Goal: Task Accomplishment & Management: Use online tool/utility

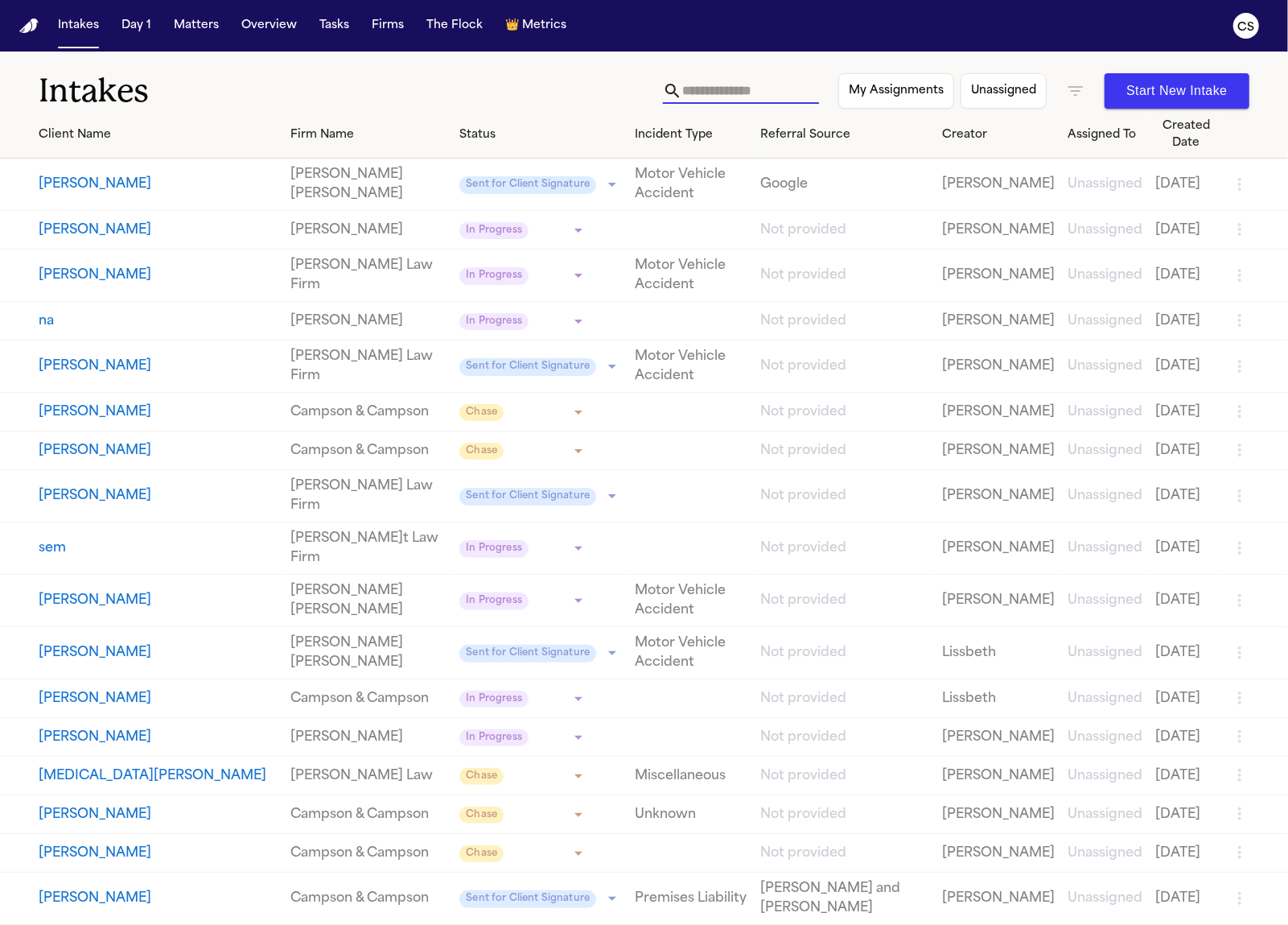
click at [788, 85] on input "text" at bounding box center [751, 91] width 137 height 26
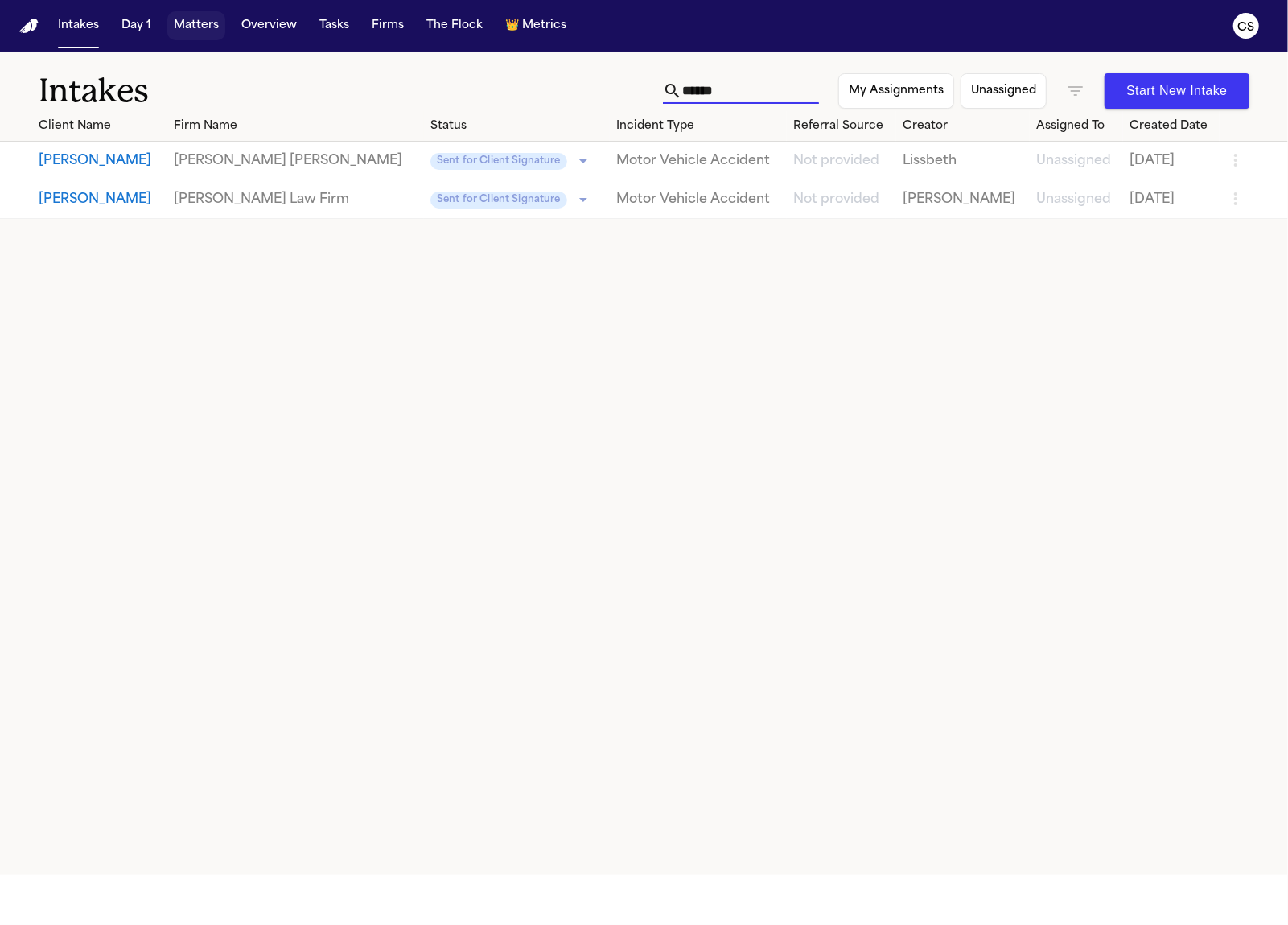
type input "*****"
click at [209, 29] on button "Matters" at bounding box center [196, 26] width 58 height 29
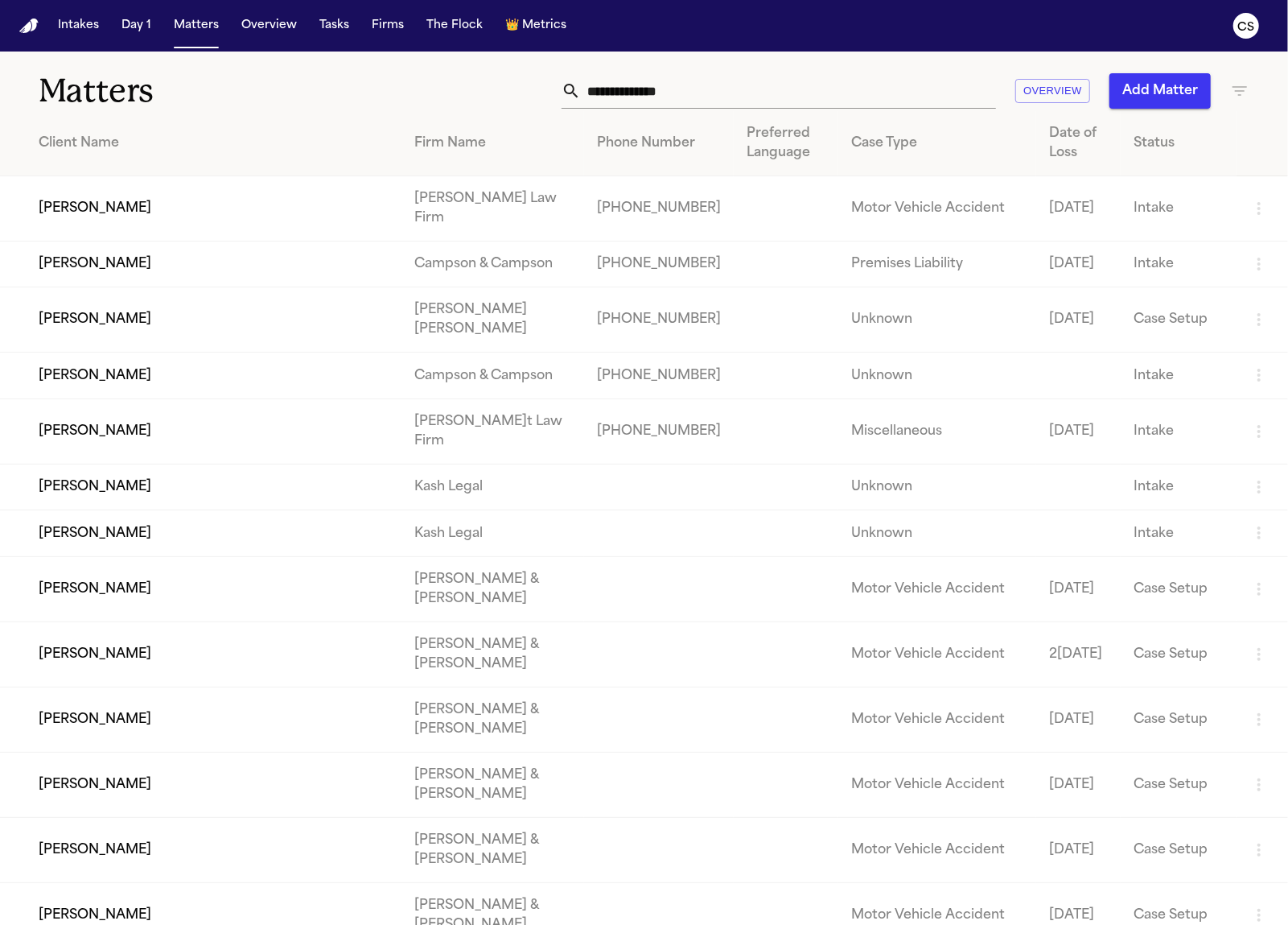
click at [864, 57] on div "Matters Overview Add Matter" at bounding box center [644, 81] width 1288 height 59
click at [853, 81] on input "text" at bounding box center [788, 91] width 415 height 35
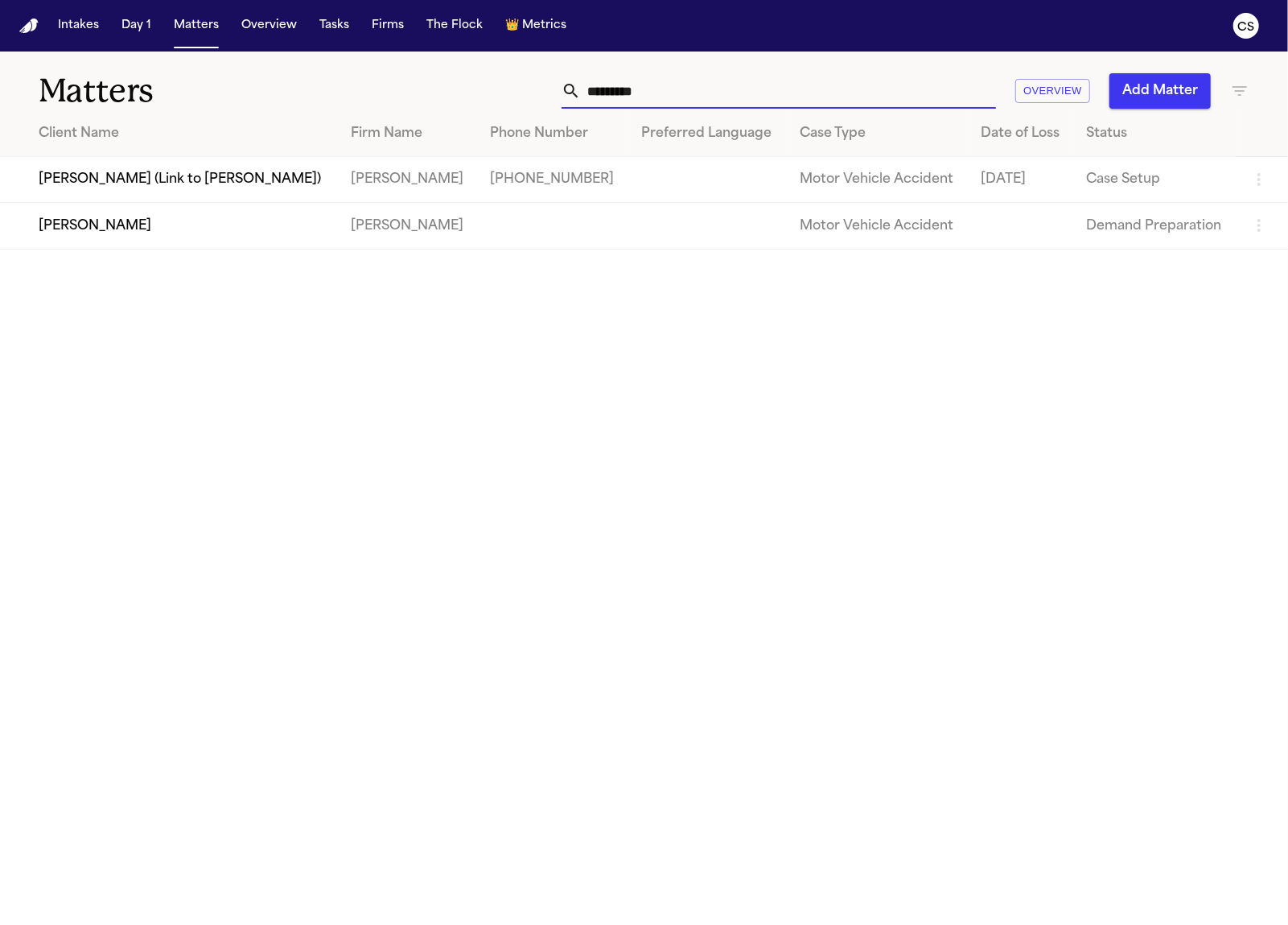
type input "*********"
click at [338, 249] on td "[PERSON_NAME]" at bounding box center [169, 225] width 338 height 46
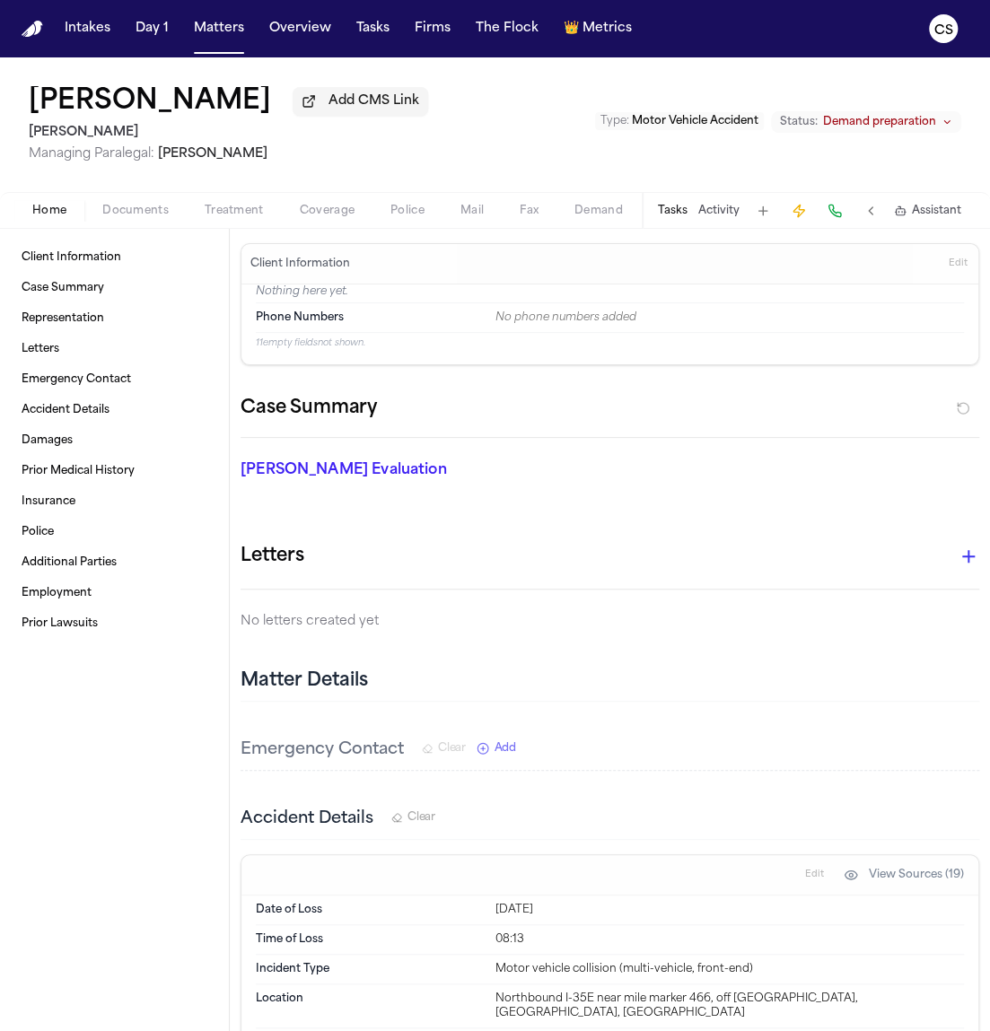
click at [139, 217] on span "Documents" at bounding box center [135, 211] width 66 height 14
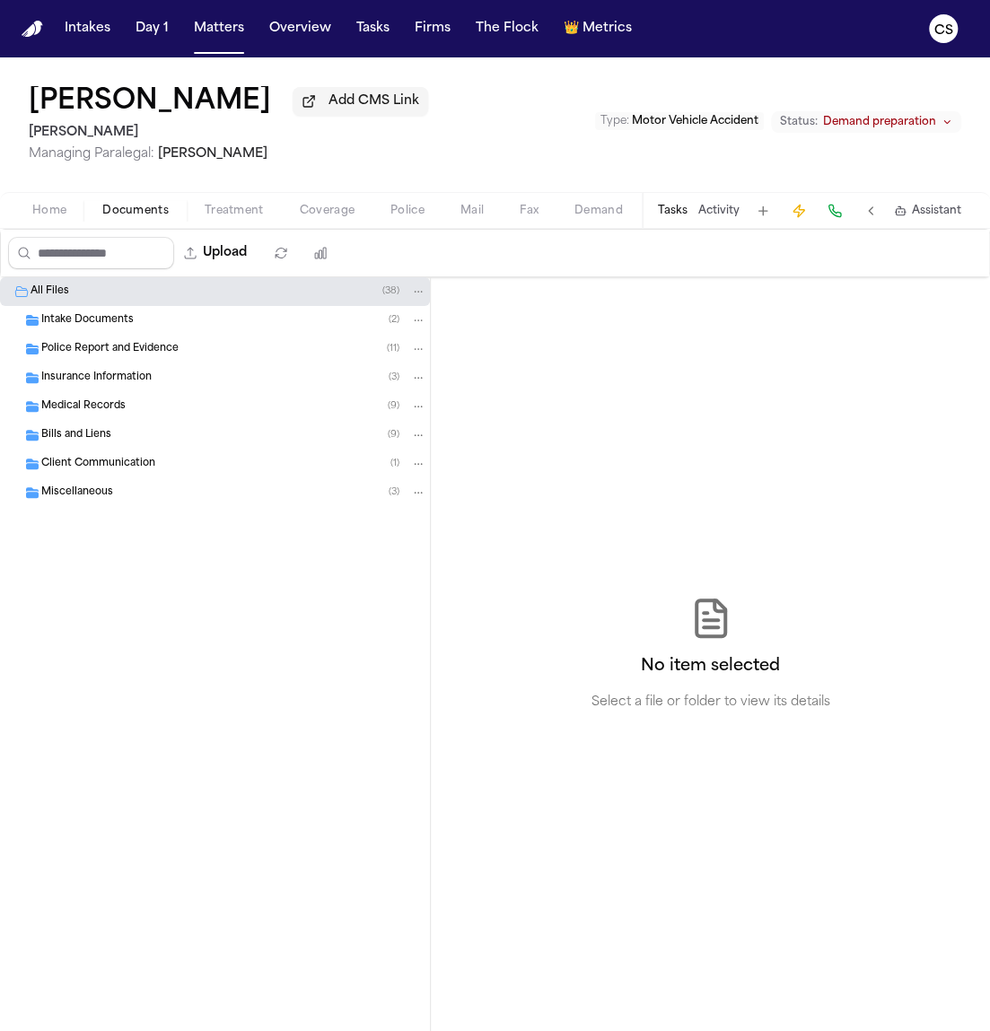
drag, startPoint x: 289, startPoint y: 109, endPoint x: 19, endPoint y: 104, distance: 270.1
click at [19, 104] on div "Elias Castro Garcia Add CMS Link Luis A. Perez, P.C Managing Paralegal: Jacquel…" at bounding box center [495, 124] width 990 height 135
copy h1 "[PERSON_NAME]"
click at [355, 328] on div "Intake Documents ( 2 )" at bounding box center [233, 320] width 385 height 16
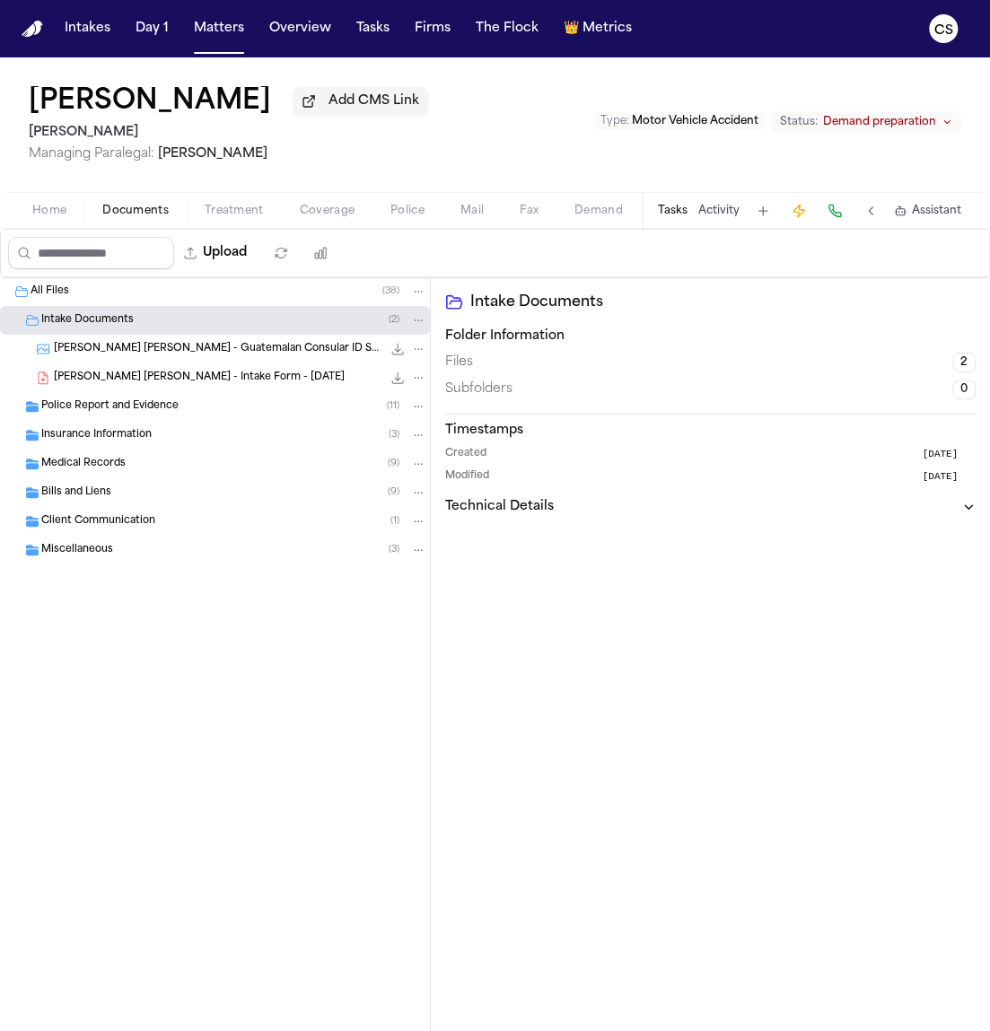
click at [0, 0] on span "557.6 KB • JPG" at bounding box center [0, 0] width 0 height 0
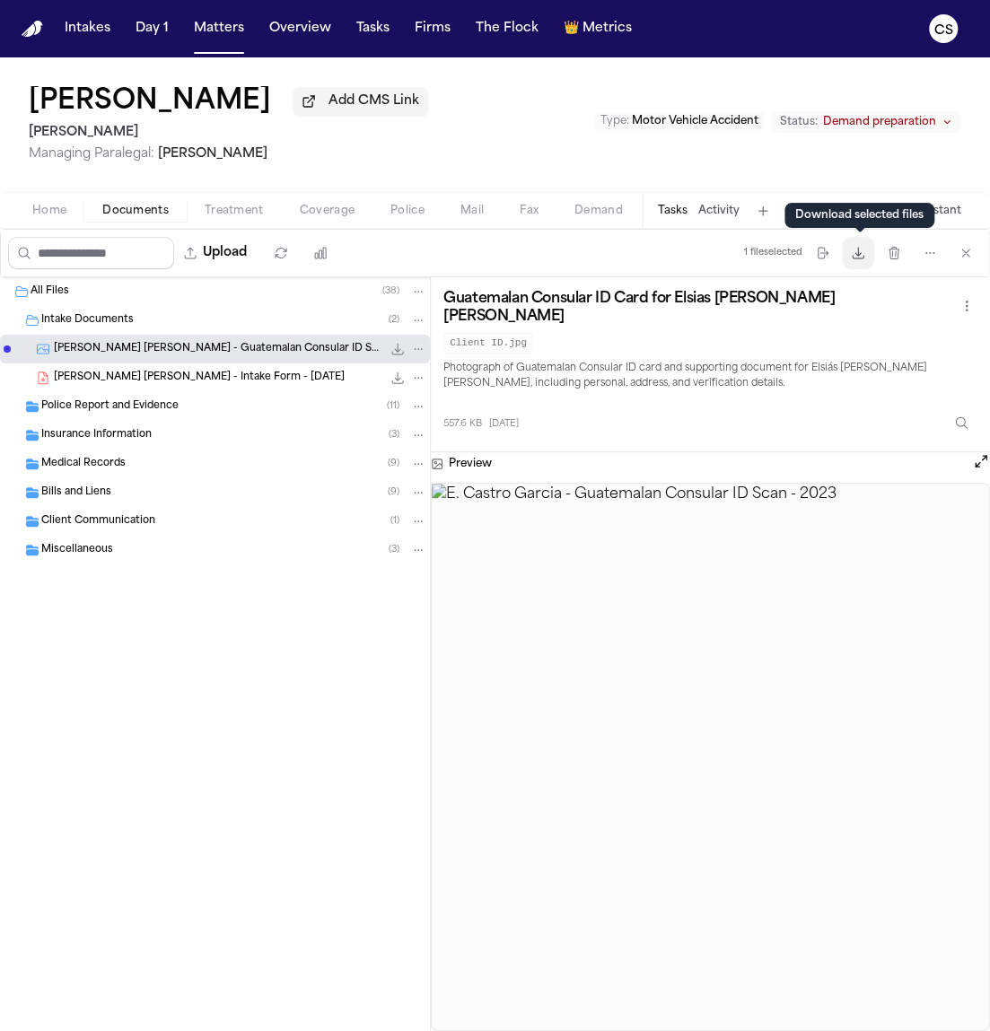
click at [869, 255] on button "Download files" at bounding box center [858, 253] width 32 height 32
click at [217, 386] on span "[PERSON_NAME] [PERSON_NAME] - Intake Form - [DATE]" at bounding box center [199, 378] width 291 height 15
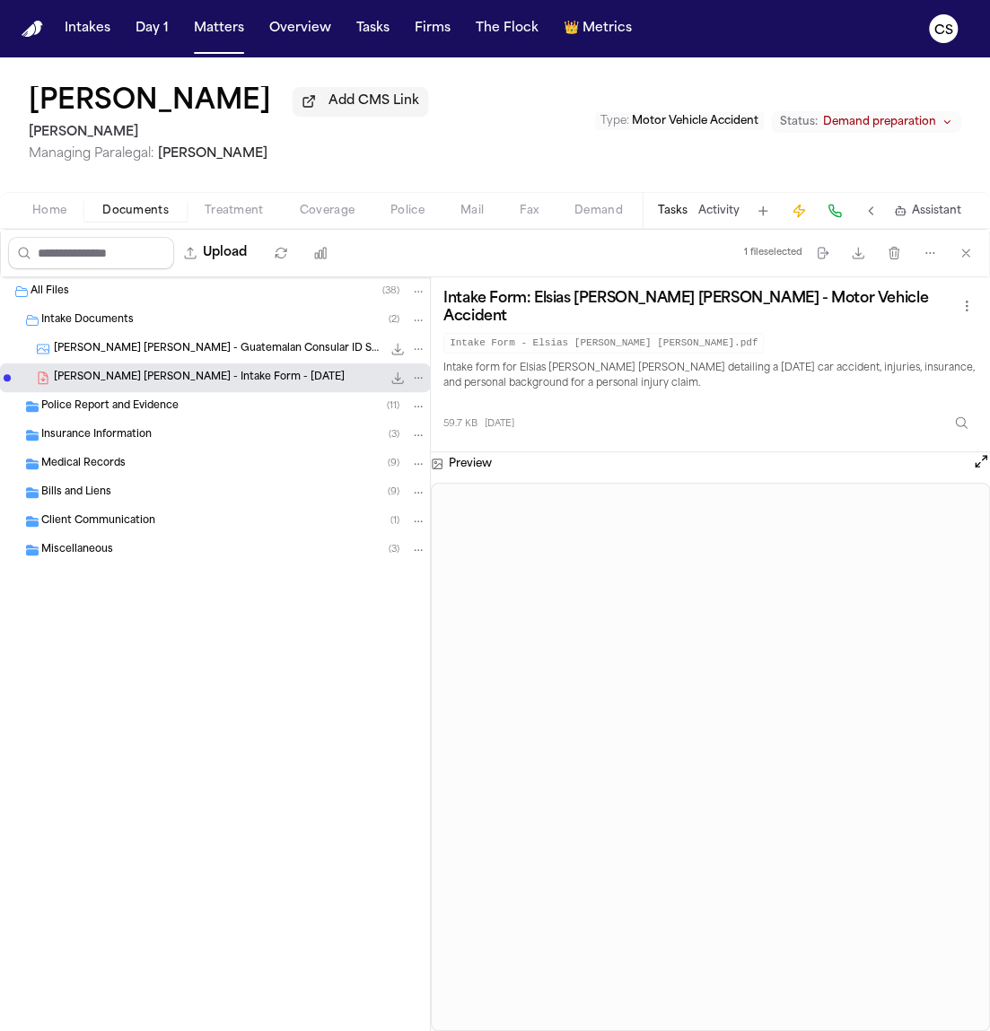
click at [86, 412] on span "Police Report and Evidence" at bounding box center [109, 406] width 137 height 15
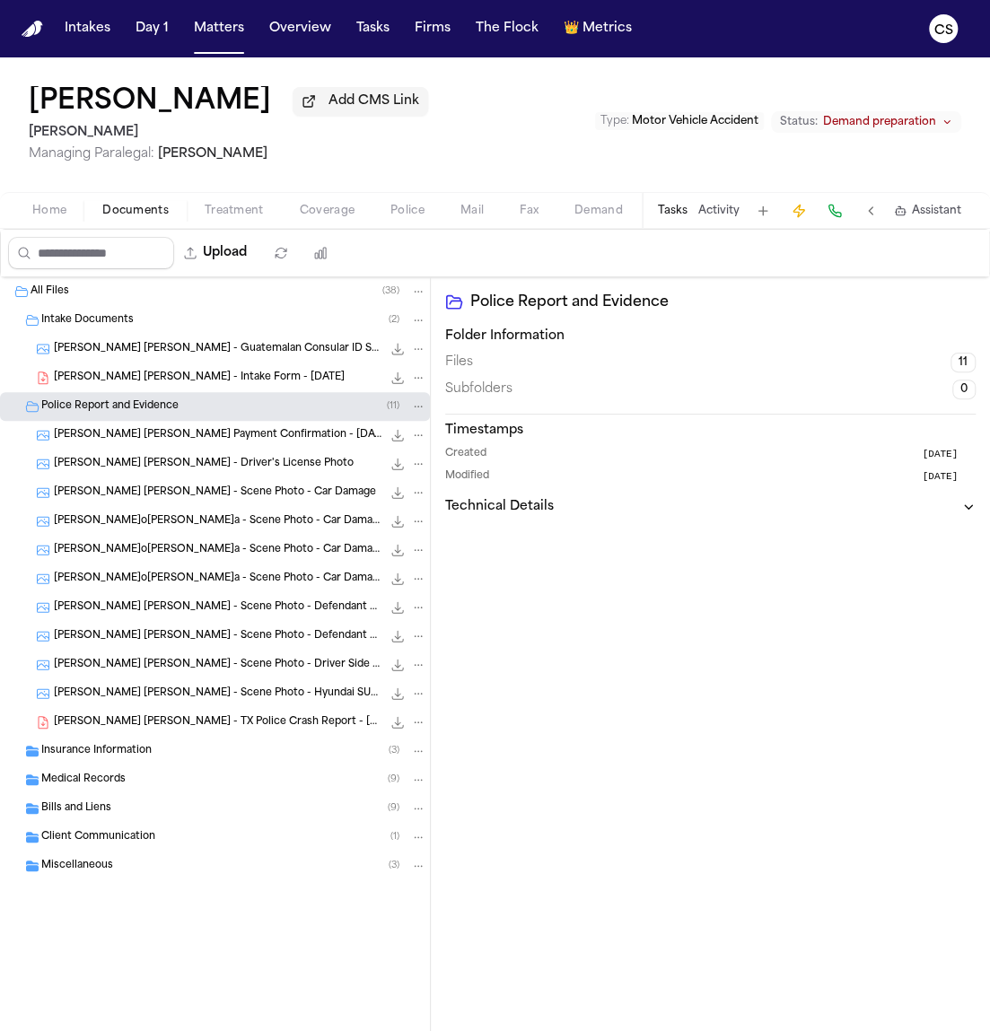
click at [113, 438] on span "E. Castro Garcia - Chase Payment Confirmation - 11.16.24" at bounding box center [217, 435] width 327 height 15
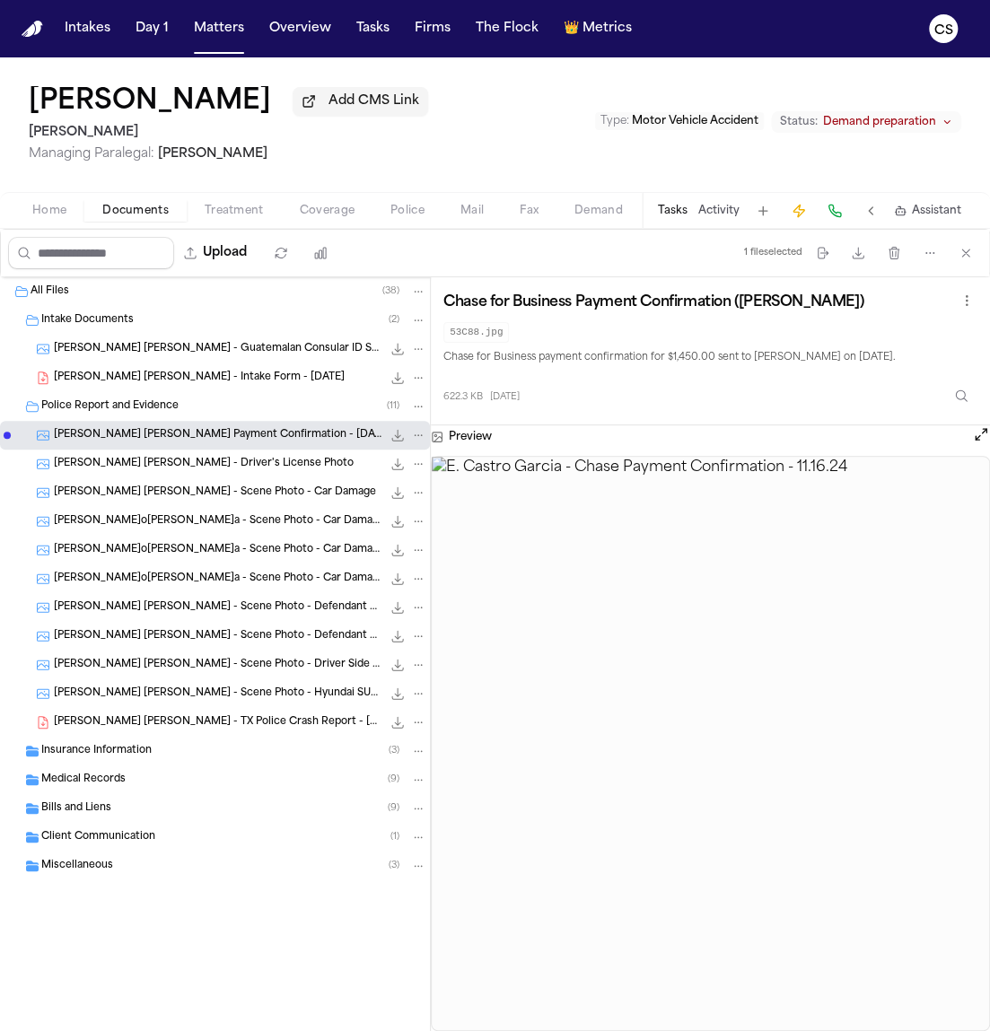
click at [208, 470] on span "E. Castro Garcia - Driver's License Photo" at bounding box center [204, 464] width 300 height 15
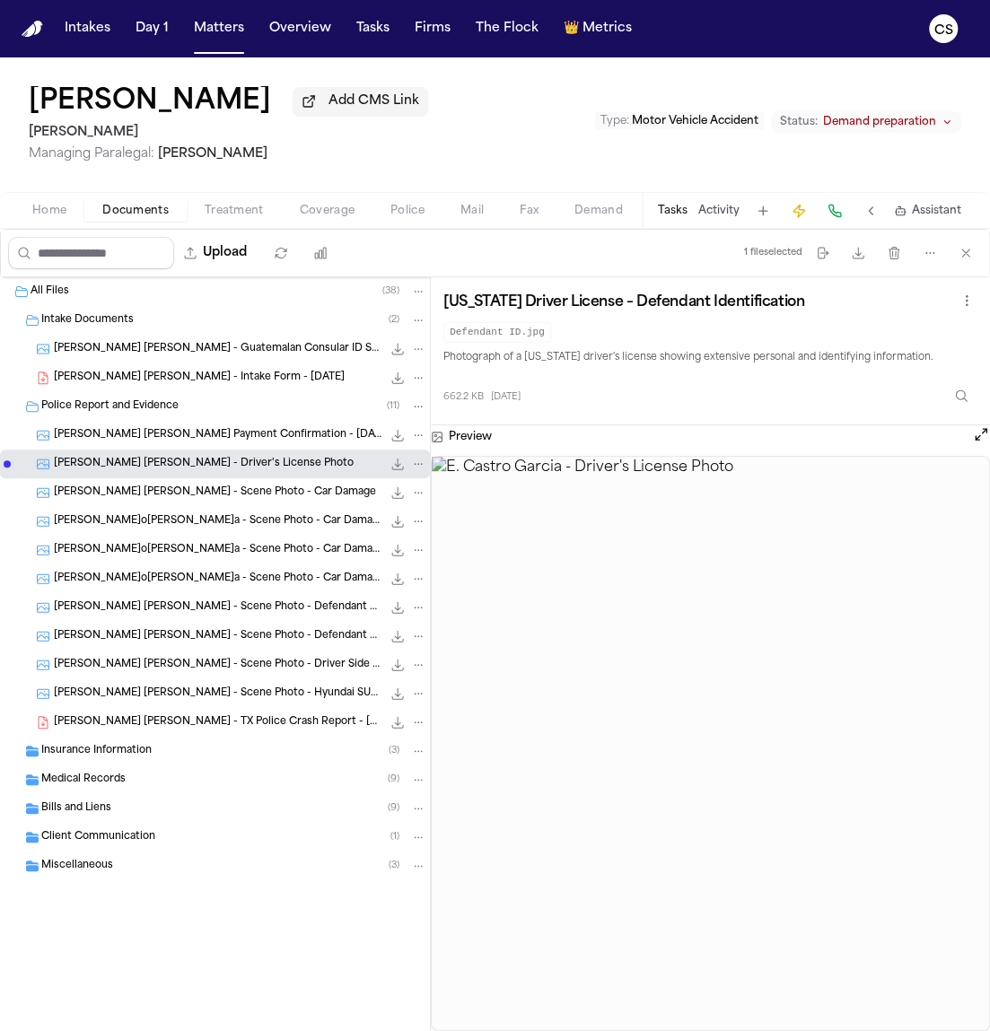
click at [139, 505] on div "E. Castro Garcia - Scene Photo - Car Damage 586.9 KB • JPG" at bounding box center [215, 492] width 430 height 29
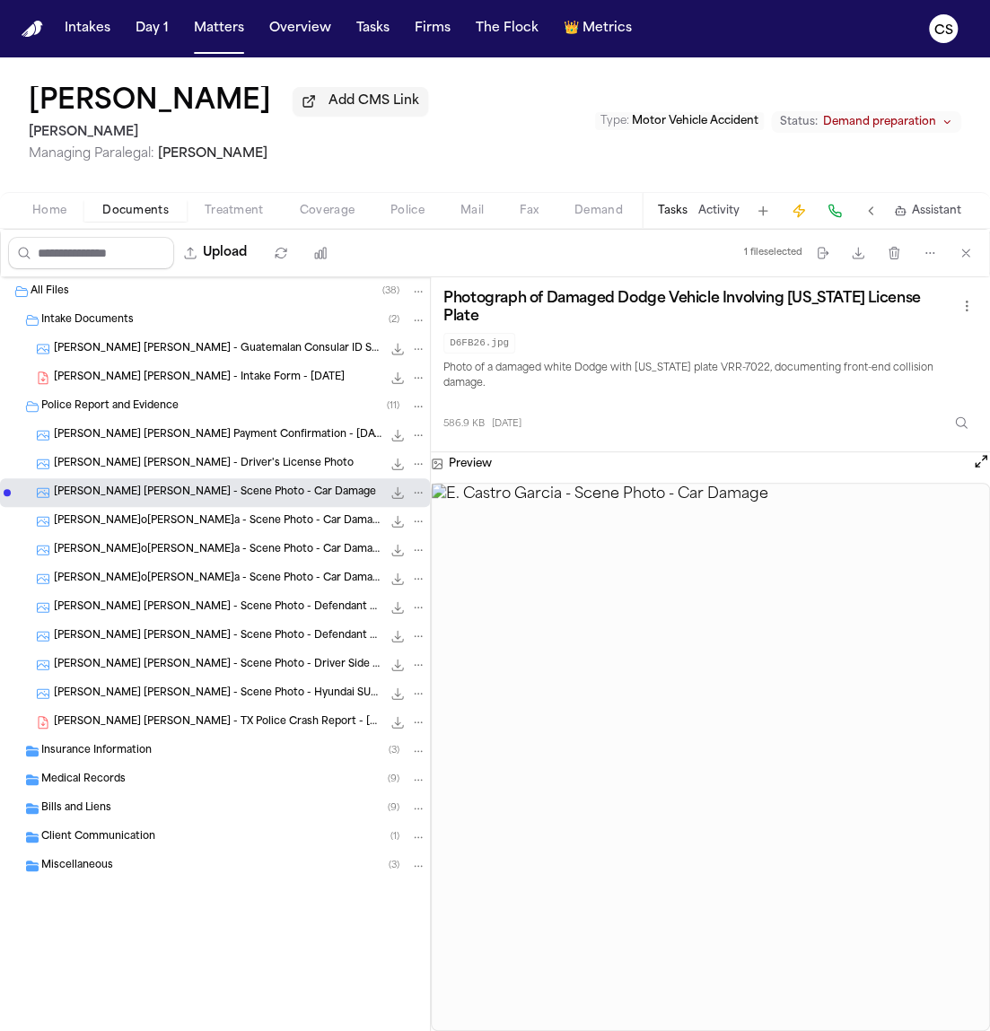
click at [300, 528] on span "E. Castro Garcia - Scene Photo - Car Damage - Undated" at bounding box center [217, 521] width 327 height 15
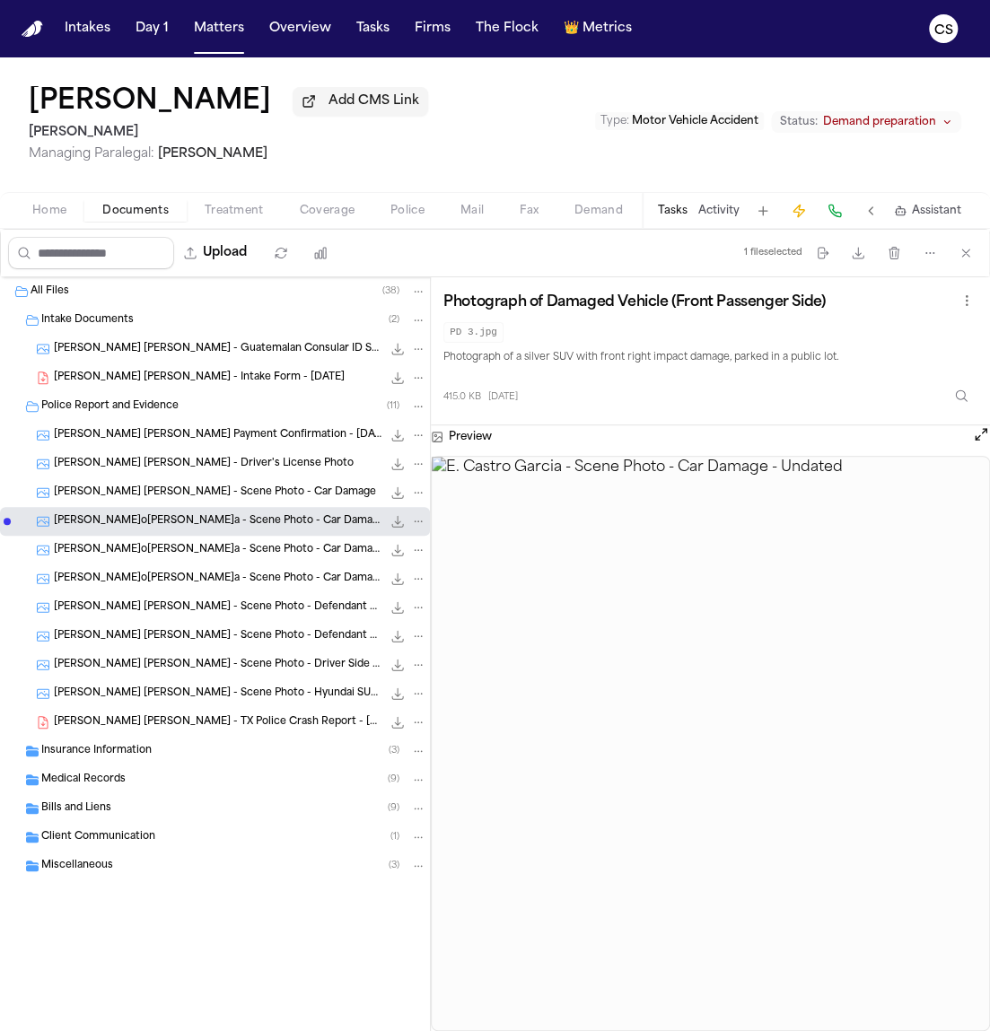
click at [299, 564] on div "E. Castro Garcia - Scene Photo - Car Damage - Undated 429.8 KB • JPG" at bounding box center [215, 550] width 430 height 29
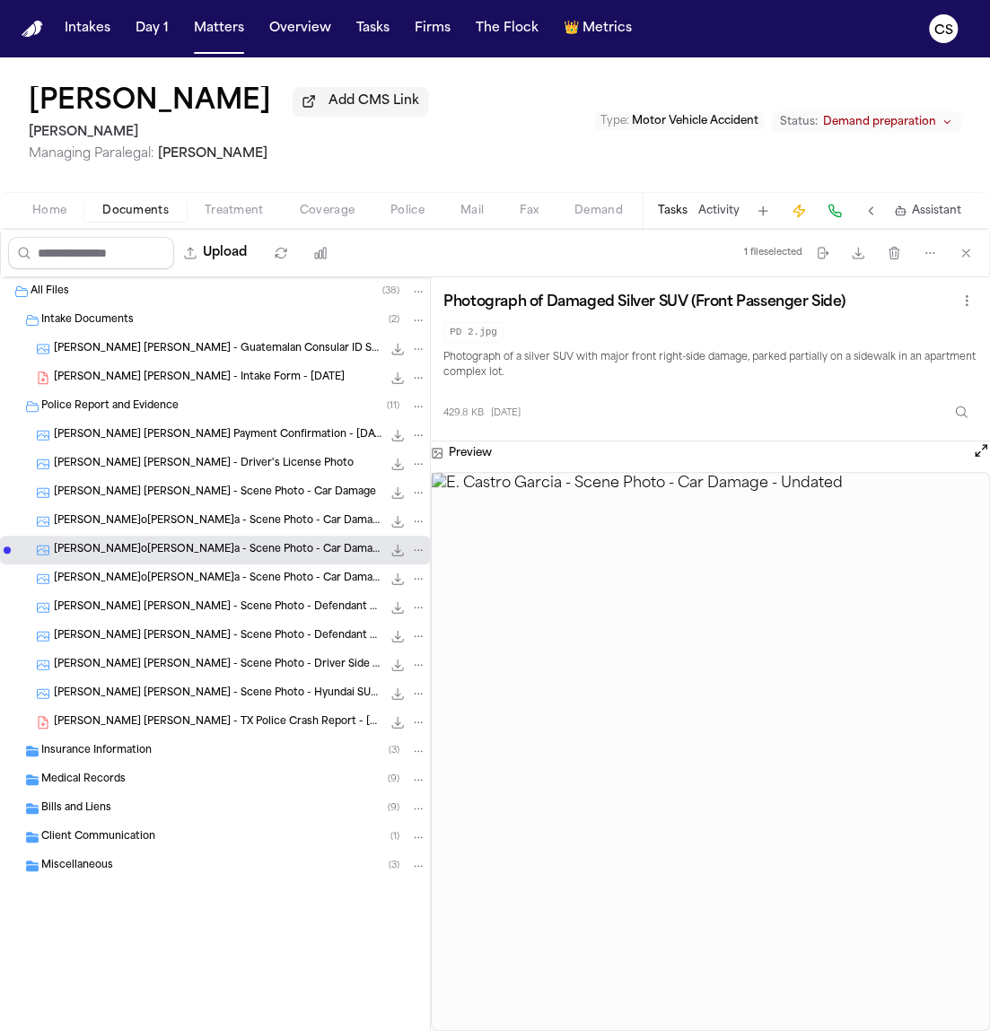
click at [279, 600] on div "E. Castro Garcia - Scene Photo - Defendant Vehicle Damage 875.1 KB • JPG" at bounding box center [240, 607] width 372 height 18
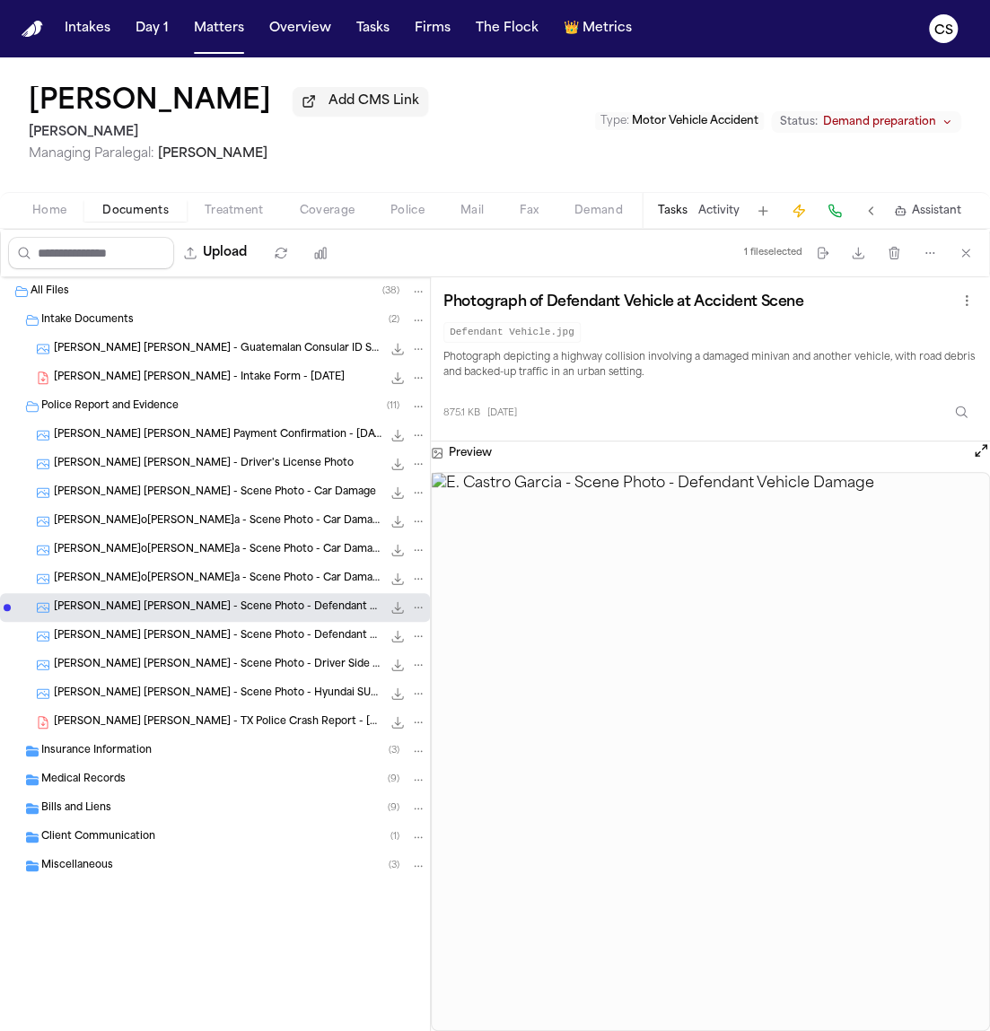
click at [279, 587] on span "E. Castro Garcia - Scene Photo - Car Damage - Undated" at bounding box center [217, 578] width 327 height 15
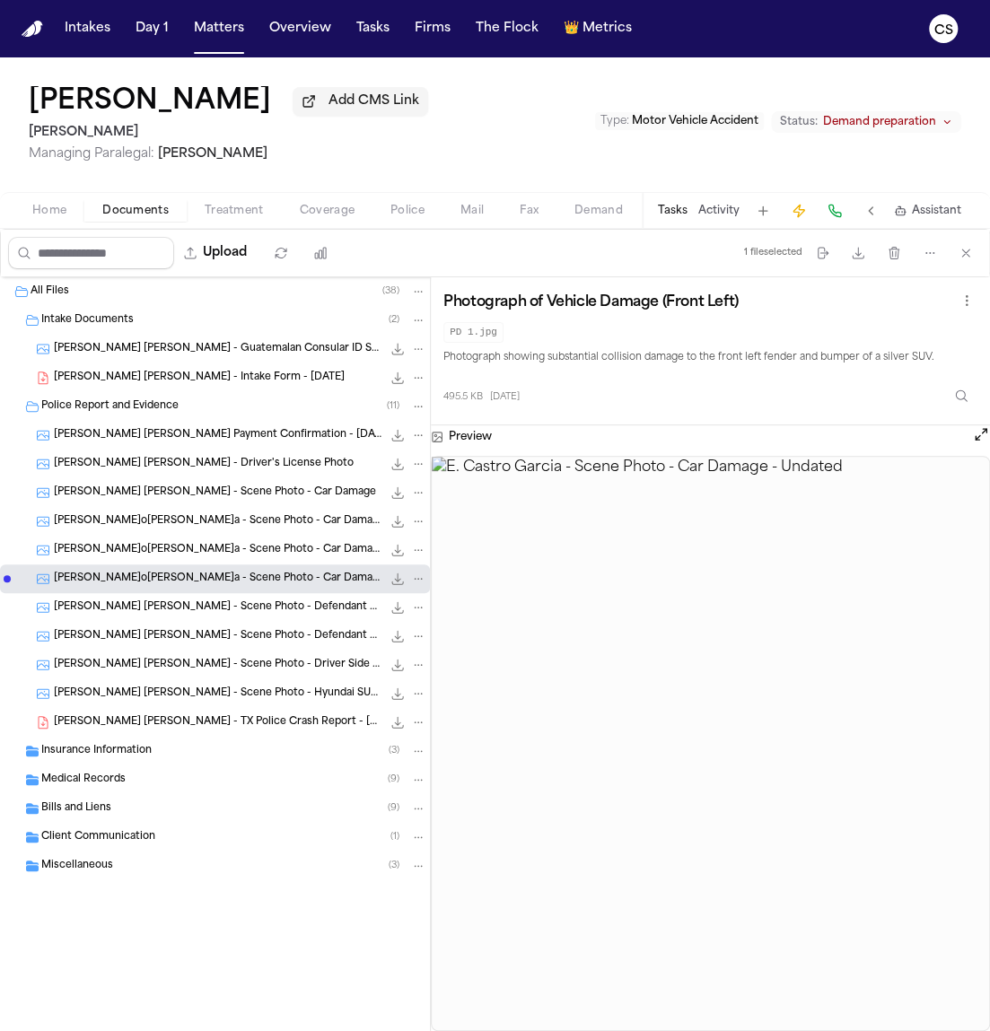
click at [280, 601] on div "E. Castro Garcia - Scene Photo - Defendant Vehicle Damage 875.1 KB • JPG" at bounding box center [240, 607] width 372 height 18
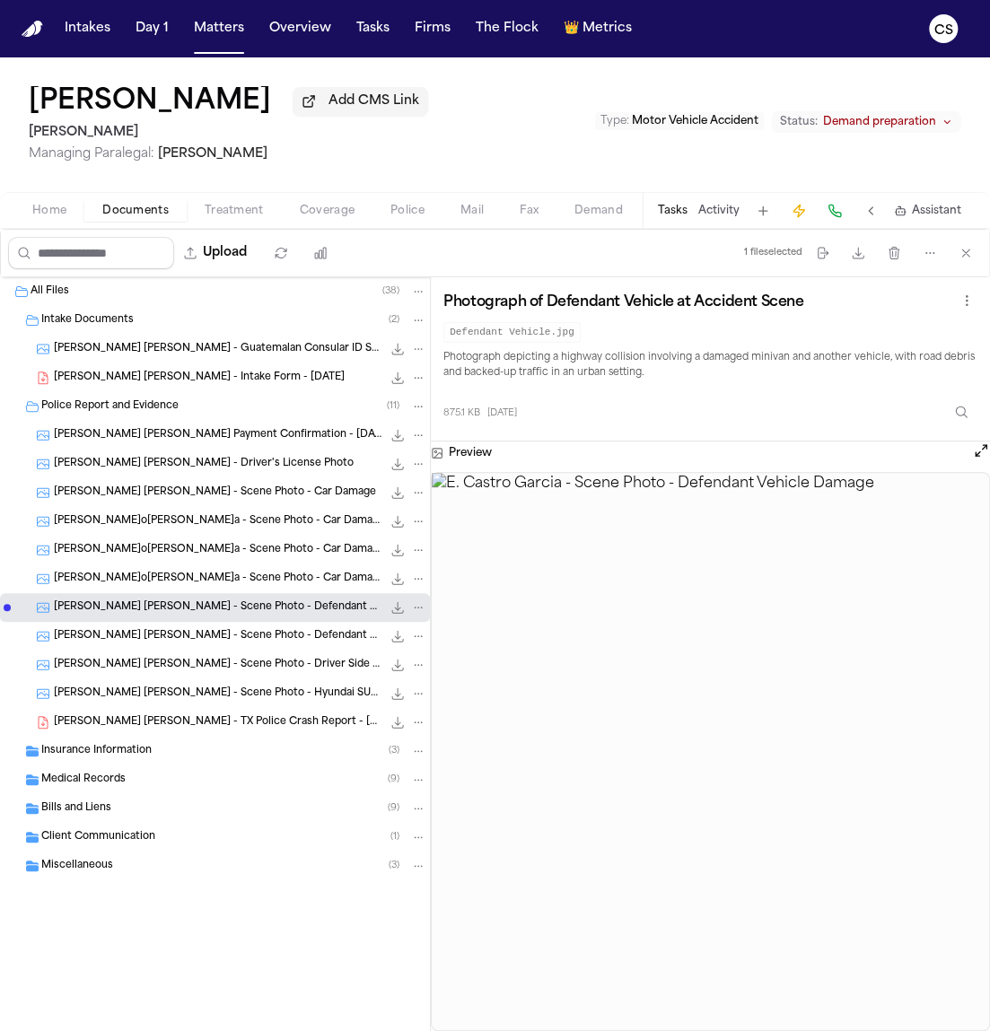
click at [290, 632] on span "[PERSON_NAME] [PERSON_NAME] - Scene Photo - Defendant Vehicle Damage" at bounding box center [217, 636] width 327 height 15
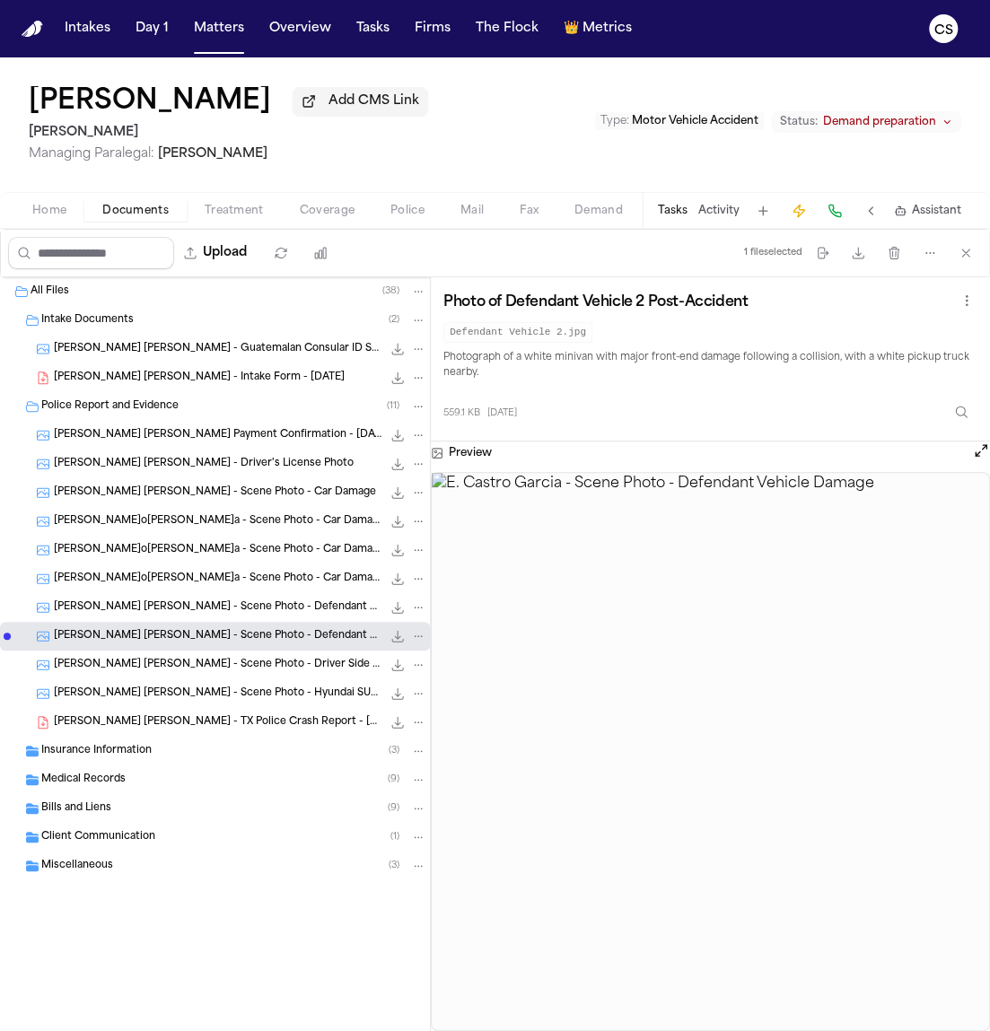
click at [275, 674] on div "E. Castro Garcia - Scene Photo - Driver Side Mirror 459.0 KB • JPG" at bounding box center [240, 665] width 372 height 18
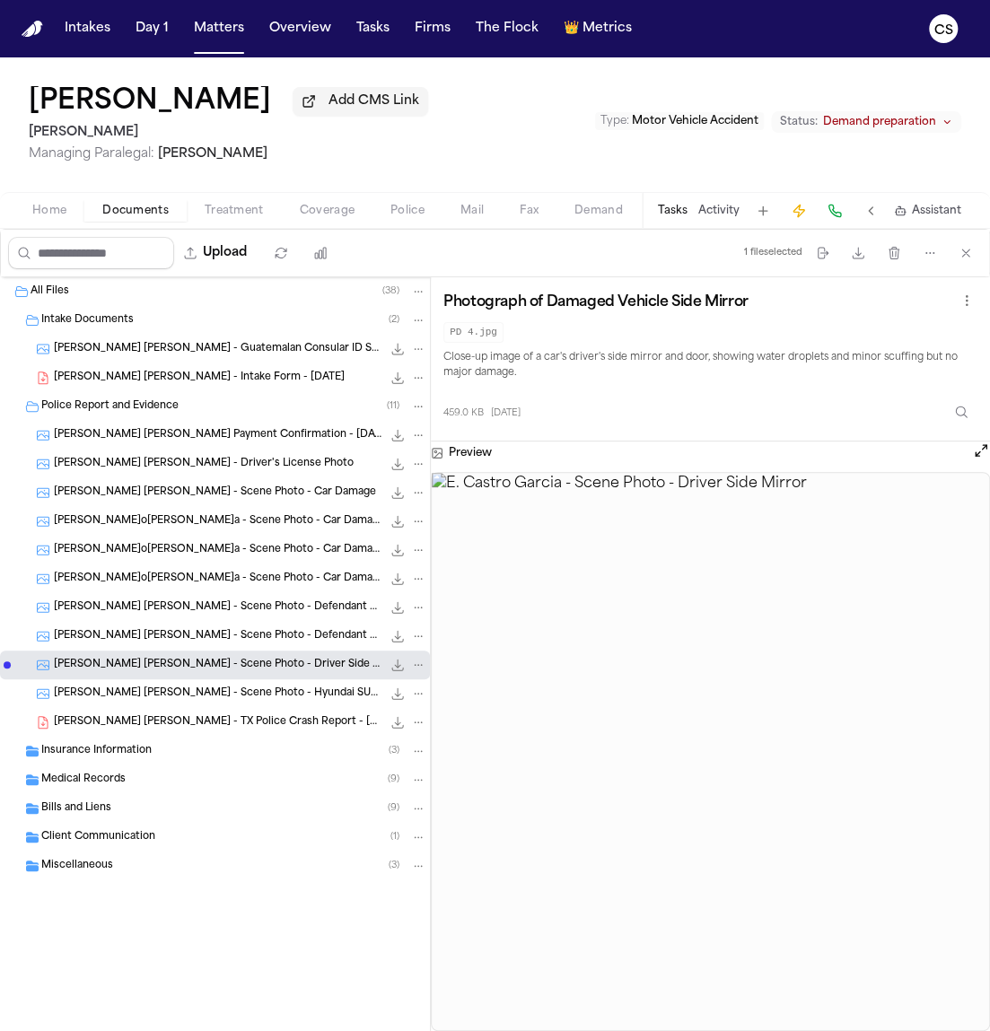
click at [247, 696] on span "[PERSON_NAME] [PERSON_NAME] - Scene Photo - Hyundai SUV Under Overpass" at bounding box center [217, 693] width 327 height 15
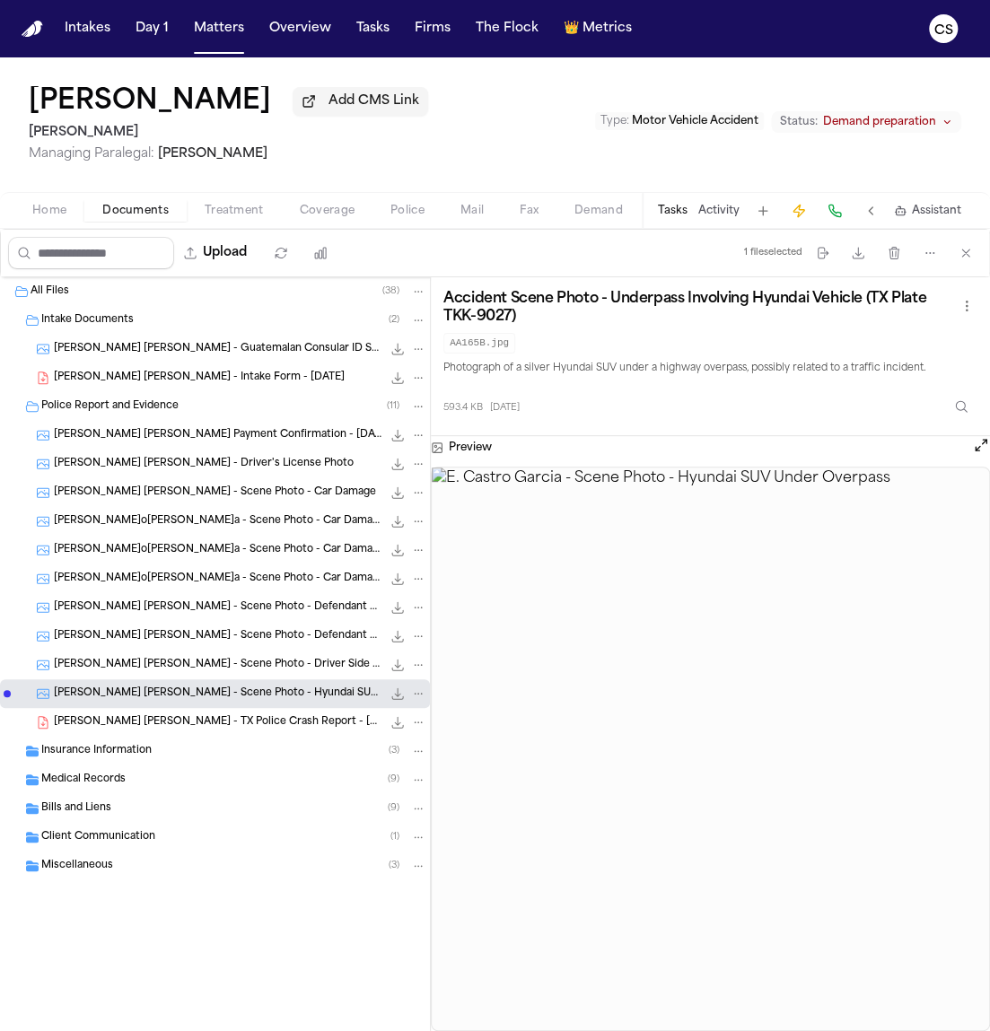
click at [176, 724] on span "[PERSON_NAME] [PERSON_NAME] - TX Police Crash Report - [DATE]" at bounding box center [217, 722] width 327 height 15
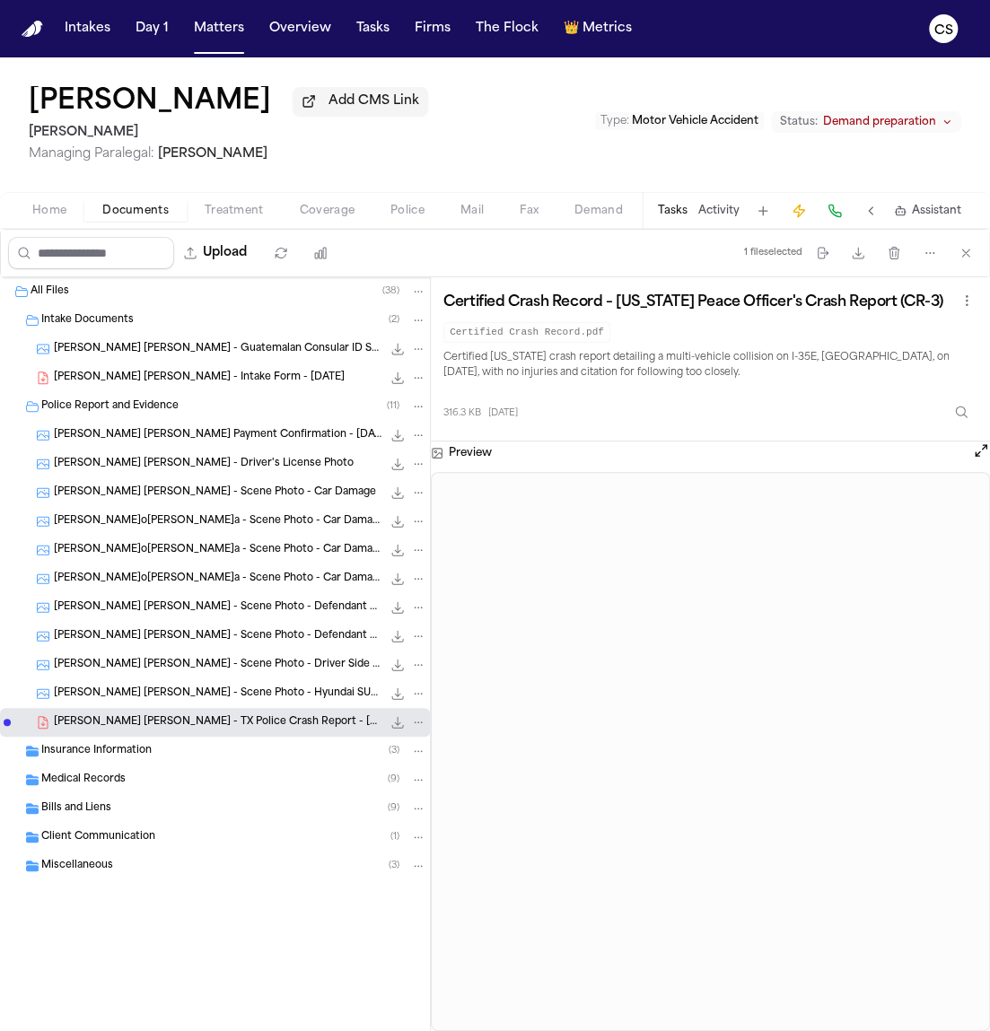
click at [91, 763] on div "Insurance Information ( 3 )" at bounding box center [215, 751] width 430 height 29
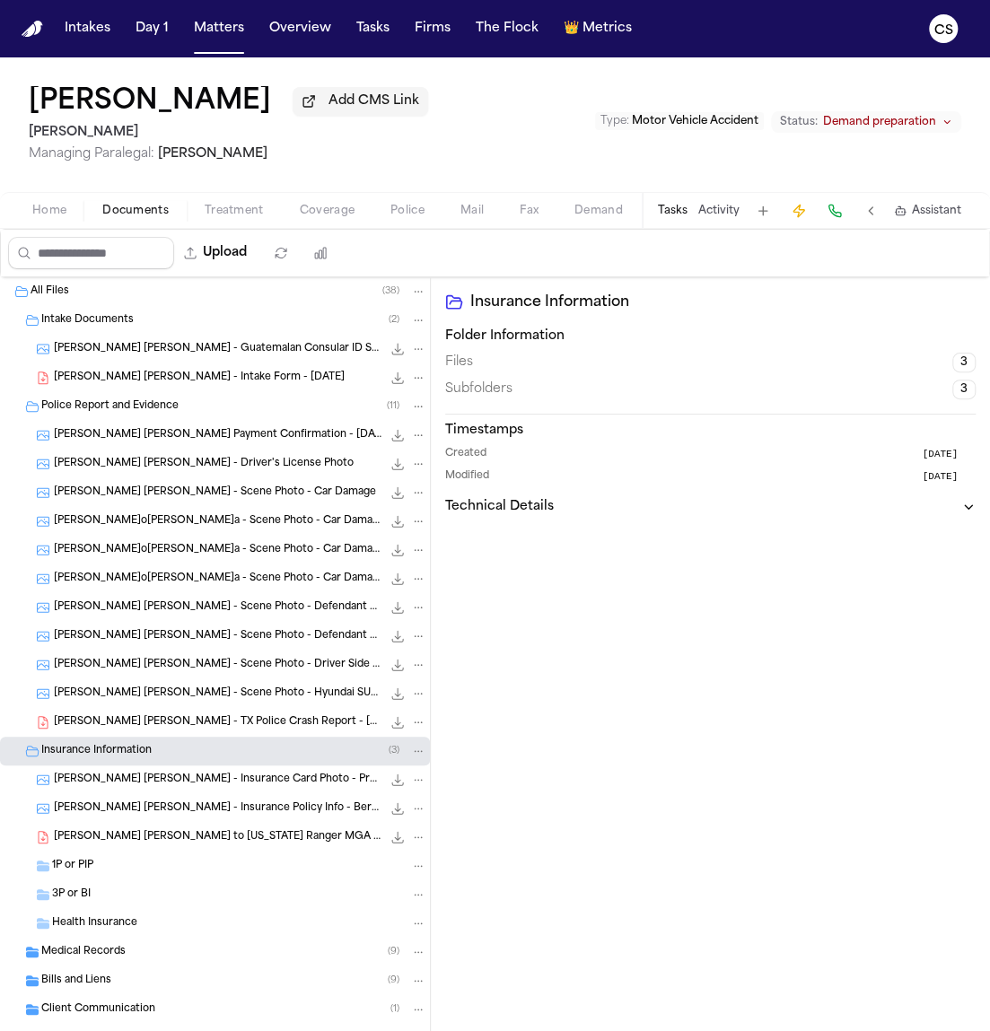
click at [165, 781] on span "[PERSON_NAME] [PERSON_NAME] - Insurance Card Photo - Progressive - [DATE]" at bounding box center [217, 779] width 327 height 15
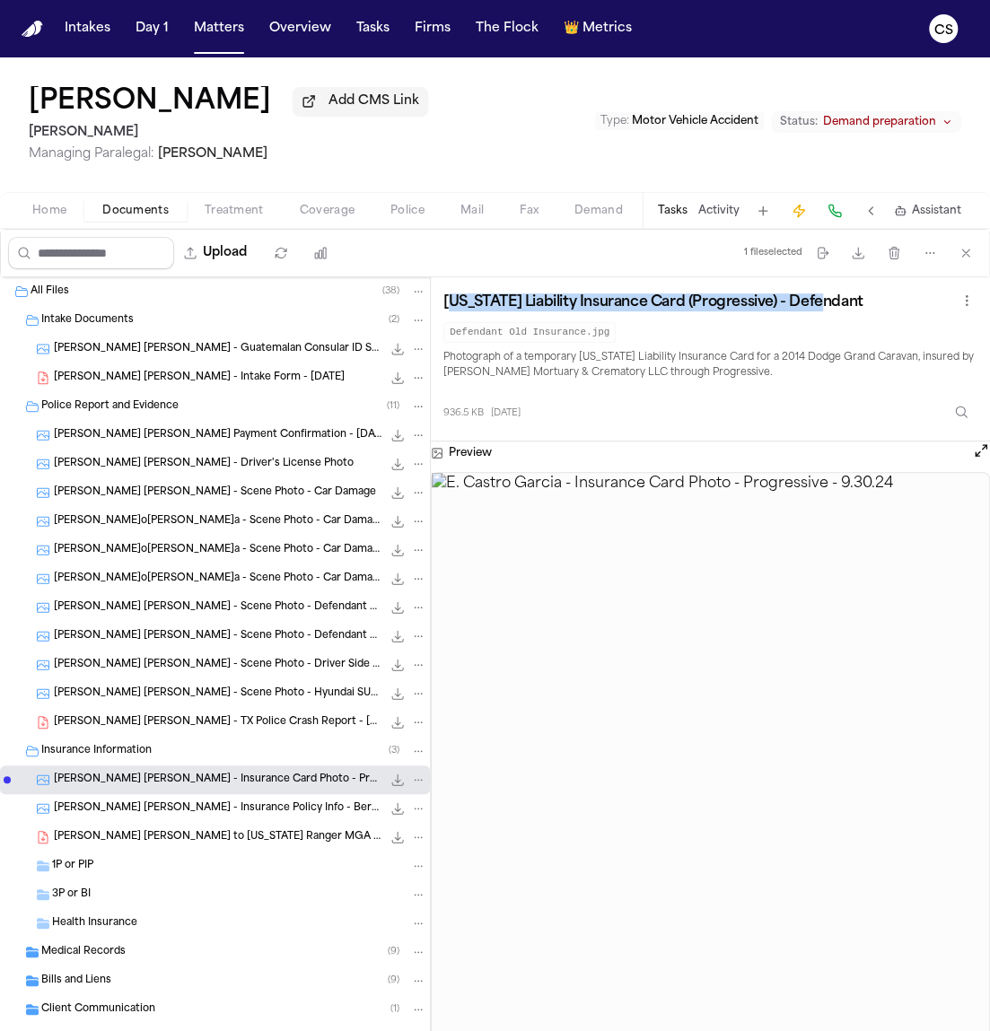
drag, startPoint x: 448, startPoint y: 301, endPoint x: 829, endPoint y: 300, distance: 381.3
click at [829, 300] on div "Texas Liability Insurance Card (Progressive) - Defendant" at bounding box center [710, 302] width 534 height 25
drag, startPoint x: 828, startPoint y: 298, endPoint x: 435, endPoint y: 308, distance: 393.1
click at [435, 308] on div "Texas Liability Insurance Card (Progressive) - Defendant Defendant Old Insuranc…" at bounding box center [710, 359] width 559 height 164
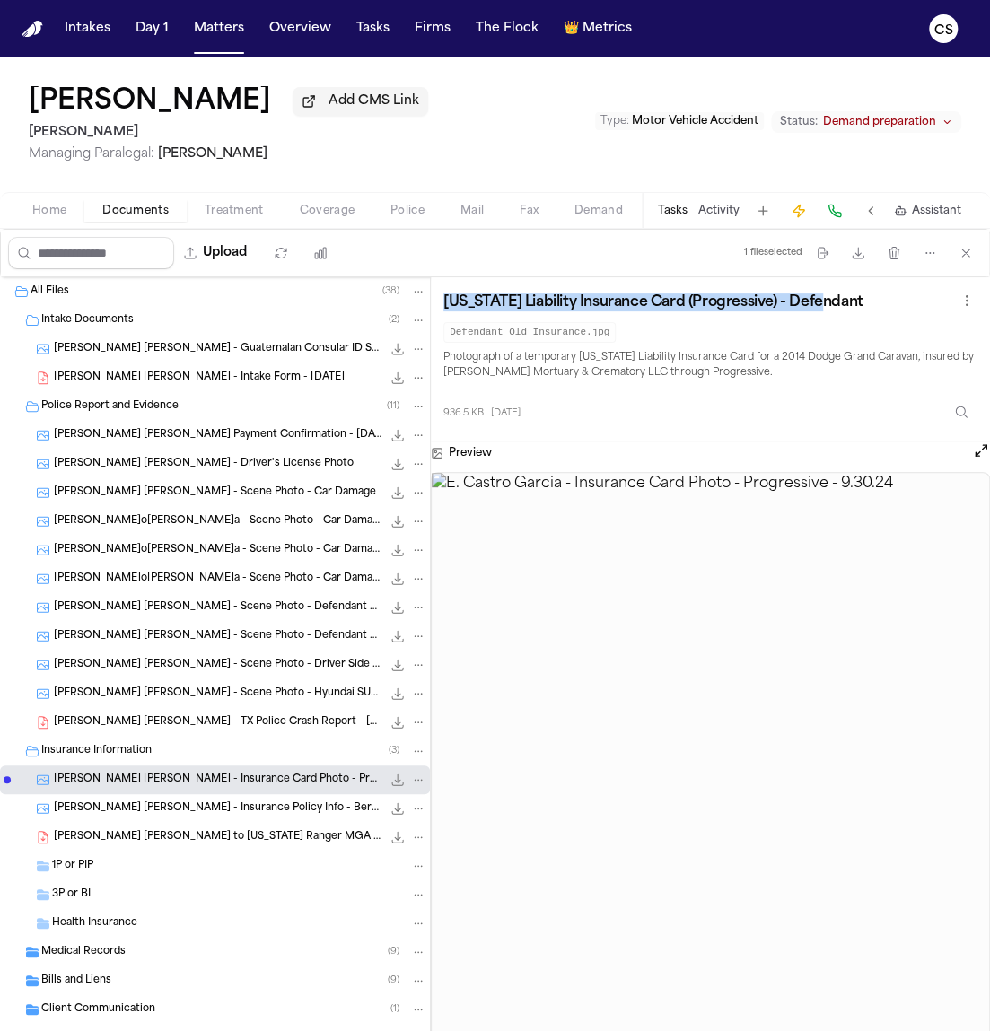
copy h3 "Texas Liability Insurance Card (Progressive) - Defendant"
click at [231, 817] on div "E. Castro Garcia - Insurance Policy Info - Berkshire Hathaway - Undated 212.7 K…" at bounding box center [240, 808] width 372 height 18
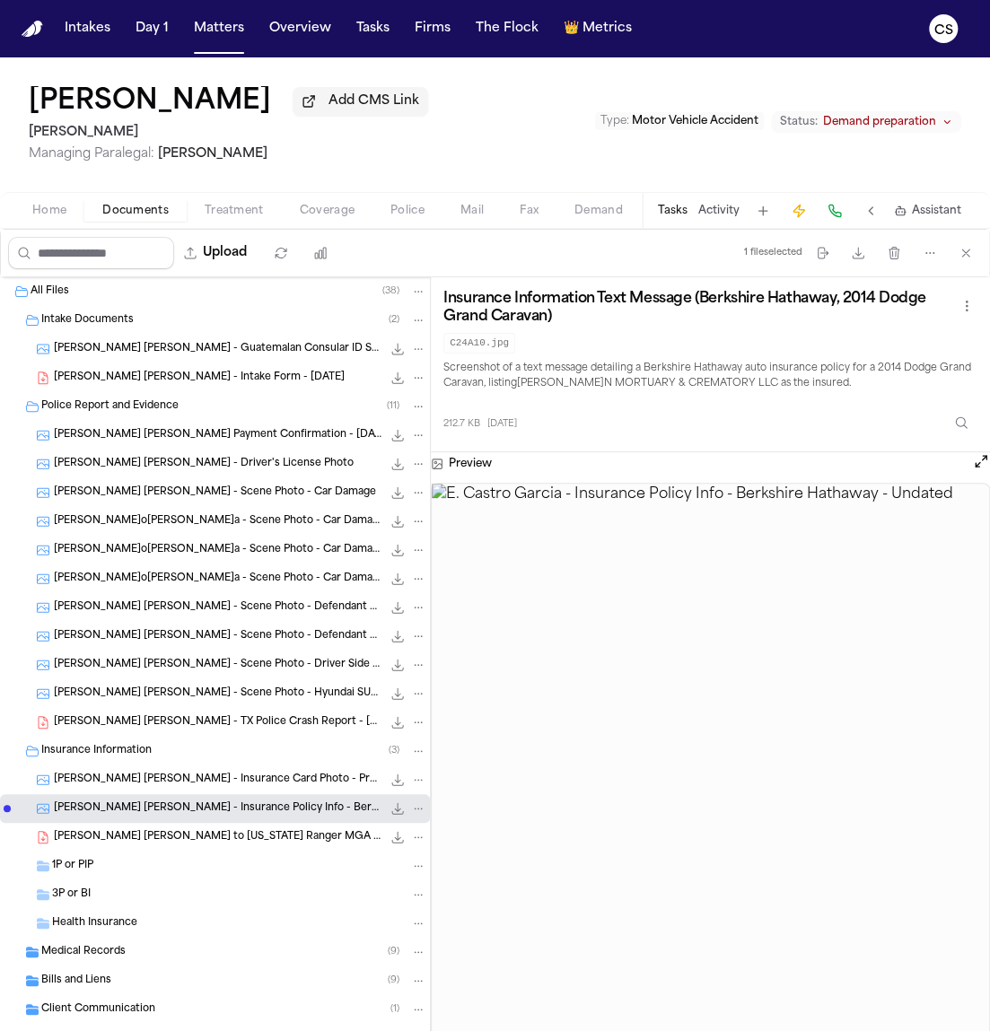
click at [463, 637] on img at bounding box center [710, 781] width 557 height 595
click at [215, 844] on span "[PERSON_NAME] [PERSON_NAME] to [US_STATE] Ranger MGA - [DATE]" at bounding box center [217, 837] width 327 height 15
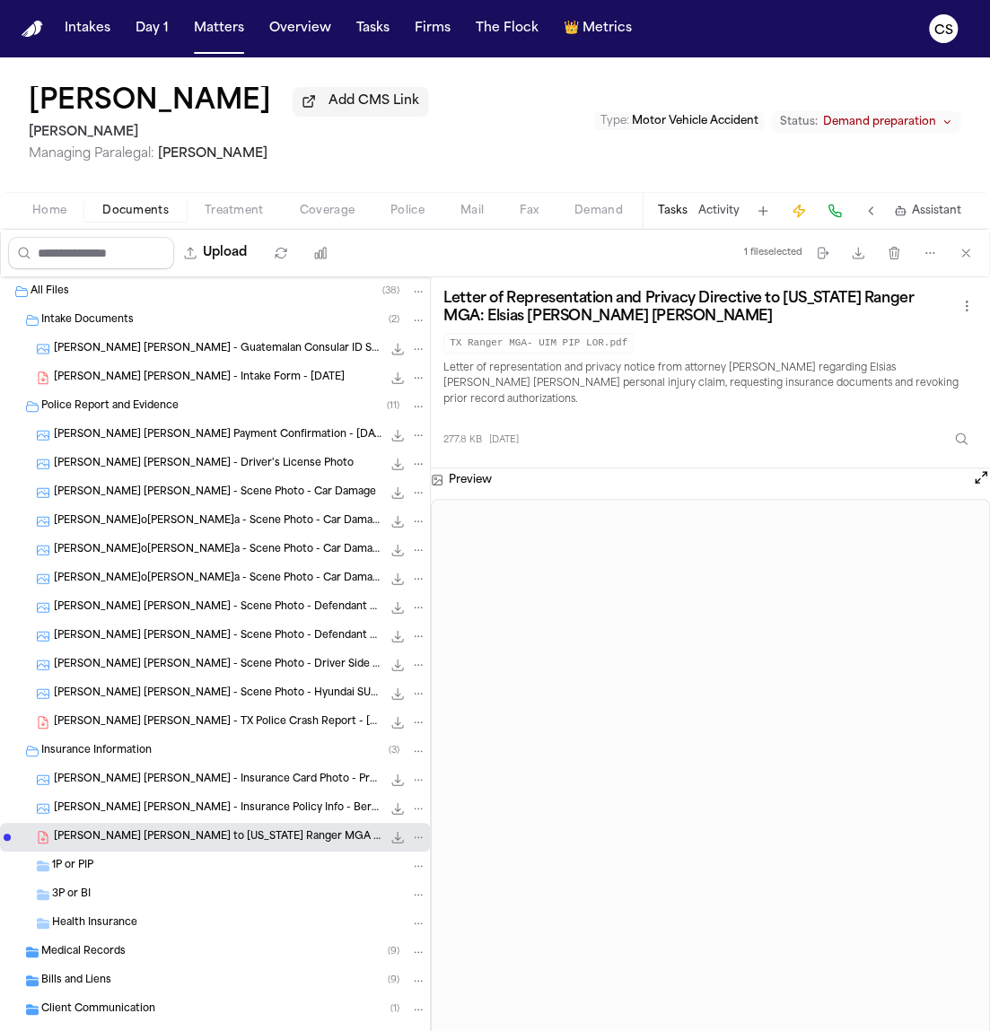
click at [81, 859] on div "1P or PIP" at bounding box center [239, 866] width 374 height 16
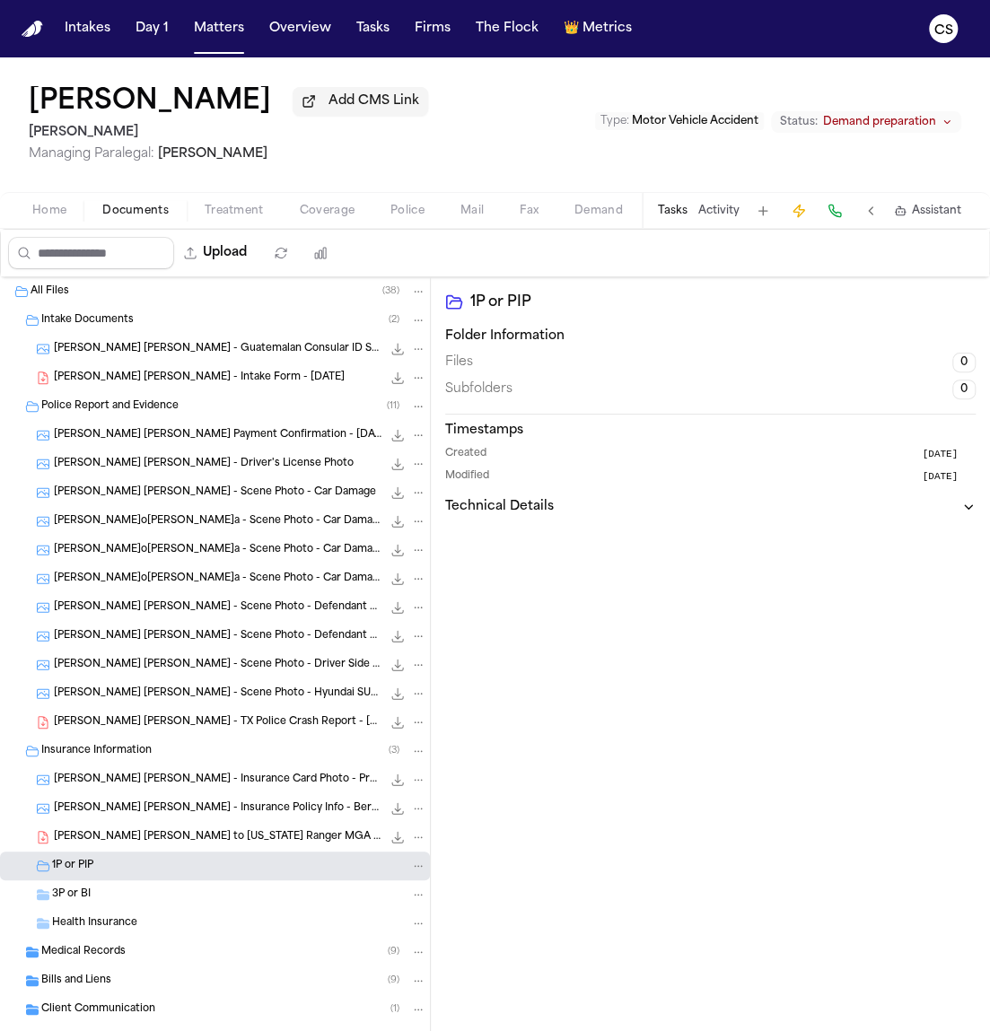
click at [73, 894] on span "3P or BI" at bounding box center [71, 894] width 39 height 15
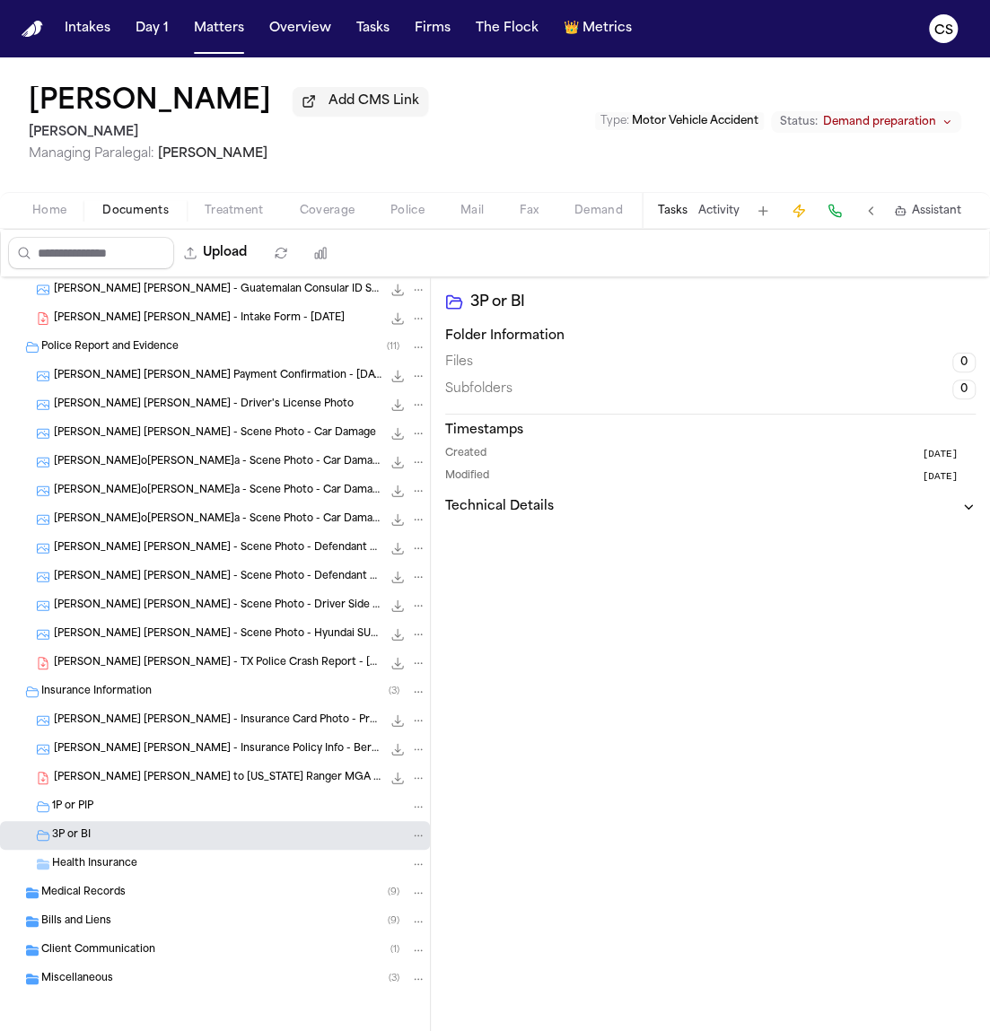
scroll to position [66, 0]
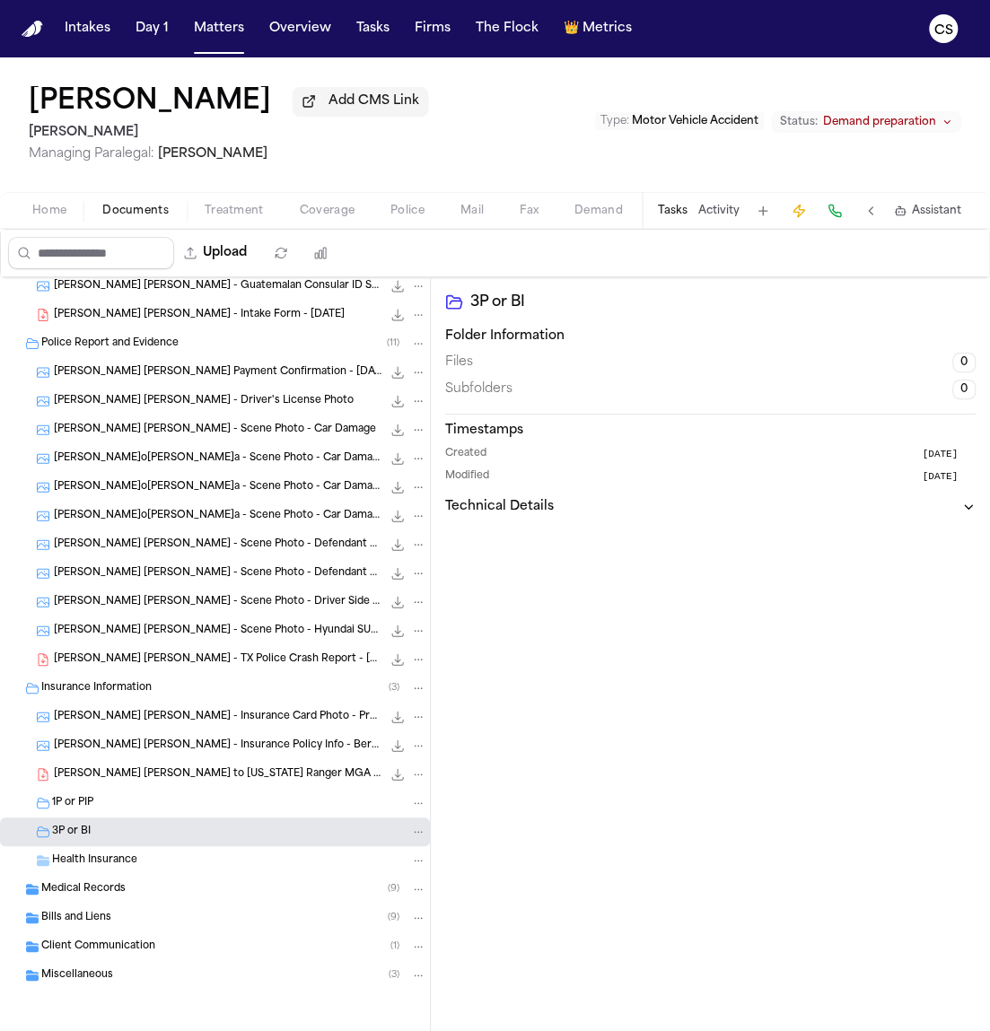
click at [150, 867] on div "Health Insurance" at bounding box center [239, 860] width 374 height 16
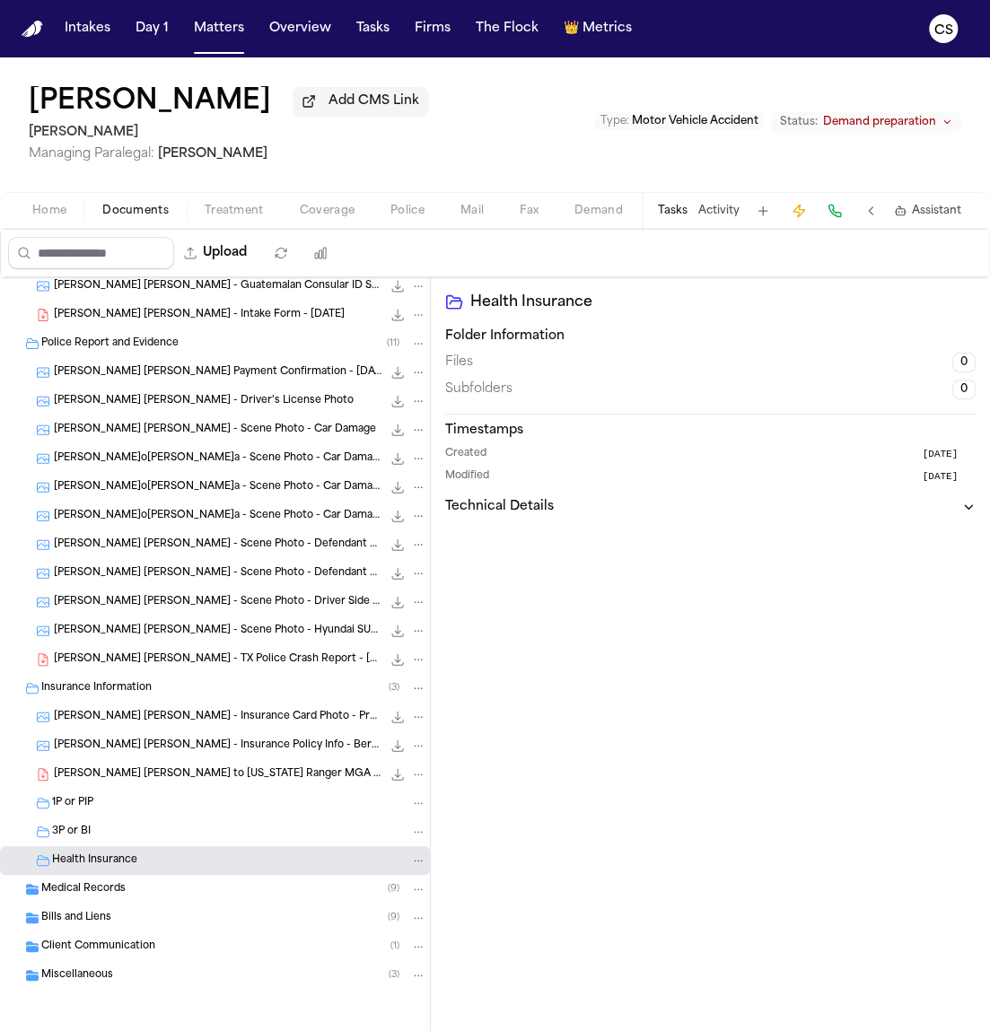
click at [139, 892] on div "Medical Records ( 9 )" at bounding box center [233, 889] width 385 height 16
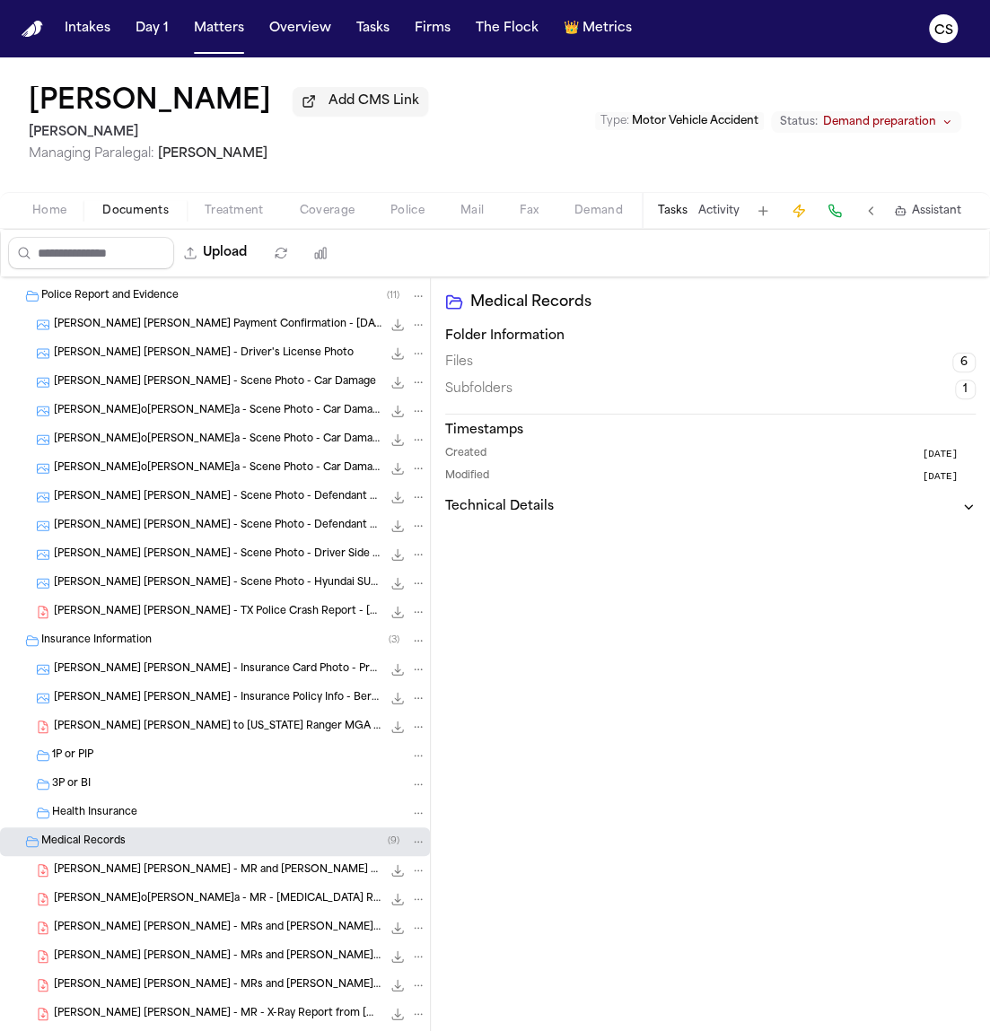
scroll to position [232, 0]
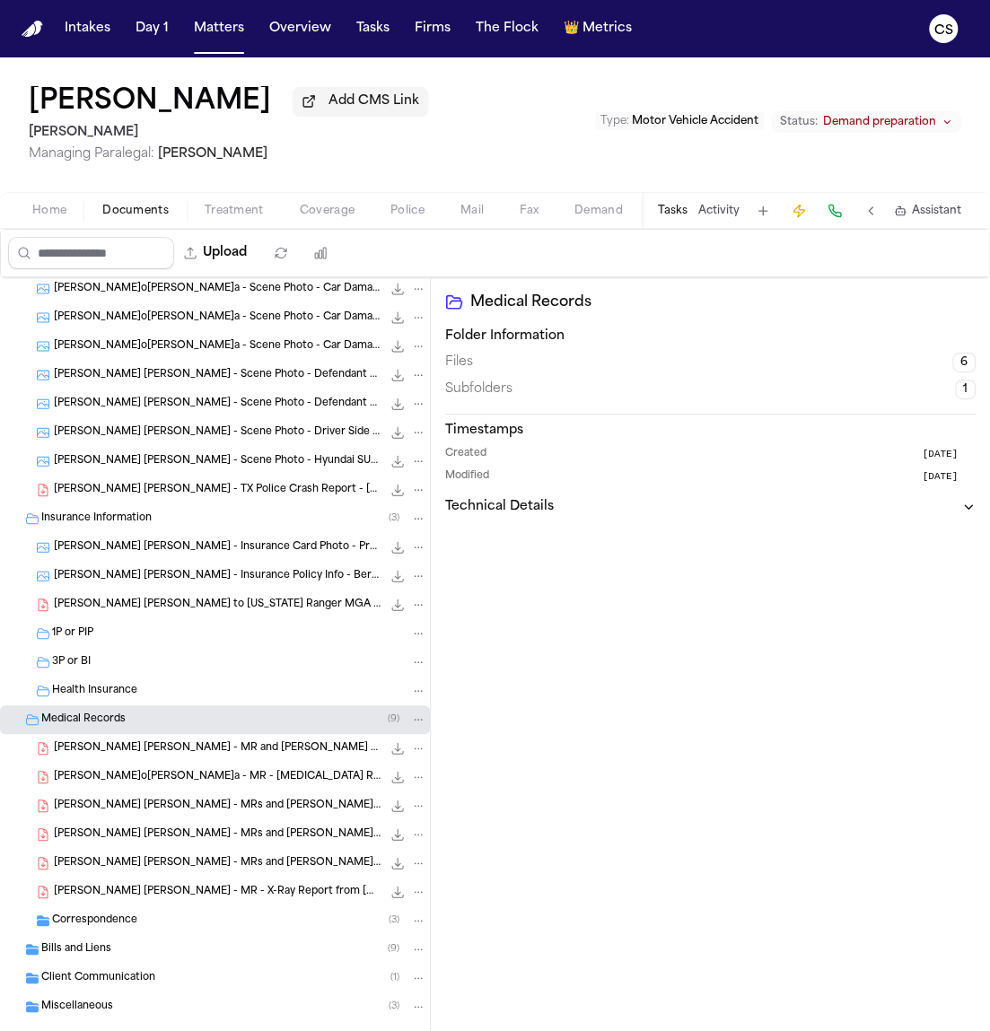
click at [188, 610] on span "[PERSON_NAME] [PERSON_NAME] to [US_STATE] Ranger MGA - [DATE]" at bounding box center [217, 604] width 327 height 15
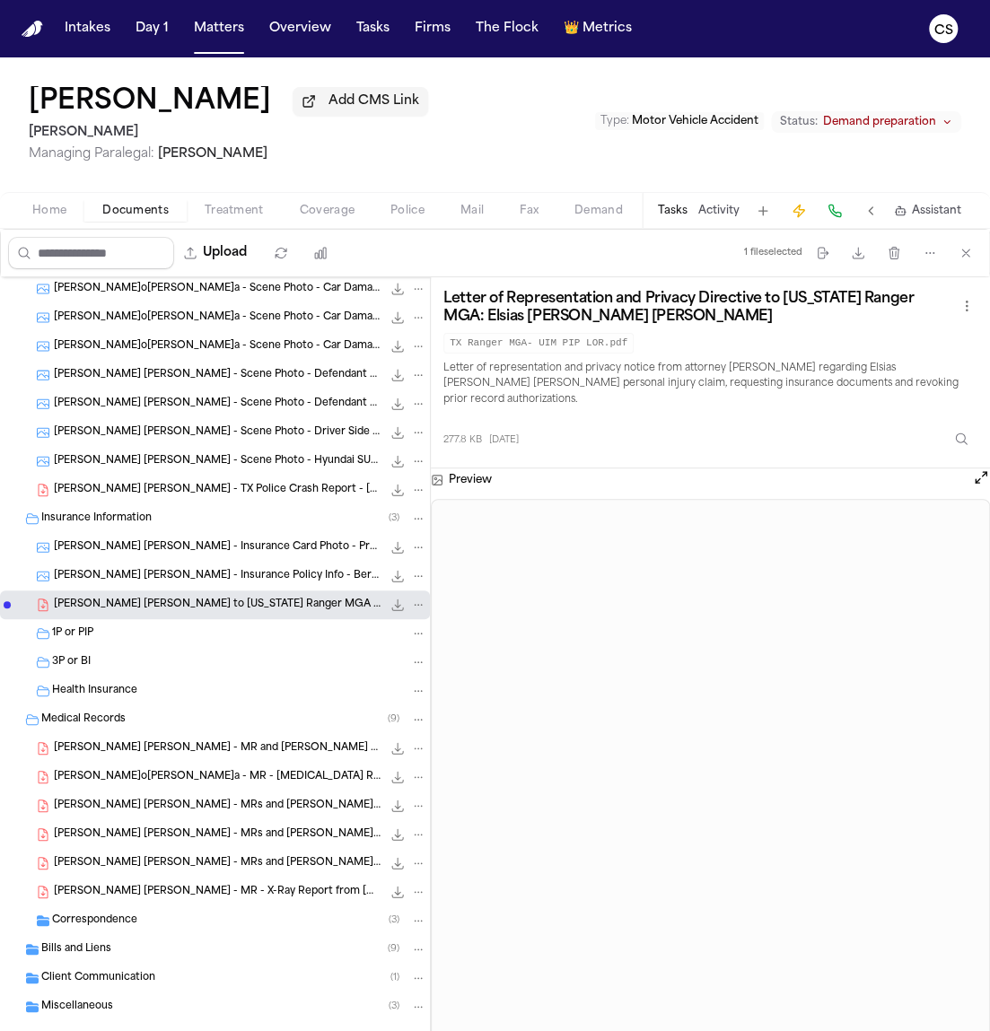
click at [92, 920] on span "Correspondence" at bounding box center [94, 920] width 85 height 15
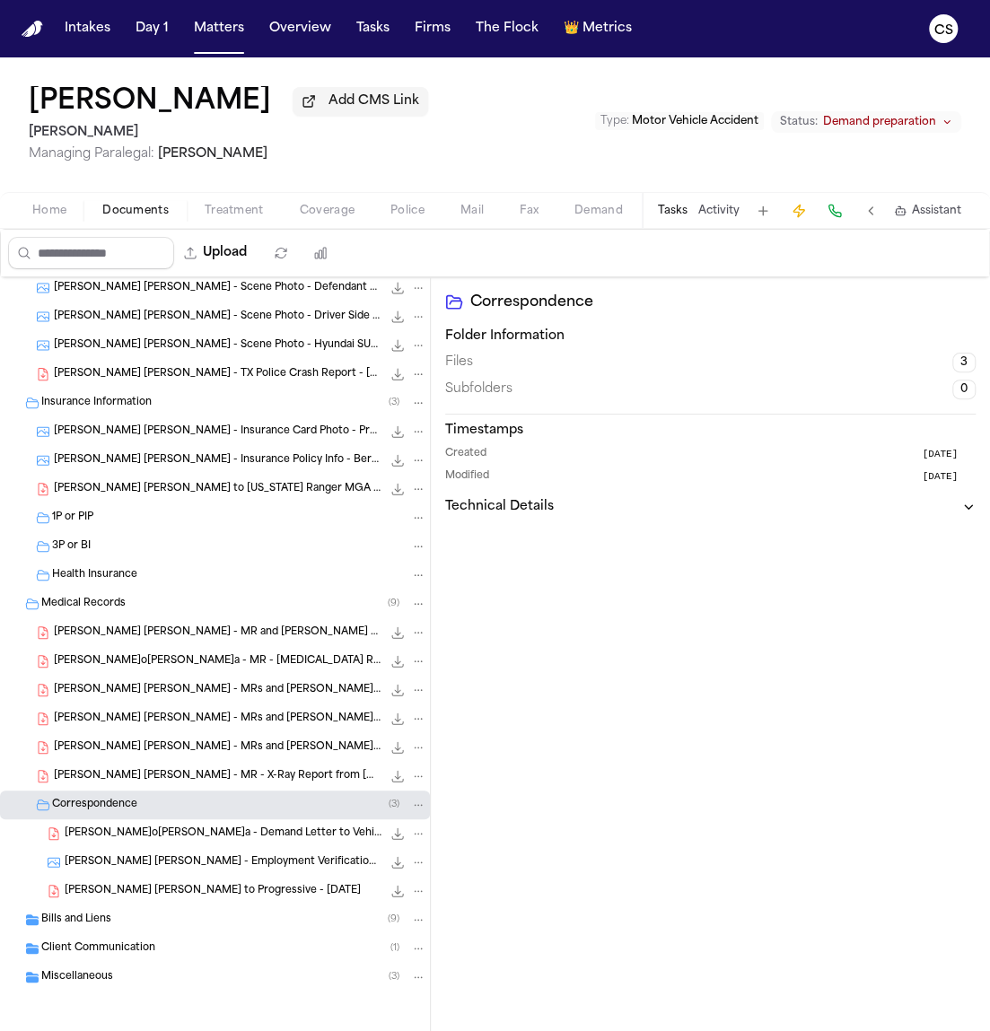
scroll to position [353, 0]
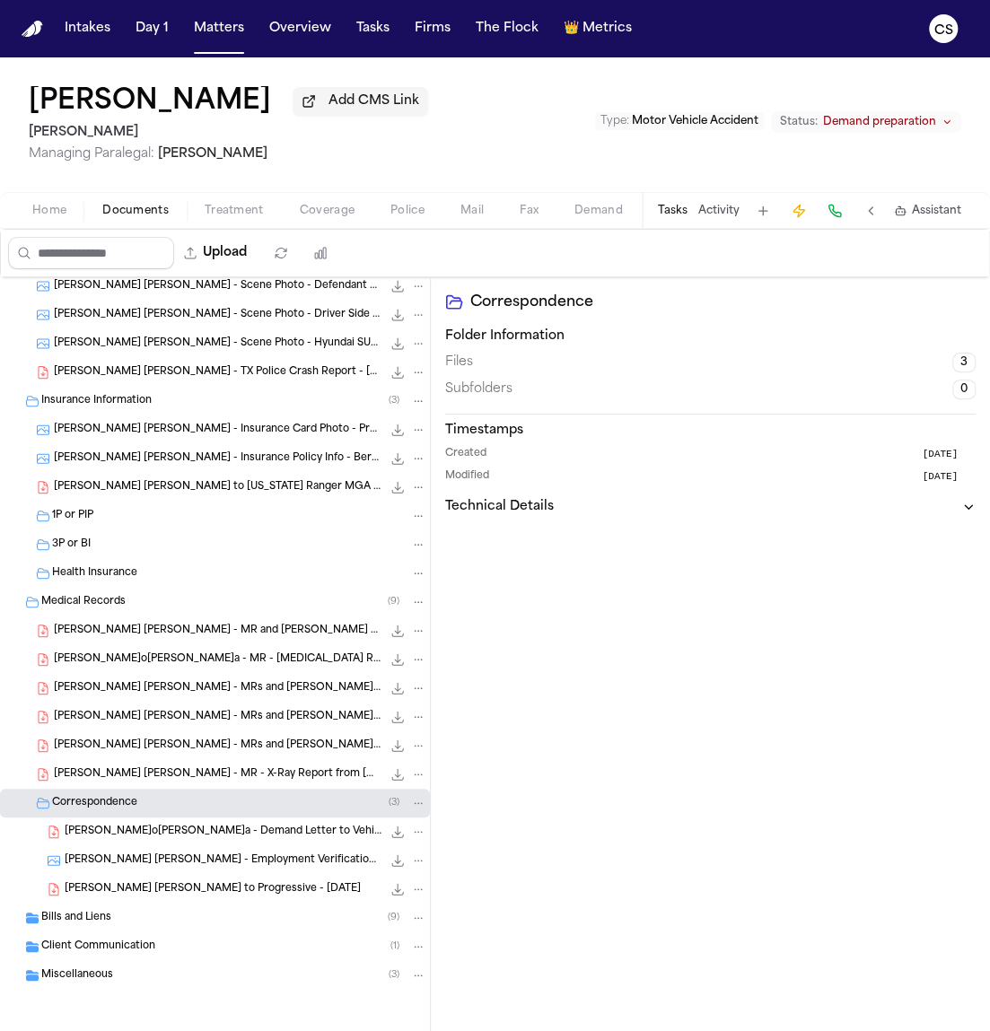
click at [248, 836] on span "[PERSON_NAME] [PERSON_NAME] - Demand Letter to Vehicle Owner - [DATE]" at bounding box center [223, 831] width 317 height 15
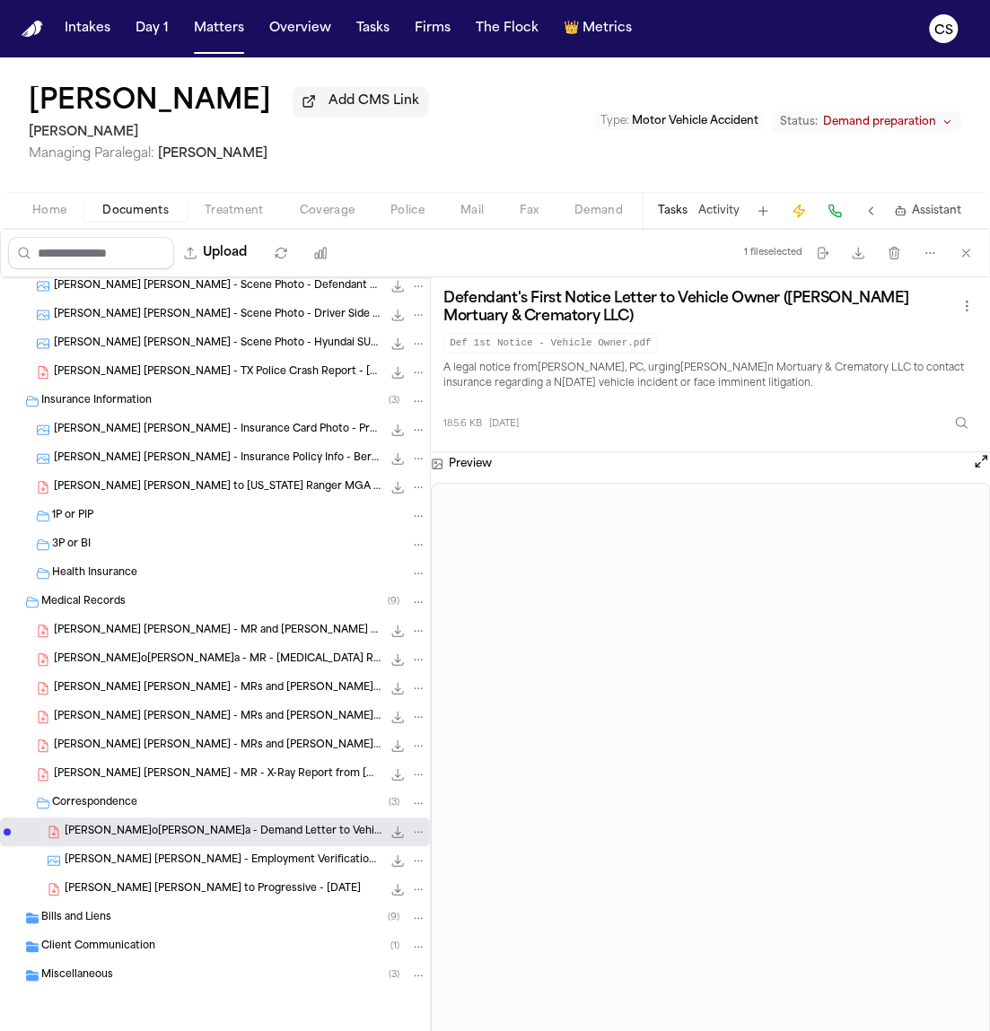
click at [192, 862] on span "[PERSON_NAME] [PERSON_NAME] - Employment Verification Letter from J&G Graphics …" at bounding box center [223, 860] width 317 height 15
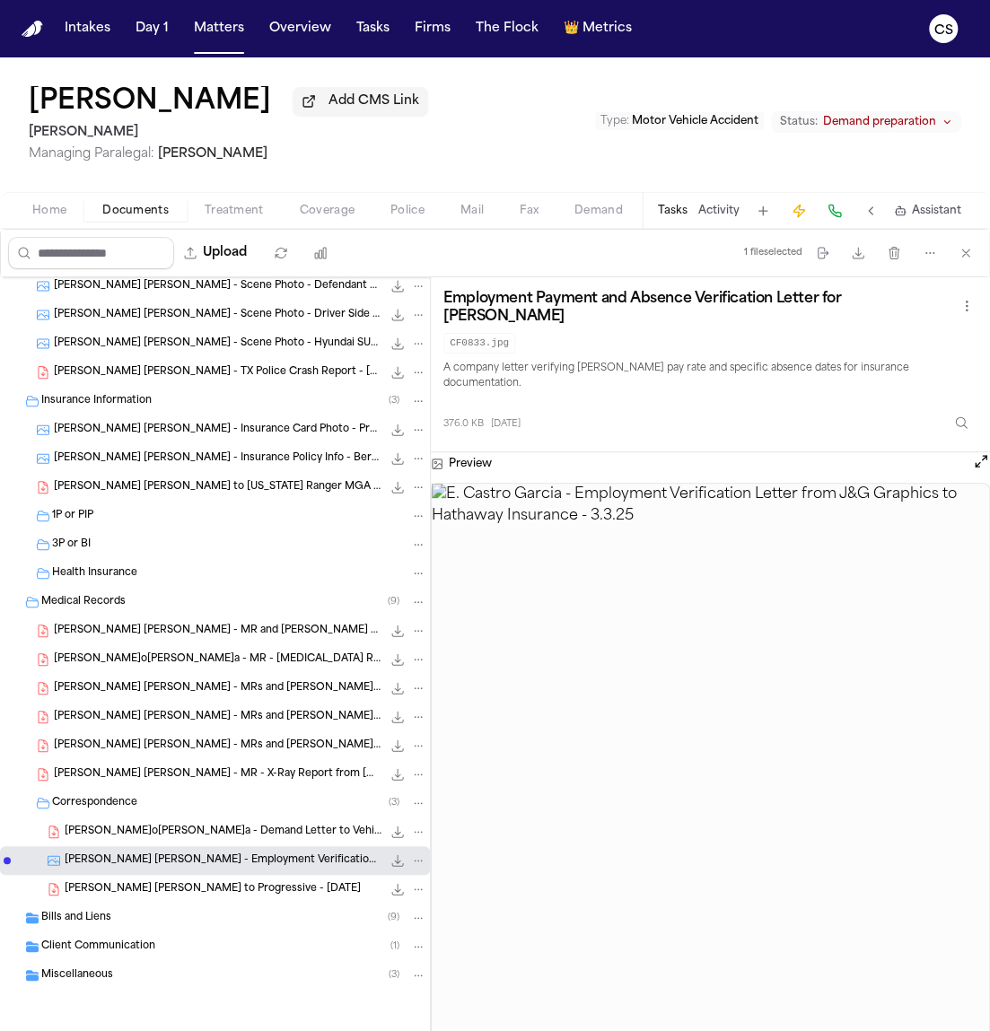
click at [217, 901] on div "E. Castro Garcia - LOR to Progressive - 11.20.24 136.7 KB • PDF" at bounding box center [215, 889] width 430 height 29
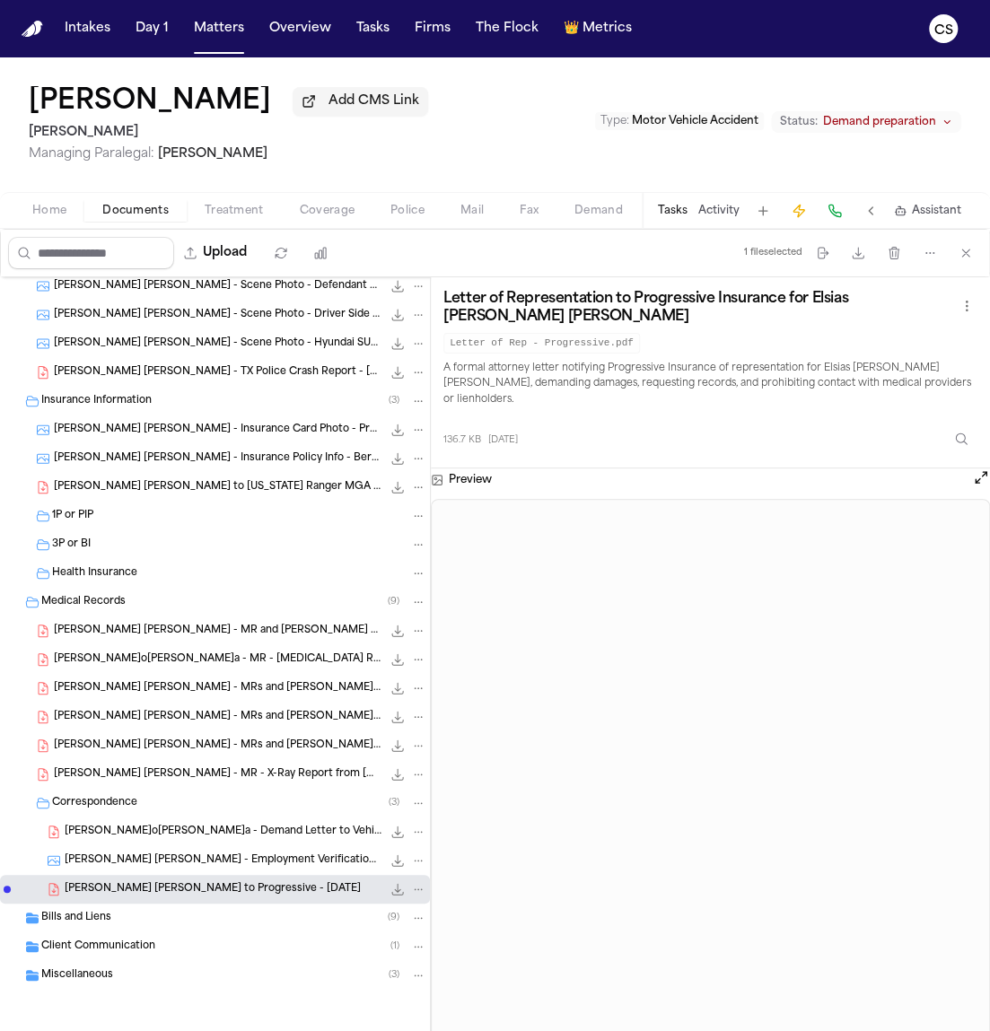
click at [200, 920] on div "Bills and Liens ( 9 )" at bounding box center [233, 918] width 385 height 16
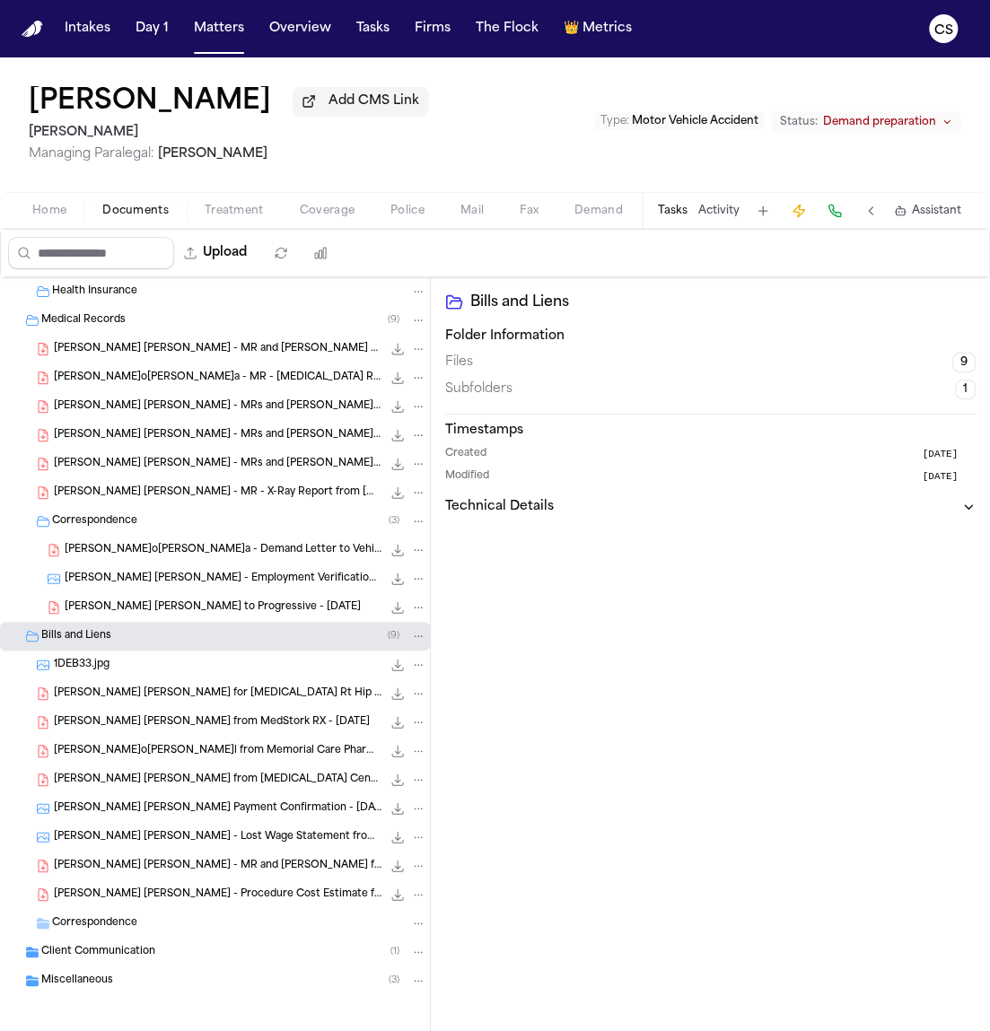
scroll to position [631, 0]
click at [304, 964] on div "Client Communication ( 1 )" at bounding box center [215, 952] width 430 height 29
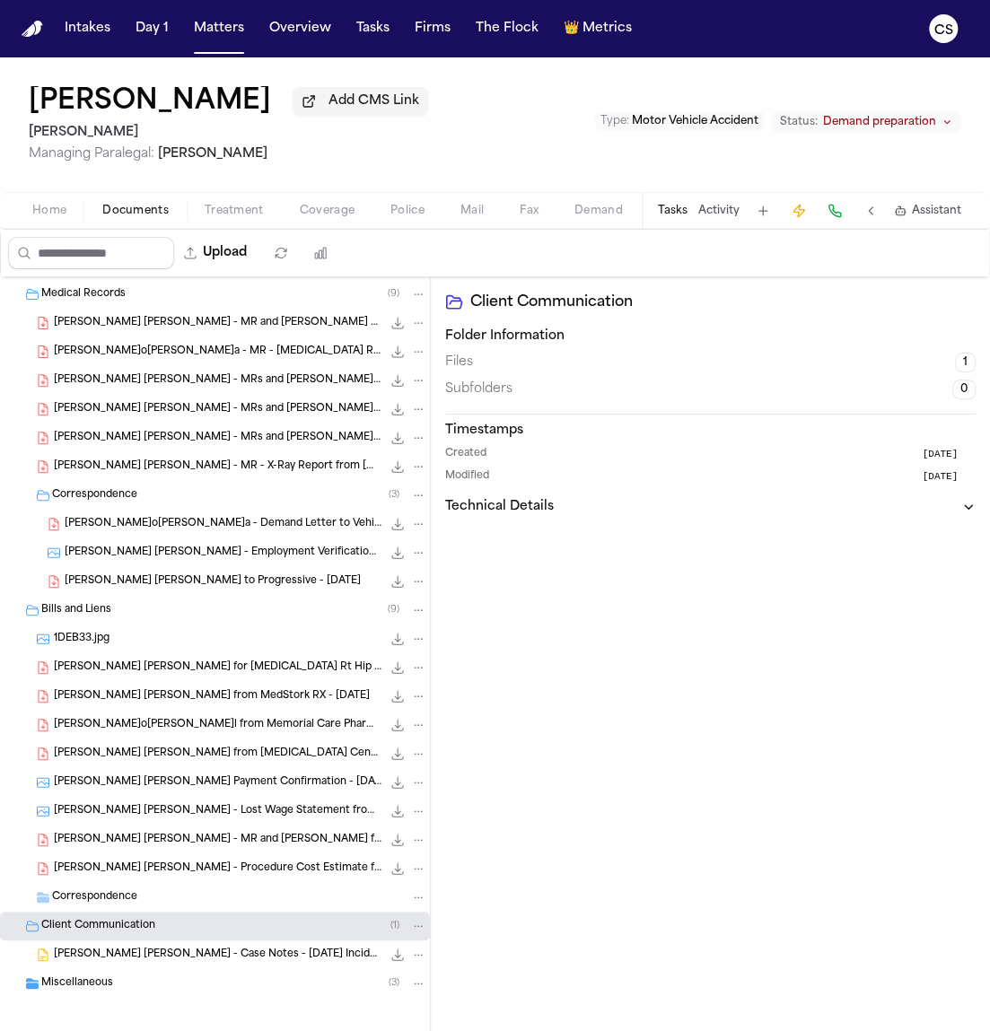
scroll to position [669, 0]
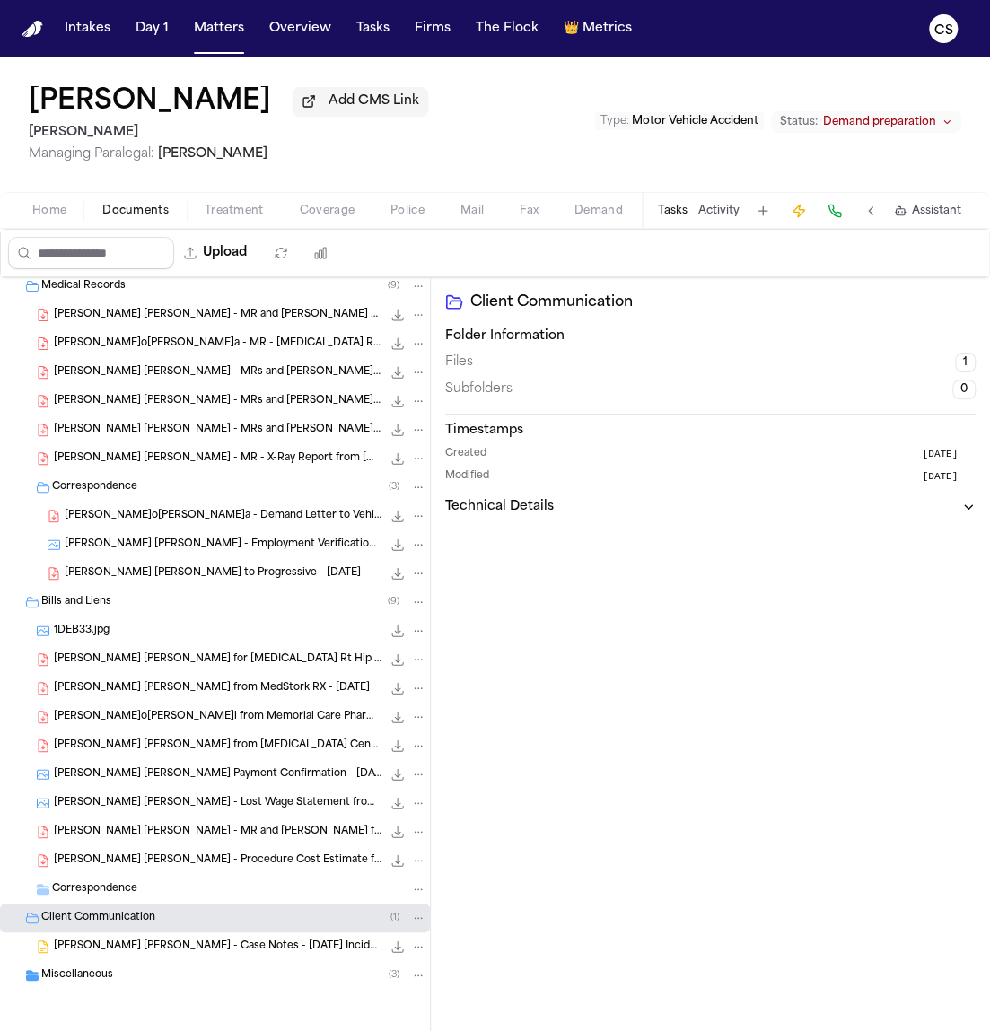
click at [303, 956] on div "E. Castro Garcia - Case Notes - 11.19.24 Incident 71.8 KB • DOCX" at bounding box center [215, 946] width 430 height 29
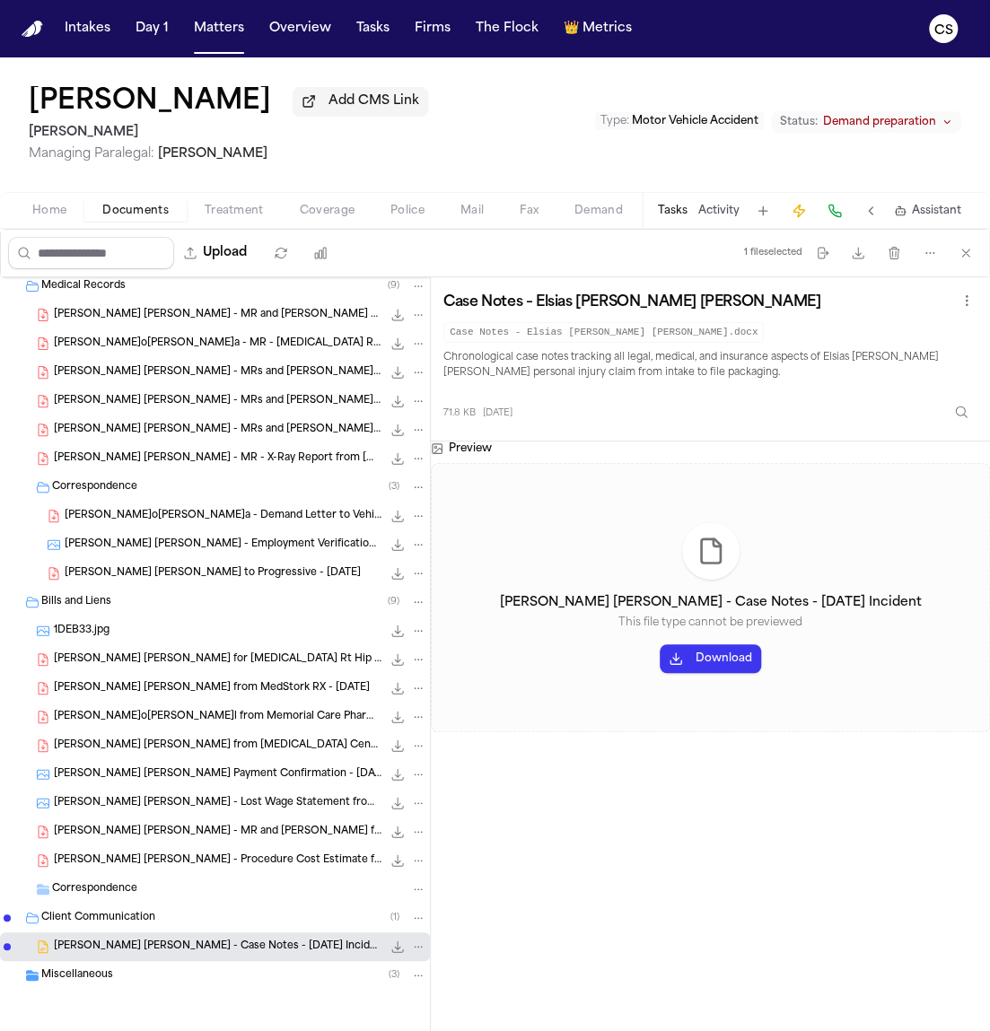
click at [695, 668] on button "Download" at bounding box center [709, 658] width 101 height 29
click at [934, 506] on div "E. Castro Garcia - Case Notes - 11.19.24 Incident This file type cannot be prev…" at bounding box center [710, 597] width 559 height 269
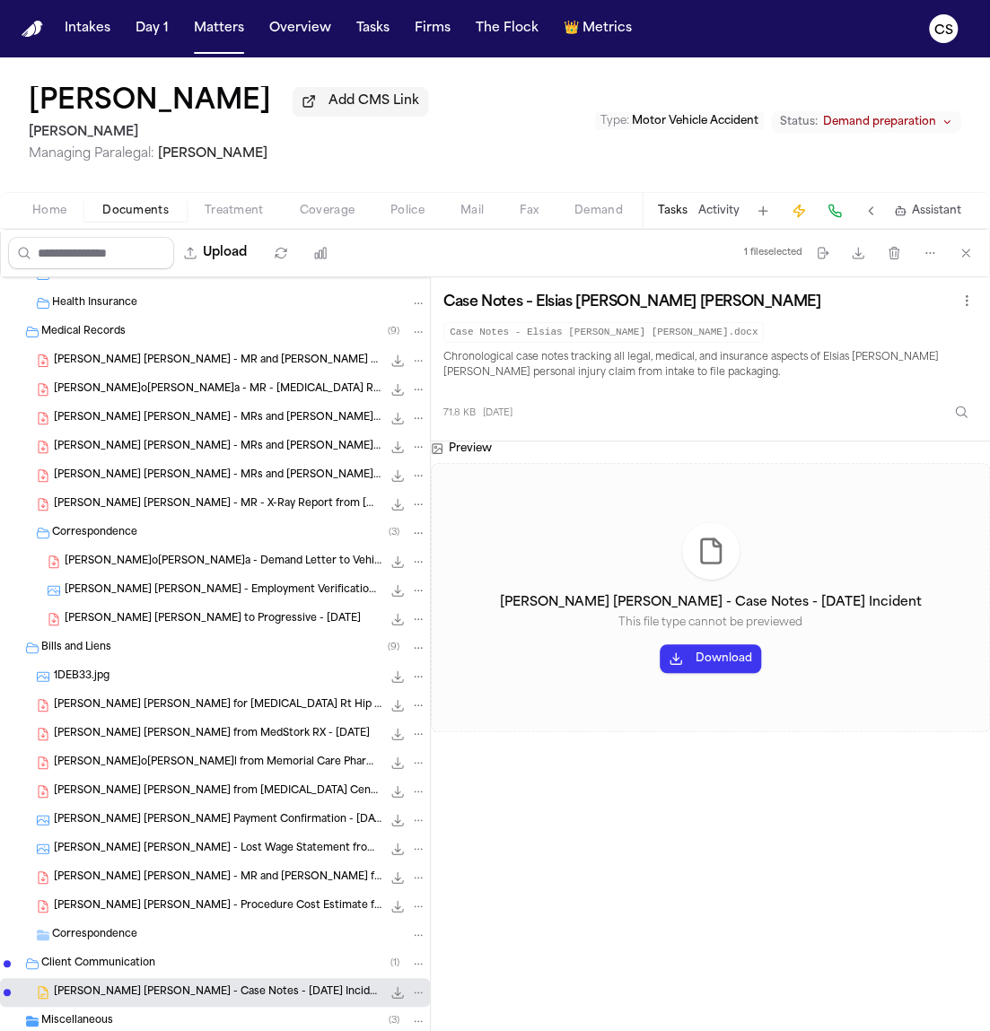
click at [249, 367] on span "[PERSON_NAME] [PERSON_NAME] - MR and [PERSON_NAME] with Affidavit from Momentum…" at bounding box center [217, 360] width 327 height 15
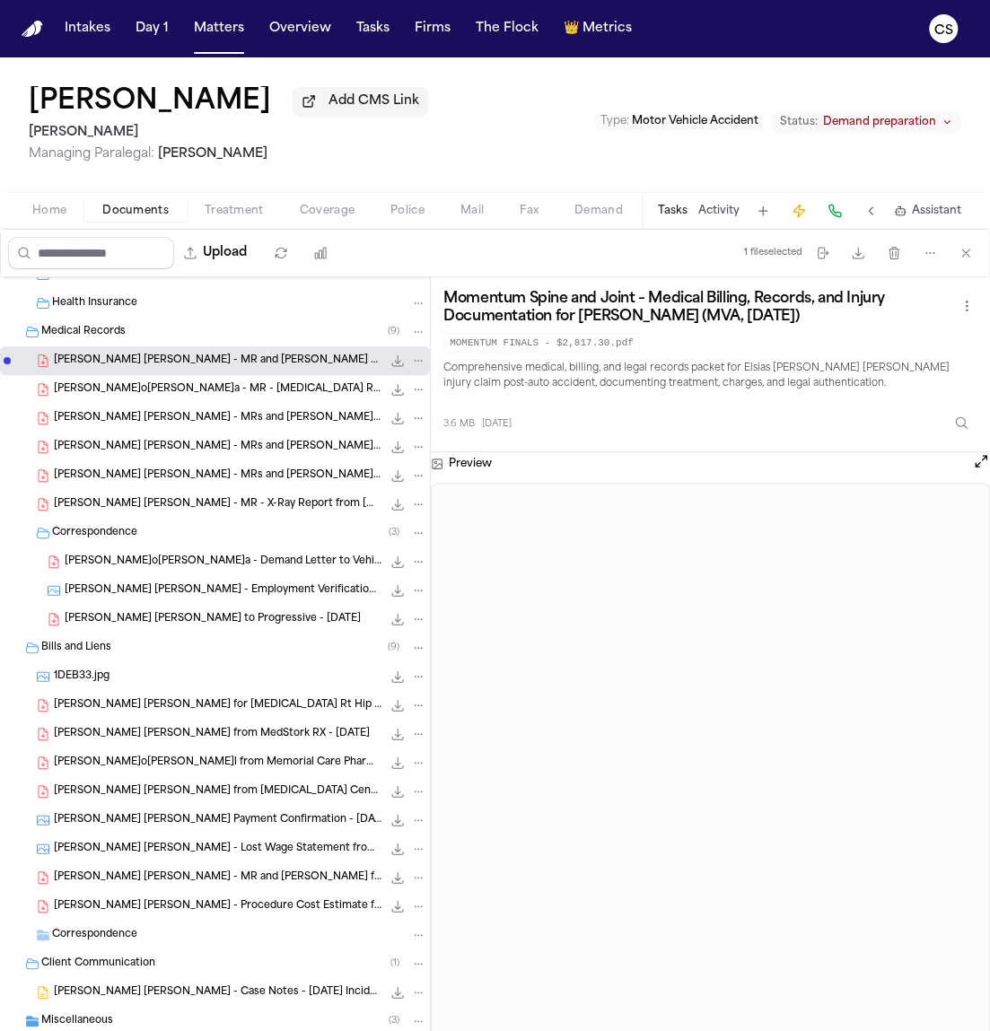
drag, startPoint x: 448, startPoint y: 308, endPoint x: 848, endPoint y: 318, distance: 400.3
click at [848, 318] on h3 "Momentum Spine and Joint – Medical Billing, Records, and Injury Documentation f…" at bounding box center [699, 308] width 512 height 36
copy h3 "Momentum Spine and Joint – Medical Billing, Records, and Injury Documentation f…"
click at [264, 740] on span "[PERSON_NAME] [PERSON_NAME] from MedStork RX - [DATE]" at bounding box center [212, 734] width 316 height 15
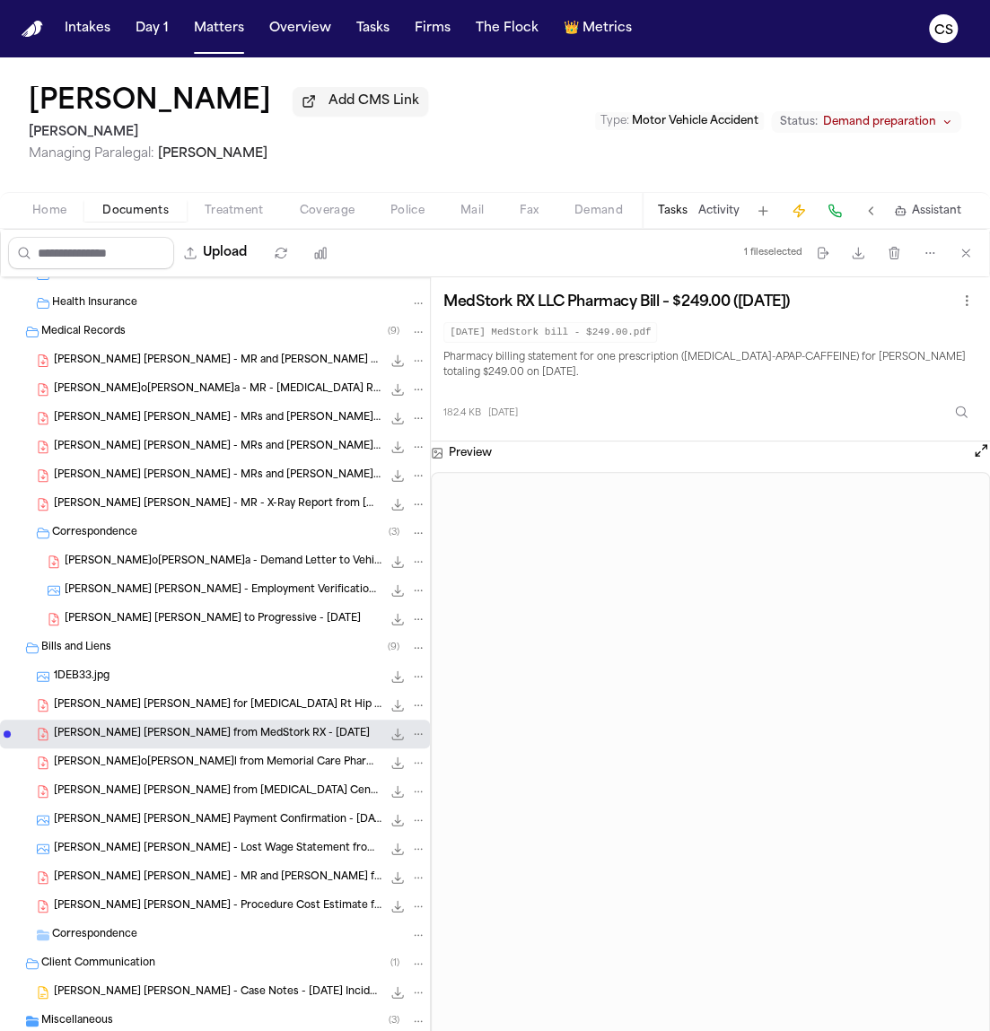
drag, startPoint x: 692, startPoint y: 303, endPoint x: 447, endPoint y: 307, distance: 244.9
click at [447, 307] on div "MedStork RX LLC Pharmacy Bill – $249.00 (01/03/2025)" at bounding box center [710, 302] width 534 height 25
copy h3 "MedStork RX LLC Pharmacy Bill – $249.00 (01/03/2025)"
click at [271, 707] on span "[PERSON_NAME] [PERSON_NAME] for [MEDICAL_DATA] Rt Hip from [MEDICAL_DATA] Cente…" at bounding box center [217, 705] width 327 height 15
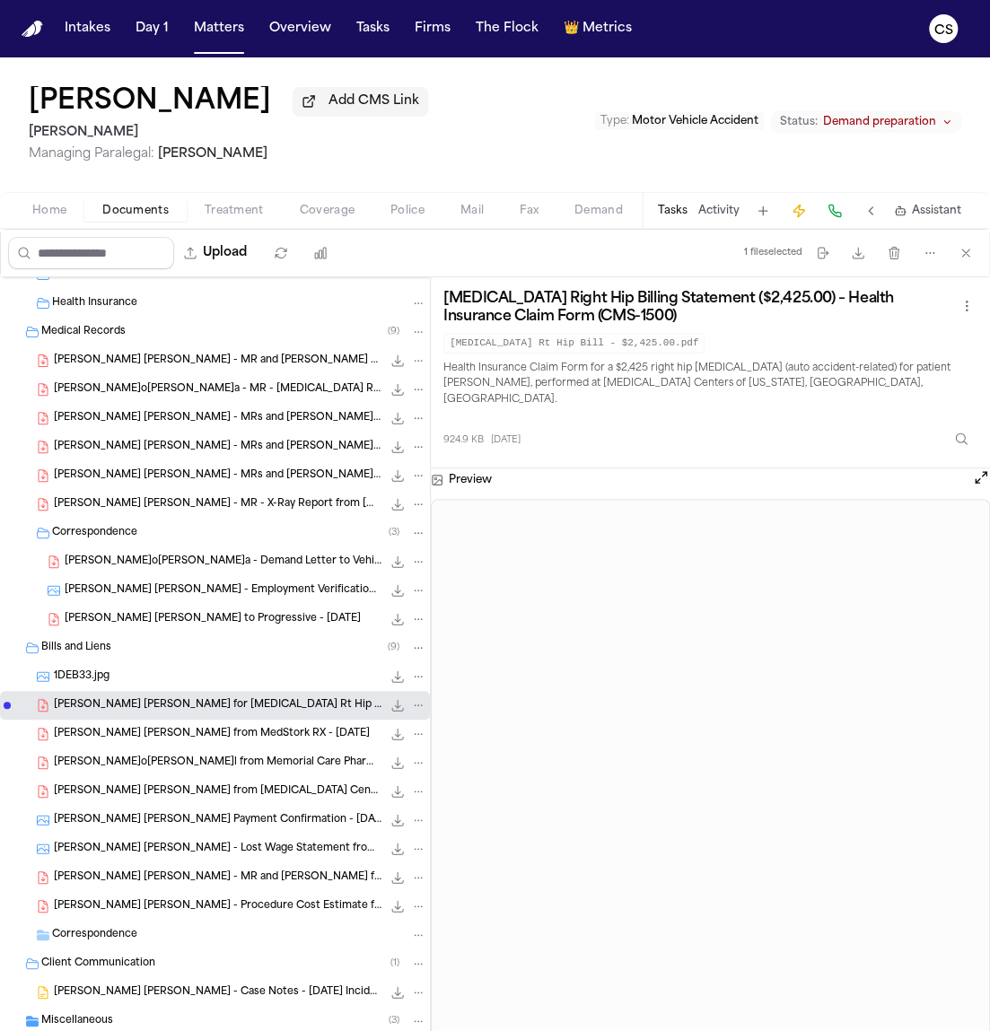
click at [265, 364] on span "[PERSON_NAME] [PERSON_NAME] - MR and [PERSON_NAME] with Affidavit from Momentum…" at bounding box center [217, 360] width 327 height 15
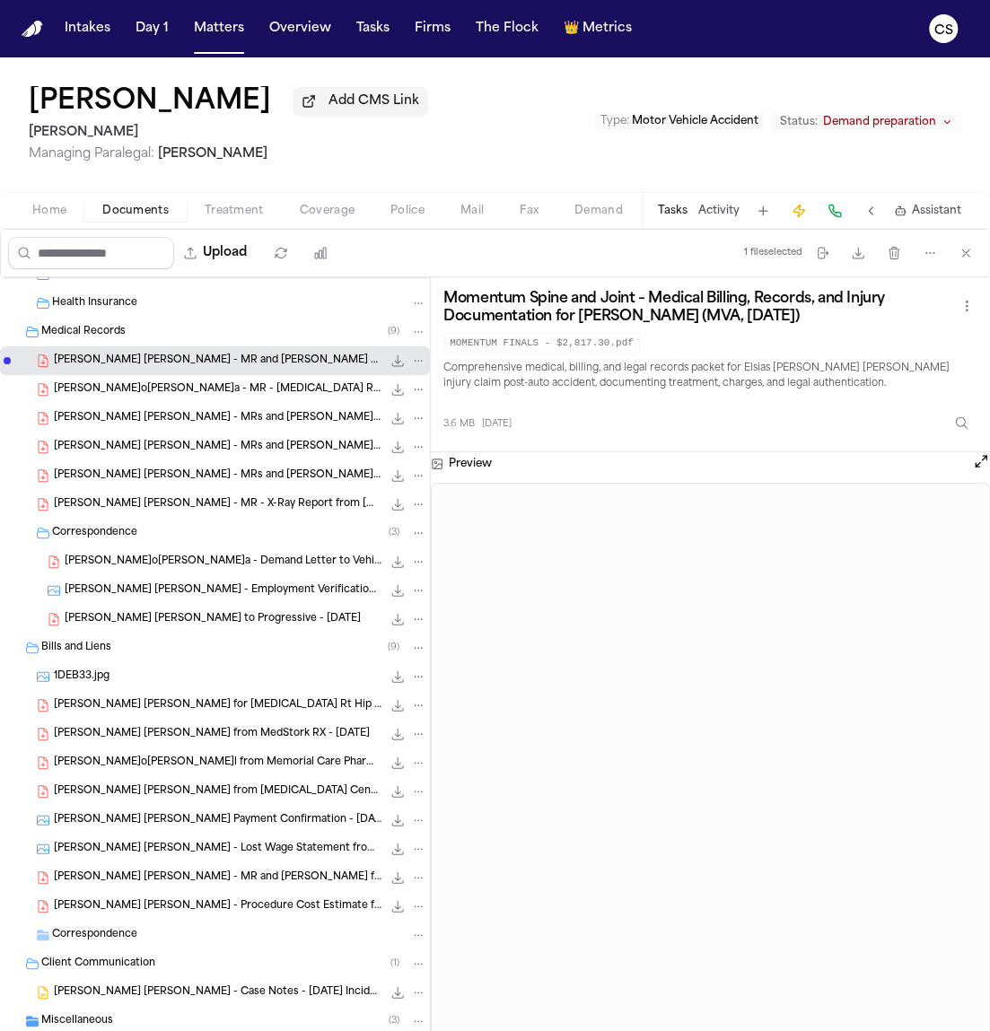
click at [16, 652] on div "Bills and Liens ( 9 )" at bounding box center [215, 647] width 430 height 29
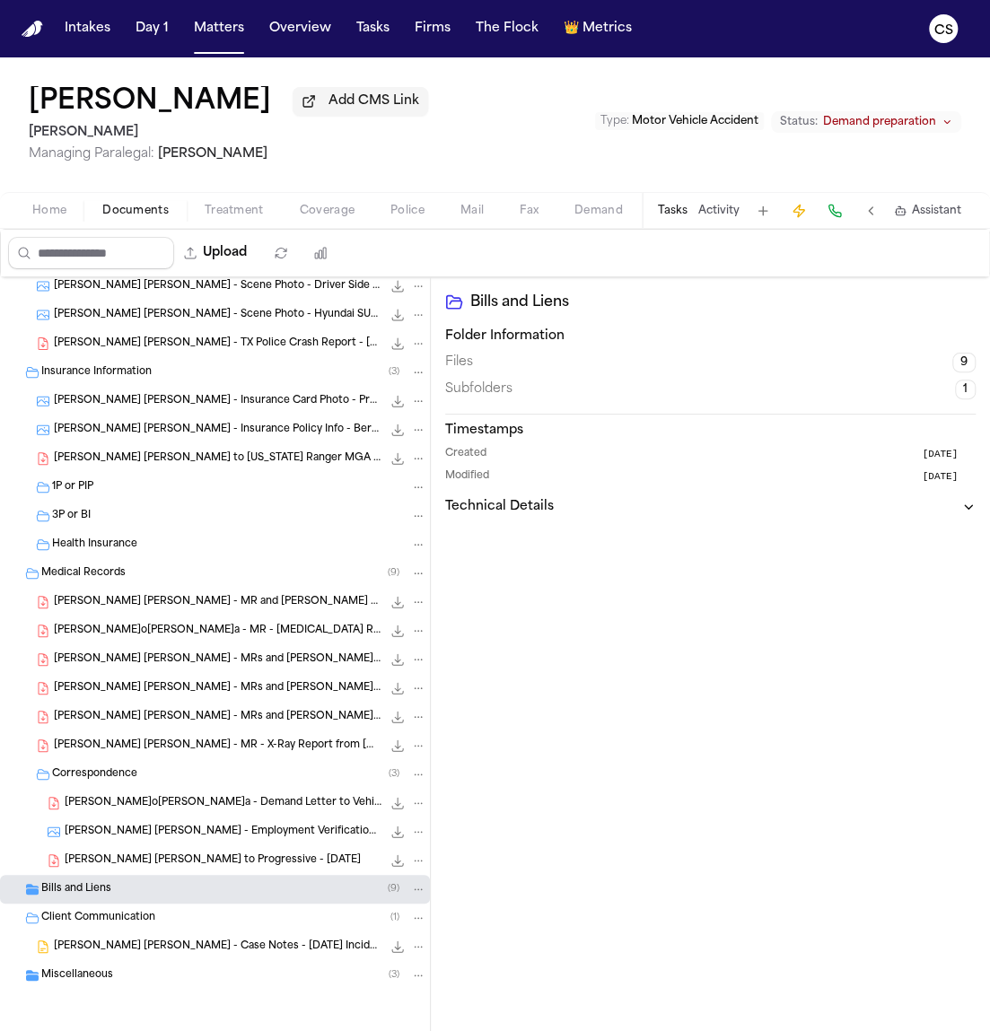
scroll to position [382, 0]
click at [225, 607] on span "[PERSON_NAME] [PERSON_NAME] - MR and [PERSON_NAME] with Affidavit from Momentum…" at bounding box center [217, 602] width 327 height 15
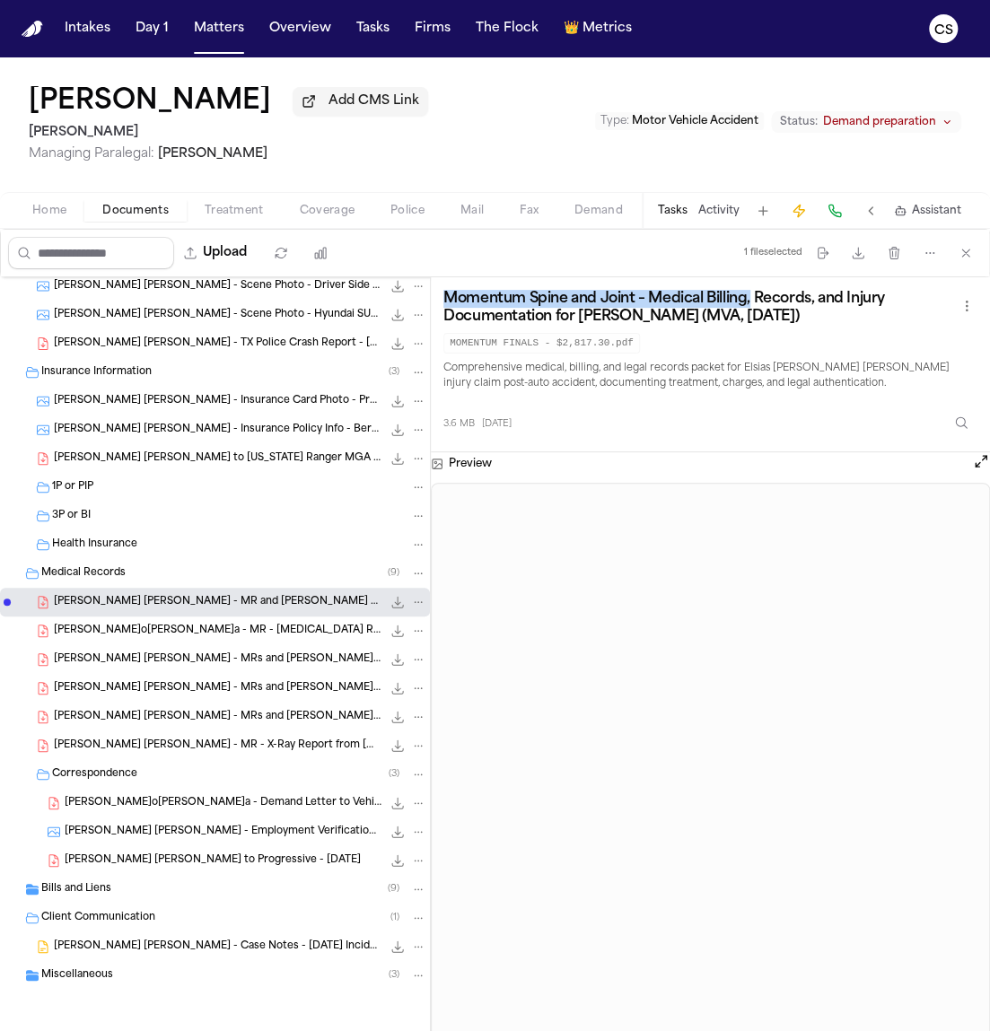
drag, startPoint x: 446, startPoint y: 308, endPoint x: 753, endPoint y: 300, distance: 306.9
click at [753, 300] on h3 "Momentum Spine and Joint – Medical Billing, Records, and Injury Documentation f…" at bounding box center [699, 308] width 512 height 36
copy h3 "Momentum Spine and Joint – Medical Billing,"
click at [272, 636] on span "[PERSON_NAME] [PERSON_NAME] - MR - [MEDICAL_DATA] Report from [MEDICAL_DATA] Ce…" at bounding box center [217, 631] width 327 height 15
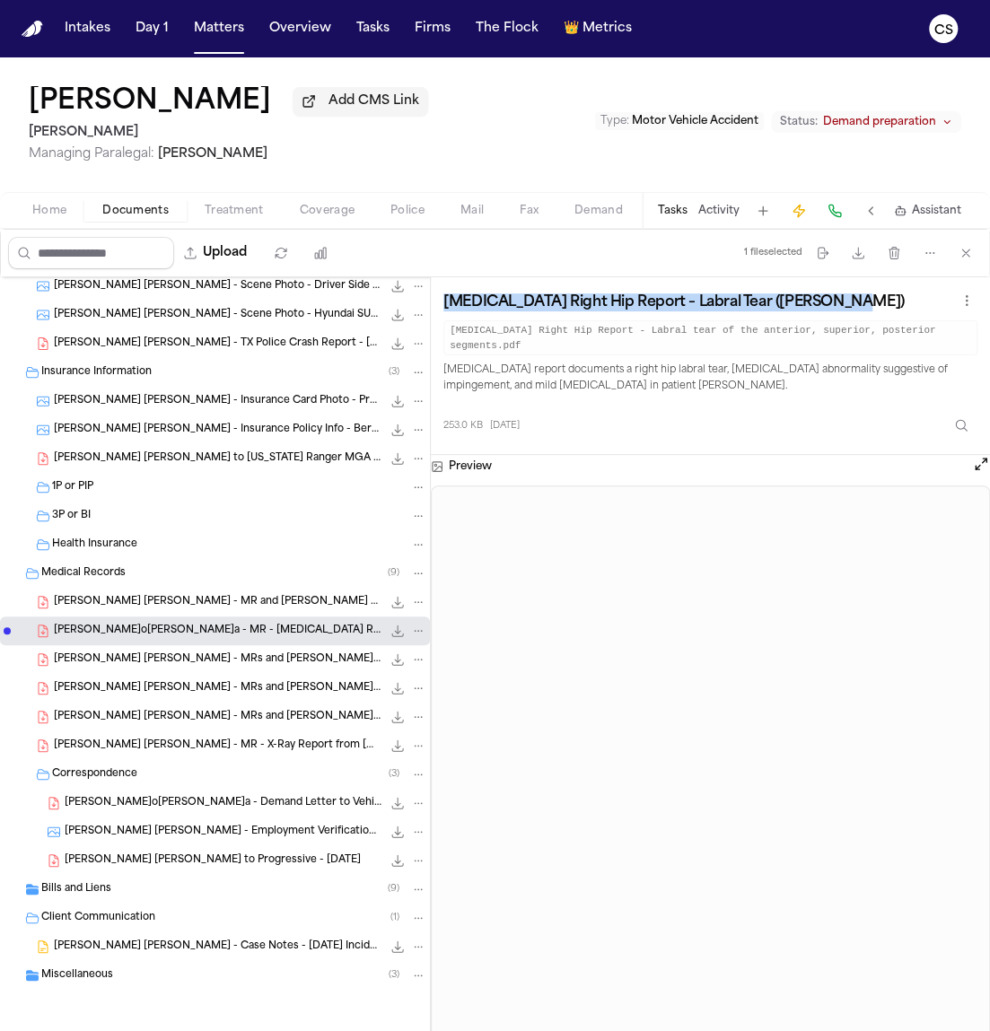
drag, startPoint x: 444, startPoint y: 309, endPoint x: 850, endPoint y: 303, distance: 405.5
click at [850, 303] on div "MRI Right Hip Report – Labral Tear (Elsias Castro Garcia)" at bounding box center [710, 302] width 534 height 25
copy h3 "MRI Right Hip Report – Labral Tear (Elsias Castro Garcia)"
click at [224, 658] on span "[PERSON_NAME] [PERSON_NAME] - MRs and [PERSON_NAME] from Uptown [MEDICAL_DATA] …" at bounding box center [217, 659] width 327 height 15
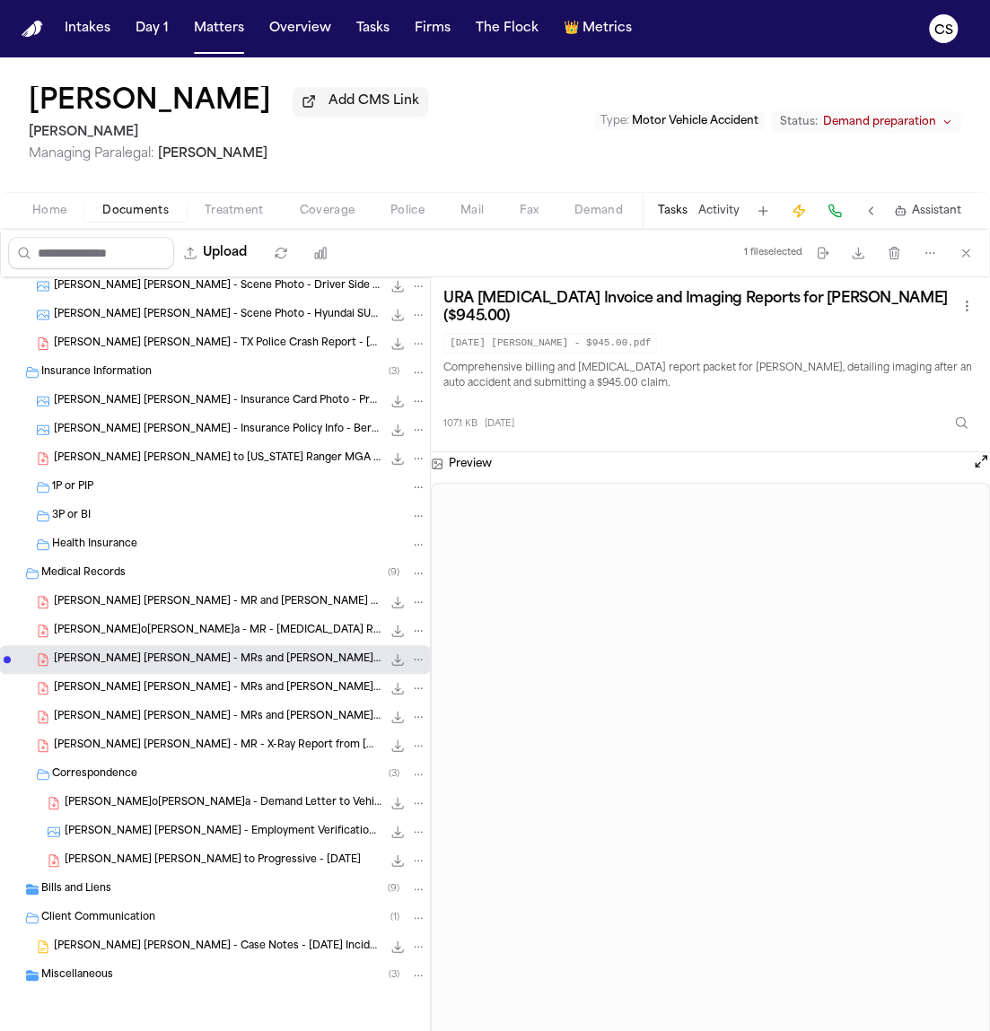
drag, startPoint x: 445, startPoint y: 300, endPoint x: 909, endPoint y: 327, distance: 464.6
click at [909, 326] on h3 "URA Radiology Invoice and Imaging Reports for Elsias Castro Garcia ($945.00)" at bounding box center [699, 308] width 512 height 36
copy h3 "URA Radiology Invoice and Imaging Reports for Elsias Castro Garcia ($945.00)"
click at [648, 338] on code "2025.01.07 URA Bill - $945.00.pdf" at bounding box center [550, 343] width 214 height 21
click at [269, 627] on span "[PERSON_NAME] [PERSON_NAME] - MR - [MEDICAL_DATA] Report from [MEDICAL_DATA] Ce…" at bounding box center [217, 631] width 327 height 15
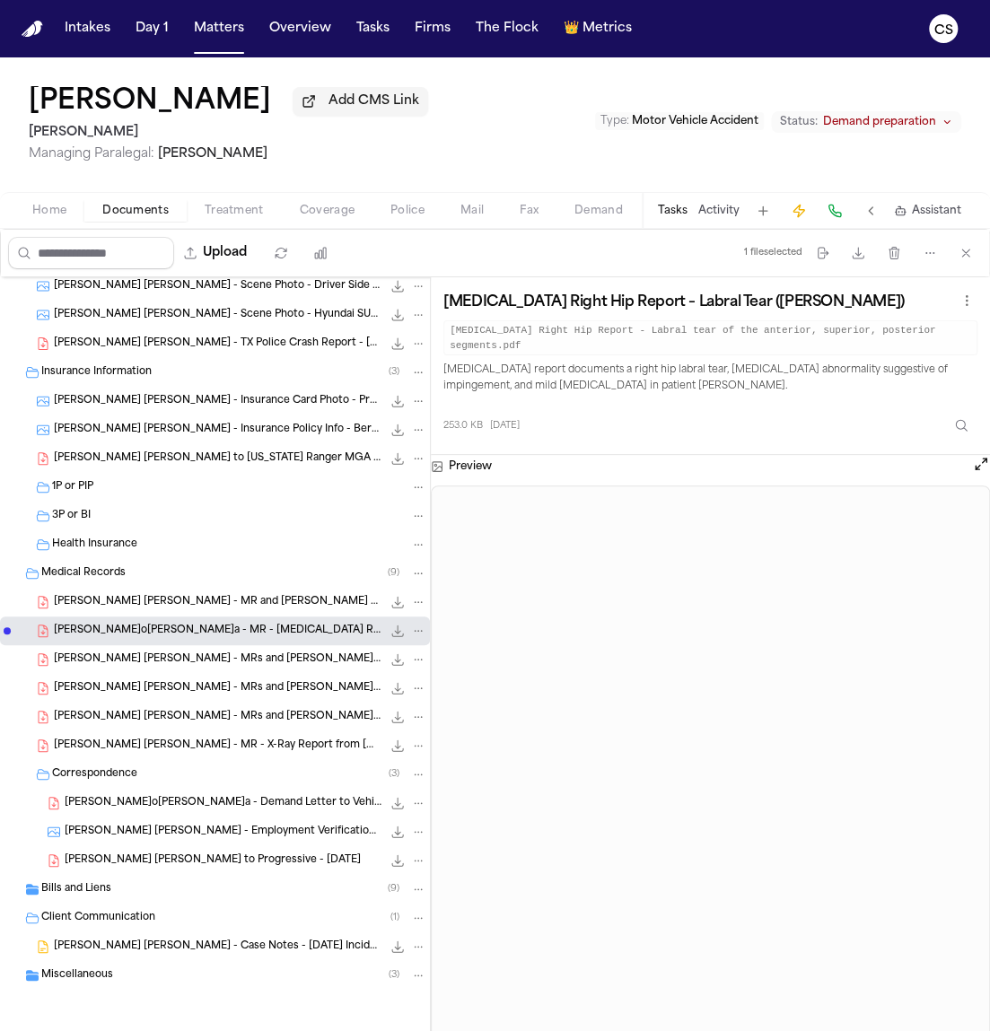
click at [214, 658] on span "E. Castro Garcia - MRs and Bill from Uptown Radiology Associates - 12.9.24 to 1…" at bounding box center [217, 659] width 327 height 15
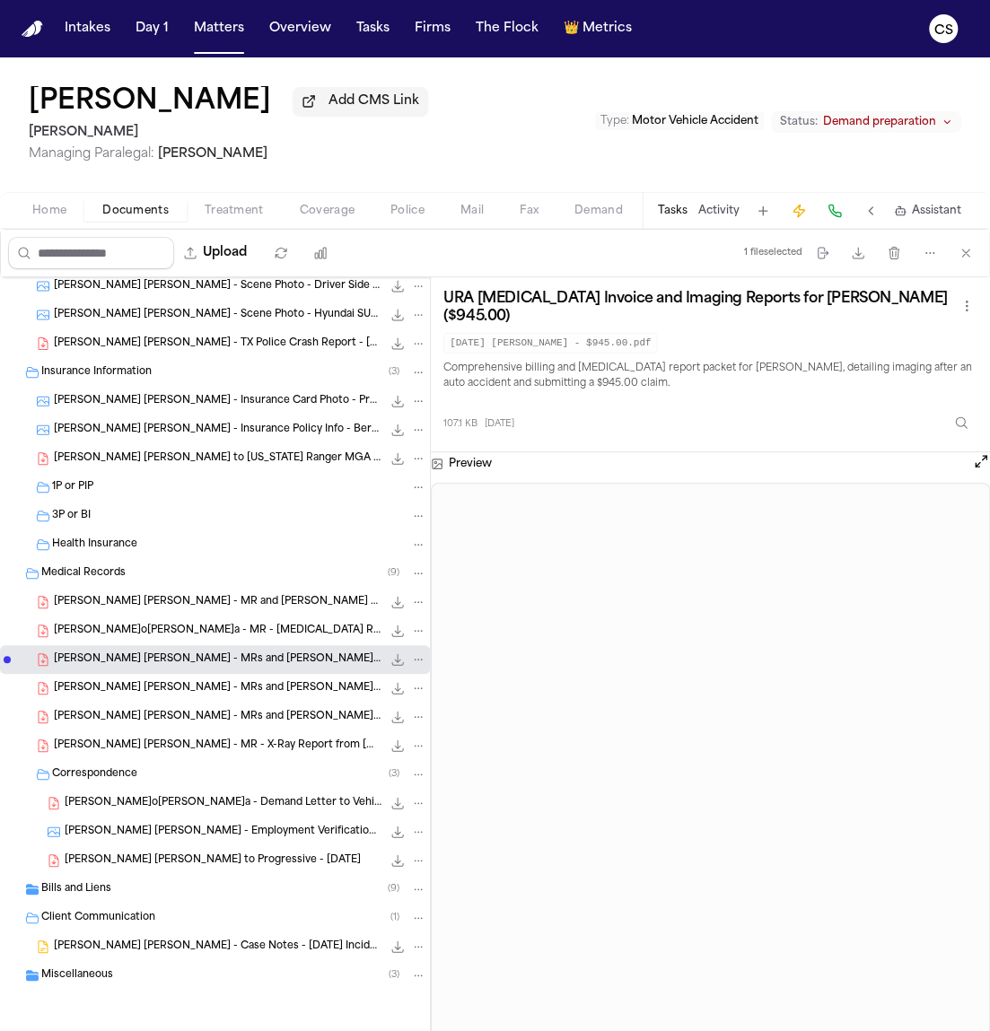
click at [272, 754] on div "E. Castro Garcia - MR - X-Ray Report from MRI Centers of Texas - 12.9.24 83.5 K…" at bounding box center [215, 745] width 430 height 29
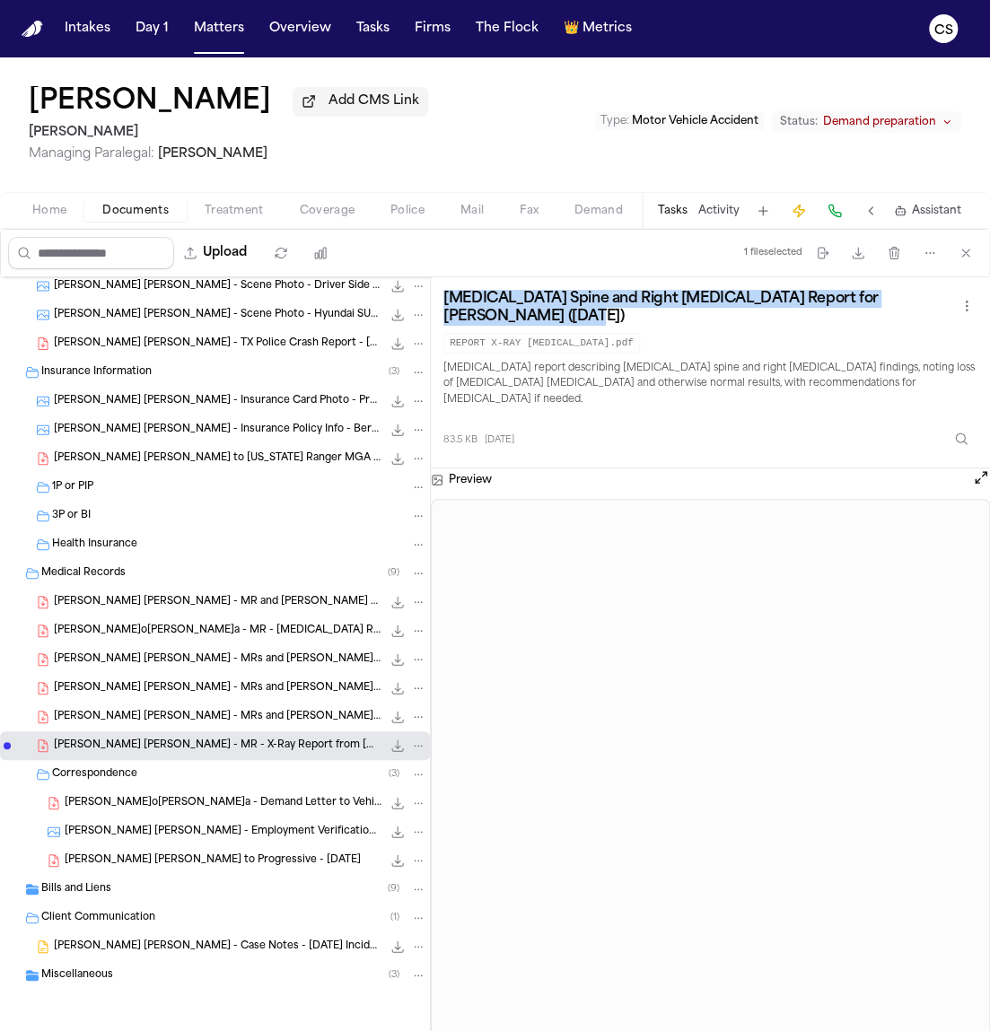
drag, startPoint x: 444, startPoint y: 301, endPoint x: 806, endPoint y: 318, distance: 361.9
click at [806, 318] on h3 "Lumbar Spine and Right Hip X-Ray Report for Elsias Castro Garcia (12/9/2024)" at bounding box center [699, 308] width 512 height 36
copy h3 "Lumbar Spine and Right Hip X-Ray Report for Elsias Castro Garcia (12/9/2024)"
click at [231, 690] on span "E. Castro Garcia - MRs and Bills from Lonestar Neuro - 11.19.24 to 2.28.25" at bounding box center [217, 688] width 327 height 15
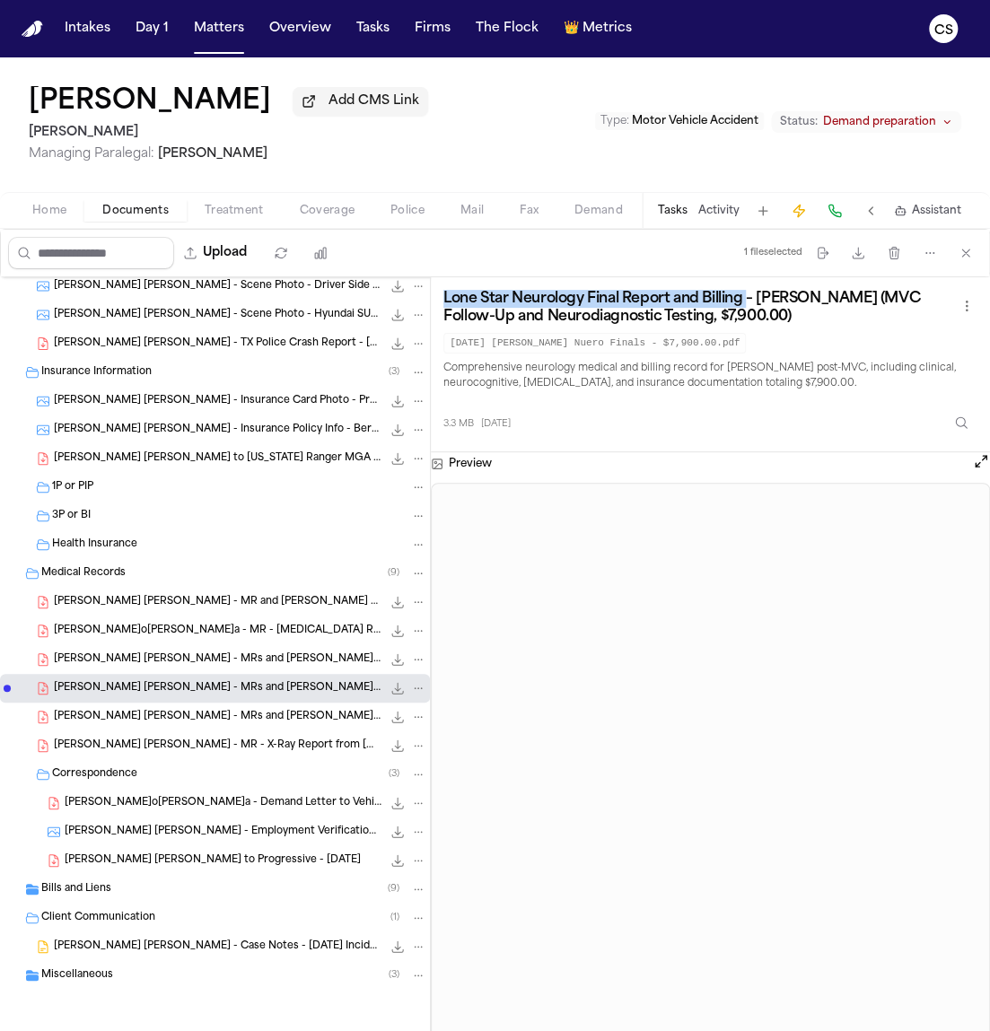
drag, startPoint x: 445, startPoint y: 302, endPoint x: 746, endPoint y: 300, distance: 300.6
click at [746, 300] on h3 "Lone Star Neurology Final Report and Billing – Elsias Castro Garcia (MVC Follow…" at bounding box center [699, 308] width 512 height 36
copy h3 "Lone Star Neurology Final Report and Billing"
click at [159, 712] on span "E. Castro Garcia - MRs and Bills from Texas Pain & Injury Centers and Momentum …" at bounding box center [217, 717] width 327 height 15
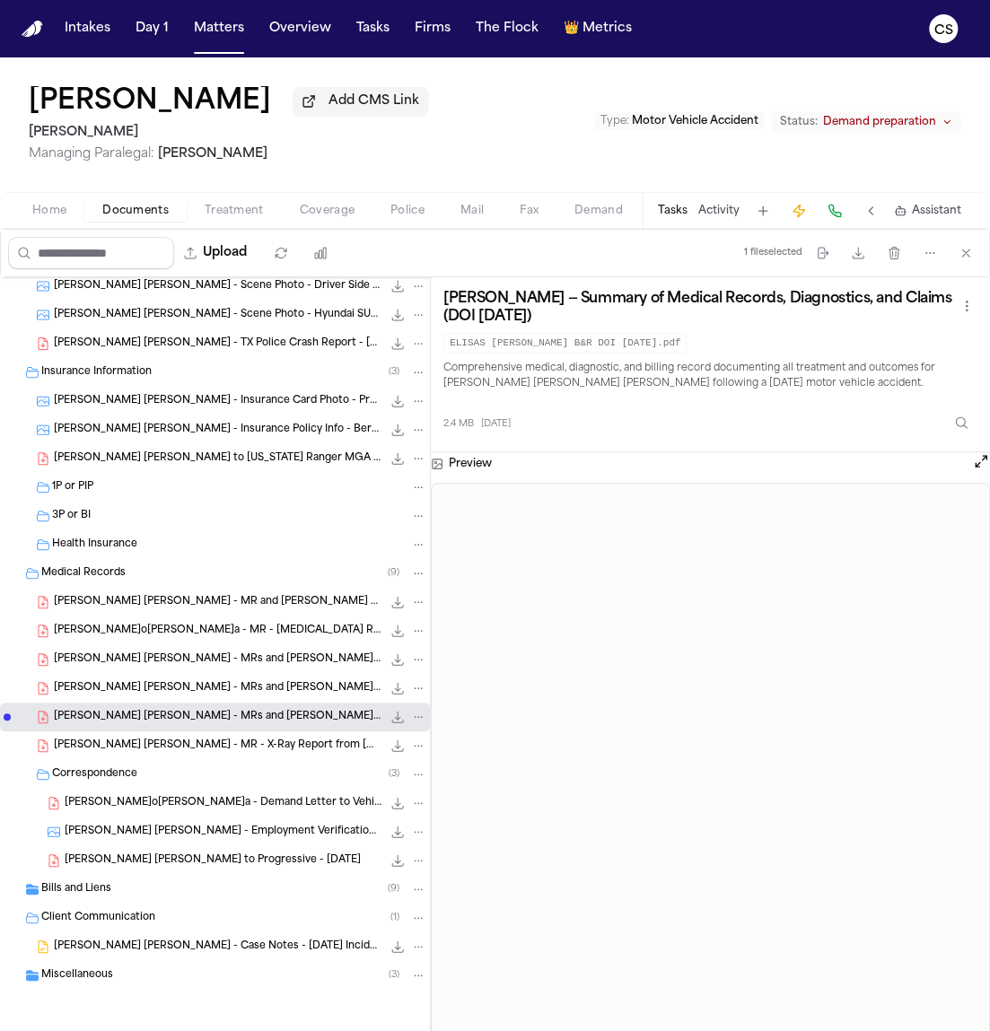
click at [170, 751] on span "E. Castro Garcia - MR - X-Ray Report from MRI Centers of Texas - 12.9.24" at bounding box center [217, 745] width 327 height 15
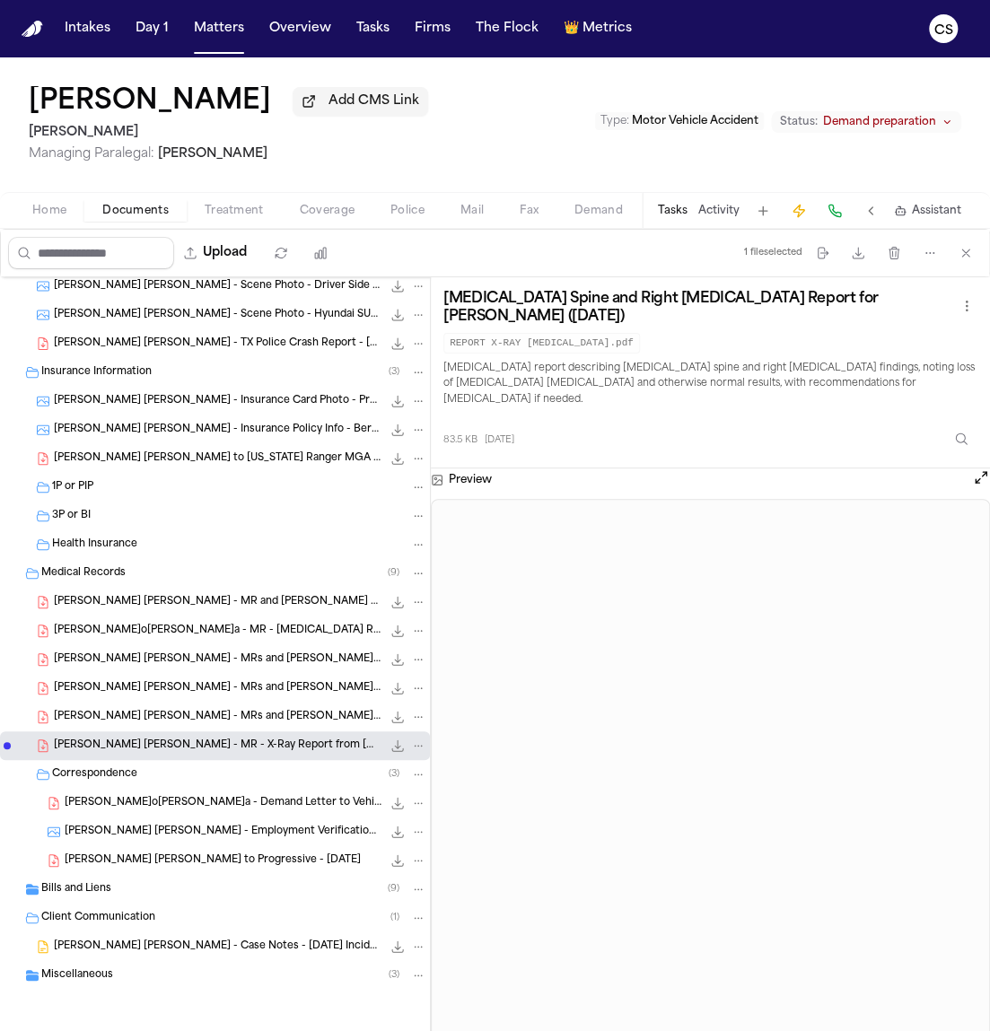
click at [135, 811] on div "E. Castro Garcia - Demand Letter to Vehicle Owner - 11.20.24 185.6 KB • PDF" at bounding box center [215, 803] width 430 height 29
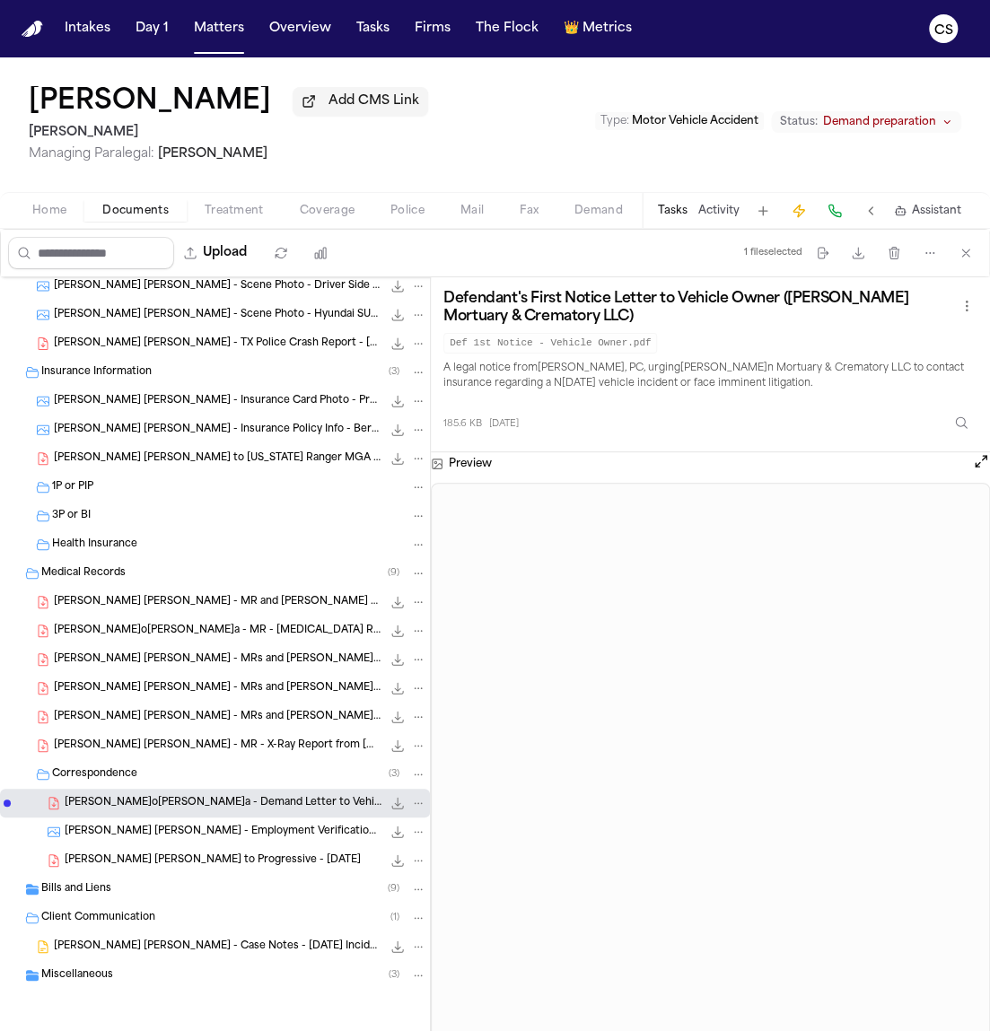
click at [94, 895] on div "Bills and Liens ( 9 )" at bounding box center [233, 889] width 385 height 16
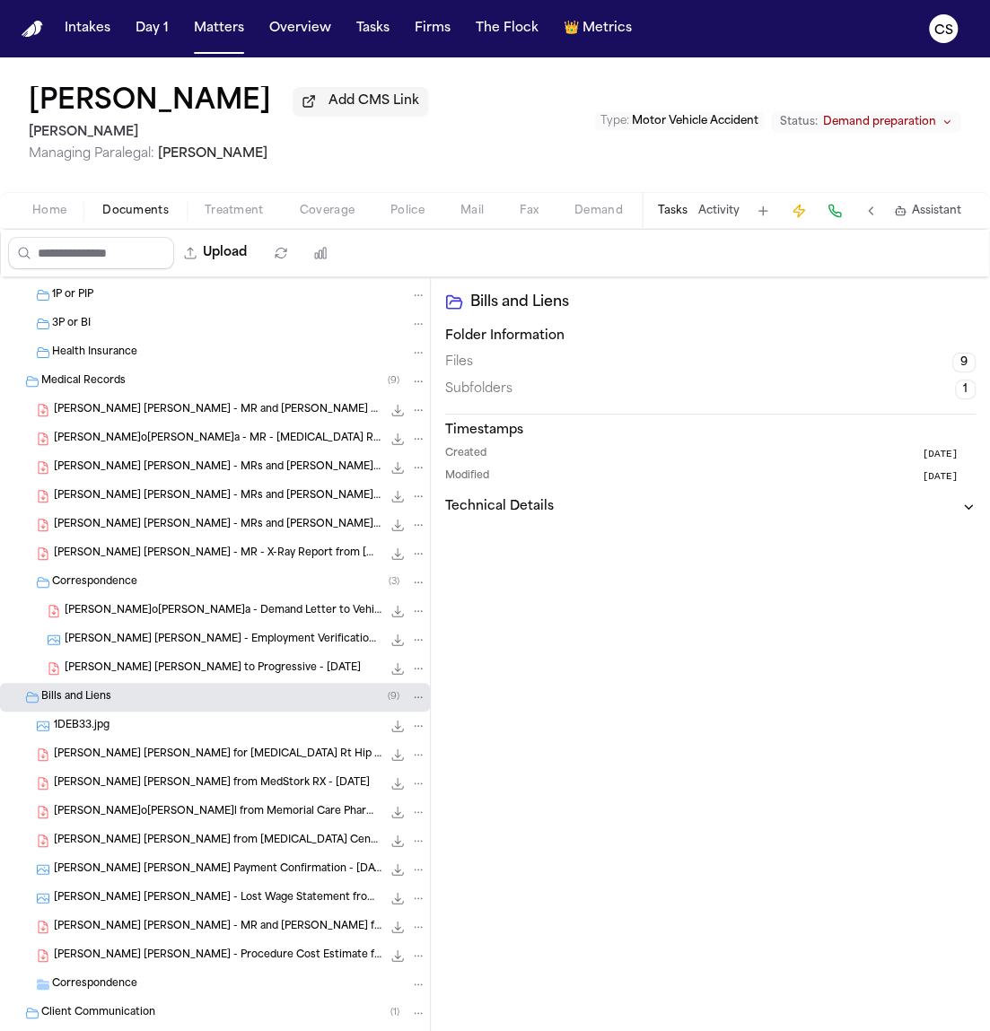
scroll to position [575, 0]
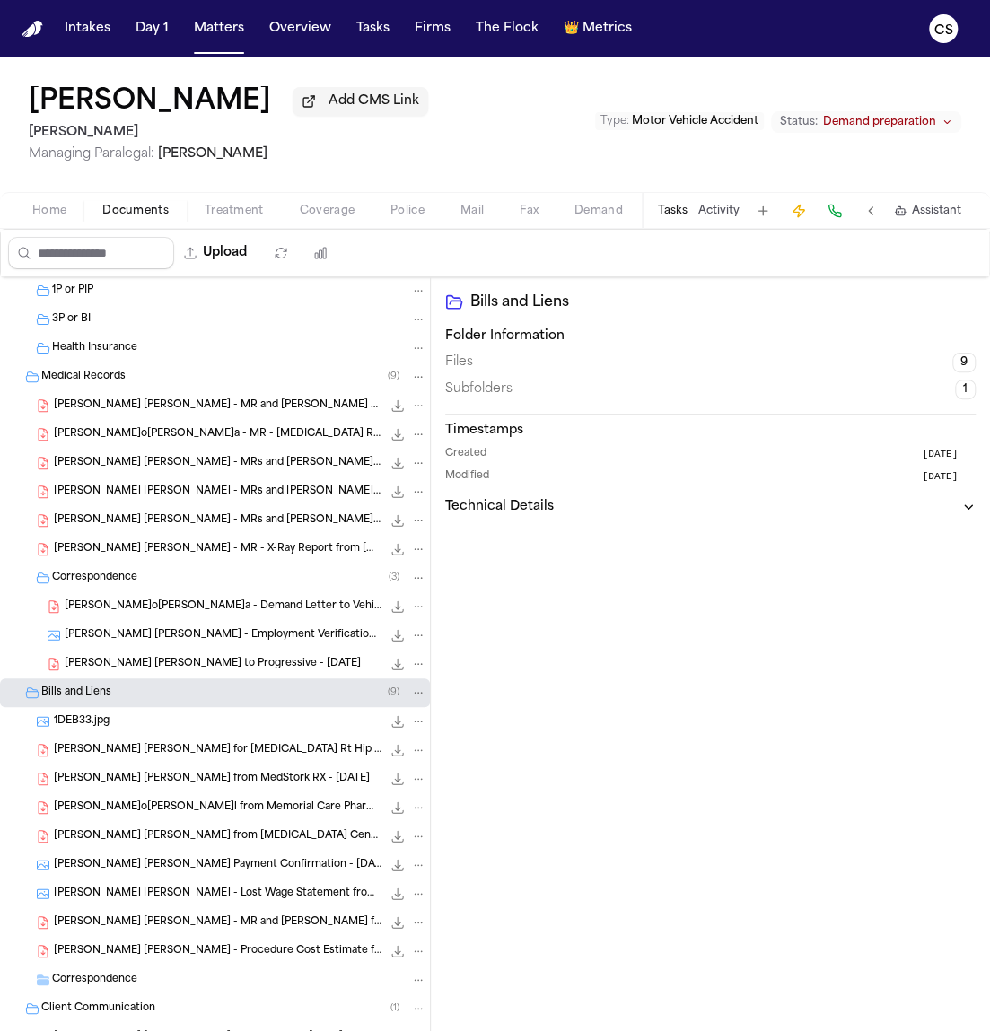
click at [257, 754] on span "E. Castro Garcia - Bill for MRI Rt Hip from MRI Centers of Texas - 11.19.24" at bounding box center [217, 750] width 327 height 15
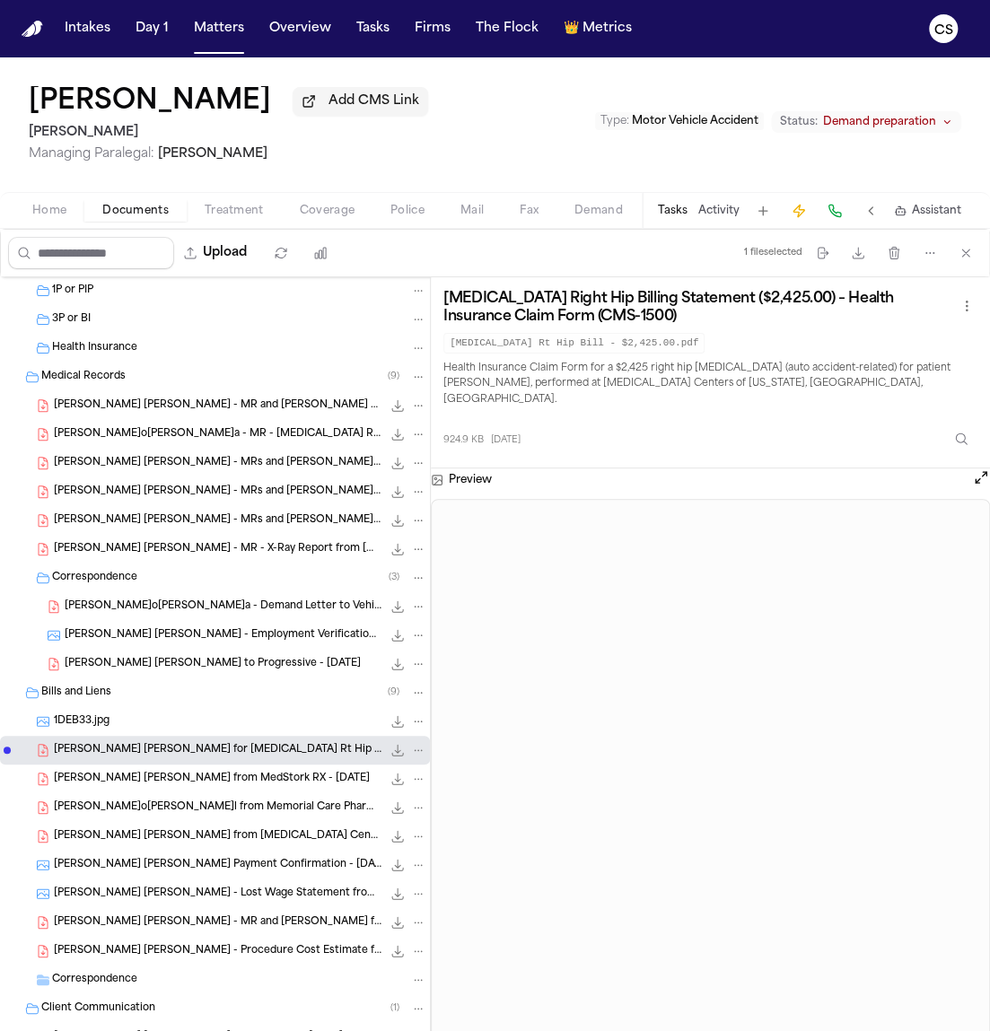
click at [212, 791] on div "E. Castro Garcia - Bill from MedStork RX - 1.3.25 182.4 KB • PDF" at bounding box center [215, 778] width 430 height 29
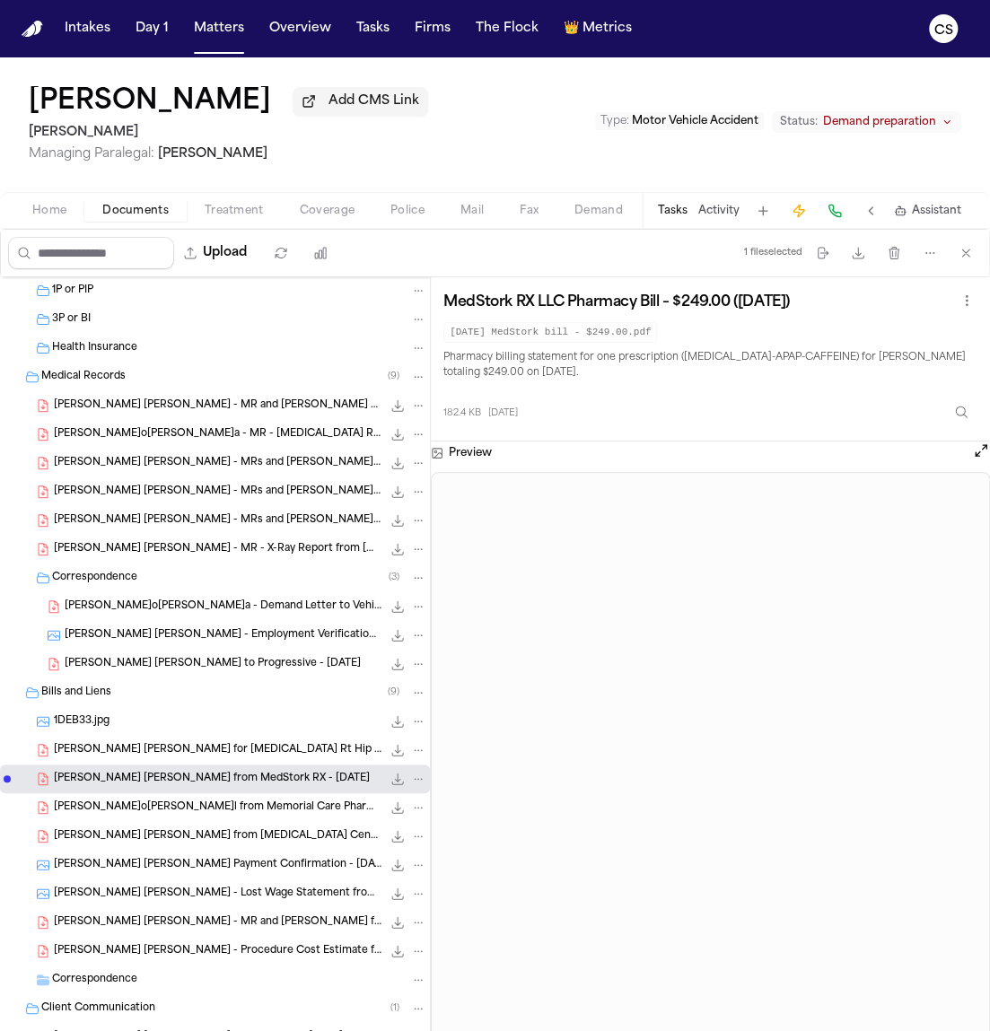
click at [301, 813] on span "E. Castro Garcia - Bill from Memorial Care Pharmacy - 1.6.25" at bounding box center [217, 807] width 327 height 15
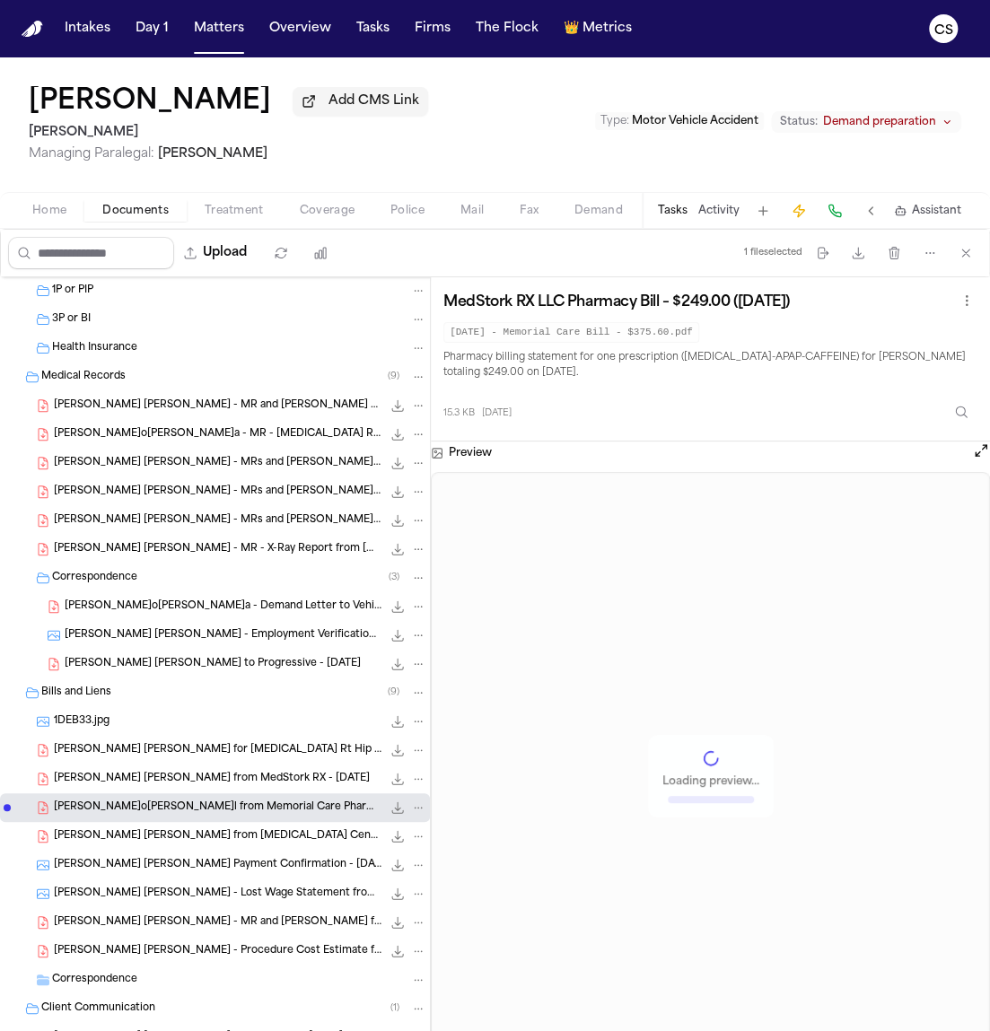
click at [301, 813] on span "E. Castro Garcia - Bill from Memorial Care Pharmacy - 1.6.25" at bounding box center [217, 807] width 327 height 15
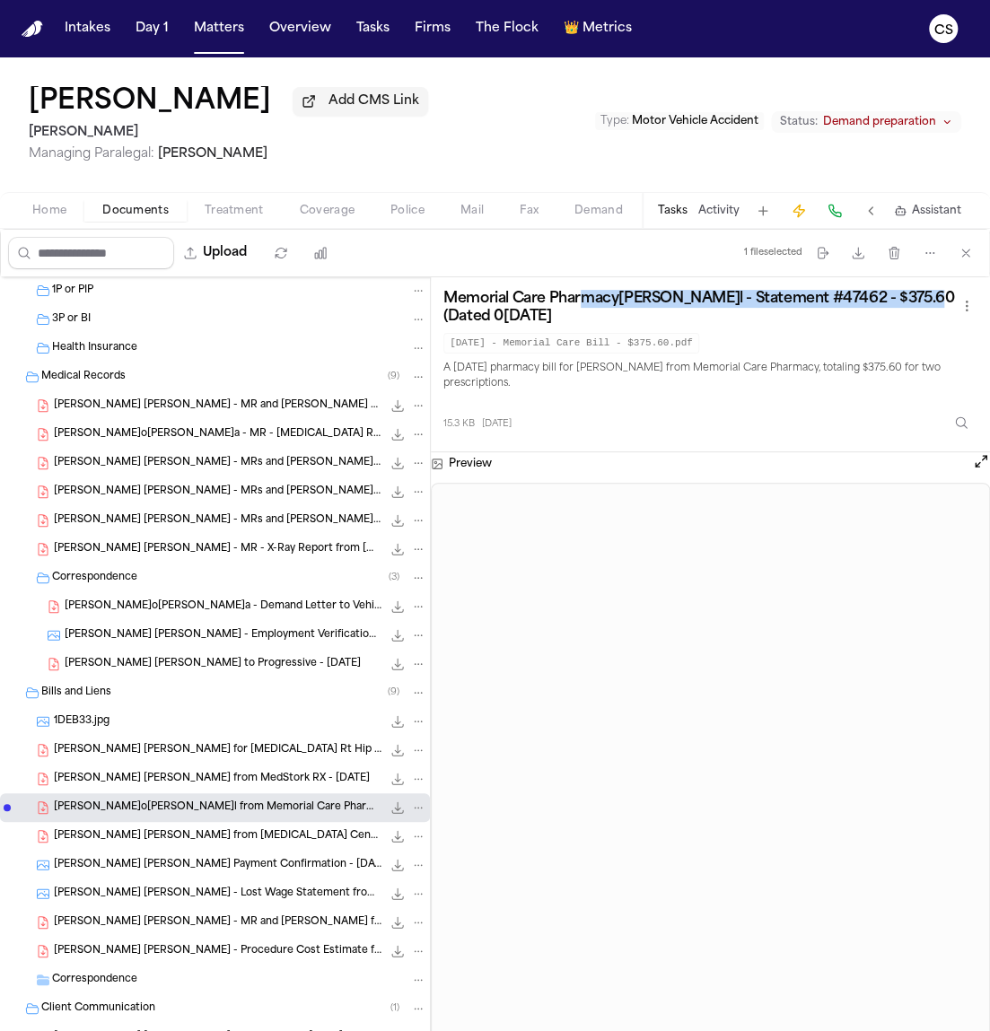
drag, startPoint x: 443, startPoint y: 313, endPoint x: 578, endPoint y: 305, distance: 134.8
click at [578, 305] on h3 "Memorial Care Pharmacy Bill - Statement #47462 - $375.60 (Dated 01/06/2025)" at bounding box center [699, 308] width 512 height 36
click at [589, 294] on h3 "Memorial Care Pharmacy Bill - Statement #47462 - $375.60 (Dated 01/06/2025)" at bounding box center [699, 308] width 512 height 36
click at [647, 313] on h3 "Memorial Care Pharmacy Bill - Statement #47462 - $375.60 (Dated 01/06/2025)" at bounding box center [699, 308] width 512 height 36
click at [592, 330] on div "Memorial Care Pharmacy Bill - Statement #47462 - $375.60 (Dated 01/06/2025) 202…" at bounding box center [710, 322] width 534 height 64
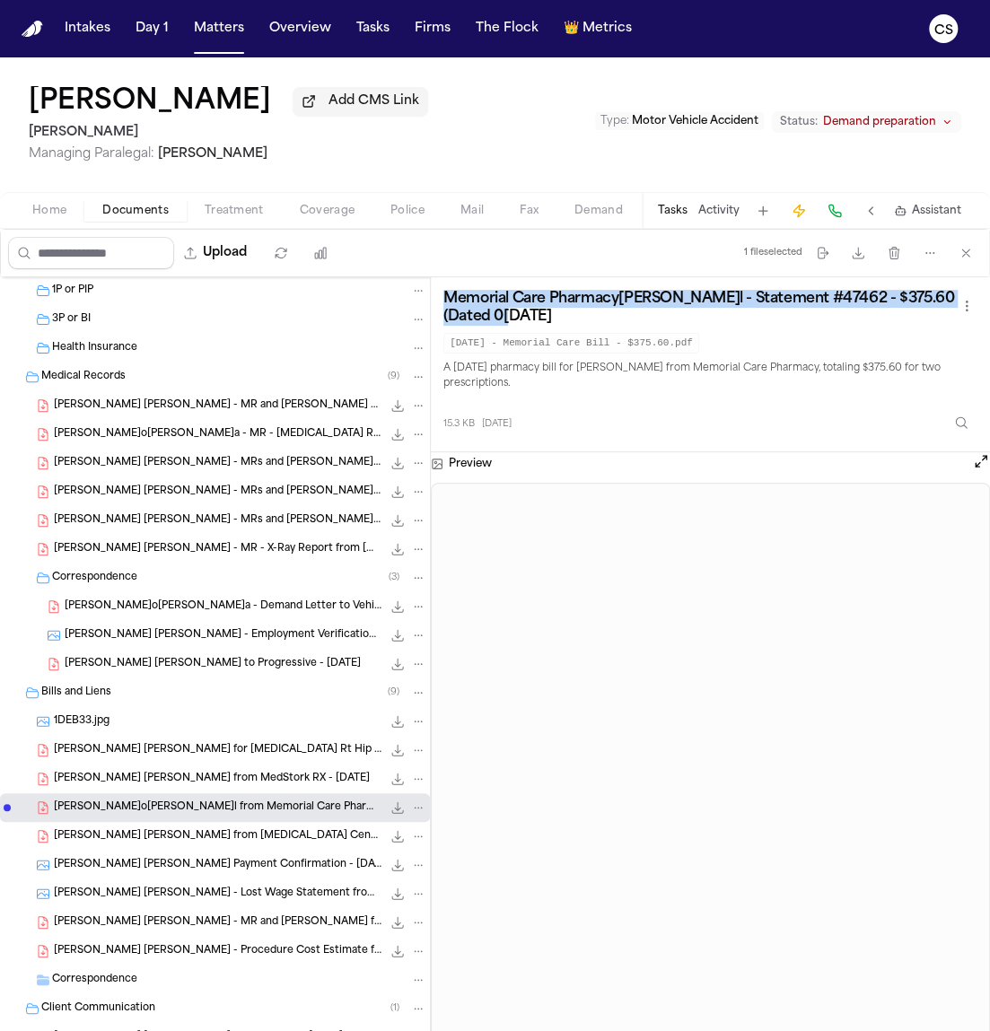
drag, startPoint x: 544, startPoint y: 327, endPoint x: 441, endPoint y: 299, distance: 106.2
click at [441, 299] on div "Memorial Care Pharmacy Bill - Statement #47462 - $375.60 (Dated 01/06/2025) 202…" at bounding box center [710, 364] width 559 height 175
copy h3 "Memorial Care Pharmacy Bill - Statement #47462 - $375.60 (Dated 01/06/2025)"
click at [225, 844] on span "E. Castro Garcia - Bill from MRI Centers of Texas - 12.9.24" at bounding box center [217, 836] width 327 height 15
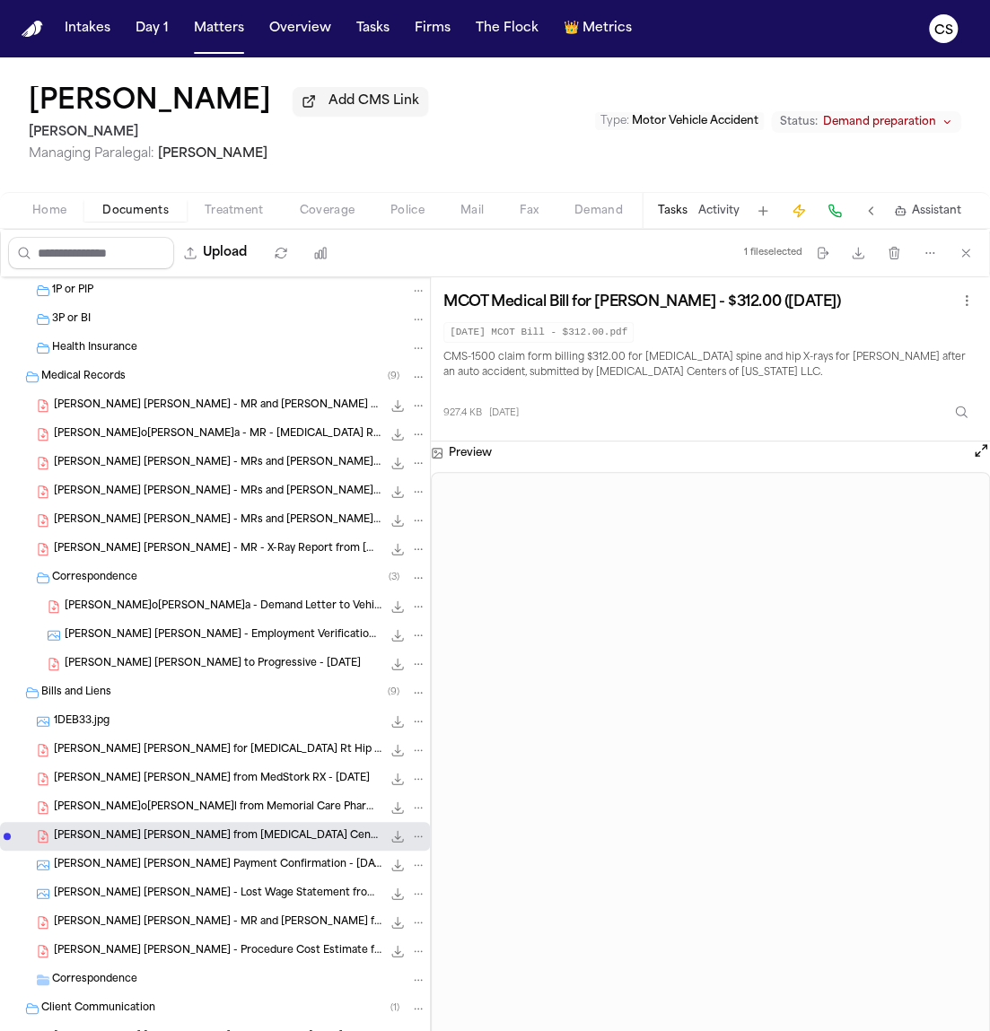
drag, startPoint x: 437, startPoint y: 304, endPoint x: 919, endPoint y: 299, distance: 481.8
click at [919, 299] on div "MCOT Medical Bill for Elsias Castro Garcia - $312.00 (12/12/2024) 2024.12.12 MC…" at bounding box center [710, 359] width 559 height 164
click at [225, 864] on span "E. Castro Garcia - Chase Payment Confirmation - 2.7.25" at bounding box center [217, 865] width 327 height 15
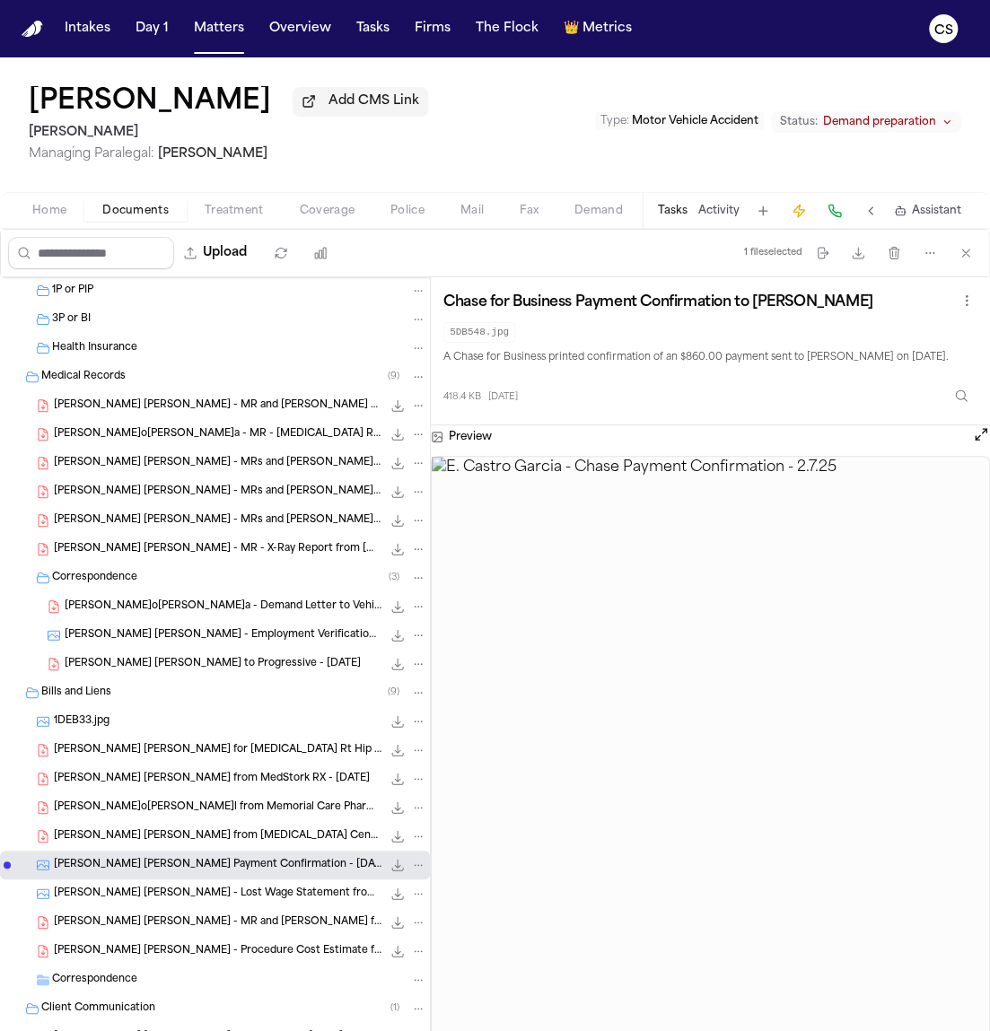
click at [224, 891] on span "E. Castro Garcia - Lost Wage Statement from J&G Graphics - 11.19.24" at bounding box center [217, 893] width 327 height 15
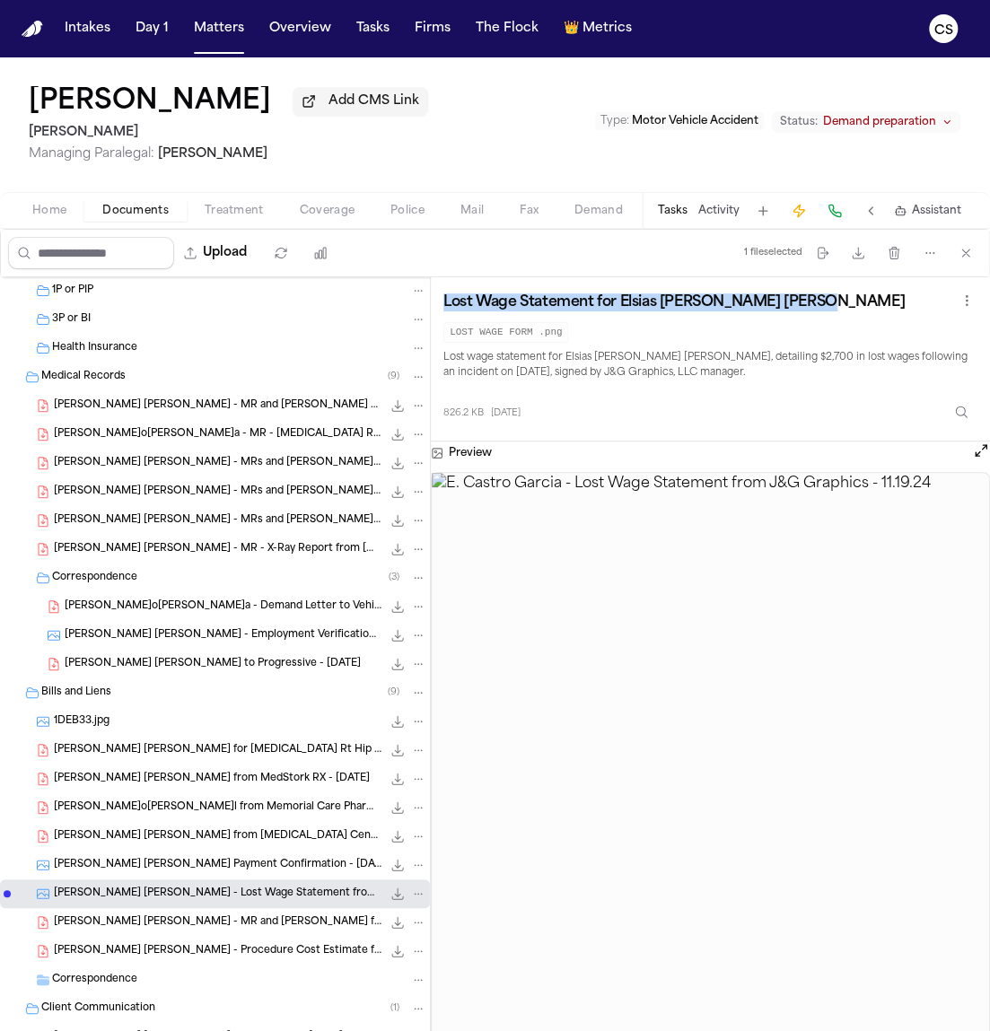
drag, startPoint x: 442, startPoint y: 308, endPoint x: 822, endPoint y: 304, distance: 379.5
click at [822, 304] on div "Lost Wage Statement for Elsias Edward Castro Garcia" at bounding box center [710, 302] width 534 height 25
click at [868, 252] on button "Download files" at bounding box center [858, 253] width 32 height 32
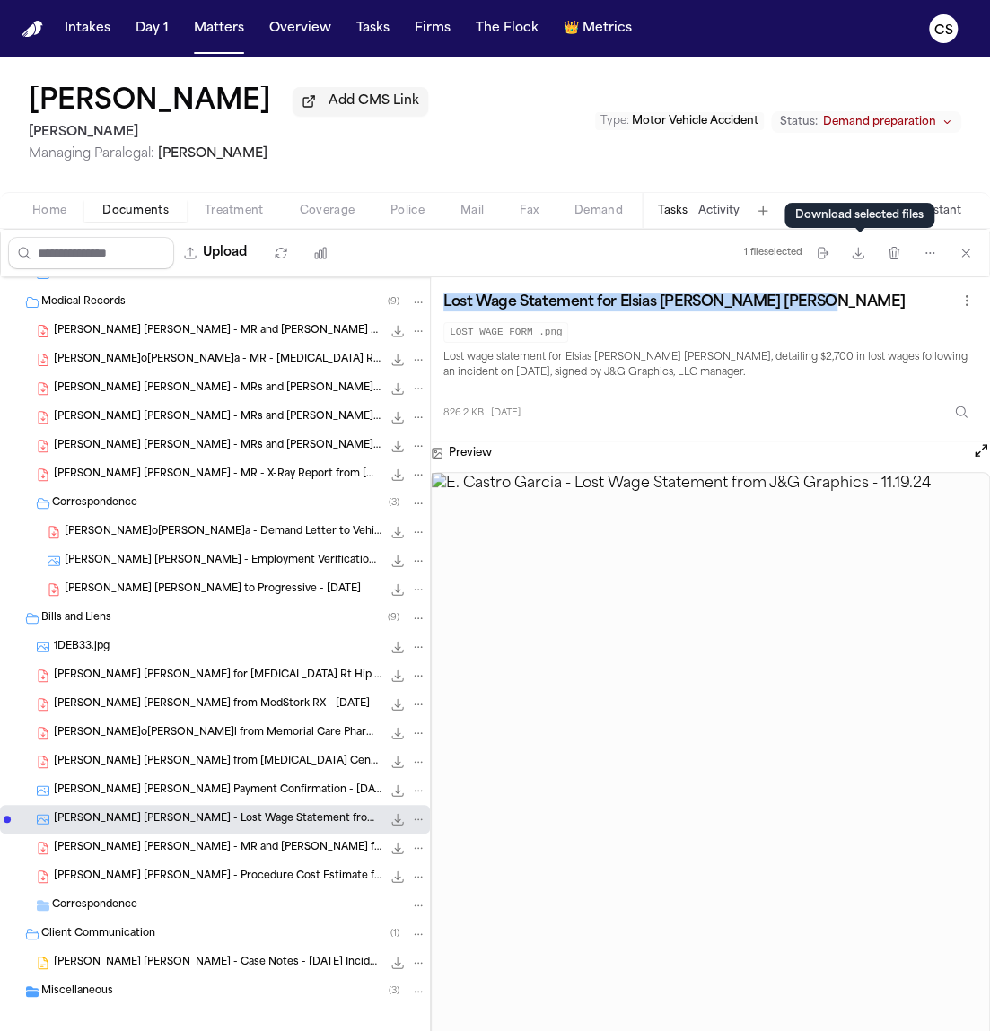
scroll to position [669, 0]
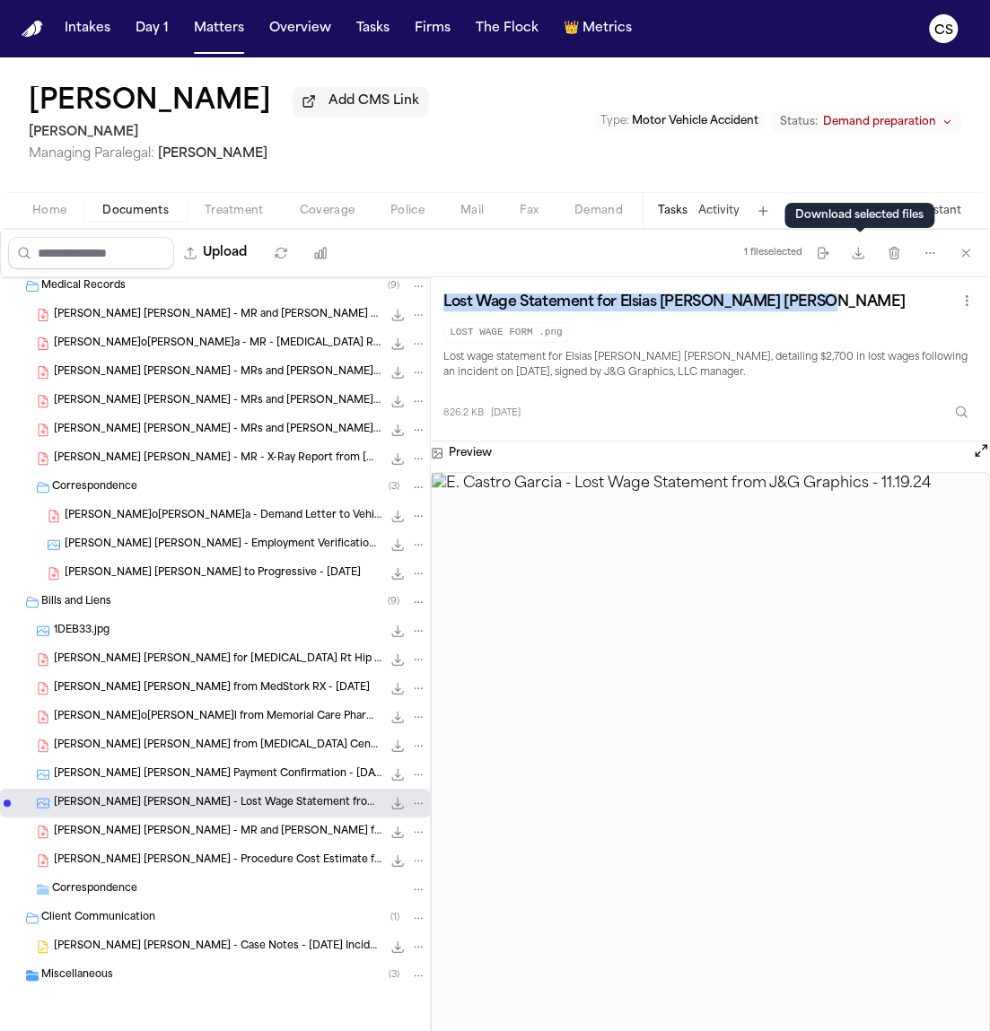
click at [279, 834] on span "E. Castro Garcia - MR and Bill from Uptown Radiology Associates and MRI Centers…" at bounding box center [217, 831] width 327 height 15
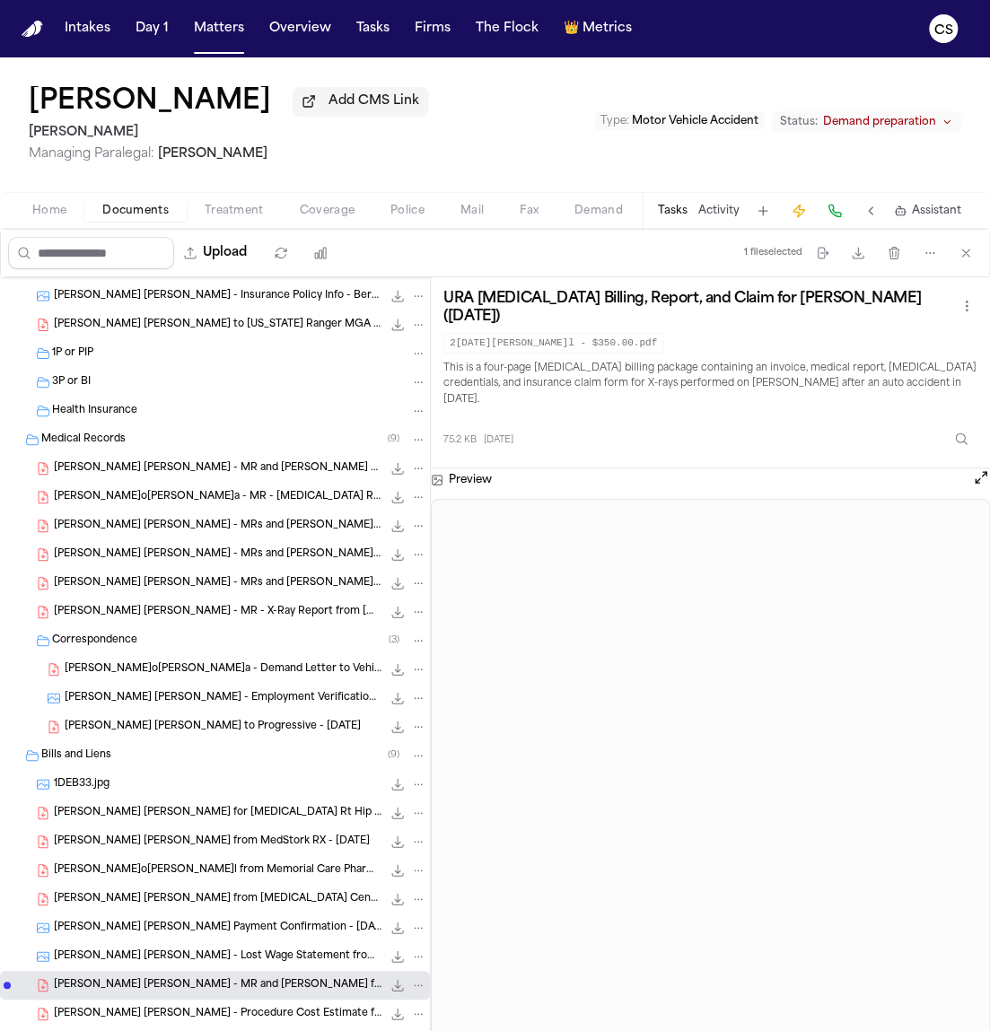
scroll to position [508, 0]
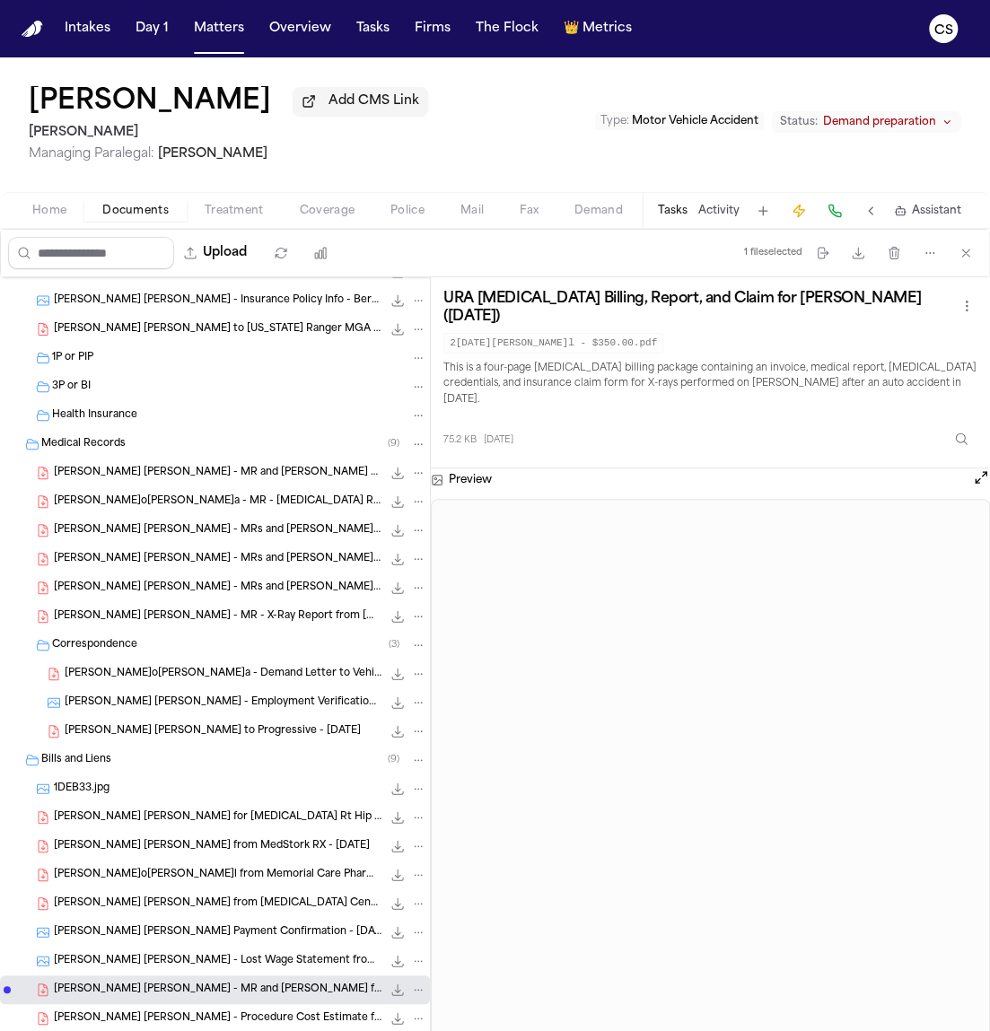
click at [205, 535] on span "E. Castro Garcia - MRs and Bill from Uptown Radiology Associates - 12.9.24 to 1…" at bounding box center [217, 530] width 327 height 15
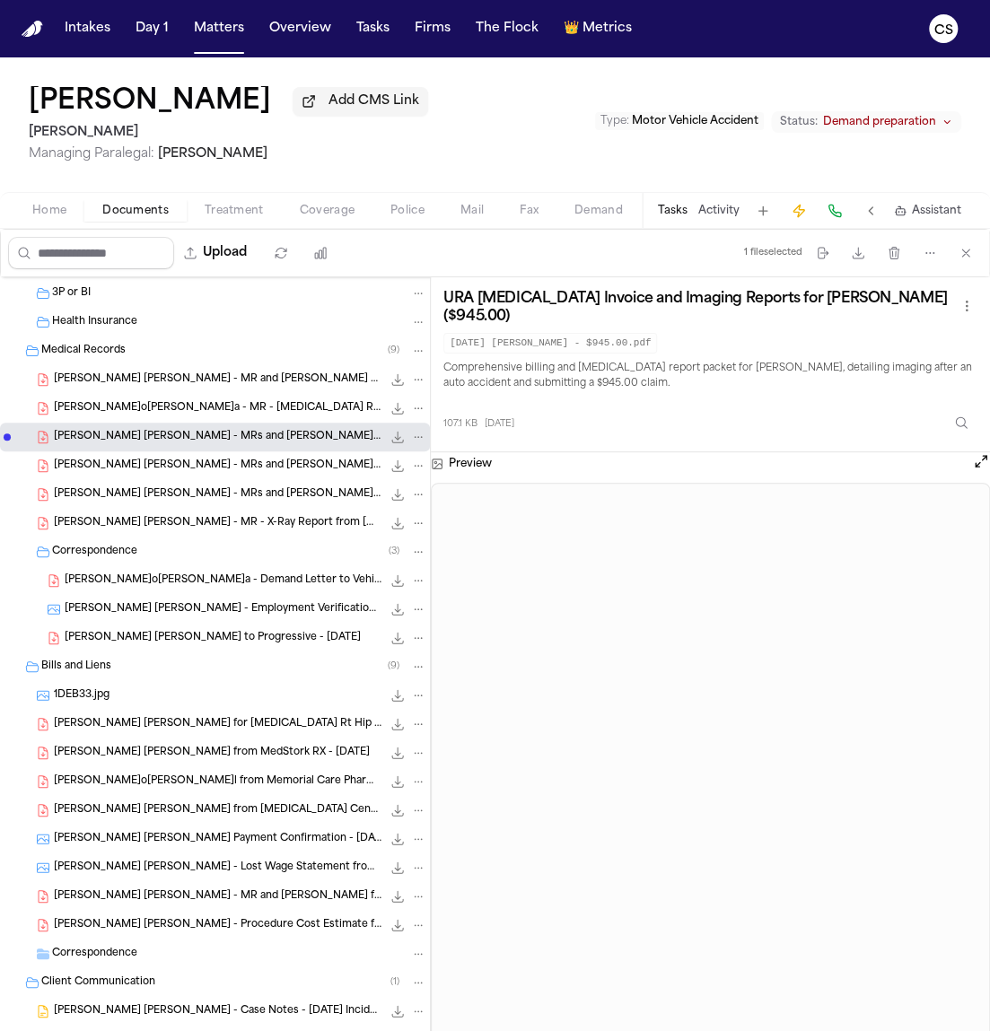
scroll to position [669, 0]
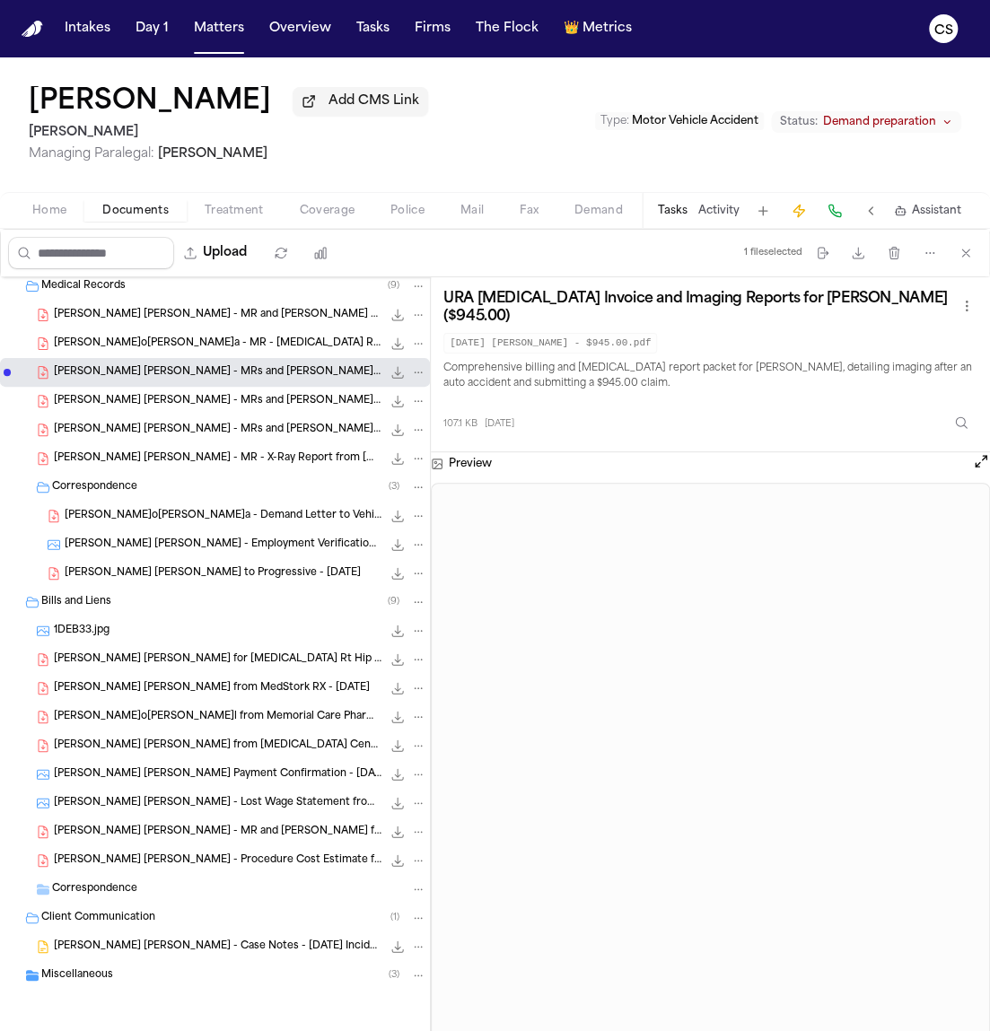
click at [267, 865] on span "E. Castro Garcia - Procedure Cost Estimate from Momentum Spine & Joint - 2.7.25" at bounding box center [217, 860] width 327 height 15
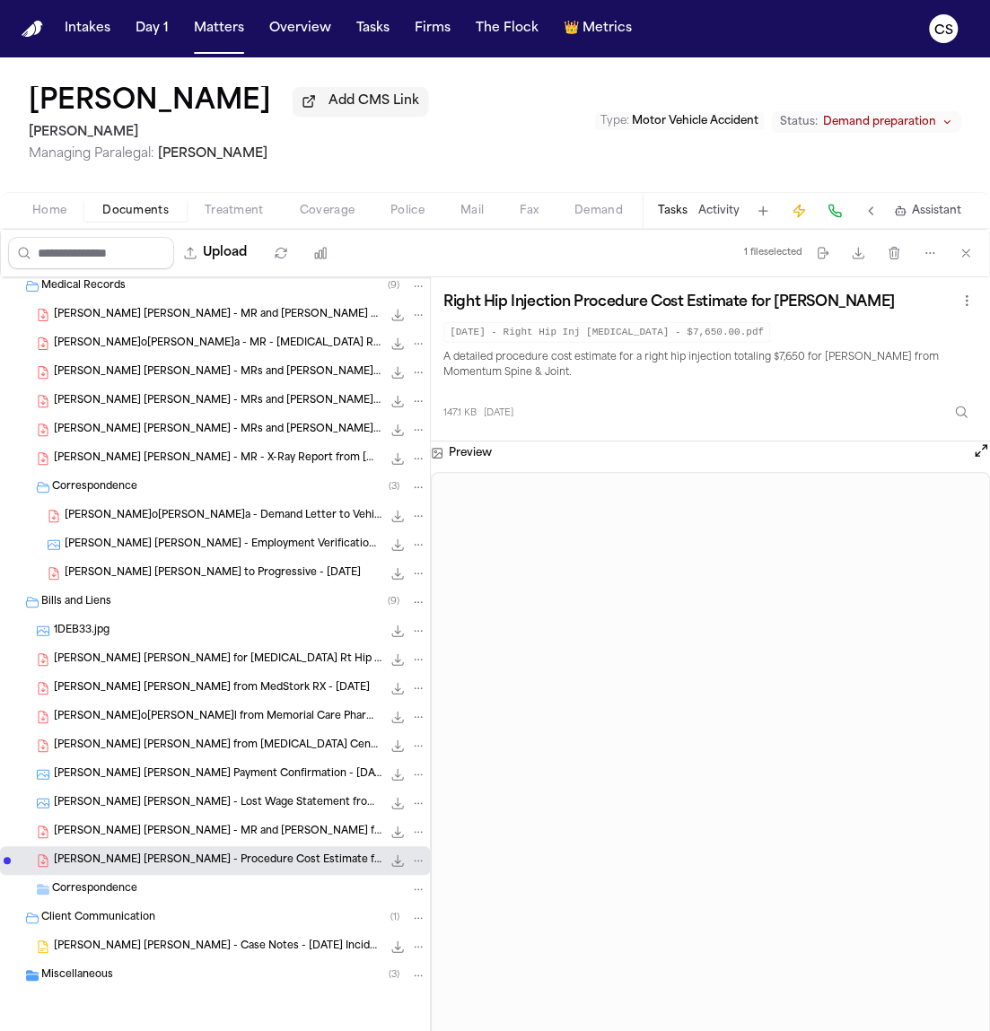
drag, startPoint x: 917, startPoint y: 306, endPoint x: 435, endPoint y: 307, distance: 481.8
click at [435, 307] on div "Right Hip Injection Procedure Cost Estimate for Elsias Castro Garcia 2025.02.13…" at bounding box center [710, 359] width 559 height 164
click at [126, 894] on span "Correspondence" at bounding box center [94, 889] width 85 height 15
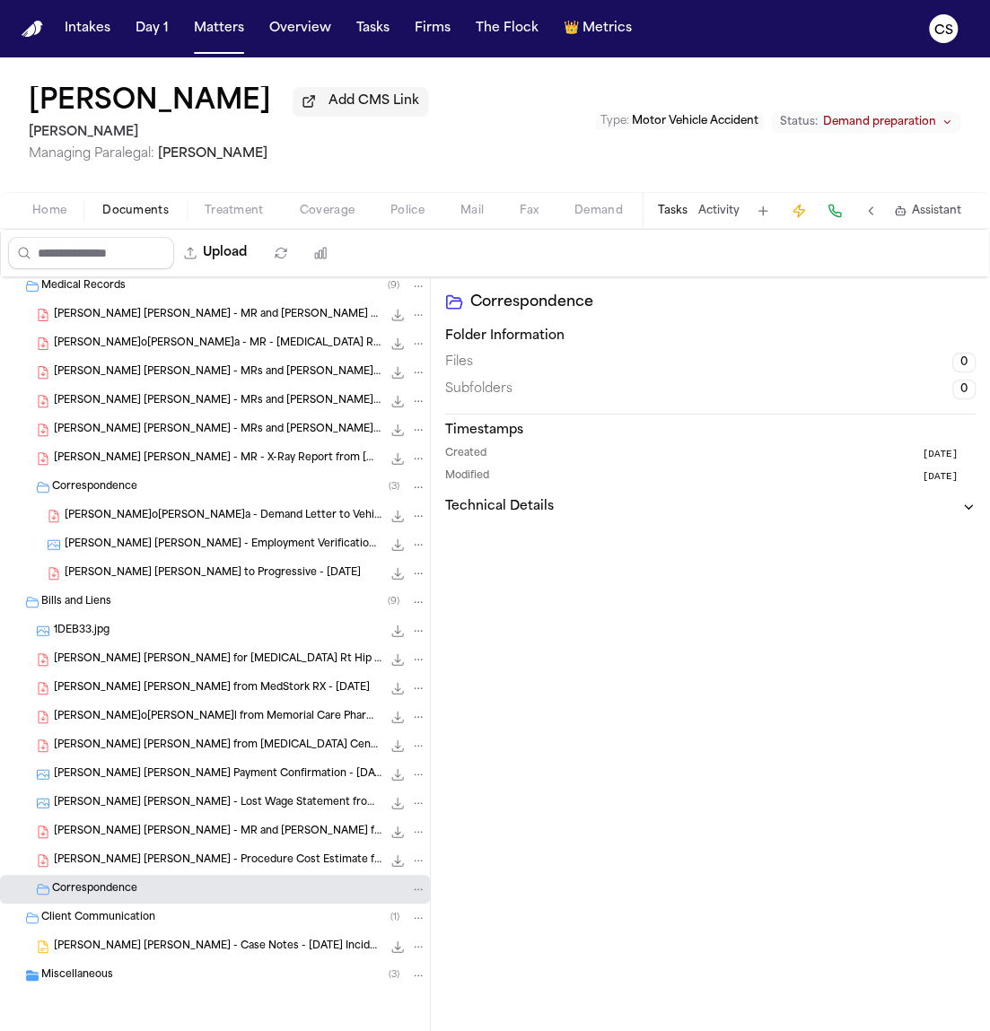
click at [156, 917] on div "Client Communication ( 1 )" at bounding box center [233, 918] width 385 height 16
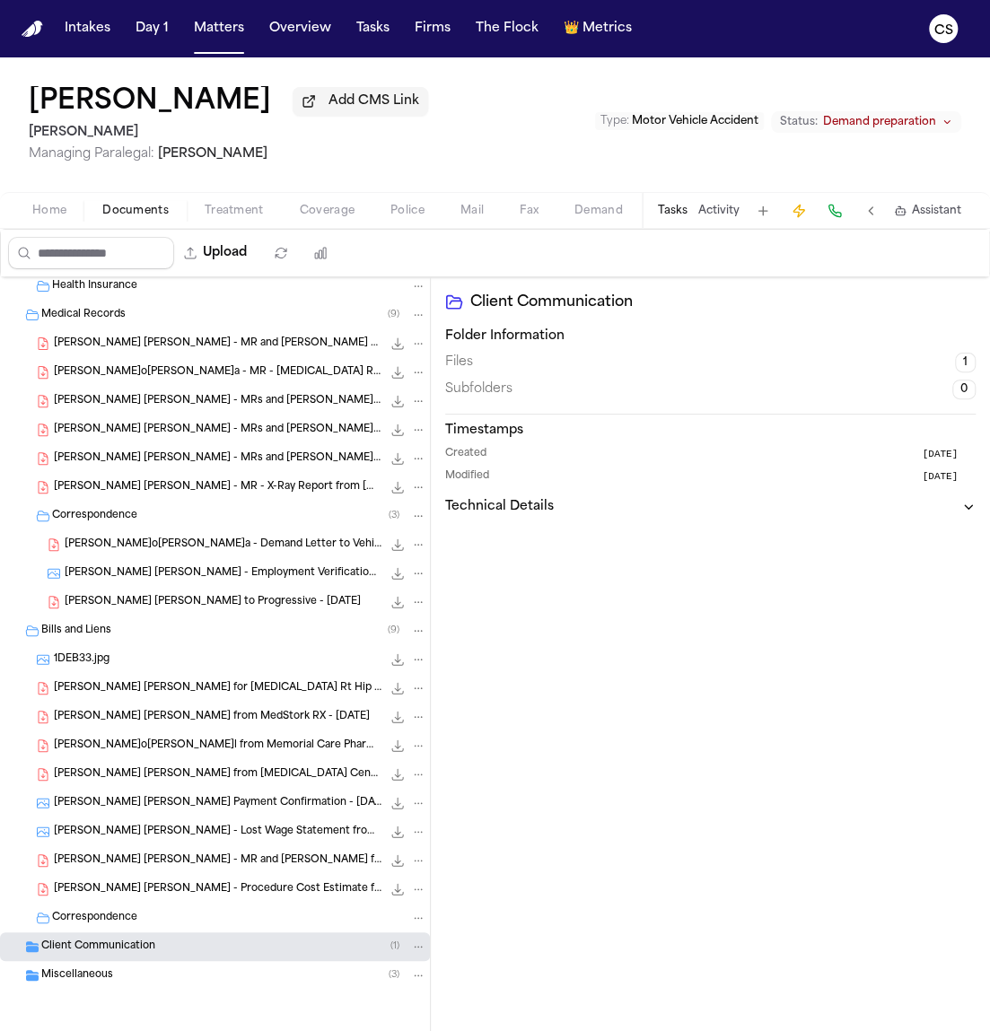
scroll to position [641, 0]
click at [171, 972] on div "Miscellaneous ( 3 )" at bounding box center [233, 975] width 385 height 16
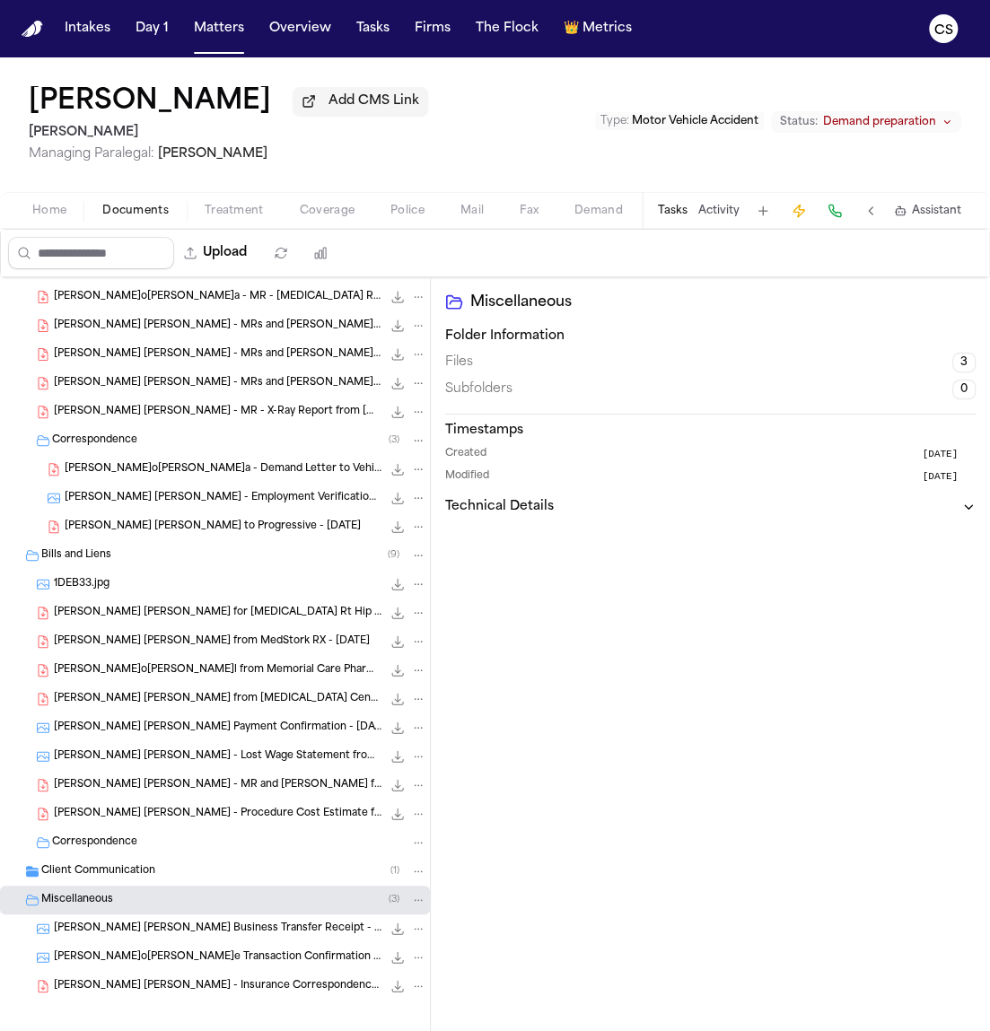
scroll to position [727, 0]
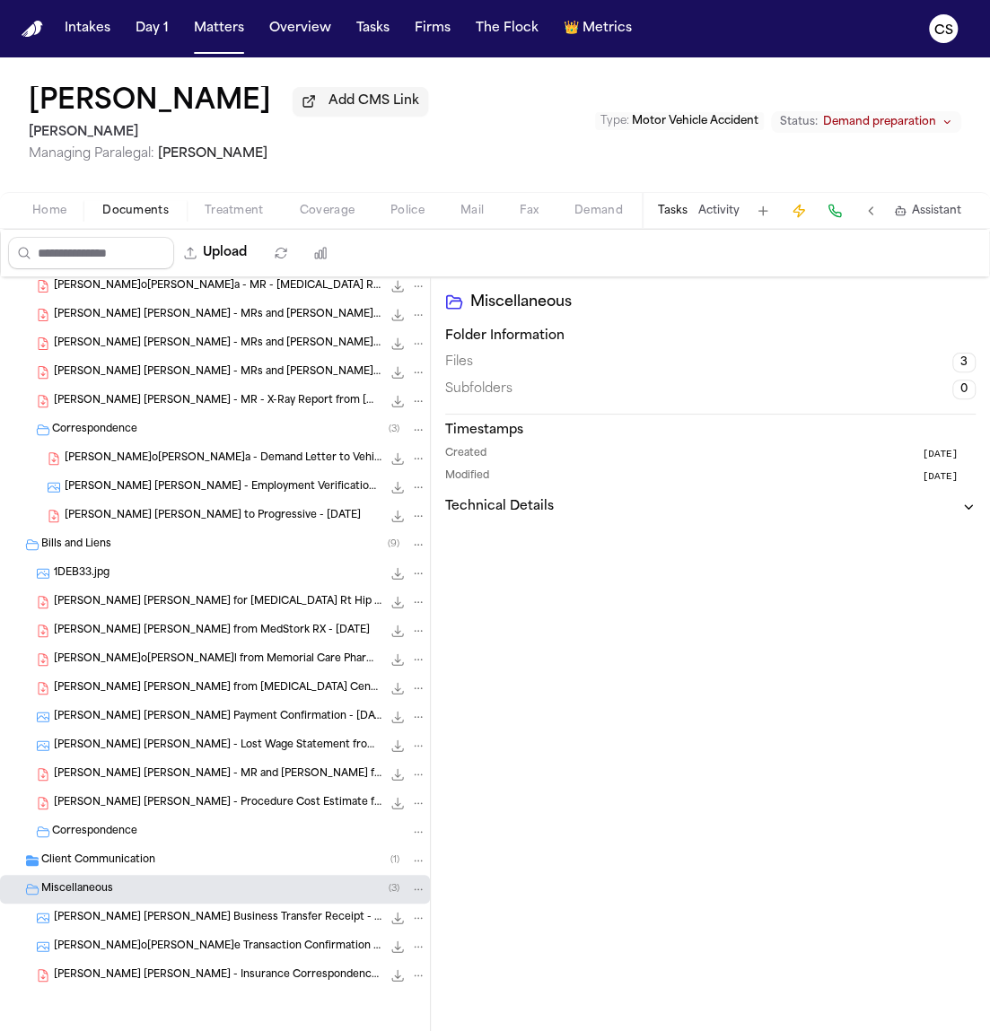
click at [274, 983] on div "E. Castro Garcia - Insurance Correspondence from Litton Claims - 11.27.24 10.7 …" at bounding box center [215, 975] width 430 height 29
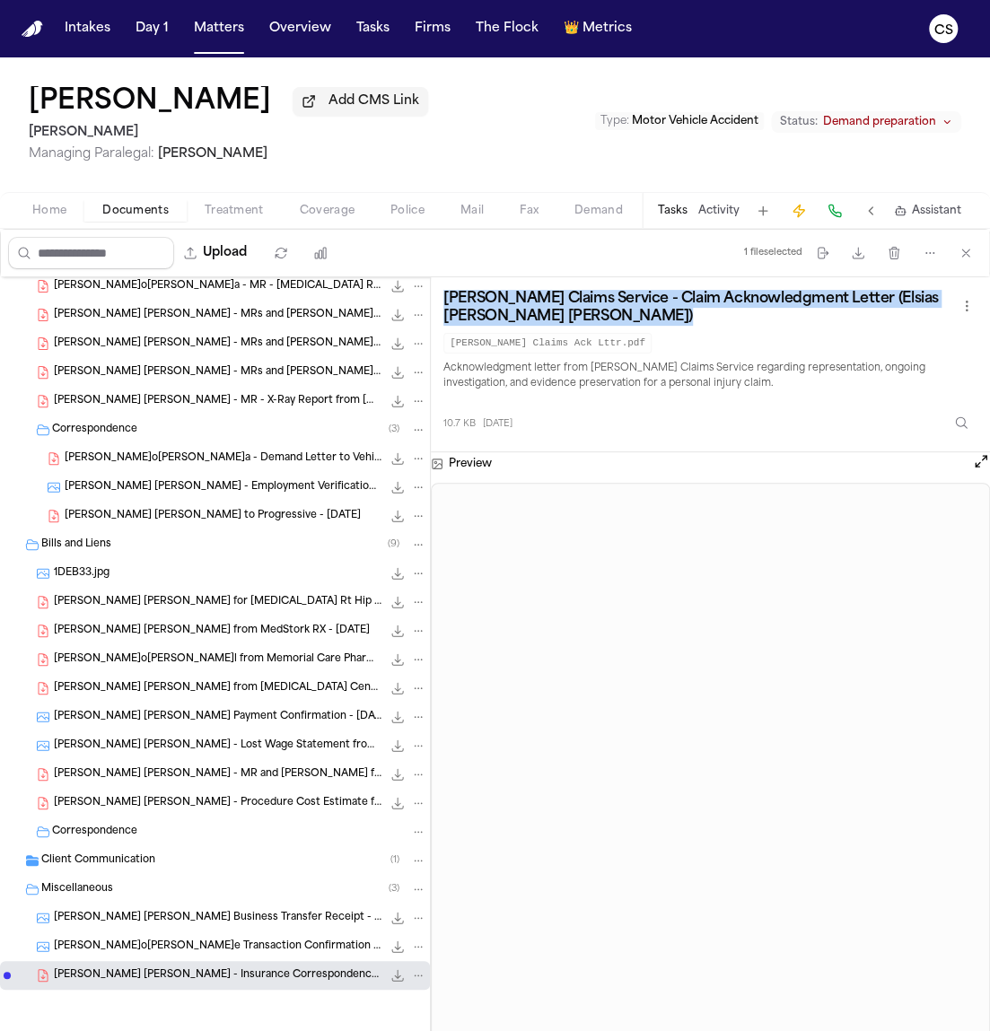
drag, startPoint x: 440, startPoint y: 304, endPoint x: 563, endPoint y: 331, distance: 125.8
click at [563, 331] on div "Litton Claims Service - Claim Acknowledgment Letter (Elsias Edward Castro Garci…" at bounding box center [710, 364] width 559 height 175
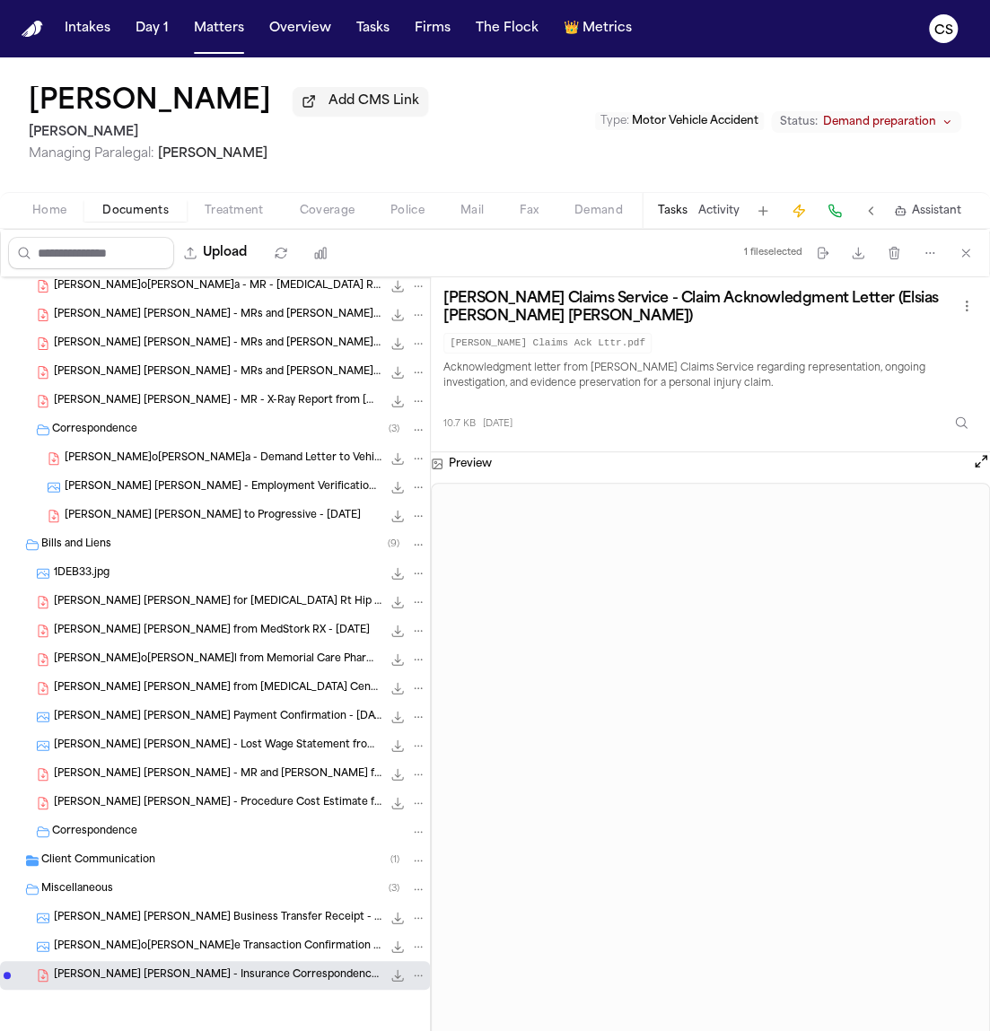
click at [849, 448] on div "Litton Claims Service - Claim Acknowledgment Letter (Elsias Edward Castro Garci…" at bounding box center [710, 364] width 559 height 175
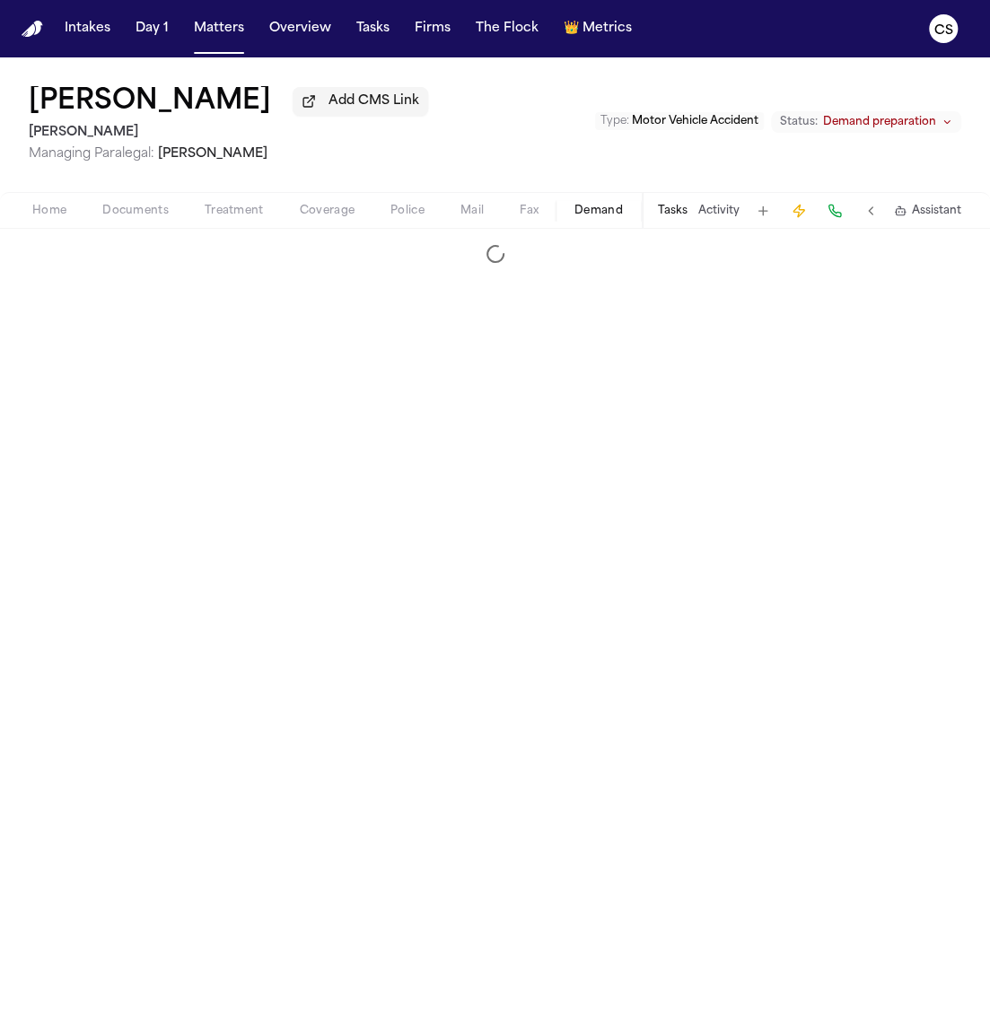
click at [593, 214] on span "Demand" at bounding box center [598, 211] width 48 height 14
select select "**********"
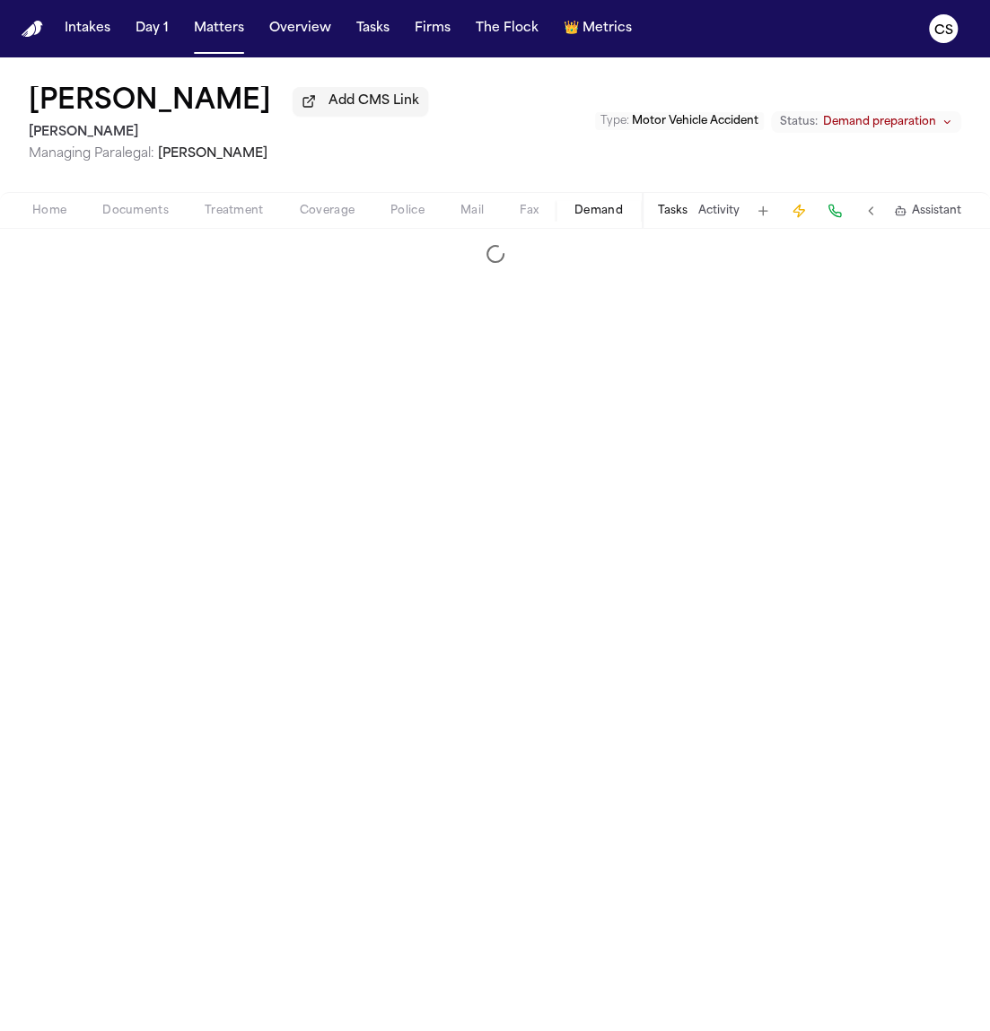
select select "**********"
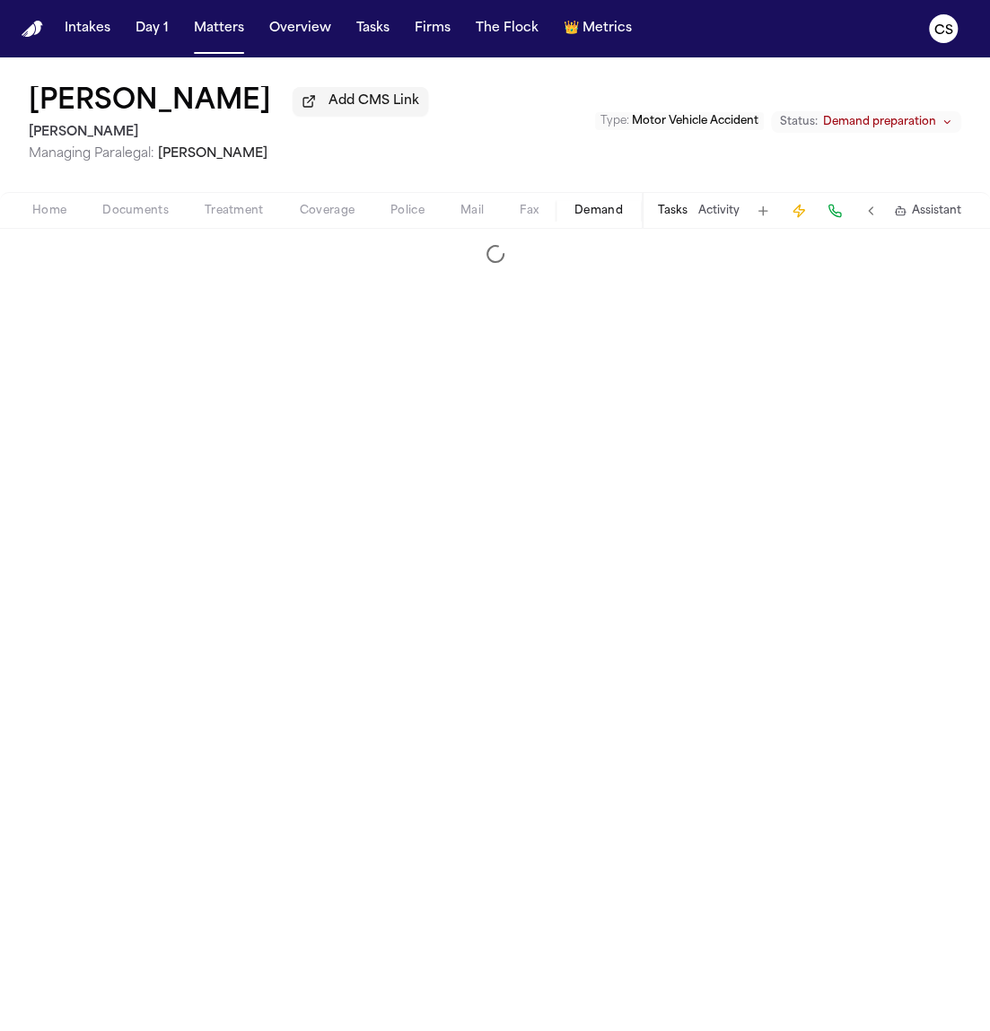
select select "**********"
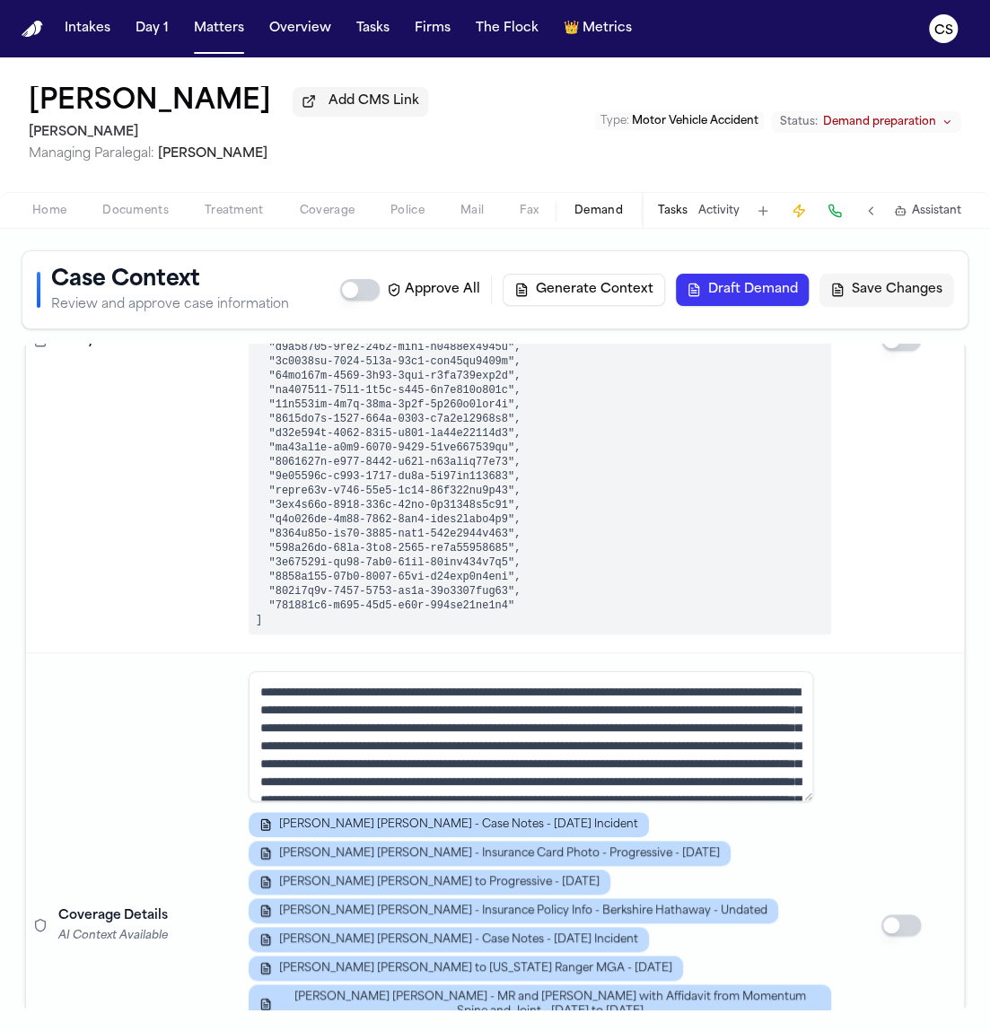
scroll to position [631, 0]
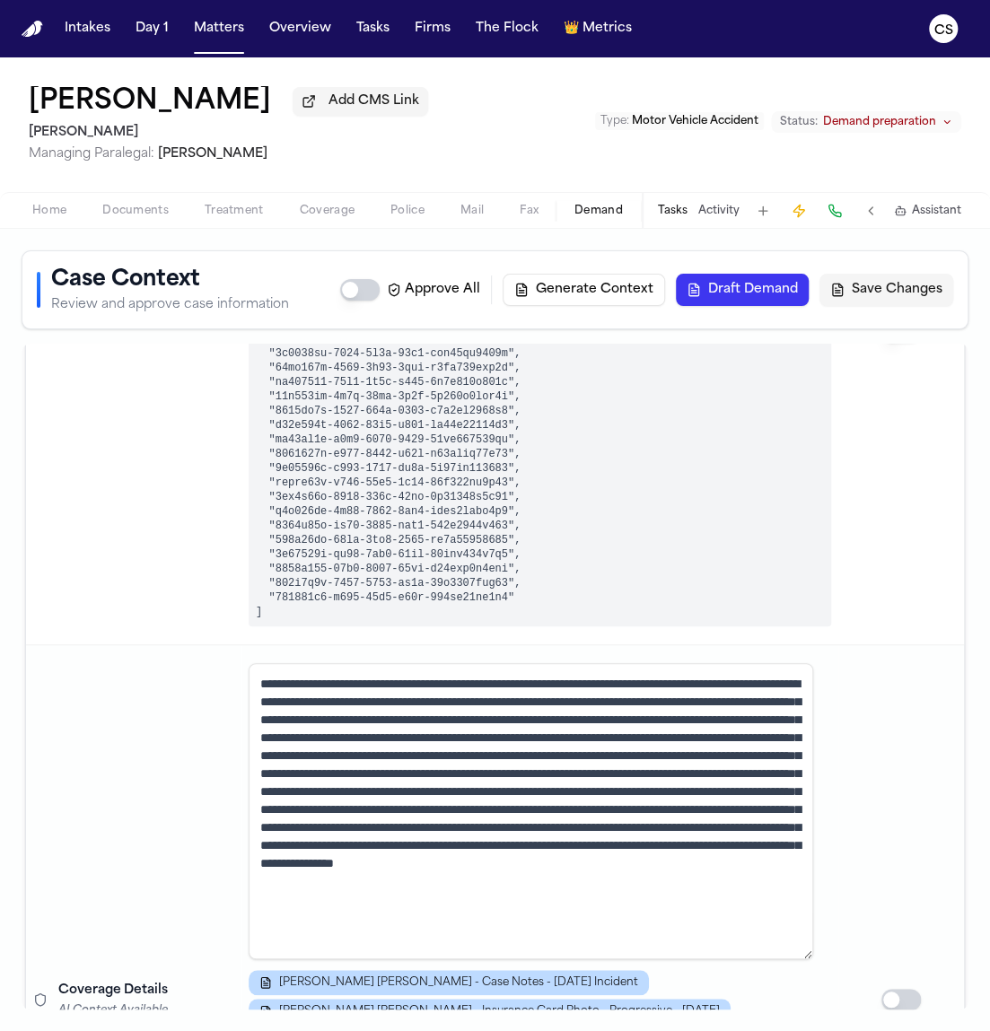
drag, startPoint x: 804, startPoint y: 790, endPoint x: 853, endPoint y: 951, distance: 168.0
click at [853, 955] on tr "Coverage Details AI Context Available E. Castro Garcia - Case Notes - 11.19.24 …" at bounding box center [495, 1000] width 938 height 710
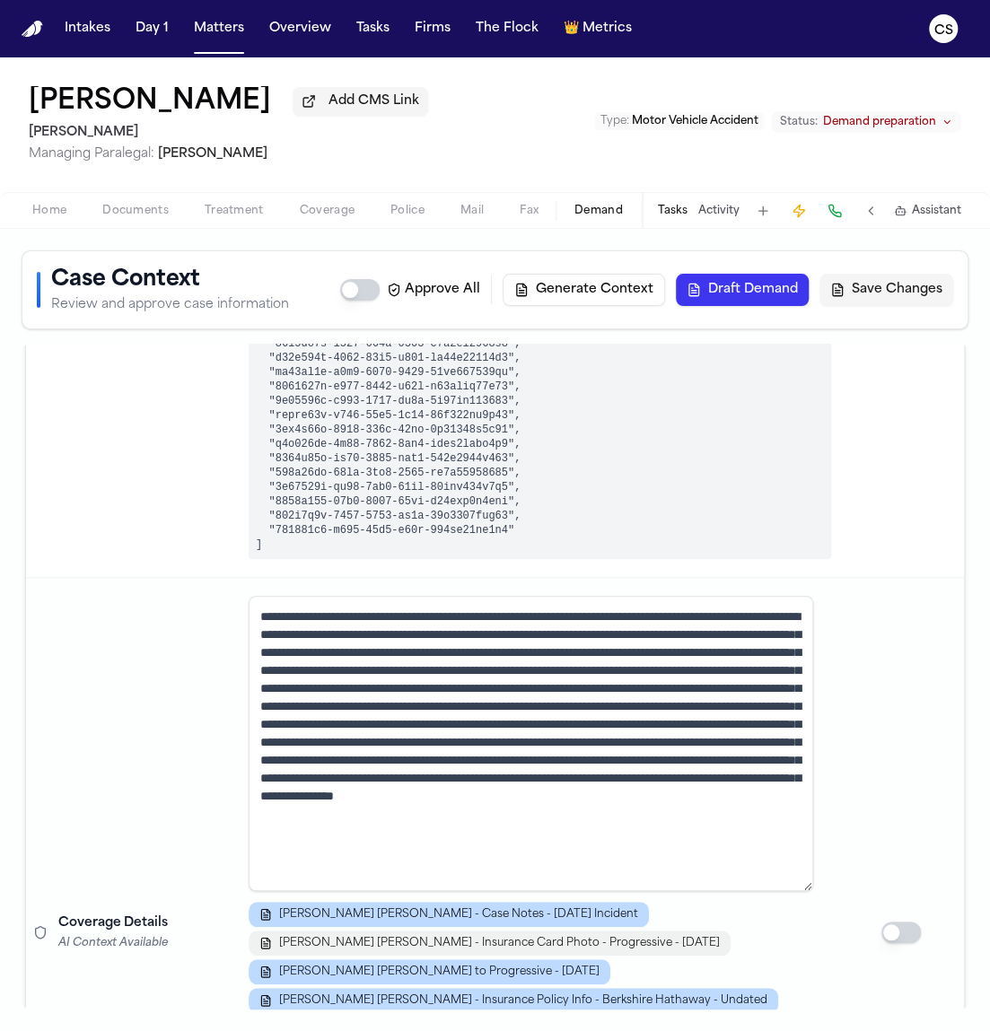
scroll to position [748, 0]
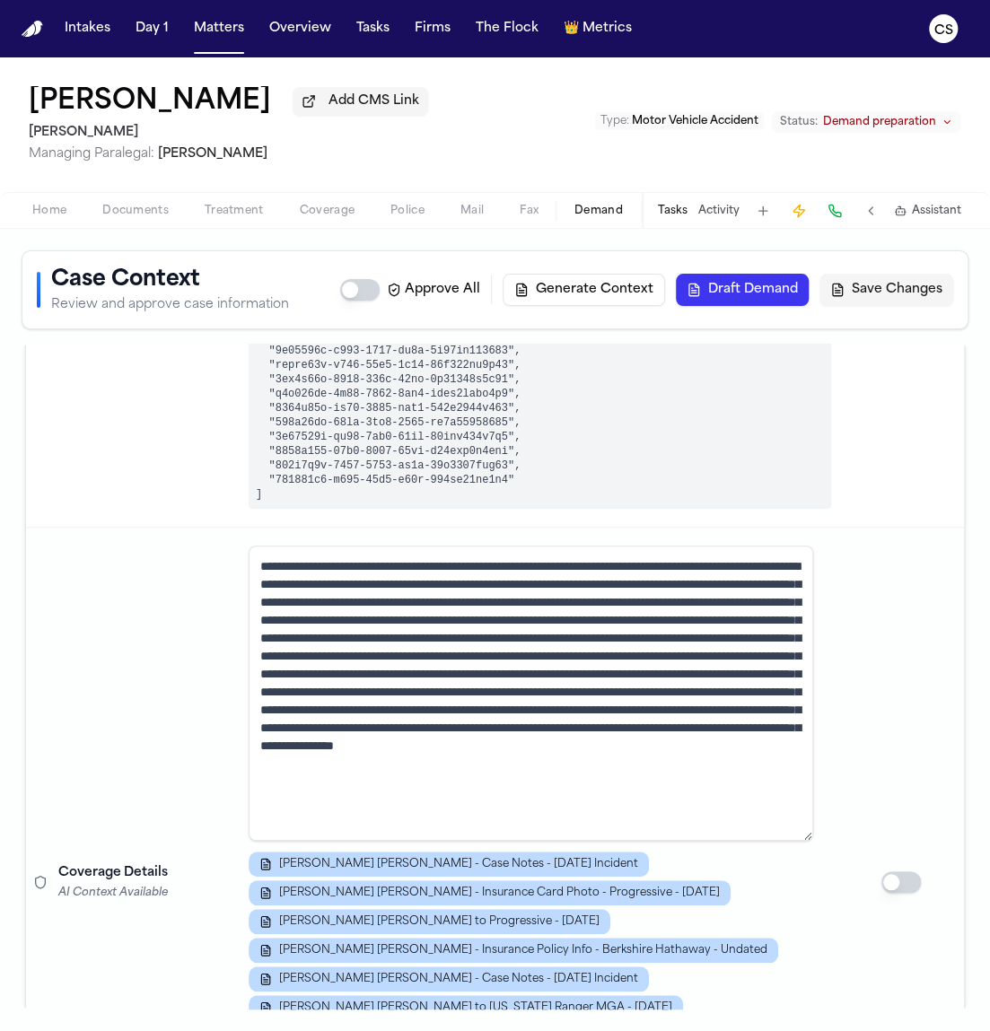
click at [718, 911] on div "E. Castro Garcia - Case Notes - 11.19.24 Incident E. Castro Garcia - Insurance …" at bounding box center [540, 1021] width 582 height 341
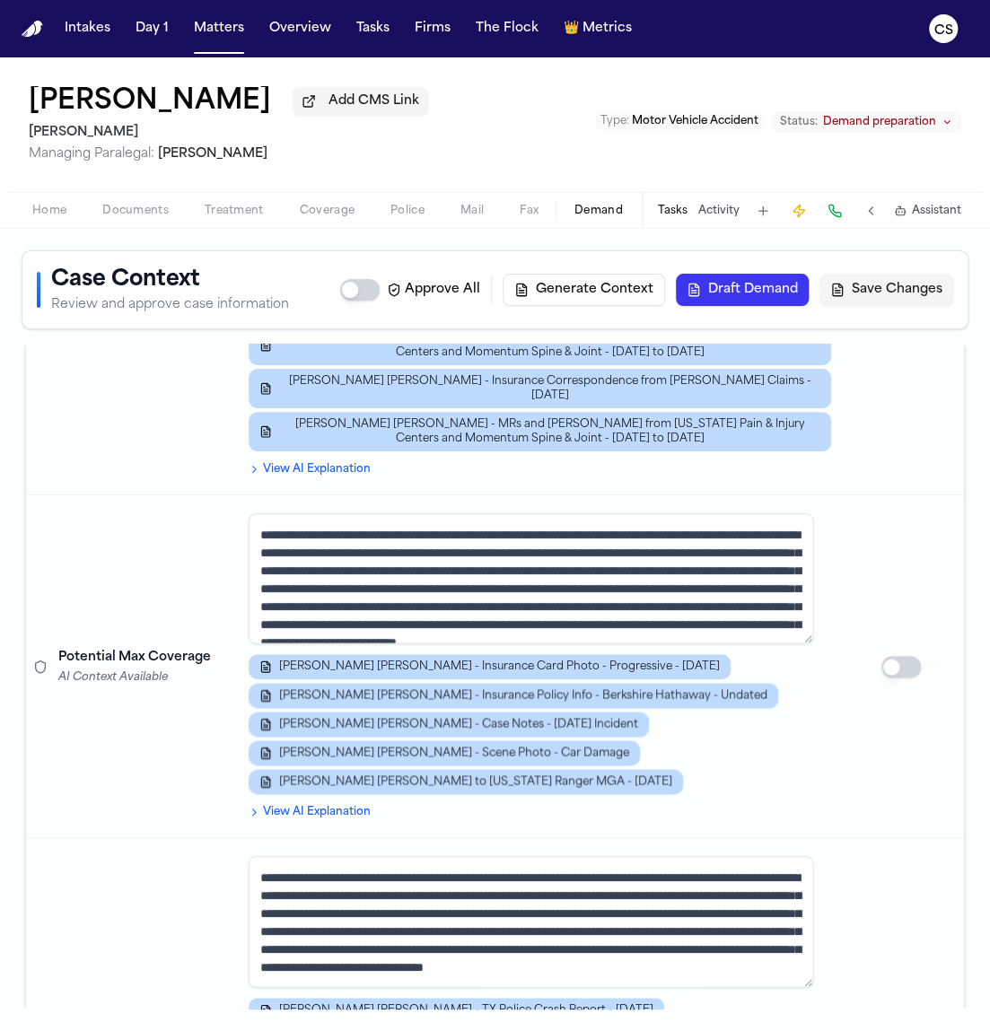
scroll to position [1518, 0]
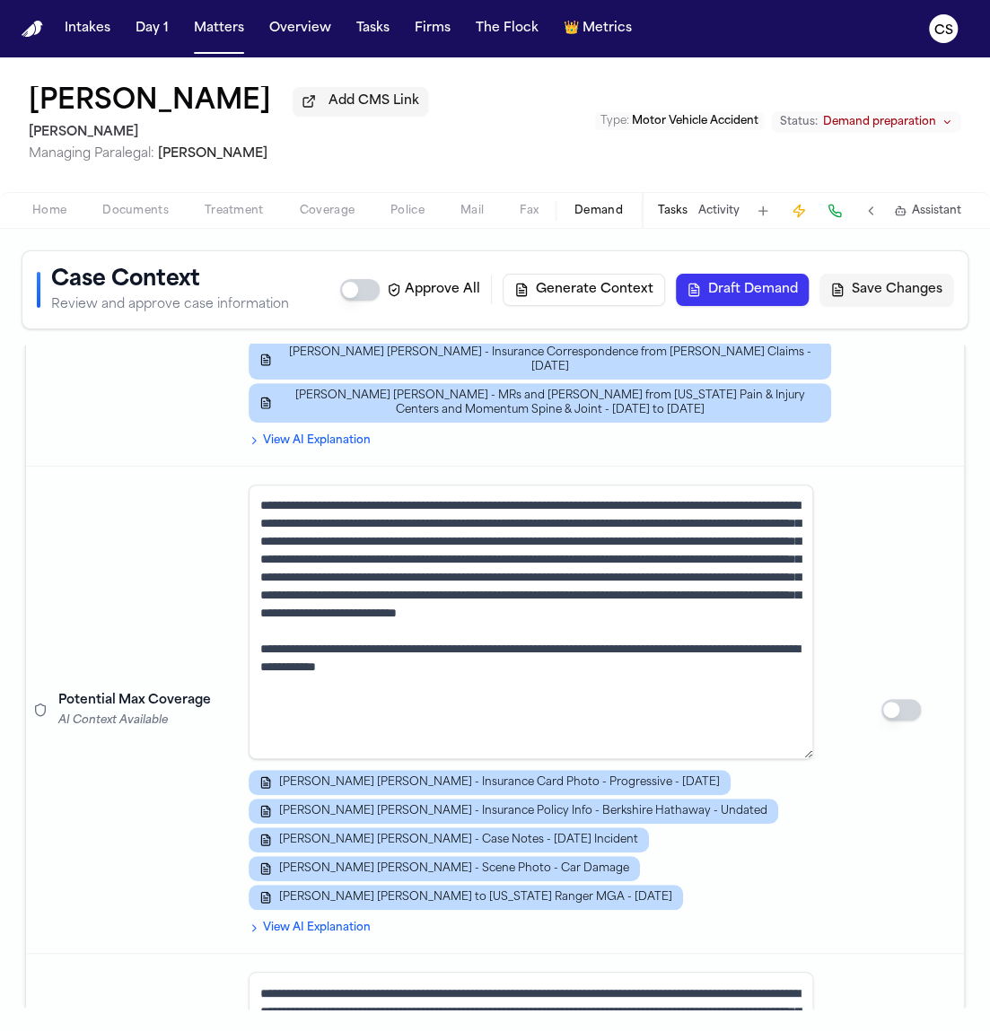
drag, startPoint x: 807, startPoint y: 568, endPoint x: 818, endPoint y: 711, distance: 144.0
click at [818, 711] on td "**********" at bounding box center [539, 710] width 597 height 487
drag, startPoint x: 611, startPoint y: 503, endPoint x: 591, endPoint y: 503, distance: 19.7
click at [591, 503] on textarea "**********" at bounding box center [531, 621] width 564 height 275
click at [608, 507] on textarea "**********" at bounding box center [531, 621] width 564 height 275
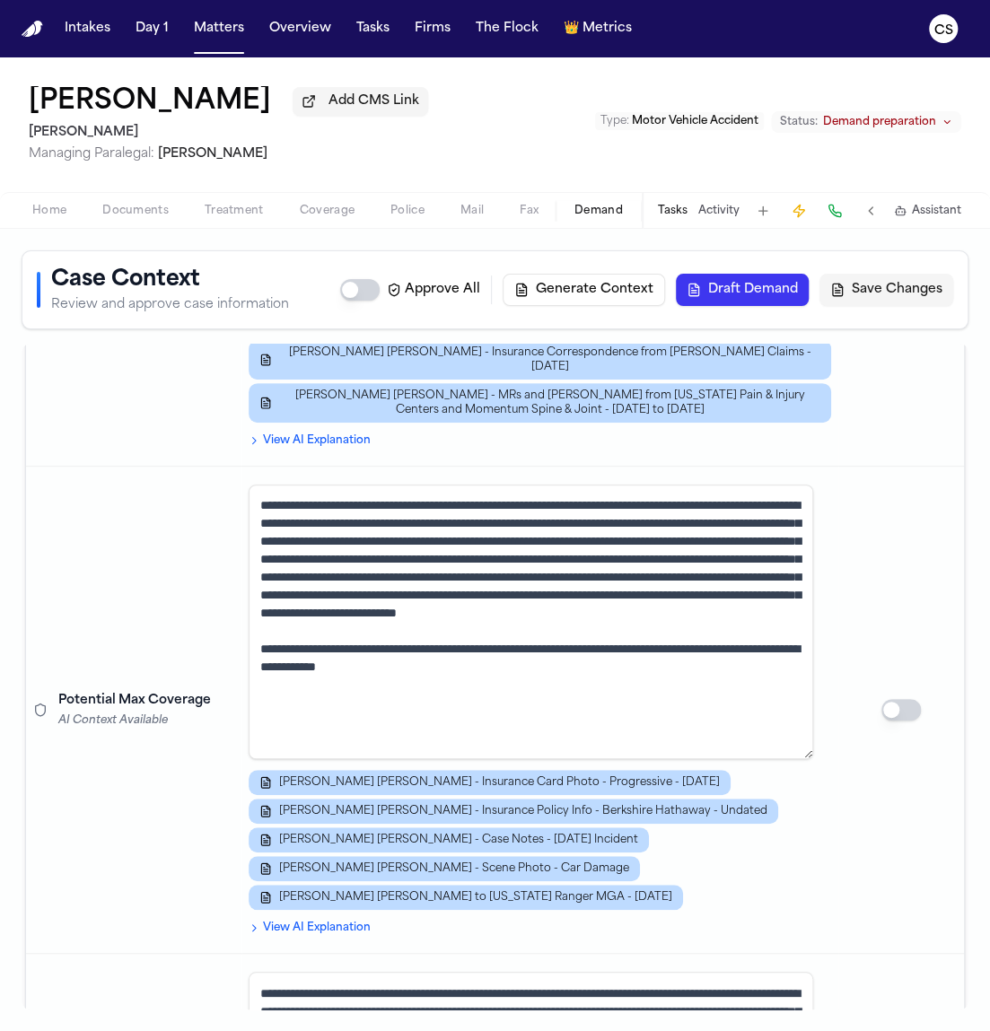
drag, startPoint x: 613, startPoint y: 508, endPoint x: 590, endPoint y: 505, distance: 22.6
click at [590, 505] on textarea "**********" at bounding box center [531, 621] width 564 height 275
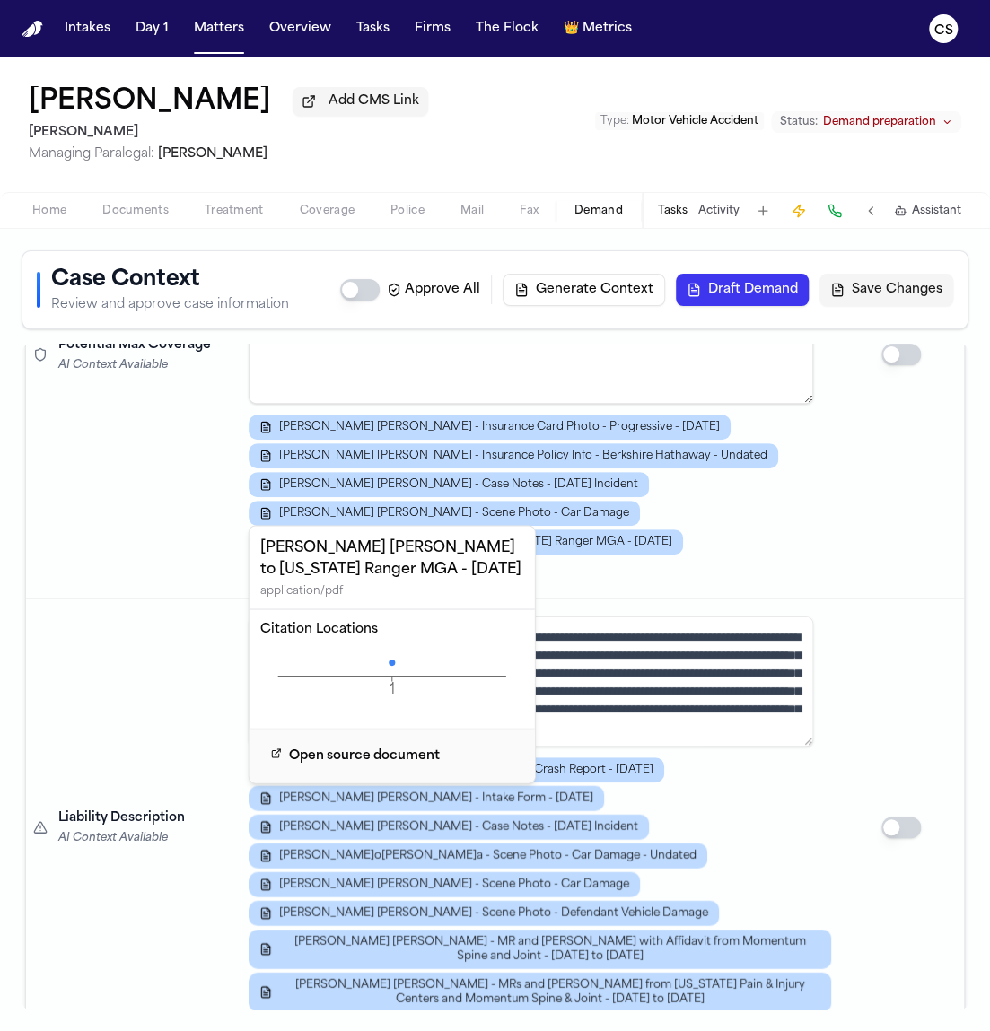
scroll to position [1875, 0]
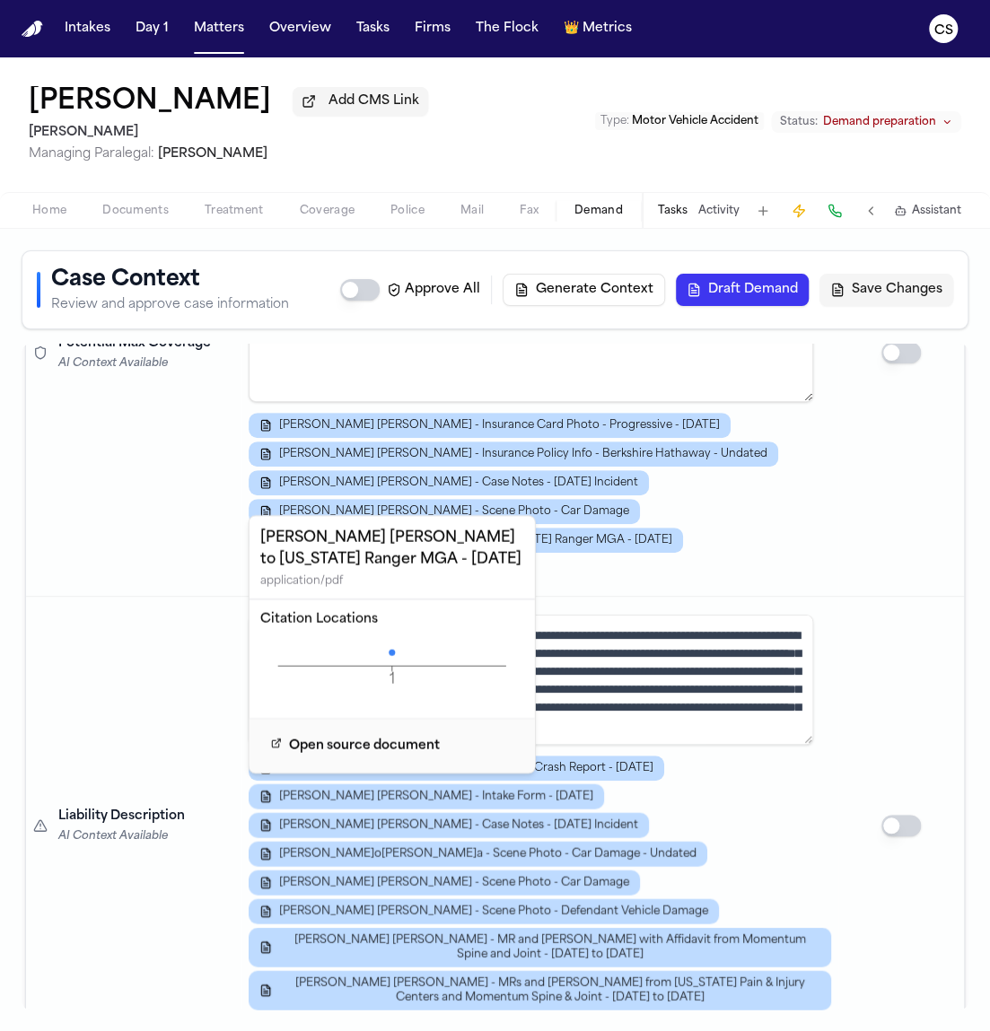
type textarea "**********"
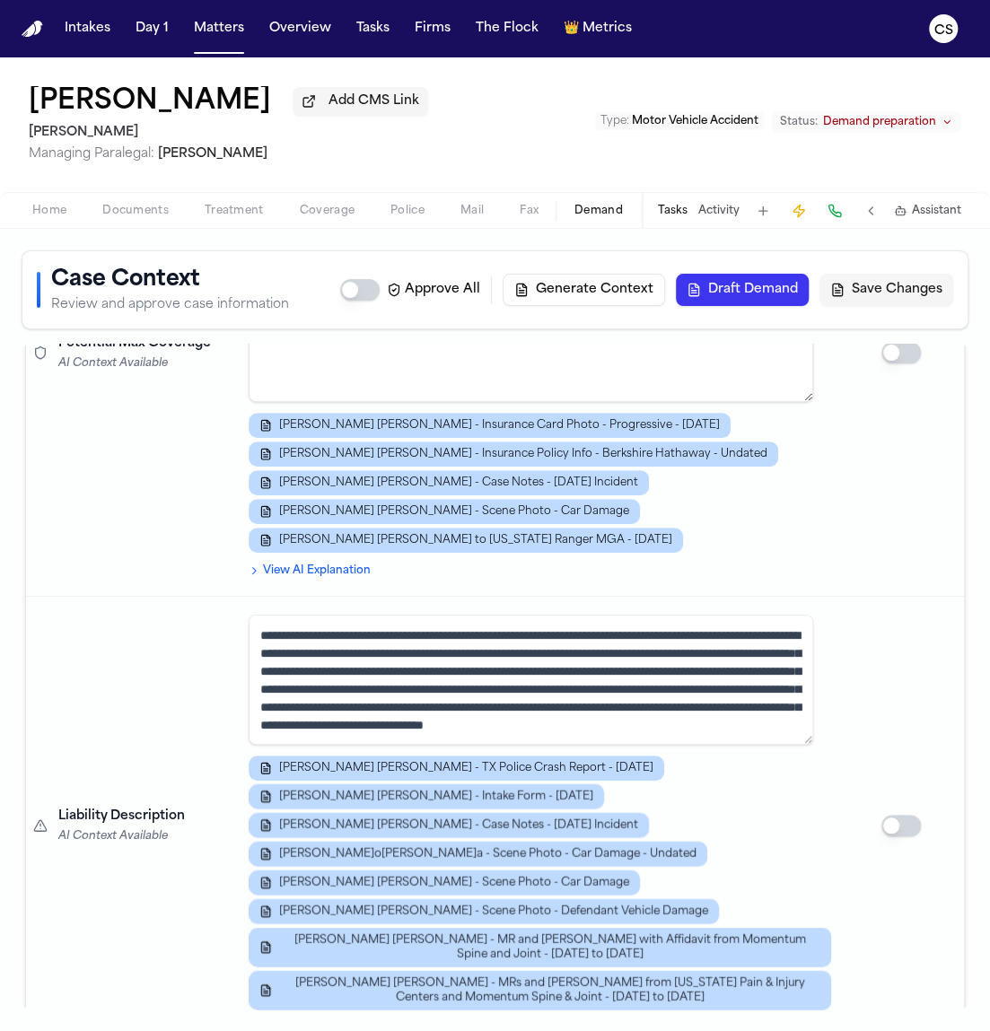
drag, startPoint x: 877, startPoint y: 599, endPoint x: 873, endPoint y: 612, distance: 13.3
click at [877, 600] on td at bounding box center [901, 826] width 126 height 458
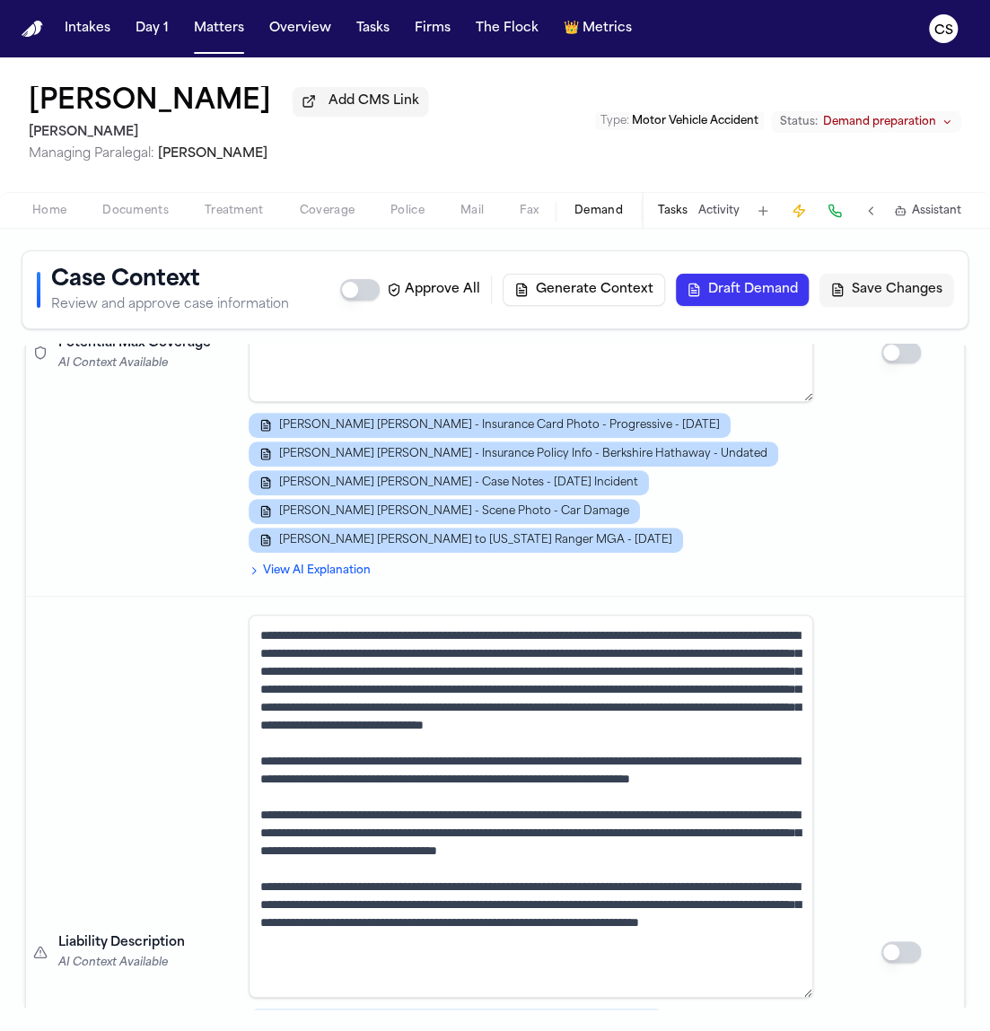
drag, startPoint x: 809, startPoint y: 697, endPoint x: 894, endPoint y: 944, distance: 260.7
click at [893, 945] on tr "Liability Description AI Context Available E. Castro Garcia - TX Police Crash R…" at bounding box center [495, 952] width 938 height 711
click at [425, 615] on textarea at bounding box center [531, 804] width 564 height 378
drag, startPoint x: 438, startPoint y: 612, endPoint x: 391, endPoint y: 611, distance: 46.7
click at [391, 615] on textarea at bounding box center [531, 804] width 564 height 378
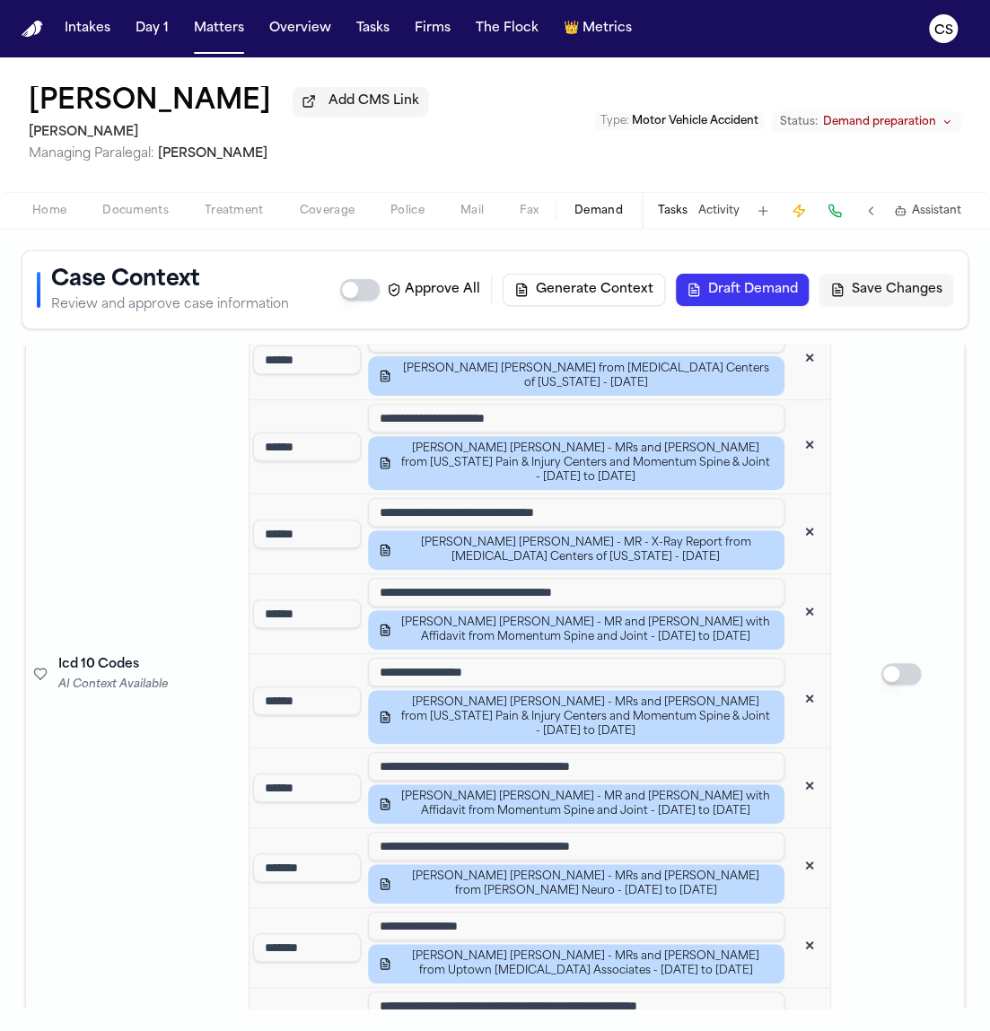
scroll to position [3673, 0]
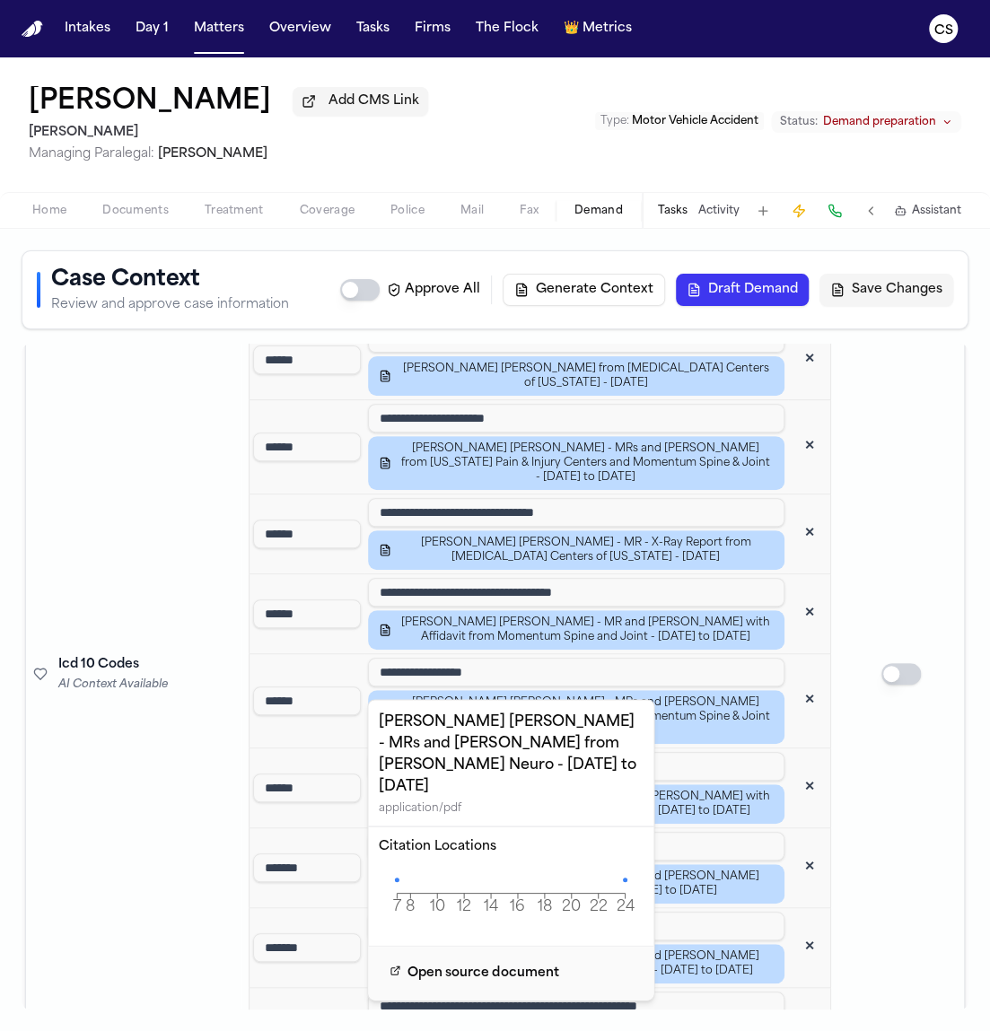
type textarea "**********"
click at [389, 866] on icon "7 8 10 12 14 16 18 20 22 24 Page" at bounding box center [511, 893] width 264 height 54
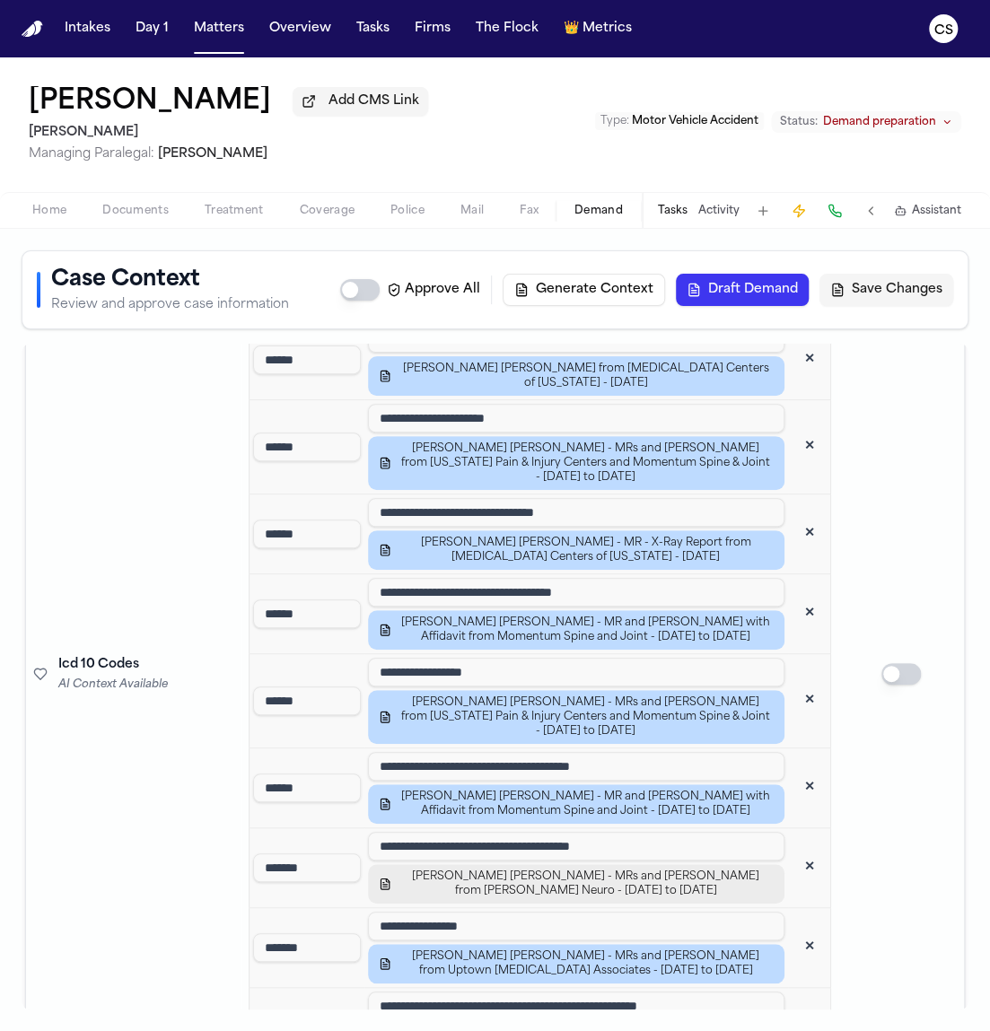
click at [435, 869] on span "E. Castro Garcia - MRs and Bills from Lonestar Neuro - 11.19.24 to 2.28.25" at bounding box center [585, 883] width 375 height 29
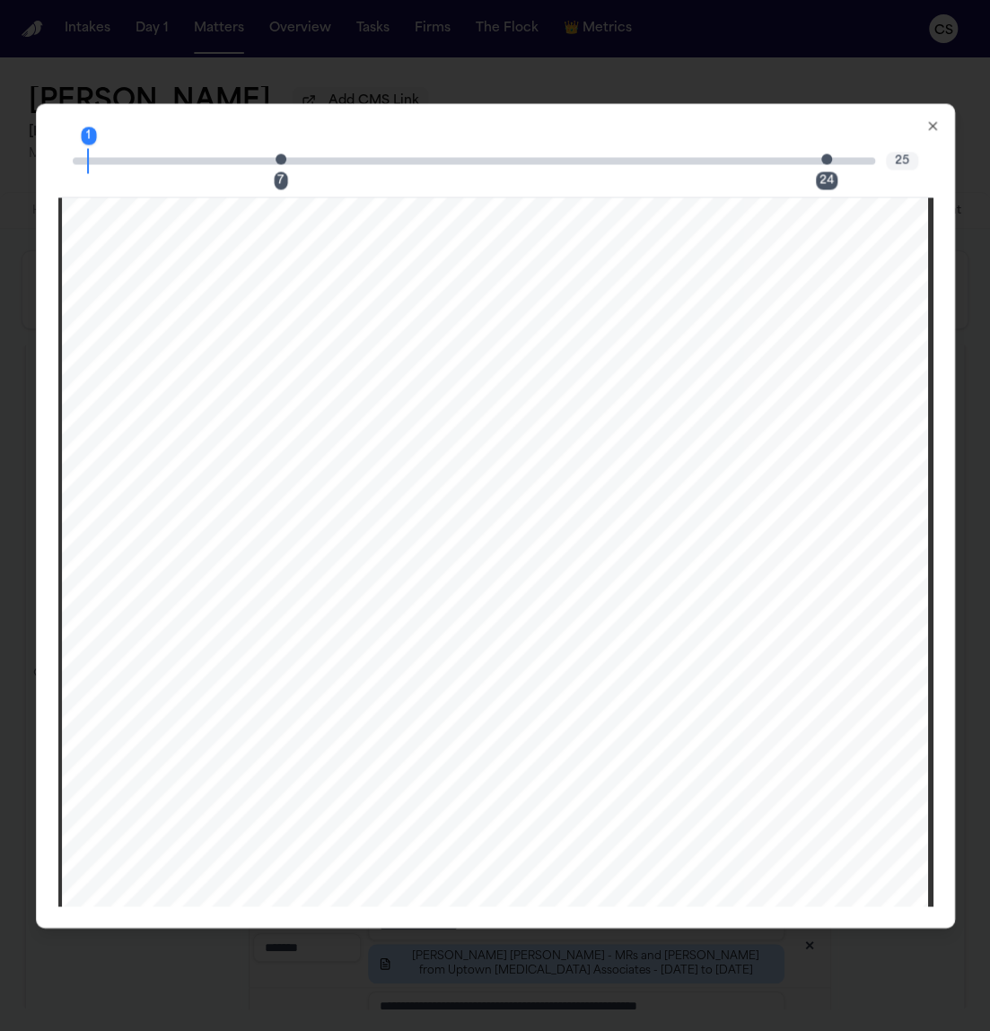
scroll to position [6799, 0]
click at [281, 180] on div "7" at bounding box center [280, 180] width 13 height 18
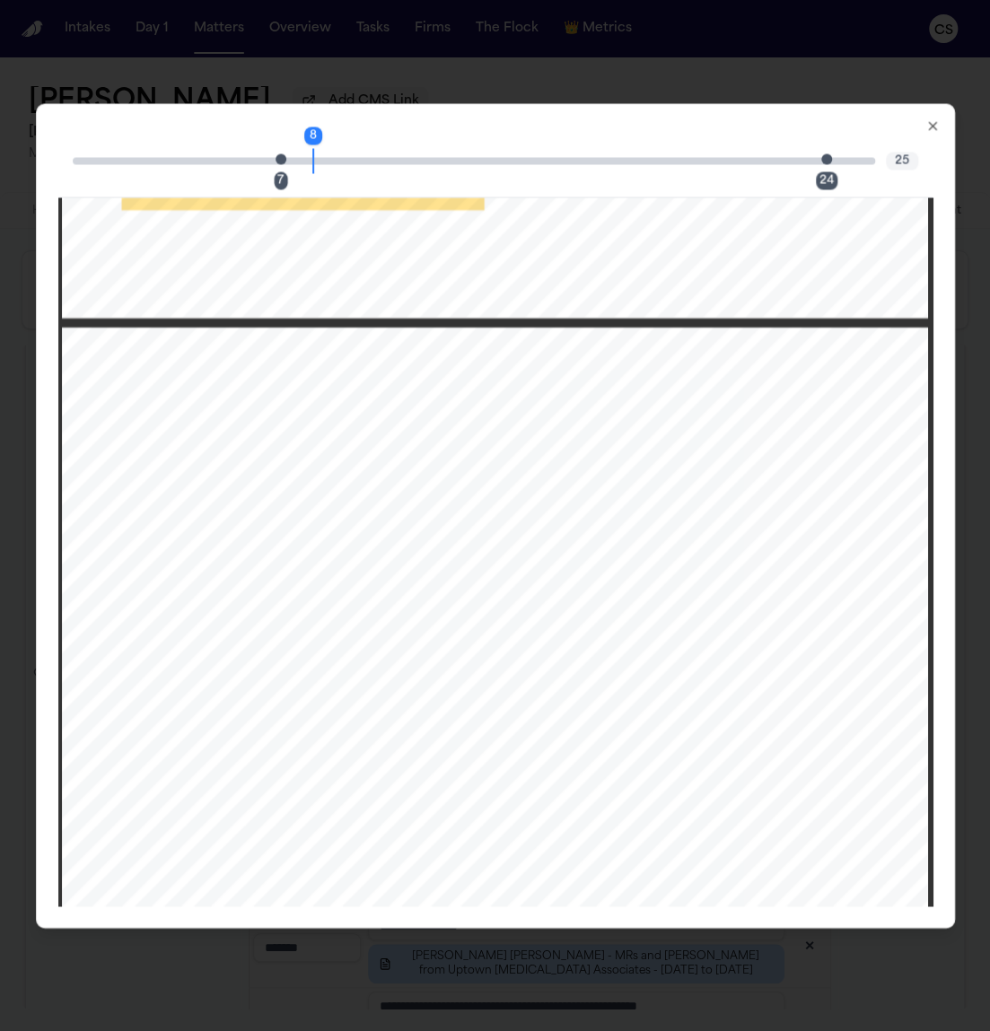
scroll to position [7811, 0]
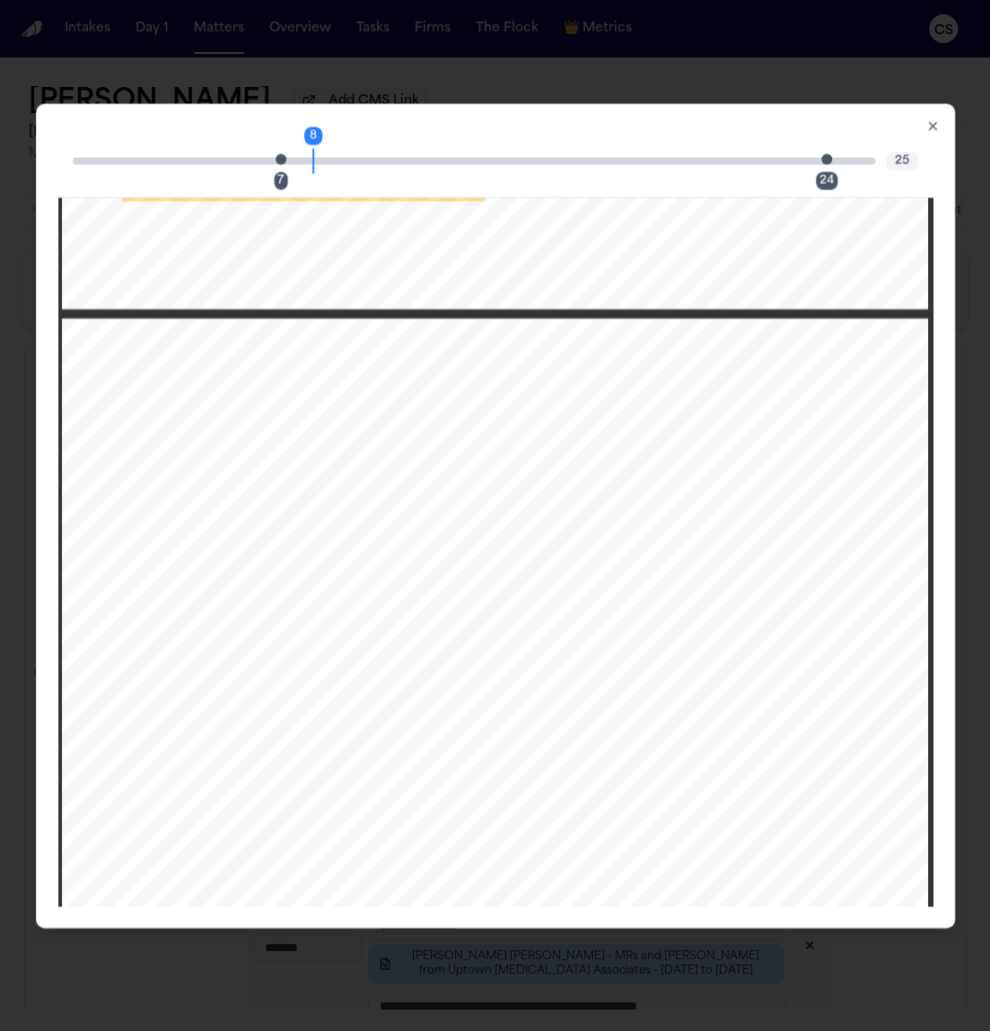
click at [922, 132] on div "8 7 24 25" at bounding box center [495, 162] width 874 height 72
click at [925, 129] on icon "button" at bounding box center [932, 125] width 14 height 14
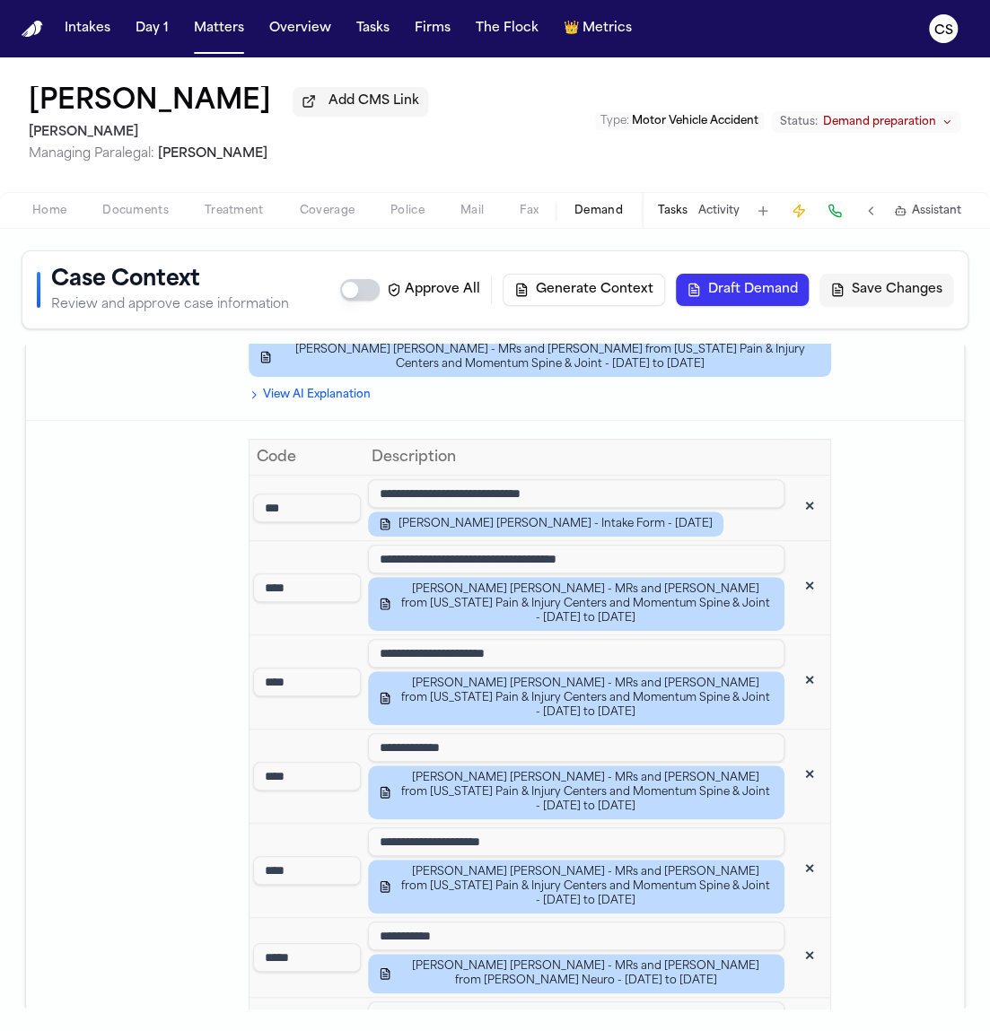
scroll to position [2738, 0]
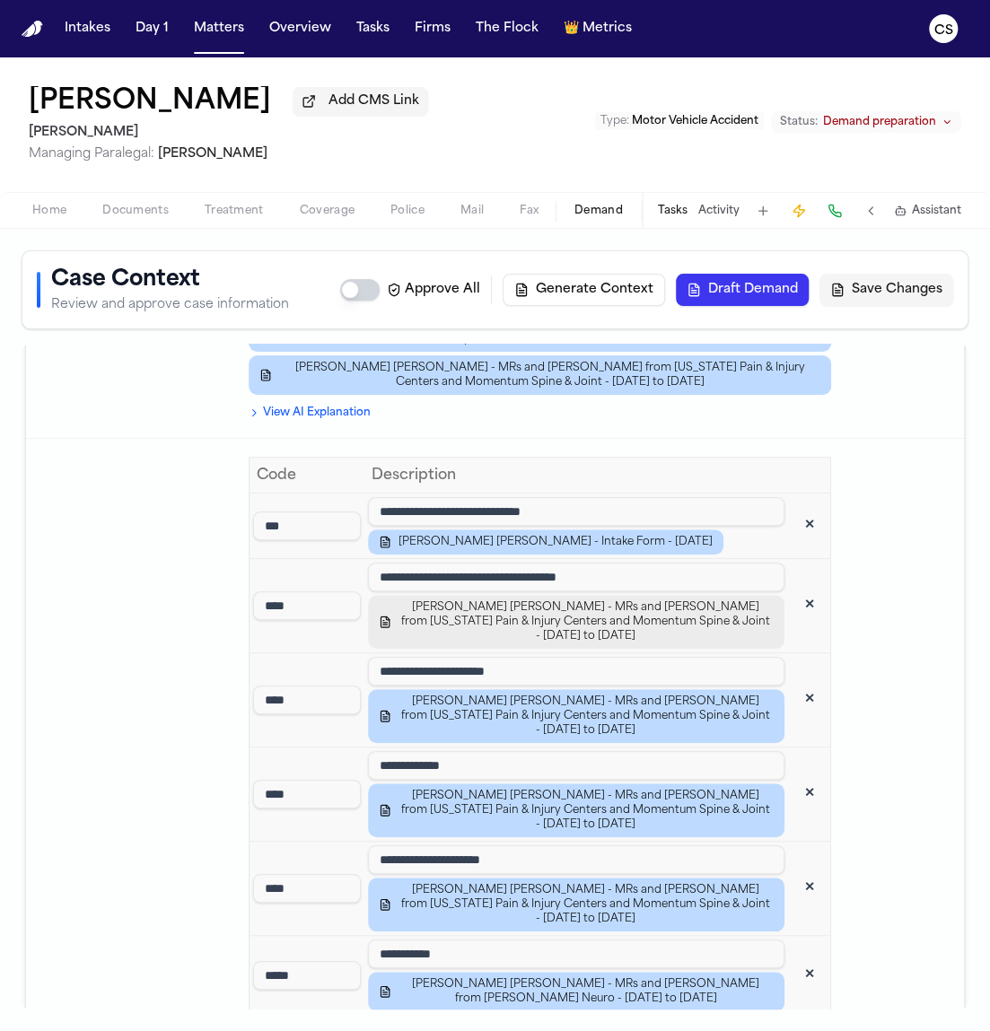
click at [503, 600] on span "E. Castro Garcia - MRs and Bills from Texas Pain & Injury Centers and Momentum …" at bounding box center [585, 621] width 375 height 43
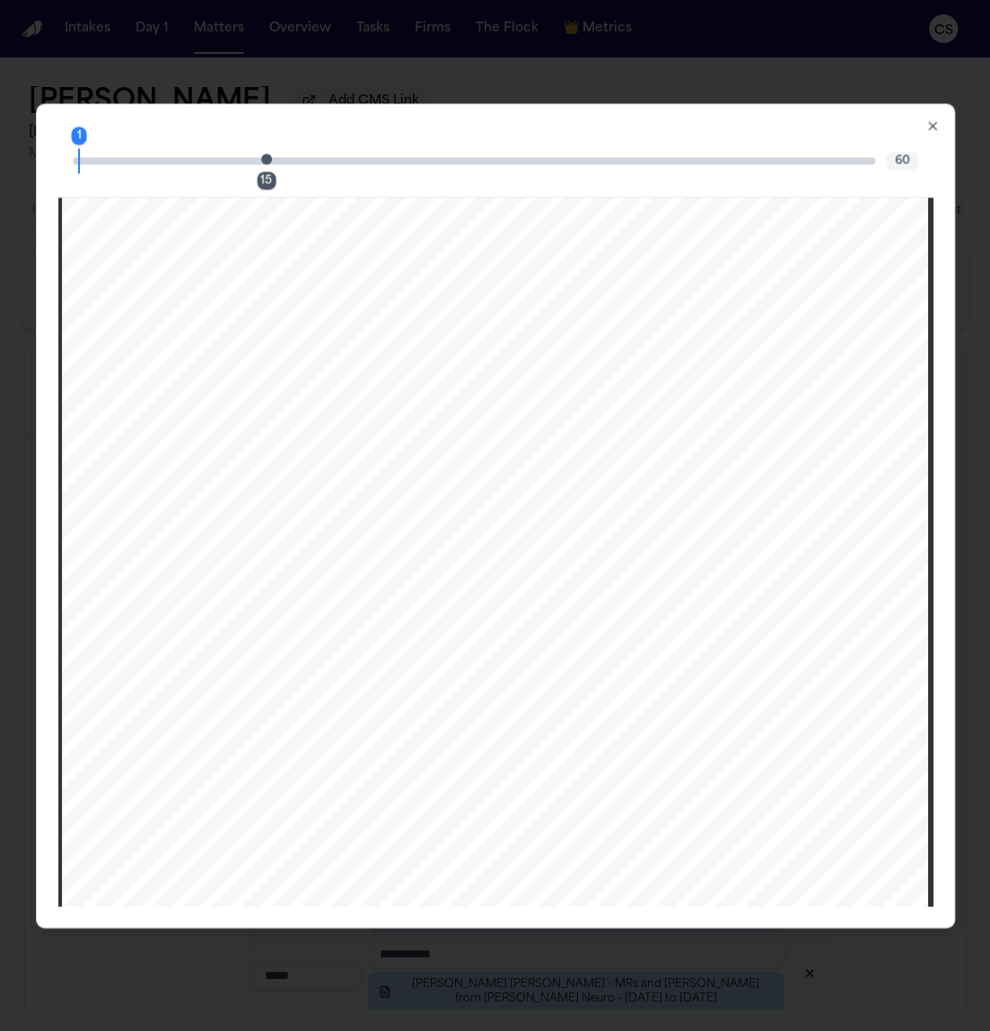
scroll to position [16556, 0]
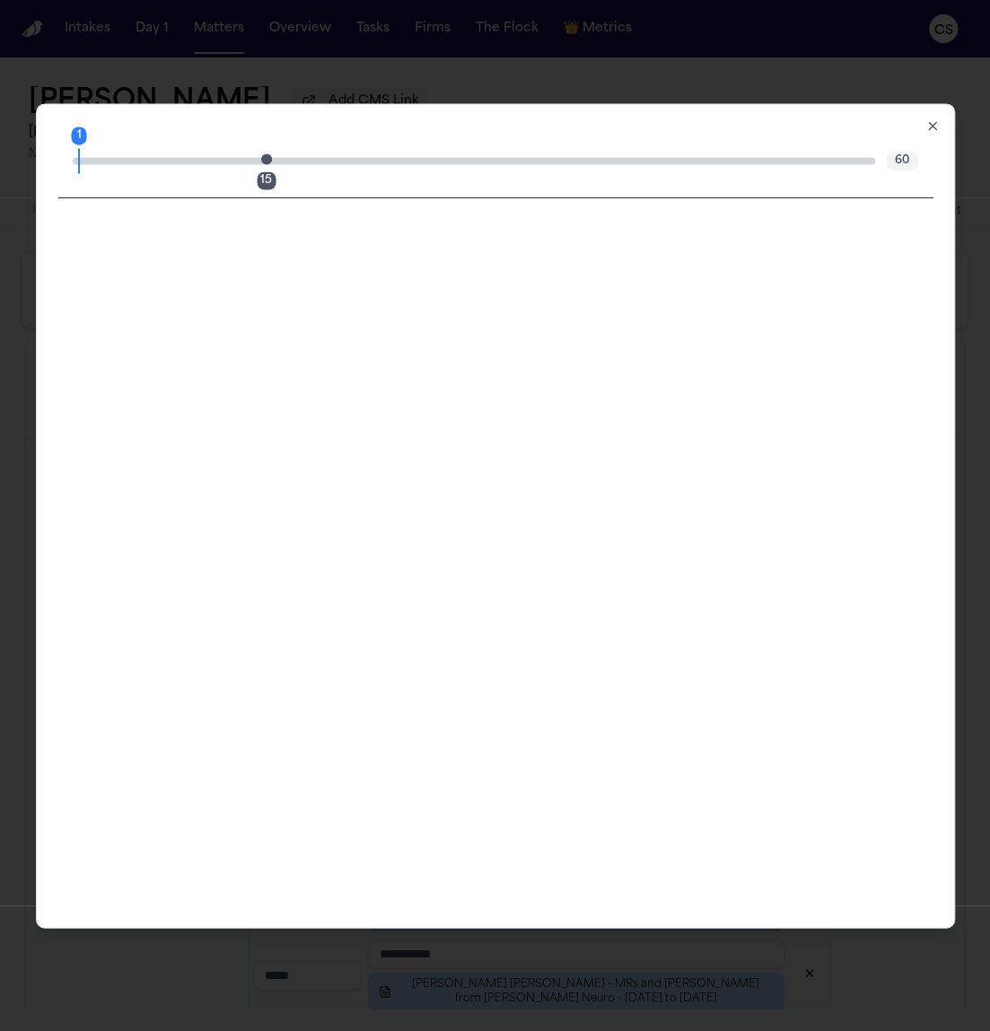
click at [260, 182] on div "15" at bounding box center [266, 180] width 19 height 18
click at [926, 119] on icon "button" at bounding box center [932, 125] width 14 height 14
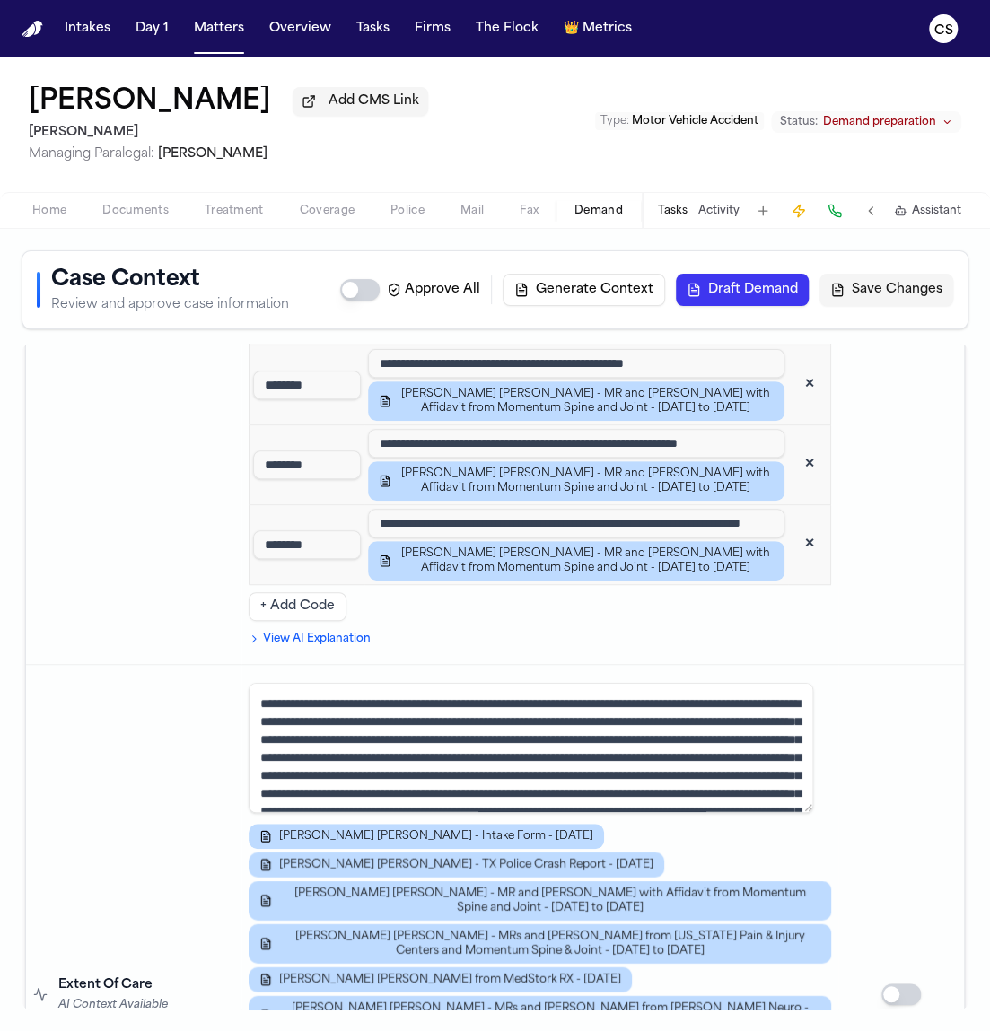
scroll to position [4847, 0]
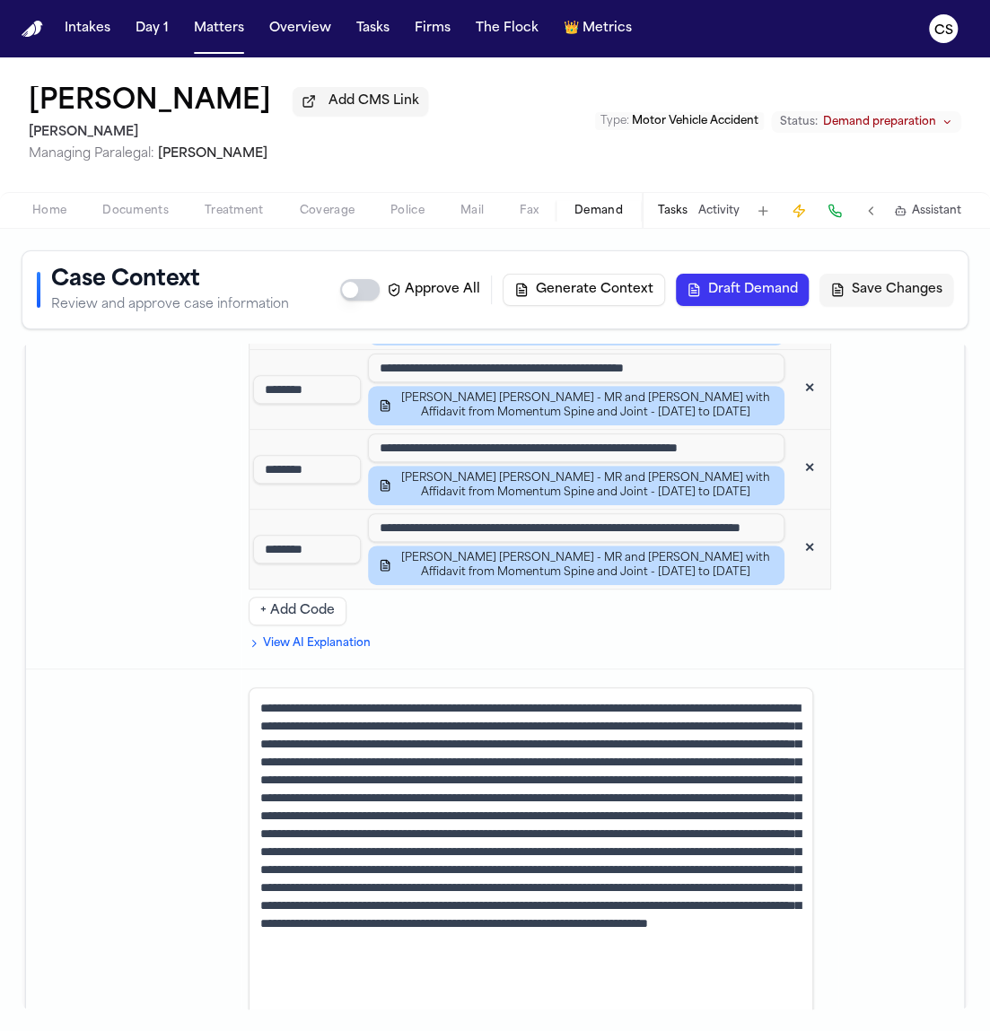
drag, startPoint x: 801, startPoint y: 536, endPoint x: 823, endPoint y: 847, distance: 311.2
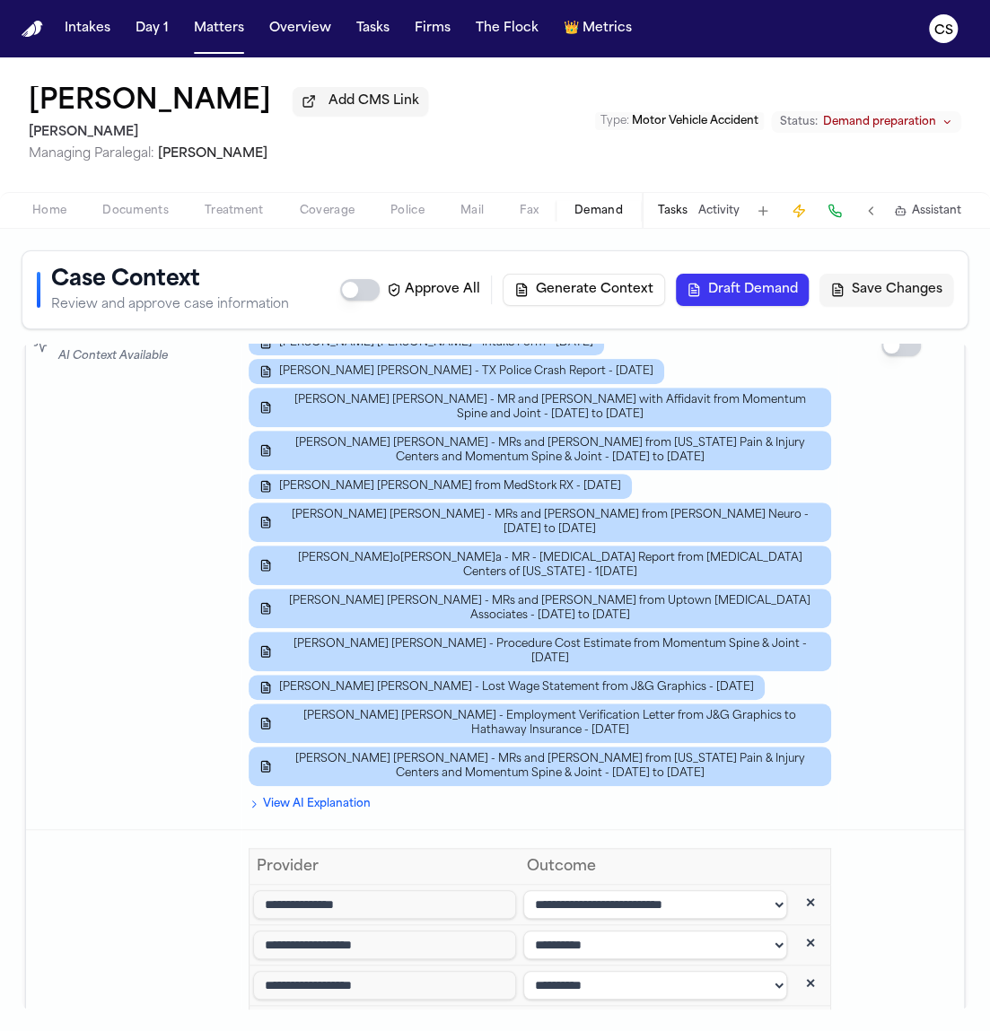
scroll to position [0, 27]
drag, startPoint x: 270, startPoint y: 844, endPoint x: 569, endPoint y: 850, distance: 298.8
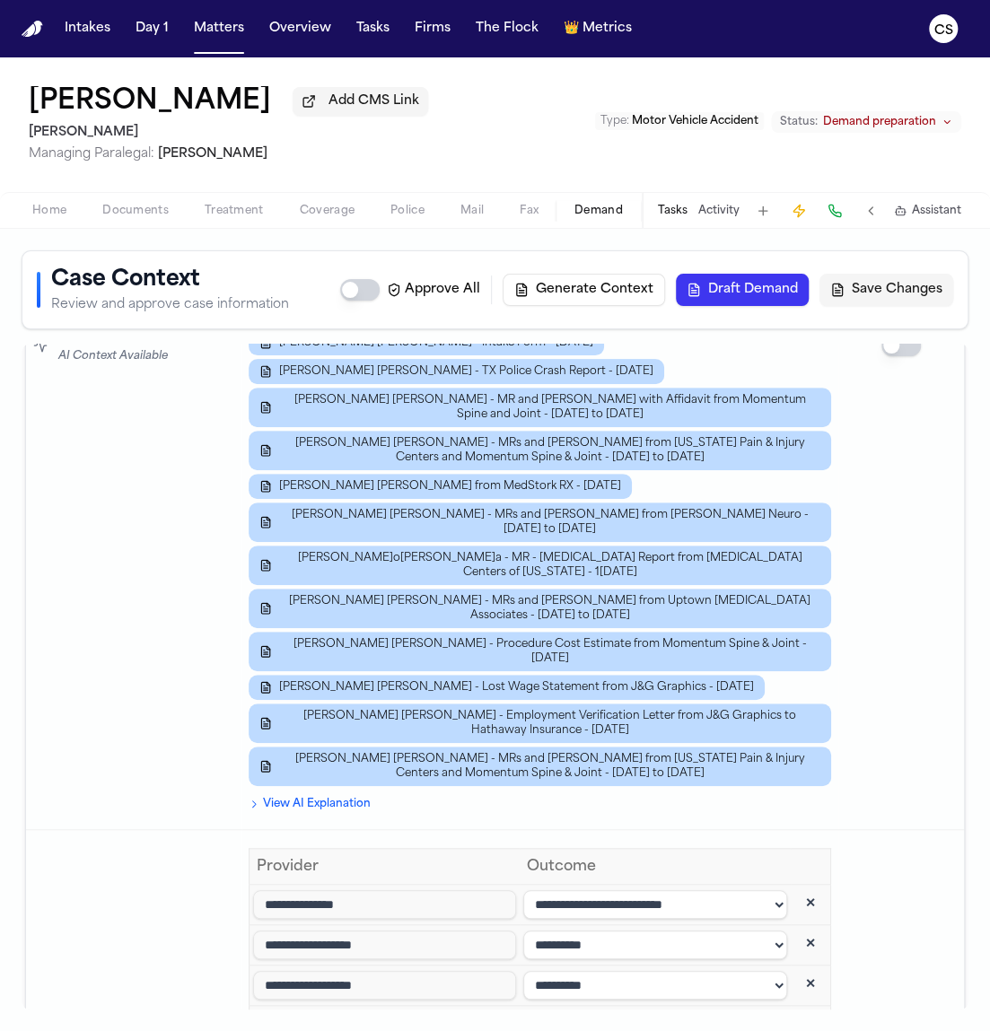
scroll to position [0, 77]
drag, startPoint x: 309, startPoint y: 842, endPoint x: 595, endPoint y: 848, distance: 286.3
drag, startPoint x: 346, startPoint y: 790, endPoint x: 597, endPoint y: 805, distance: 251.6
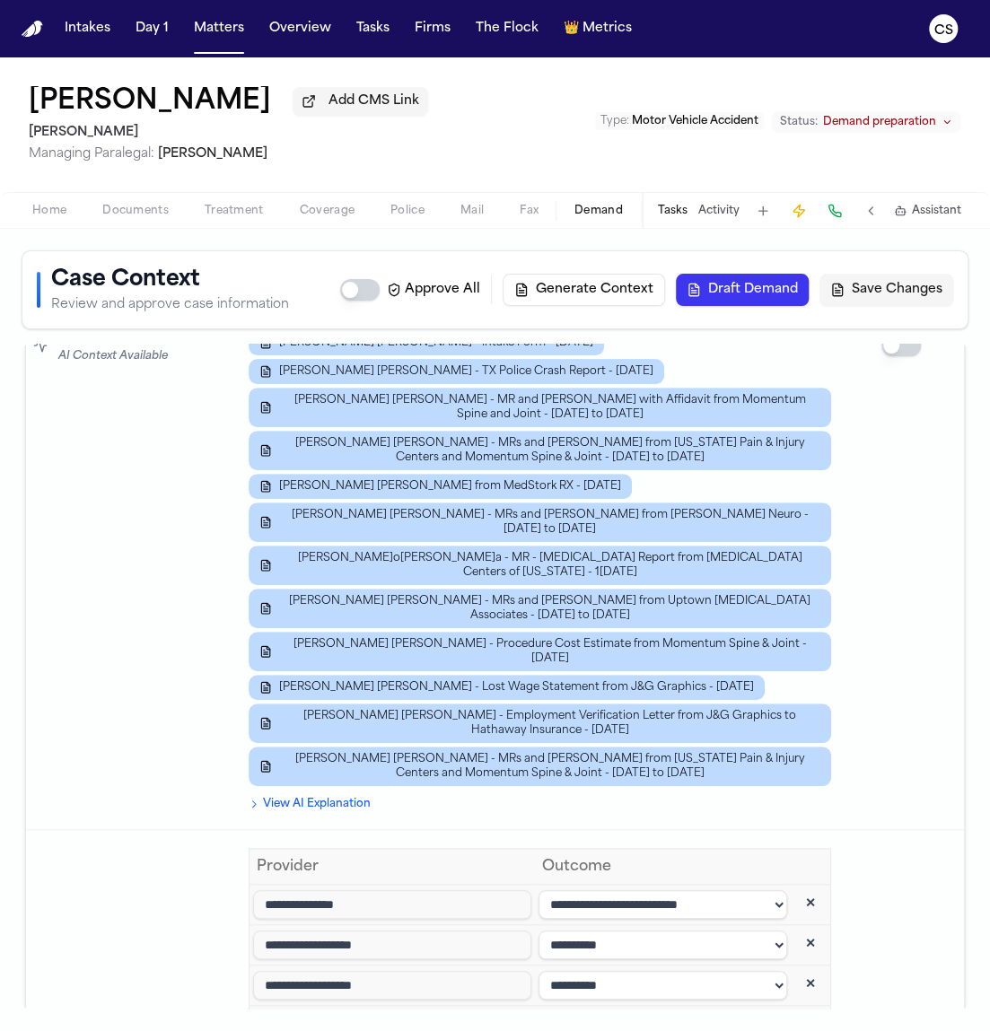
drag, startPoint x: 295, startPoint y: 911, endPoint x: 685, endPoint y: 929, distance: 390.7
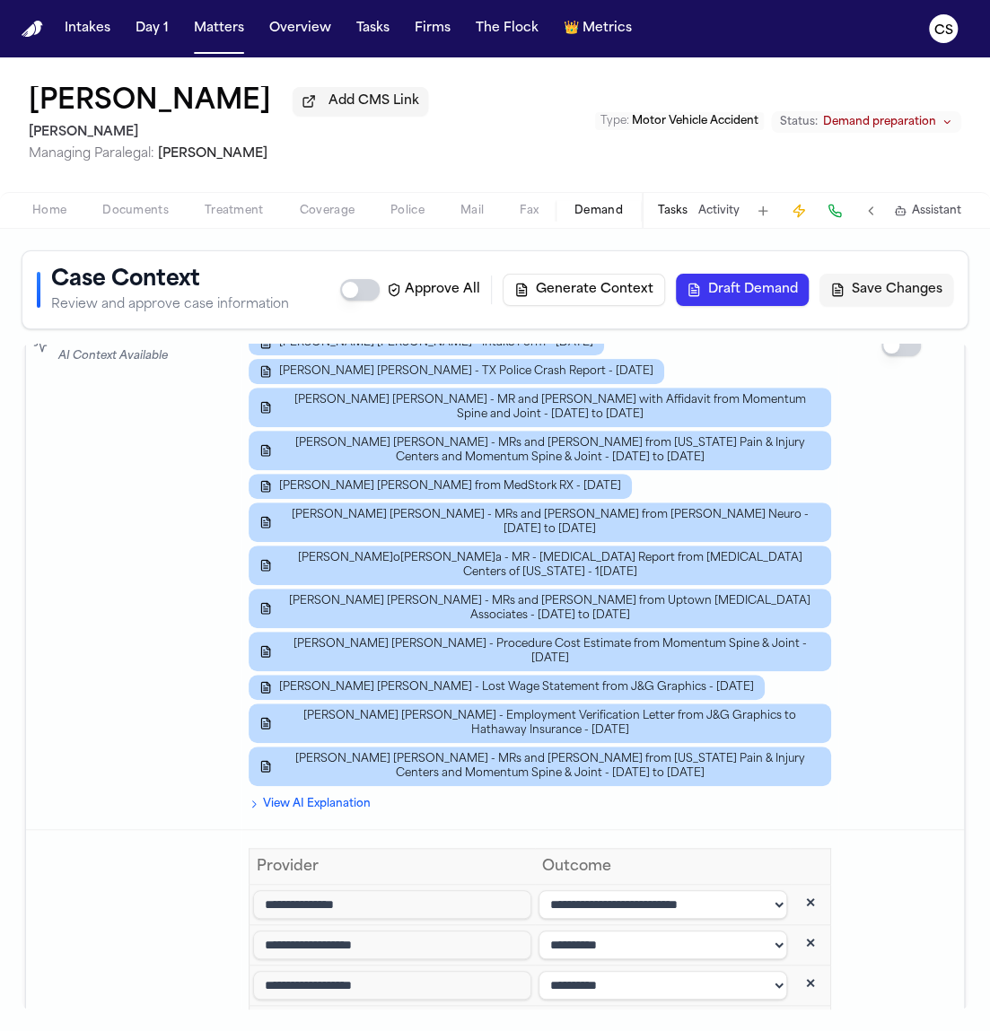
drag, startPoint x: 301, startPoint y: 605, endPoint x: 606, endPoint y: 602, distance: 305.0
click at [543, 965] on tr "**********" at bounding box center [539, 985] width 581 height 40
click at [794, 969] on button "✕" at bounding box center [810, 985] width 32 height 32
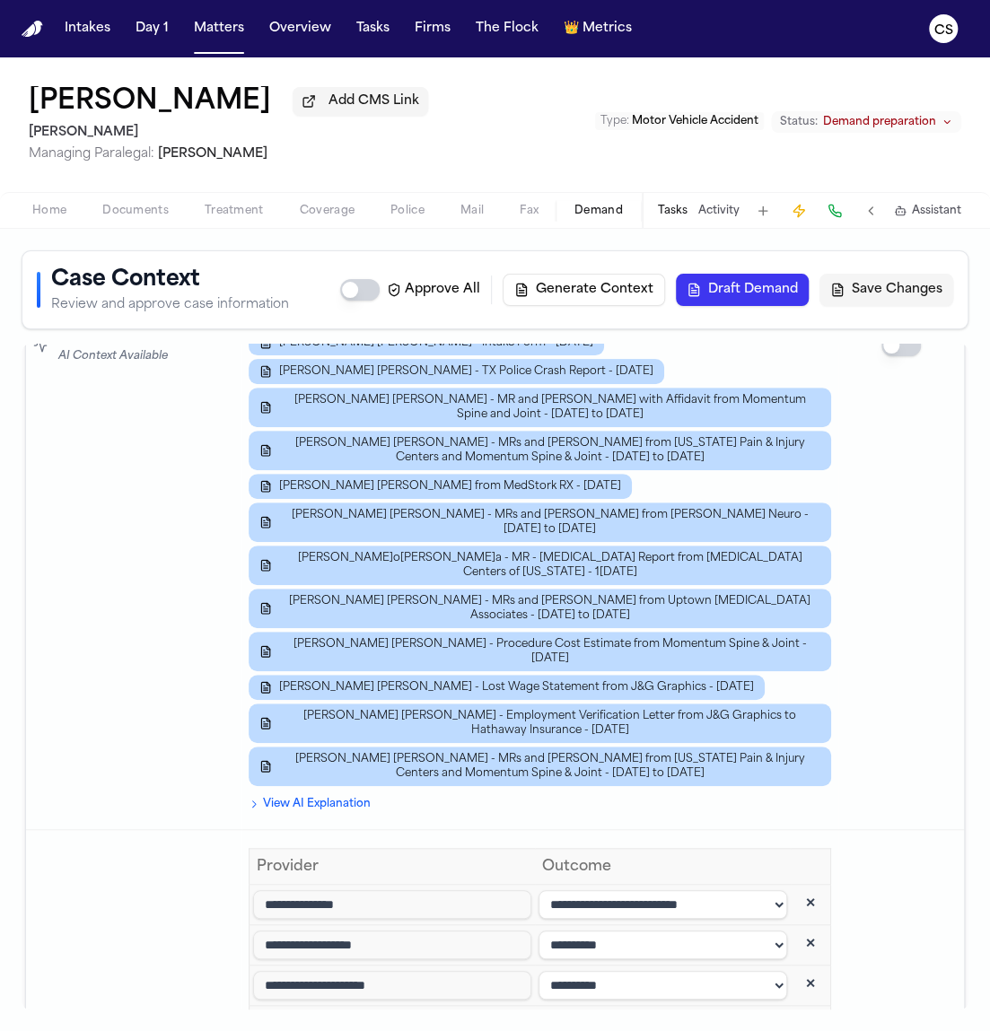
click at [584, 890] on select "**********" at bounding box center [662, 904] width 249 height 29
select select "**********"
click at [538, 890] on select "**********" at bounding box center [662, 904] width 249 height 29
click at [597, 1011] on select "**********" at bounding box center [662, 1025] width 249 height 29
select select "**********"
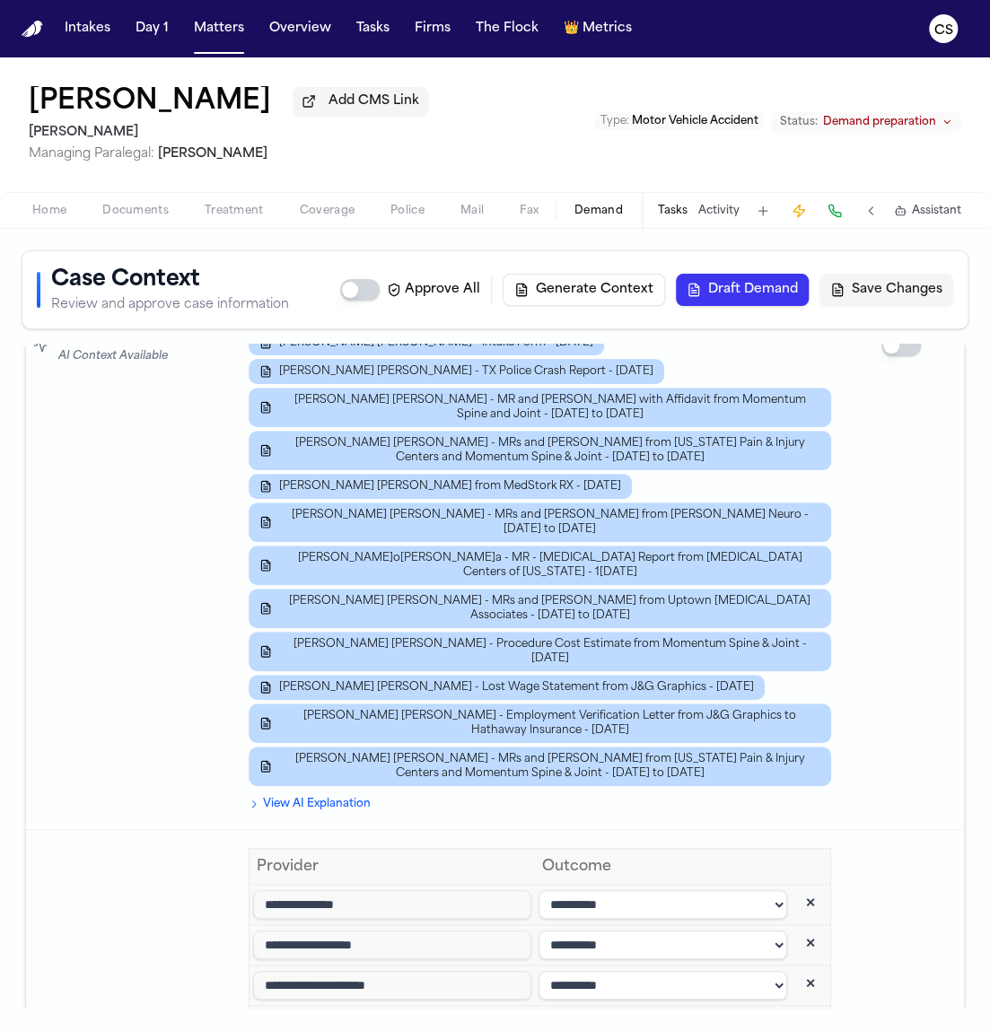
click at [538, 1011] on select "**********" at bounding box center [662, 1025] width 249 height 29
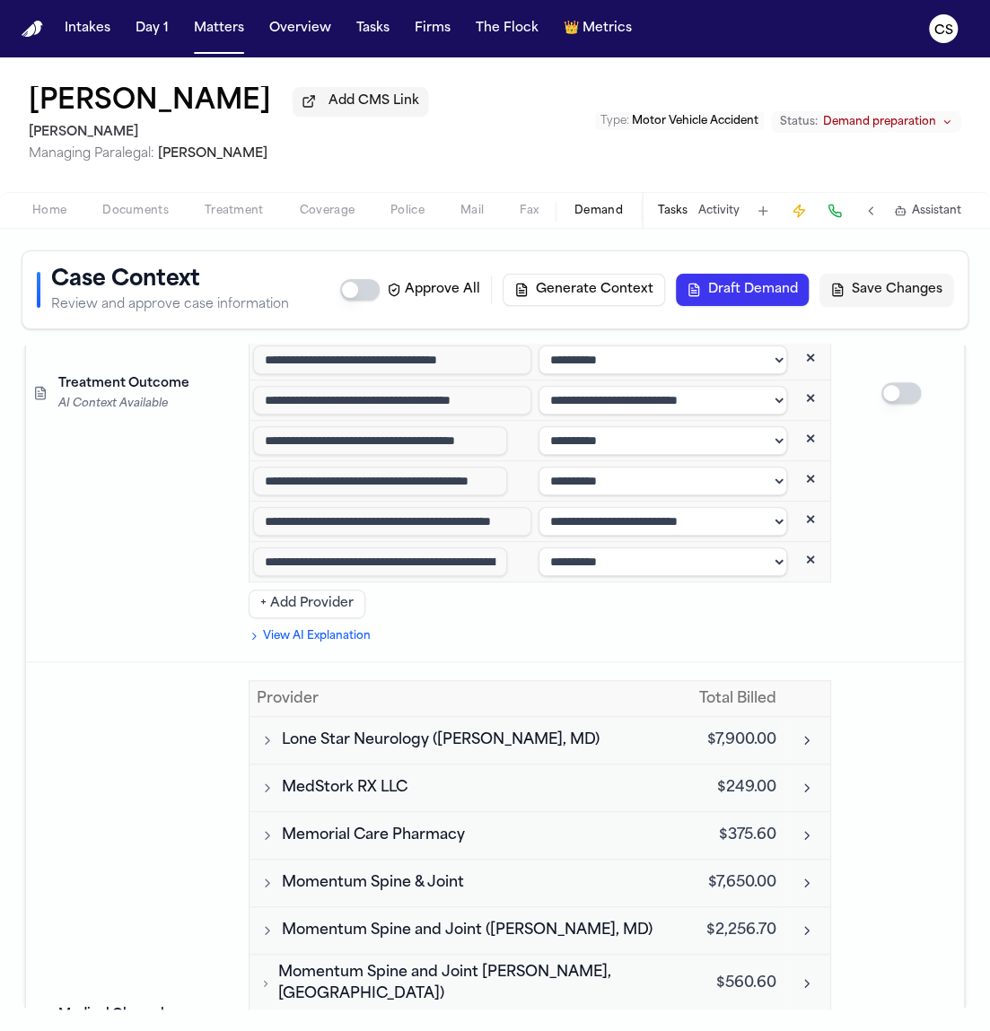
scroll to position [6360, 0]
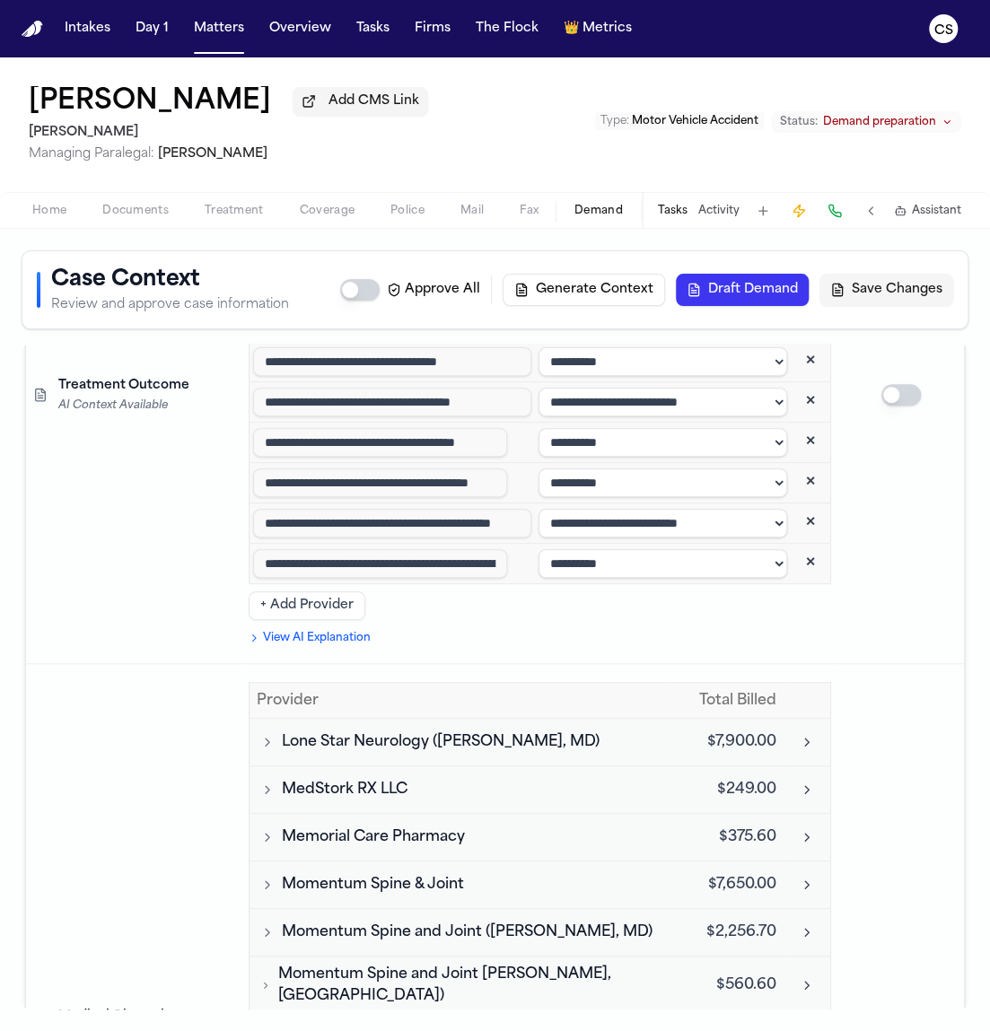
click at [266, 881] on icon "Toggle Momentum Spine & Joint visits" at bounding box center [268, 884] width 4 height 7
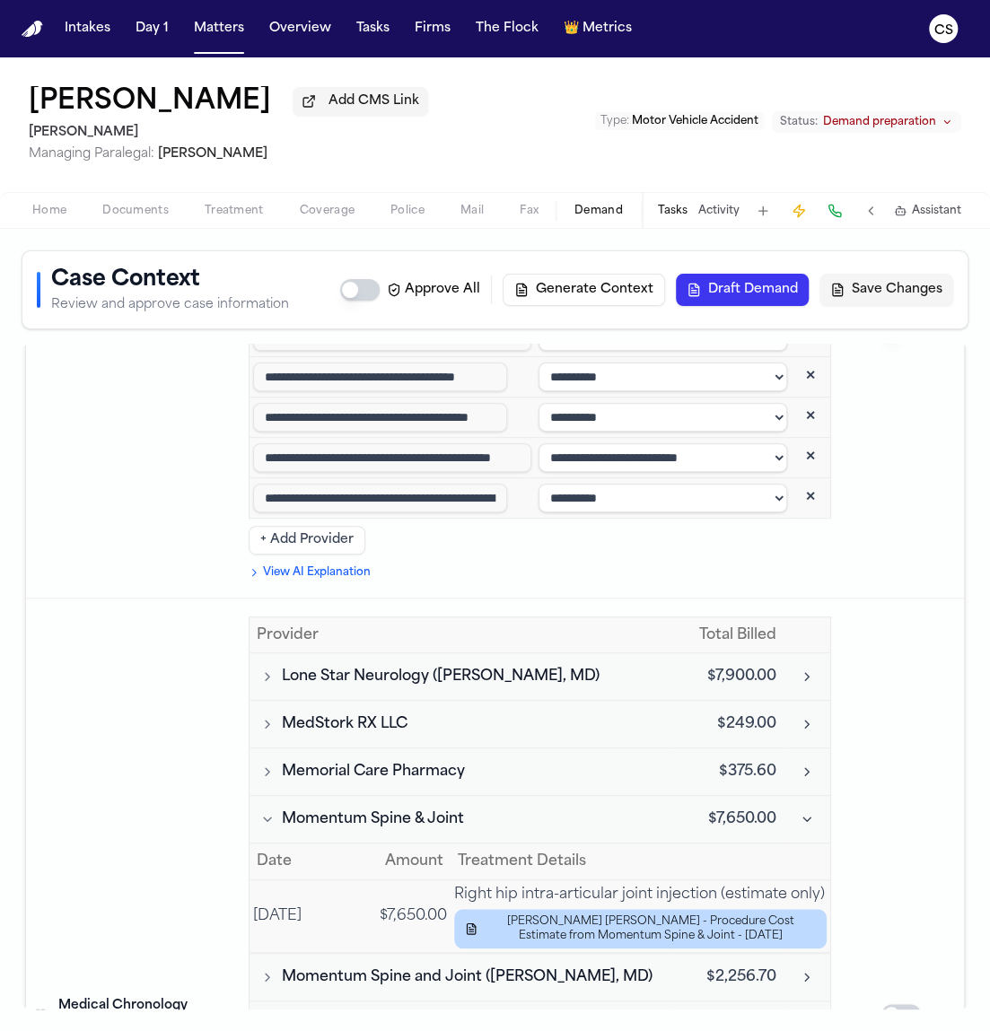
scroll to position [6384, 0]
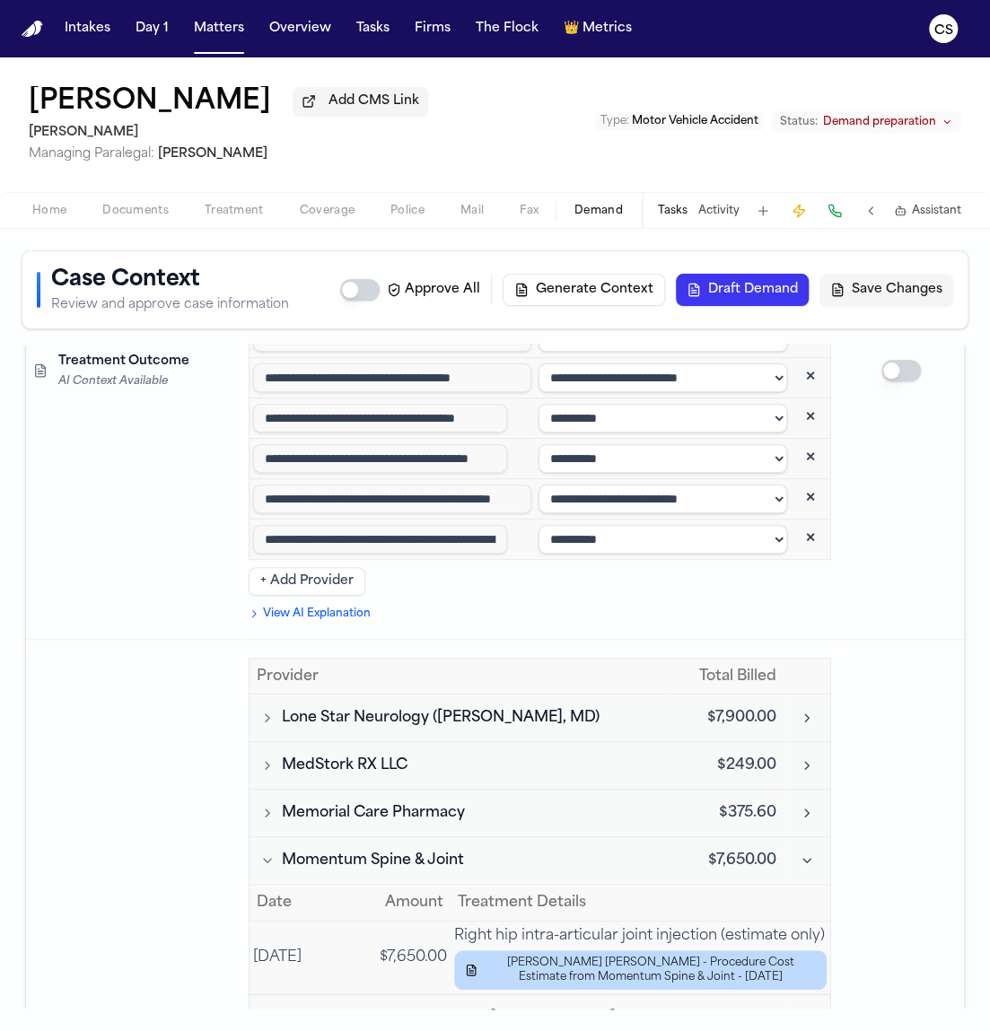
click at [258, 850] on button "Momentum Spine & Joint" at bounding box center [459, 861] width 405 height 22
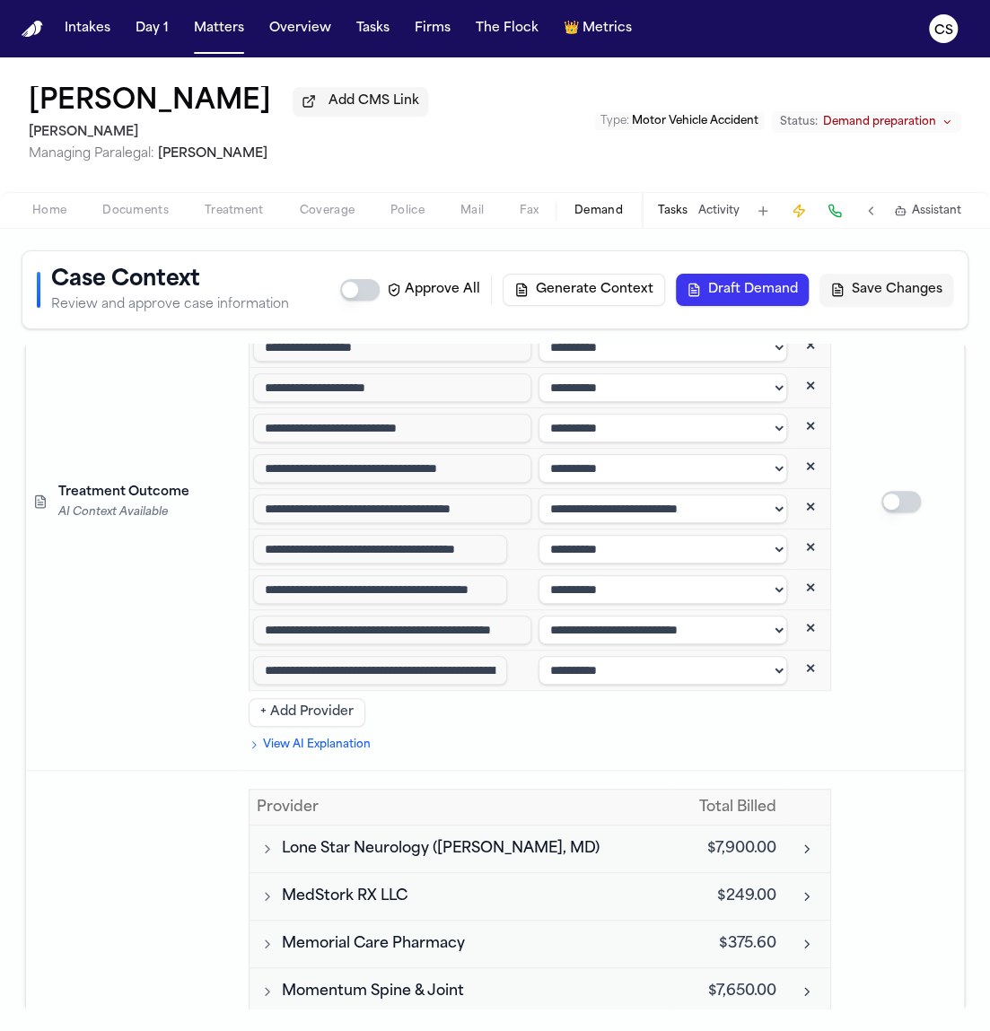
scroll to position [6252, 0]
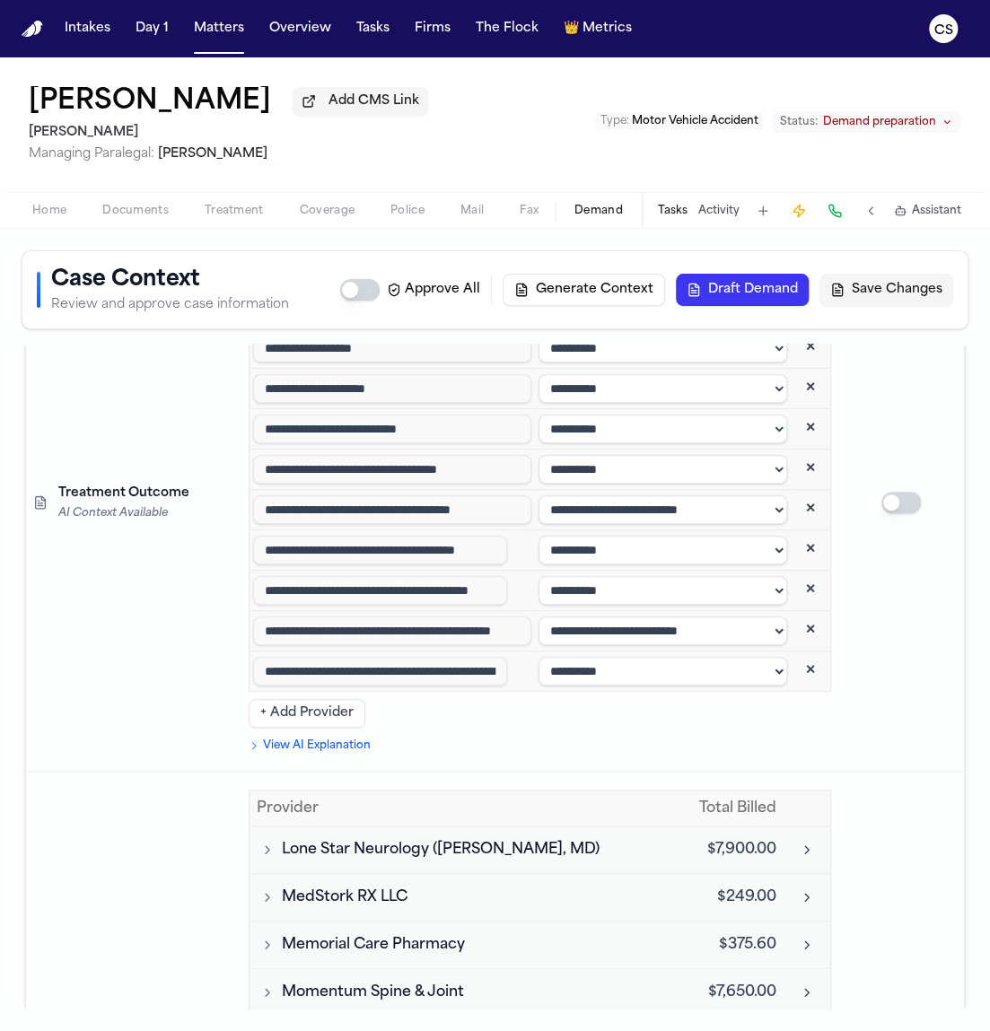
click at [262, 985] on icon "Toggle Momentum Spine & Joint visits" at bounding box center [267, 992] width 14 height 14
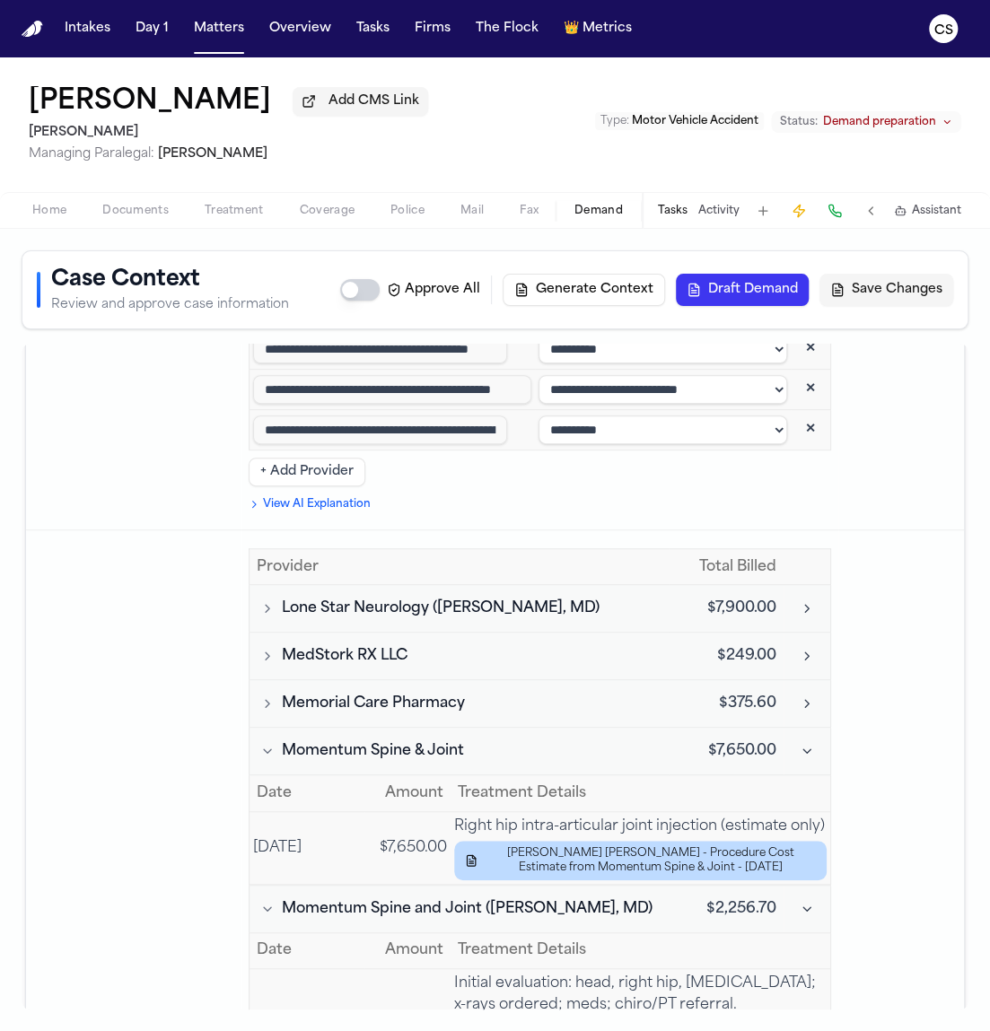
scroll to position [6495, 0]
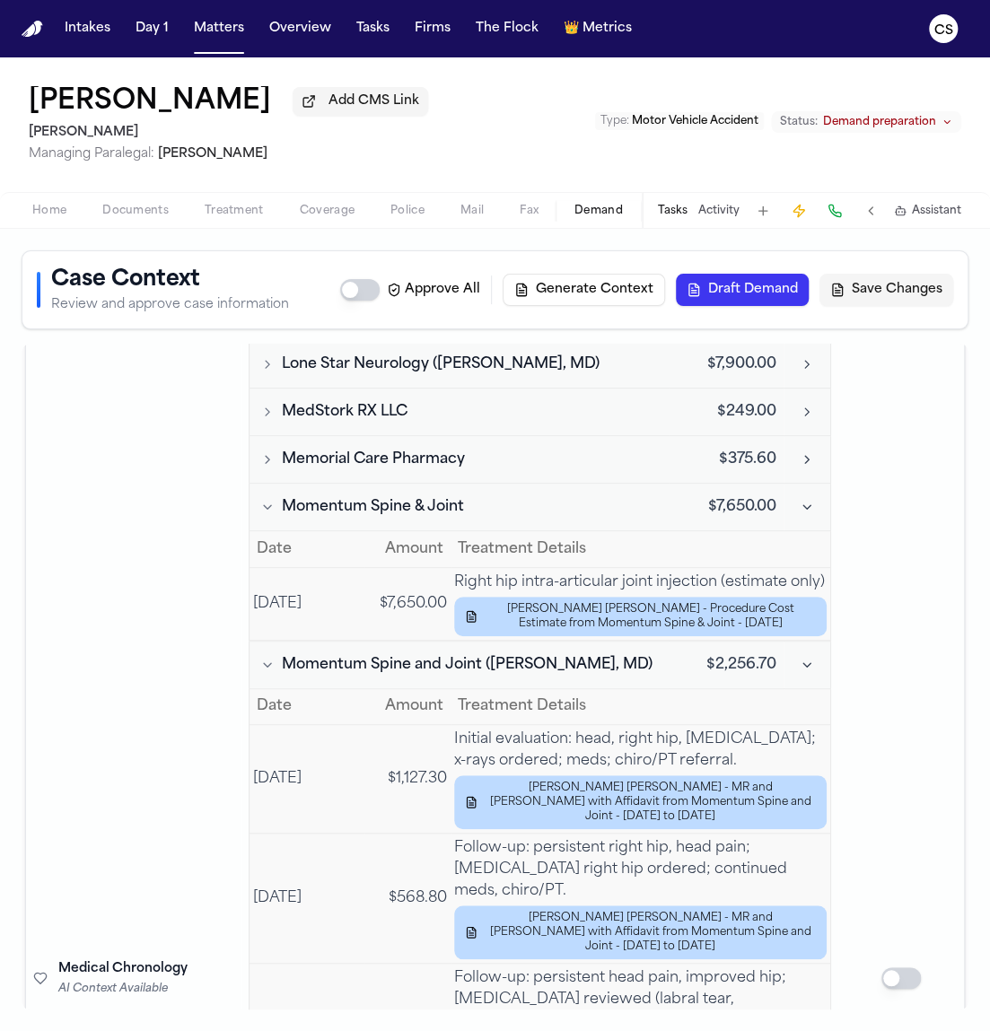
scroll to position [6725, 0]
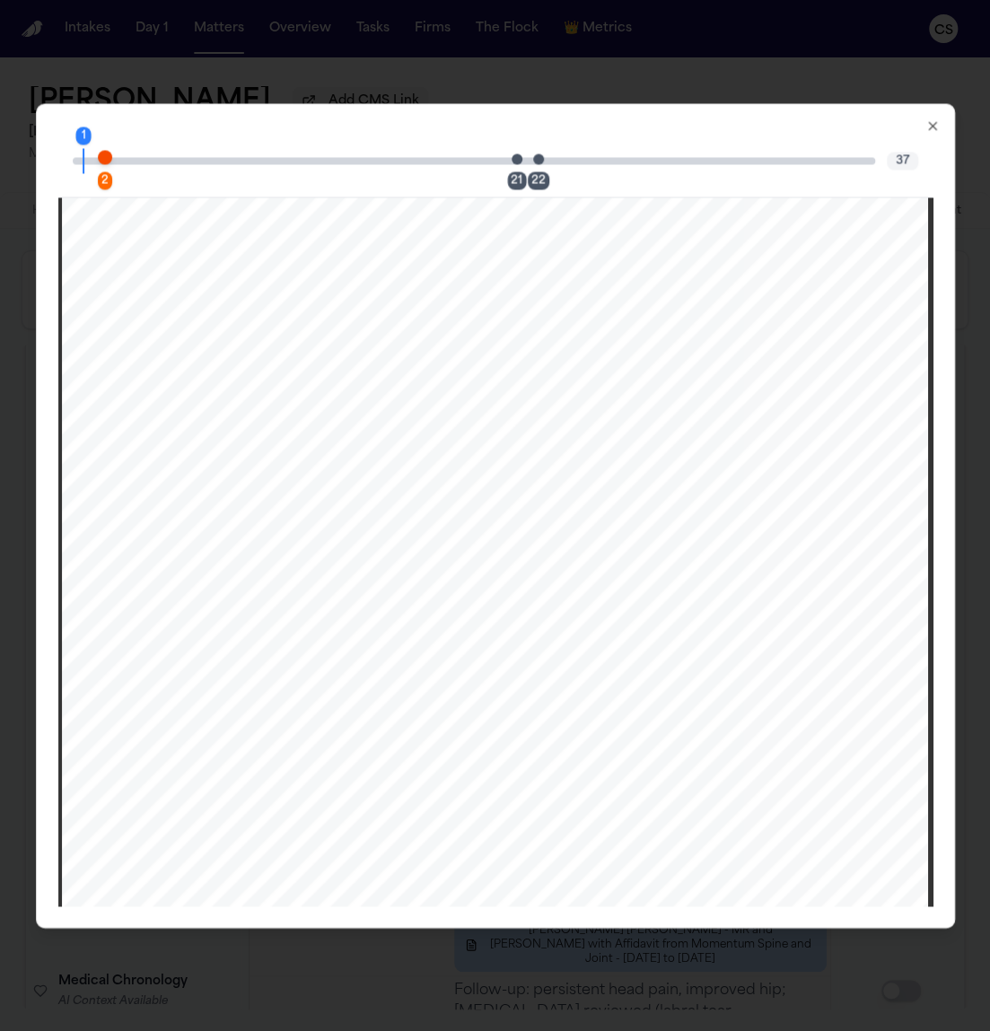
click at [519, 175] on div "21" at bounding box center [516, 180] width 19 height 18
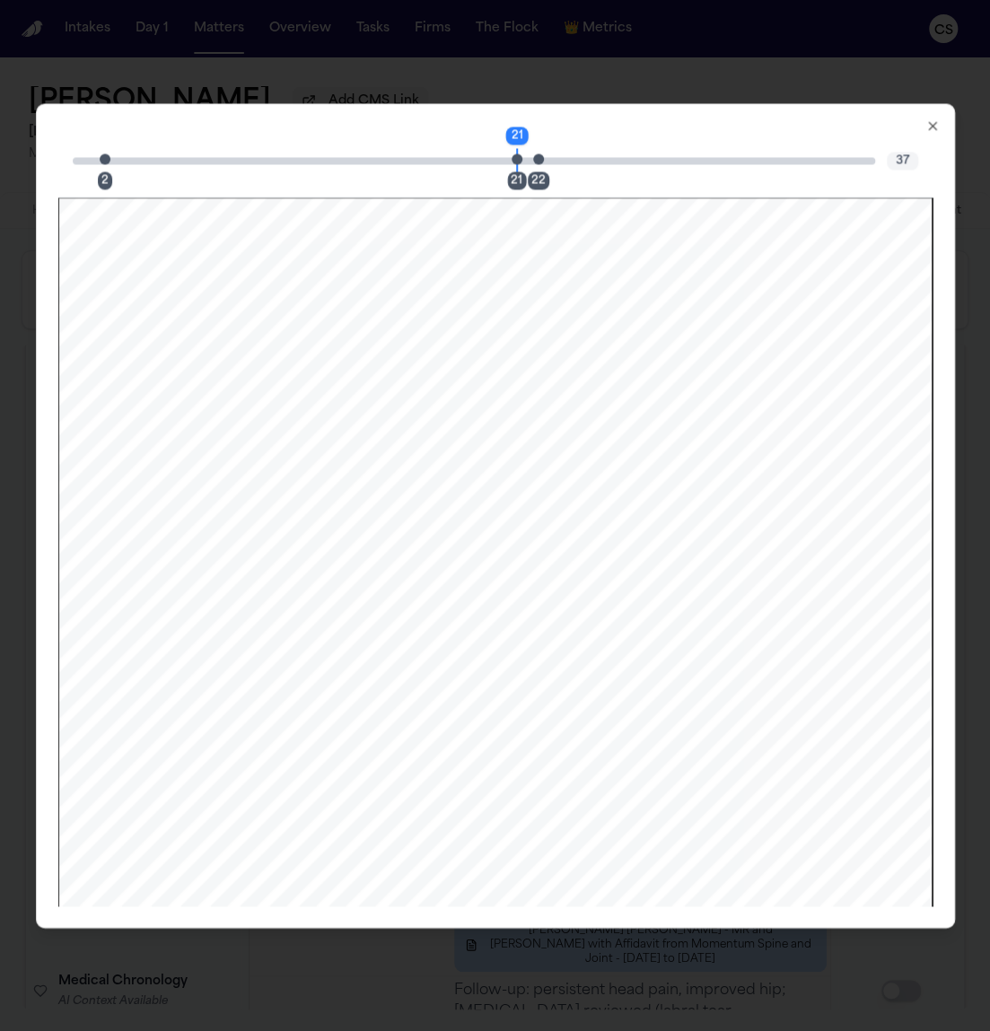
click at [542, 178] on div "22" at bounding box center [539, 180] width 22 height 18
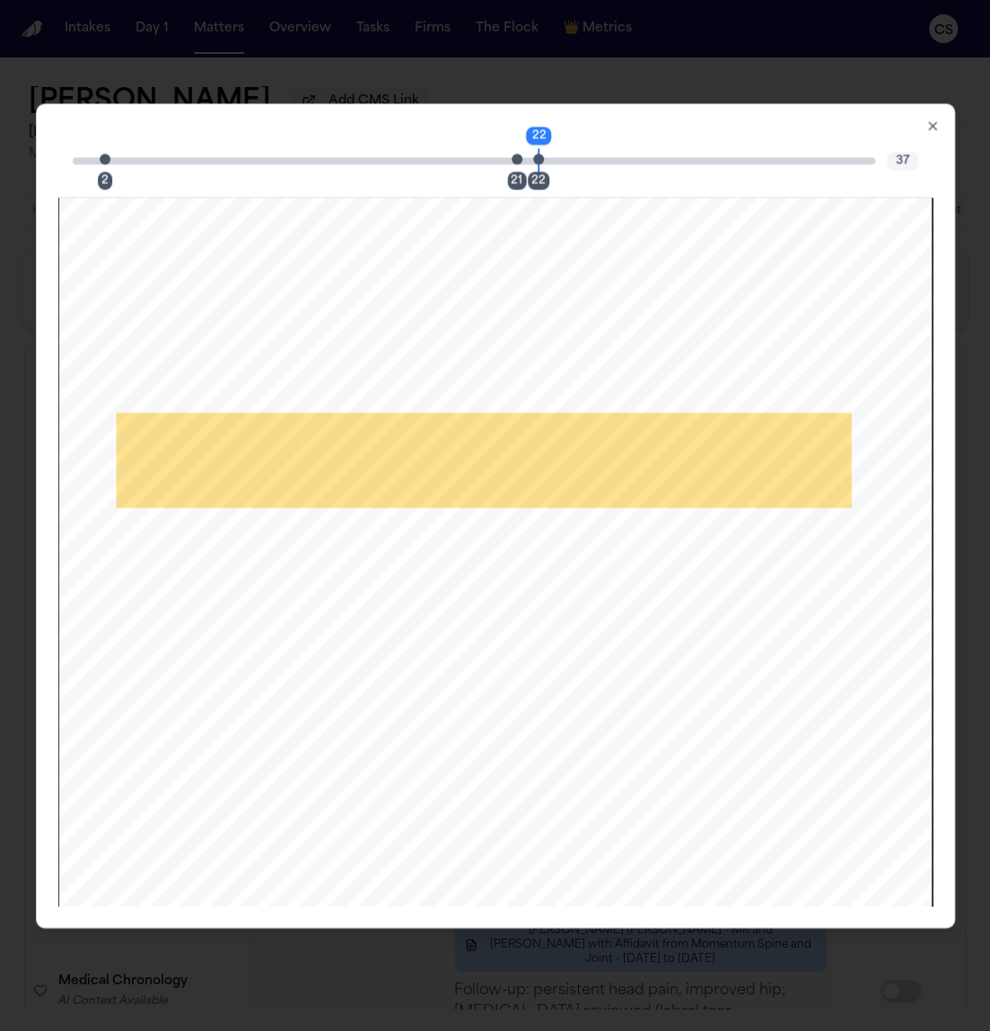
click at [929, 126] on icon "button" at bounding box center [932, 125] width 14 height 14
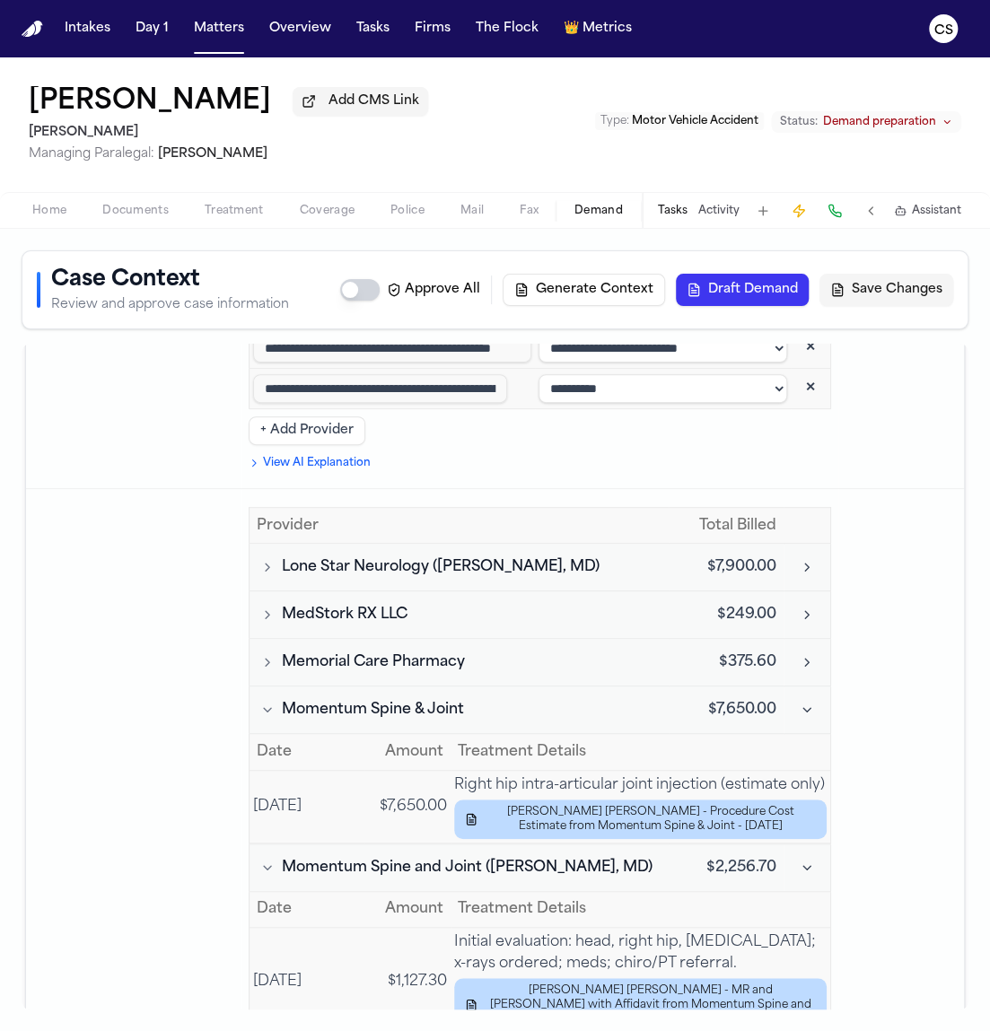
scroll to position [6534, 0]
click at [269, 861] on icon "Toggle Momentum Spine and Joint (Laura Delin, MD) visits" at bounding box center [267, 868] width 14 height 14
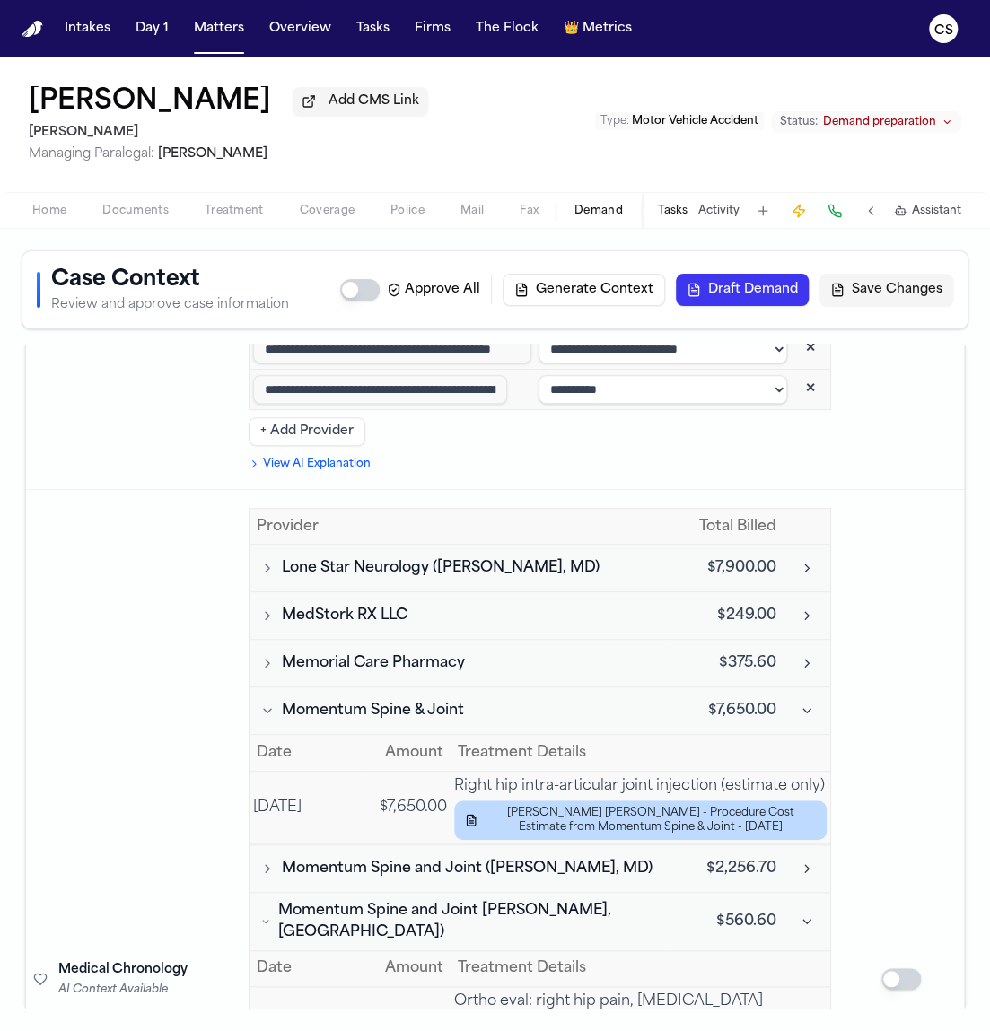
scroll to position [6365, 0]
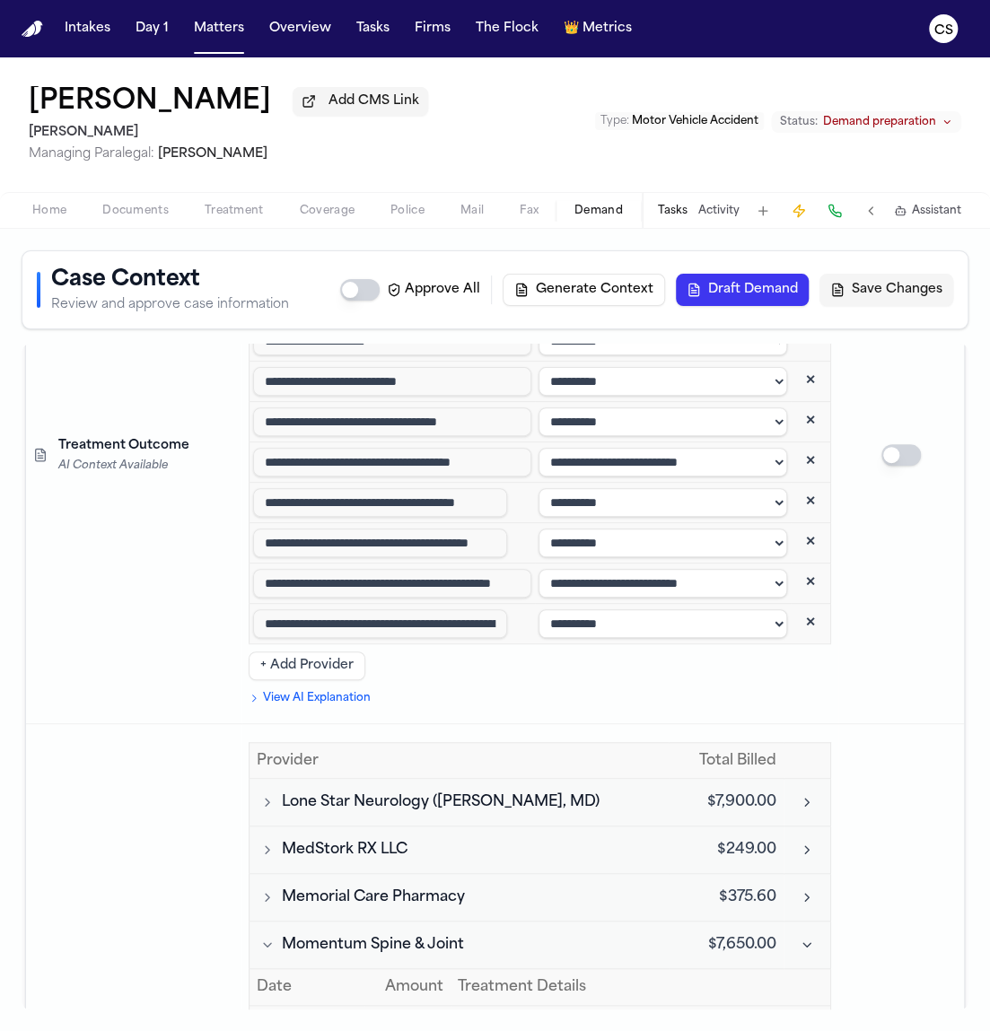
drag, startPoint x: 54, startPoint y: 729, endPoint x: 187, endPoint y: 742, distance: 133.4
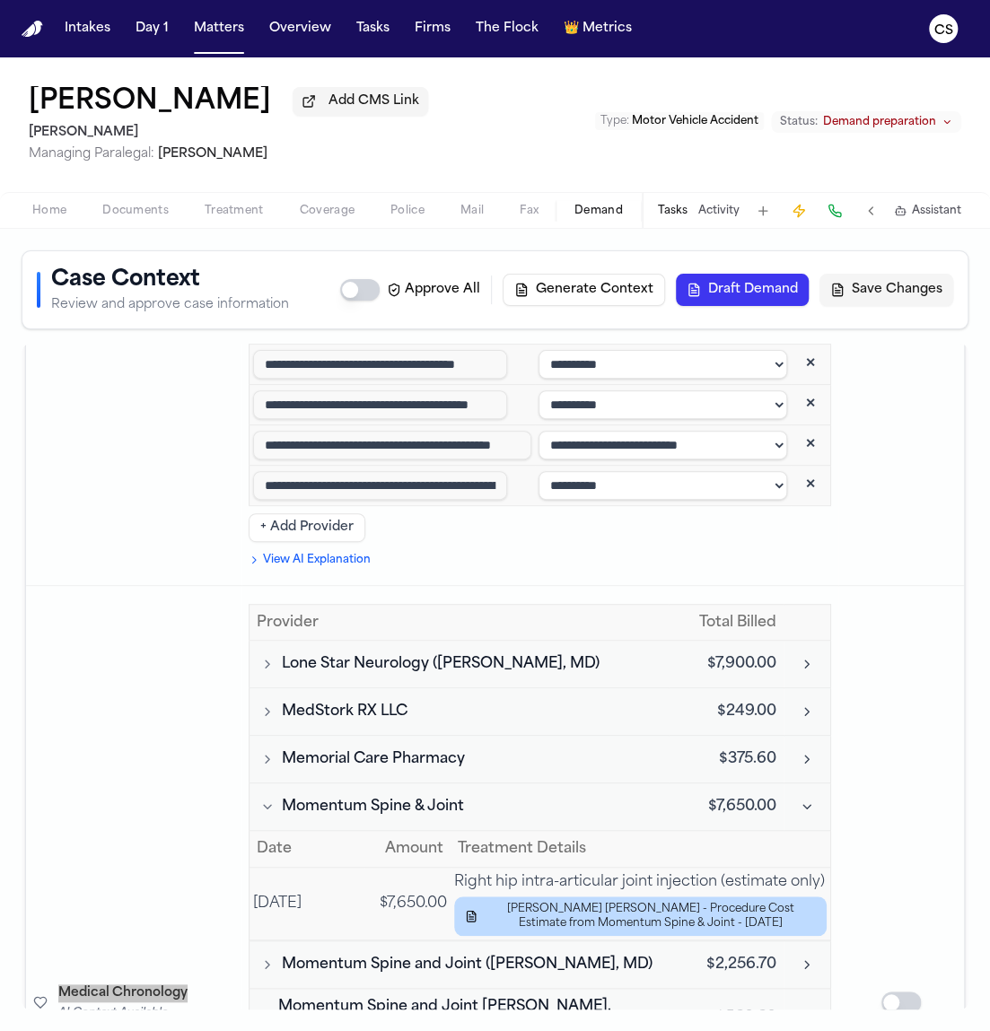
scroll to position [6449, 0]
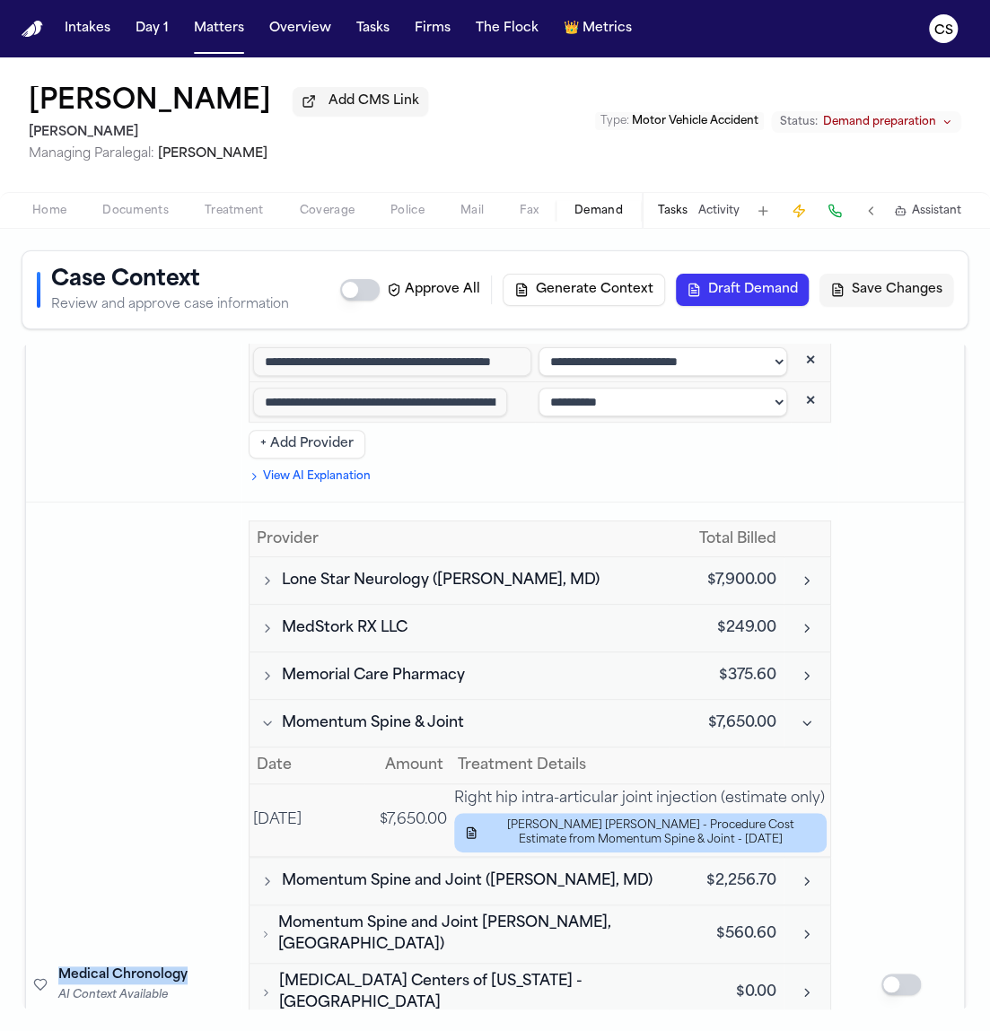
scroll to position [6507, 0]
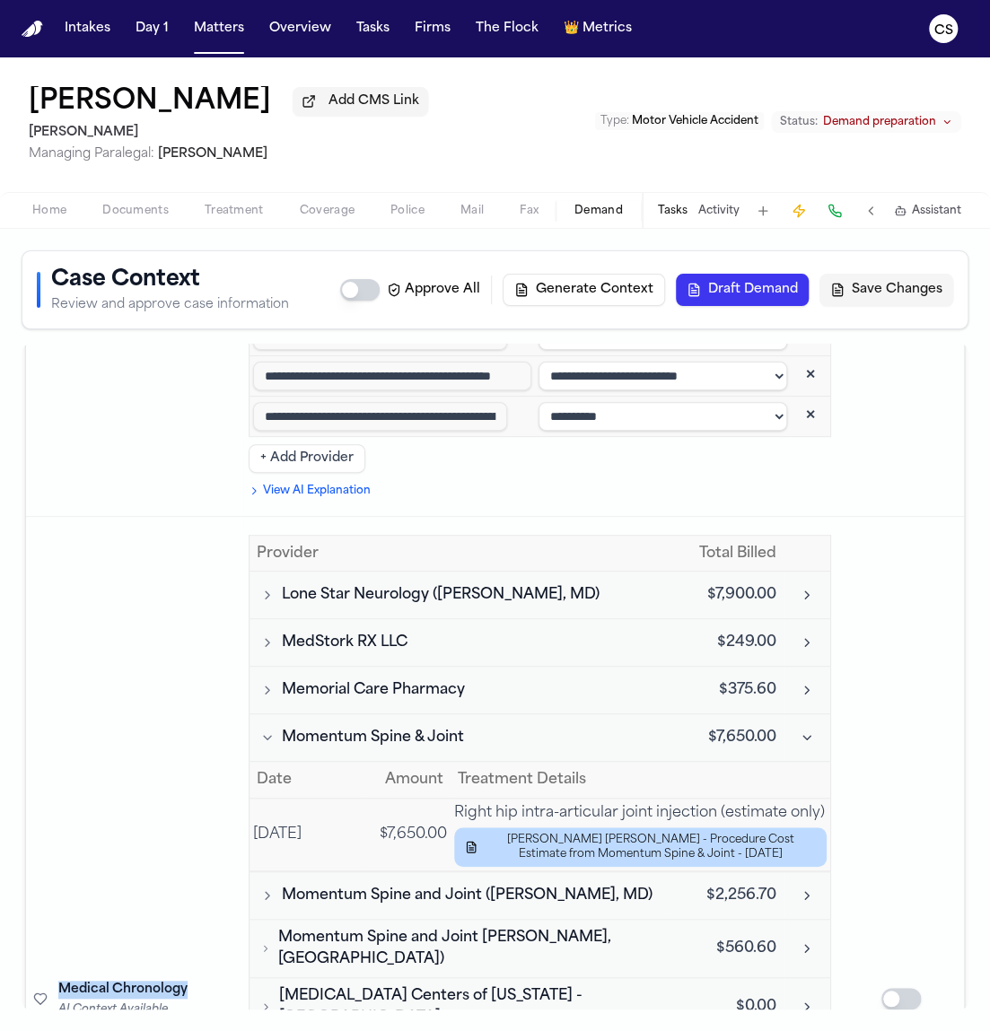
click at [899, 726] on td at bounding box center [901, 999] width 126 height 964
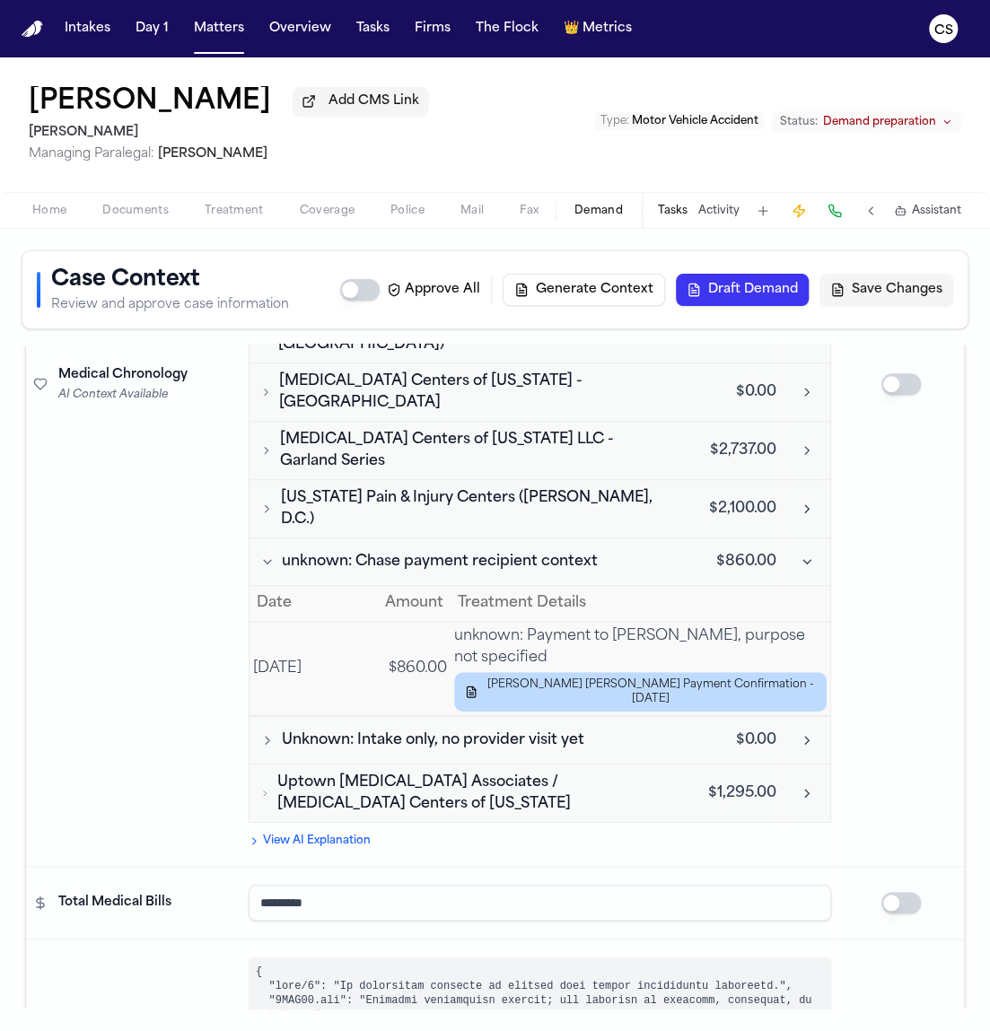
scroll to position [7135, 0]
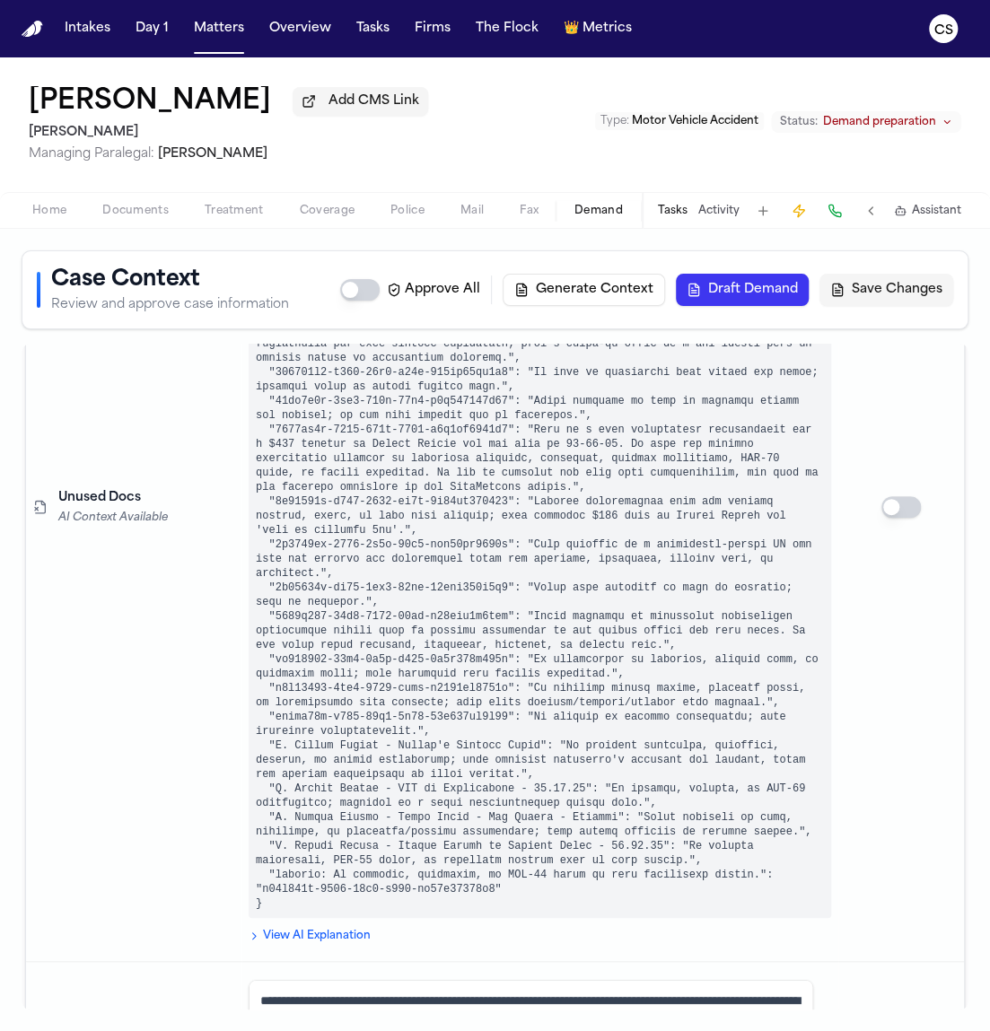
scroll to position [7826, 0]
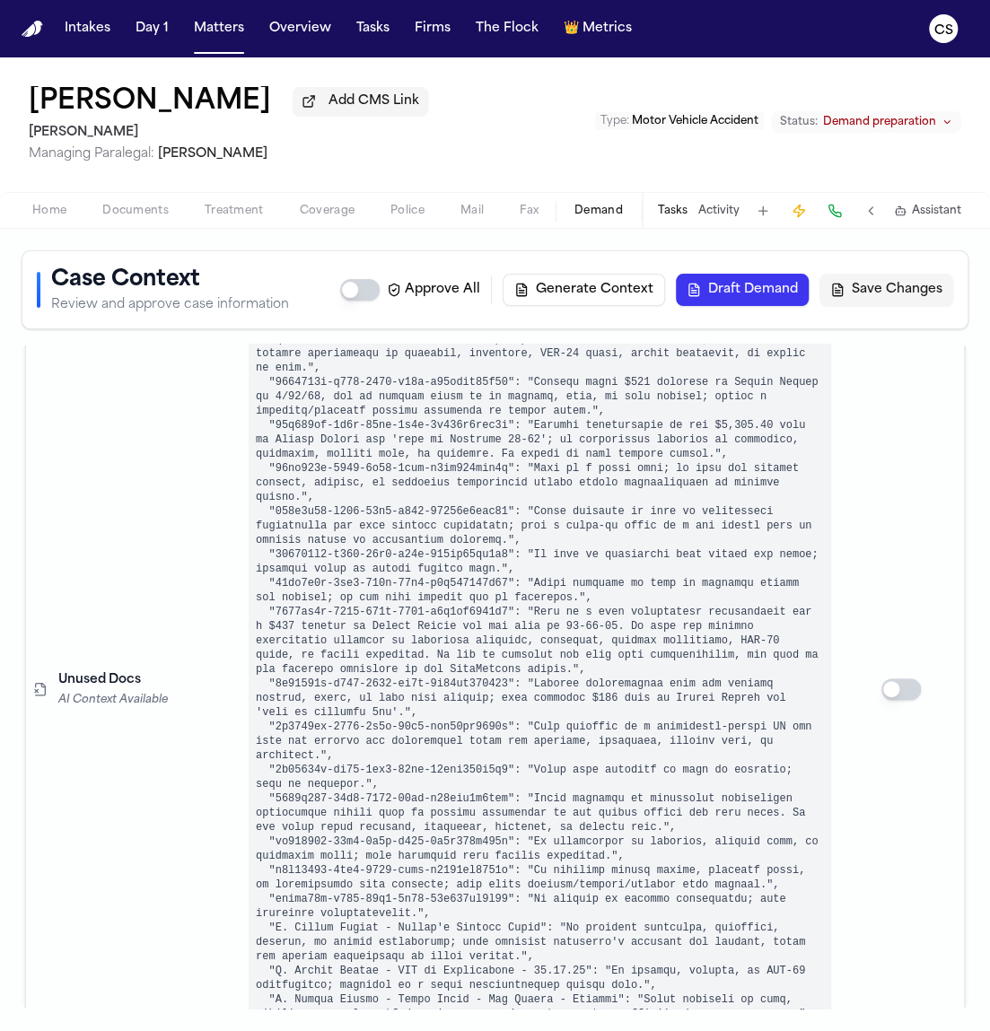
click at [755, 304] on button "Draft Demand" at bounding box center [742, 290] width 133 height 32
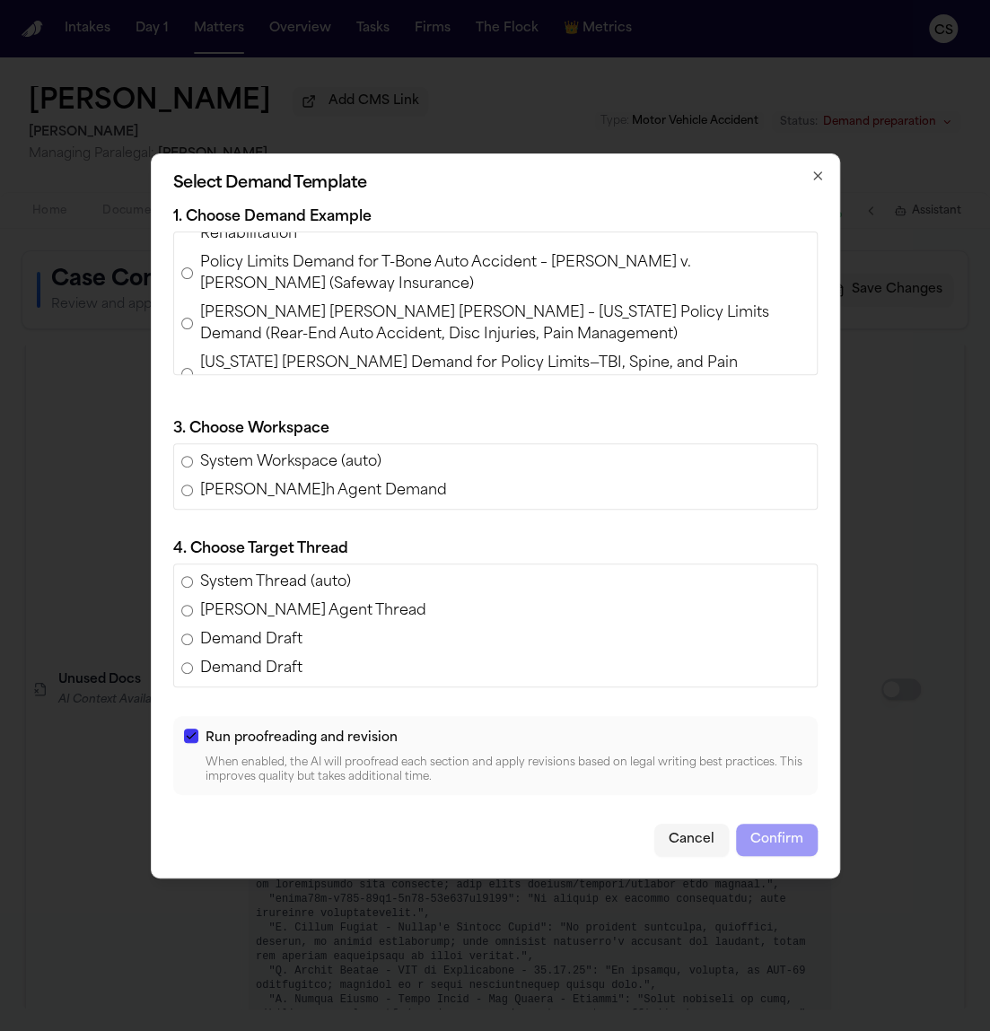
scroll to position [153, 0]
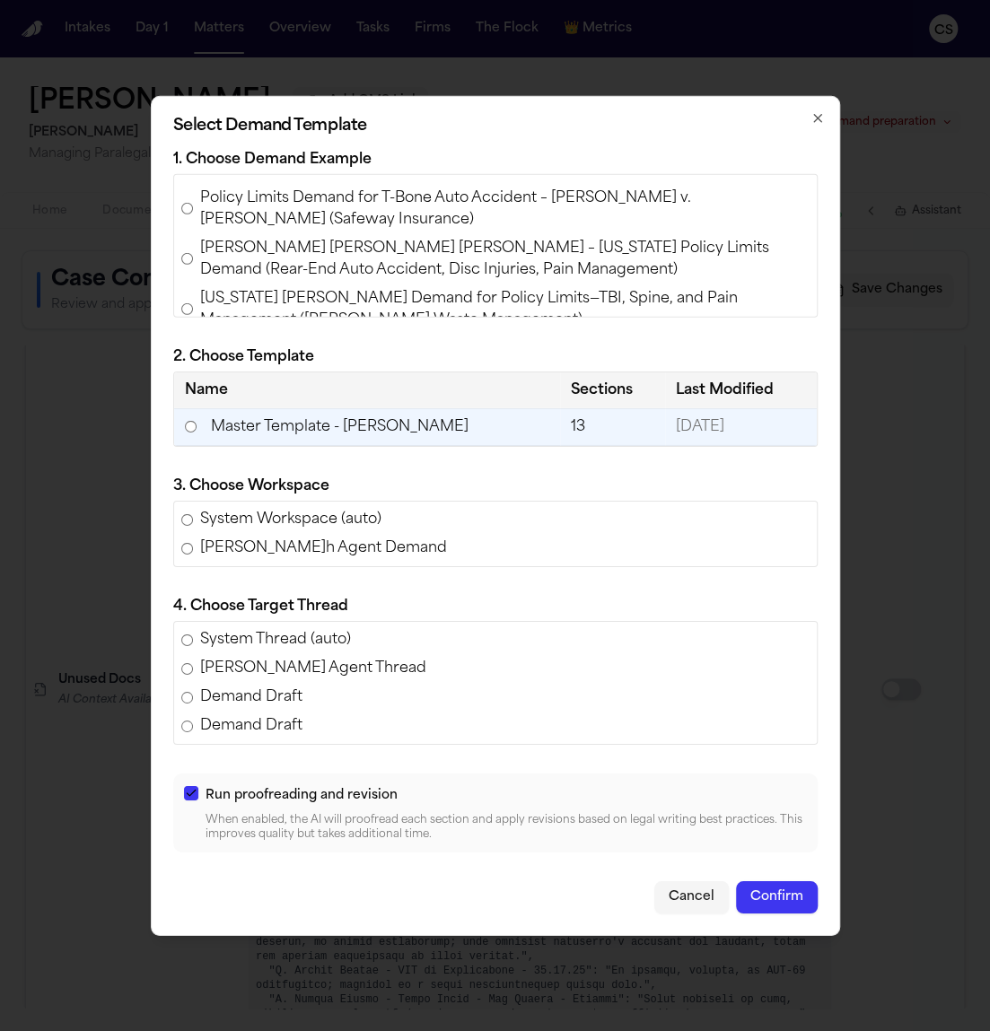
click at [772, 898] on button "Confirm" at bounding box center [777, 897] width 82 height 32
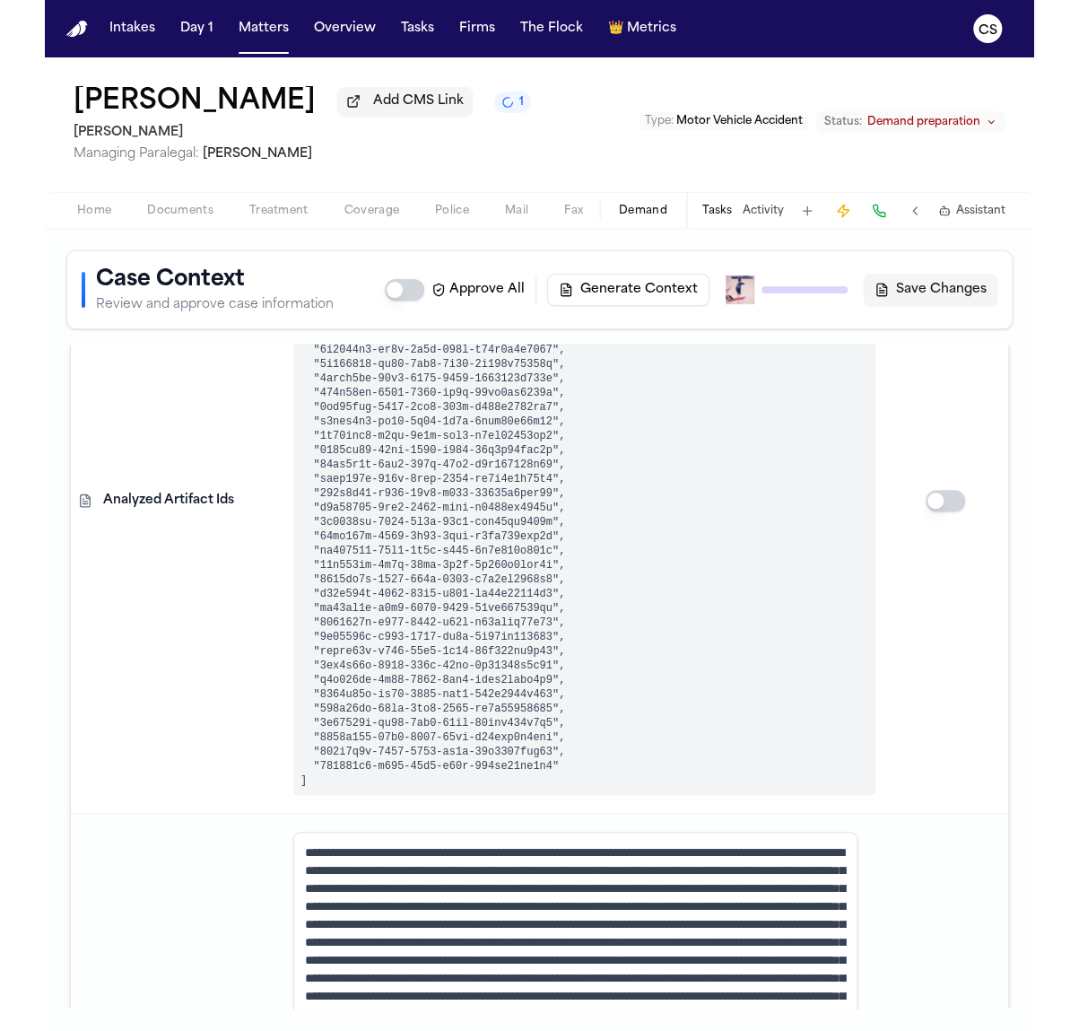
scroll to position [0, 0]
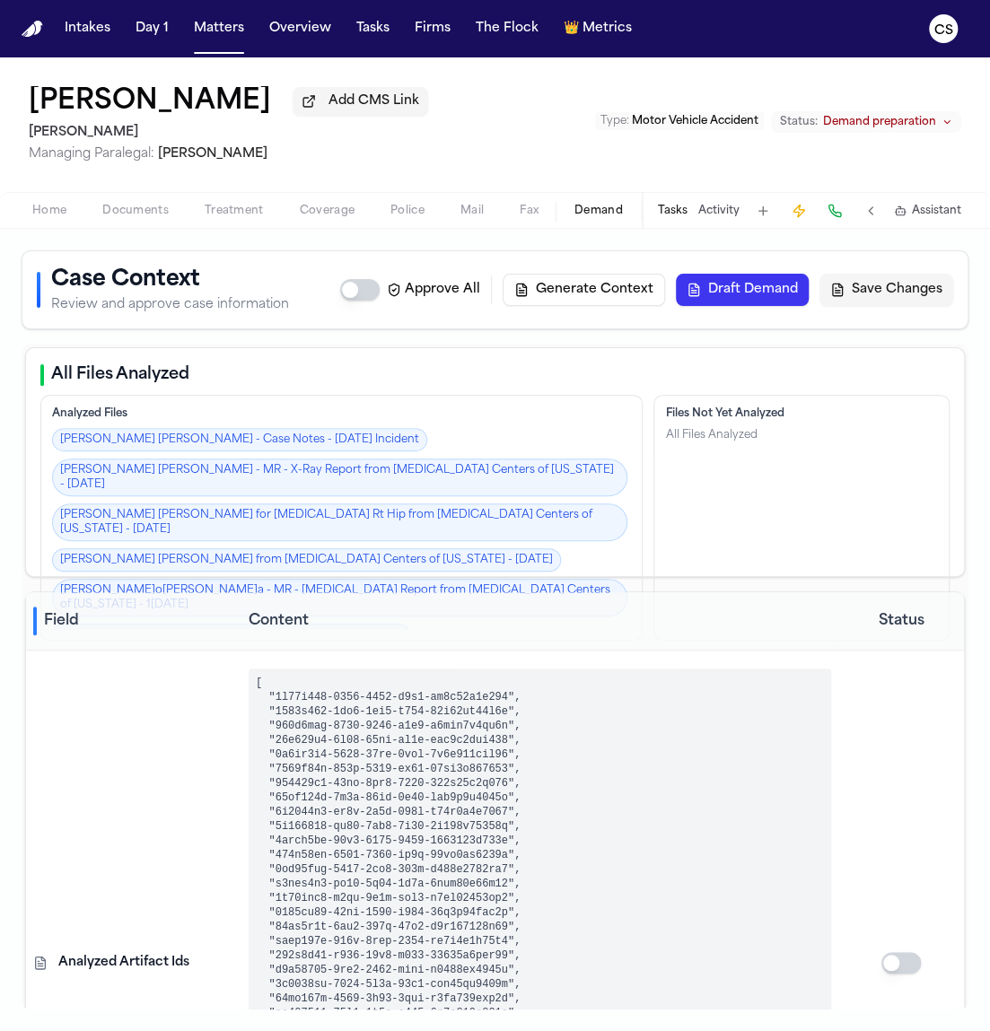
click at [605, 215] on span "Demand" at bounding box center [598, 211] width 48 height 14
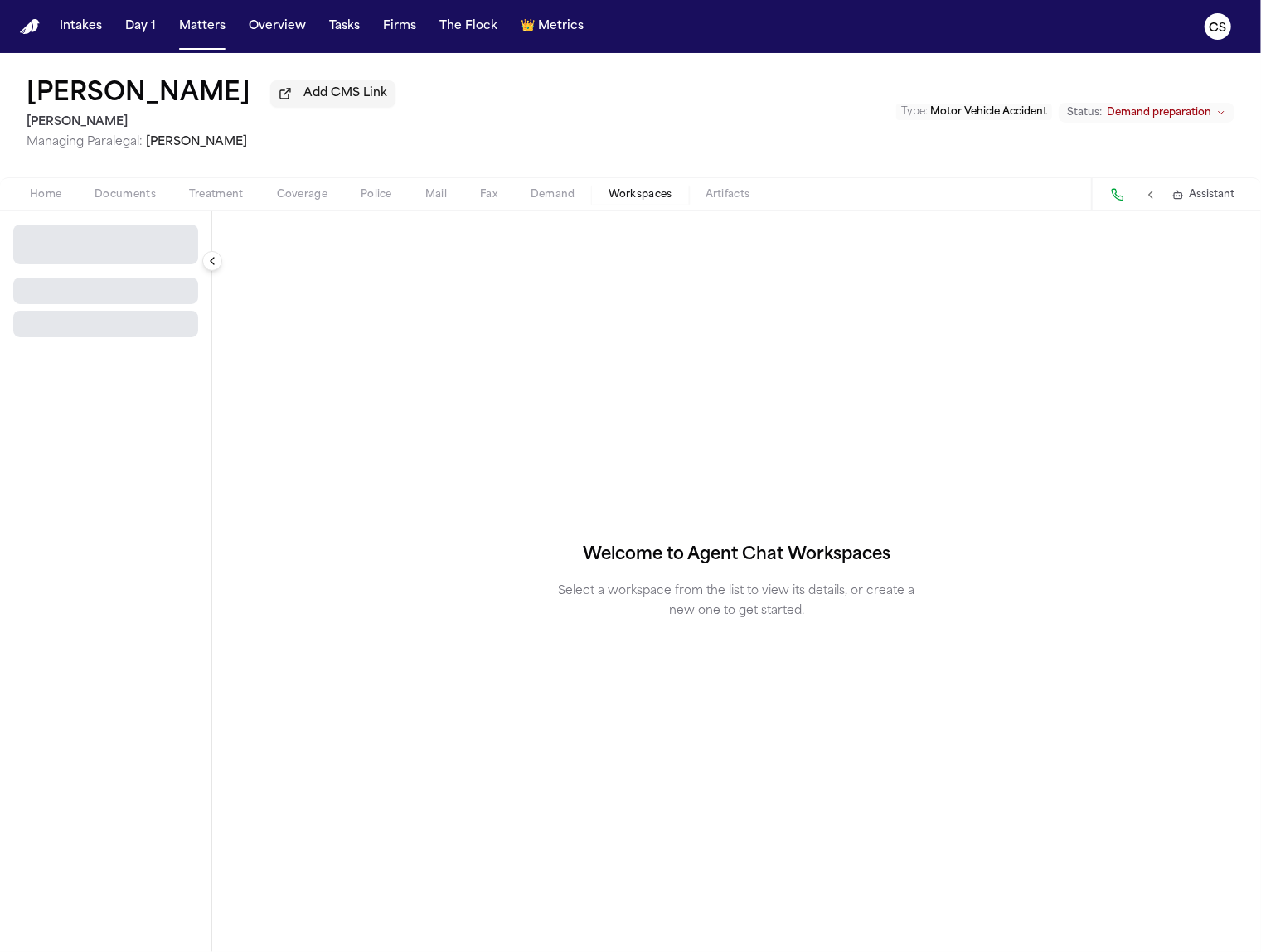
click at [665, 201] on span "Workspaces" at bounding box center [639, 195] width 64 height 13
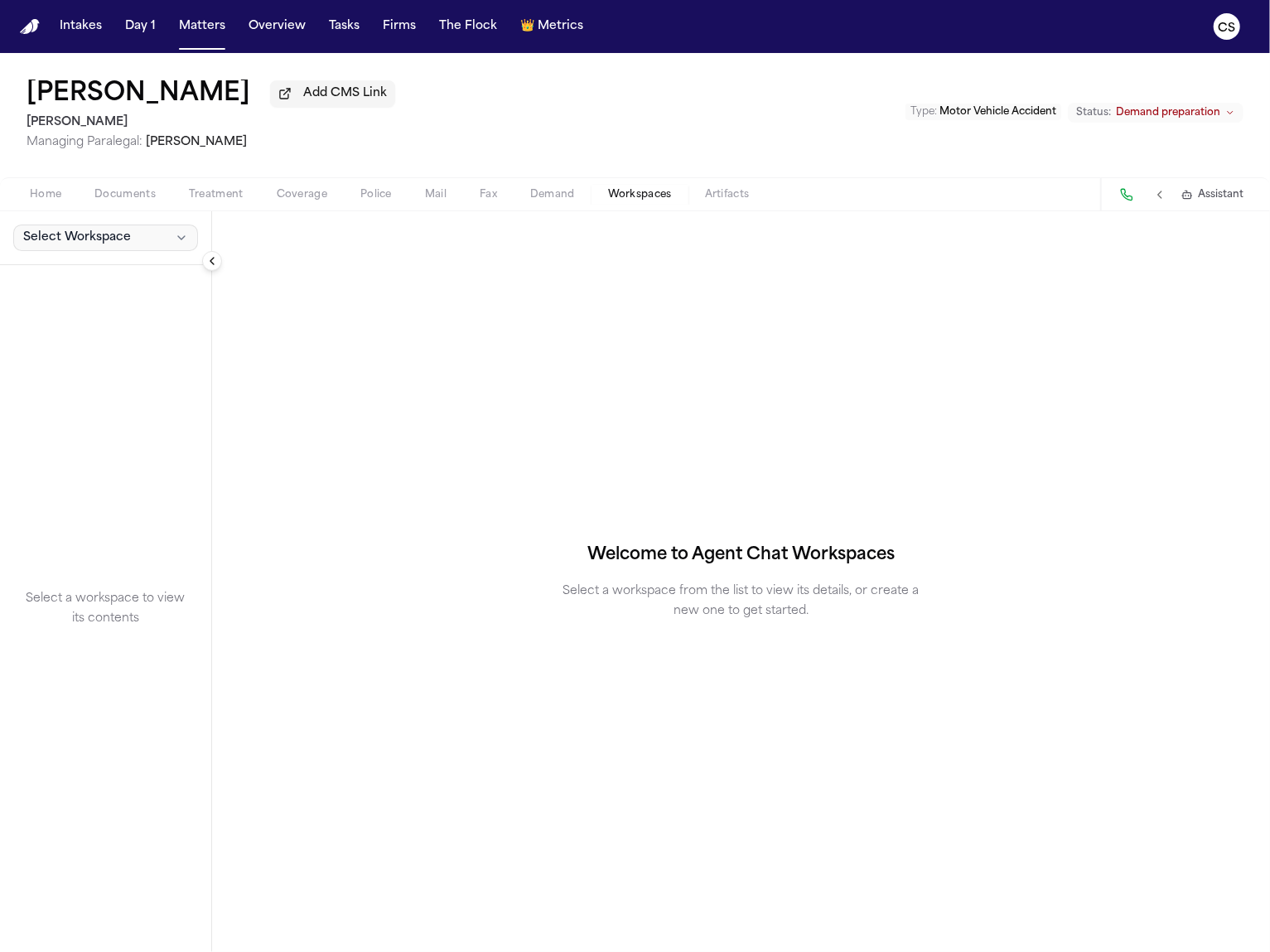
click at [169, 239] on button "Select Workspace" at bounding box center [105, 237] width 185 height 27
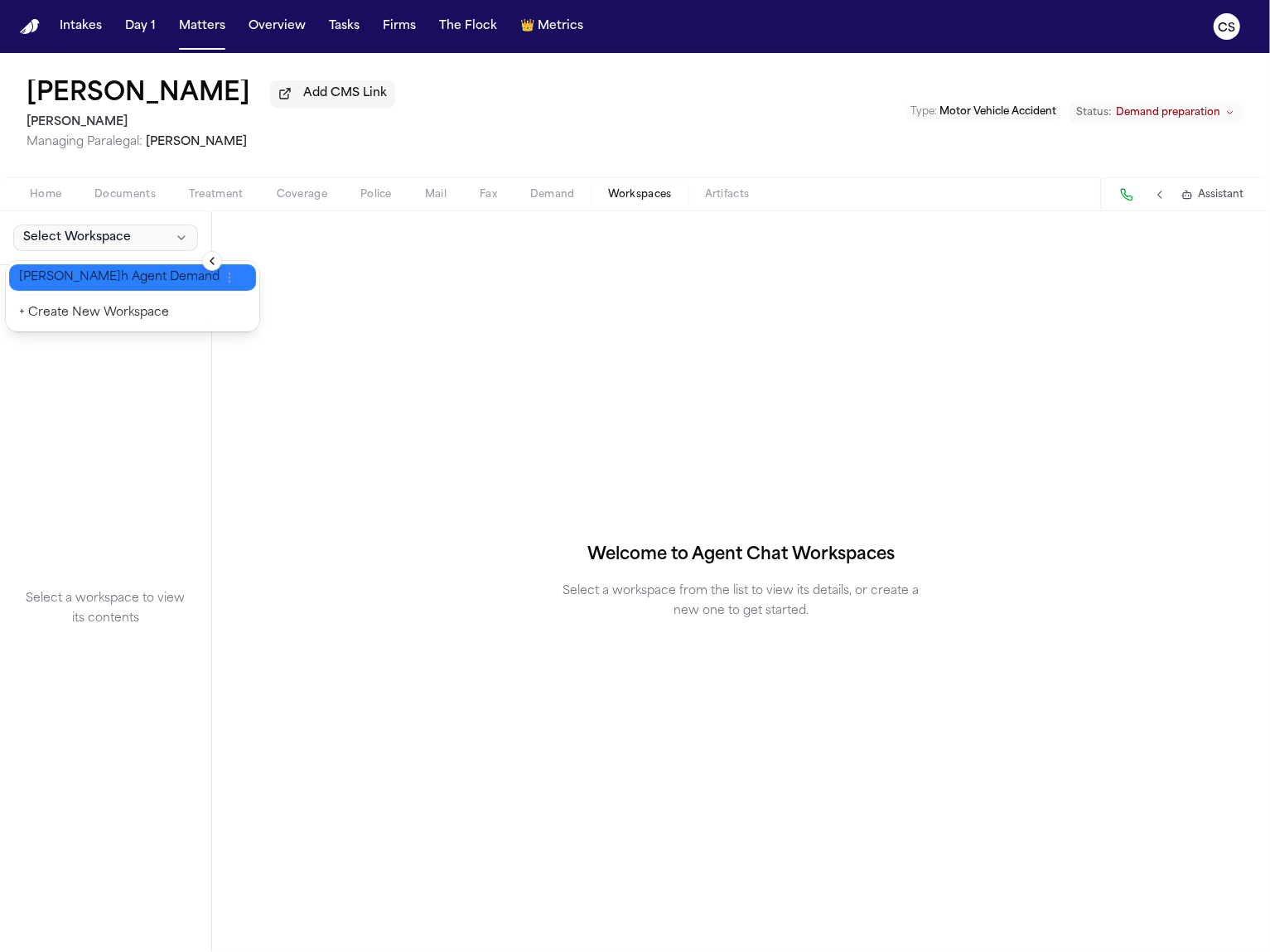
click at [156, 283] on span "[PERSON_NAME] Agent Demand" at bounding box center [119, 278] width 200 height 17
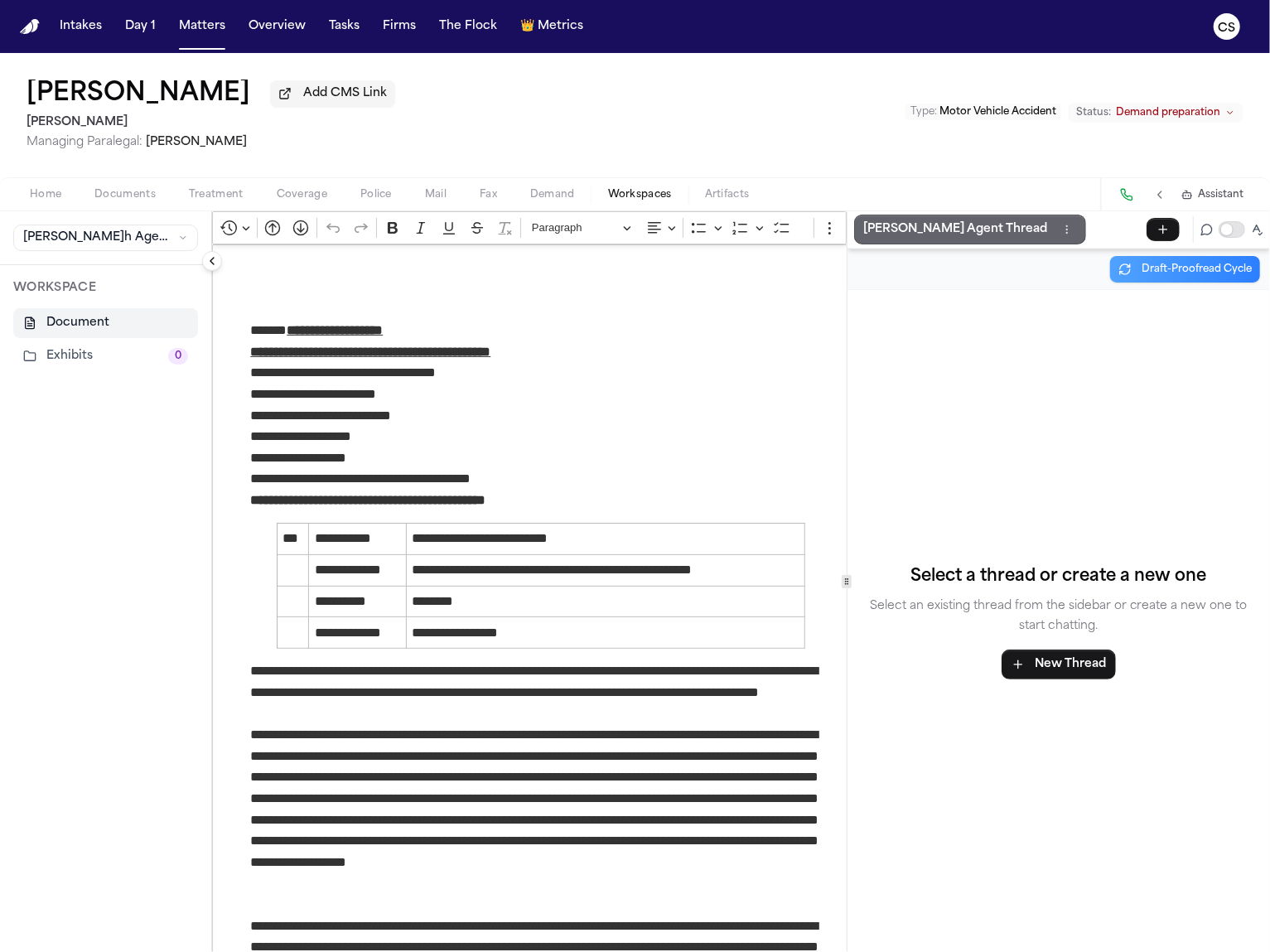
click at [912, 235] on p "[PERSON_NAME] Agent Thread" at bounding box center [956, 230] width 184 height 20
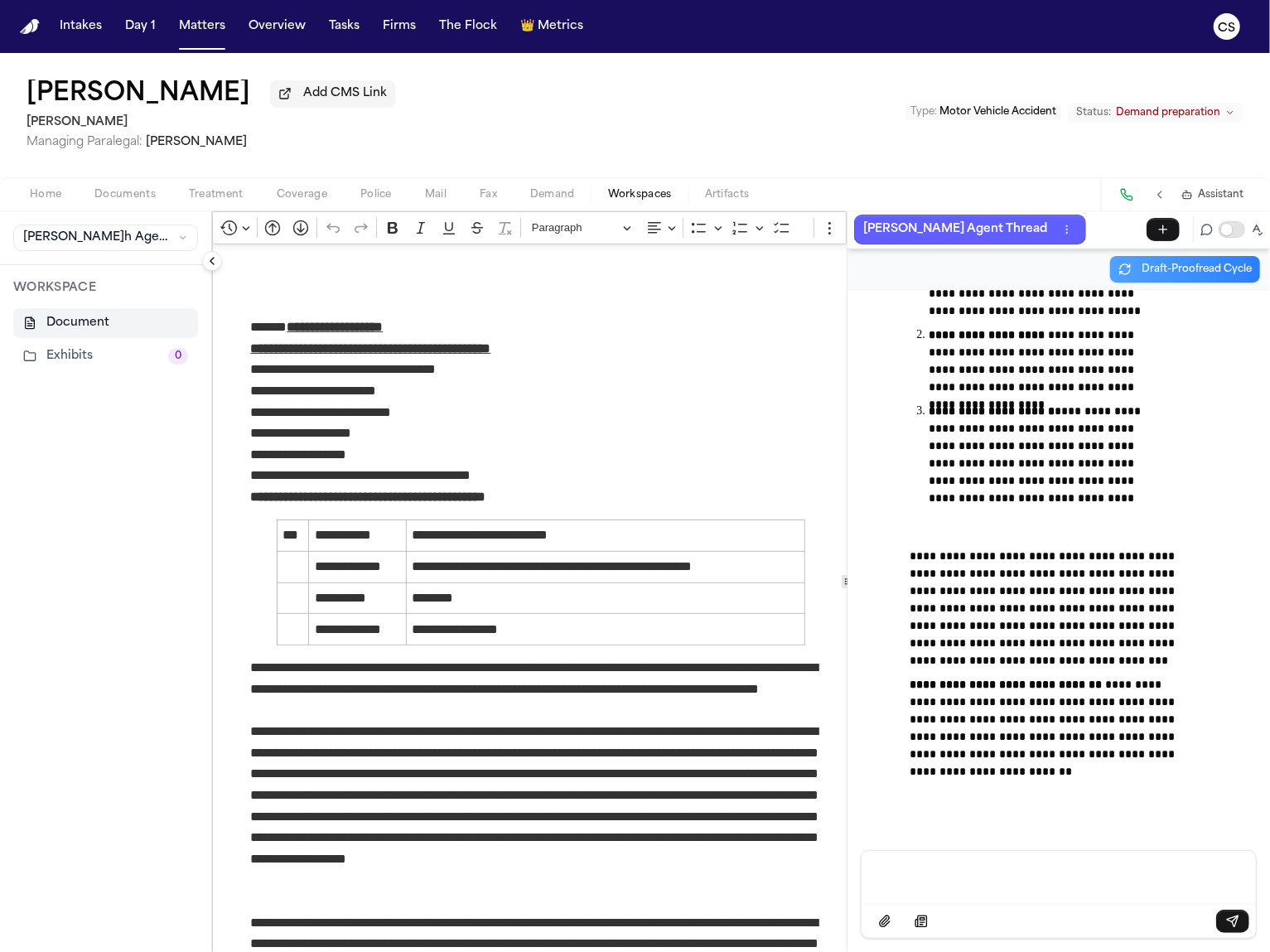
scroll to position [4, 0]
click at [393, 688] on p "**********" at bounding box center [541, 783] width 582 height 254
click at [399, 696] on p "**********" at bounding box center [541, 783] width 582 height 254
drag, startPoint x: 515, startPoint y: 690, endPoint x: 613, endPoint y: 696, distance: 98.2
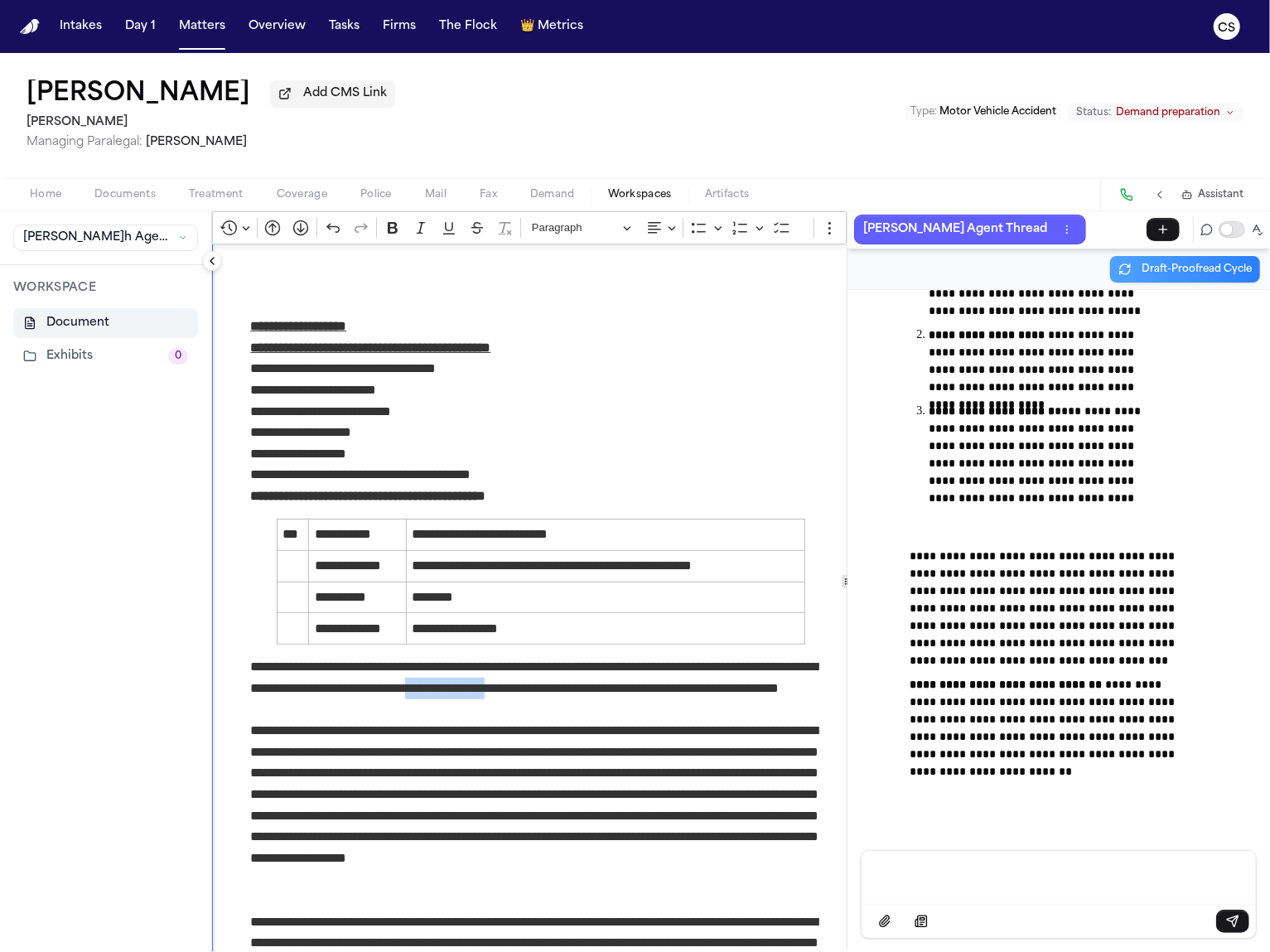
click at [613, 696] on p "**********" at bounding box center [541, 783] width 582 height 254
drag, startPoint x: 625, startPoint y: 689, endPoint x: 511, endPoint y: 698, distance: 114.4
click at [511, 698] on p "**********" at bounding box center [541, 783] width 582 height 254
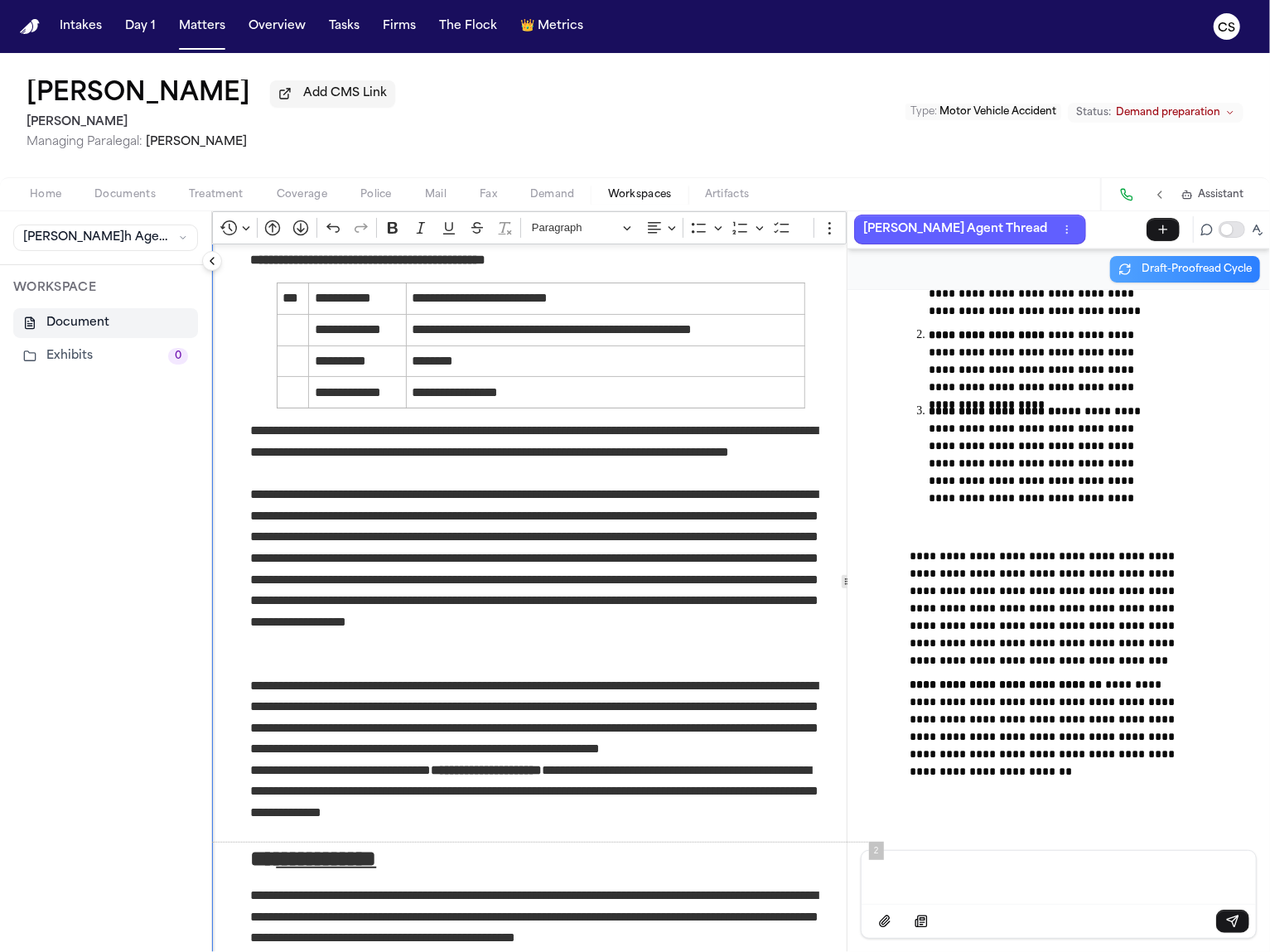
scroll to position [246, 0]
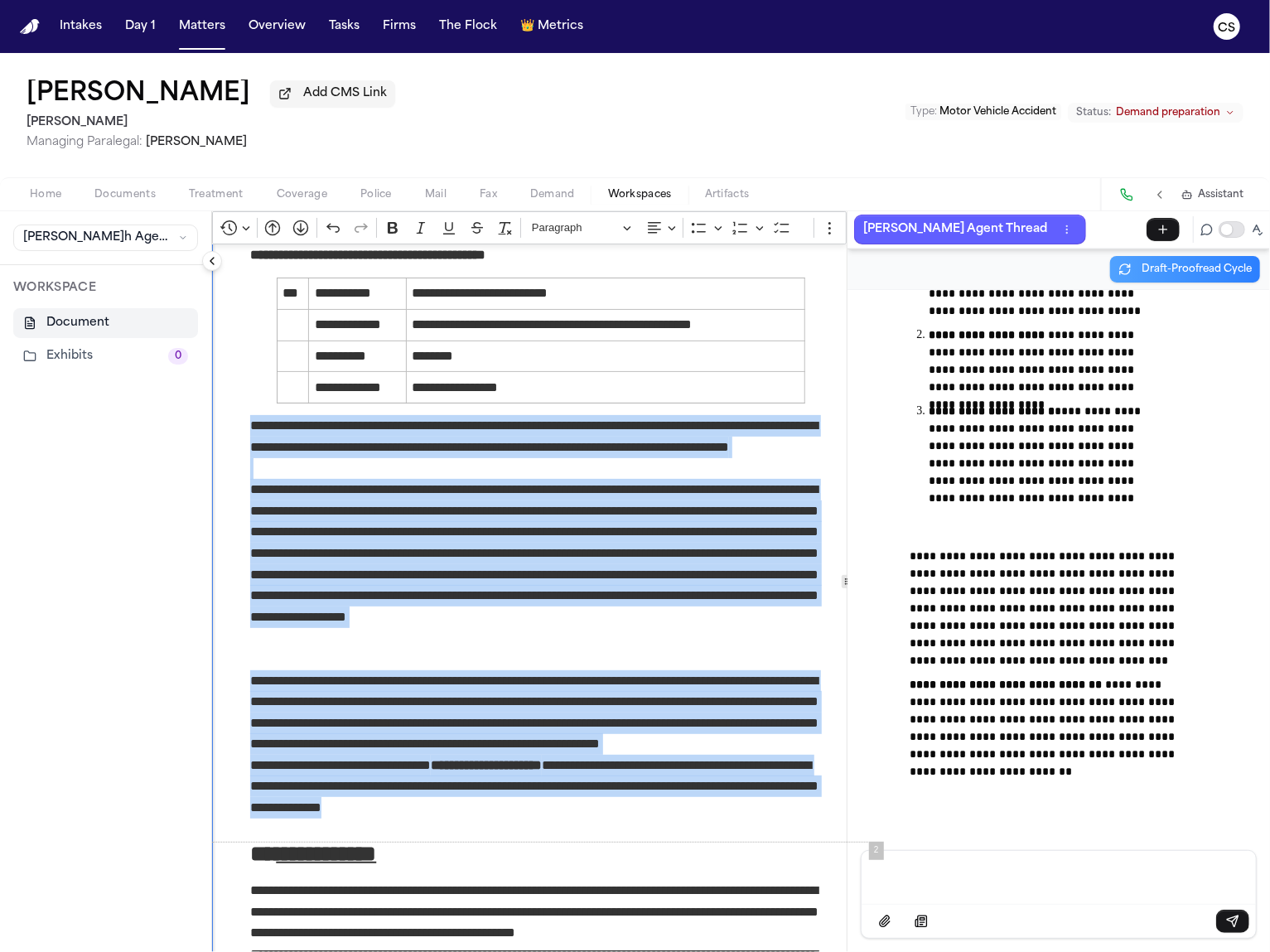
drag, startPoint x: 525, startPoint y: 810, endPoint x: 252, endPoint y: 435, distance: 463.8
click at [520, 521] on p "**********" at bounding box center [541, 541] width 582 height 254
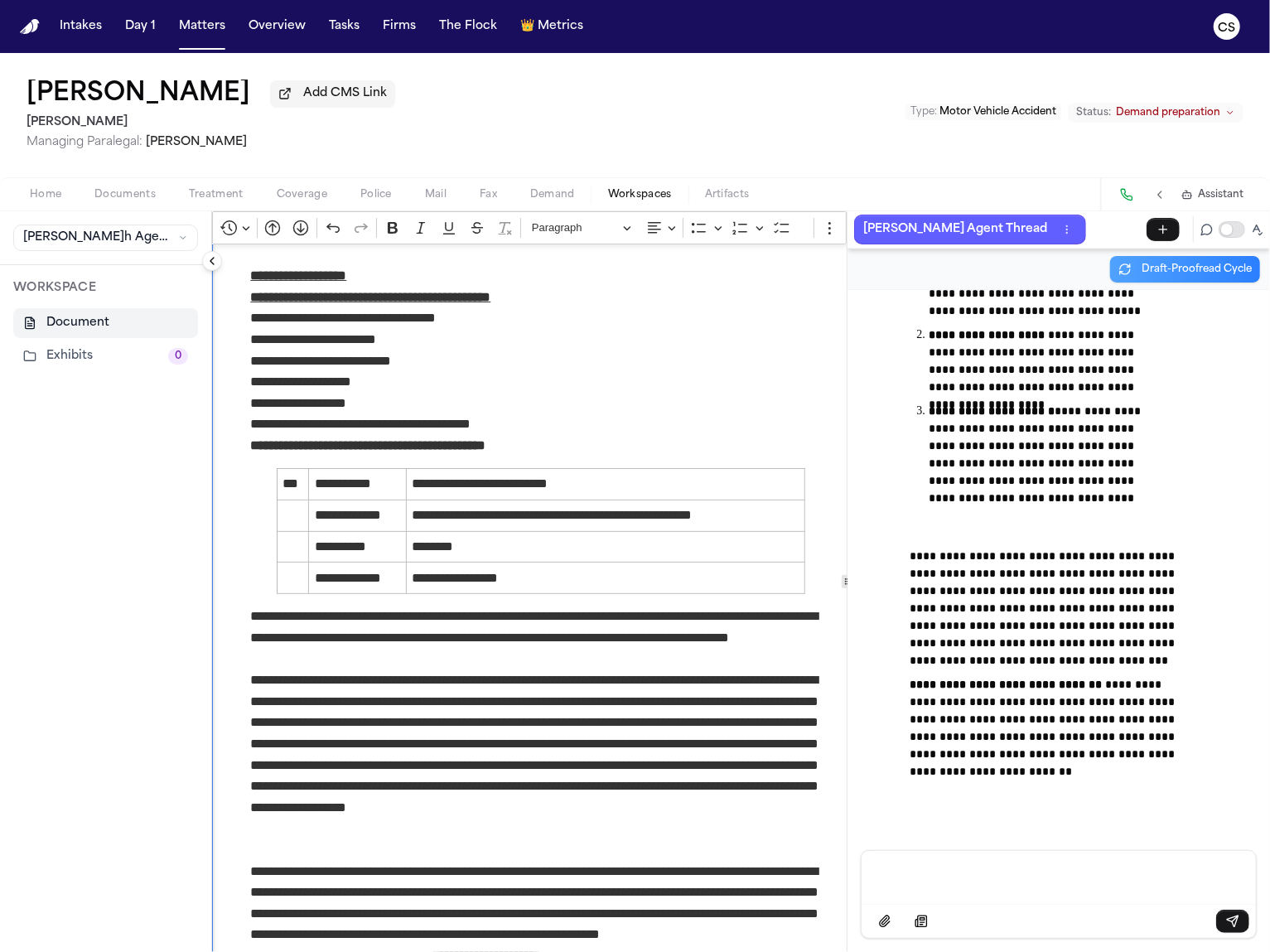
scroll to position [53, 0]
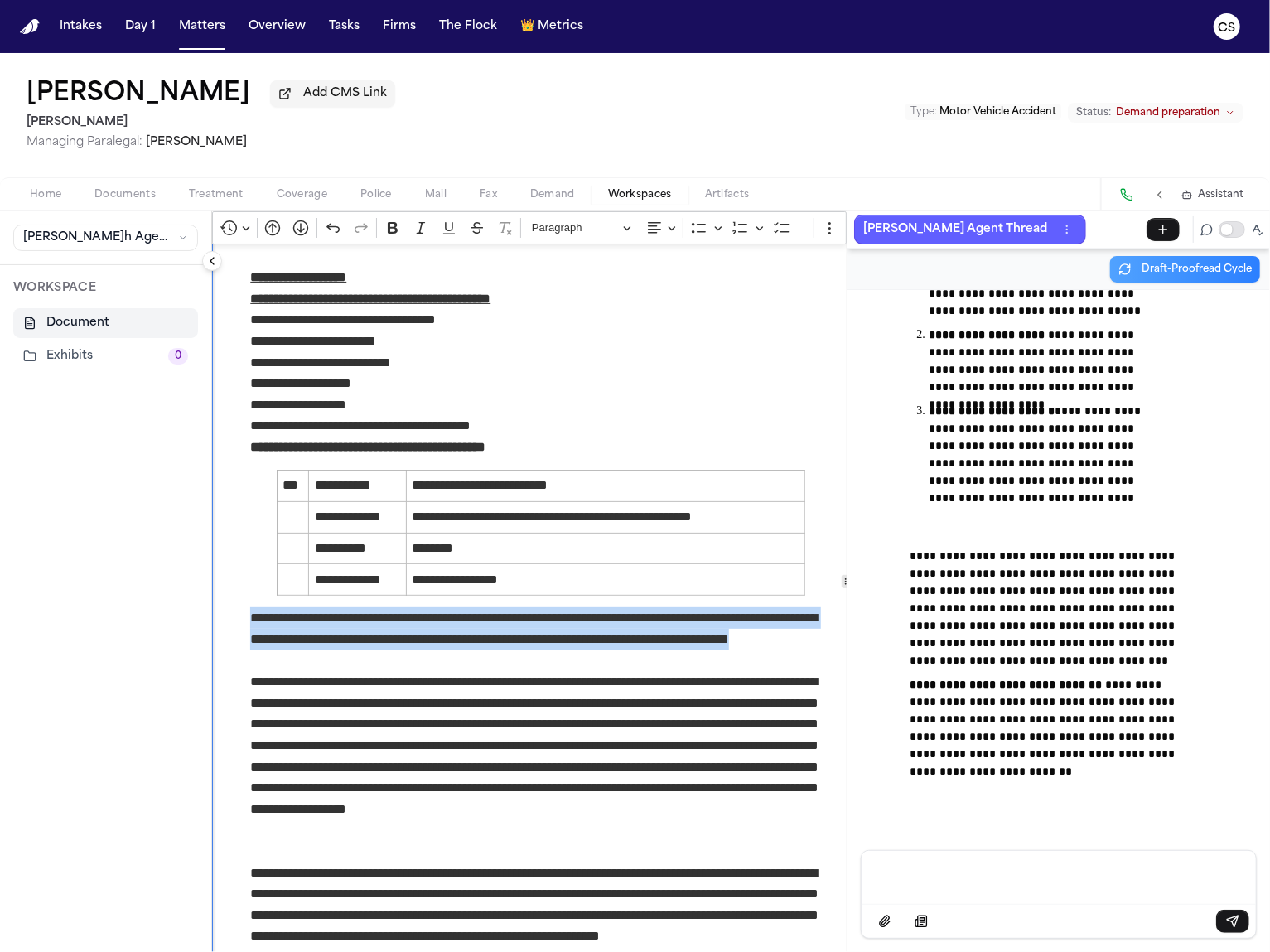
drag, startPoint x: 248, startPoint y: 621, endPoint x: 296, endPoint y: 653, distance: 57.7
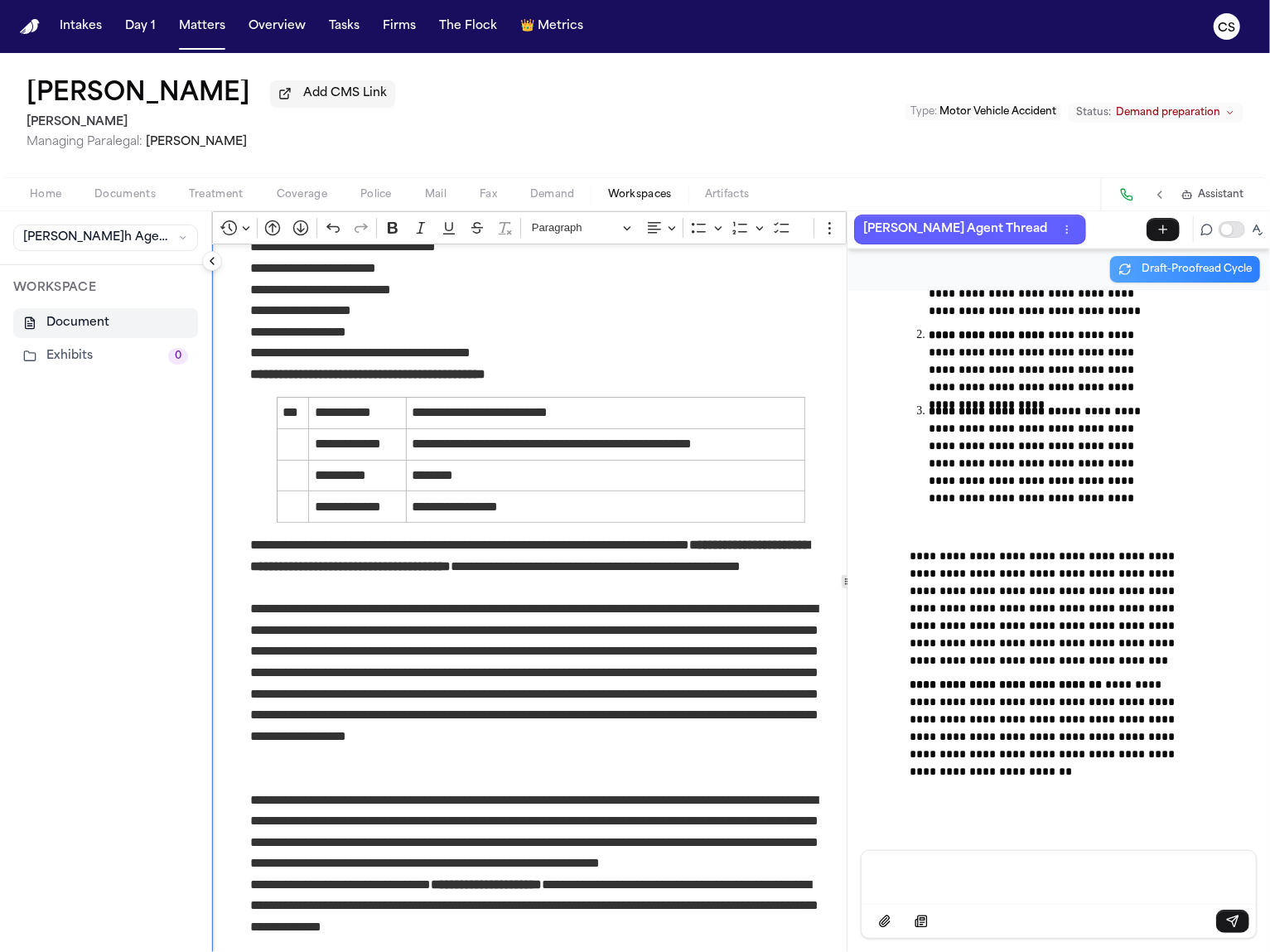
scroll to position [139, 0]
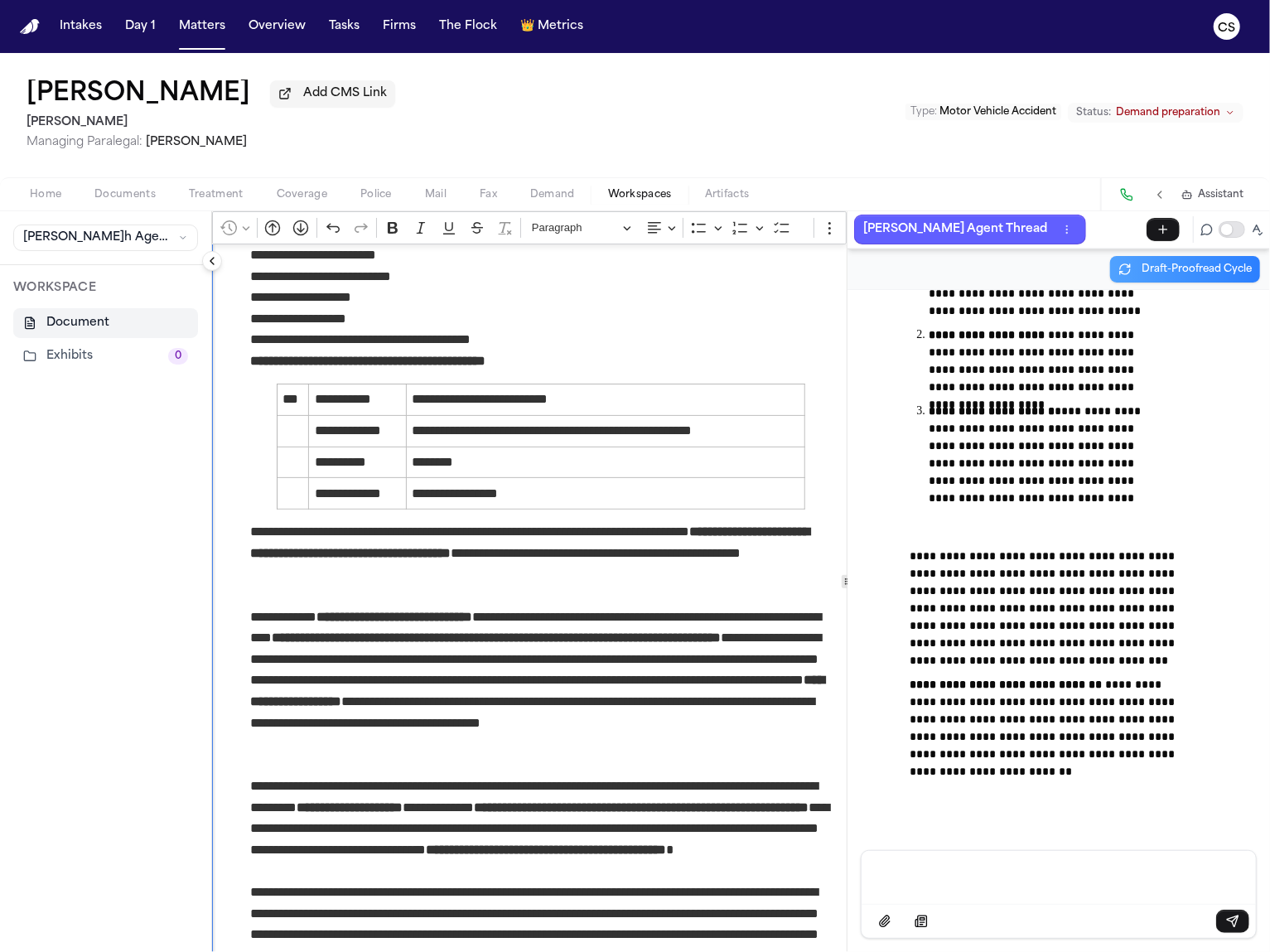
click at [374, 764] on p "Rich Text Editor. Editing area: main. Press ⌥0 for help." at bounding box center [541, 765] width 582 height 21
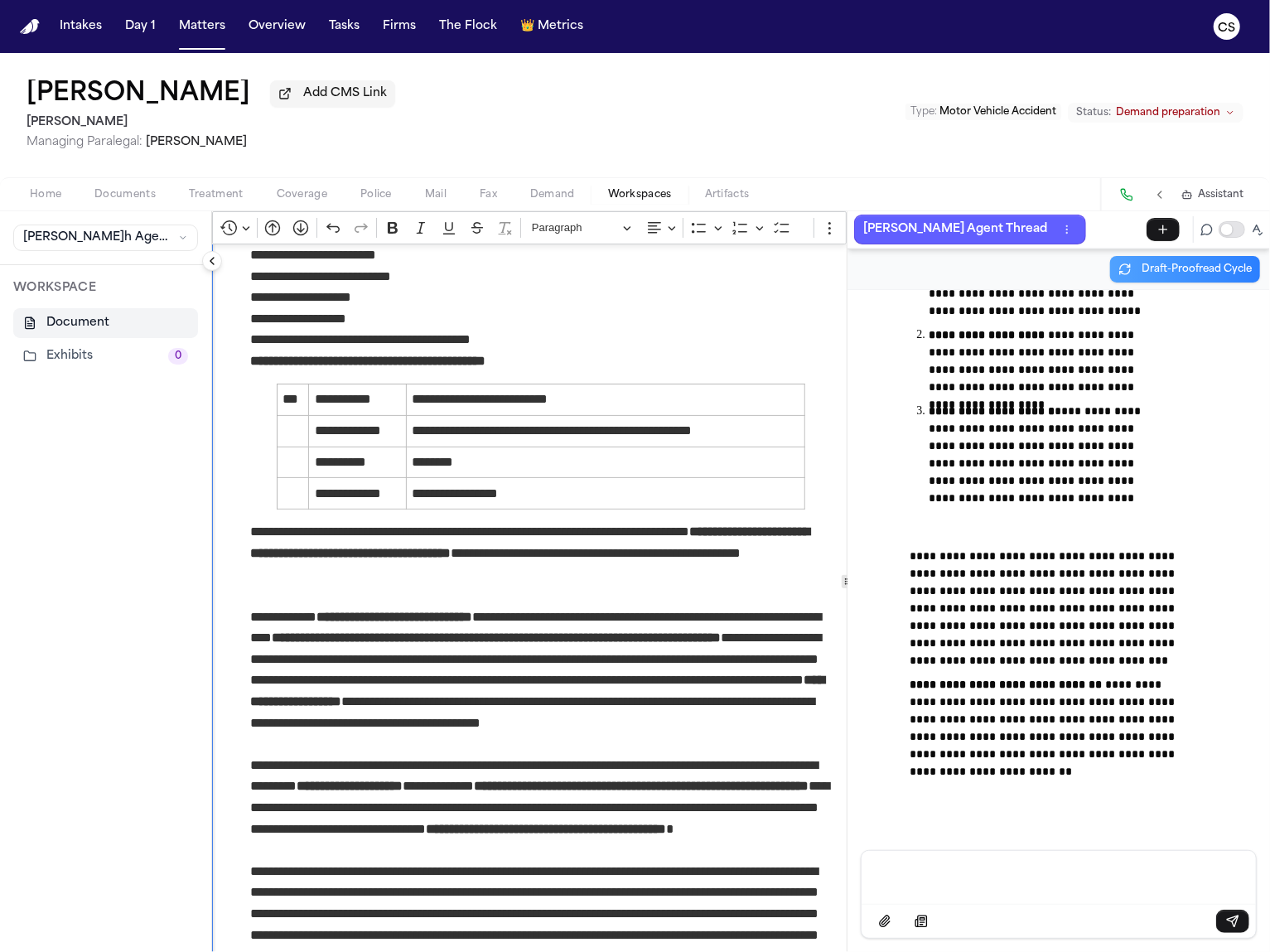
click at [608, 855] on p "**********" at bounding box center [541, 902] width 582 height 296
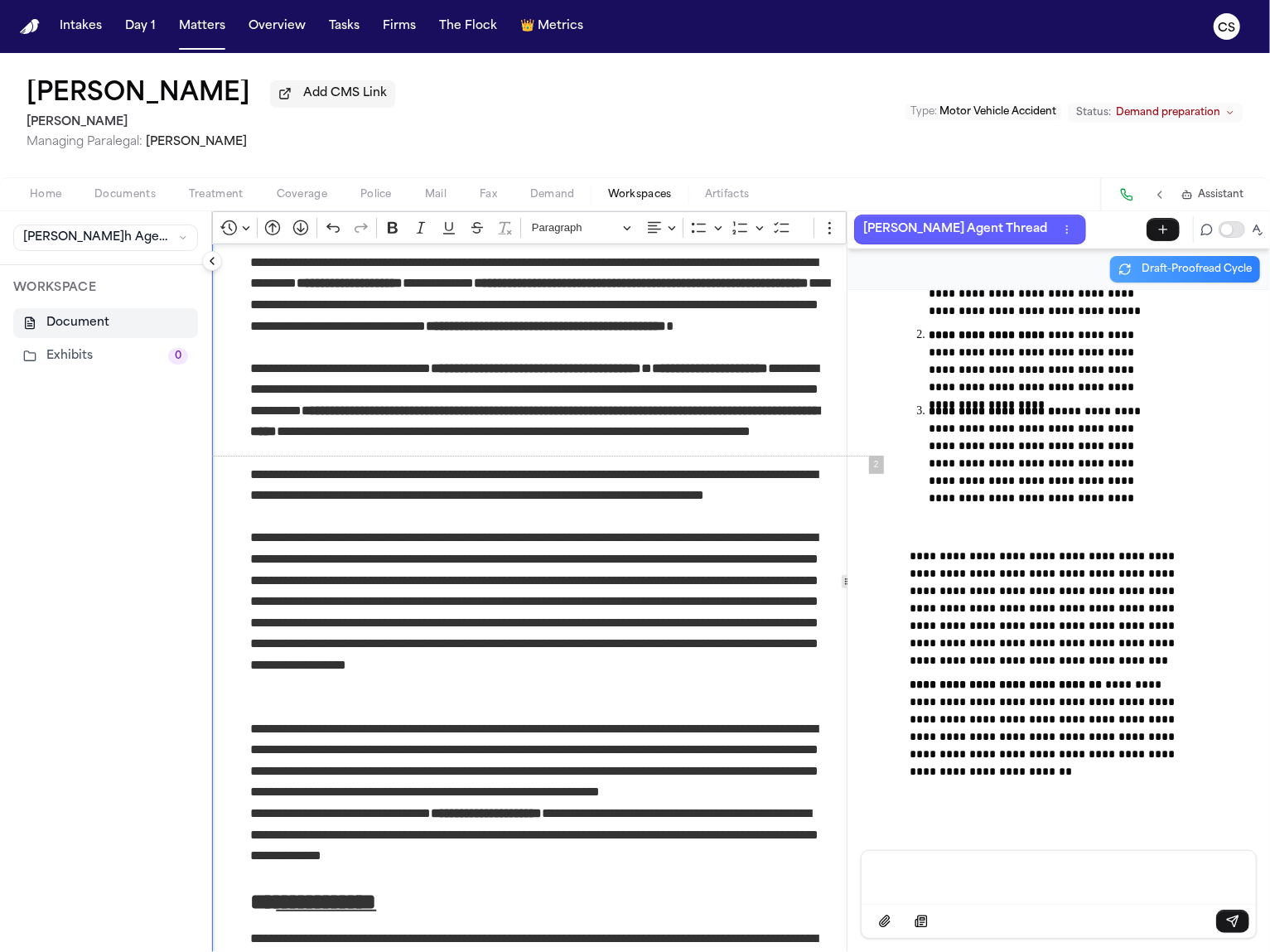
scroll to position [664, 0]
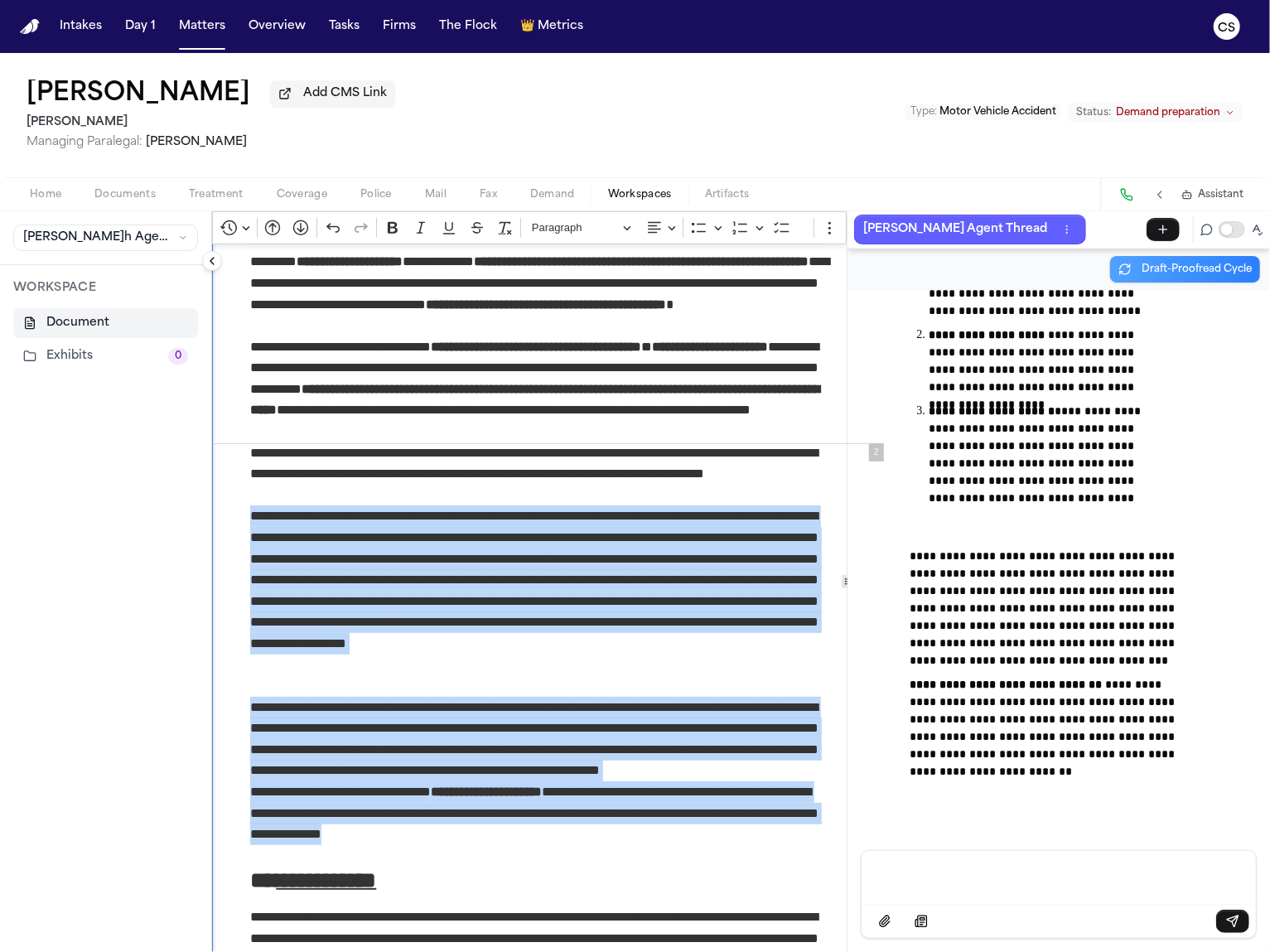
drag, startPoint x: 576, startPoint y: 840, endPoint x: 254, endPoint y: 532, distance: 445.6
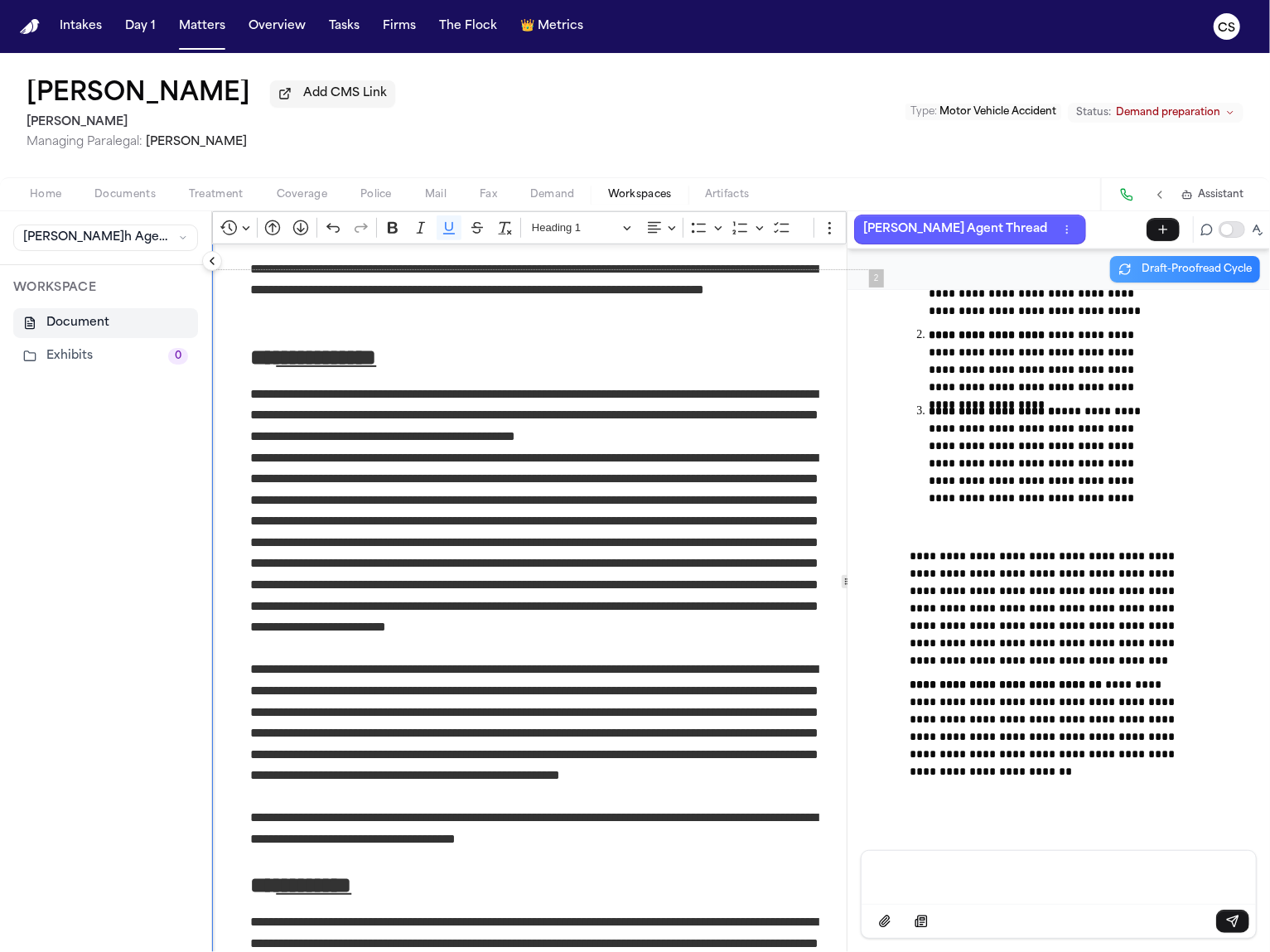
scroll to position [853, 0]
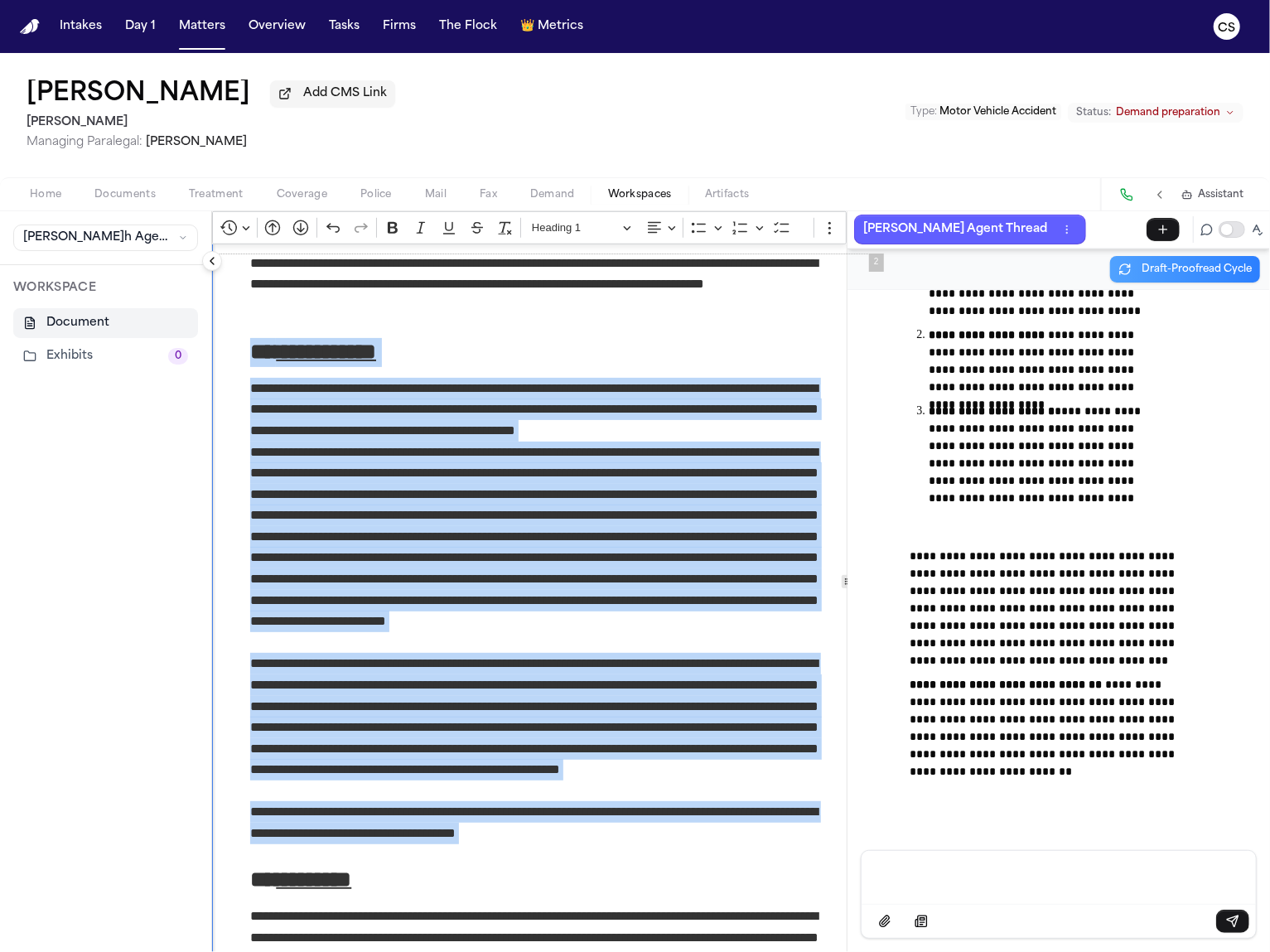
drag, startPoint x: 248, startPoint y: 355, endPoint x: 575, endPoint y: 846, distance: 589.9
click at [575, 846] on div "**********" at bounding box center [541, 843] width 658 height 2903
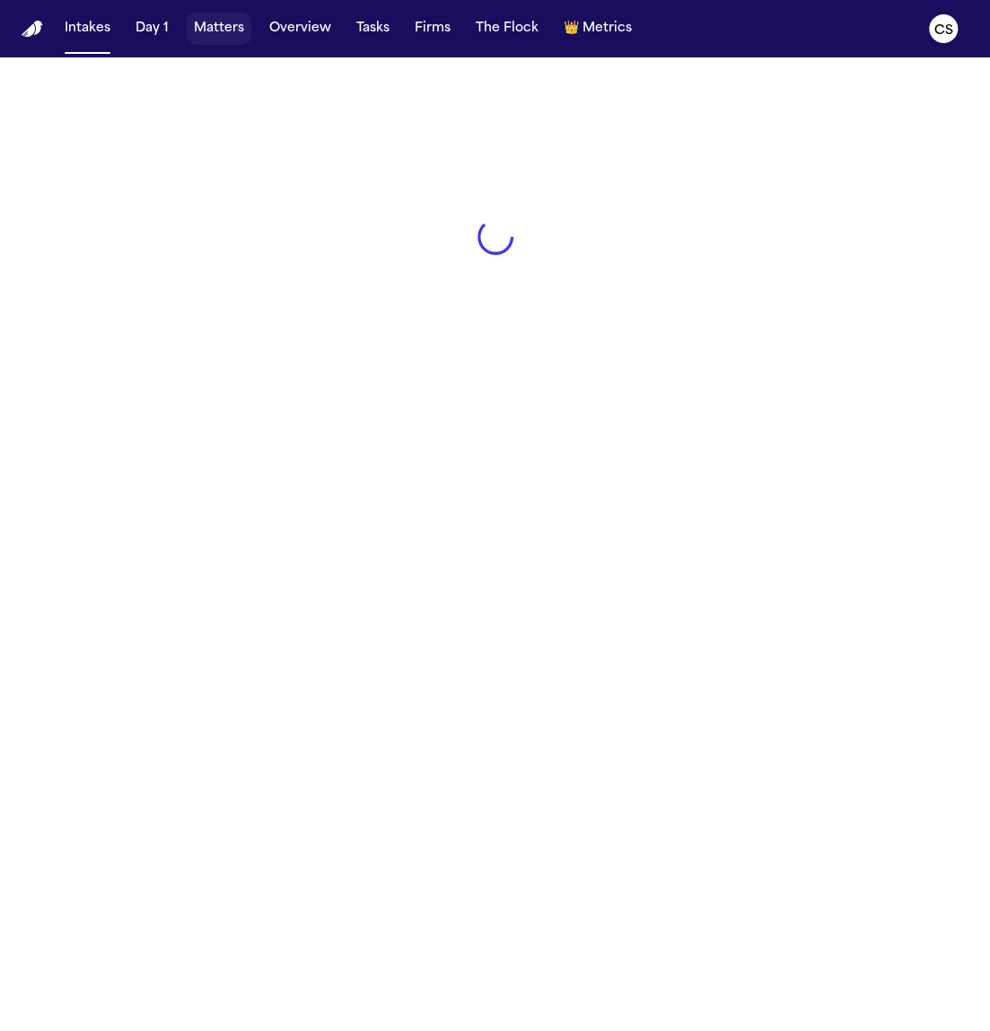
click at [218, 25] on button "Matters" at bounding box center [219, 29] width 65 height 32
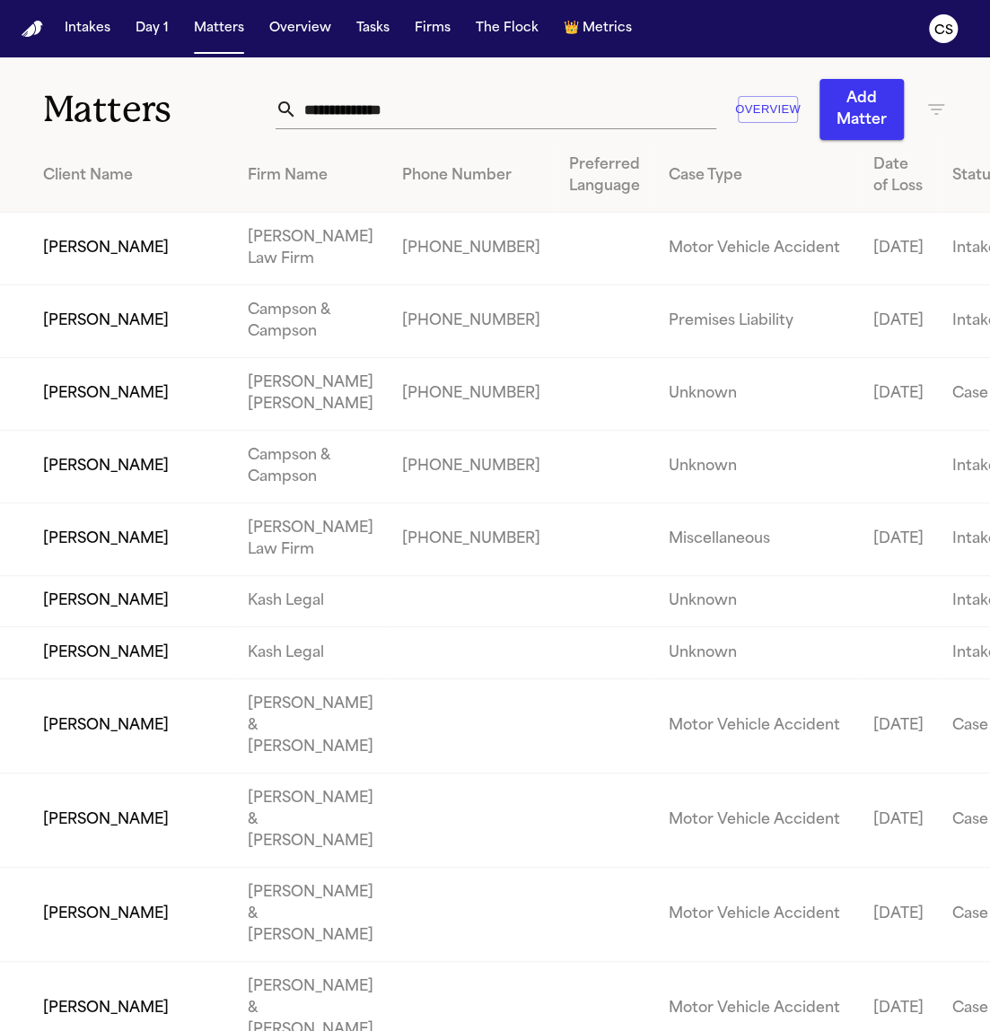
click at [487, 104] on input "text" at bounding box center [506, 109] width 418 height 39
paste input "**********"
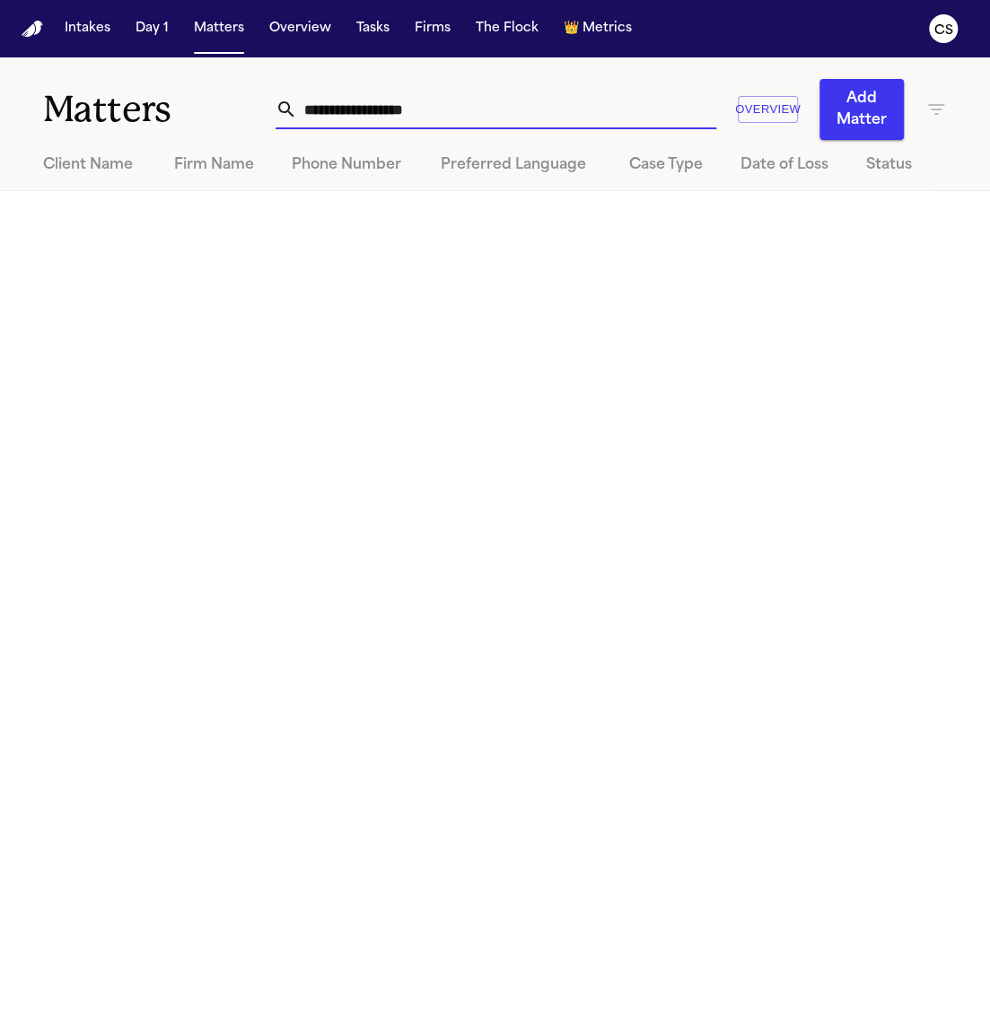
drag, startPoint x: 326, startPoint y: 114, endPoint x: 196, endPoint y: 105, distance: 129.5
click at [197, 106] on div "**********" at bounding box center [495, 98] width 990 height 83
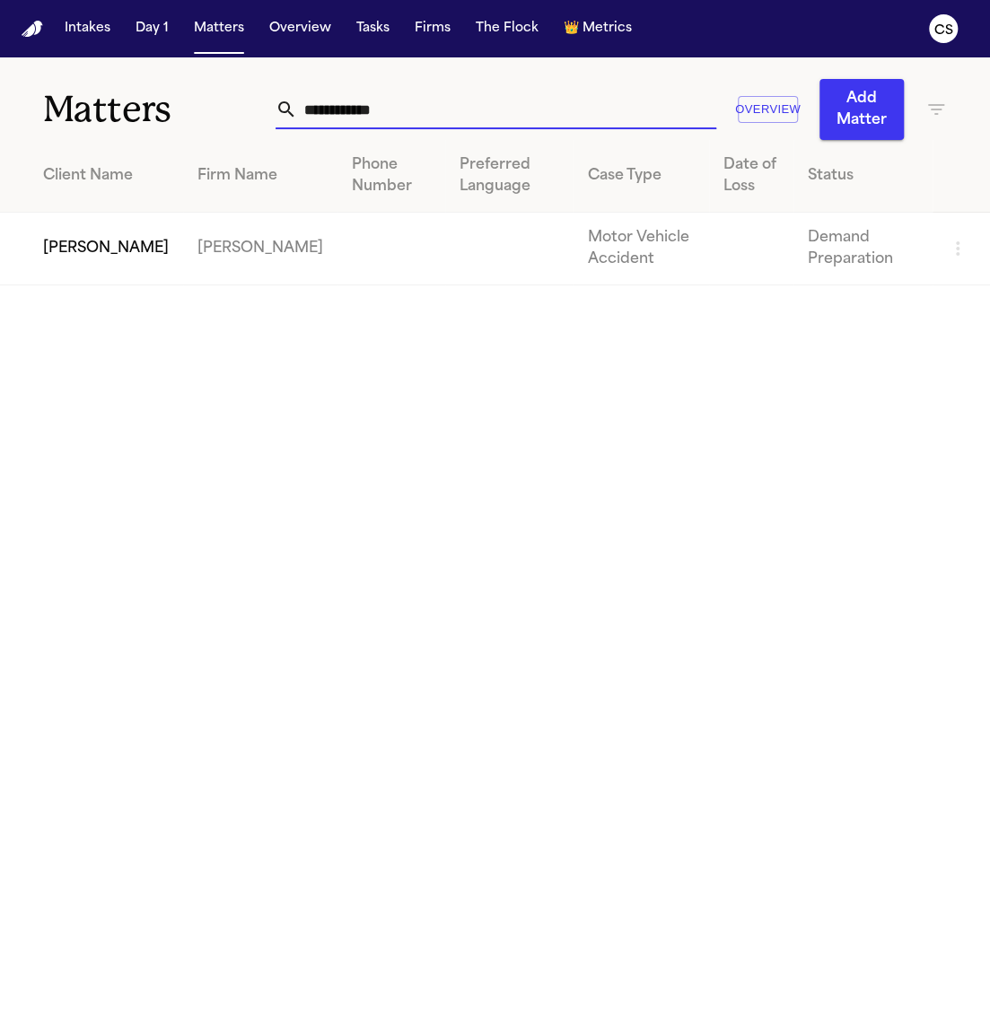
type input "**********"
click at [206, 248] on td "[PERSON_NAME]" at bounding box center [260, 249] width 154 height 73
click at [78, 240] on td "Rosibel Lazo" at bounding box center [91, 249] width 183 height 73
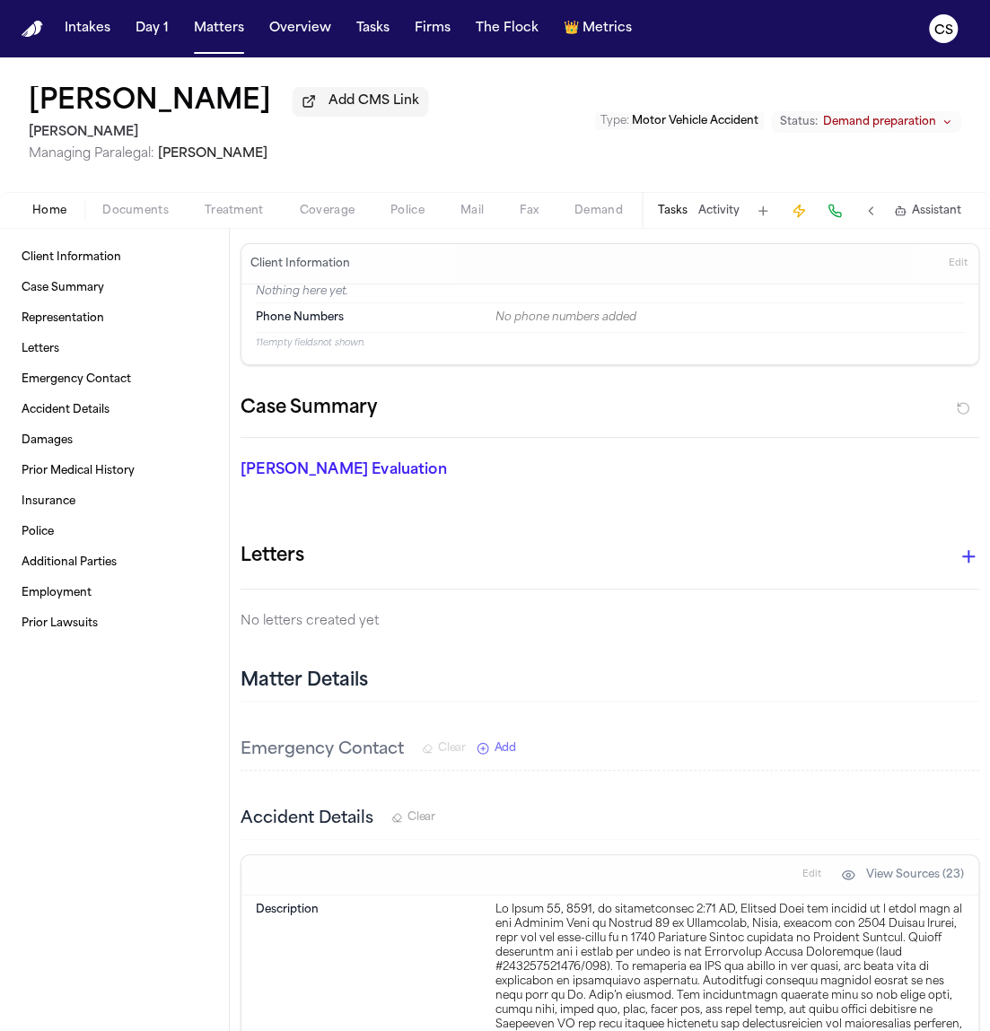
click at [574, 216] on span "Demand" at bounding box center [598, 211] width 48 height 14
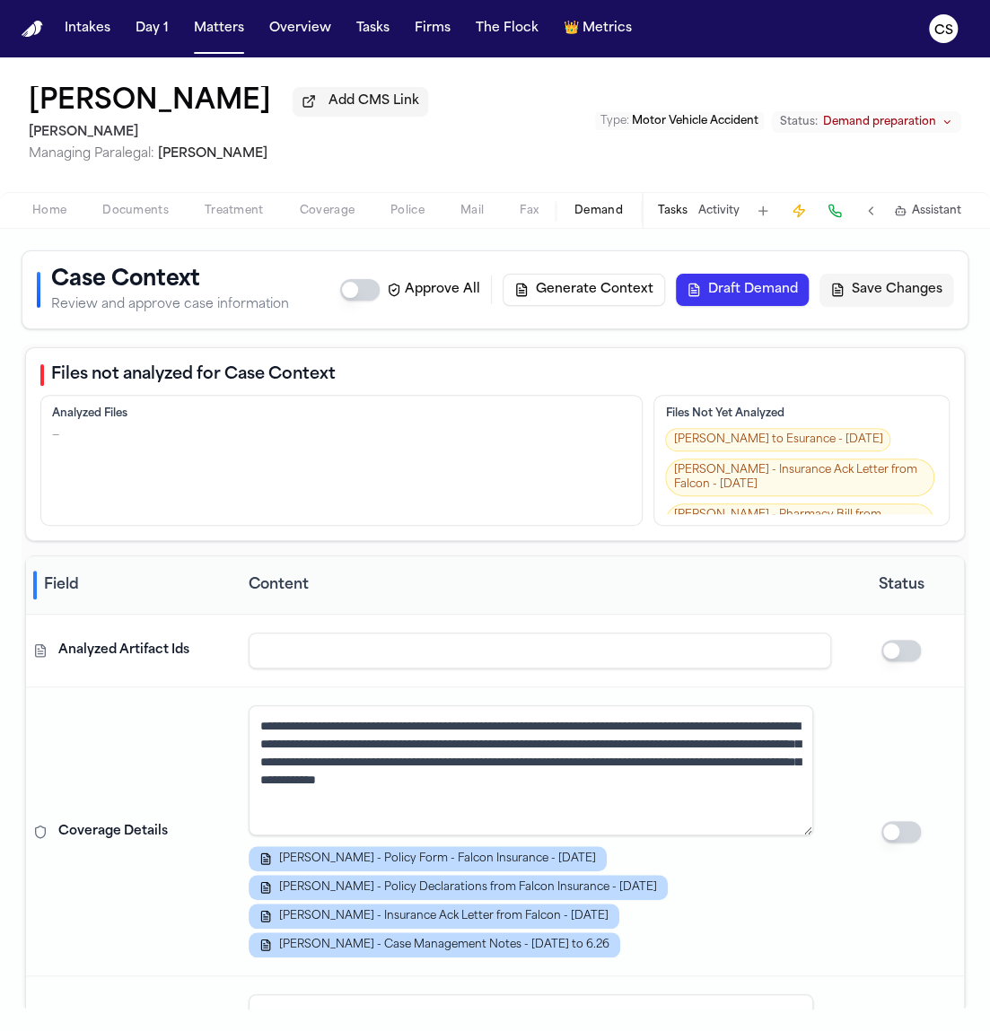
click at [597, 290] on button "Generate Context" at bounding box center [583, 290] width 162 height 32
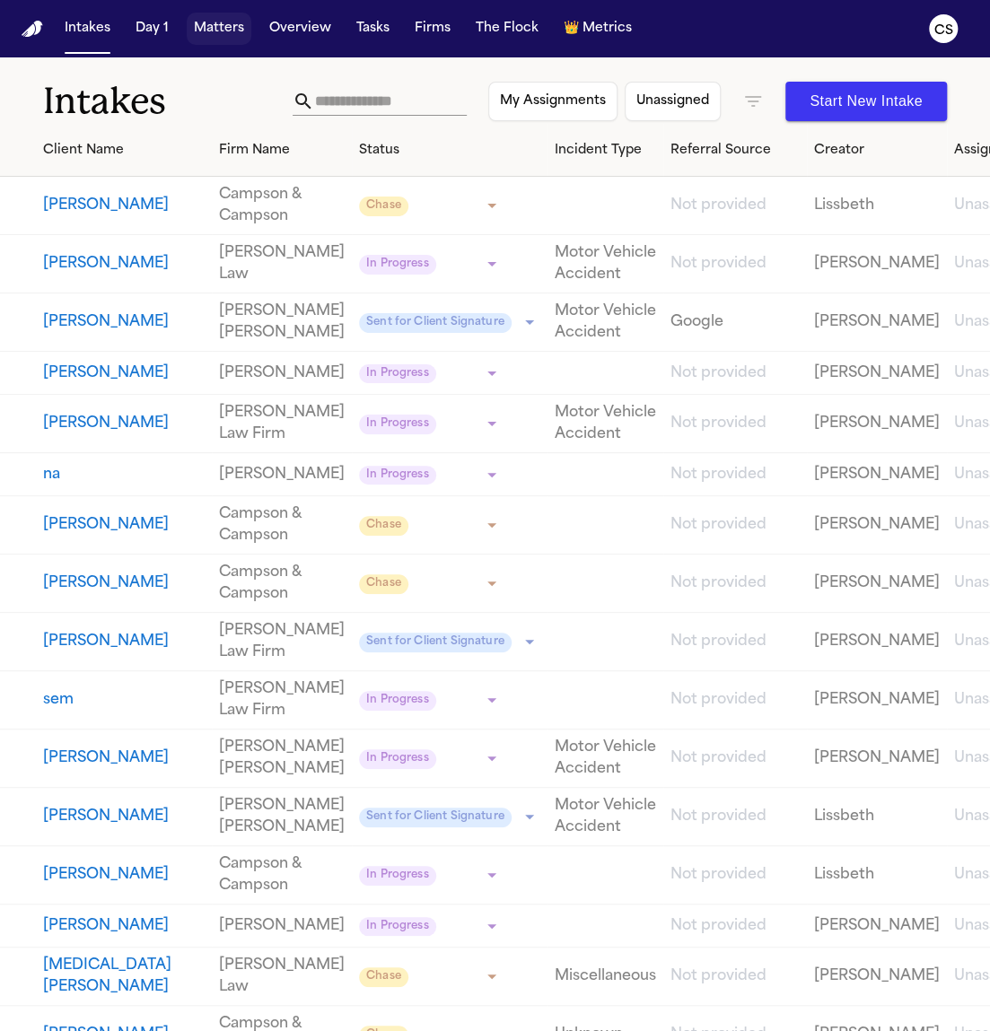
click at [221, 39] on button "Matters" at bounding box center [219, 29] width 65 height 32
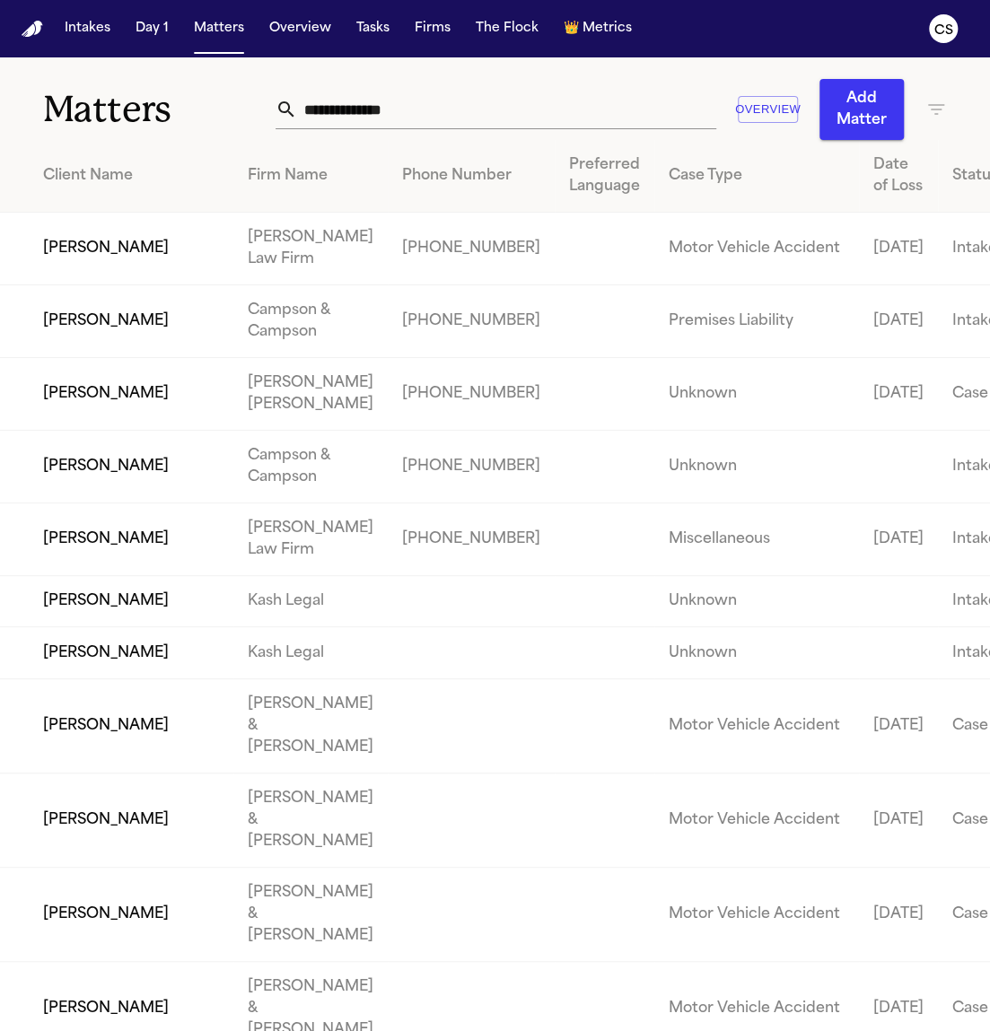
click at [506, 112] on input "text" at bounding box center [506, 109] width 418 height 39
paste input "**********"
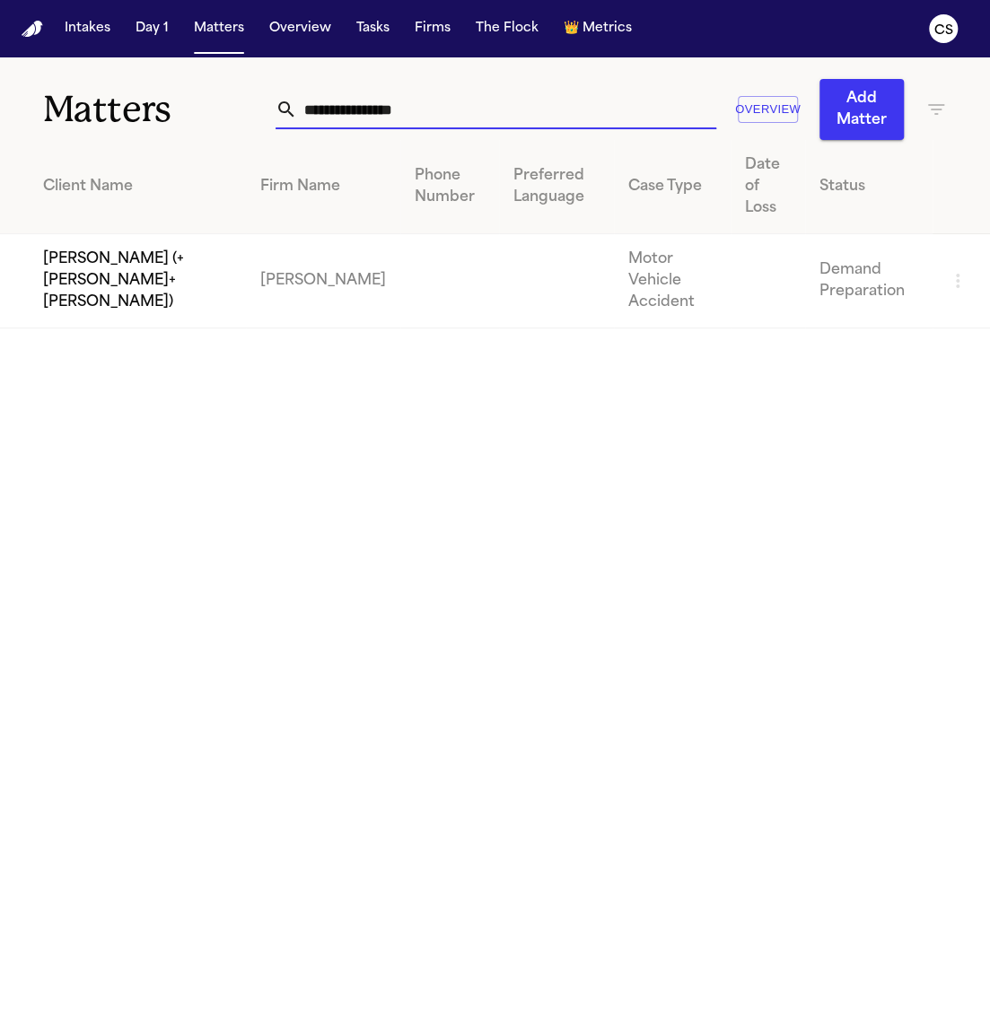
type input "**********"
click at [92, 266] on td "[PERSON_NAME] (+[PERSON_NAME]+[PERSON_NAME])" at bounding box center [123, 281] width 246 height 94
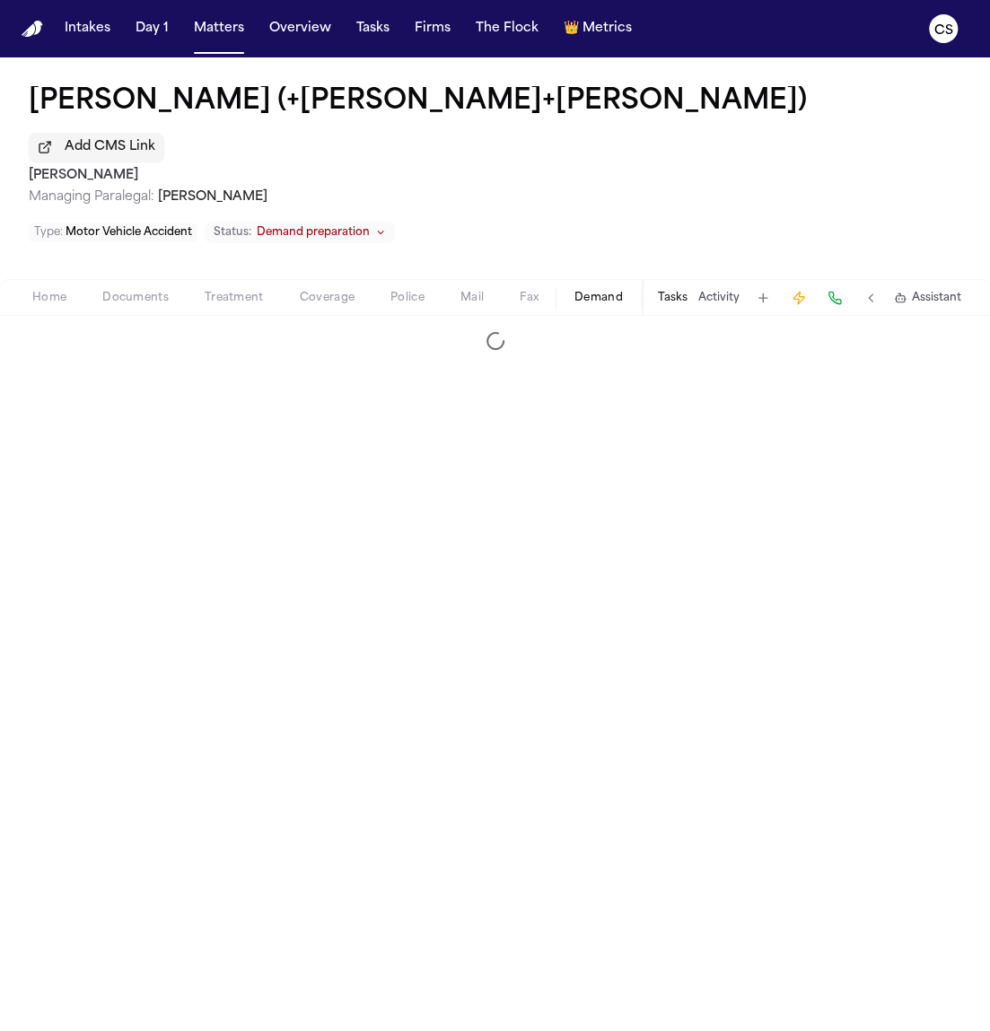
click at [609, 291] on span "Demand" at bounding box center [598, 298] width 48 height 14
select select "**********"
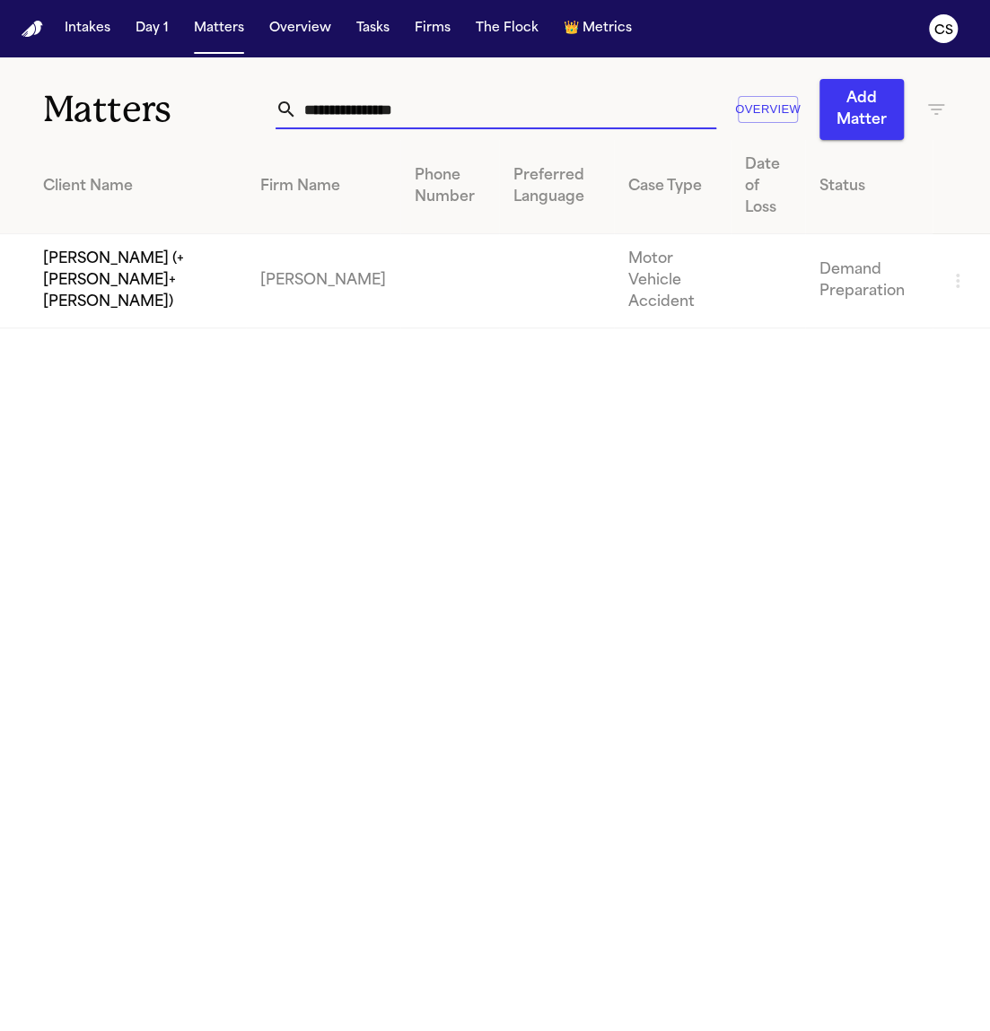
drag, startPoint x: 449, startPoint y: 106, endPoint x: 206, endPoint y: 101, distance: 242.3
click at [206, 101] on div "**********" at bounding box center [495, 98] width 990 height 83
paste input "text"
type input "**********"
click at [97, 253] on td "Altaf Mughal (+Afshan Mughal)" at bounding box center [112, 281] width 225 height 94
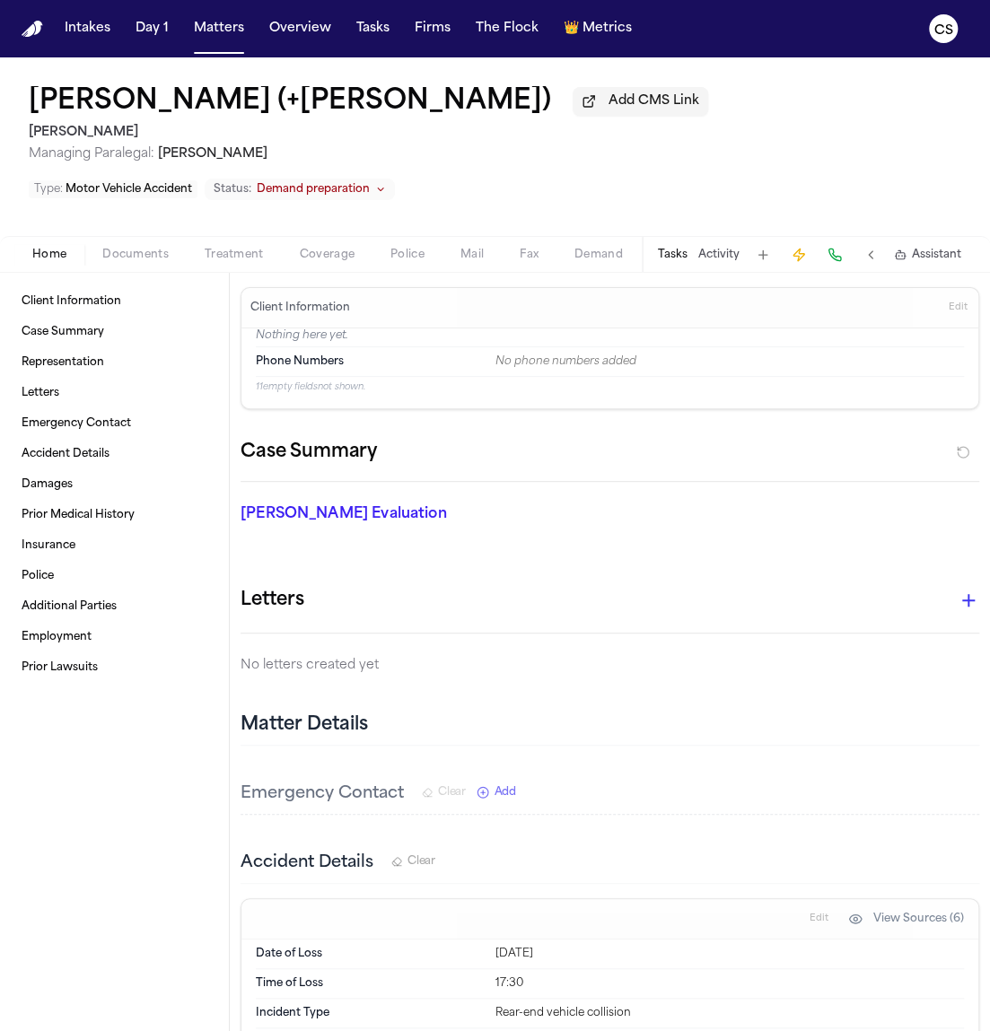
click at [601, 262] on span "Demand" at bounding box center [598, 255] width 48 height 14
select select "**********"
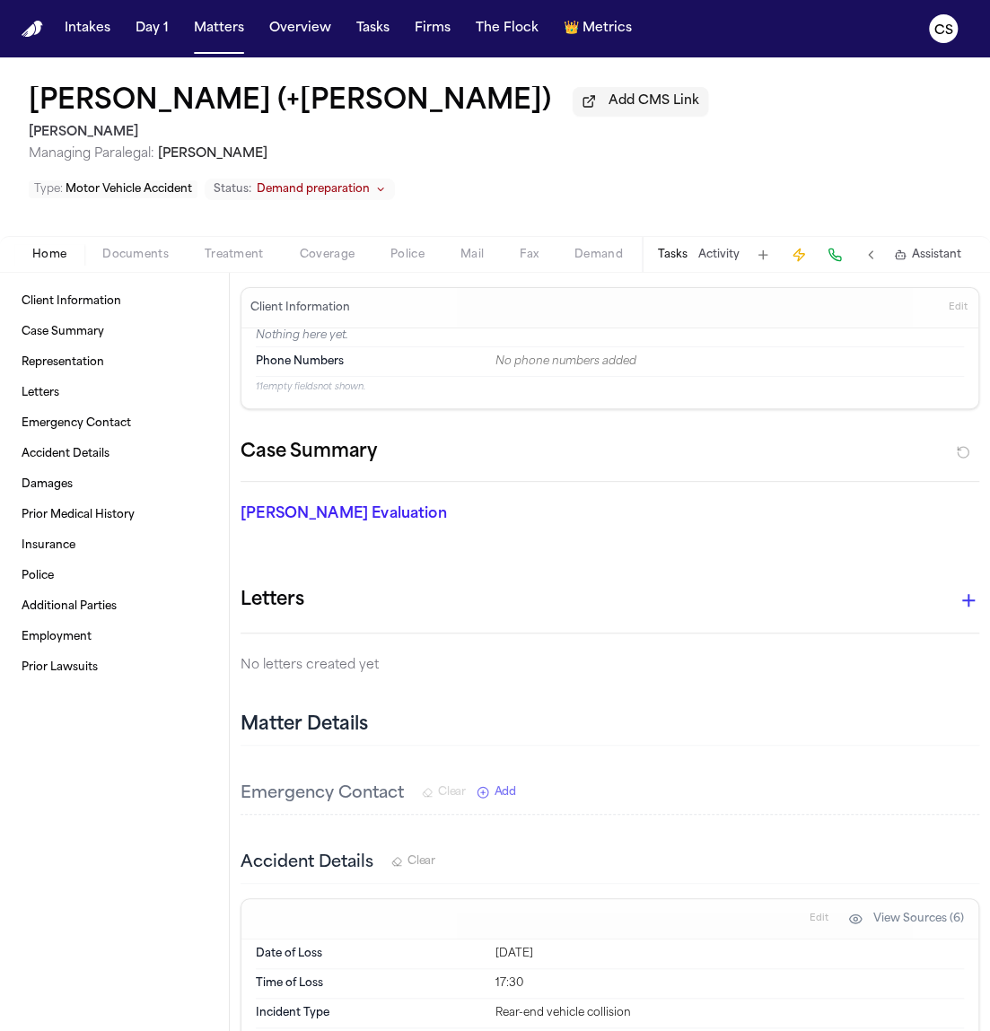
select select "**********"
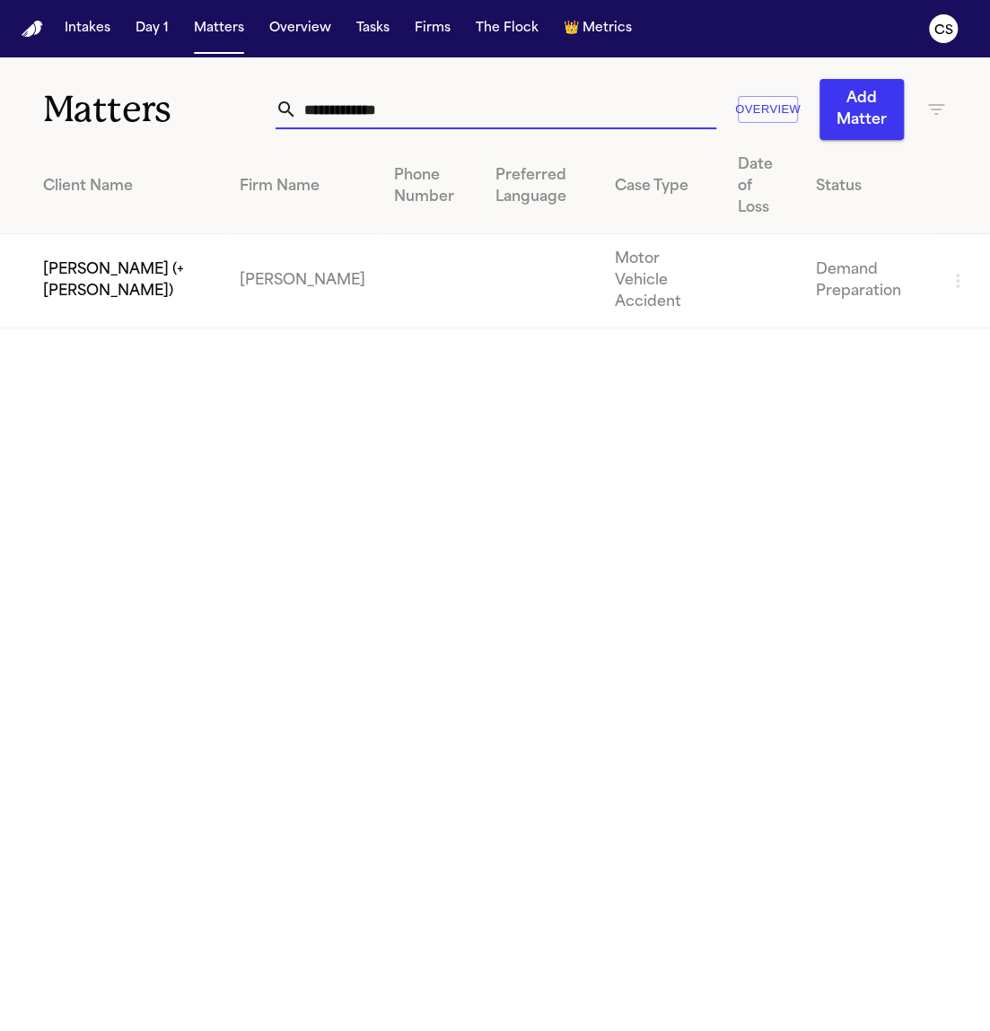
drag, startPoint x: 447, startPoint y: 114, endPoint x: 262, endPoint y: 103, distance: 185.1
click at [262, 103] on div "**********" at bounding box center [495, 98] width 990 height 83
paste input "****"
type input "**********"
click at [155, 235] on td "Ernesto Gonzalez (+Yandil Davis+Yandil Sierra)" at bounding box center [123, 281] width 246 height 94
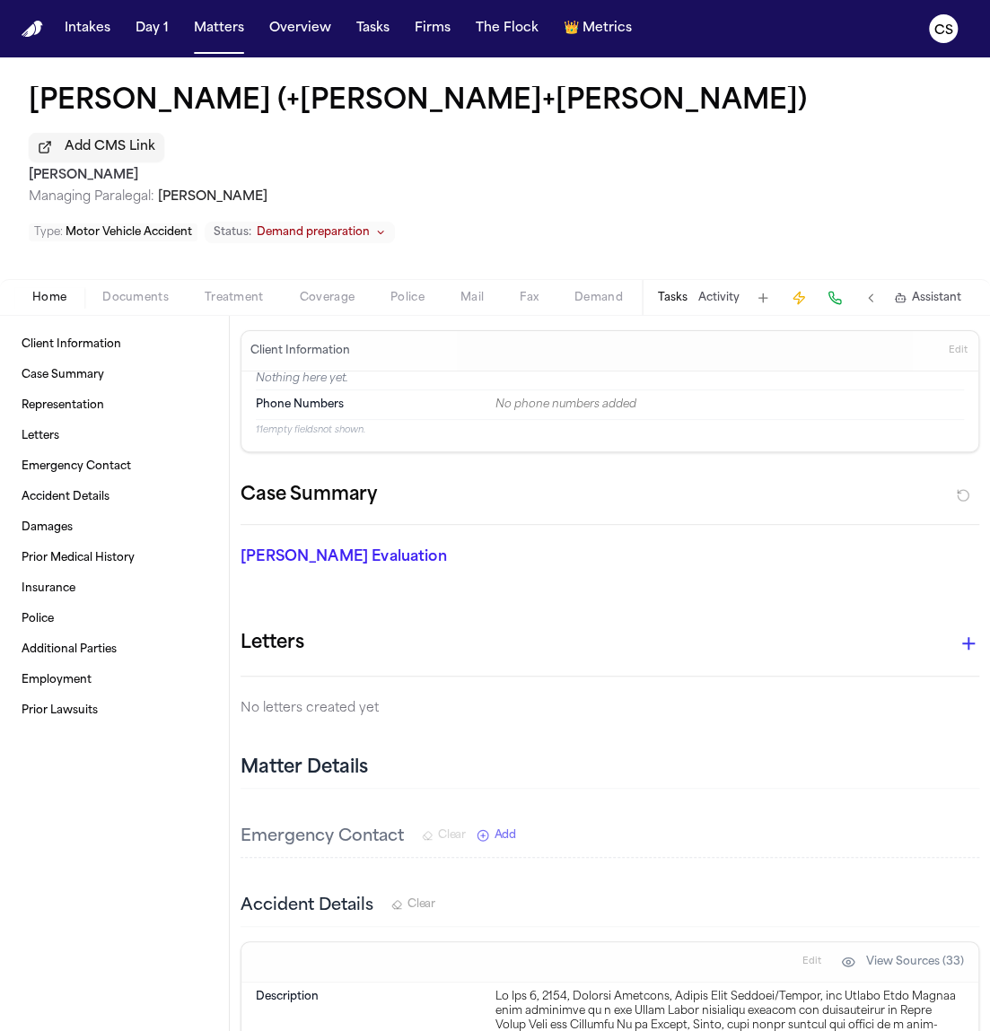
click at [602, 291] on span "Demand" at bounding box center [598, 298] width 48 height 14
select select "**********"
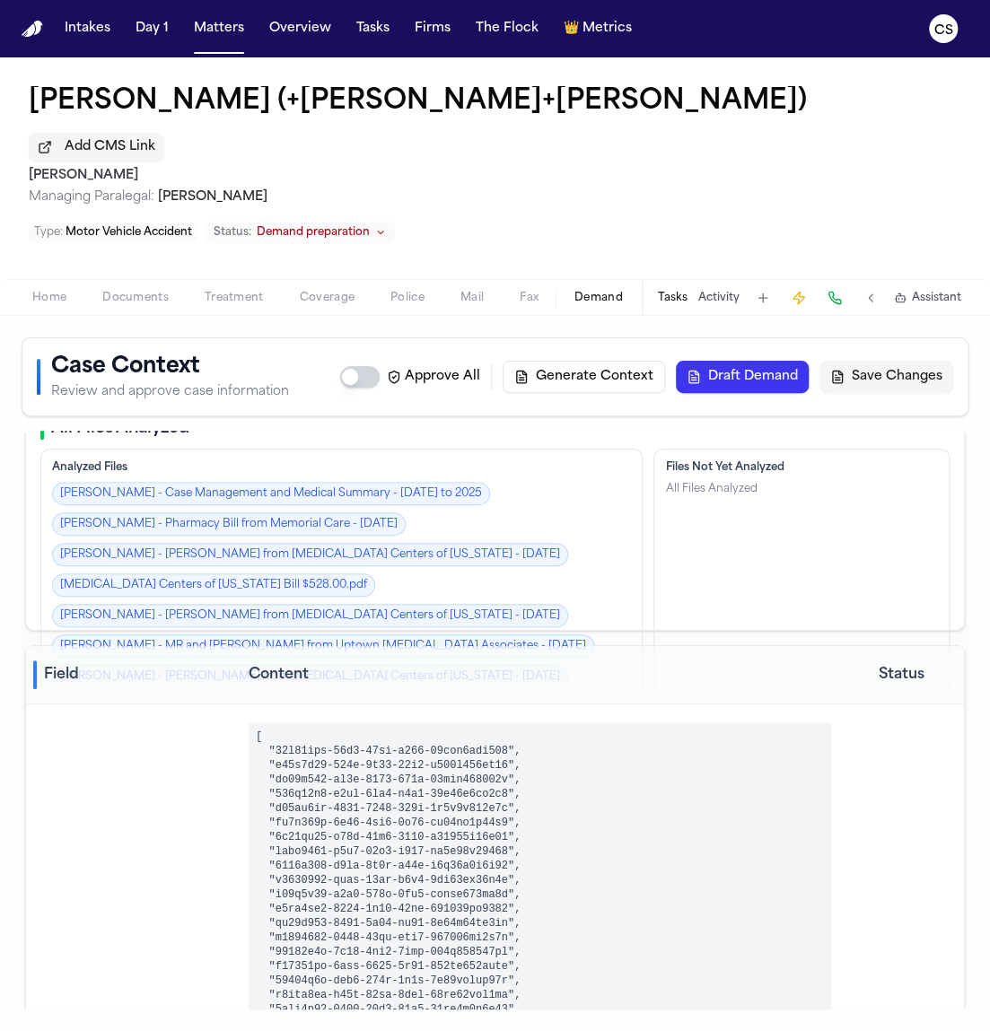
scroll to position [46, 0]
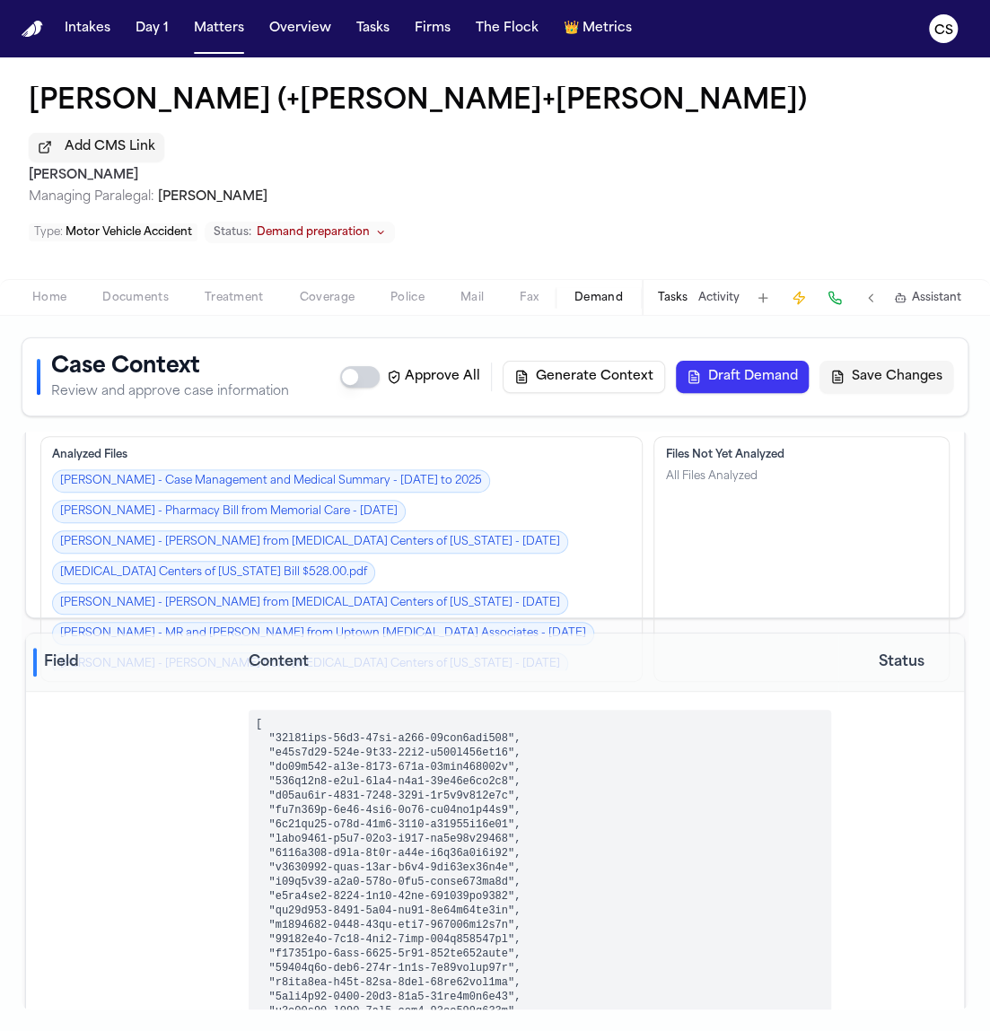
drag, startPoint x: 19, startPoint y: 105, endPoint x: 642, endPoint y: 109, distance: 623.5
click at [642, 109] on div "Ernesto Gonzalez (+Yandil Davis+Yandil Sierra) Add CMS Link Luis A. Perez, P.C …" at bounding box center [495, 168] width 990 height 222
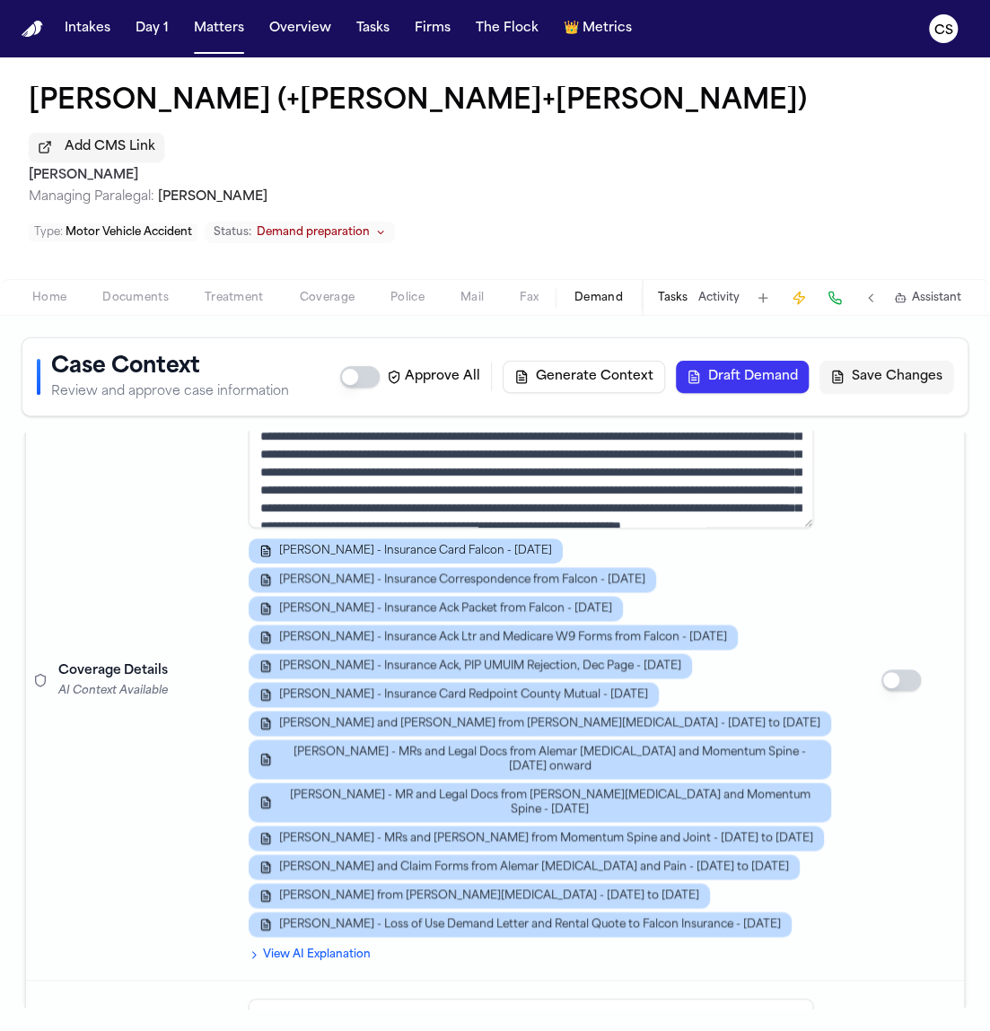
scroll to position [1198, 0]
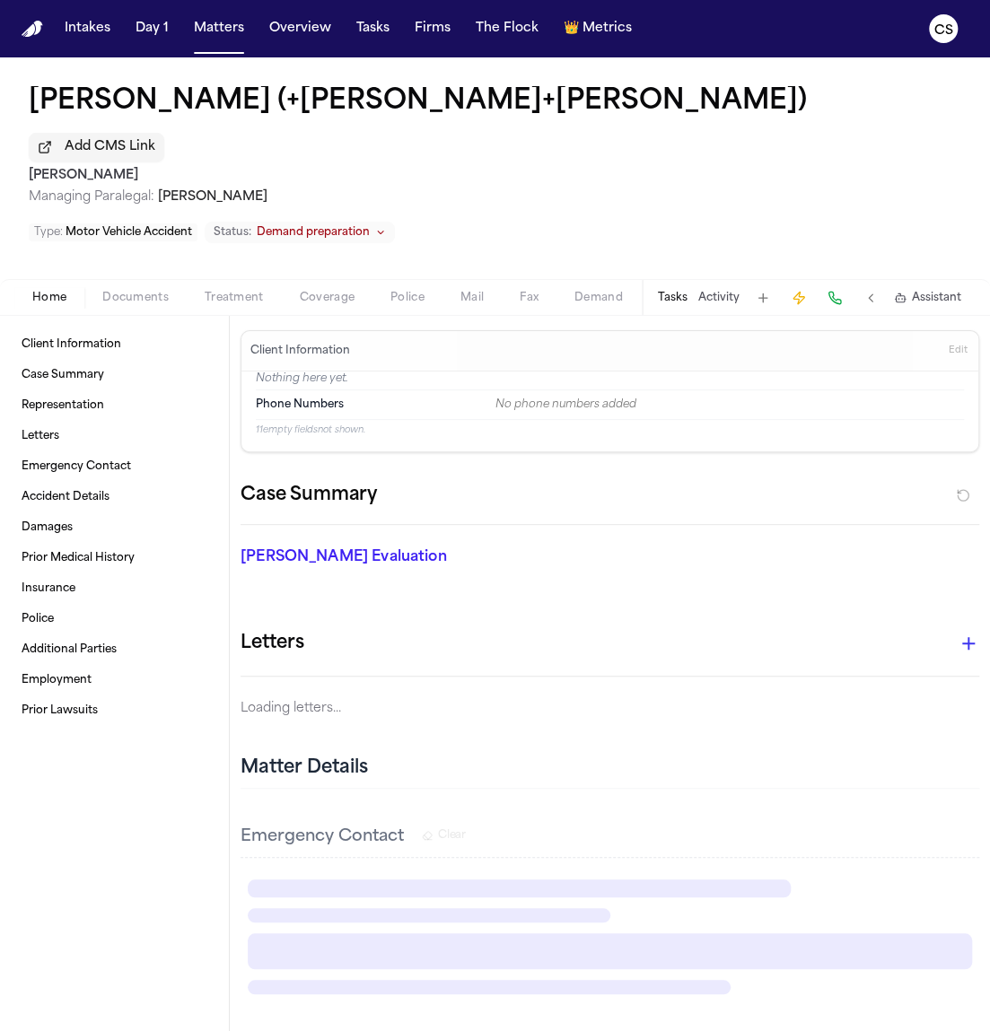
click at [45, 291] on span "Home" at bounding box center [49, 298] width 34 height 14
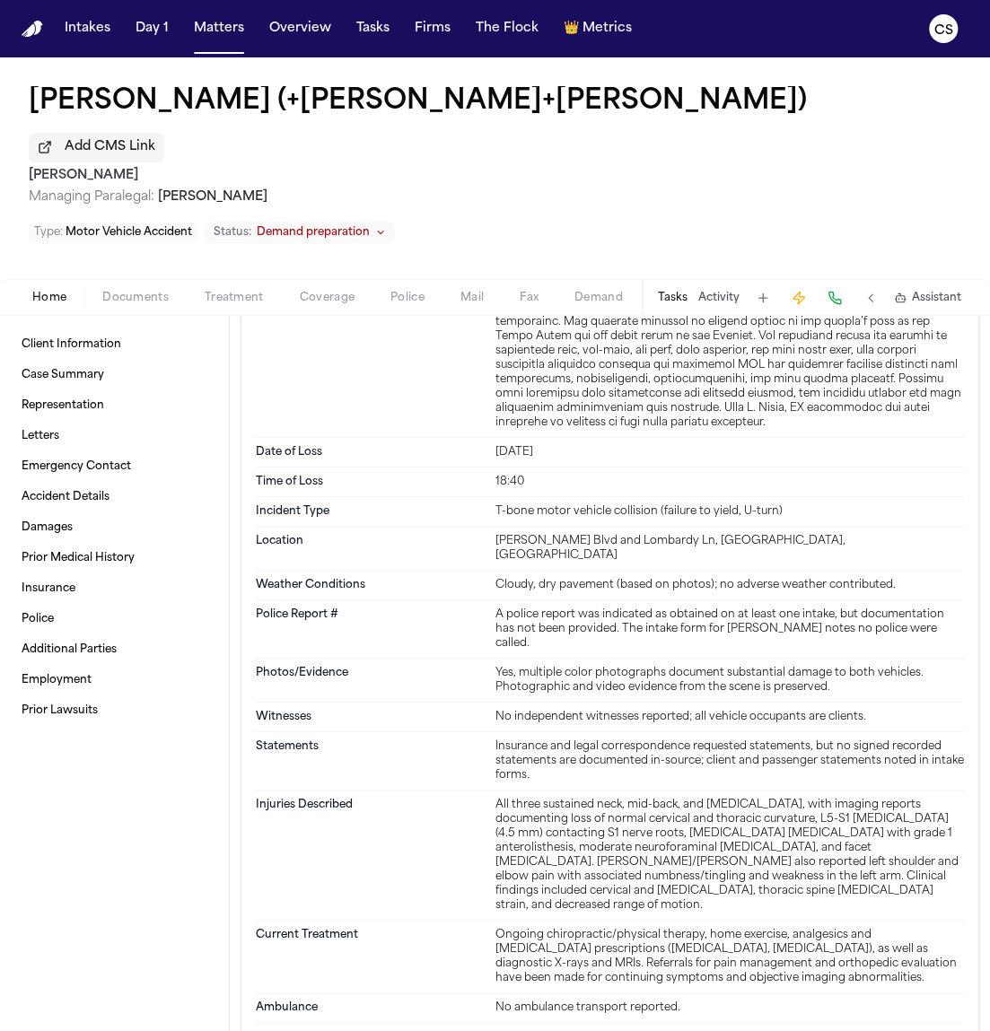
scroll to position [727, 0]
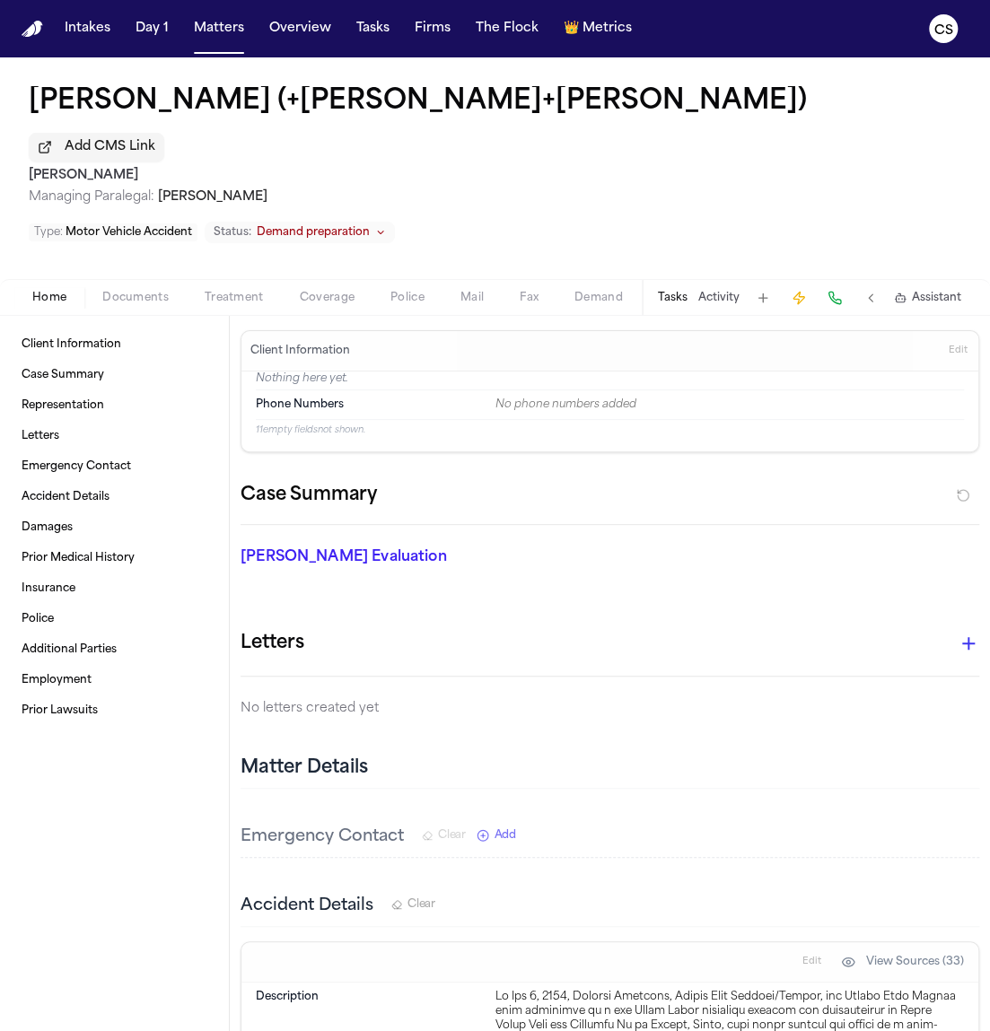
click at [146, 307] on span "button" at bounding box center [136, 308] width 88 height 2
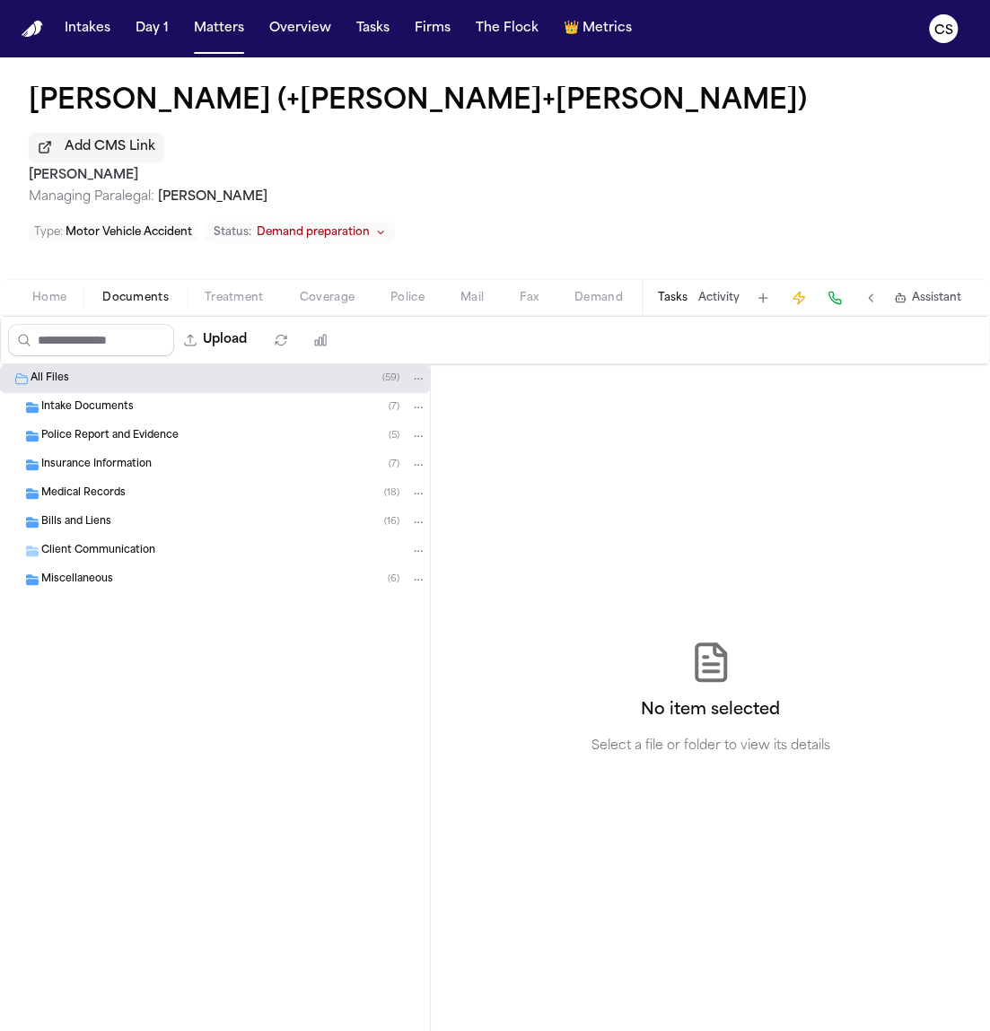
click at [594, 291] on span "Demand" at bounding box center [598, 298] width 48 height 14
select select "**********"
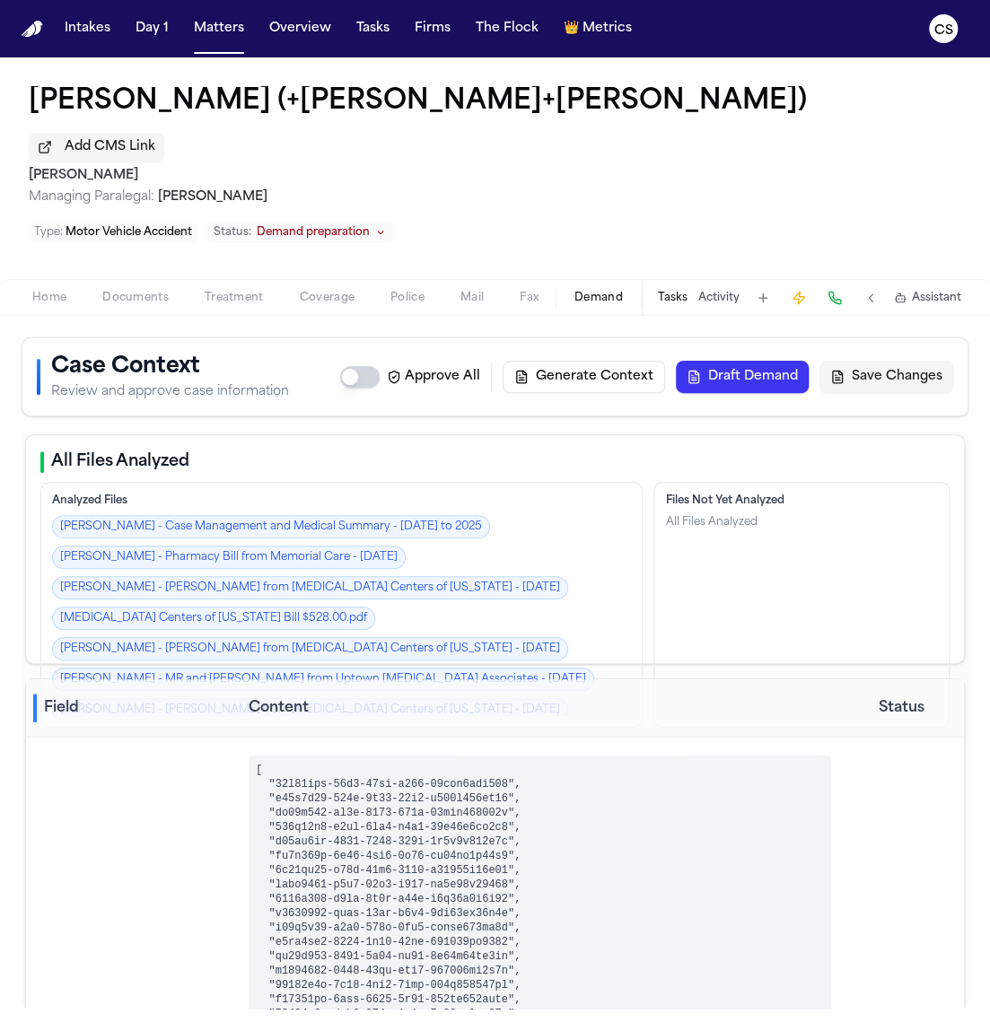
click at [133, 291] on span "Documents" at bounding box center [135, 298] width 66 height 14
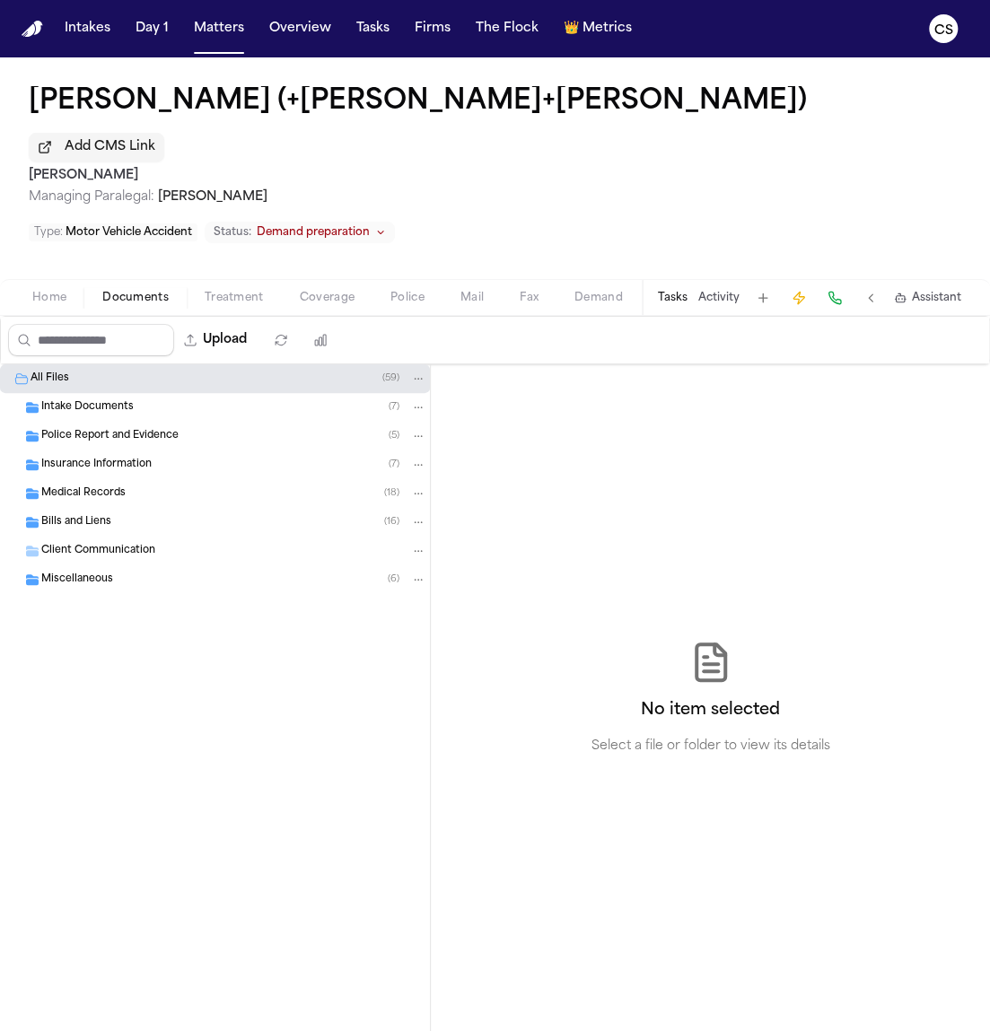
click at [214, 393] on div "Intake Documents ( 7 )" at bounding box center [215, 407] width 430 height 29
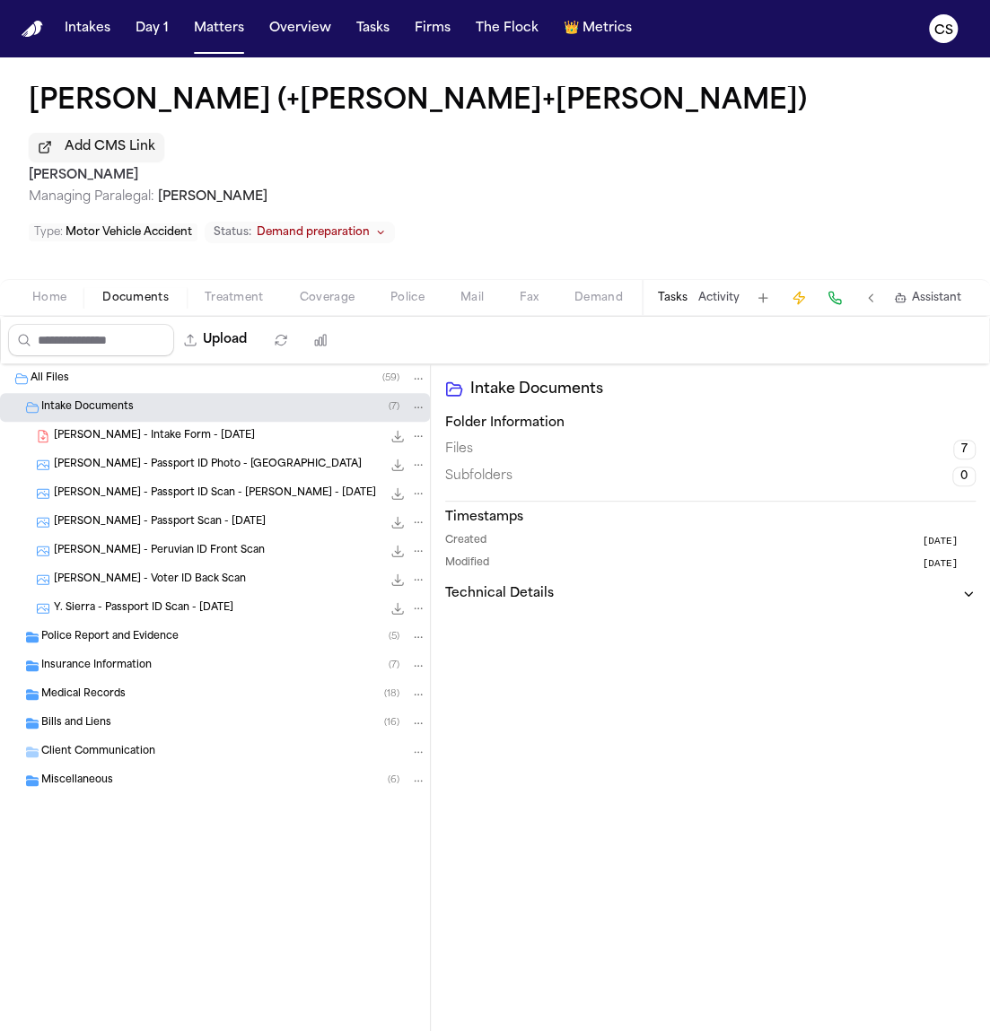
click at [250, 427] on div "E. Gonzalez - Intake Form - 5.22.24 354.5 KB • PDF" at bounding box center [240, 436] width 372 height 18
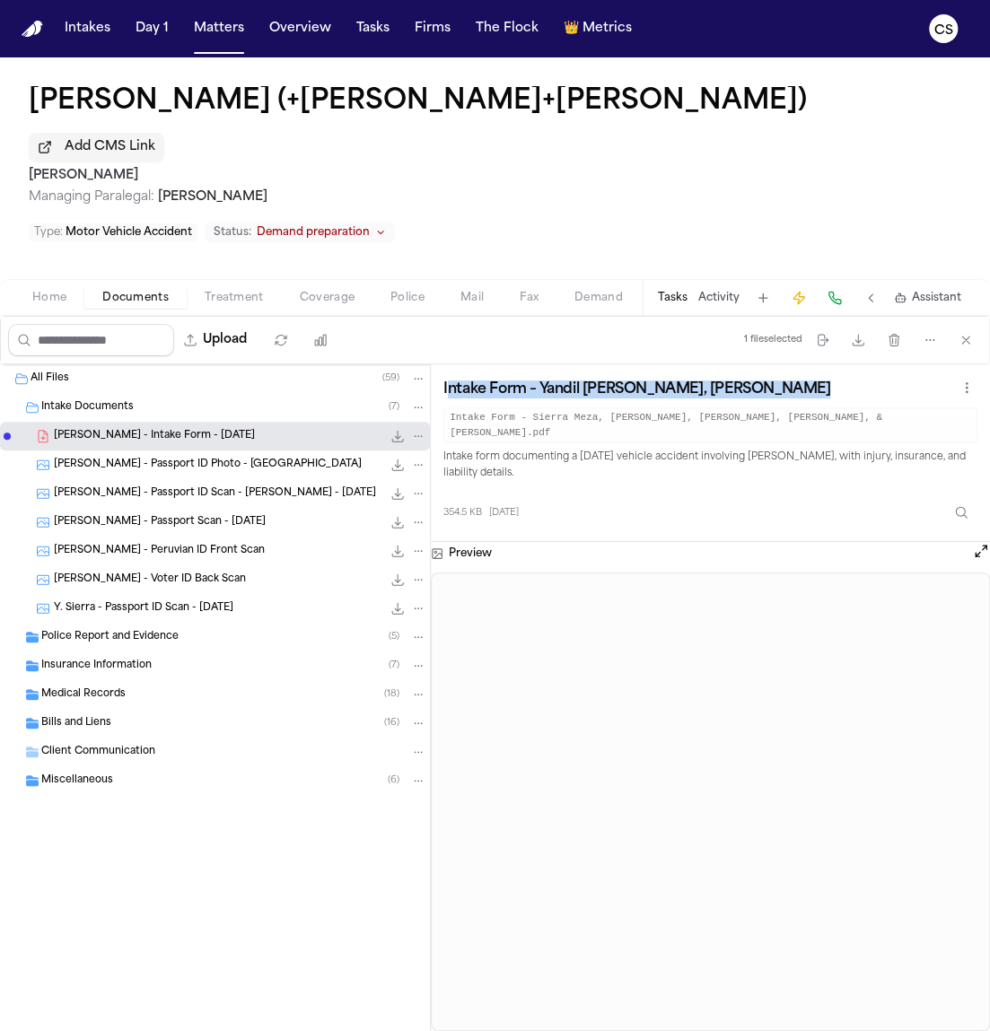
drag, startPoint x: 446, startPoint y: 352, endPoint x: 925, endPoint y: 362, distance: 479.2
click at [925, 377] on div "Intake Form – Yandil David Meza Sierra, Yandil Meza, Ernesto Gonzalez Intake Fo…" at bounding box center [710, 409] width 534 height 65
copy div "ntake Form – Yandil David Meza Sierra, Yandil Meza, Ernesto Gonzalez"
click at [219, 458] on span "E. Gonzalez - Passport ID Photo - Guatemala" at bounding box center [208, 465] width 308 height 15
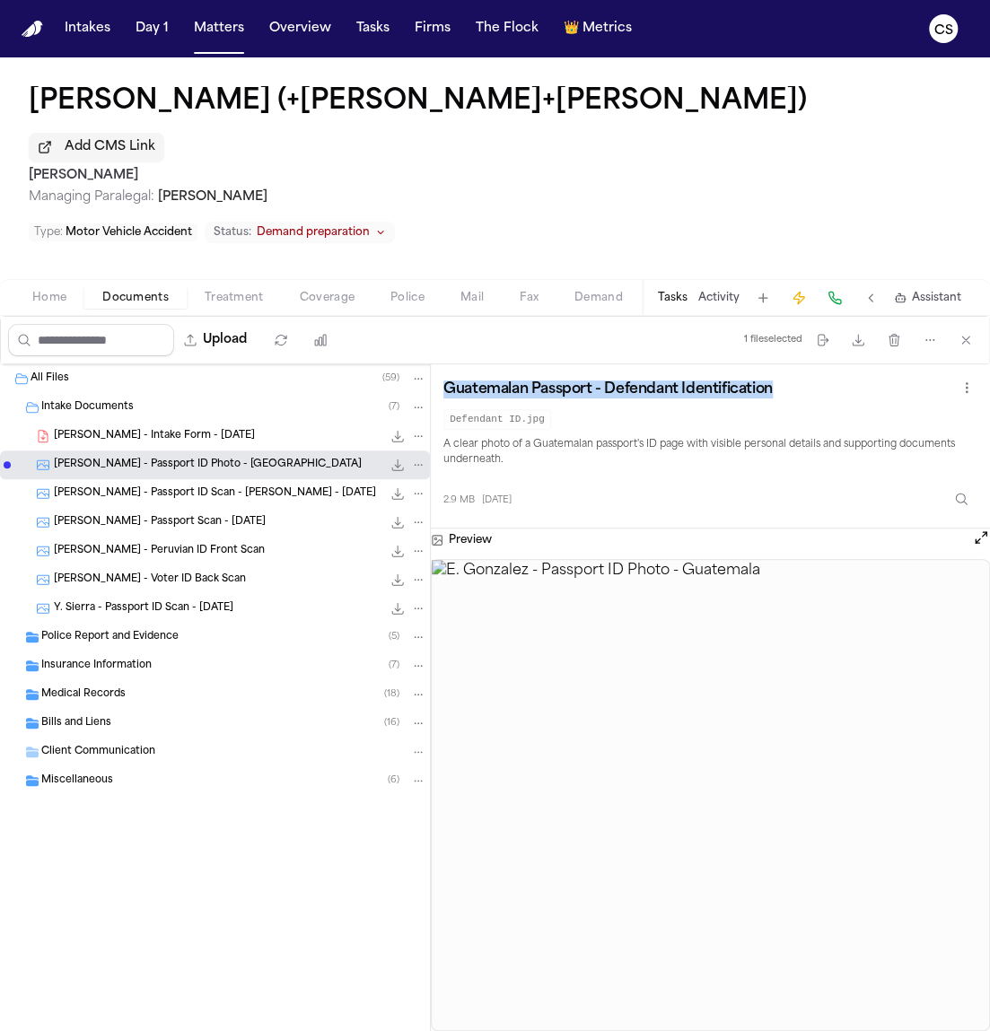
click at [222, 486] on span "E. Gonzalez - Passport ID Scan - Yandil Meza Vasquez - 7.22.22" at bounding box center [215, 493] width 322 height 15
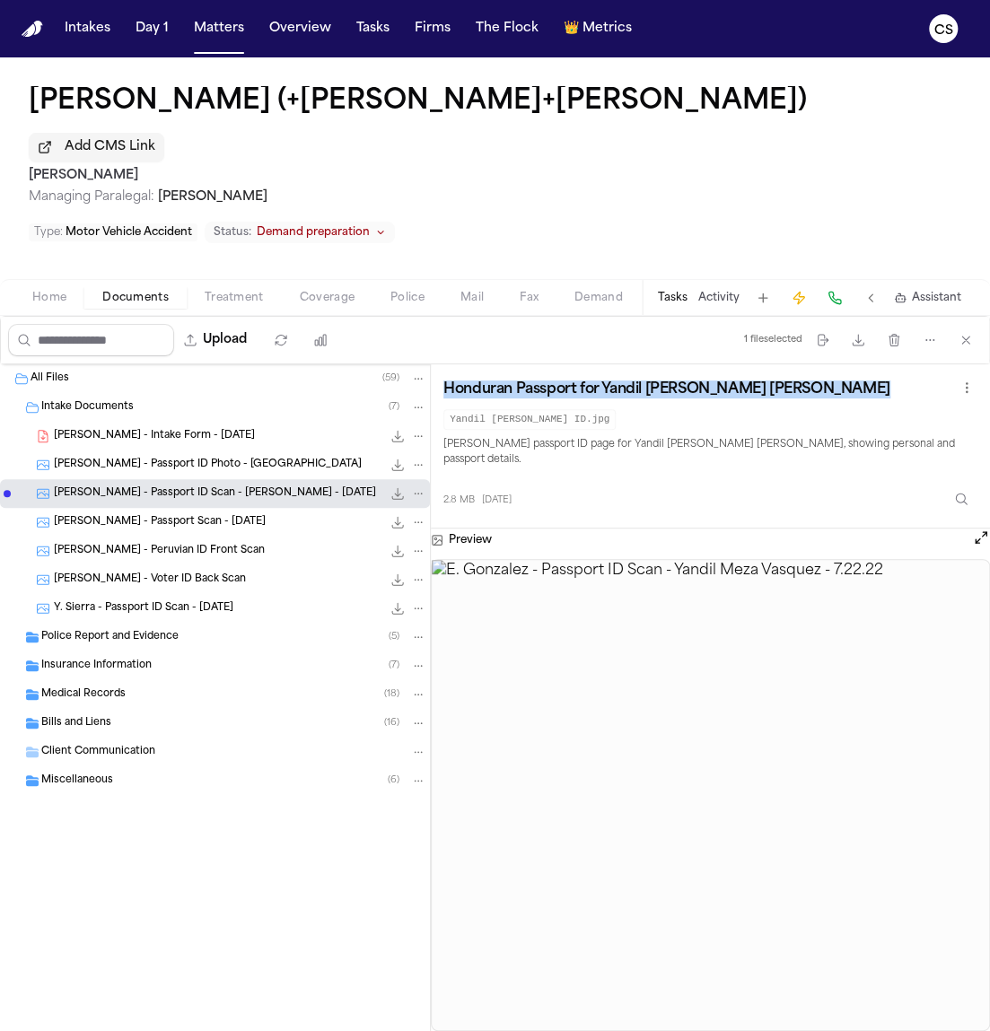
copy div "Guatemalan Passport - Defendant Identification"
click at [250, 513] on div "E. Gonzalez - Passport Scan - 7.25.21 2.2 MB • JPG" at bounding box center [240, 522] width 372 height 18
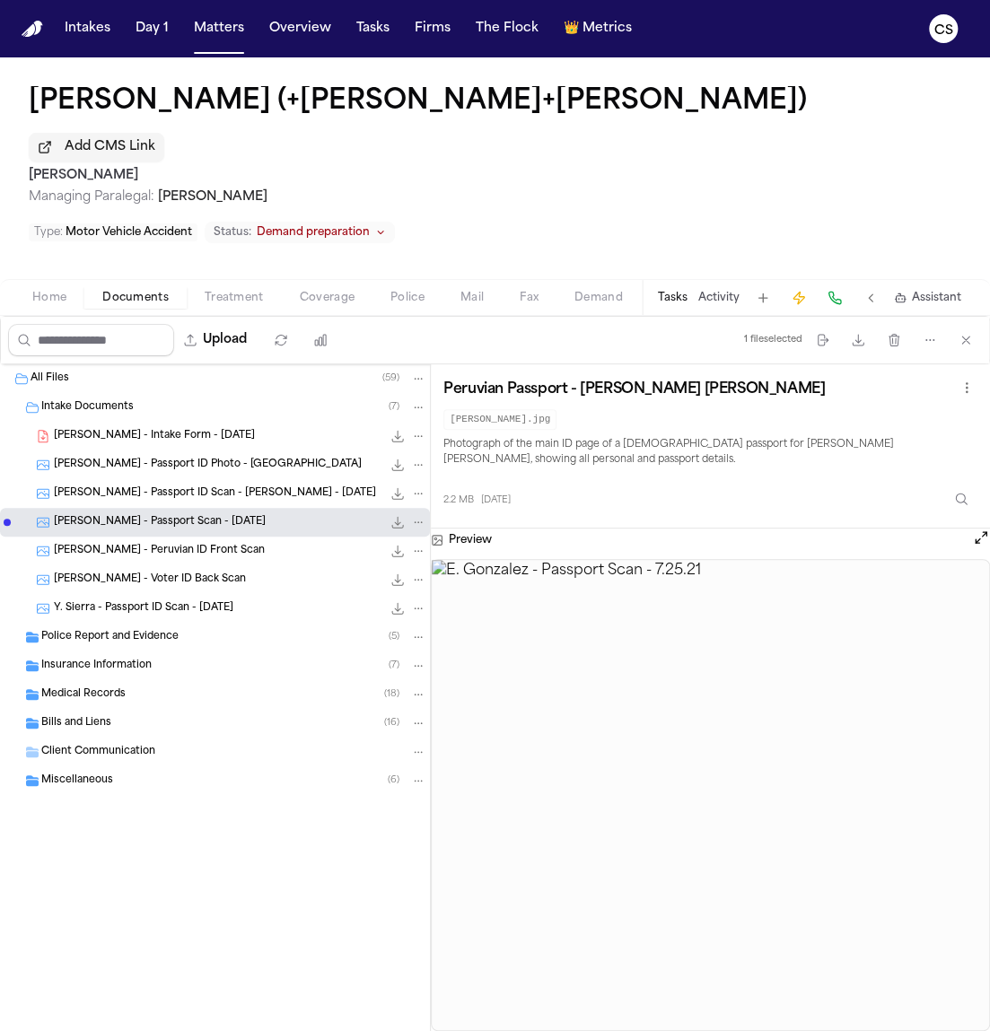
click at [625, 380] on h3 "Peruvian Passport - Ernesto Alonso Gonzalez Fuentes" at bounding box center [633, 389] width 381 height 18
click at [624, 380] on h3 "Peruvian Passport - Ernesto Alonso Gonzalez Fuentes" at bounding box center [633, 389] width 381 height 18
copy div "Peruvian Passport - Ernesto Alonso Gonzalez Fuentes"
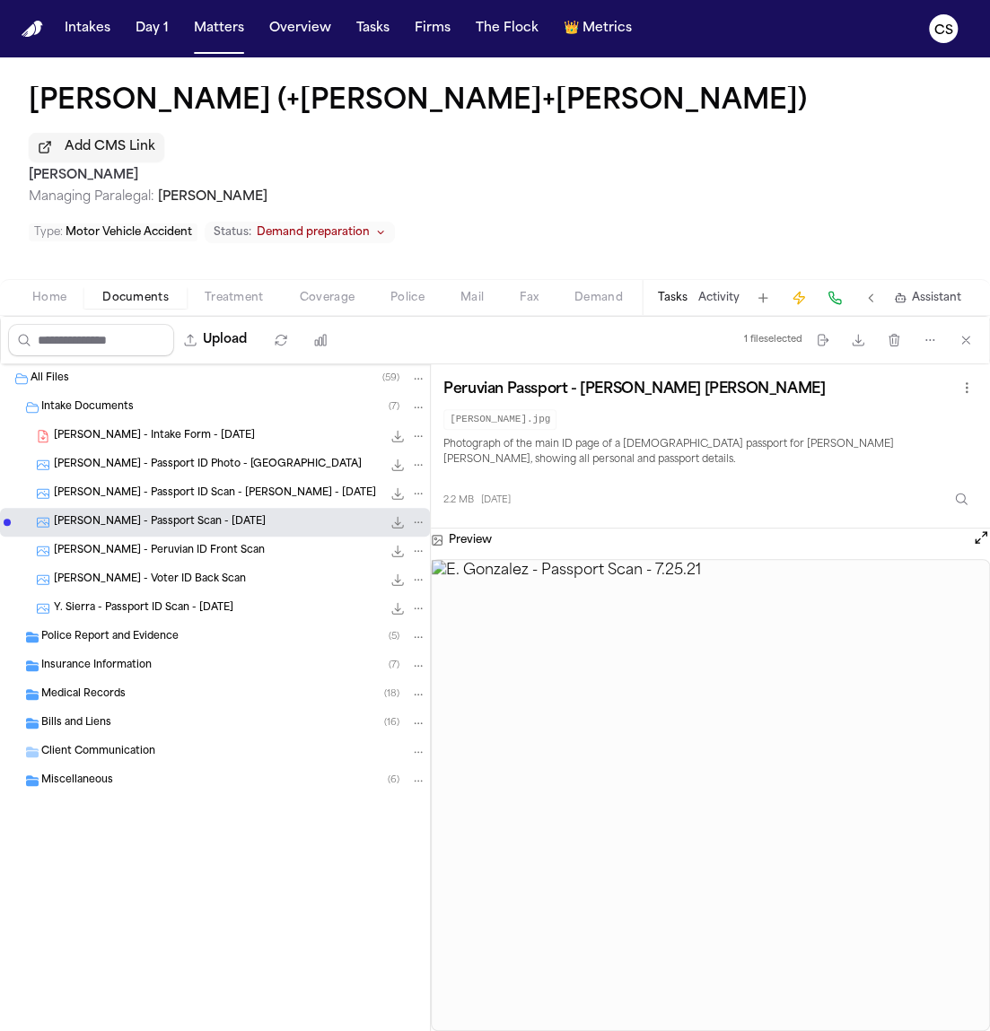
click at [240, 542] on div "E. Gonzalez - Peruvian ID Front Scan 3.8 MB • JPG" at bounding box center [240, 551] width 372 height 18
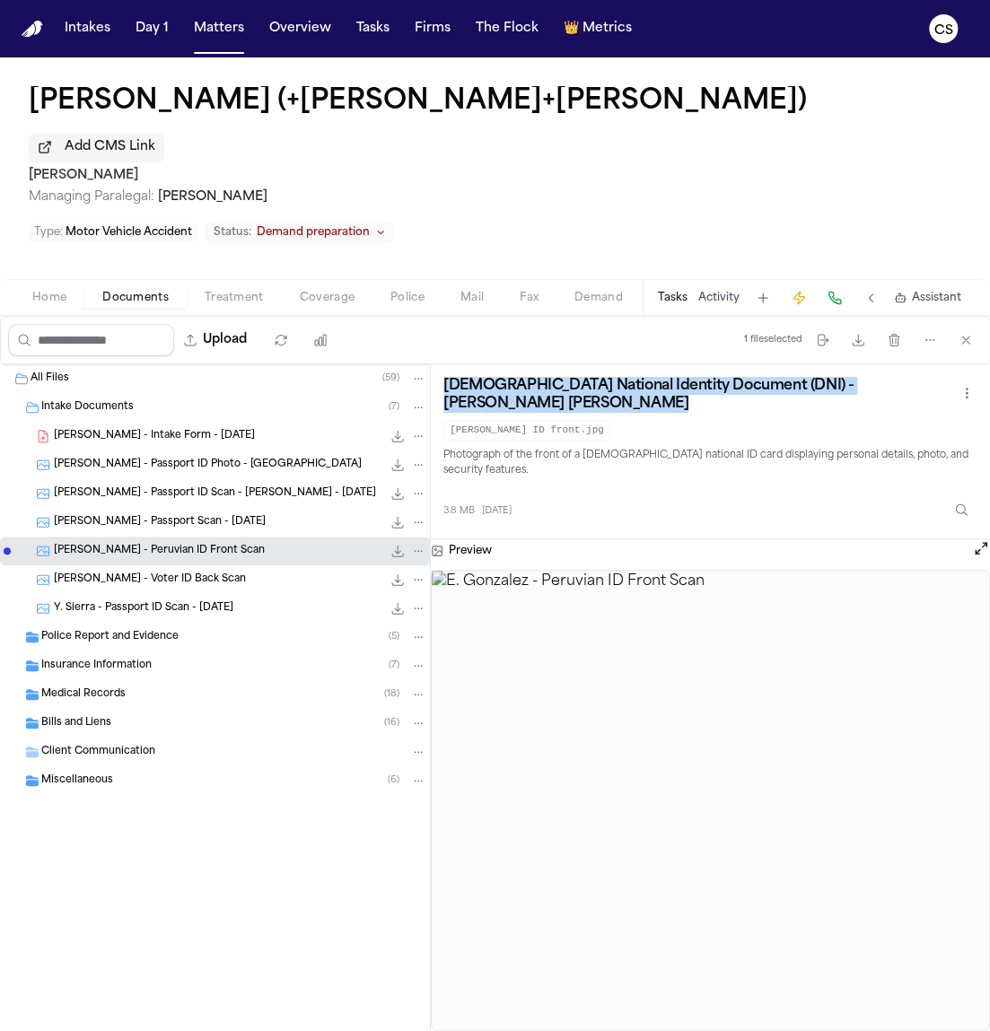
drag, startPoint x: 516, startPoint y: 379, endPoint x: 443, endPoint y: 352, distance: 77.5
click at [443, 377] on div "Peruvian National Identity Document (DNI) - Ernesto Alonso Gonzalez Fuentes Ern…" at bounding box center [710, 409] width 534 height 64
copy div "Peruvian National Identity Document (DNI) - Ernesto Alonso Gonzalez Fuentes"
click at [235, 571] on div "E. Gonzalez - Voter ID Back Scan 3.3 MB • JPG" at bounding box center [240, 580] width 372 height 18
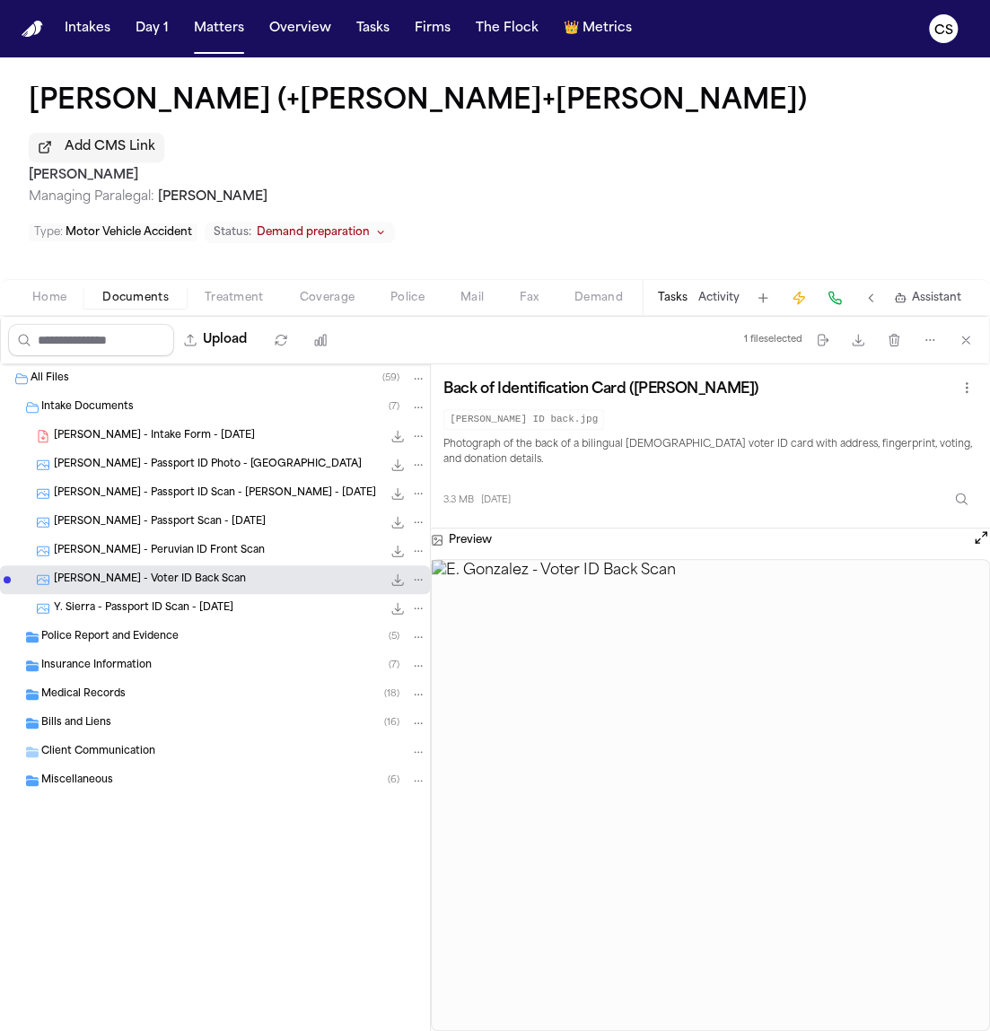
click at [212, 601] on span "Y. Sierra - Passport ID Scan - 7.22.22" at bounding box center [143, 608] width 179 height 15
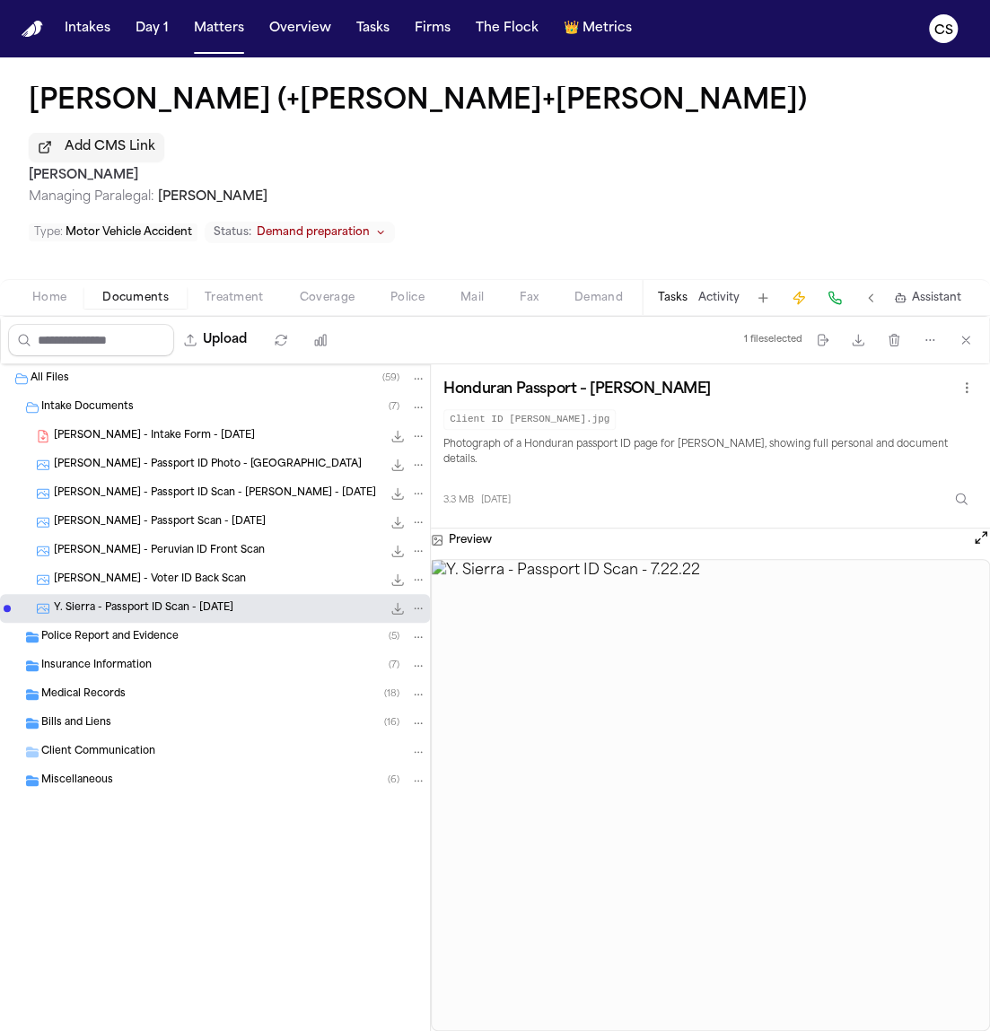
drag, startPoint x: 445, startPoint y: 344, endPoint x: 763, endPoint y: 358, distance: 317.9
click at [763, 377] on div "Honduran Passport – Yandil David Meza Sierra" at bounding box center [710, 389] width 534 height 25
copy h3 "Honduran Passport – Yandil David Meza Sierra"
click at [240, 629] on div "Police Report and Evidence ( 5 )" at bounding box center [233, 637] width 385 height 16
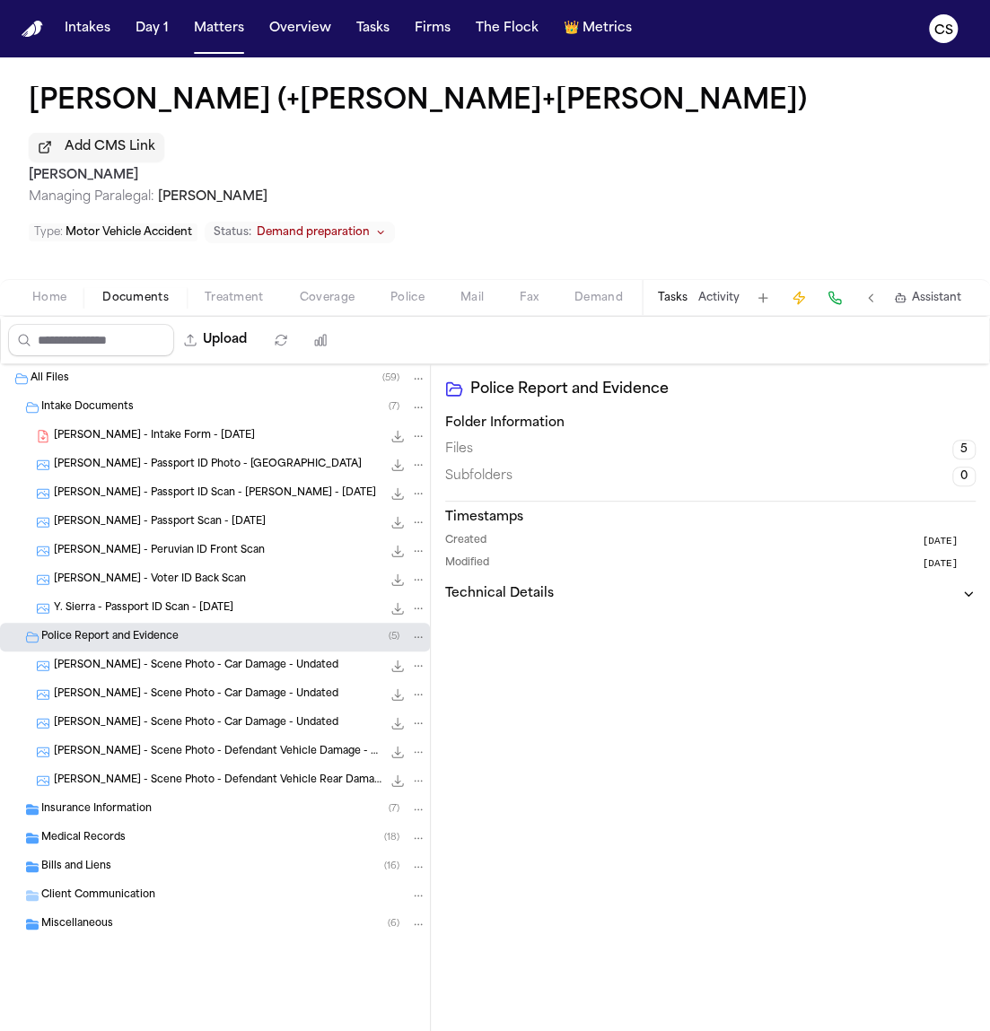
click at [164, 658] on span "E. Gonzalez - Scene Photo - Car Damage - Undated" at bounding box center [196, 665] width 284 height 15
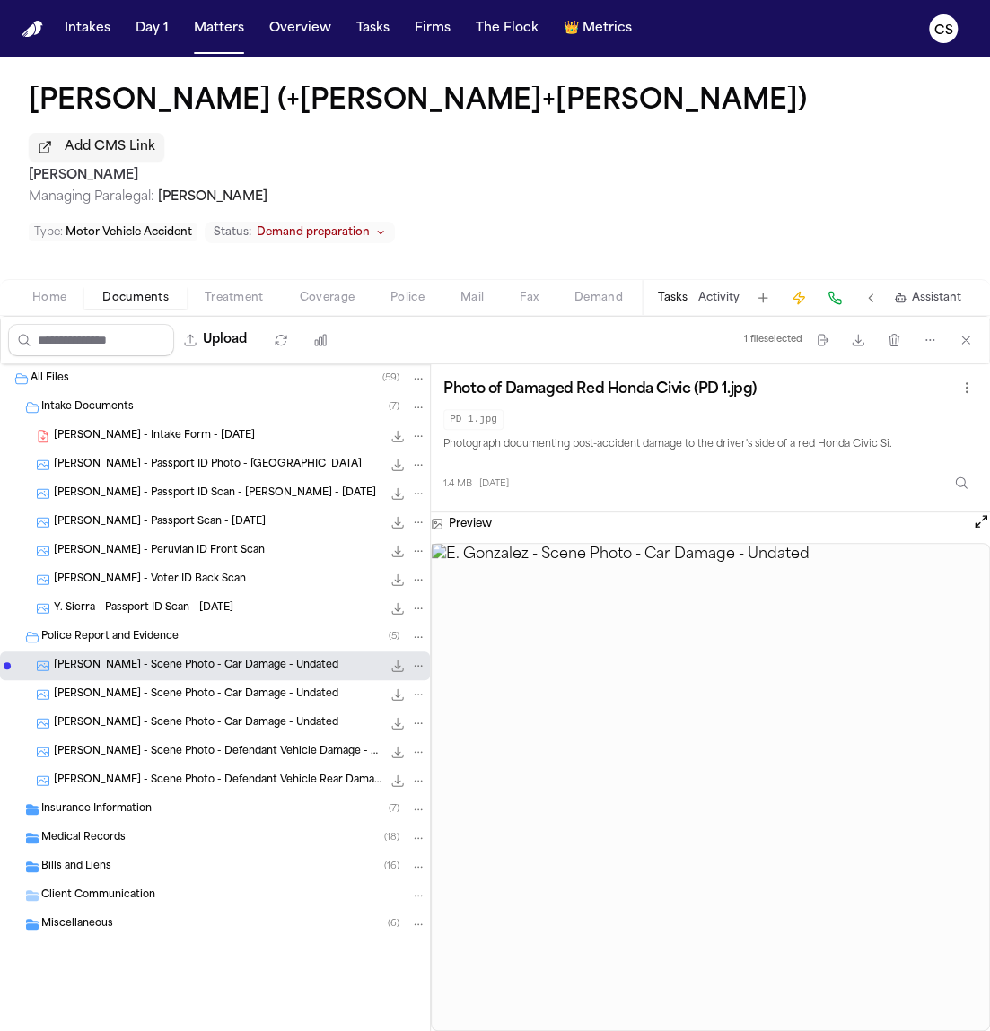
click at [547, 380] on h3 "Photo of Damaged Red Honda Civic (PD 1.jpg)" at bounding box center [599, 389] width 313 height 18
copy div "Photo of Damaged Red Honda Civic (PD 1.jpg)"
click at [232, 687] on span "E. Gonzalez - Scene Photo - Car Damage - Undated" at bounding box center [196, 694] width 284 height 15
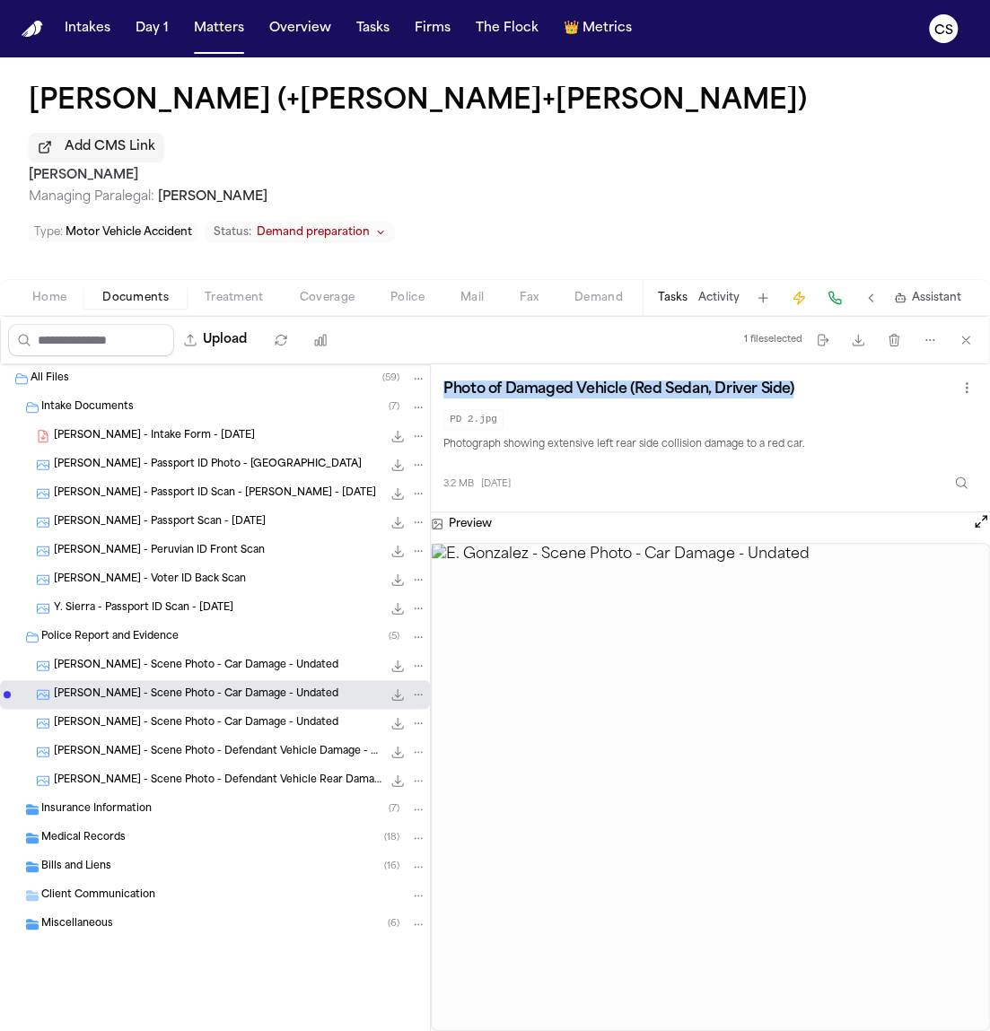
copy div "Photo of Damaged Red Honda Civic (PD 1.jpg)"
click at [251, 709] on div "E. Gonzalez - Scene Photo - Car Damage - Undated 2.6 MB • JPG" at bounding box center [215, 723] width 430 height 29
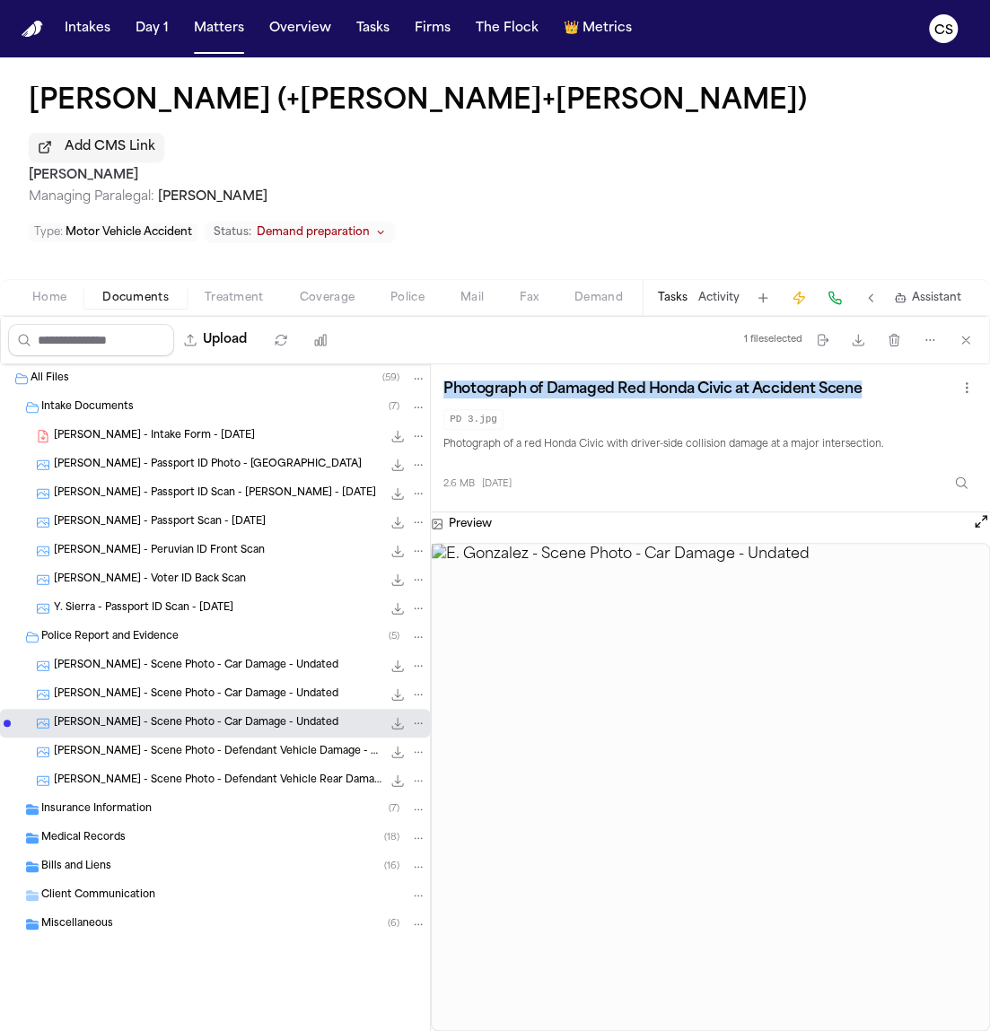
drag, startPoint x: 875, startPoint y: 351, endPoint x: 440, endPoint y: 348, distance: 434.2
click at [440, 364] on div "Photograph of Damaged Red Honda Civic at Accident Scene PD 3.jpg Photograph of …" at bounding box center [710, 438] width 559 height 148
copy h3 "Photograph of Damaged Red Honda Civic at Accident Scene"
click at [308, 745] on span "E. Gonzalez - Scene Photo - Defendant Vehicle Damage - Undated" at bounding box center [217, 752] width 327 height 15
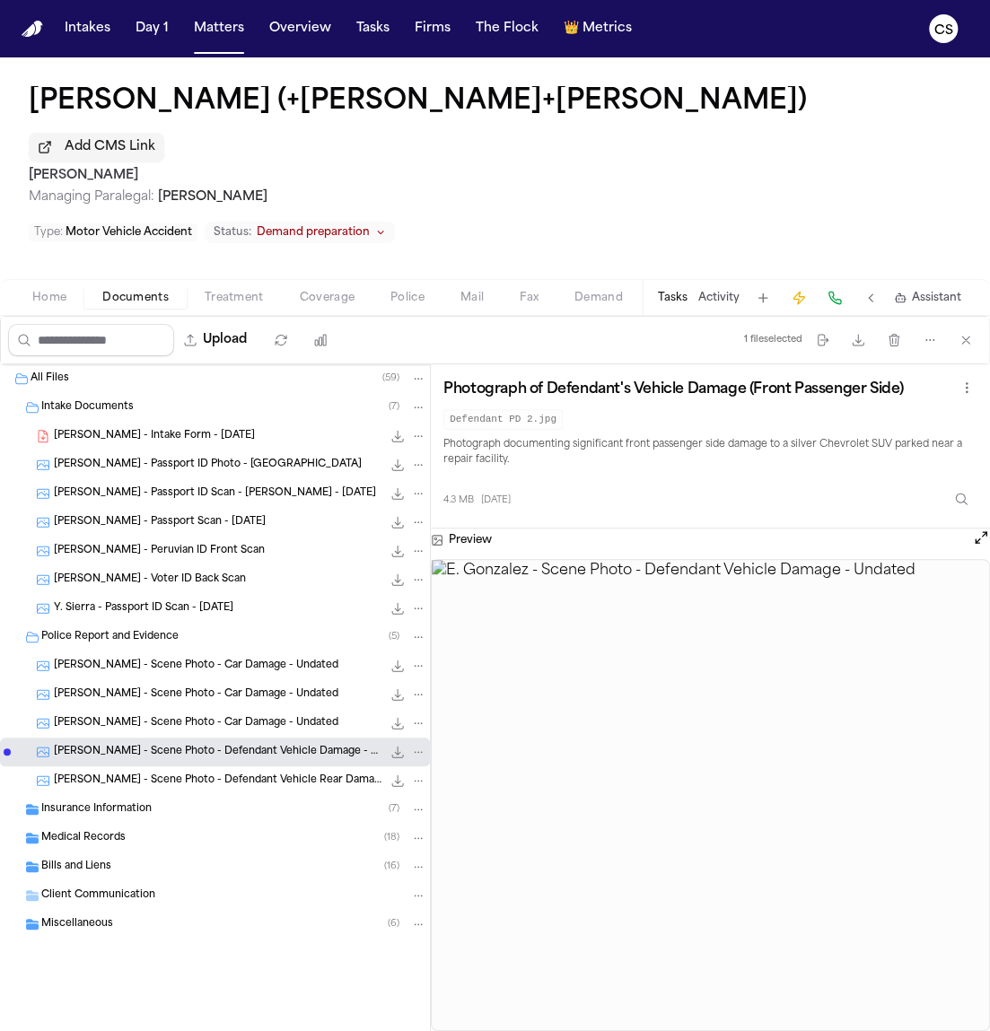
click at [570, 380] on h3 "Photograph of Defendant's Vehicle Damage (Front Passenger Side)" at bounding box center [672, 389] width 459 height 18
copy div "Photograph of Defendant's Vehicle Damage (Front Passenger Side)"
click at [270, 773] on span "E. Gonzalez - Scene Photo - Defendant Vehicle Rear Damage" at bounding box center [217, 780] width 327 height 15
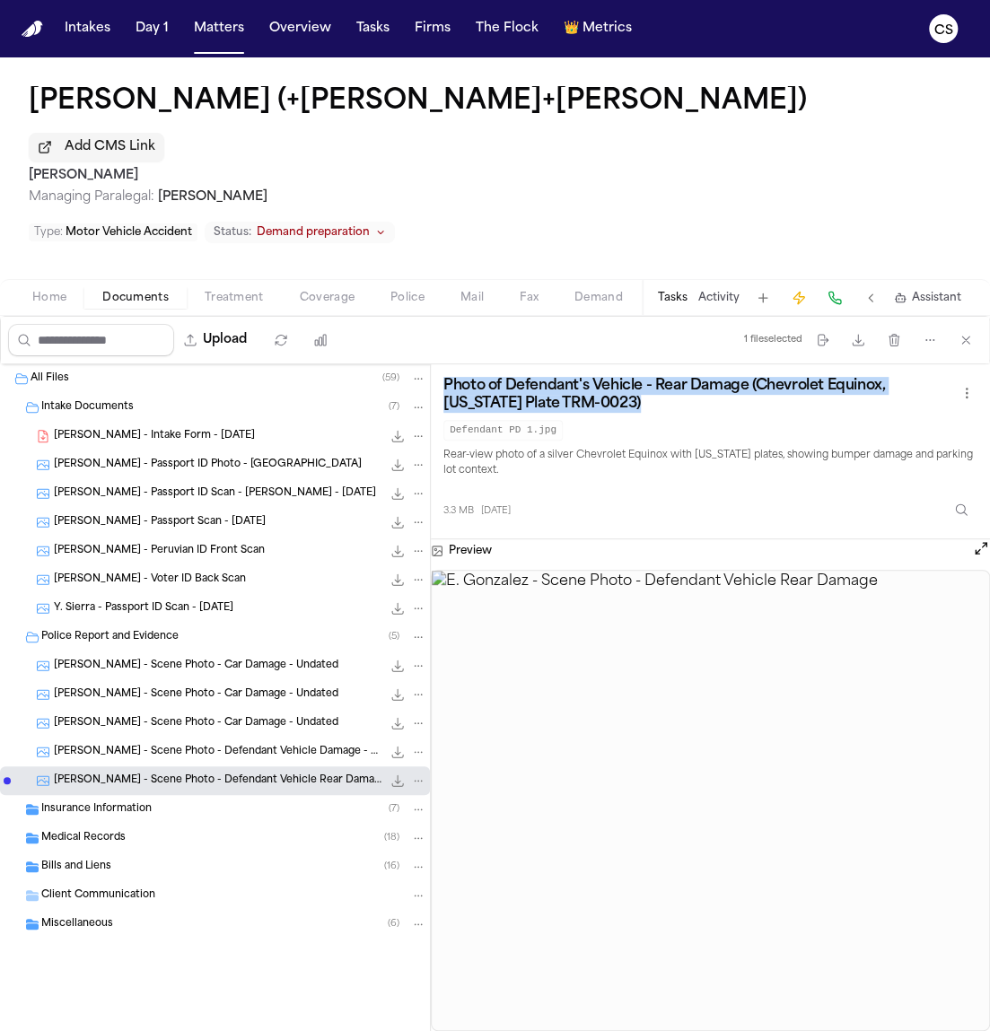
copy div "Photograph of Defendant's Vehicle Damage (Front Passenger Side)"
click at [163, 801] on div "Insurance Information ( 7 )" at bounding box center [233, 809] width 385 height 16
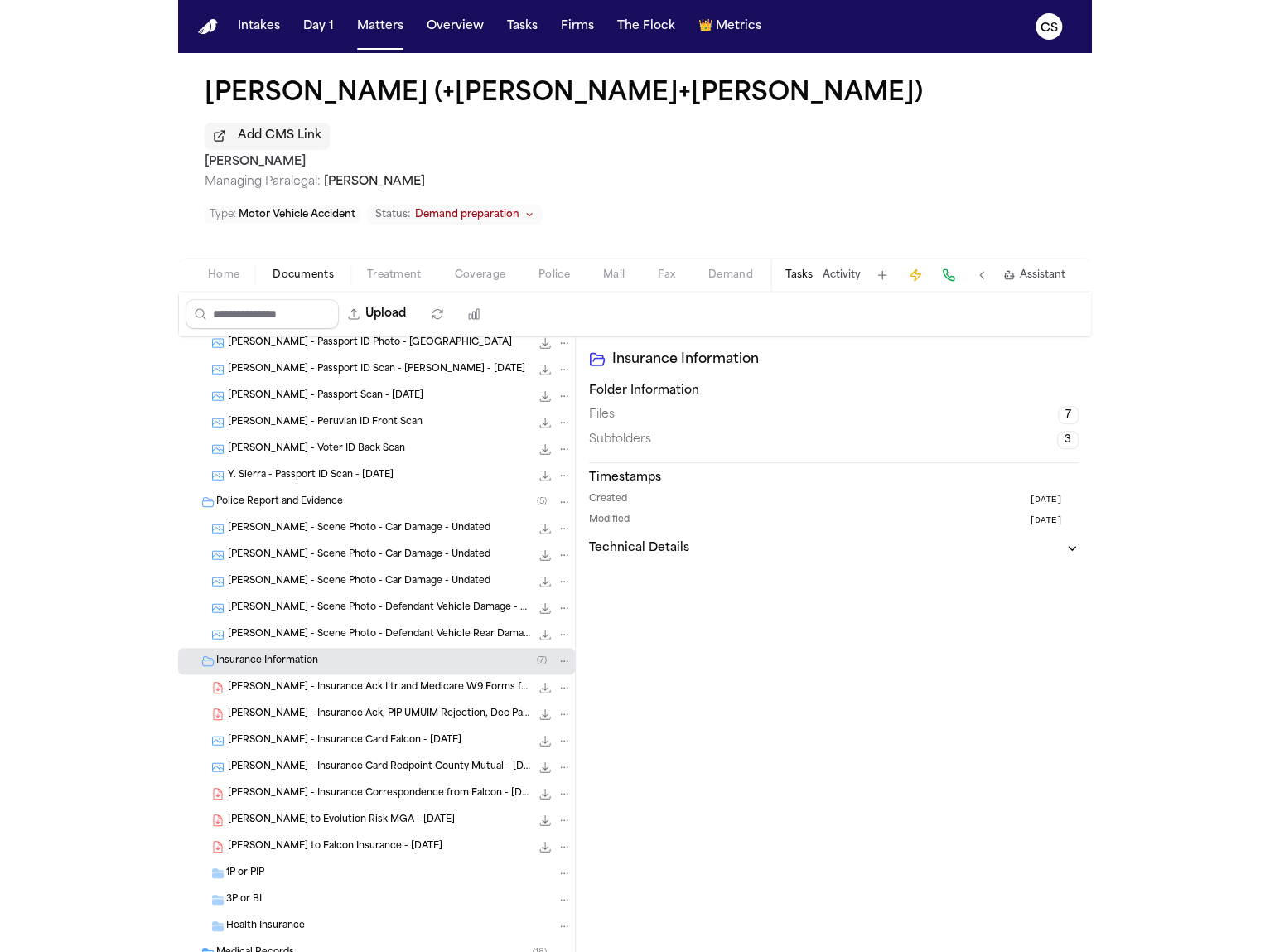
scroll to position [127, 0]
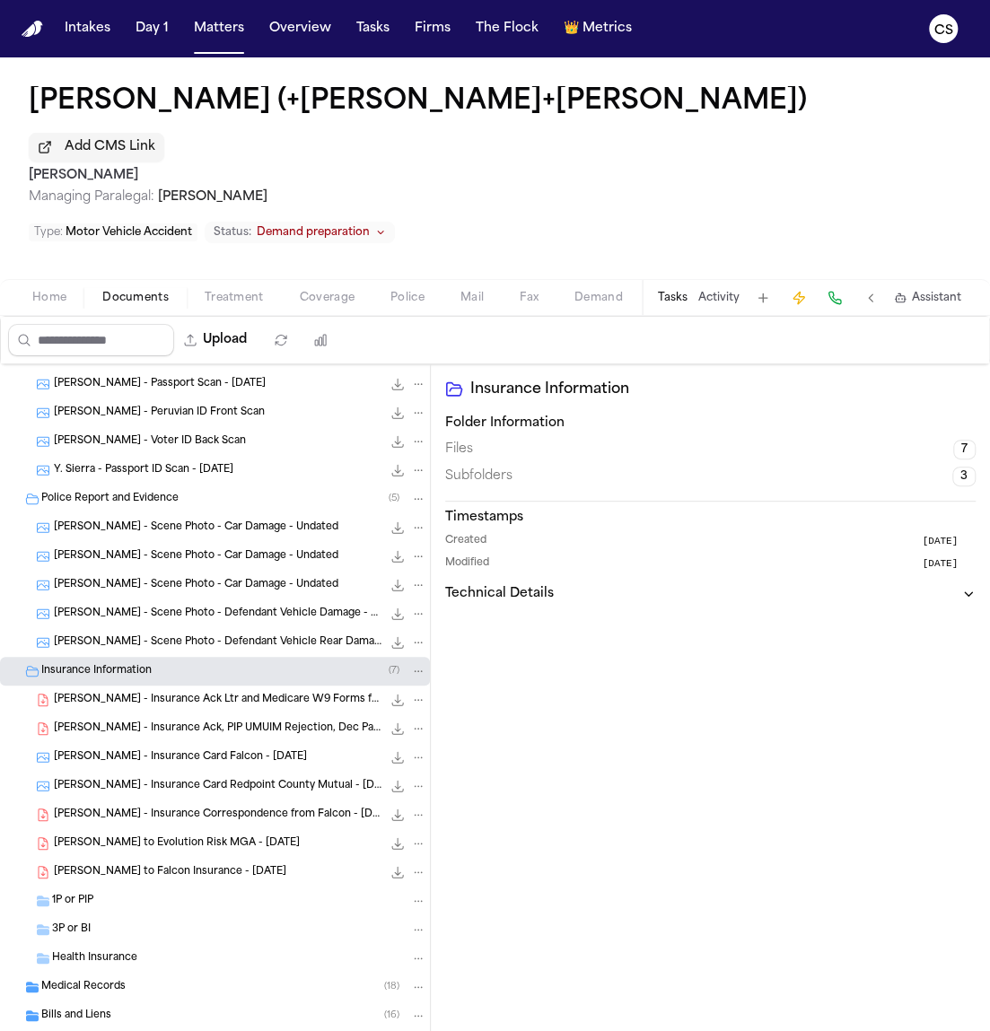
click at [254, 691] on div "E. Gonzalez - Insurance Ack Ltr and Medicare W9 Forms from Falcon - 5.29.24 599…" at bounding box center [240, 700] width 372 height 18
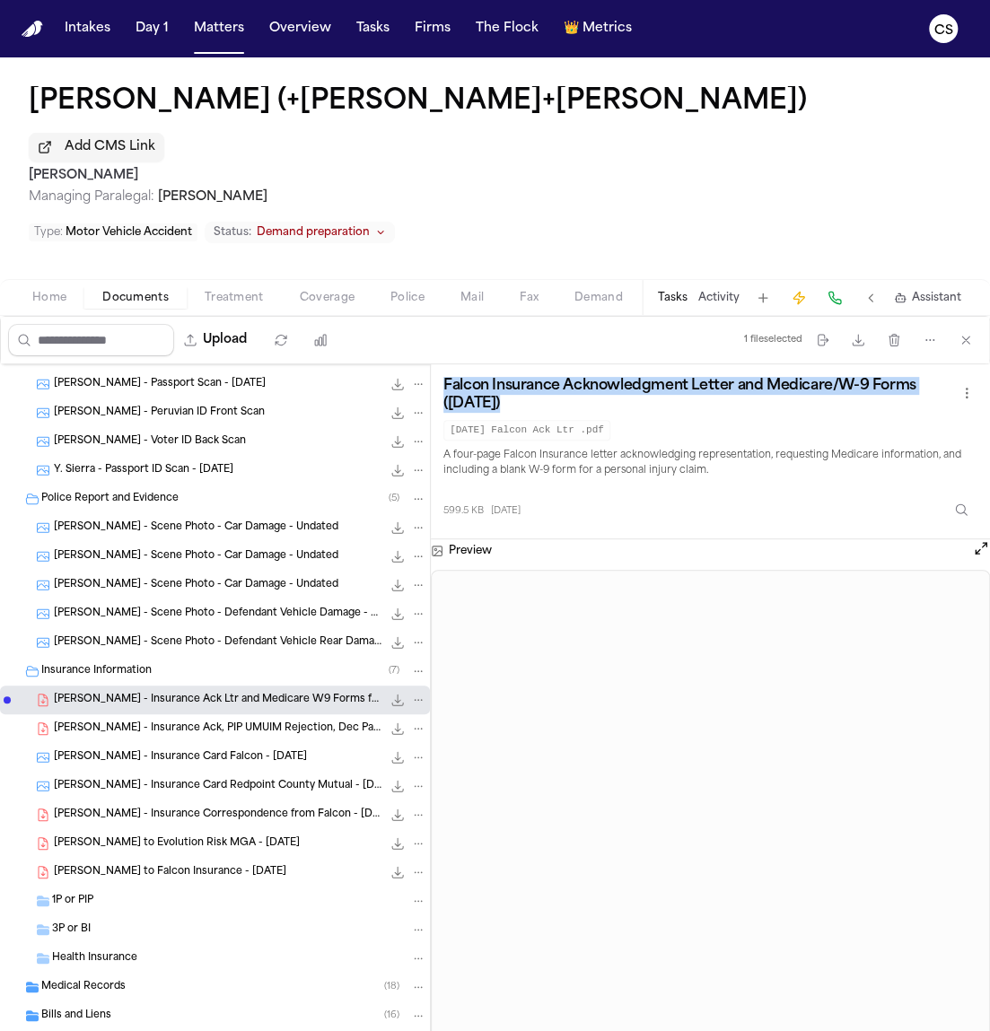
drag, startPoint x: 435, startPoint y: 336, endPoint x: 537, endPoint y: 375, distance: 109.3
click at [537, 375] on div "Falcon Insurance Acknowledgment Letter and Medicare/W-9 Forms (5/29/2024) 2024.…" at bounding box center [710, 451] width 559 height 175
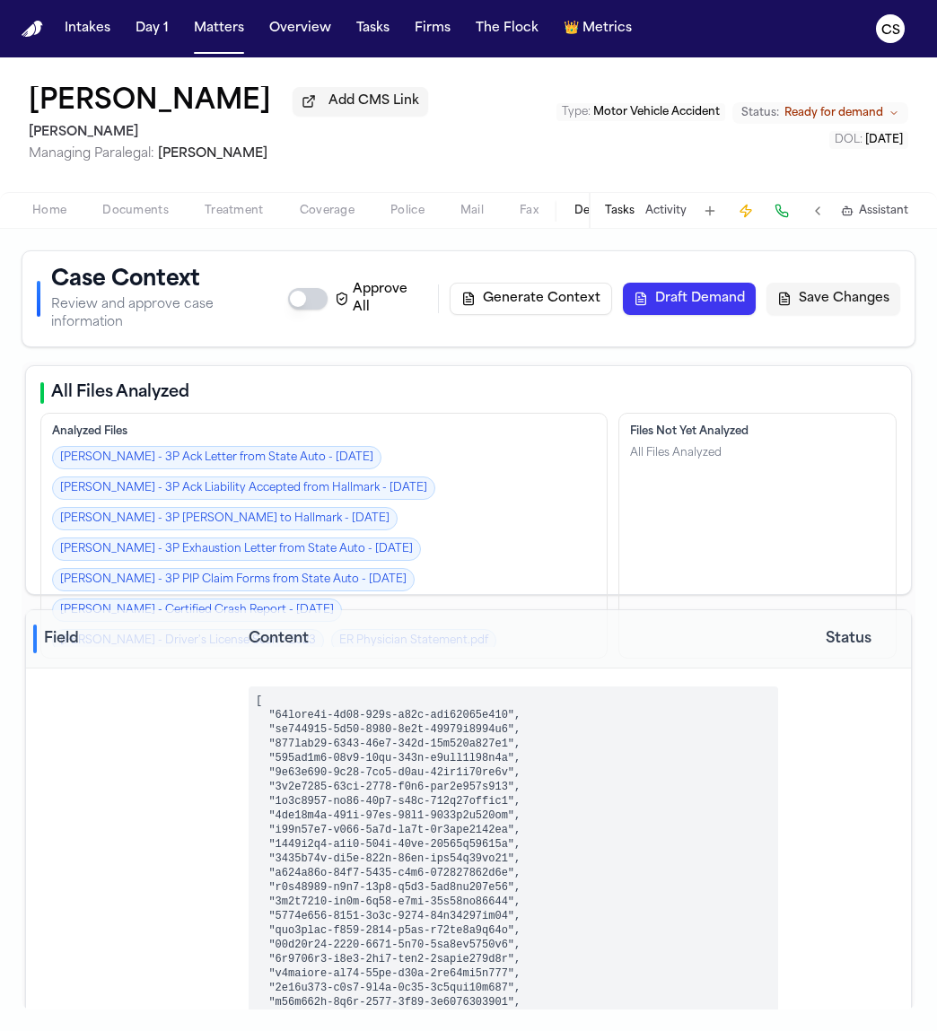
scroll to position [126, 0]
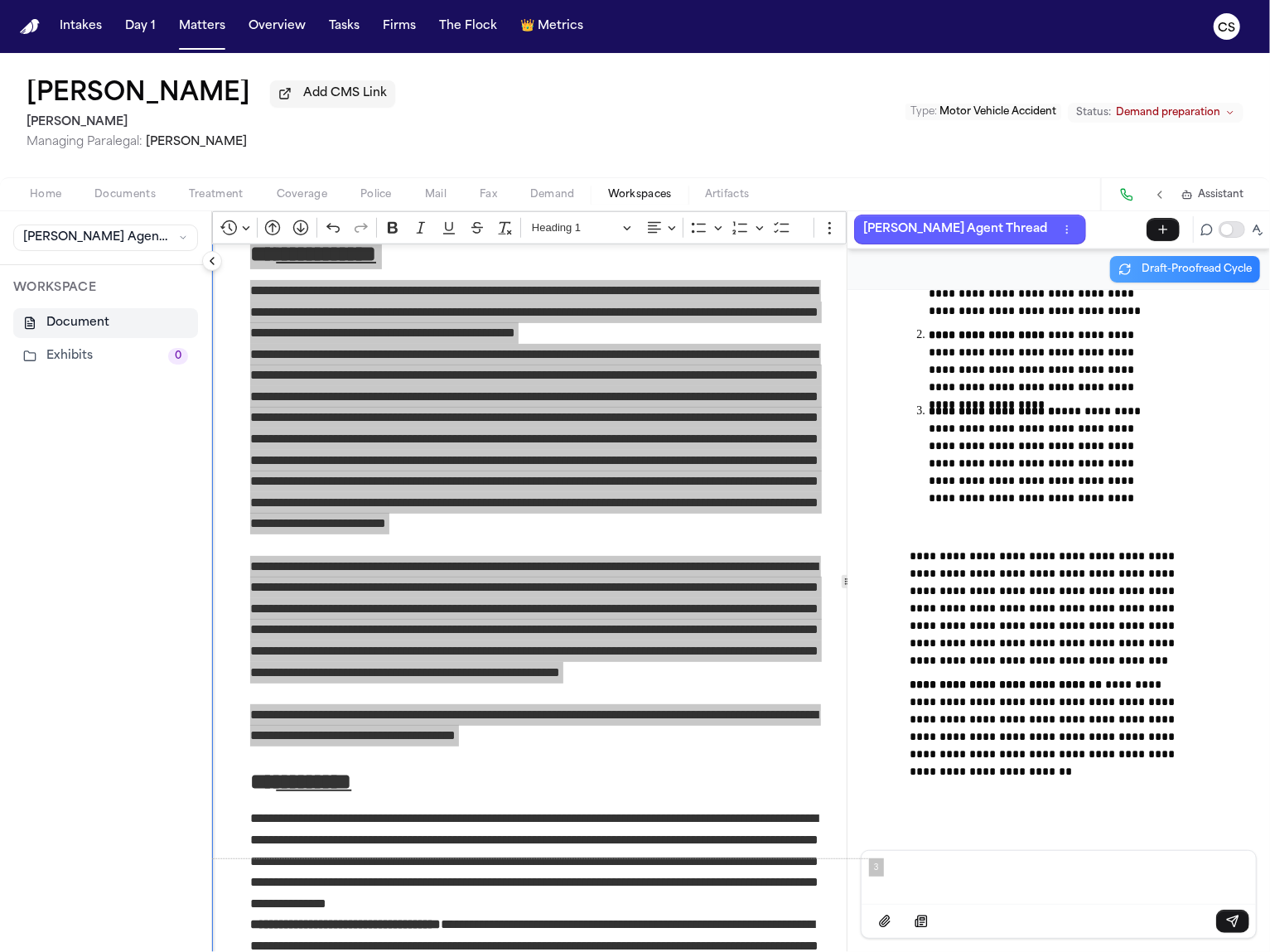
scroll to position [940, 0]
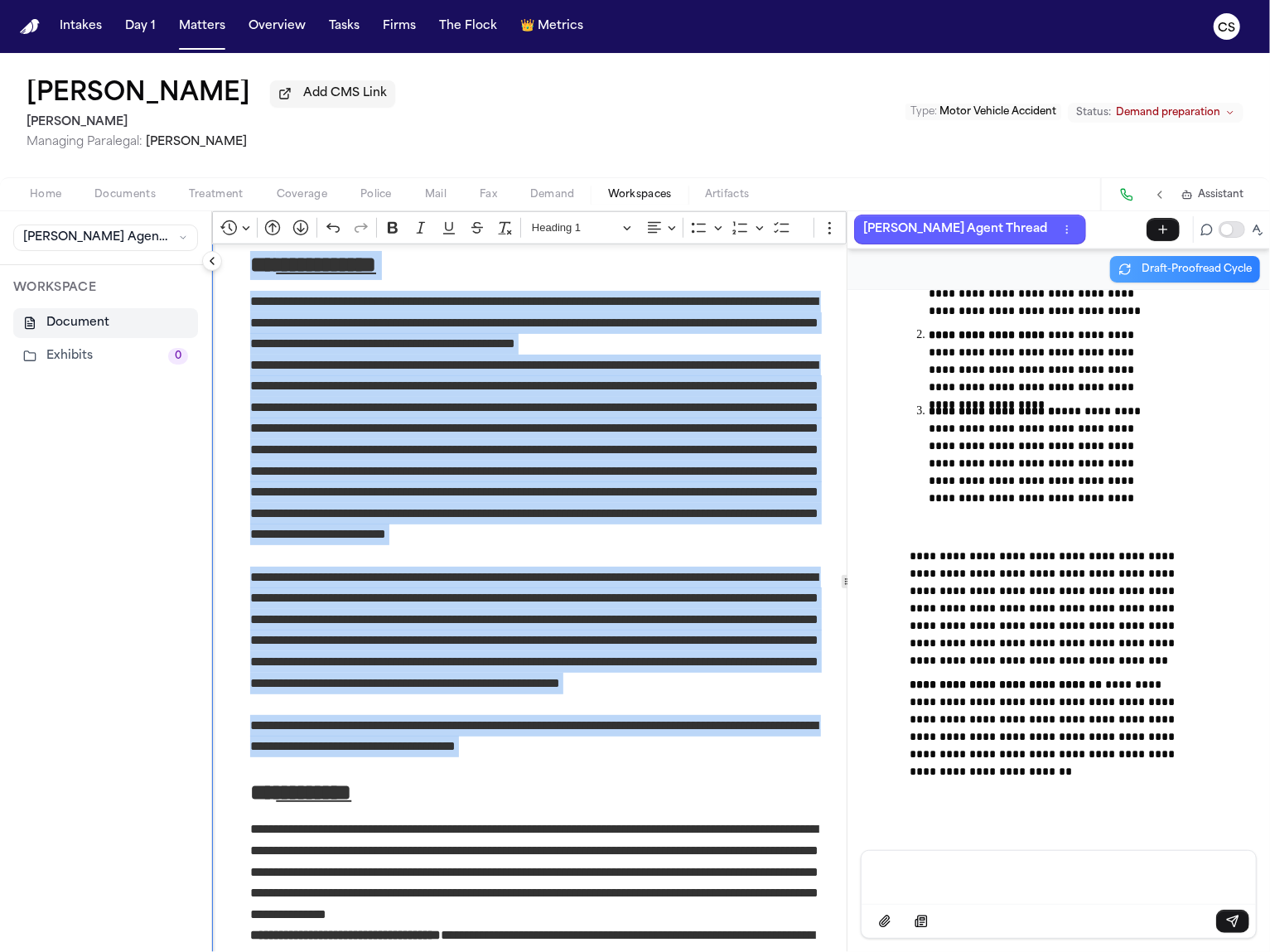
click at [444, 414] on p "**********" at bounding box center [541, 461] width 582 height 212
click at [432, 416] on p "**********" at bounding box center [541, 461] width 582 height 212
drag, startPoint x: 249, startPoint y: 307, endPoint x: 620, endPoint y: 744, distance: 573.2
click at [620, 744] on div "**********" at bounding box center [541, 755] width 658 height 2903
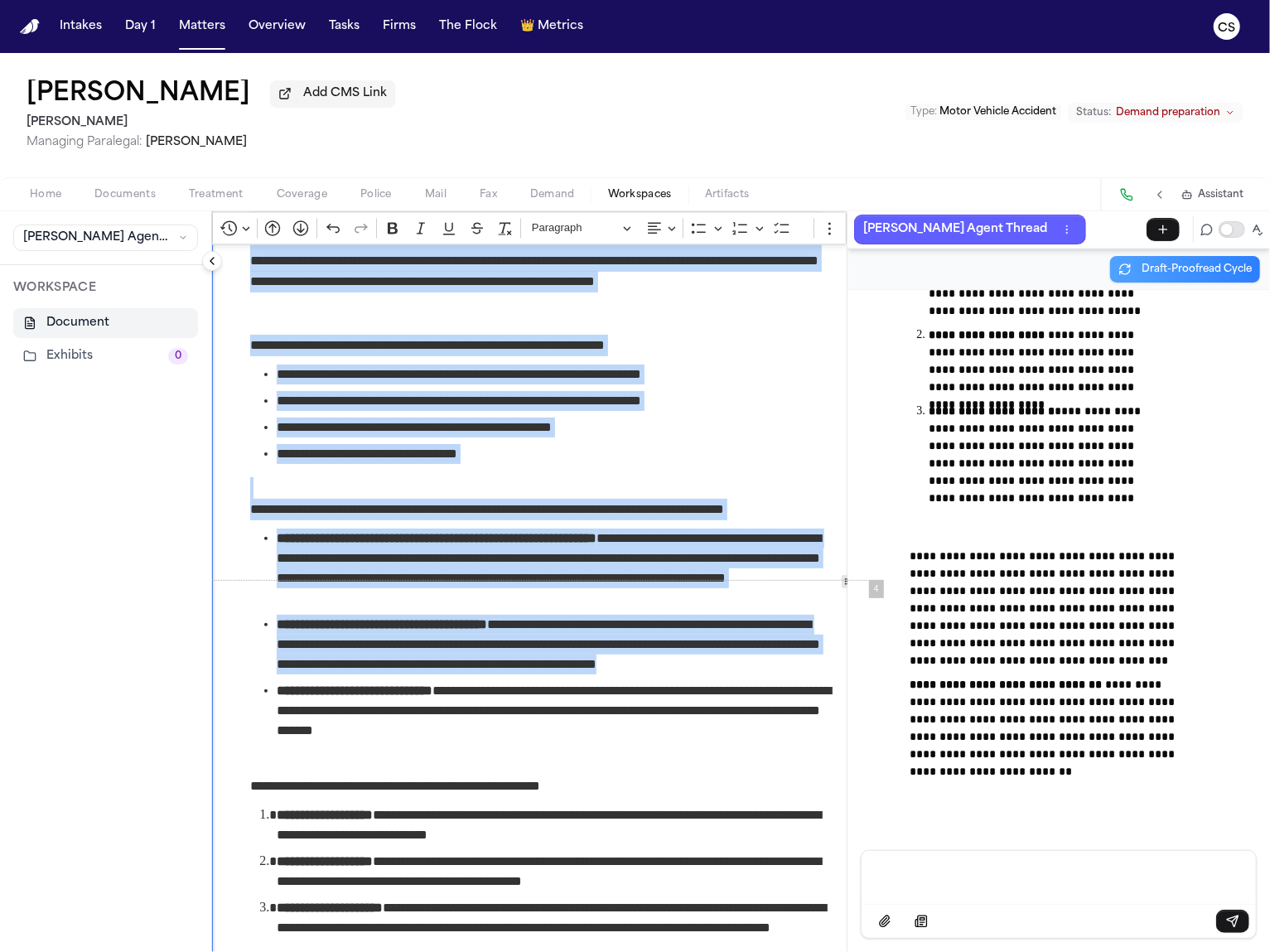
scroll to position [2427, 0]
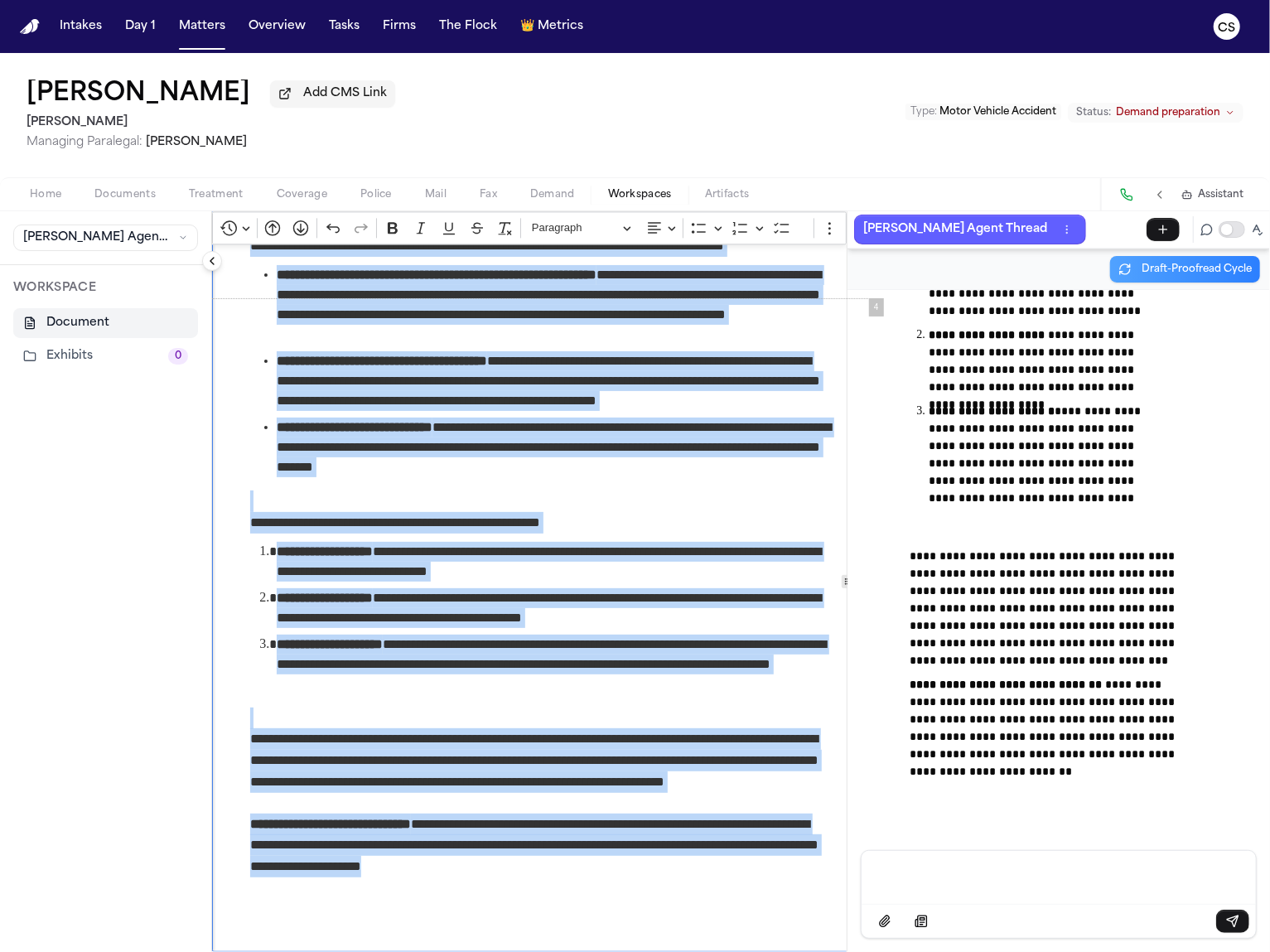
drag, startPoint x: 246, startPoint y: 315, endPoint x: 667, endPoint y: 856, distance: 685.5
copy div "**********"
click at [128, 238] on span "[PERSON_NAME]h Agent Demand" at bounding box center [97, 238] width 149 height 17
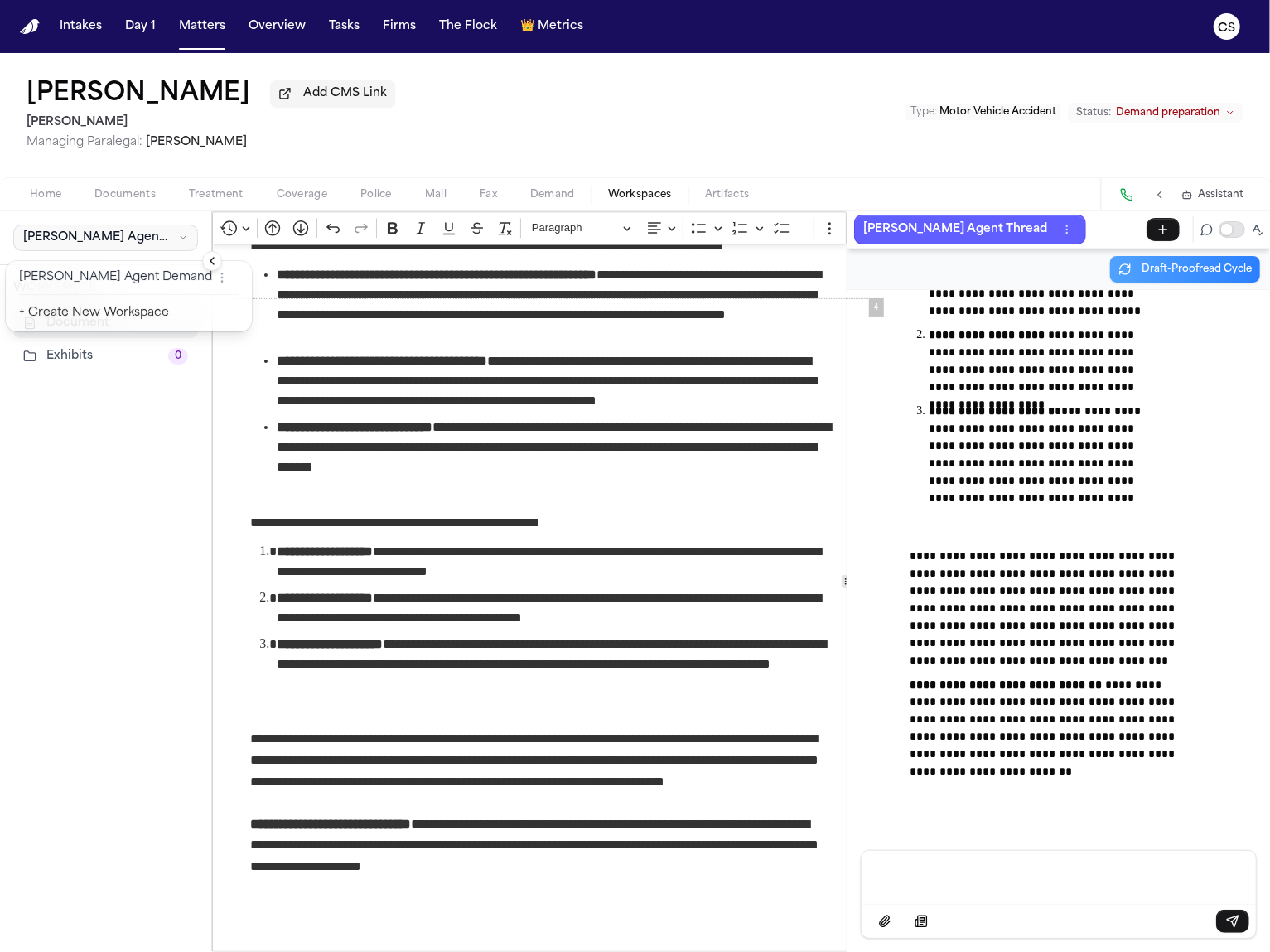
click at [128, 238] on span "[PERSON_NAME]h Agent Demand" at bounding box center [97, 238] width 149 height 17
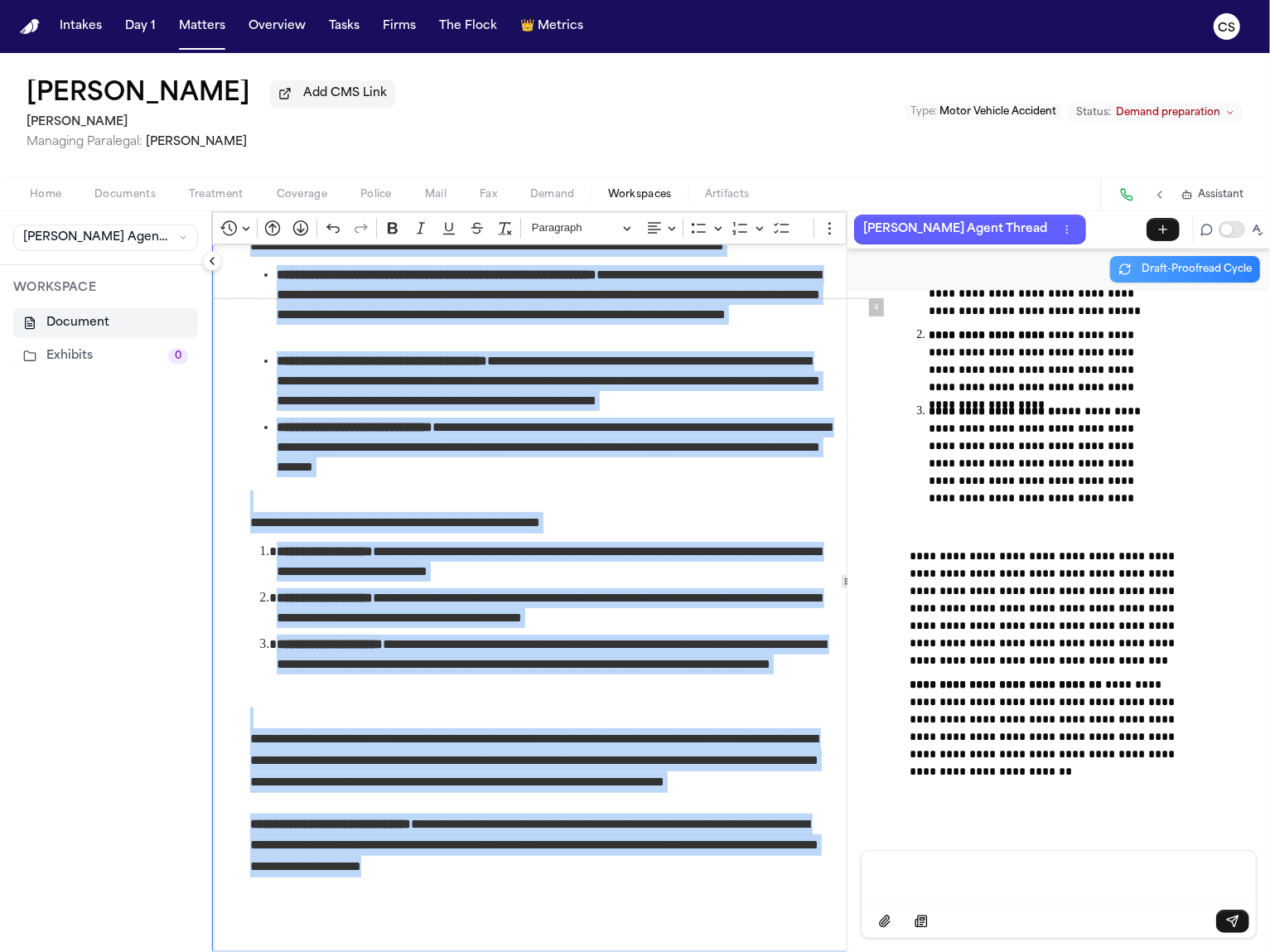
click at [357, 729] on p "**********" at bounding box center [541, 771] width 582 height 85
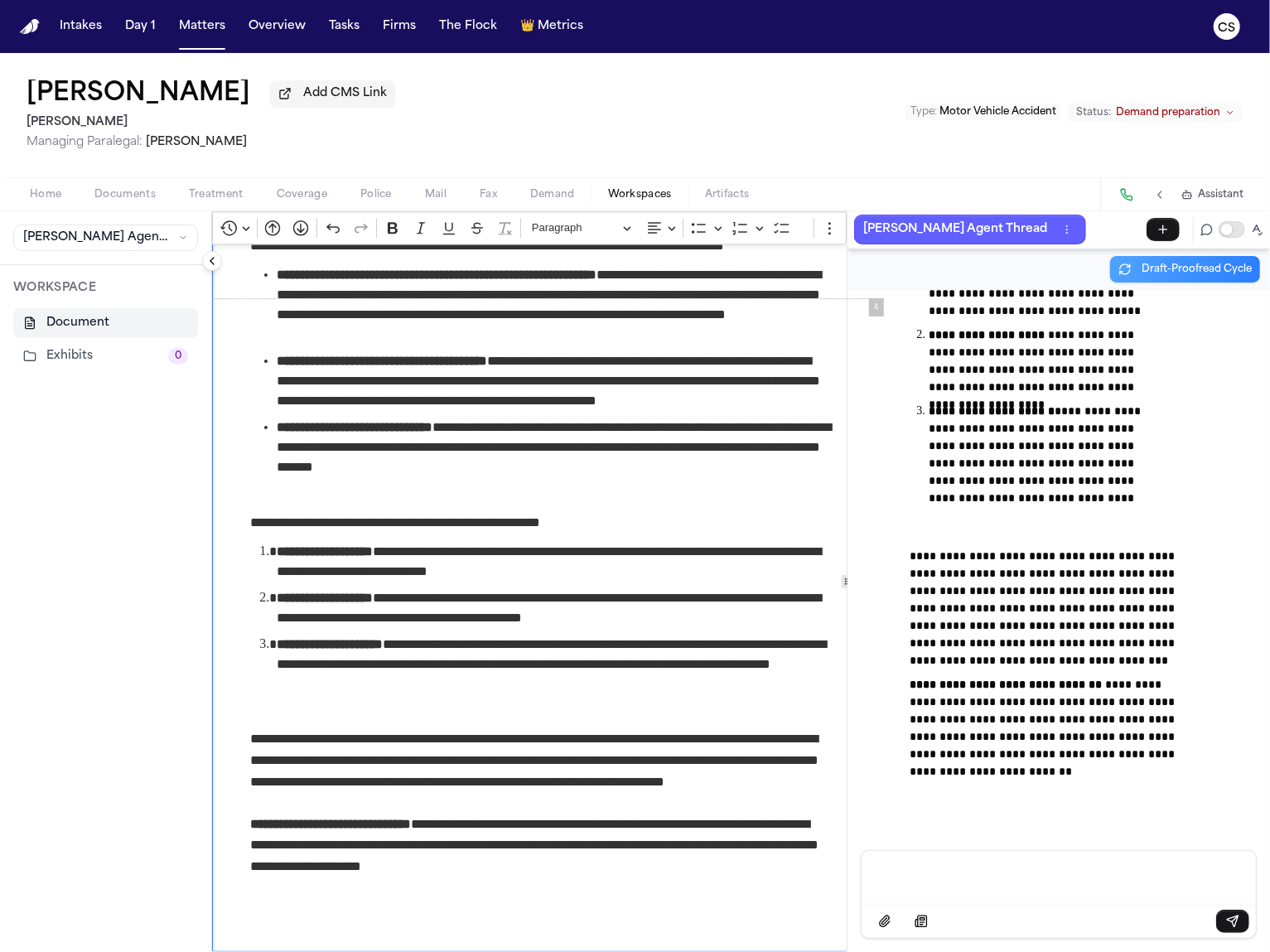
click at [978, 897] on div "Message input" at bounding box center [1059, 875] width 375 height 50
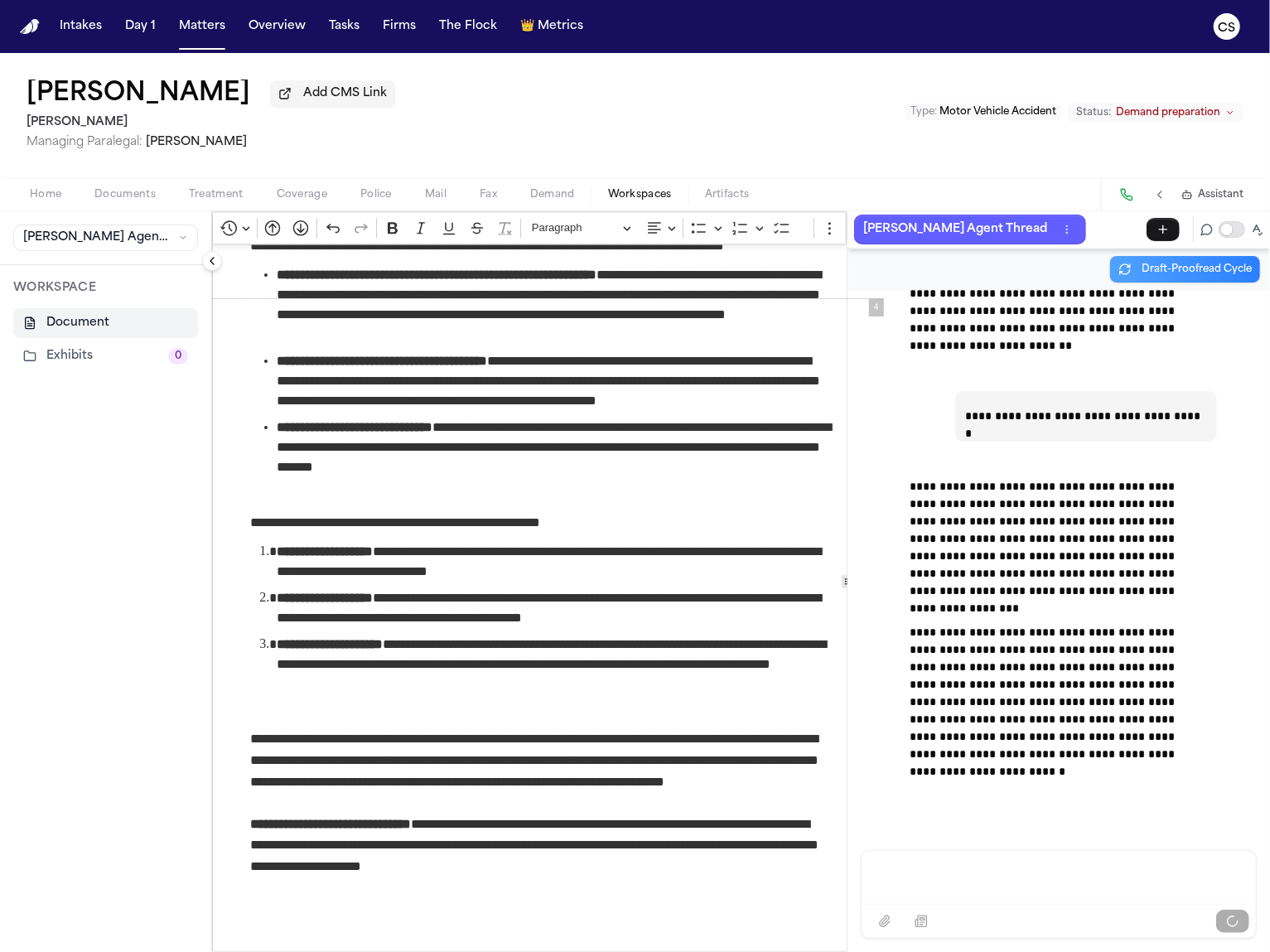
scroll to position [65890, 0]
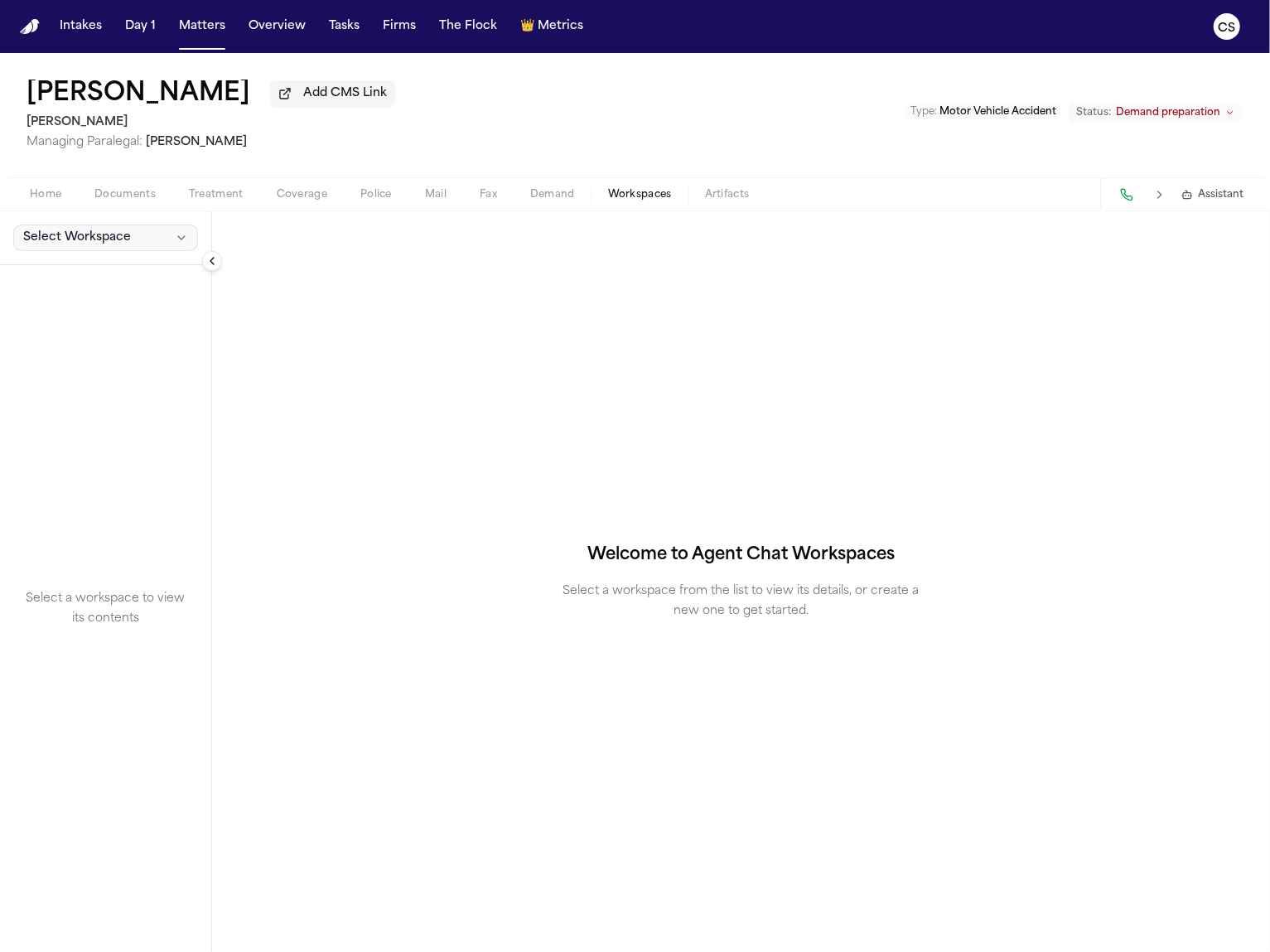
click at [167, 236] on button "Select Workspace" at bounding box center [105, 237] width 185 height 27
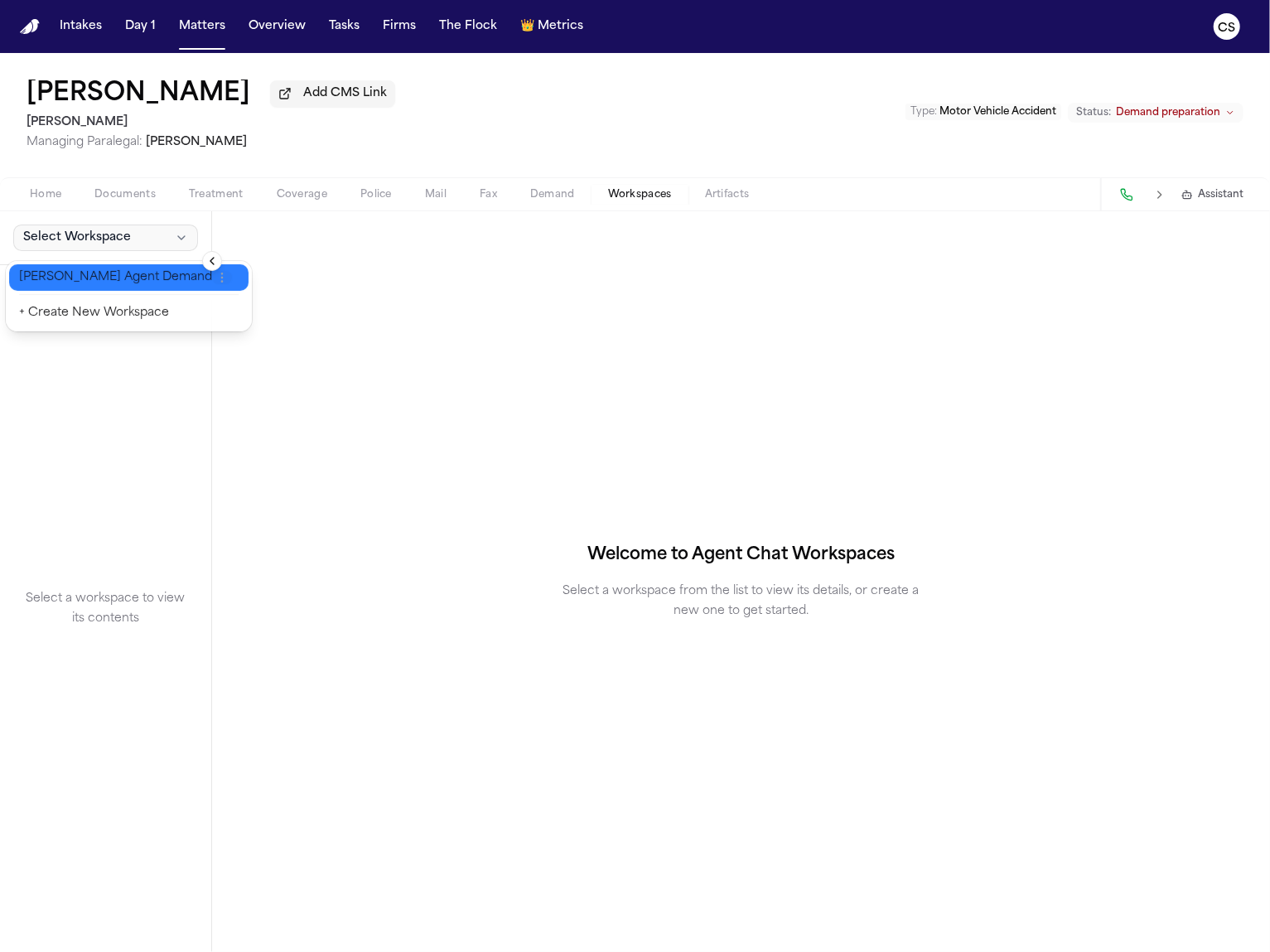
click at [215, 279] on icon "button" at bounding box center [222, 277] width 13 height 13
click at [133, 281] on button "[PERSON_NAME] Agent Demand" at bounding box center [128, 277] width 239 height 27
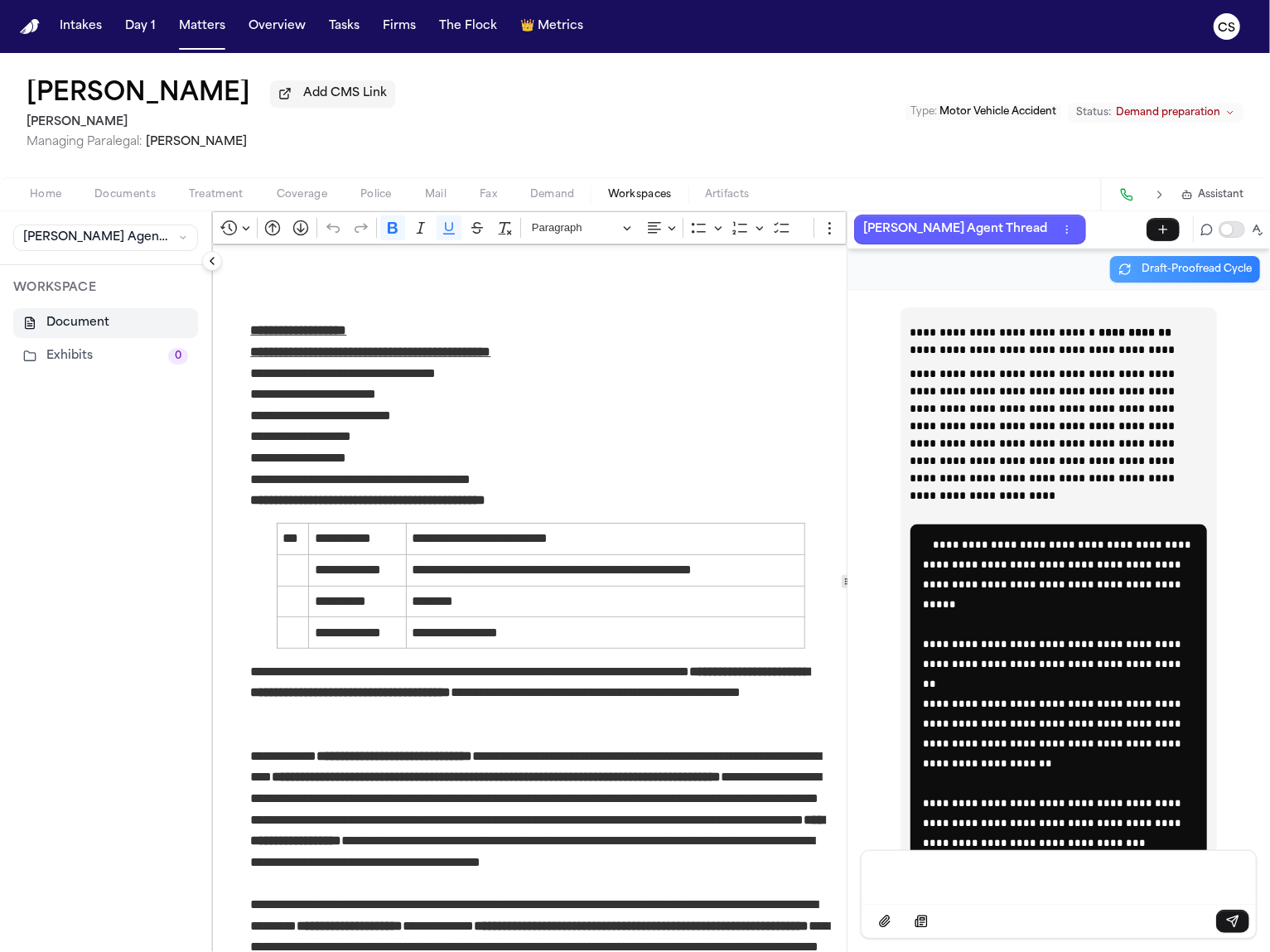
click at [550, 195] on span "Demand" at bounding box center [552, 195] width 44 height 13
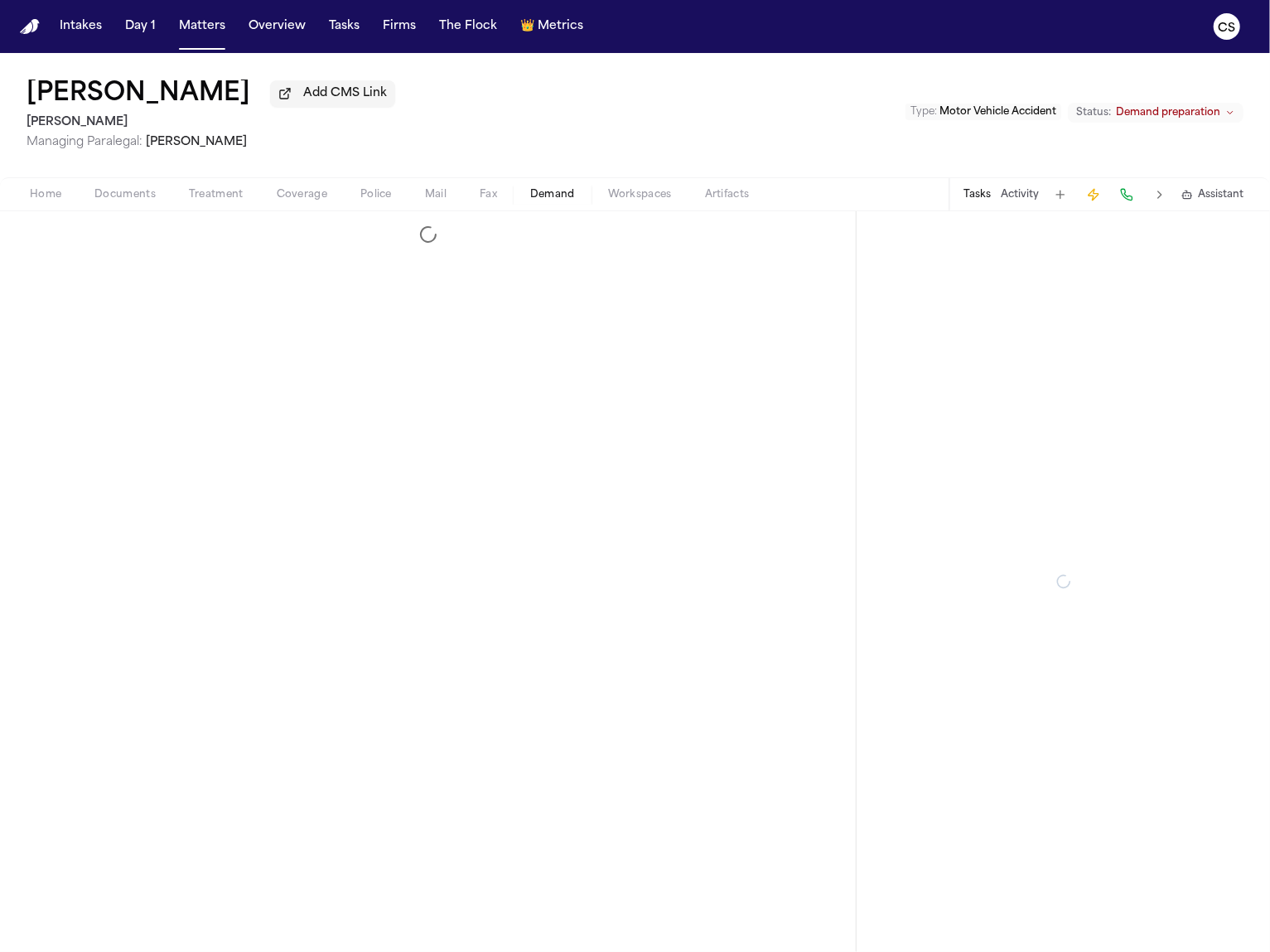
select select "**********"
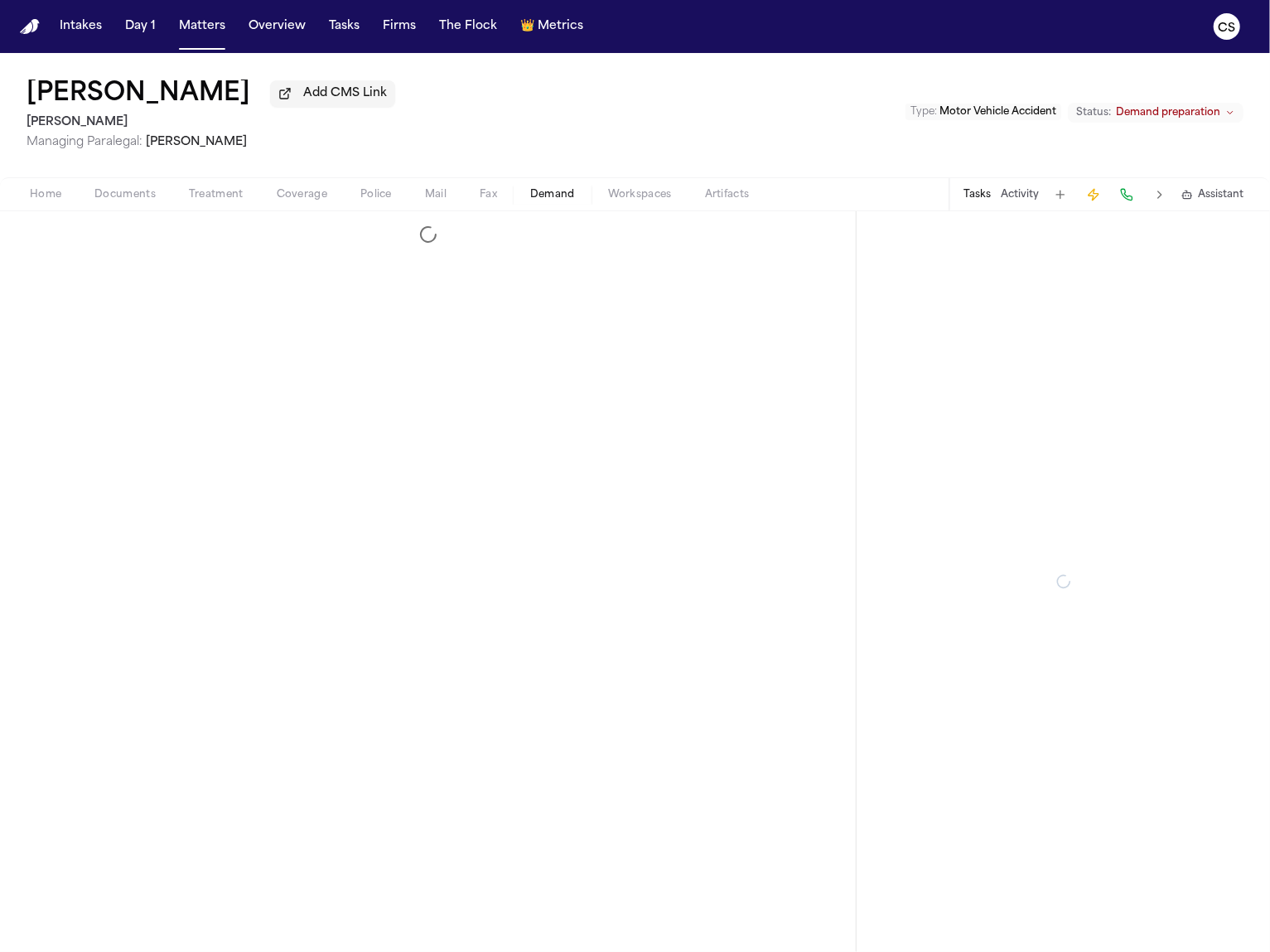
select select "**********"
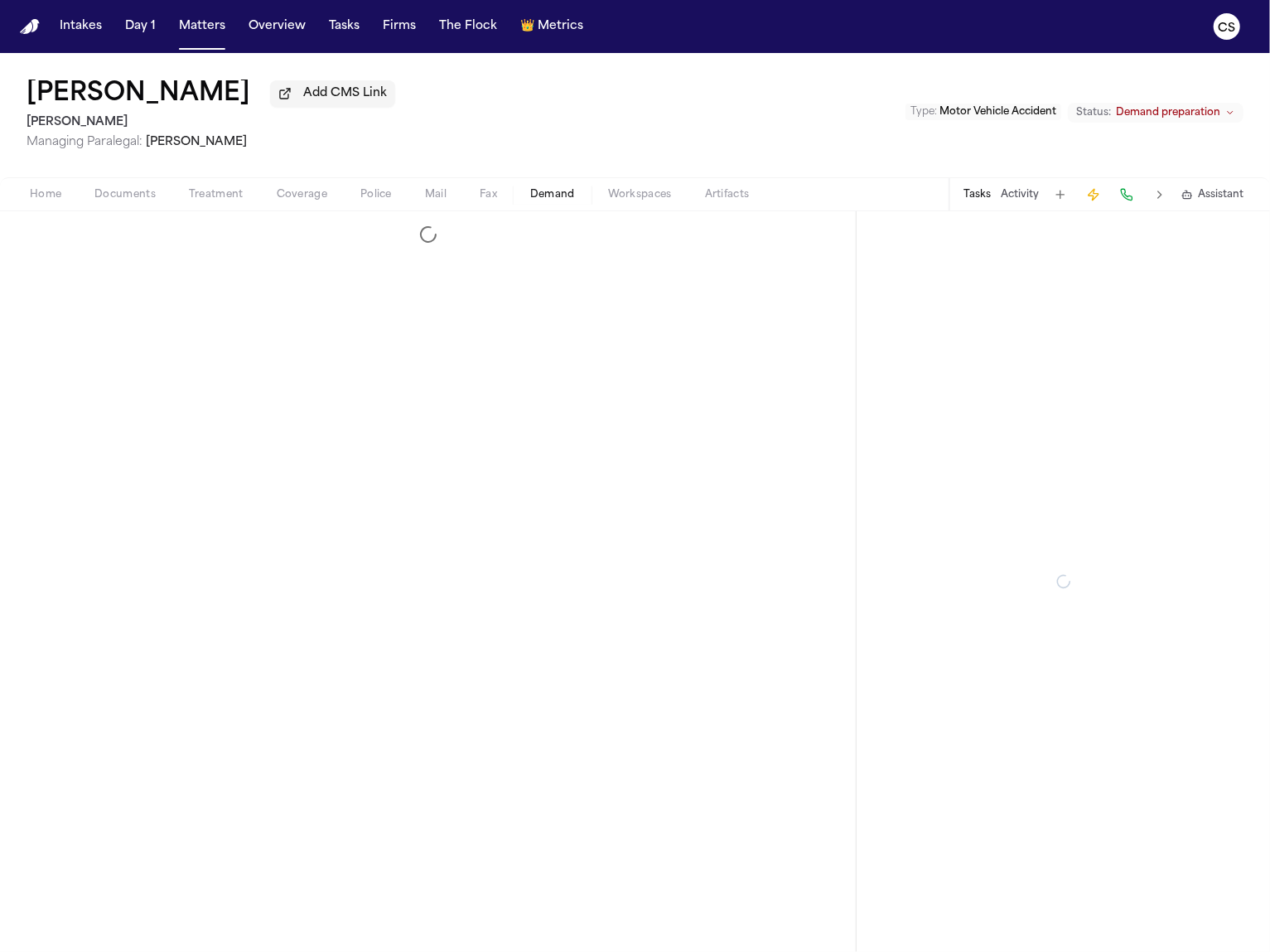
select select "**********"
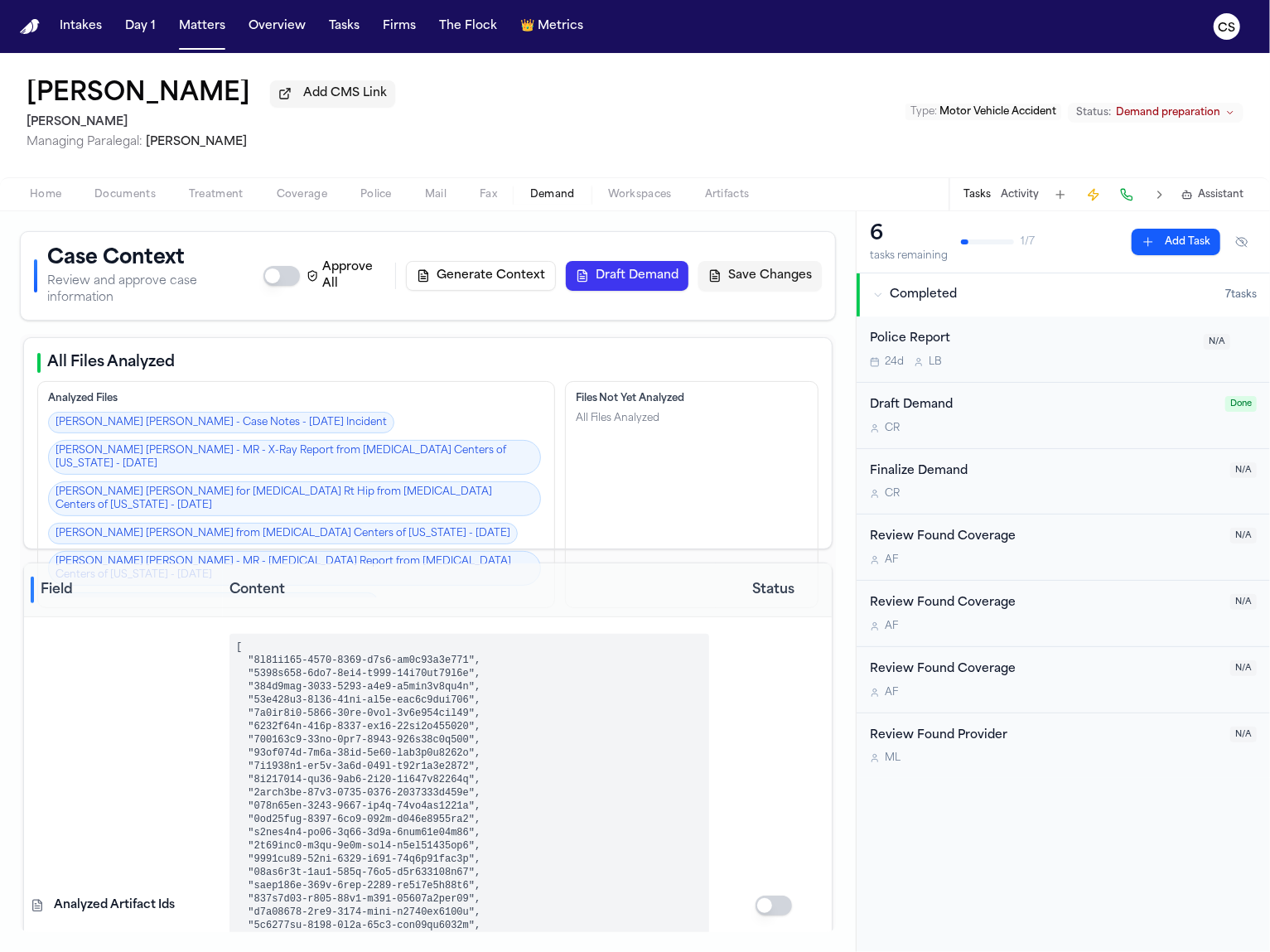
click at [650, 271] on button "Draft Demand" at bounding box center [627, 276] width 123 height 30
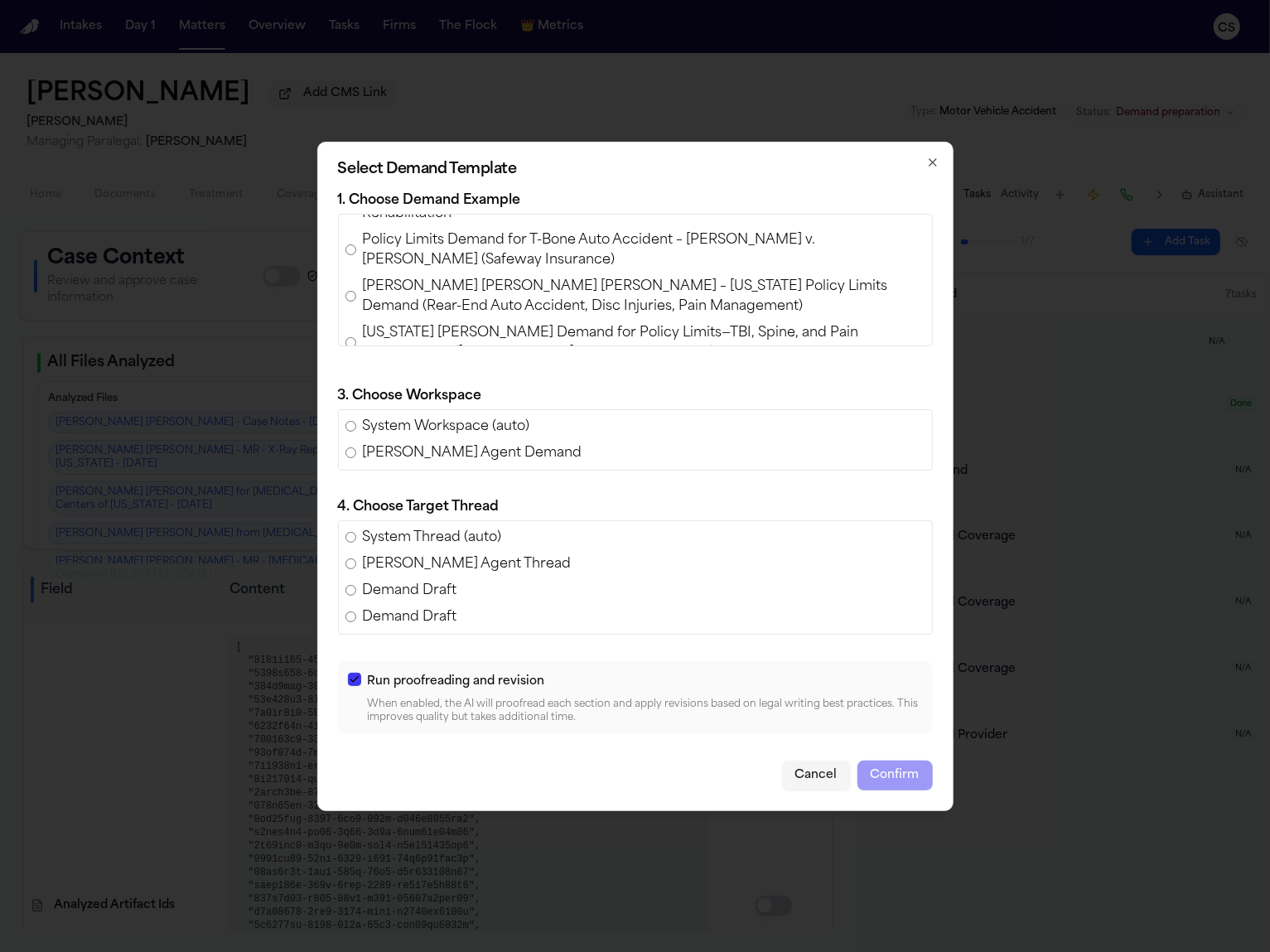
scroll to position [138, 0]
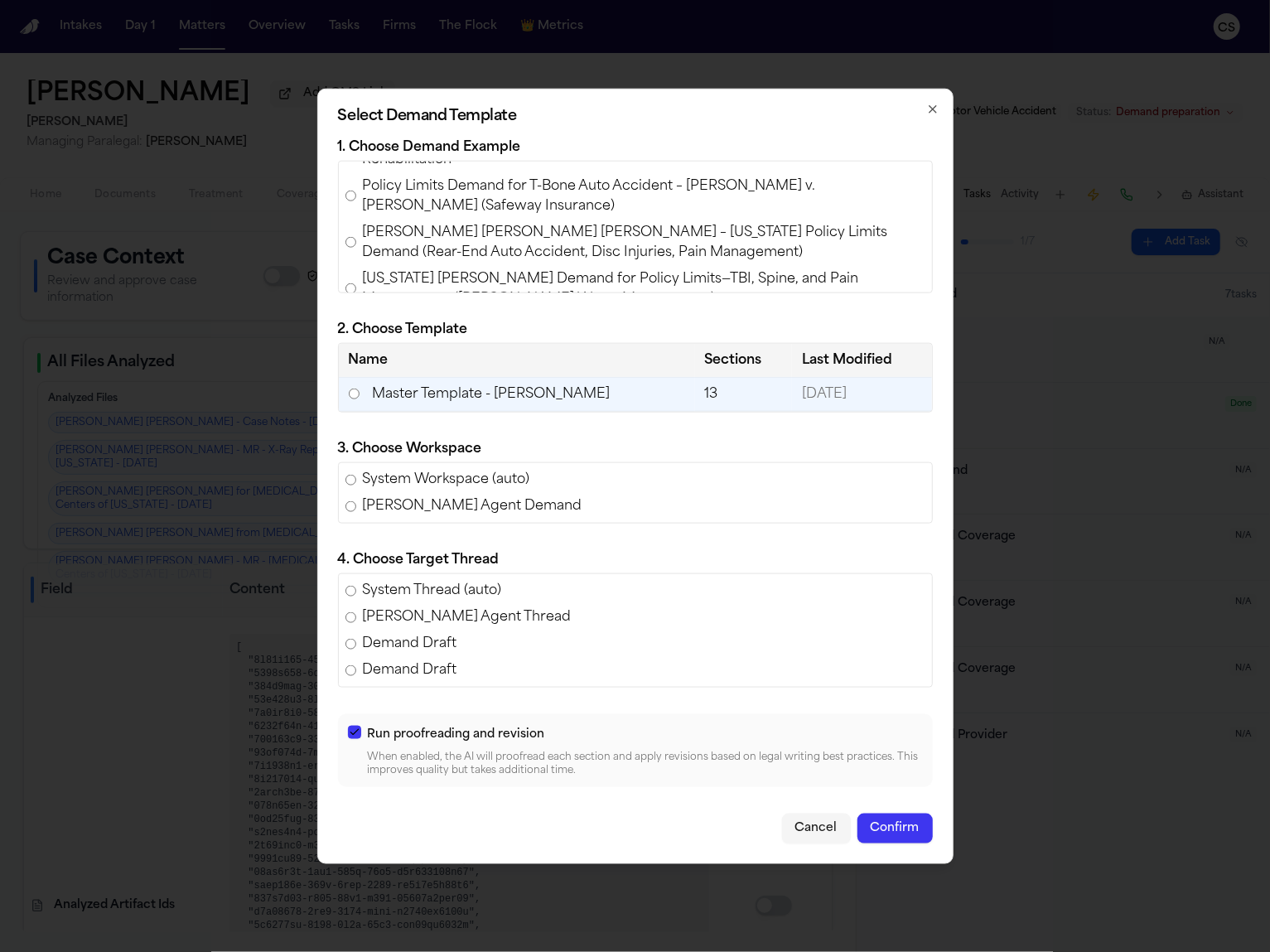
click at [893, 830] on button "Confirm" at bounding box center [896, 828] width 76 height 30
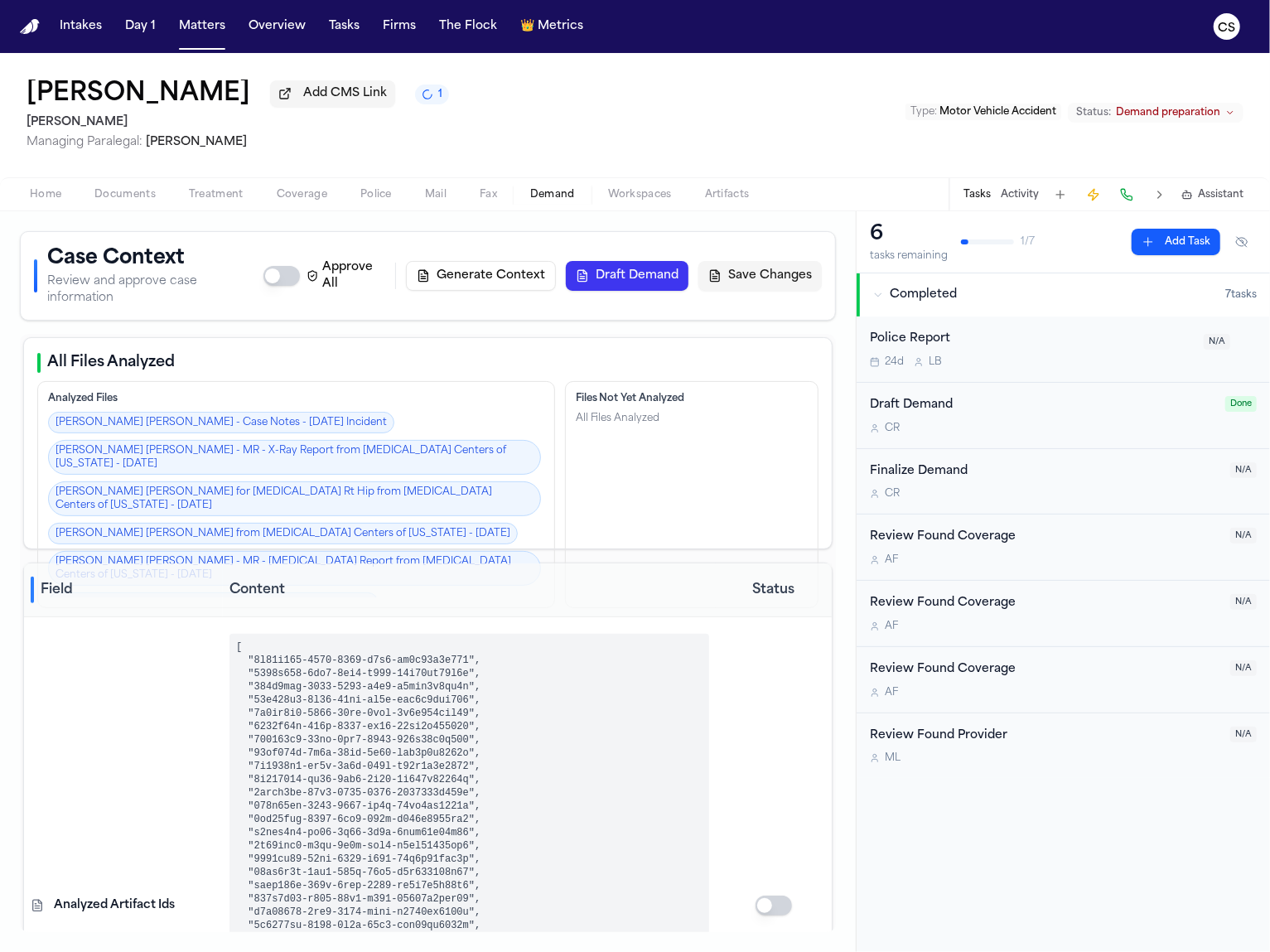
click at [637, 205] on span "button" at bounding box center [640, 204] width 84 height 2
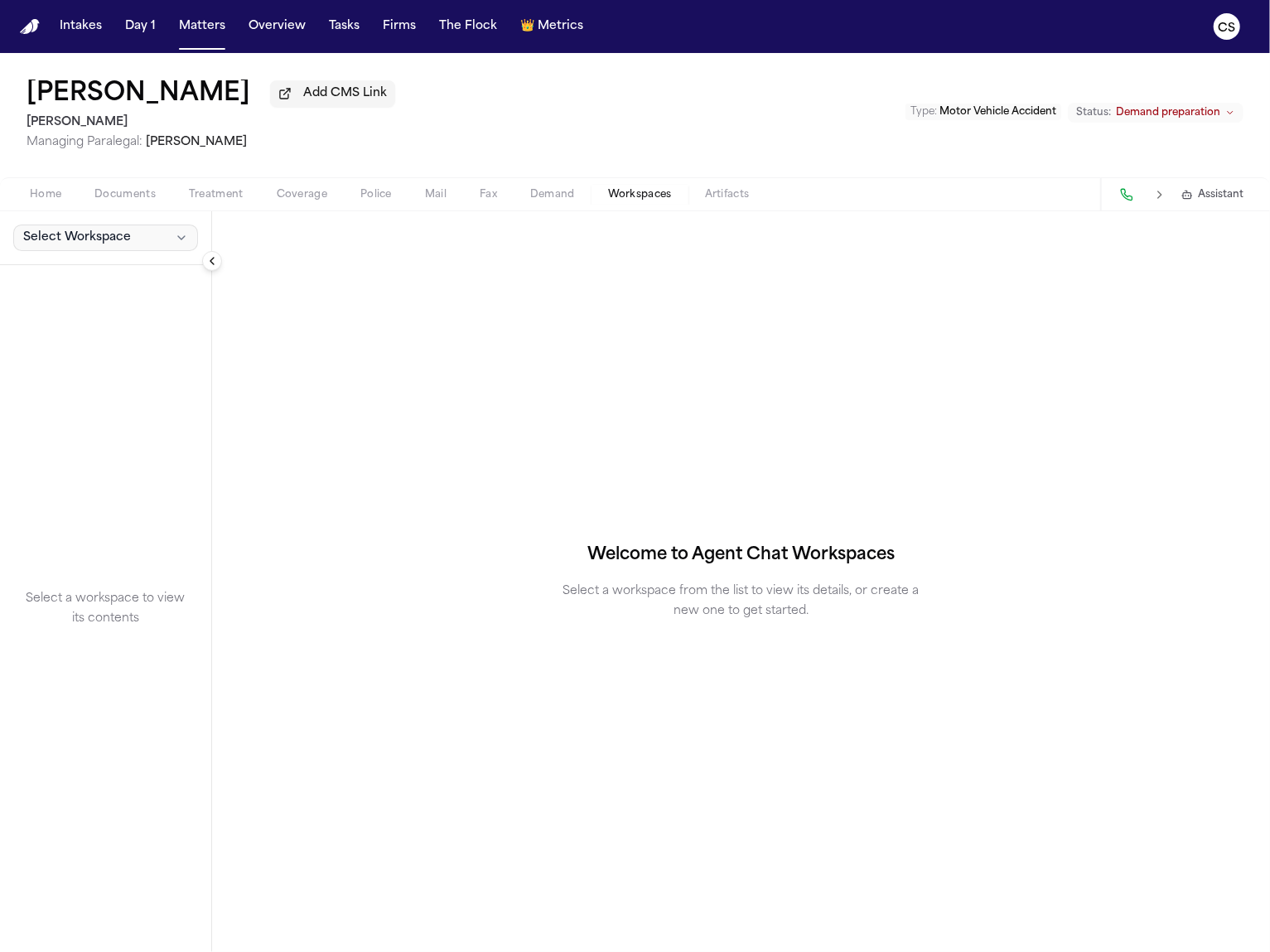
click at [125, 244] on span "Select Workspace" at bounding box center [77, 238] width 108 height 17
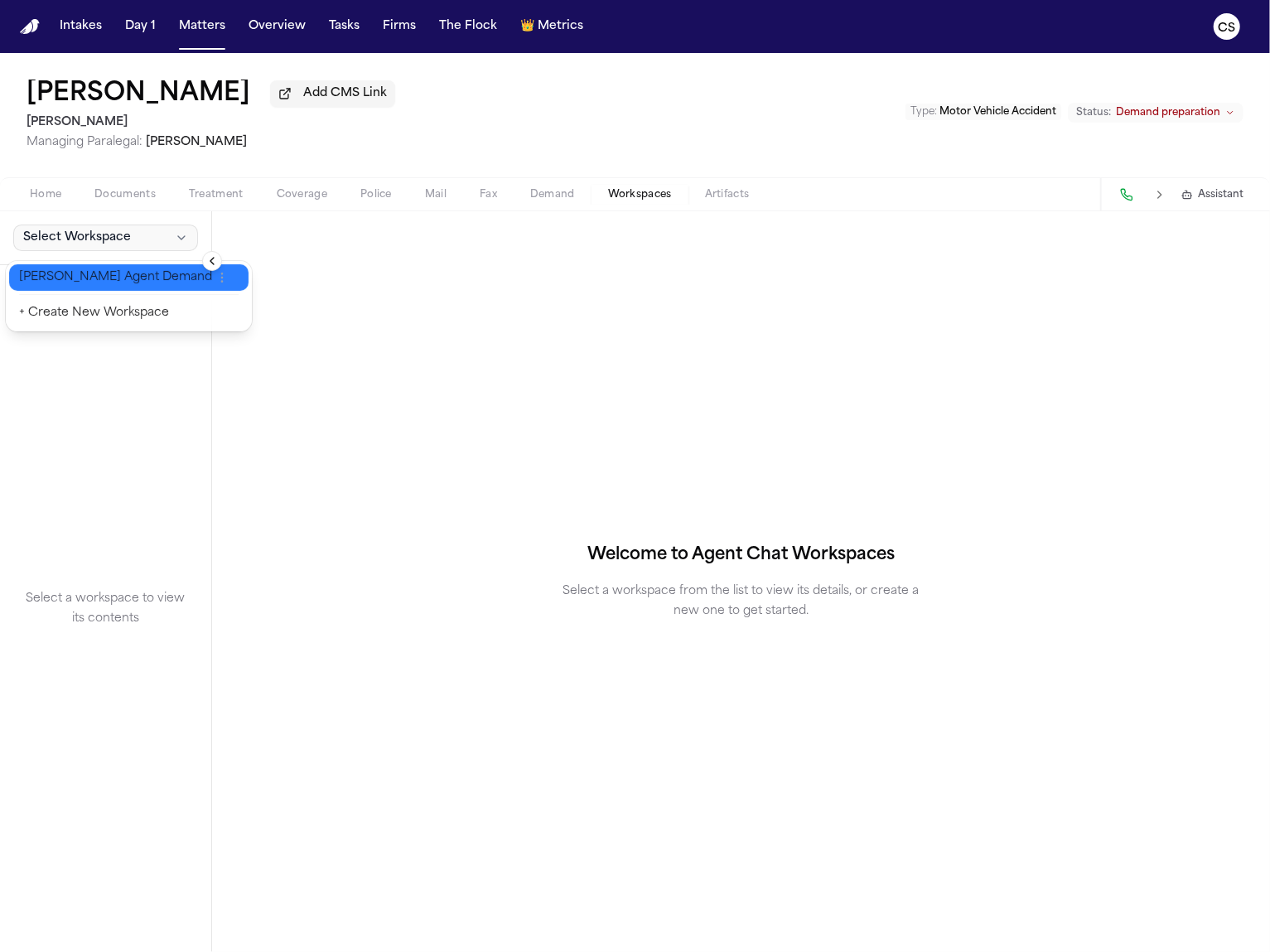
click at [114, 280] on span "Finch Agent Demand" at bounding box center [115, 278] width 193 height 17
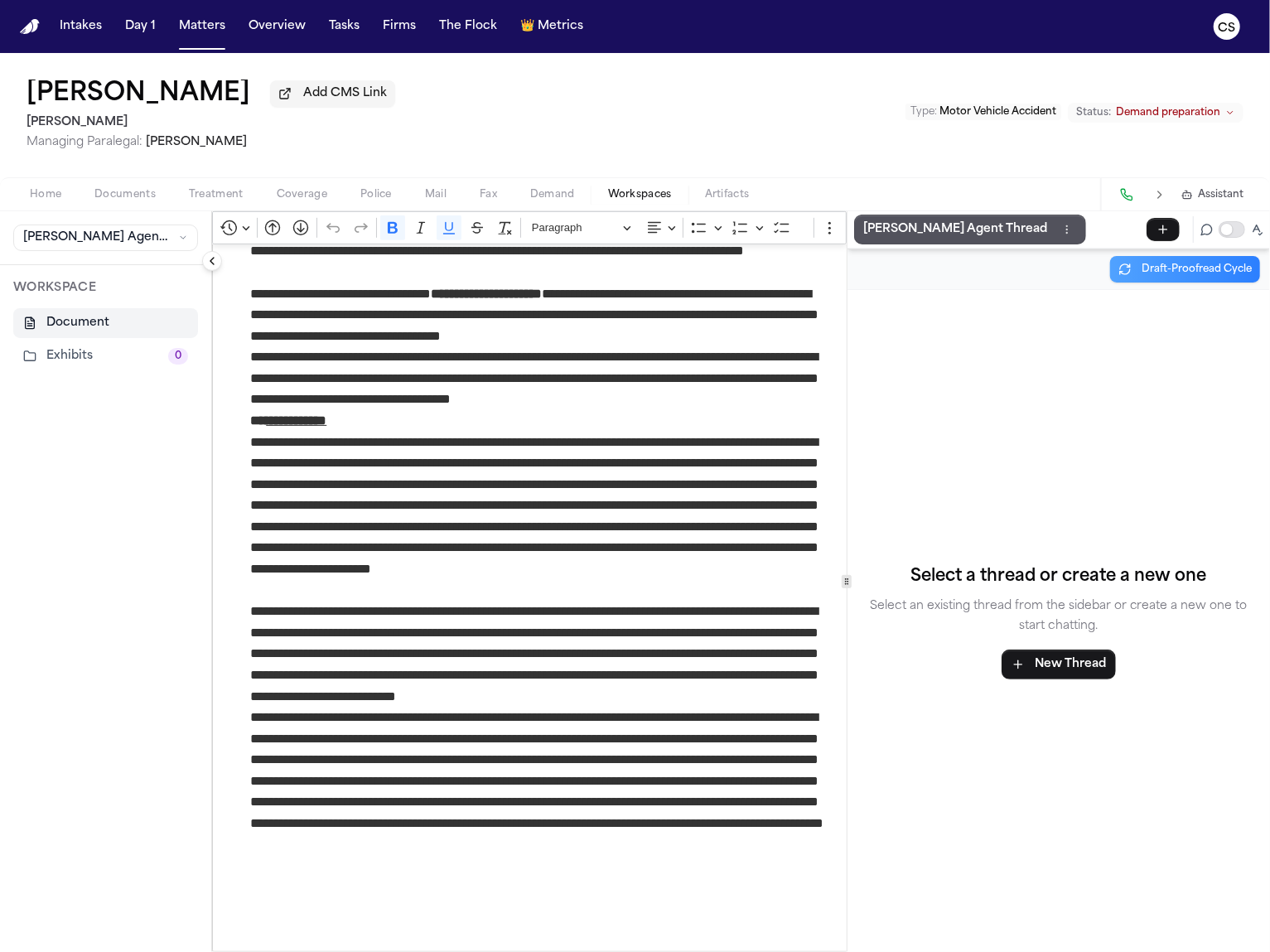
scroll to position [670, 0]
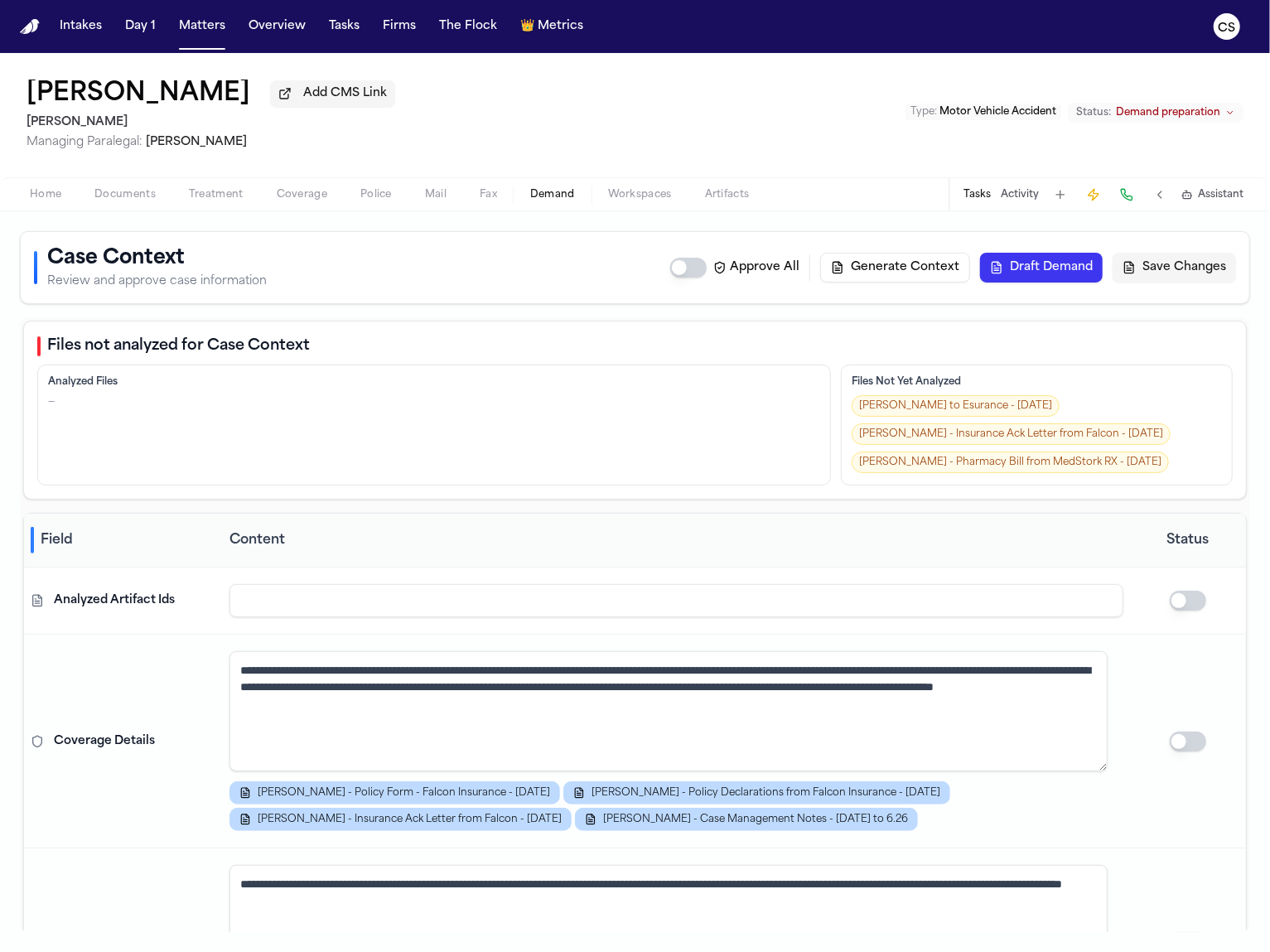
click at [916, 273] on button "Generate Context" at bounding box center [895, 268] width 150 height 30
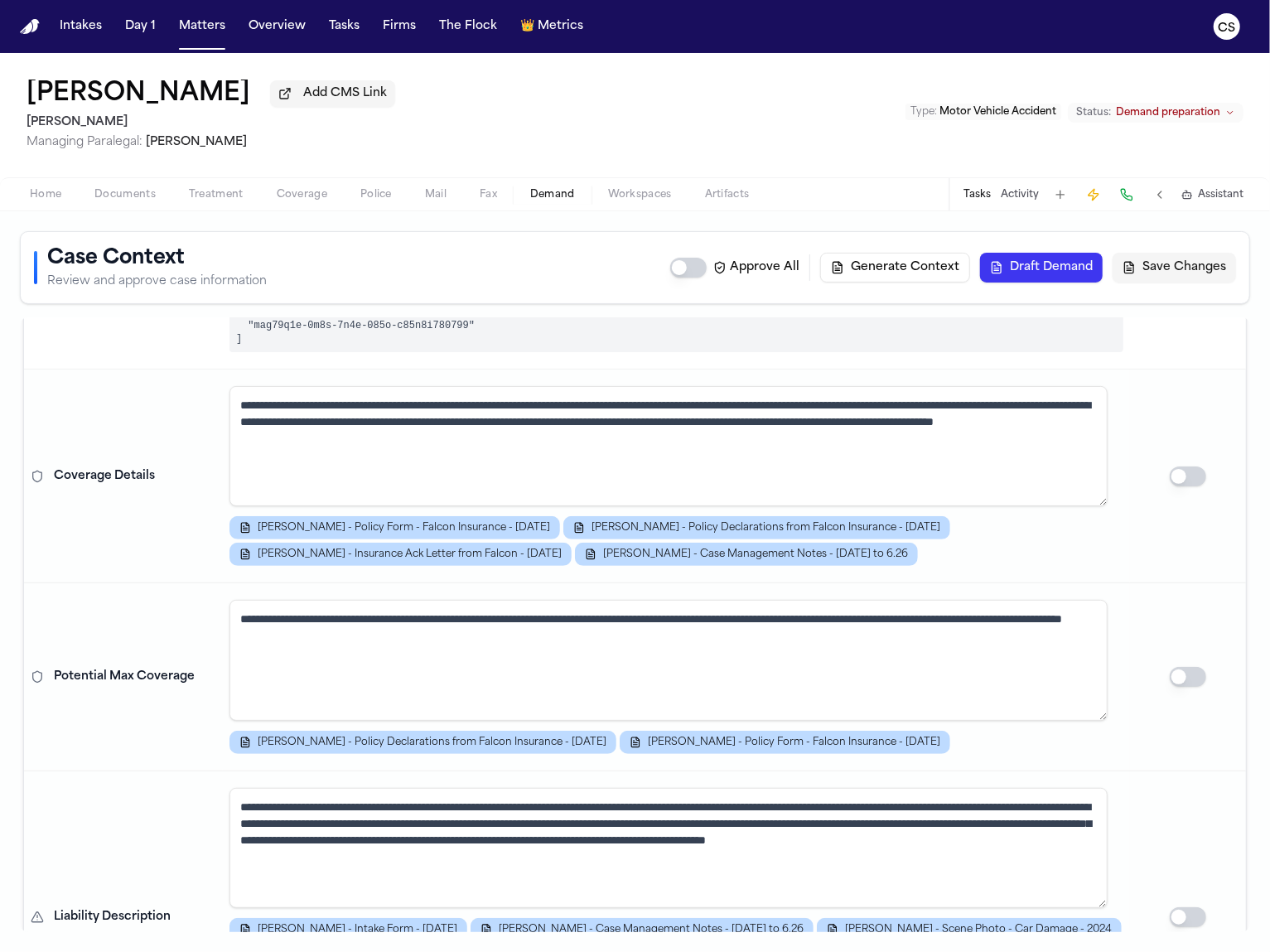
scroll to position [946, 0]
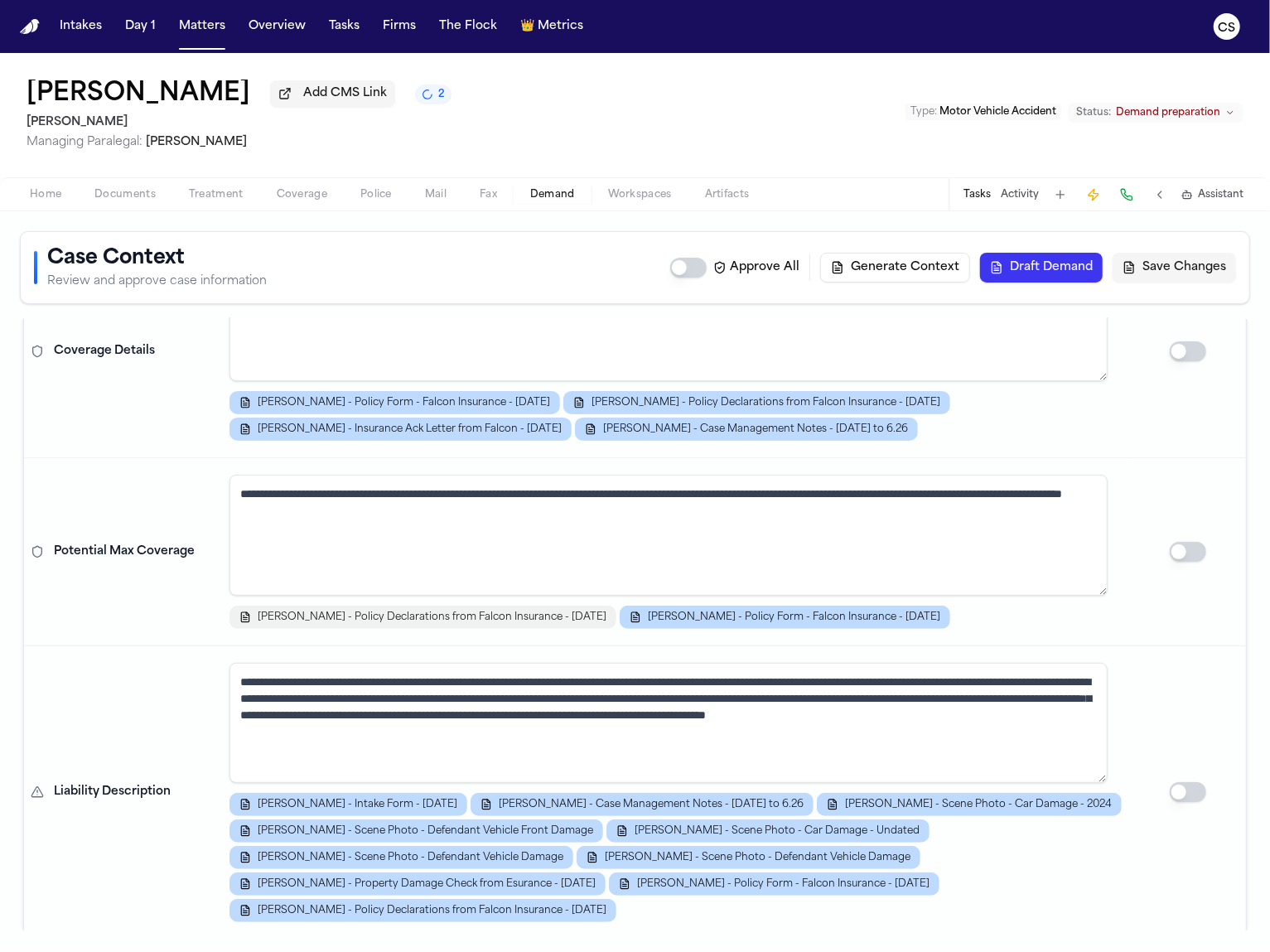
click at [462, 610] on span "[PERSON_NAME] - Policy Declarations from Falcon Insurance - [DATE]" at bounding box center [432, 617] width 349 height 13
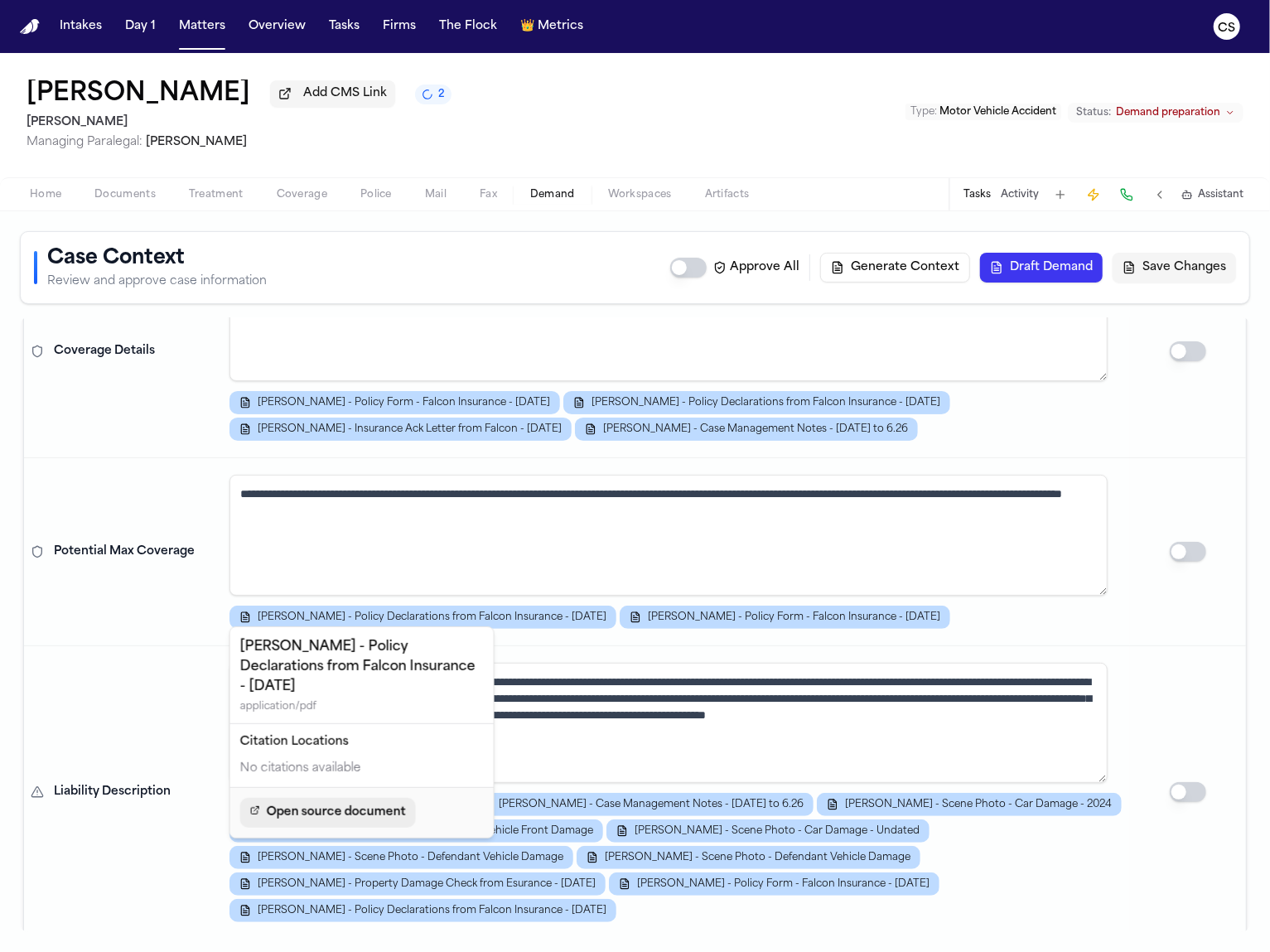
click at [330, 798] on link "Open source document" at bounding box center [328, 813] width 175 height 30
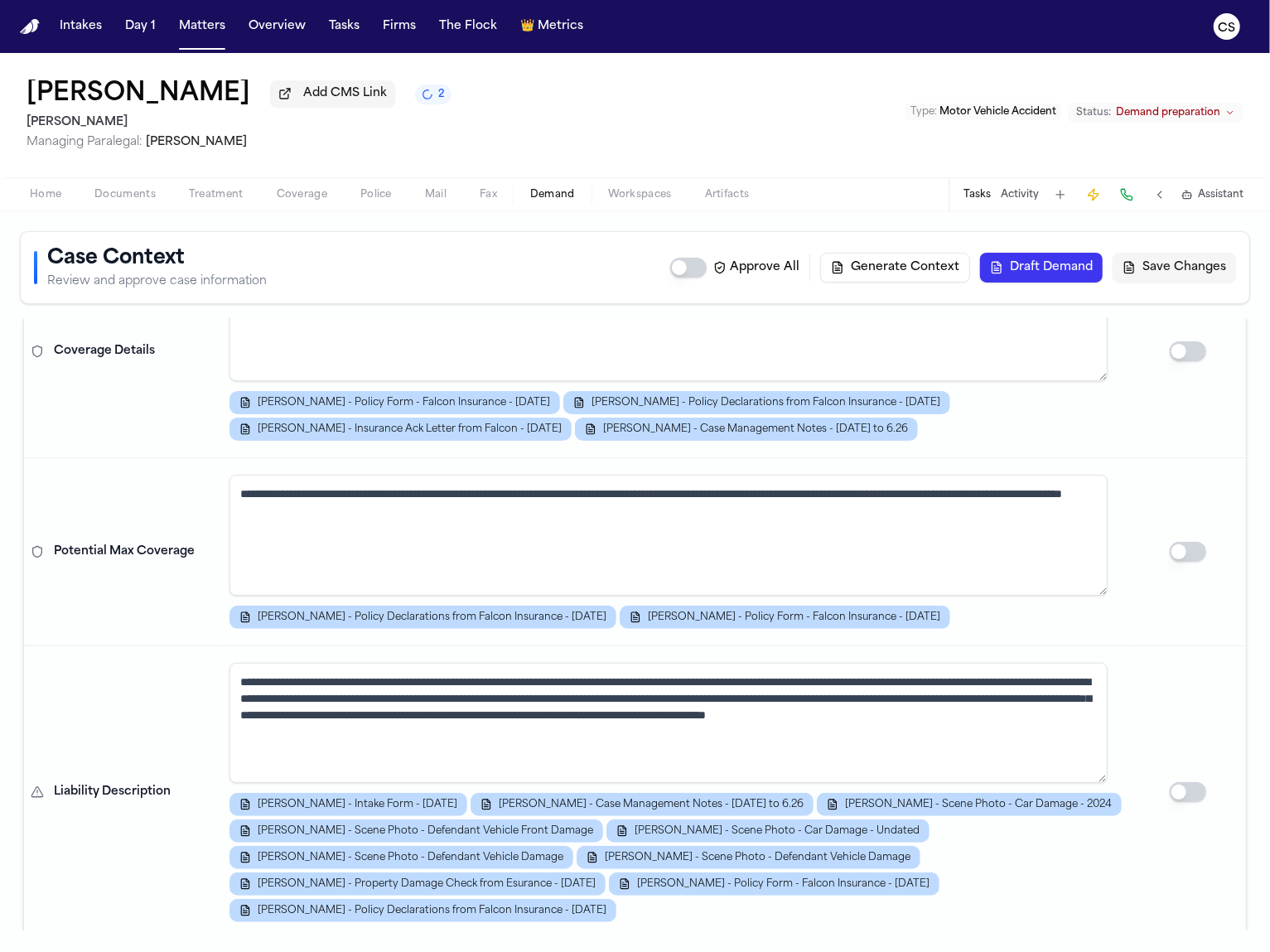
click at [990, 511] on textarea "**********" at bounding box center [669, 535] width 878 height 120
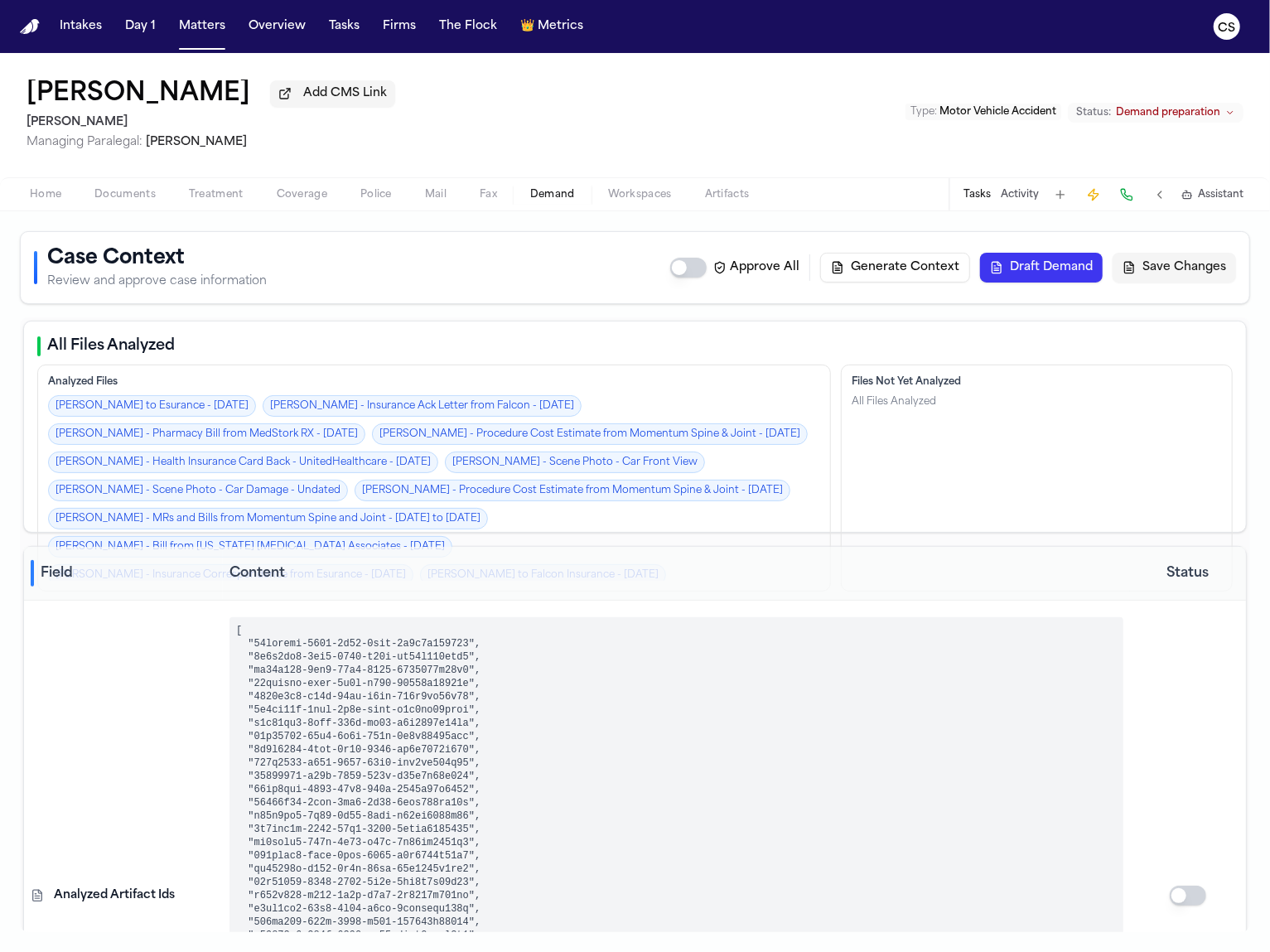
scroll to position [4, 0]
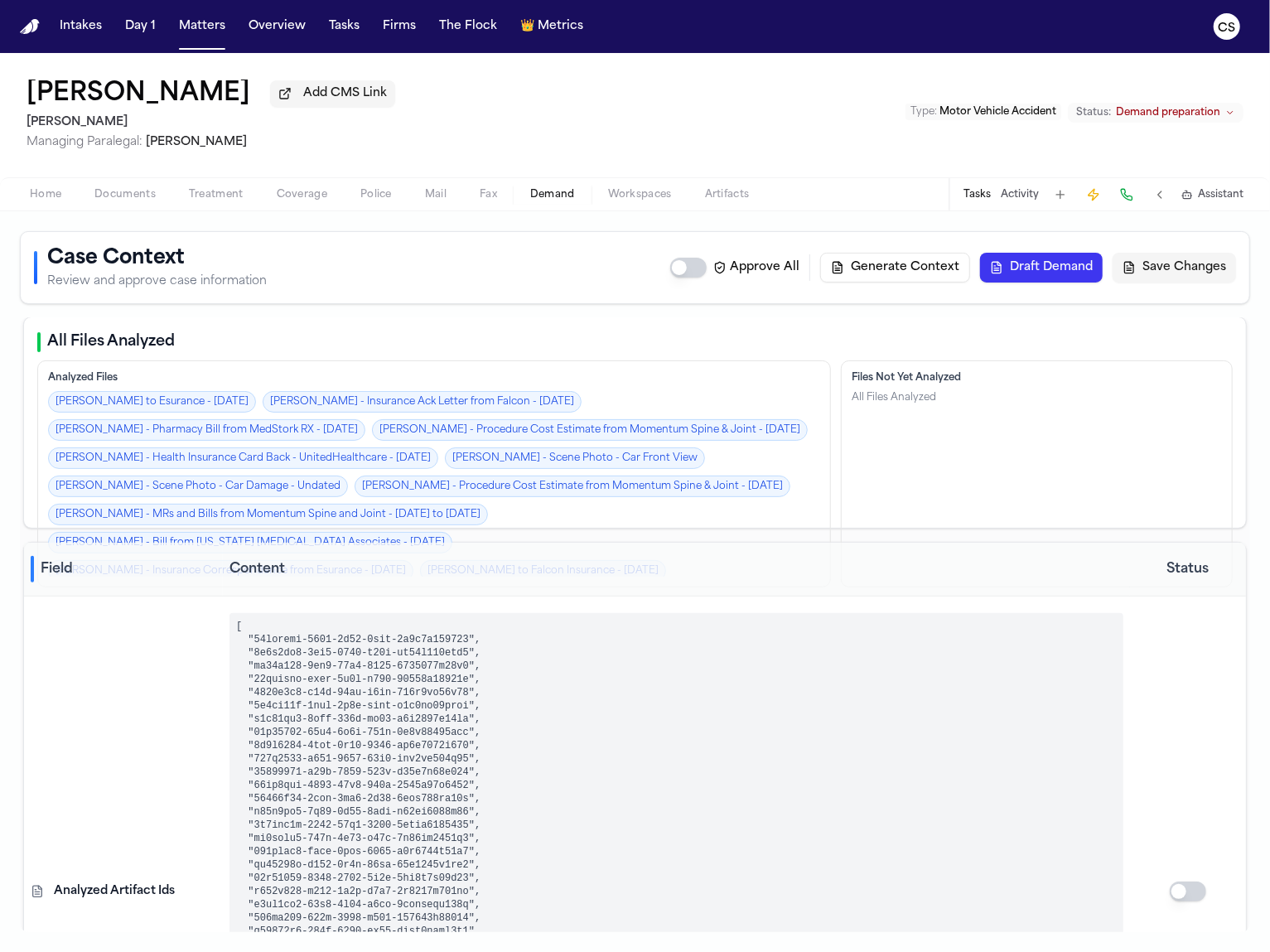
click at [133, 209] on div "Home Documents Treatment Coverage Police Mail Fax Demand Workspaces Artifacts T…" at bounding box center [635, 194] width 1270 height 33
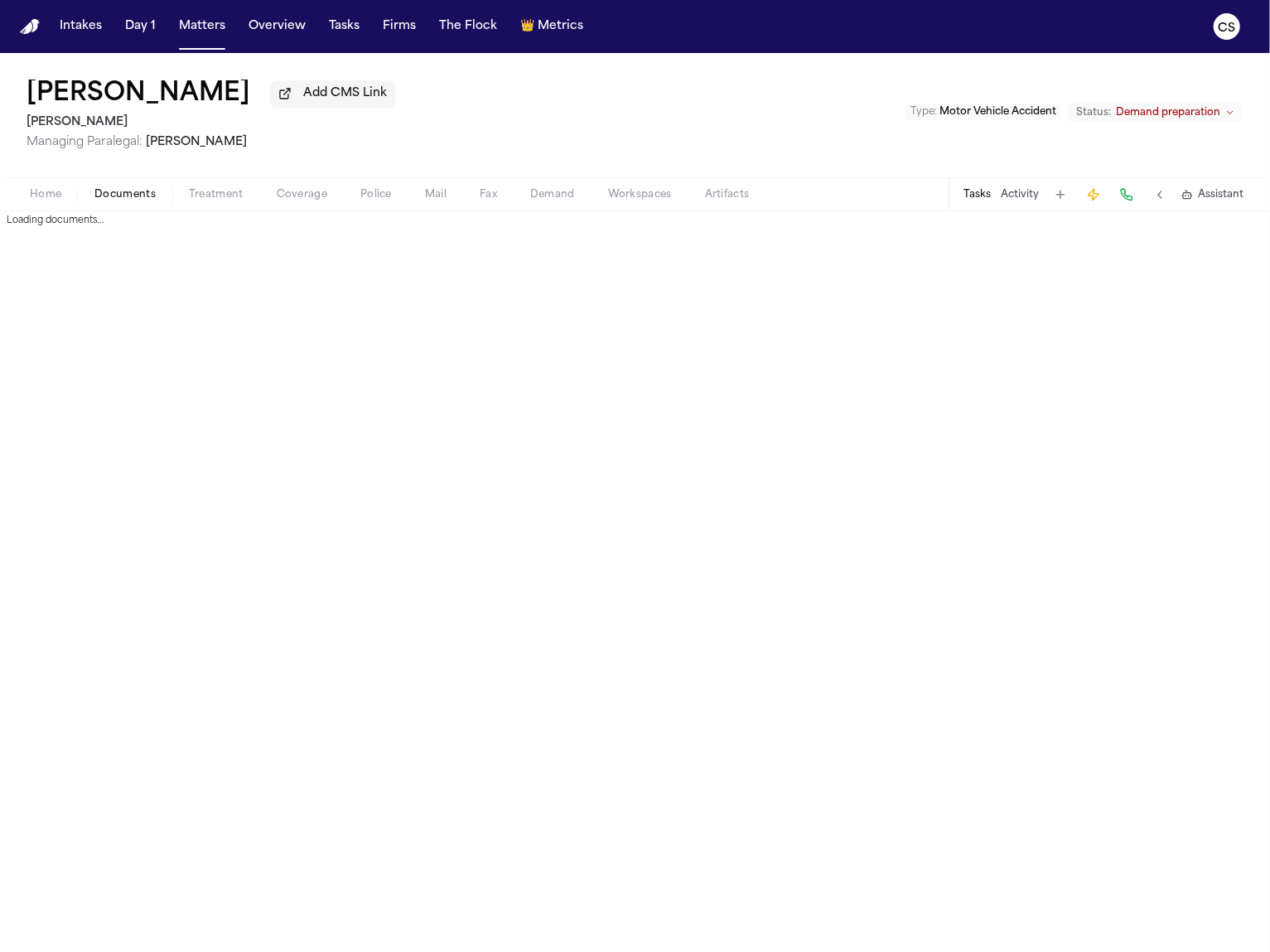
click at [132, 199] on span "Documents" at bounding box center [125, 195] width 61 height 13
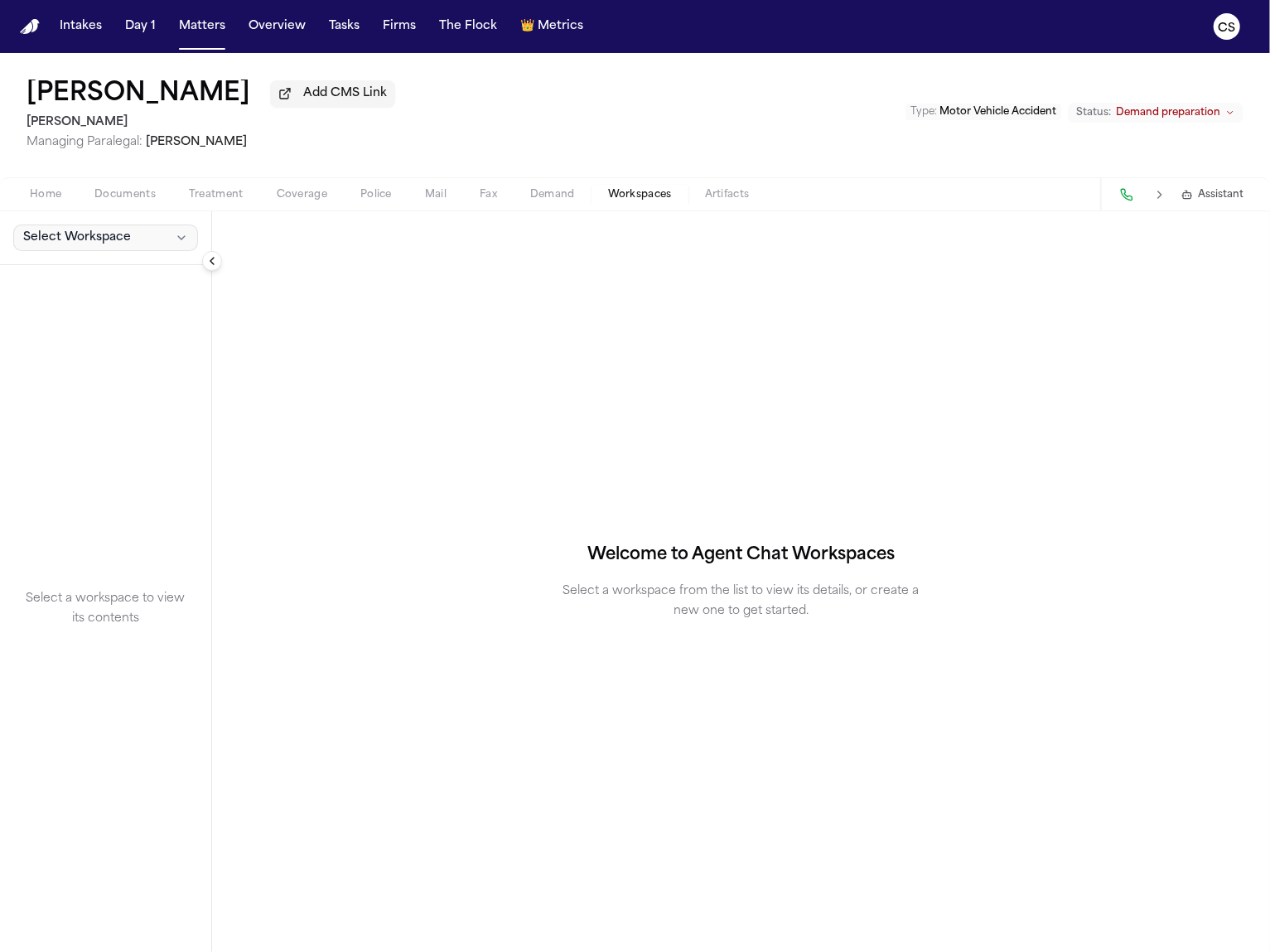
click at [125, 230] on button "Select Workspace" at bounding box center [105, 237] width 185 height 27
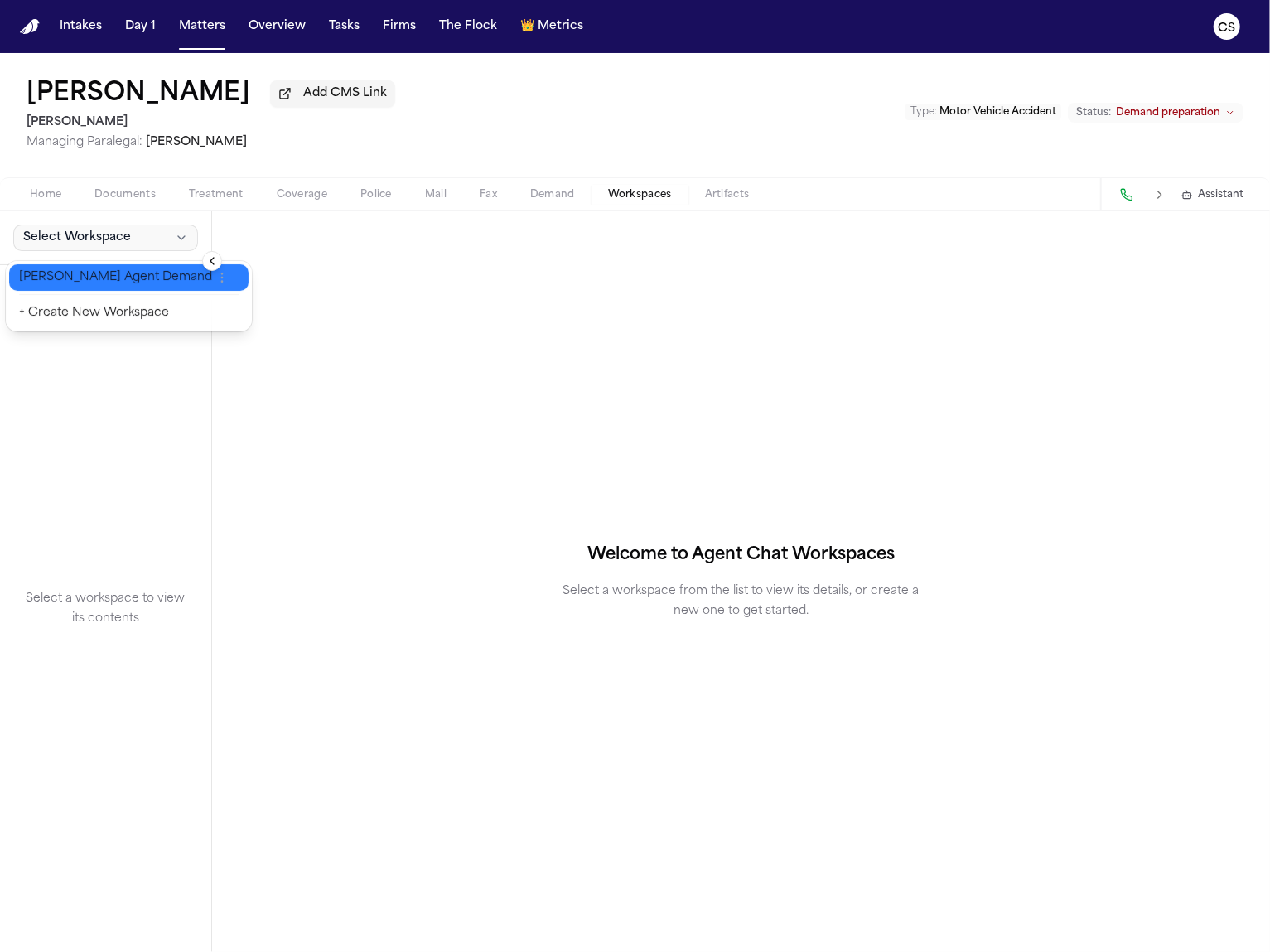
click at [119, 270] on span "[PERSON_NAME] Agent Demand" at bounding box center [115, 278] width 193 height 17
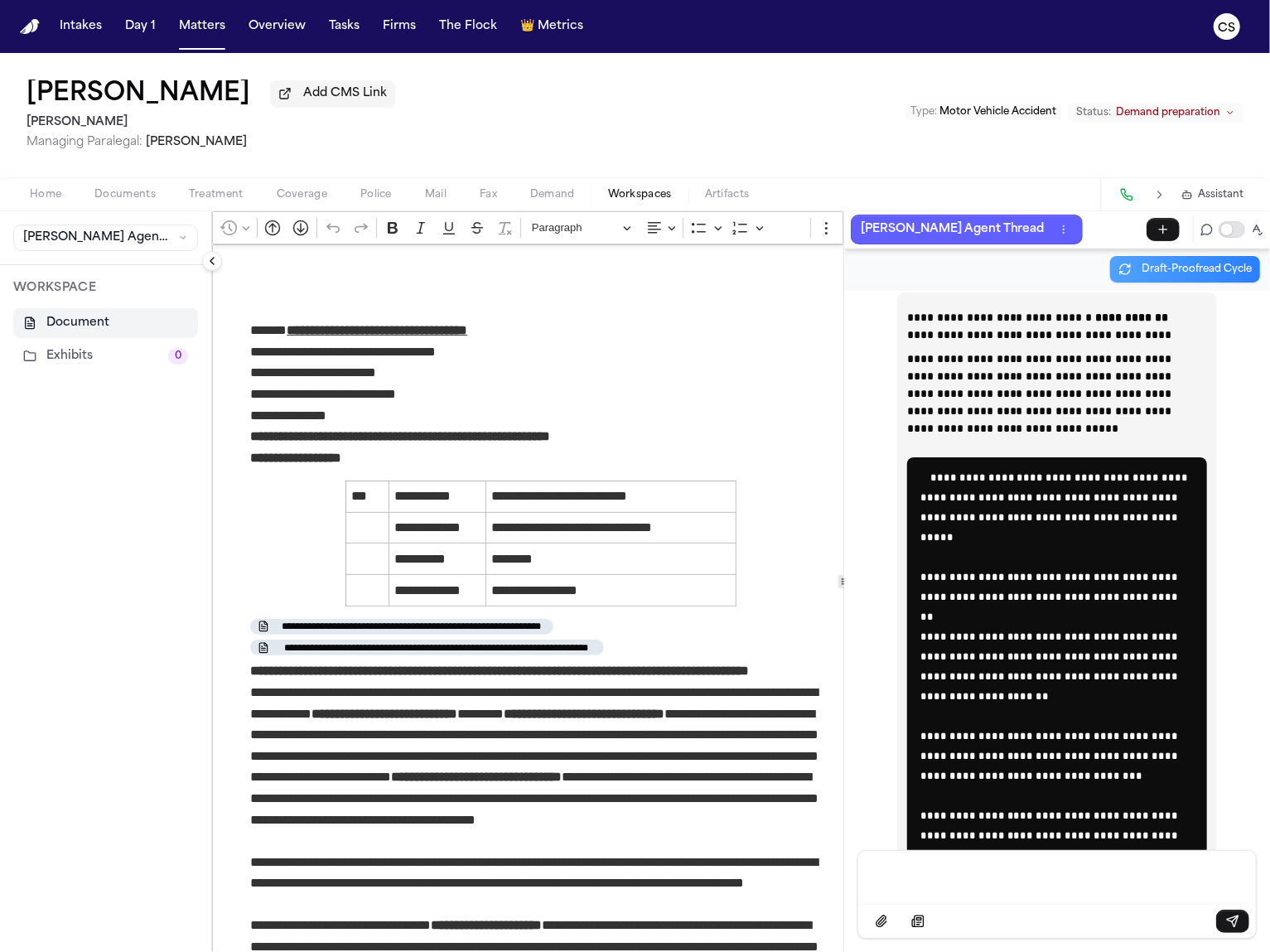
scroll to position [70665, 0]
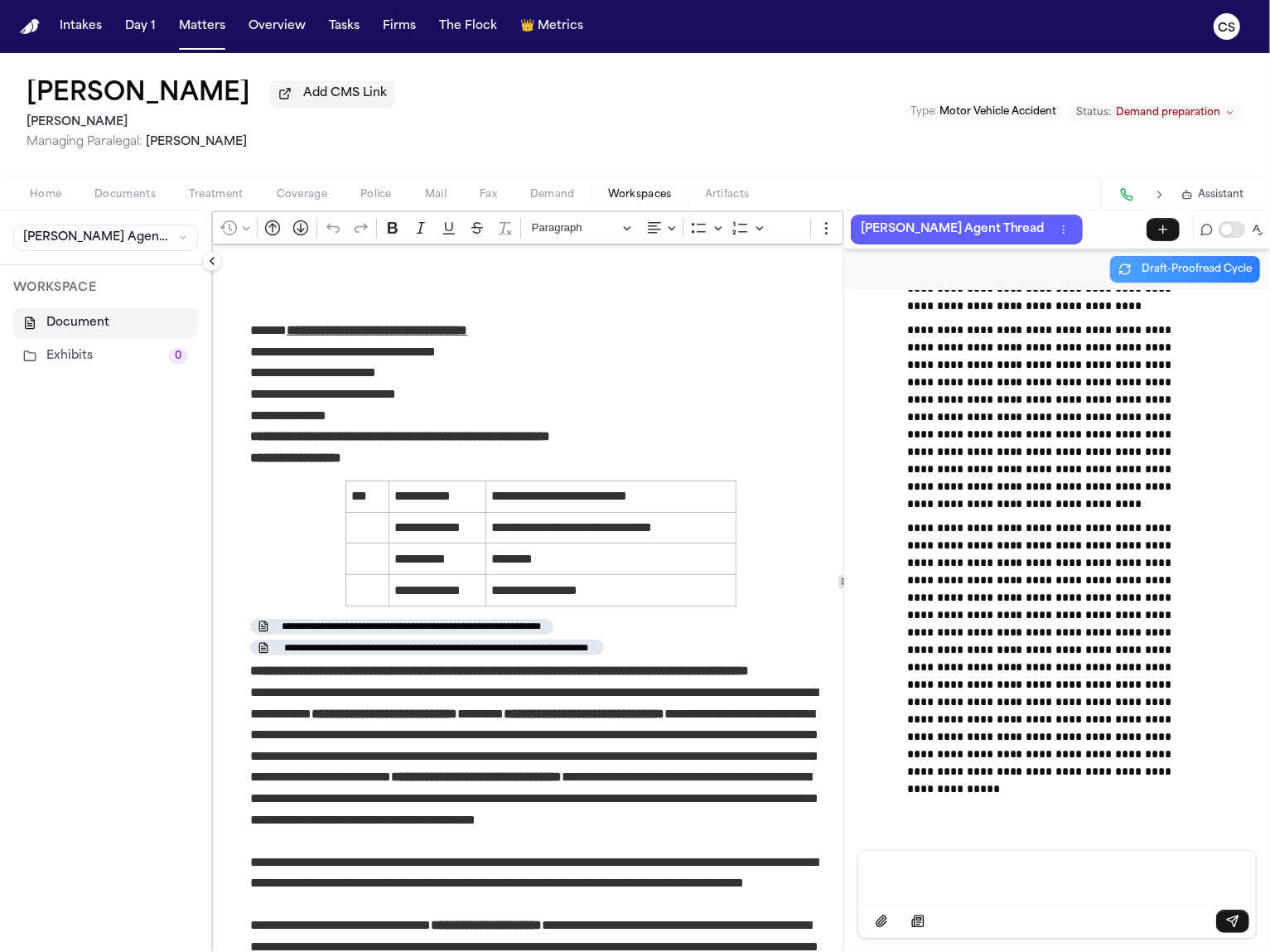
click at [867, 608] on div "**********" at bounding box center [742, 582] width 1058 height 741
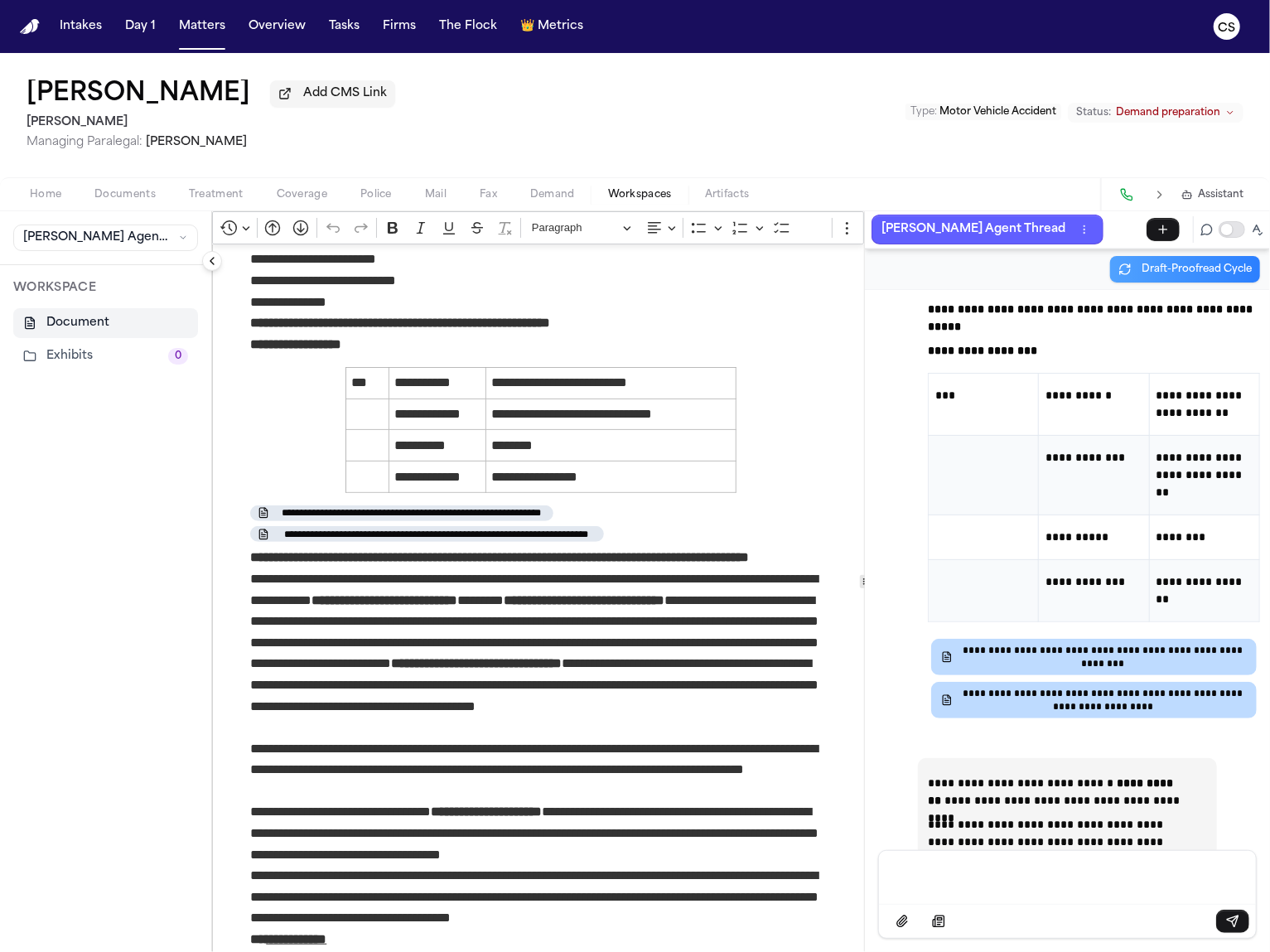
scroll to position [0, 0]
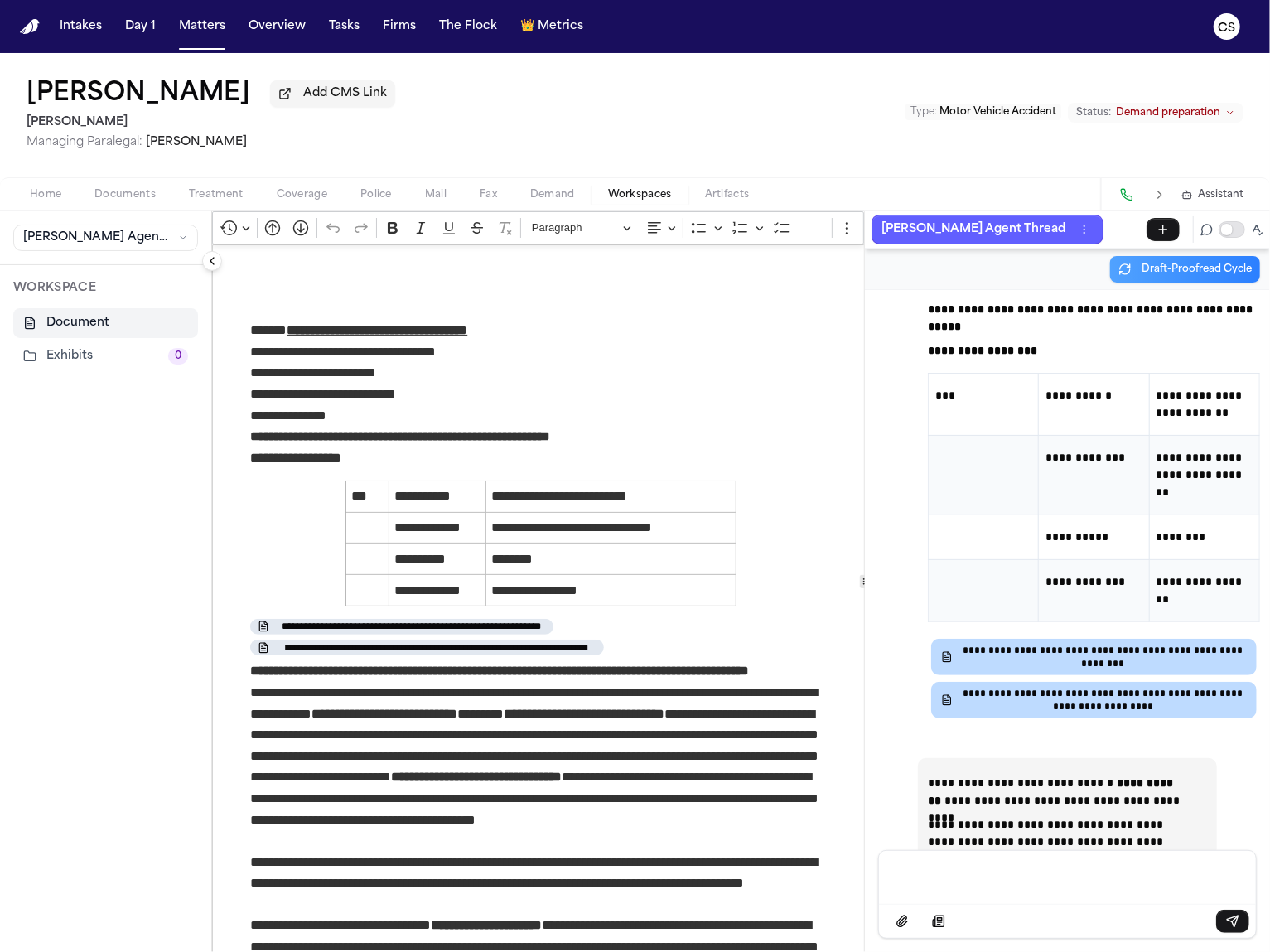
click at [535, 201] on span "Demand" at bounding box center [552, 195] width 44 height 13
select select "**********"
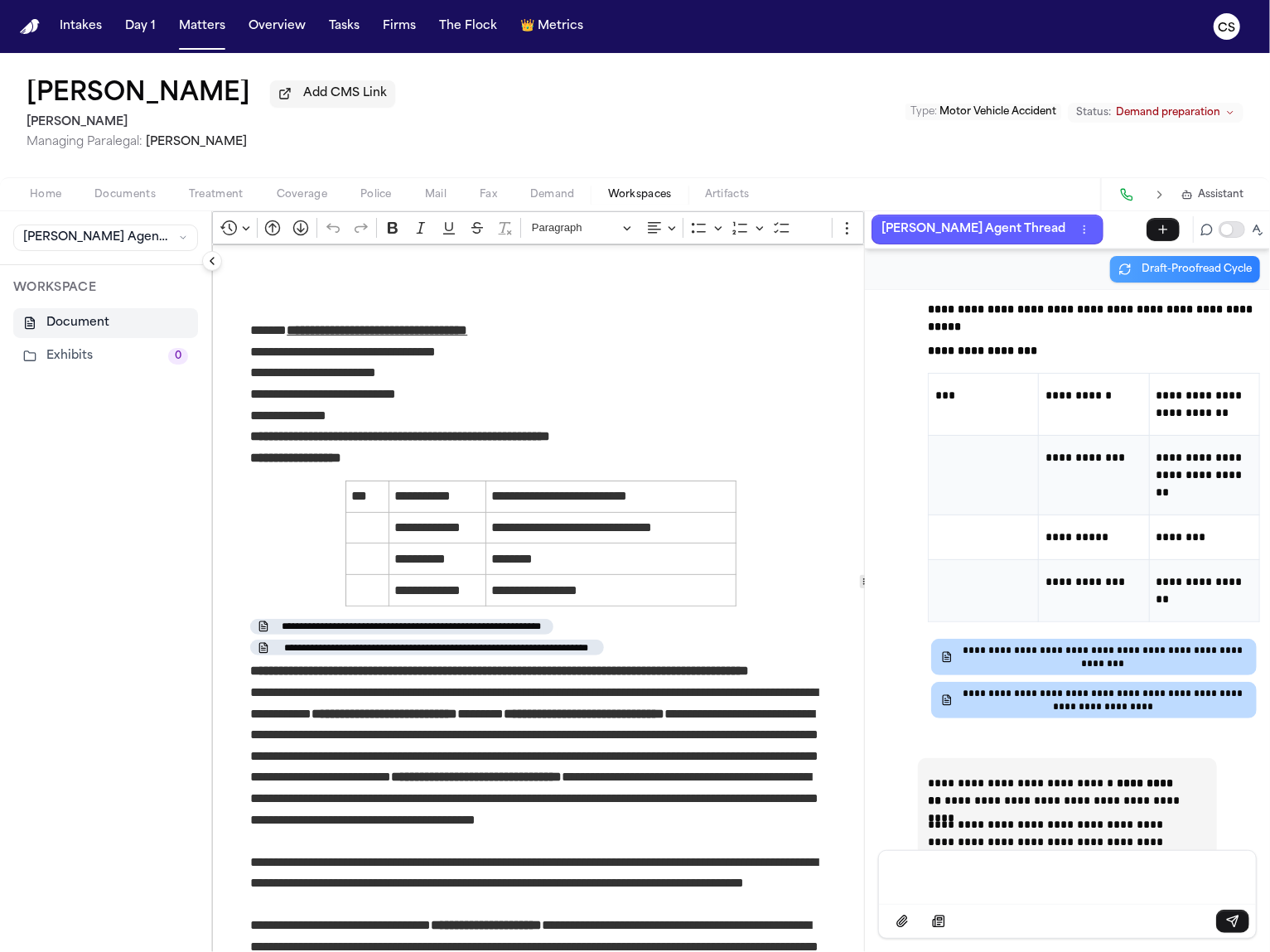
select select "**********"
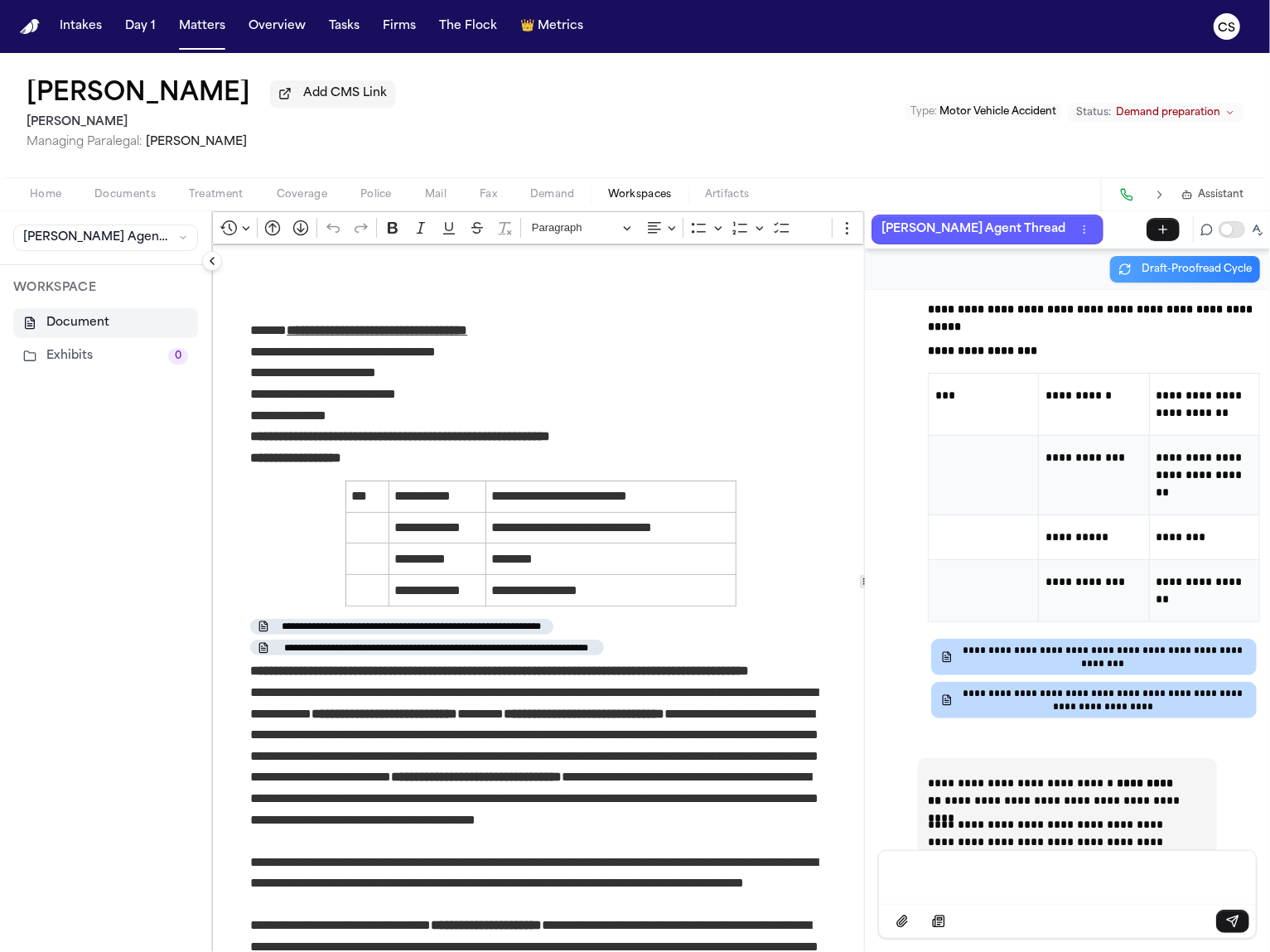
select select "**********"
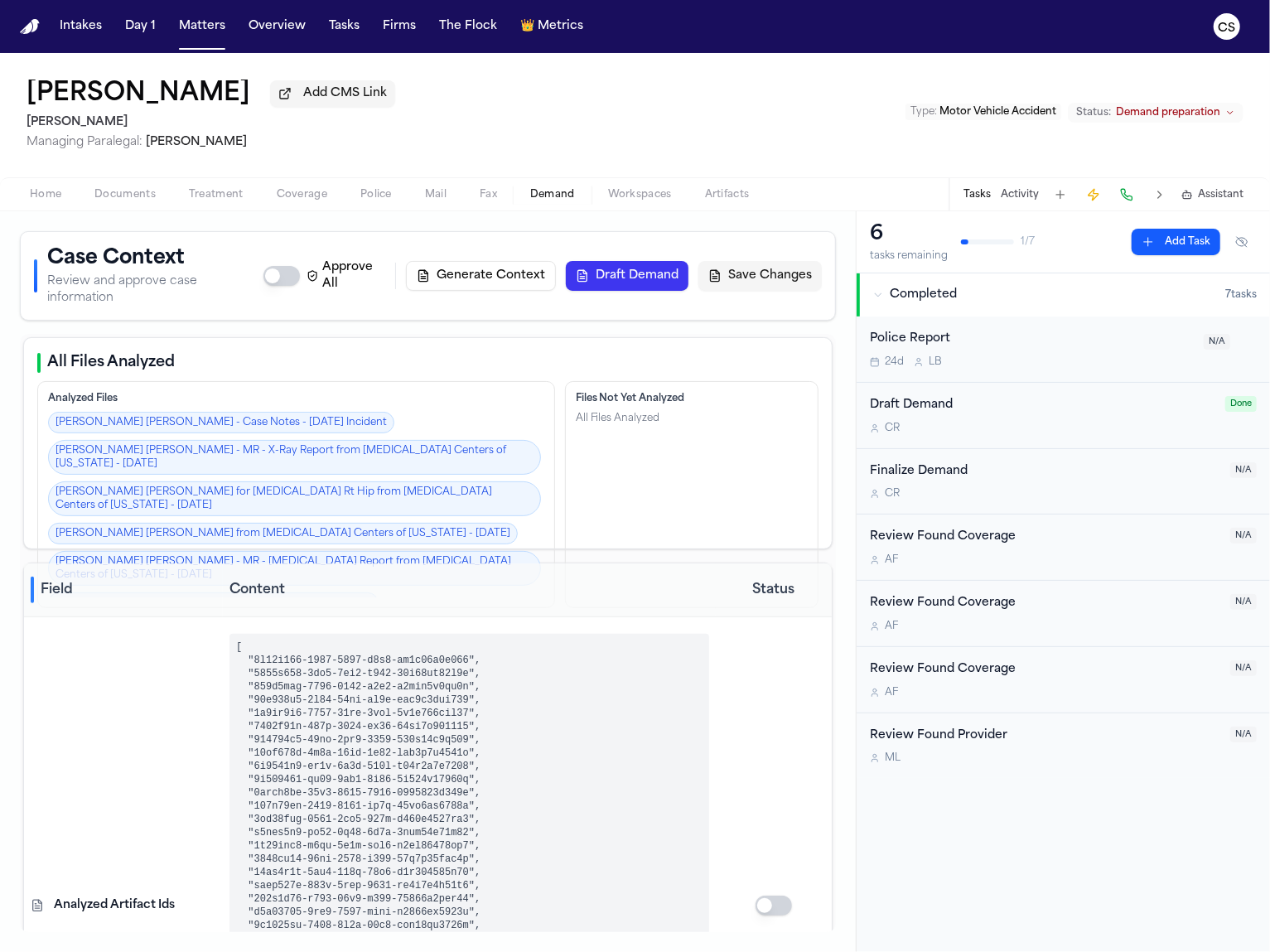
click at [640, 274] on button "Draft Demand" at bounding box center [627, 276] width 123 height 30
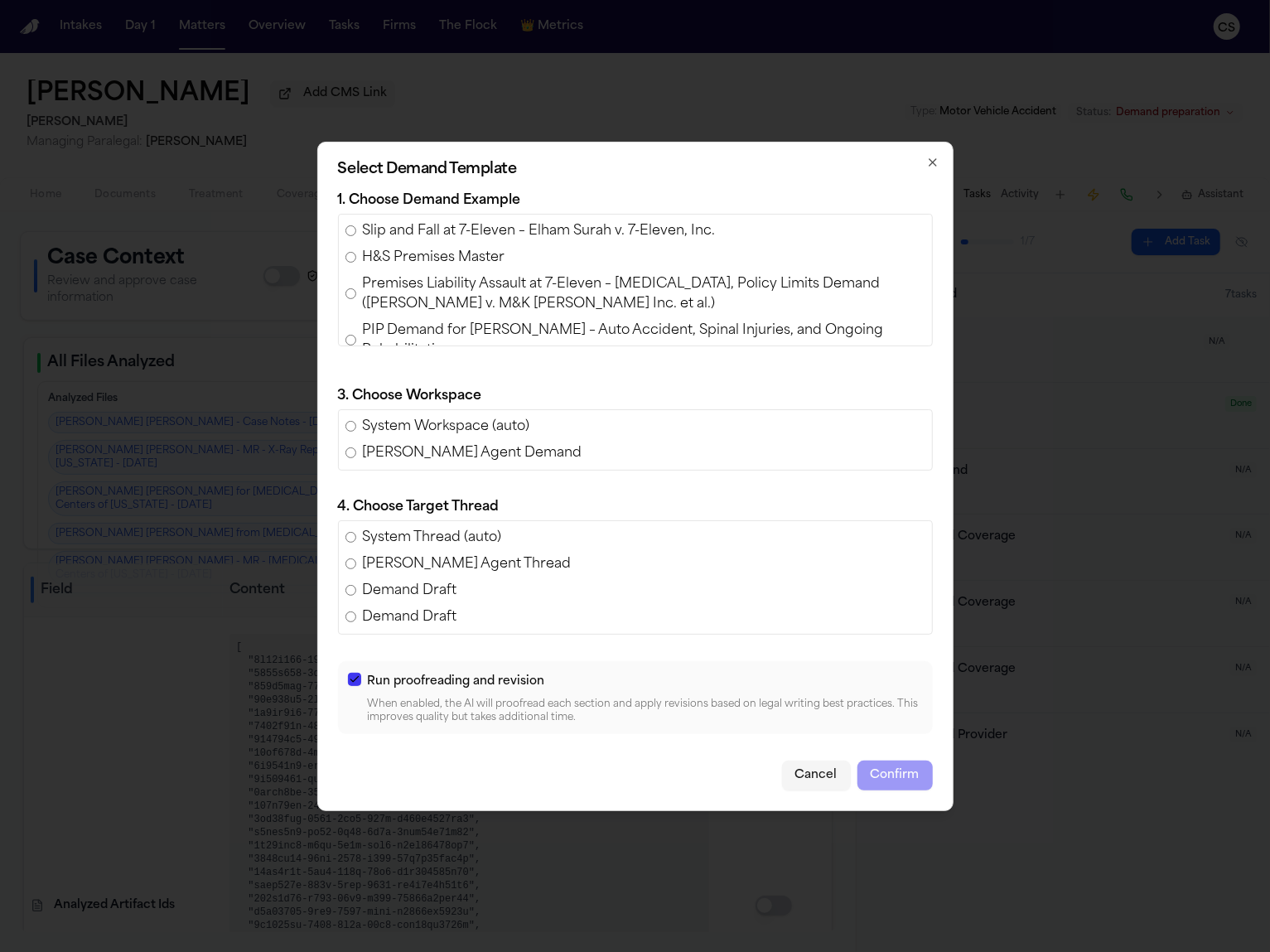
click at [924, 154] on div "Select Demand Template 1. Choose Demand Example Slip and Fall at 7-Eleven – Elh…" at bounding box center [635, 476] width 636 height 669
click at [928, 160] on icon "button" at bounding box center [933, 163] width 13 height 13
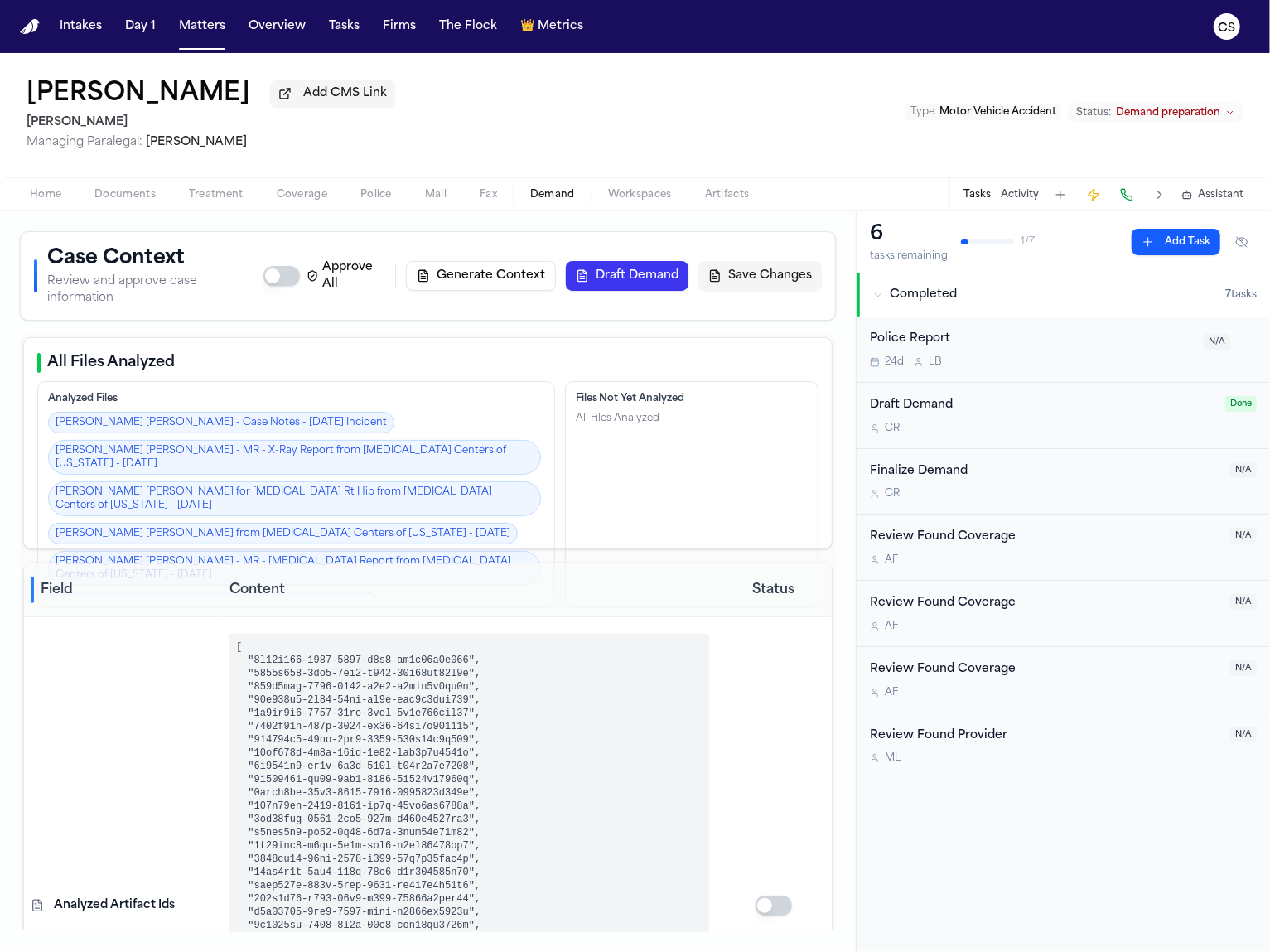
click at [647, 192] on span "Workspaces" at bounding box center [639, 195] width 64 height 13
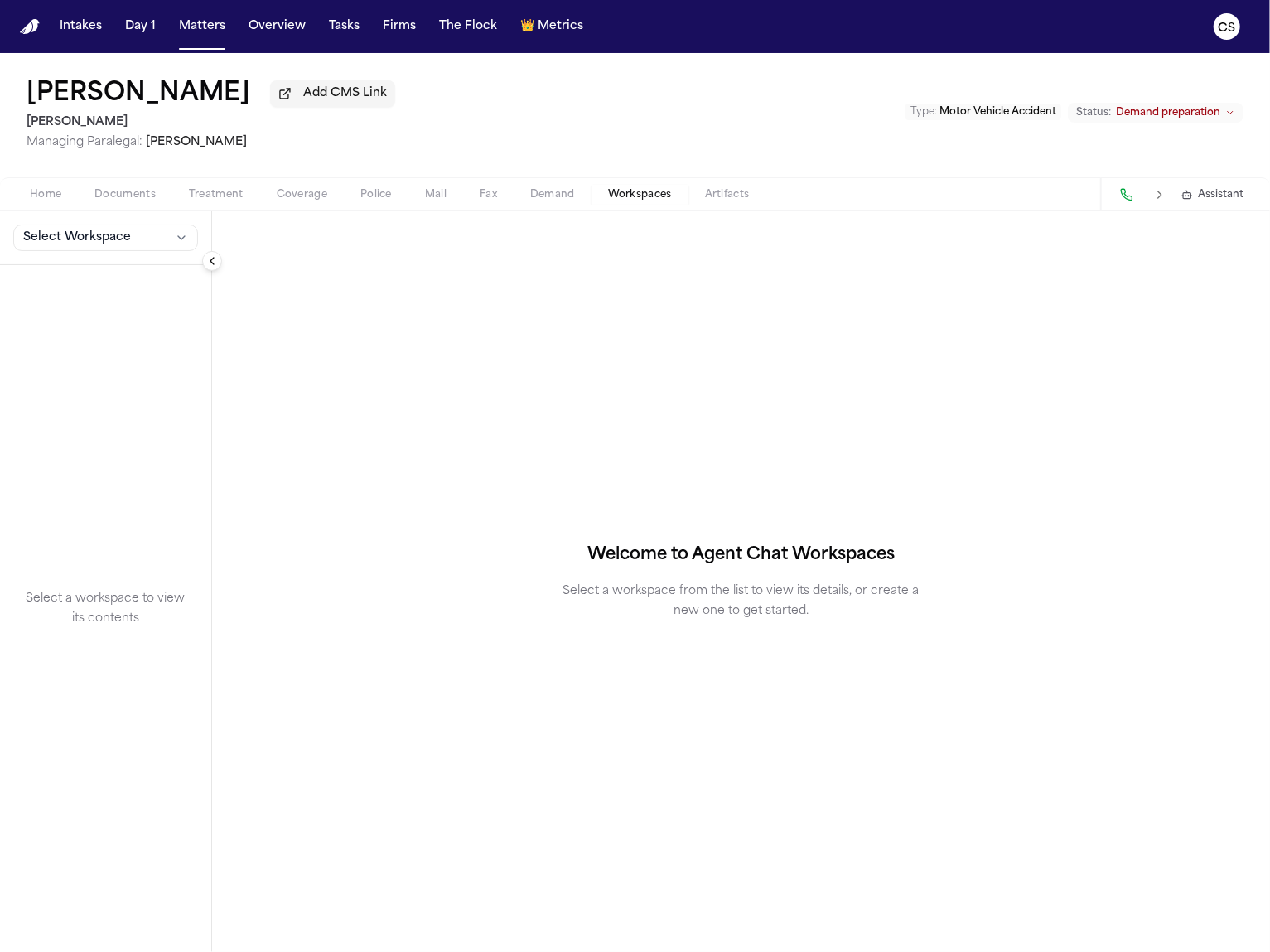
click at [113, 239] on span "Select Workspace" at bounding box center [77, 238] width 108 height 17
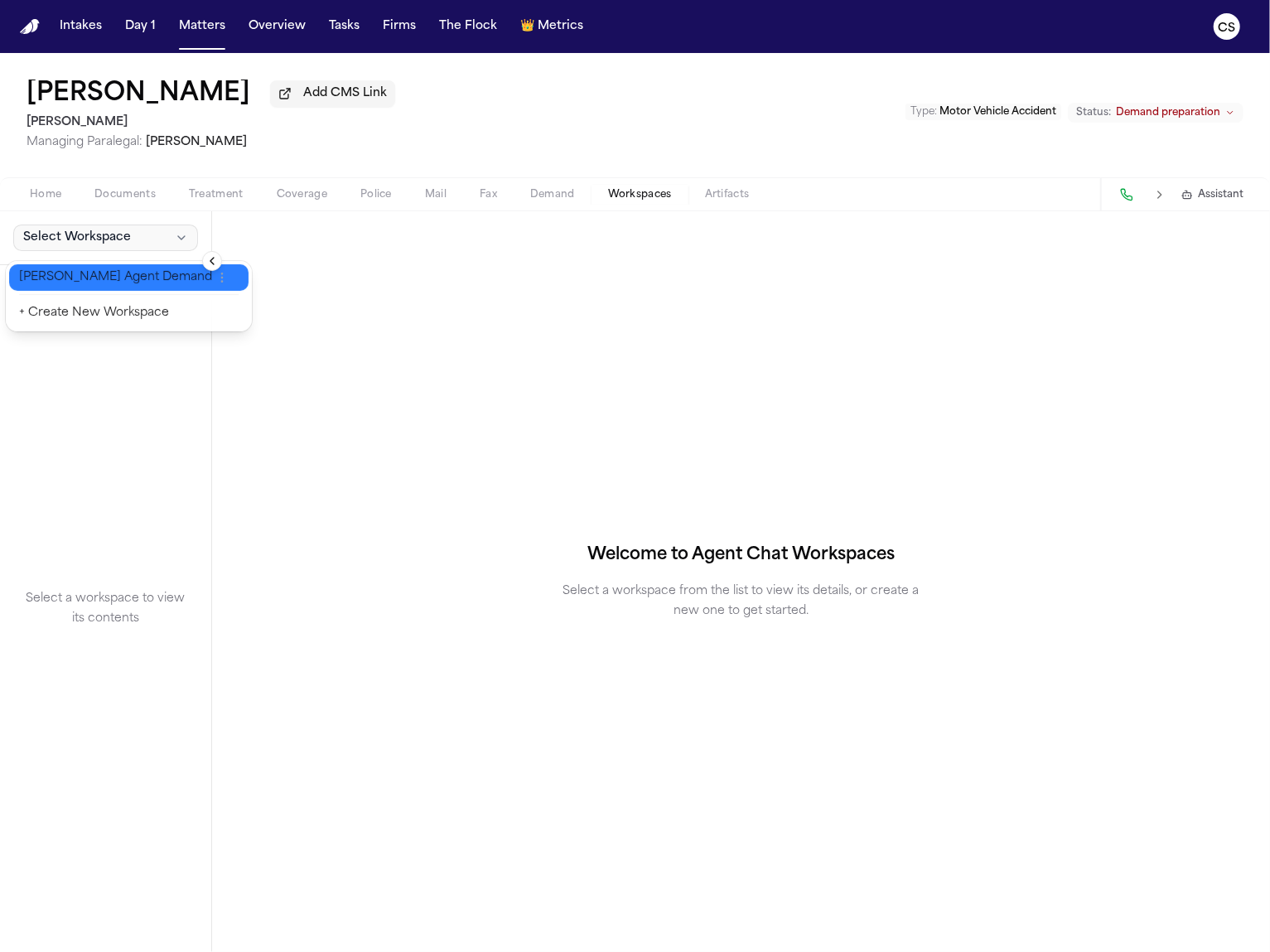
click at [101, 278] on span "[PERSON_NAME] Agent Demand" at bounding box center [115, 278] width 193 height 17
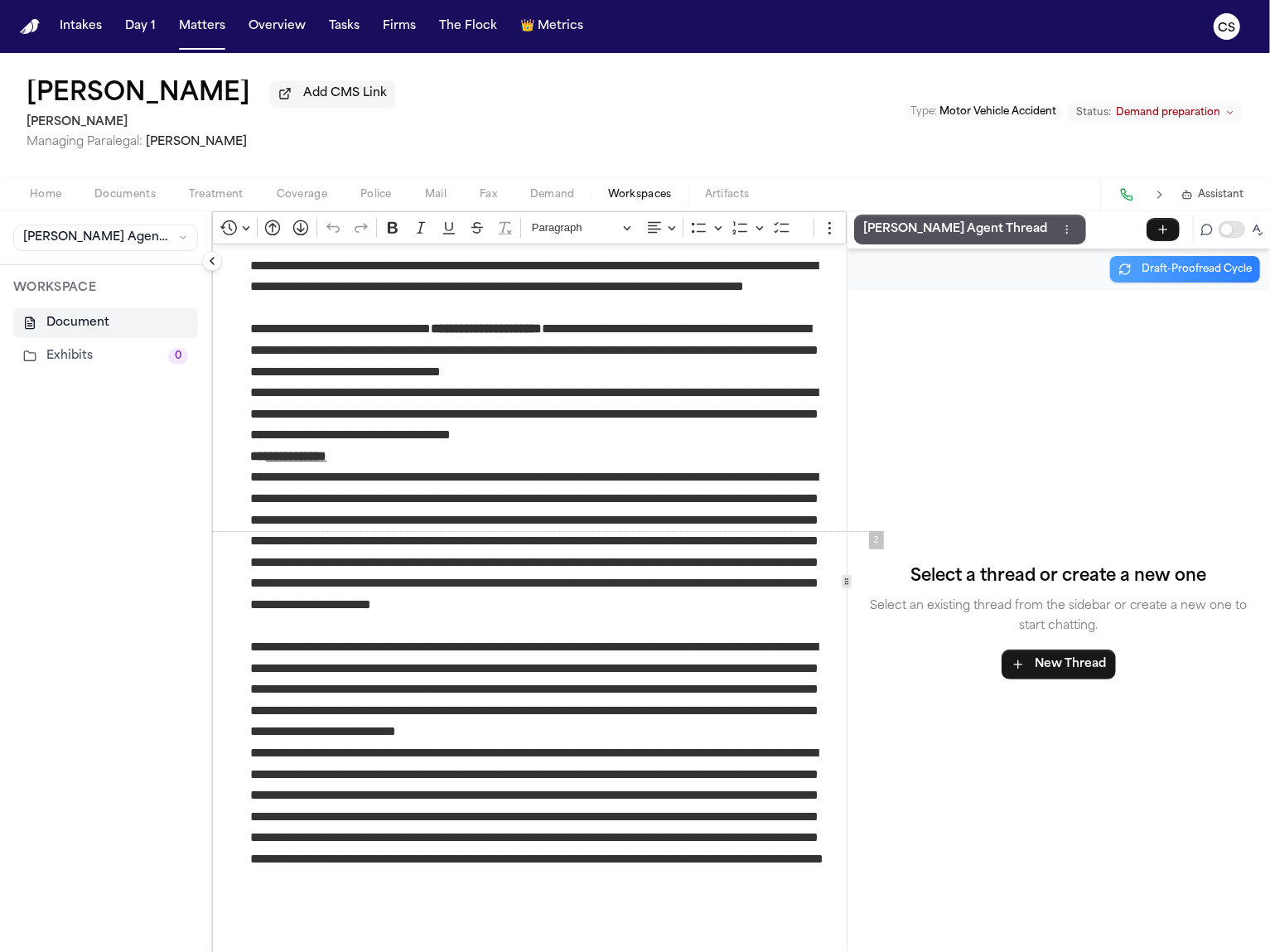
scroll to position [670, 0]
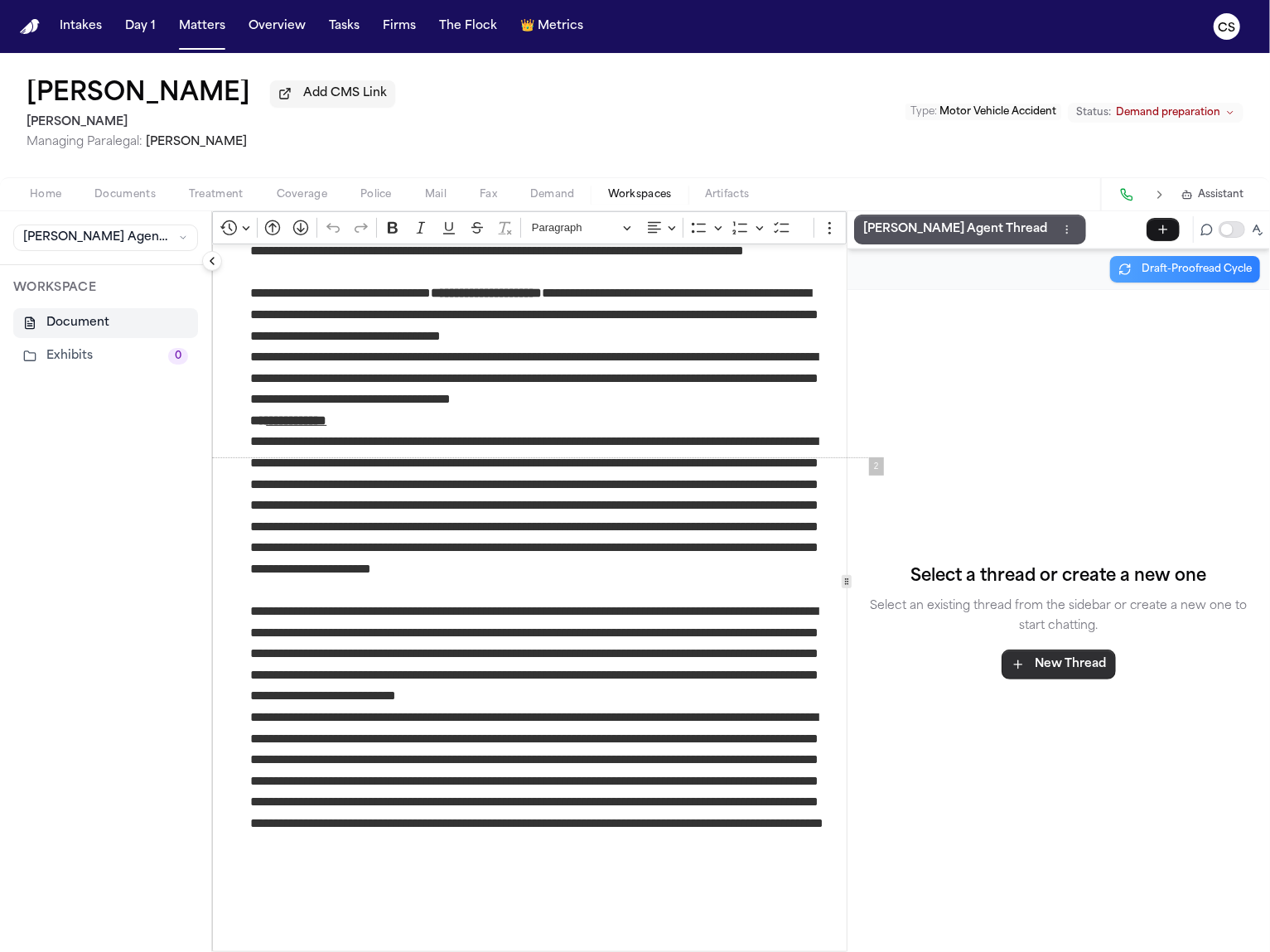
click at [1061, 670] on button "New Thread" at bounding box center [1059, 664] width 115 height 30
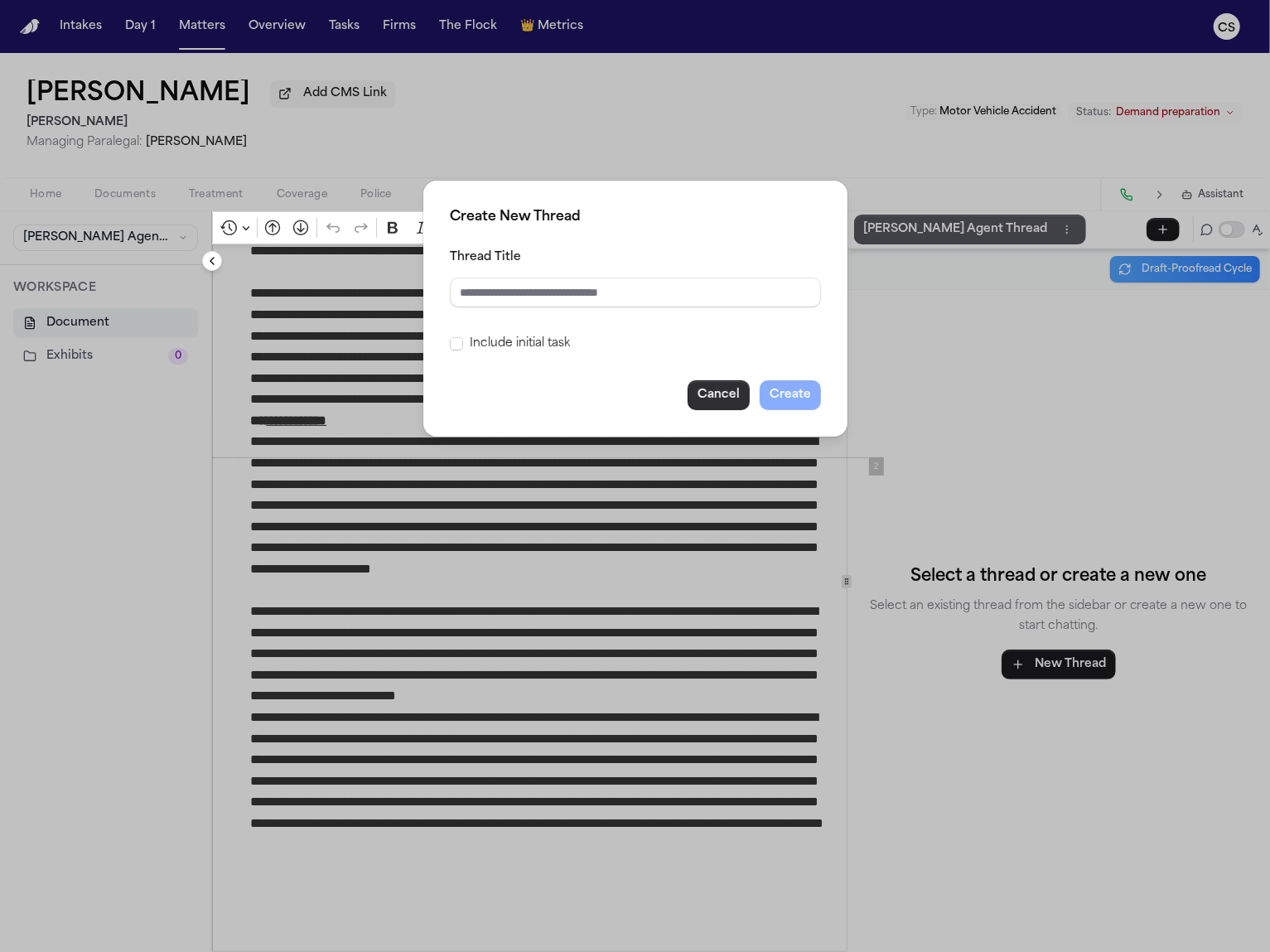
click at [735, 403] on button "Cancel" at bounding box center [719, 395] width 62 height 30
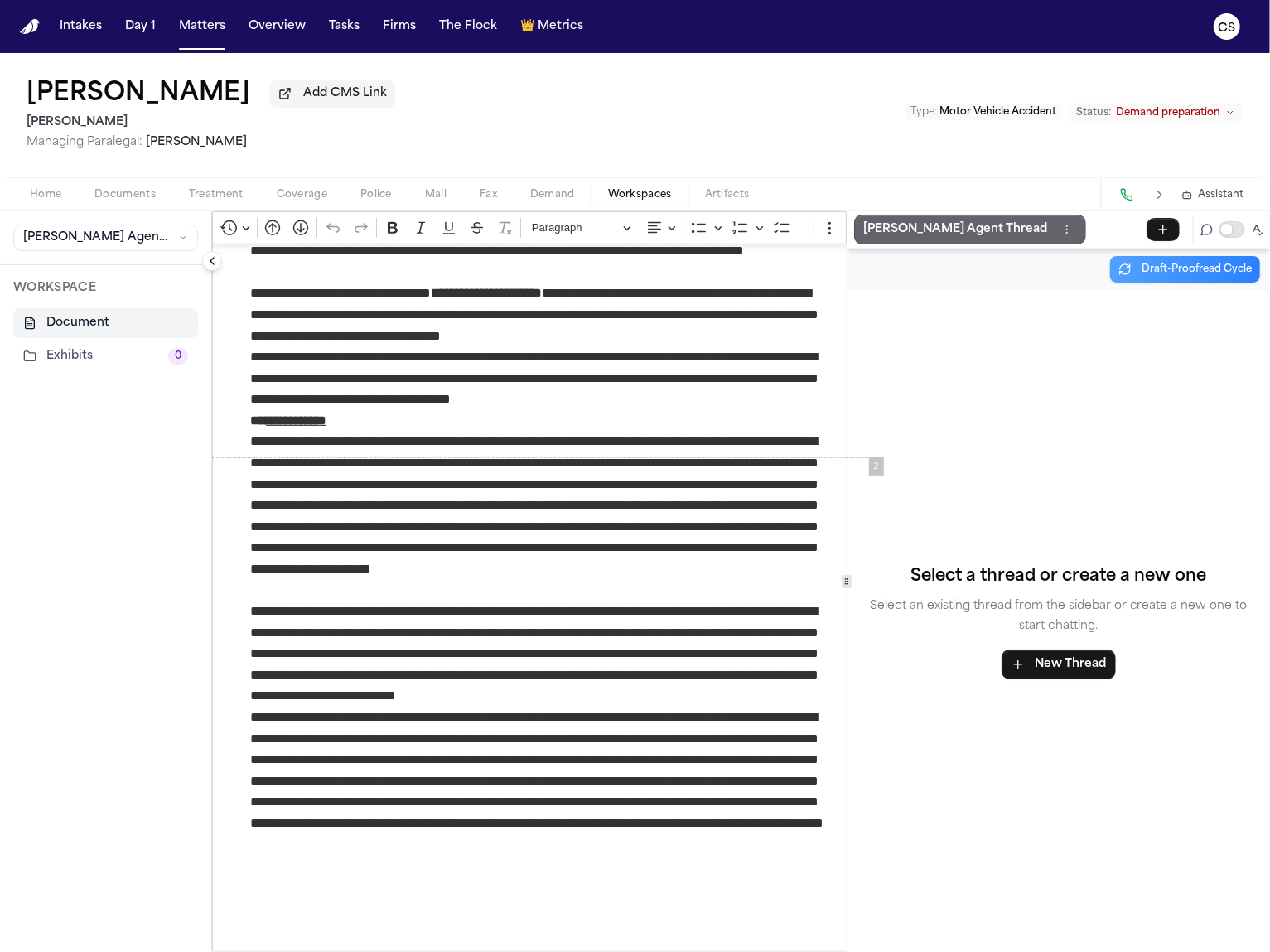
click at [914, 230] on p "[PERSON_NAME] Agent Thread" at bounding box center [956, 230] width 184 height 20
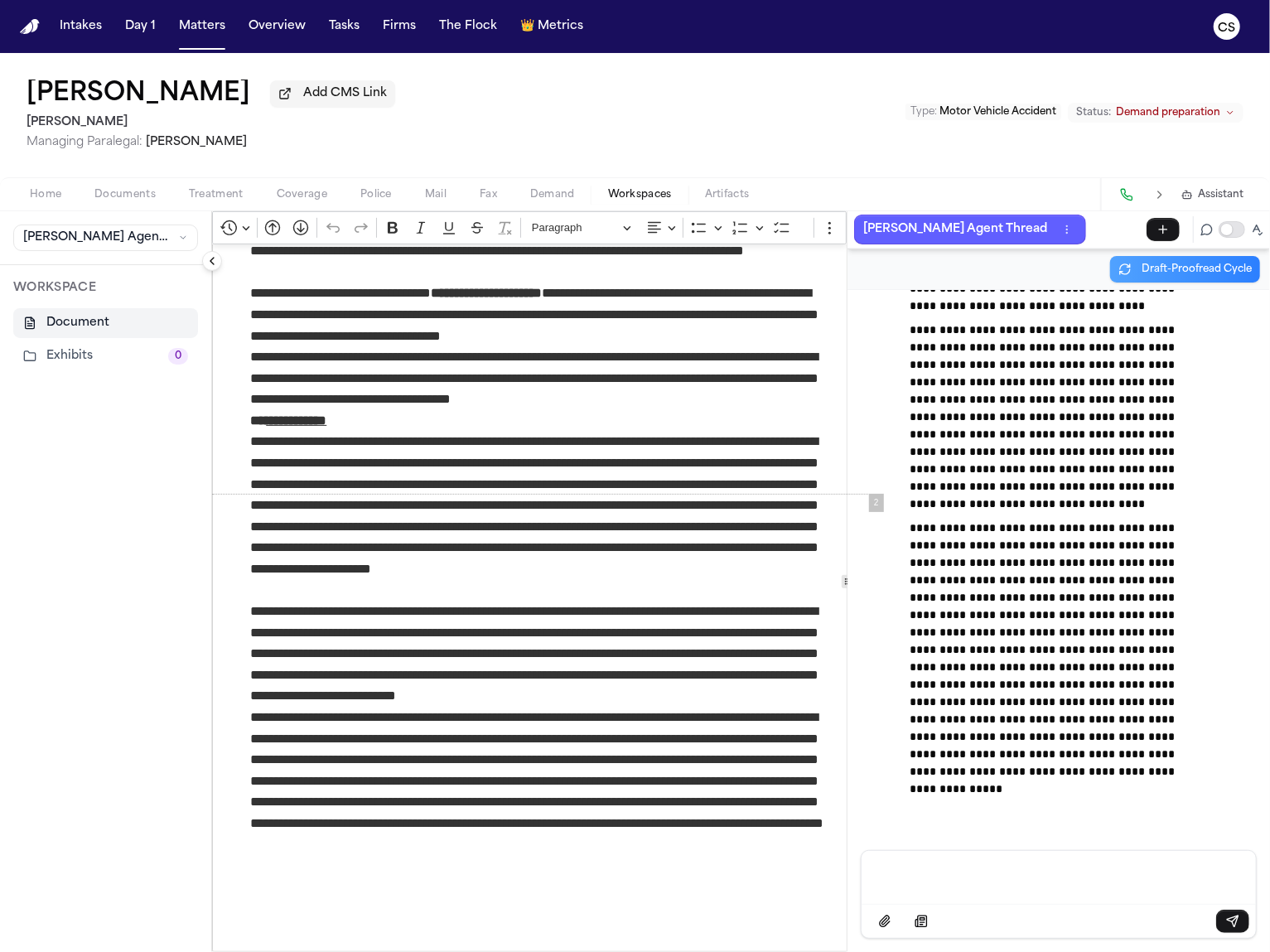
scroll to position [0, 0]
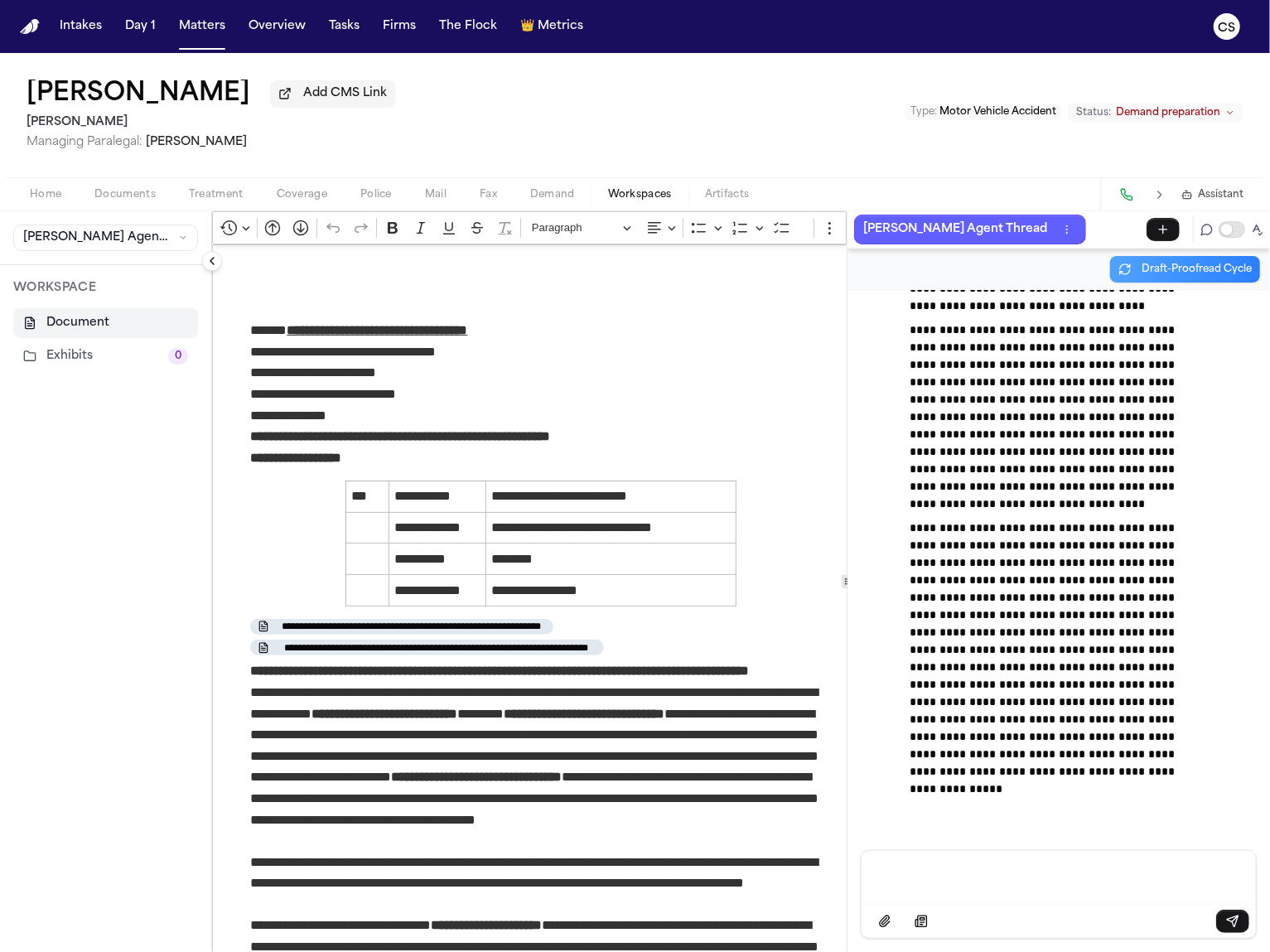
click at [550, 201] on span "Demand" at bounding box center [552, 195] width 44 height 13
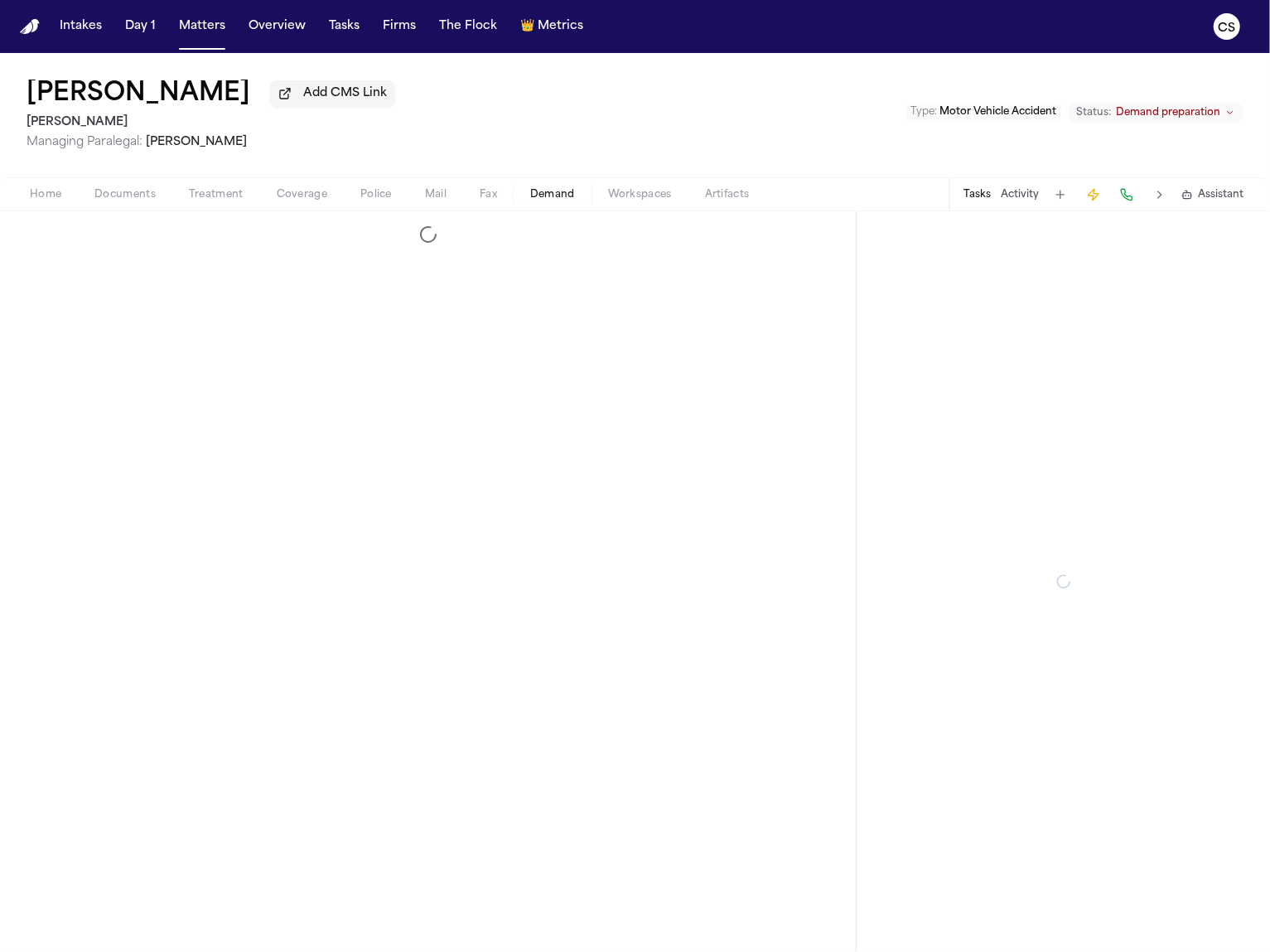
select select "**********"
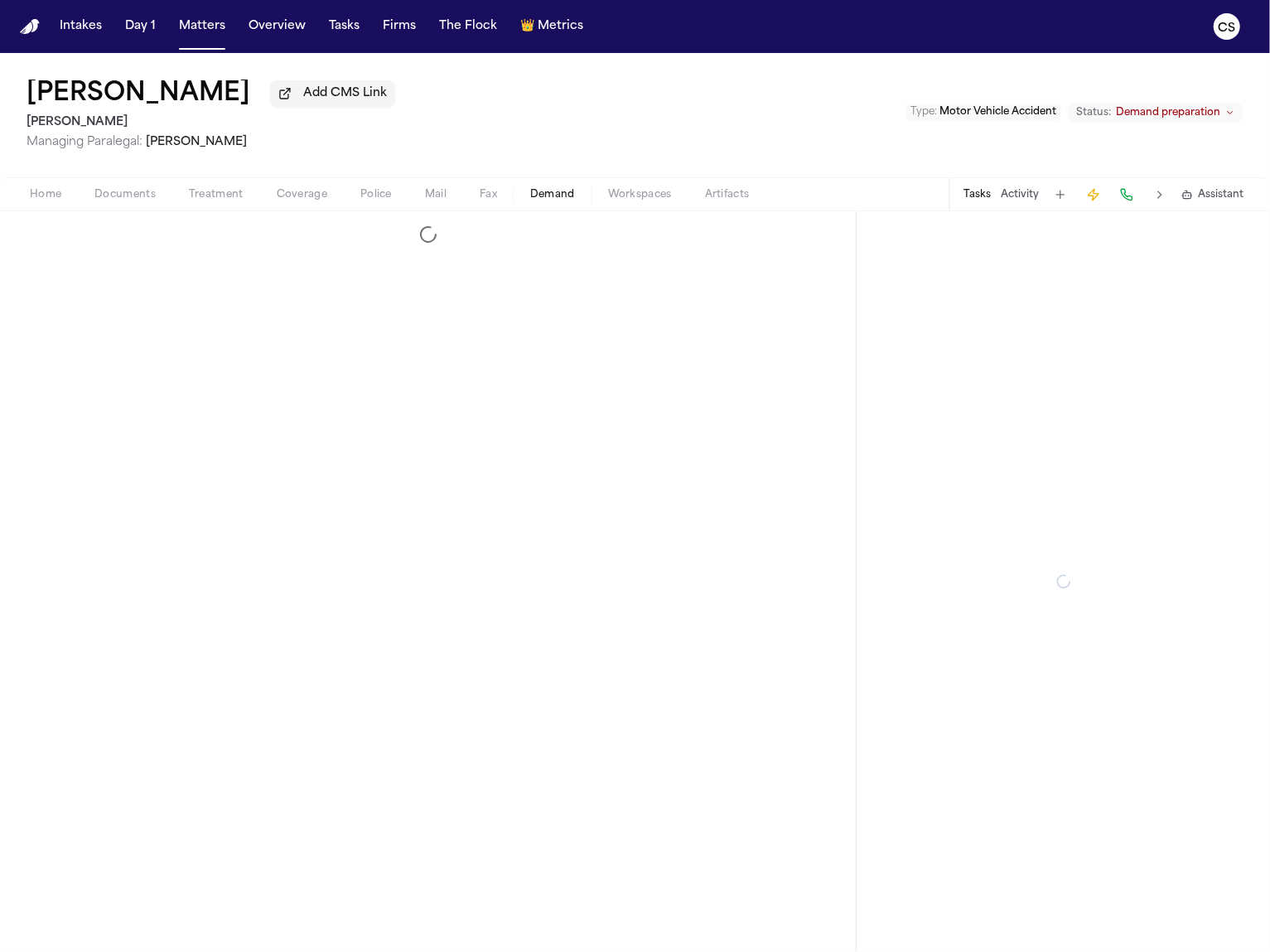
select select "**********"
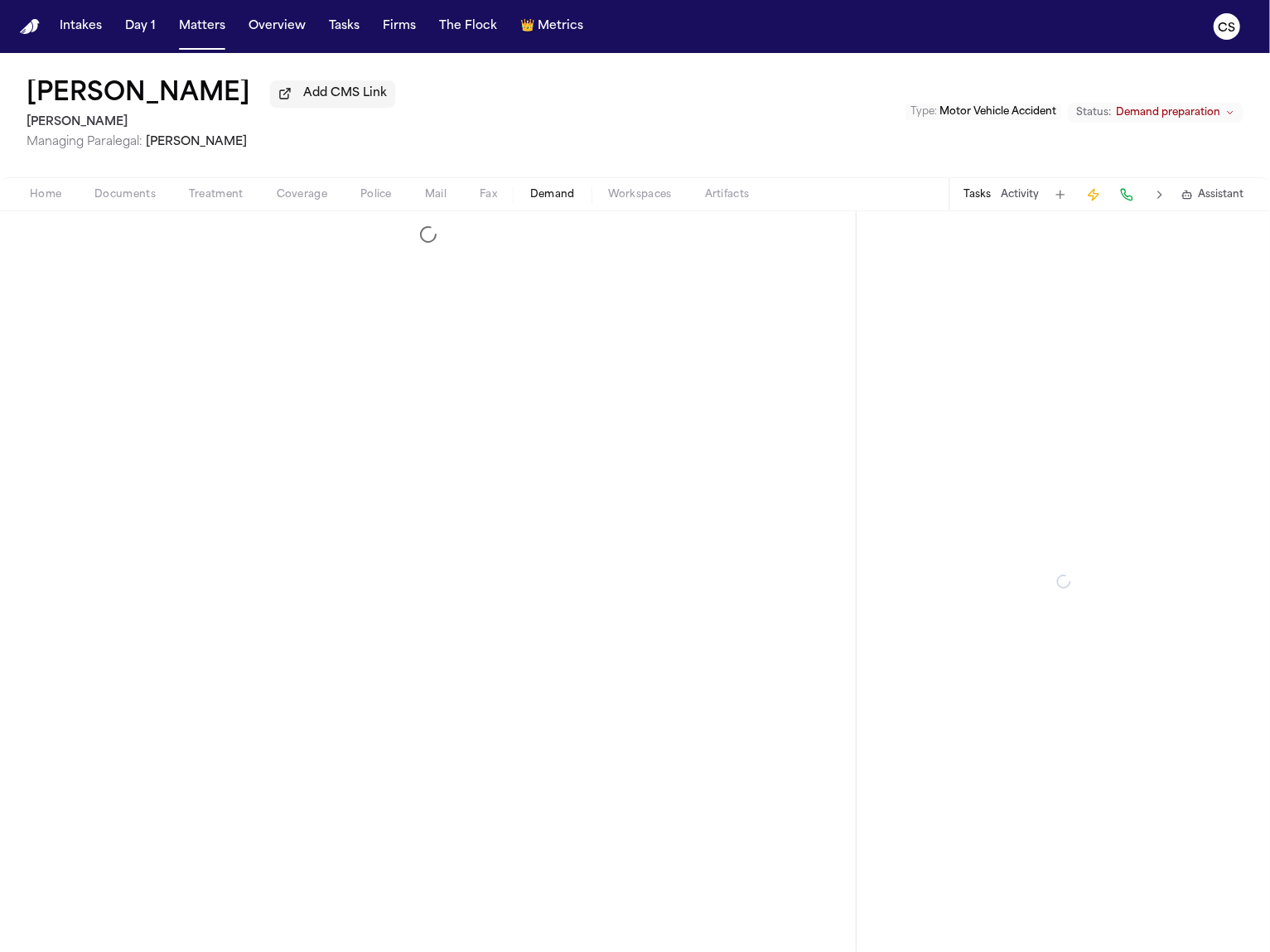
select select "**********"
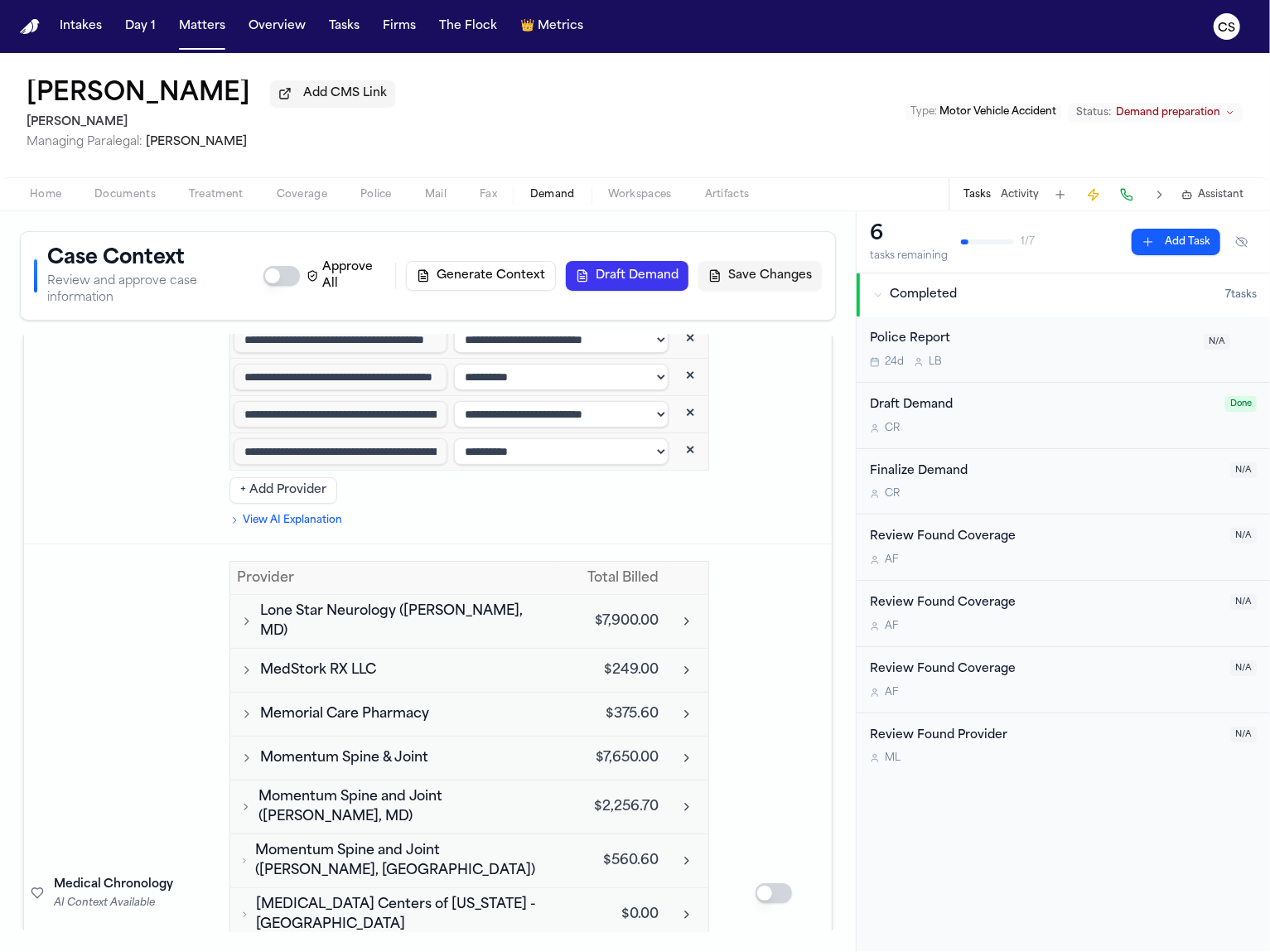
scroll to position [5324, 0]
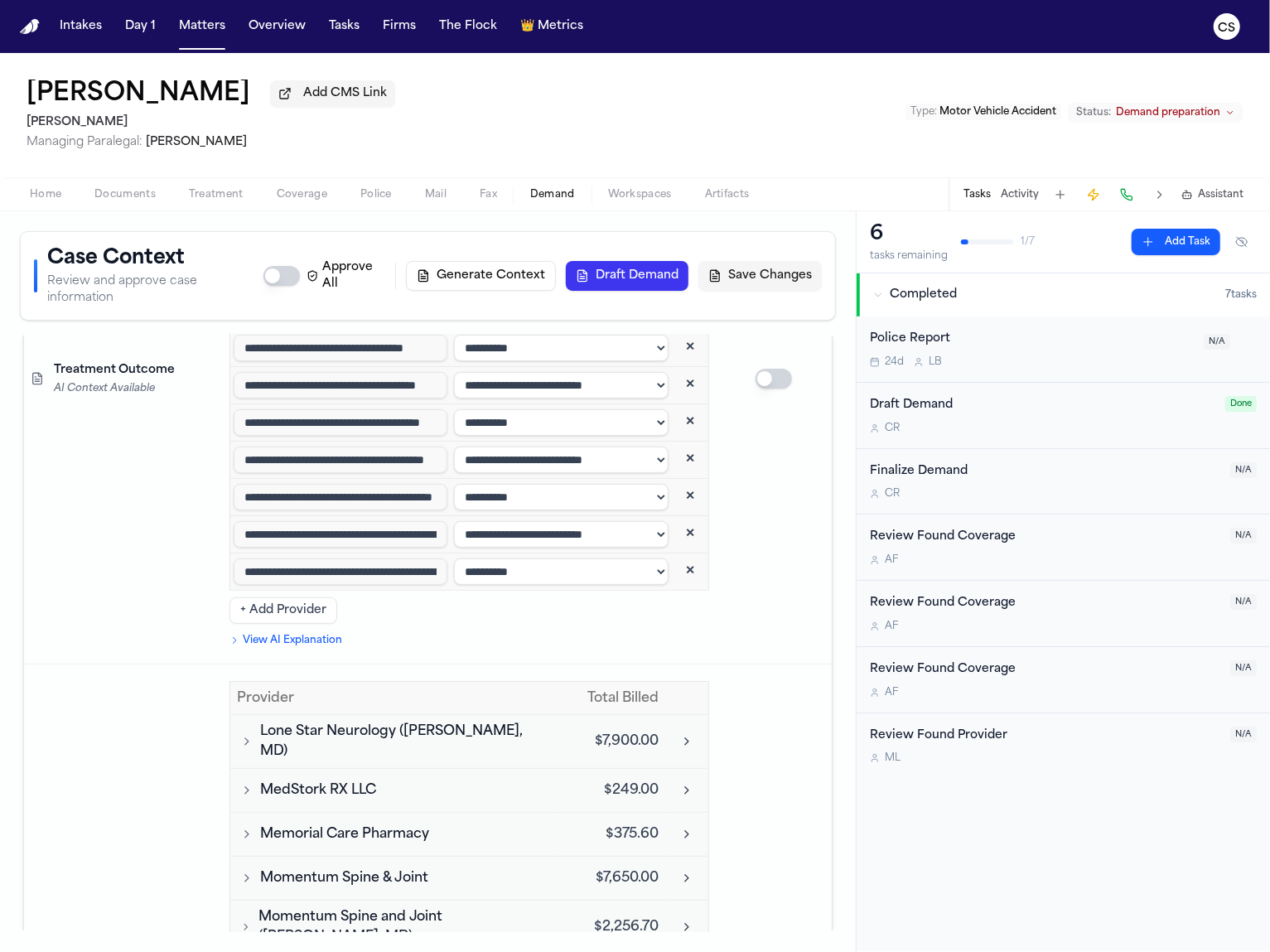
click at [653, 281] on button "Draft Demand" at bounding box center [627, 276] width 123 height 30
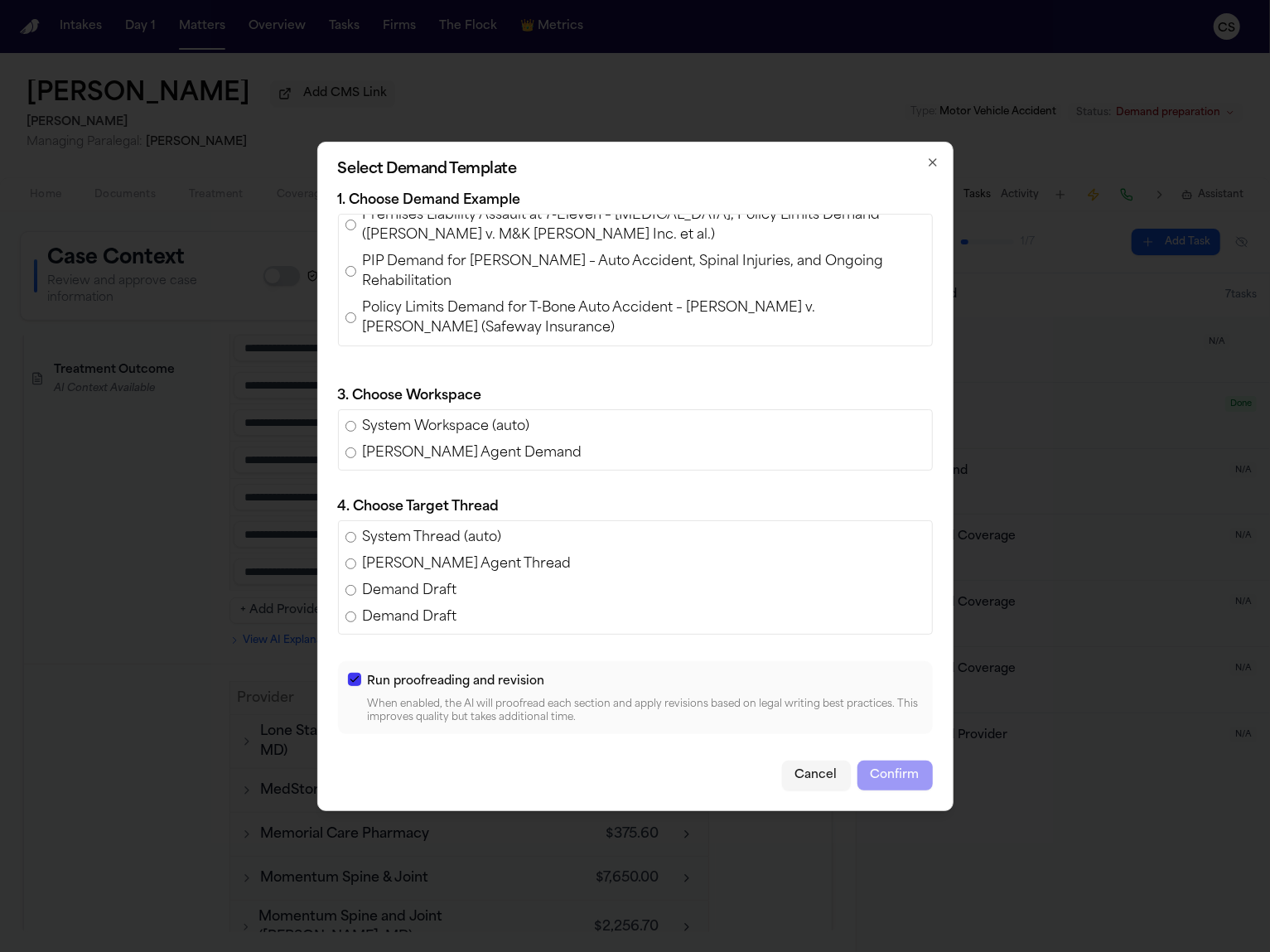
scroll to position [157, 0]
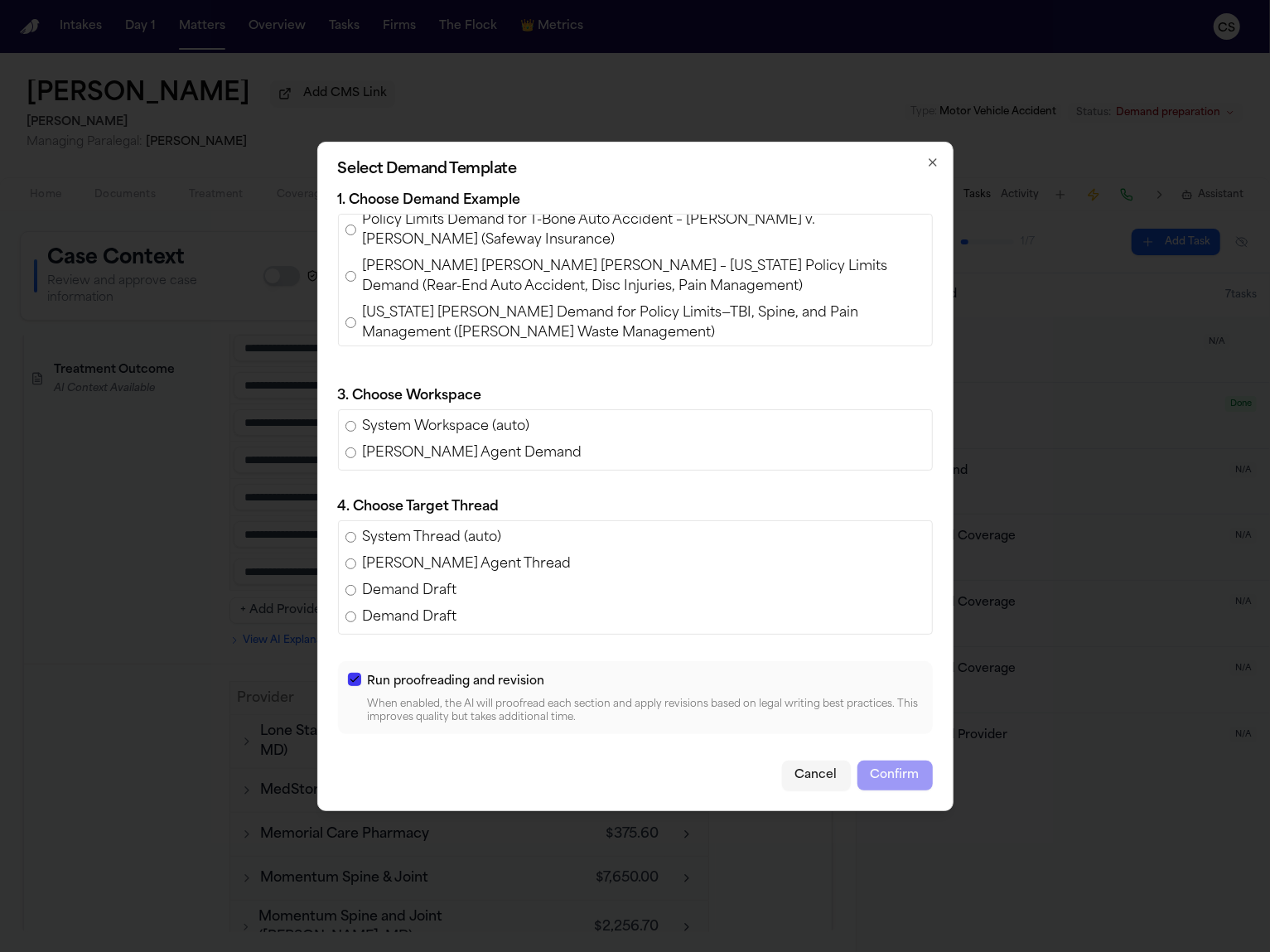
click at [534, 283] on span "[PERSON_NAME] [PERSON_NAME] [PERSON_NAME] – [US_STATE] Policy Limits Demand (Re…" at bounding box center [644, 276] width 562 height 40
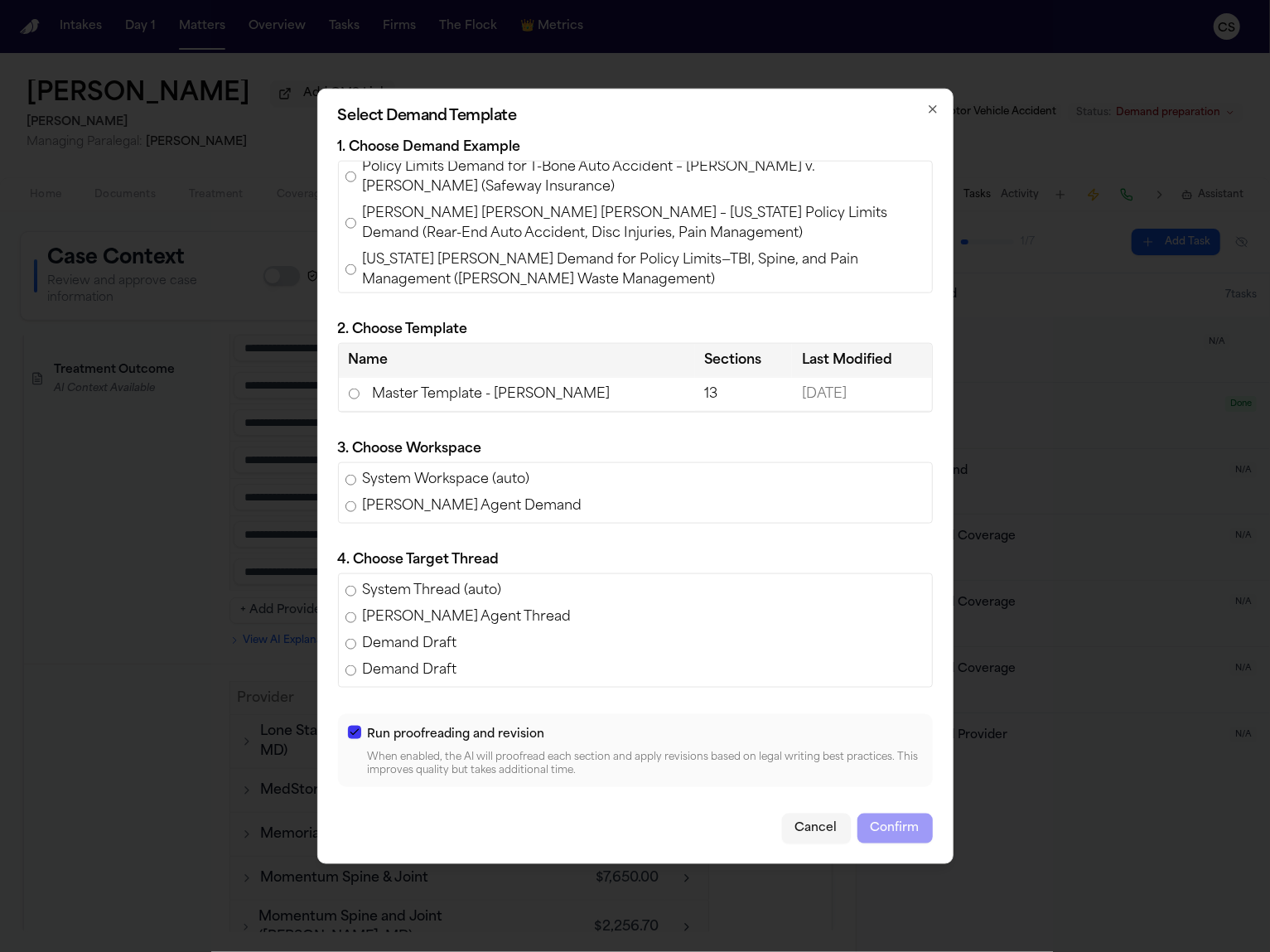
click at [395, 391] on td "Master Template - [PERSON_NAME]" at bounding box center [517, 393] width 357 height 34
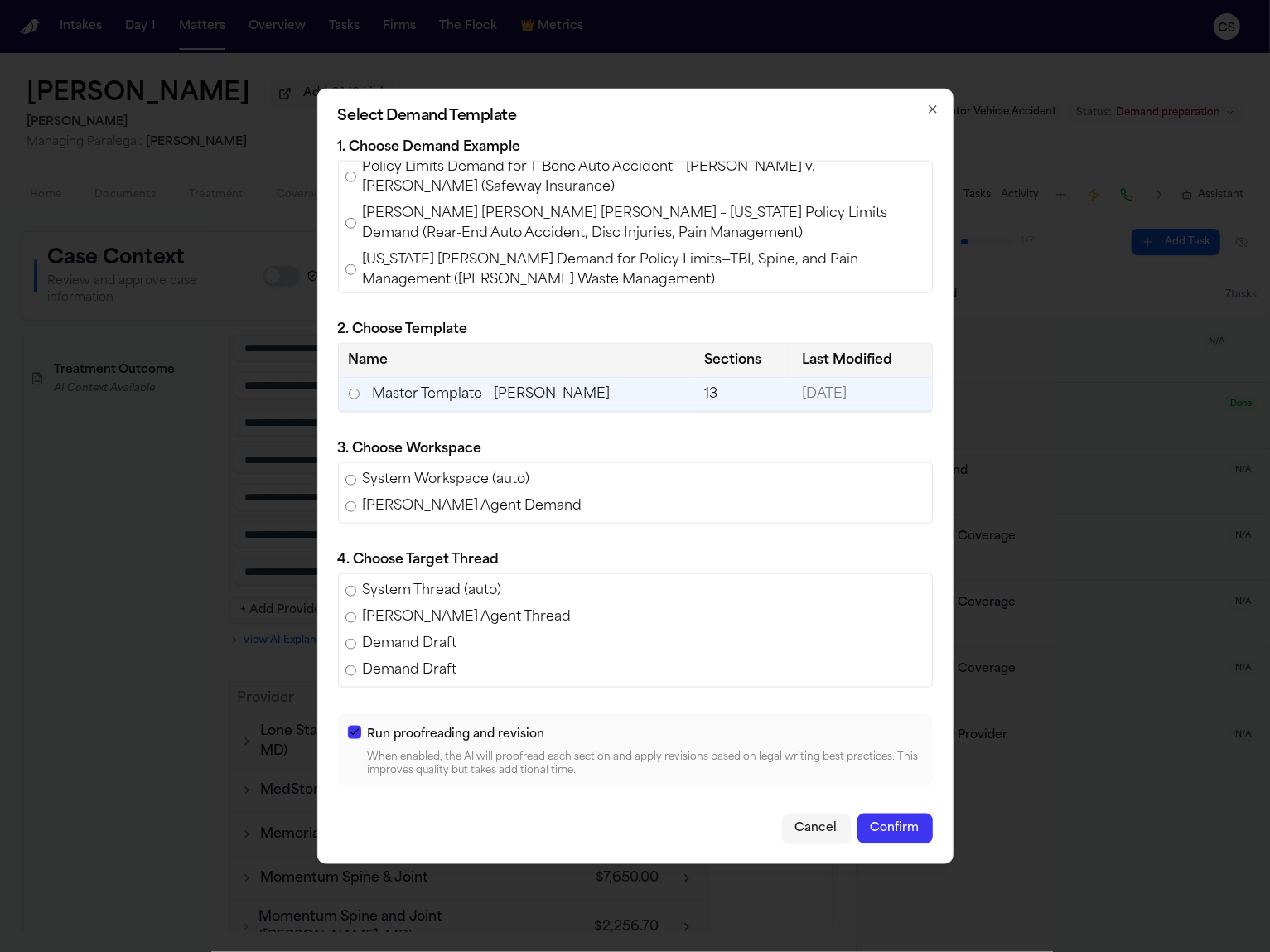
click at [898, 826] on button "Confirm" at bounding box center [896, 828] width 76 height 30
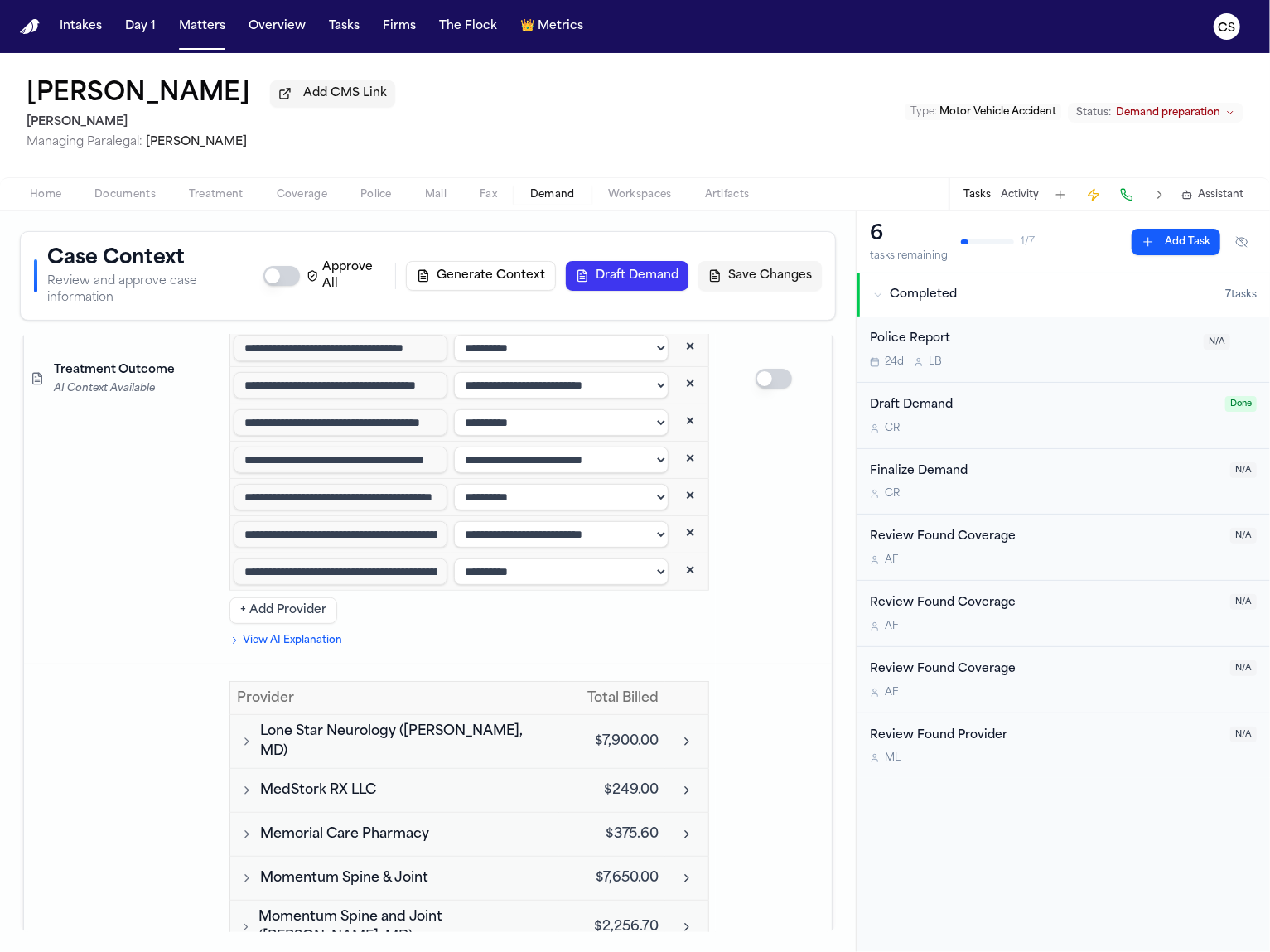
click at [624, 195] on span "Workspaces" at bounding box center [639, 195] width 64 height 13
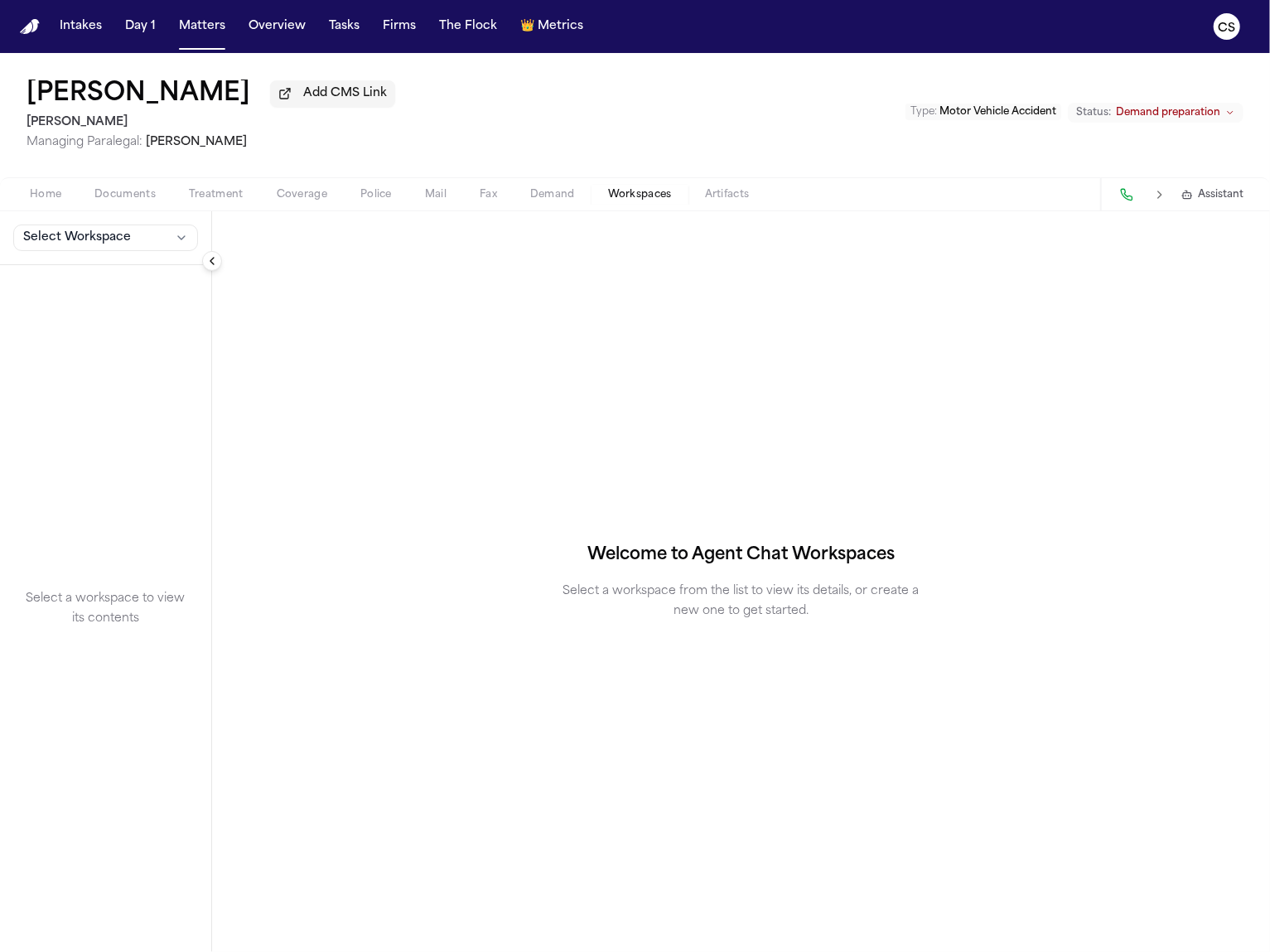
click at [143, 235] on div "Select Workspace" at bounding box center [105, 238] width 212 height 54
click at [142, 235] on button "Select Workspace" at bounding box center [105, 237] width 185 height 27
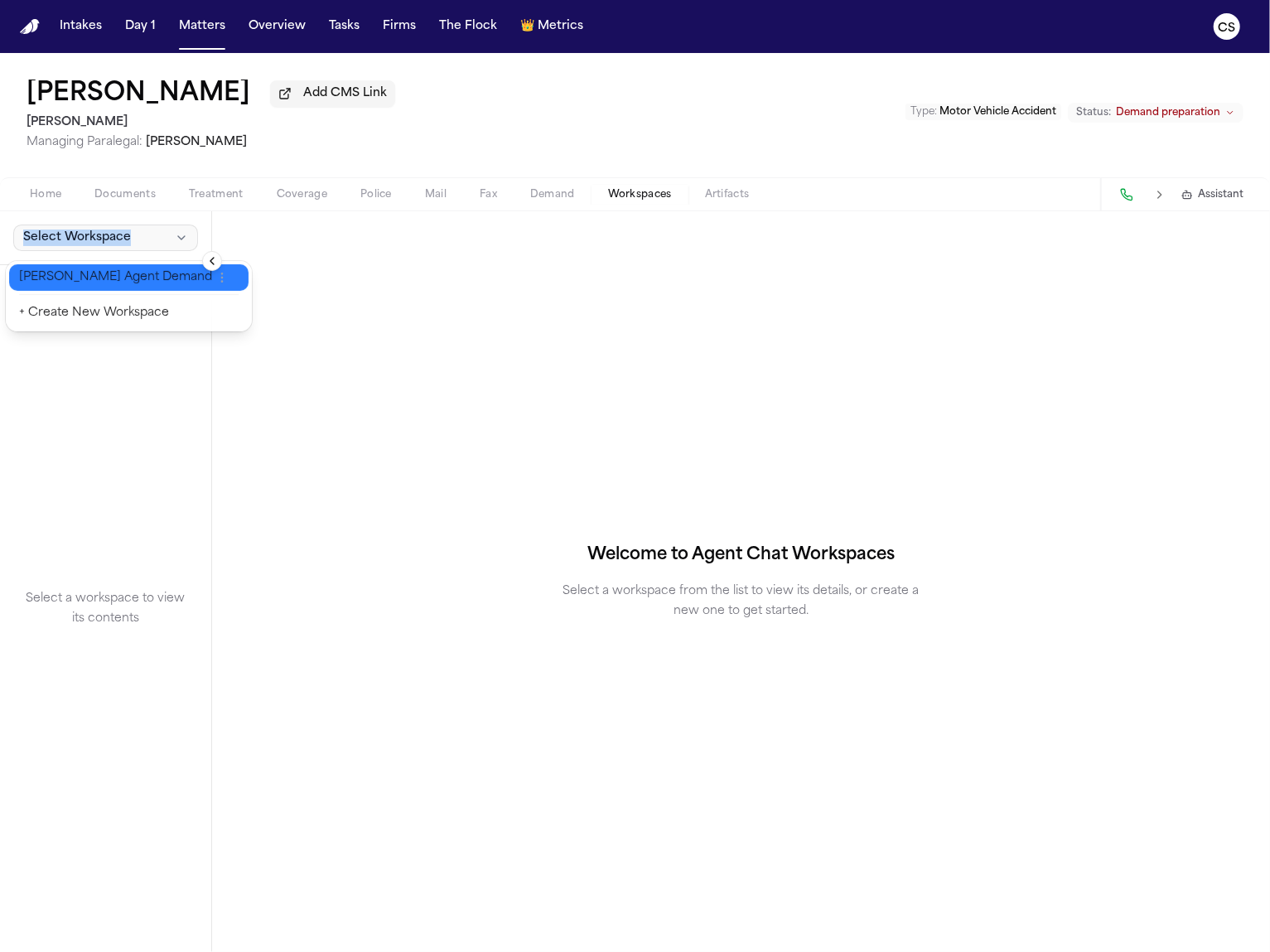
click at [133, 278] on span "[PERSON_NAME] Agent Demand" at bounding box center [115, 278] width 193 height 17
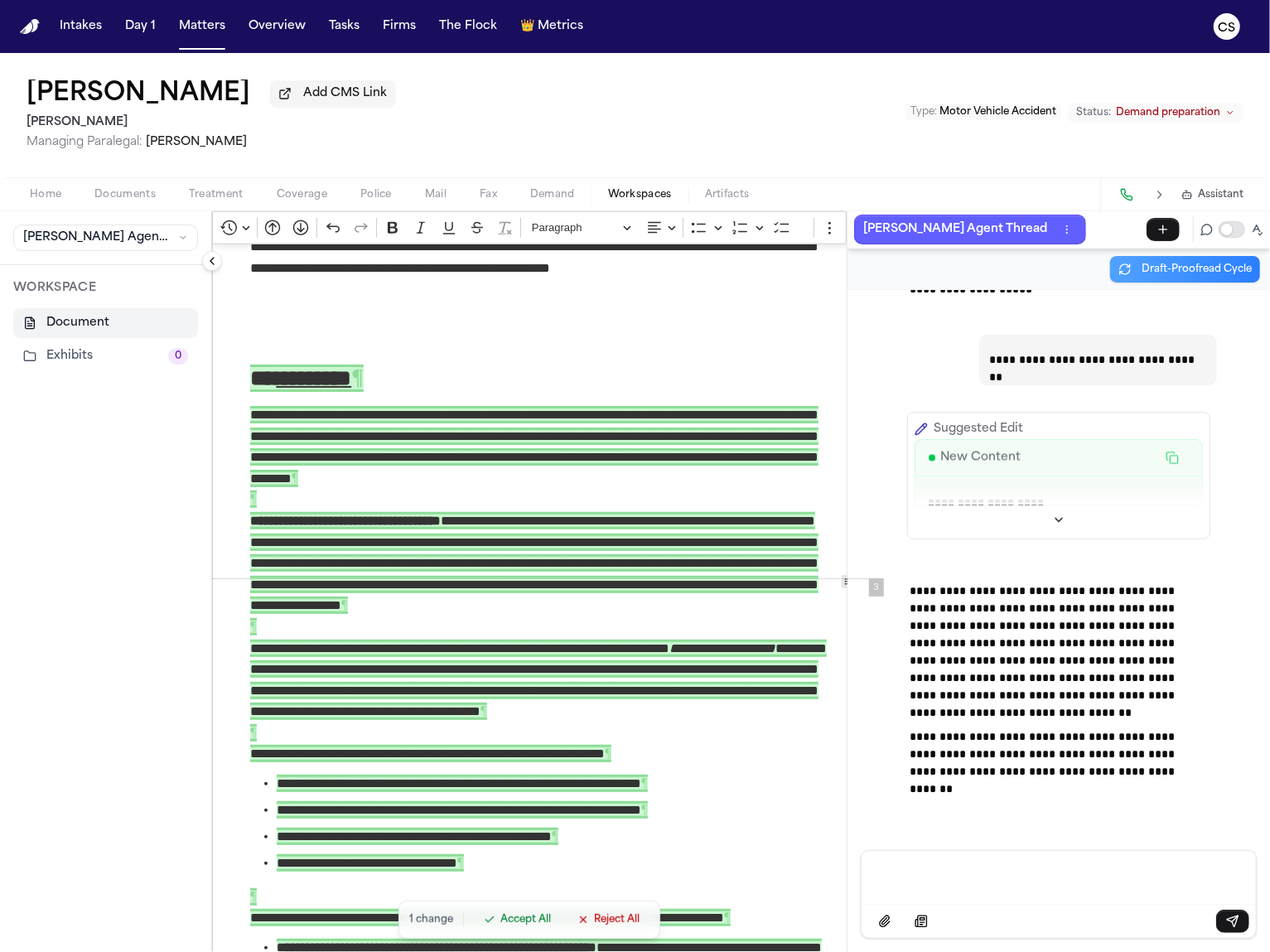
scroll to position [1480, 0]
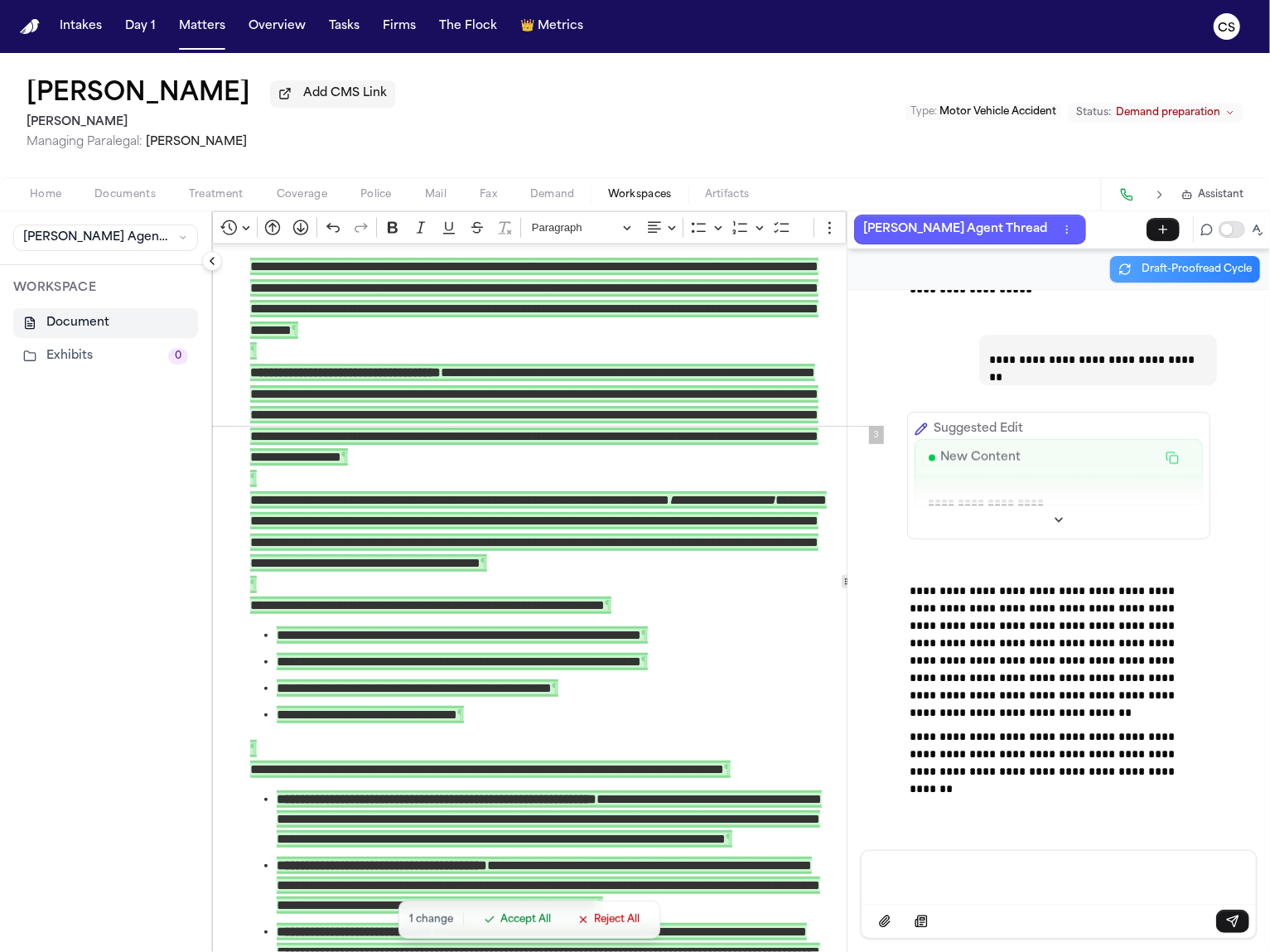
click at [640, 737] on div "**********" at bounding box center [541, 609] width 658 height 3693
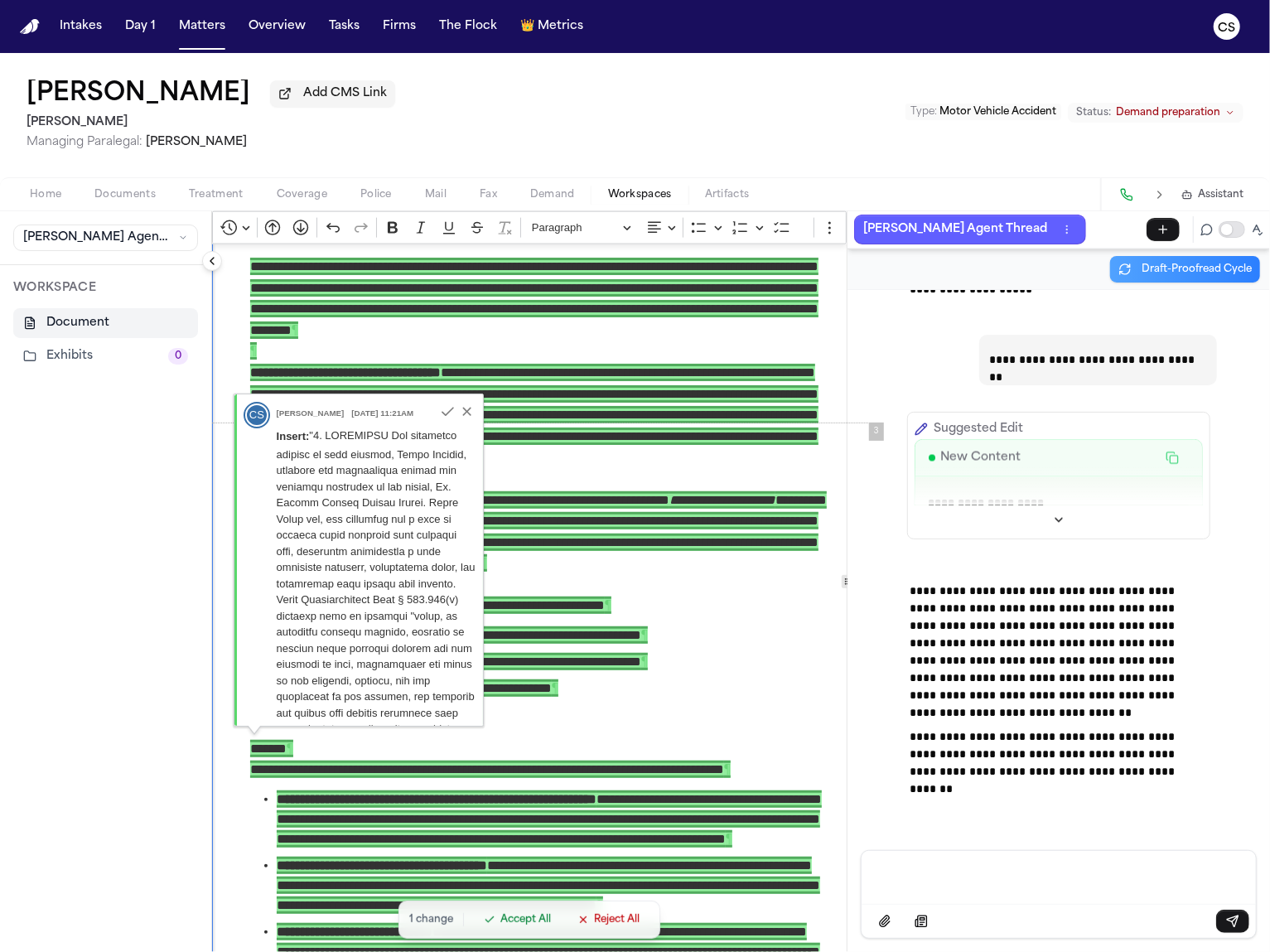
scroll to position [1485, 0]
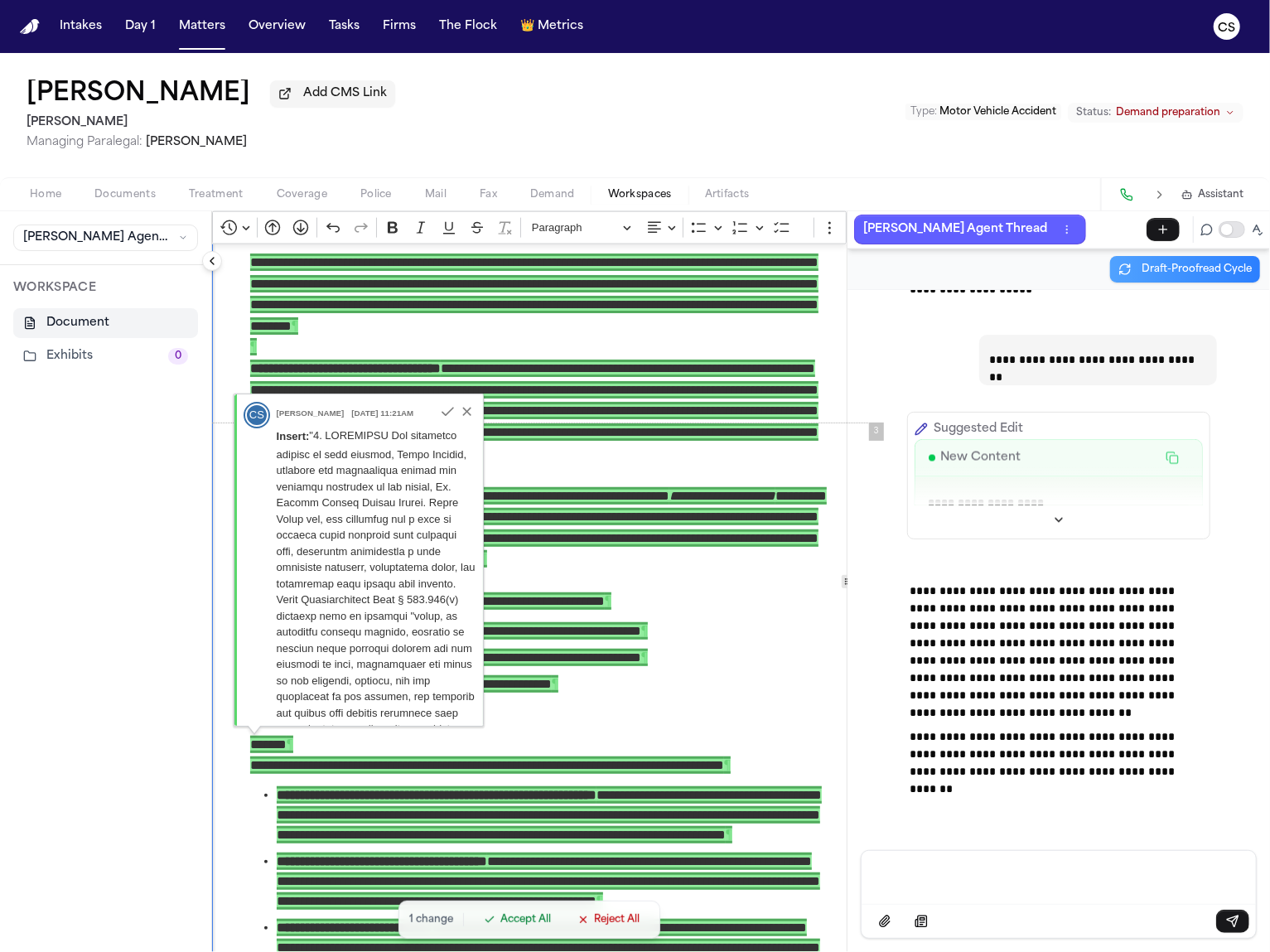
click at [640, 737] on p "**********" at bounding box center [540, 755] width 581 height 42
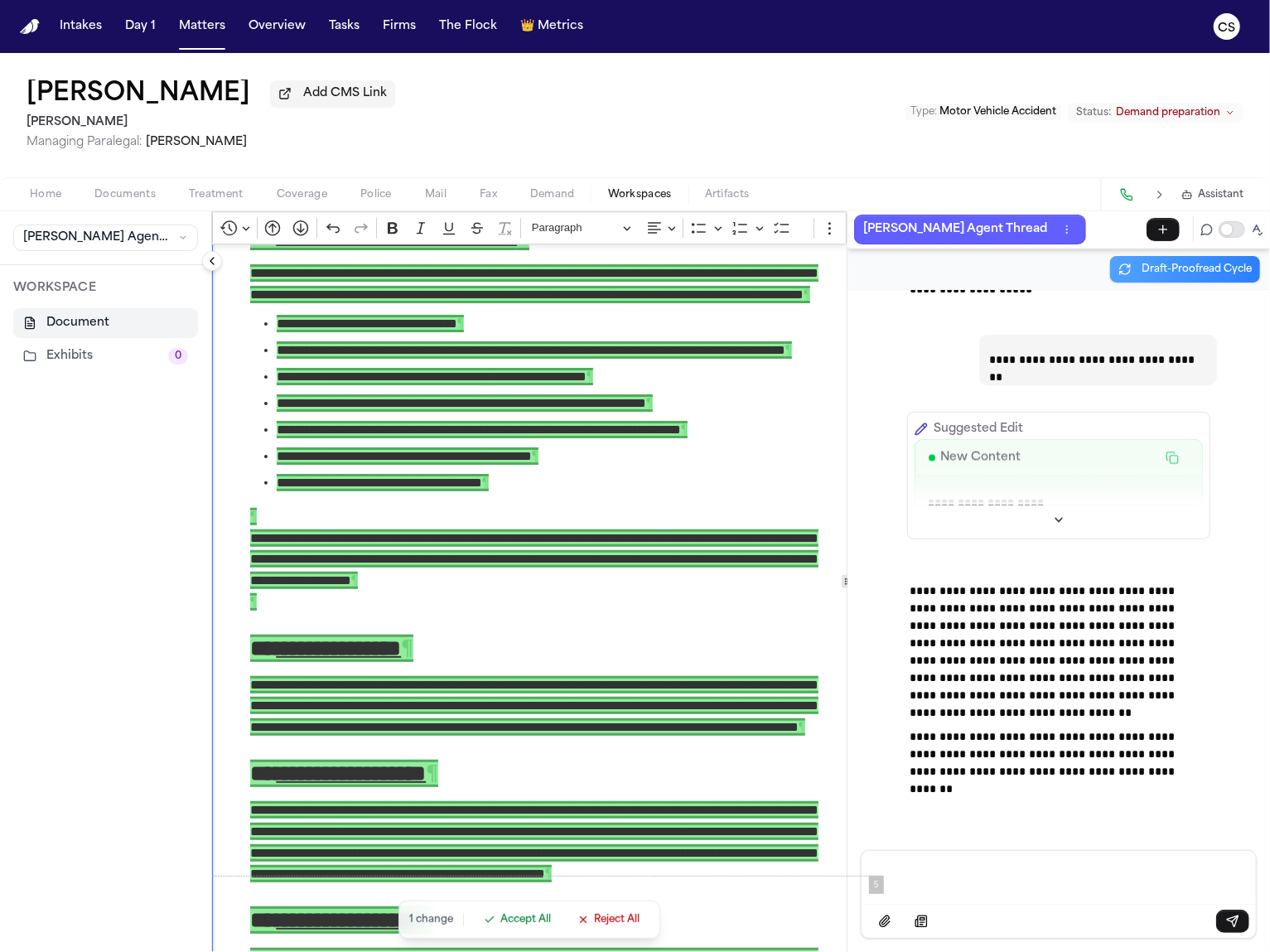
scroll to position [2662, 0]
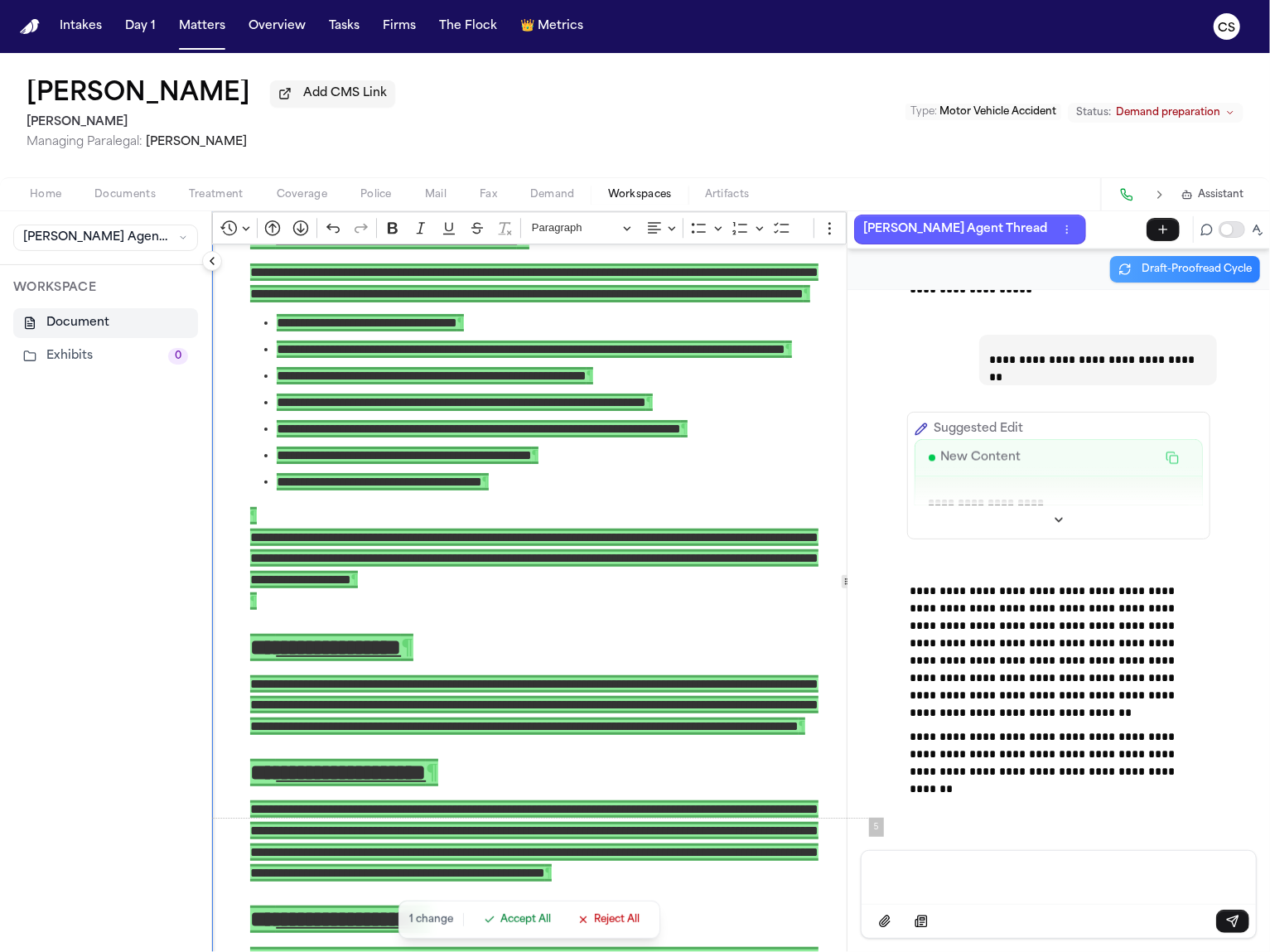
click at [506, 917] on span "Accept All" at bounding box center [526, 920] width 51 height 13
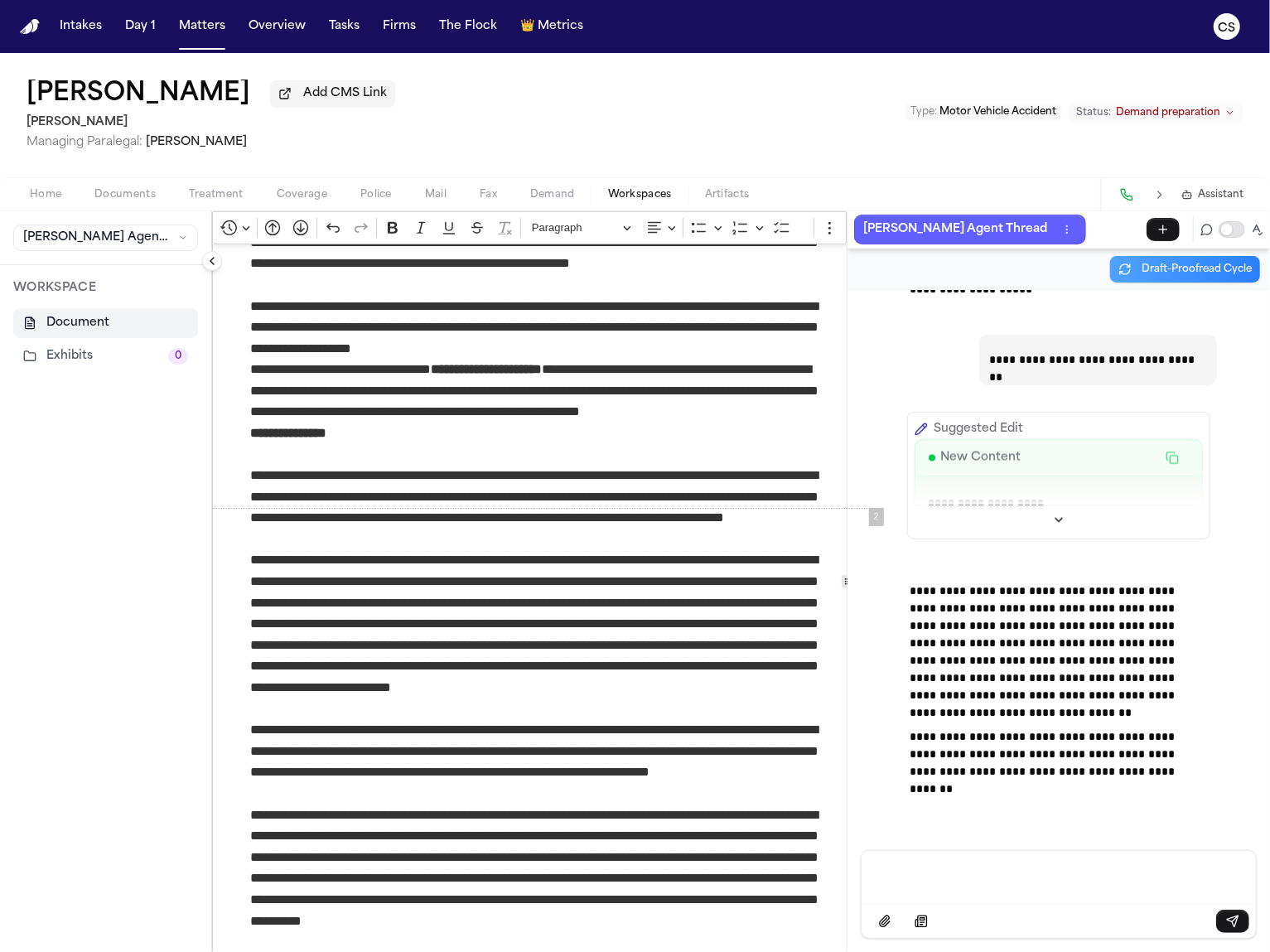
scroll to position [75014, 0]
click at [1021, 907] on div at bounding box center [1058, 921] width 394 height 34
click at [1014, 881] on p "Message input" at bounding box center [1059, 875] width 355 height 17
click at [1089, 867] on p "**********" at bounding box center [1059, 875] width 356 height 17
click at [1080, 880] on p "**********" at bounding box center [1059, 875] width 356 height 17
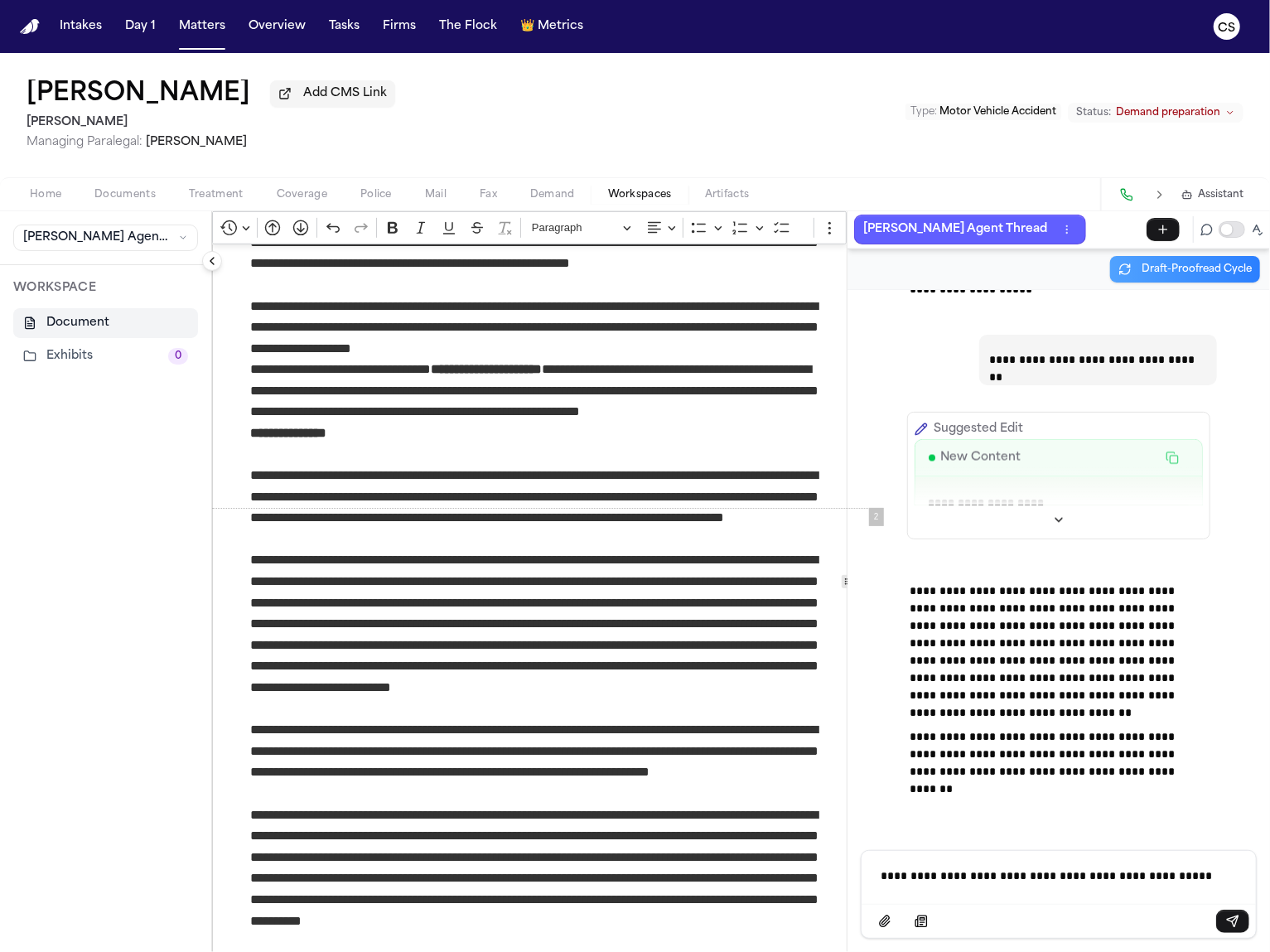
click at [1087, 879] on p "**********" at bounding box center [1059, 875] width 356 height 17
click at [1100, 882] on p "**********" at bounding box center [1059, 875] width 356 height 17
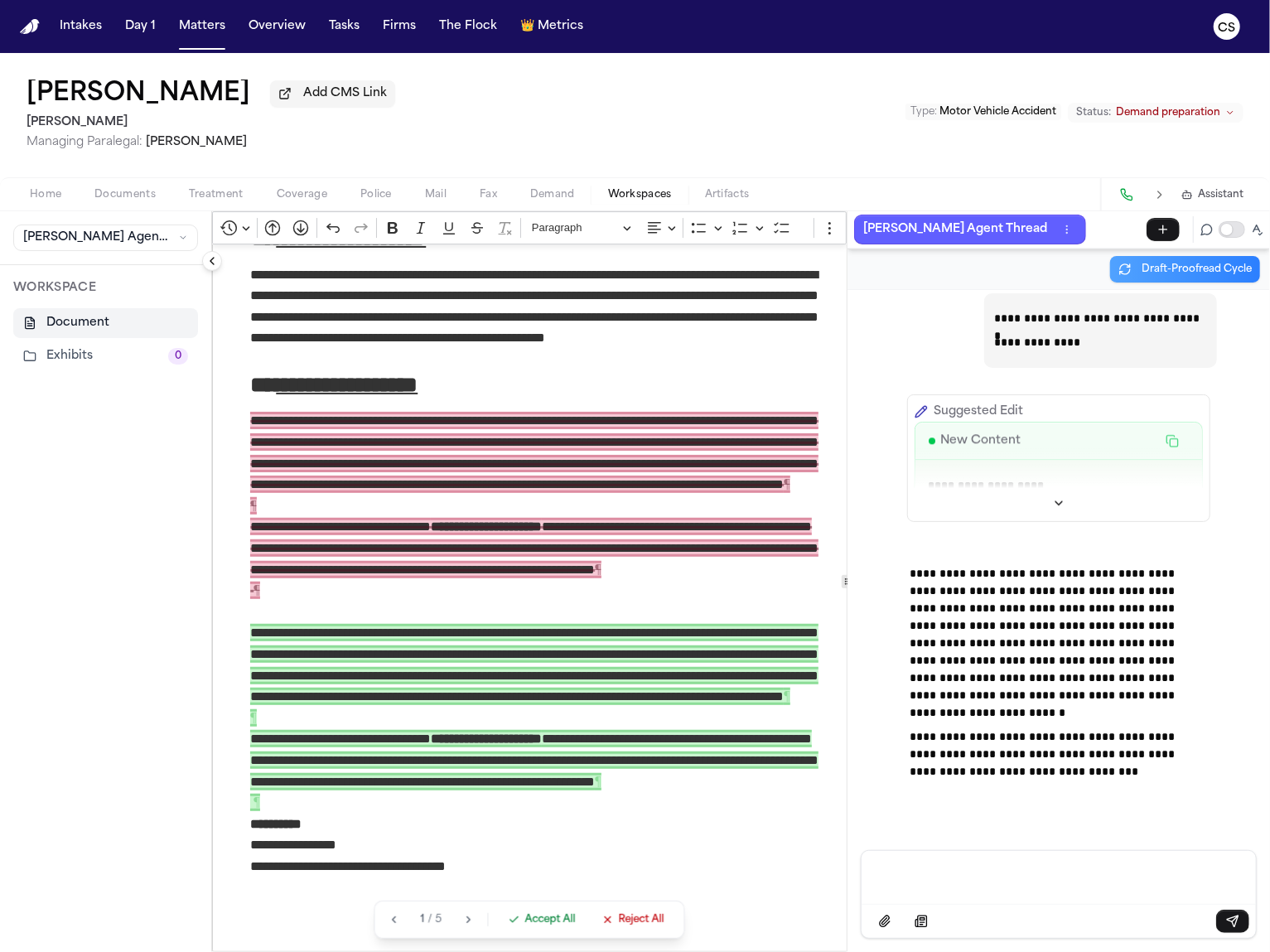
scroll to position [3444, 0]
click at [955, 883] on p "Message input" at bounding box center [1059, 875] width 356 height 17
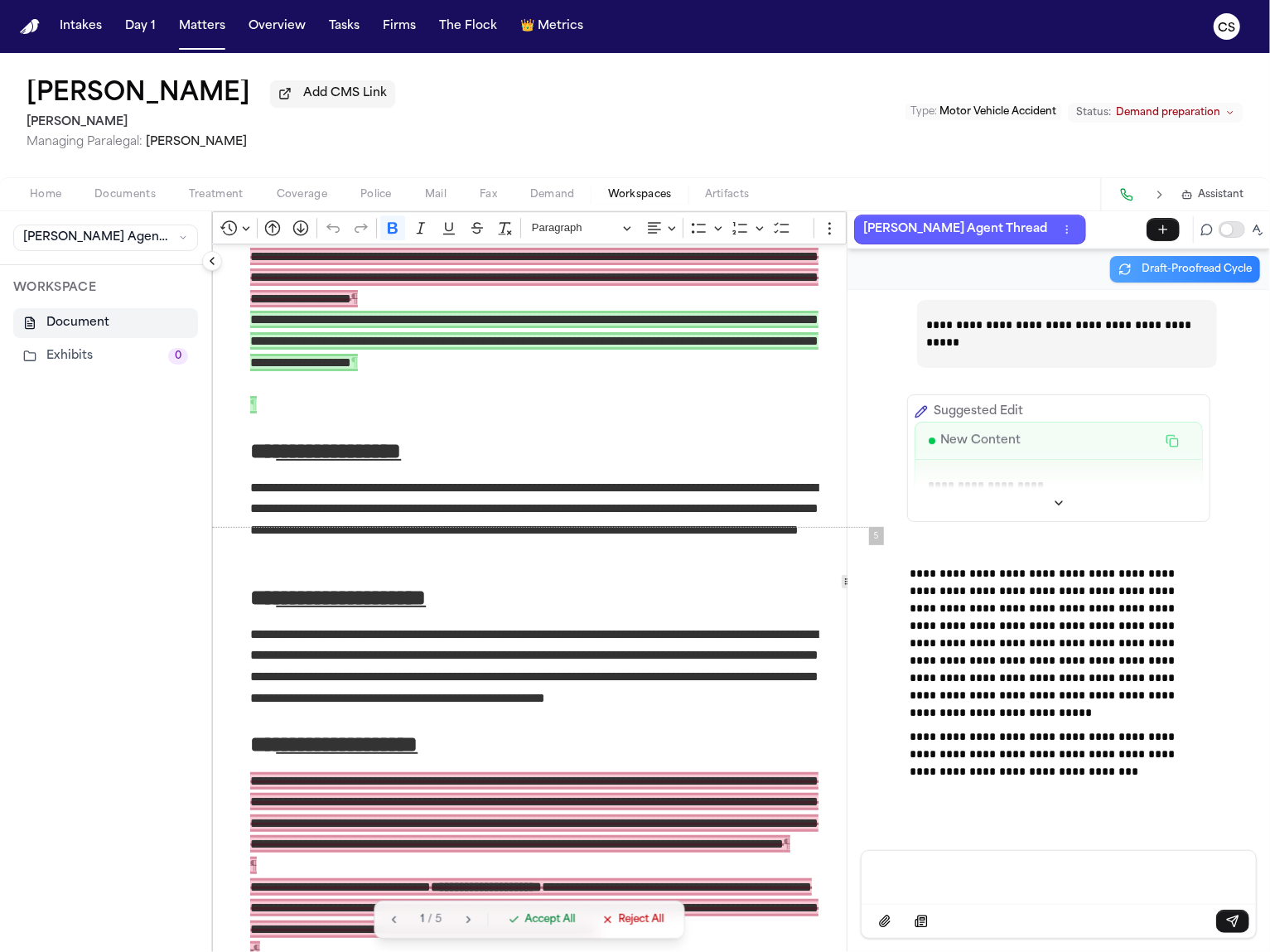
scroll to position [2997, 0]
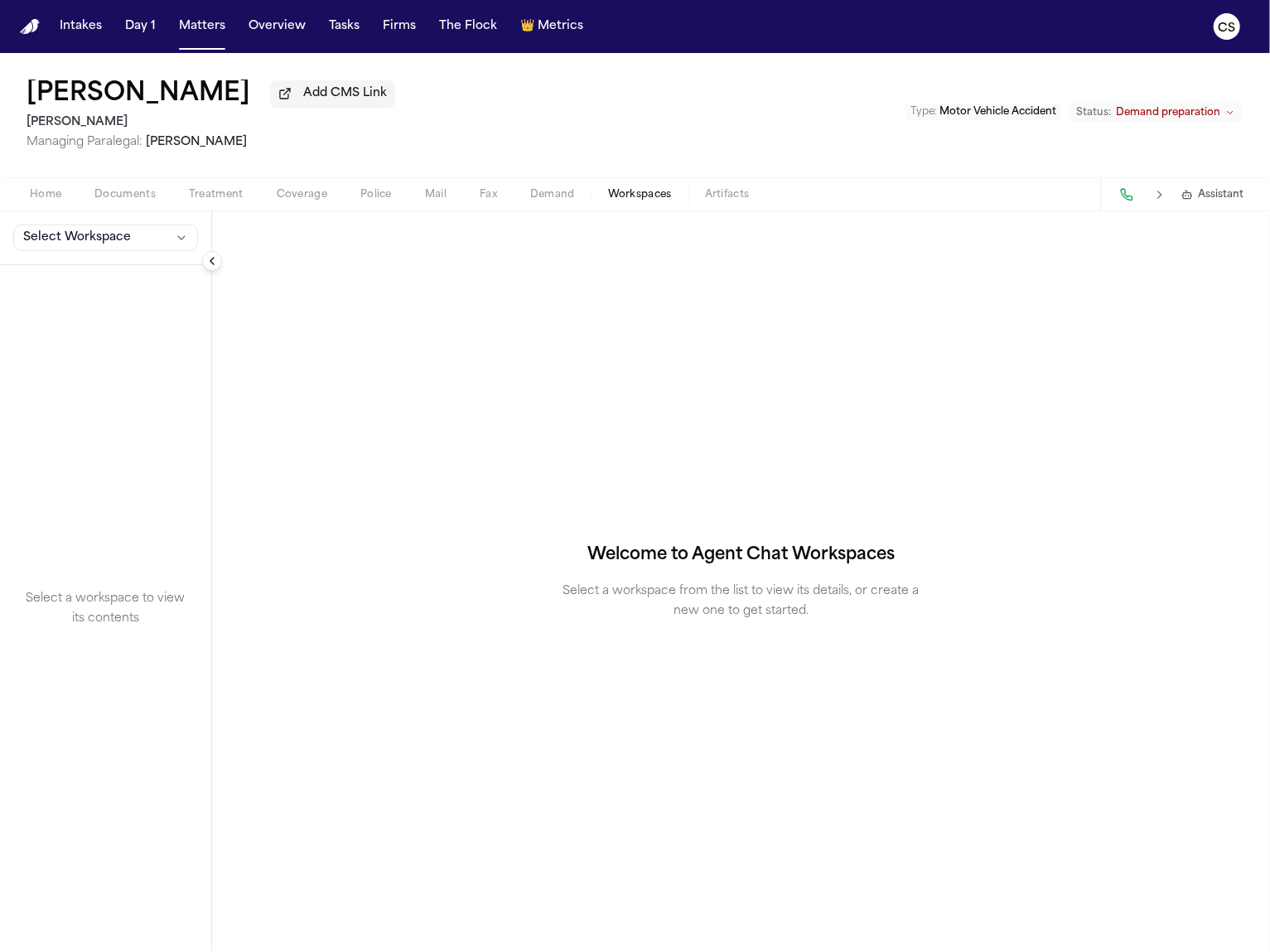
click at [133, 254] on div "Select Workspace" at bounding box center [105, 238] width 212 height 54
click at [132, 241] on button "Select Workspace" at bounding box center [105, 237] width 185 height 27
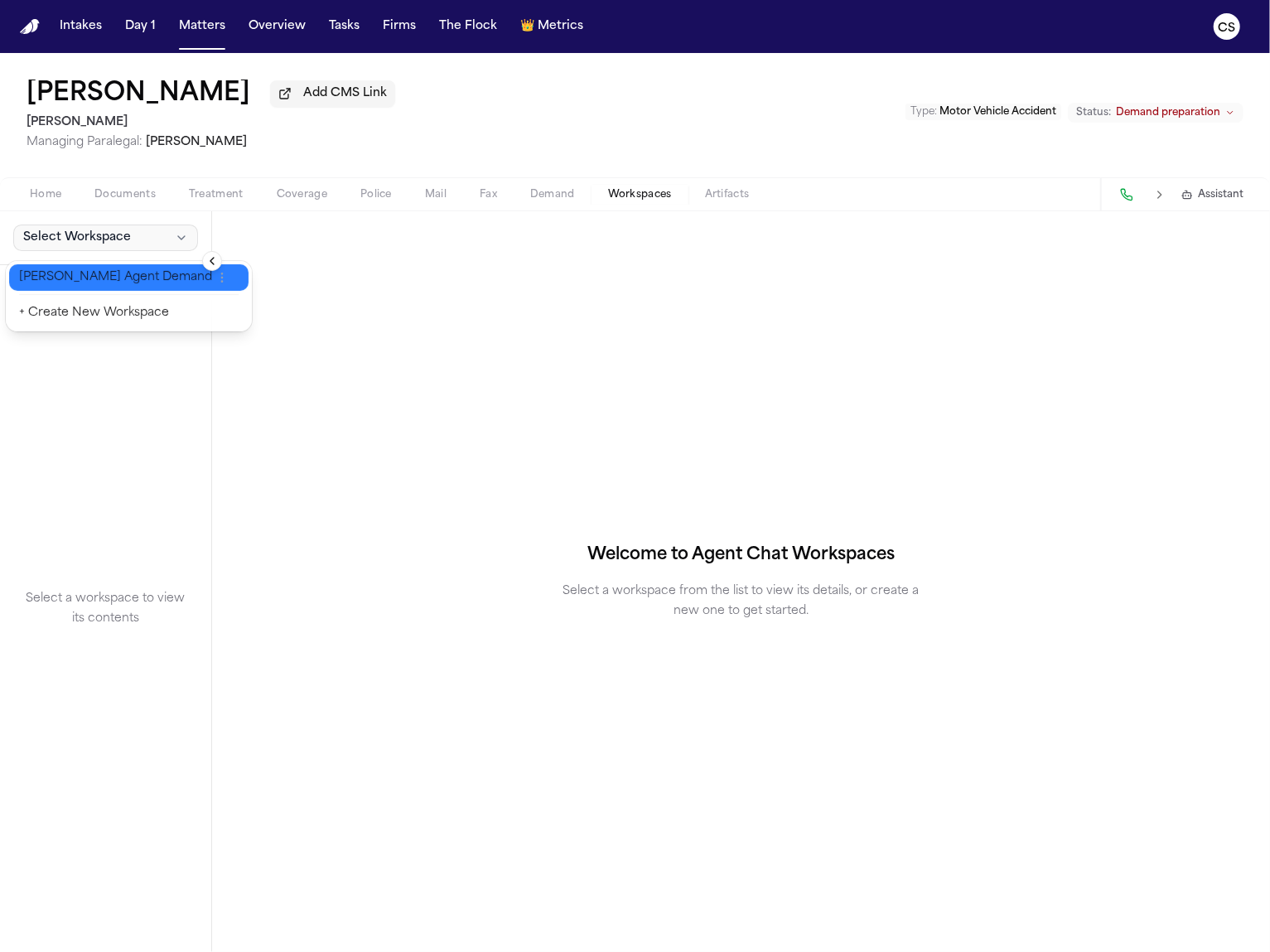
click at [123, 284] on span "[PERSON_NAME] Agent Demand" at bounding box center [115, 278] width 193 height 17
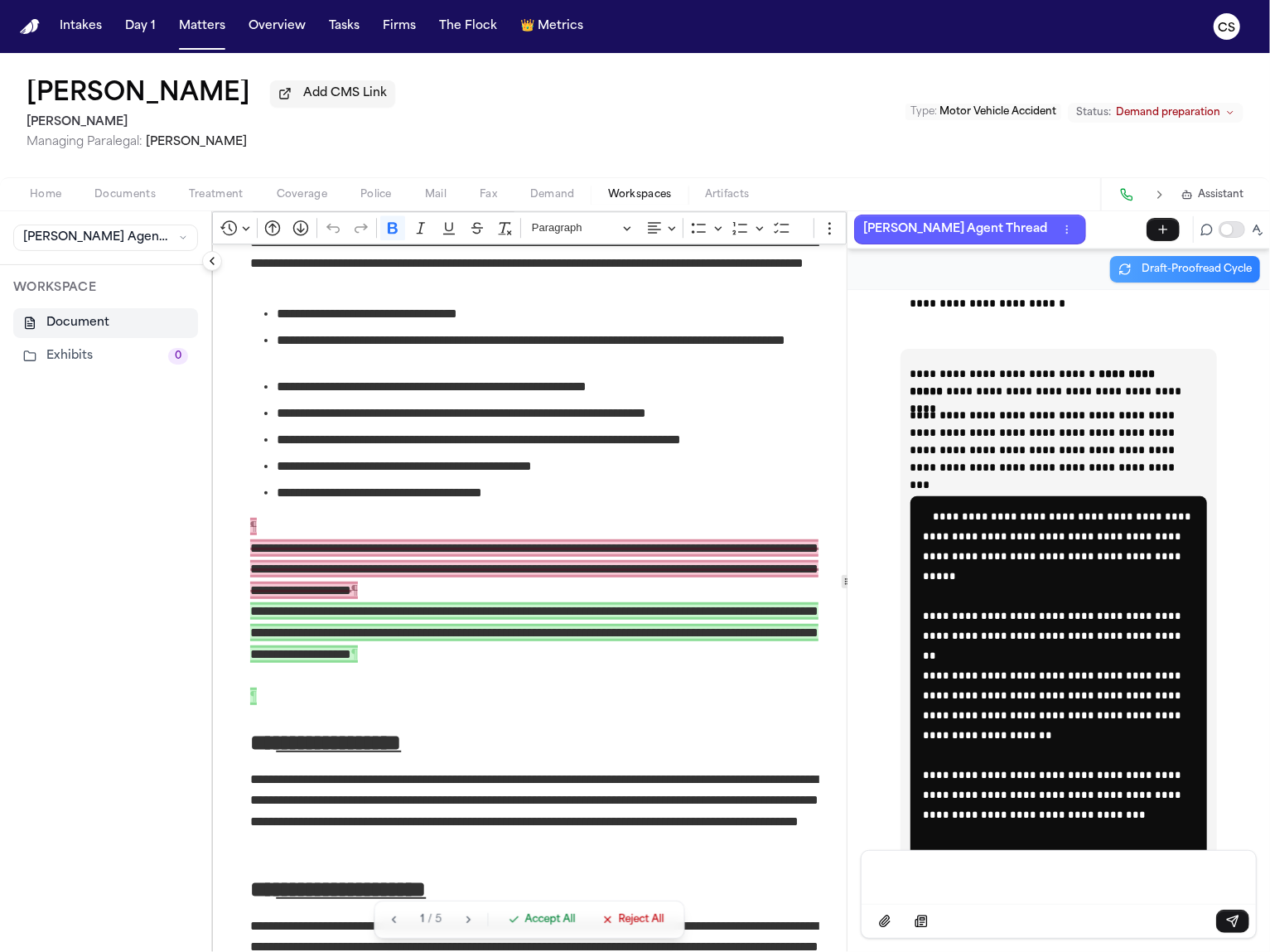
scroll to position [3444, 0]
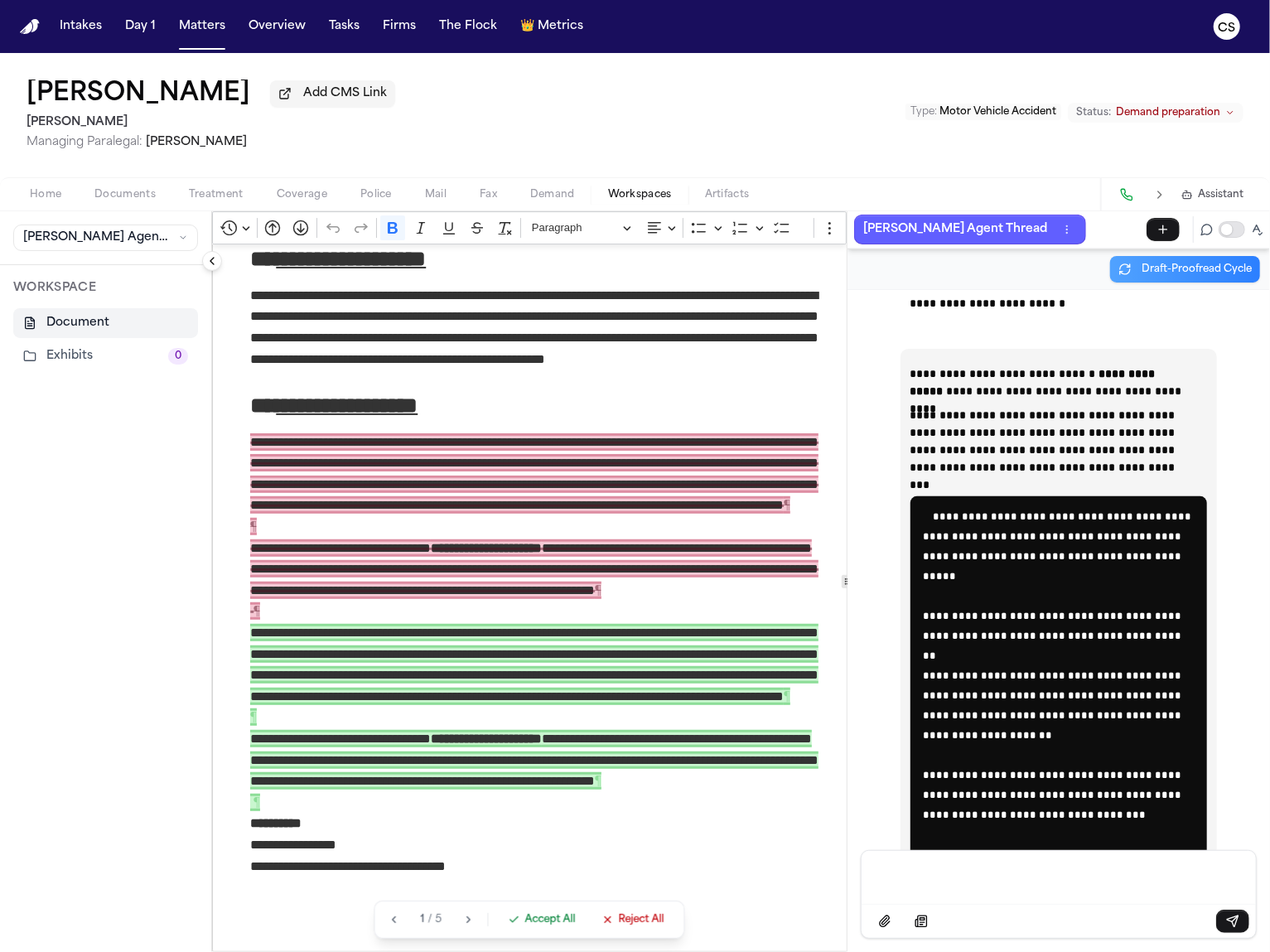
click at [601, 922] on icon "button" at bounding box center [607, 920] width 12 height 12
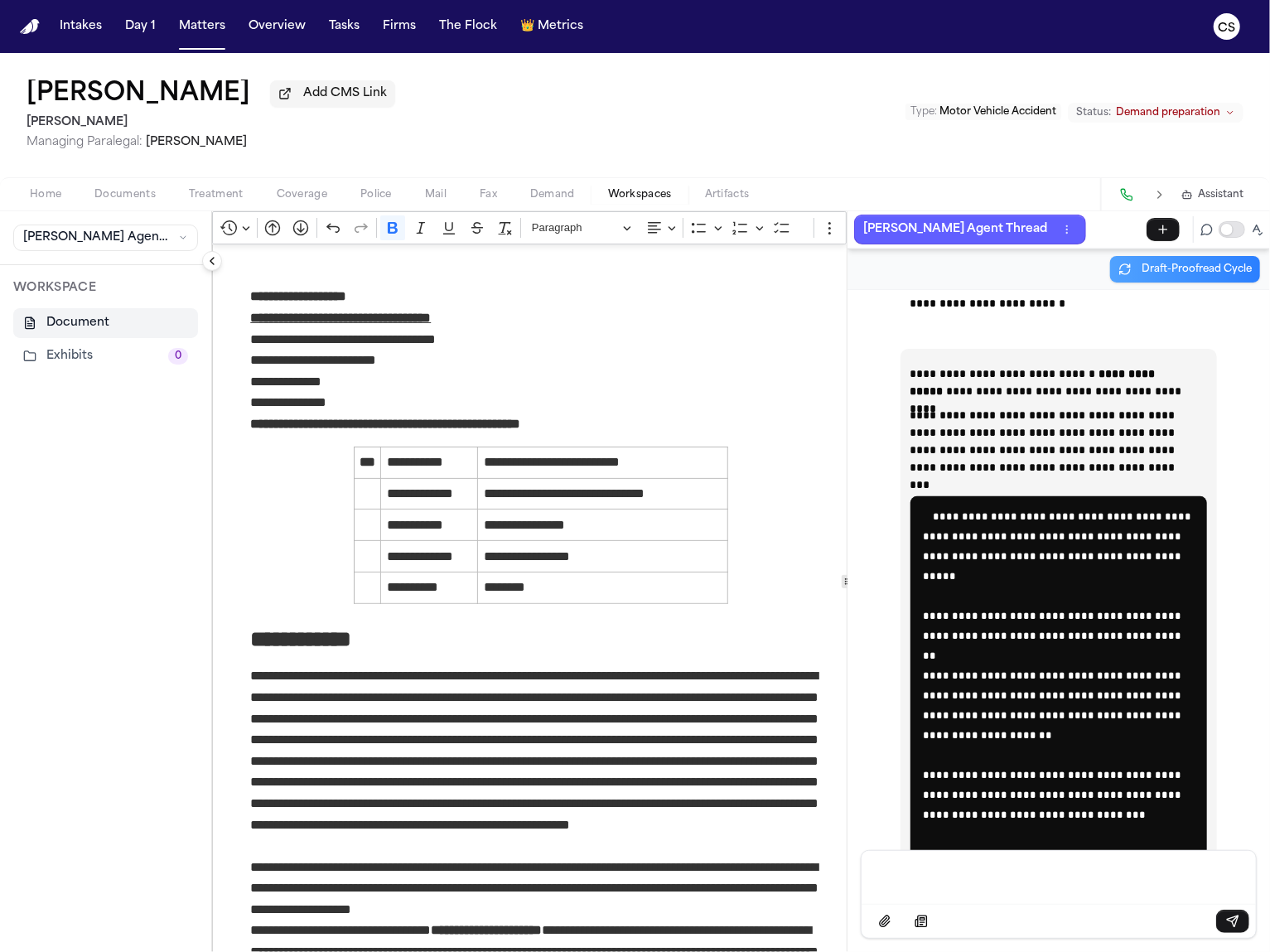
scroll to position [0, 0]
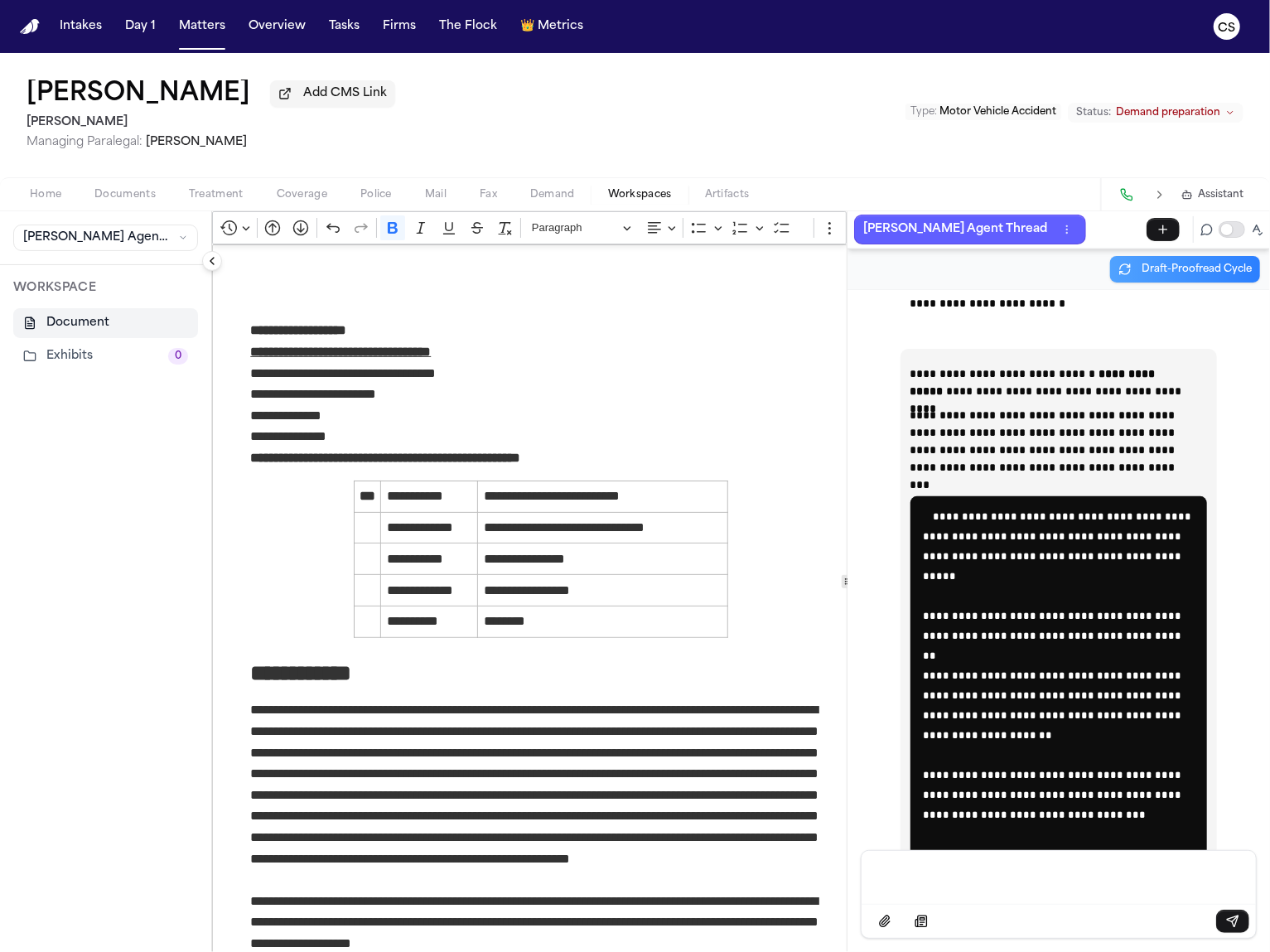
click at [558, 199] on span "Demand" at bounding box center [552, 195] width 44 height 13
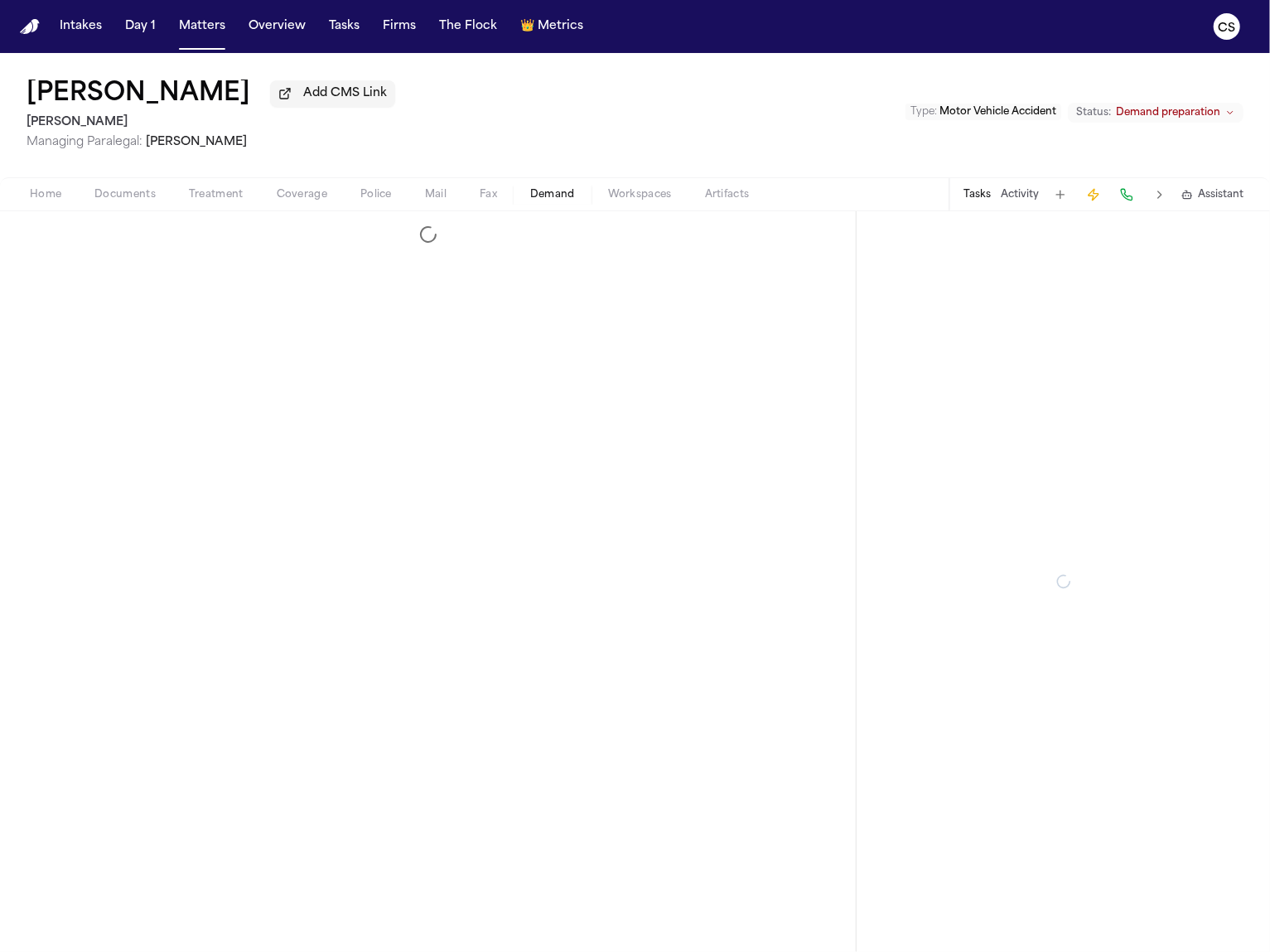
select select "**********"
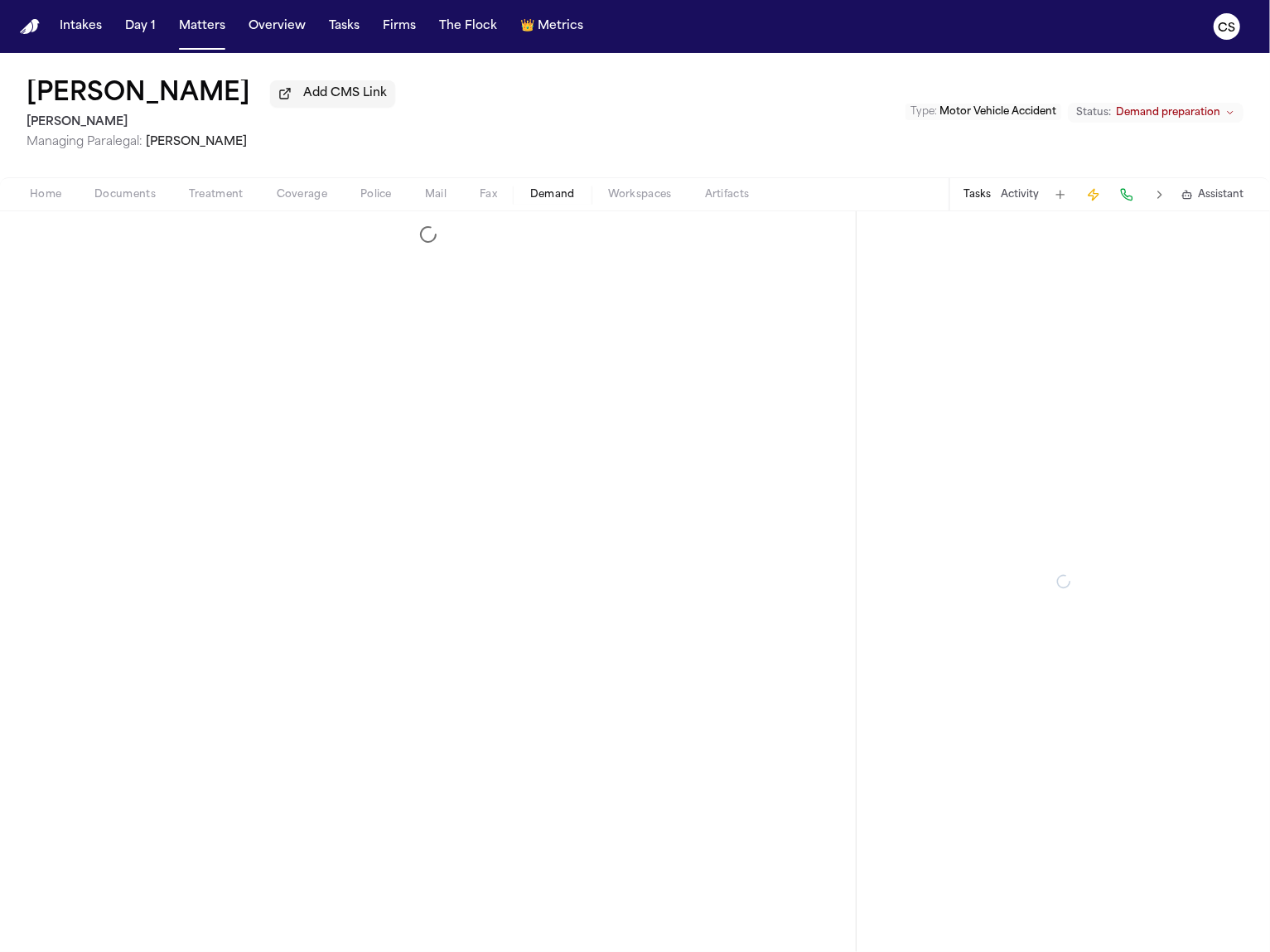
select select "**********"
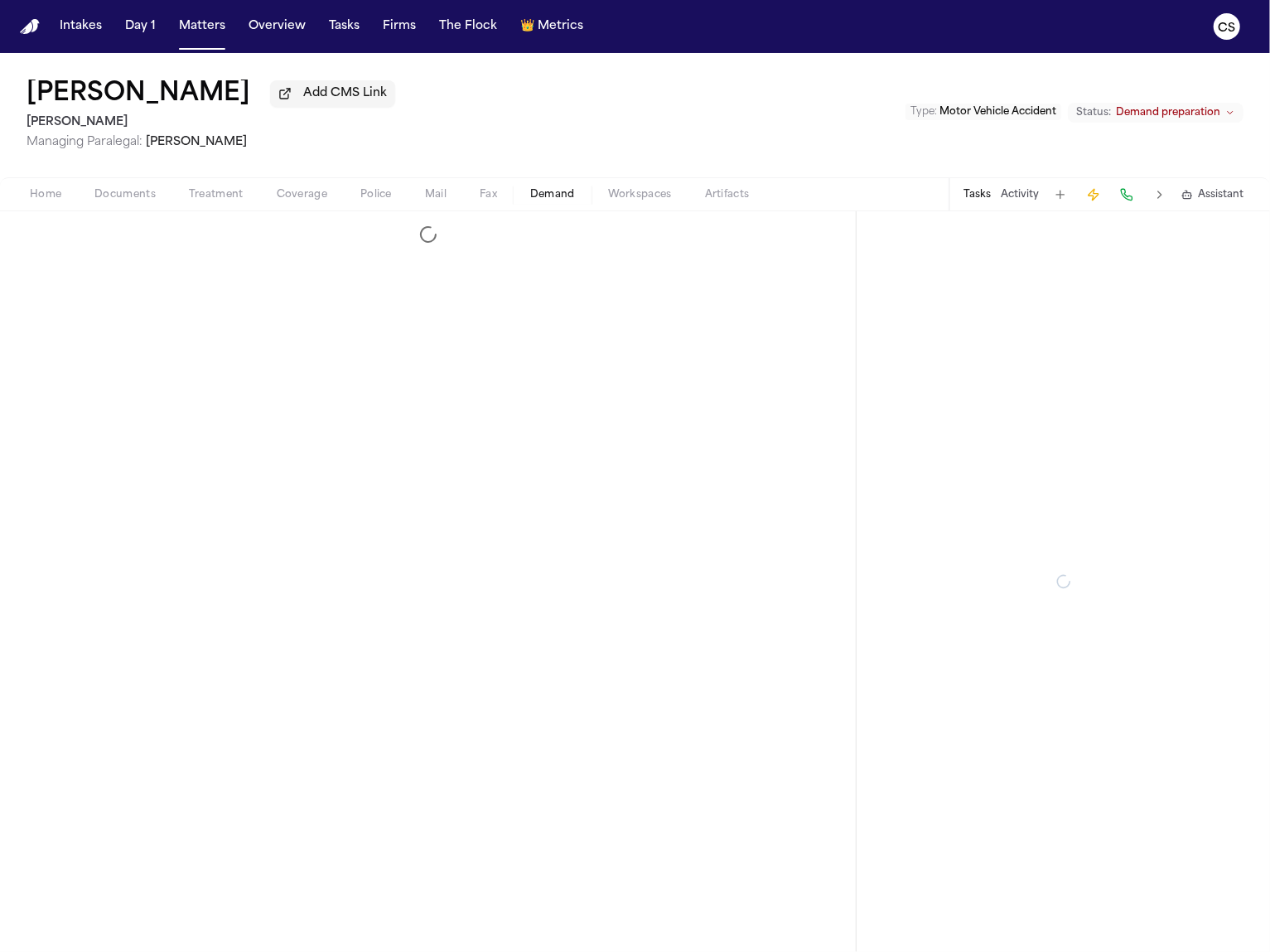
select select "**********"
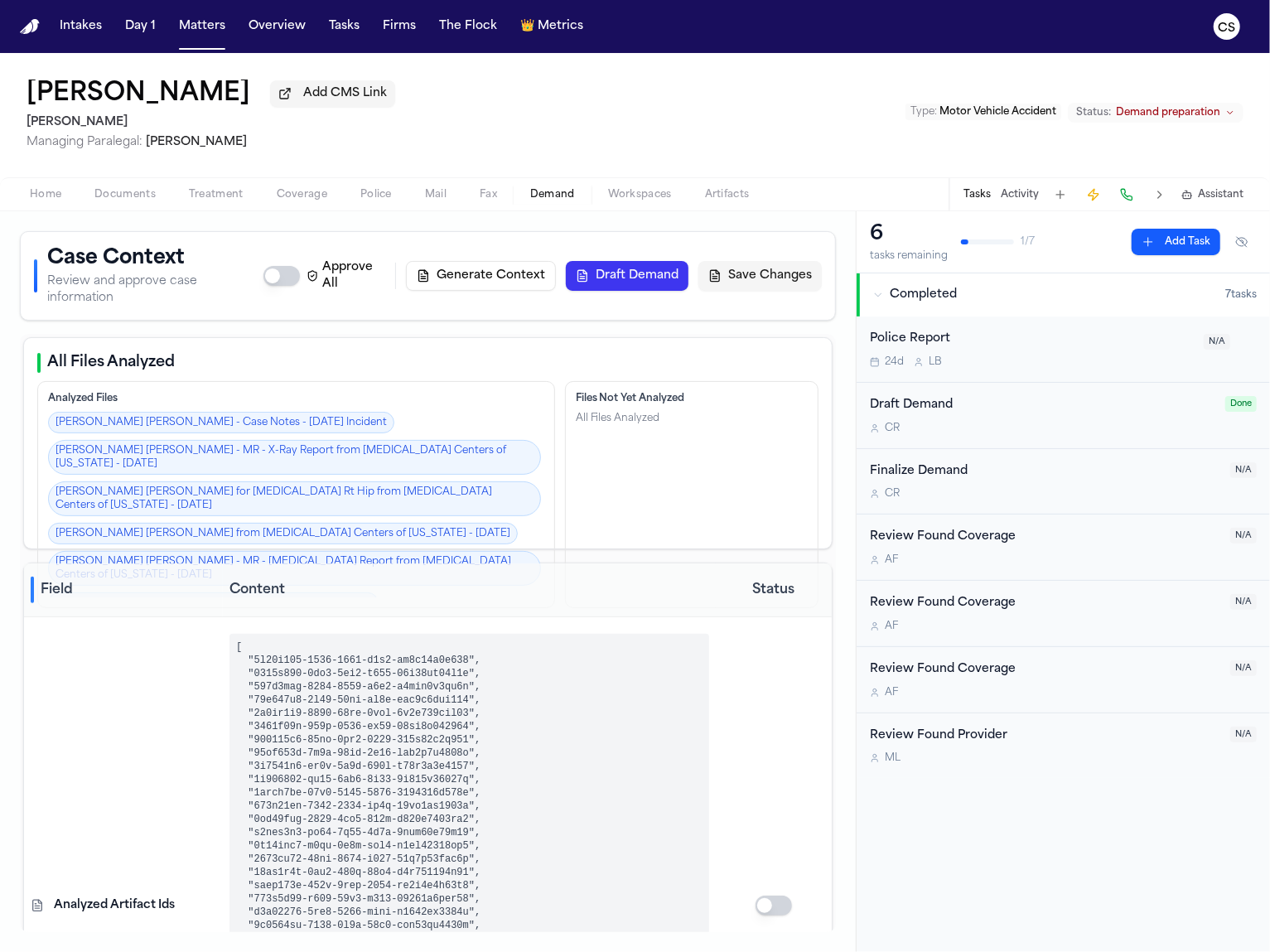
click at [635, 269] on button "Draft Demand" at bounding box center [627, 276] width 123 height 30
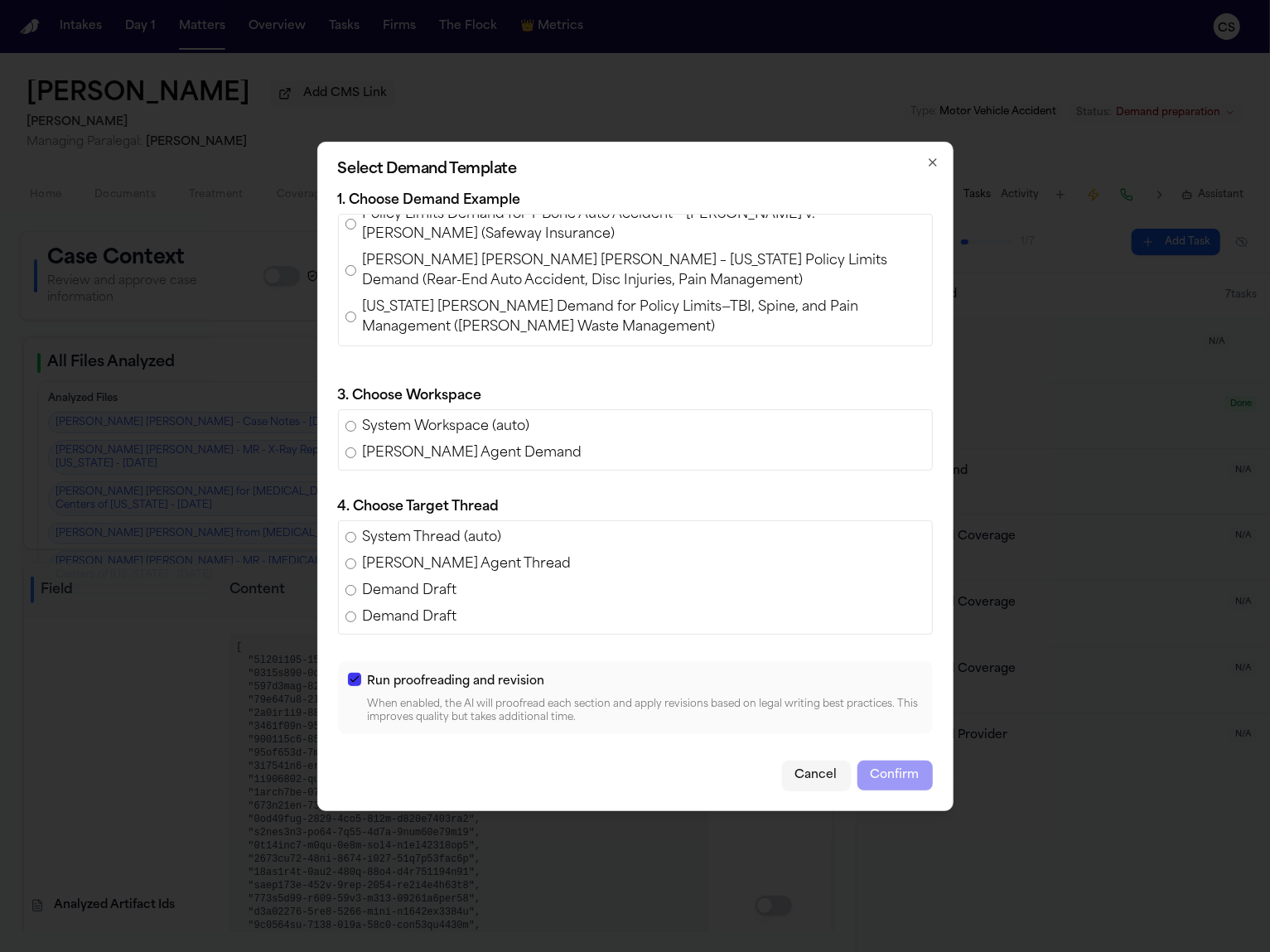
scroll to position [164, 0]
click at [569, 270] on span "[PERSON_NAME] [PERSON_NAME] [PERSON_NAME] – [US_STATE] Policy Limits Demand (Re…" at bounding box center [644, 269] width 562 height 40
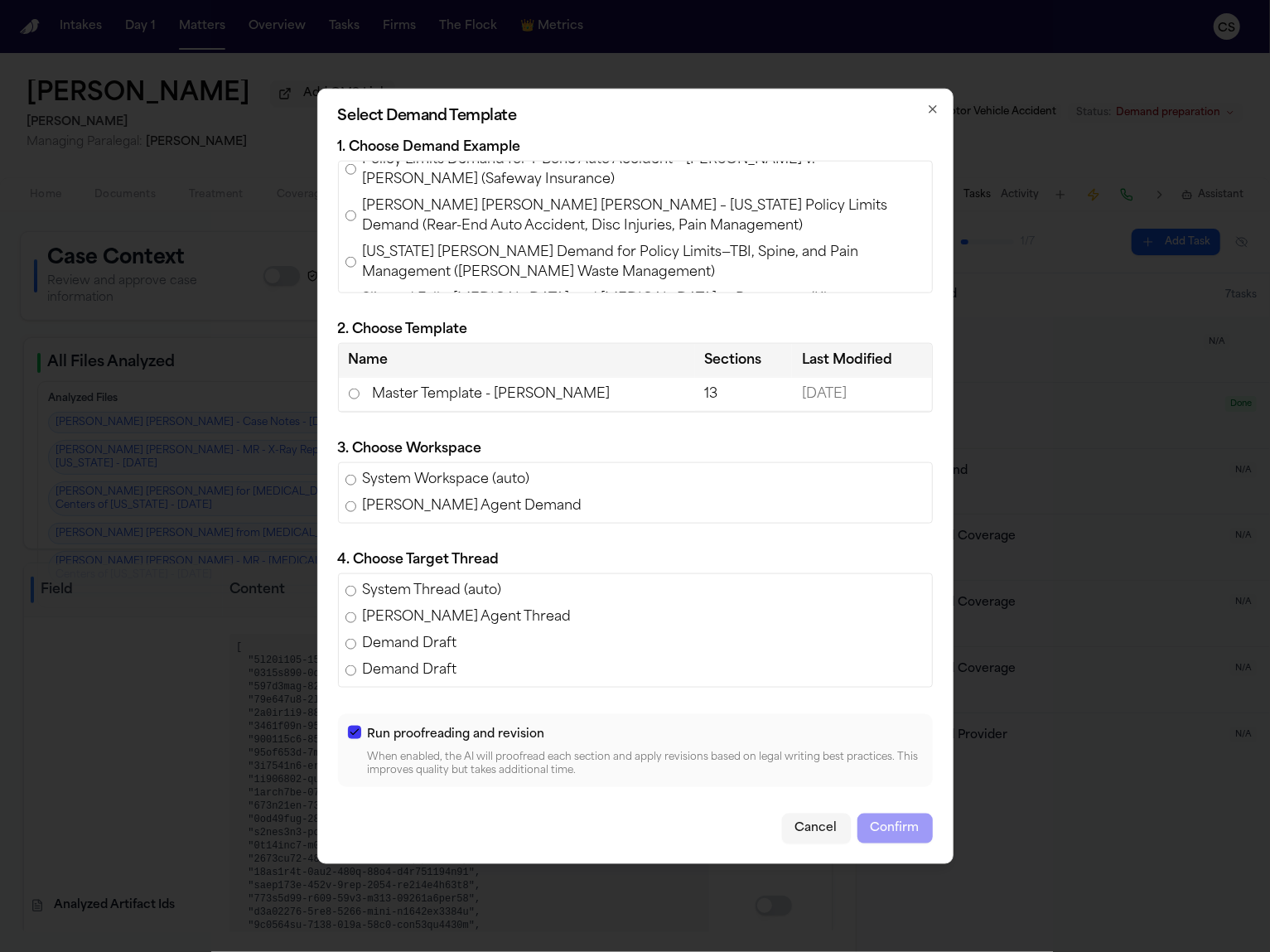
click at [503, 387] on td "Master Template - [PERSON_NAME]" at bounding box center [517, 393] width 357 height 34
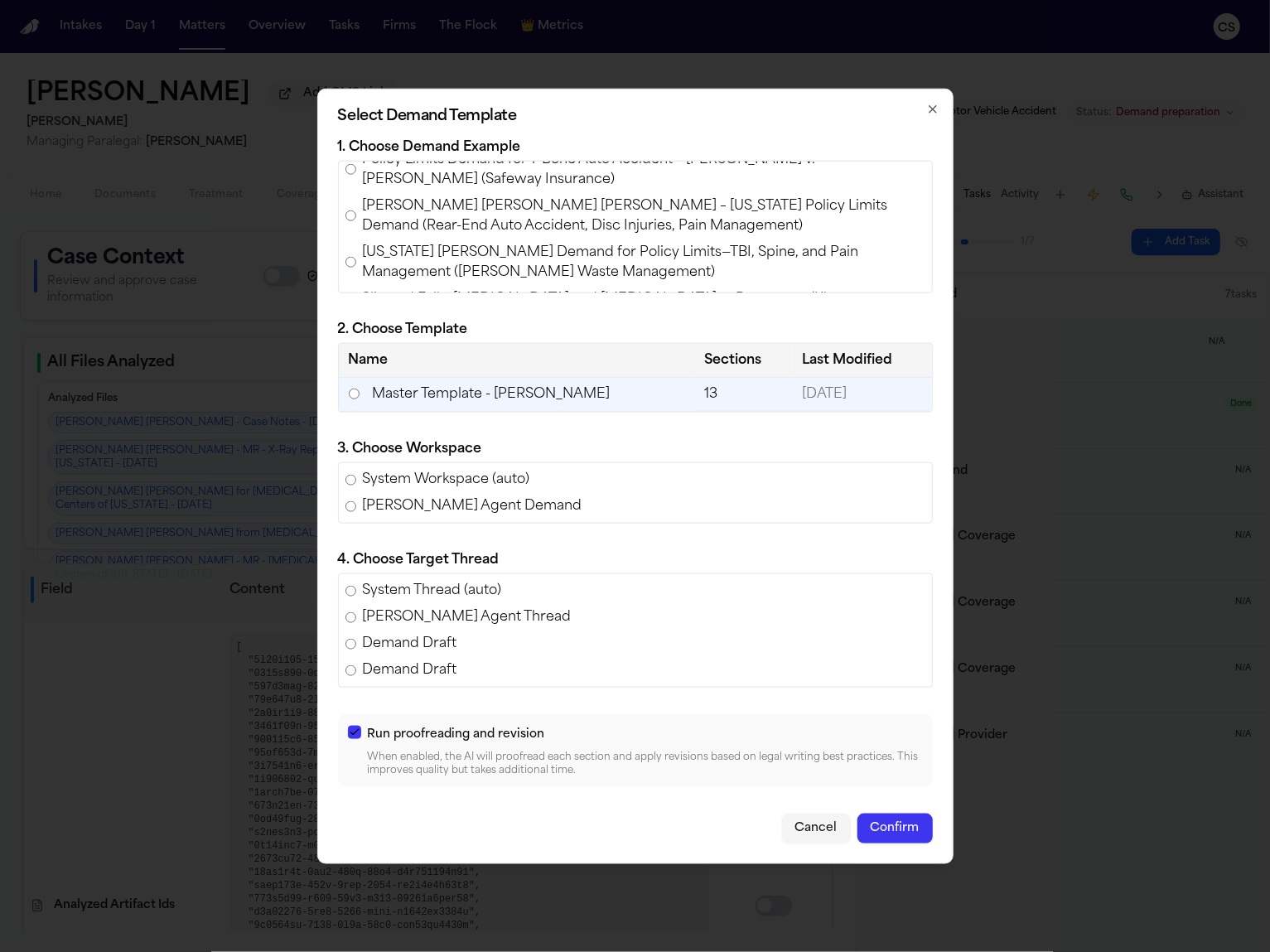
click at [890, 826] on button "Confirm" at bounding box center [896, 828] width 76 height 30
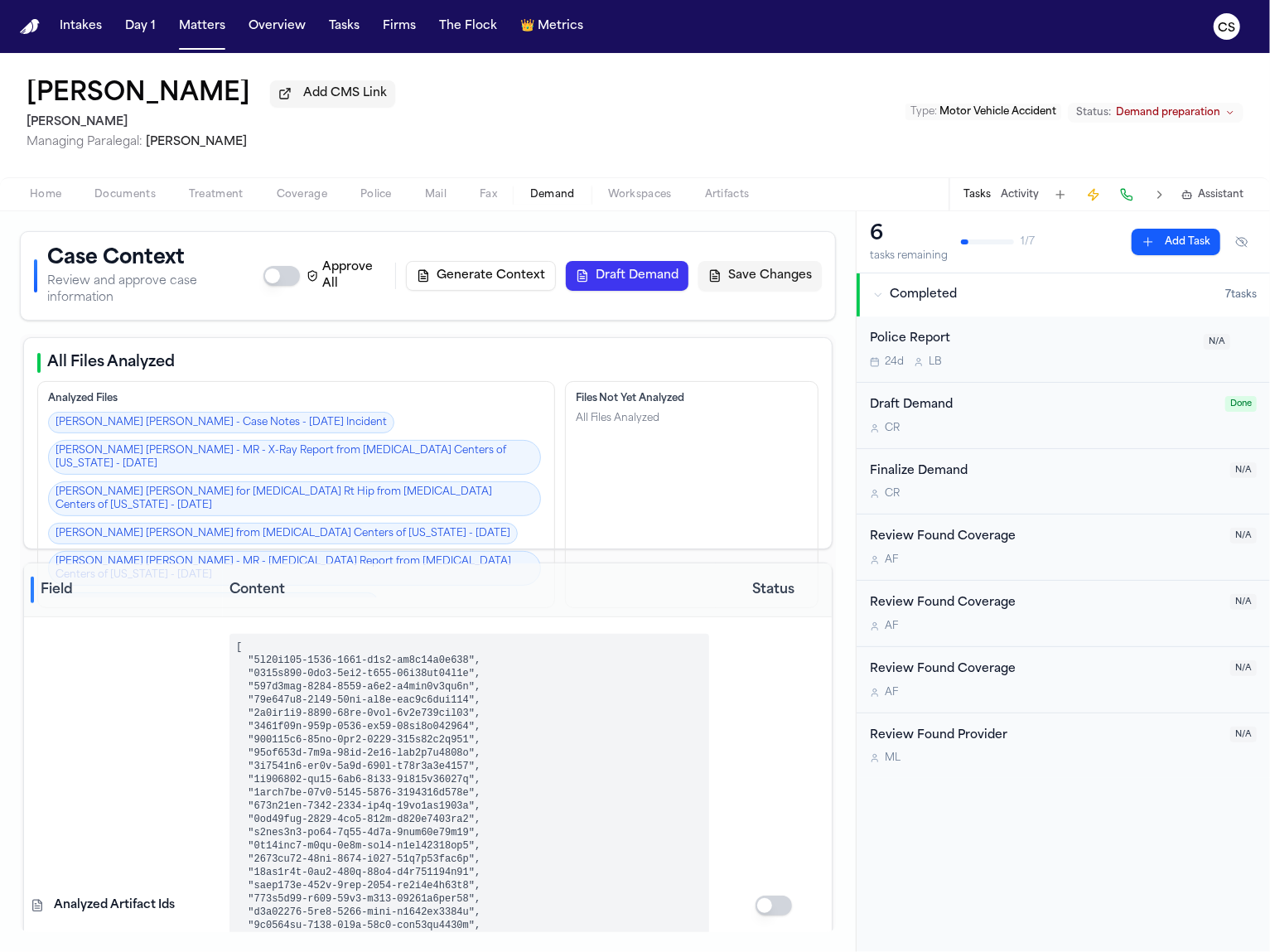
click at [638, 278] on button "Draft Demand" at bounding box center [627, 276] width 123 height 30
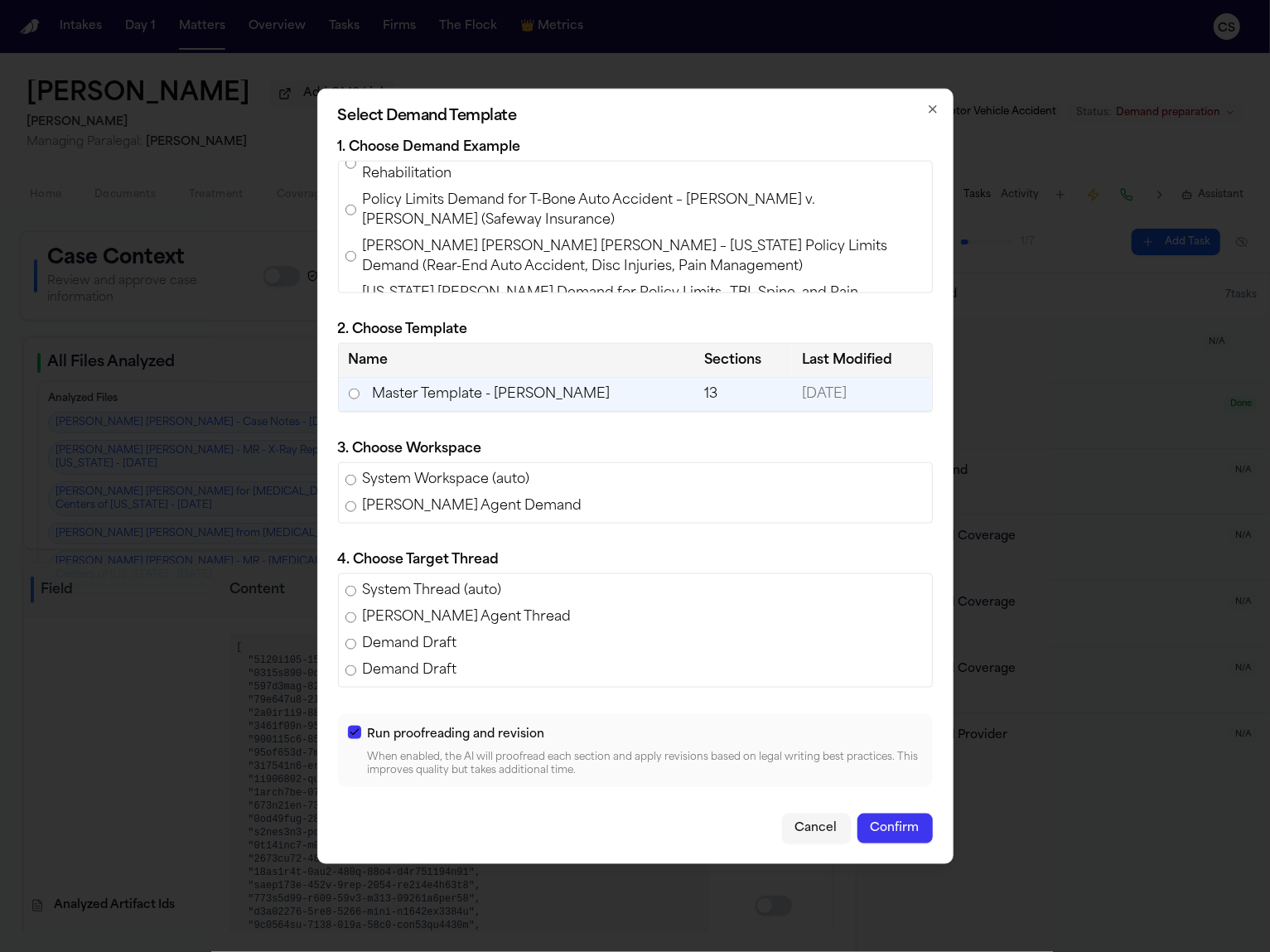
scroll to position [176, 0]
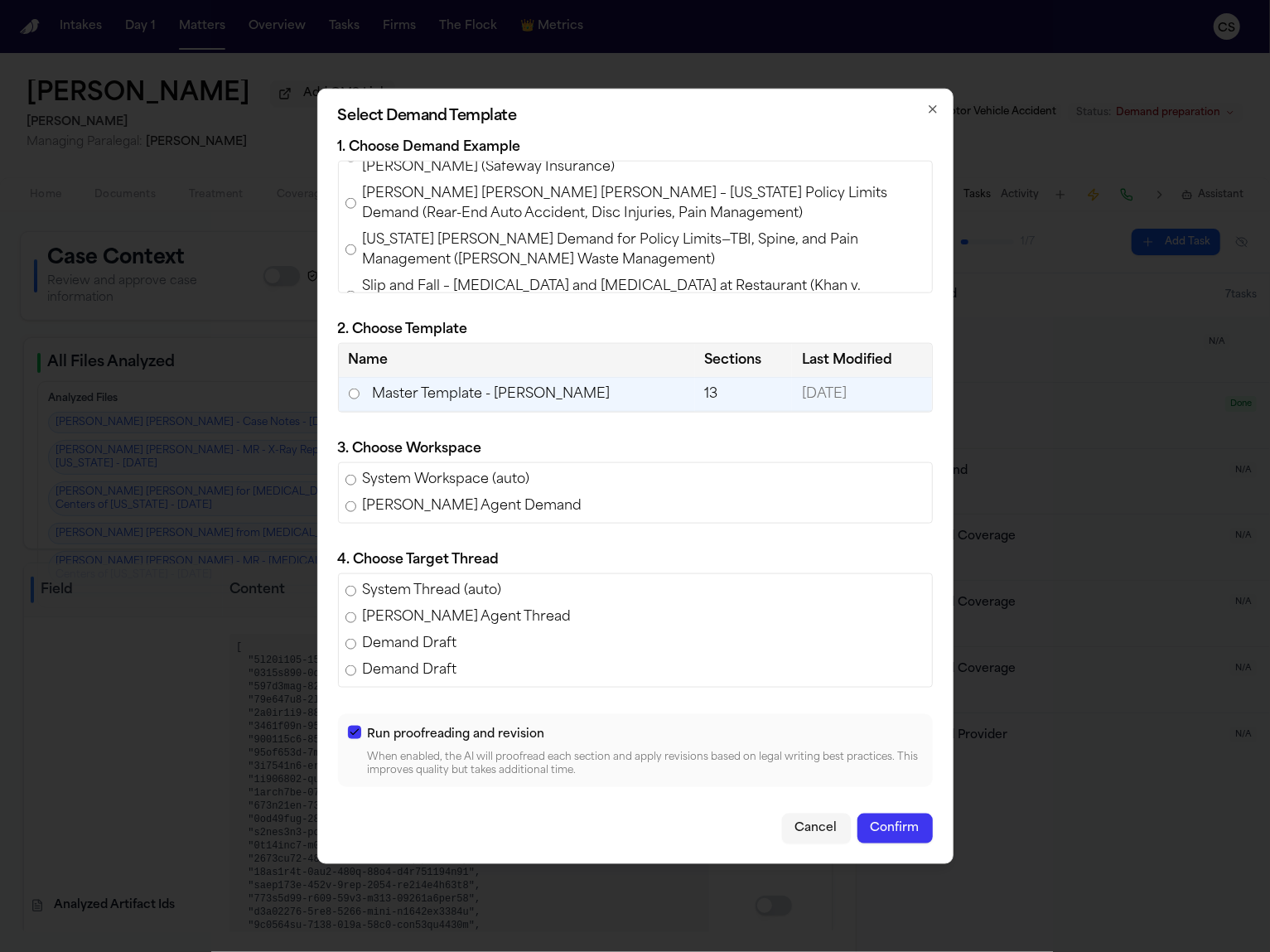
click at [891, 817] on button "Confirm" at bounding box center [896, 828] width 76 height 30
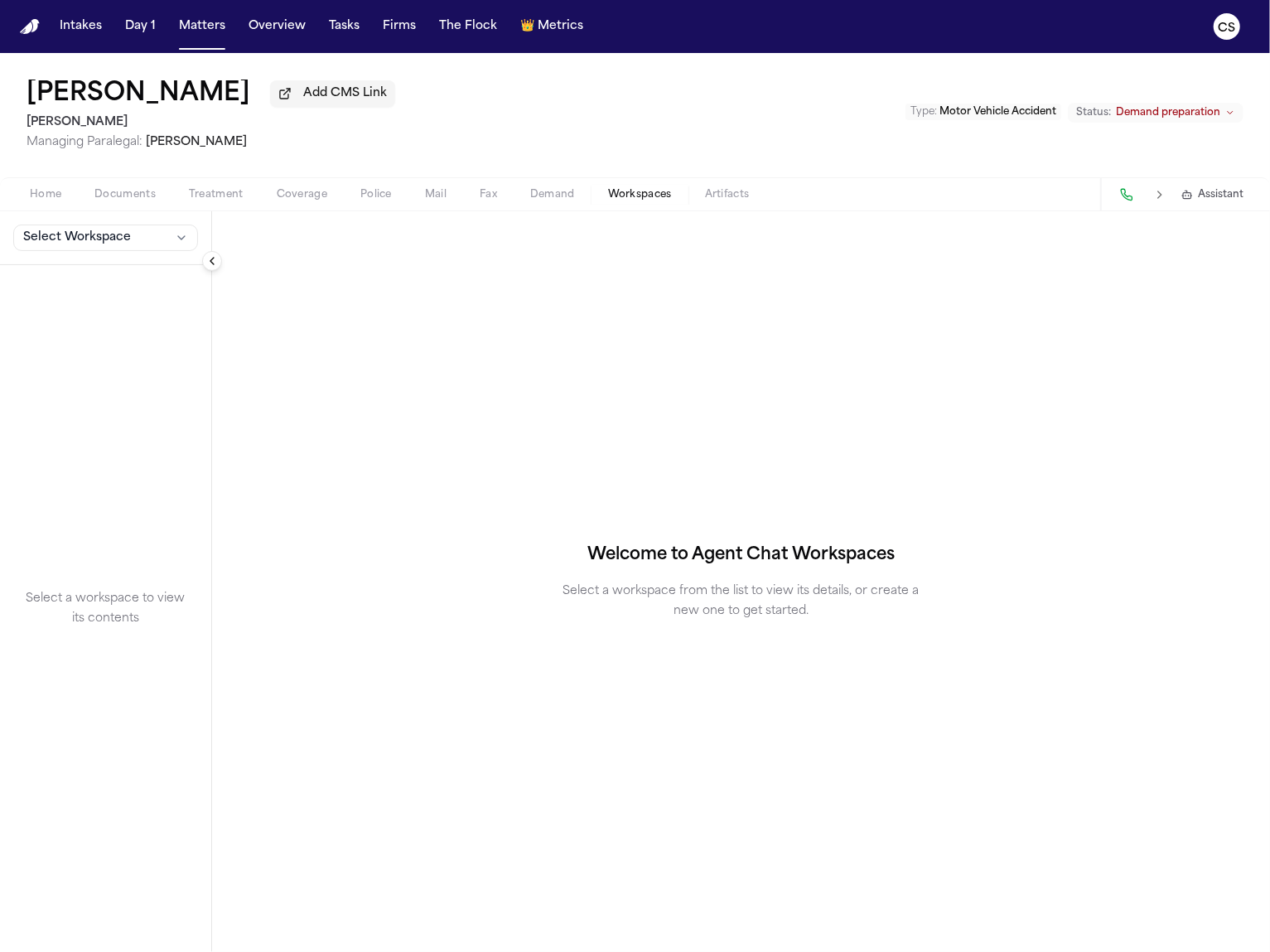
click at [651, 201] on span "Workspaces" at bounding box center [639, 195] width 64 height 13
click at [141, 246] on button "Select Workspace" at bounding box center [105, 237] width 185 height 27
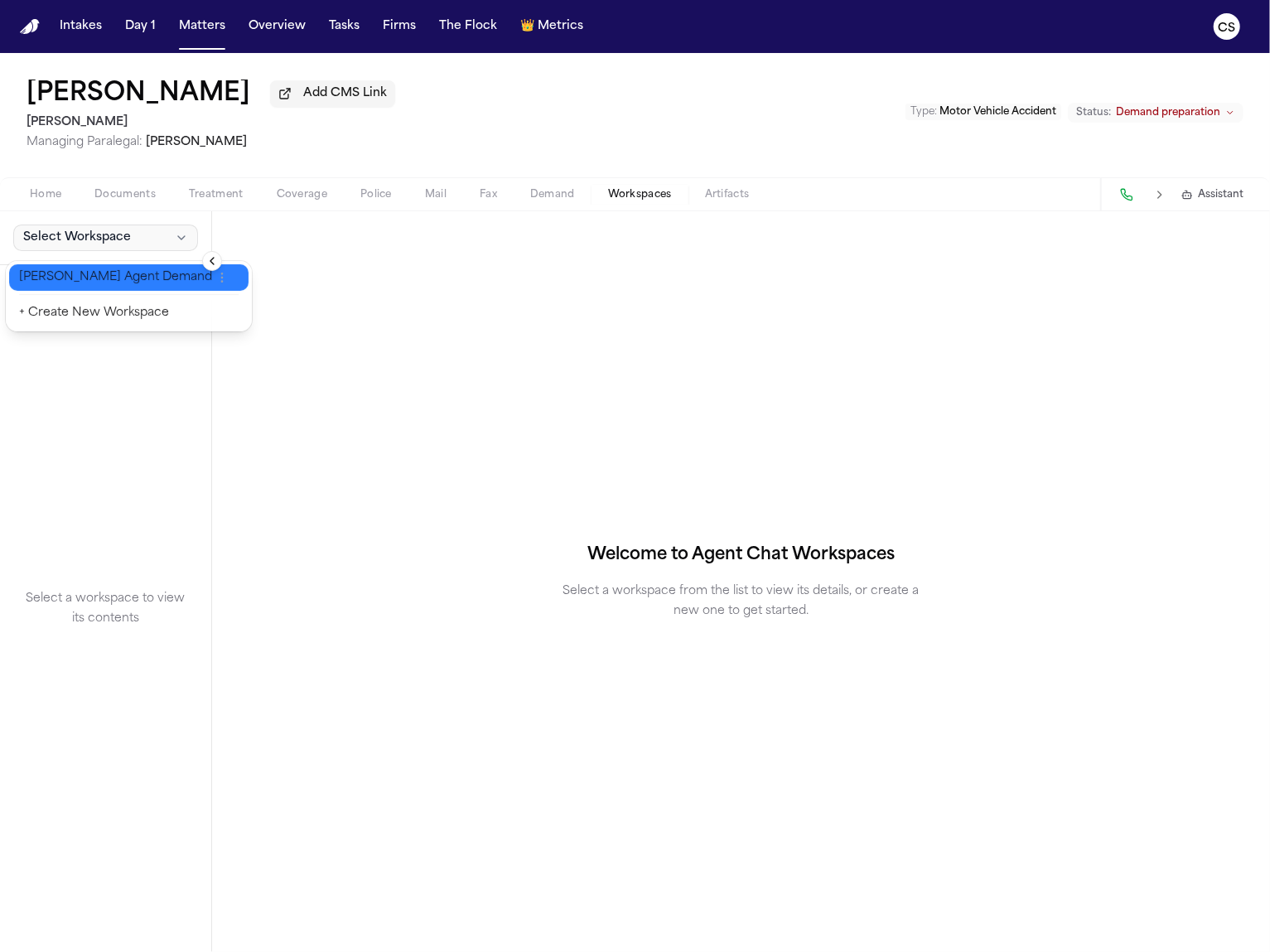
click at [131, 272] on span "Finch Agent Demand" at bounding box center [115, 278] width 193 height 17
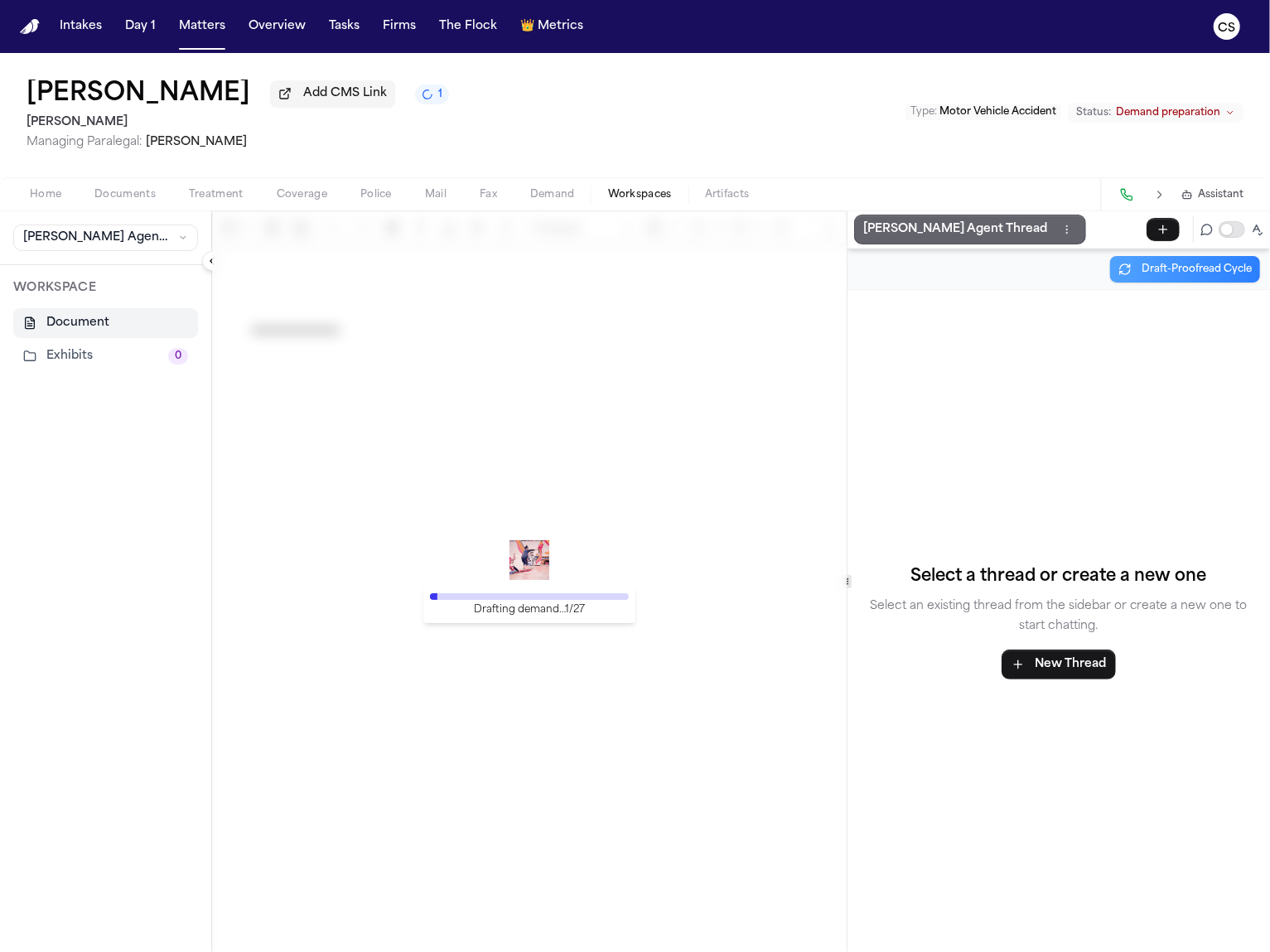
click at [919, 234] on p "Finch Agent Thread" at bounding box center [956, 230] width 184 height 20
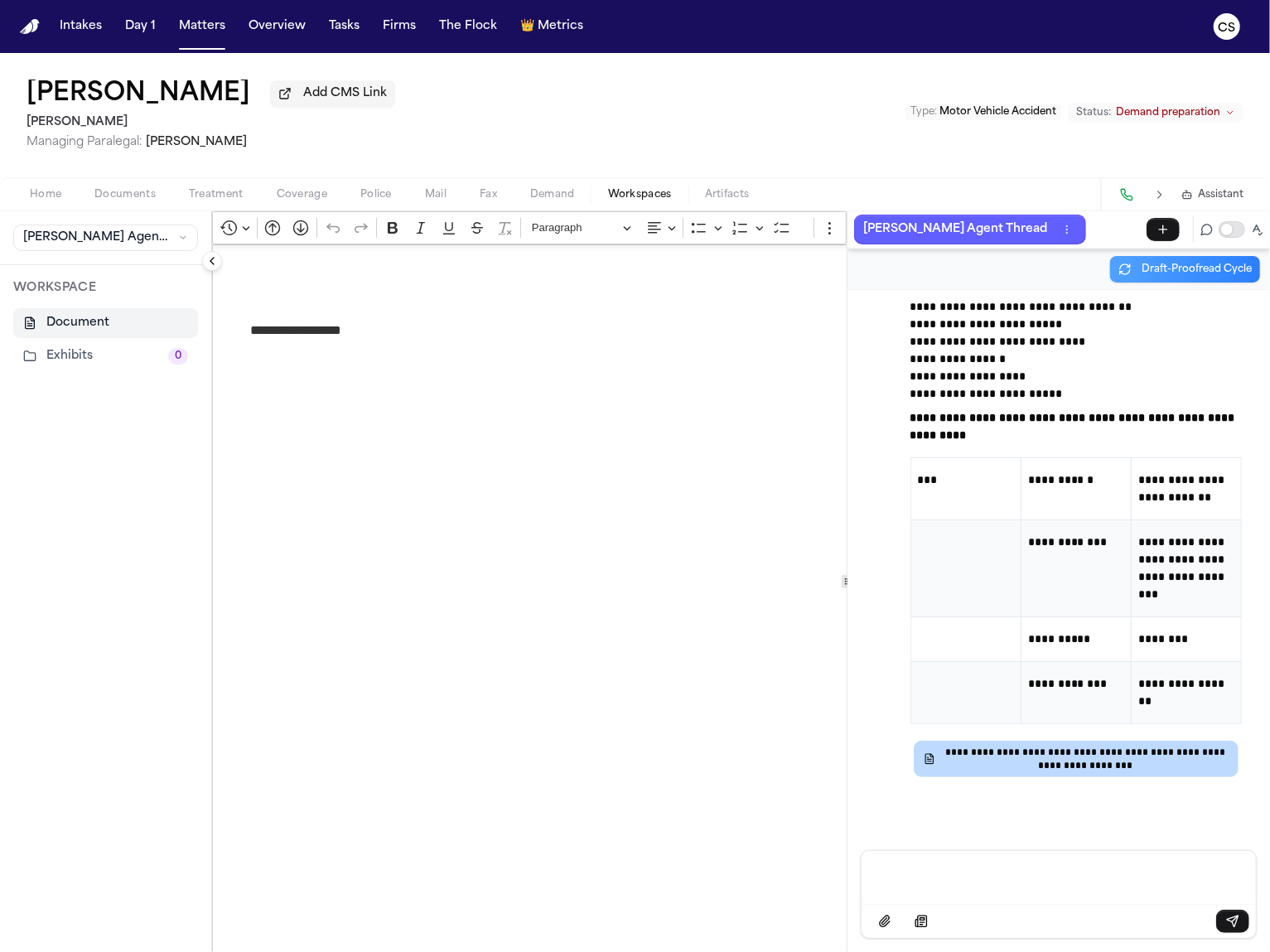
click at [353, 336] on p "**********" at bounding box center [541, 330] width 582 height 21
click at [110, 246] on span "Finch Agent Demand" at bounding box center [97, 238] width 149 height 17
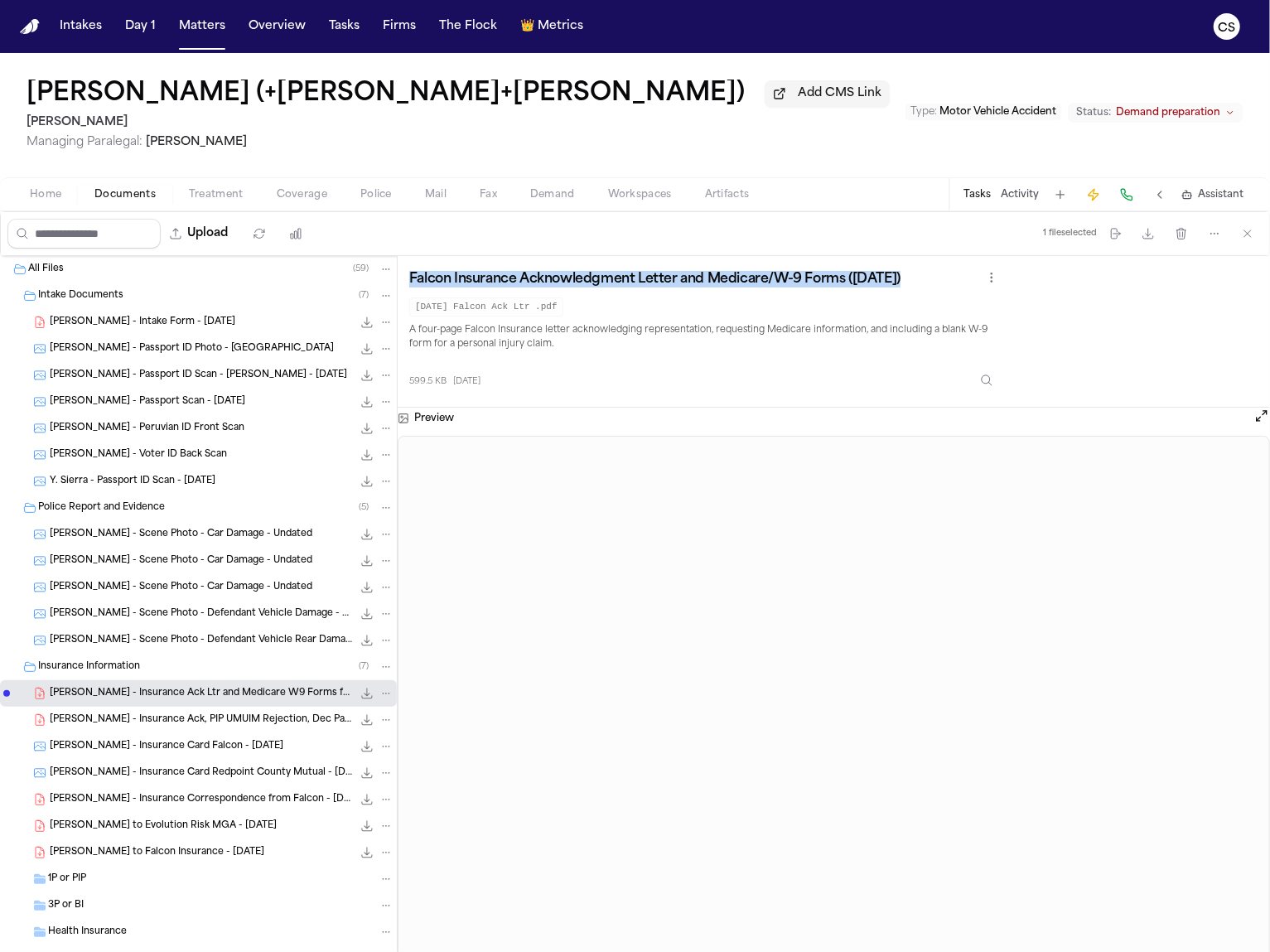
scroll to position [127, 0]
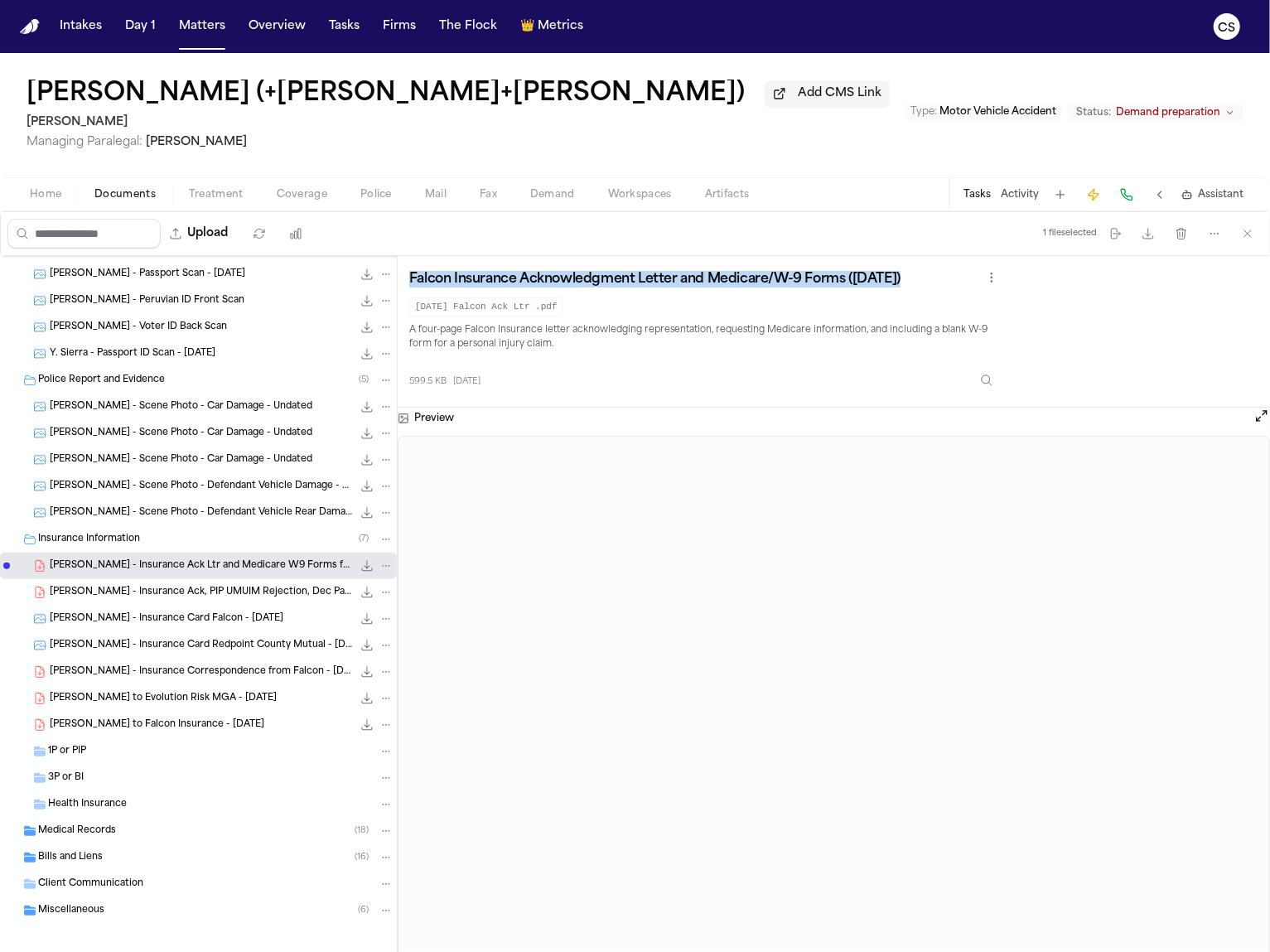
click at [0, 0] on span "1.2 MB • PDF" at bounding box center [0, 0] width 0 height 0
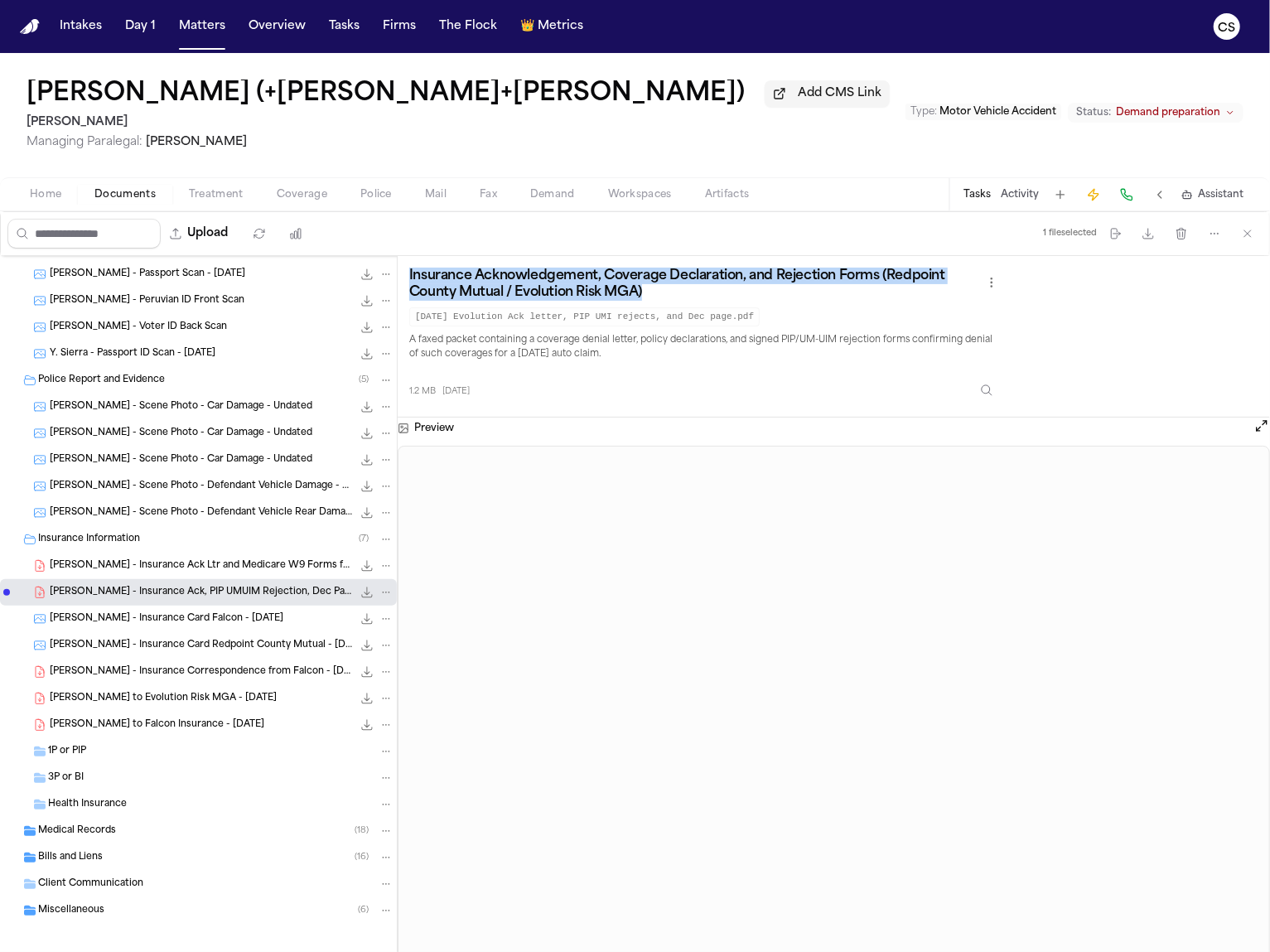
click at [0, 0] on span "2.8 MB • JPG" at bounding box center [0, 0] width 0 height 0
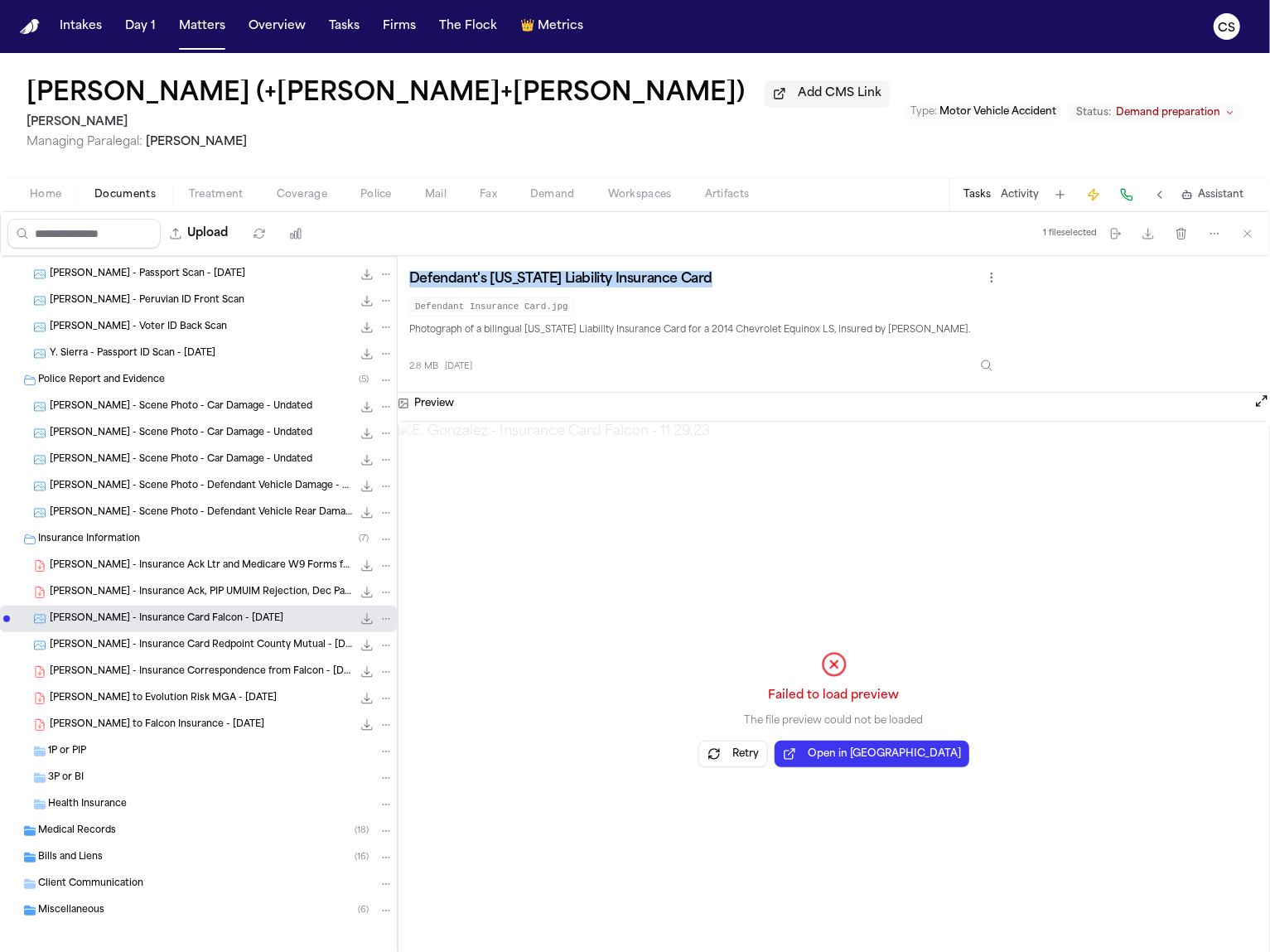
click at [846, 754] on button "Open in [GEOGRAPHIC_DATA]" at bounding box center [872, 753] width 195 height 27
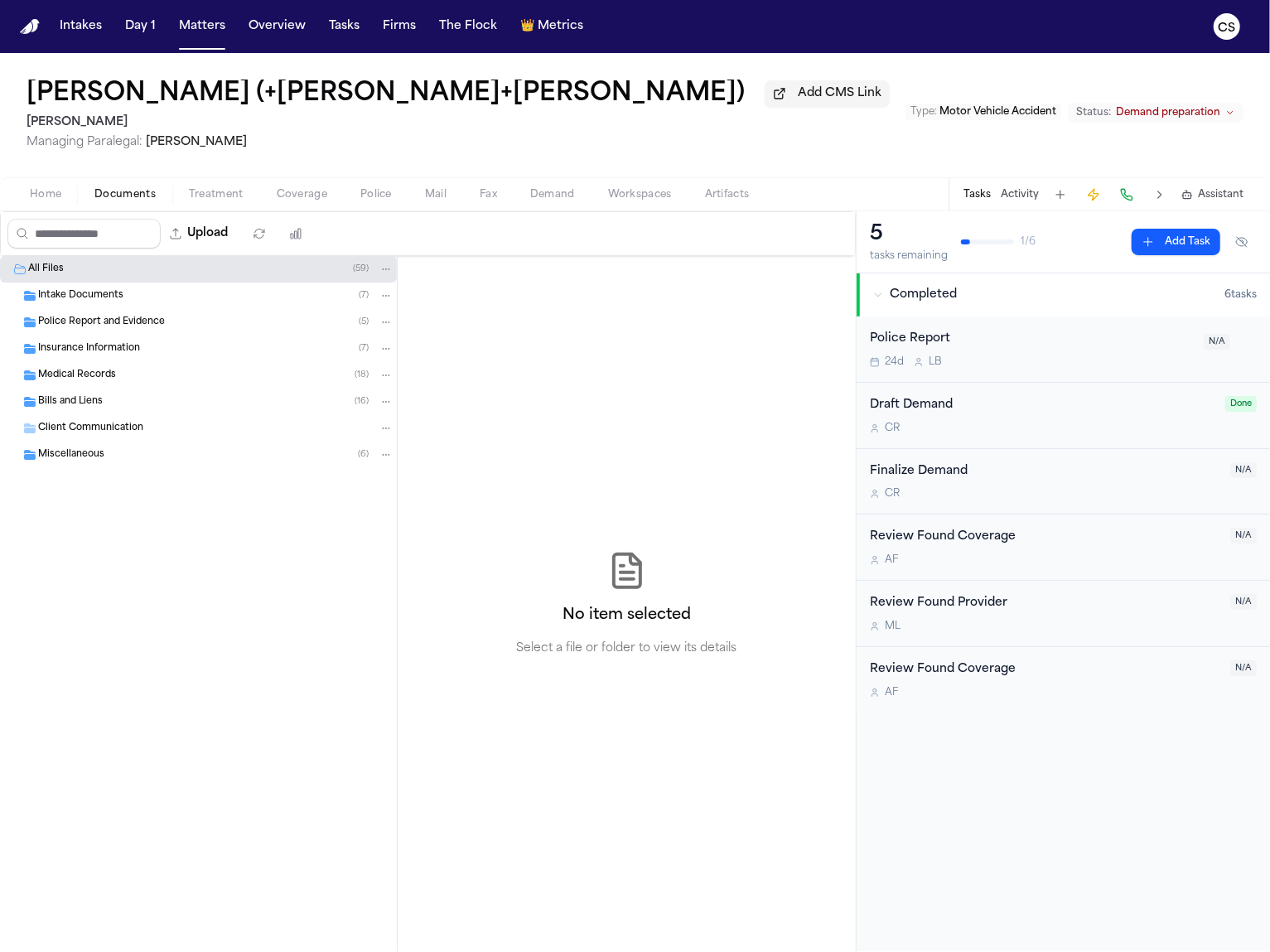
click at [204, 353] on div "Insurance Information ( 7 )" at bounding box center [215, 349] width 356 height 15
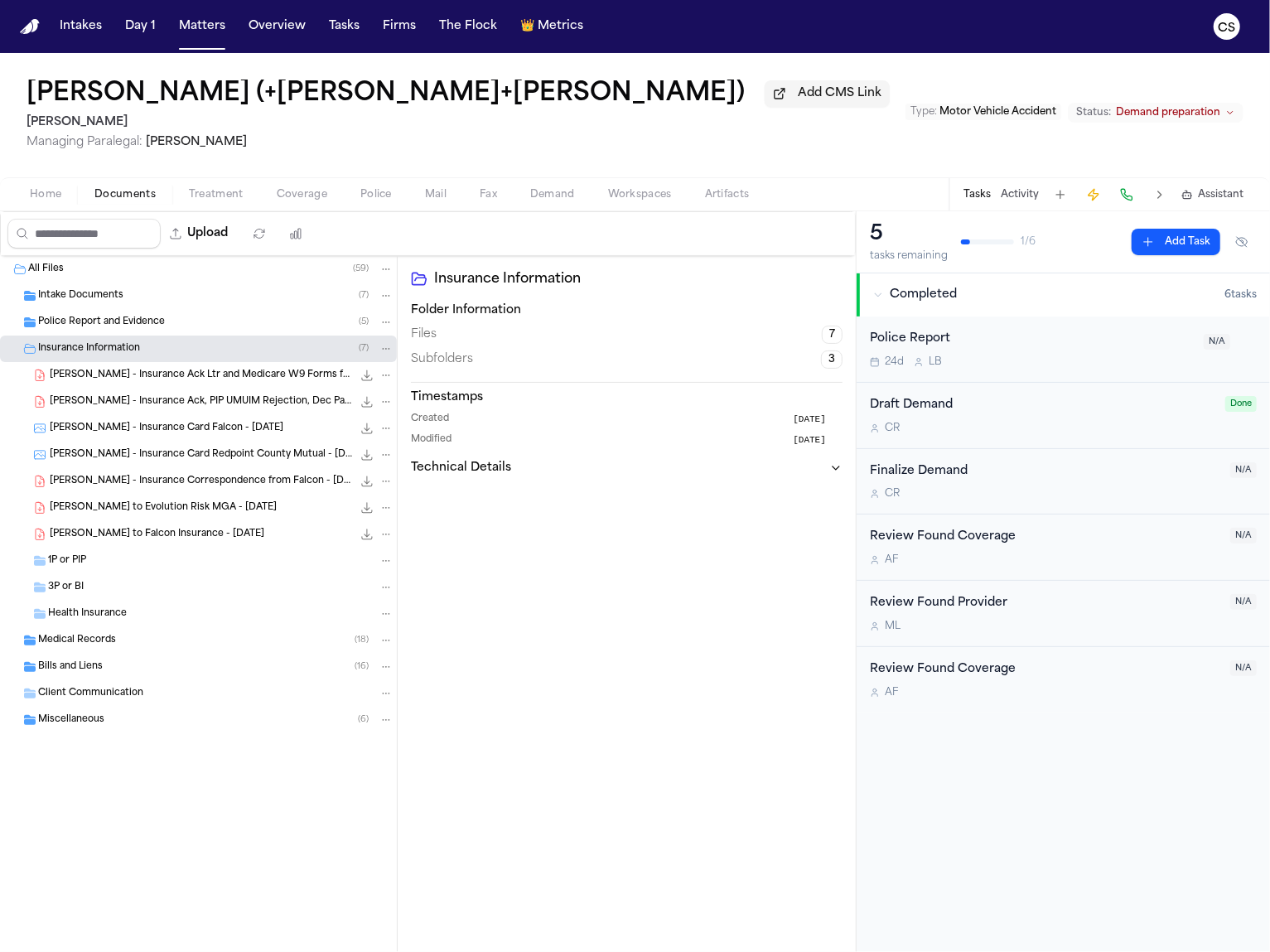
click at [260, 403] on span "[PERSON_NAME] - Insurance Ack, PIP UMUIM Rejection, Dec Page - [DATE]" at bounding box center [200, 402] width 302 height 14
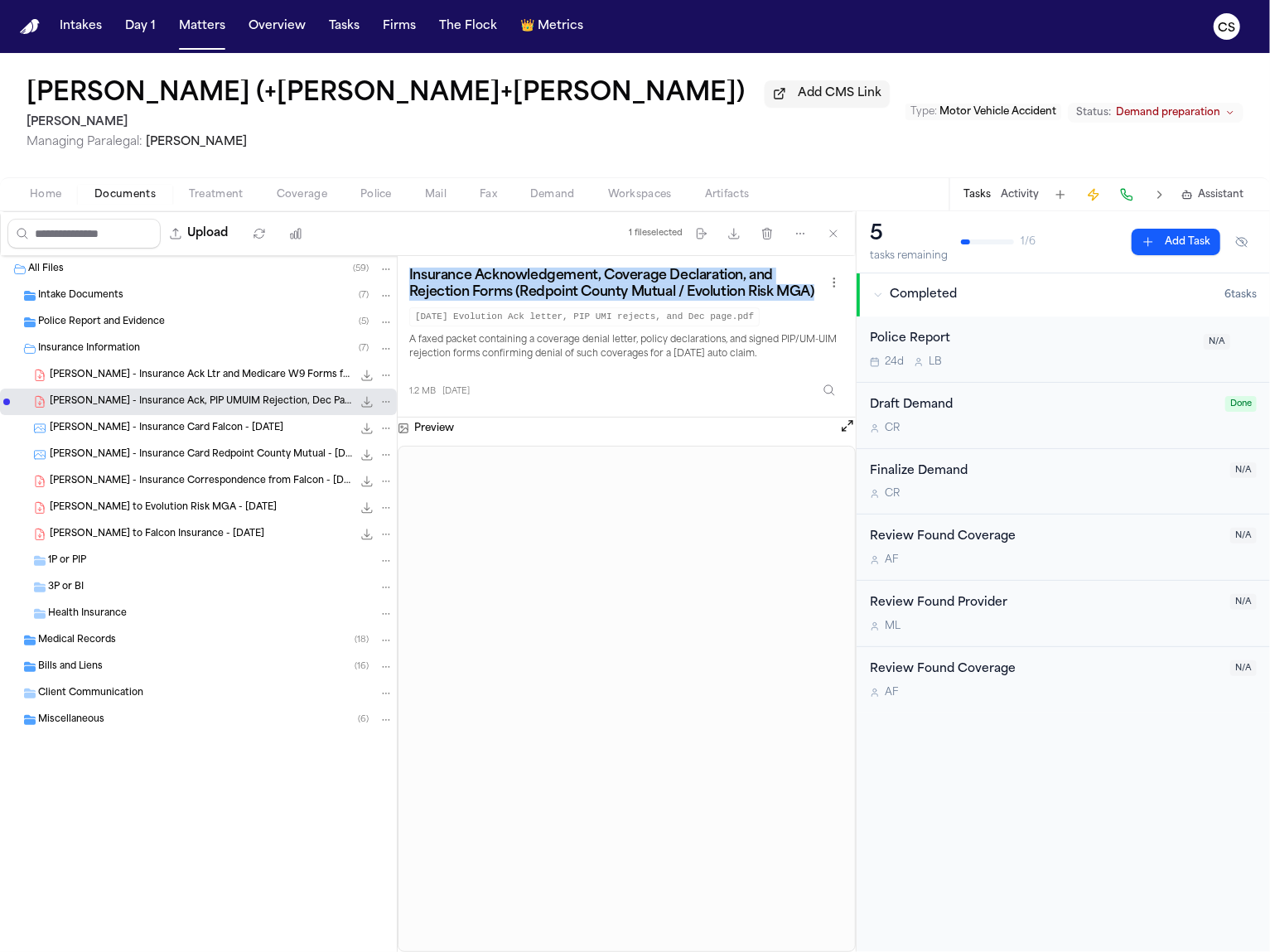
drag, startPoint x: 407, startPoint y: 276, endPoint x: 823, endPoint y: 295, distance: 416.4
click at [823, 295] on div "Insurance Acknowledgement, Coverage Declaration, and Rejection Forms (Redpoint …" at bounding box center [627, 336] width 458 height 162
copy h3 "Insurance Acknowledgement, Coverage Declaration, and Rejection Forms (Redpoint …"
click at [161, 431] on span "[PERSON_NAME] - Insurance Card Falcon - [DATE]" at bounding box center [166, 428] width 234 height 14
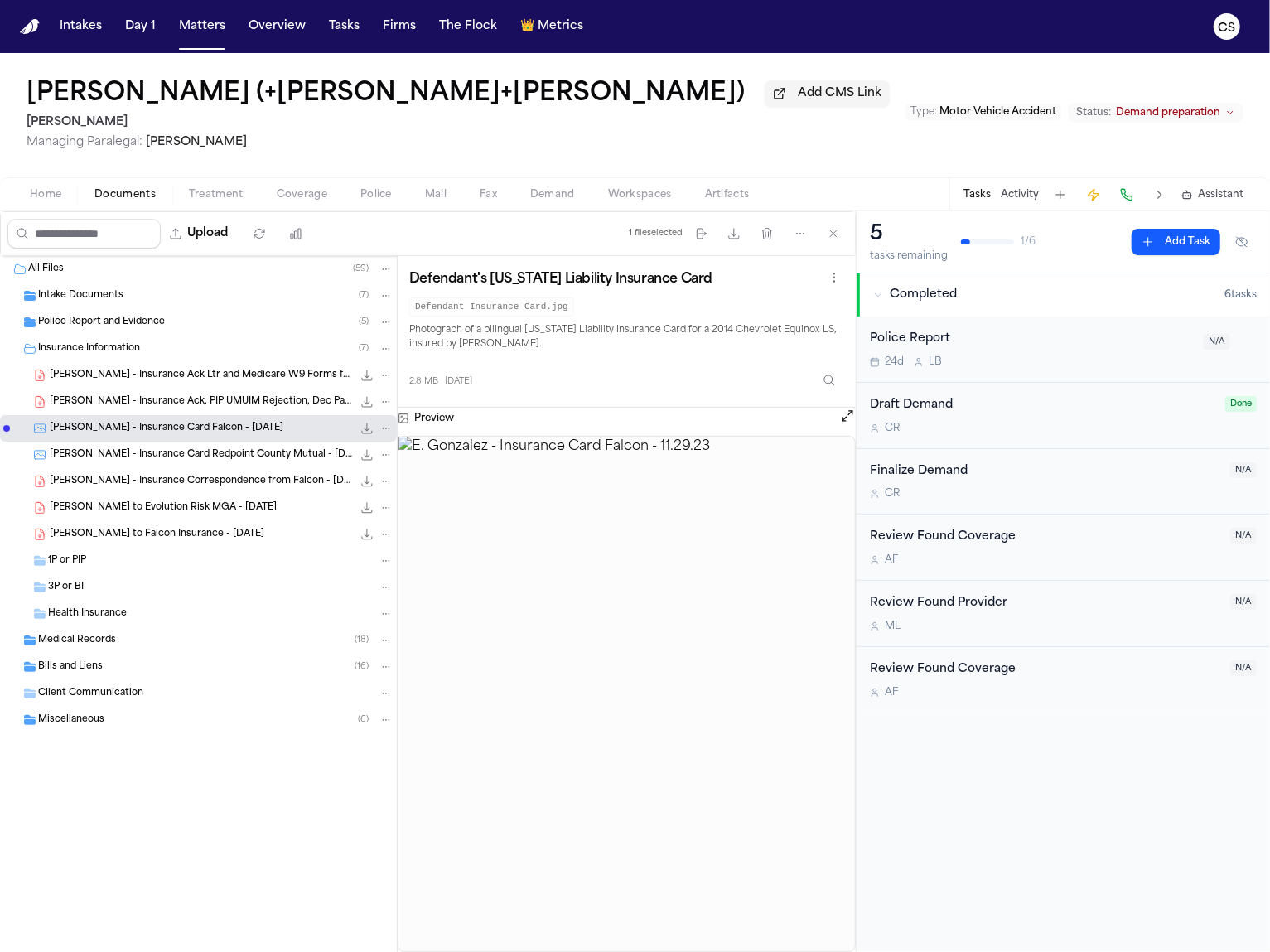
click at [236, 457] on span "[PERSON_NAME] - Insurance Card Redpoint County Mutual - [DATE]" at bounding box center [200, 454] width 302 height 14
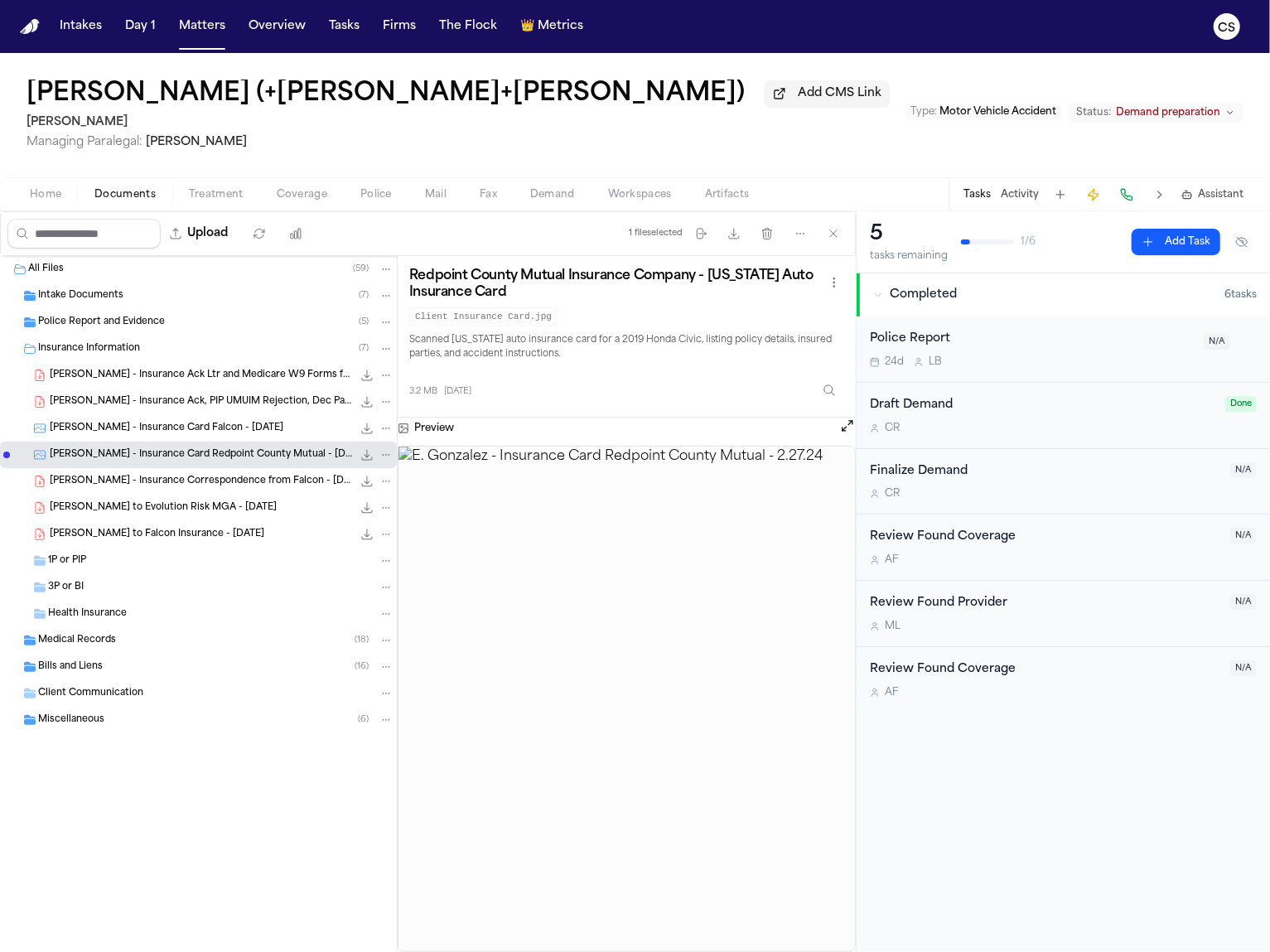
click at [241, 488] on span "[PERSON_NAME] - Insurance Correspondence from Falcon - [DATE]" at bounding box center [200, 481] width 302 height 14
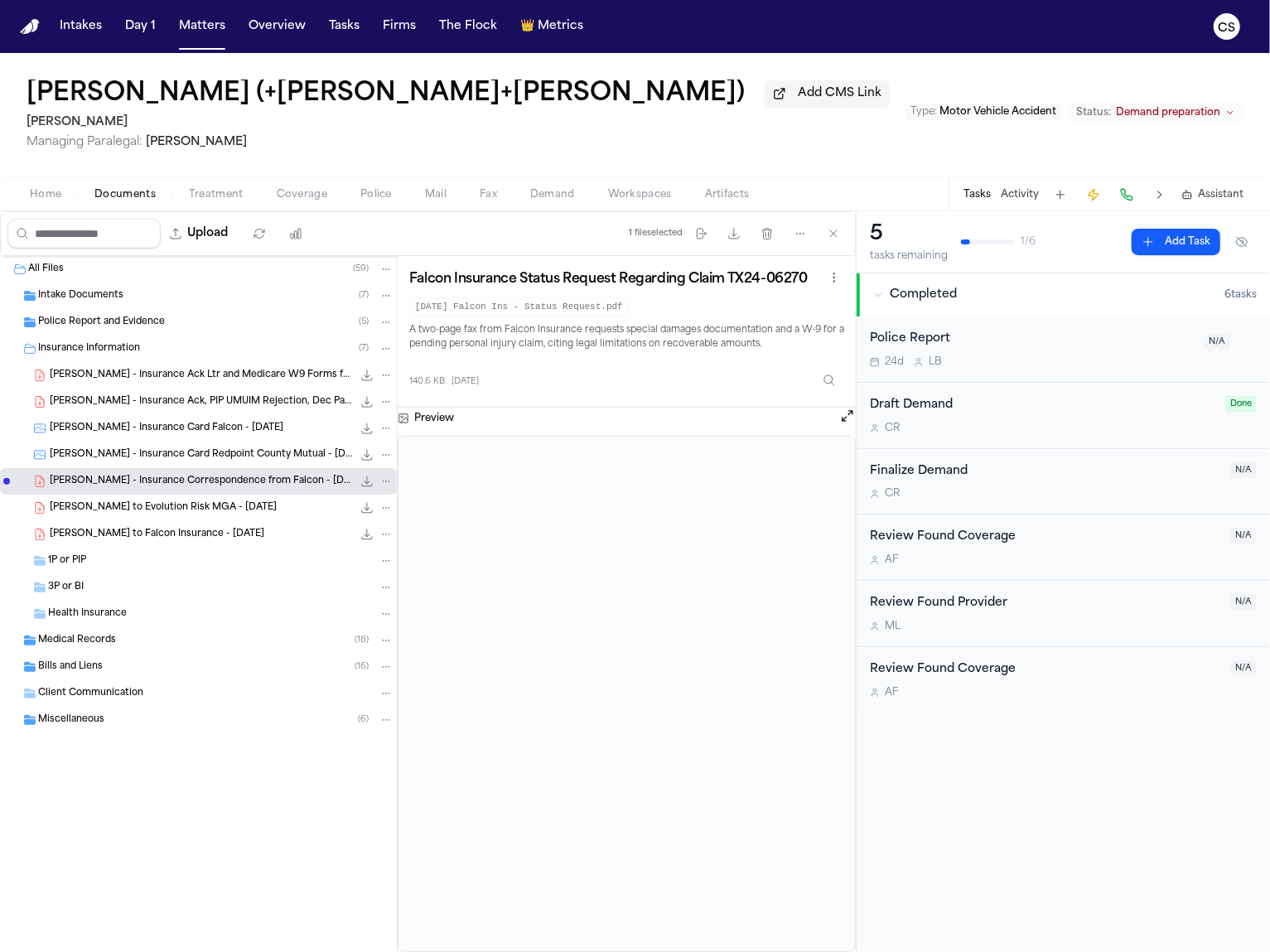
click at [231, 520] on div "[PERSON_NAME] to Evolution Risk MGA - [DATE] 111.8 KB • PDF" at bounding box center [199, 508] width 397 height 27
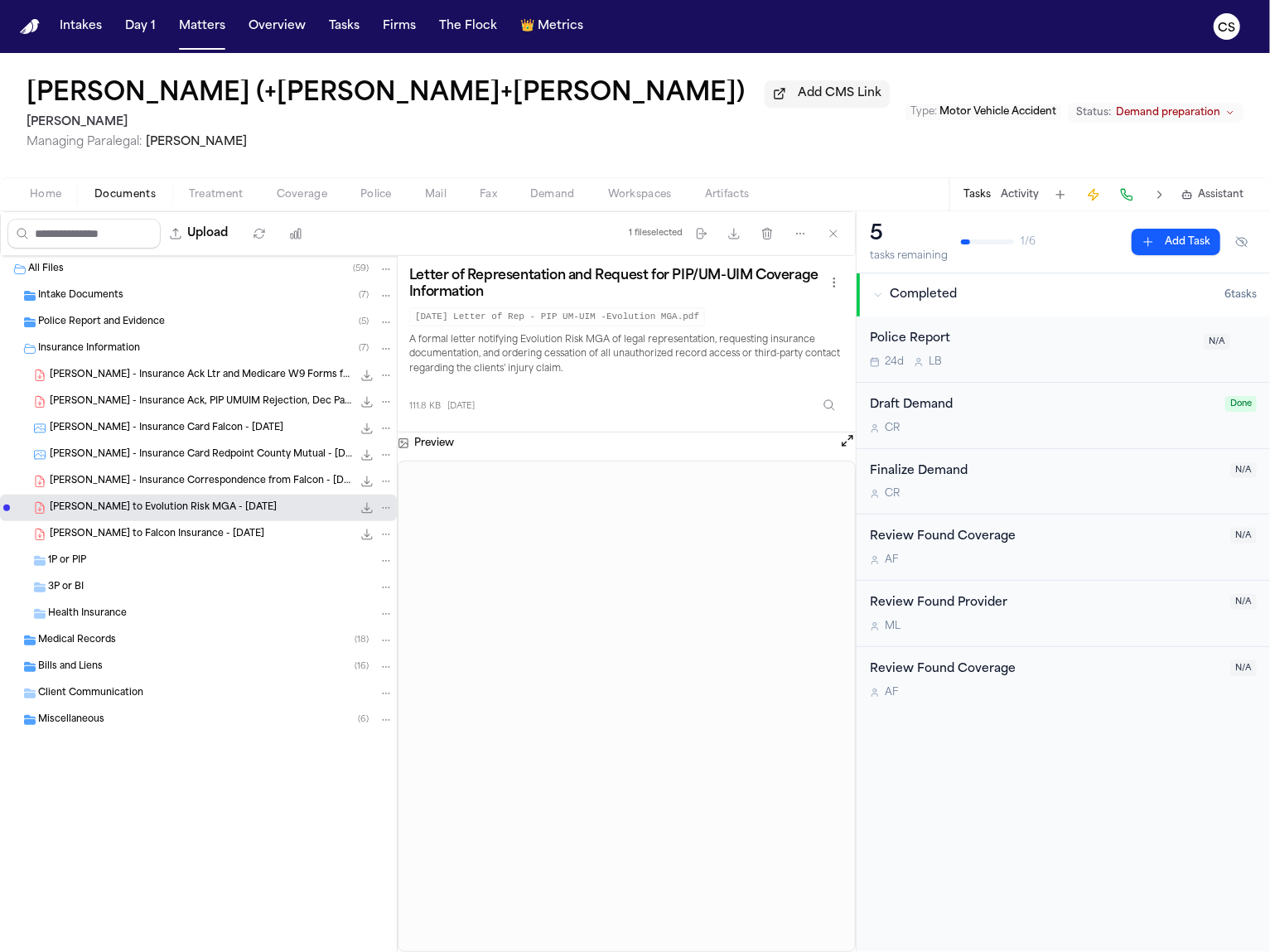
click at [231, 542] on span "[PERSON_NAME] to Falcon Insurance - [DATE]" at bounding box center [157, 534] width 214 height 14
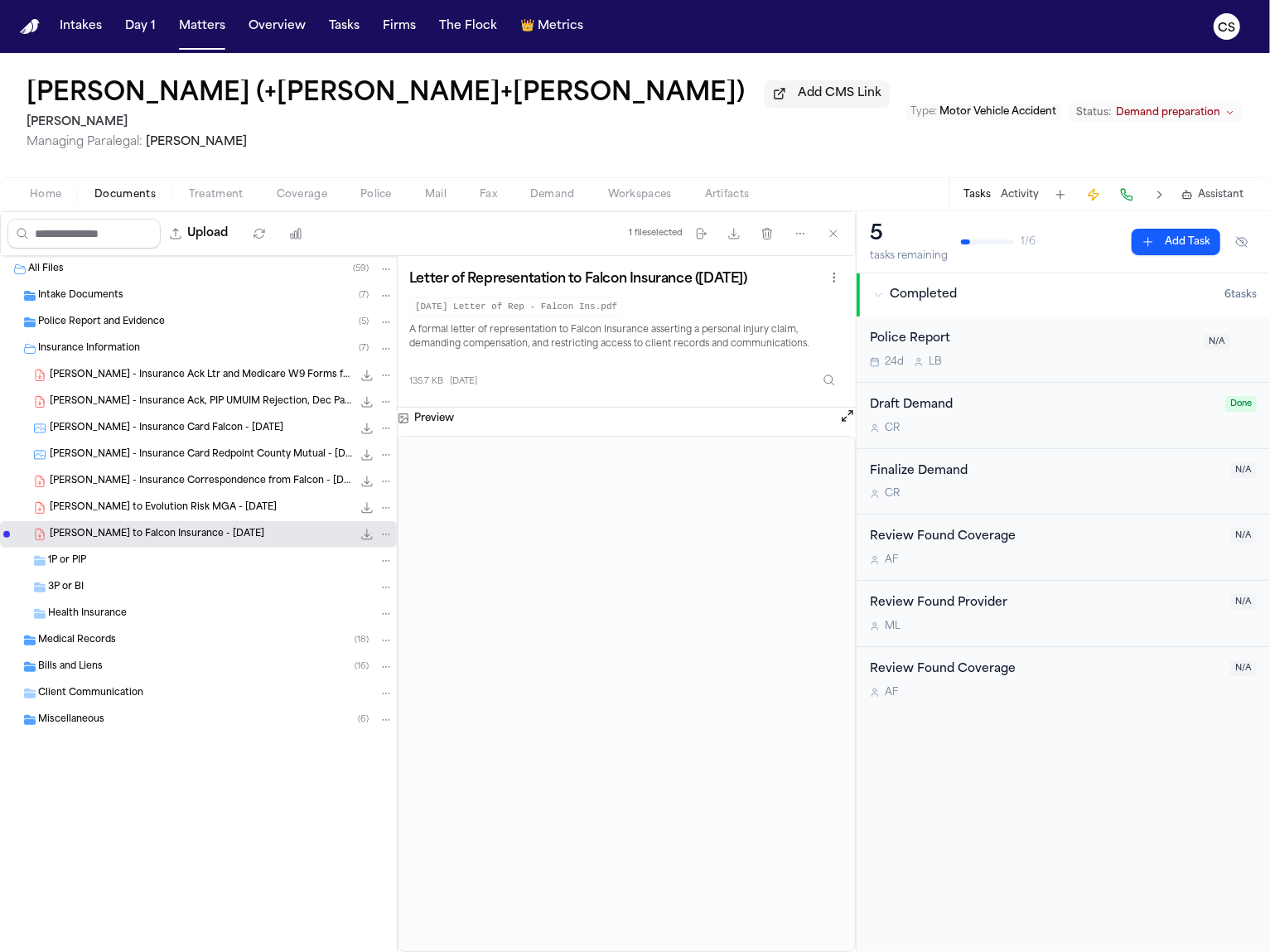
click at [544, 271] on h3 "Letter of Representation to Falcon Insurance ([DATE])" at bounding box center [578, 279] width 338 height 17
click at [544, 275] on h3 "Letter of Representation to Falcon Insurance ([DATE])" at bounding box center [578, 279] width 338 height 17
copy div "Letter of Representation to Falcon Insurance ([DATE])"
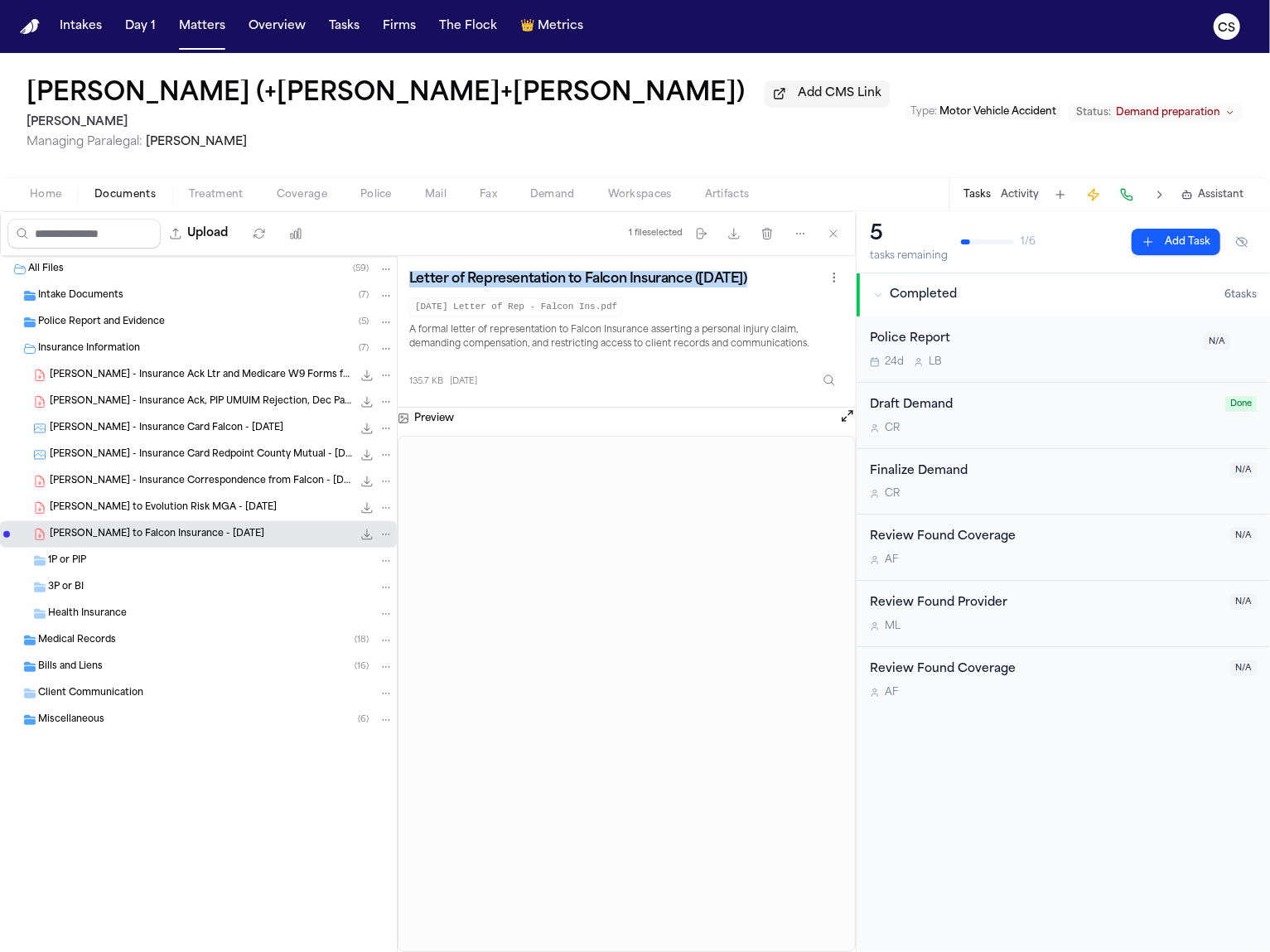
click at [230, 512] on span "[PERSON_NAME] to Evolution Risk MGA - [DATE]" at bounding box center [163, 508] width 227 height 14
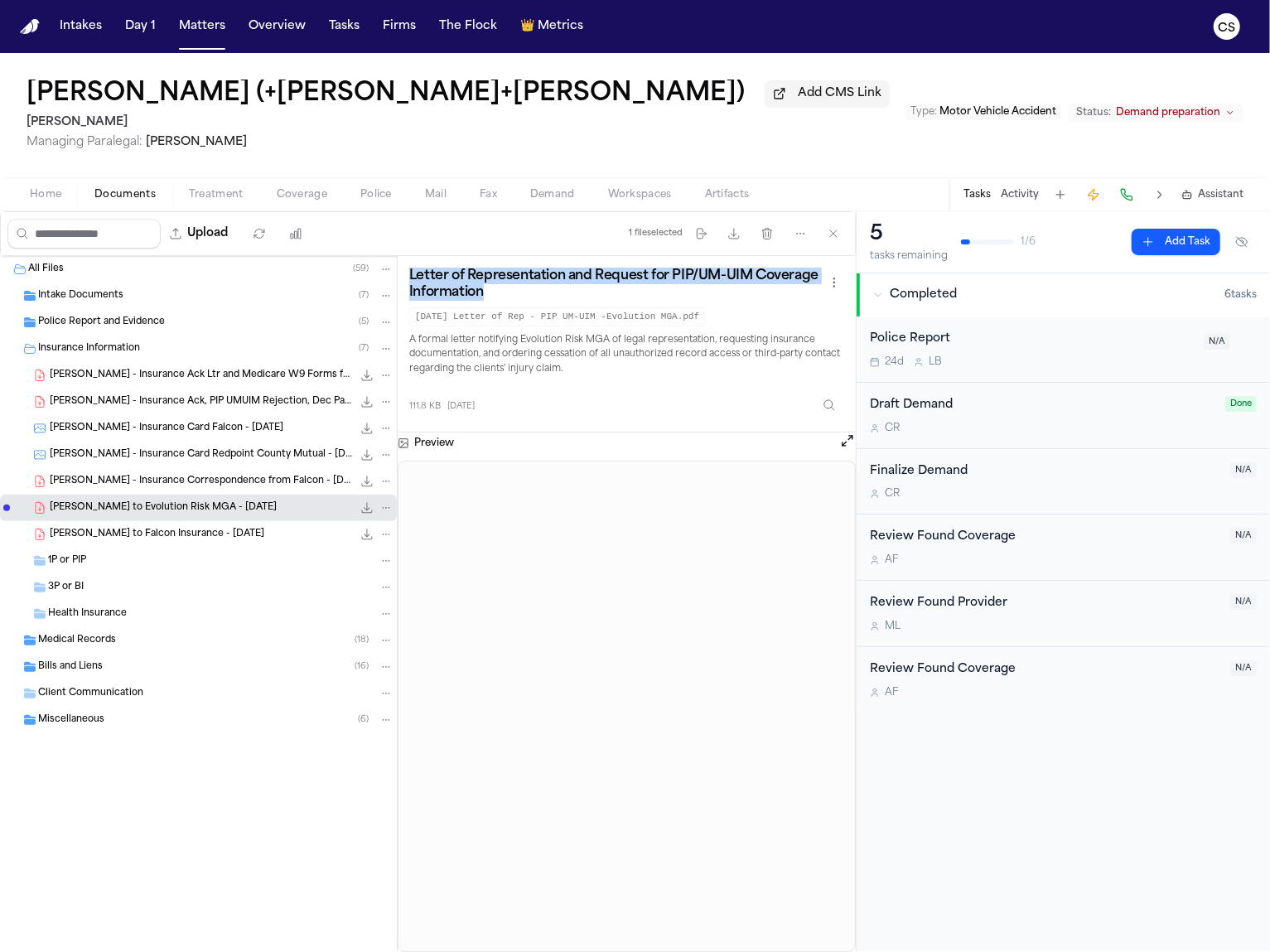
click at [514, 284] on h3 "Letter of Representation and Request for PIP/UM-UIM Coverage Information" at bounding box center [616, 284] width 415 height 33
click at [514, 283] on h3 "Letter of Representation and Request for PIP/UM-UIM Coverage Information" at bounding box center [616, 284] width 415 height 33
click at [344, 328] on div "Police Report and Evidence ( 5 )" at bounding box center [215, 322] width 356 height 15
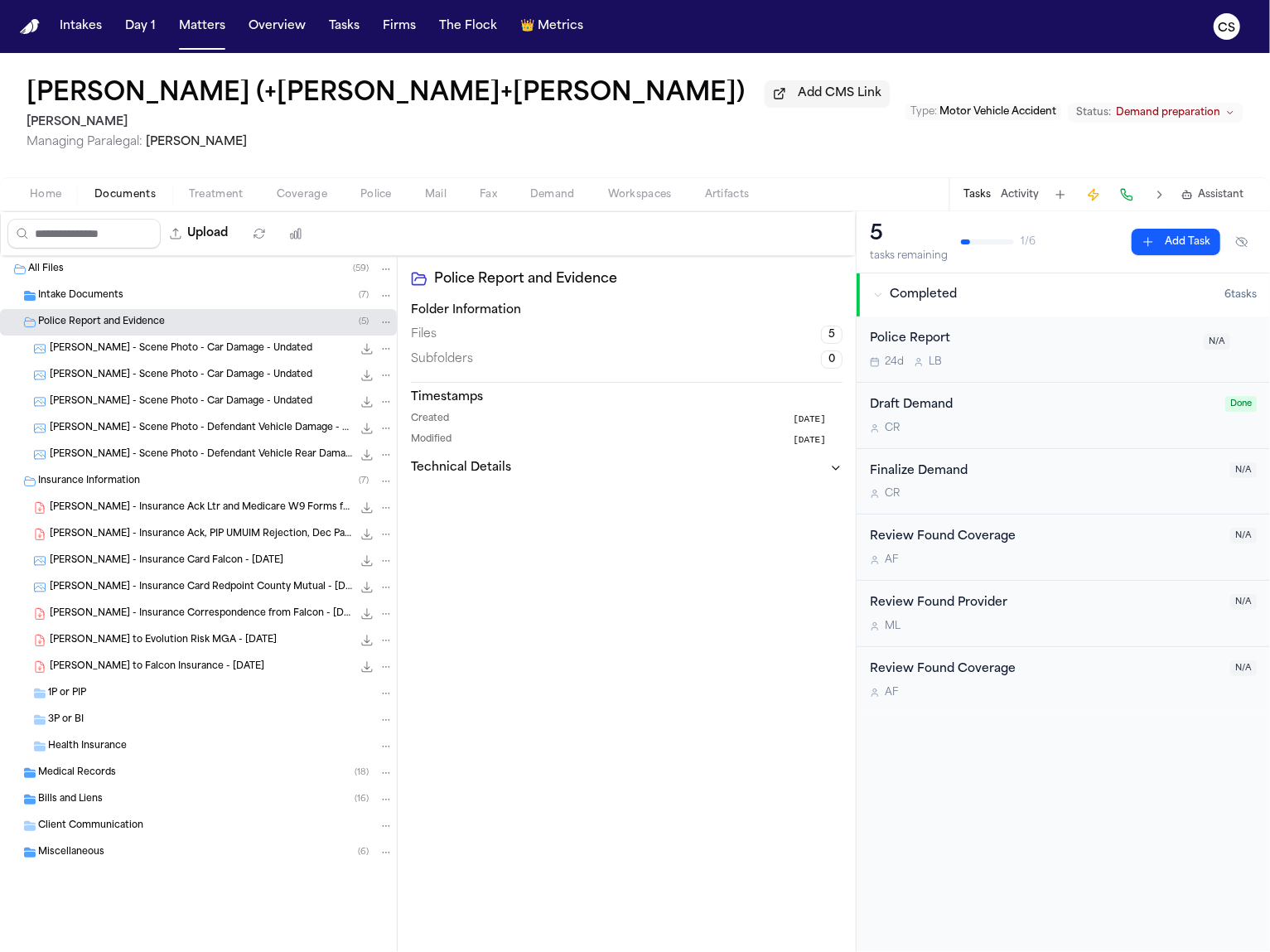
click at [342, 766] on div "Medical Records ( 18 )" at bounding box center [199, 773] width 397 height 27
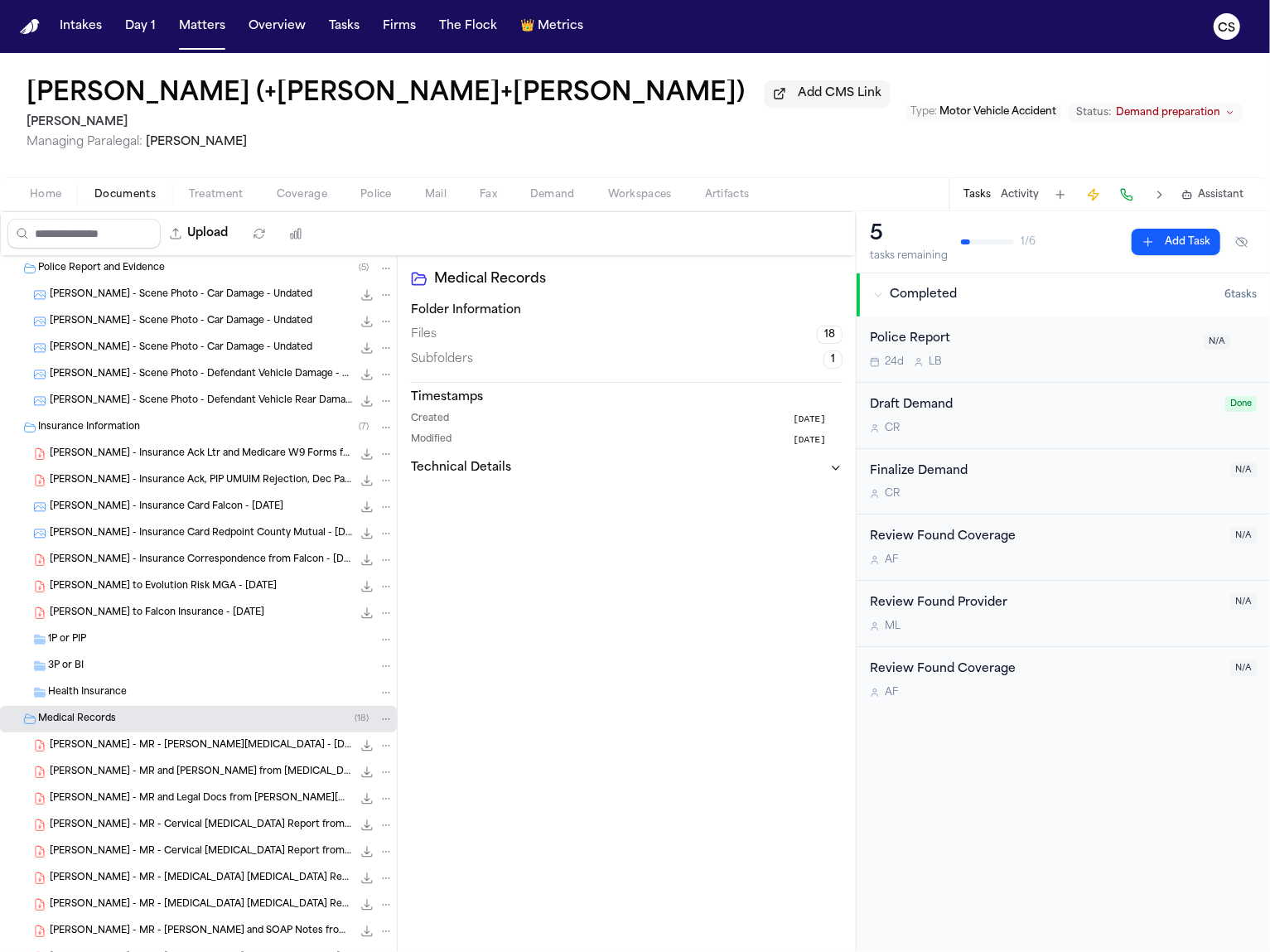
scroll to position [174, 0]
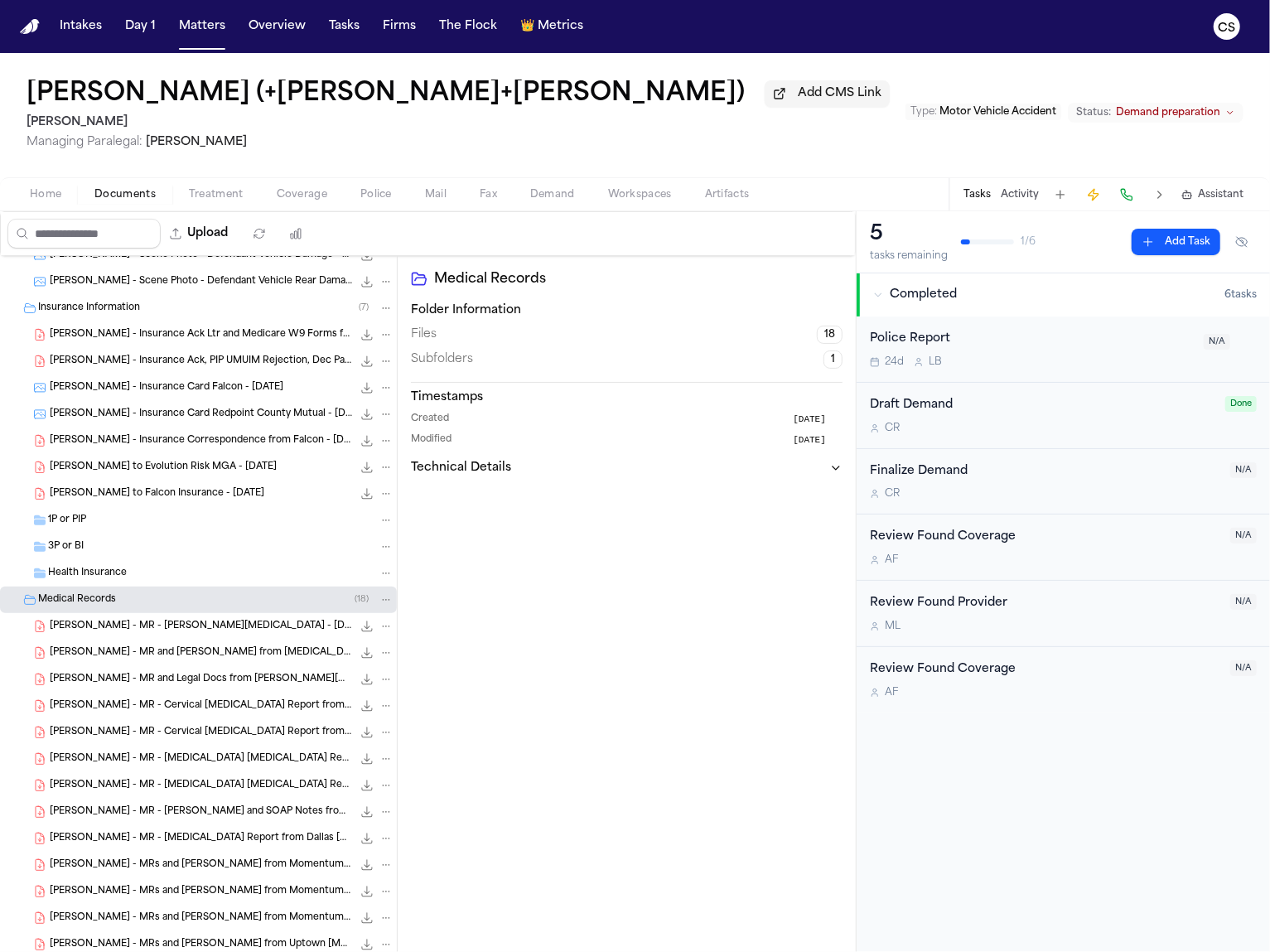
click at [265, 534] on div "1P or PIP" at bounding box center [199, 520] width 397 height 27
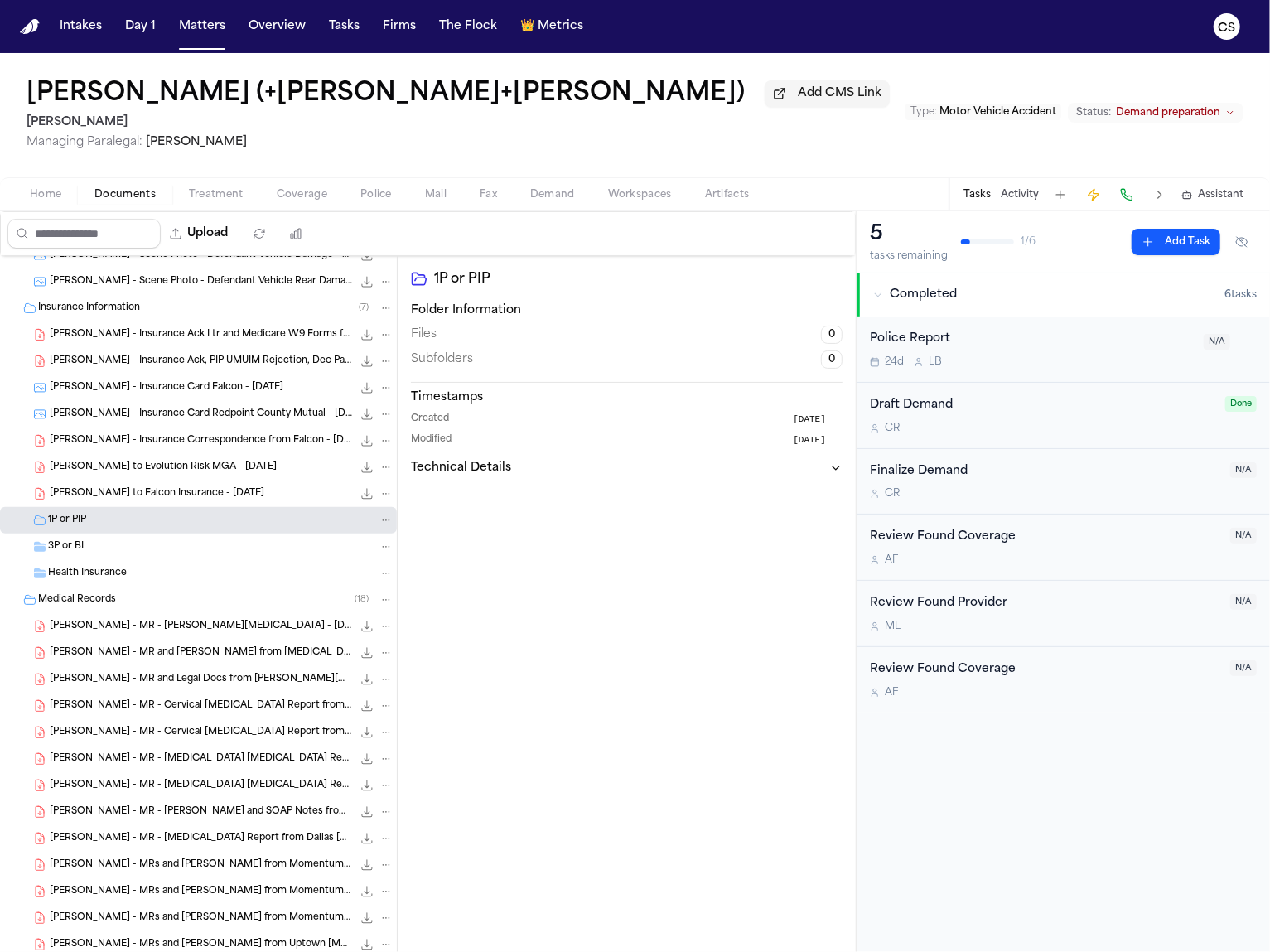
click at [260, 546] on div "3P or BI" at bounding box center [221, 547] width 345 height 15
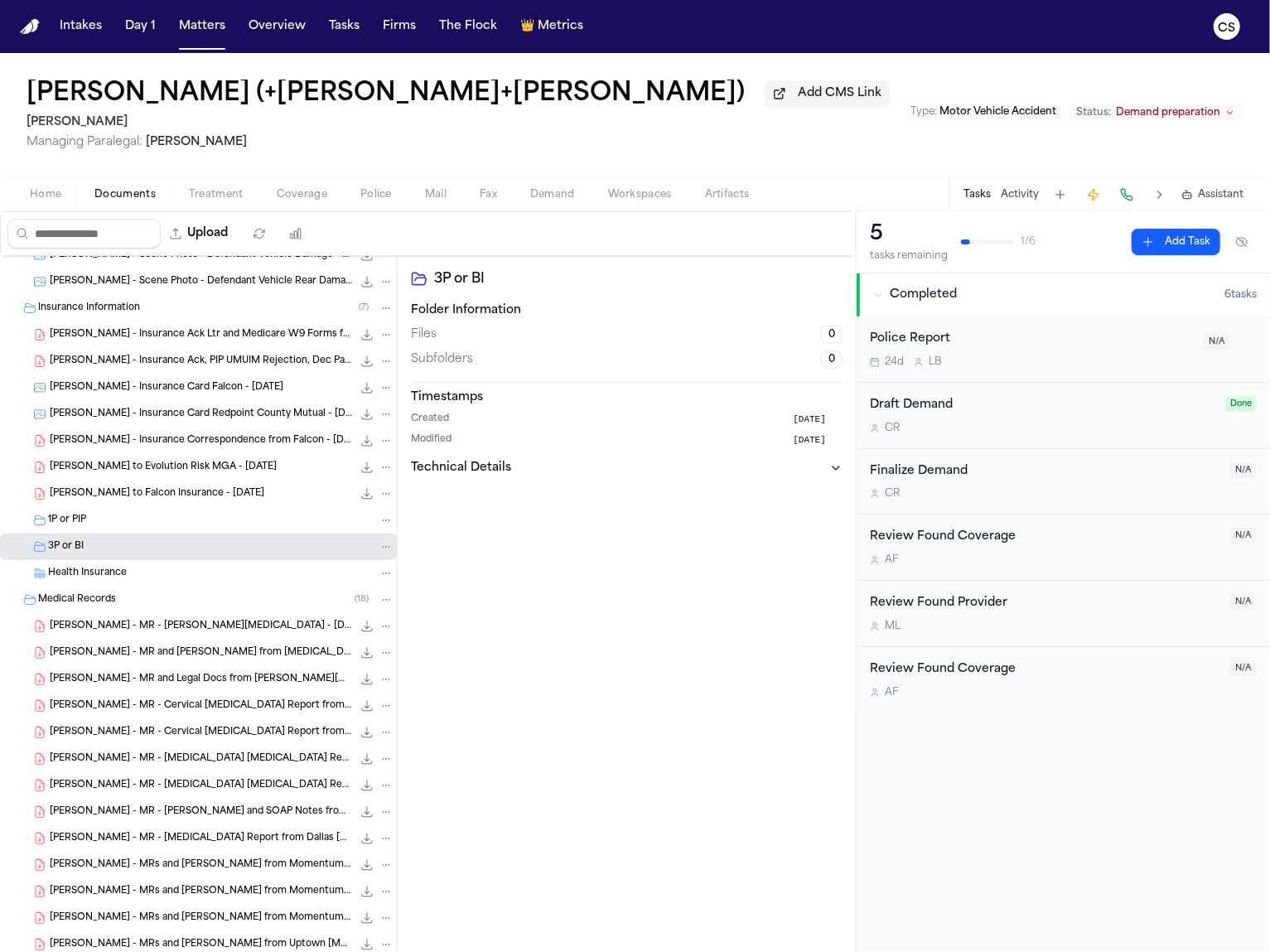
click at [255, 561] on div "Health Insurance" at bounding box center [199, 572] width 397 height 27
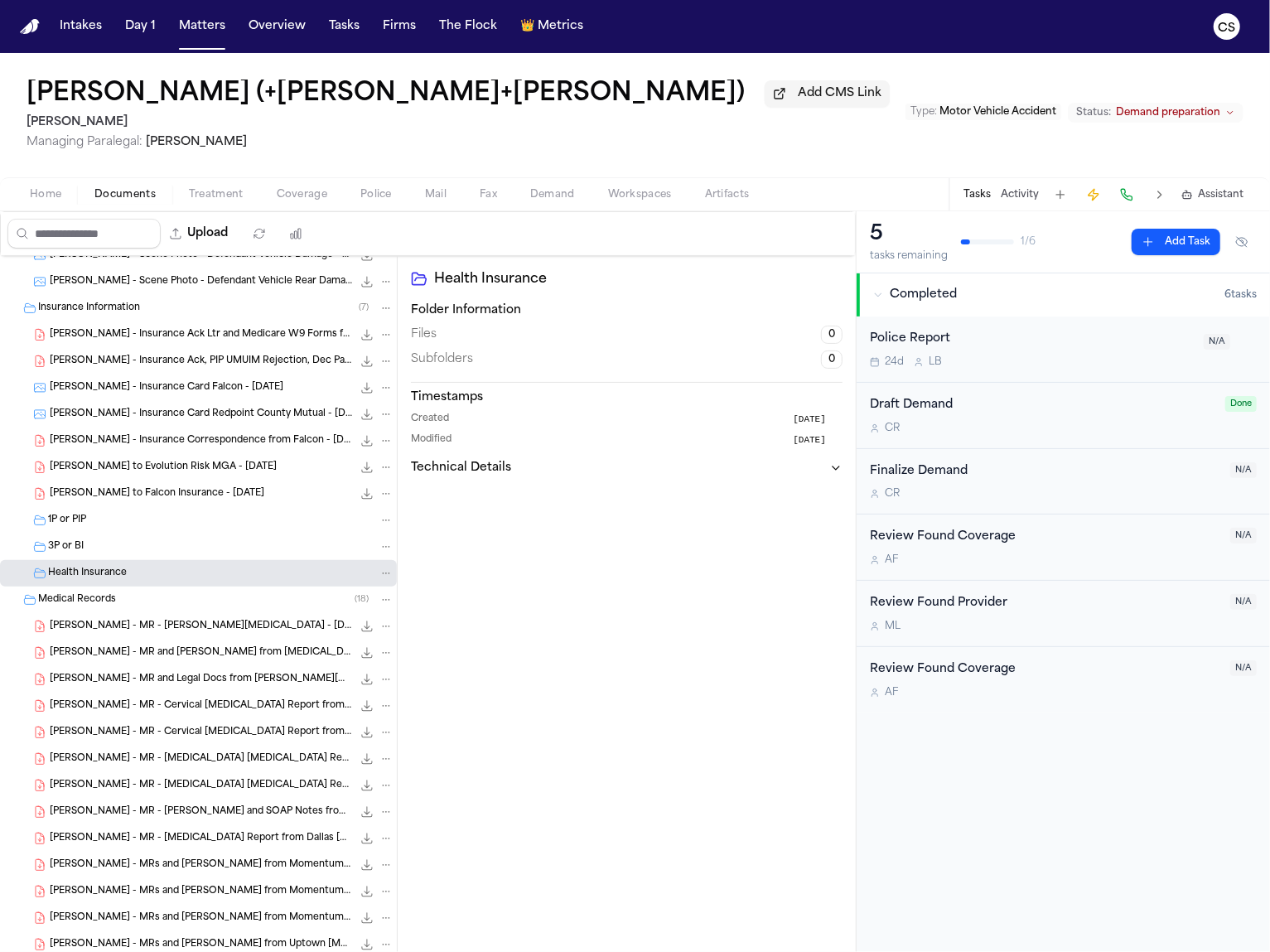
click at [264, 593] on div "Medical Records ( 18 )" at bounding box center [199, 599] width 397 height 27
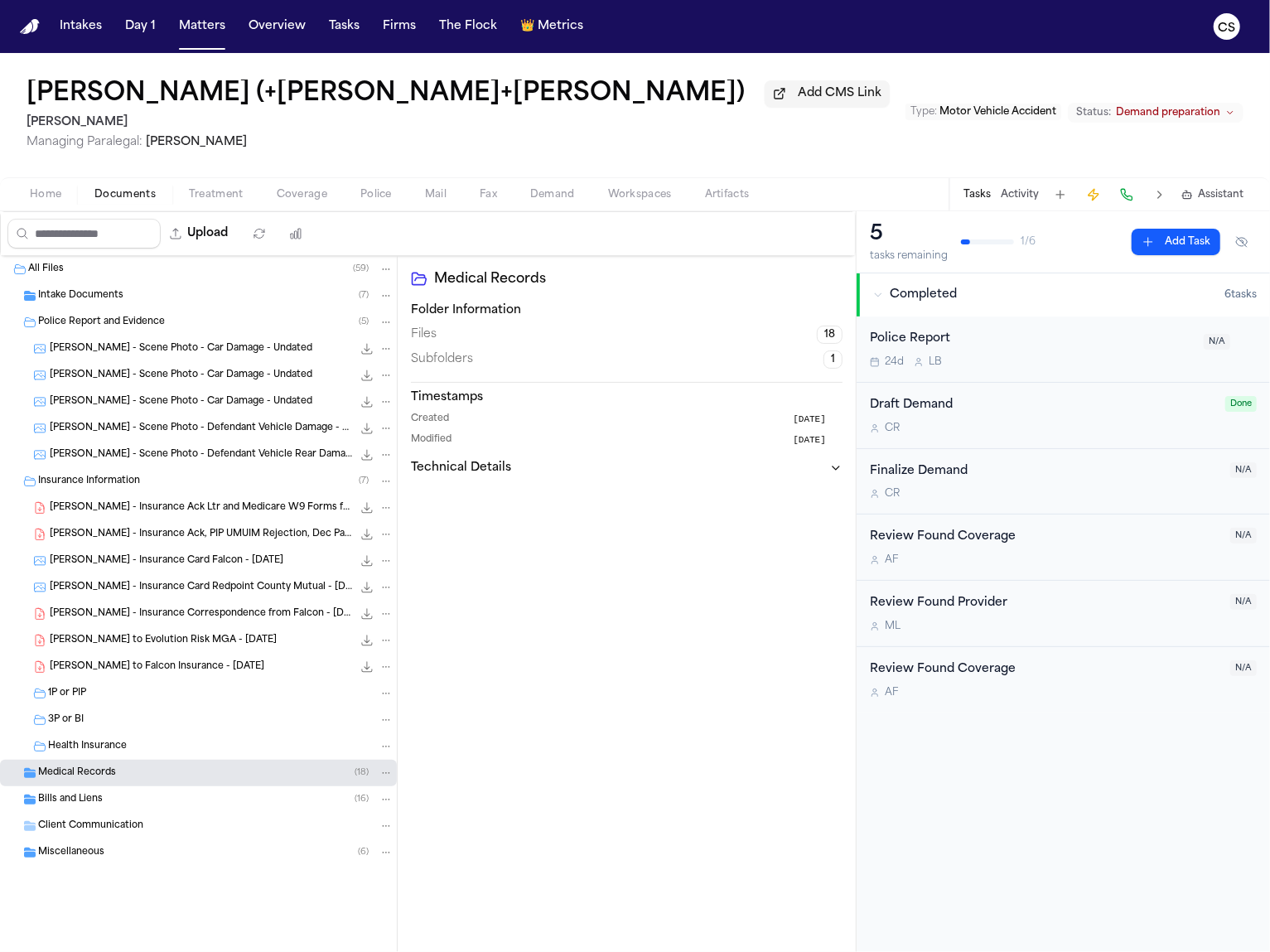
scroll to position [0, 0]
click at [246, 515] on span "[PERSON_NAME] - Insurance Ack Ltr and Medicare W9 Forms from Falcon - [DATE]" at bounding box center [200, 508] width 302 height 14
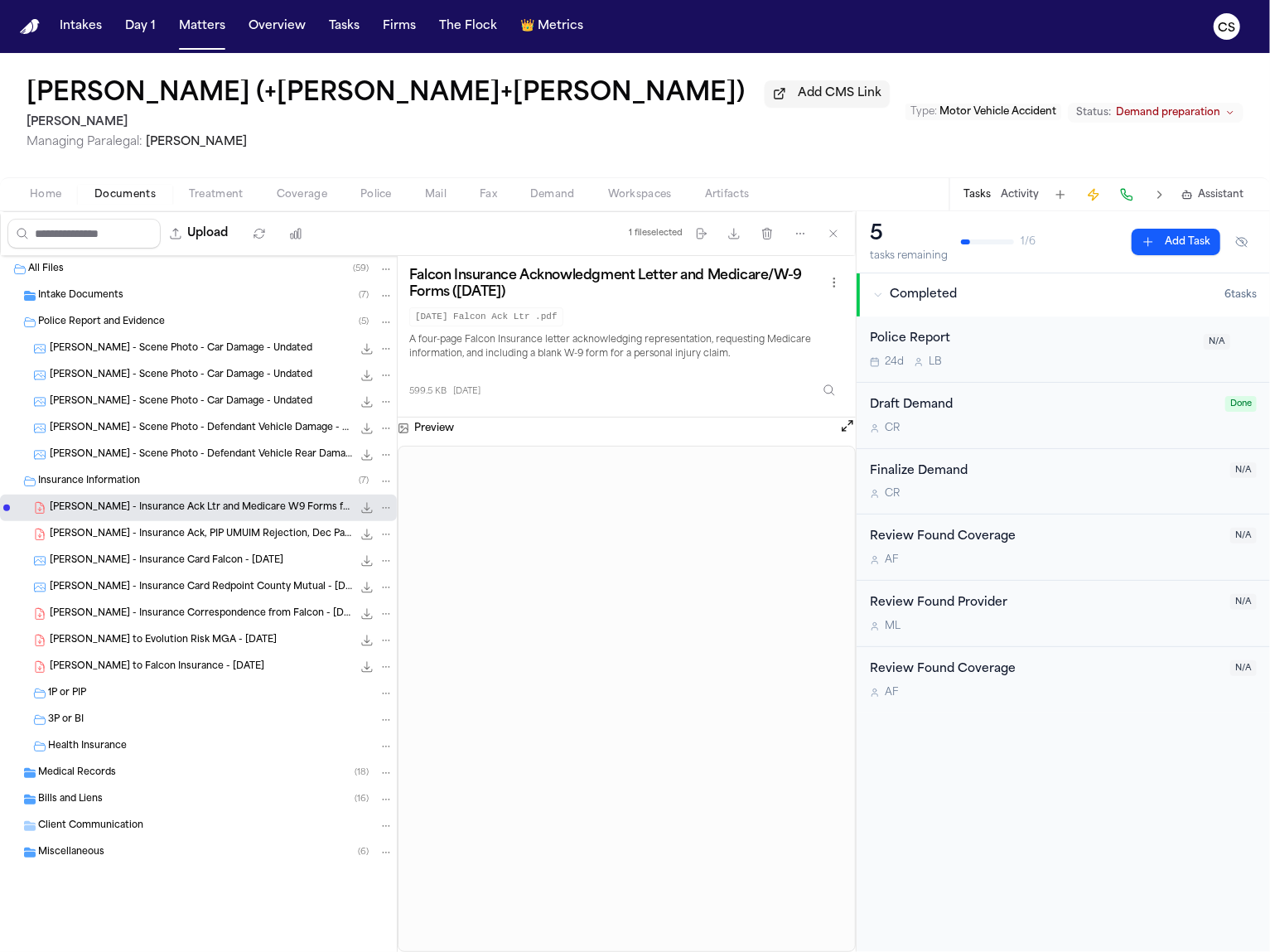
click at [22, 489] on div "Insurance Information ( 7 )" at bounding box center [199, 481] width 397 height 27
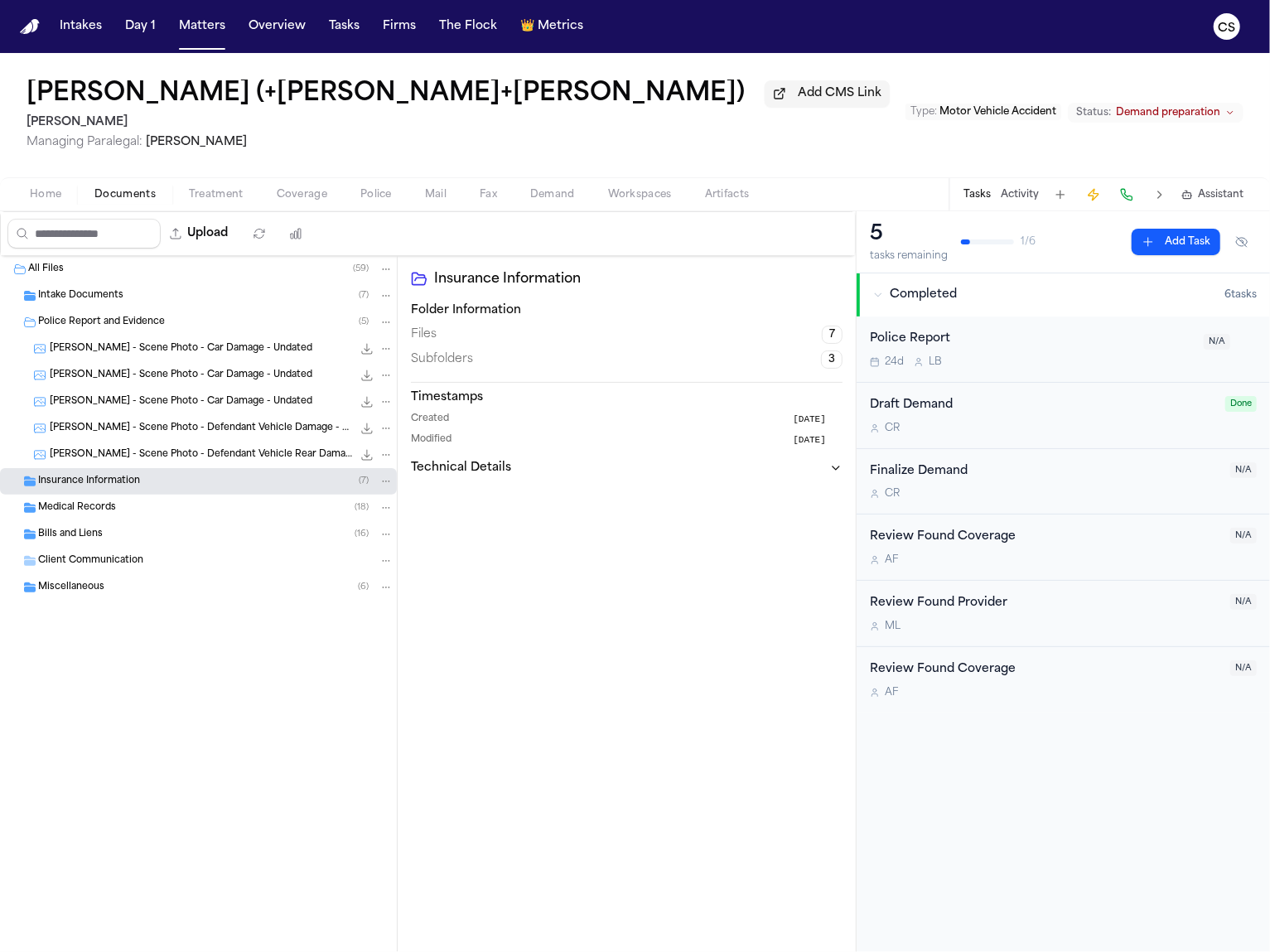
click at [20, 519] on div "Medical Records ( 18 )" at bounding box center [199, 508] width 397 height 27
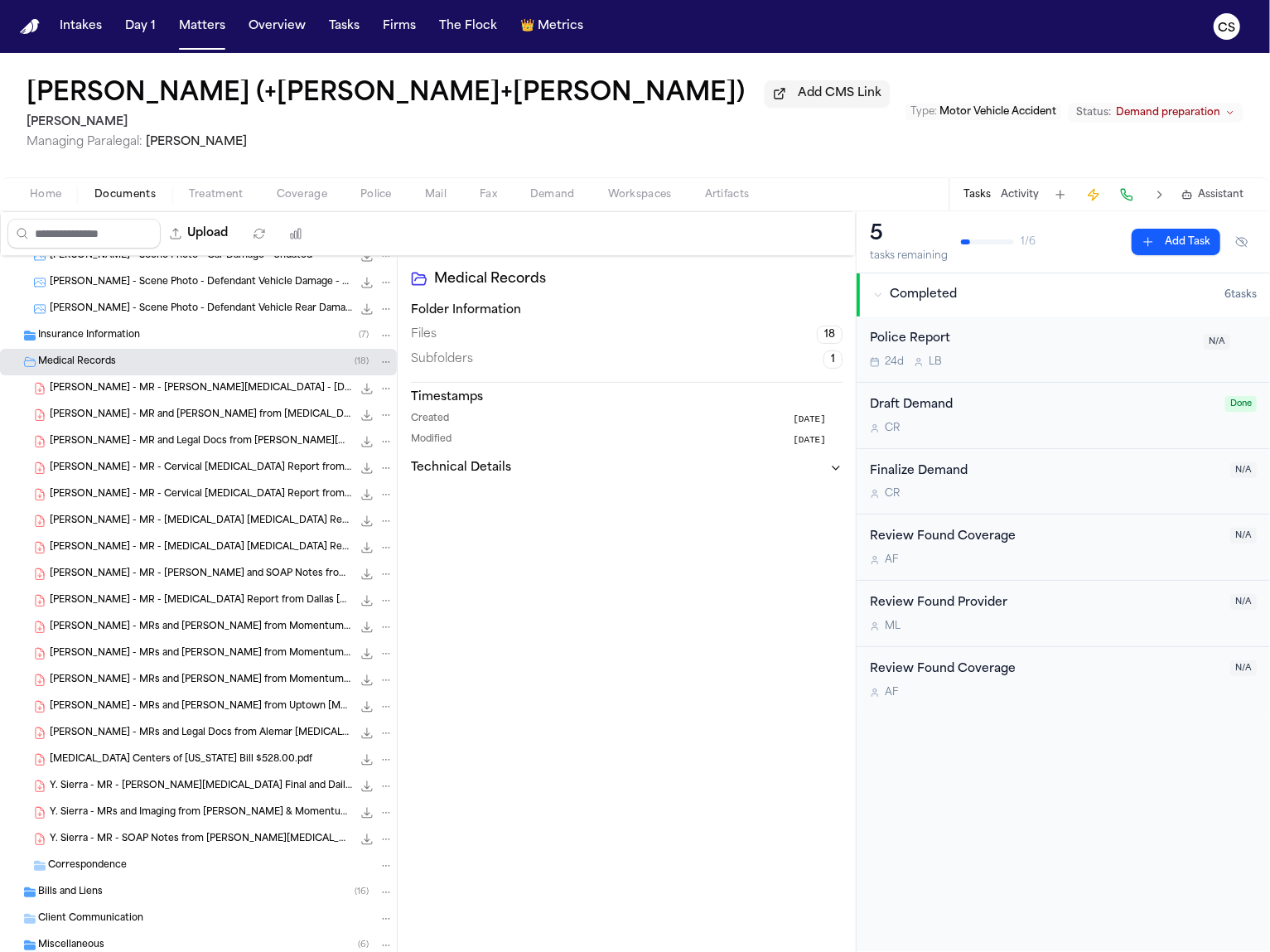
scroll to position [194, 0]
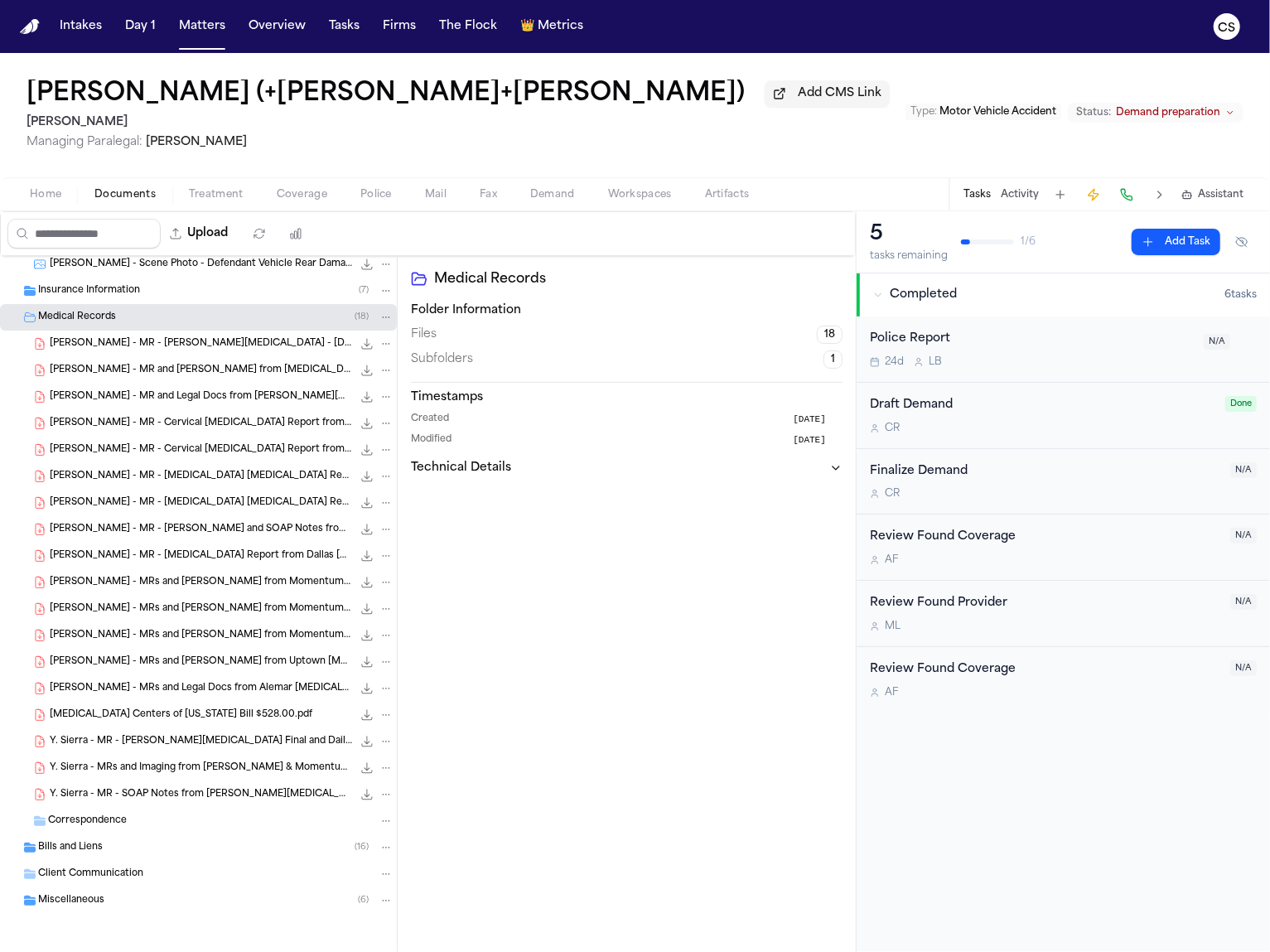
click at [239, 346] on span "[PERSON_NAME] - MR - [PERSON_NAME][MEDICAL_DATA] - [DATE] to [DATE]" at bounding box center [200, 343] width 302 height 14
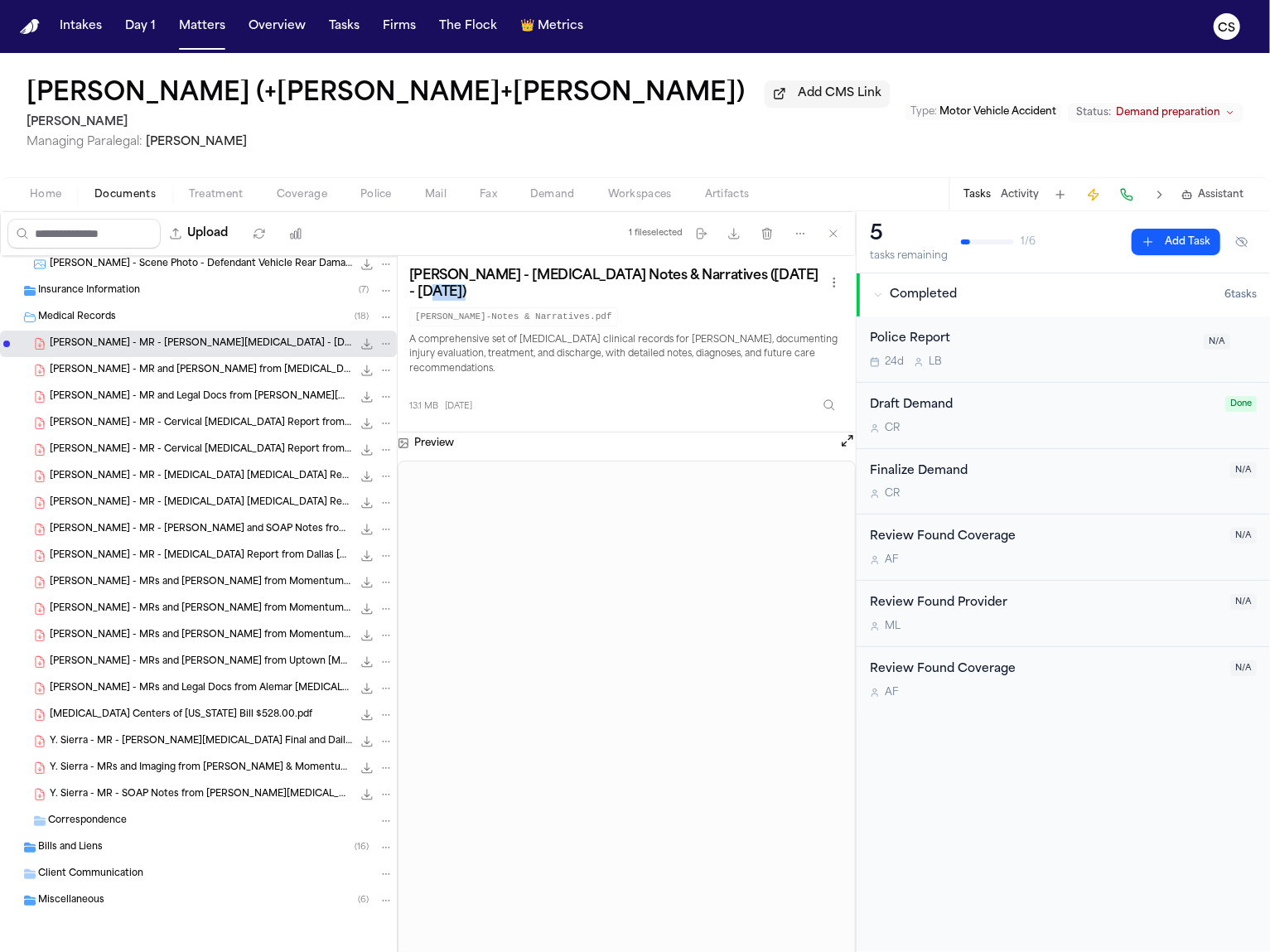
drag, startPoint x: 472, startPoint y: 302, endPoint x: 408, endPoint y: 286, distance: 66.0
click at [409, 286] on div "[PERSON_NAME] - [MEDICAL_DATA] Notes & Narratives ([DATE] - [DATE]) [PERSON_NAM…" at bounding box center [626, 297] width 435 height 59
copy div "[DATE])"
click at [431, 293] on h3 "[PERSON_NAME] - [MEDICAL_DATA] Notes & Narratives ([DATE] - [DATE])" at bounding box center [616, 284] width 415 height 33
drag, startPoint x: 413, startPoint y: 280, endPoint x: 464, endPoint y: 302, distance: 55.5
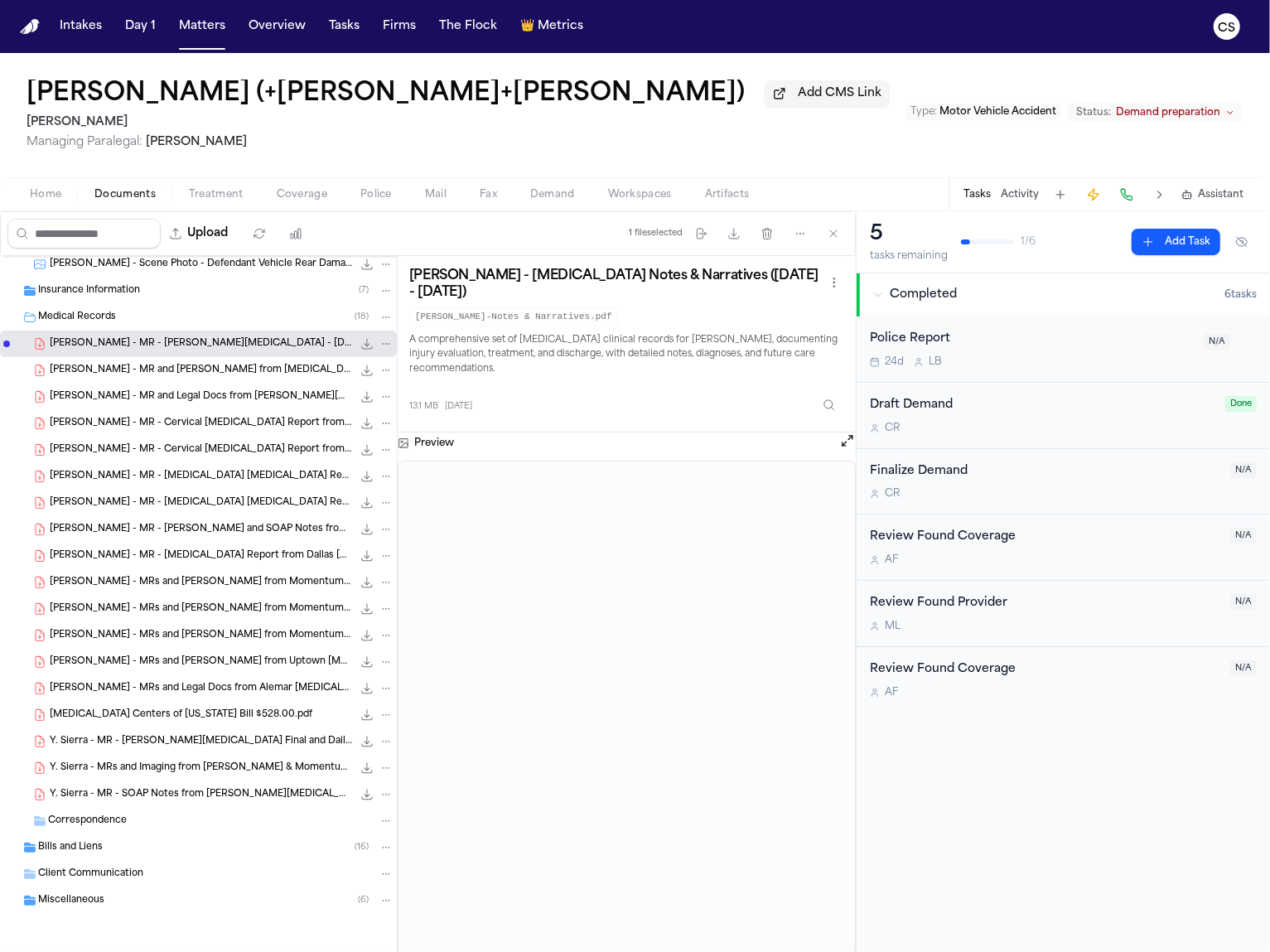
click at [464, 301] on h3 "[PERSON_NAME] - [MEDICAL_DATA] Notes & Narratives ([DATE] - [DATE])" at bounding box center [616, 284] width 415 height 33
copy h3 "[PERSON_NAME] - [MEDICAL_DATA] Notes & Narratives ([DATE] - [DATE])"
click at [233, 372] on span "[PERSON_NAME] - MR and [PERSON_NAME] from [MEDICAL_DATA] Centers of [US_STATE] …" at bounding box center [200, 370] width 302 height 14
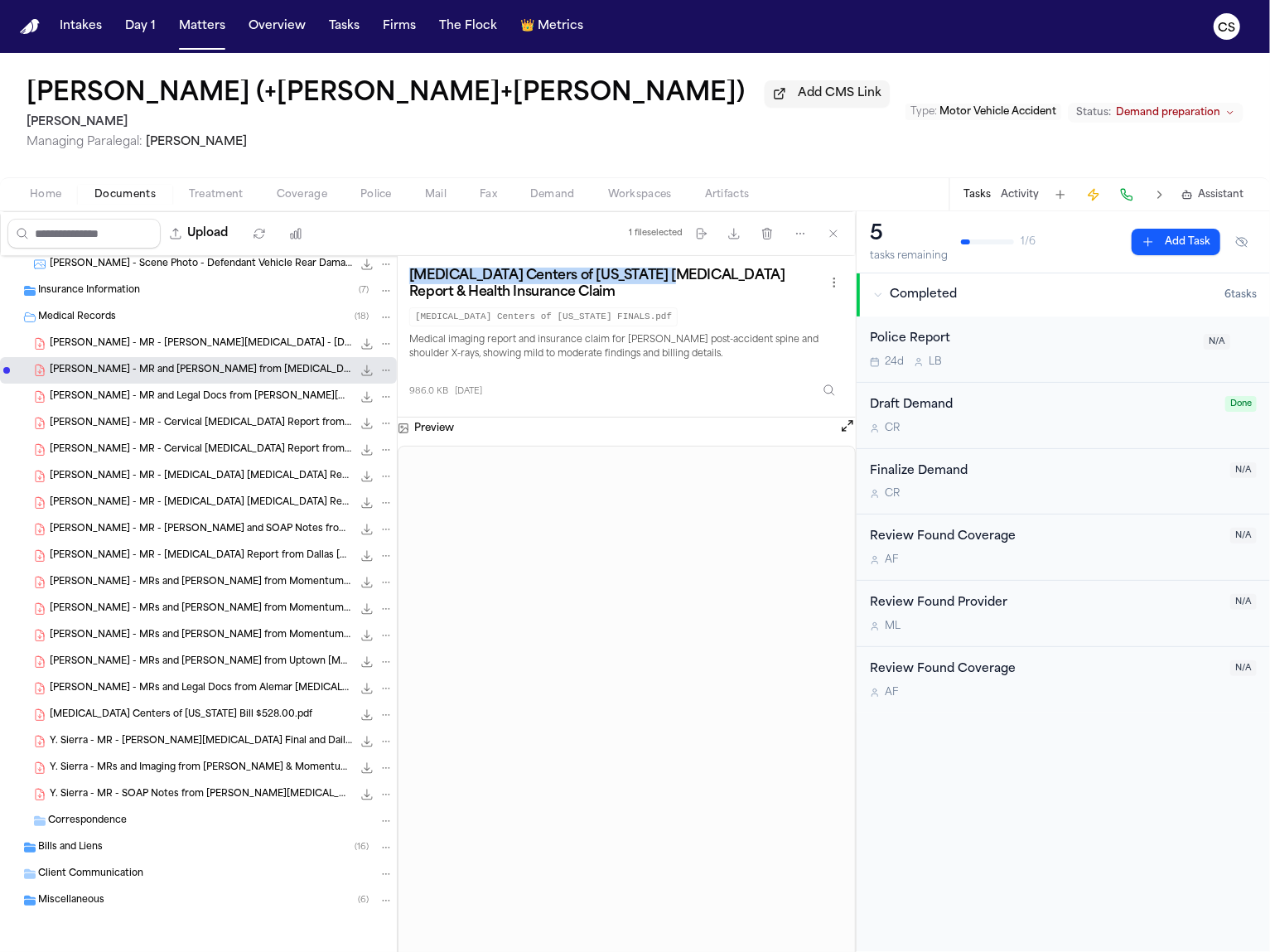
drag, startPoint x: 411, startPoint y: 283, endPoint x: 657, endPoint y: 283, distance: 246.0
click at [657, 283] on h3 "[MEDICAL_DATA] Centers of [US_STATE] [MEDICAL_DATA] Report & Health Insurance C…" at bounding box center [616, 284] width 415 height 33
copy h3 "[MEDICAL_DATA] Centers of [US_STATE] [MEDICAL_DATA] Report"
click at [198, 394] on span "[PERSON_NAME] - MR and Legal Docs from [PERSON_NAME][MEDICAL_DATA] and Momentum…" at bounding box center [200, 397] width 302 height 14
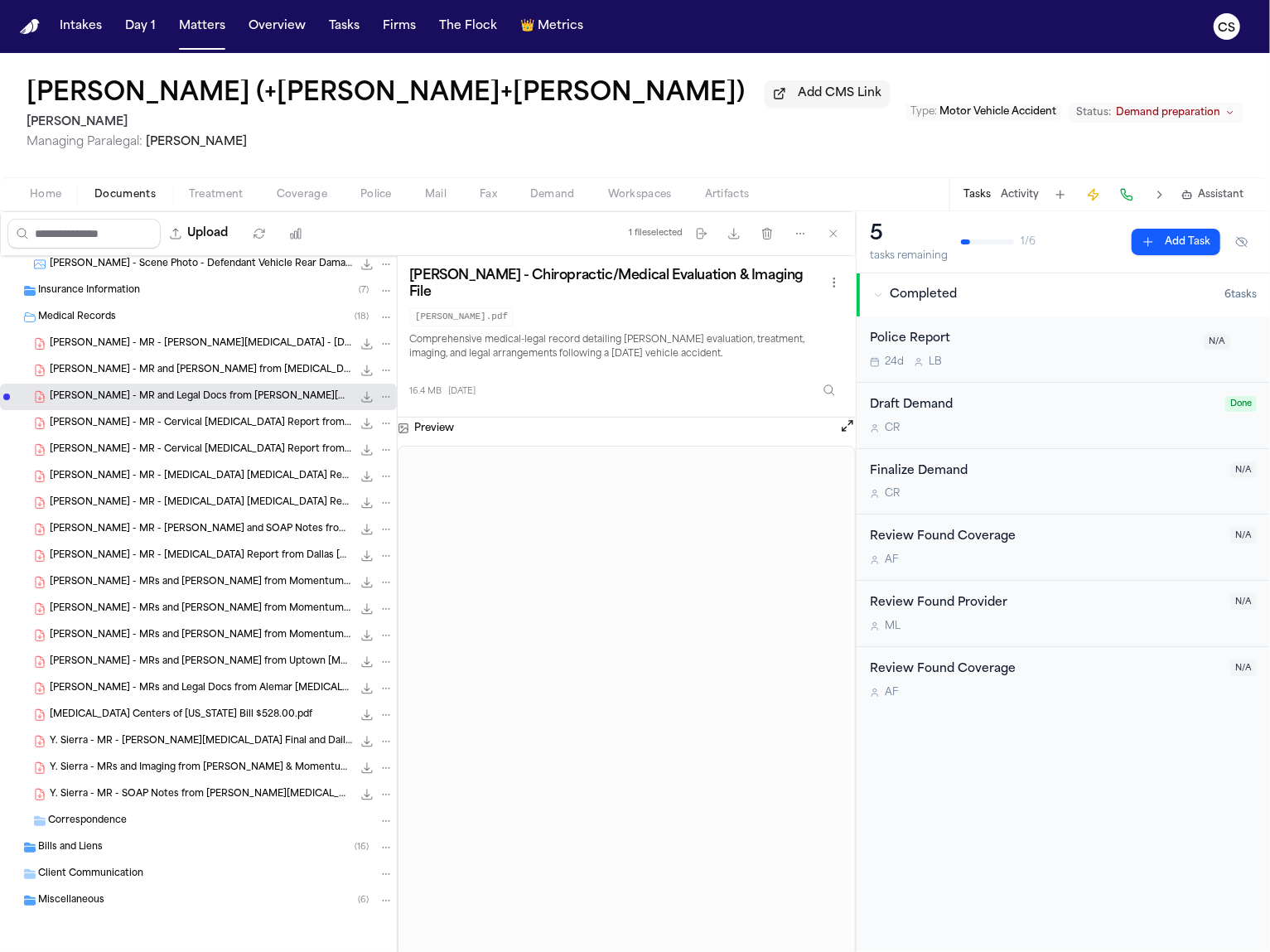
drag, startPoint x: 494, startPoint y: 300, endPoint x: 396, endPoint y: 280, distance: 100.0
click at [396, 280] on div "Police Report and Evidence ( 5 ) [PERSON_NAME] - Scene Photo - Car Damage - Und…" at bounding box center [428, 626] width 856 height 741
copy div "[PERSON_NAME] - Chiropractic/Medical Evaluation & Imaging File"
click at [277, 416] on span "[PERSON_NAME] - MR - Cervical [MEDICAL_DATA] Report from [MEDICAL_DATA] Centers…" at bounding box center [200, 423] width 302 height 14
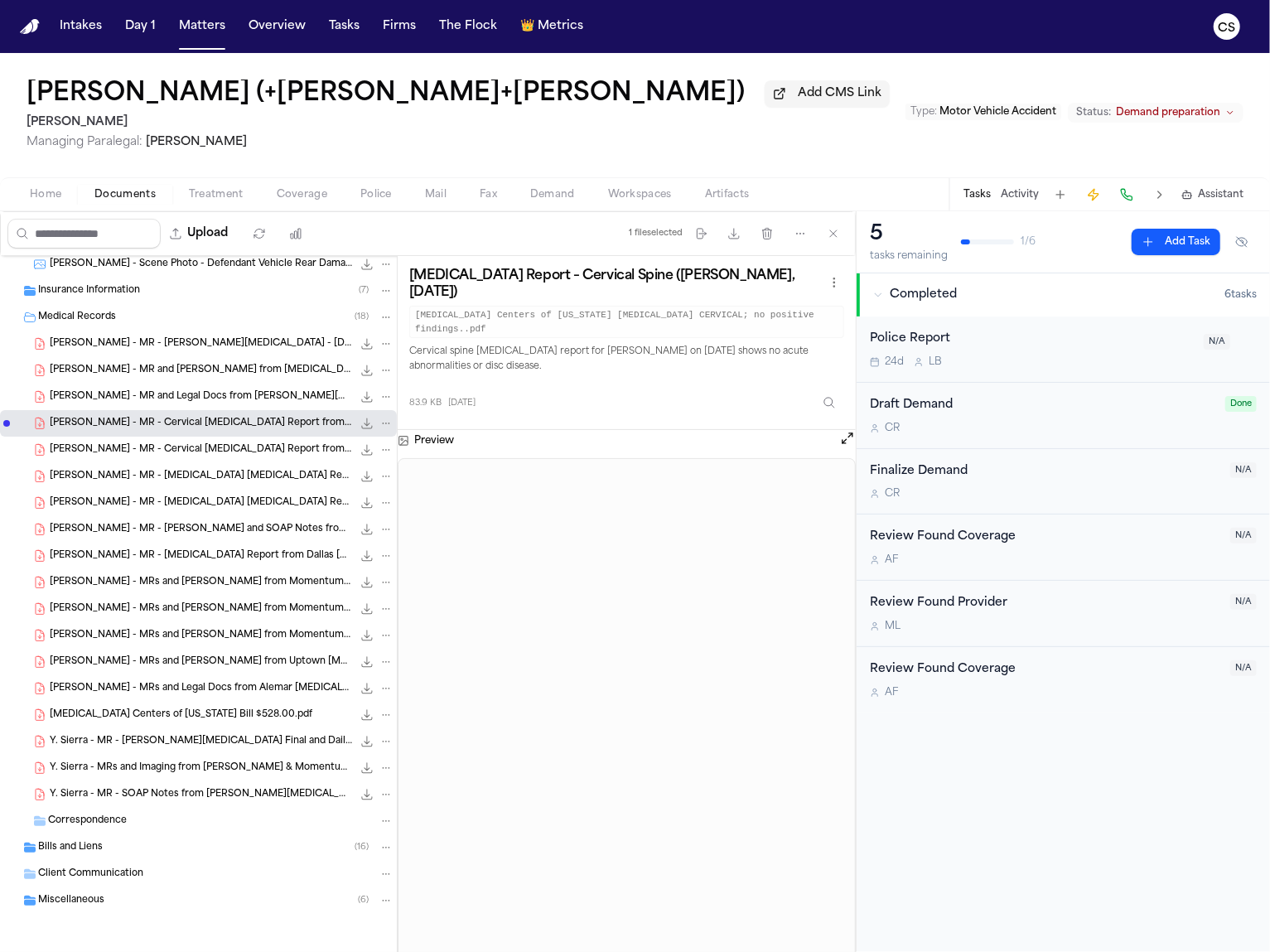
click at [544, 280] on h3 "[MEDICAL_DATA] Report – Cervical Spine ([PERSON_NAME], [DATE])" at bounding box center [616, 284] width 415 height 33
copy div "[MEDICAL_DATA] Report – Cervical Spine ([PERSON_NAME], [DATE])"
click at [241, 455] on div "[PERSON_NAME] - MR - Cervical [MEDICAL_DATA] Report from [MEDICAL_DATA] Centers…" at bounding box center [222, 450] width 344 height 17
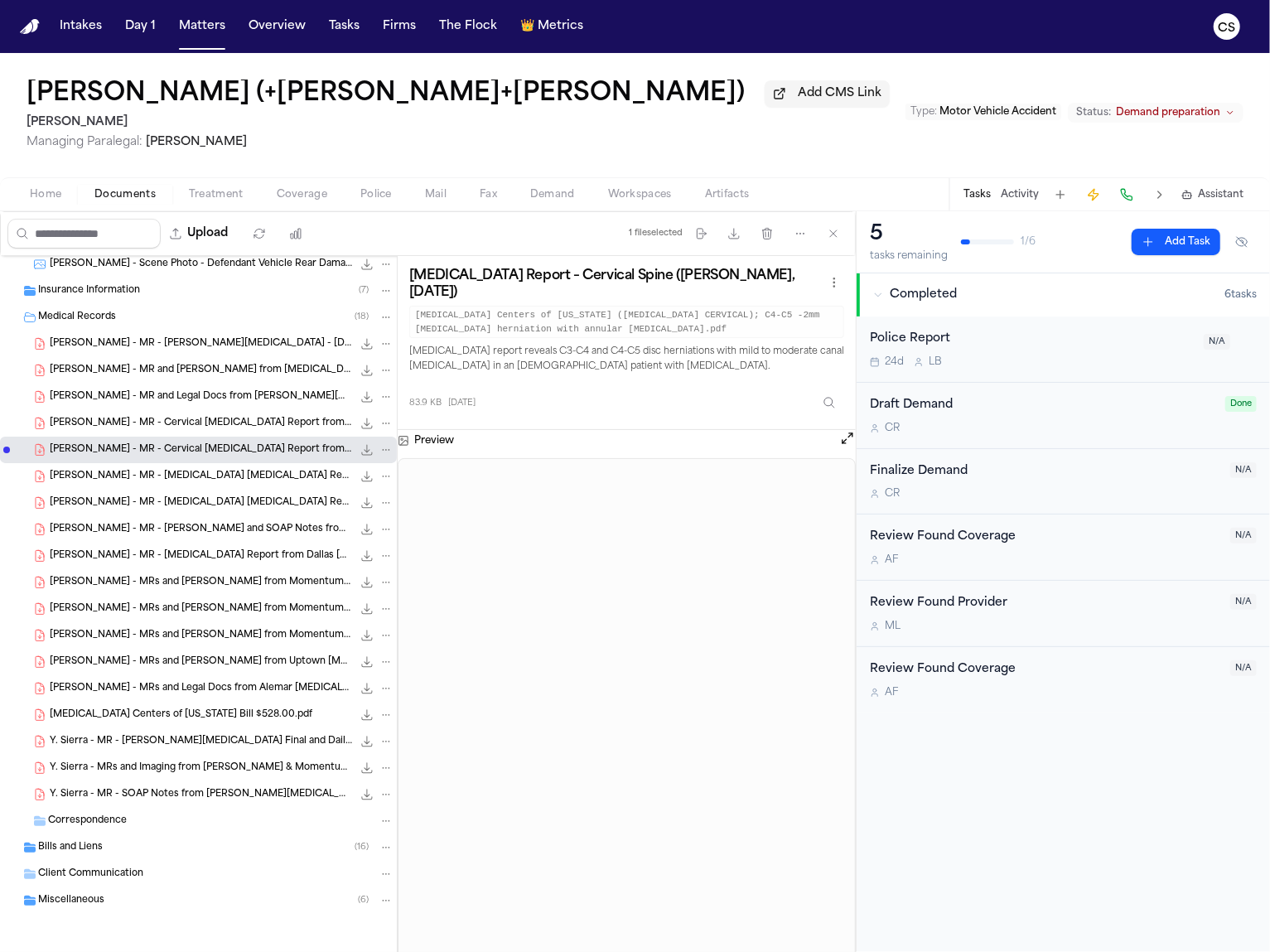
click at [519, 284] on h3 "[MEDICAL_DATA] Report – Cervical Spine ([PERSON_NAME], [DATE])" at bounding box center [616, 284] width 415 height 33
click at [519, 284] on h3 "MRI Report – Cervical Spine (Yadil Vasquez, 7/22/2024)" at bounding box center [616, 284] width 415 height 33
copy div "MRI Report – Cervical Spine (Yadil Vasquez, 7/22/2024)"
click at [227, 472] on span "E. Gonzalez - MR - Lumbar MRI Report from MRI Centers of Texas - 6.28.24" at bounding box center [200, 476] width 302 height 14
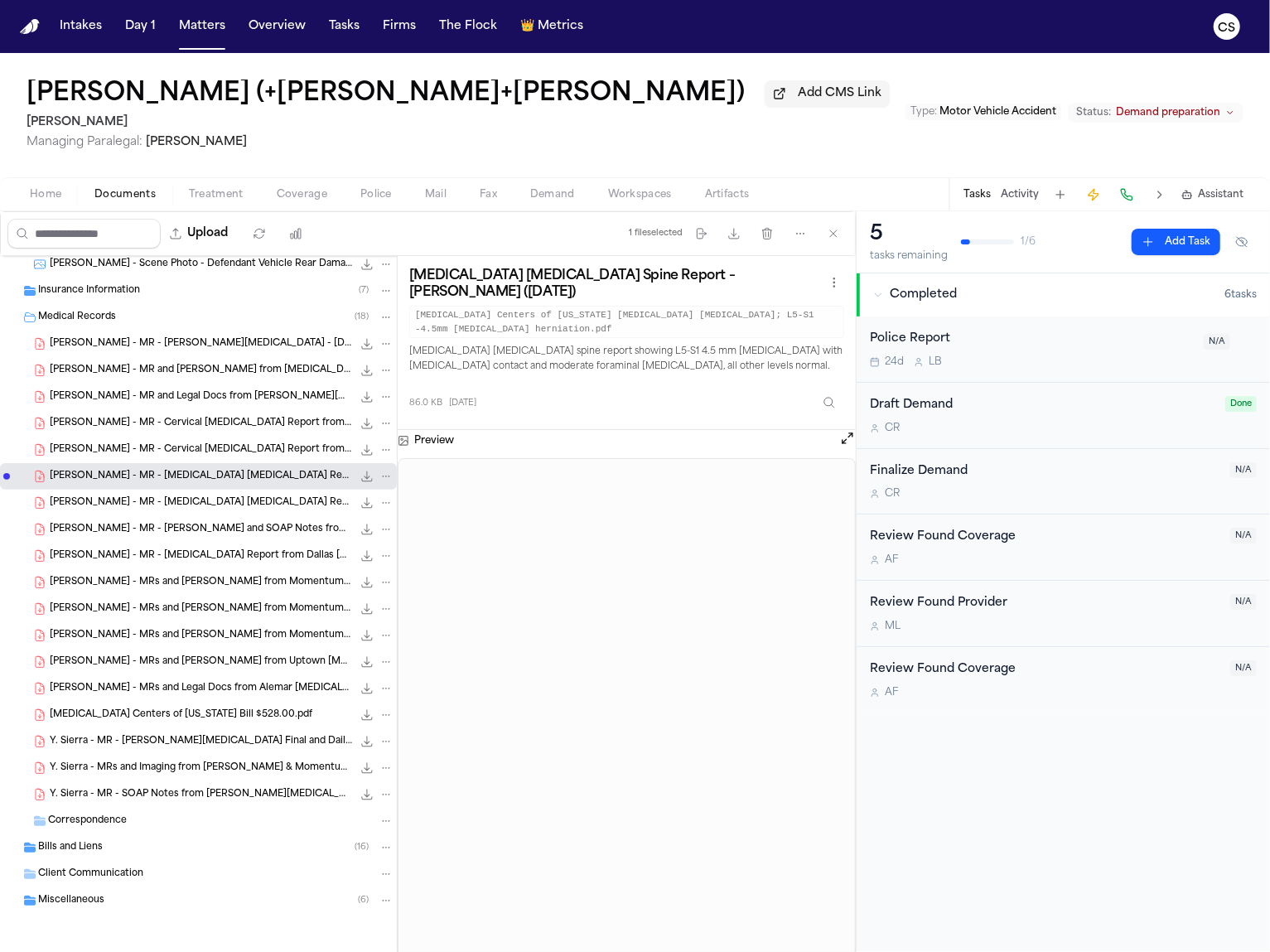
click at [591, 344] on p "MRI lumbar spine report showing L5-S1 4.5 mm disc herniation with nerve root co…" at bounding box center [626, 359] width 435 height 30
click at [582, 286] on h3 "MRI Lumbar Spine Report – Ernesto Gonzalez (6/28/2024)" at bounding box center [616, 284] width 415 height 33
copy div "MRI Lumbar Spine Report – Ernesto Gonzalez (6/28/2024)"
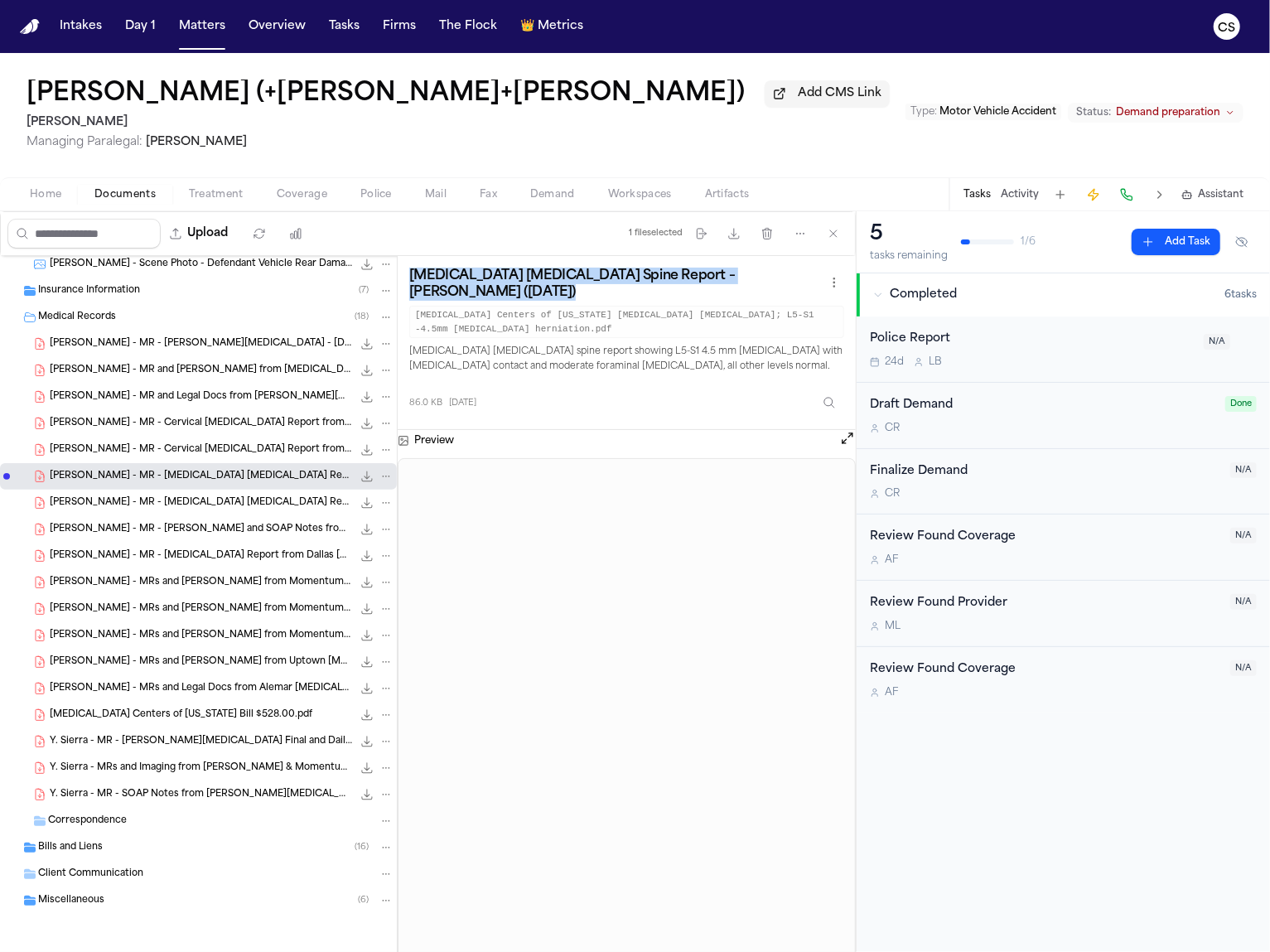
click at [184, 500] on span "E. Gonzalez - MR - Lumbar MRI Report from MRI Centers of Texas - 7.22.24" at bounding box center [200, 502] width 302 height 14
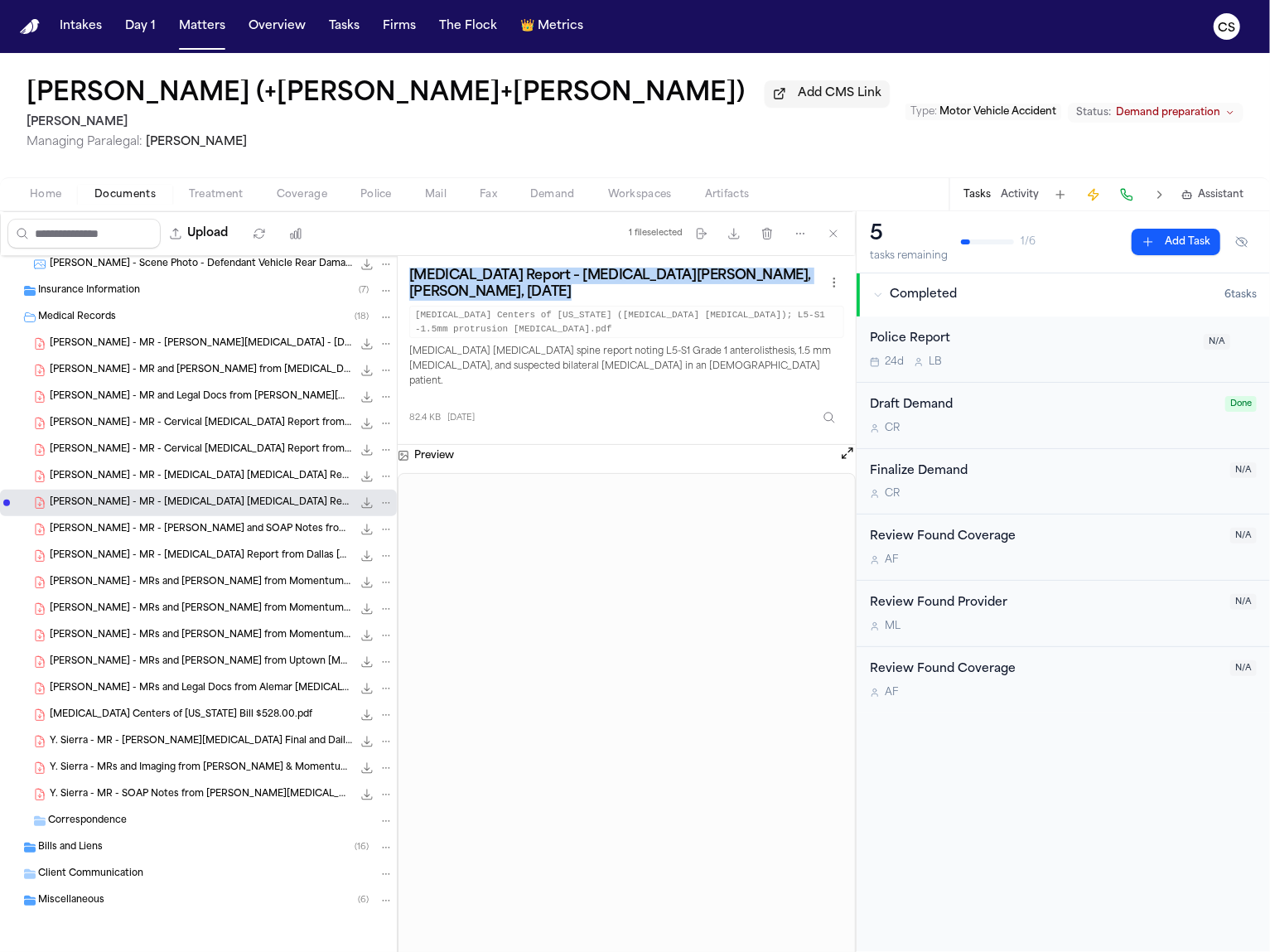
click at [572, 291] on div "MRI Report – Lumbar Spine, Yadil Vasquez, 7/22/2024 MRI Centers of Texas (MRI L…" at bounding box center [626, 303] width 435 height 70
click at [572, 287] on h3 "MRI Report – Lumbar Spine, Yadil Vasquez, 7/22/2024" at bounding box center [616, 284] width 415 height 33
copy div "MRI Report – Lumbar Spine, Yadil Vasquez, 7/22/2024"
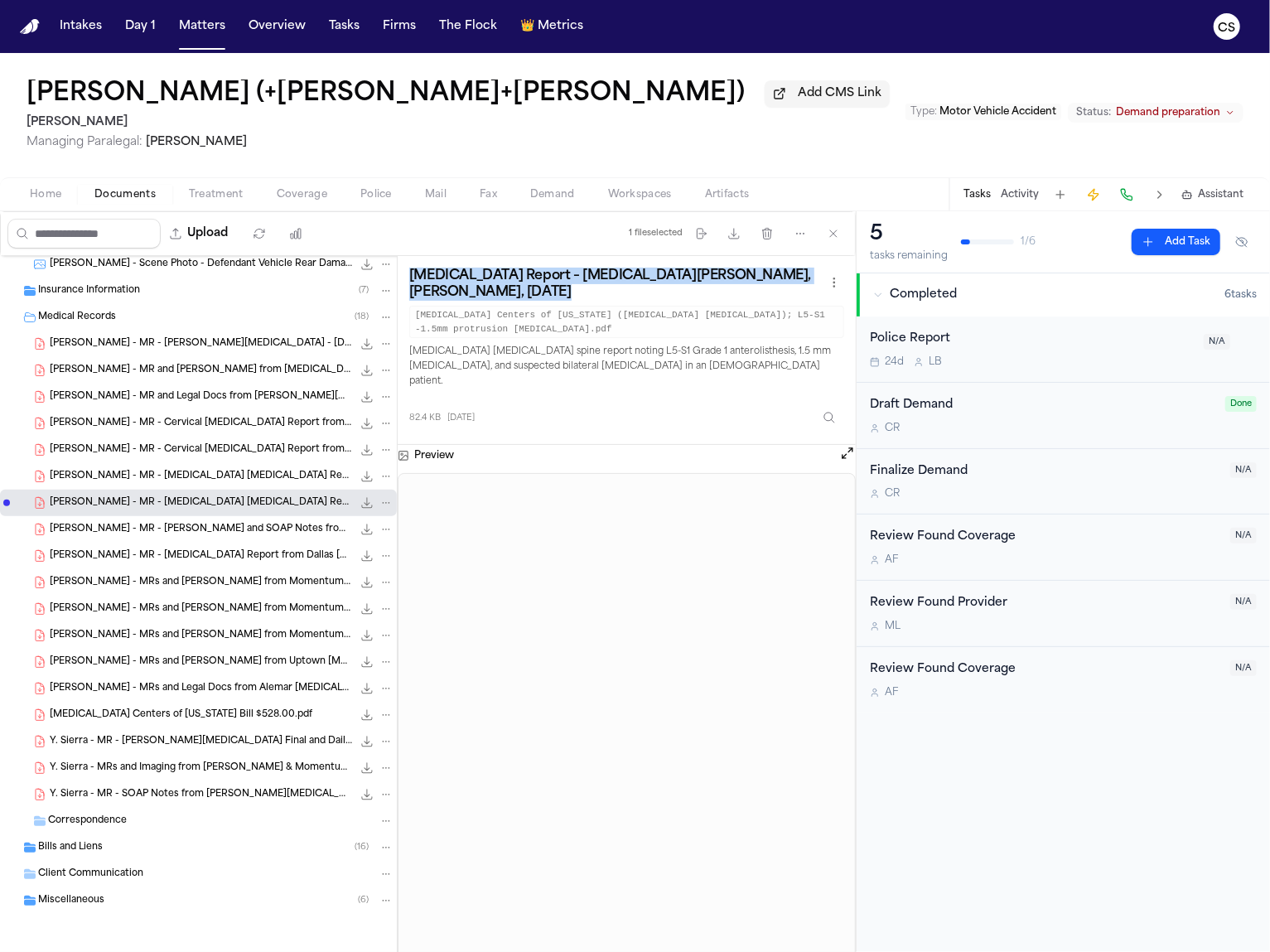
click at [240, 525] on span "E. Gonzalez - MR - Narrative and SOAP Notes from Alemar Chiropractic - 5.28.24 …" at bounding box center [200, 529] width 302 height 14
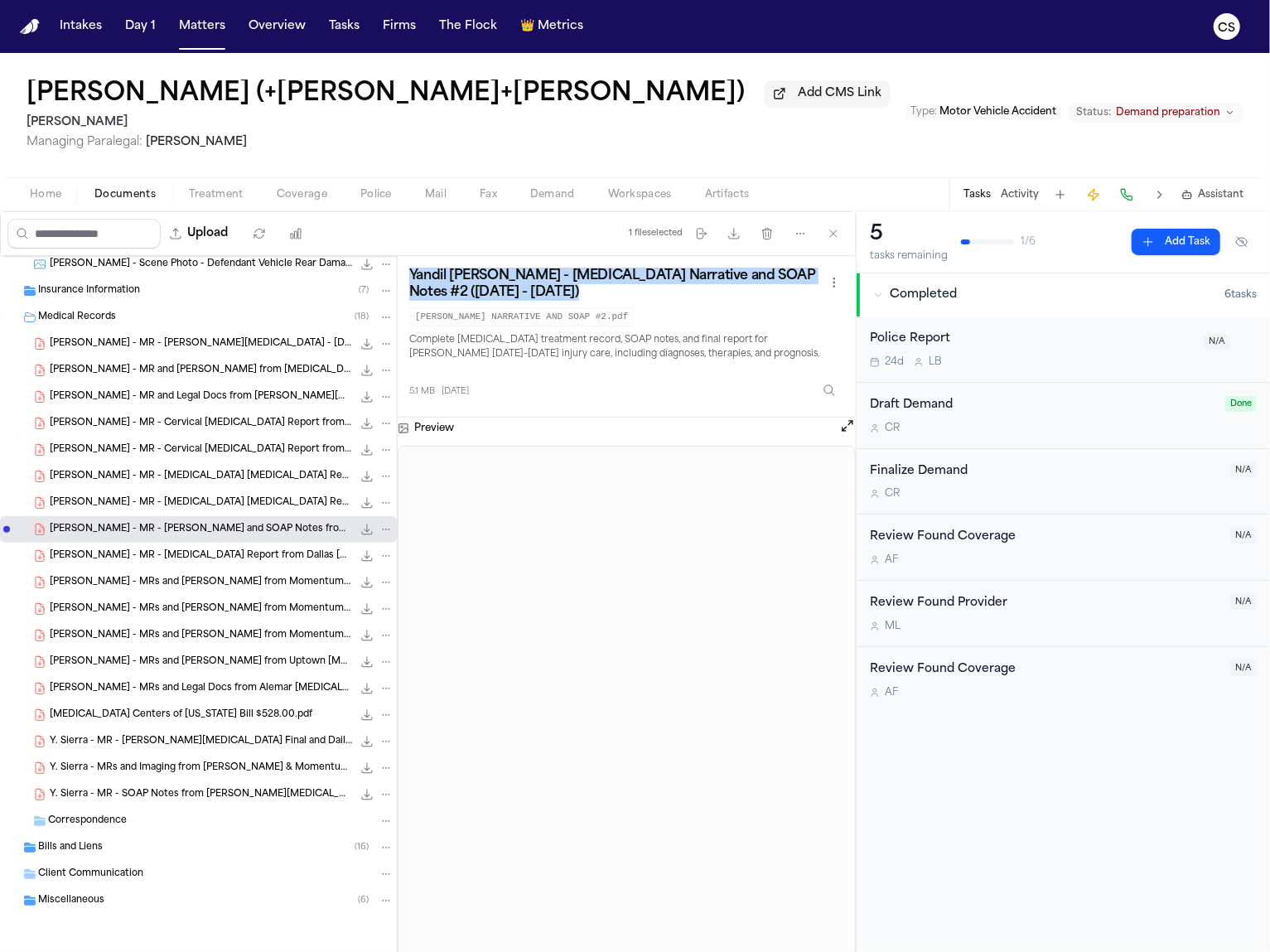
click at [247, 560] on span "E. Gonzalez - MR - Radiology Report from Dallas Radiology - 6.20.24" at bounding box center [200, 556] width 302 height 14
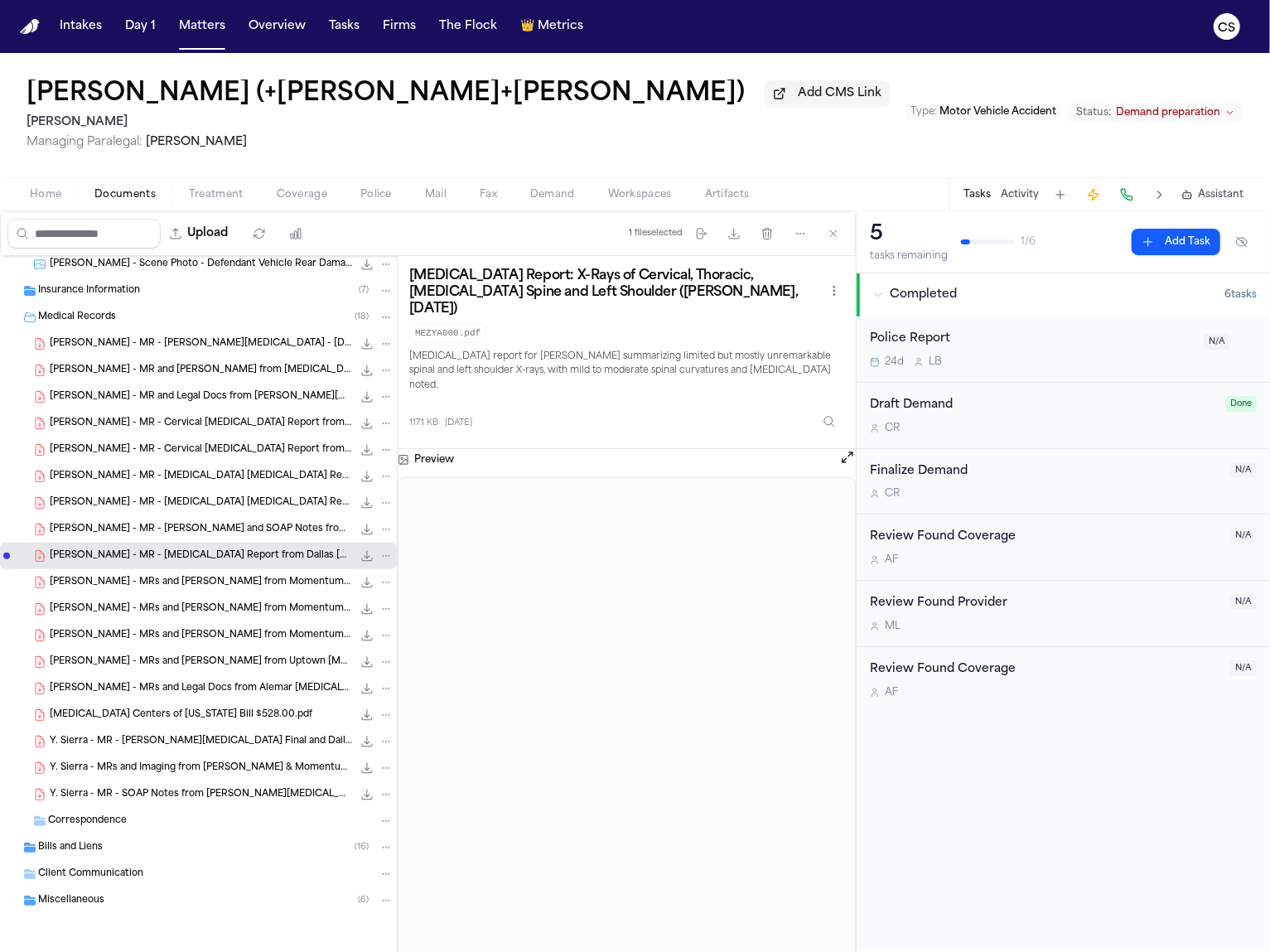
click at [693, 358] on p "Radiology report for Yadil Meza summarizing limited but mostly unremarkable spi…" at bounding box center [626, 372] width 435 height 44
drag, startPoint x: 671, startPoint y: 293, endPoint x: 406, endPoint y: 284, distance: 265.2
click at [406, 284] on div "Radiology Report: X-Rays of Cervical, Thoracic, Lumbar Spine and Left Shoulder …" at bounding box center [627, 352] width 458 height 193
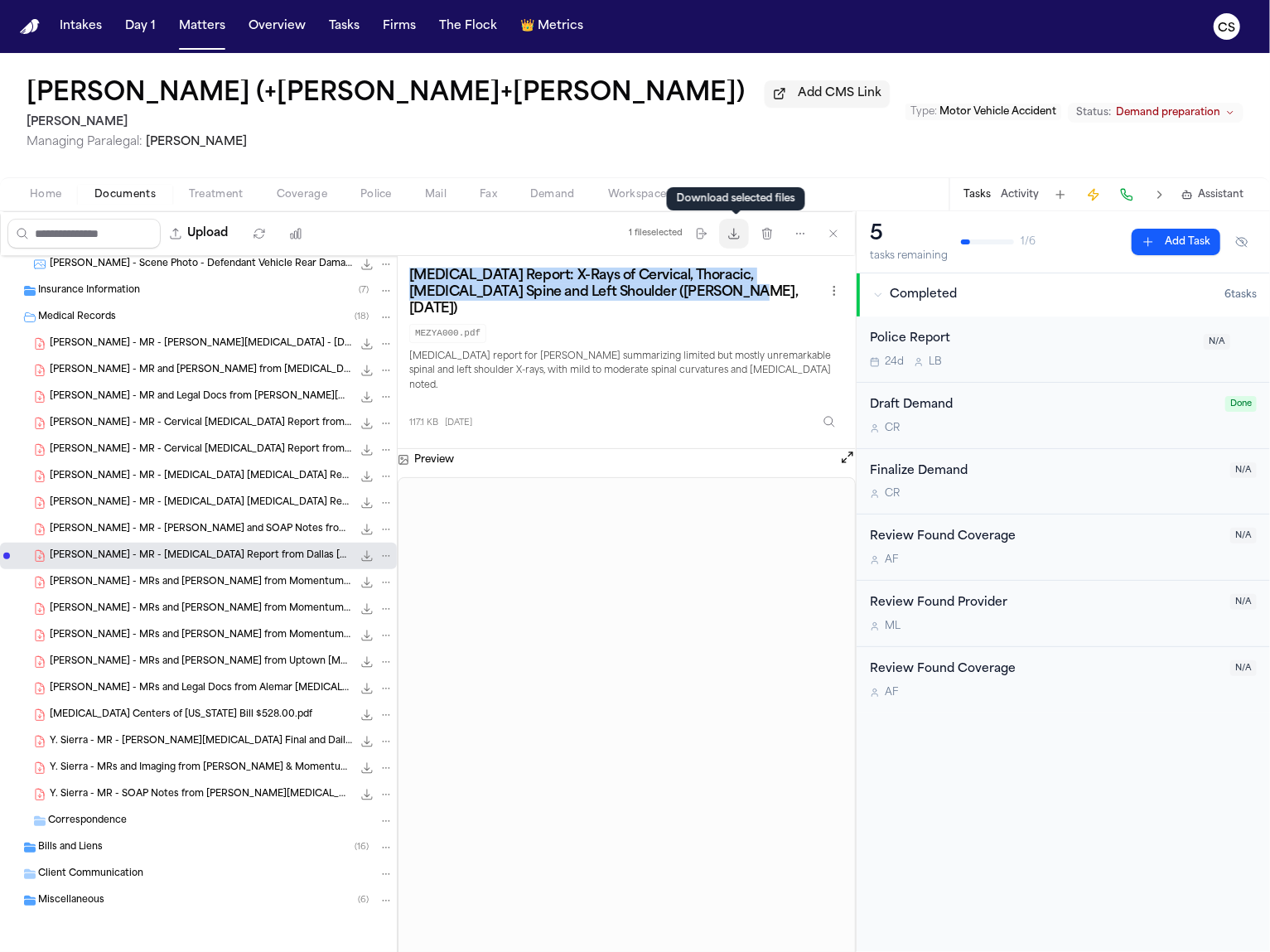
click at [732, 240] on icon "button" at bounding box center [734, 234] width 13 height 13
click at [0, 0] on span "5.7 MB • PDF" at bounding box center [0, 0] width 0 height 0
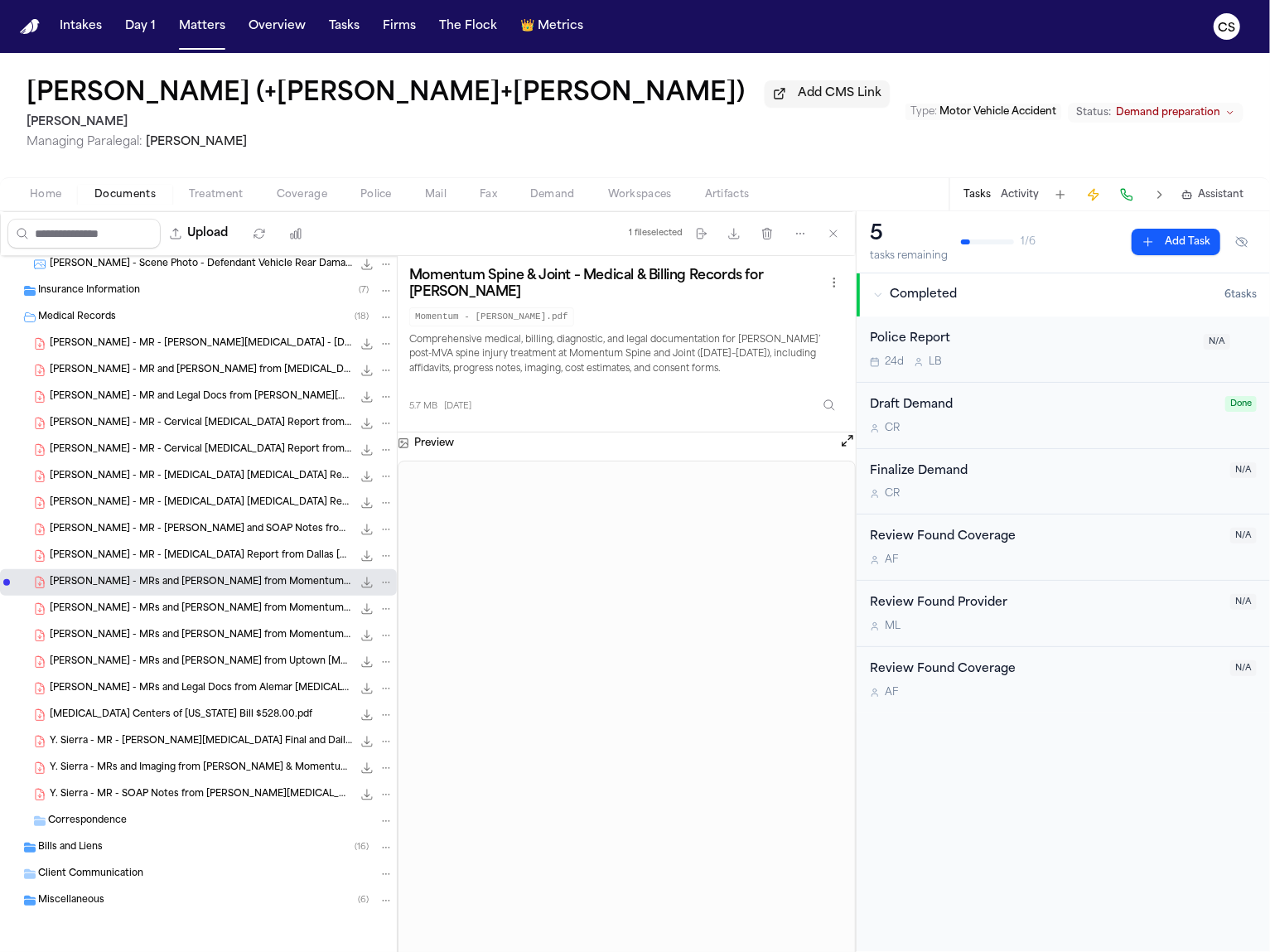
drag, startPoint x: 407, startPoint y: 280, endPoint x: 529, endPoint y: 299, distance: 123.5
click at [529, 299] on div "Momentum Spine & Joint – Medical & Billing Records for Ernesto Gonzalez Fuentes…" at bounding box center [627, 343] width 458 height 176
click at [264, 611] on span "E. Gonzalez - MRs and Bills from Momentum Spine and Joint - 6.6.24 to 8.19.24" at bounding box center [200, 609] width 302 height 14
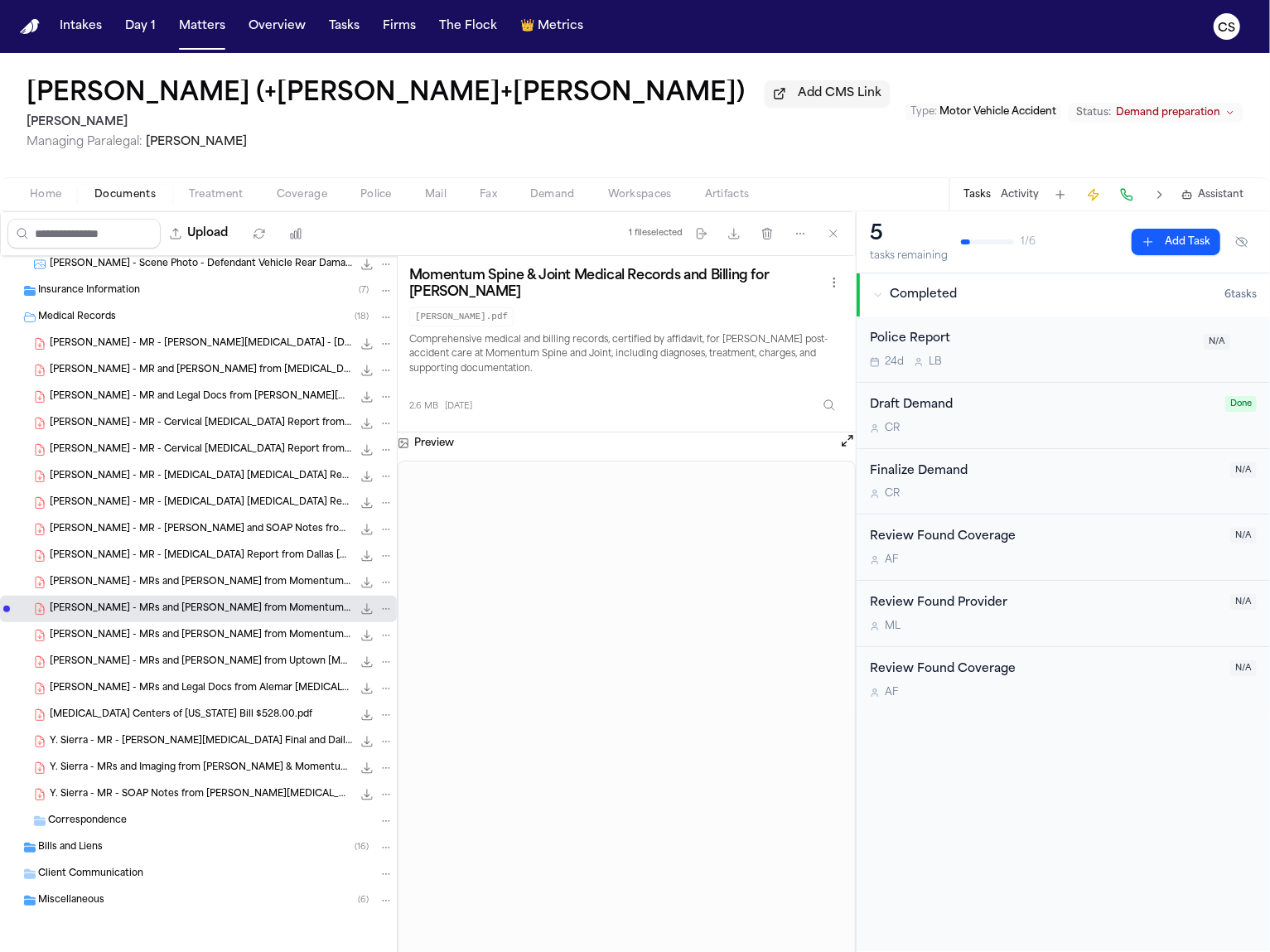
drag, startPoint x: 508, startPoint y: 300, endPoint x: 415, endPoint y: 281, distance: 94.9
click at [415, 281] on h3 "Momentum Spine & Joint Medical Records and Billing for Yandil Meza Vasquez" at bounding box center [616, 284] width 415 height 33
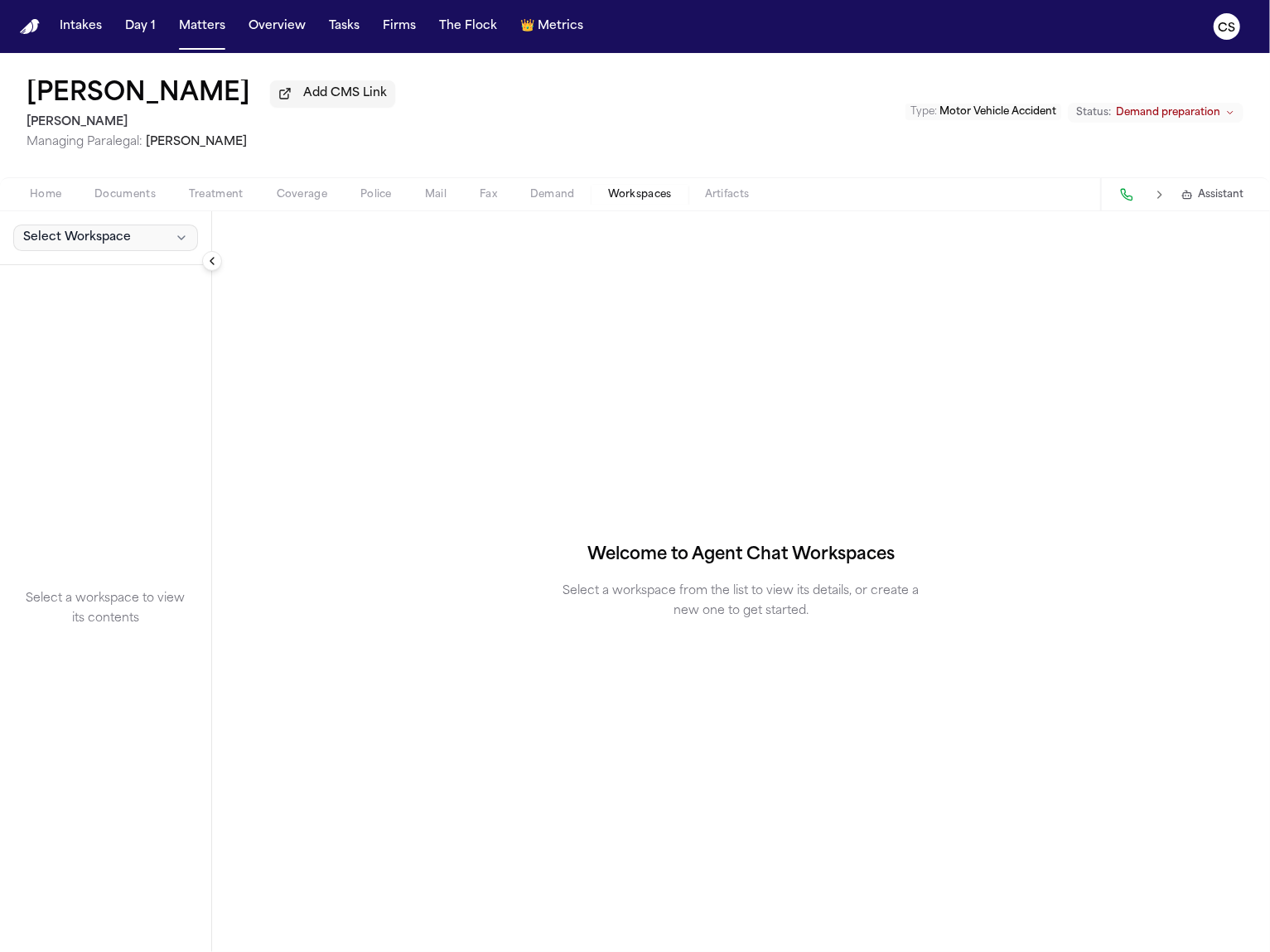
click at [136, 246] on button "Select Workspace" at bounding box center [105, 237] width 185 height 27
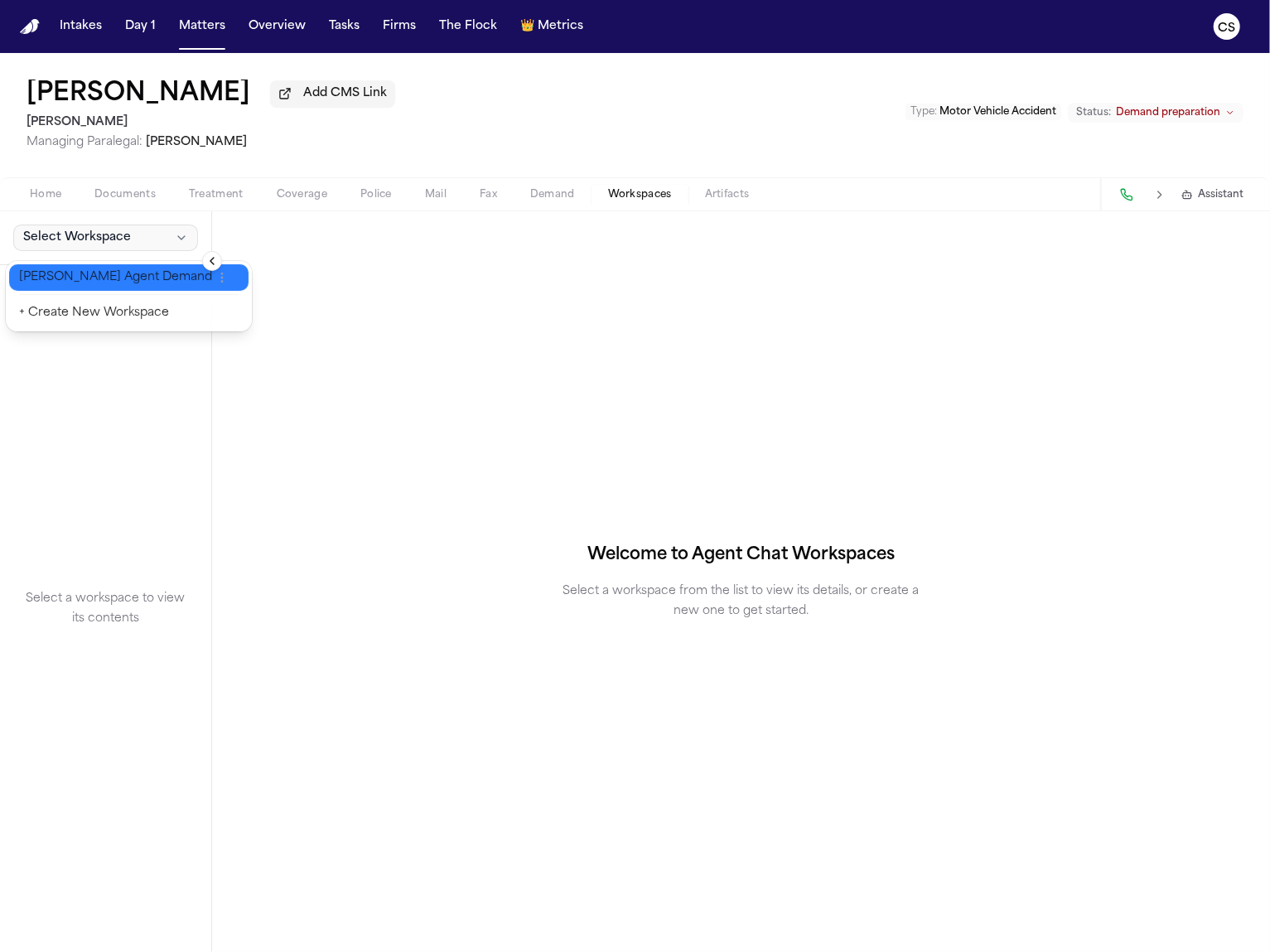
click at [125, 286] on button "[PERSON_NAME] Agent Demand" at bounding box center [128, 277] width 239 height 27
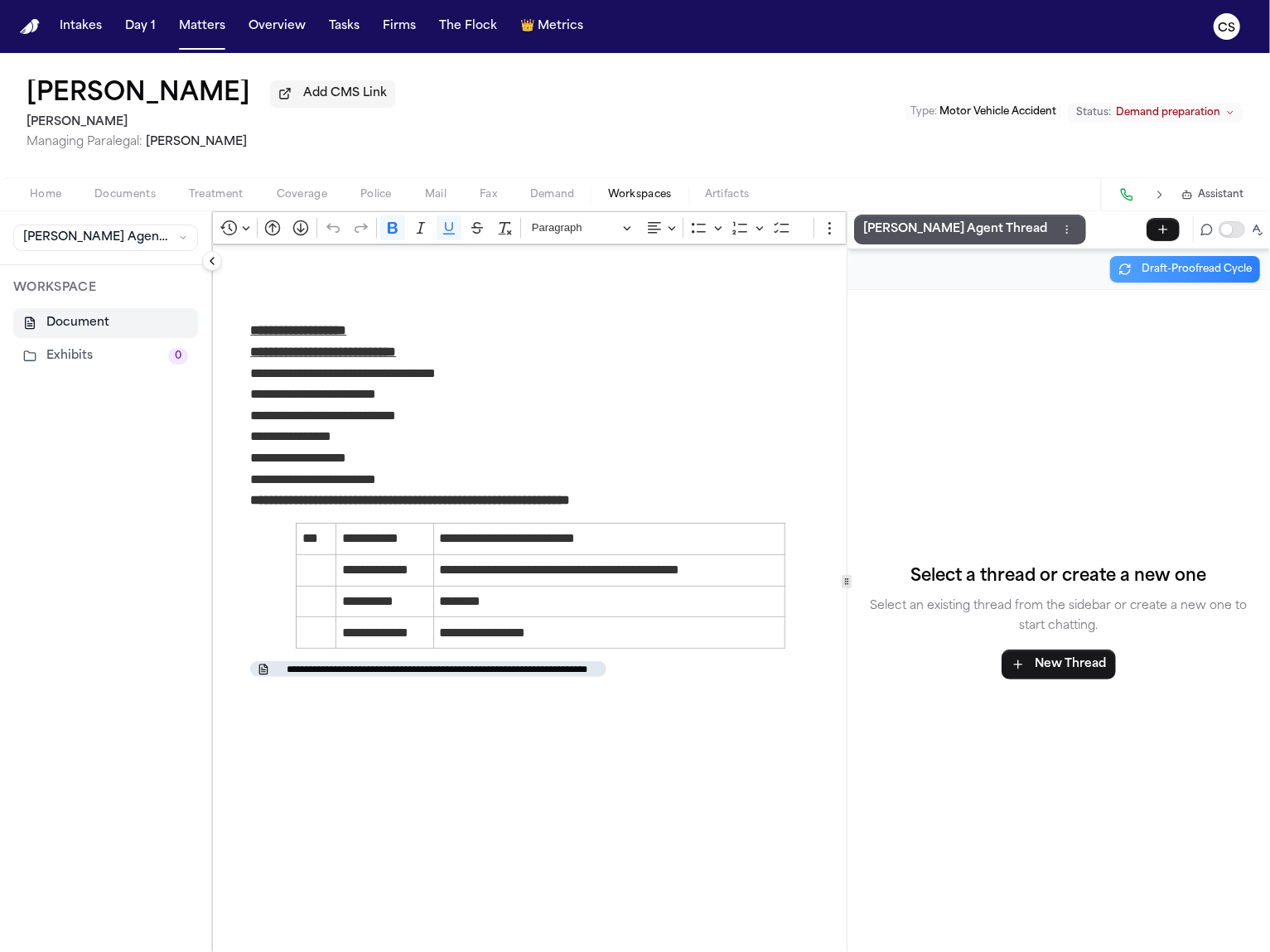
scroll to position [241, 0]
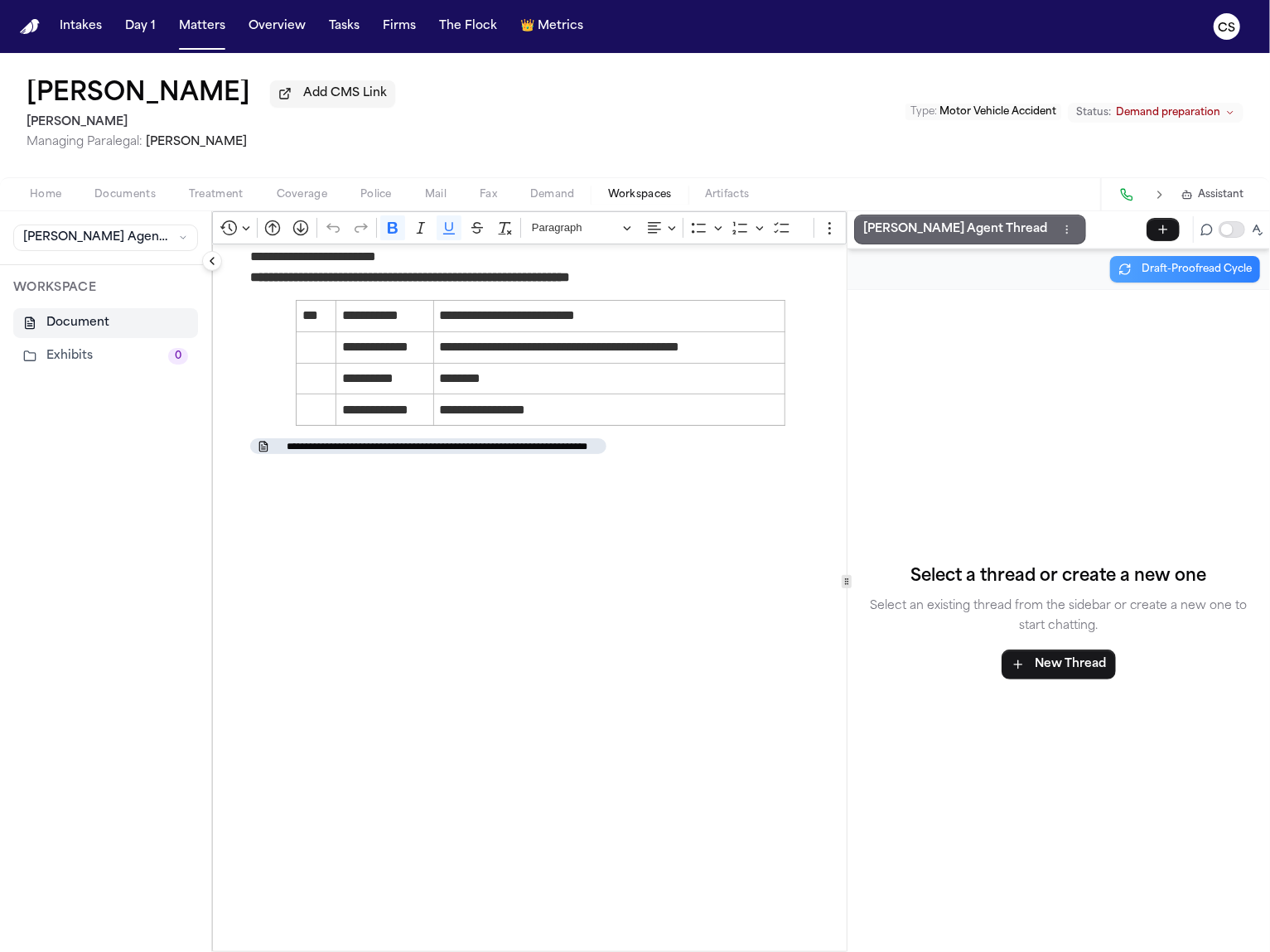
click at [917, 231] on p "[PERSON_NAME] Agent Thread" at bounding box center [956, 230] width 184 height 20
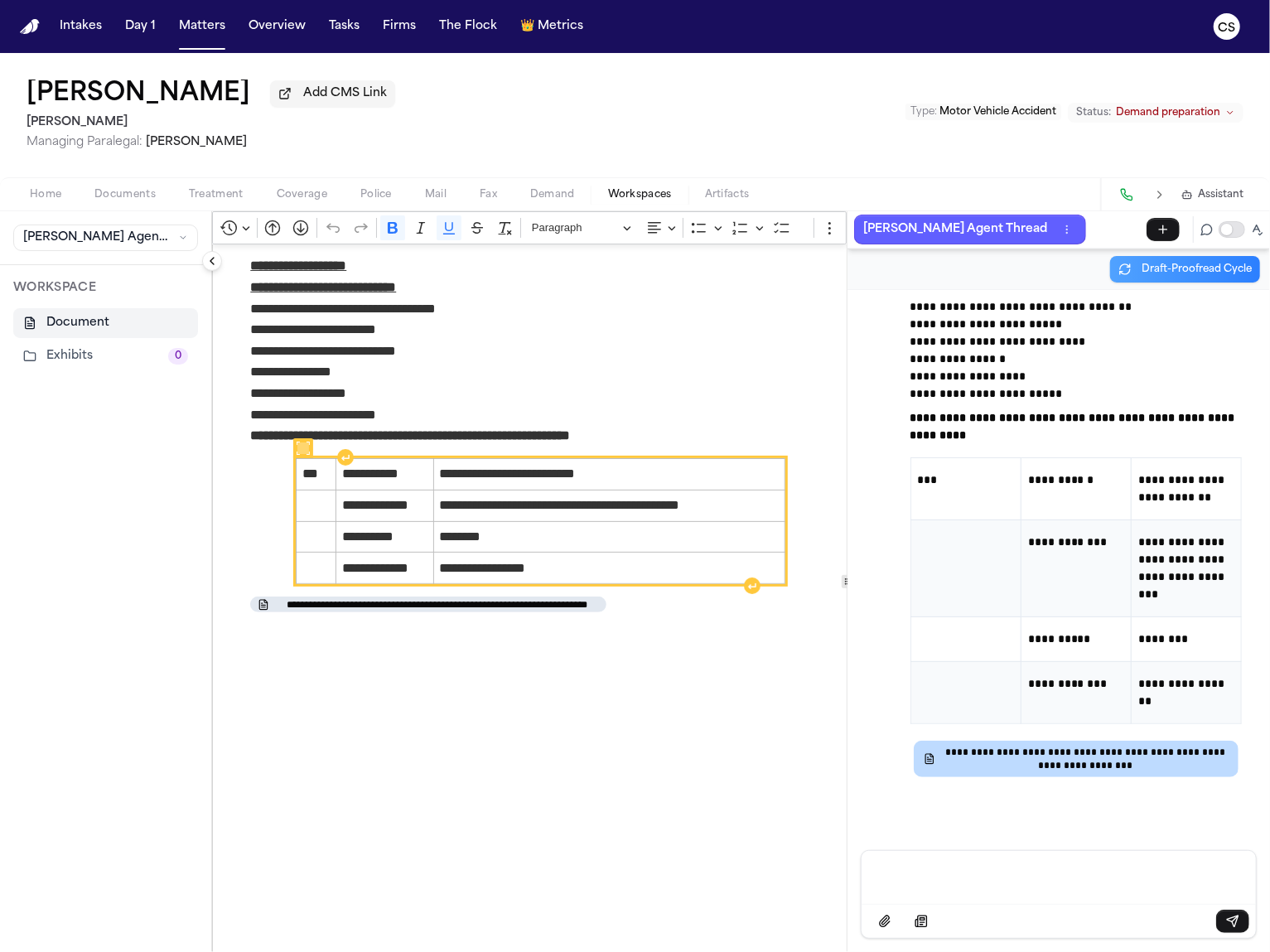
scroll to position [0, 0]
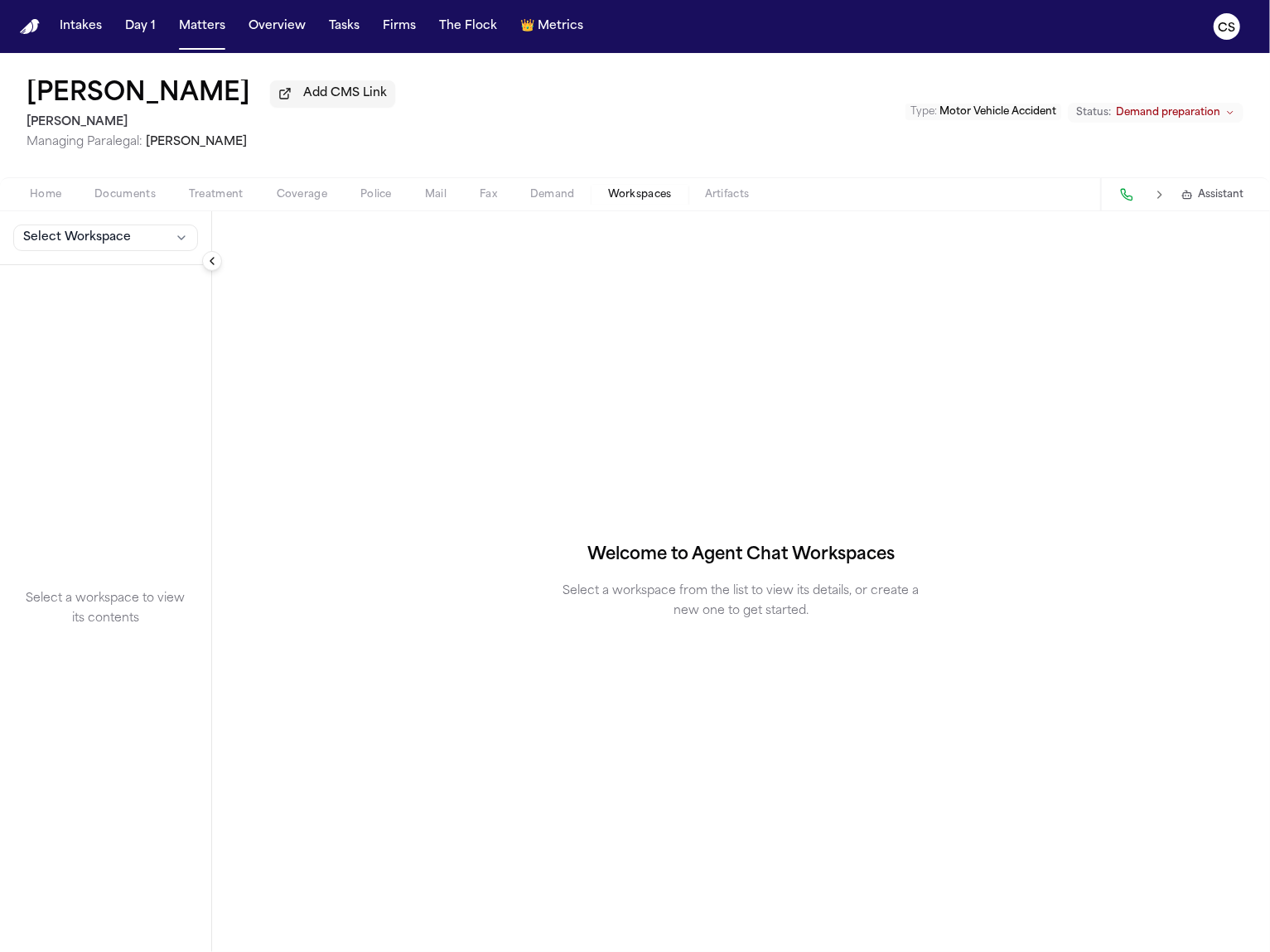
click at [140, 237] on button "Select Workspace" at bounding box center [105, 237] width 185 height 27
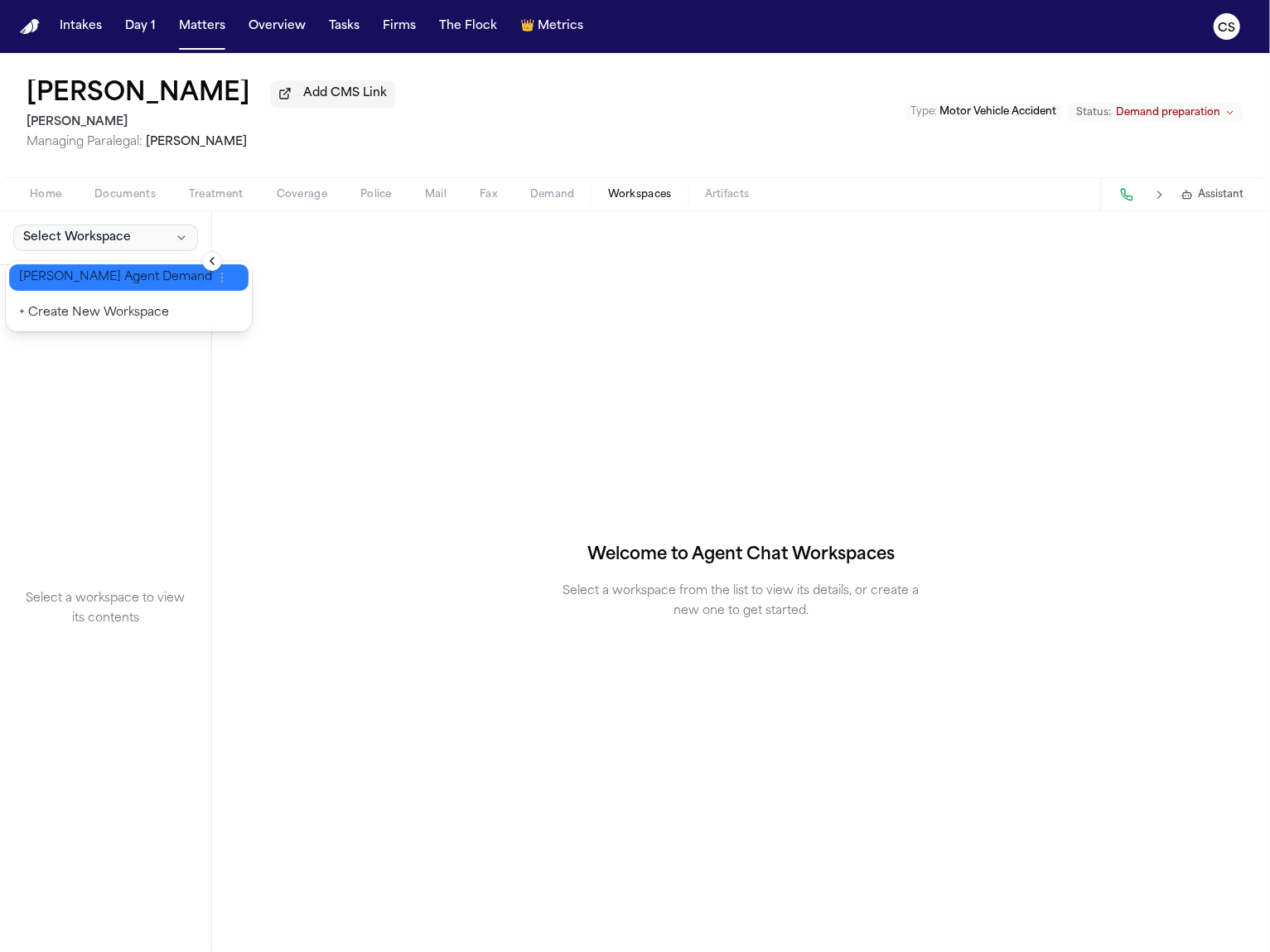
click at [139, 271] on span "Finch Agent Demand" at bounding box center [115, 278] width 193 height 17
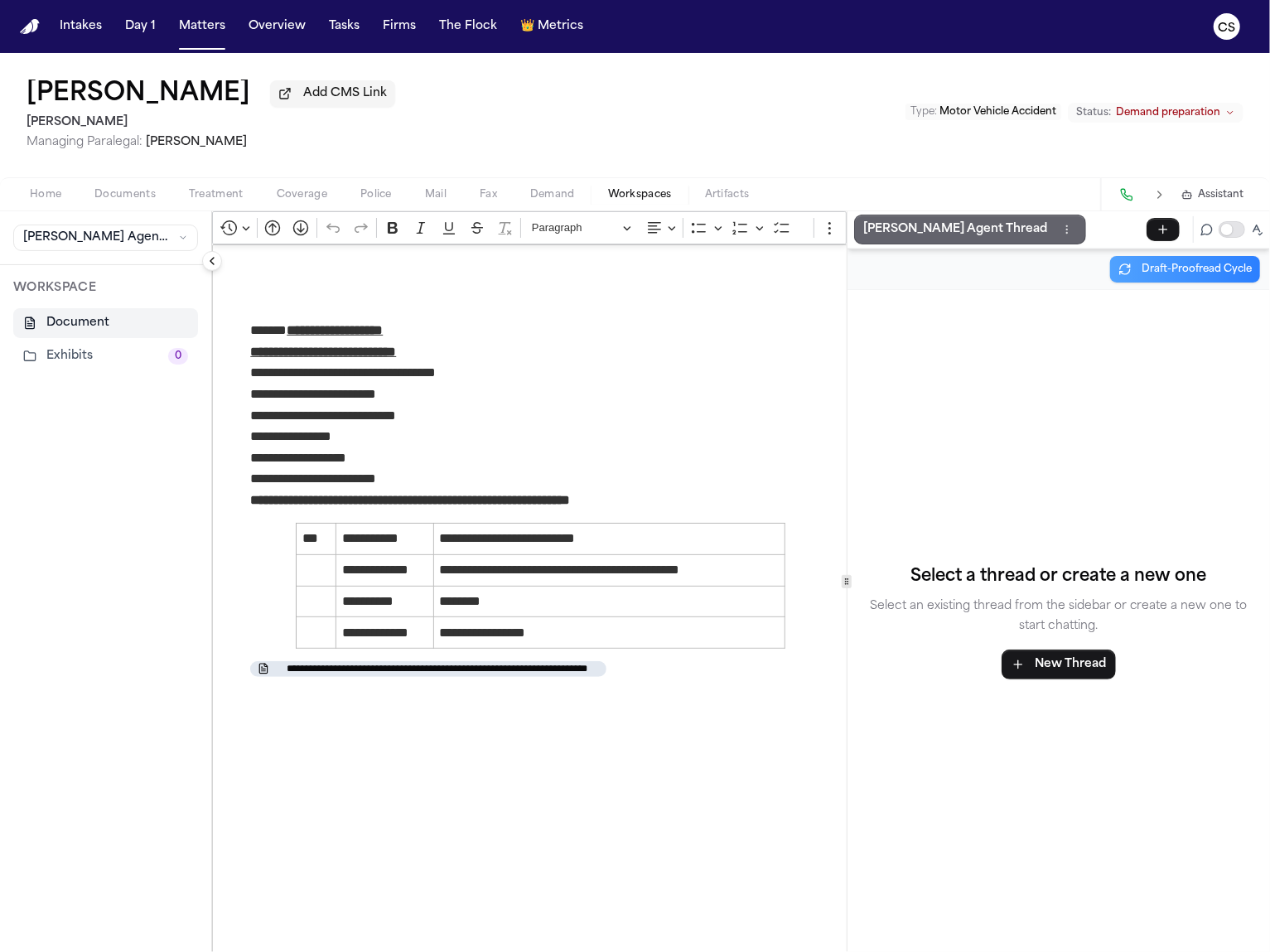
click at [890, 231] on p "Finch Agent Thread" at bounding box center [956, 230] width 184 height 20
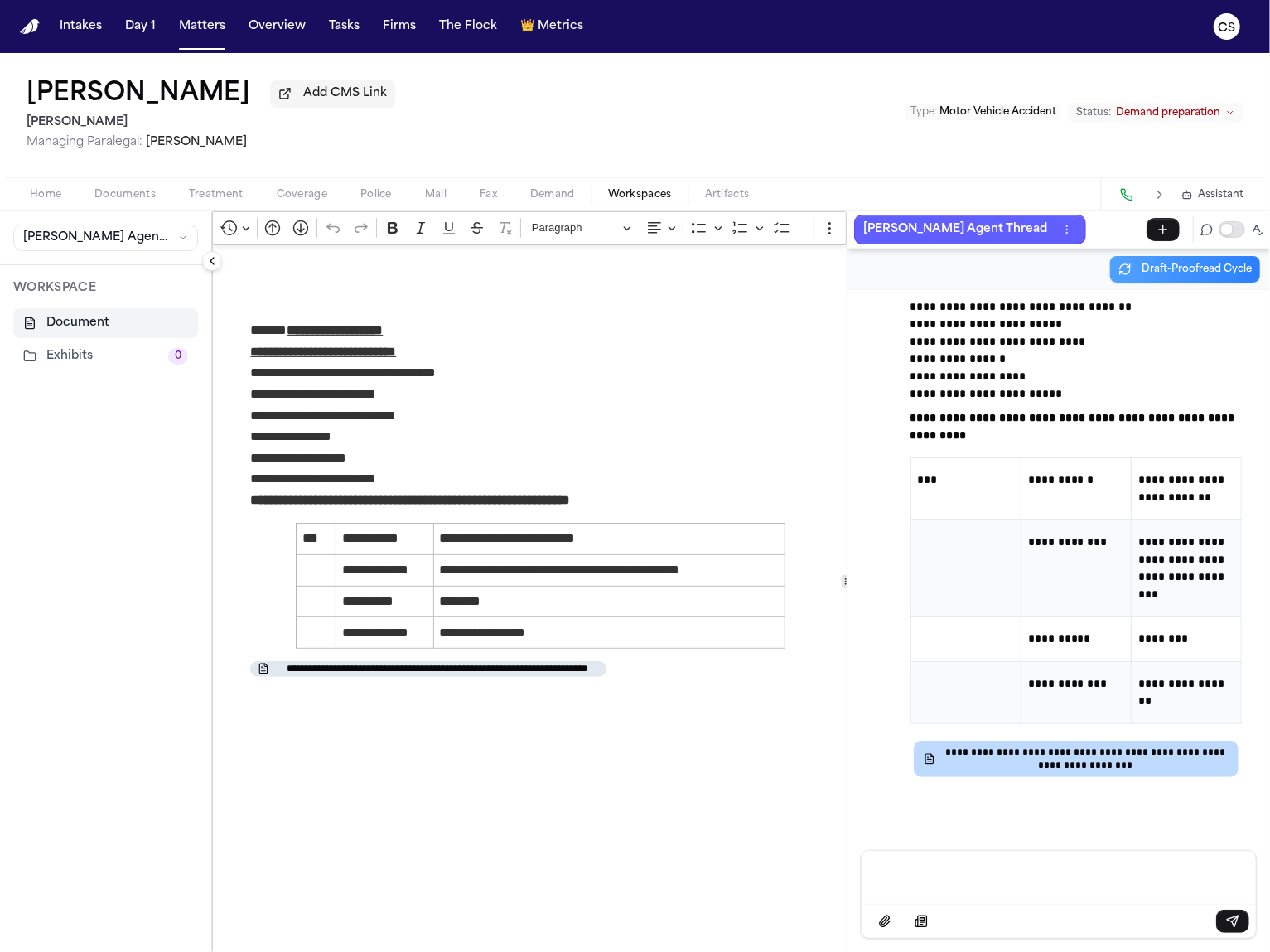
scroll to position [103271, 0]
drag, startPoint x: 17, startPoint y: 134, endPoint x: 133, endPoint y: 130, distance: 116.1
click at [133, 130] on div "Elias Castro Garcia Add CMS Link Luis A. Perez, P.C Managing Paralegal: Jacquel…" at bounding box center [635, 114] width 1270 height 125
copy h2 "[PERSON_NAME]"
click at [563, 198] on span "Demand" at bounding box center [552, 195] width 44 height 13
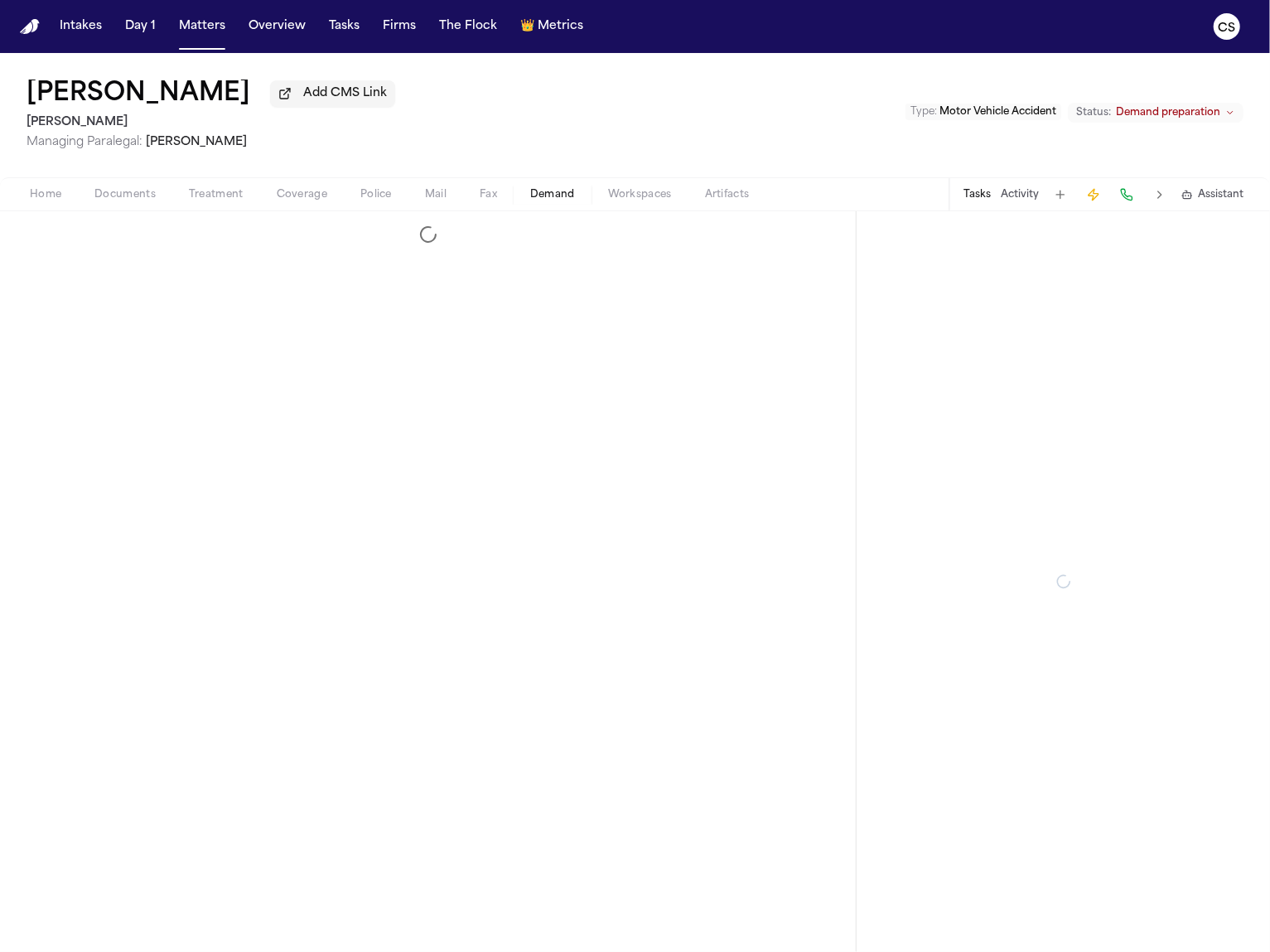
select select "**********"
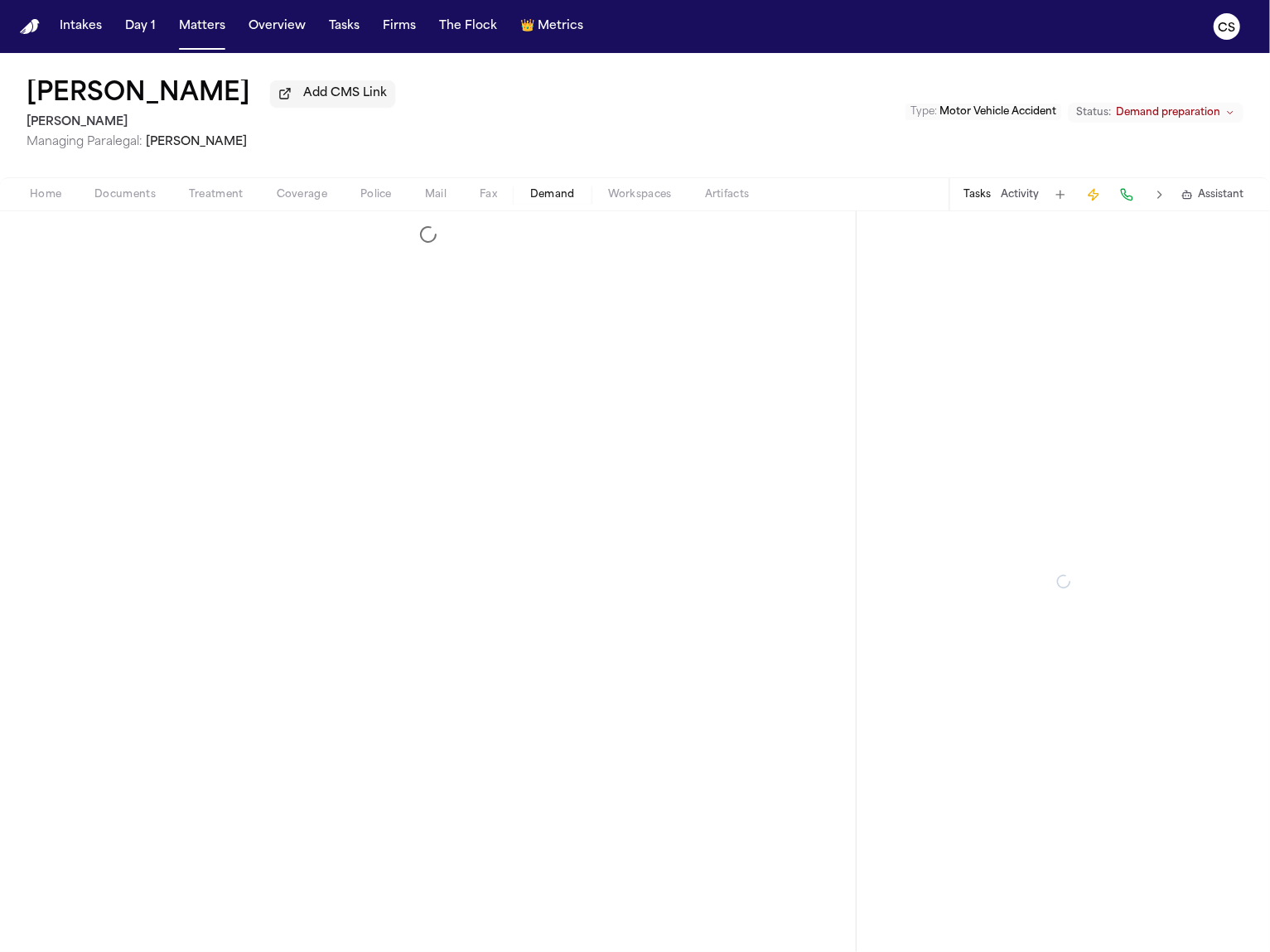
select select "**********"
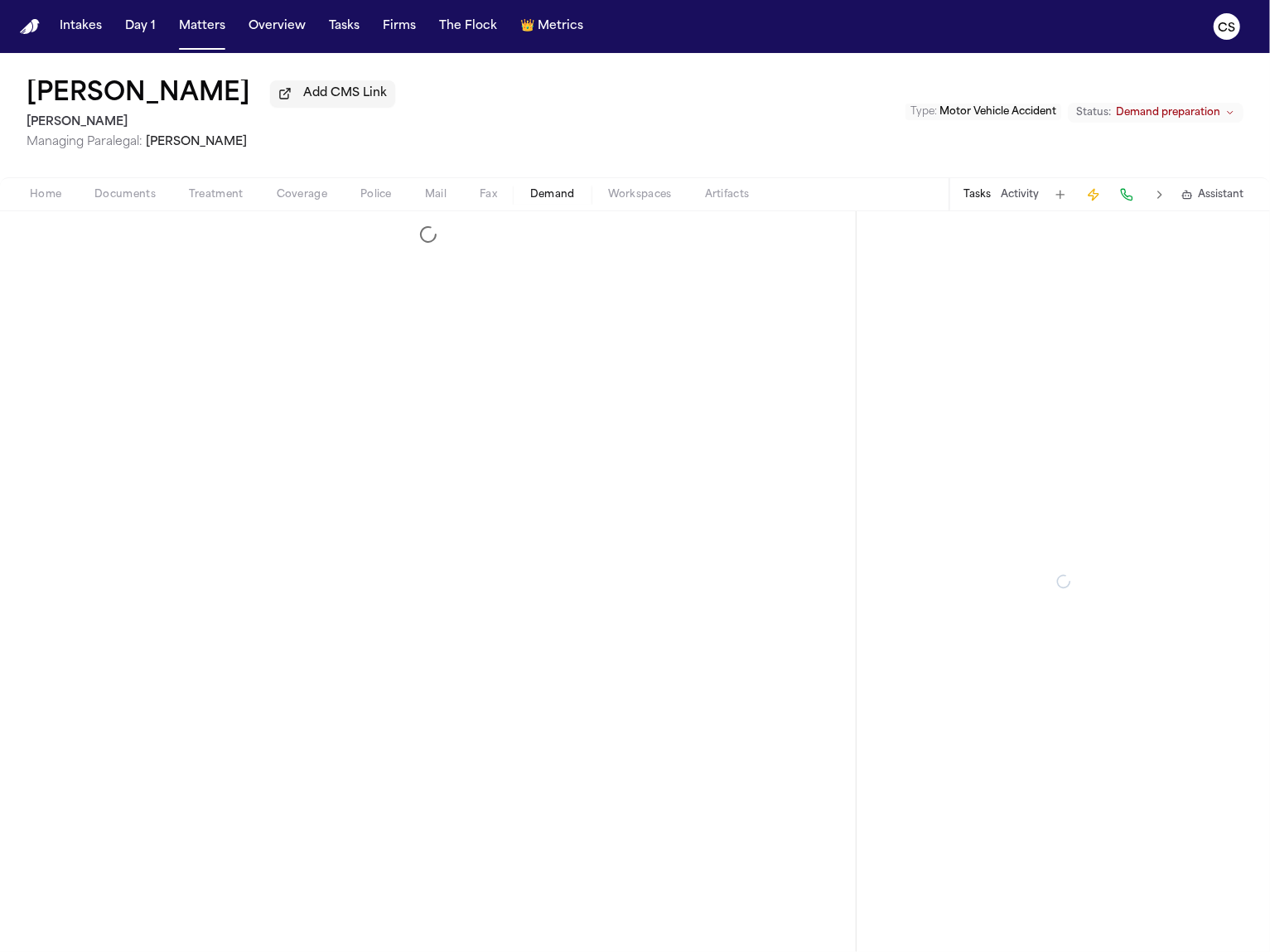
select select "**********"
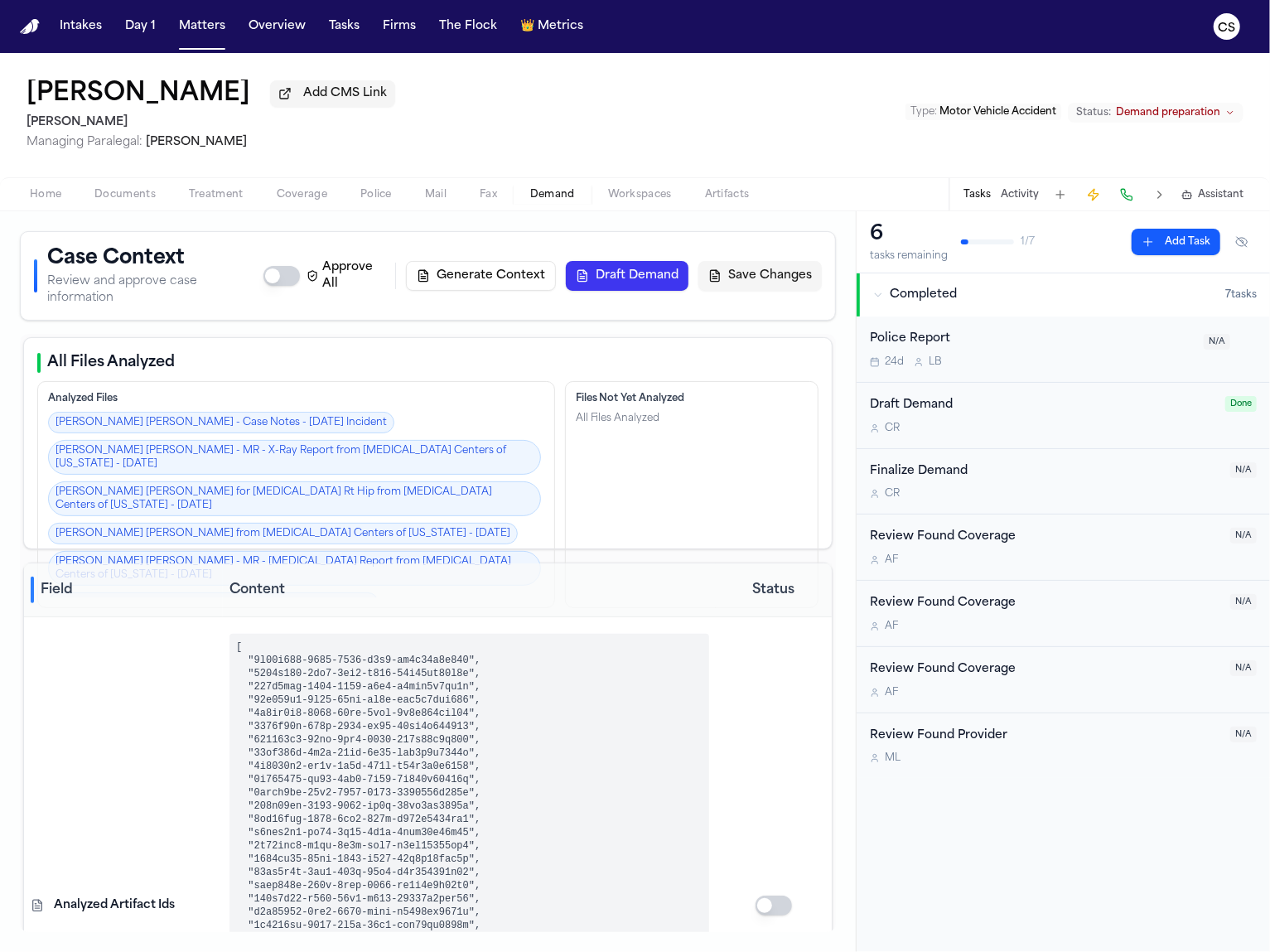
click at [629, 264] on button "Draft Demand" at bounding box center [627, 276] width 123 height 30
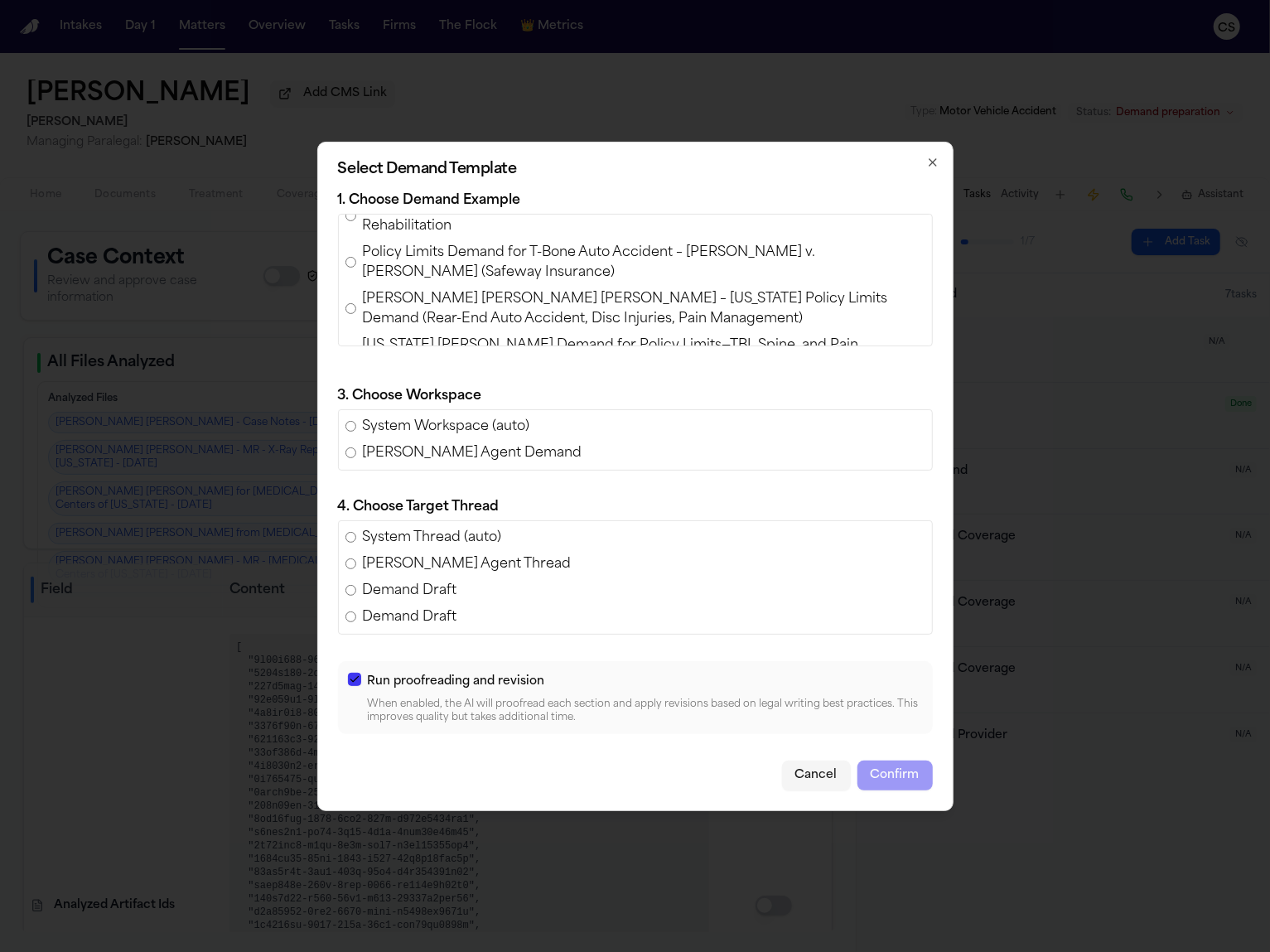
scroll to position [133, 0]
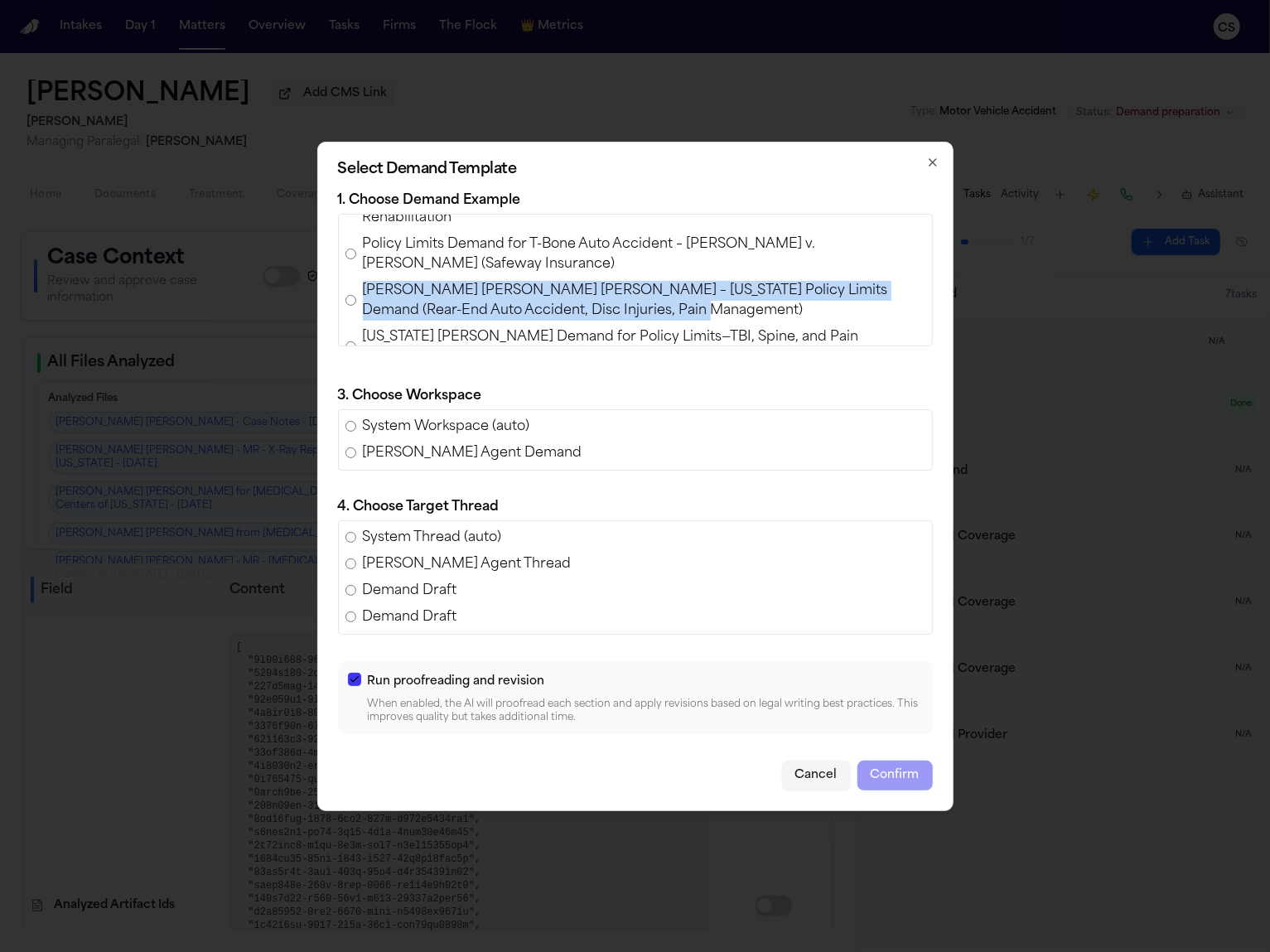
drag, startPoint x: 364, startPoint y: 292, endPoint x: 693, endPoint y: 304, distance: 329.2
click at [693, 304] on span "Ashlyn Thomas v. Shayan Tabe Ahmadi – Texas Policy Limits Demand (Rear-End Auto…" at bounding box center [644, 300] width 562 height 40
copy span "Ashlyn Thomas v. Shayan Tabe Ahmadi – Texas Policy Limits Demand (Rear-End Auto…"
click at [816, 773] on button "Cancel" at bounding box center [816, 776] width 68 height 30
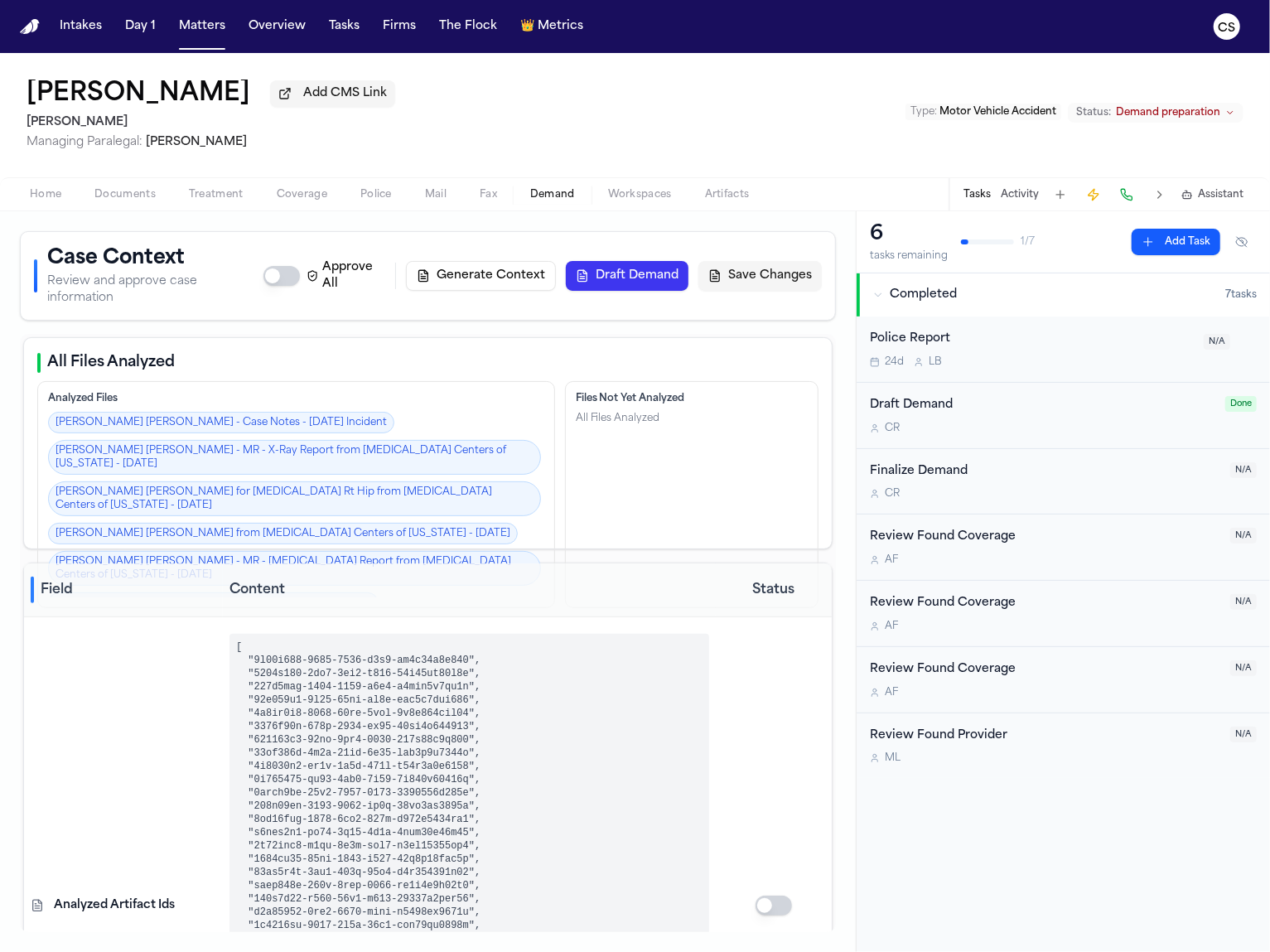
drag, startPoint x: 145, startPoint y: 129, endPoint x: 5, endPoint y: 134, distance: 140.1
click at [5, 134] on div "Elias Castro Garcia Add CMS Link Luis A. Perez, P.C Managing Paralegal: Jacquel…" at bounding box center [635, 114] width 1270 height 125
copy h2 "[PERSON_NAME]"
click at [606, 271] on button "Draft Demand" at bounding box center [627, 276] width 123 height 30
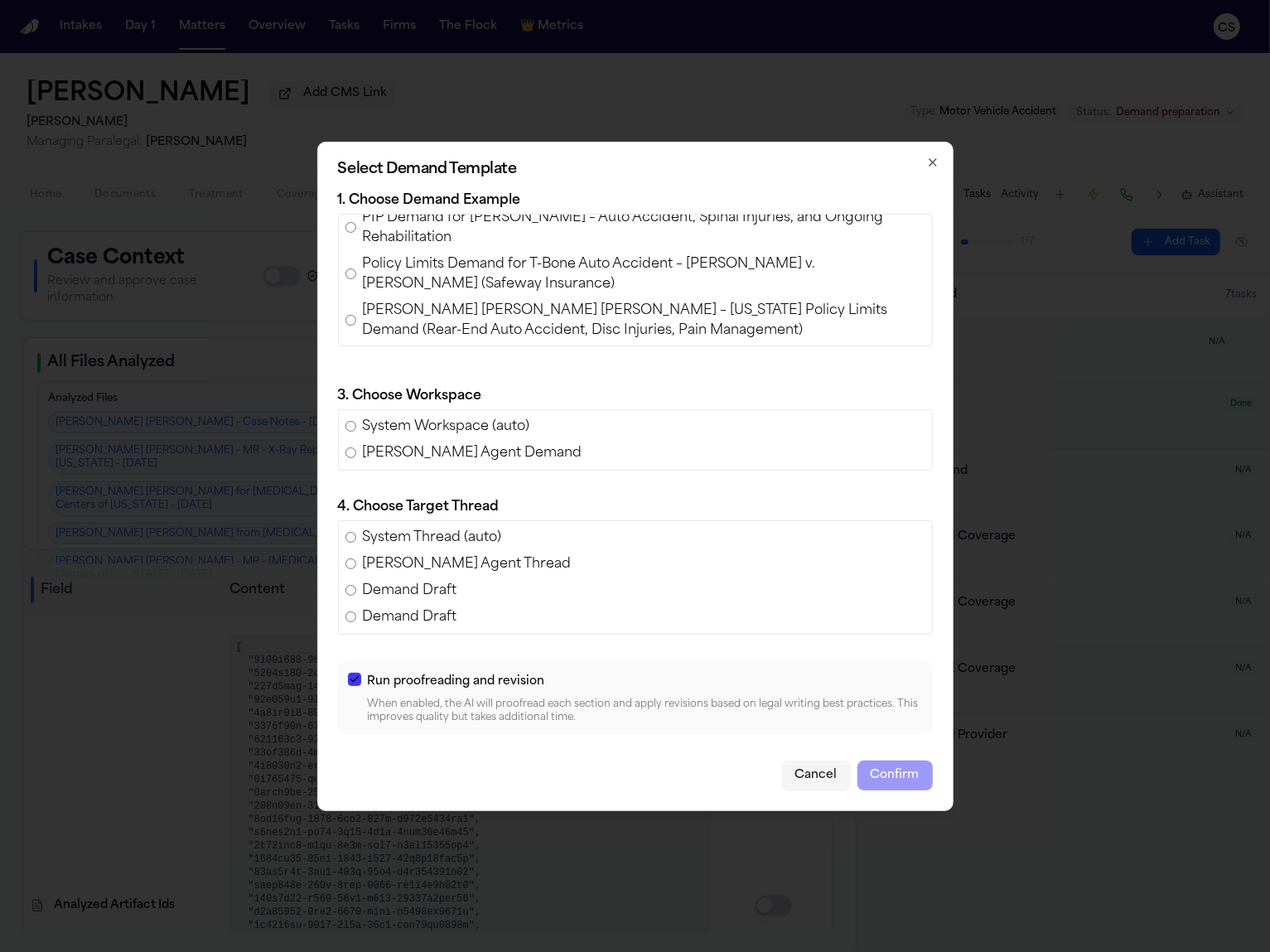
scroll to position [163, 0]
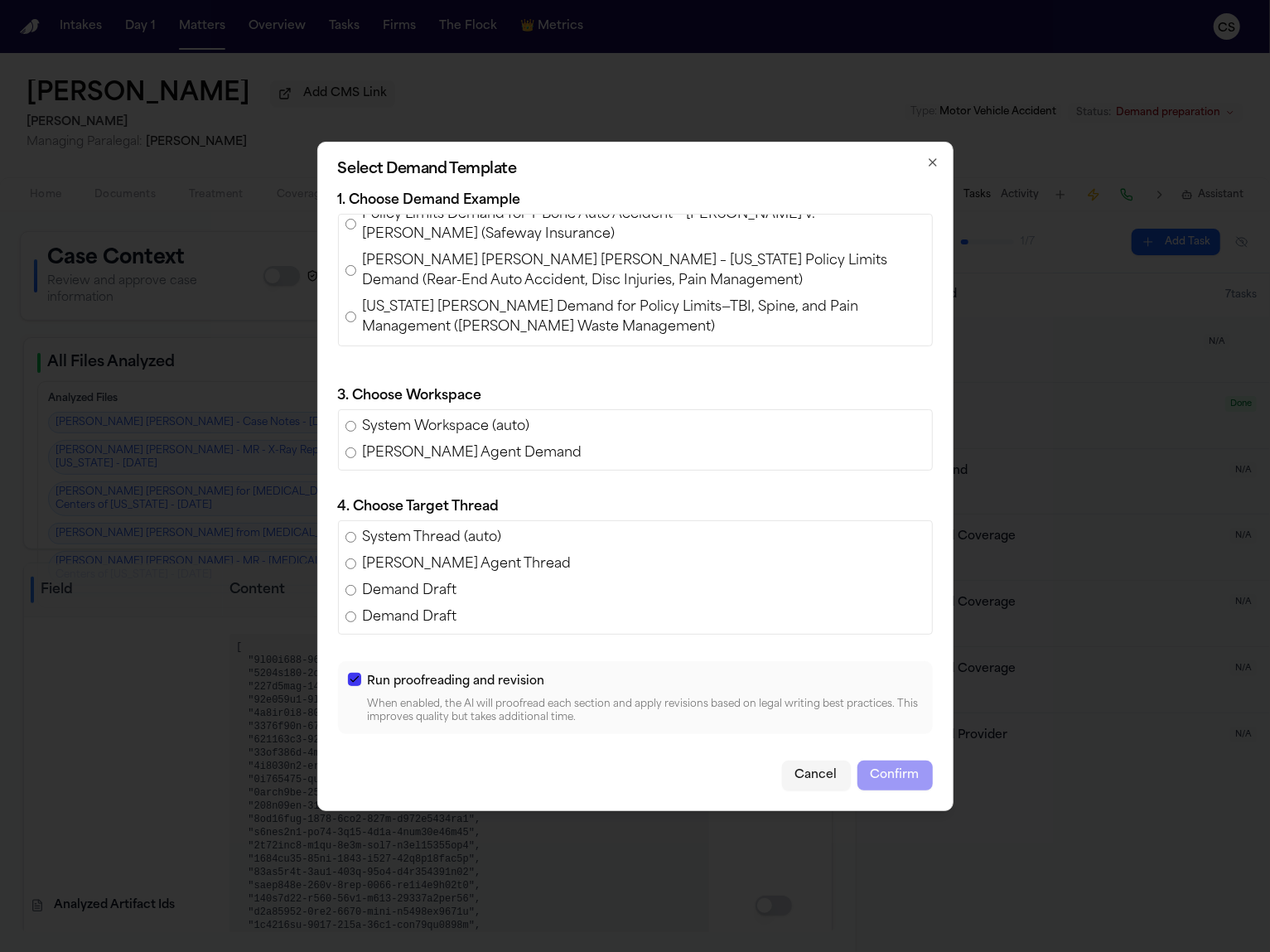
click at [399, 270] on span "Ashlyn Thomas v. Shayan Tabe Ahmadi – Texas Policy Limits Demand (Rear-End Auto…" at bounding box center [644, 271] width 562 height 40
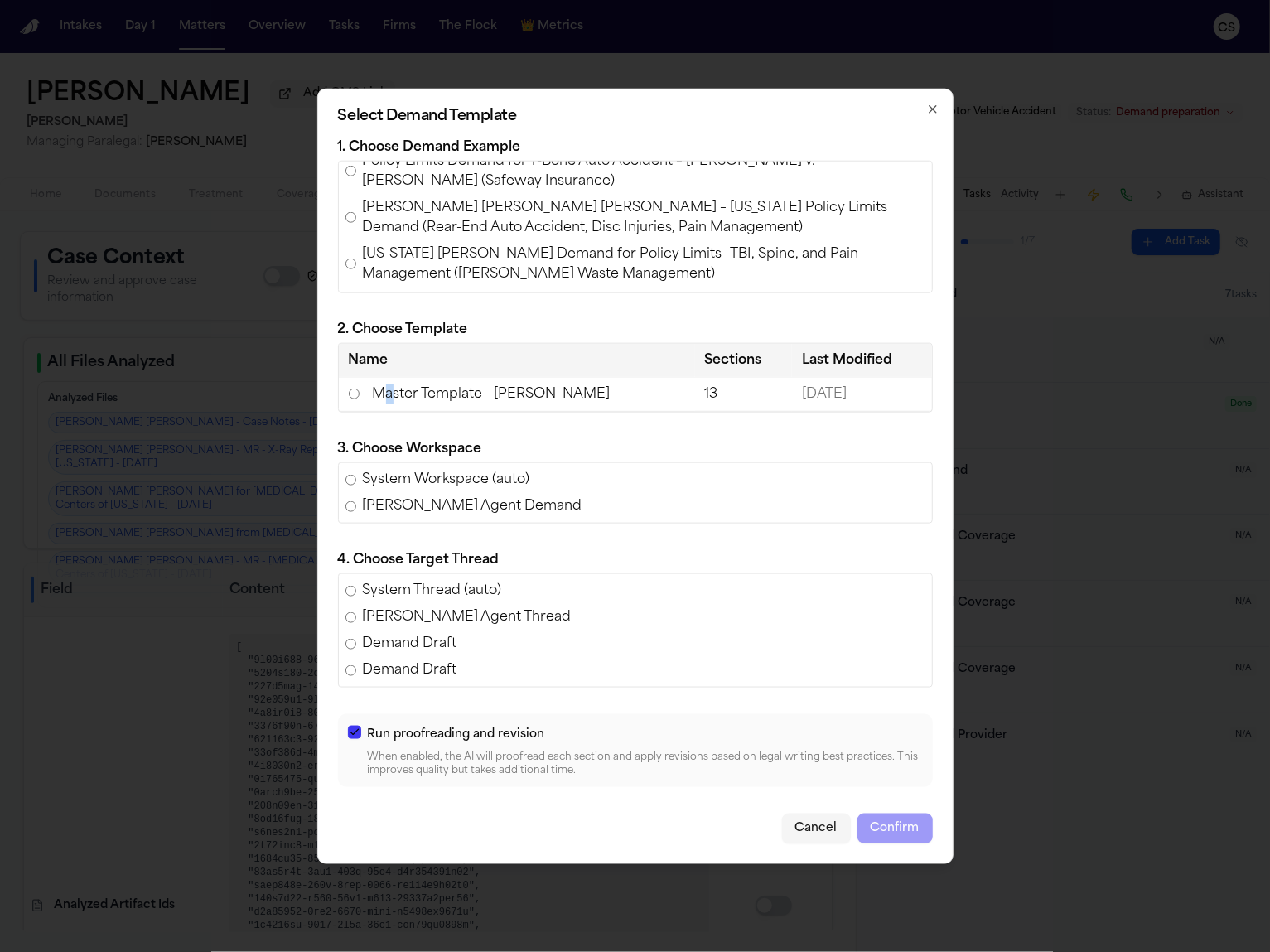
click at [389, 391] on td "Master Template - Luis Perez" at bounding box center [517, 393] width 357 height 34
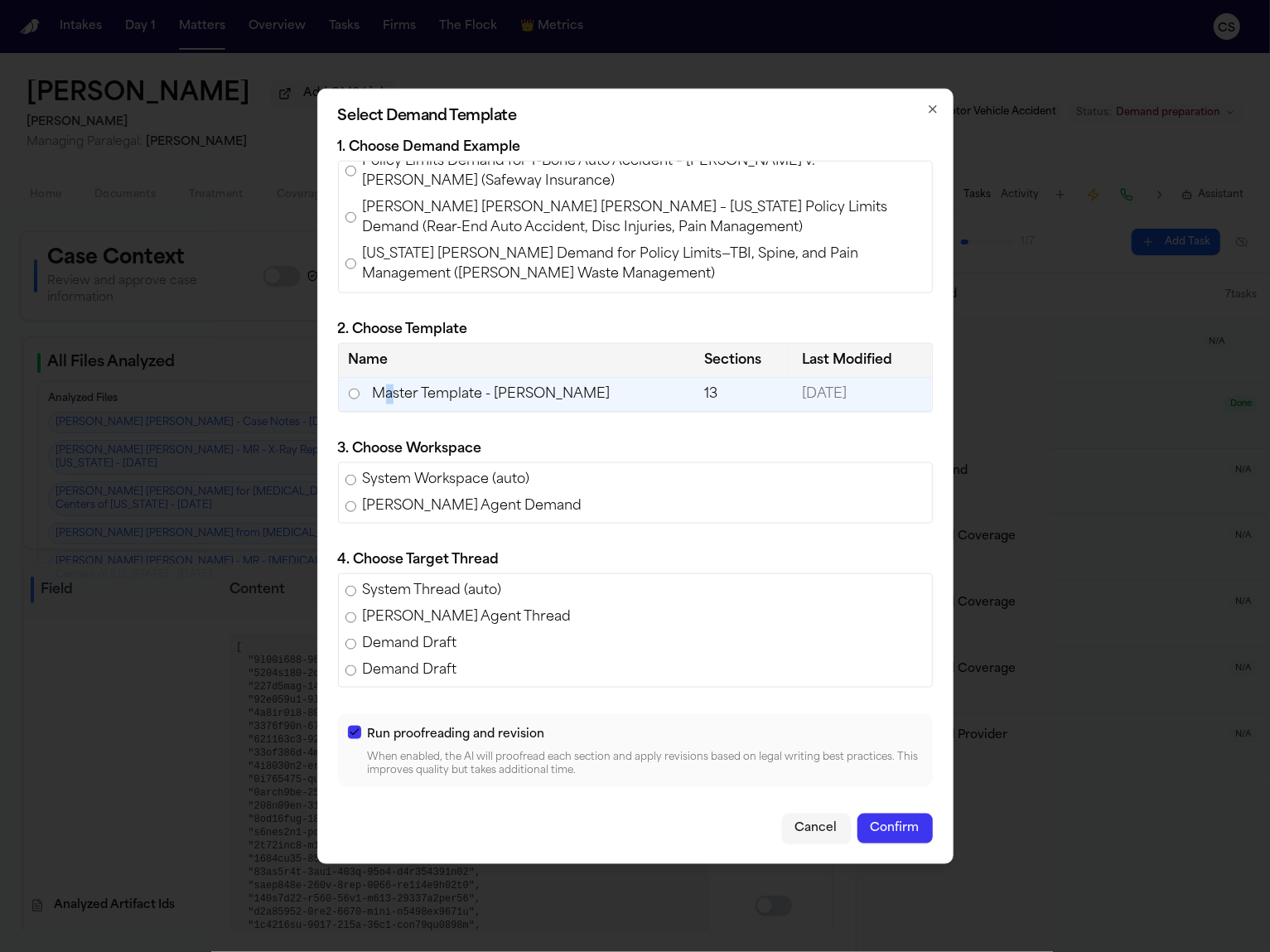
click at [889, 834] on button "Confirm" at bounding box center [896, 828] width 76 height 30
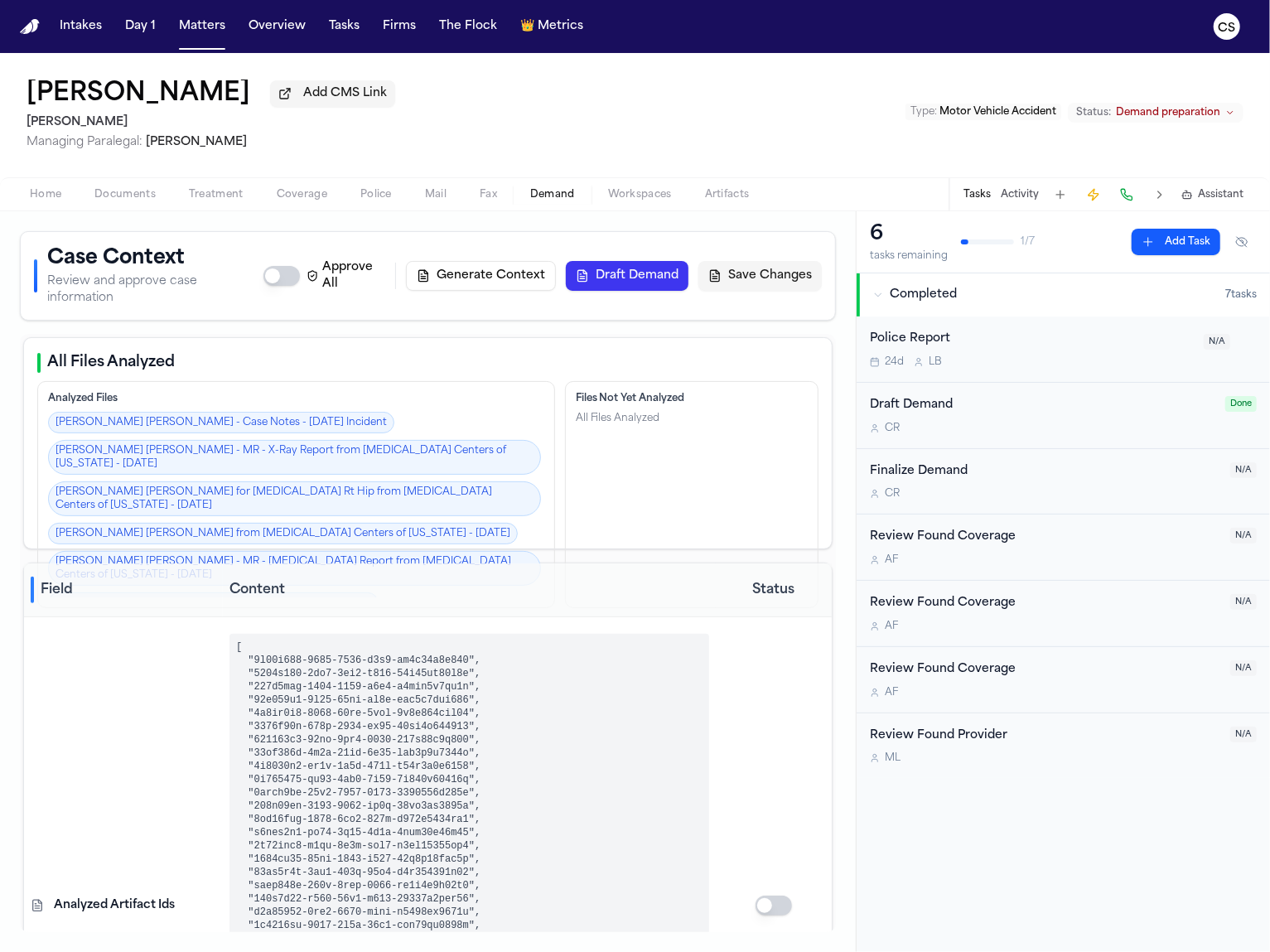
click at [641, 272] on button "Draft Demand" at bounding box center [627, 276] width 123 height 30
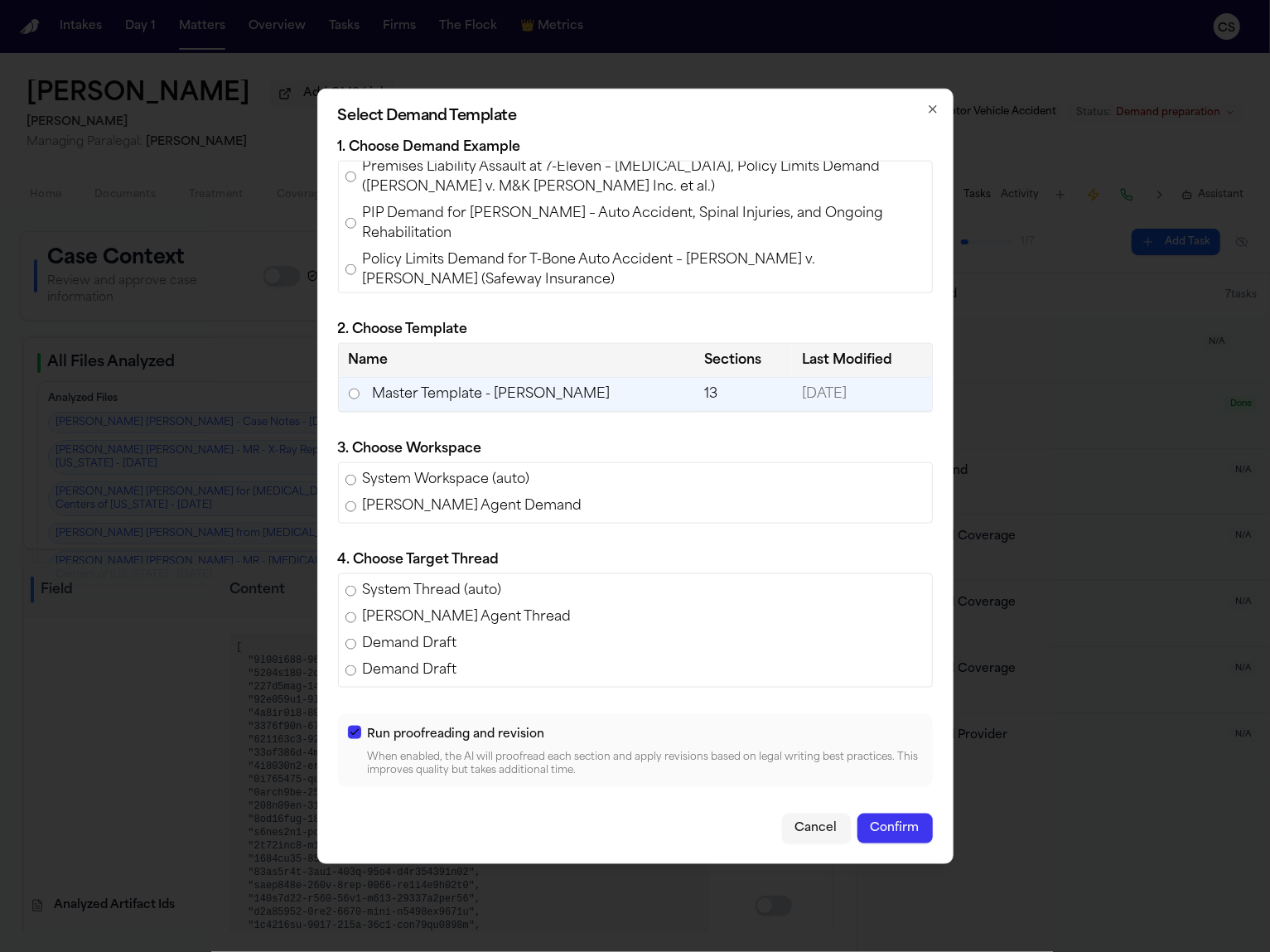
scroll to position [65, 0]
click at [926, 105] on icon "button" at bounding box center [933, 108] width 13 height 13
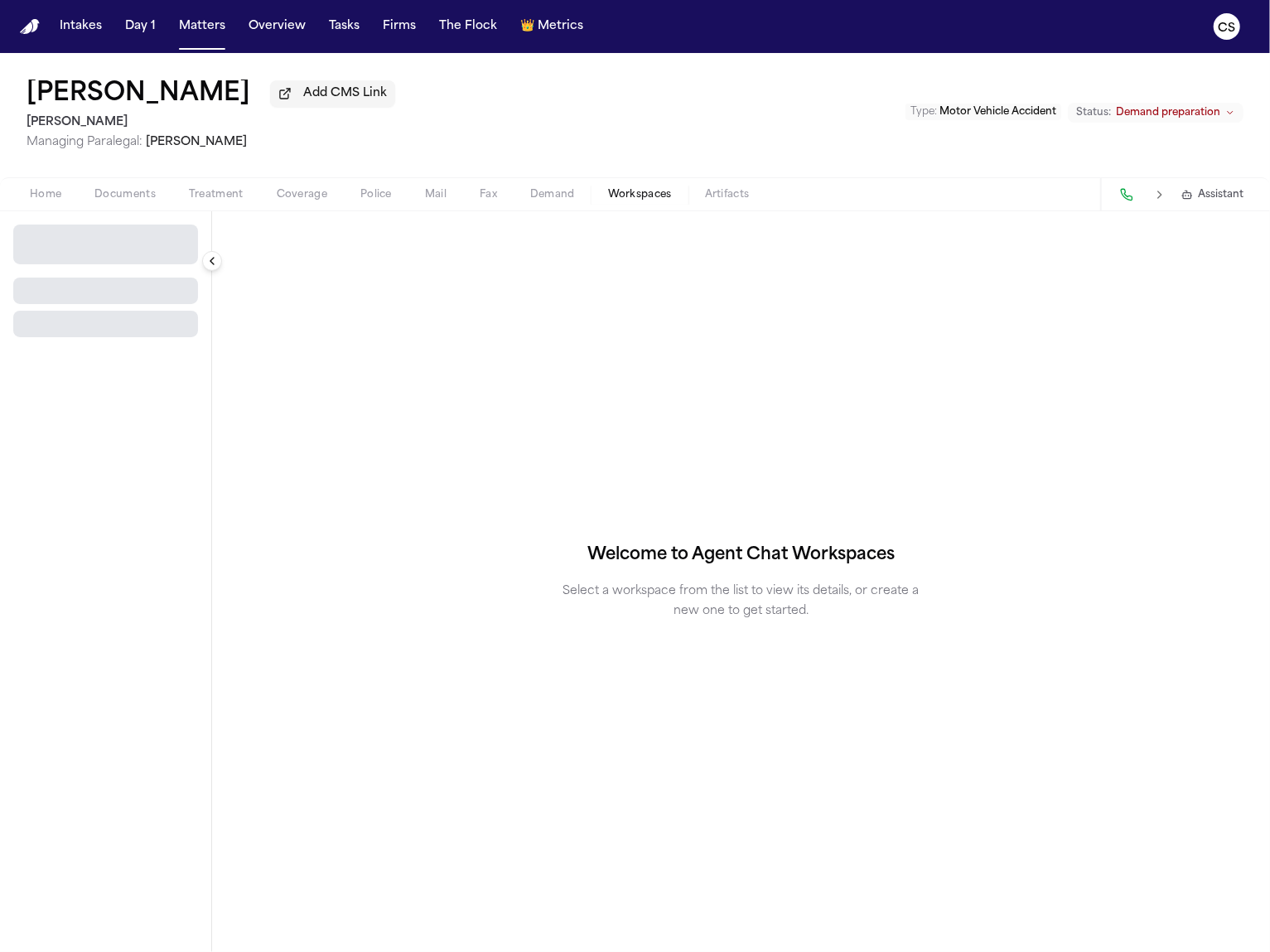
click at [644, 205] on span "button" at bounding box center [640, 204] width 84 height 2
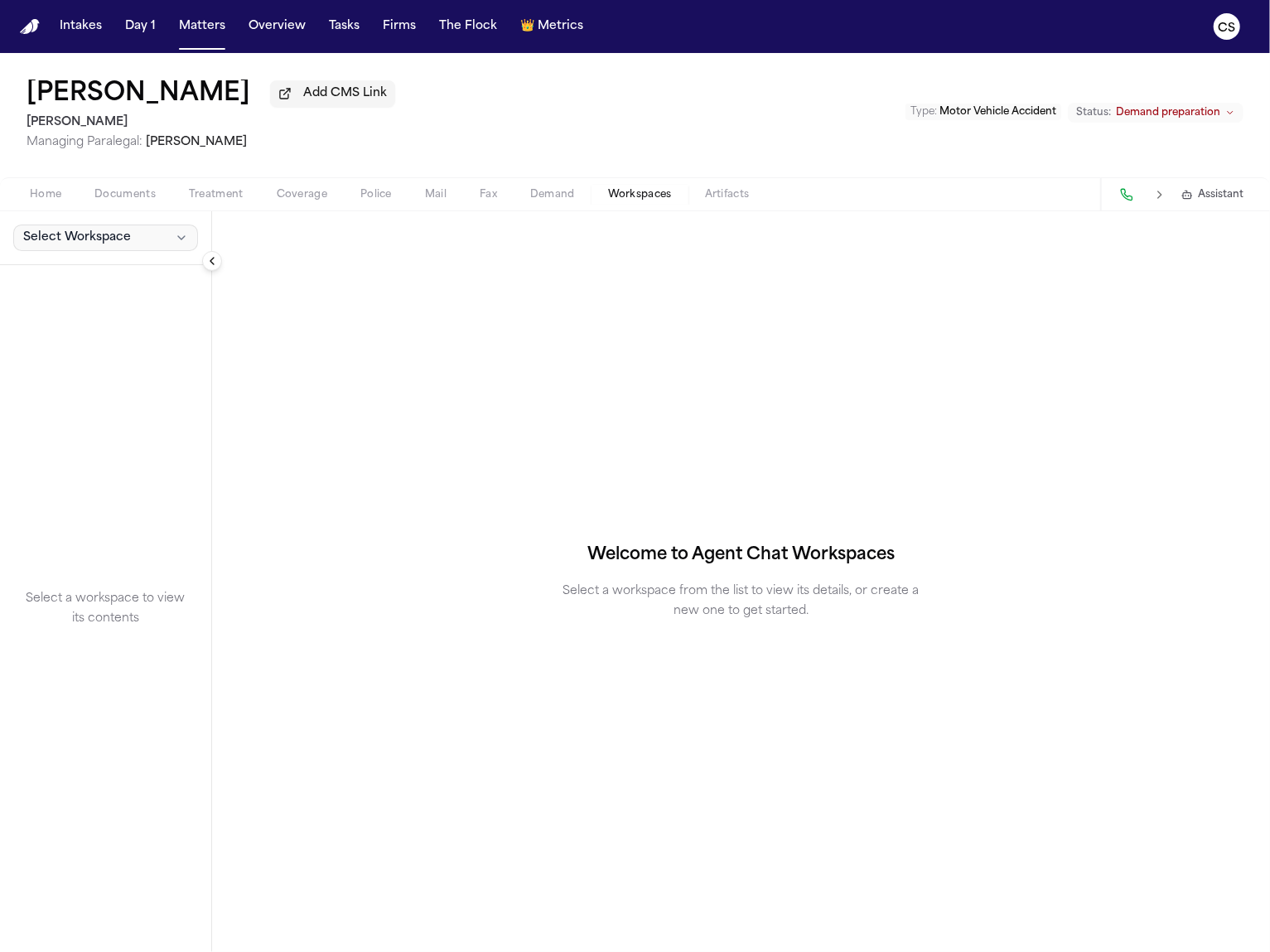
drag, startPoint x: 121, startPoint y: 251, endPoint x: 123, endPoint y: 240, distance: 11.2
click at [122, 246] on button "Select Workspace" at bounding box center [105, 237] width 185 height 27
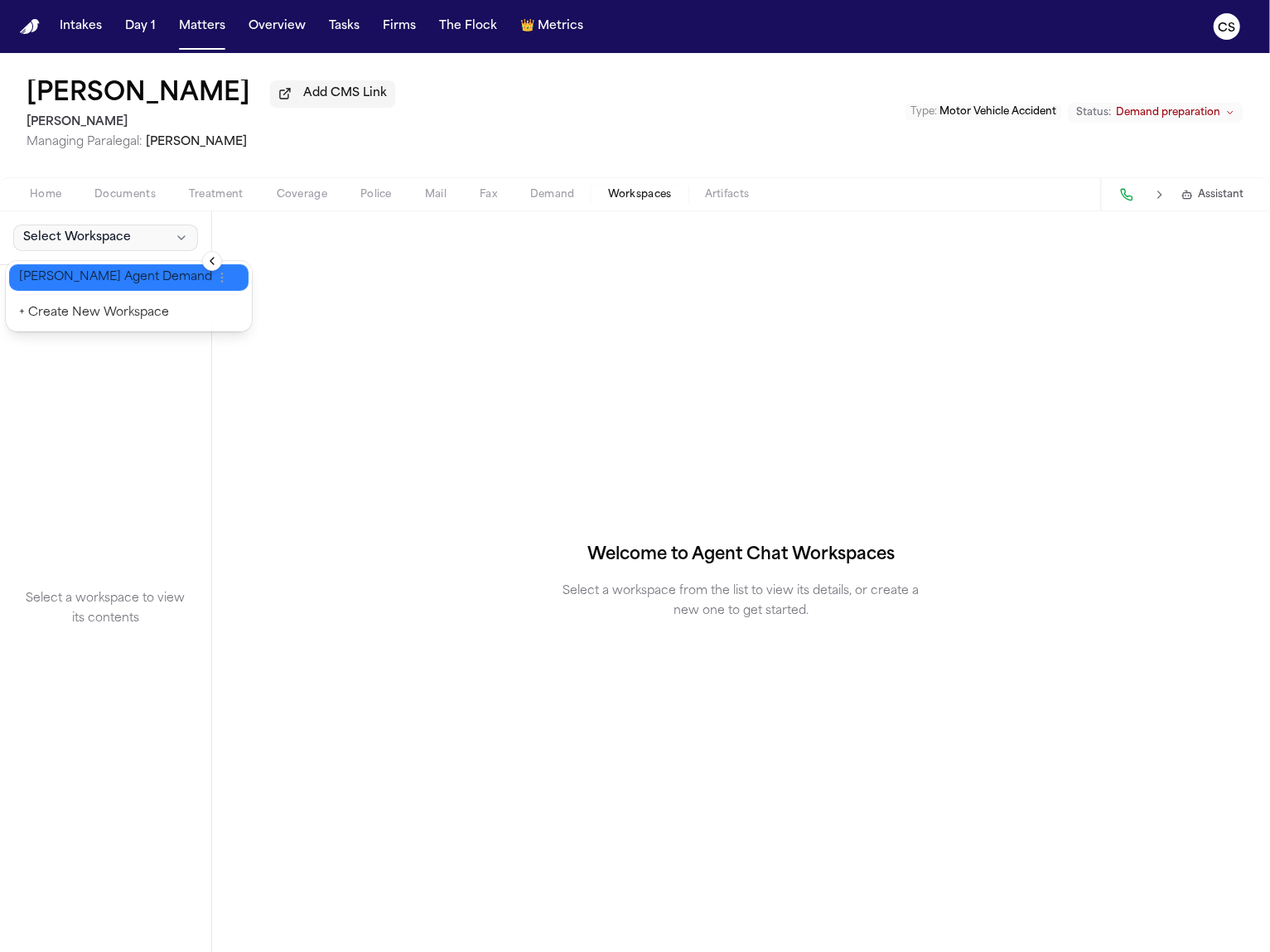
click at [116, 270] on span "[PERSON_NAME] Agent Demand" at bounding box center [115, 278] width 193 height 17
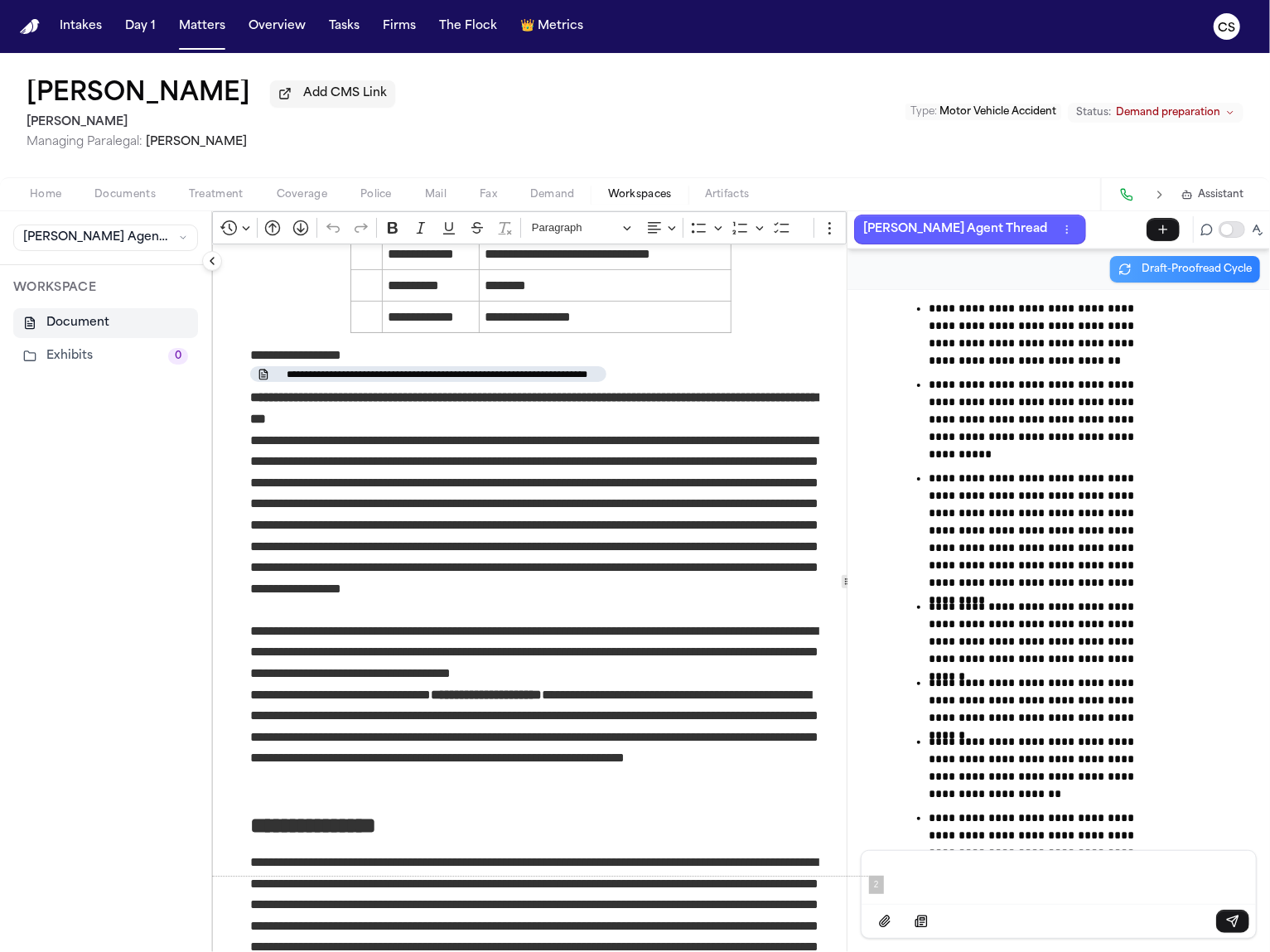
scroll to position [211, 0]
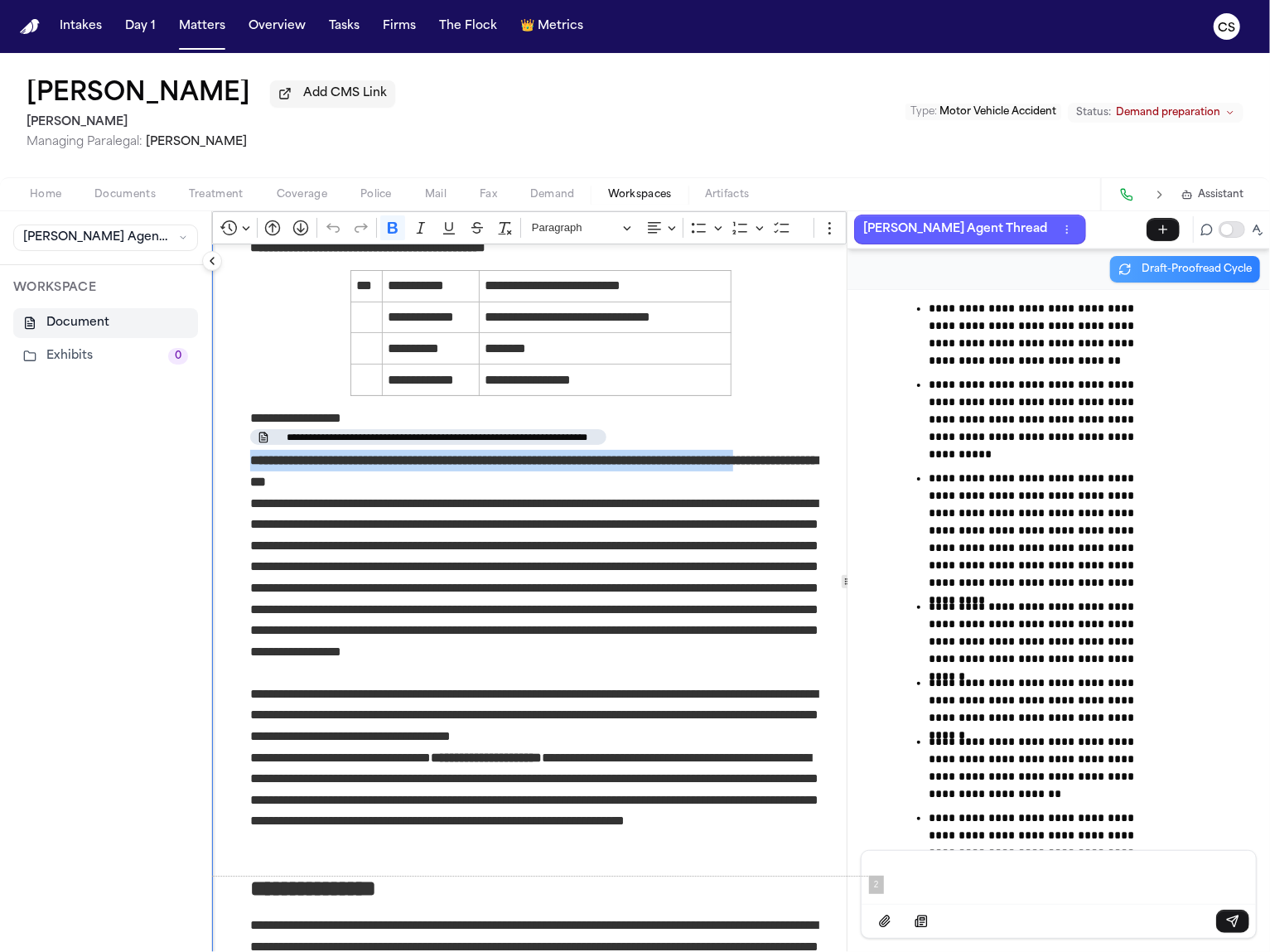
drag, startPoint x: 251, startPoint y: 470, endPoint x: 385, endPoint y: 478, distance: 134.2
click at [385, 478] on p "**********" at bounding box center [540, 471] width 581 height 42
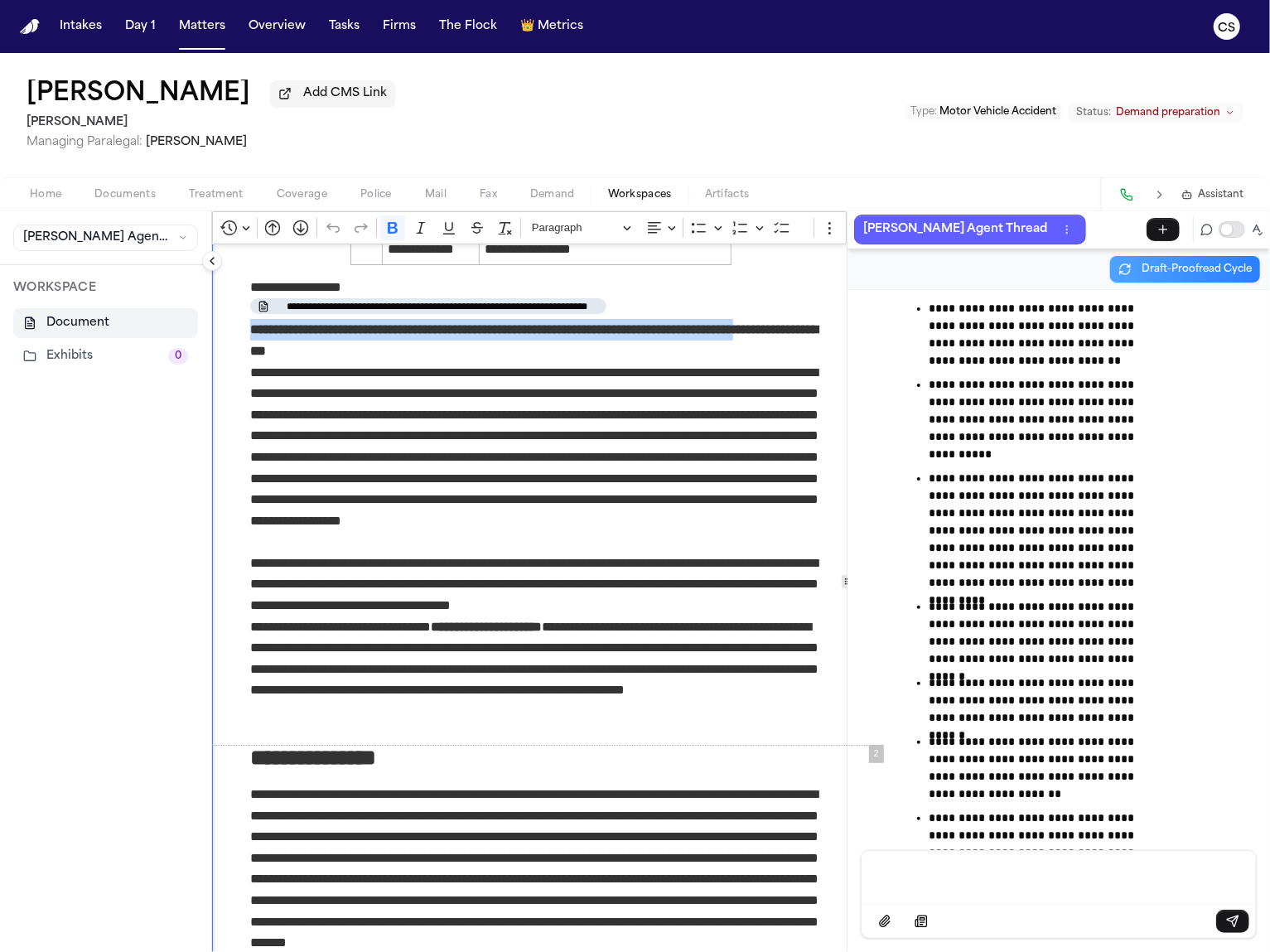
scroll to position [0, 0]
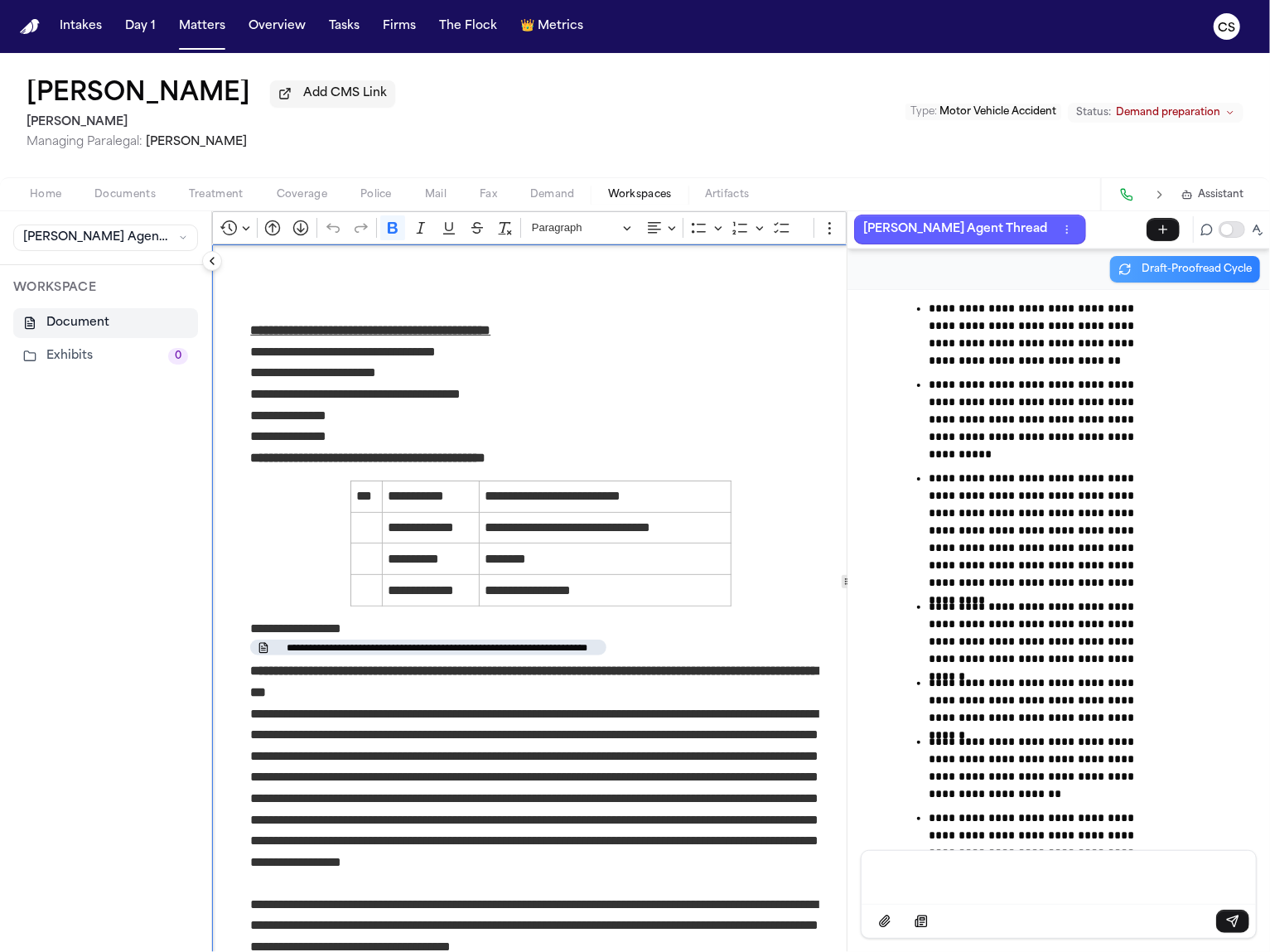
click at [357, 630] on p "**********" at bounding box center [541, 628] width 582 height 21
drag, startPoint x: 358, startPoint y: 632, endPoint x: 242, endPoint y: 633, distance: 116.0
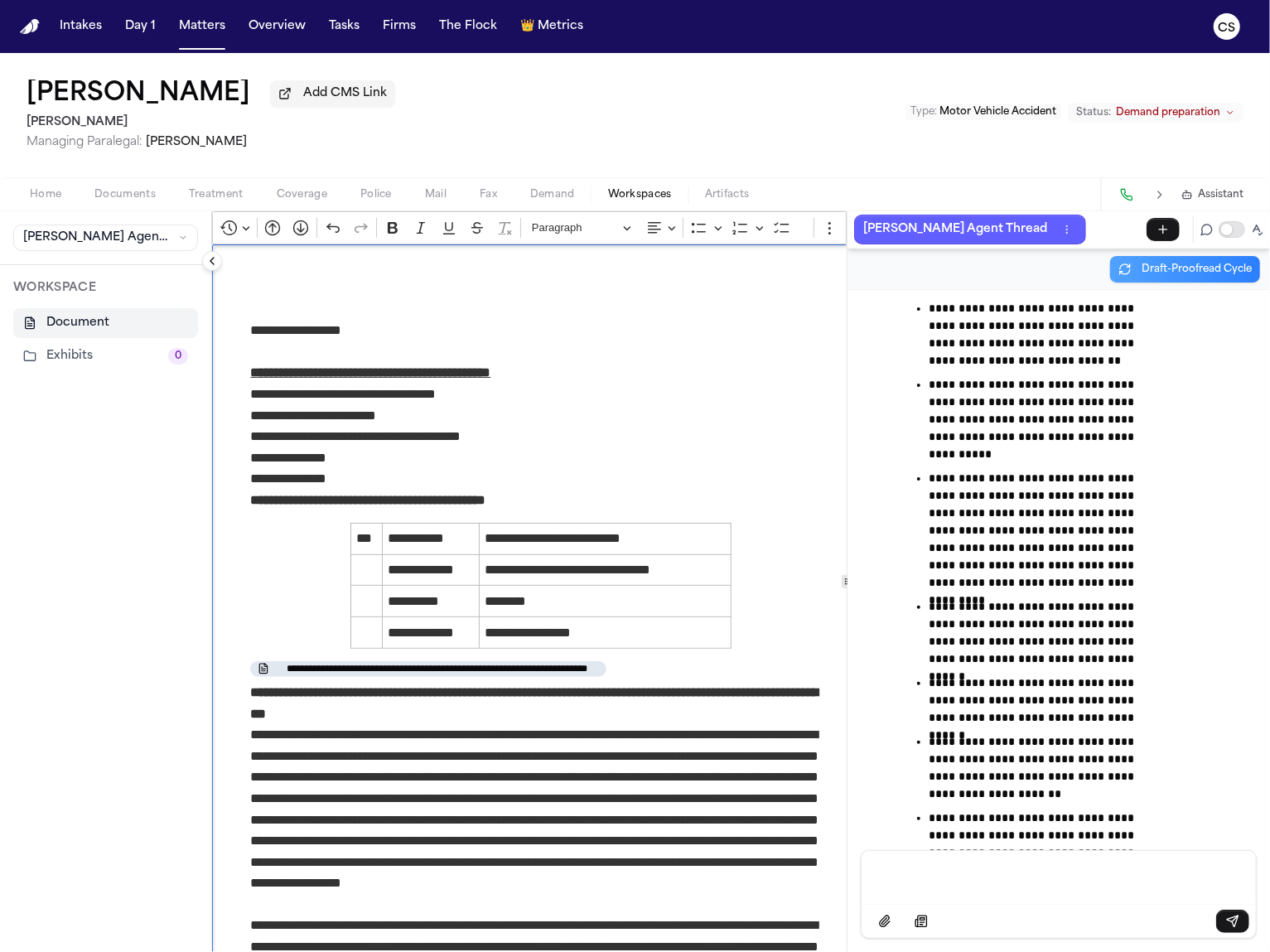
click at [621, 672] on p "**********" at bounding box center [540, 670] width 581 height 21
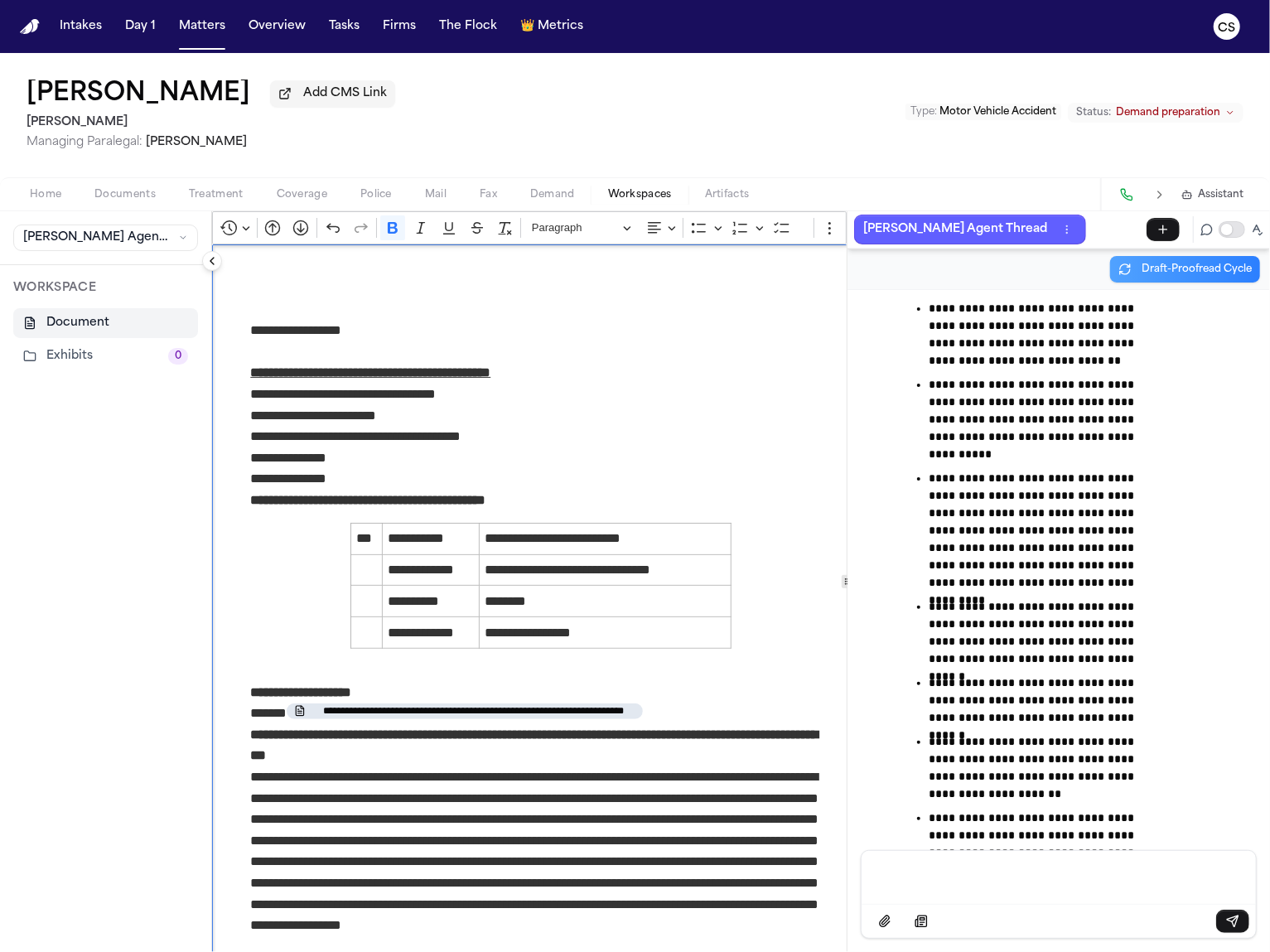
click at [666, 700] on p "**********" at bounding box center [541, 692] width 582 height 21
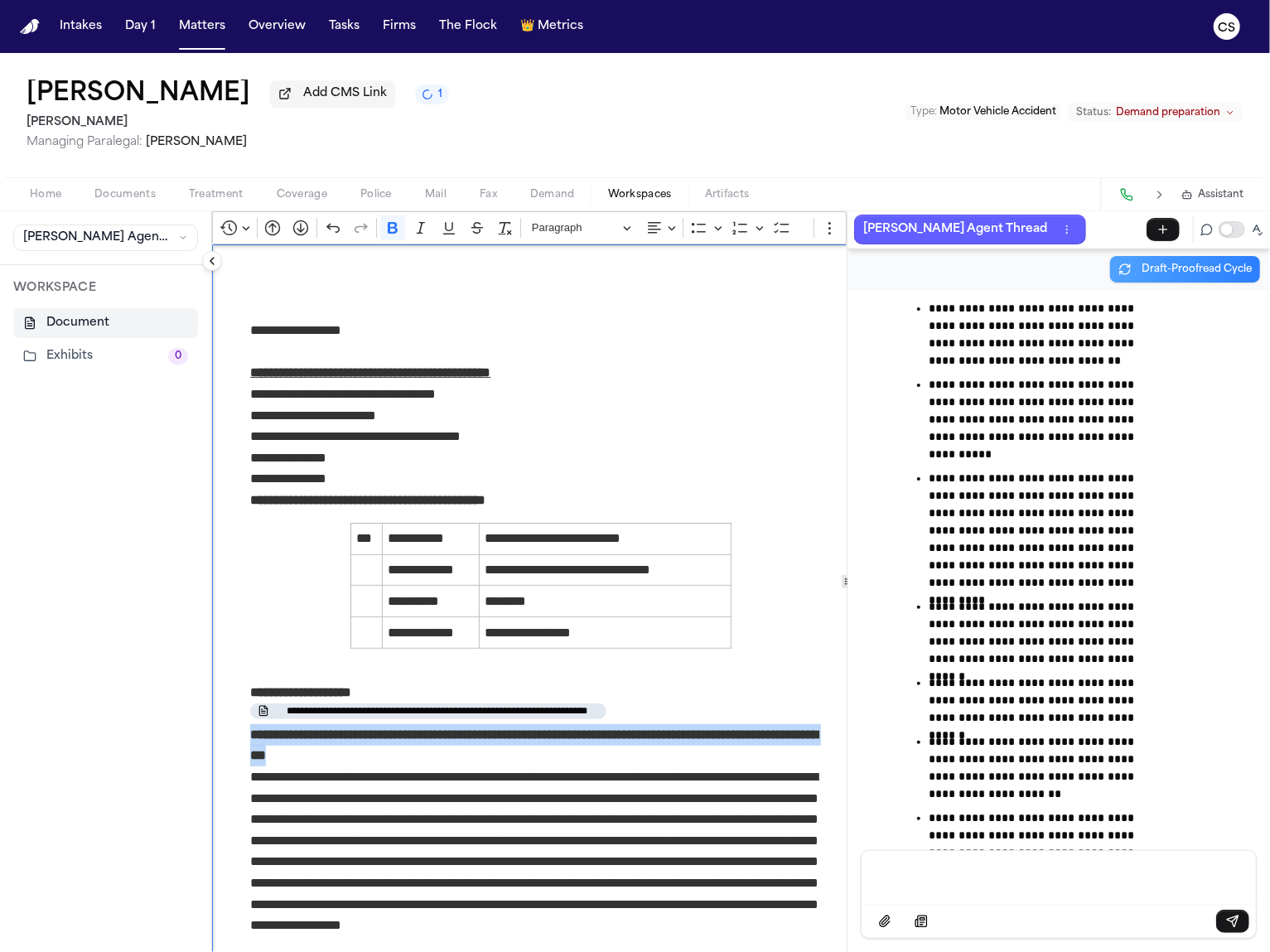
drag, startPoint x: 524, startPoint y: 753, endPoint x: 250, endPoint y: 745, distance: 274.1
click at [250, 745] on p "**********" at bounding box center [540, 745] width 581 height 42
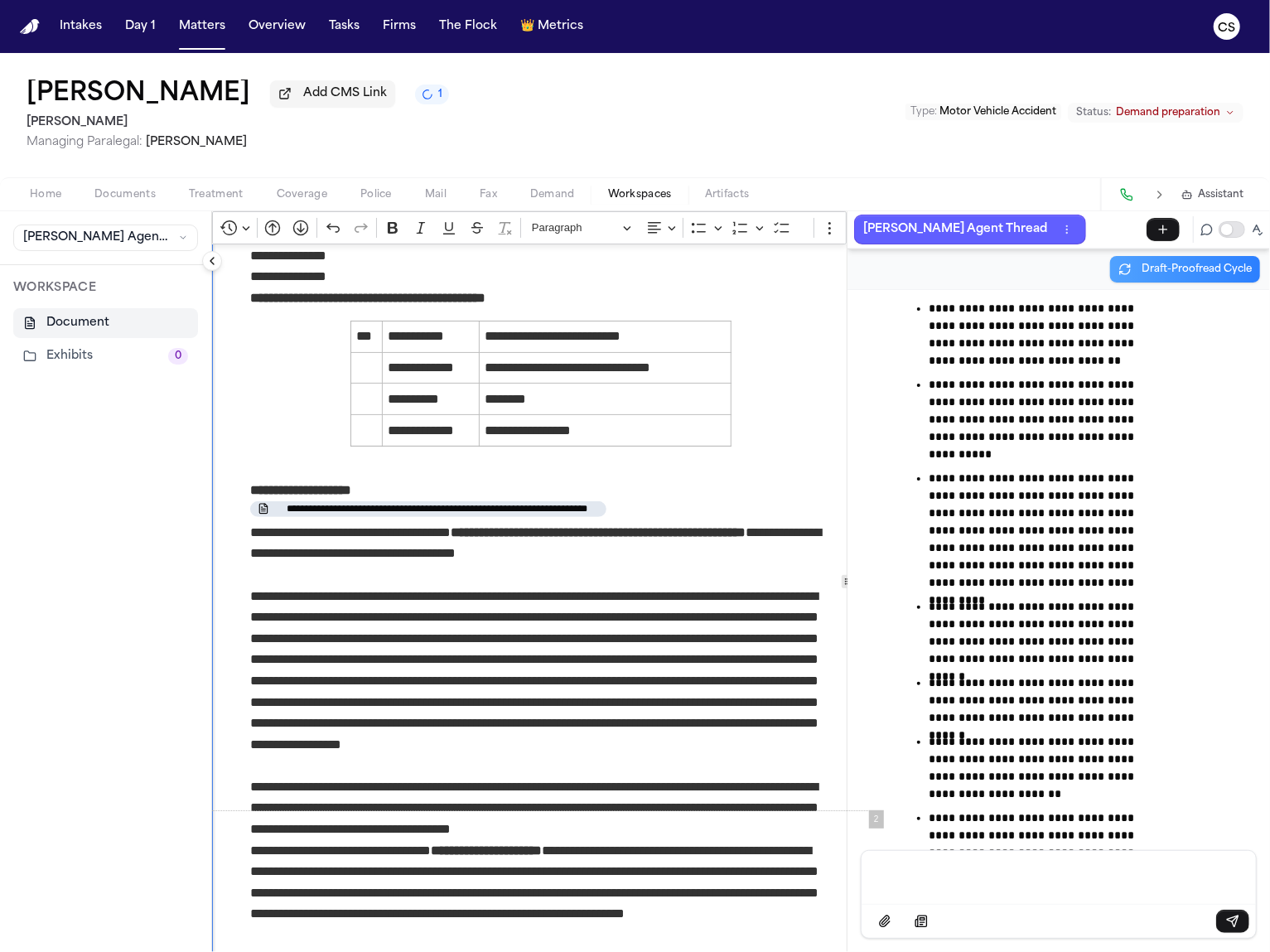
scroll to position [300, 0]
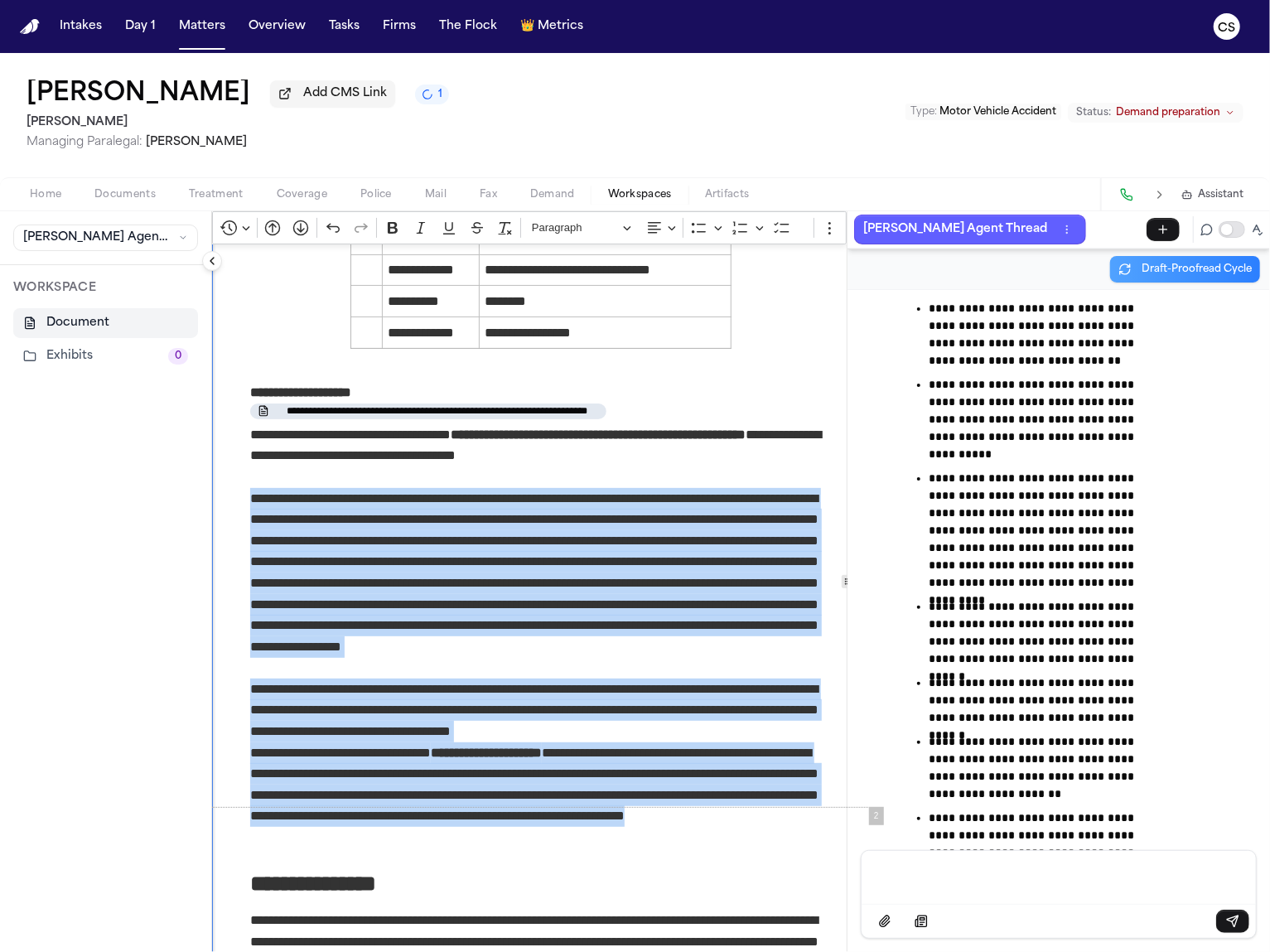
drag, startPoint x: 417, startPoint y: 845, endPoint x: 220, endPoint y: 493, distance: 403.4
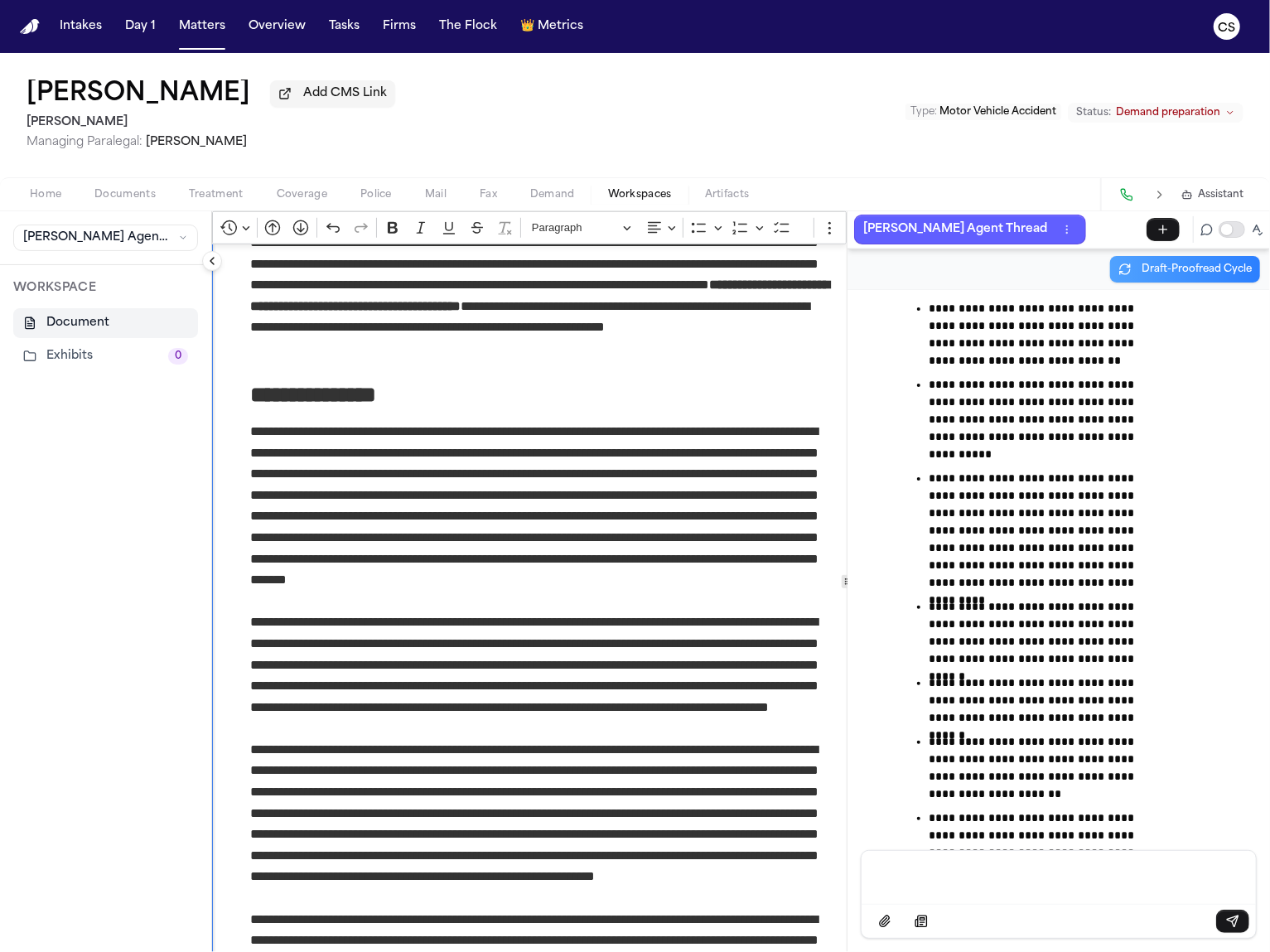
scroll to position [923, 0]
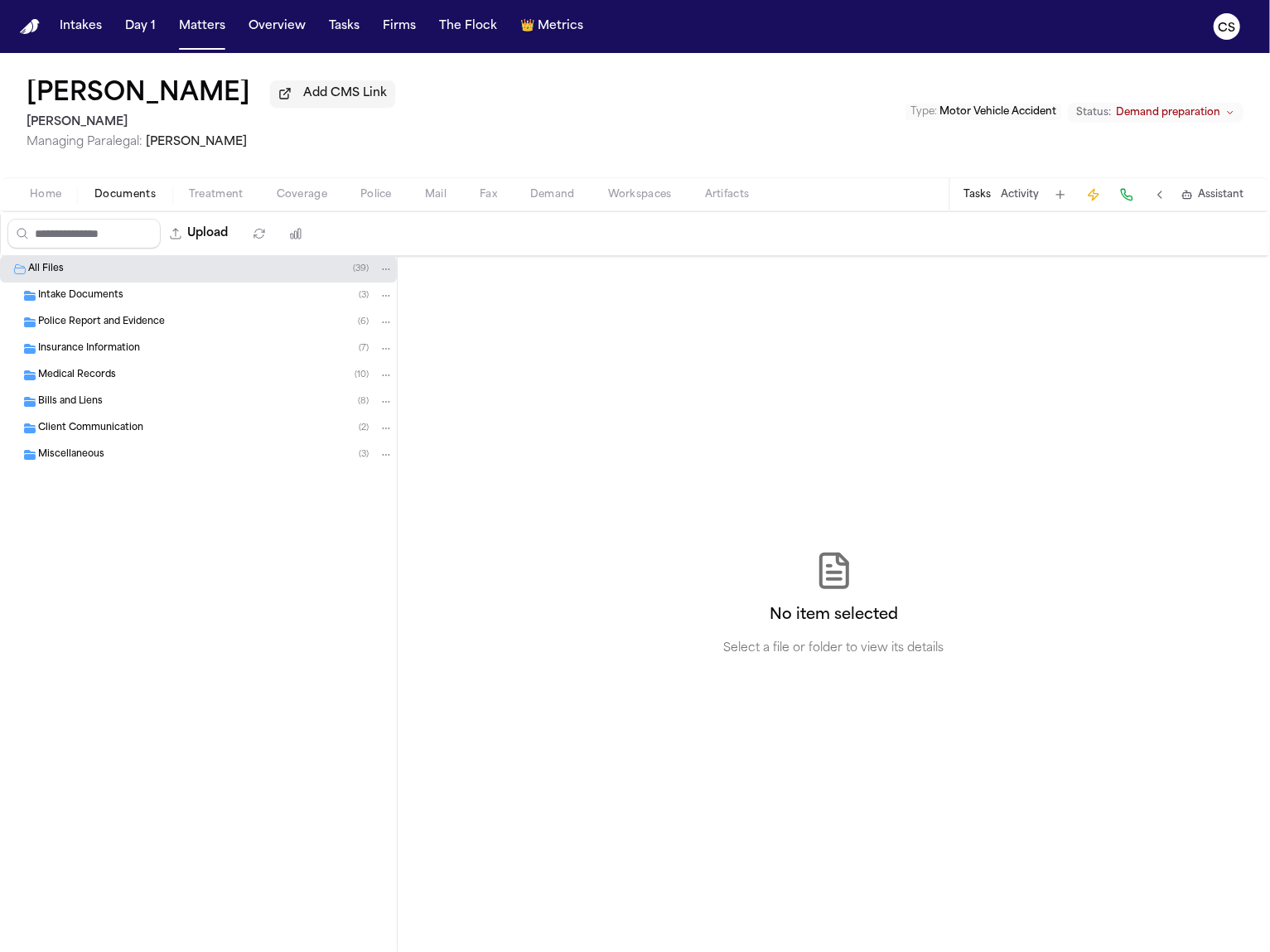
click at [537, 196] on span "Demand" at bounding box center [552, 195] width 44 height 13
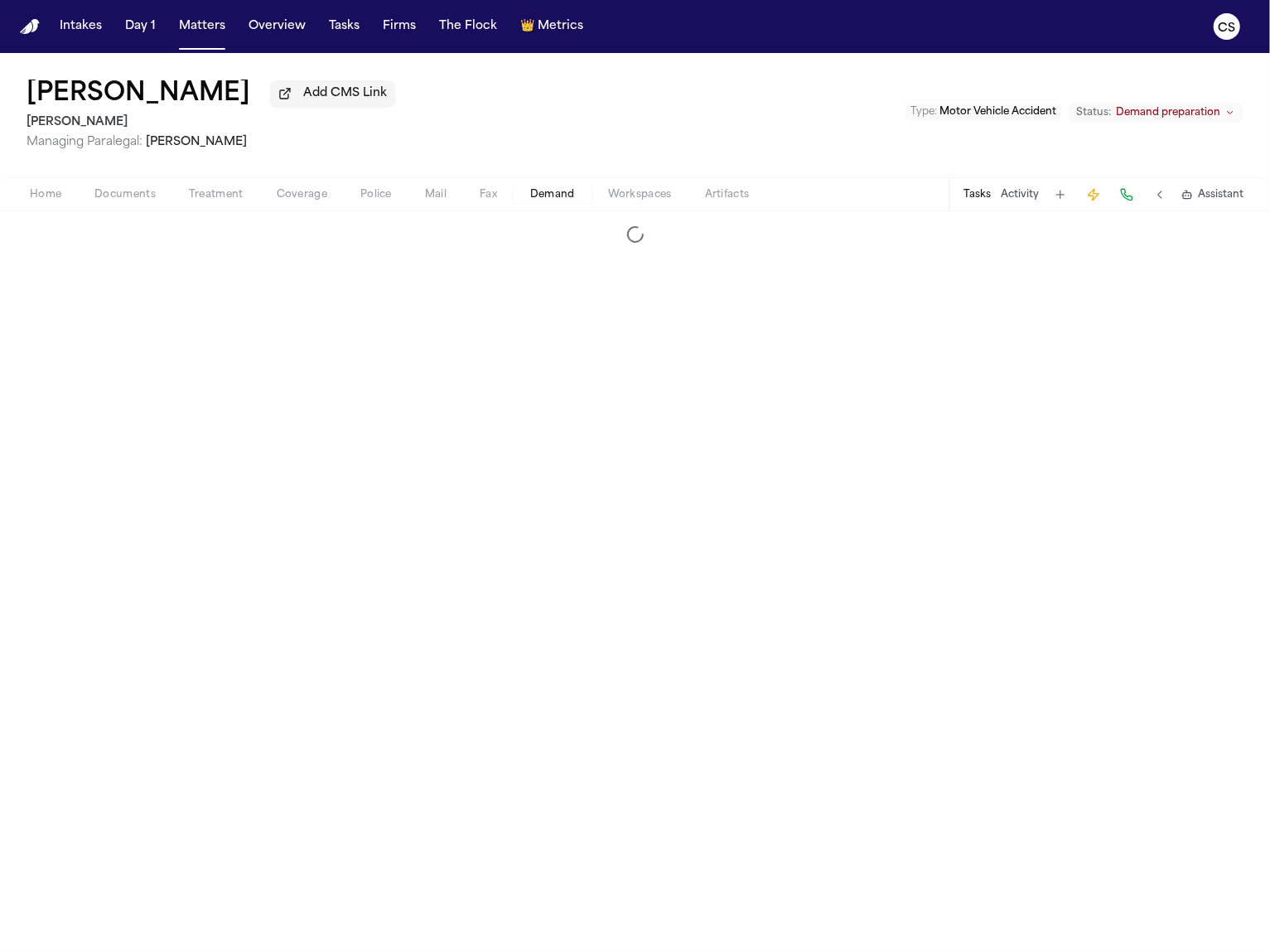
select select "**********"
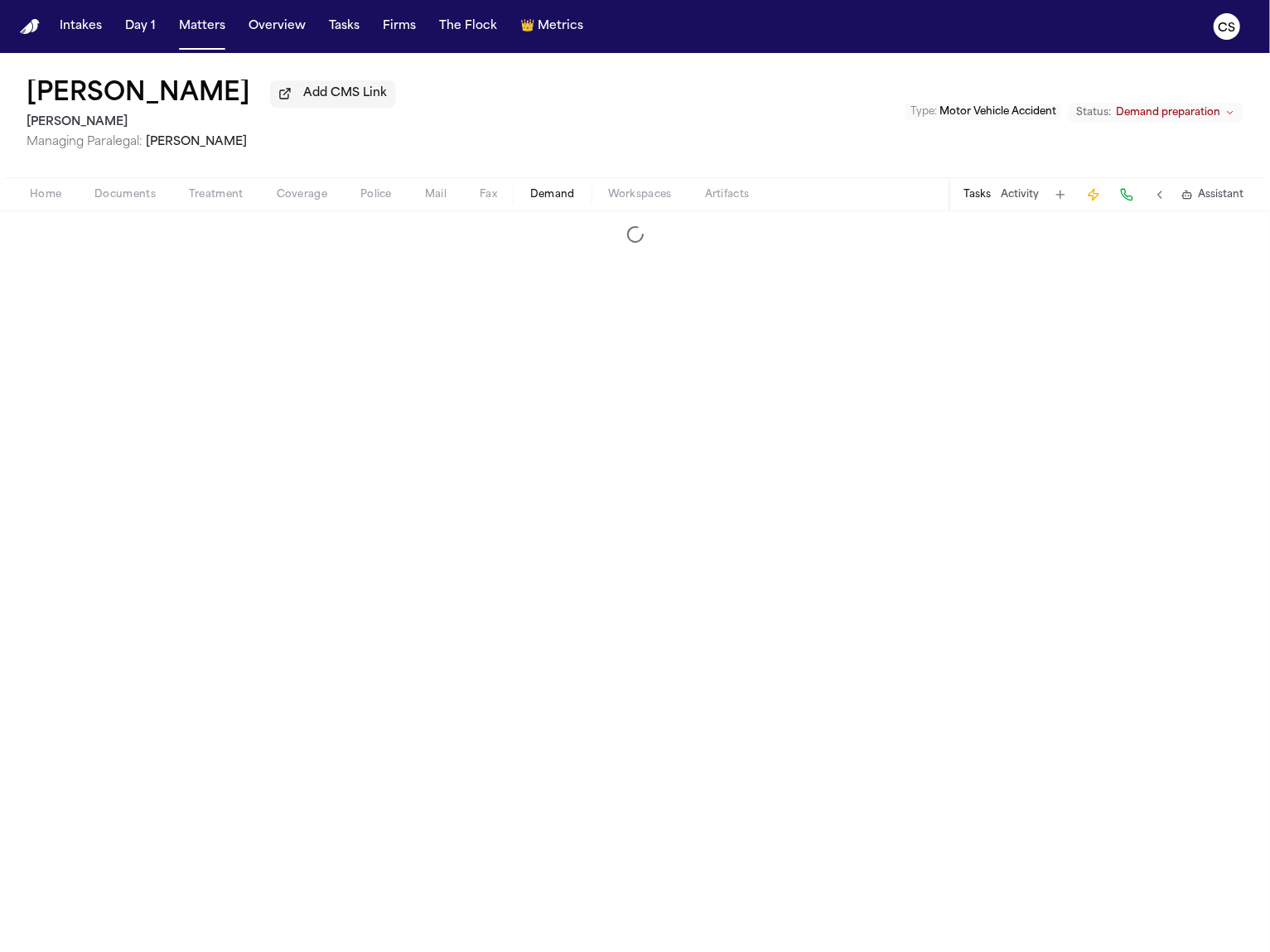
select select "**********"
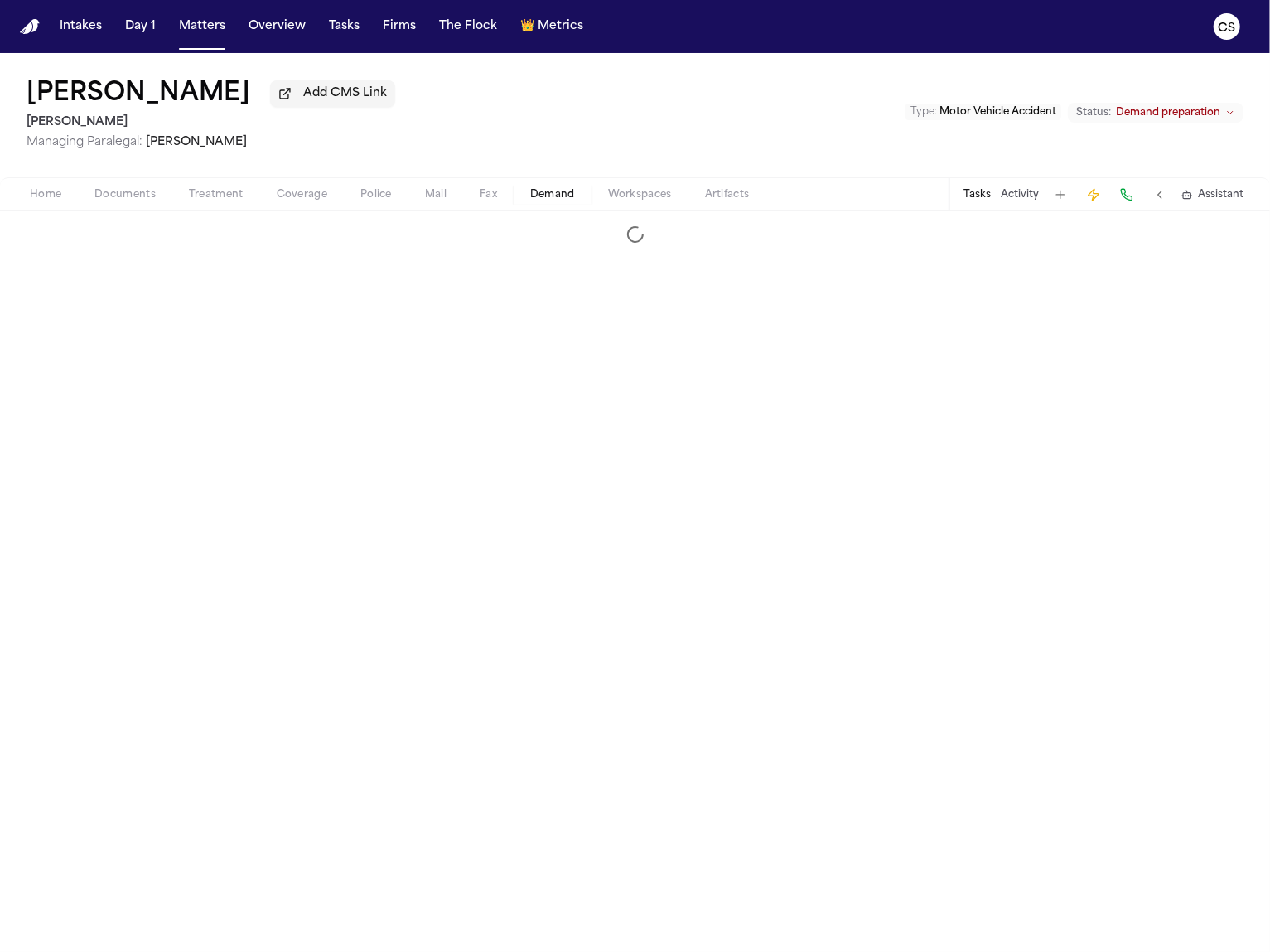
select select "**********"
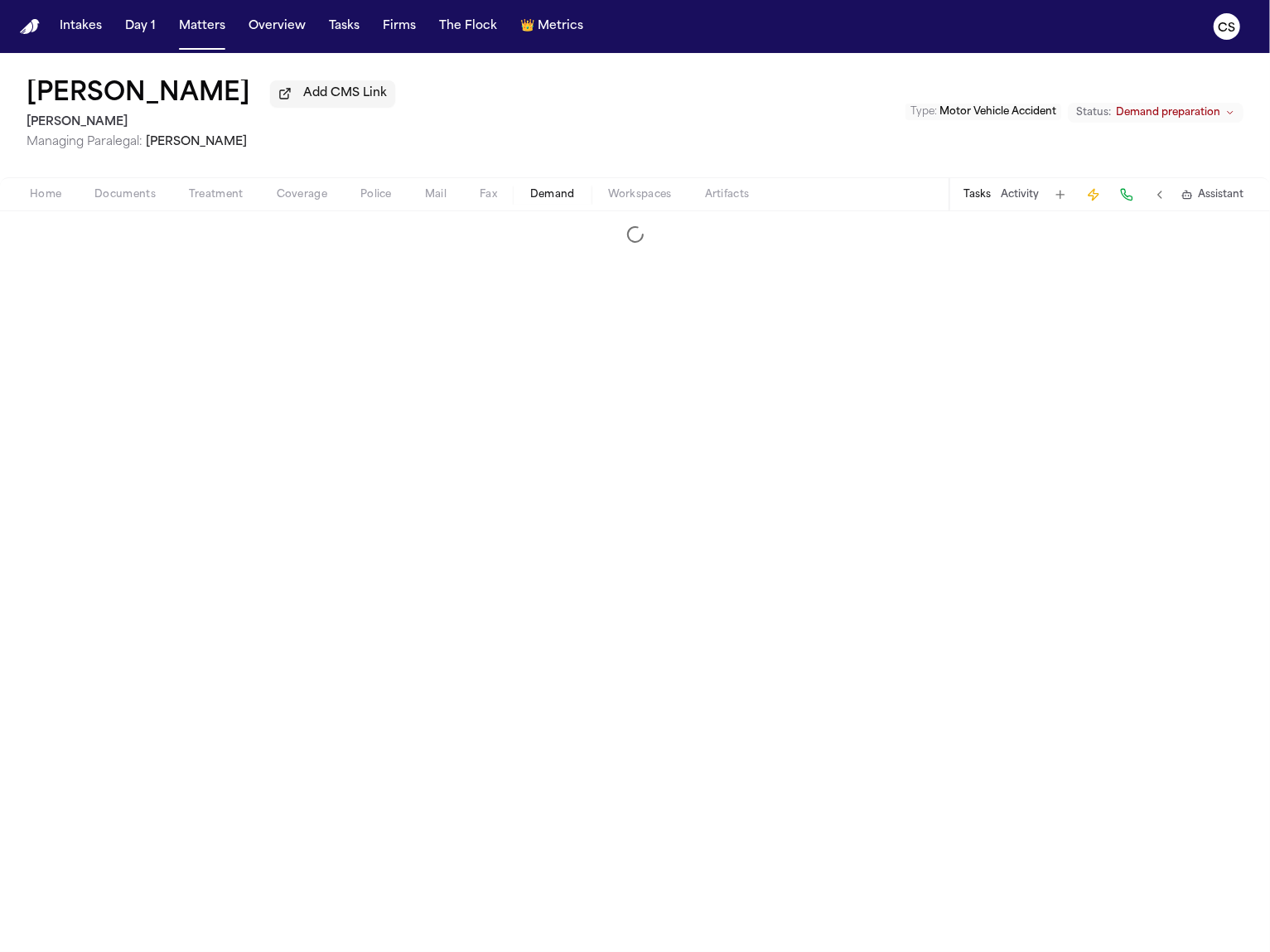
select select "**********"
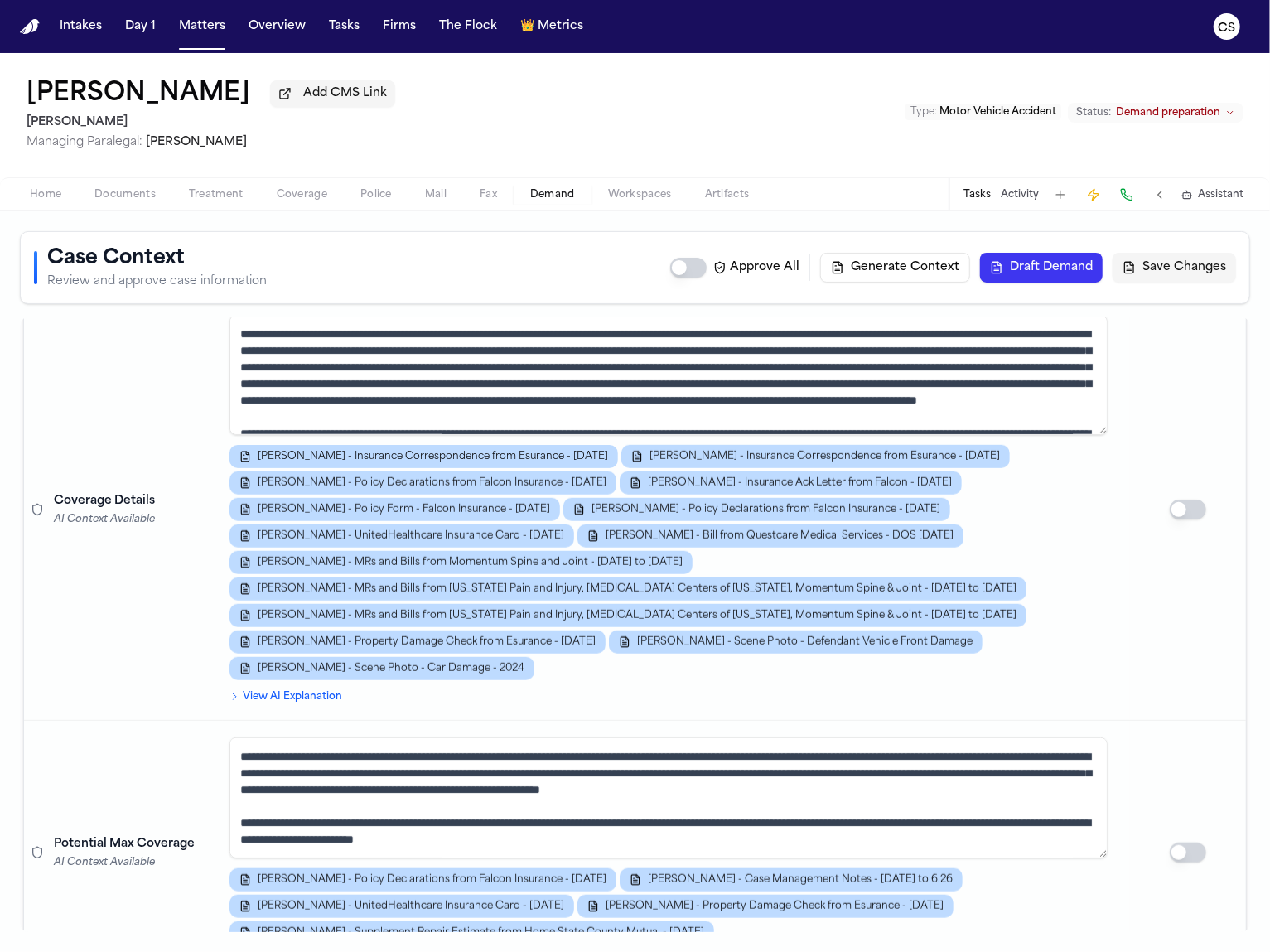
scroll to position [894, 0]
click at [136, 199] on span "Documents" at bounding box center [125, 195] width 61 height 13
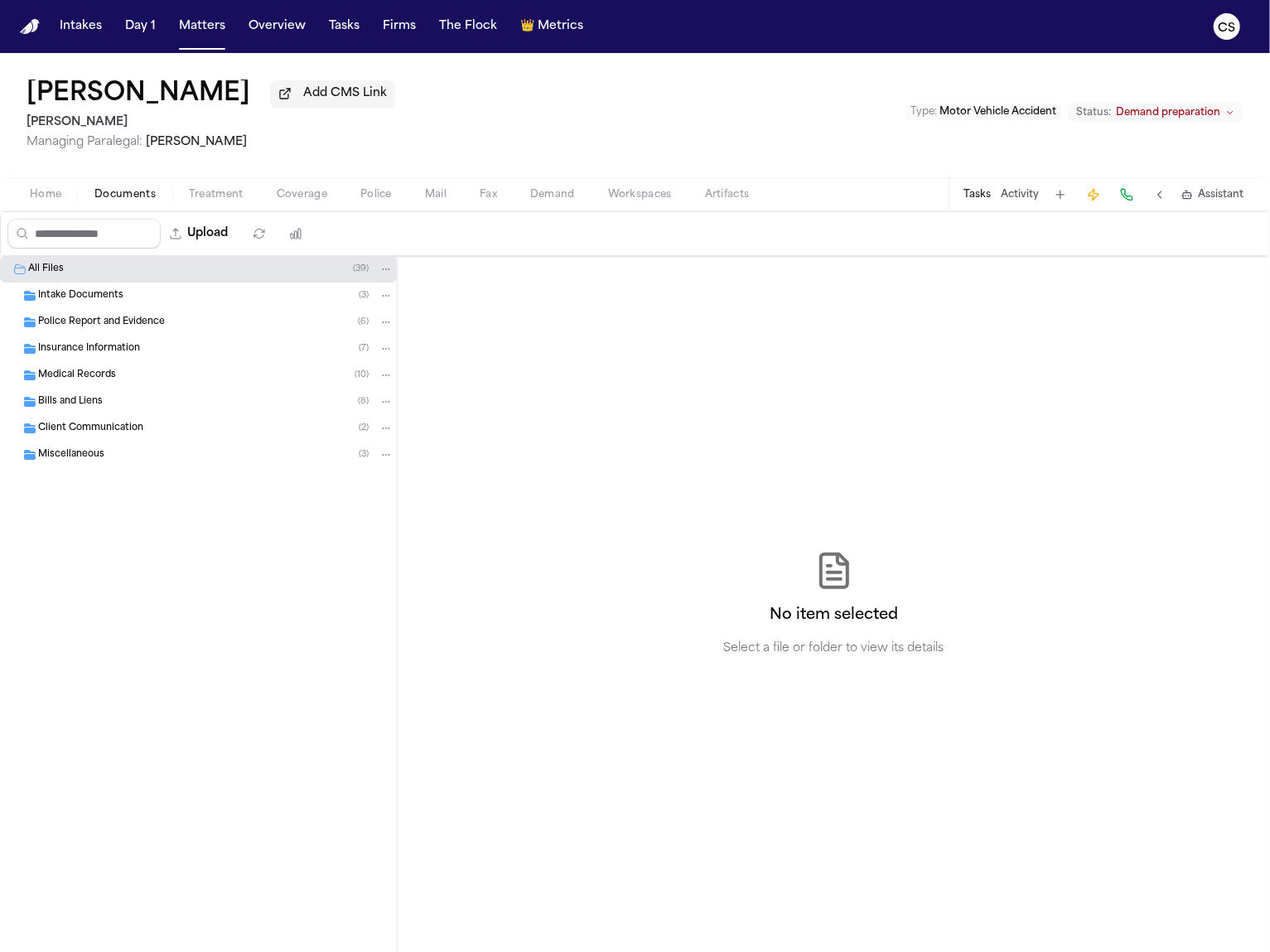
click at [203, 294] on div "Intake Documents ( 3 )" at bounding box center [215, 295] width 356 height 15
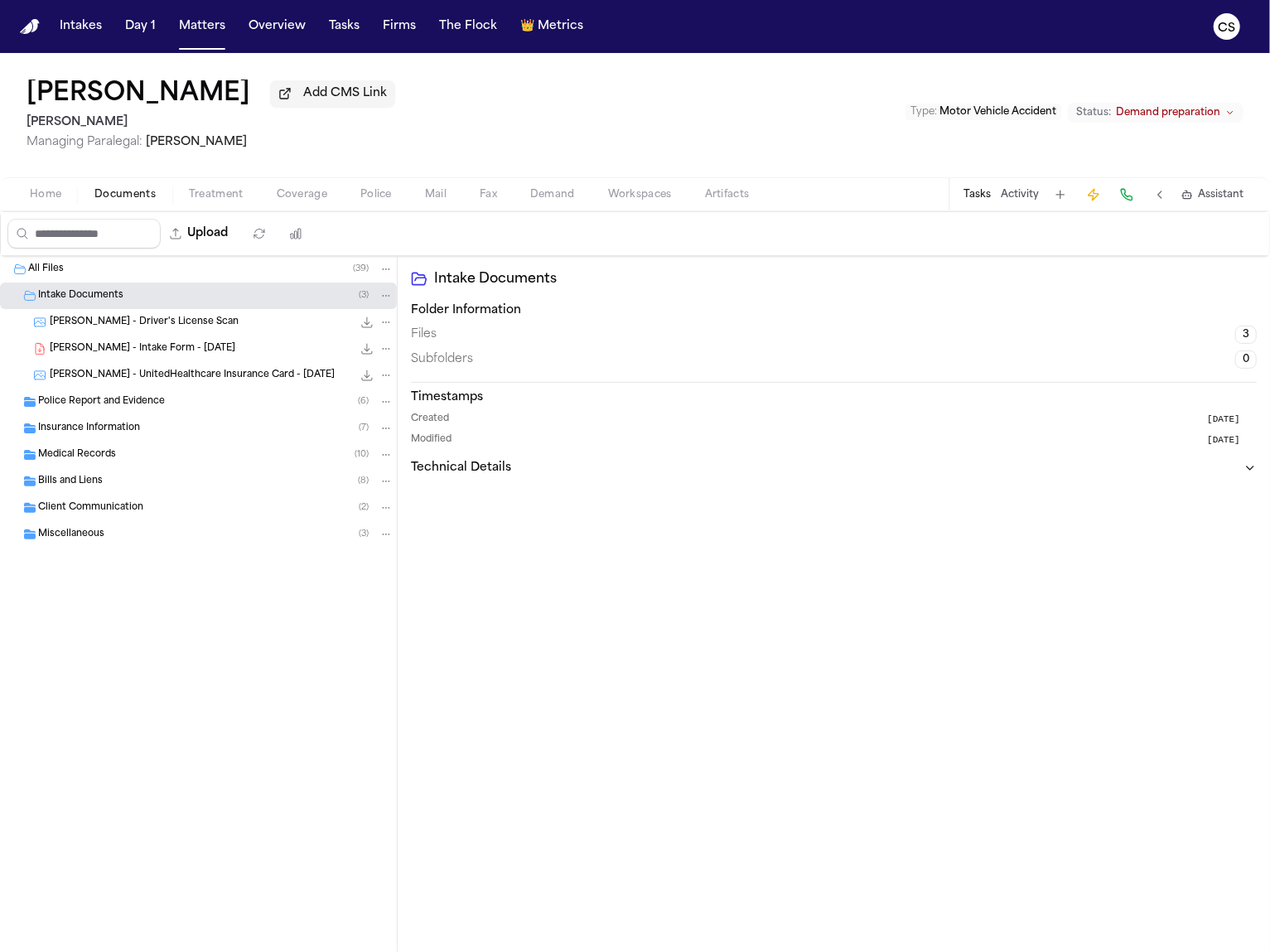
click at [215, 333] on div "[PERSON_NAME] - Driver's License Scan 3.6 MB • JPG" at bounding box center [199, 322] width 397 height 27
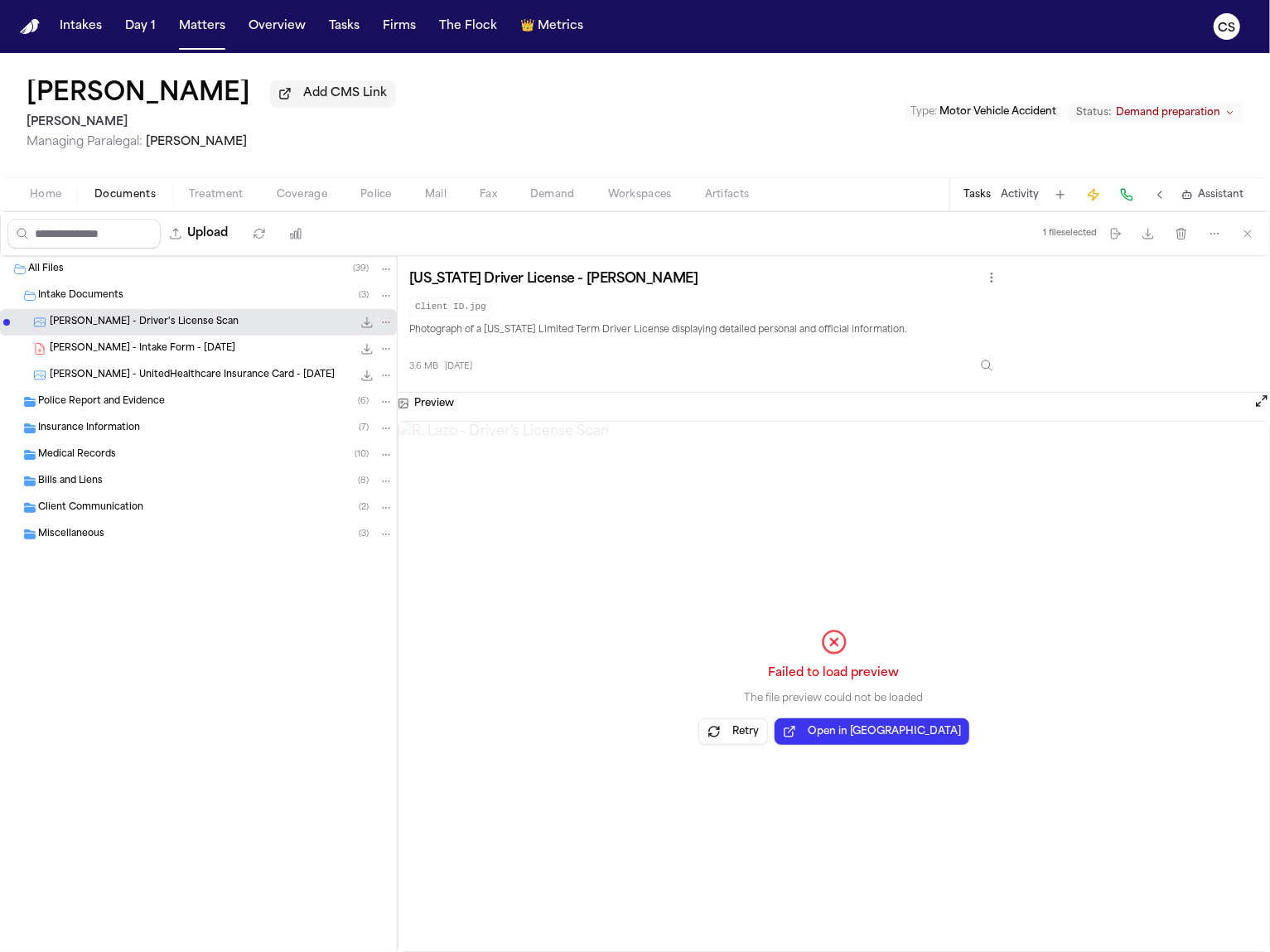
click at [882, 729] on button "Open in New Tab" at bounding box center [872, 731] width 195 height 27
click at [766, 738] on button "Retry" at bounding box center [732, 731] width 69 height 27
click at [826, 577] on div "Loading preview..." at bounding box center [834, 686] width 871 height 529
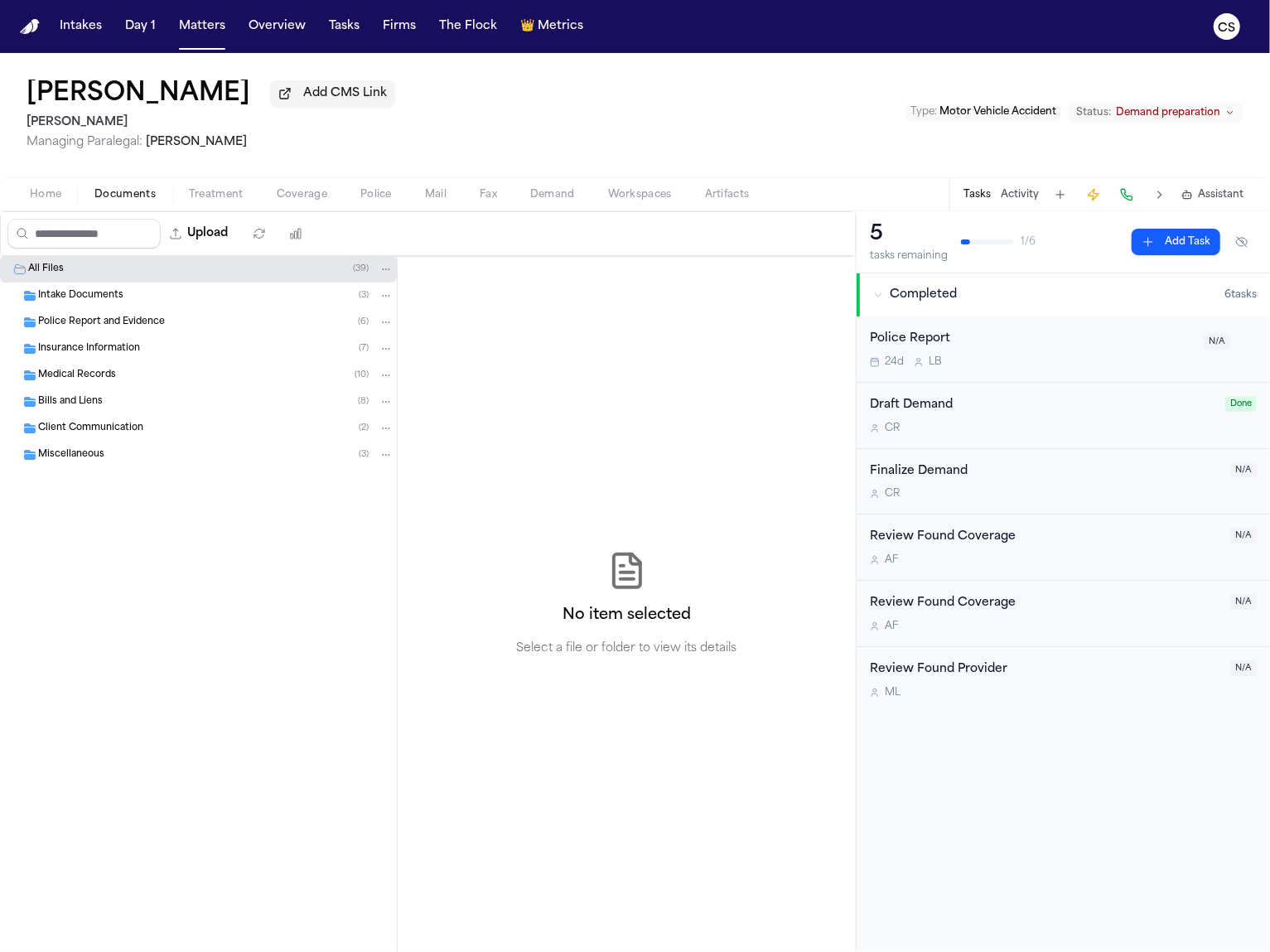
click at [112, 302] on span "Intake Documents" at bounding box center [80, 295] width 85 height 14
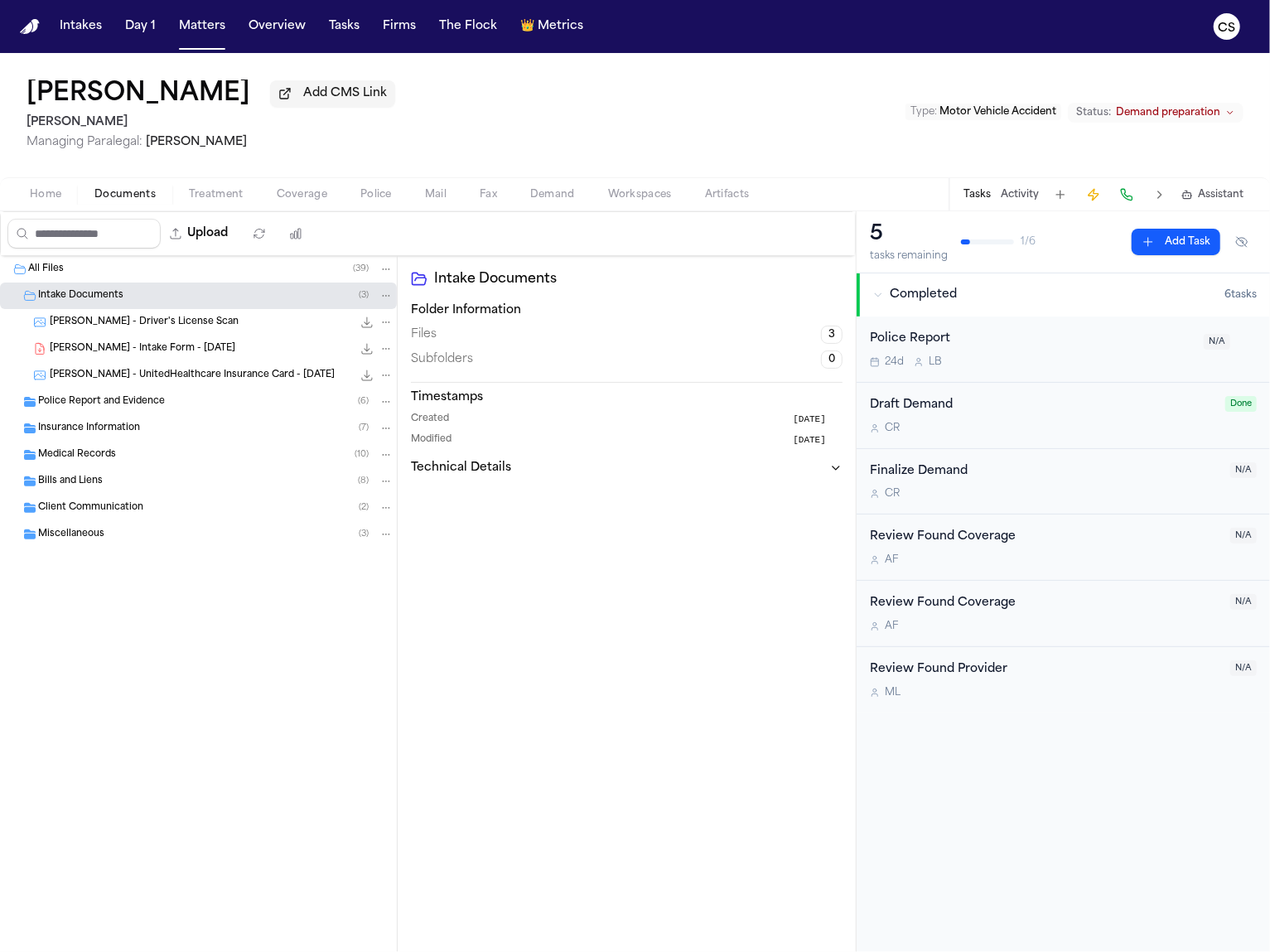
click at [163, 324] on span "[PERSON_NAME] - Driver's License Scan" at bounding box center [144, 322] width 189 height 14
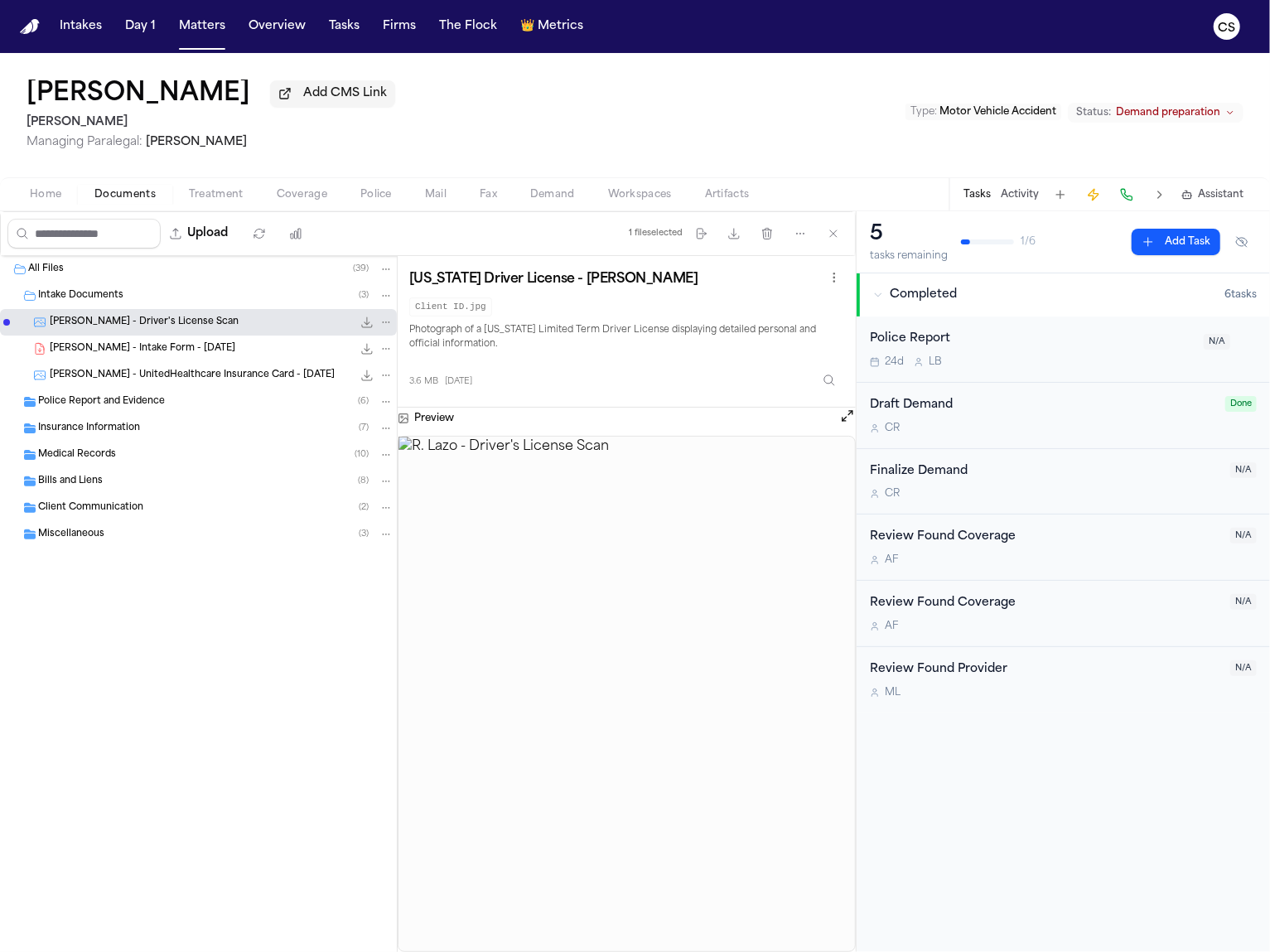
drag, startPoint x: 405, startPoint y: 283, endPoint x: 691, endPoint y: 285, distance: 286.0
click at [691, 285] on div "[US_STATE] Driver License - [PERSON_NAME] Client ID.jpg Photograph of a [US_STA…" at bounding box center [627, 331] width 458 height 151
copy h3 "[US_STATE] Driver License - [PERSON_NAME]"
click at [242, 345] on div "[PERSON_NAME] - Intake Form - [DATE] 308.8 KB • PDF" at bounding box center [222, 349] width 344 height 17
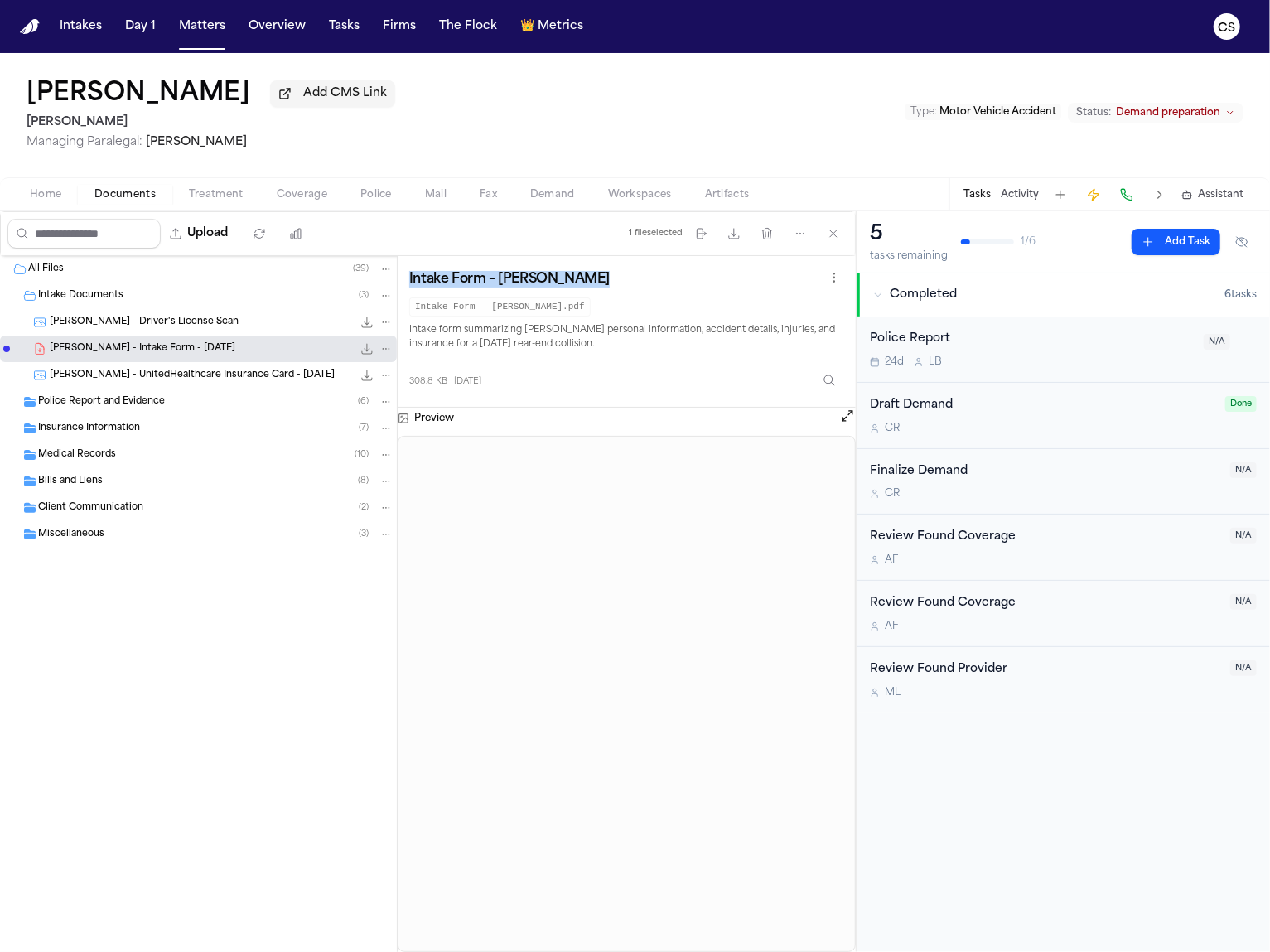
drag, startPoint x: 595, startPoint y: 294, endPoint x: 406, endPoint y: 283, distance: 189.3
click at [406, 283] on div "Intake Form – [PERSON_NAME] Intake Form - [PERSON_NAME].pdf Intake form summari…" at bounding box center [627, 331] width 458 height 151
copy div "Intake Form – [PERSON_NAME]"
click at [255, 382] on span "[PERSON_NAME] - UnitedHealthcare Insurance Card - [DATE]" at bounding box center [192, 375] width 285 height 14
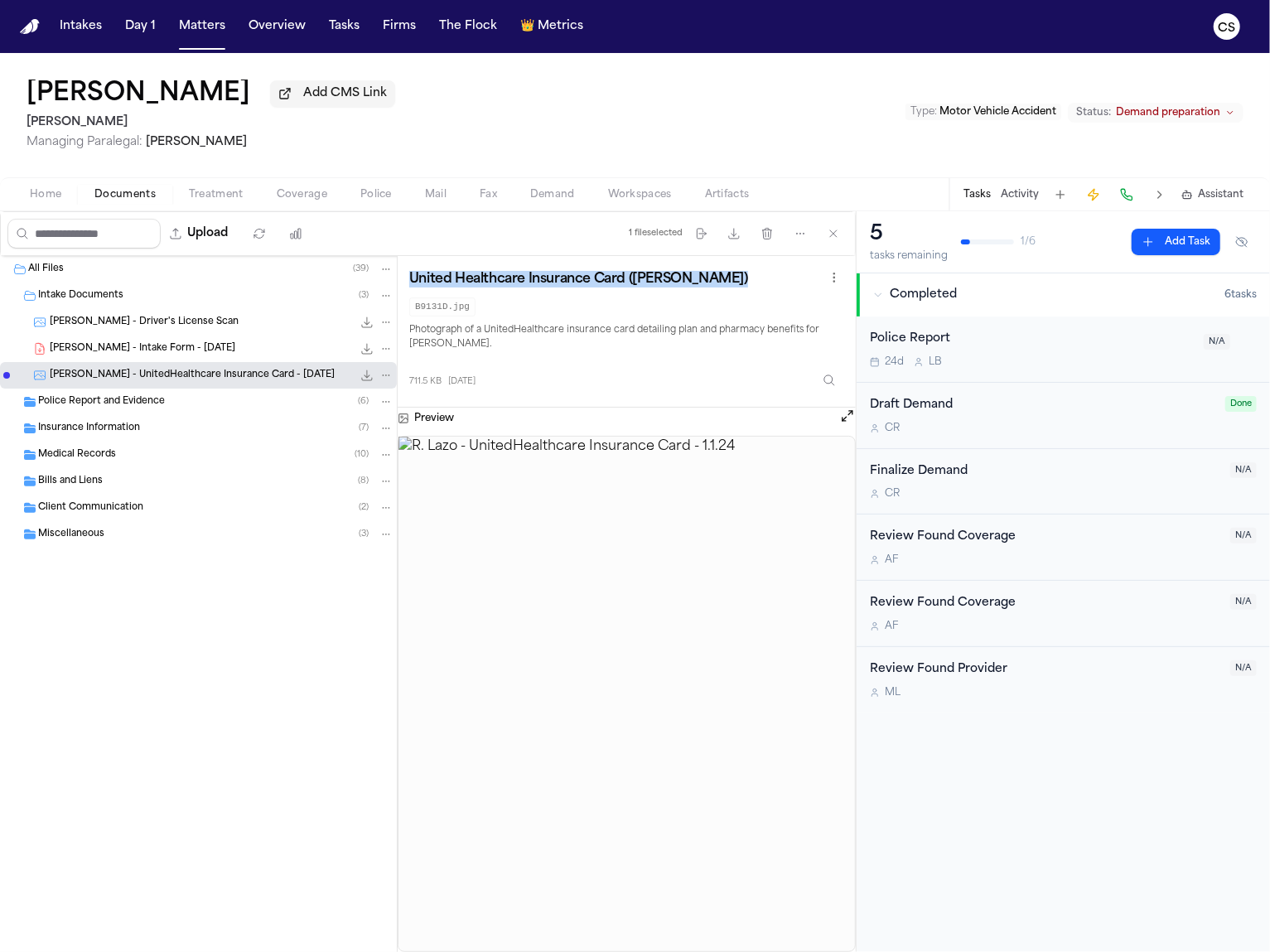
copy div "Intake Form – Rosibel Lazo"
click at [109, 409] on span "Police Report and Evidence" at bounding box center [101, 402] width 127 height 14
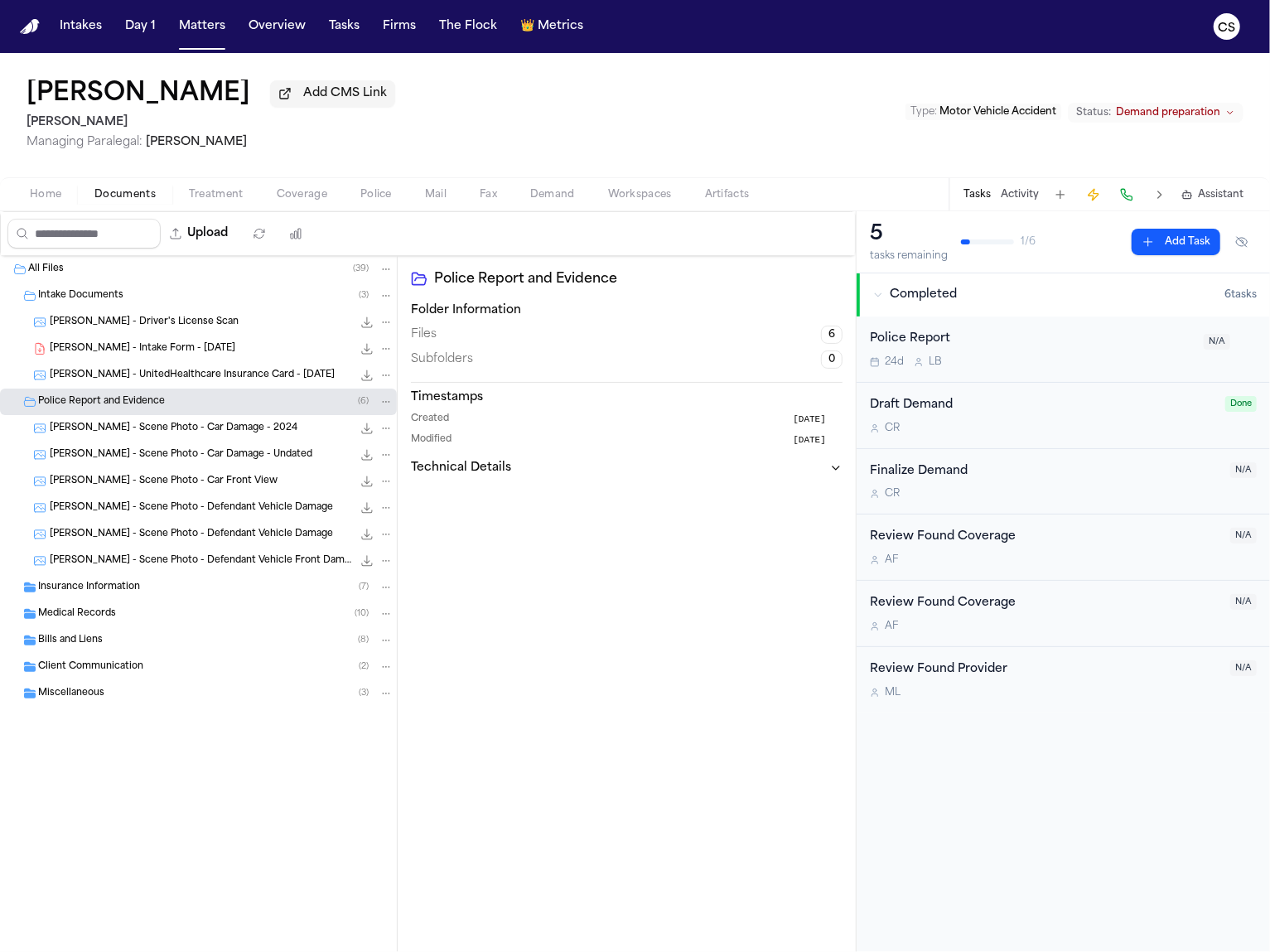
click at [254, 435] on div "R. Lazo - Scene Photo - Car Damage - 2024 2.2 MB • JPG" at bounding box center [222, 428] width 344 height 17
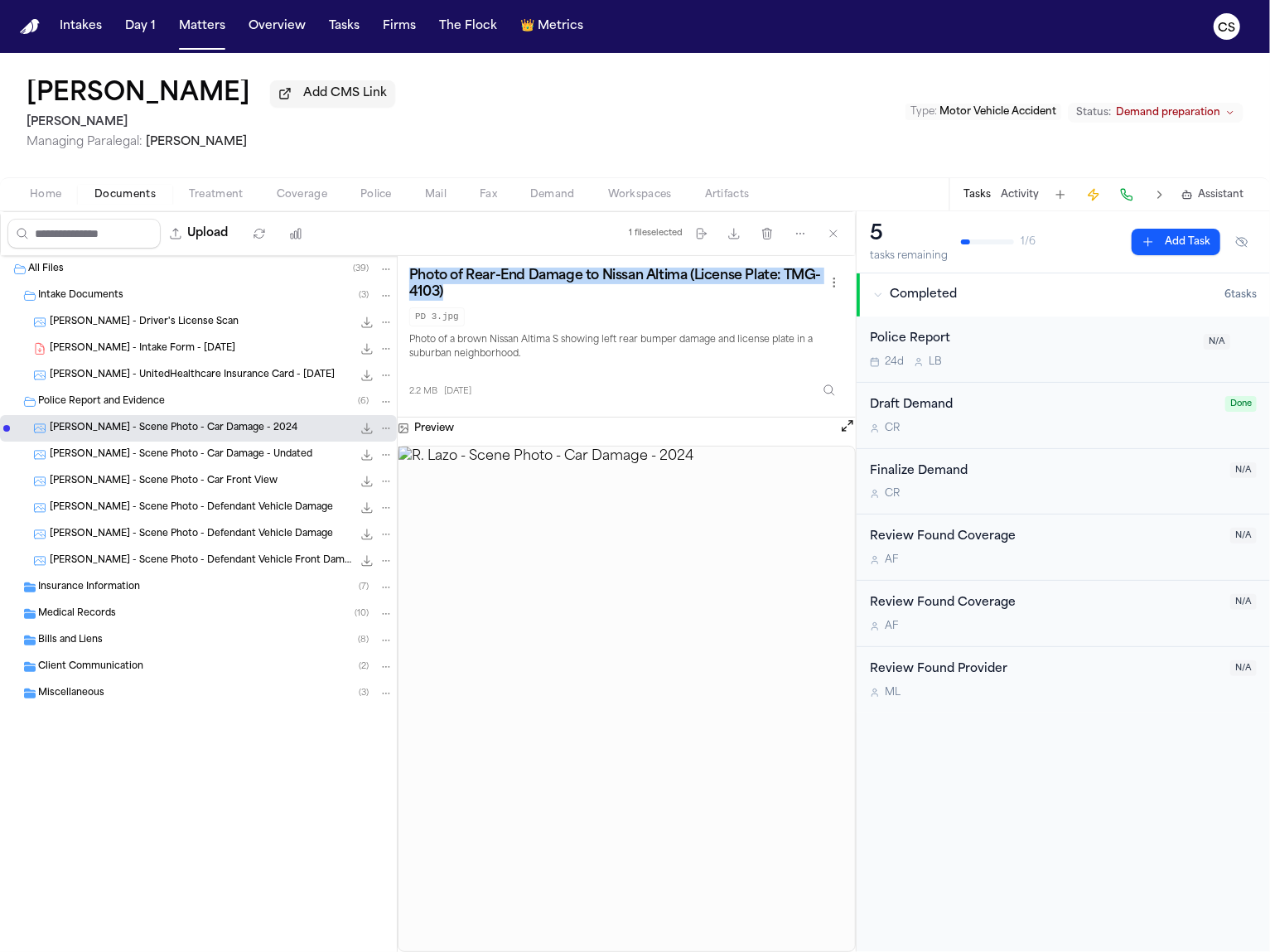
drag, startPoint x: 453, startPoint y: 292, endPoint x: 405, endPoint y: 280, distance: 49.5
click at [405, 280] on div "Photo of Rear-End Damage to Nissan Altima (License Plate: TMG-4103) PD 3.jpg Ph…" at bounding box center [627, 336] width 458 height 162
copy h3 "Photo of Rear-End Damage to Nissan Altima (License Plate: TMG-4103)"
click at [293, 464] on div "R. Lazo - Scene Photo - Car Damage - Undated 2.1 MB • JPG" at bounding box center [222, 455] width 344 height 17
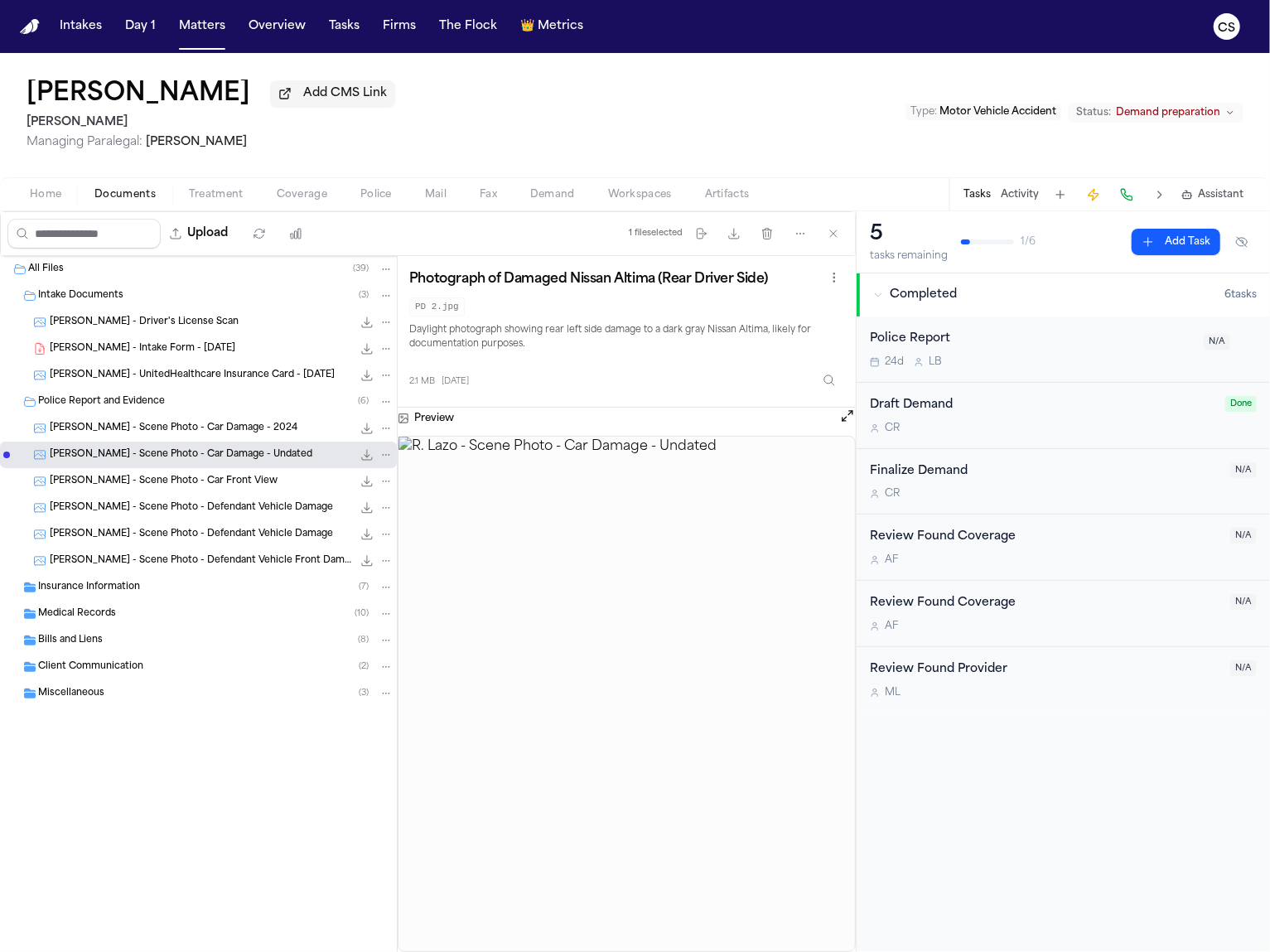
click at [568, 284] on h3 "Photograph of Damaged Nissan Altima (Rear Driver Side)" at bounding box center [588, 279] width 358 height 17
click at [567, 284] on h3 "Photograph of Damaged Nissan Altima (Rear Driver Side)" at bounding box center [588, 279] width 358 height 17
copy div "Photograph of Damaged Nissan Altima (Rear Driver Side)"
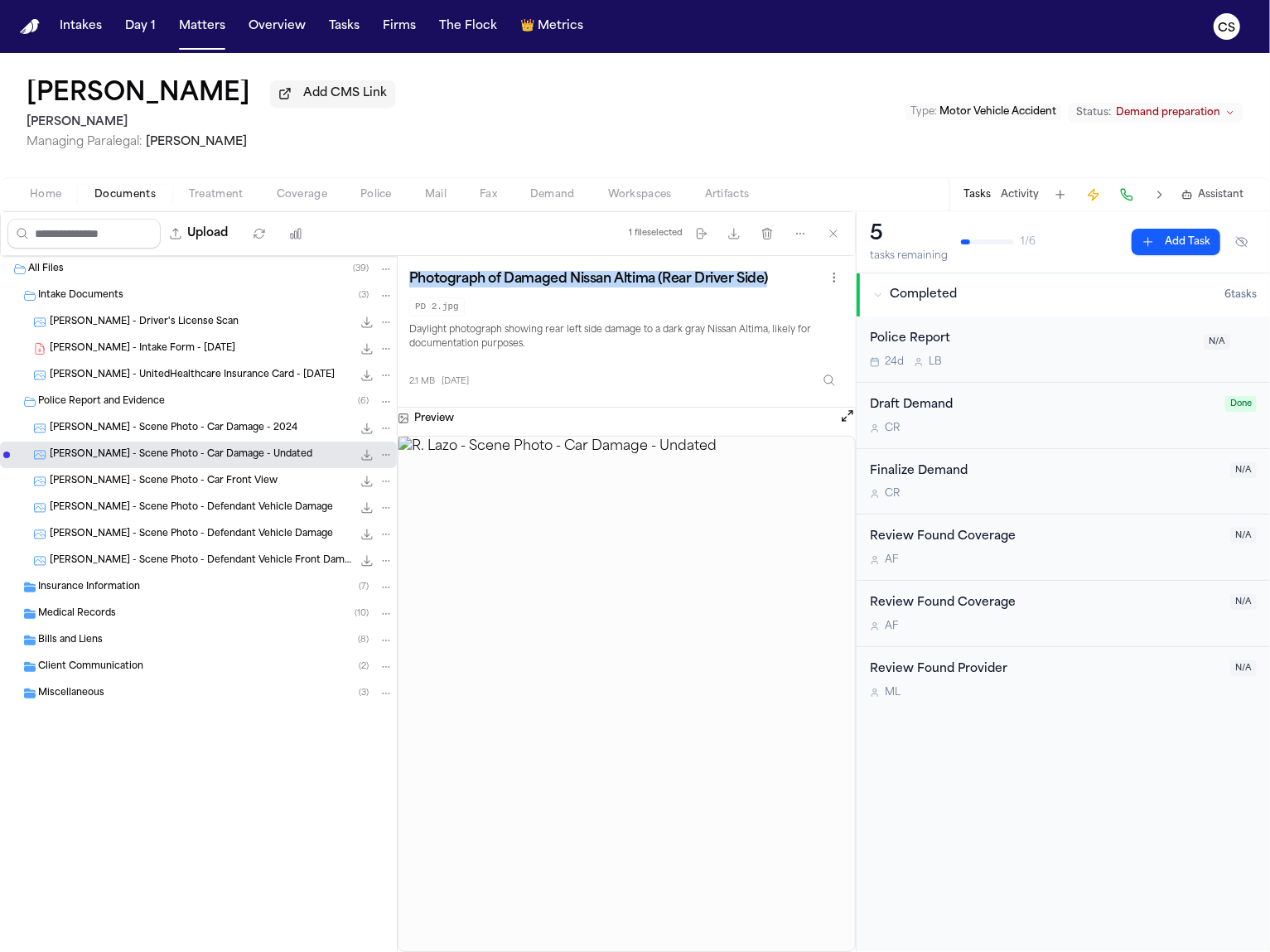
click at [217, 488] on span "R. Lazo - Scene Photo - Car Front View" at bounding box center [163, 481] width 228 height 14
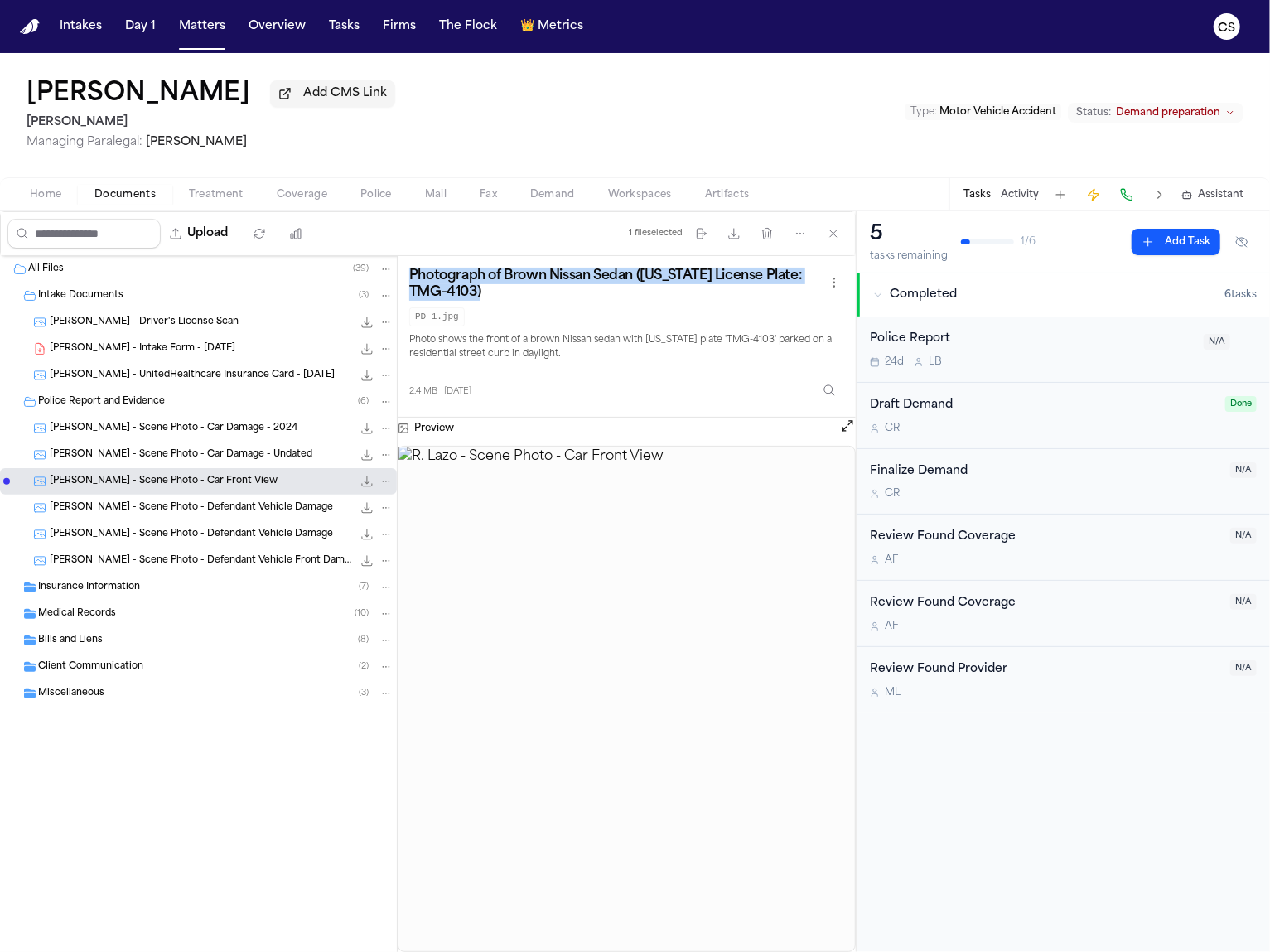
copy div "Photograph of Damaged Nissan Altima (Rear Driver Side)"
click at [258, 520] on div "R. Lazo - Scene Photo - Defendant Vehicle Damage 2.4 MB • JPG" at bounding box center [199, 508] width 397 height 27
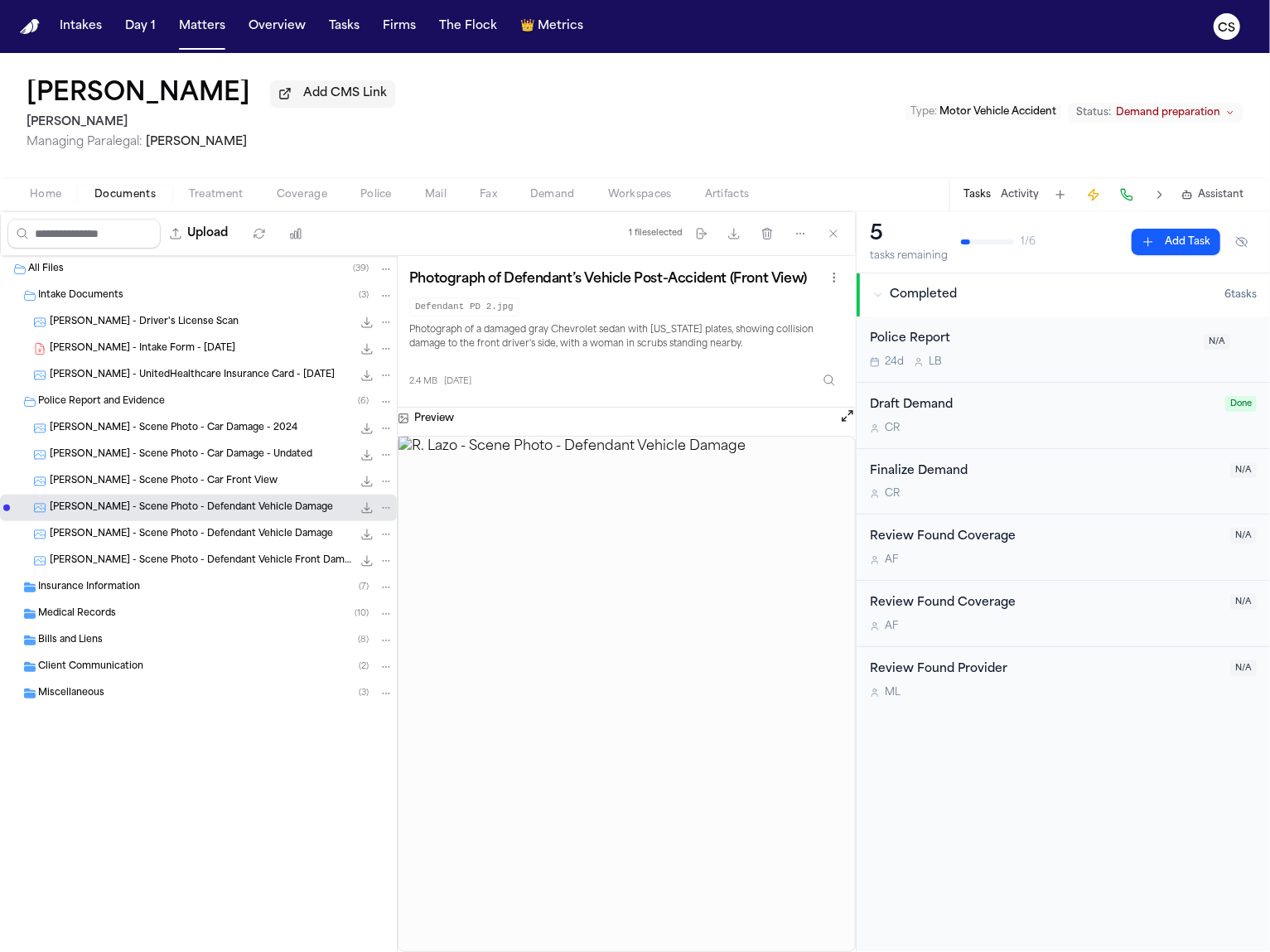
click at [455, 276] on h3 "Photograph of Defendant’s Vehicle Post-Accident (Front View)" at bounding box center [608, 279] width 398 height 17
copy div "Photograph of Defendant’s Vehicle Post-Accident (Front View)"
click at [235, 540] on span "R. Lazo - Scene Photo - Defendant Vehicle Damage" at bounding box center [191, 534] width 284 height 14
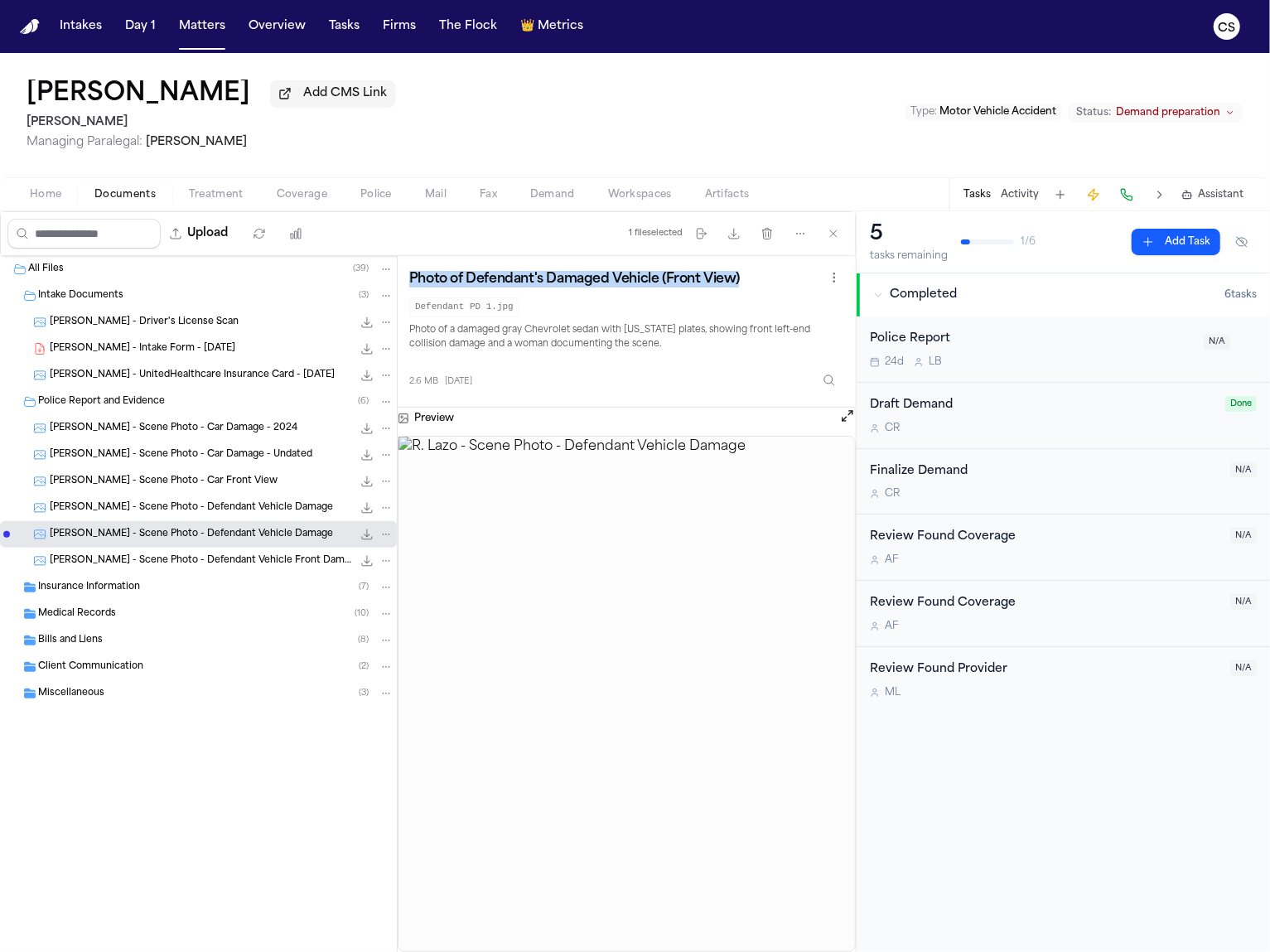
copy div "Photograph of Defendant’s Vehicle Post-Accident (Front View)"
click at [230, 572] on div "R. Lazo - Scene Photo - Defendant Vehicle Front Damage 2.9 MB • JPG" at bounding box center [199, 560] width 397 height 27
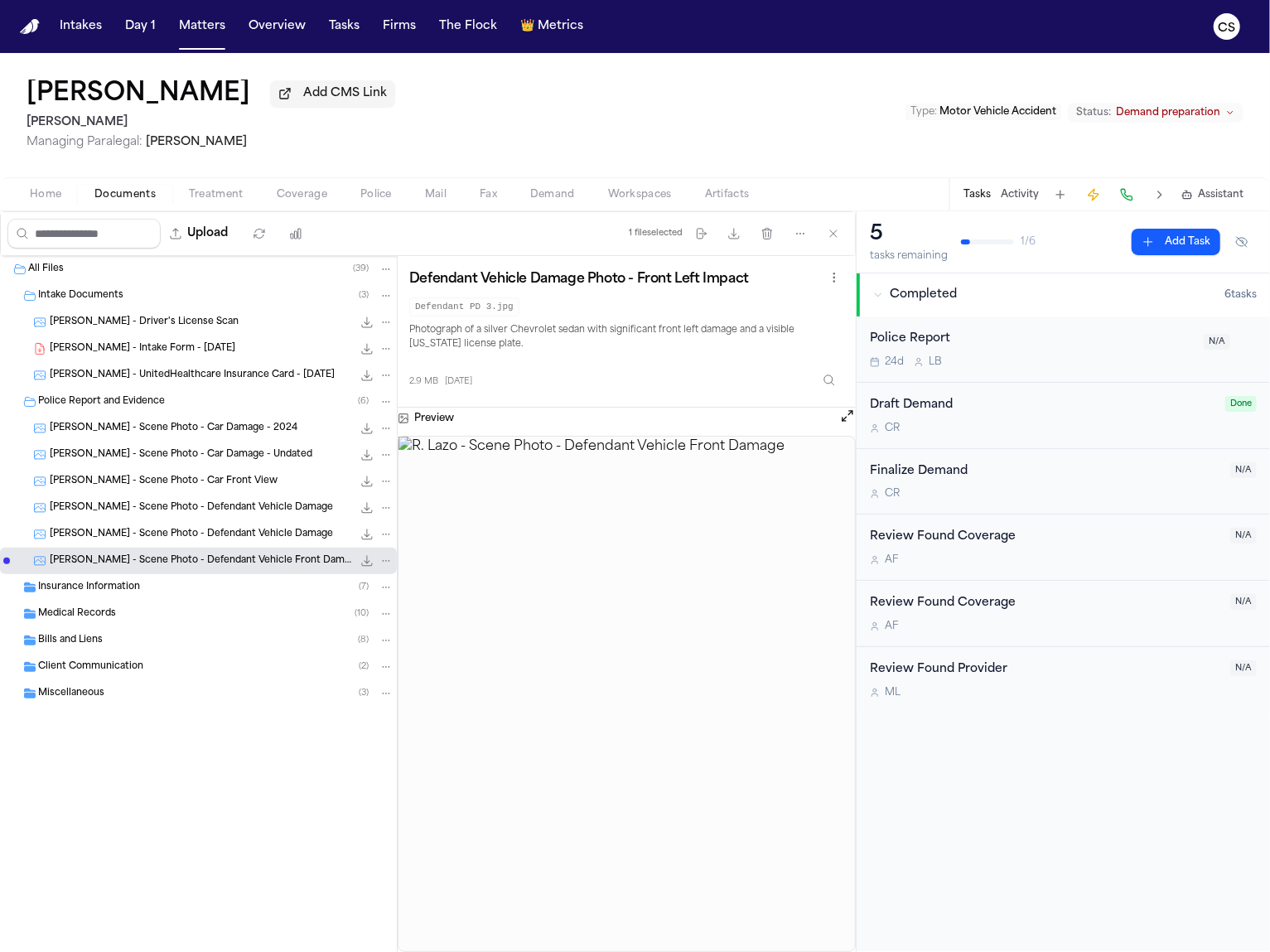
click at [493, 287] on h3 "Defendant Vehicle Damage Photo - Front Left Impact" at bounding box center [579, 279] width 340 height 17
copy div "Defendant Vehicle Damage Photo - Front Left Impact"
click at [143, 587] on div "Insurance Information ( 7 )" at bounding box center [215, 587] width 356 height 15
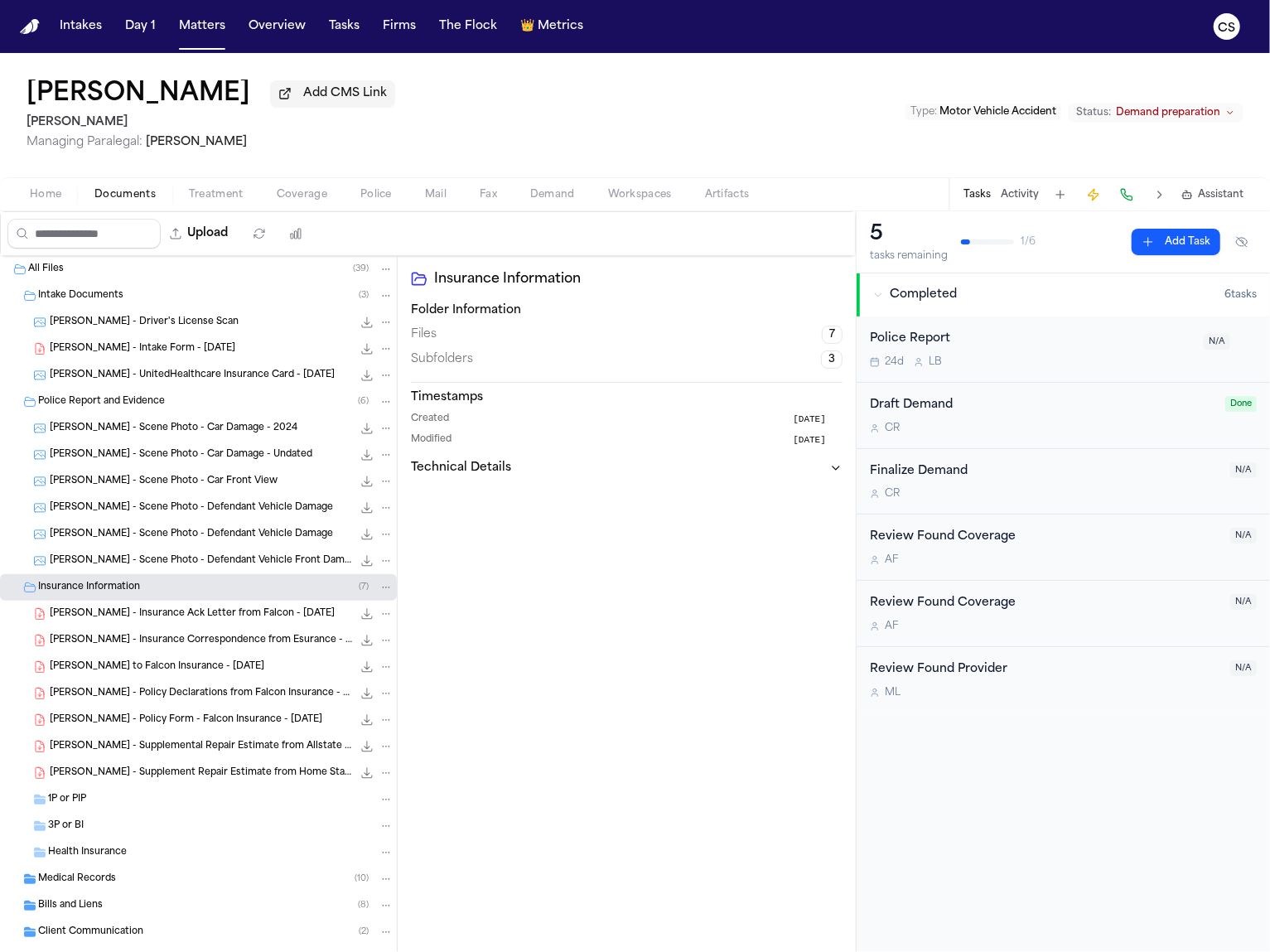
click at [197, 618] on span "R. Lazo - Insurance Ack Letter from Falcon - 4.29.24" at bounding box center [192, 614] width 285 height 14
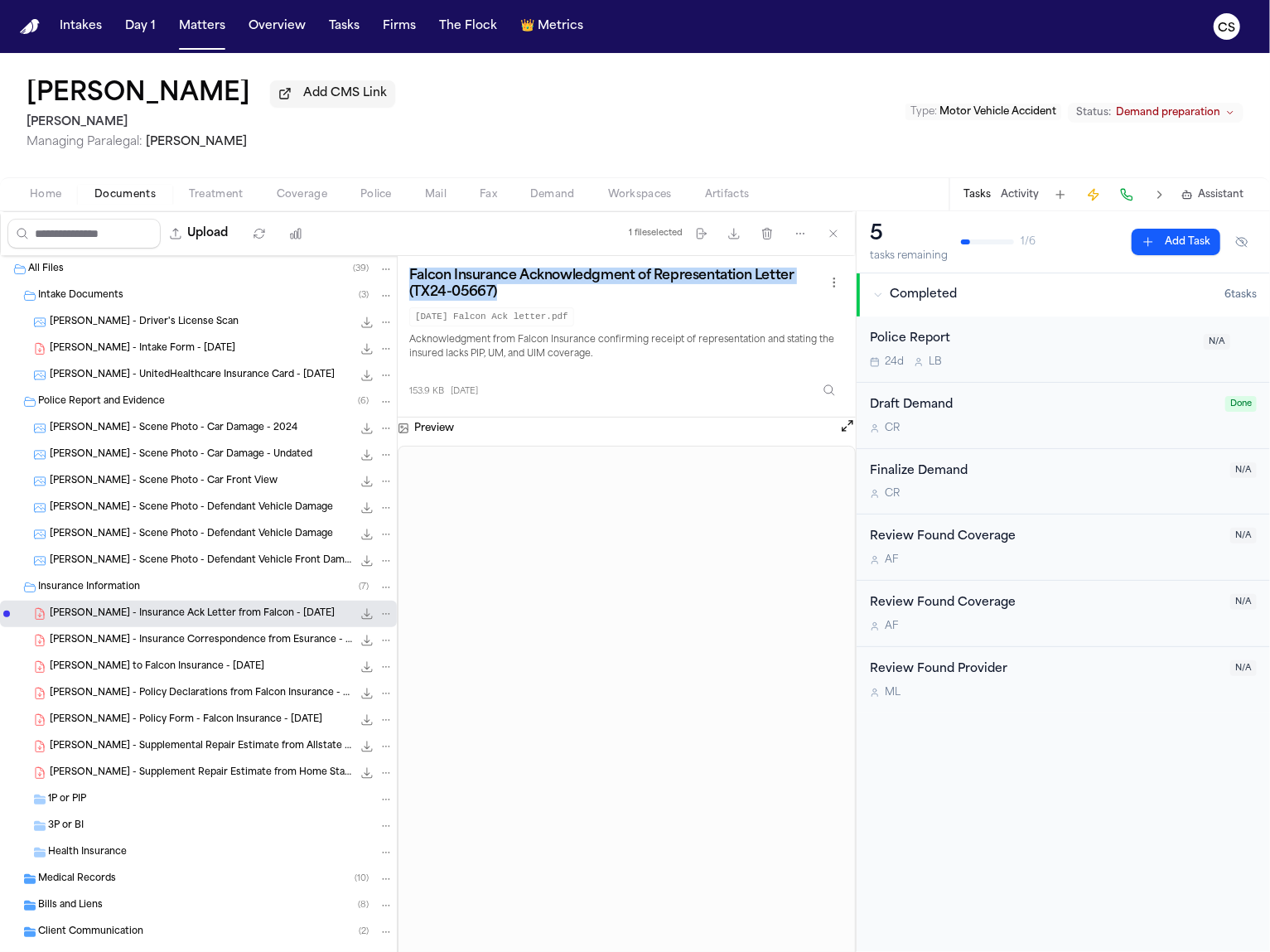
drag, startPoint x: 497, startPoint y: 299, endPoint x: 407, endPoint y: 284, distance: 91.2
click at [407, 284] on div "Falcon Insurance Acknowledgment of Representation Letter (TX24-05667) 2024.05.0…" at bounding box center [627, 336] width 458 height 162
click at [212, 648] on div "R. Lazo - Insurance Correspondence from Esurance - 5.8.24 438.8 KB • PDF" at bounding box center [222, 641] width 344 height 17
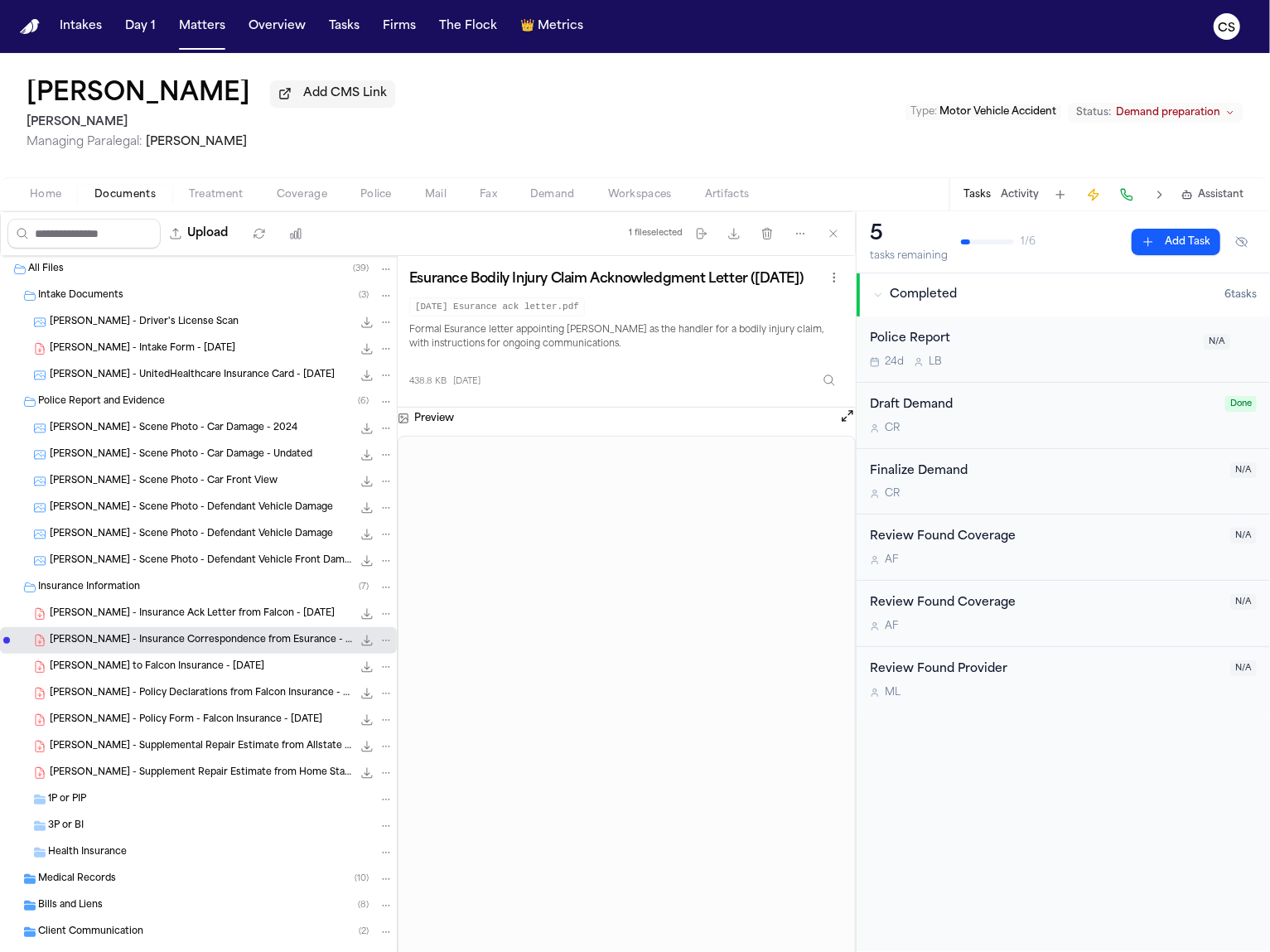
click at [530, 284] on h3 "Esurance Bodily Injury Claim Acknowledgment Letter (May 8, 2024)" at bounding box center [606, 279] width 393 height 17
click at [202, 670] on span "R. Lazo - LOR to Falcon Insurance - 4.29.24" at bounding box center [157, 667] width 214 height 14
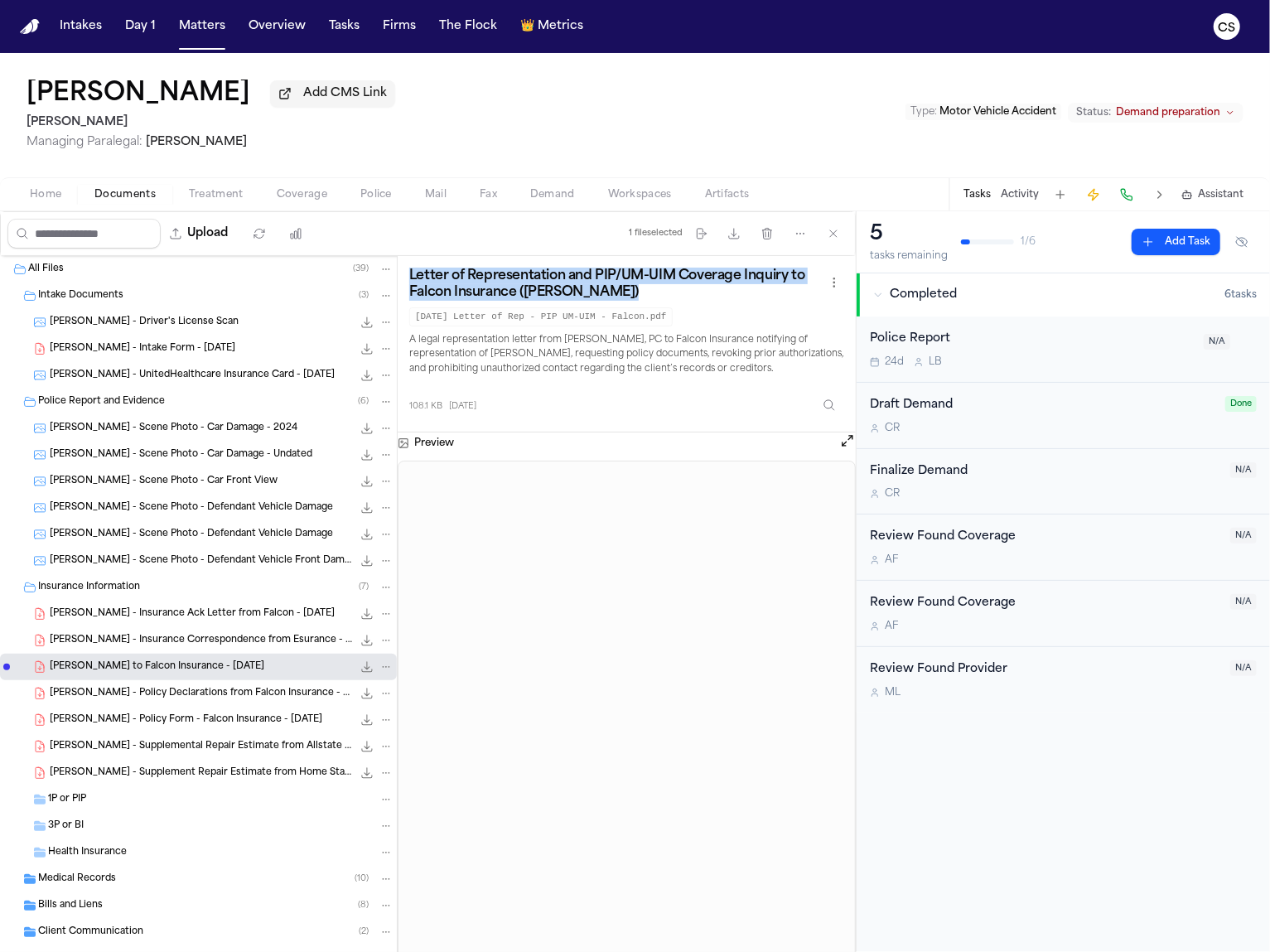
click at [520, 301] on h3 "Letter of Representation and PIP/UM-UIM Coverage Inquiry to Falcon Insurance (R…" at bounding box center [616, 284] width 415 height 33
click at [736, 244] on button "Download files" at bounding box center [734, 234] width 30 height 30
click at [197, 705] on div "R. Lazo - Policy Declarations from Falcon Insurance - 3.8.24 91.8 KB • PDF" at bounding box center [199, 693] width 397 height 27
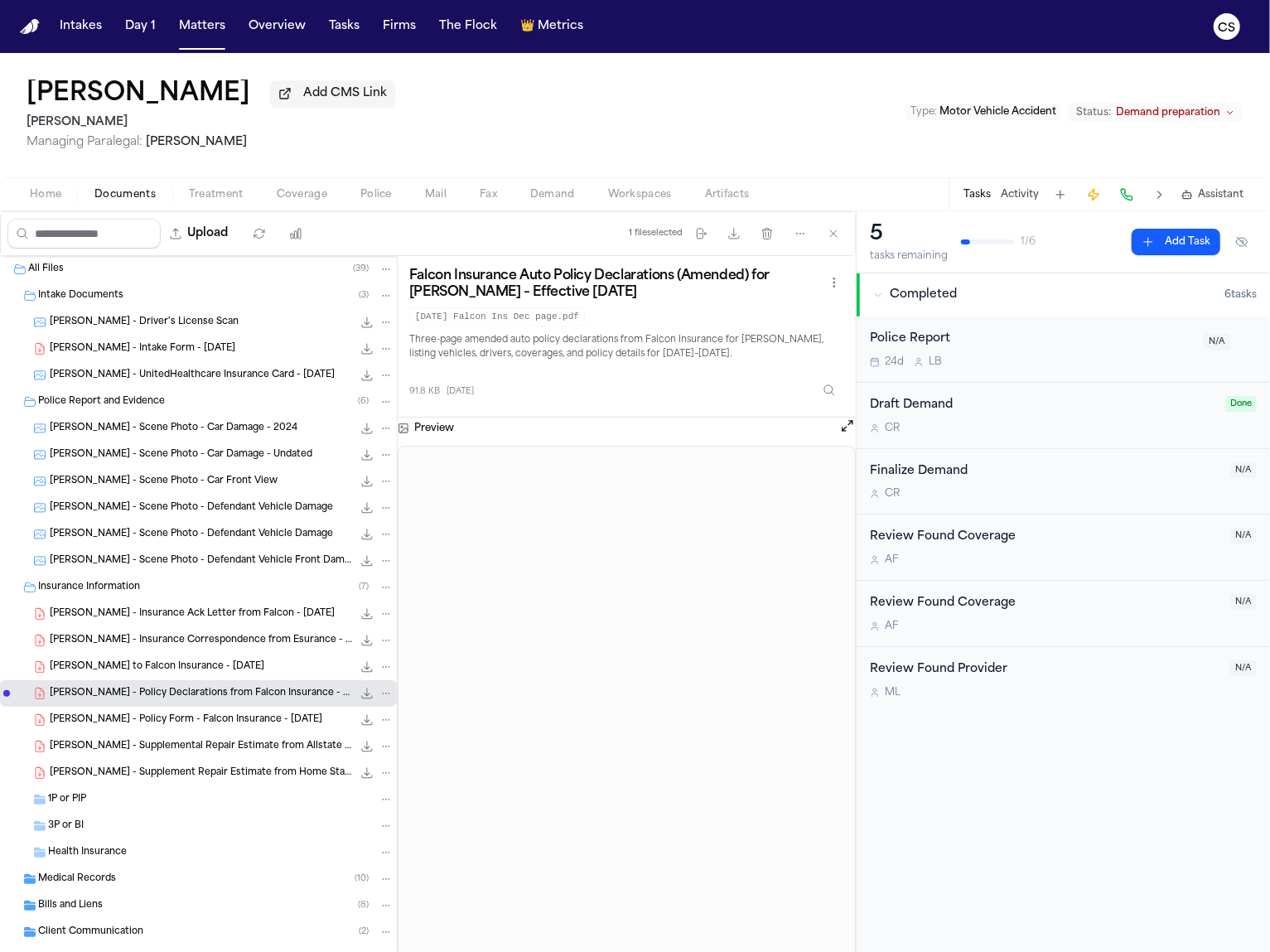
click at [583, 274] on h3 "Falcon Insurance Auto Policy Declarations (Amended) for Rosibel Lazo – Effectiv…" at bounding box center [616, 284] width 415 height 33
click at [194, 719] on span "R. Lazo - Policy Form - Falcon Insurance - 3.8.24" at bounding box center [186, 719] width 272 height 14
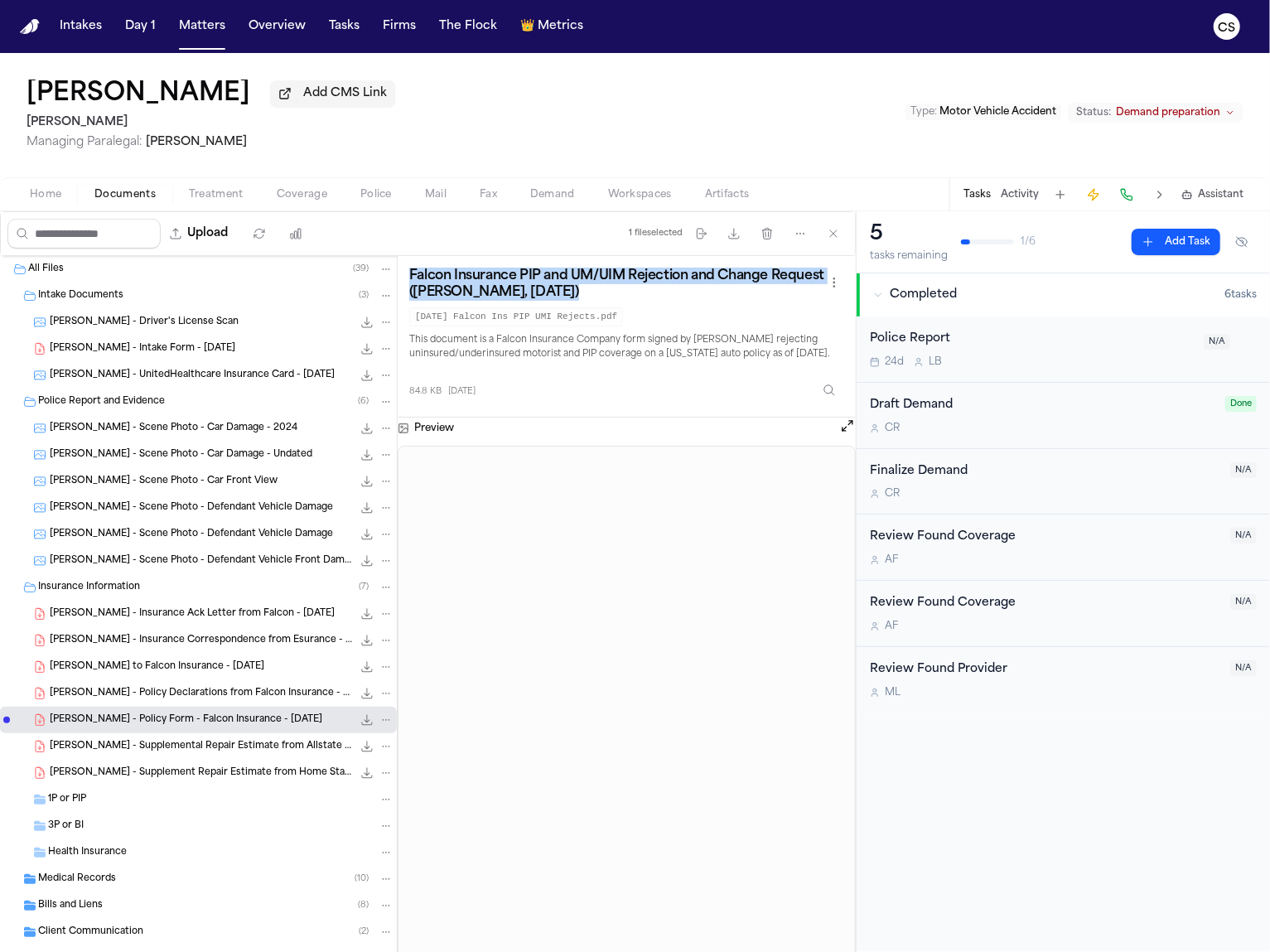
click at [185, 753] on span "R. Lazo - Supplemental Repair Estimate from Allstate - 11.10.23" at bounding box center [200, 746] width 302 height 14
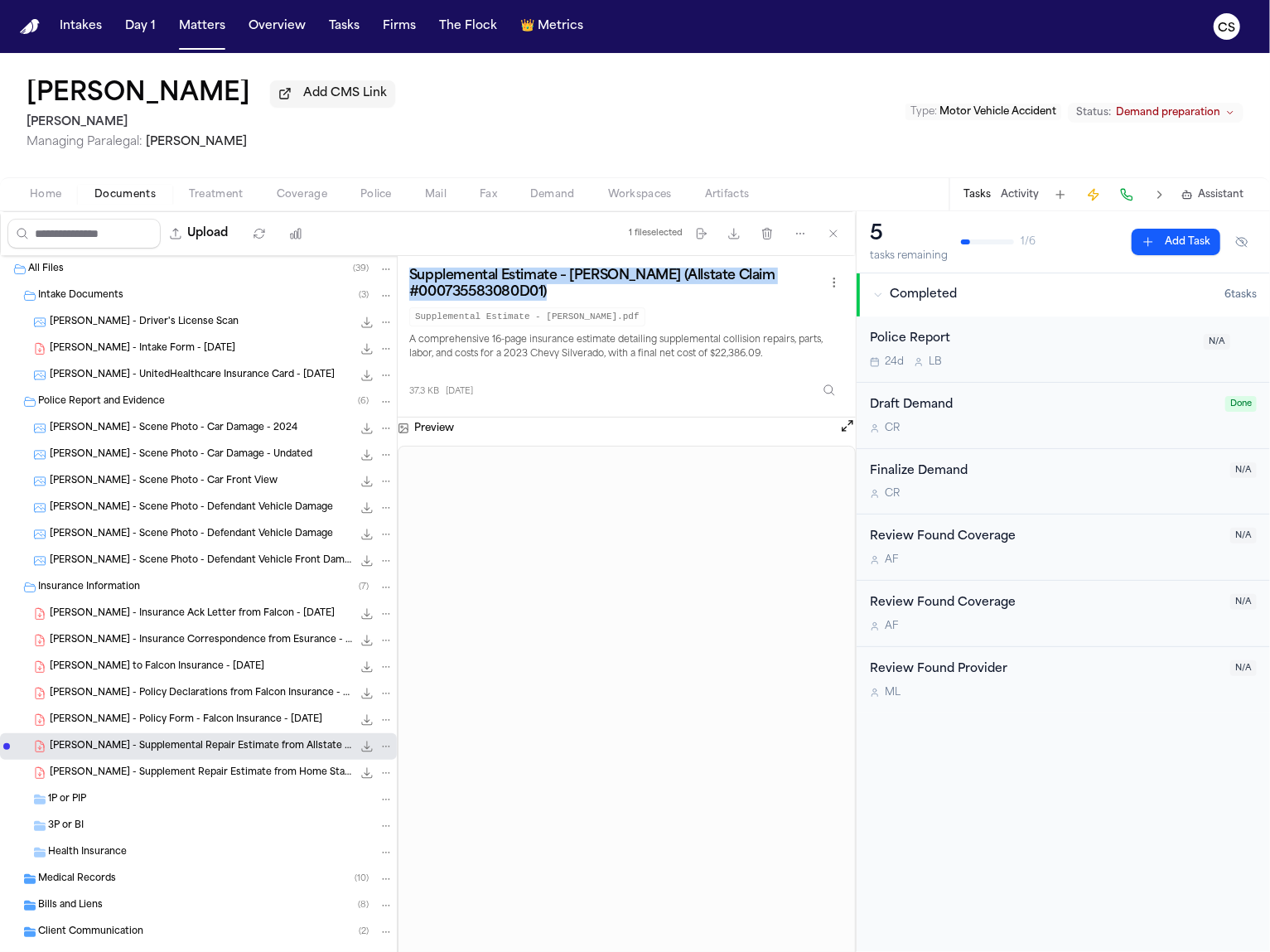
click at [133, 776] on span "R. Lazo - Supplement Repair Estimate from Home State County Mutual - 4.24.24" at bounding box center [200, 773] width 302 height 14
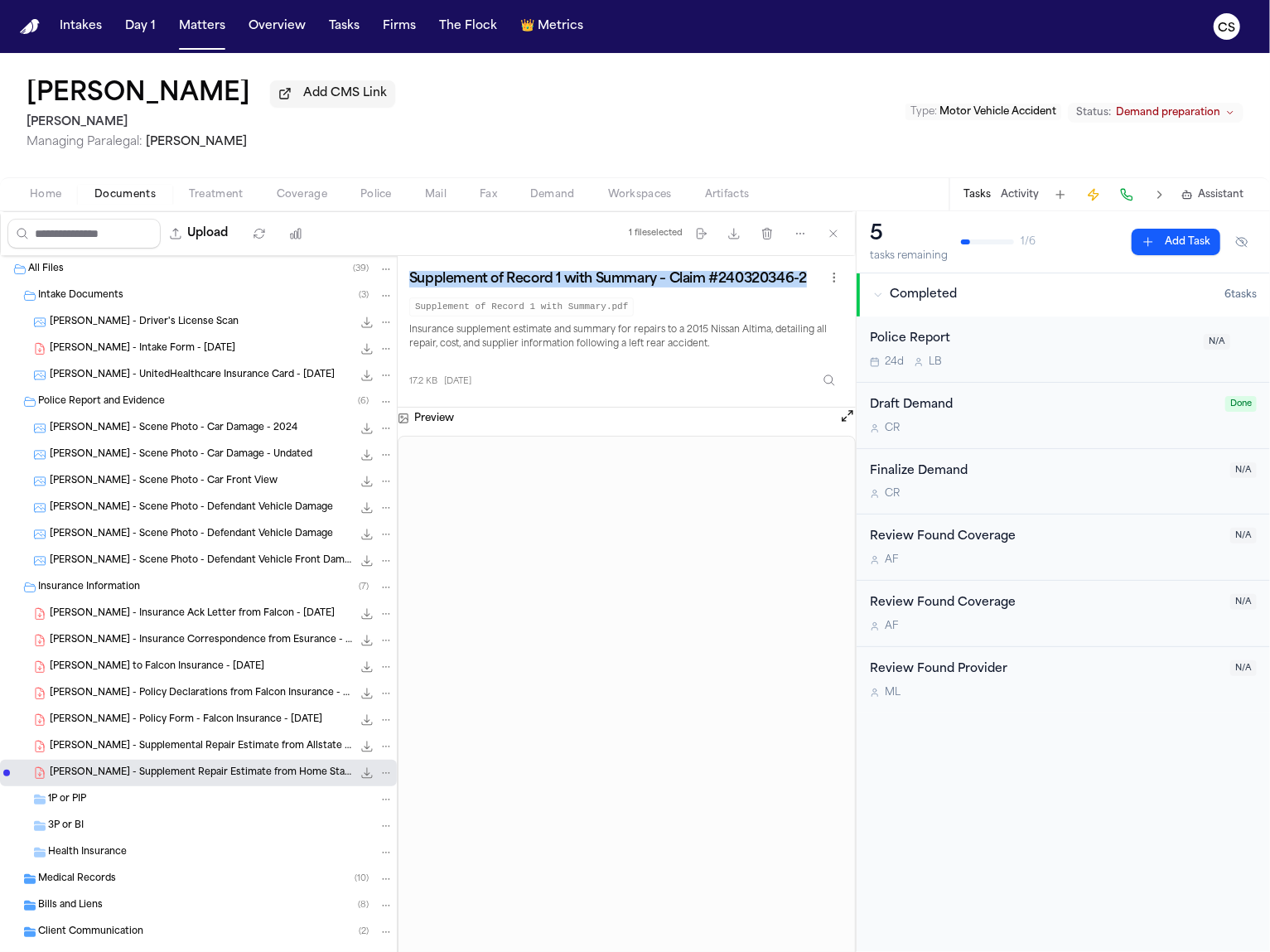
click at [478, 278] on h3 "Supplement of Record 1 with Summary – Claim #240320346-2" at bounding box center [608, 279] width 398 height 17
click at [101, 805] on div "1P or PIP" at bounding box center [221, 800] width 345 height 15
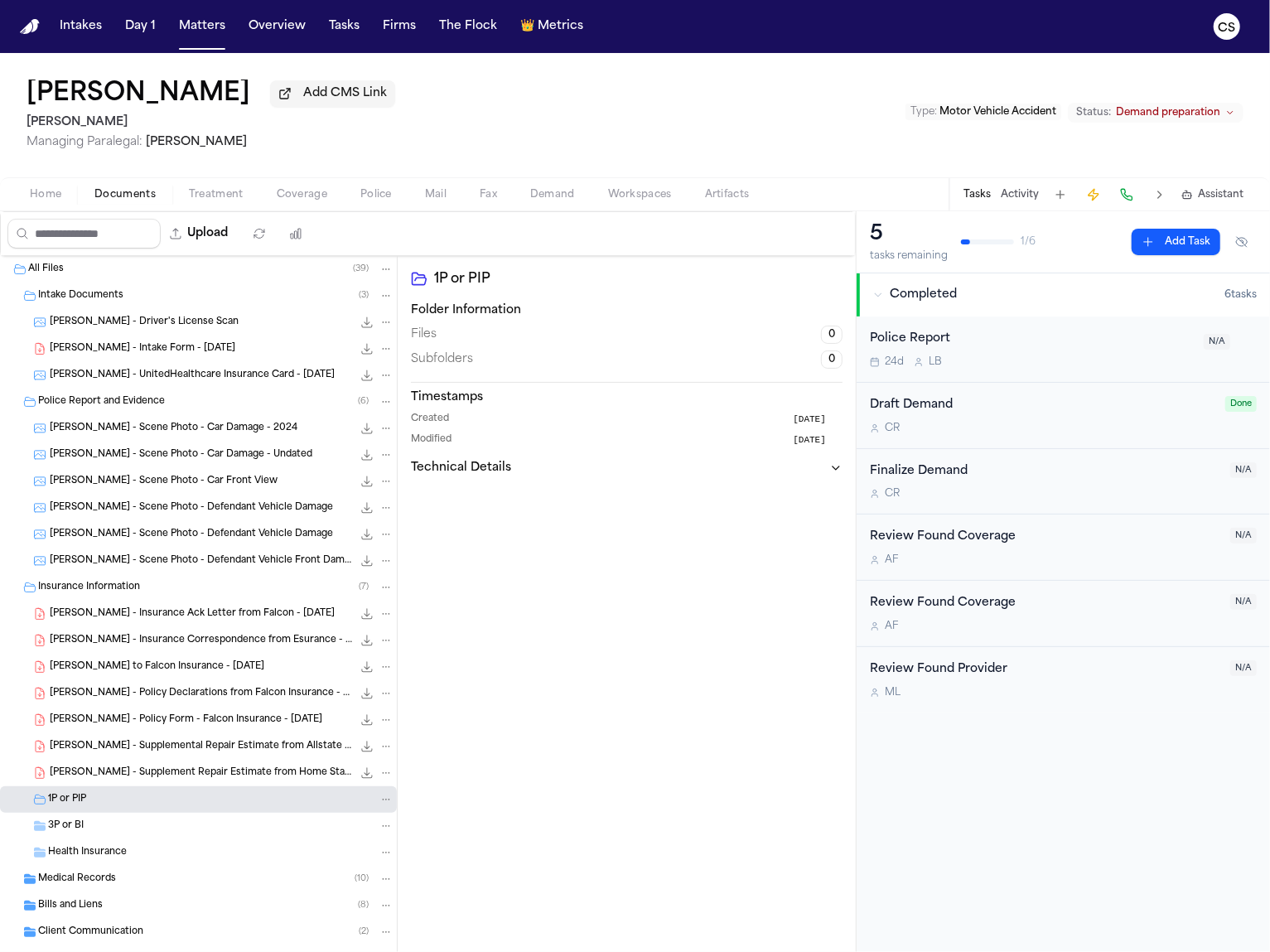
click at [99, 820] on div "3P or BI" at bounding box center [221, 825] width 345 height 15
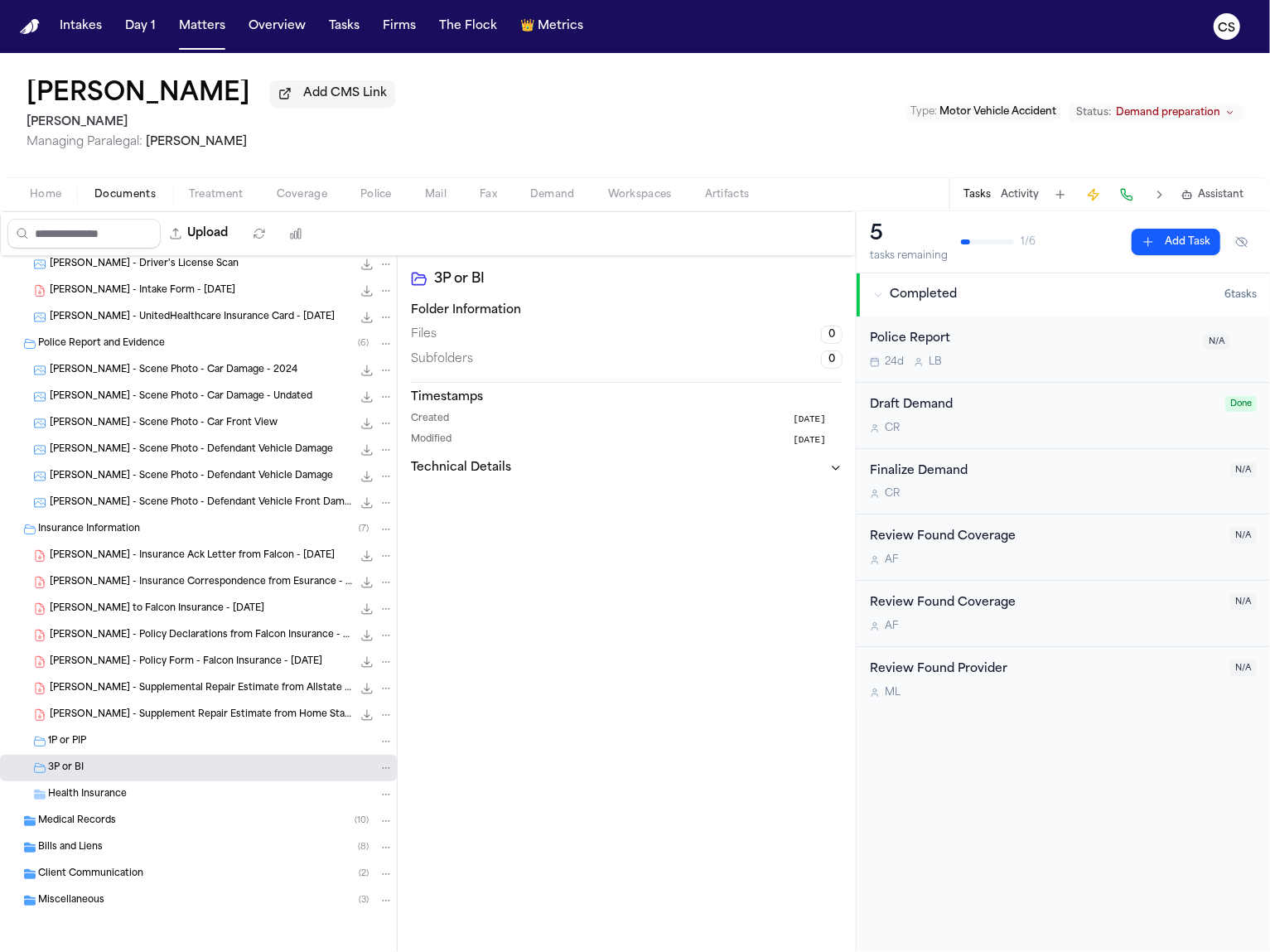
click at [115, 824] on div "Medical Records ( 10 )" at bounding box center [215, 821] width 356 height 15
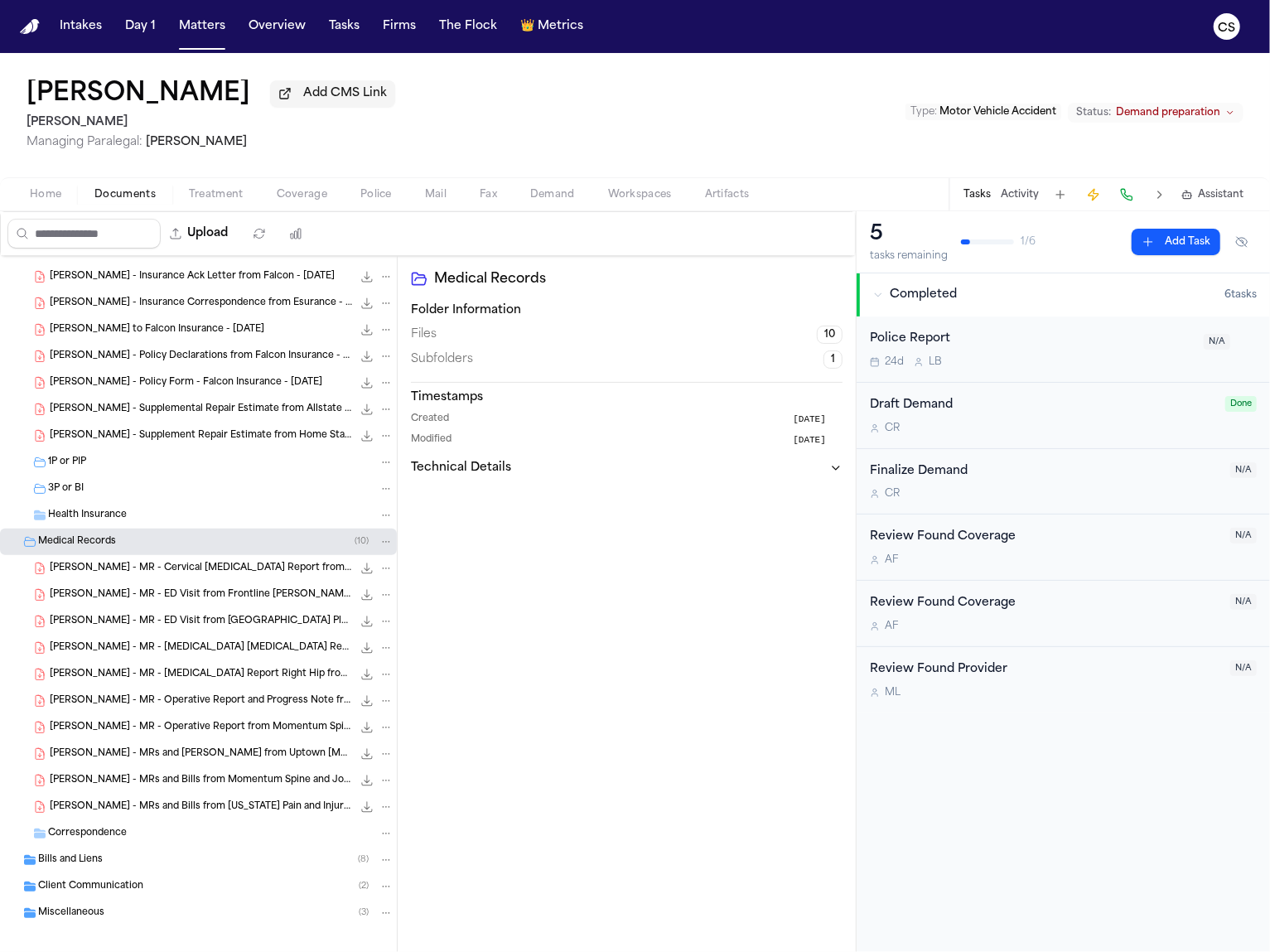
scroll to position [353, 0]
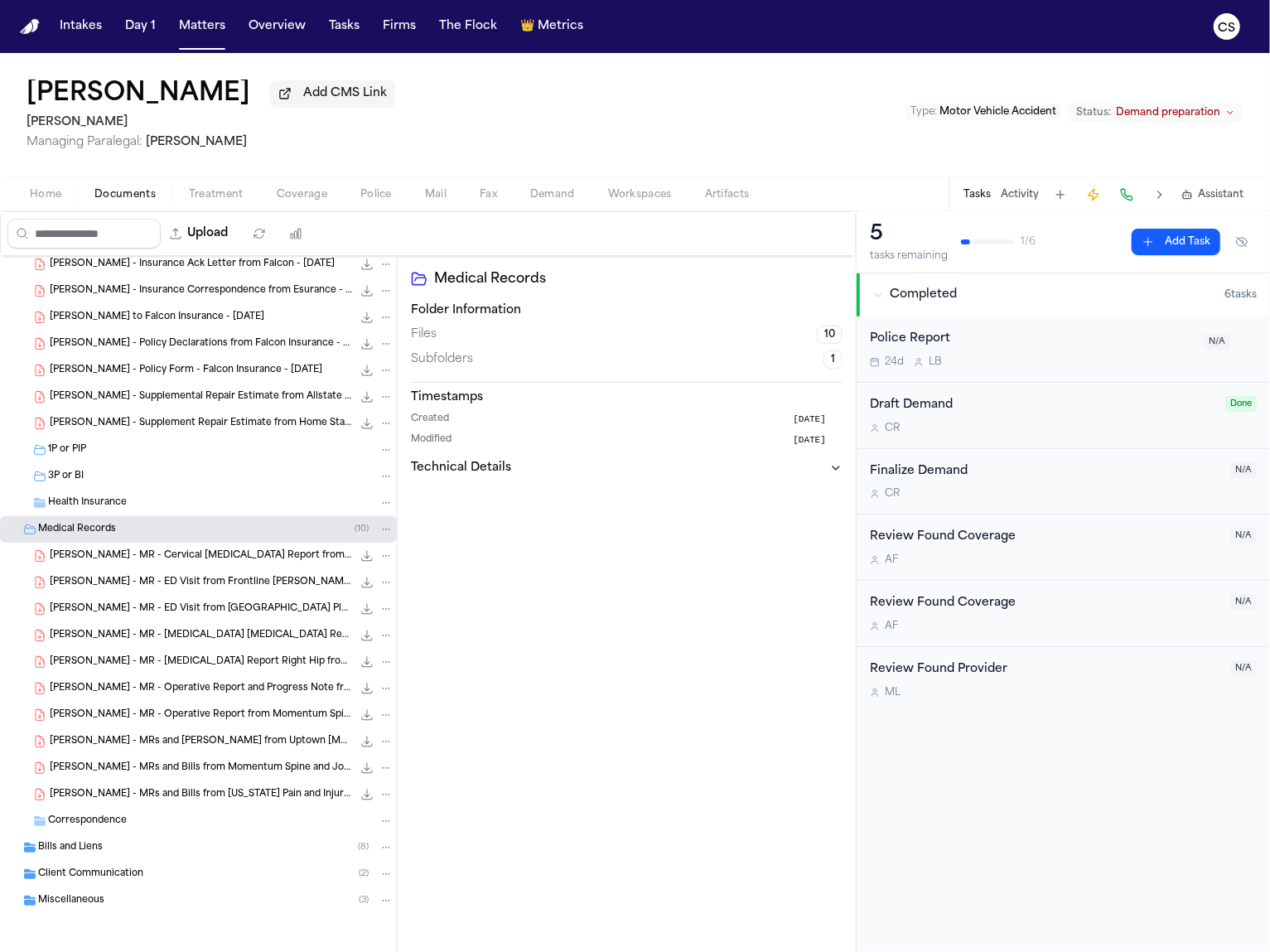
click at [153, 562] on div "R. Lazo - MR - Cervical MRI Report from MRI Centers of Texas - 5.30.24 115.2 KB…" at bounding box center [222, 556] width 344 height 17
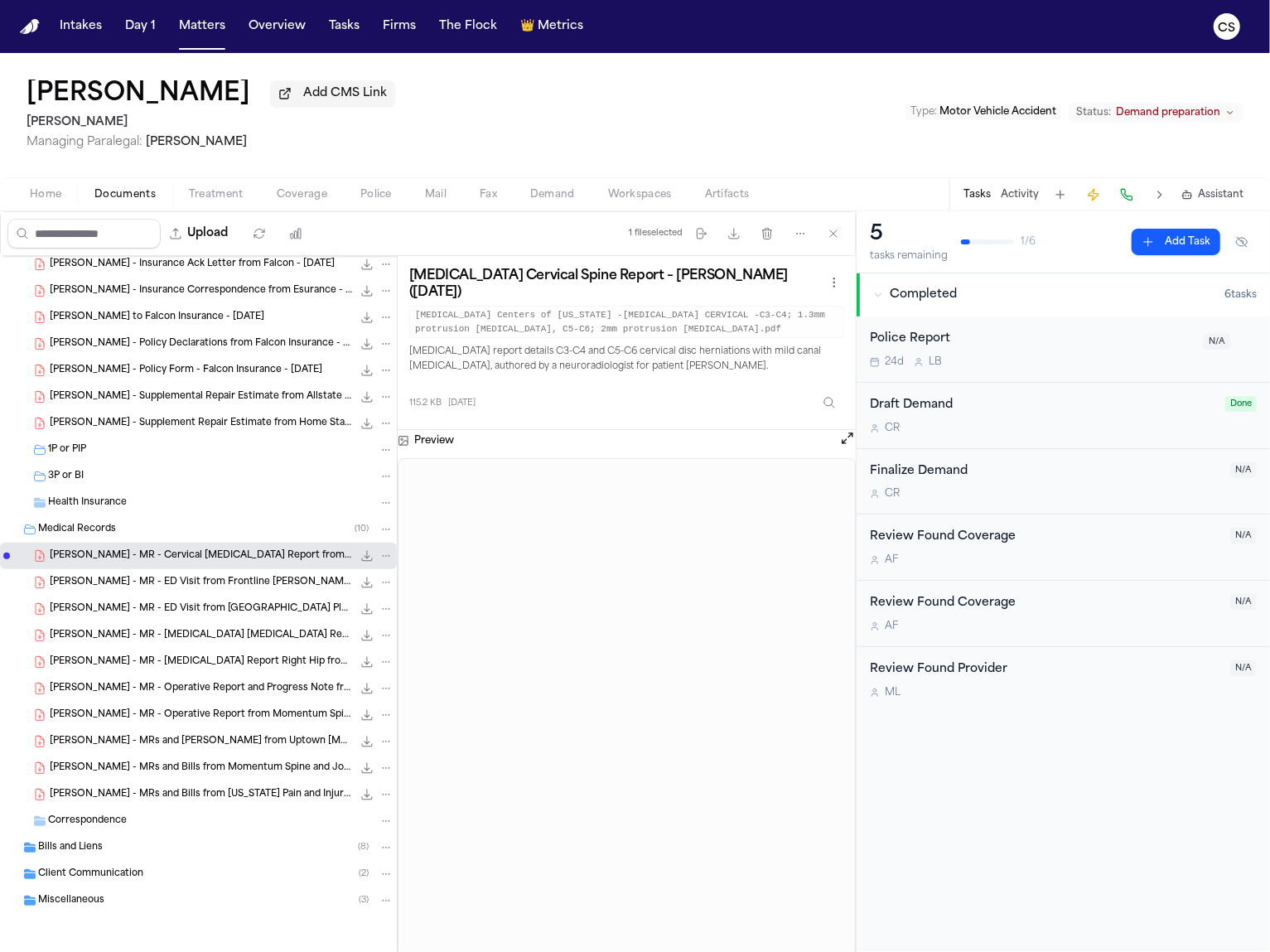
click at [627, 285] on h3 "MRI Cervical Spine Report – Rosibel G. Lazo (5/30/2024)" at bounding box center [616, 284] width 415 height 33
click at [283, 587] on span "R. Lazo - MR - ED Visit from Frontline ER Whiterock - 4.26.24" at bounding box center [200, 583] width 302 height 14
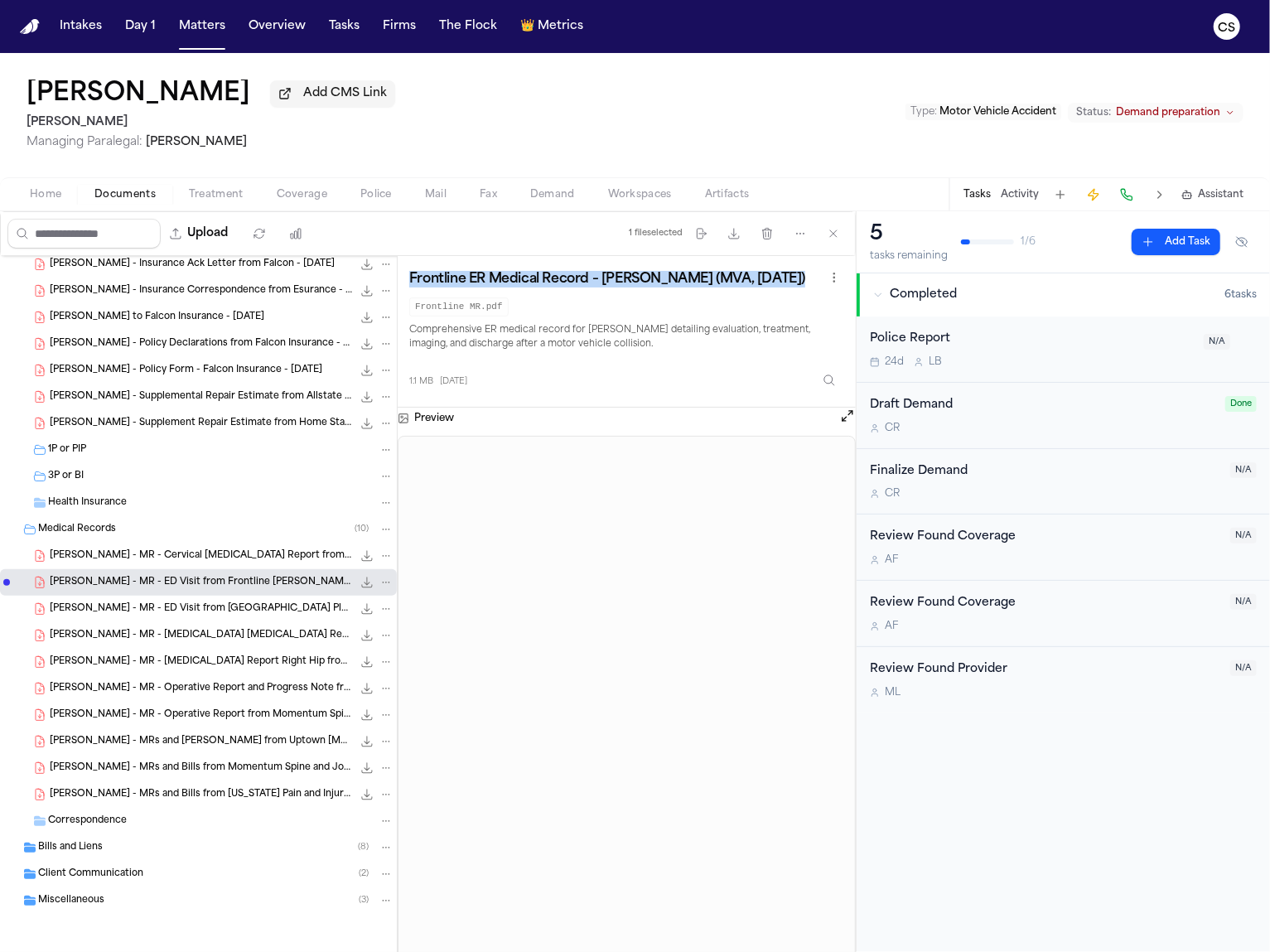
click at [552, 287] on h3 "Frontline ER Medical Record – Rosibel G. Lazo (MVA, 4/24/2024)" at bounding box center [607, 279] width 396 height 17
click at [222, 617] on div "R. Lazo - MR - ED Visit from Medical City Plano - 6.26.24 420.4 KB • PDF" at bounding box center [199, 609] width 397 height 27
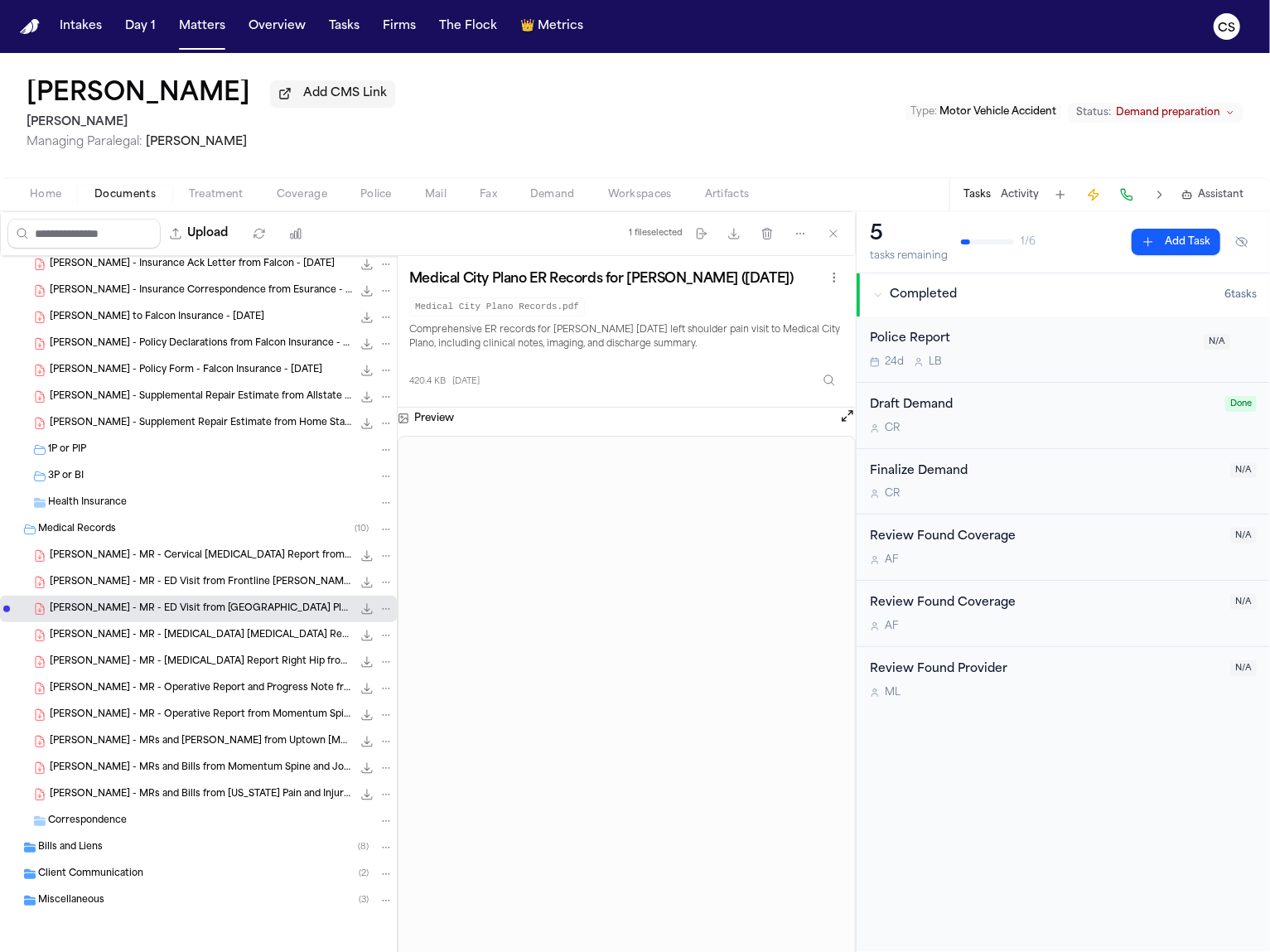
click at [526, 285] on h3 "Medical City Plano ER Records for Rosibel Lazo (6/26/2024)" at bounding box center [601, 279] width 384 height 17
click at [526, 284] on h3 "Medical City Plano ER Records for Rosibel Lazo (6/26/2024)" at bounding box center [601, 279] width 384 height 17
click at [186, 638] on span "R. Lazo - MR - Lumbar MRI Report from MRI Centers of Texas - 5.30.24" at bounding box center [200, 635] width 302 height 14
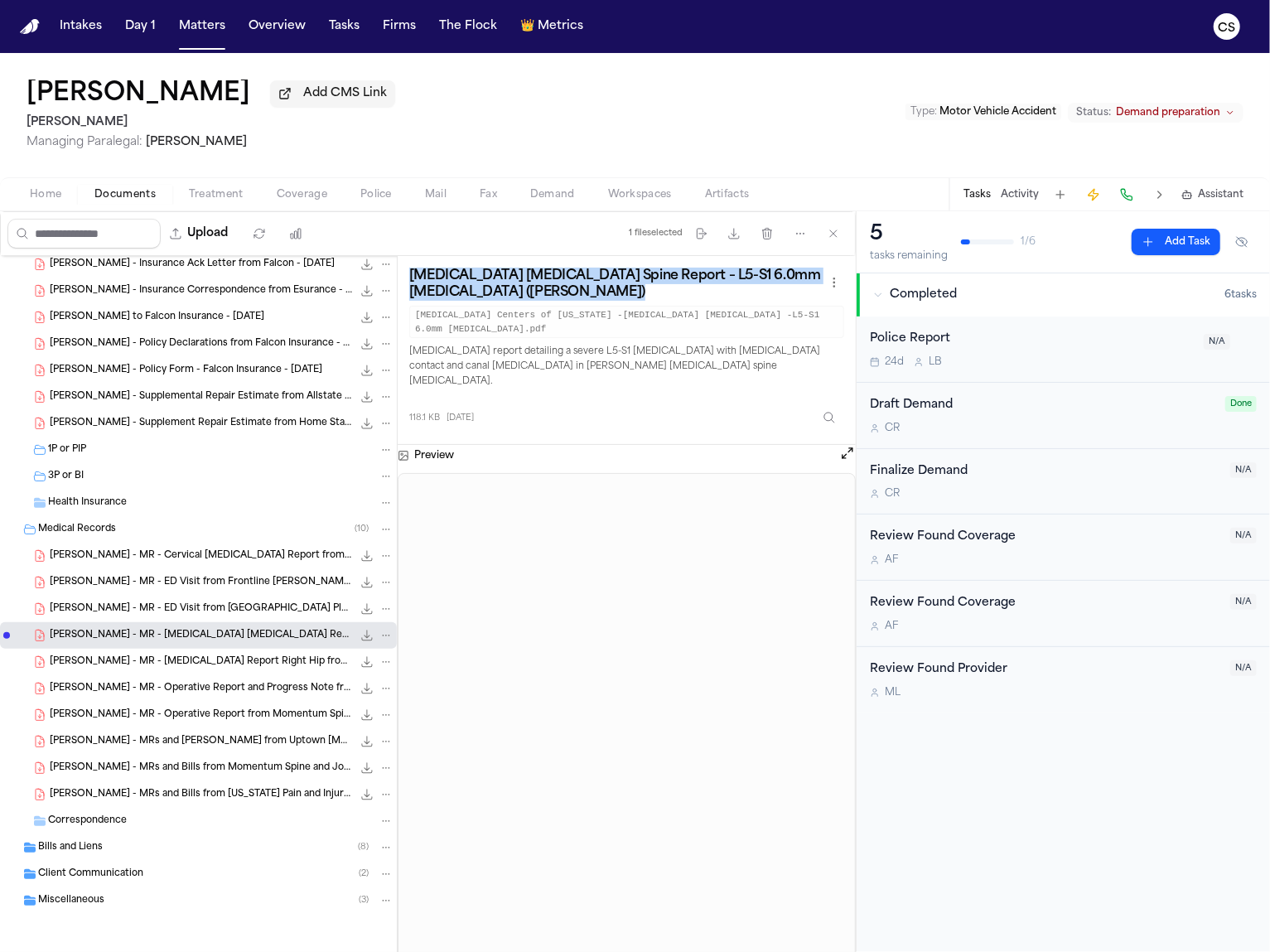
click at [529, 297] on h3 "MRI Lumbar Spine Report – L5-S1 6.0mm Disc Protrusion (Rosibel G. Lazo)" at bounding box center [616, 284] width 415 height 33
click at [529, 295] on h3 "MRI Lumbar Spine Report – L5-S1 6.0mm Disc Protrusion (Rosibel G. Lazo)" at bounding box center [616, 284] width 415 height 33
click at [529, 284] on h3 "MRI Lumbar Spine Report – L5-S1 6.0mm Disc Protrusion (Rosibel G. Lazo)" at bounding box center [616, 284] width 415 height 33
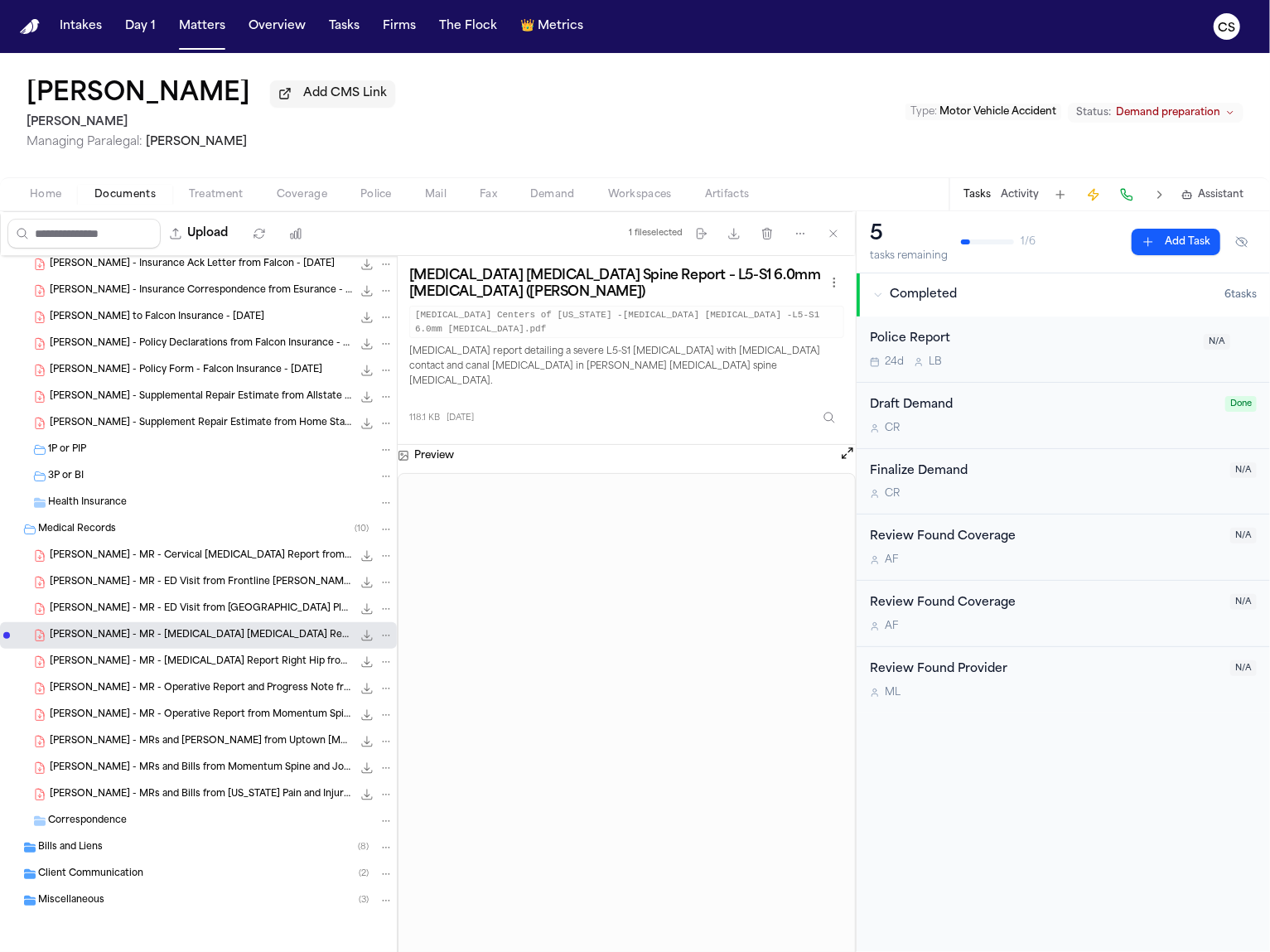
click at [223, 672] on div "R. Lazo - MR - MRI Report Right Hip from MRI Centers of Texas - 5.30.24 117.2 K…" at bounding box center [199, 661] width 397 height 27
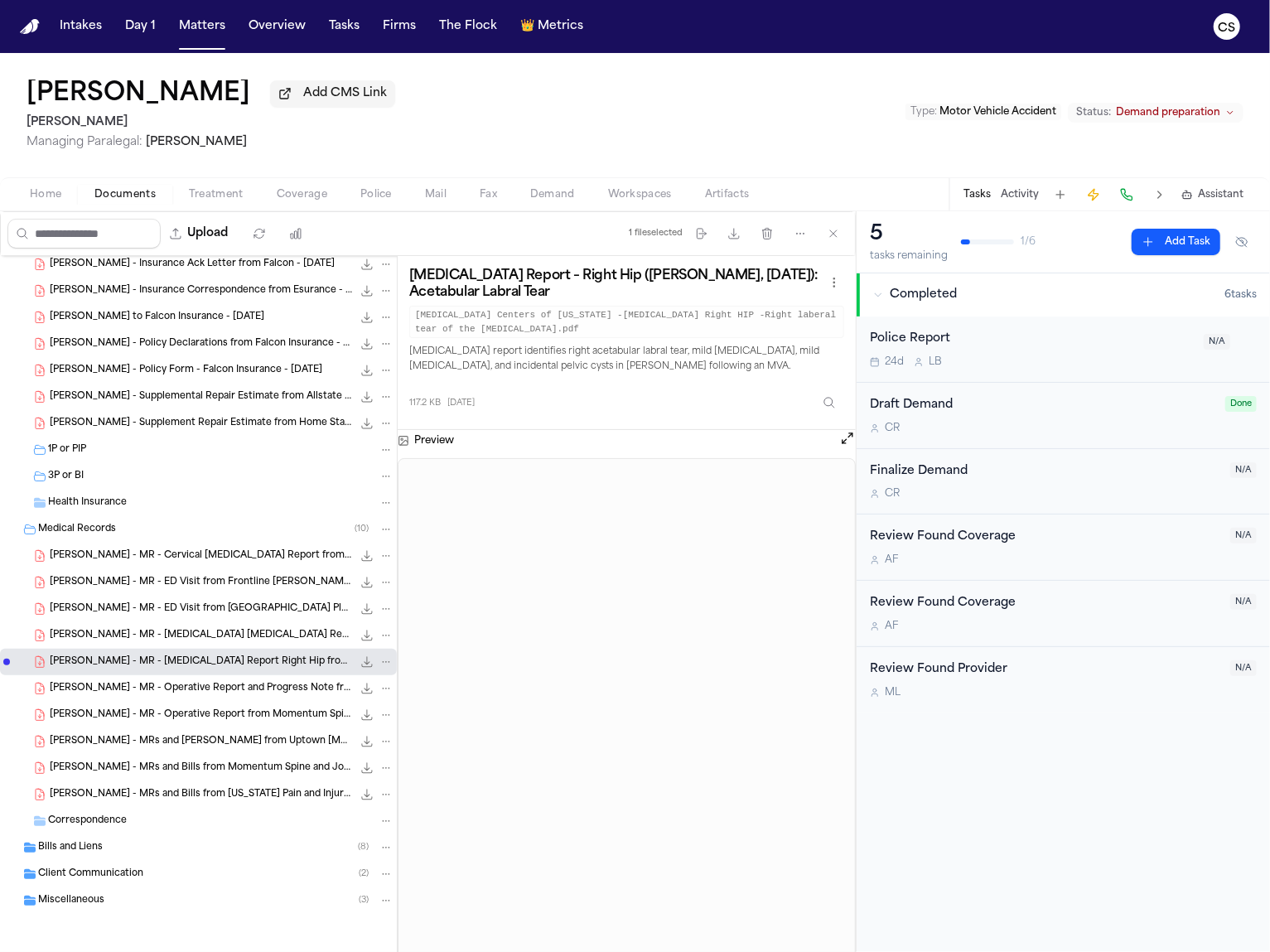
click at [479, 285] on h3 "MRI Report – Right Hip (Rosibel G. Lazo, 5/30/2024): Acetabular Labral Tear" at bounding box center [616, 284] width 415 height 33
click at [181, 696] on div "R. Lazo - MR - Operative Report and Progress Note from Momentum Spine & Joint -…" at bounding box center [199, 688] width 397 height 27
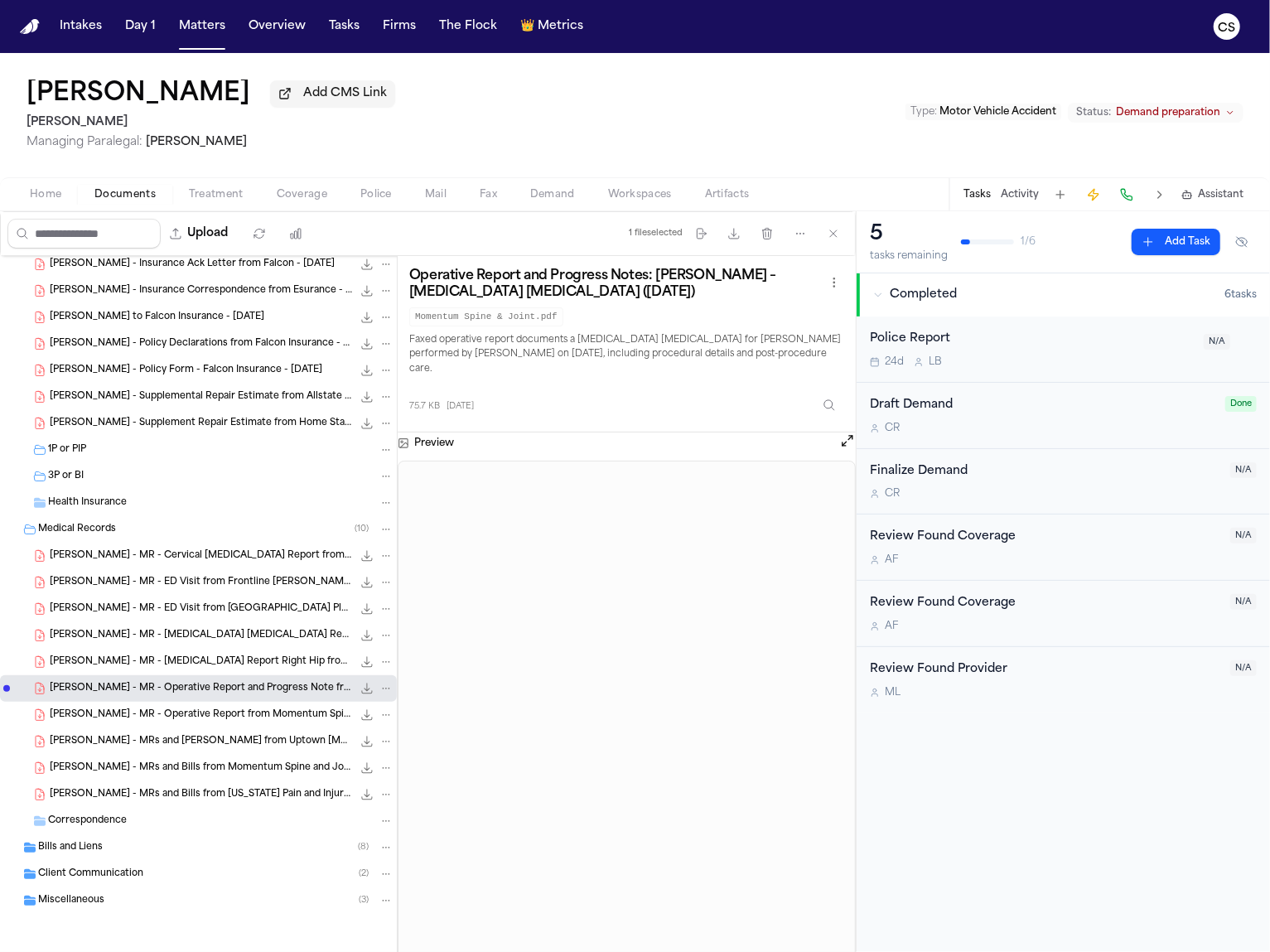
click at [451, 295] on h3 "Operative Report and Progress Notes: Rosibel G. Lazo – Lumbar Epidural Steroid …" at bounding box center [616, 284] width 415 height 33
click at [0, 0] on span "75.7 KB • PDF" at bounding box center [0, 0] width 0 height 0
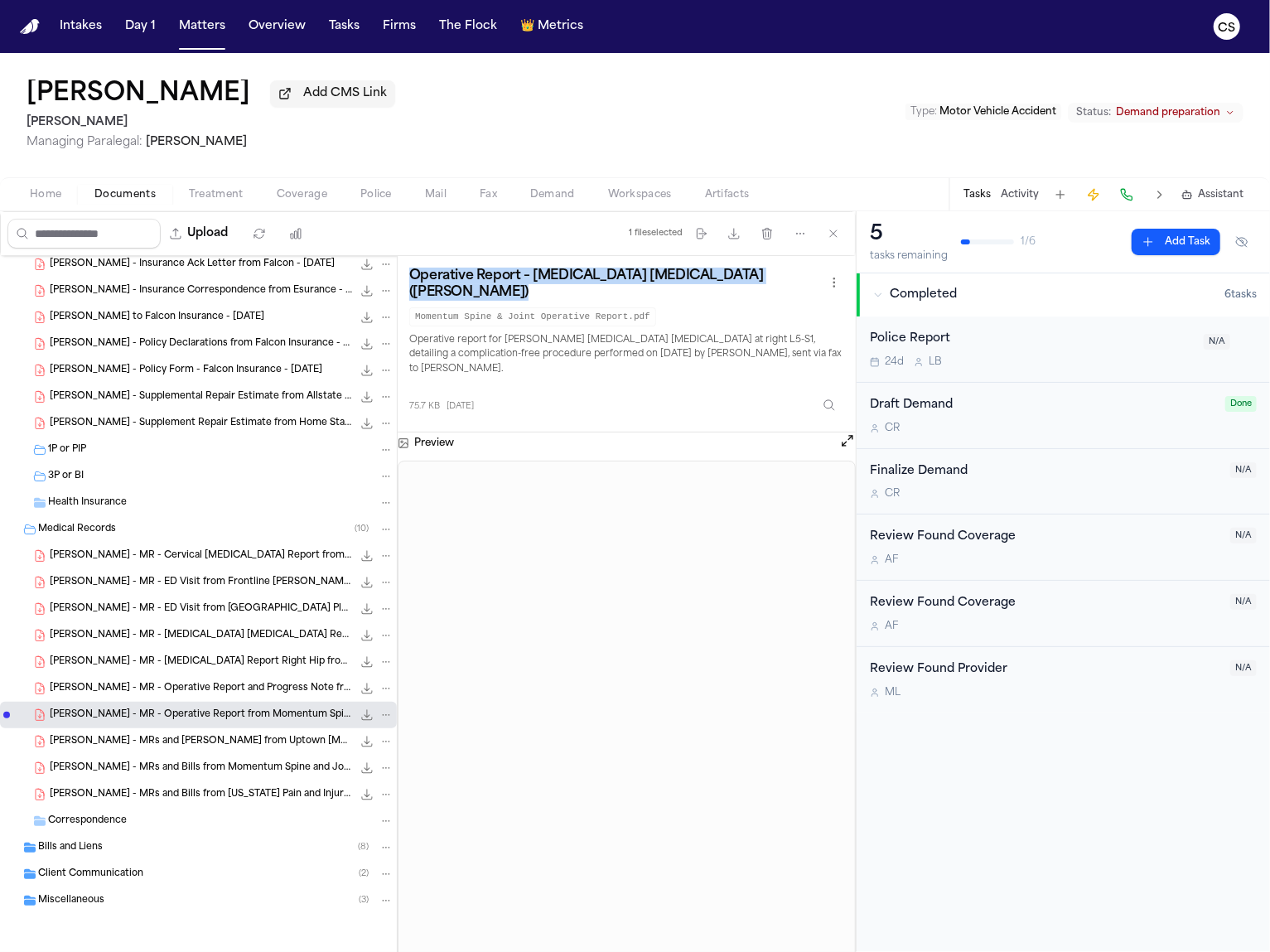
click at [592, 288] on h3 "Operative Report – Lumbar Epidural Steroid Injection (Rosibel G. Lazo)" at bounding box center [616, 284] width 415 height 33
click at [246, 752] on div "R. Lazo - MRs and Bill from Uptown Radiology Associates - 5.30.24 and 6.5.24 15…" at bounding box center [199, 741] width 397 height 27
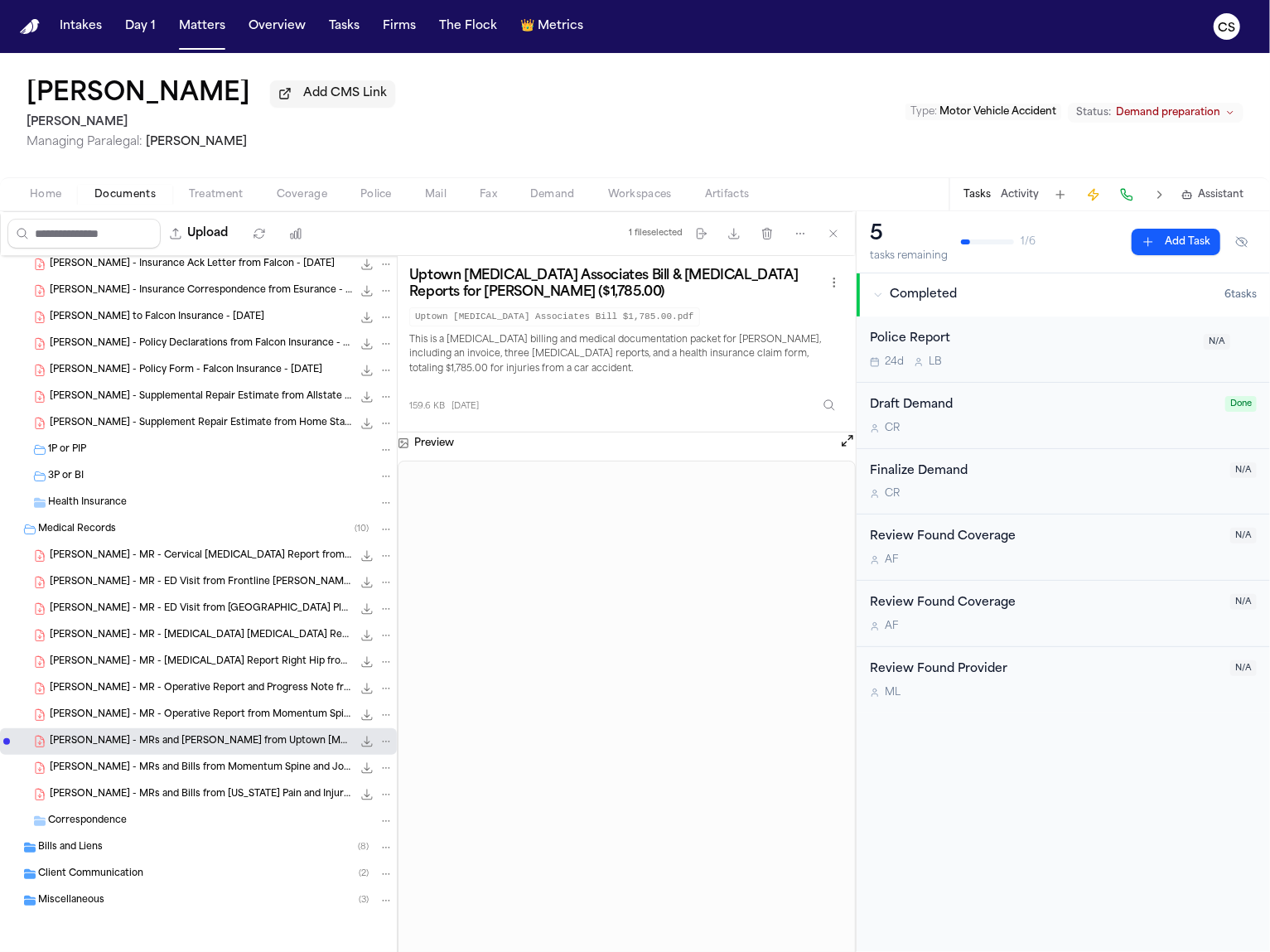
click at [564, 274] on h3 "Uptown Radiology Associates Bill & MRI Reports for Rosibel G. Lazo ($1,785.00)" at bounding box center [616, 284] width 415 height 33
click at [222, 777] on div "R. Lazo - MRs and Bills from Momentum Spine and Joint - 5.8.24 to 8.3.24 4.2 MB…" at bounding box center [199, 767] width 397 height 27
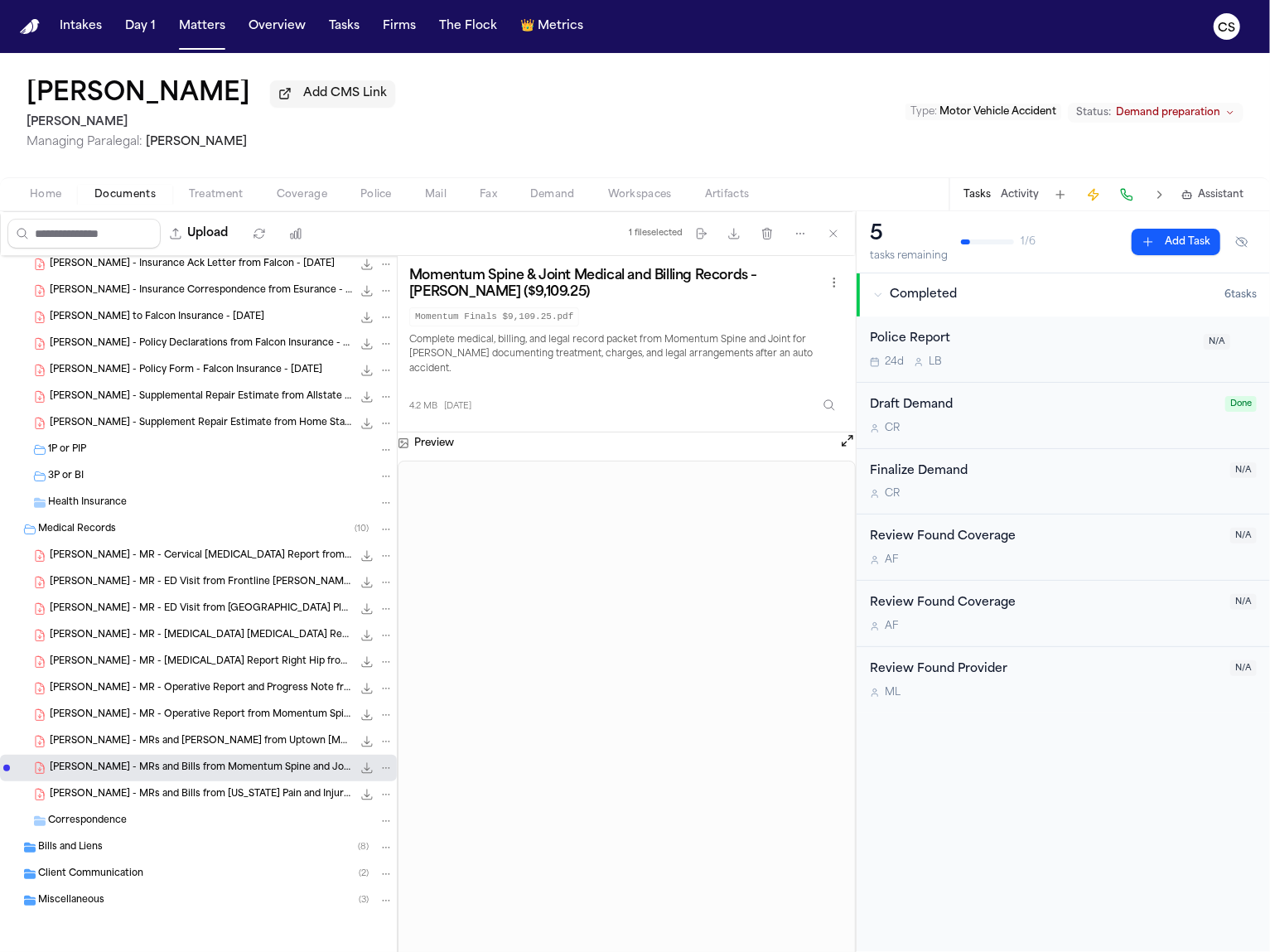
click at [536, 283] on h3 "Momentum Spine & Joint Medical and Billing Records – Rosibel Lazo ($9,109.25)" at bounding box center [616, 284] width 415 height 33
click at [246, 801] on div "R. Lazo - MRs and Bills from Texas Pain and Injury, MRI Centers of Texas, Momen…" at bounding box center [222, 794] width 344 height 17
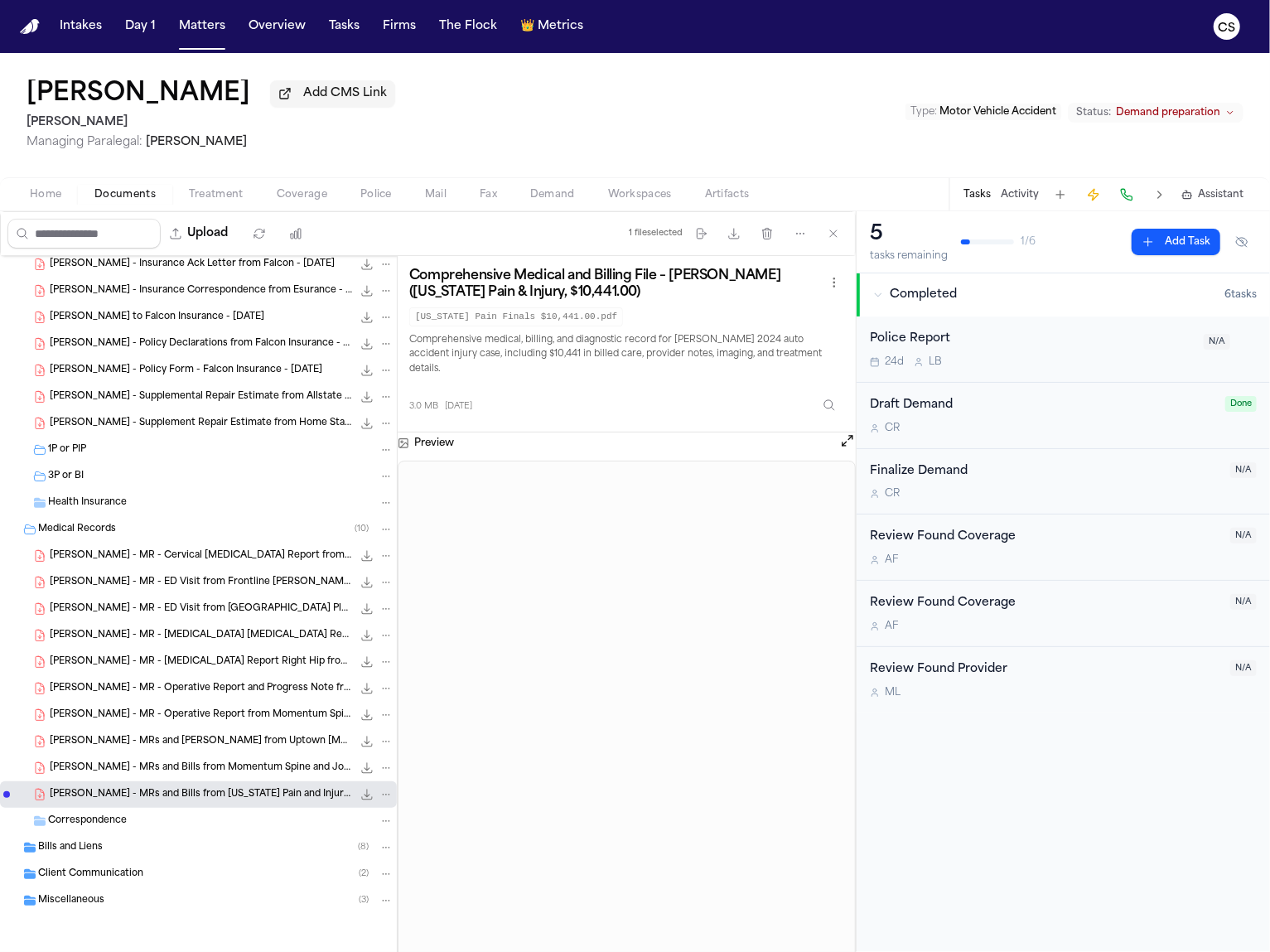
click at [503, 295] on h3 "Comprehensive Medical and Billing File – Rosibel Lazo (Texas Pain & Injury, $10…" at bounding box center [616, 284] width 415 height 33
click at [168, 826] on div "Correspondence" at bounding box center [221, 821] width 345 height 15
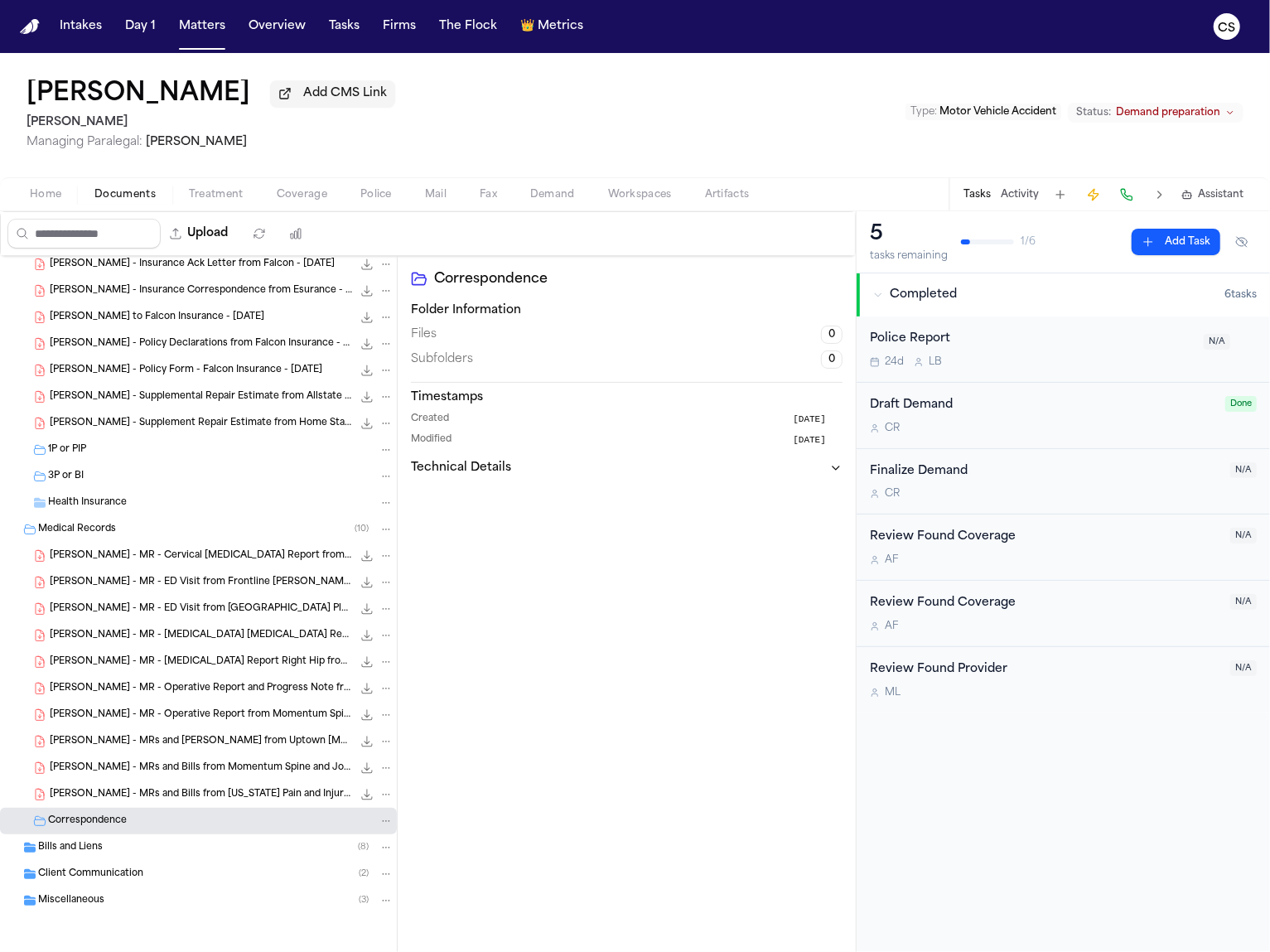
click at [155, 840] on div "Bills and Liens ( 8 )" at bounding box center [215, 848] width 356 height 15
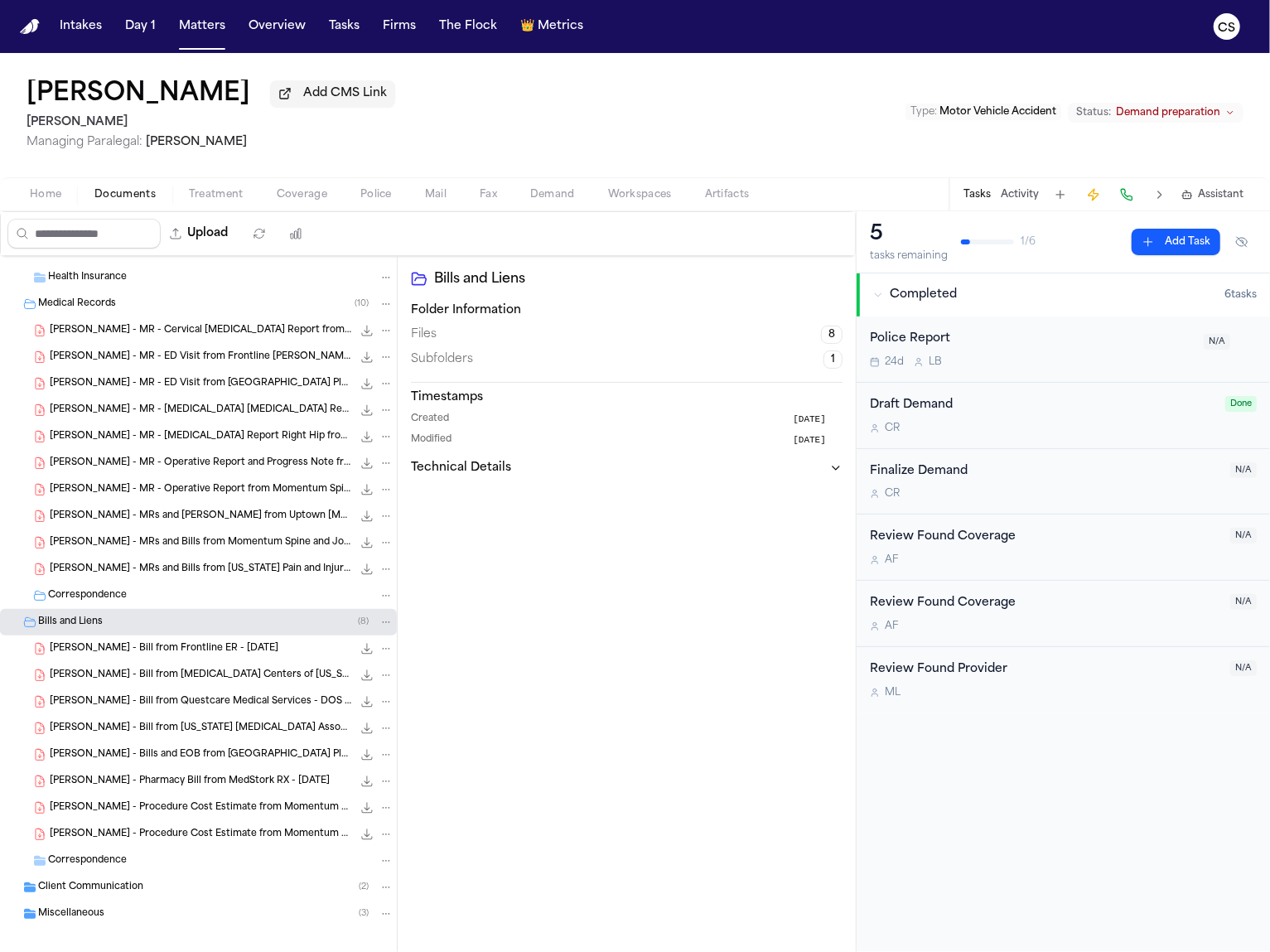
scroll to position [592, 0]
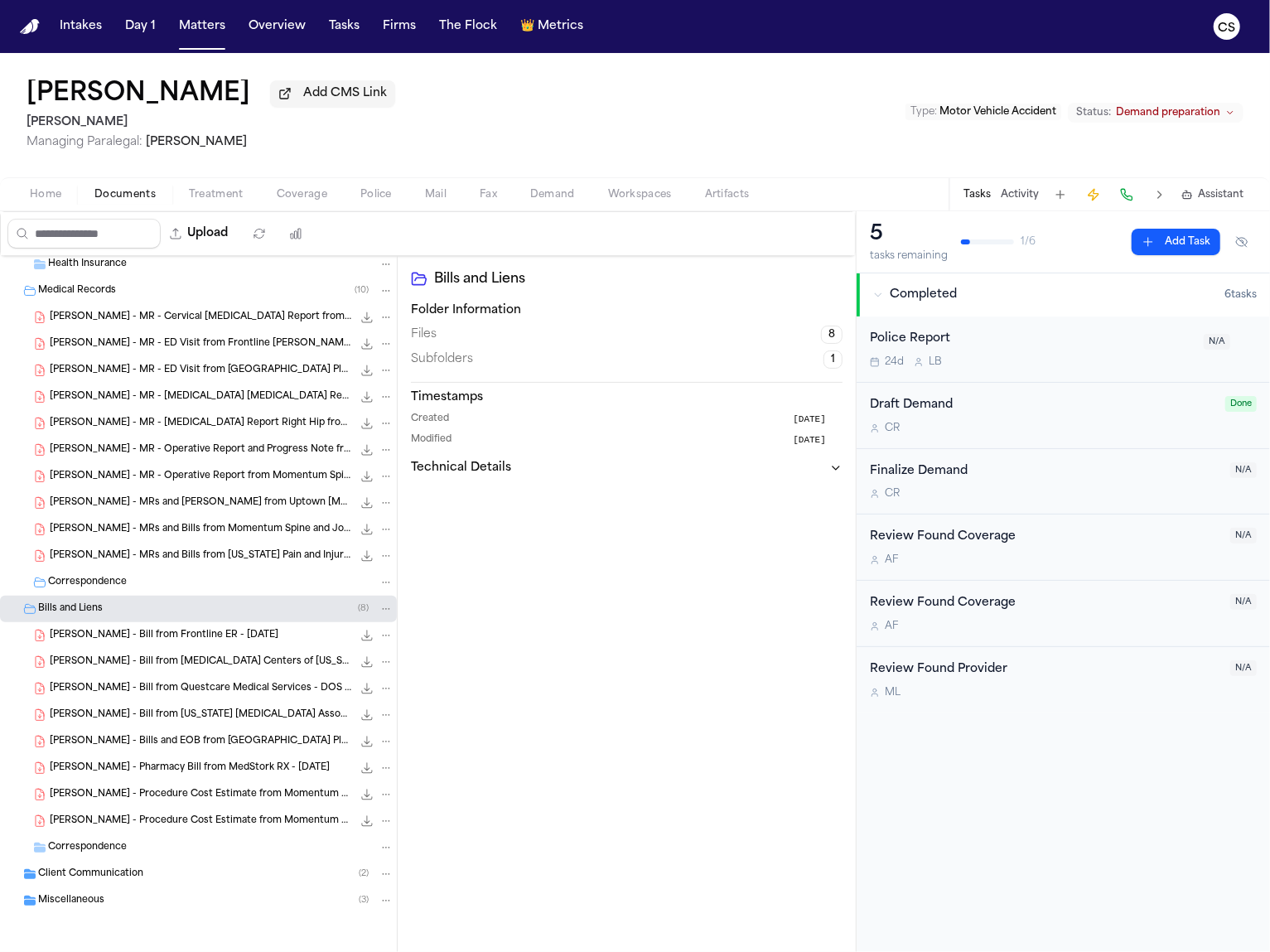
click at [201, 640] on span "R. Lazo - Bill from Frontline ER - 4.26.24" at bounding box center [164, 635] width 229 height 14
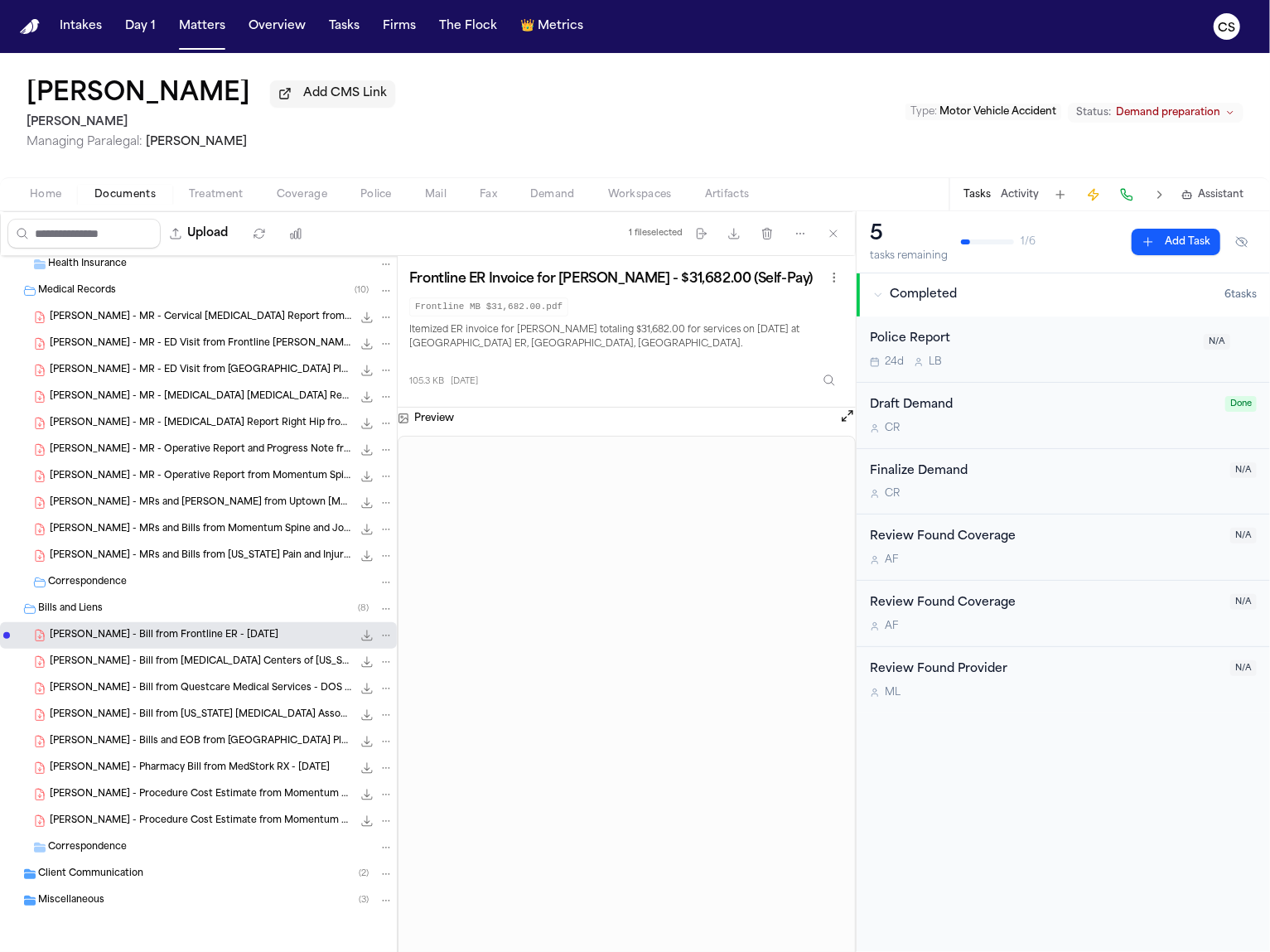
click at [535, 279] on h3 "Frontline ER Invoice for Rosibel G. Lazo - $31,682.00 (Self-Pay)" at bounding box center [611, 279] width 404 height 17
click at [170, 667] on span "R. Lazo - Bill from MRI Centers of Texas - 5.30.24" at bounding box center [200, 662] width 302 height 14
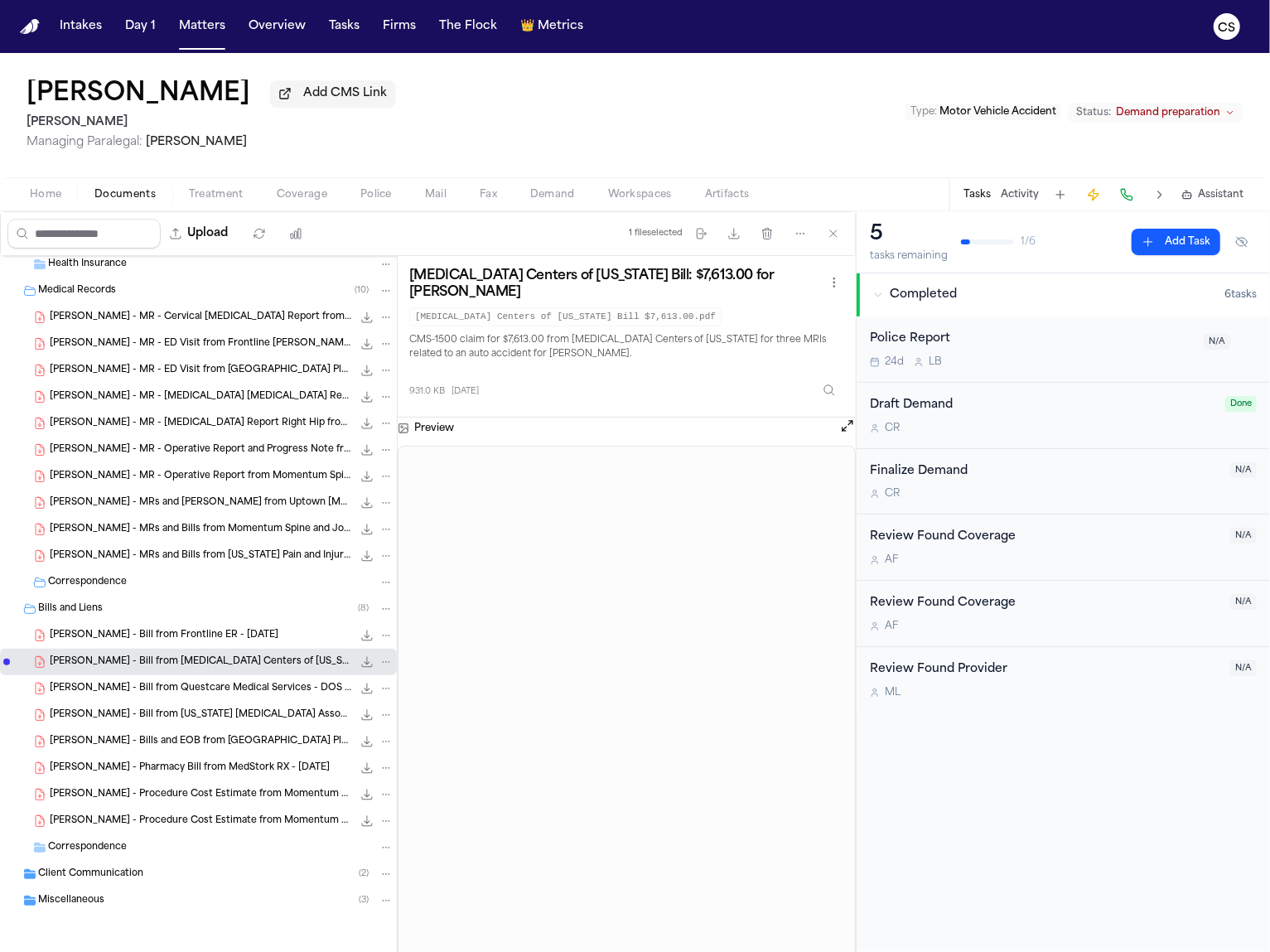
click at [231, 705] on div "R. Lazo - Bill from Texas Radiology Associates - 6.26.24 47.8 KB • PDF" at bounding box center [199, 715] width 397 height 27
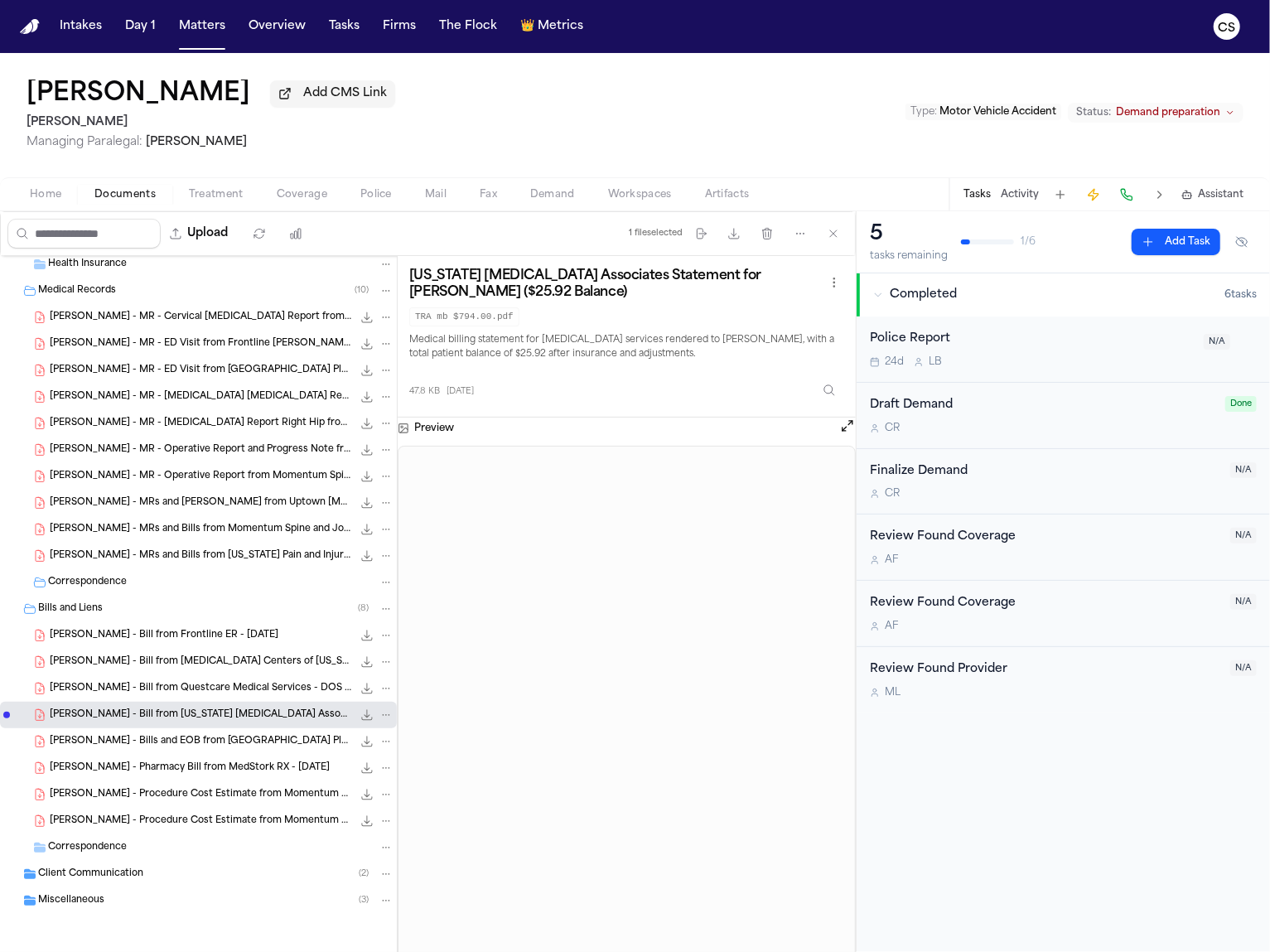
click at [228, 691] on span "R. Lazo - Bill from Questcare Medical Services - DOS 6.26.24" at bounding box center [200, 688] width 302 height 14
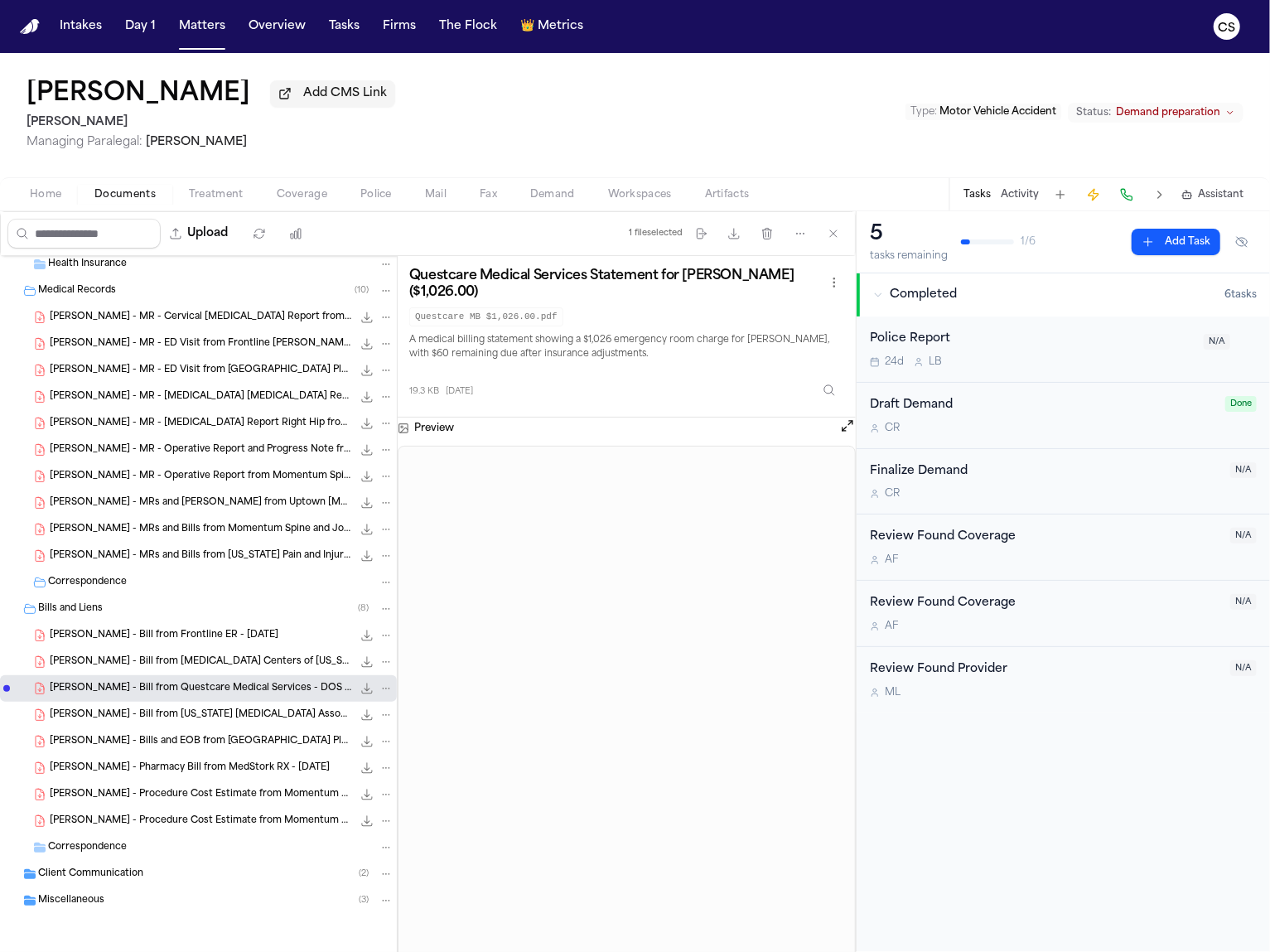
click at [487, 287] on h3 "Questcare Medical Services Statement for Rosibel Lazo ($1,026.00)" at bounding box center [616, 284] width 415 height 33
click at [269, 729] on div "R. Lazo - Bills and EOB from Medical City Plano - 6.26.24 3.5 MB • PDF" at bounding box center [199, 741] width 397 height 27
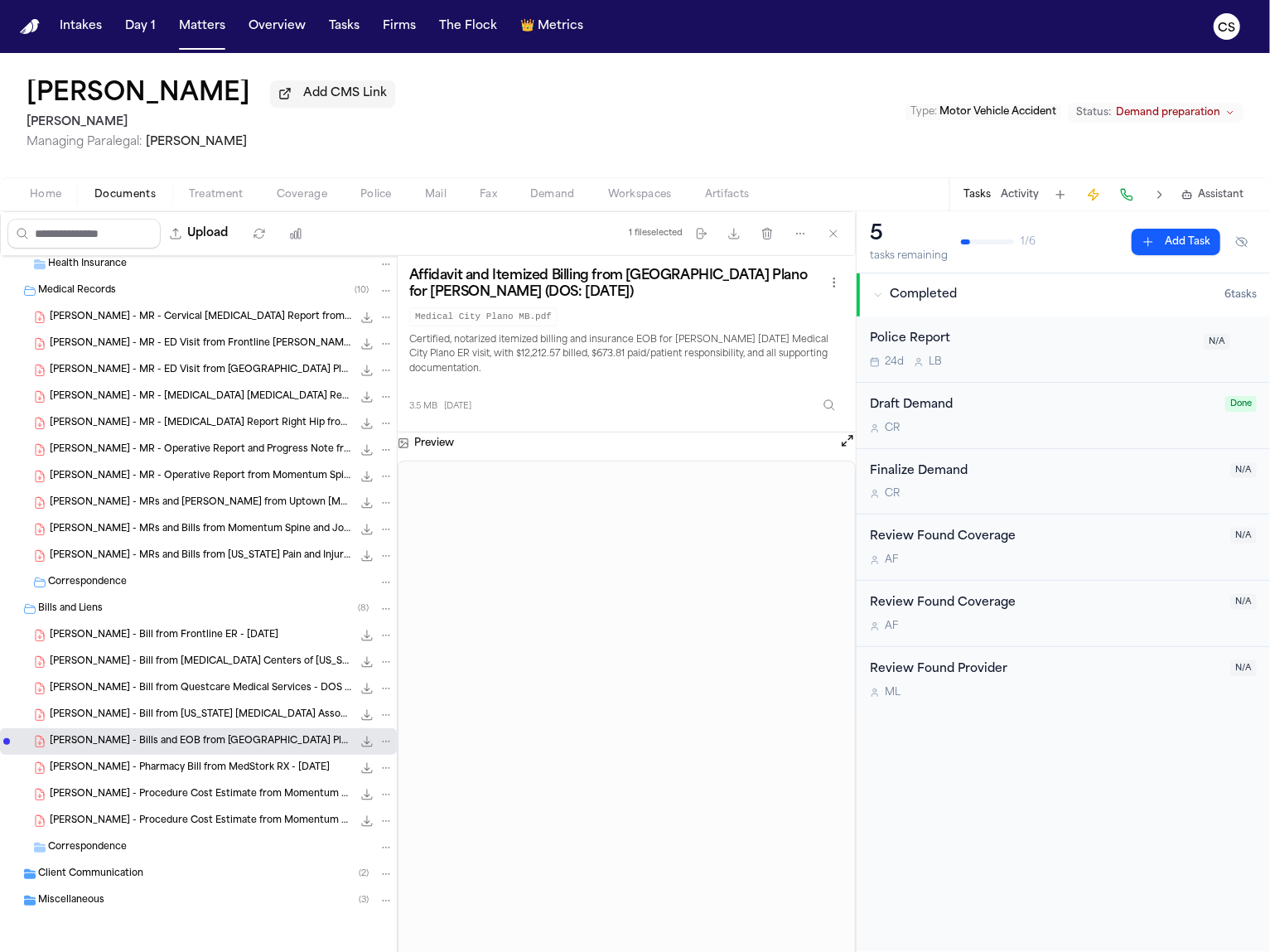
click at [269, 718] on span "R. Lazo - Bill from Texas Radiology Associates - 6.26.24" at bounding box center [200, 715] width 302 height 14
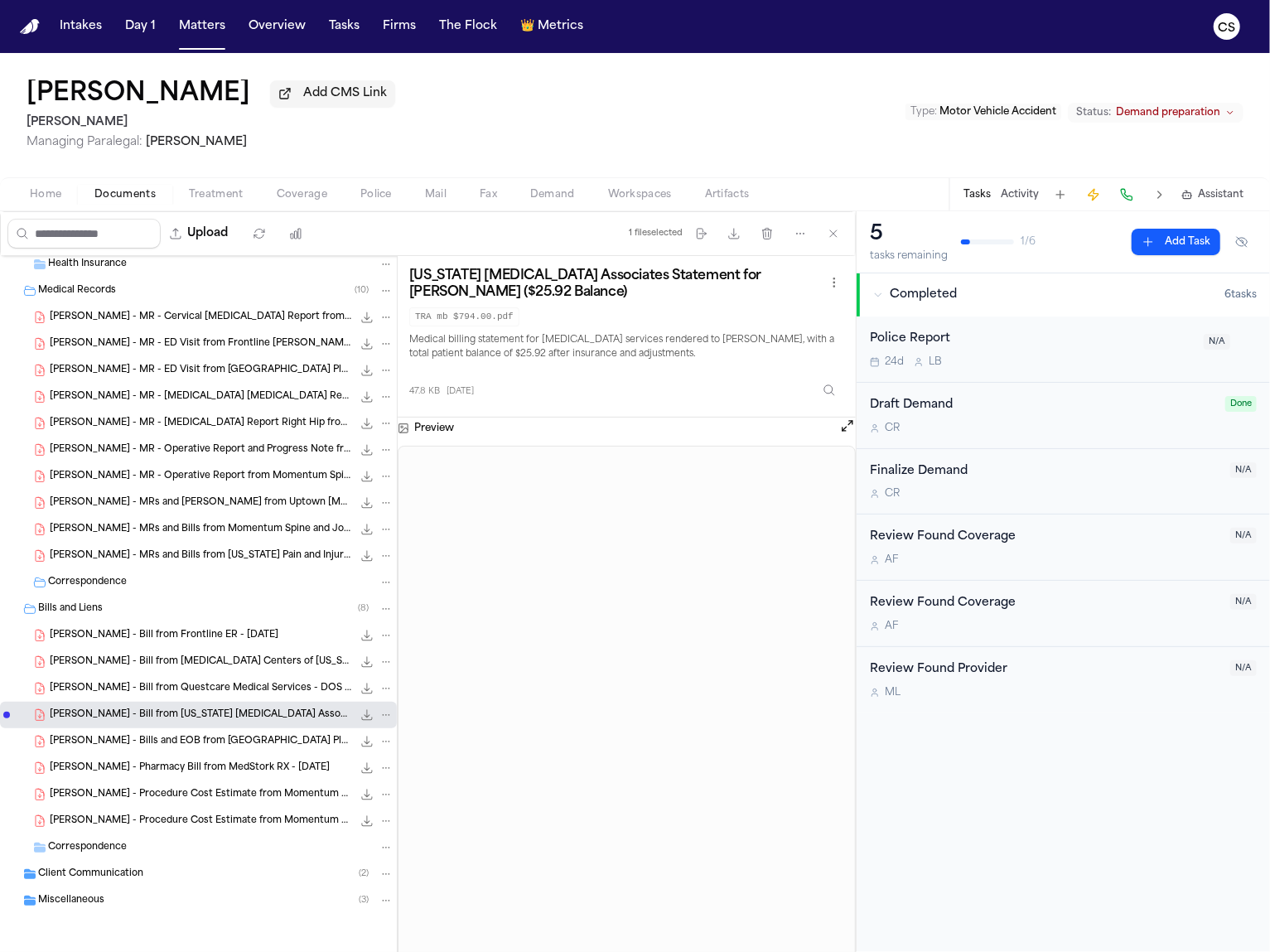
click at [490, 299] on h3 "Texas Radiology Associates Statement for Rosibel Lazo ($25.92 Balance)" at bounding box center [616, 284] width 415 height 33
click at [224, 748] on div "R. Lazo - Bills and EOB from Medical City Plano - 6.26.24 3.5 MB • PDF" at bounding box center [222, 741] width 344 height 17
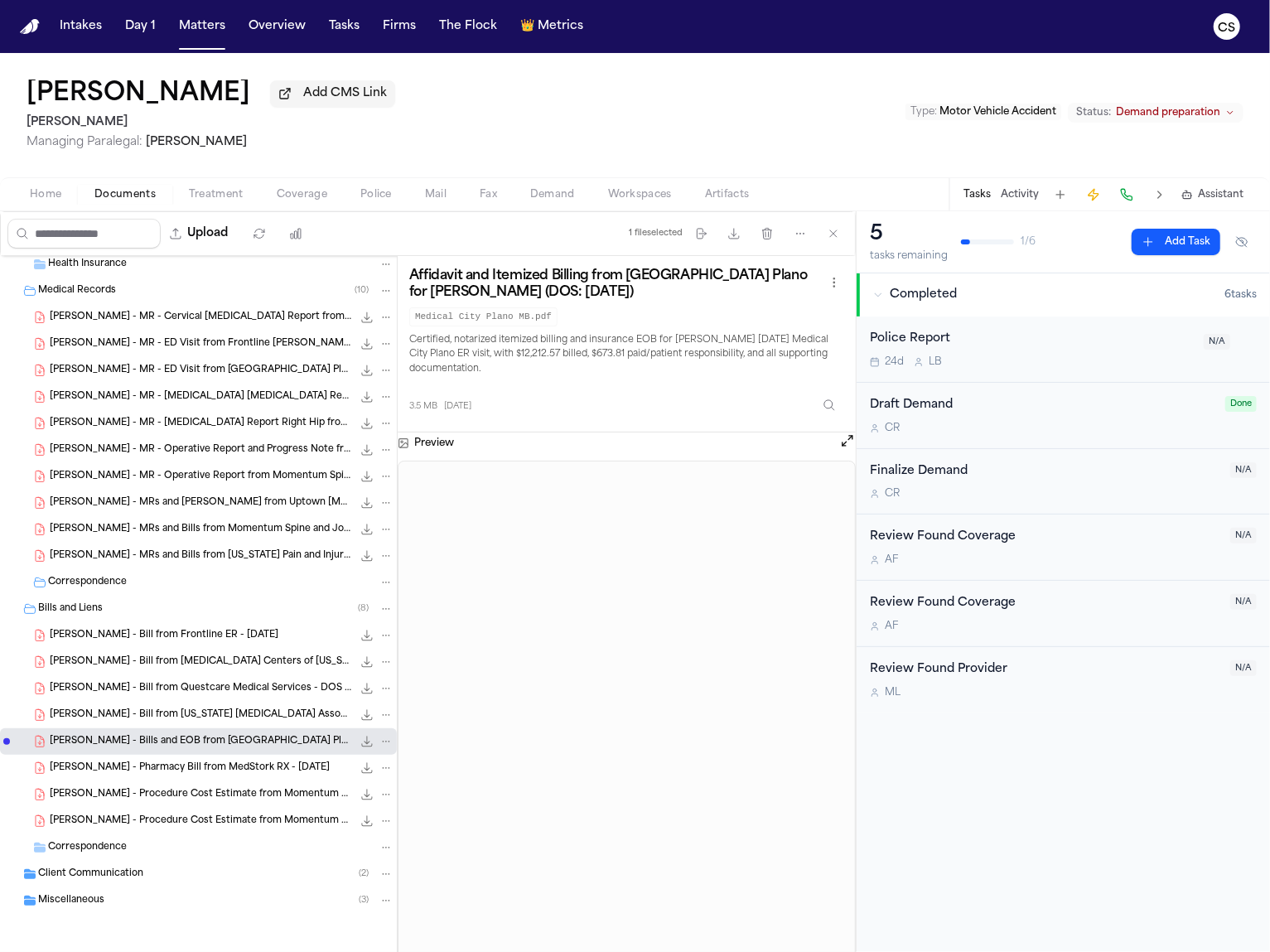
click at [538, 278] on h3 "Affidavit and Itemized Billing from Medical City Plano for Rosibel Lazo (DOS: 0…" at bounding box center [616, 284] width 415 height 33
click at [224, 777] on div "R. Lazo - Pharmacy Bill from MedStork RX - 4.26.24 184.0 KB • PDF" at bounding box center [199, 767] width 397 height 27
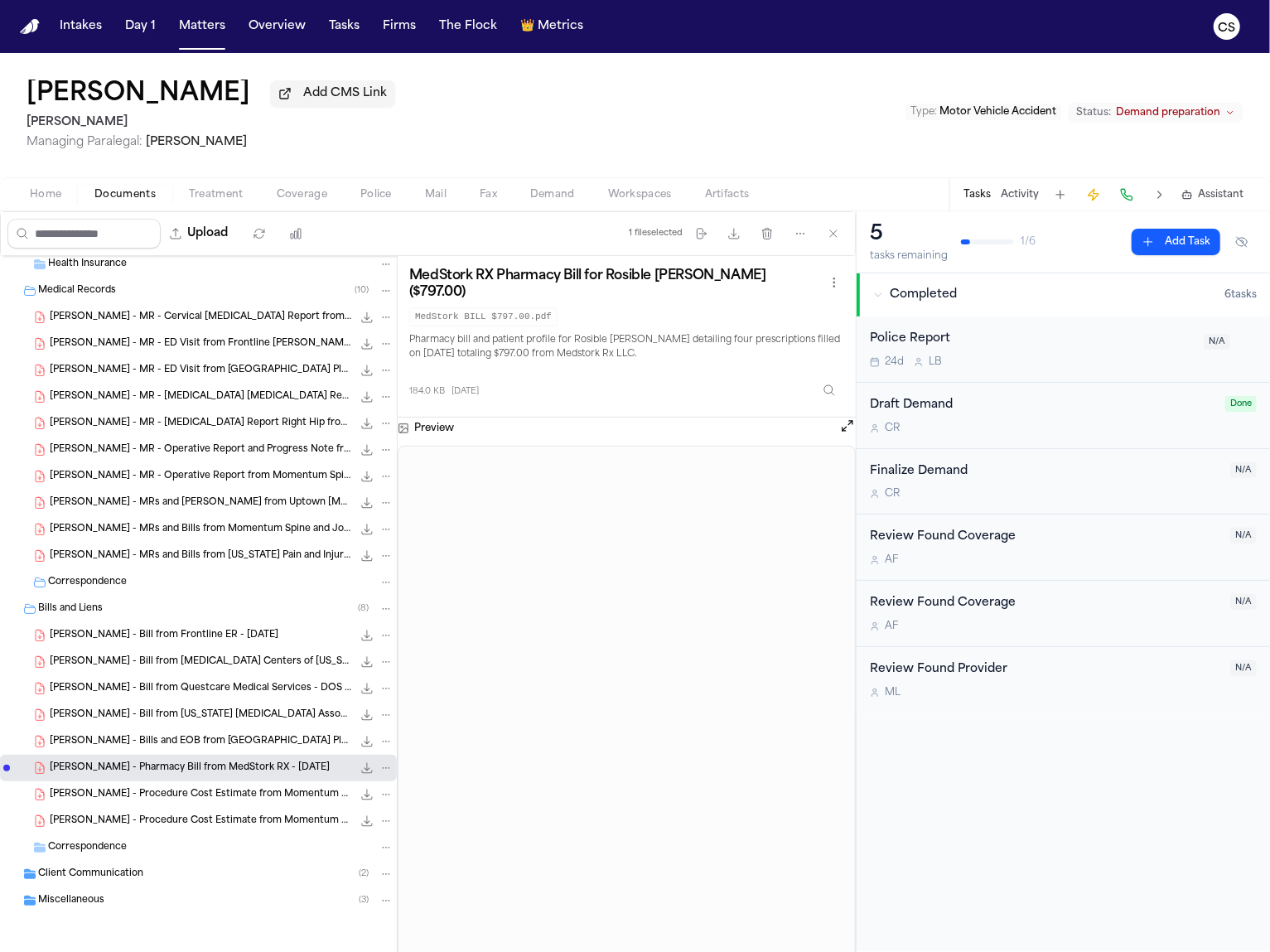
click at [613, 285] on h3 "MedStork RX Pharmacy Bill for Rosible Lazo ($797.00)" at bounding box center [616, 284] width 415 height 33
click at [233, 793] on span "R. Lazo - Procedure Cost Estimate from Momentum Spine & Joint - 6.6.24" at bounding box center [200, 794] width 302 height 14
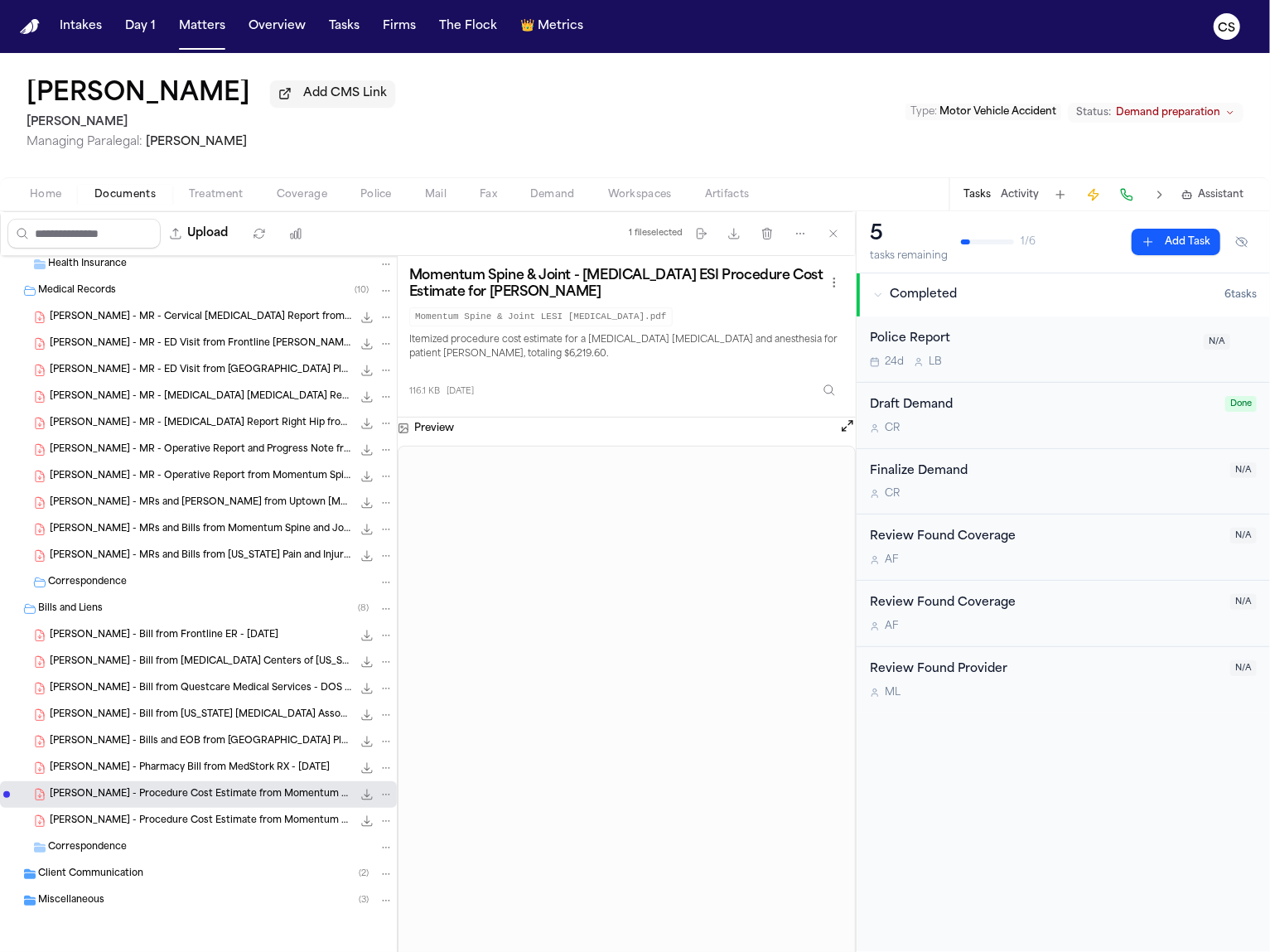
click at [218, 827] on div "R. Lazo - Procedure Cost Estimate from Momentum Spine & Joint - 8.3.24 99.9 KB …" at bounding box center [222, 821] width 344 height 17
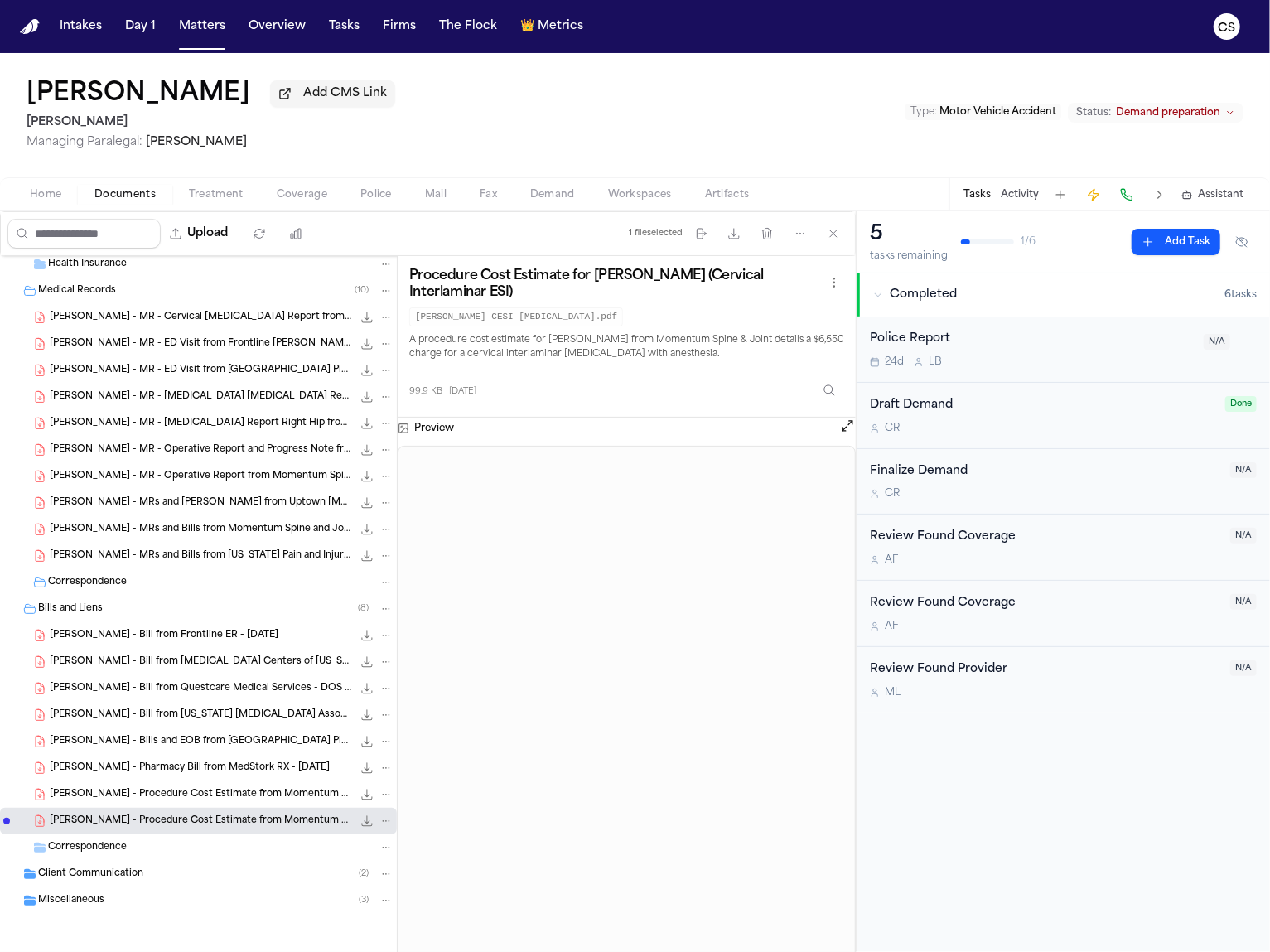
click at [470, 283] on h3 "Procedure Cost Estimate for Rosibel Lazo (Cervical Interlaminar ESI)" at bounding box center [616, 284] width 415 height 33
click at [200, 876] on div "Client Communication ( 2 )" at bounding box center [215, 874] width 356 height 15
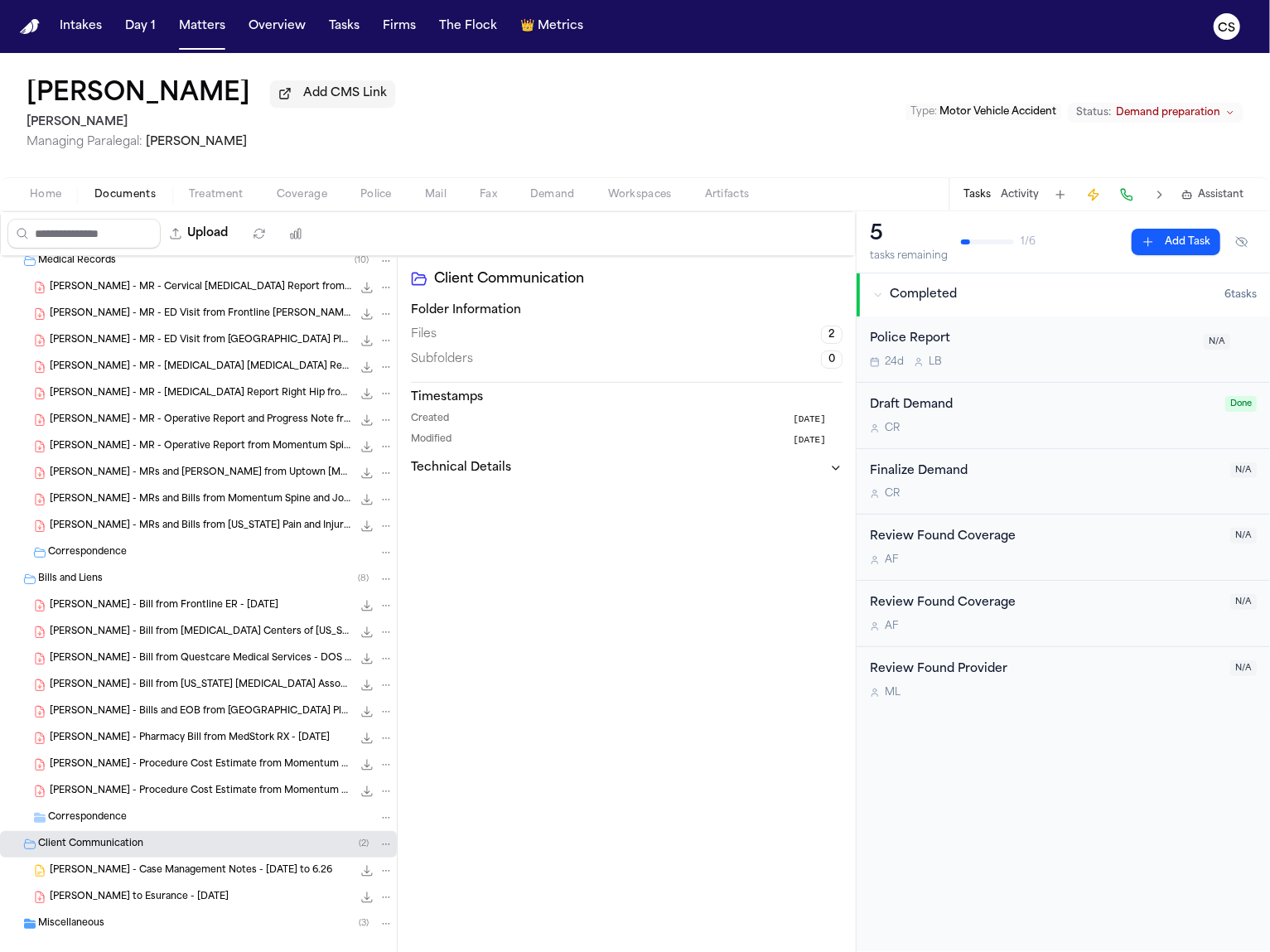
scroll to position [645, 0]
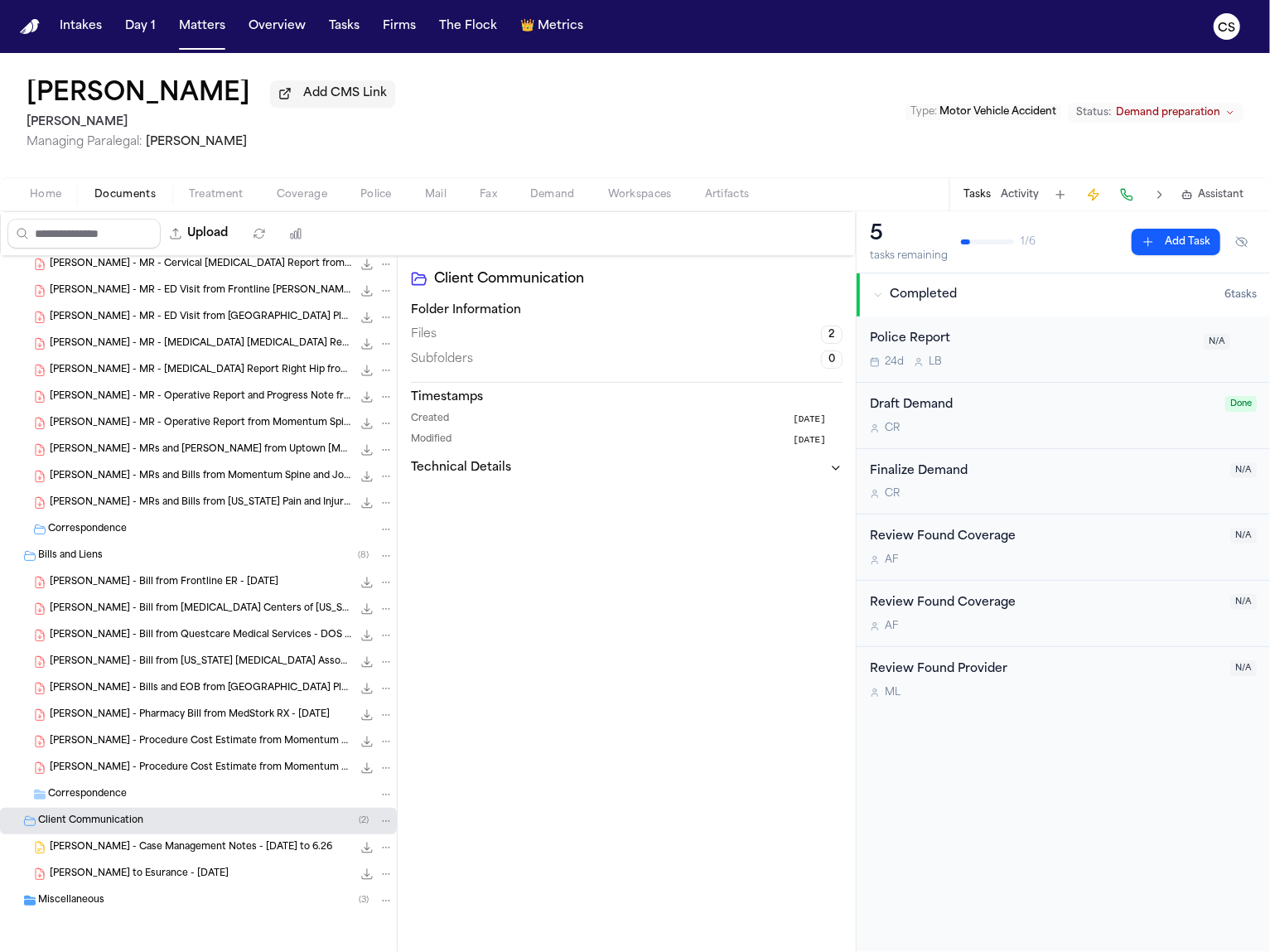
click at [239, 851] on span "R. Lazo - Case Management Notes - 4.25.24 to 6.26" at bounding box center [191, 848] width 283 height 14
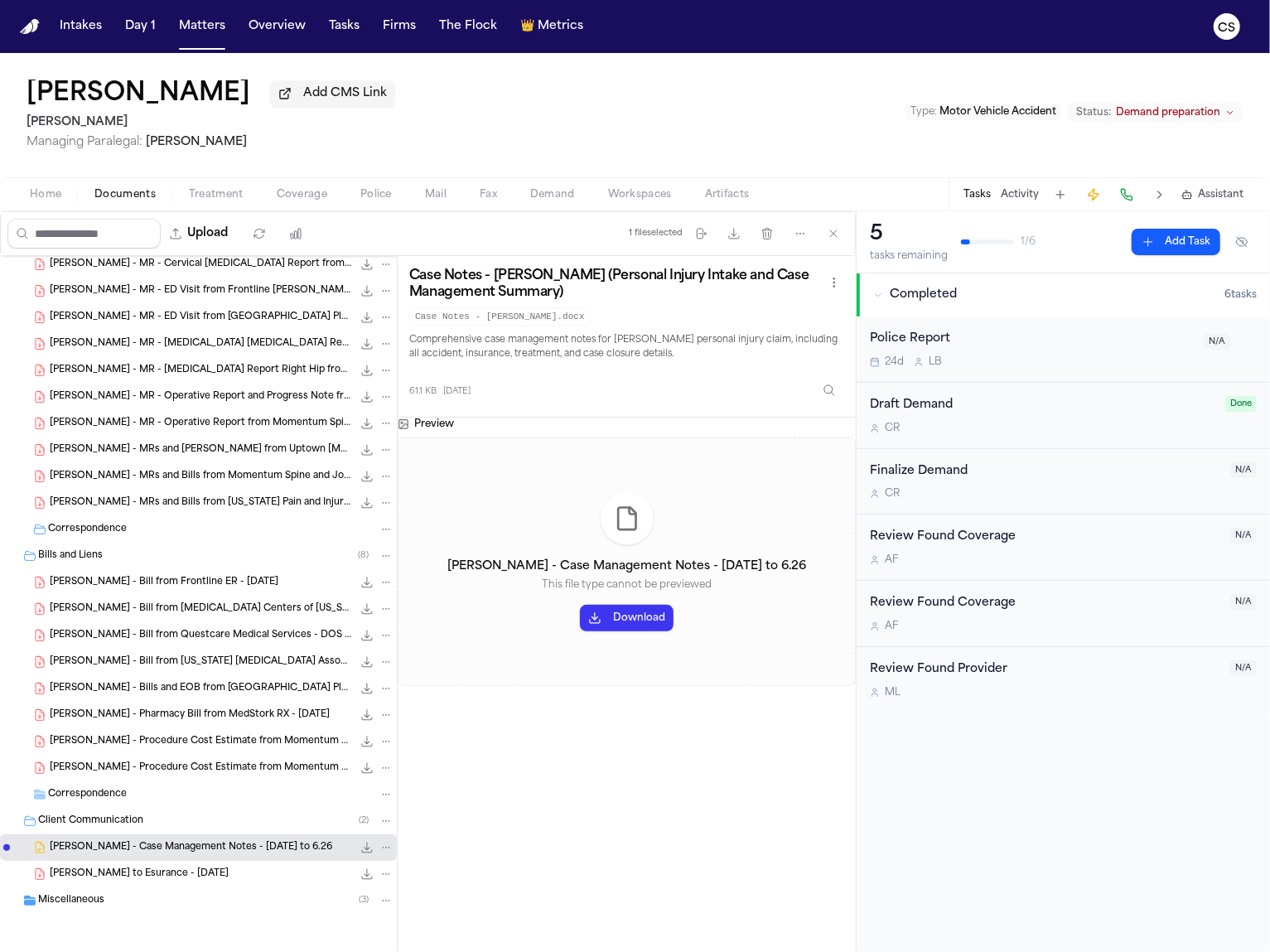
click at [620, 625] on button "Download" at bounding box center [626, 618] width 93 height 27
click at [133, 904] on div "Miscellaneous ( 3 )" at bounding box center [215, 900] width 356 height 15
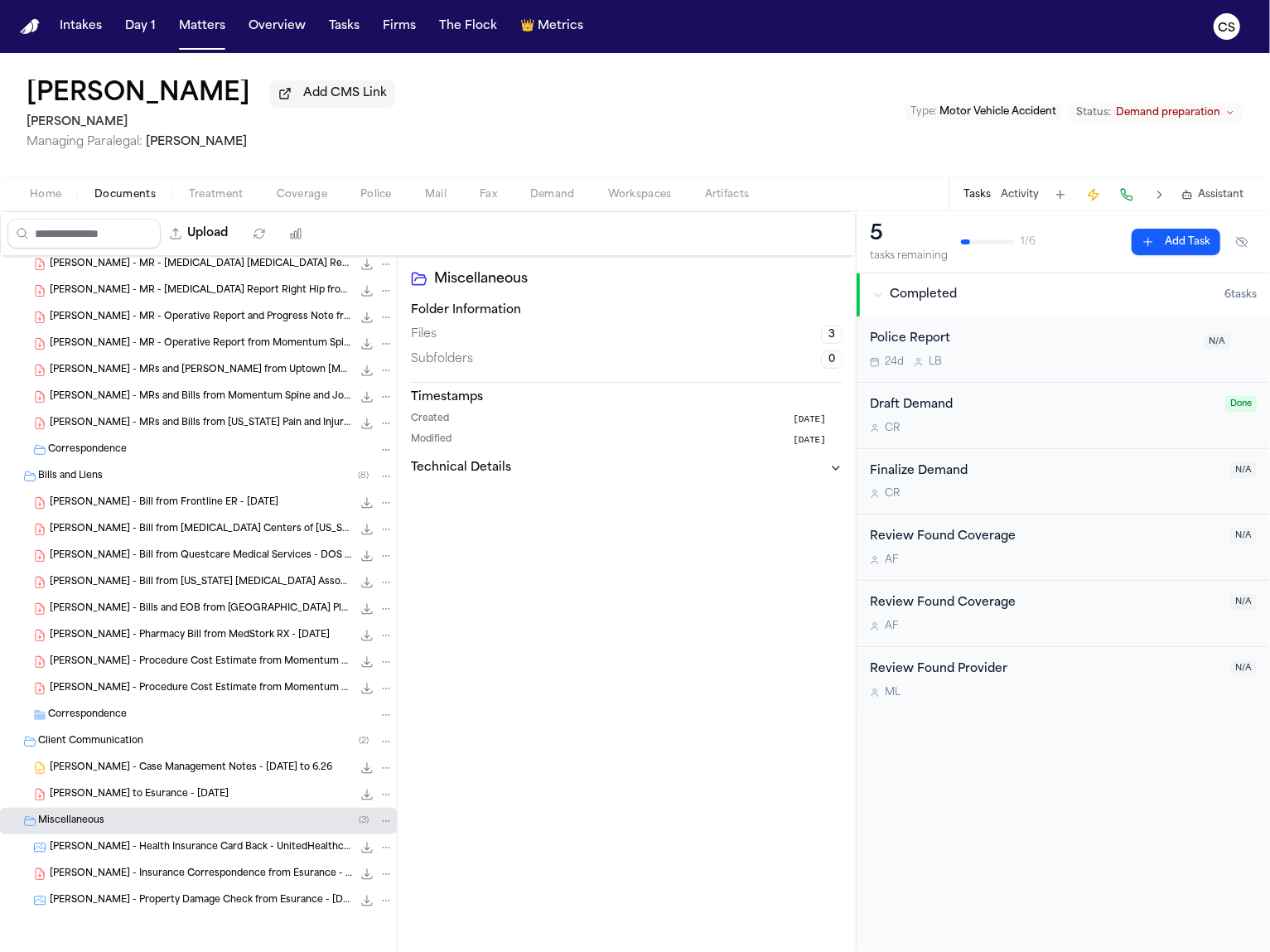
scroll to position [724, 0]
click at [243, 876] on span "R. Lazo - Insurance Correspondence from Esurance - 5.8.24" at bounding box center [200, 874] width 302 height 14
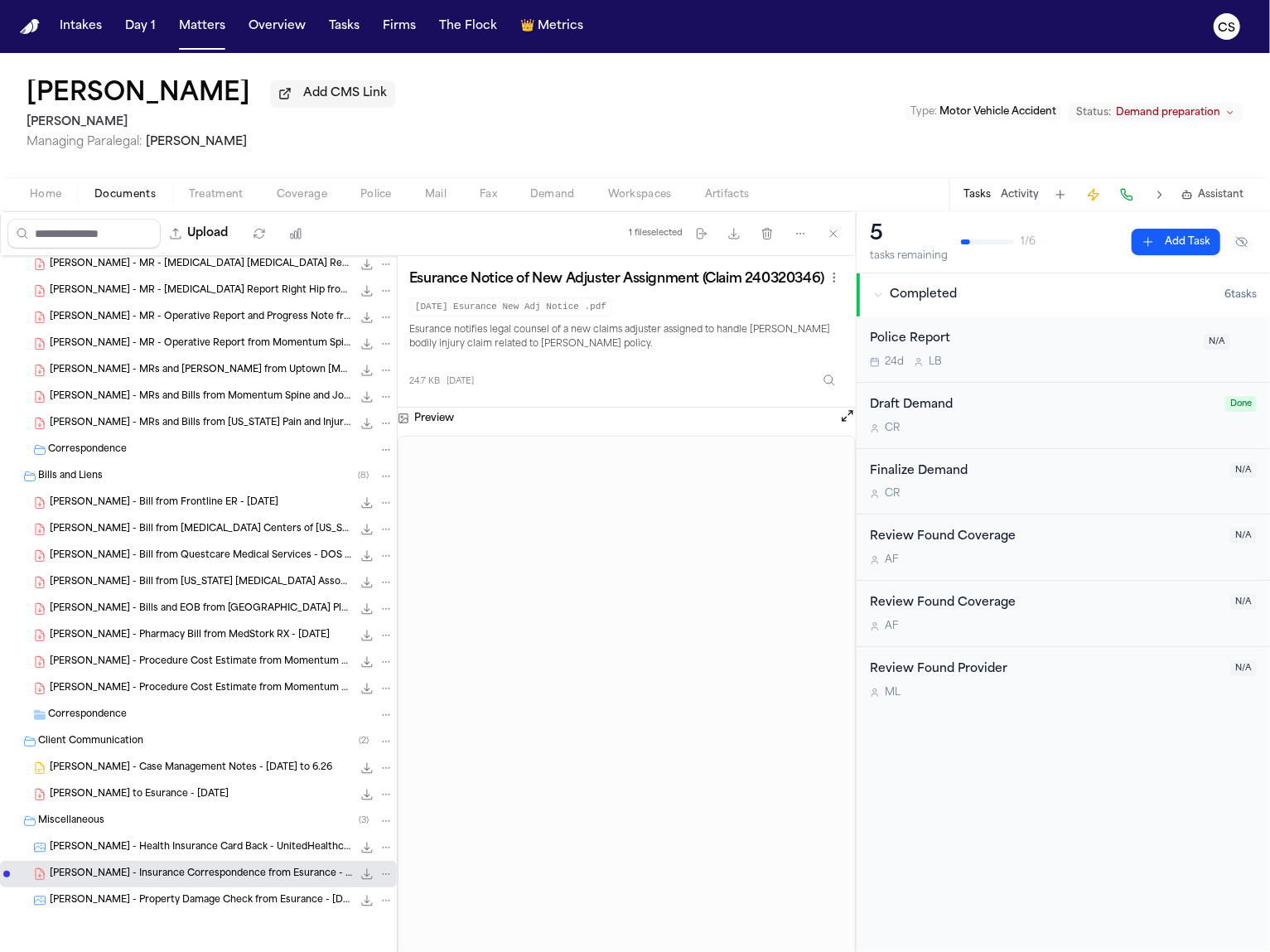
click at [270, 906] on span "R. Lazo - Property Damage Check from Esurance - 4.26.24" at bounding box center [200, 900] width 302 height 14
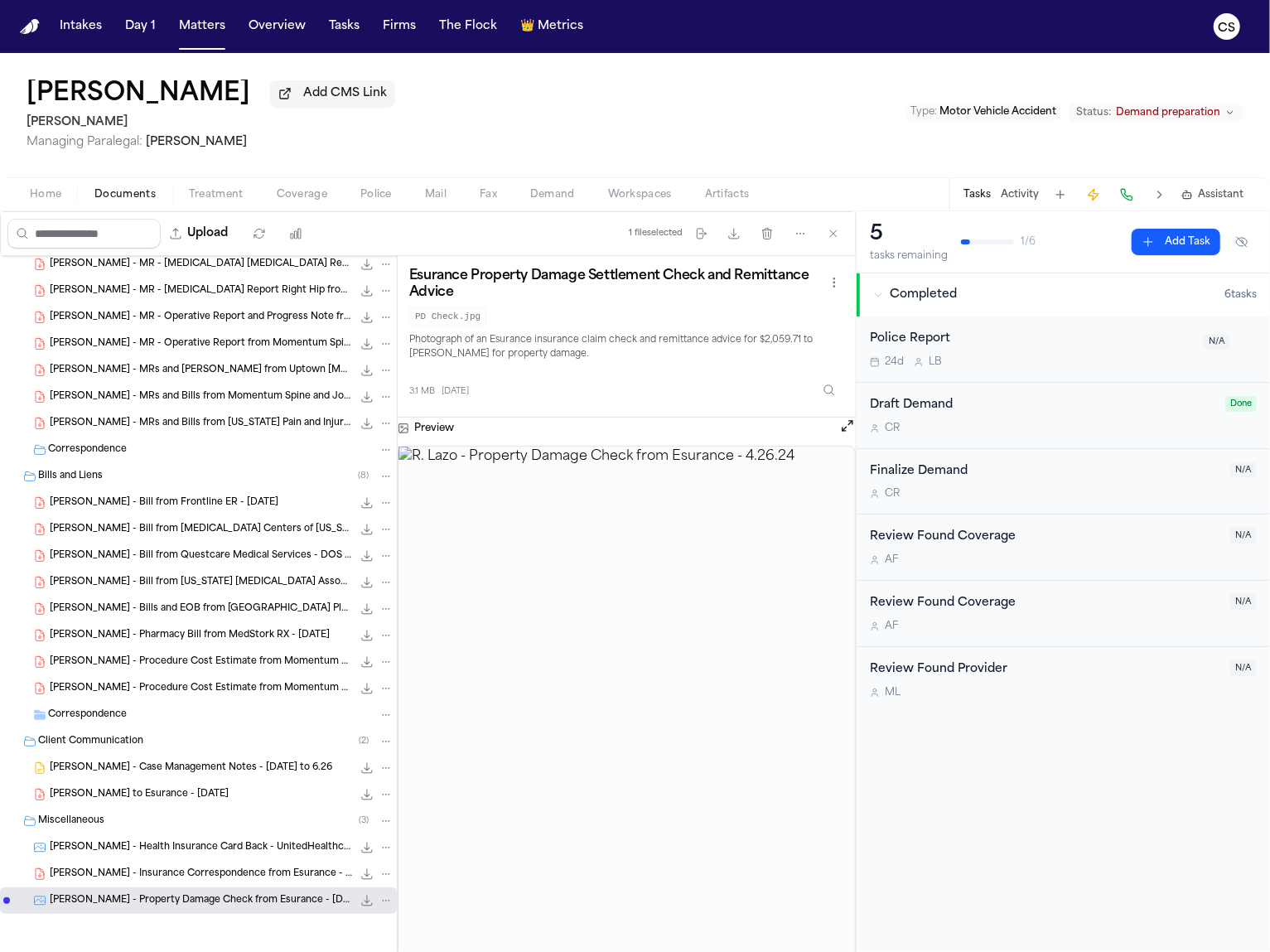
click at [0, 0] on span "524.5 KB • JPG" at bounding box center [0, 0] width 0 height 0
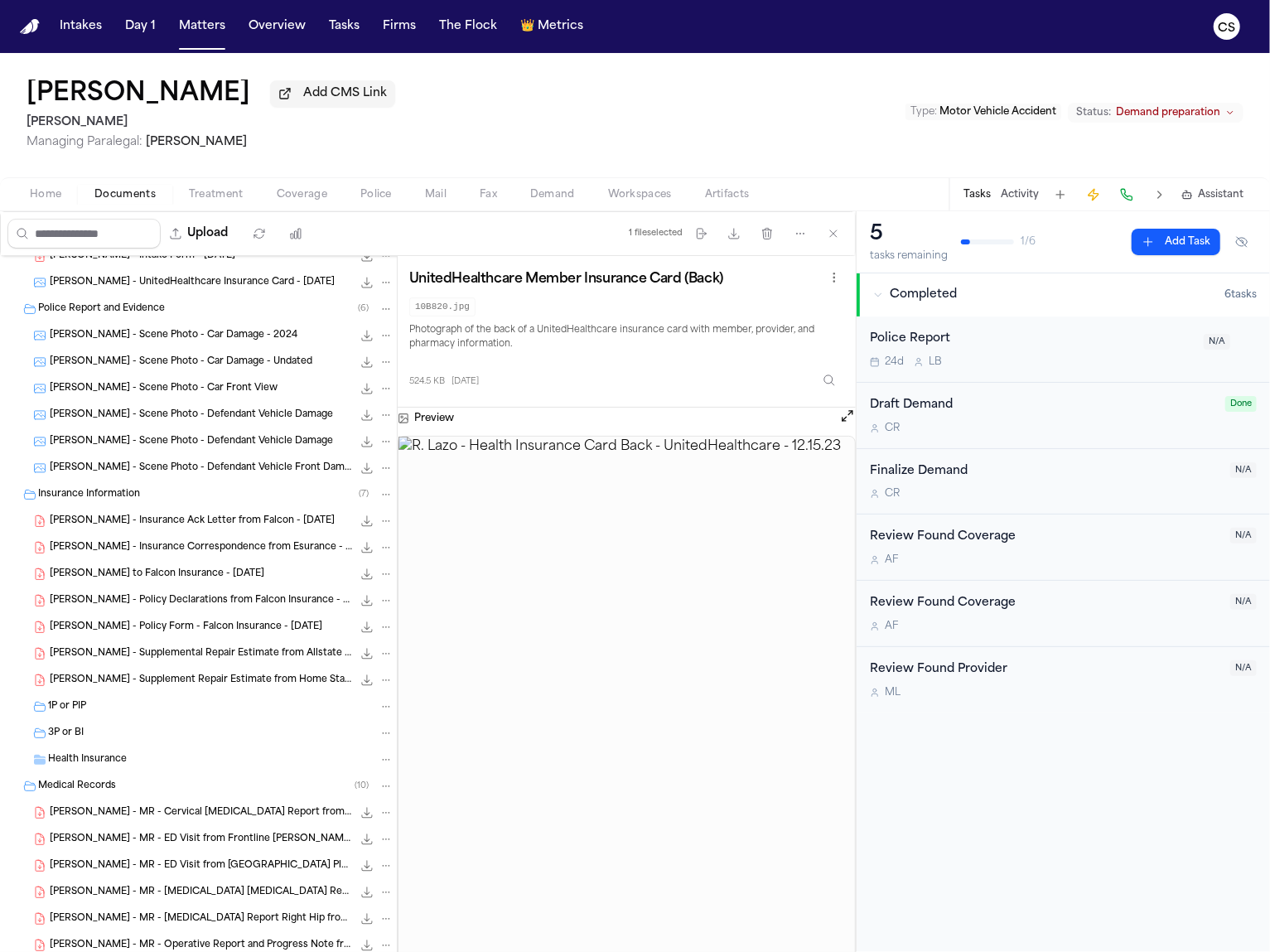
scroll to position [0, 0]
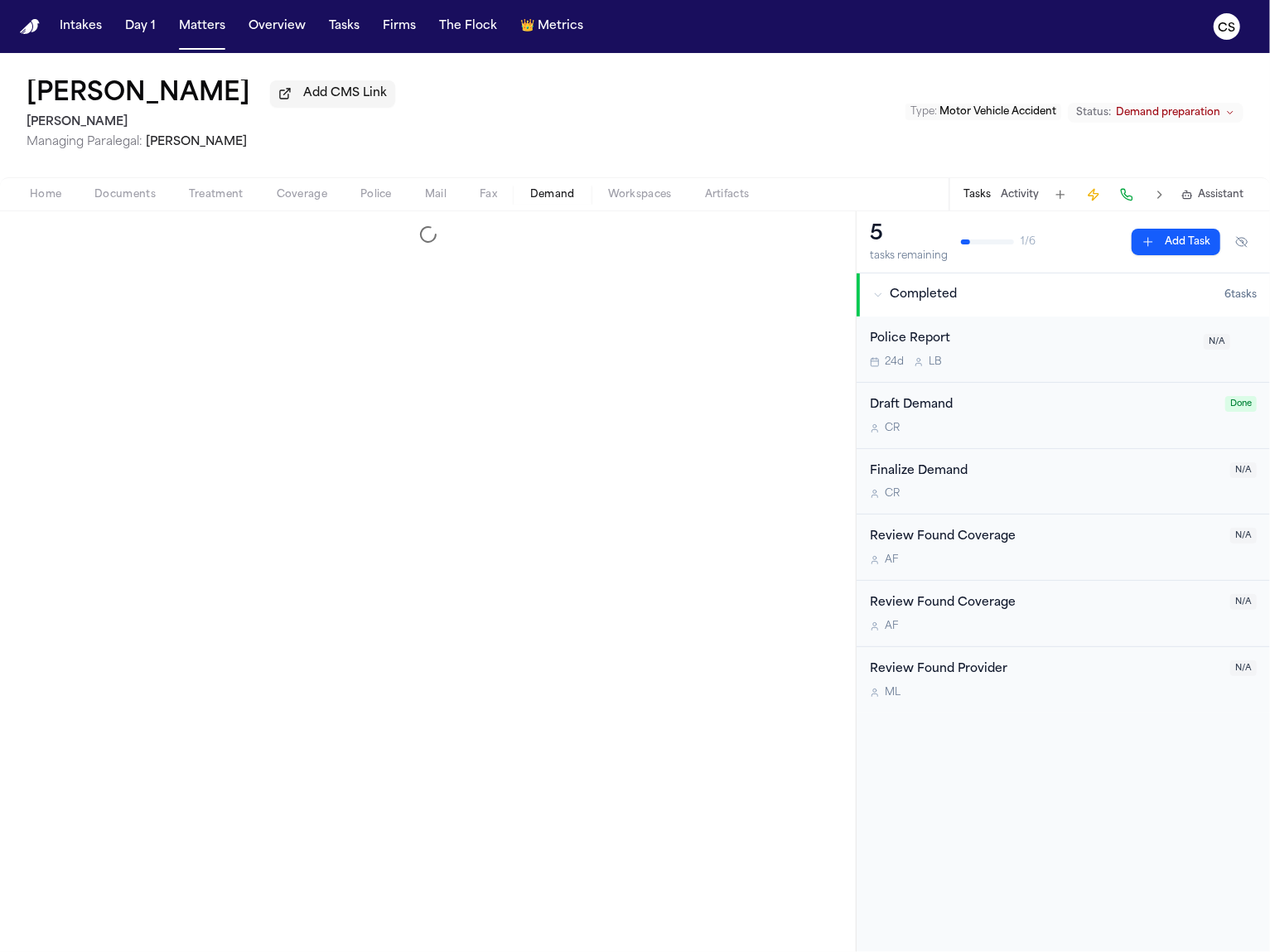
click at [563, 194] on span "Demand" at bounding box center [552, 195] width 44 height 13
select select "**********"
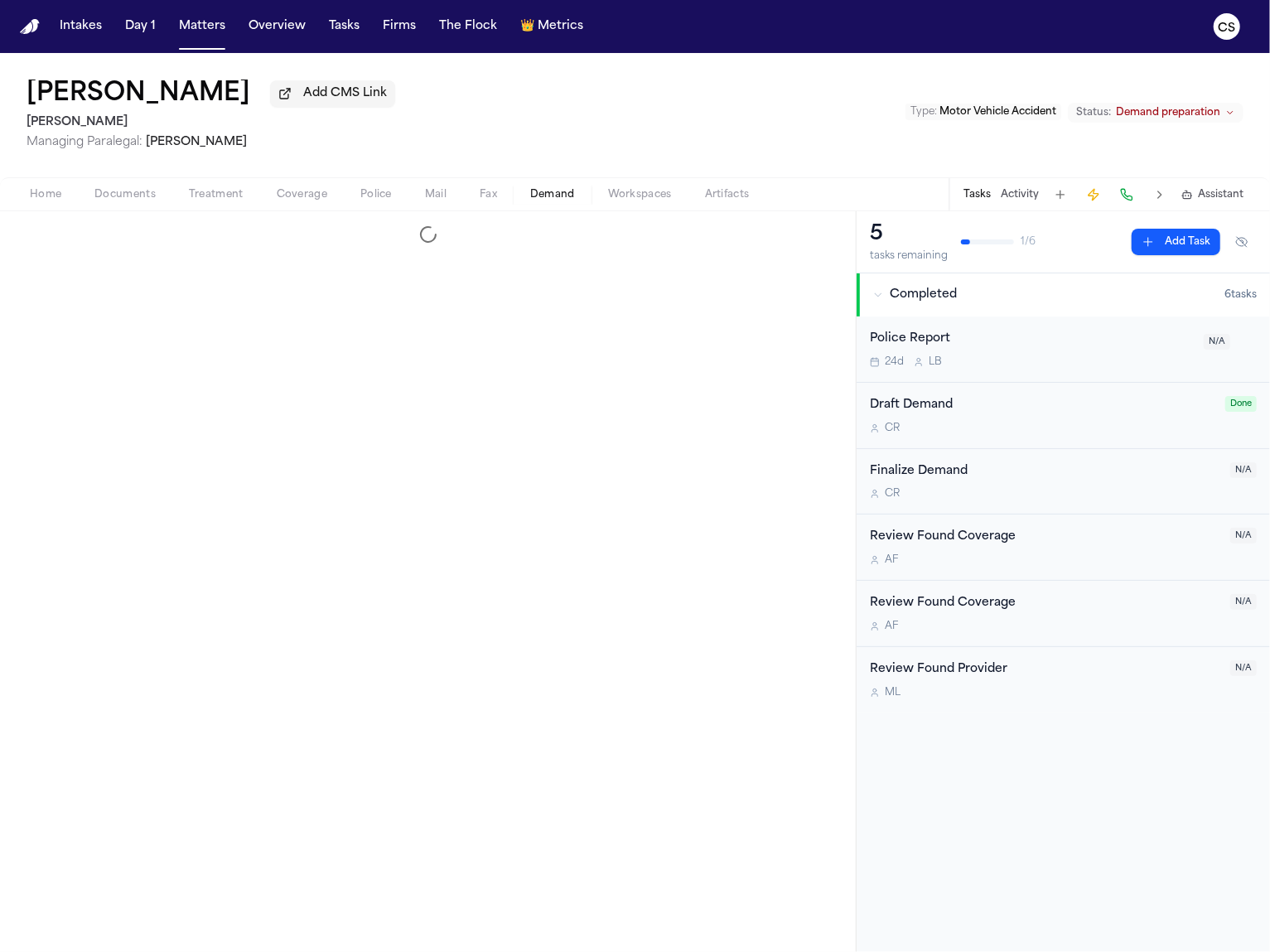
select select "**********"
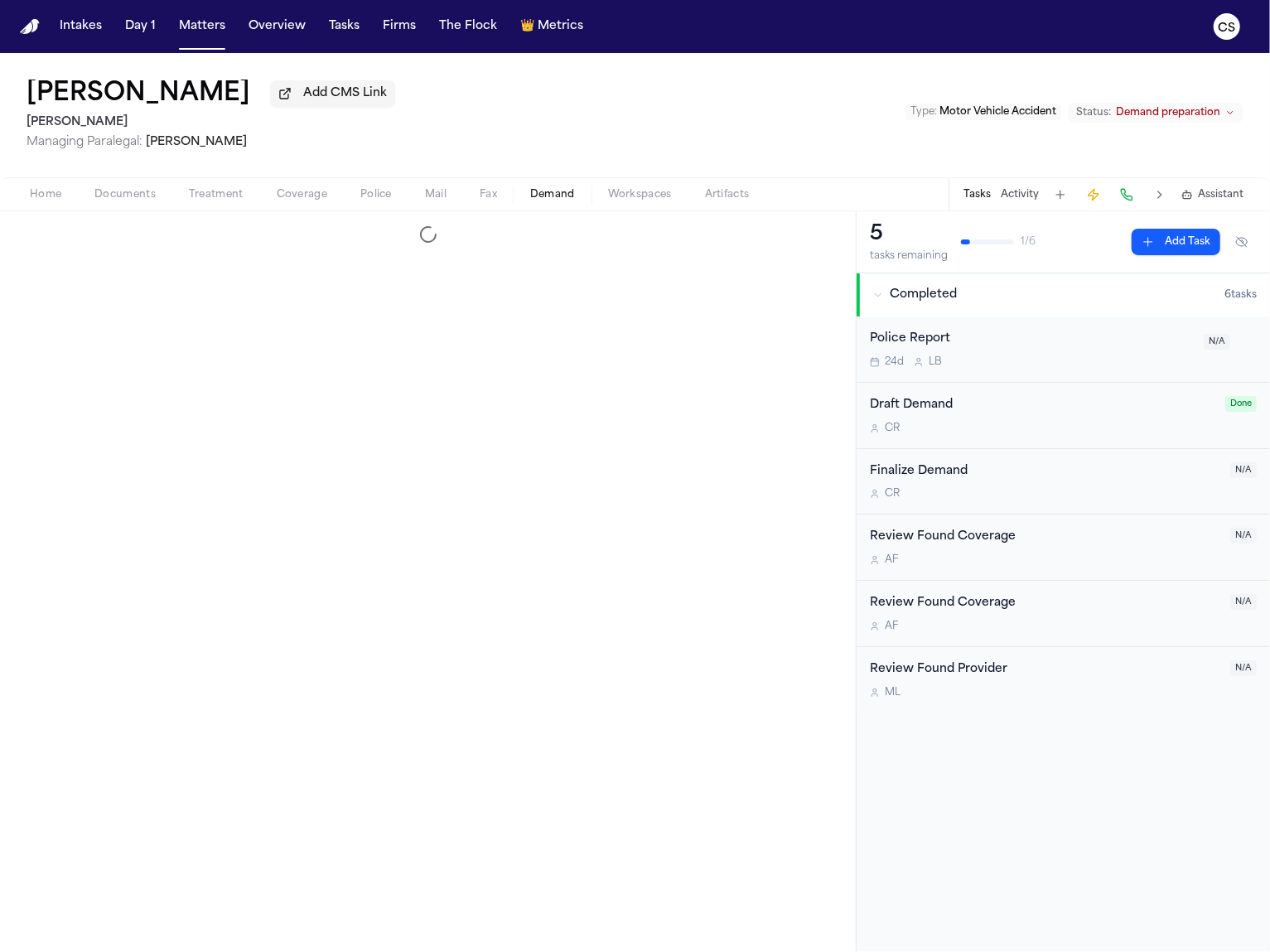
select select "**********"
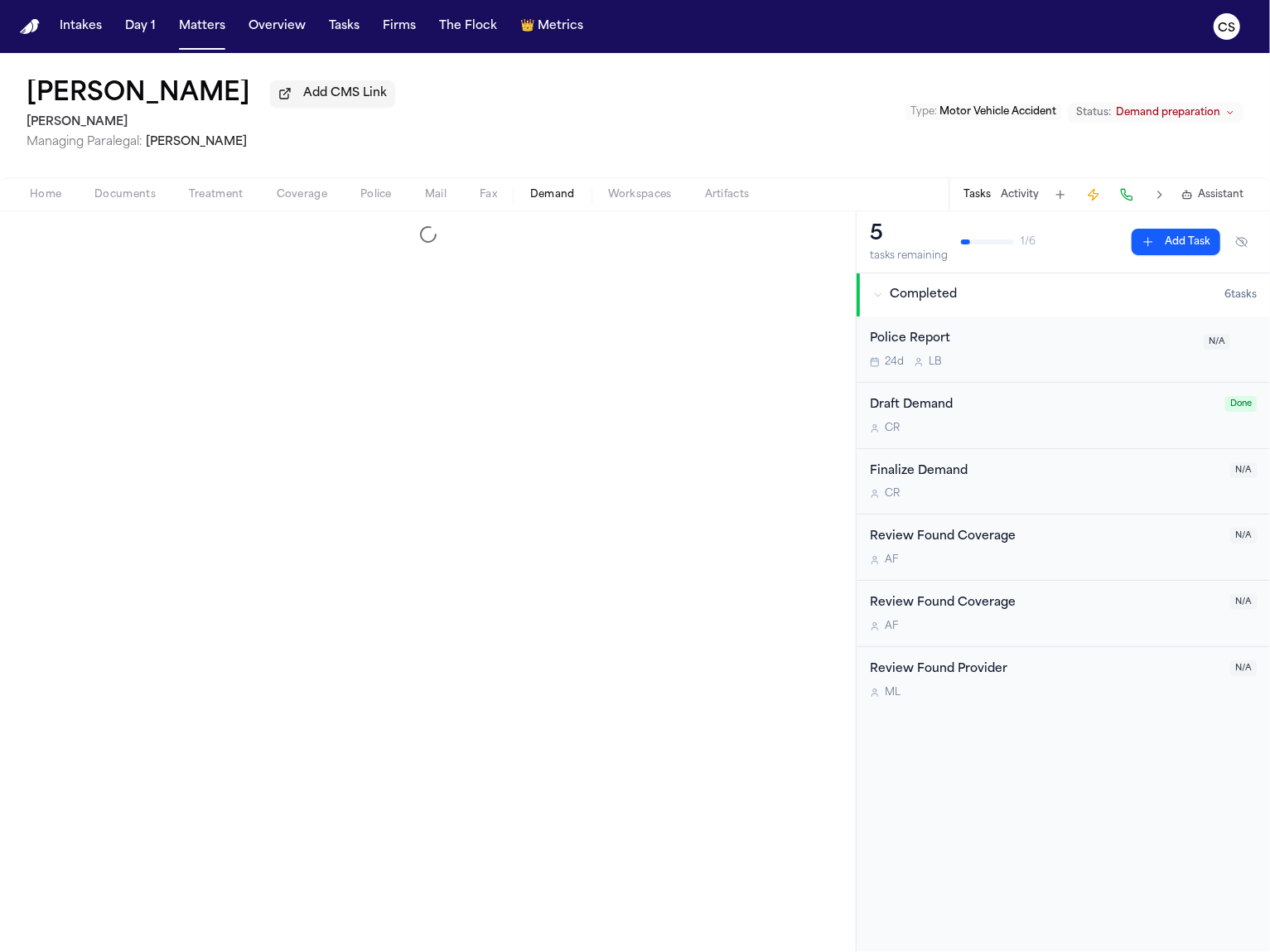
select select "**********"
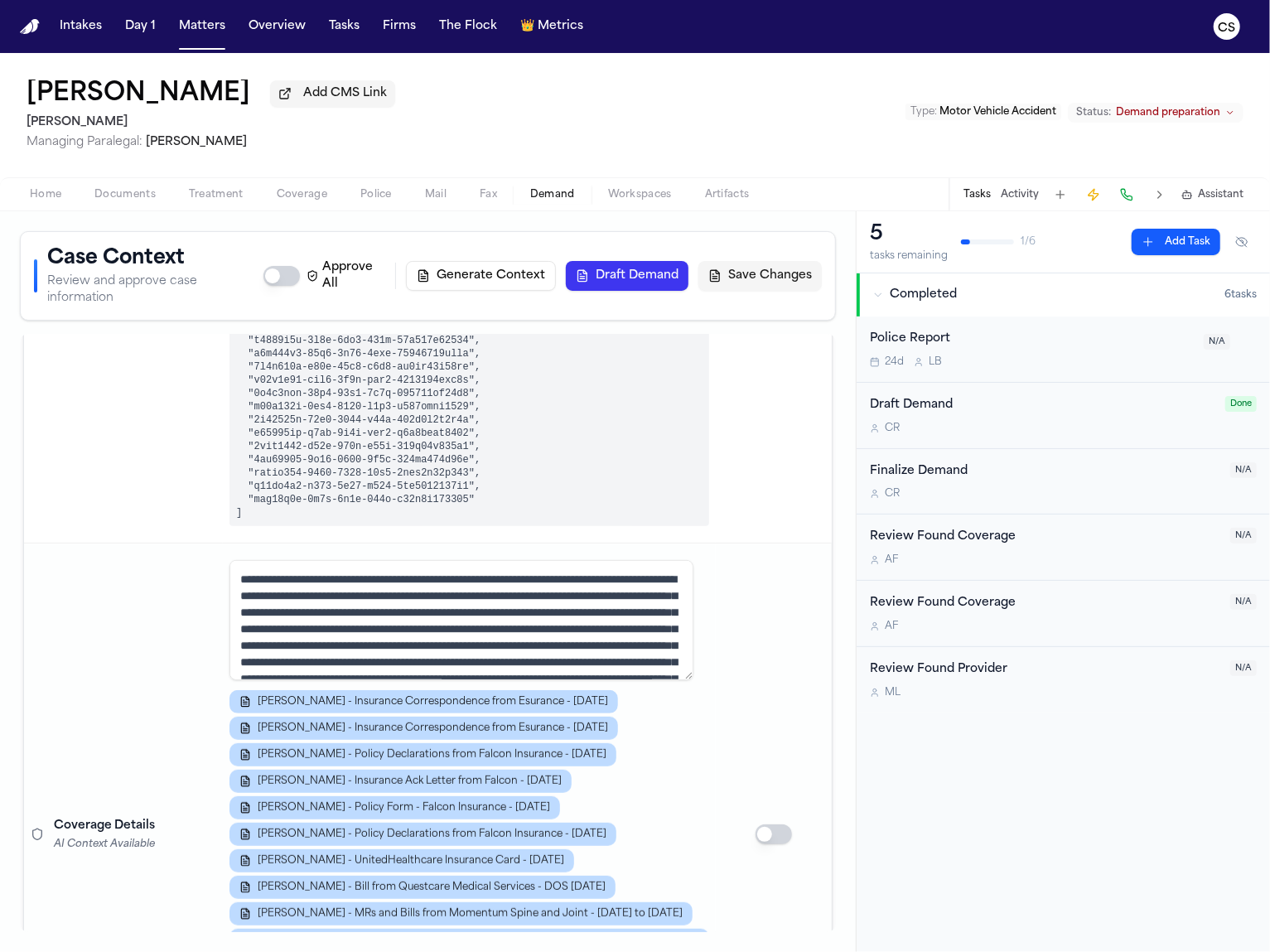
scroll to position [649, 0]
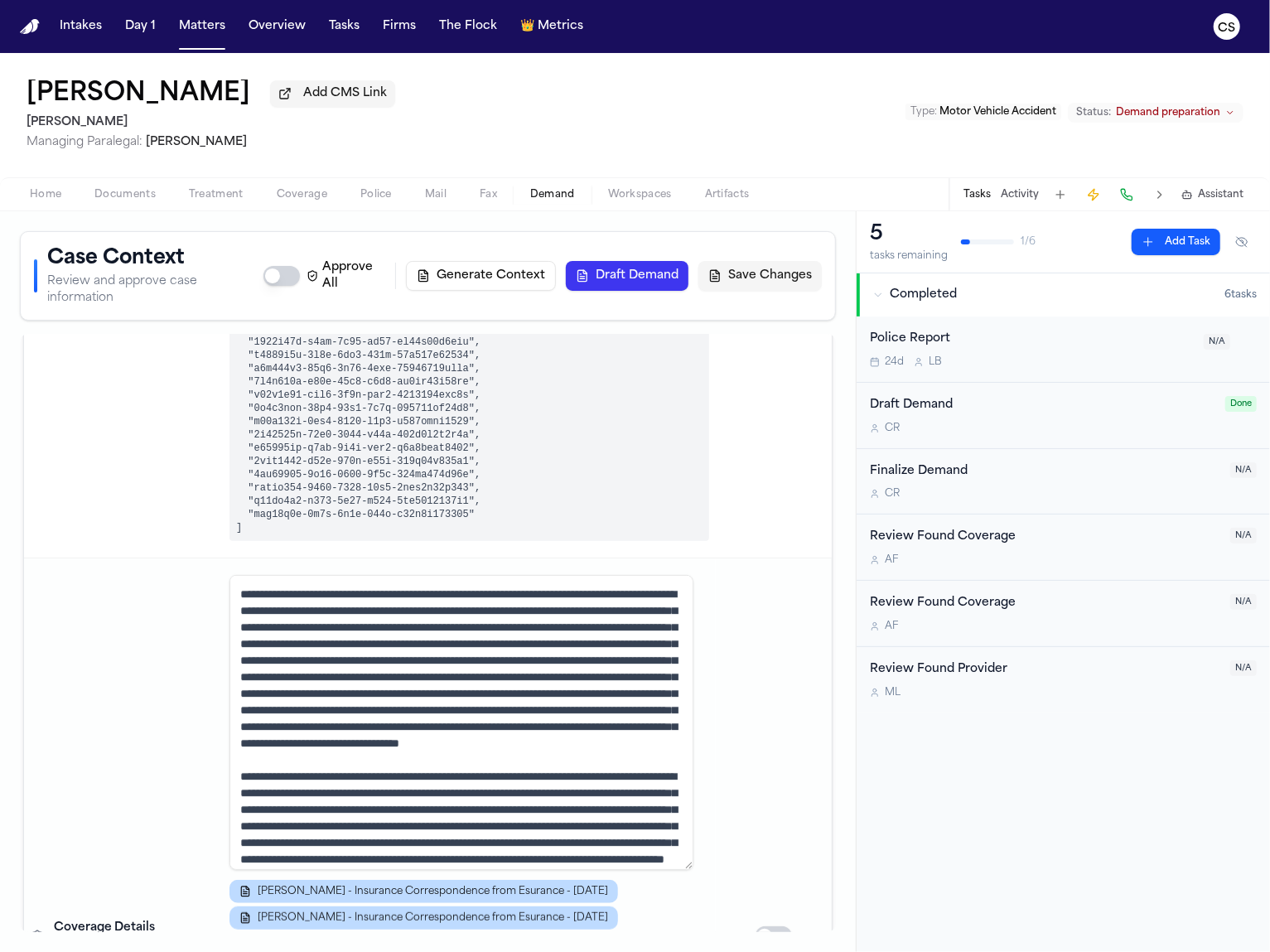
drag, startPoint x: 683, startPoint y: 673, endPoint x: 728, endPoint y: 840, distance: 173.0
click at [729, 850] on tr "Coverage Details AI Context Available R. Lazo - Insurance Correspondence from E…" at bounding box center [428, 936] width 808 height 756
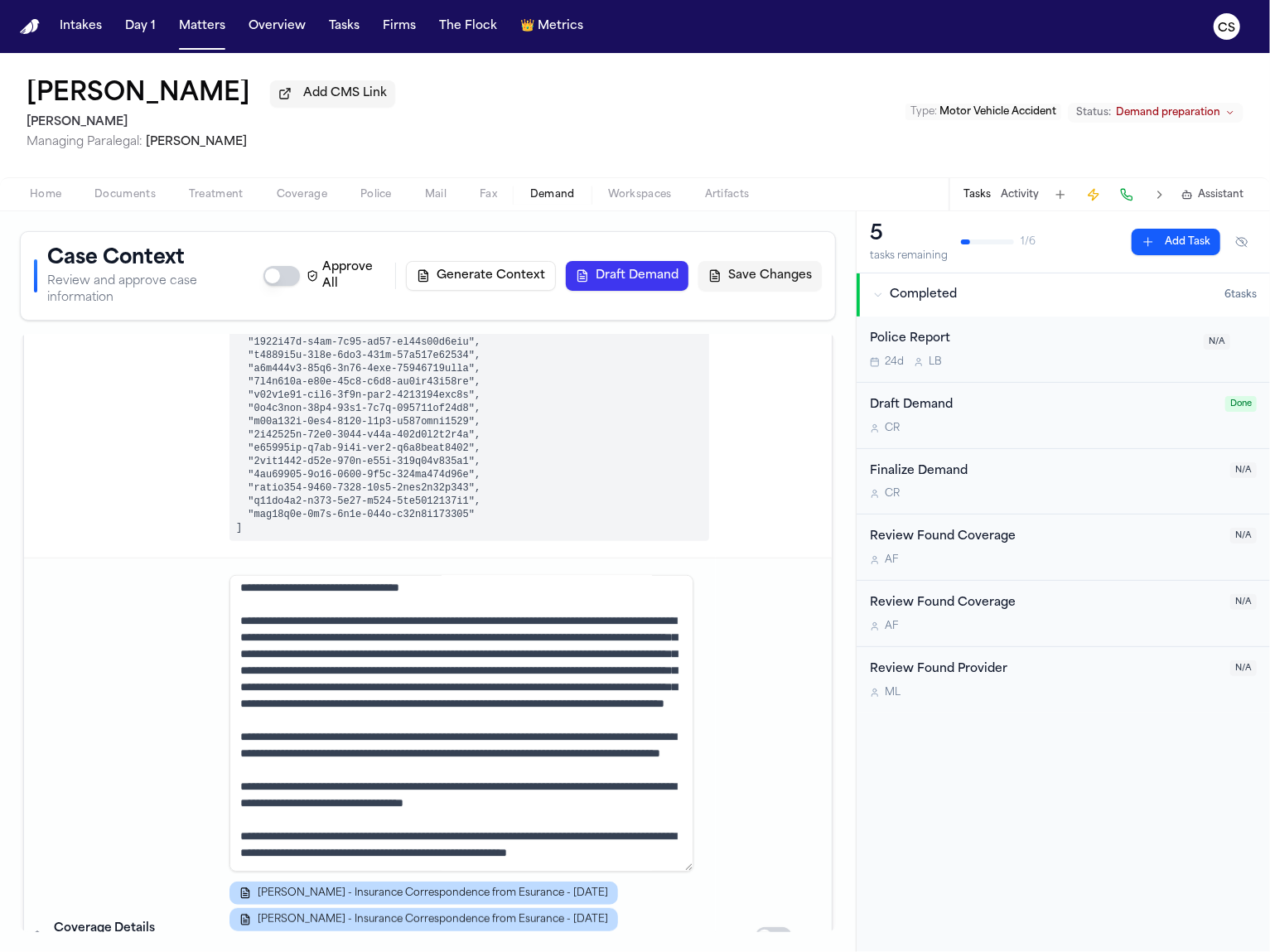
scroll to position [684, 0]
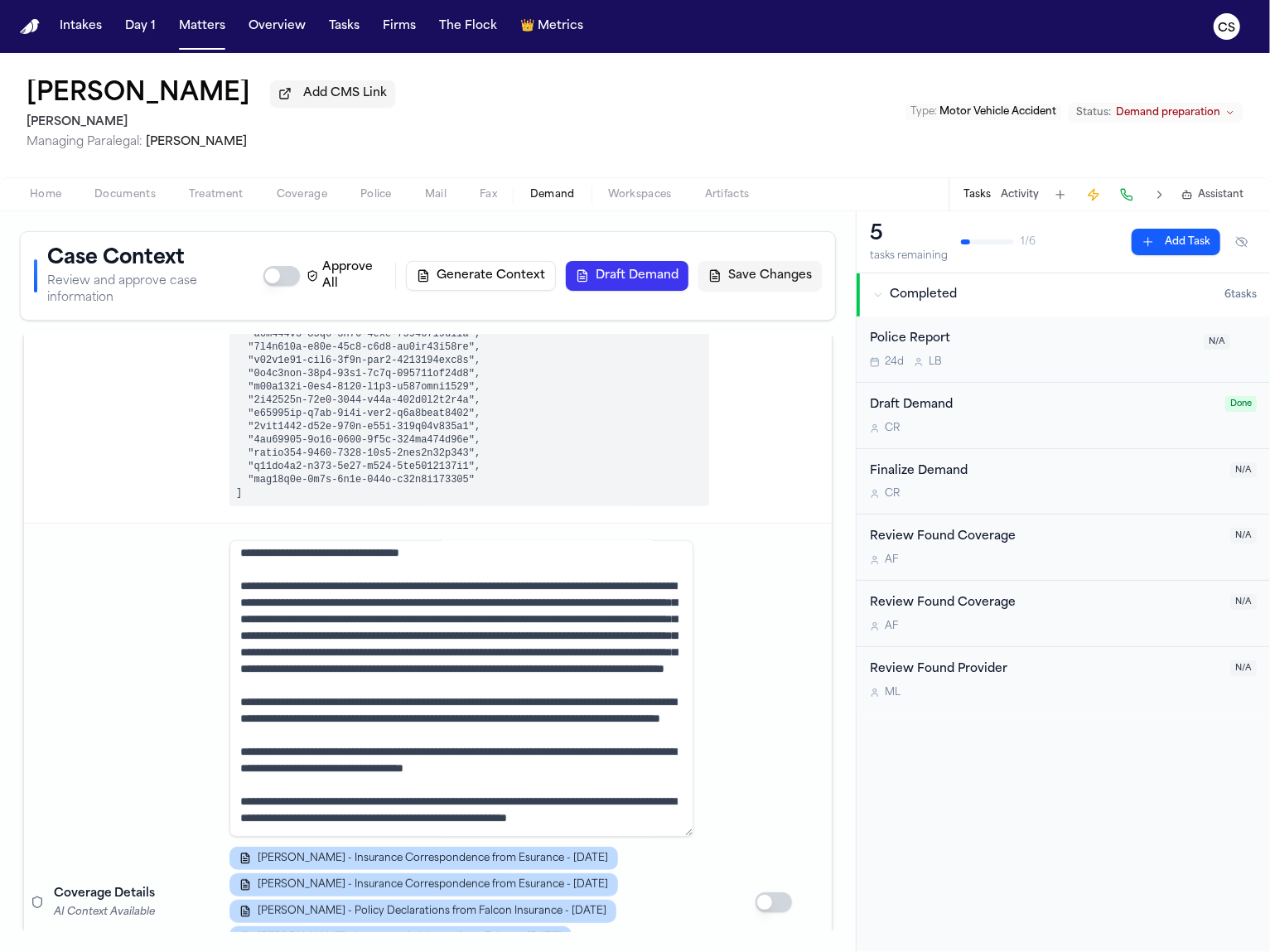
click at [672, 705] on textarea at bounding box center [462, 688] width 464 height 296
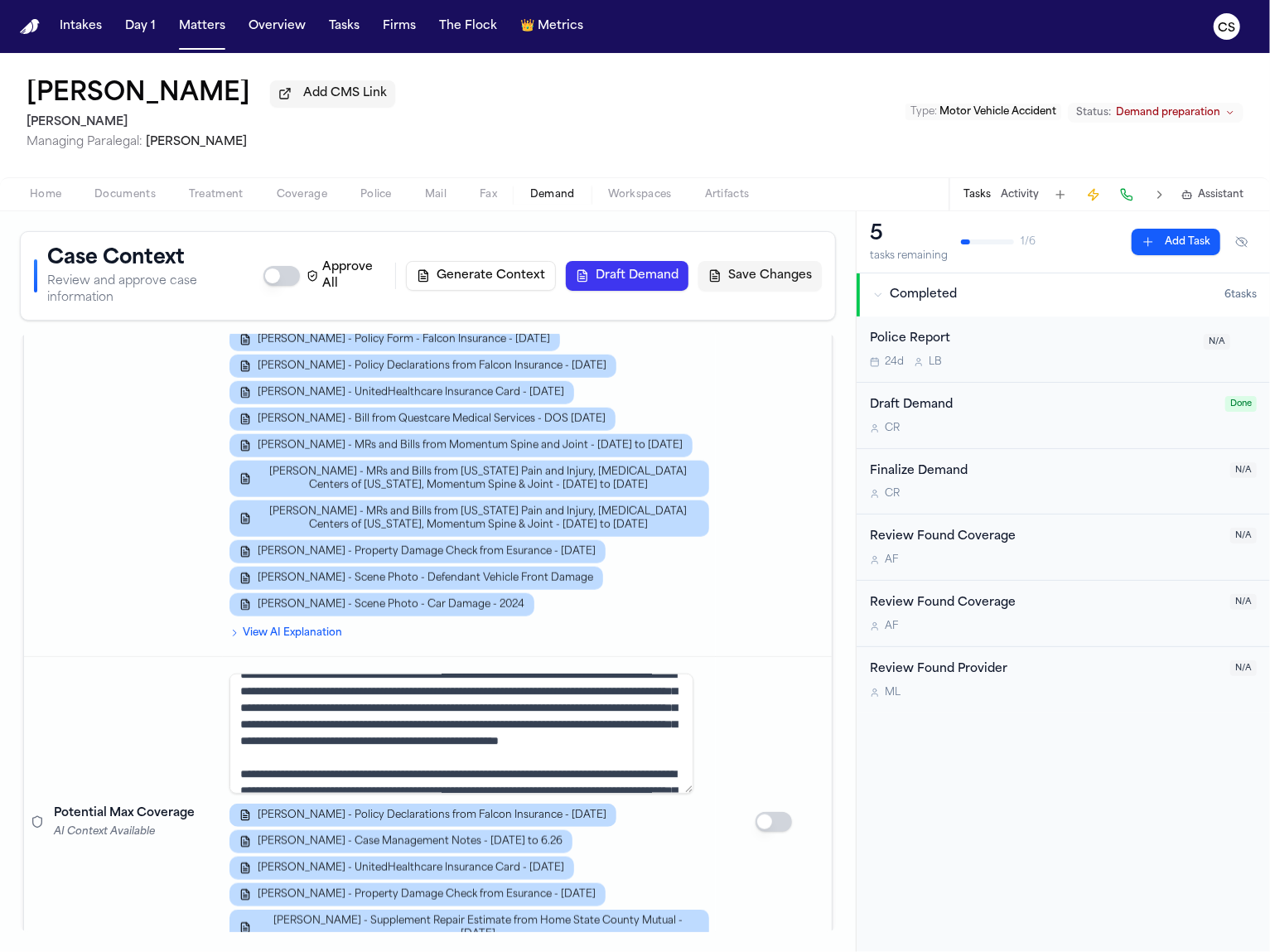
scroll to position [0, 0]
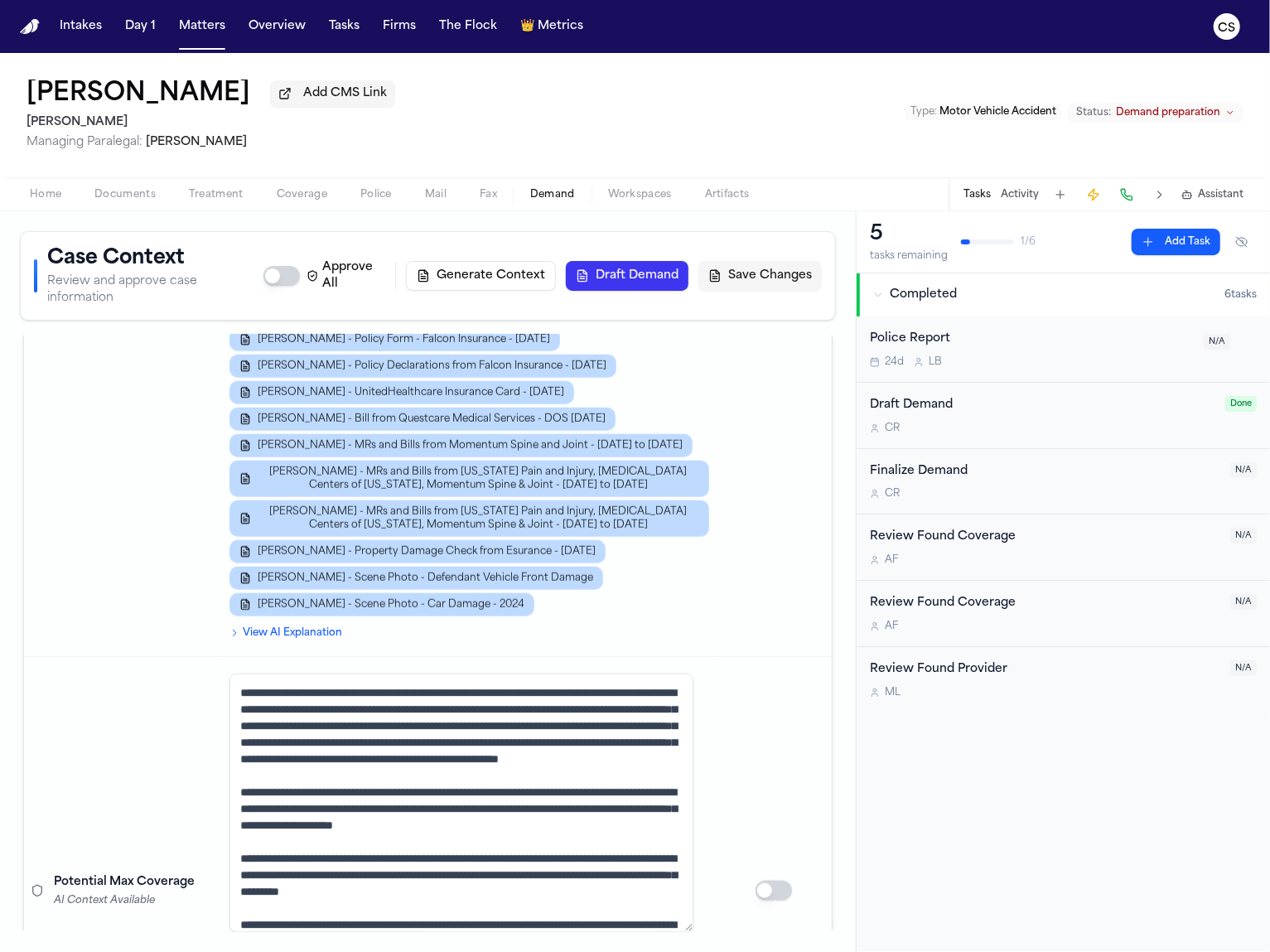
drag, startPoint x: 689, startPoint y: 765, endPoint x: 737, endPoint y: 900, distance: 143.3
click at [737, 903] on tr "Potential Max Coverage AI Context Available R. Lazo - Policy Declarations from …" at bounding box center [428, 890] width 808 height 468
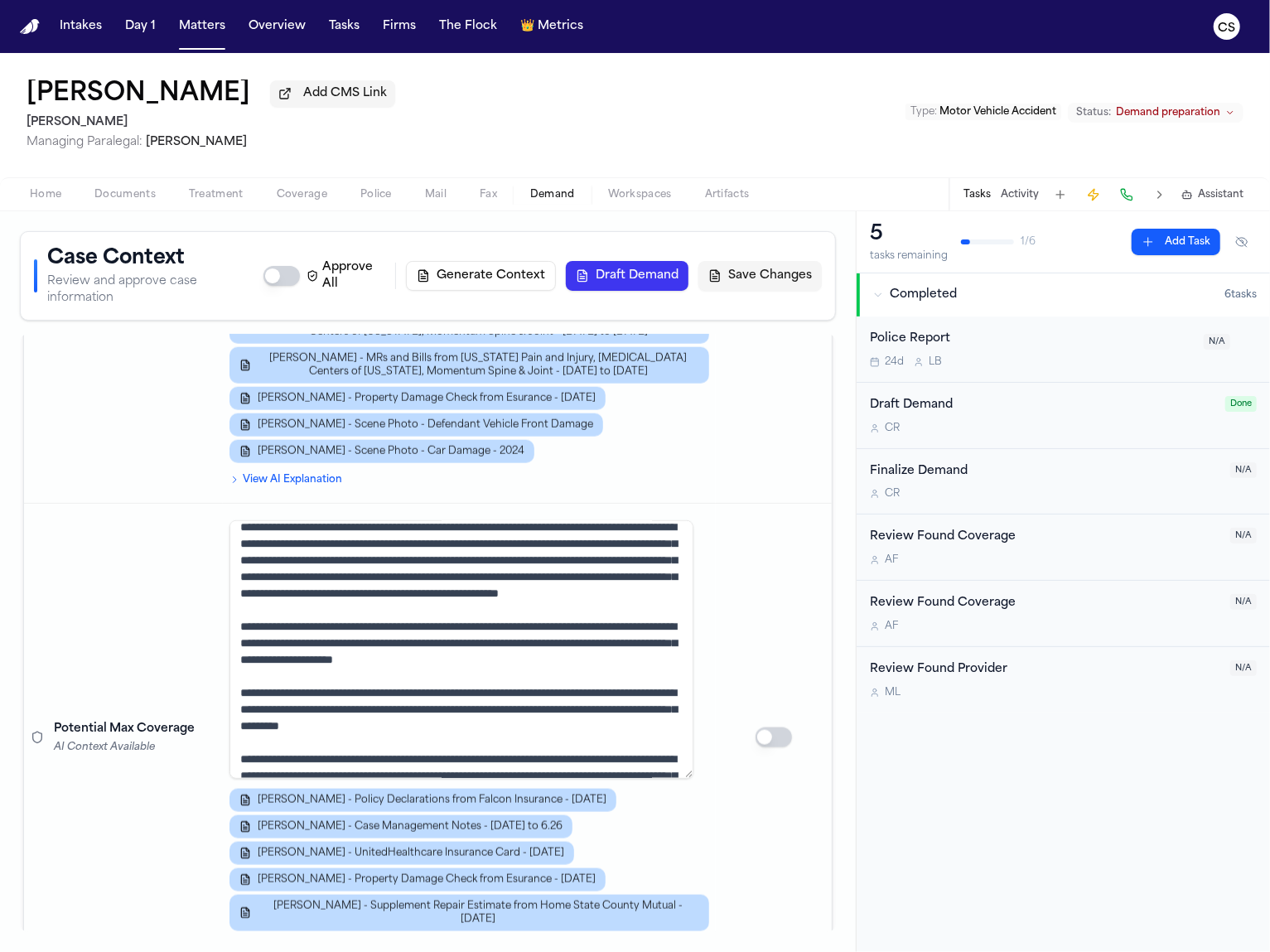
scroll to position [30, 0]
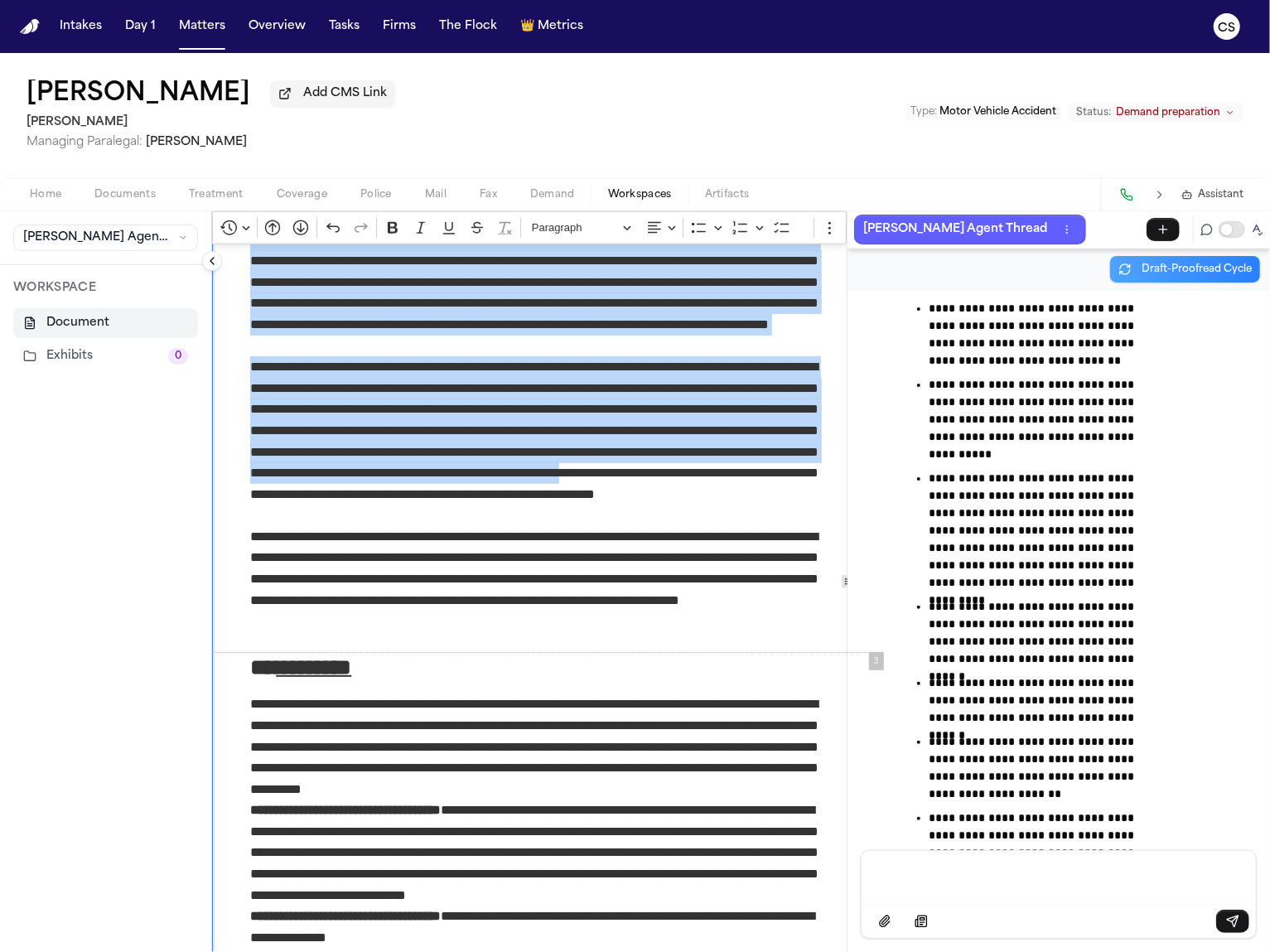
scroll to position [1282, 0]
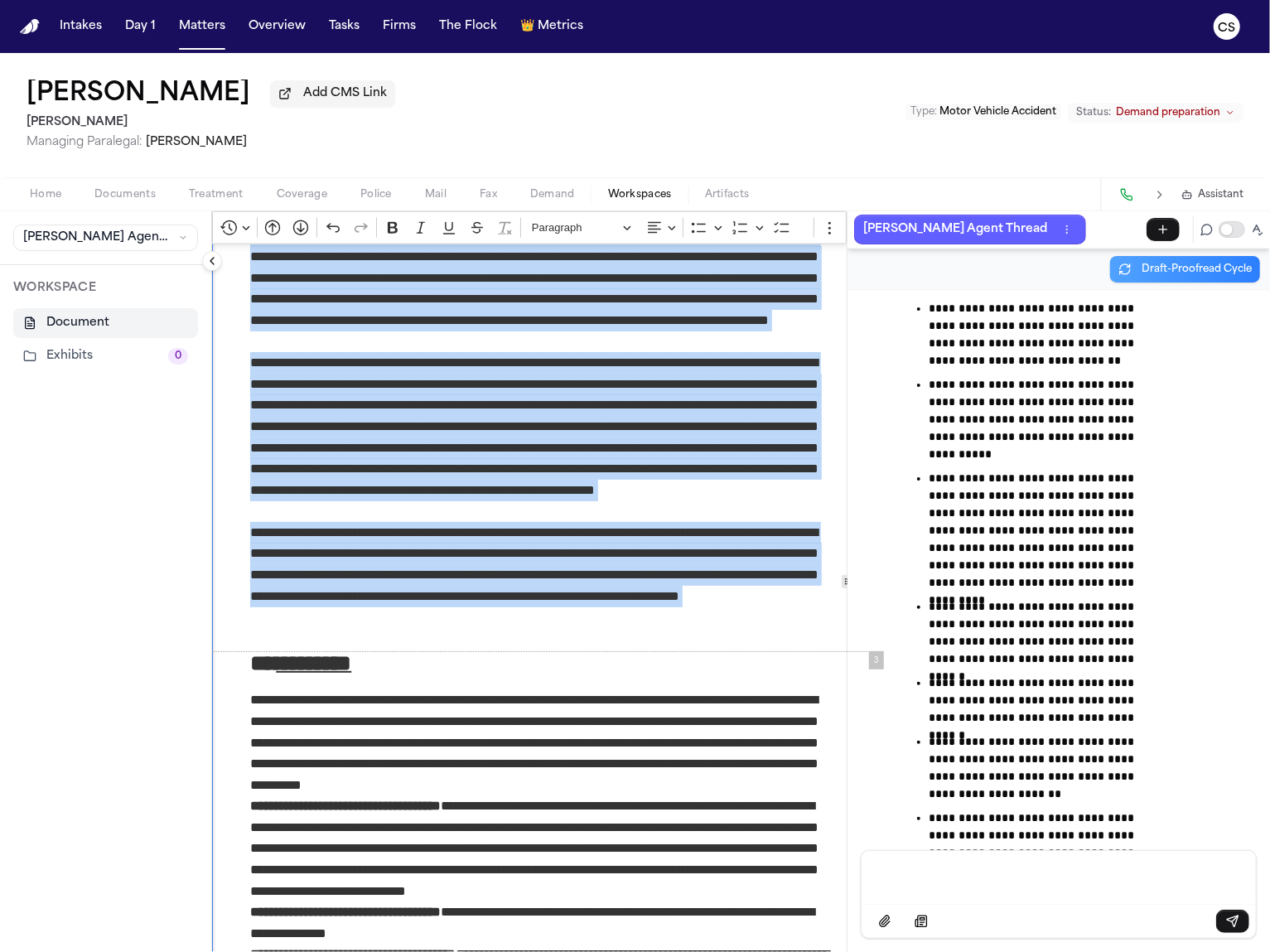
drag, startPoint x: 249, startPoint y: 412, endPoint x: 538, endPoint y: 641, distance: 368.7
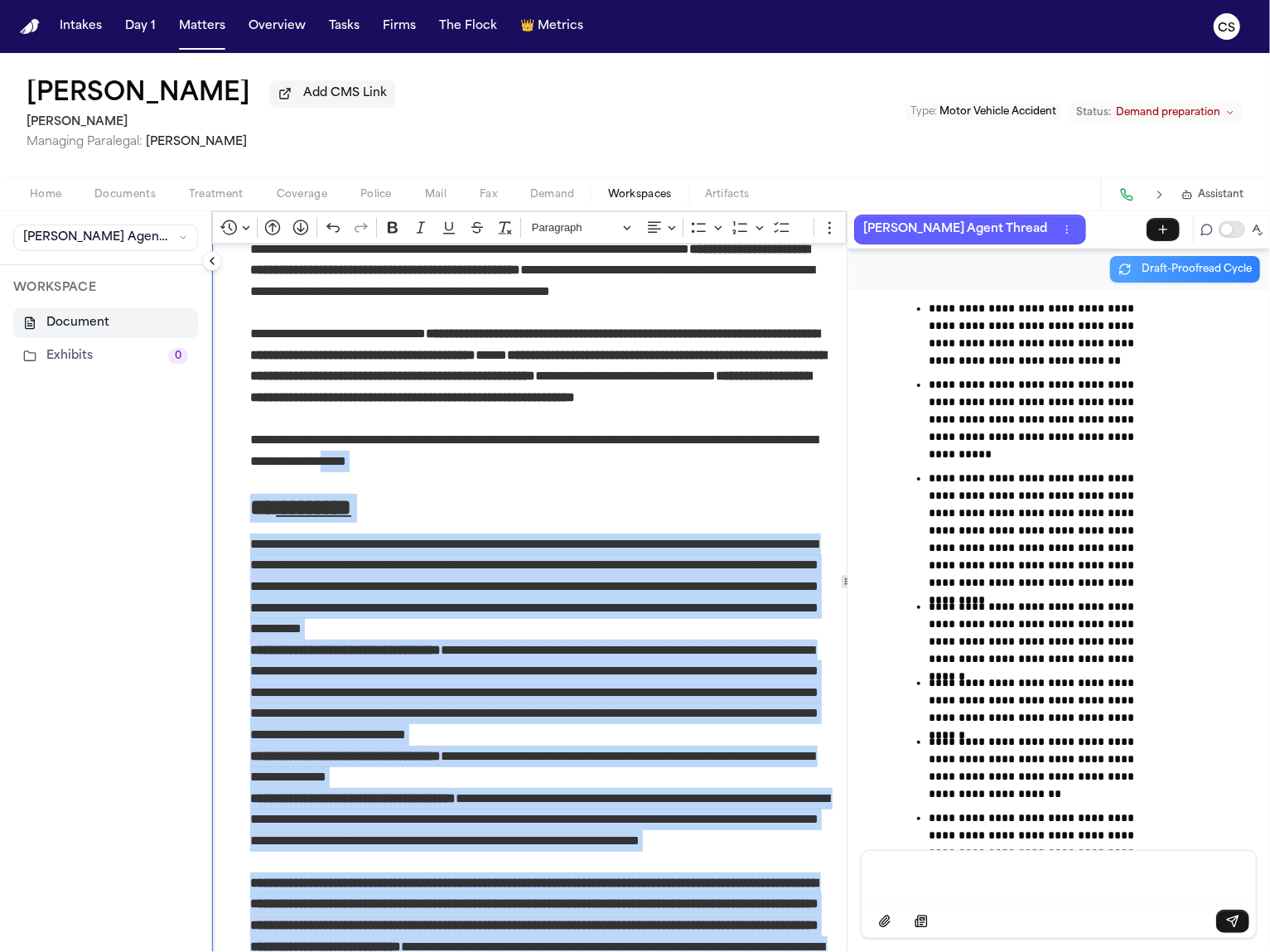
scroll to position [1711, 0]
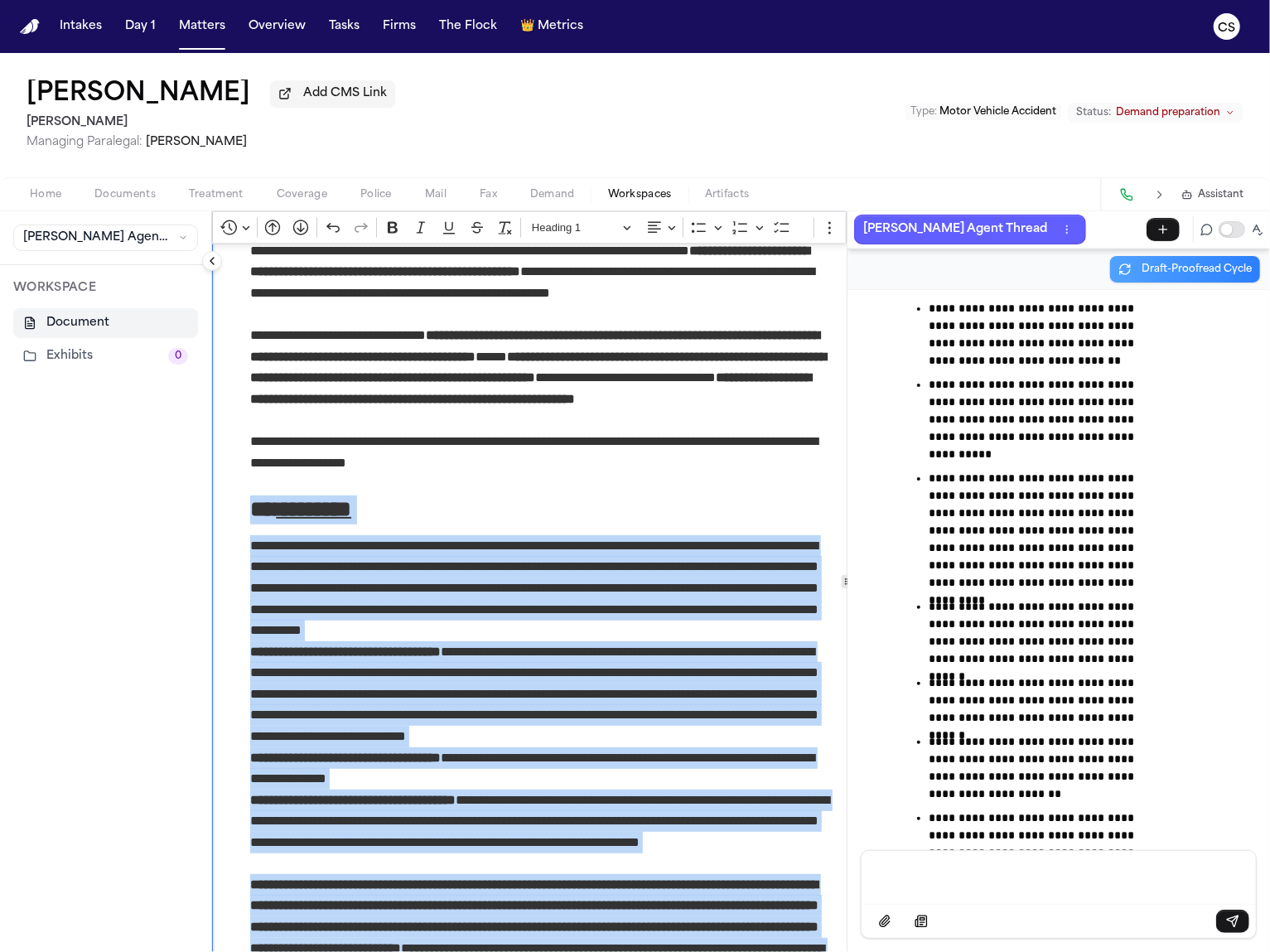
drag, startPoint x: 590, startPoint y: 582, endPoint x: 239, endPoint y: 505, distance: 359.3
copy div "**********"
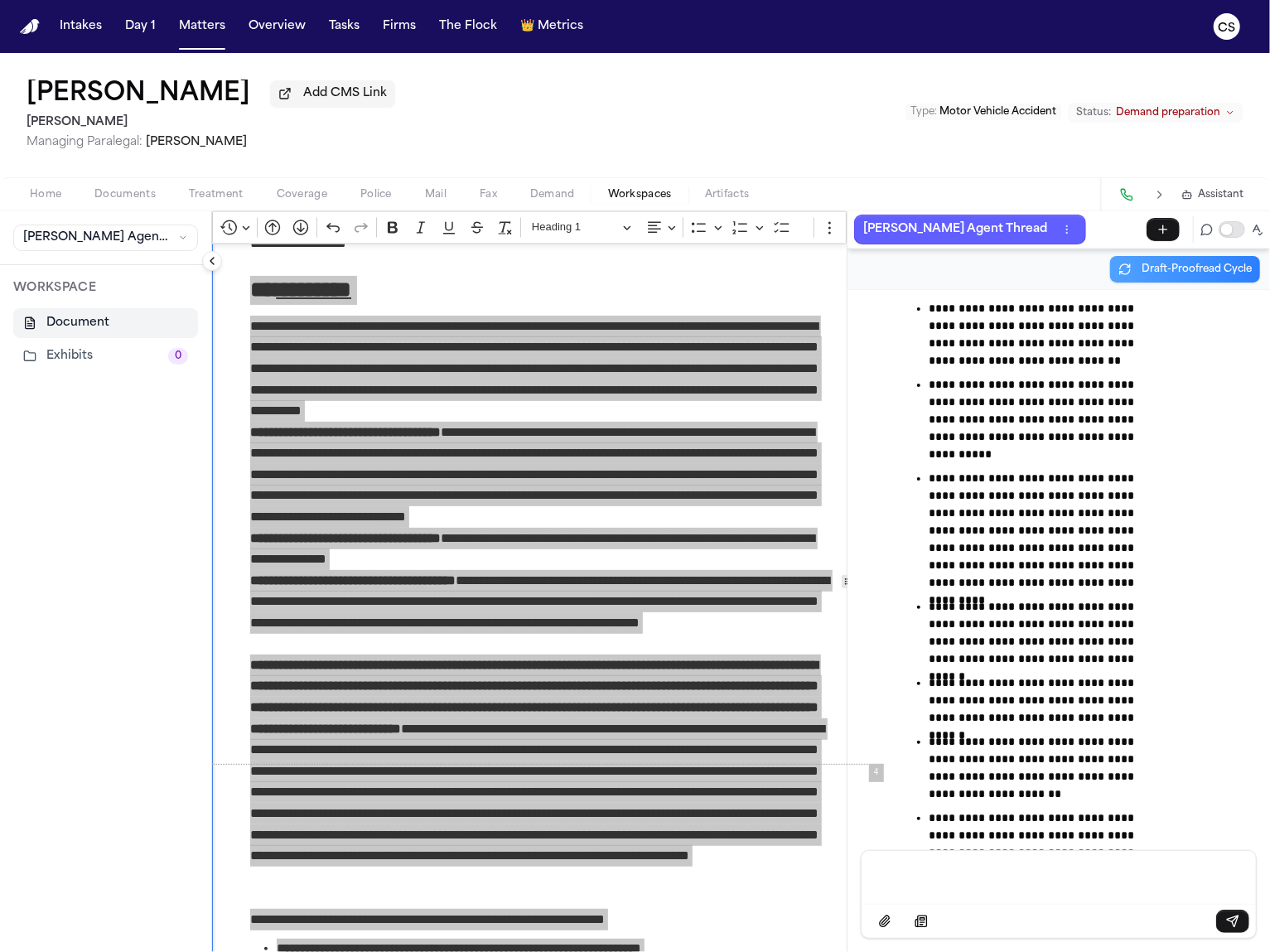
scroll to position [1927, 0]
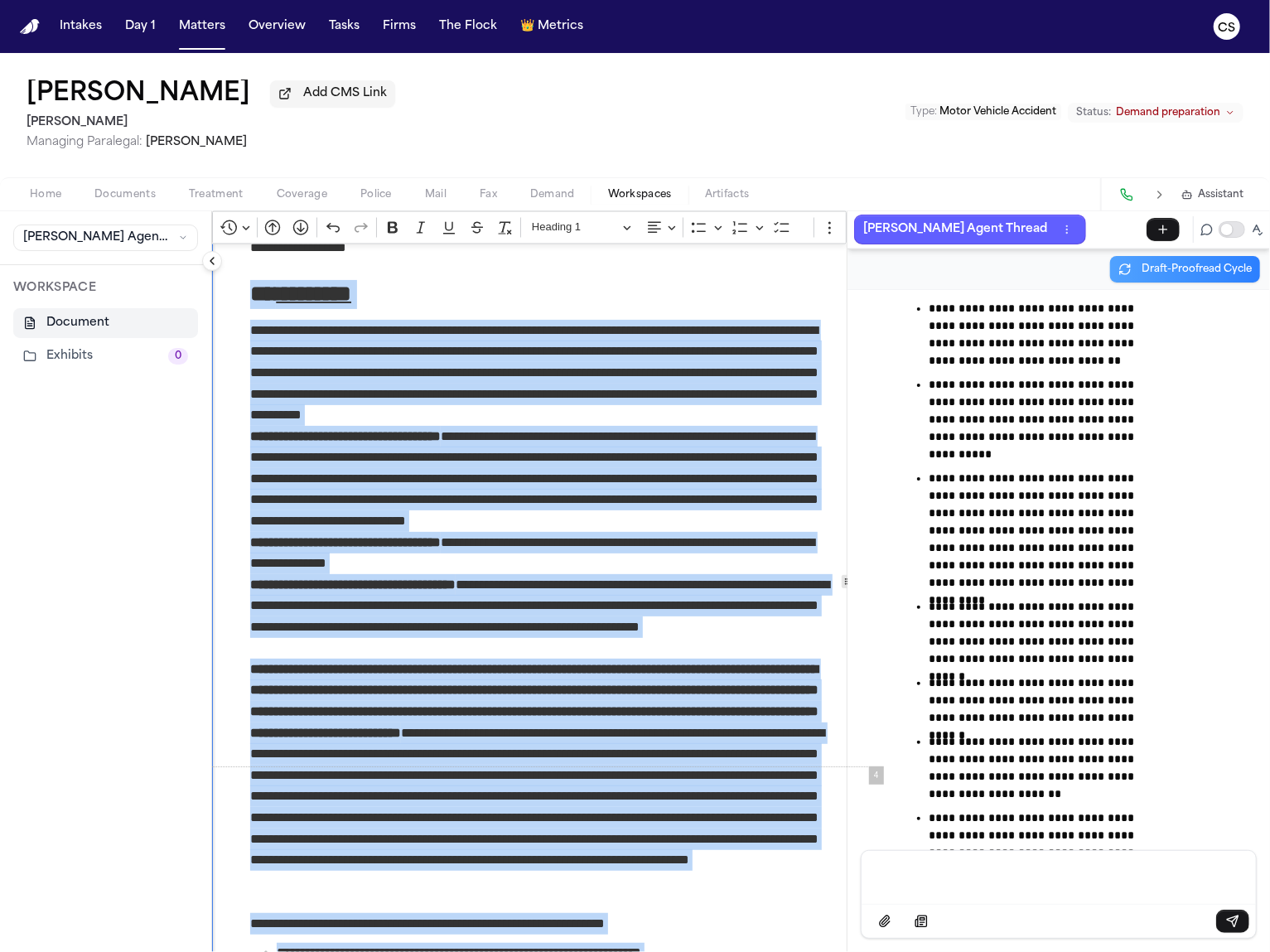
click at [721, 514] on p "**********" at bounding box center [541, 478] width 582 height 106
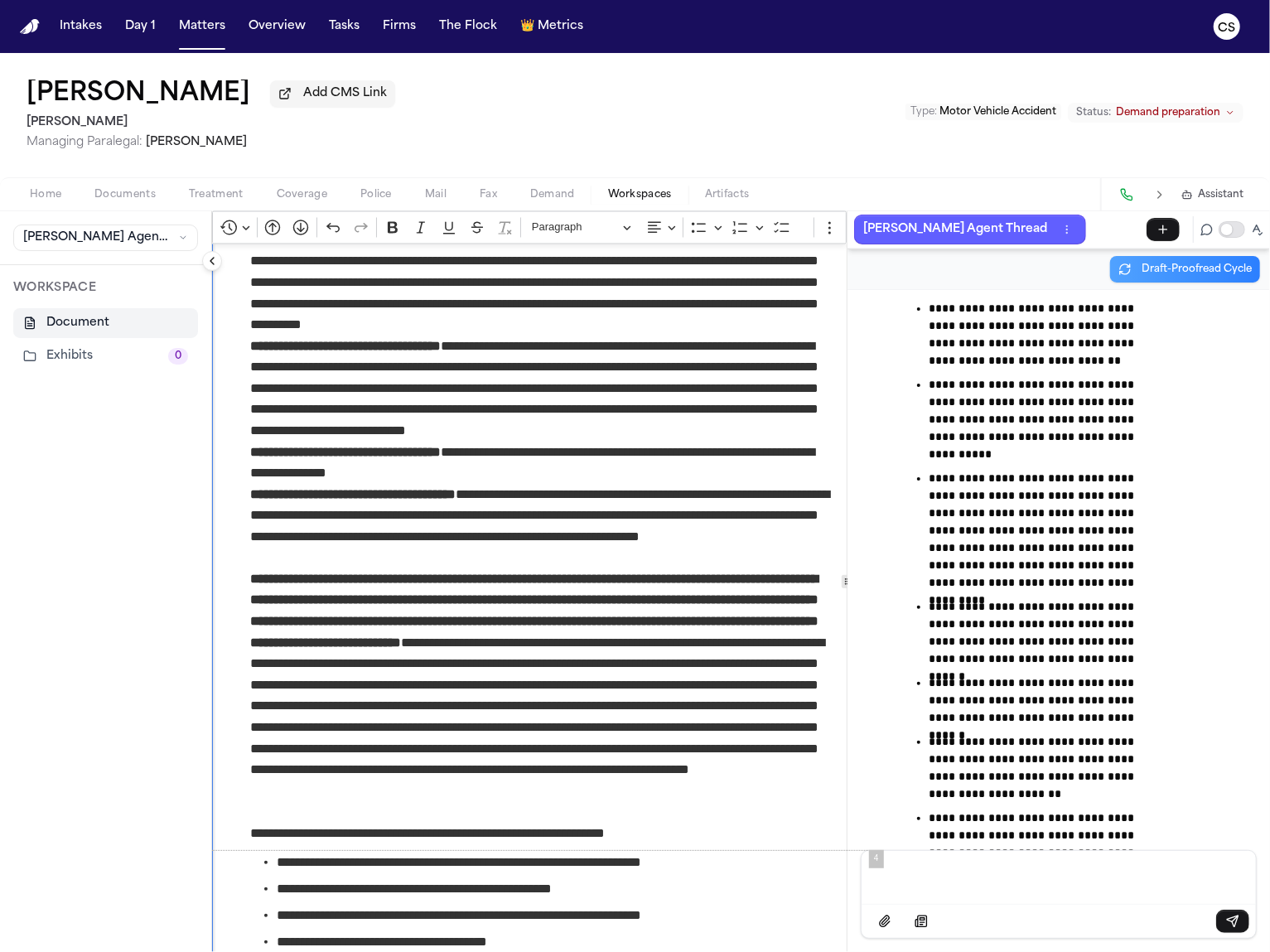
scroll to position [1750, 0]
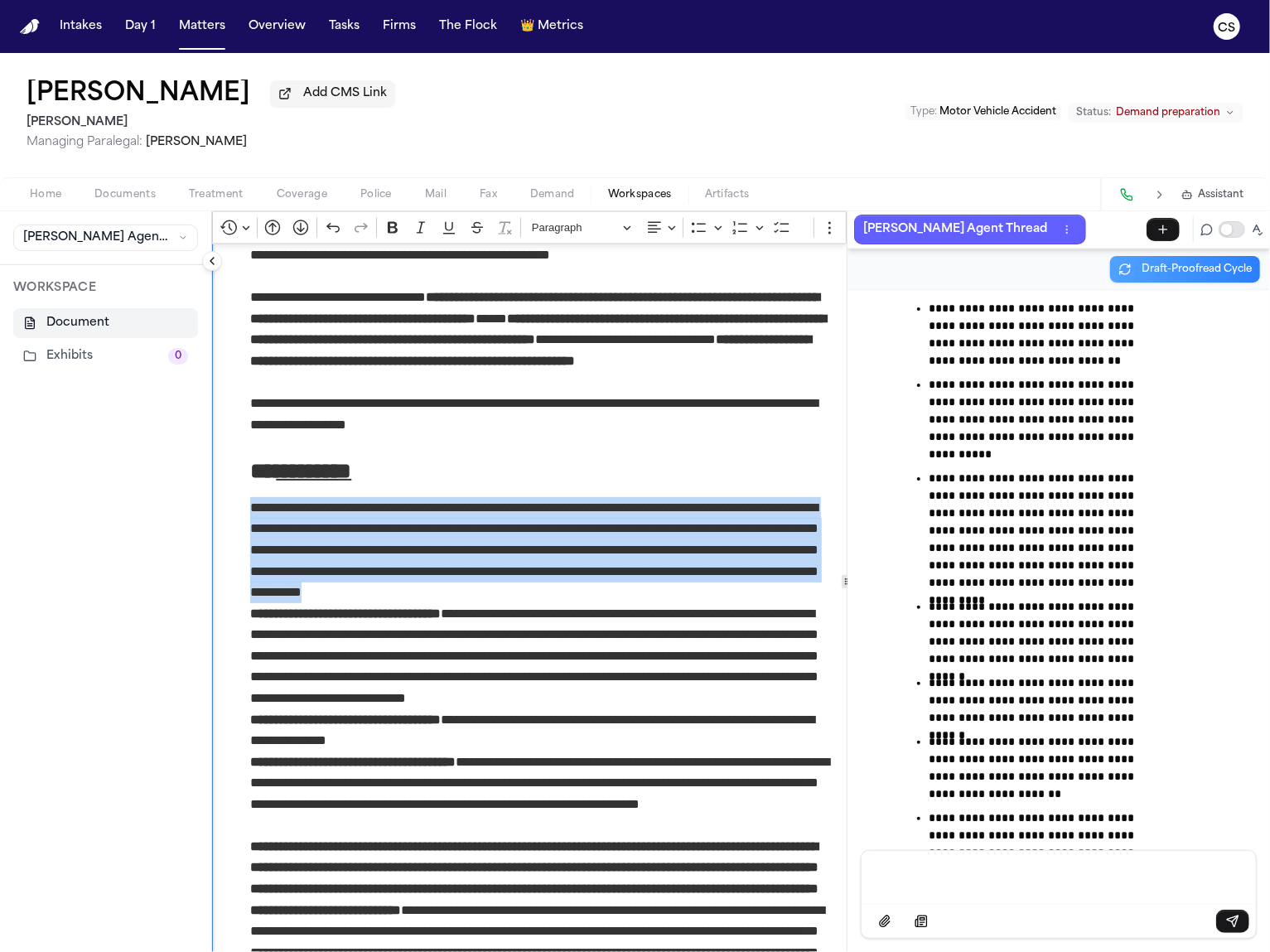
drag, startPoint x: 690, startPoint y: 590, endPoint x: 243, endPoint y: 508, distance: 454.5
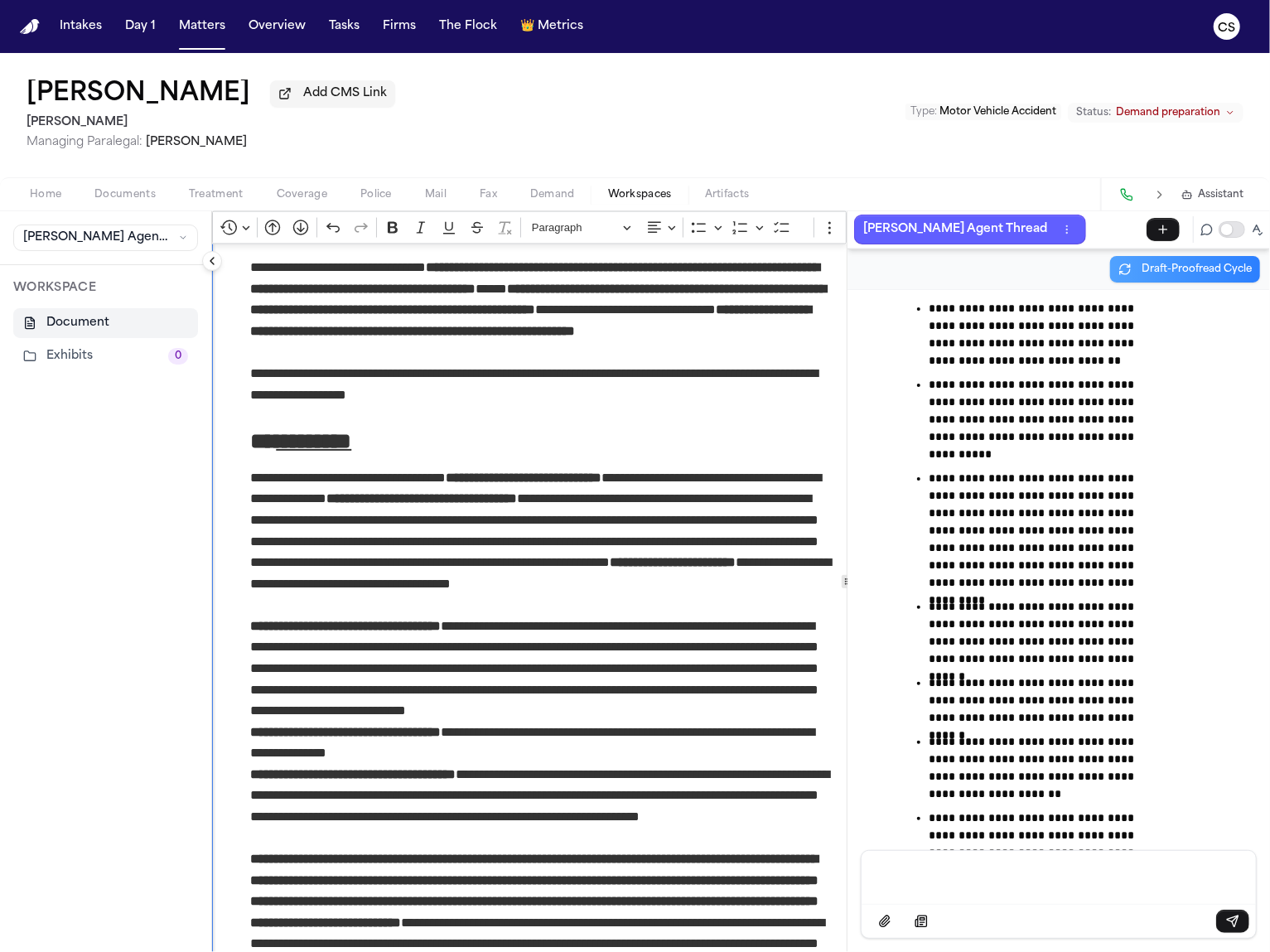
scroll to position [1814, 0]
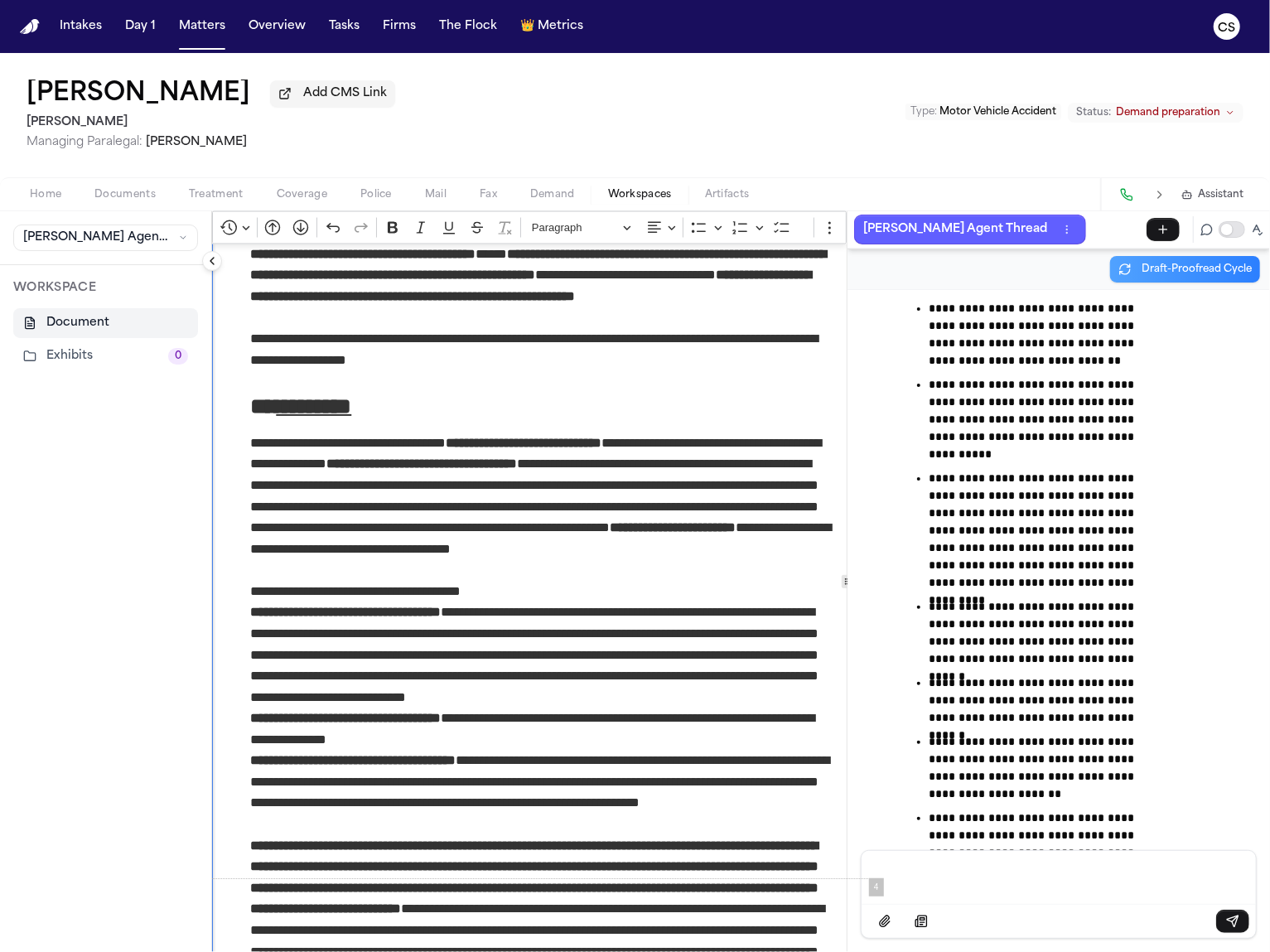
click at [425, 600] on p "**********" at bounding box center [541, 591] width 582 height 21
click at [538, 592] on p "**********" at bounding box center [541, 591] width 582 height 21
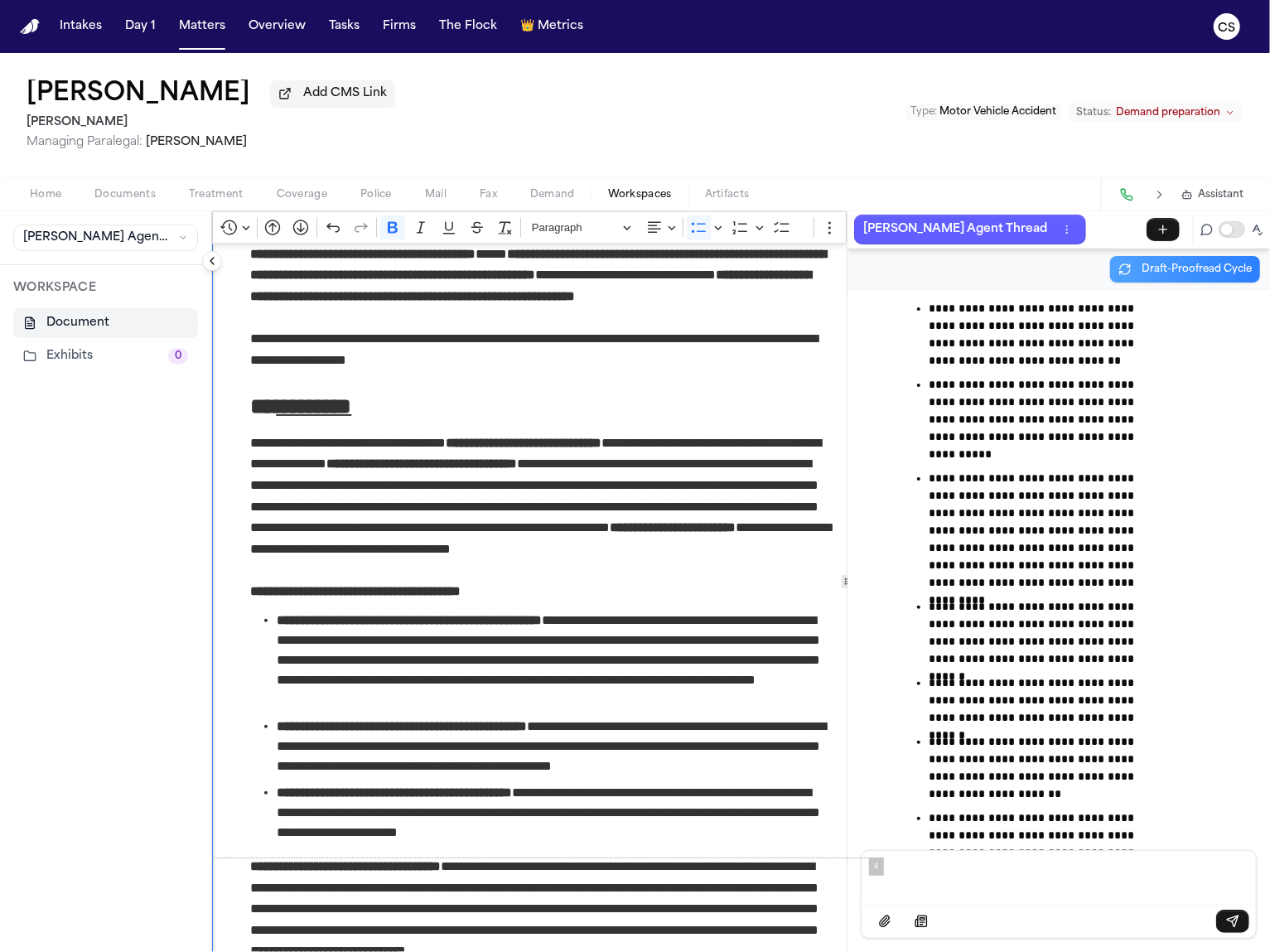
click at [281, 621] on strong "**********" at bounding box center [409, 620] width 265 height 12
click at [282, 616] on strong "**********" at bounding box center [409, 620] width 265 height 12
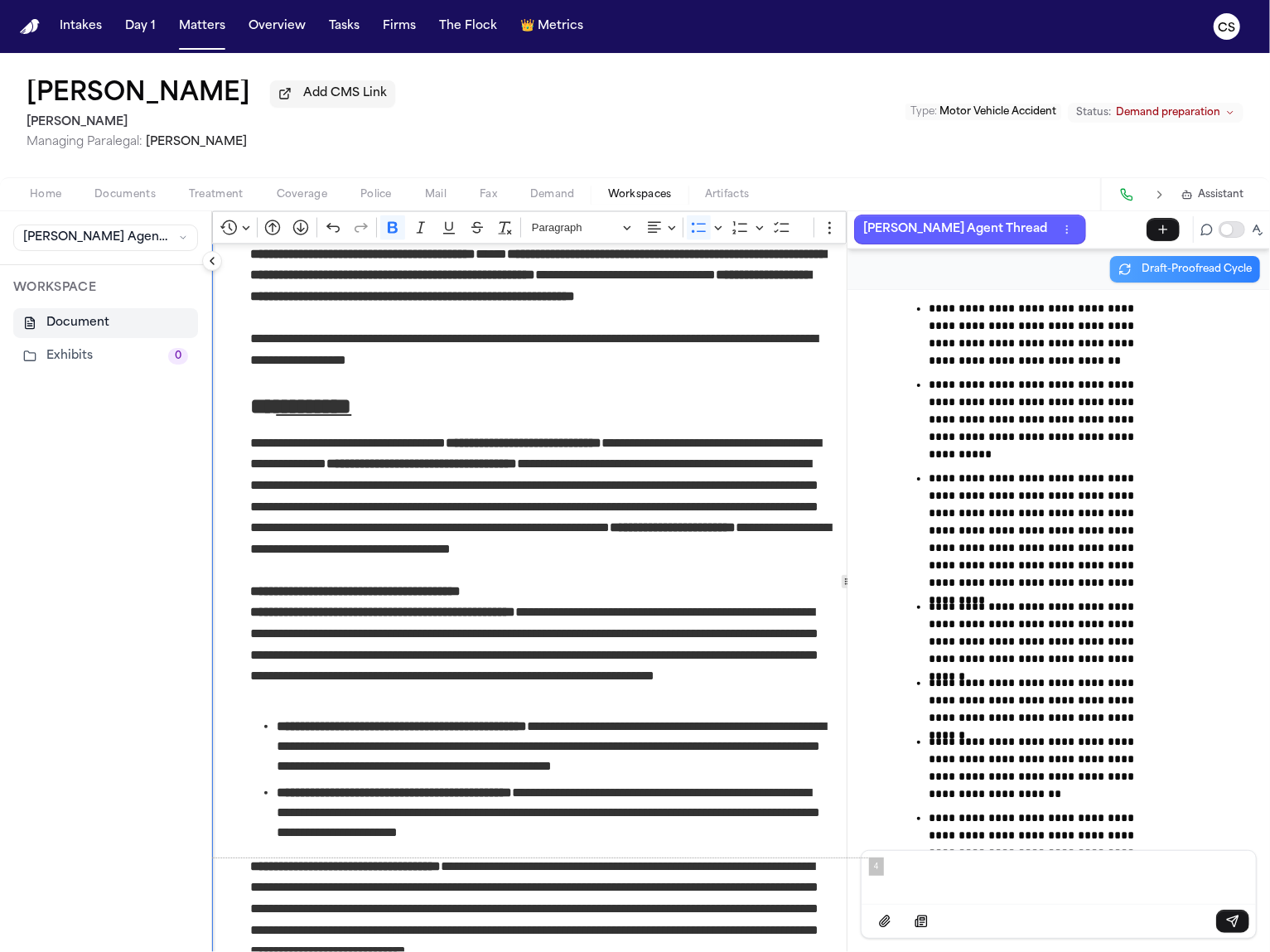
click at [277, 732] on strong "**********" at bounding box center [402, 726] width 250 height 12
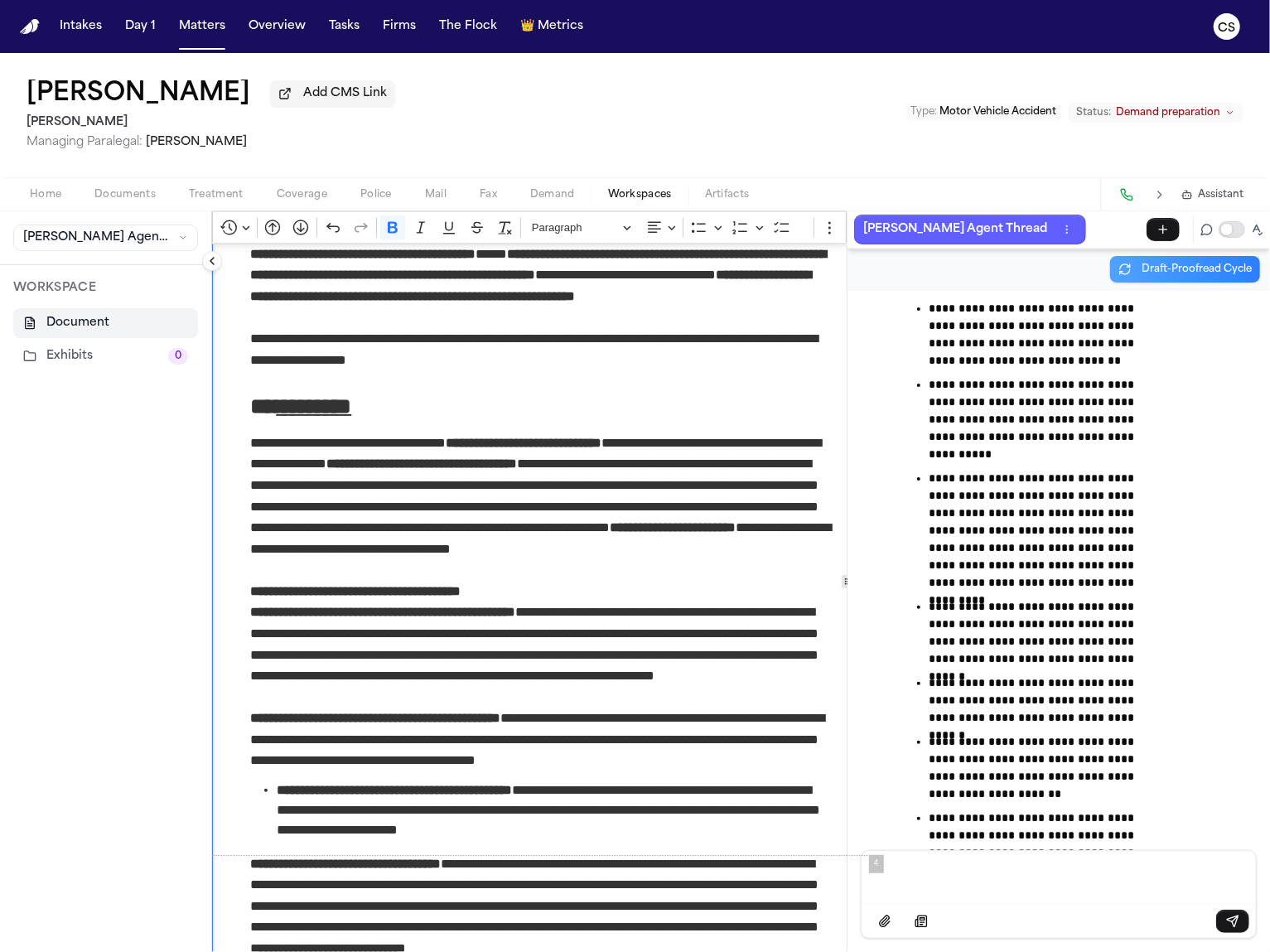
click at [278, 796] on strong "**********" at bounding box center [394, 789] width 236 height 12
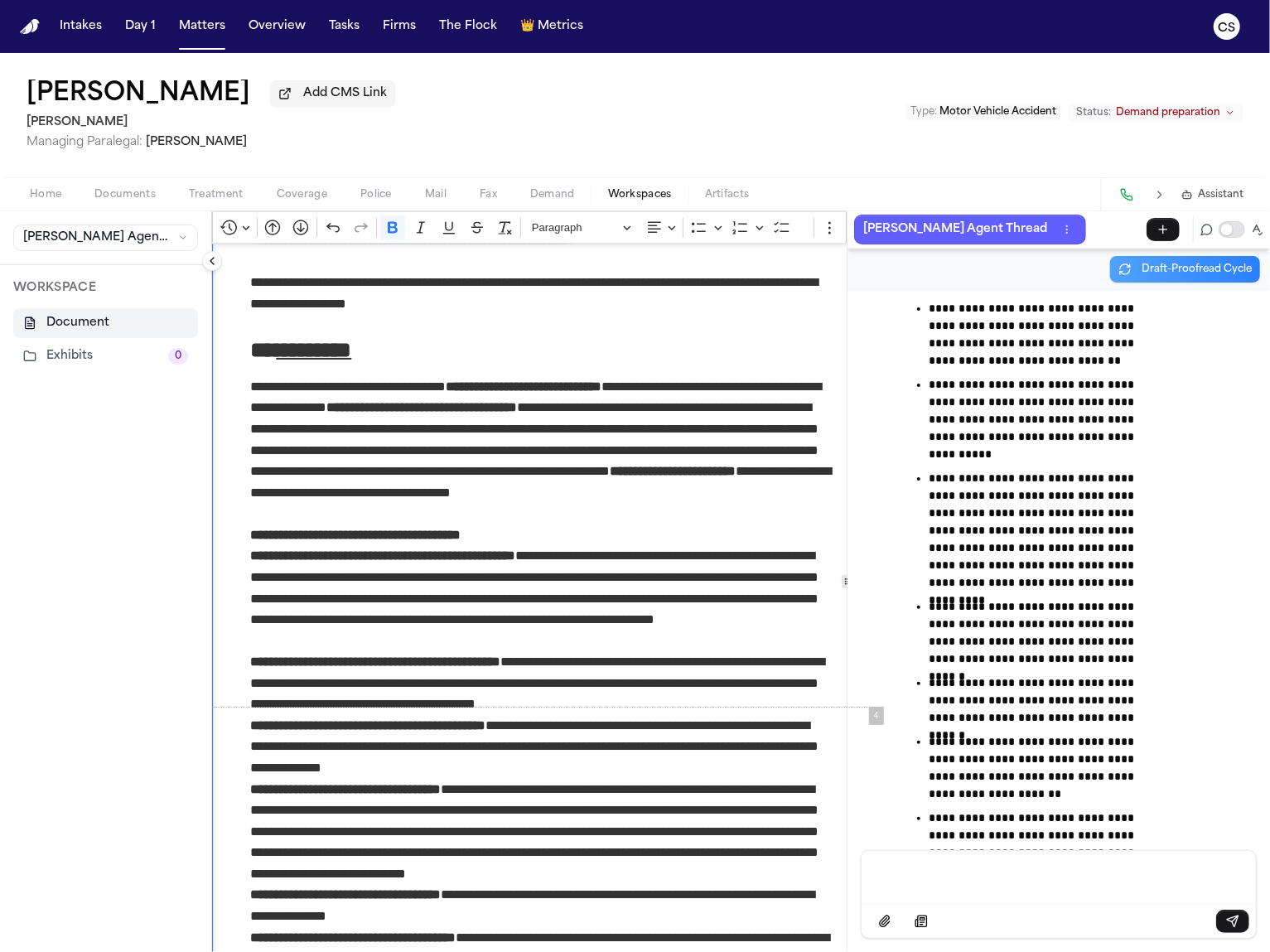
scroll to position [2011, 0]
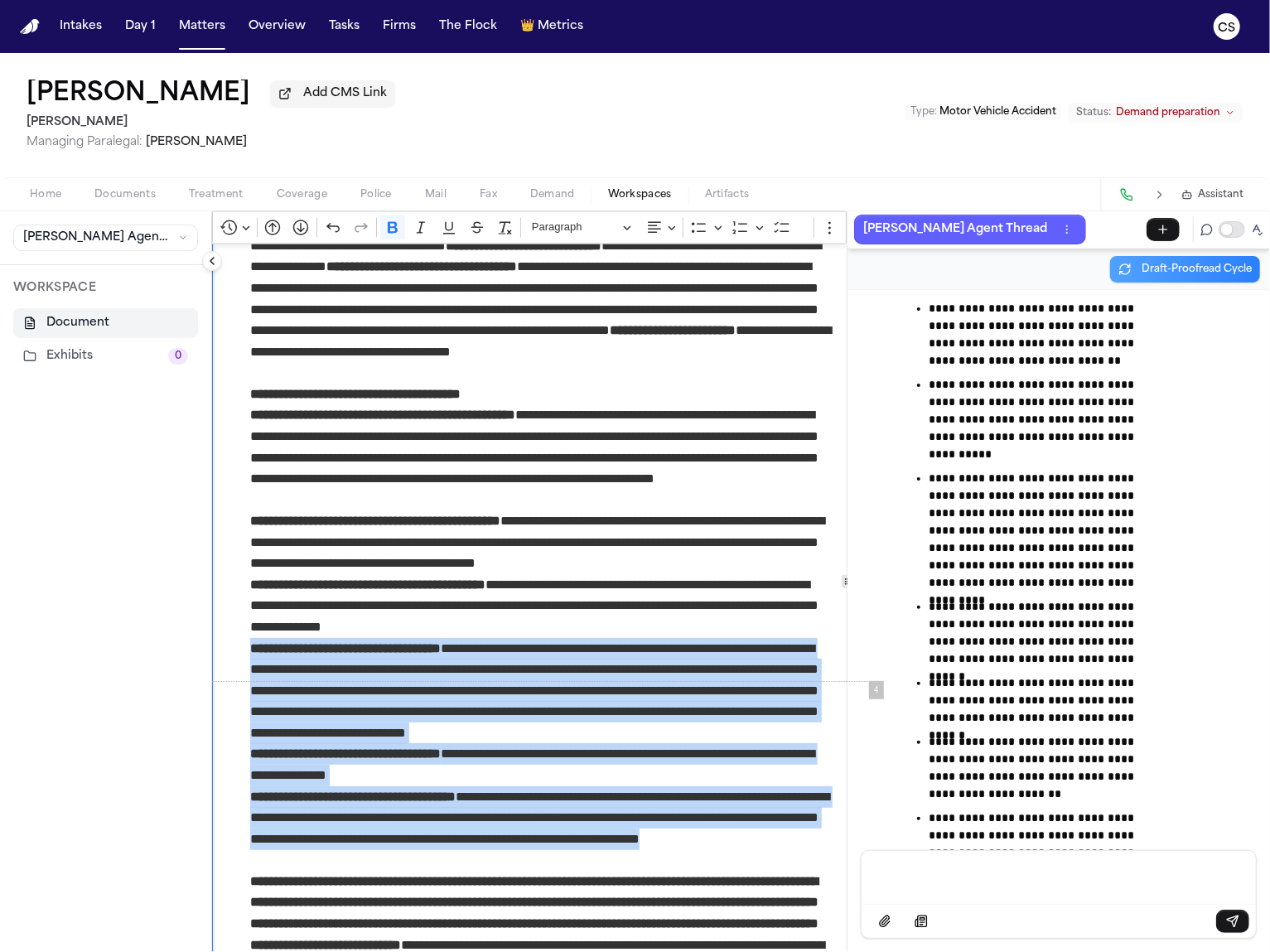
drag, startPoint x: 250, startPoint y: 656, endPoint x: 479, endPoint y: 863, distance: 308.7
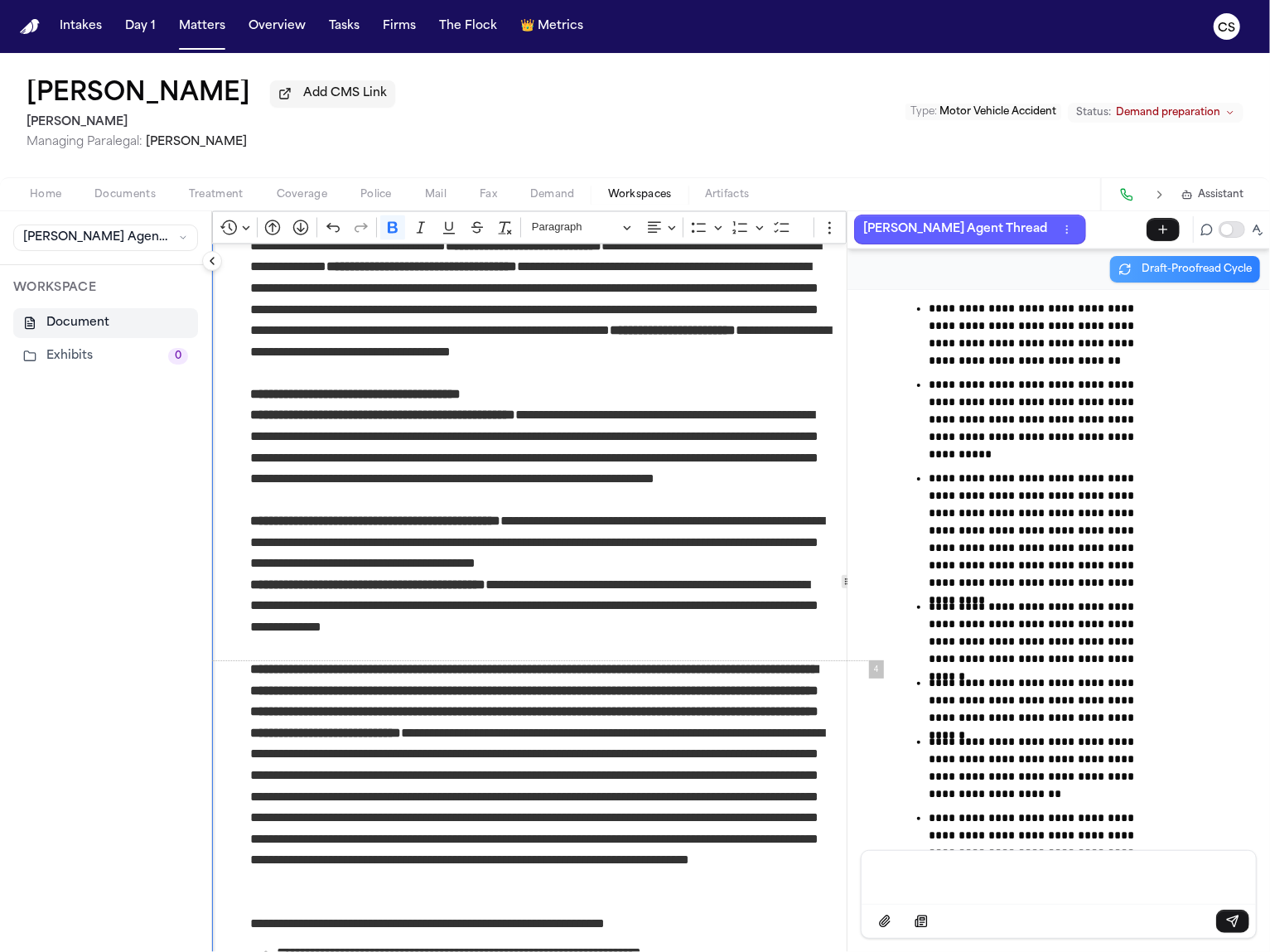
click at [804, 738] on p "**********" at bounding box center [541, 785] width 582 height 254
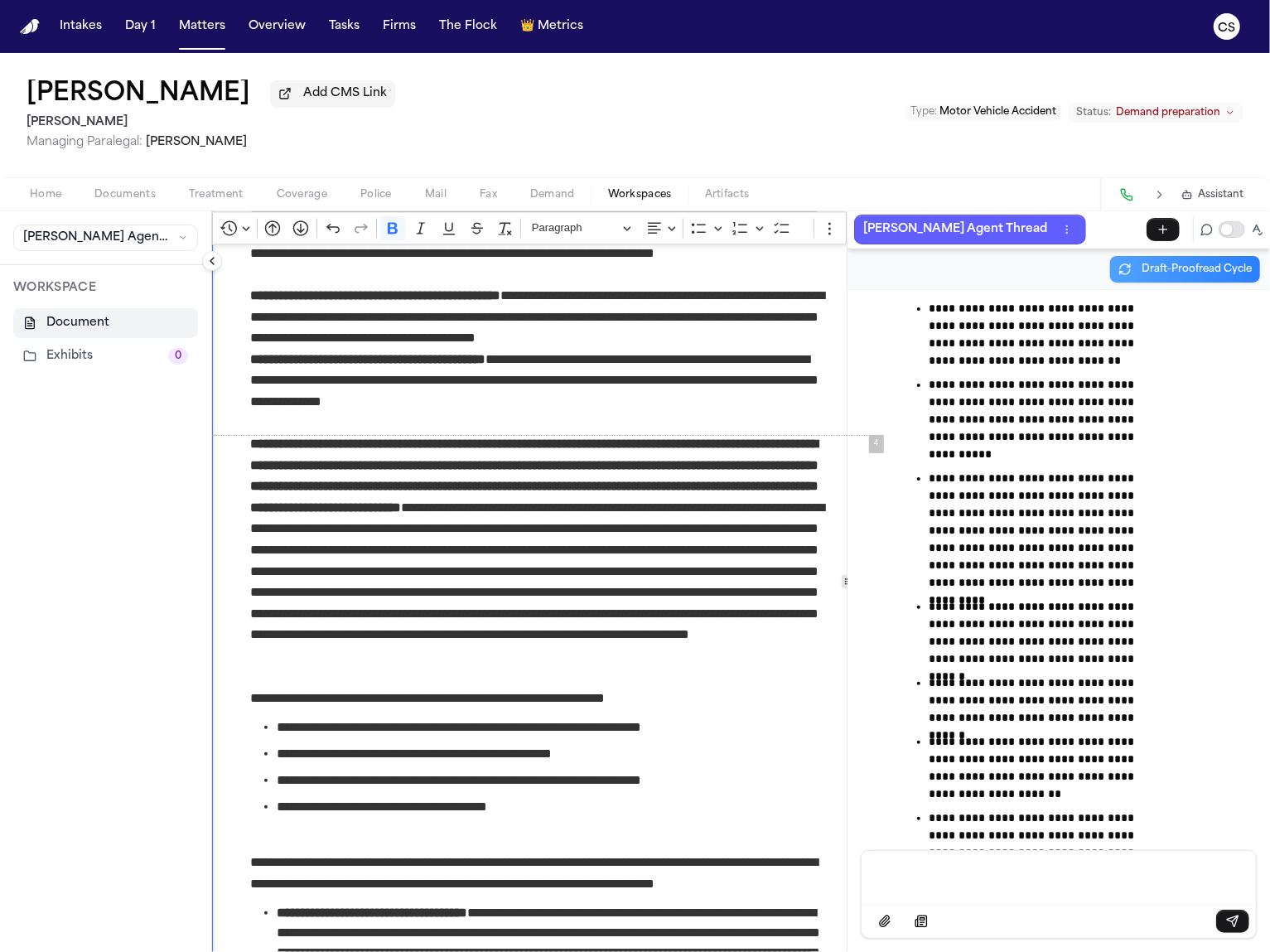
scroll to position [2238, 0]
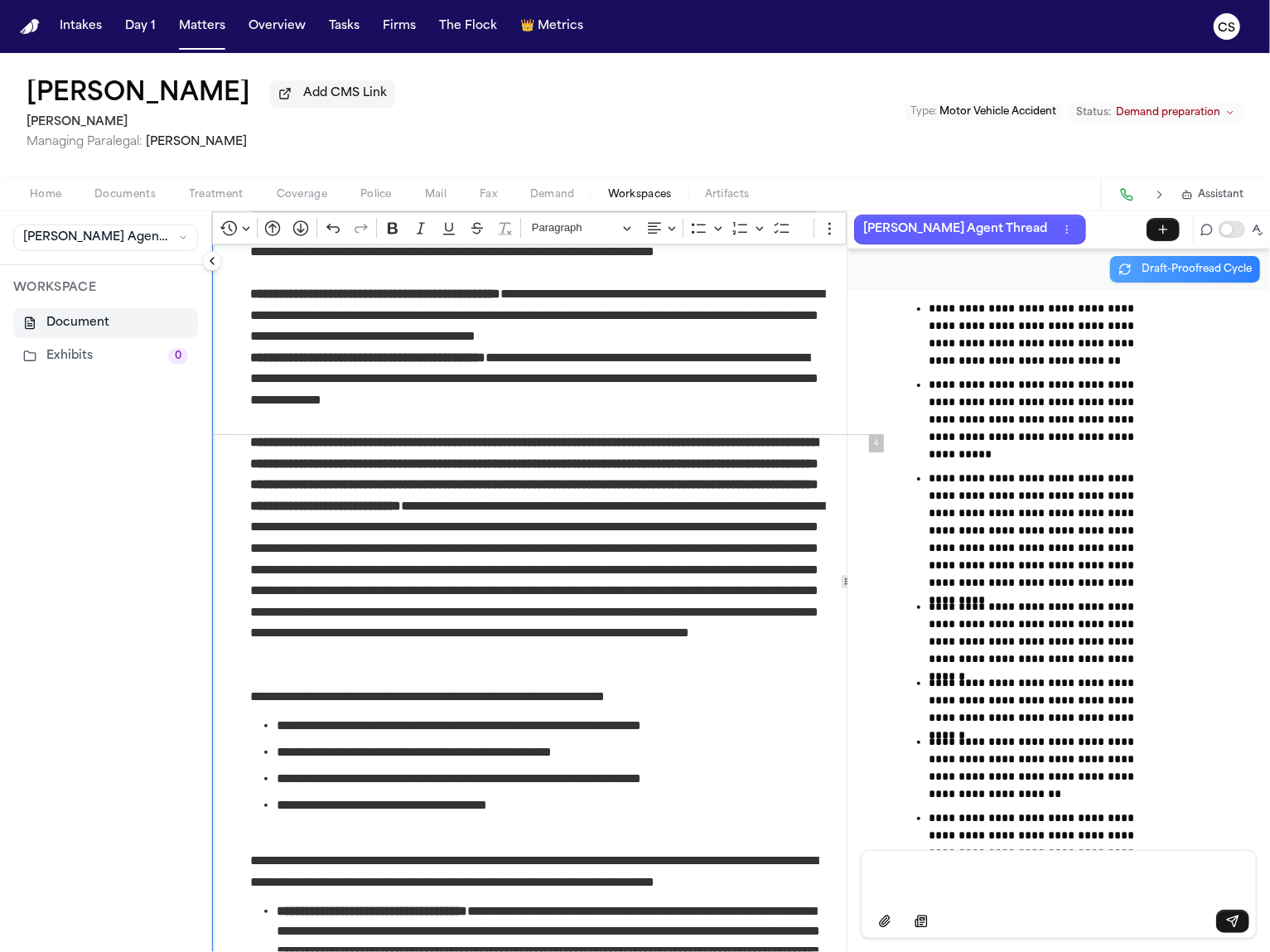
click at [253, 535] on p "**********" at bounding box center [541, 558] width 582 height 254
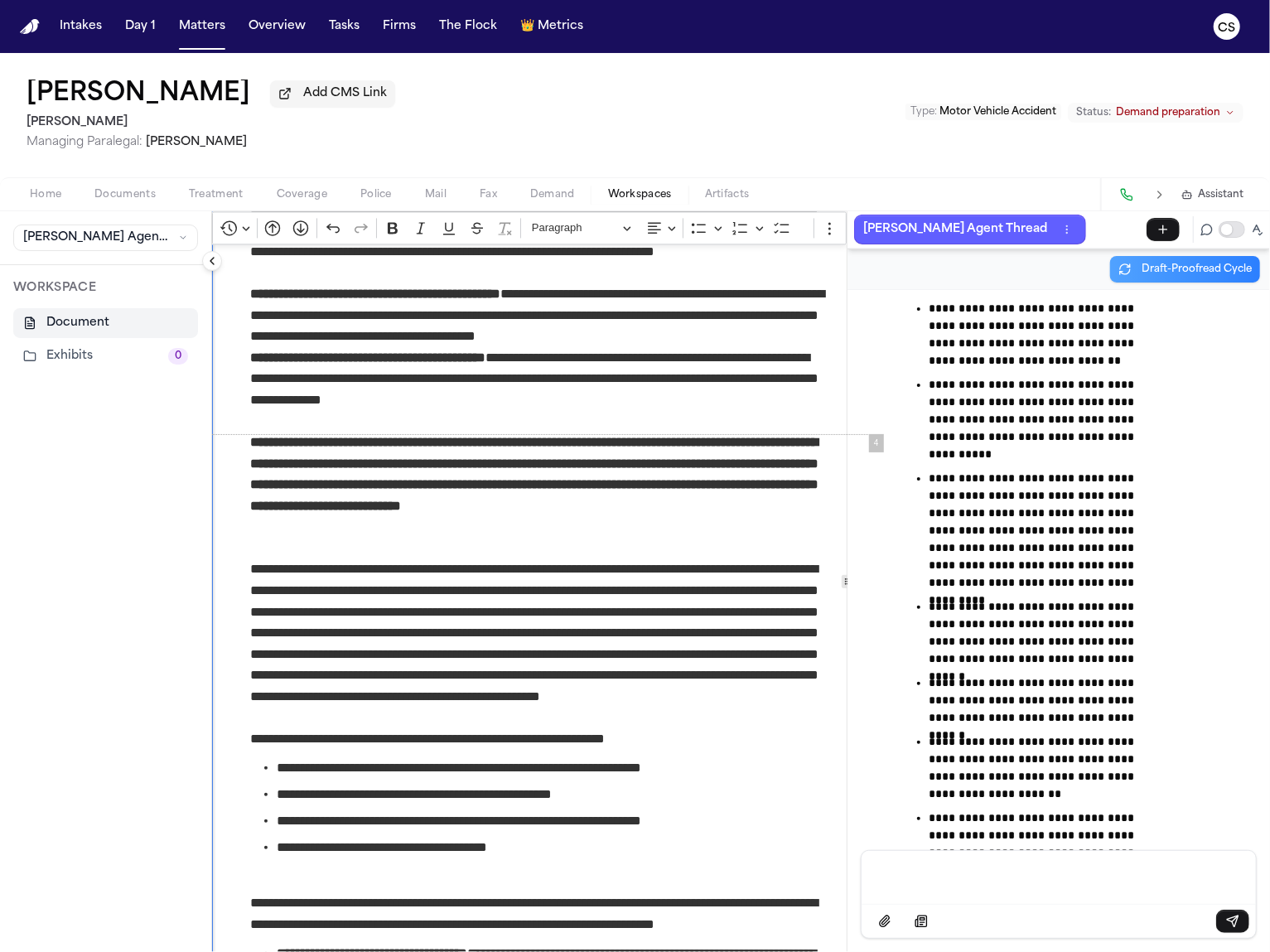
click at [279, 524] on p "Rich Text Editor. Editing area: main. Press ⌥0 for help." at bounding box center [540, 526] width 581 height 21
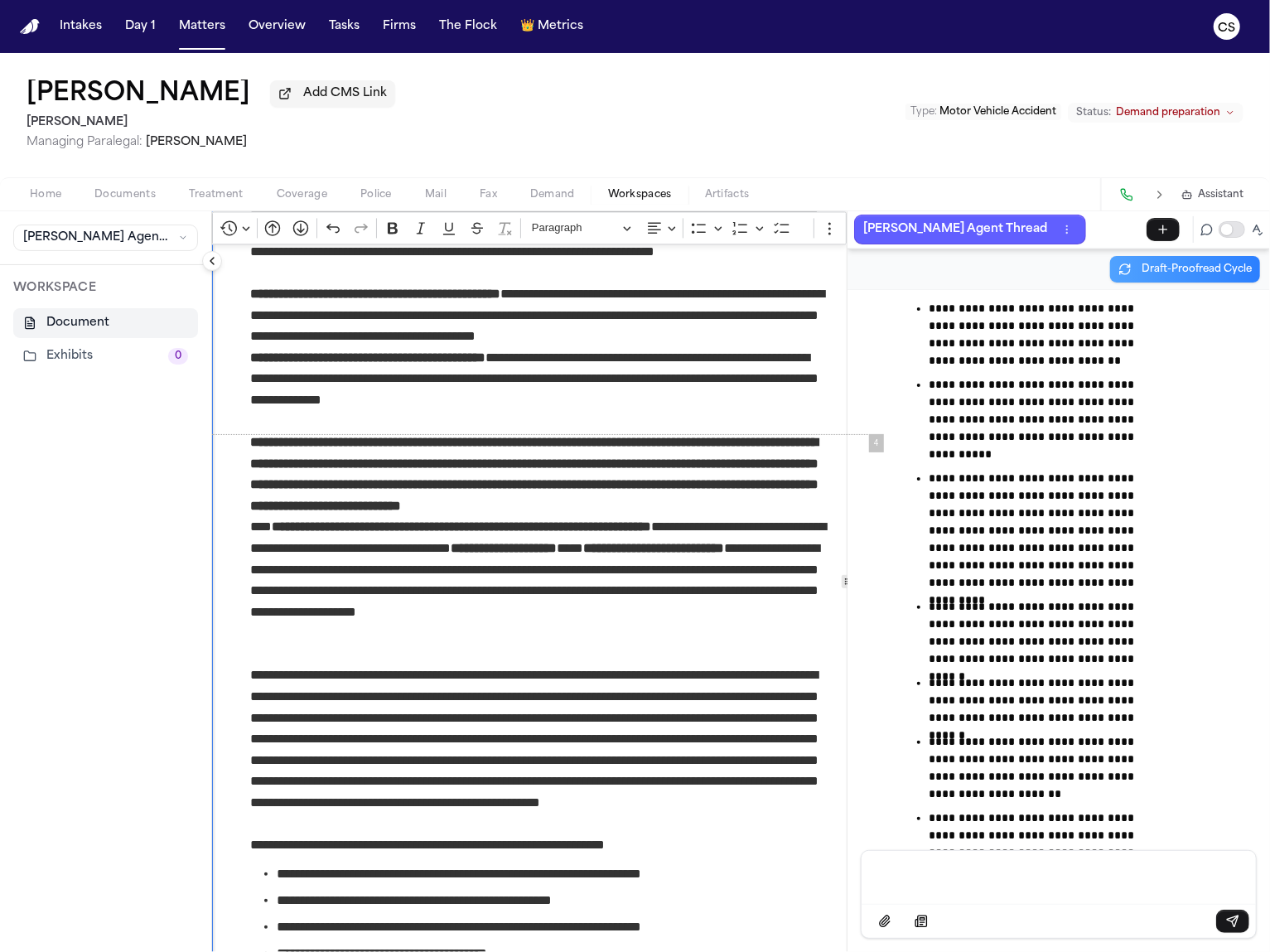
click at [429, 646] on p "Rich Text Editor. Editing area: main. Press ⌥0 for help." at bounding box center [541, 654] width 582 height 21
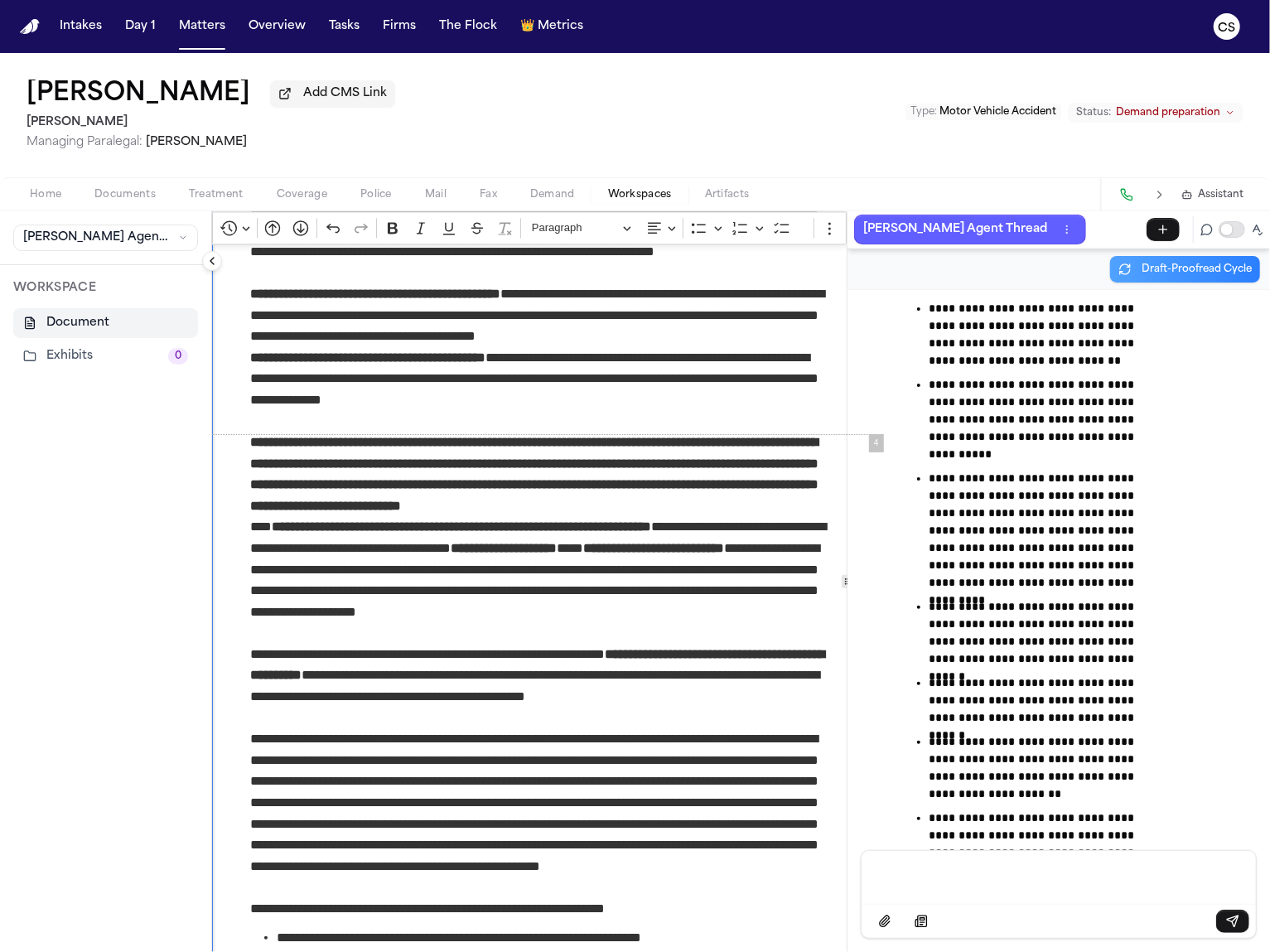
click at [756, 698] on p "**********" at bounding box center [541, 675] width 582 height 64
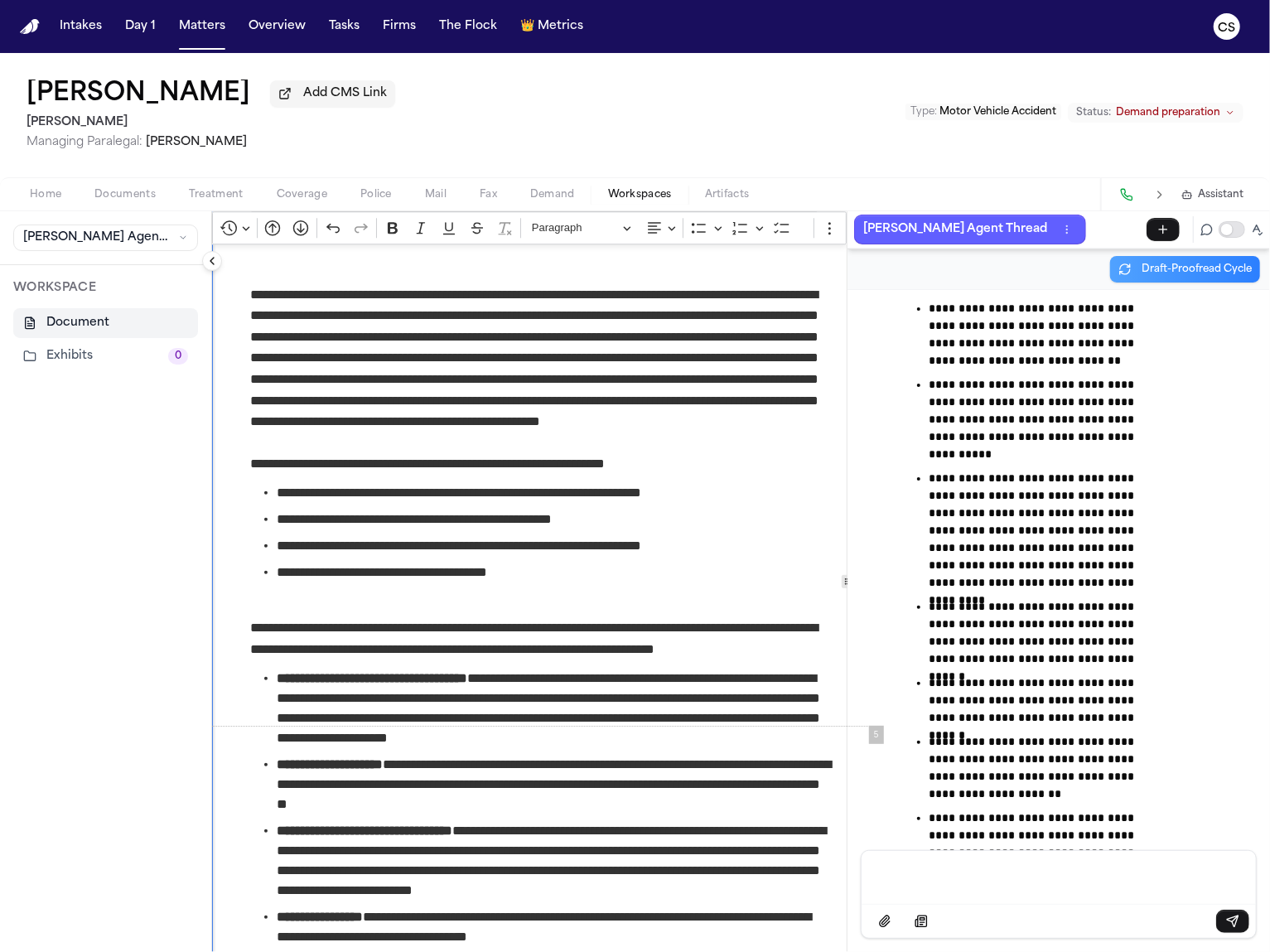
scroll to position [2750, 0]
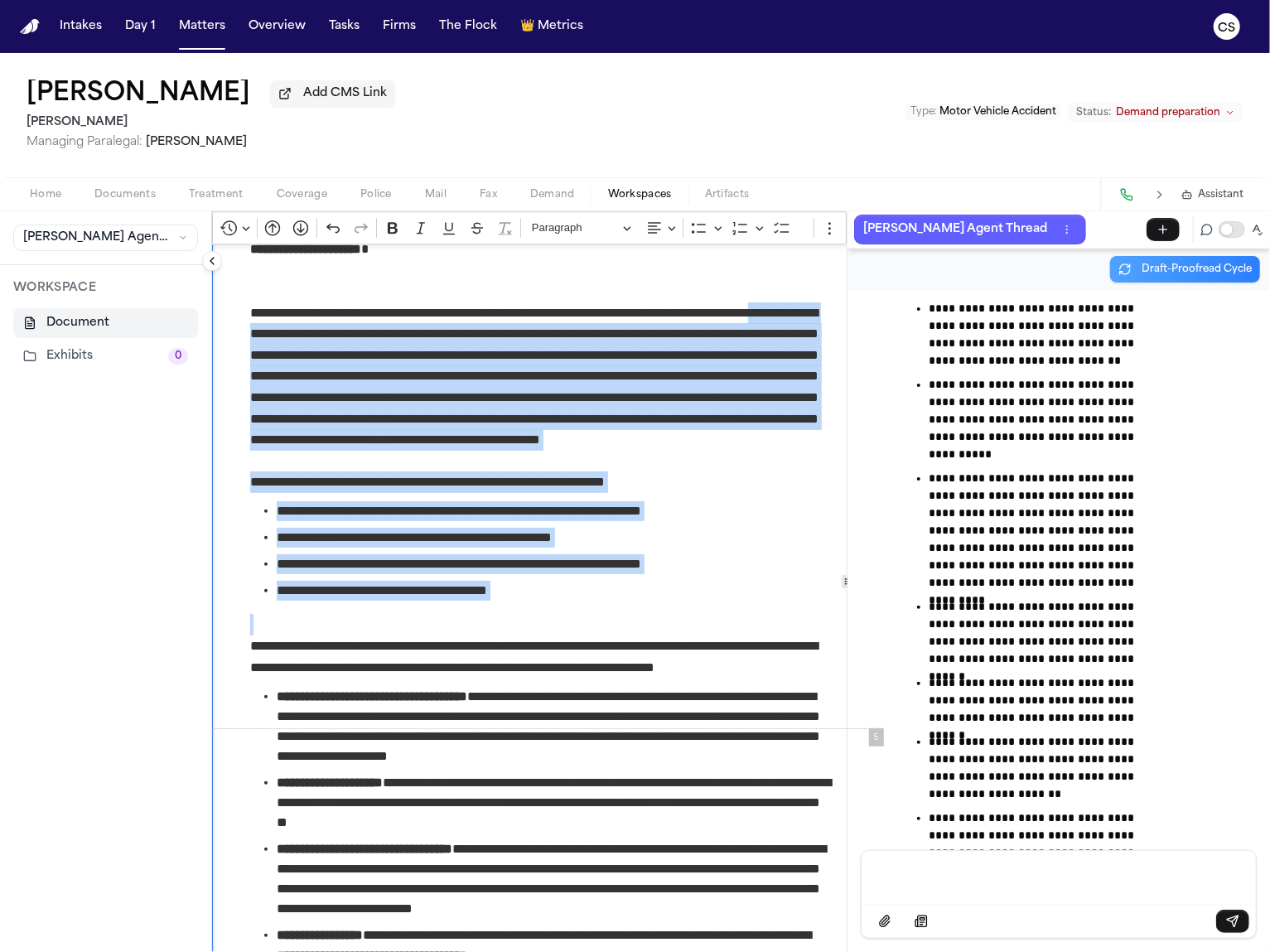
drag, startPoint x: 517, startPoint y: 616, endPoint x: 243, endPoint y: 326, distance: 399.0
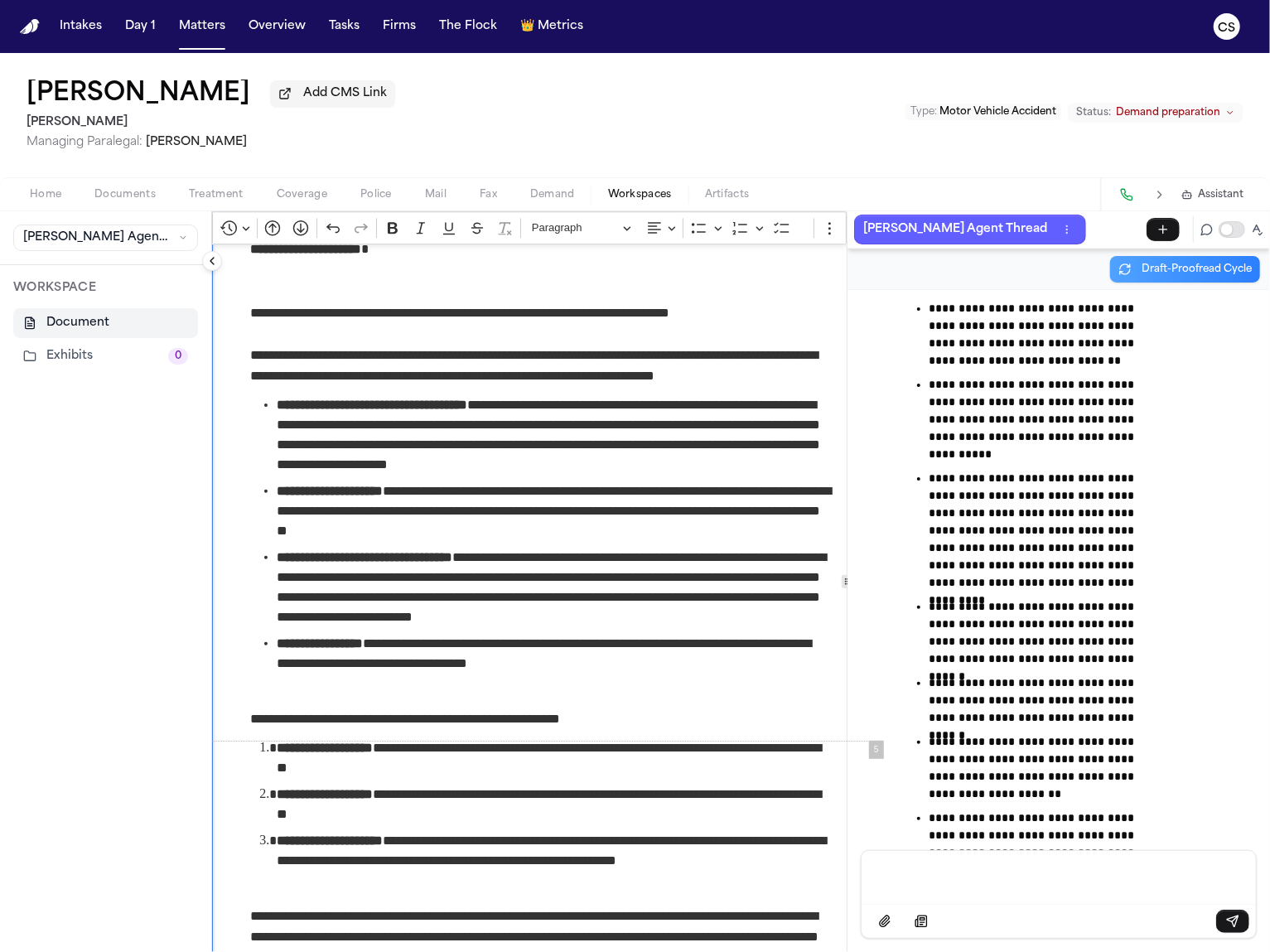
click at [410, 313] on p "**********" at bounding box center [541, 312] width 582 height 21
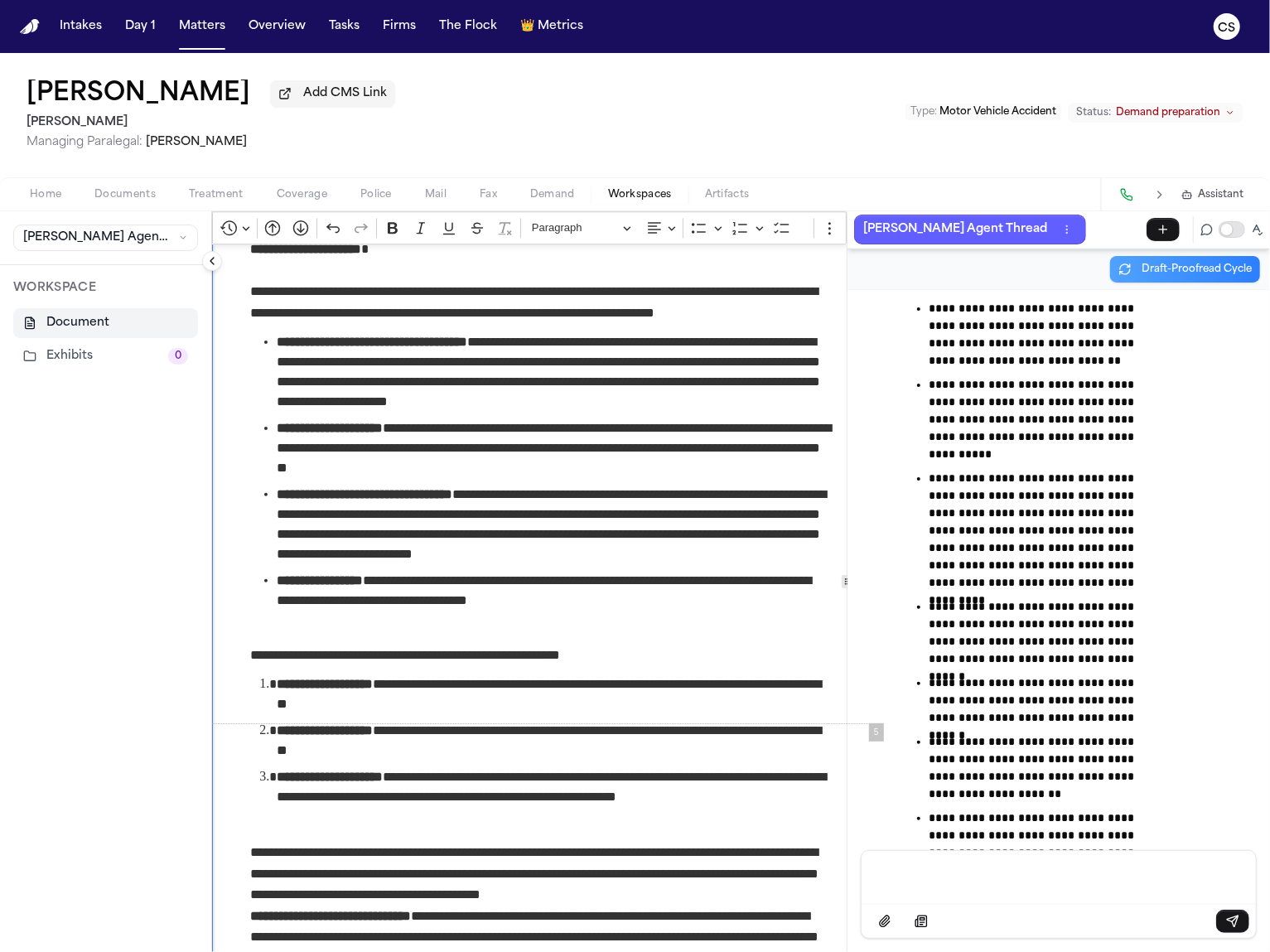
click at [514, 634] on p "Rich Text Editor. Editing area: main. Press ⌥0 for help." at bounding box center [540, 634] width 581 height 21
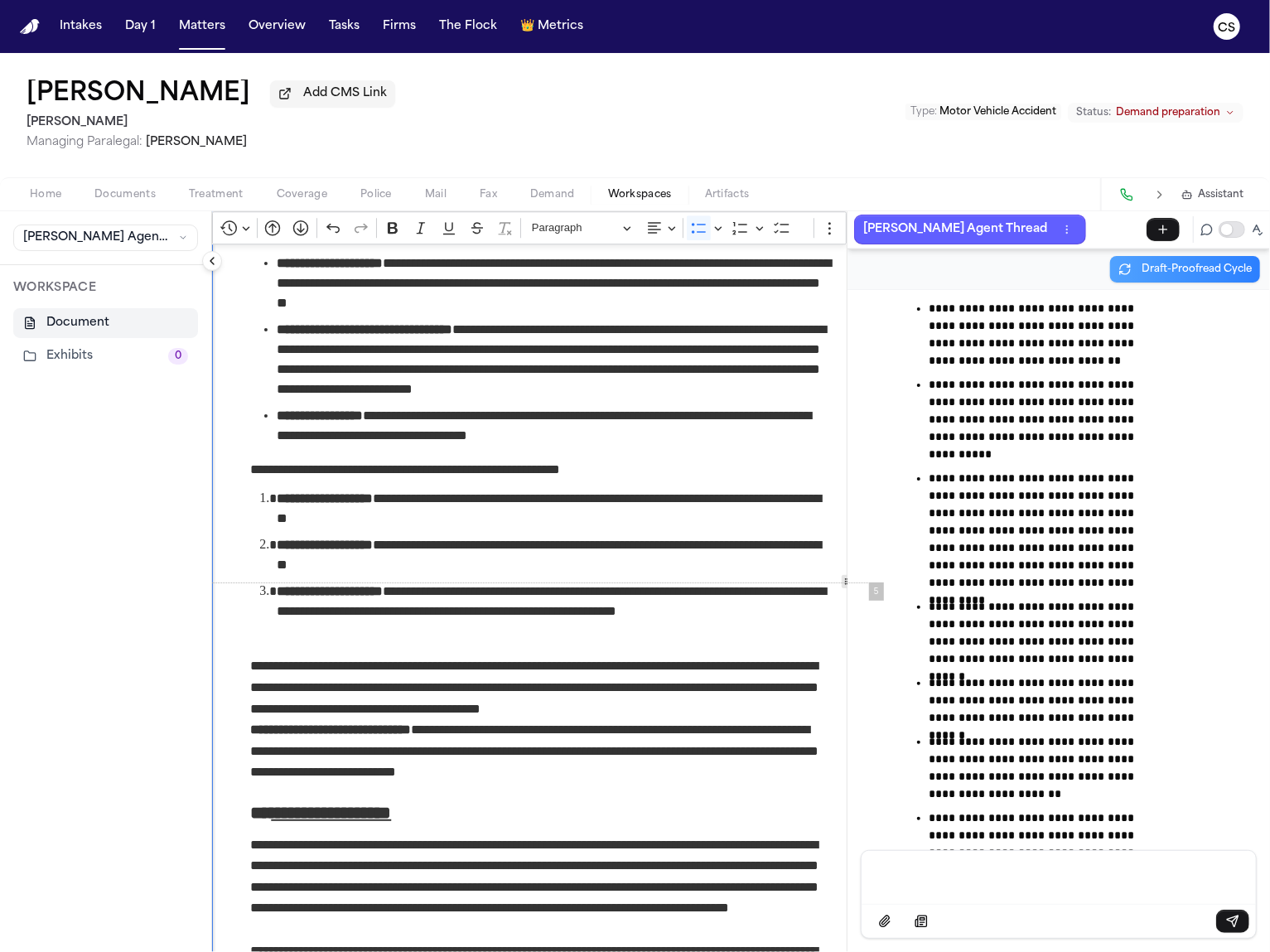
scroll to position [2919, 0]
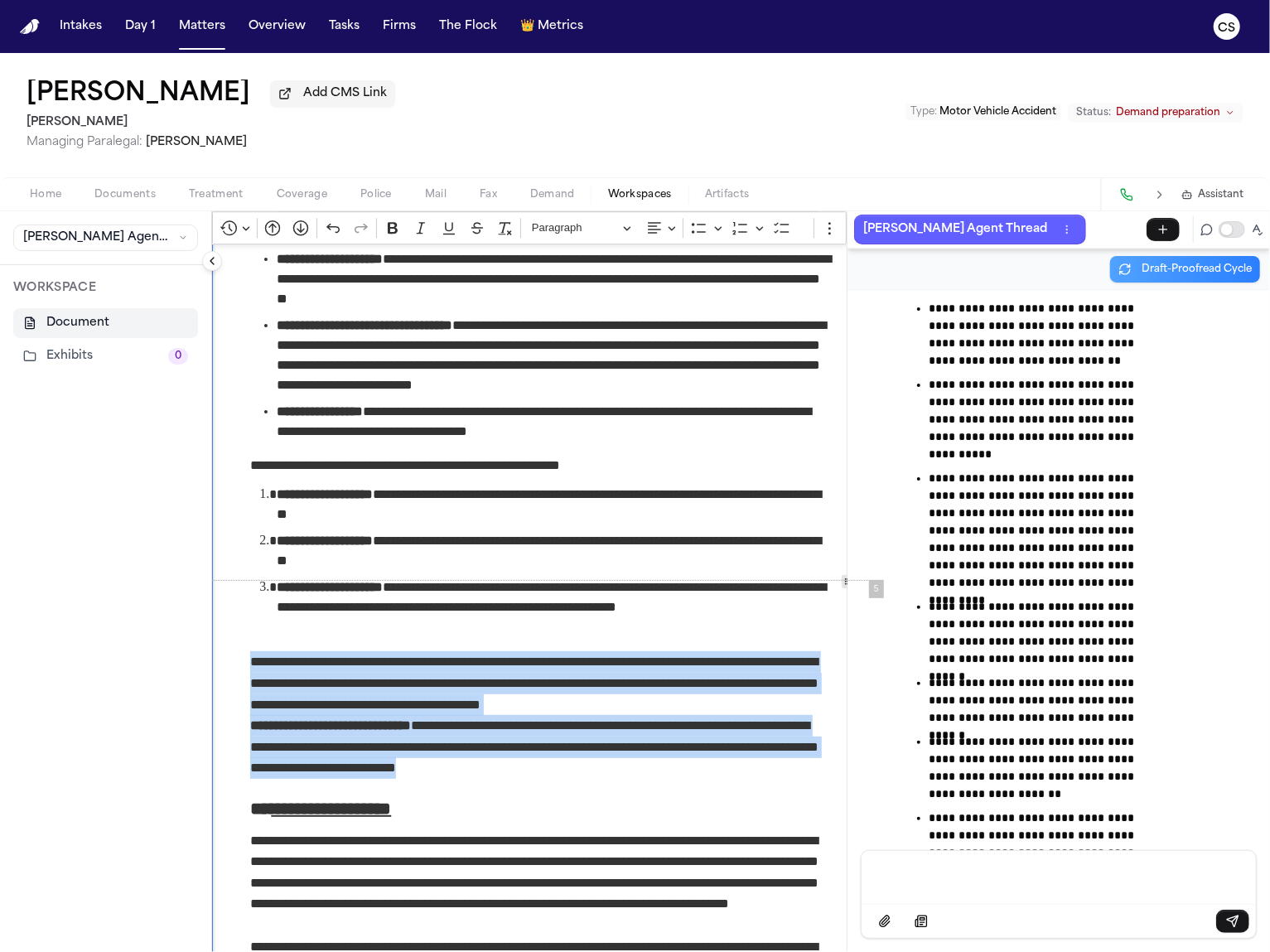
drag, startPoint x: 592, startPoint y: 765, endPoint x: 249, endPoint y: 665, distance: 357.3
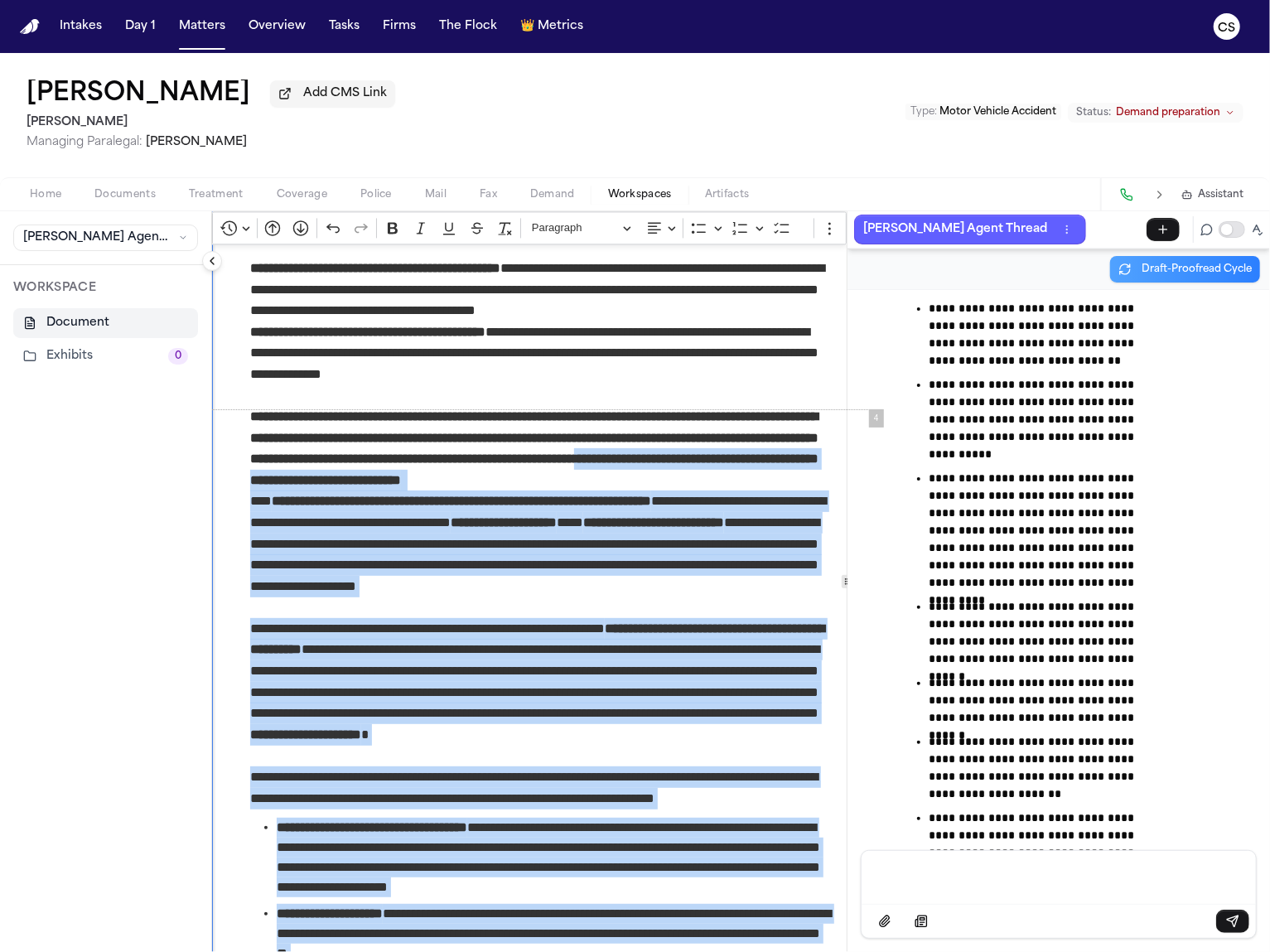
scroll to position [1840, 0]
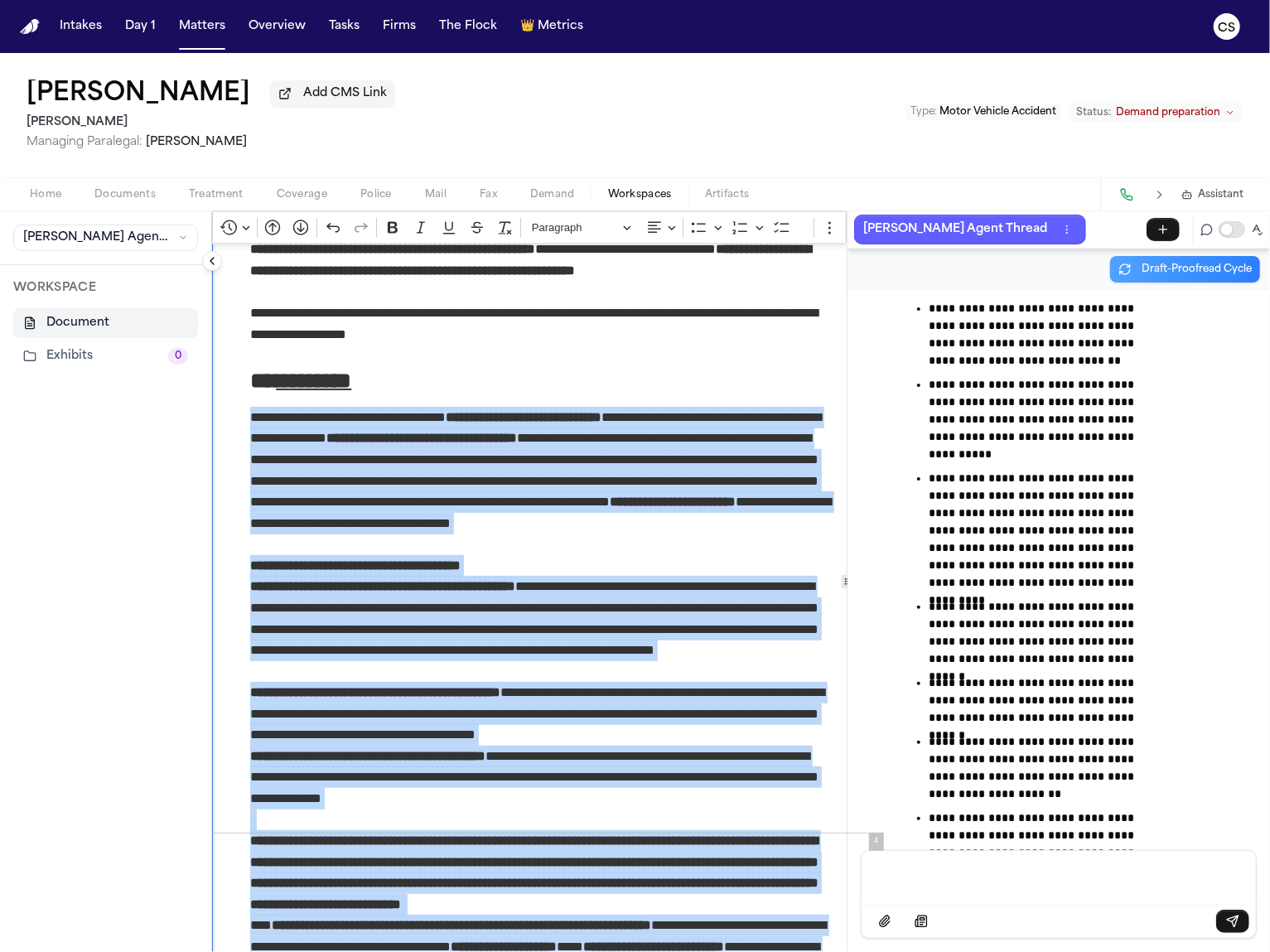
drag, startPoint x: 708, startPoint y: 914, endPoint x: 234, endPoint y: 427, distance: 679.6
copy div "**********"
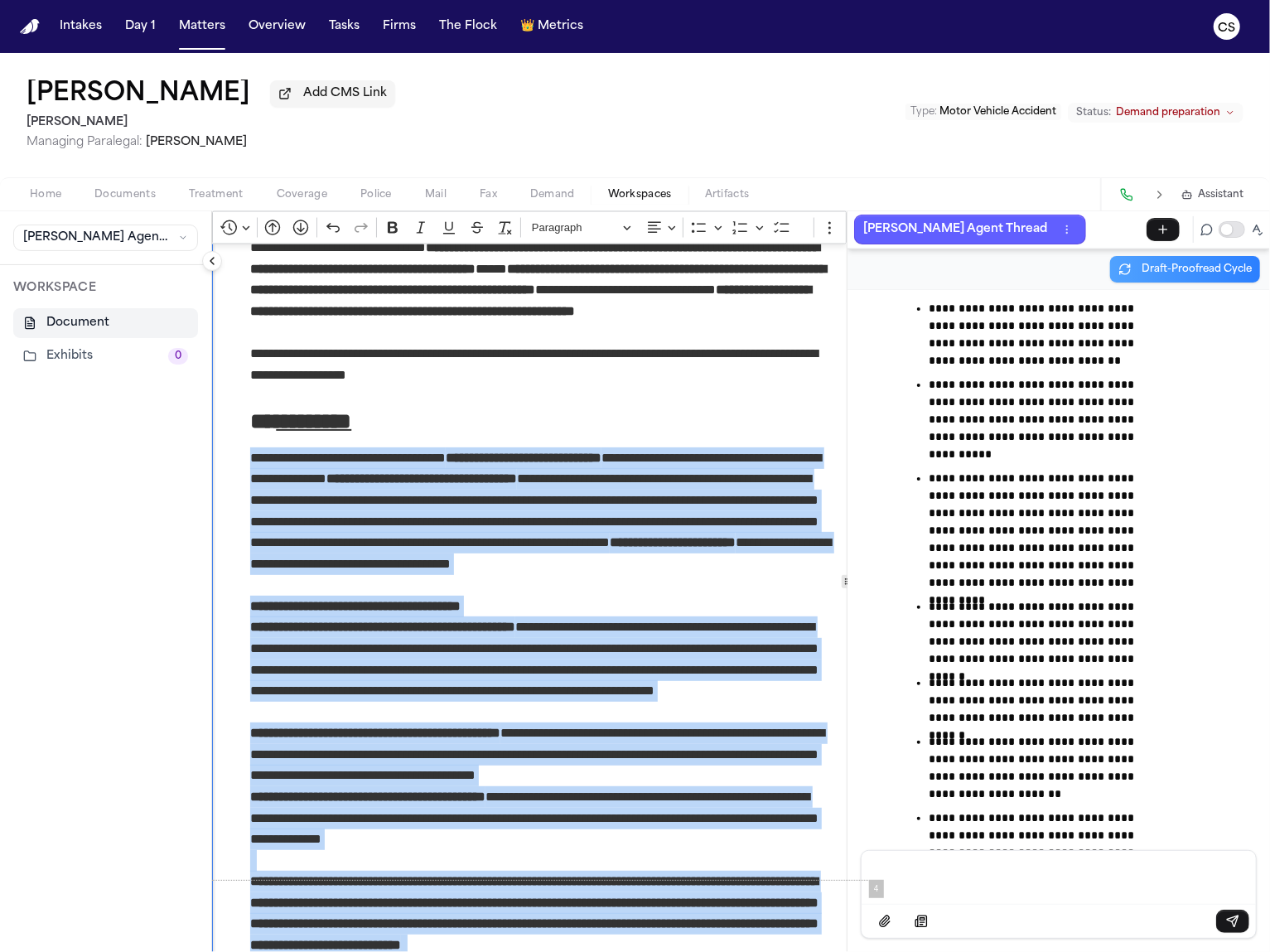
scroll to position [1812, 0]
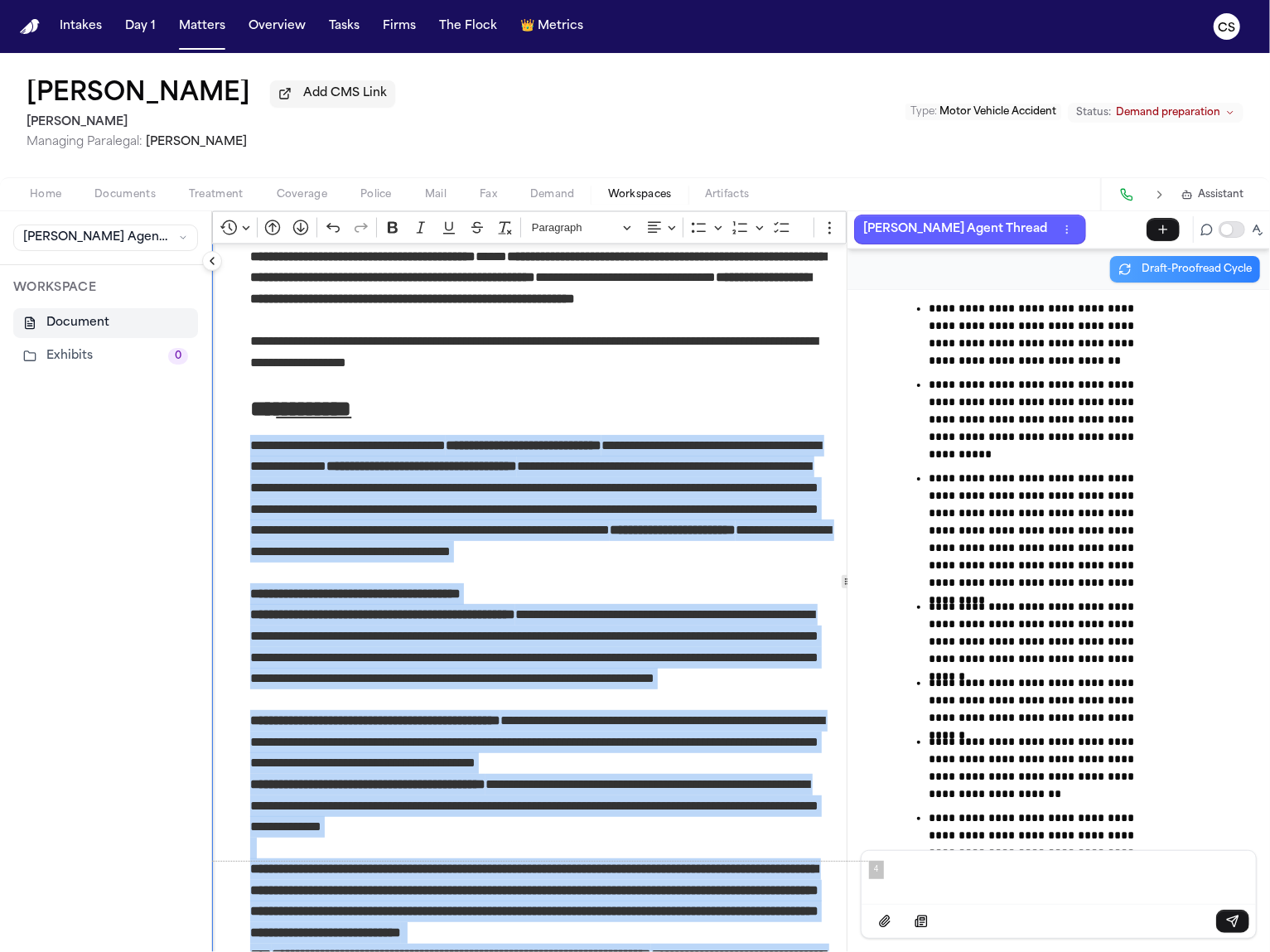
click at [610, 536] on strong "**********" at bounding box center [672, 529] width 126 height 12
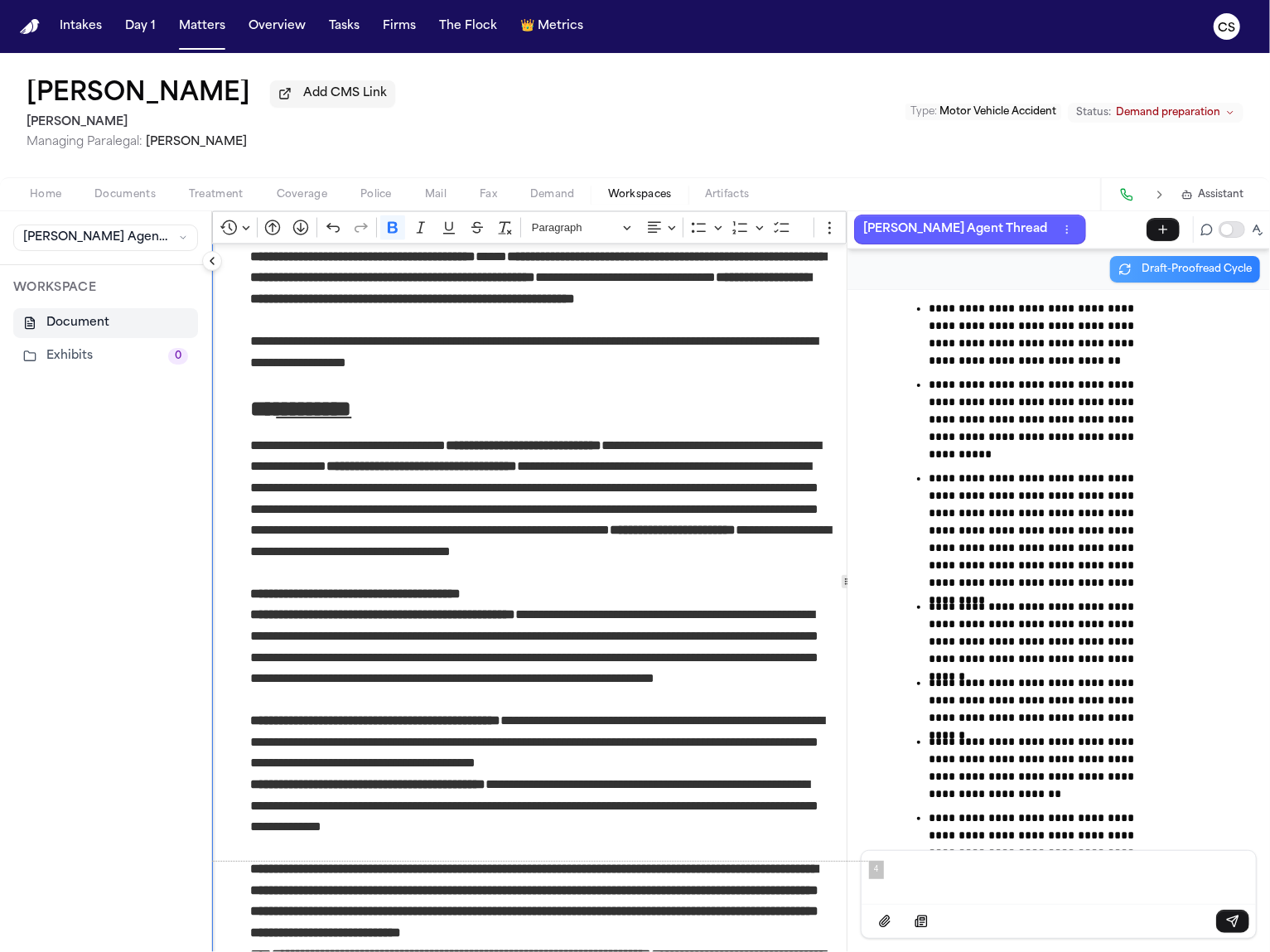
click at [555, 564] on p "**********" at bounding box center [541, 509] width 582 height 149
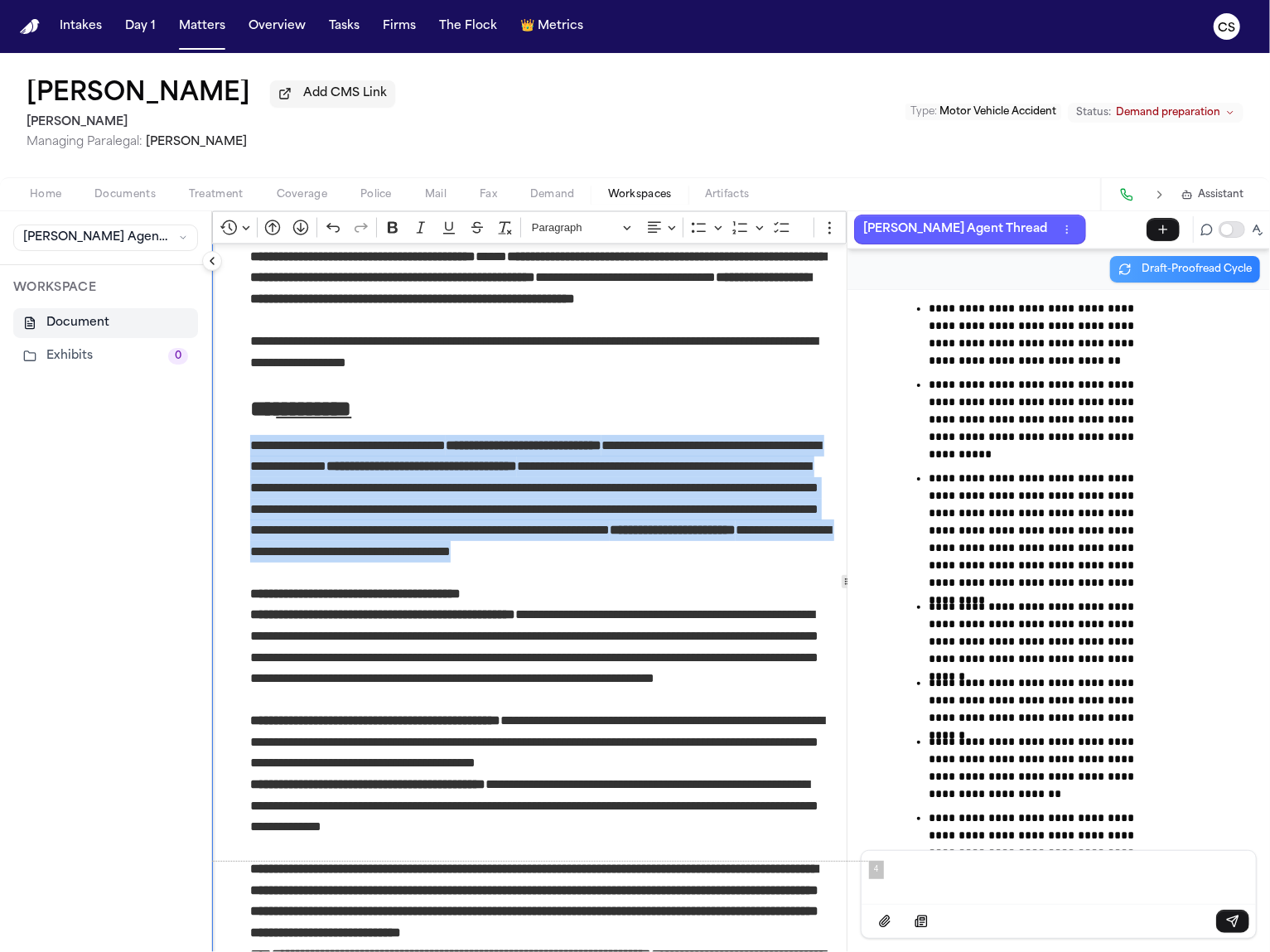
drag, startPoint x: 439, startPoint y: 573, endPoint x: 251, endPoint y: 449, distance: 225.2
click at [251, 449] on p "**********" at bounding box center [541, 509] width 582 height 149
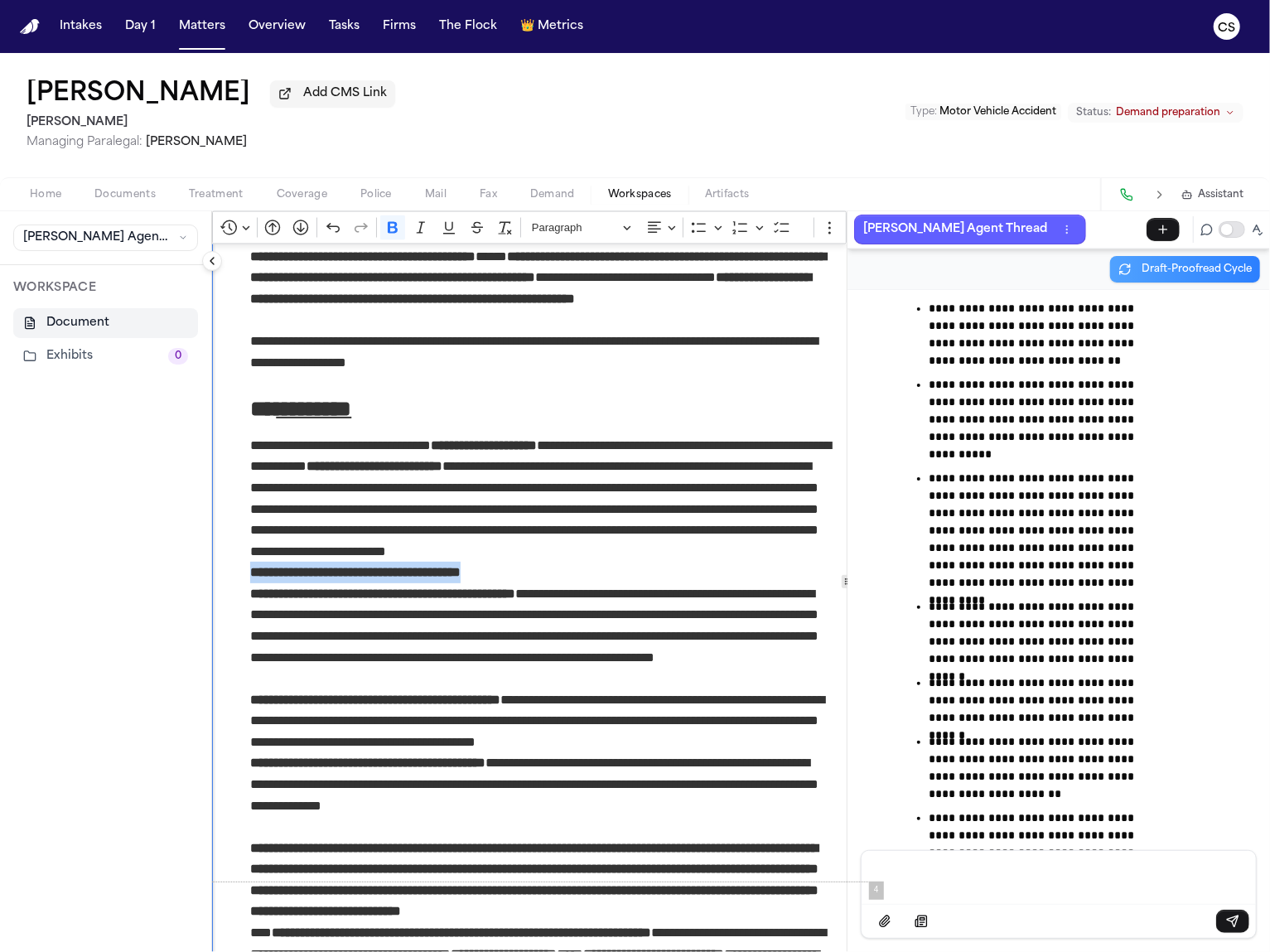
drag, startPoint x: 527, startPoint y: 580, endPoint x: 251, endPoint y: 577, distance: 276.0
click at [251, 577] on p "**********" at bounding box center [540, 572] width 581 height 21
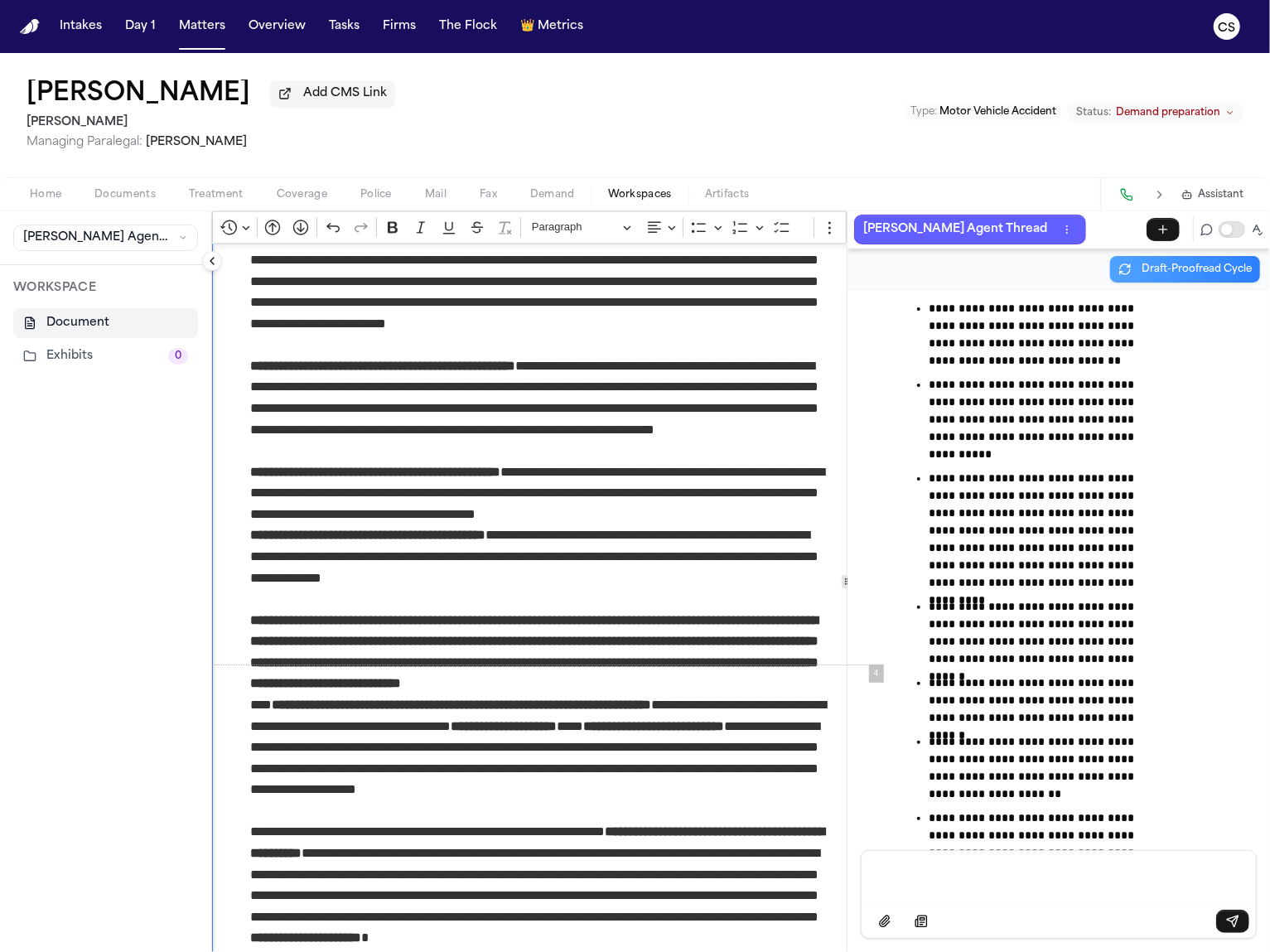
scroll to position [2073, 0]
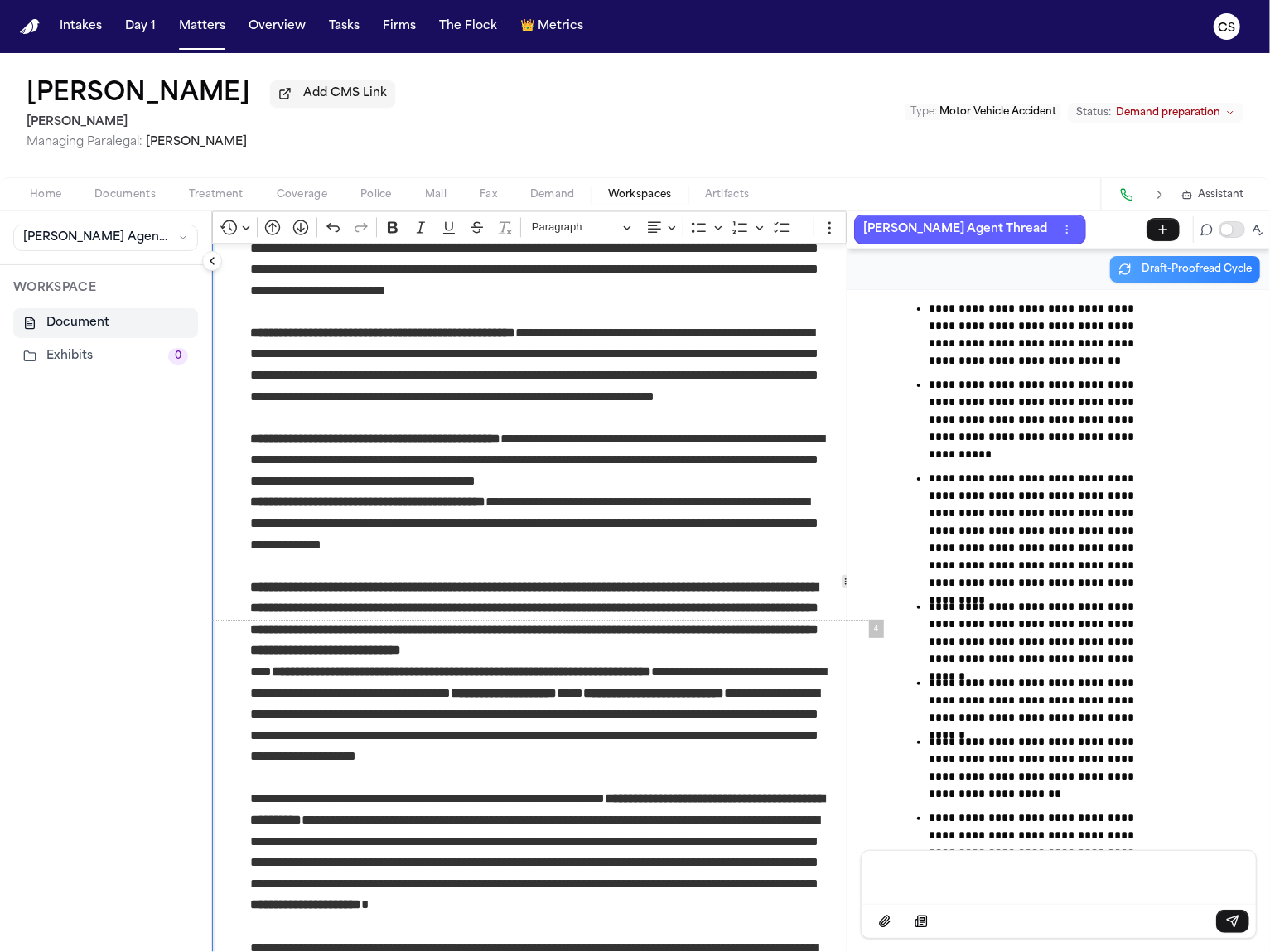
click at [605, 545] on p "**********" at bounding box center [541, 523] width 582 height 64
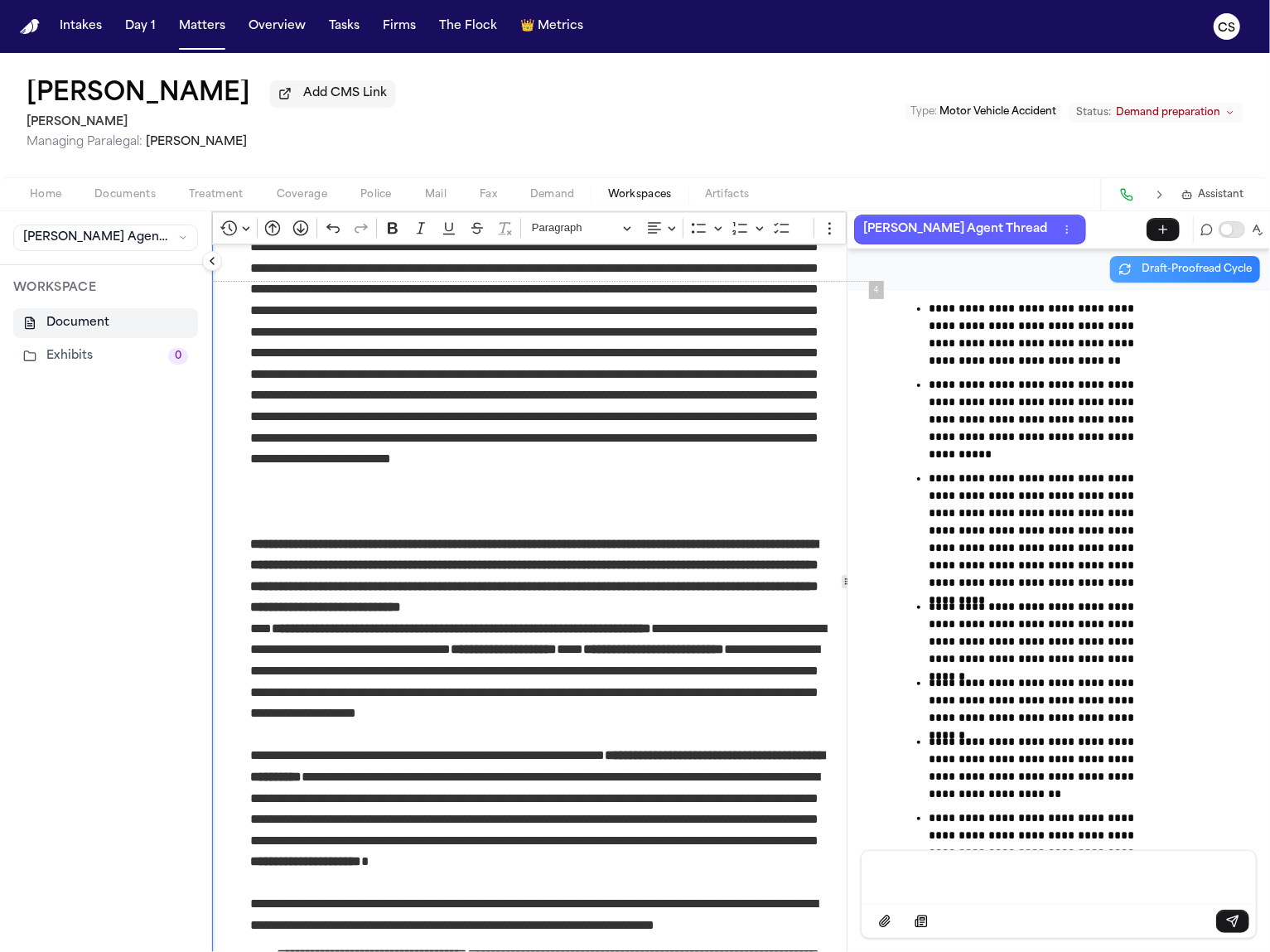
scroll to position [2436, 0]
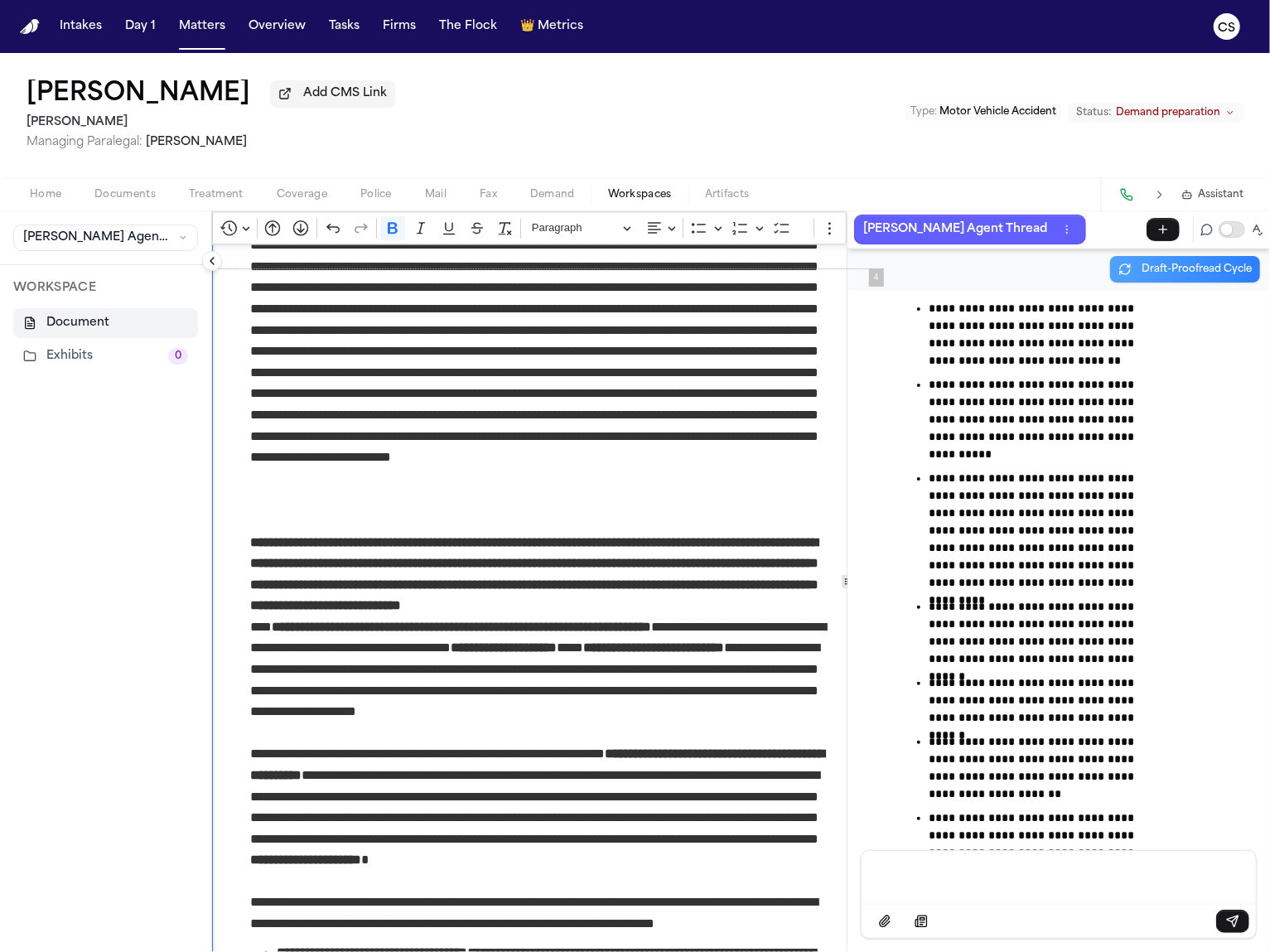
click at [761, 627] on p "**********" at bounding box center [541, 680] width 582 height 127
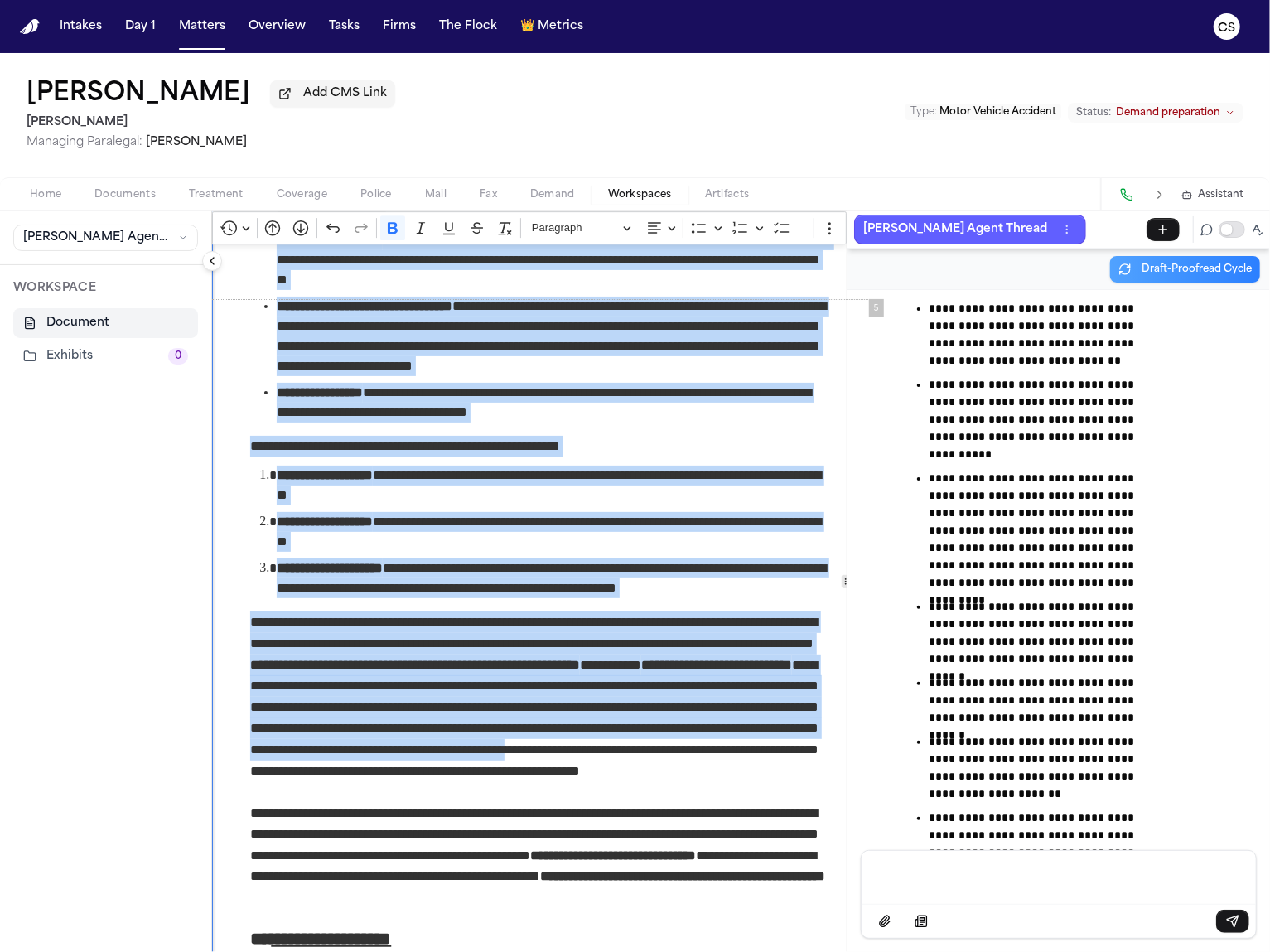
scroll to position [3234, 0]
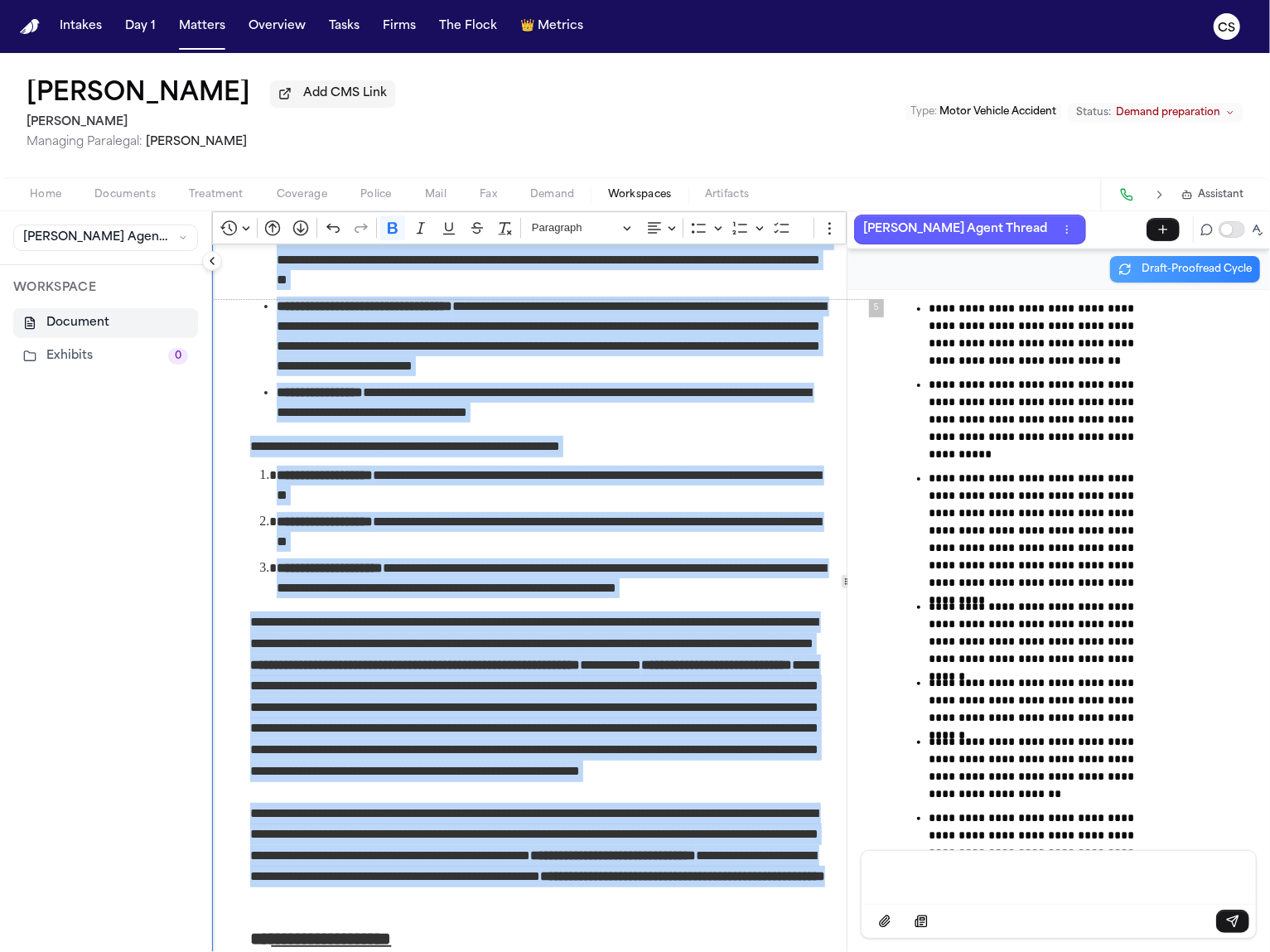
drag, startPoint x: 246, startPoint y: 548, endPoint x: 721, endPoint y: 896, distance: 588.8
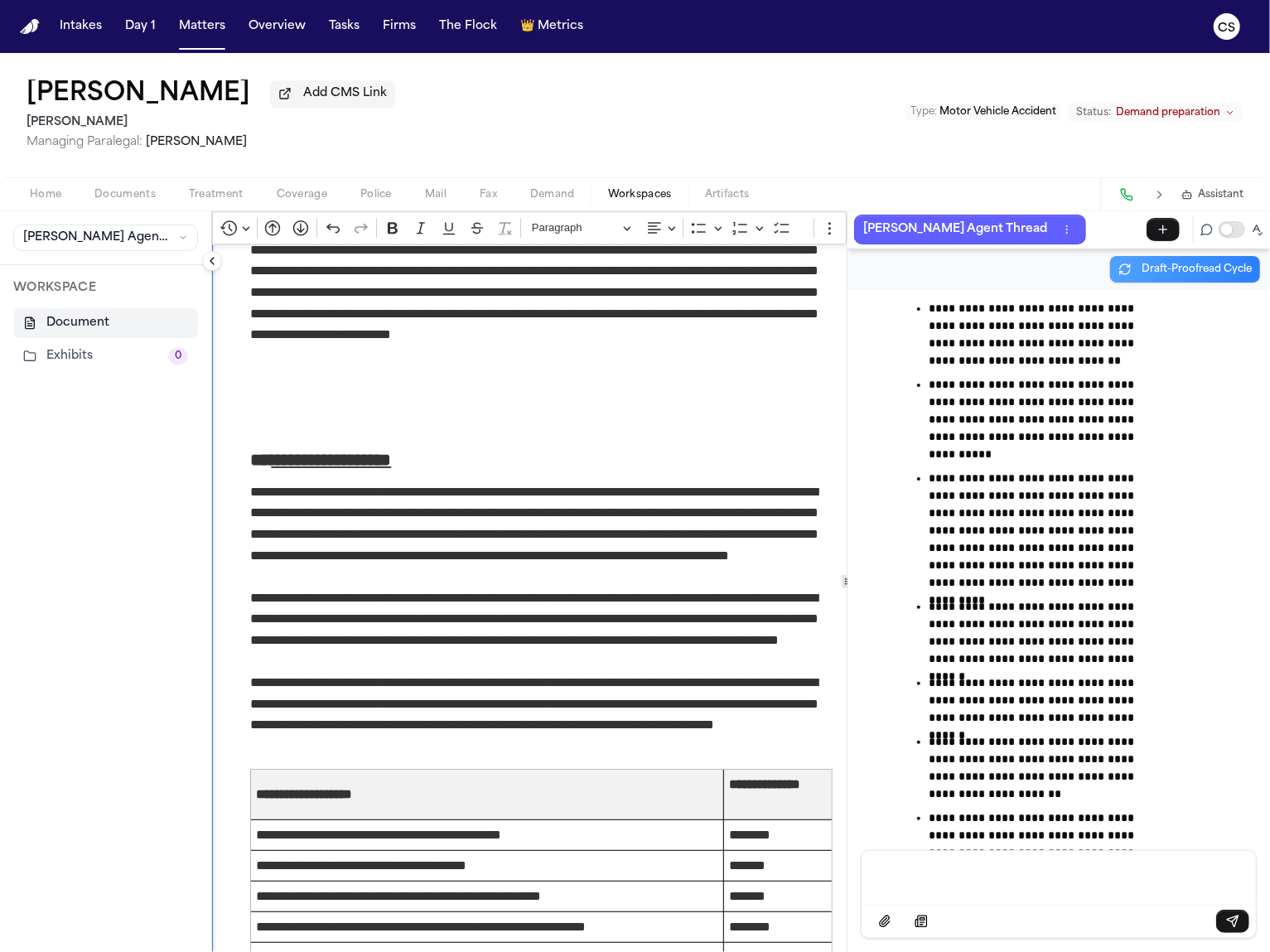
scroll to position [2372, 0]
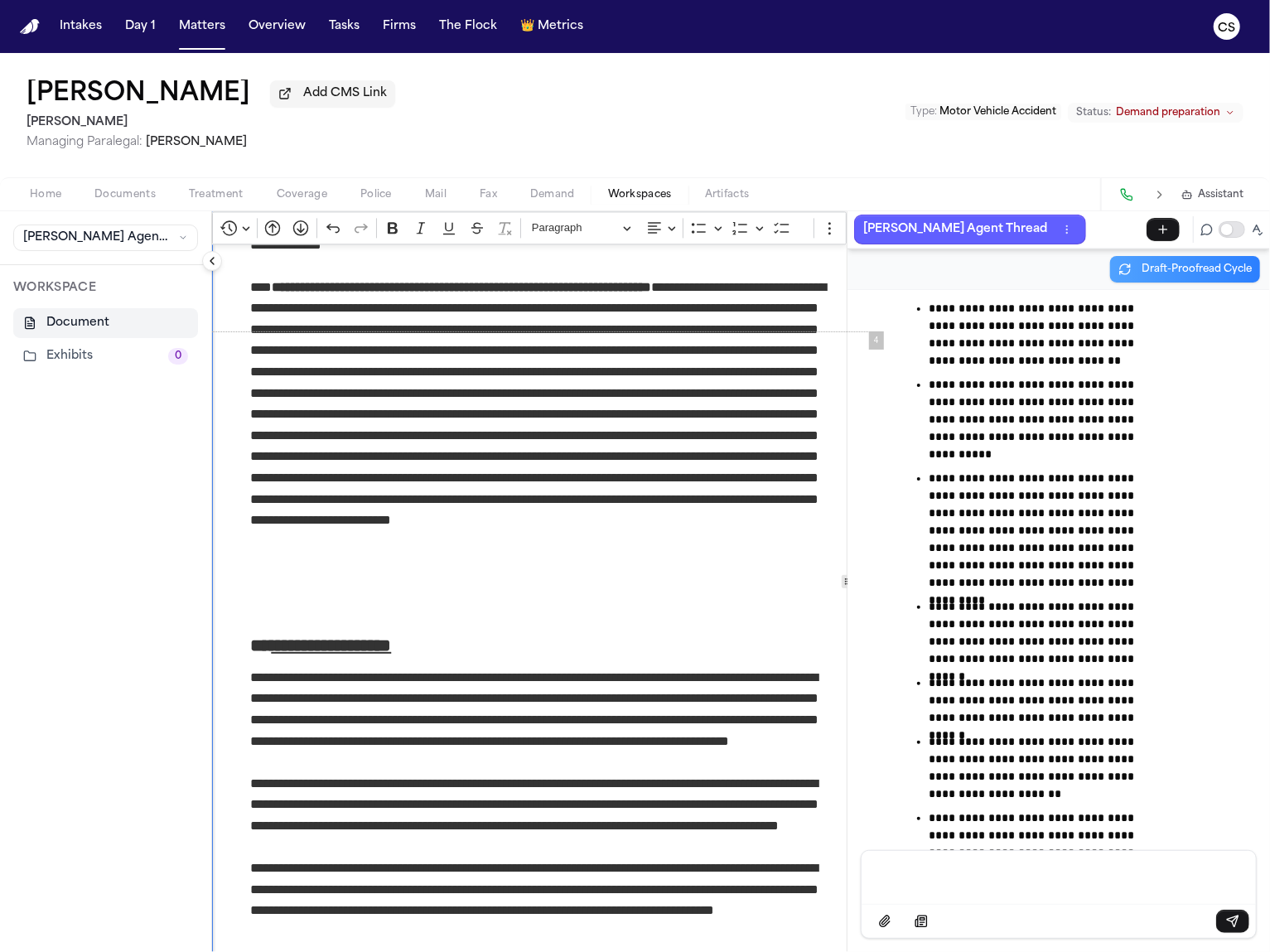
click at [492, 610] on p "Rich Text Editor. Editing area: main. Press ⌥0 for help." at bounding box center [541, 605] width 582 height 21
click at [496, 592] on p "Rich Text Editor. Editing area: main. Press ⌥0 for help." at bounding box center [540, 584] width 581 height 21
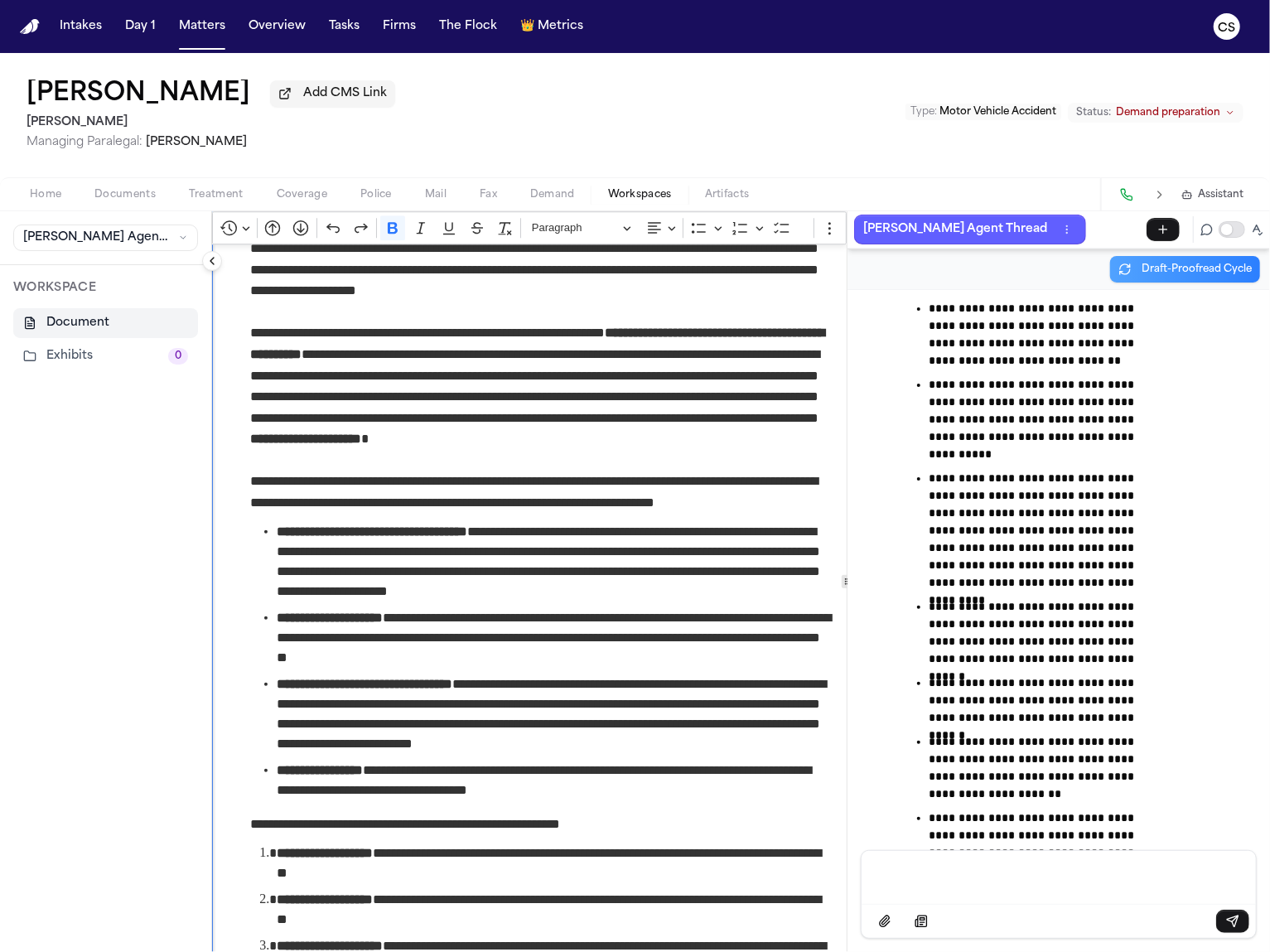
scroll to position [2549, 0]
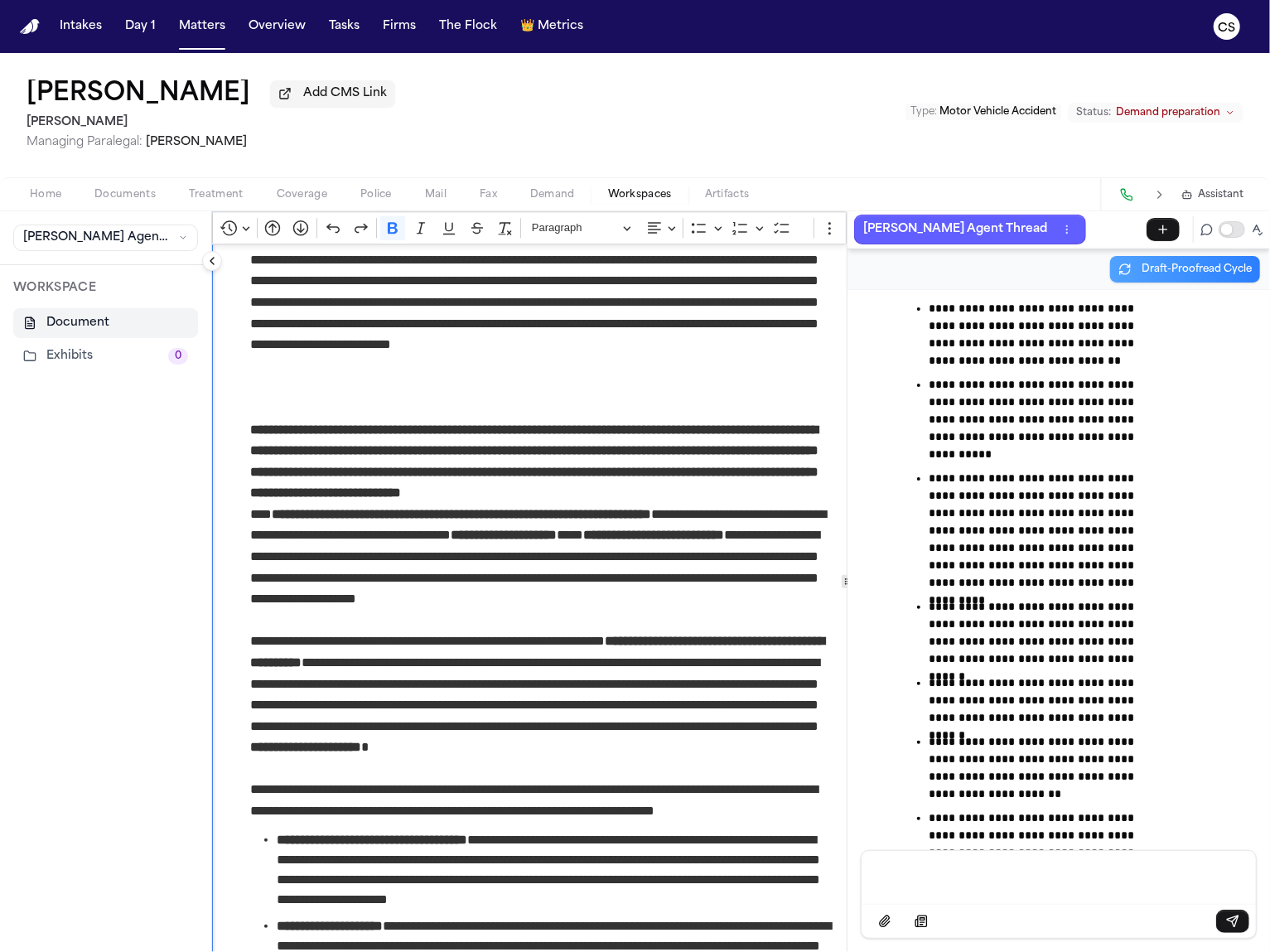
click at [431, 405] on p "Rich Text Editor. Editing area: main. Press ⌥0 for help." at bounding box center [540, 408] width 581 height 21
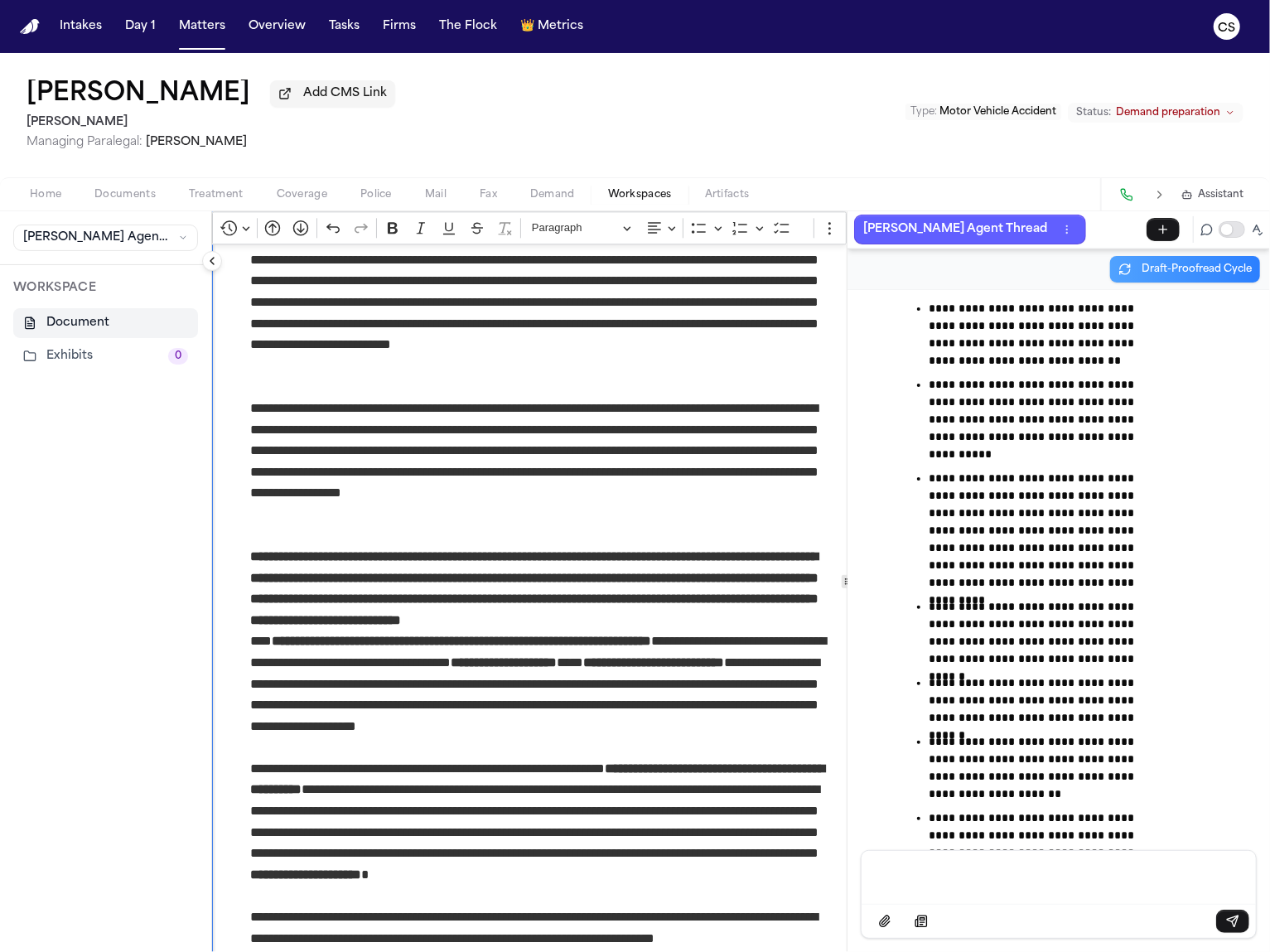
click at [647, 493] on p "**********" at bounding box center [541, 451] width 582 height 106
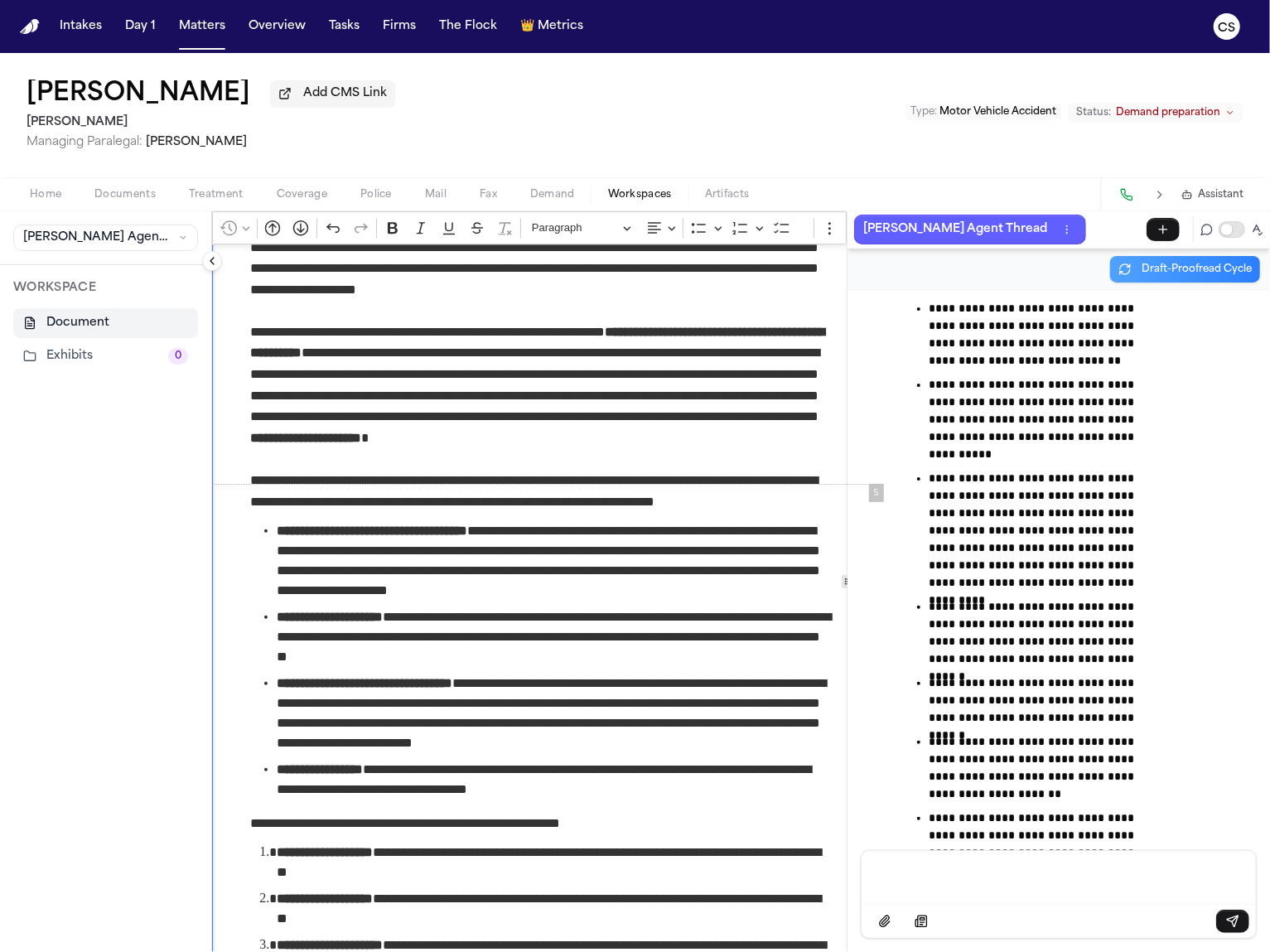
scroll to position [3129, 0]
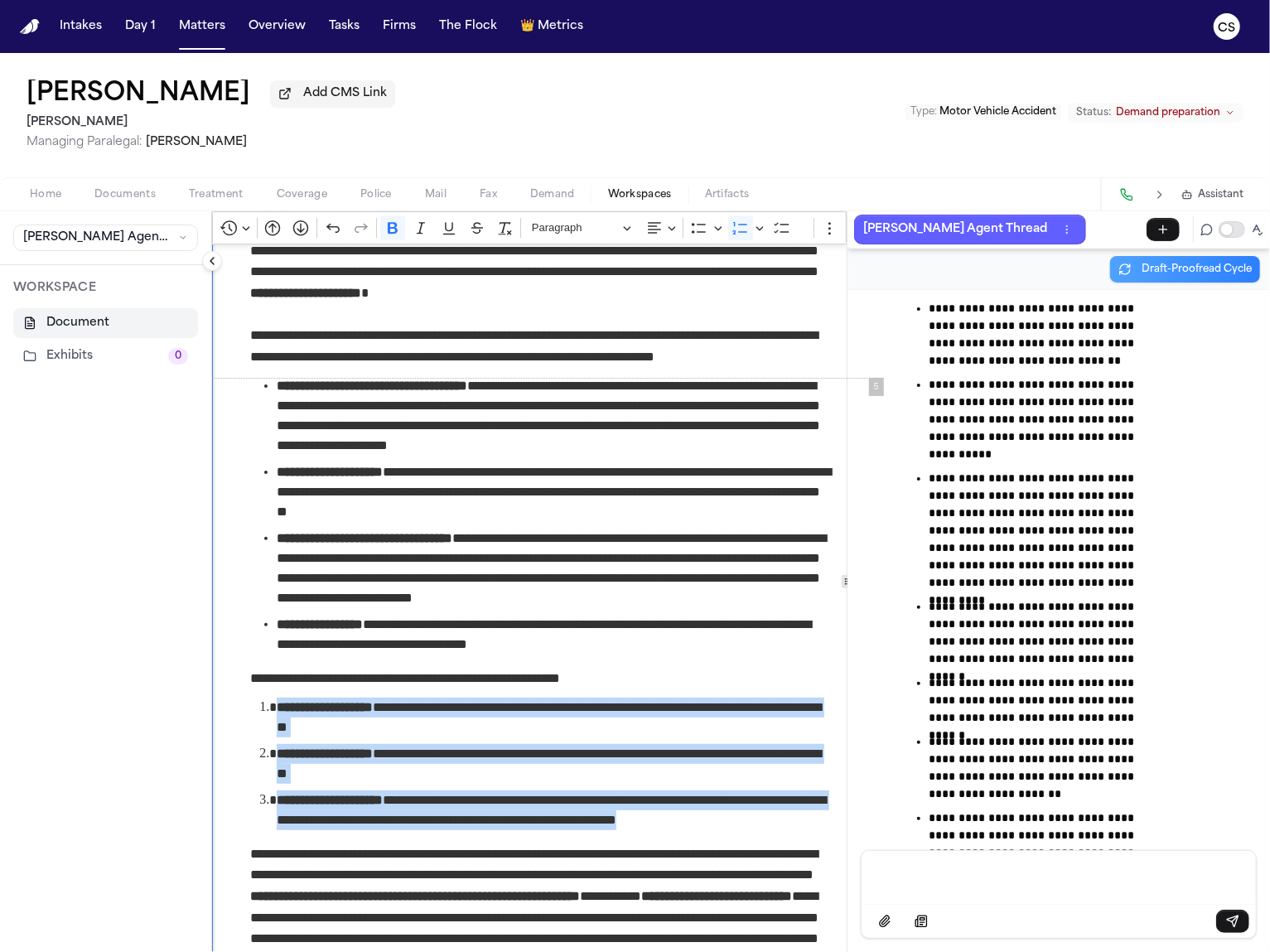
drag, startPoint x: 821, startPoint y: 819, endPoint x: 277, endPoint y: 707, distance: 555.4
click at [277, 707] on ol "**********" at bounding box center [540, 764] width 581 height 133
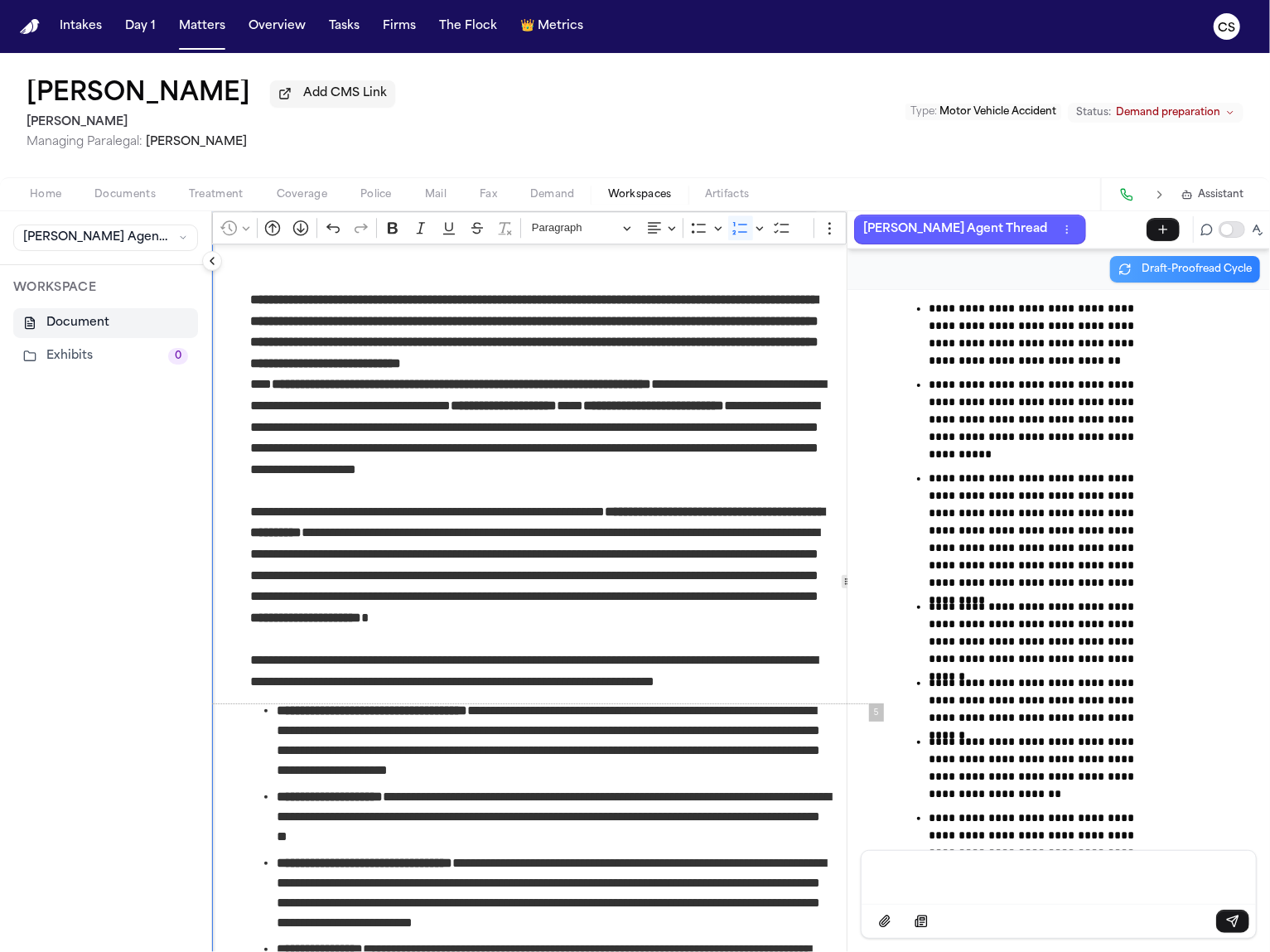
scroll to position [2629, 0]
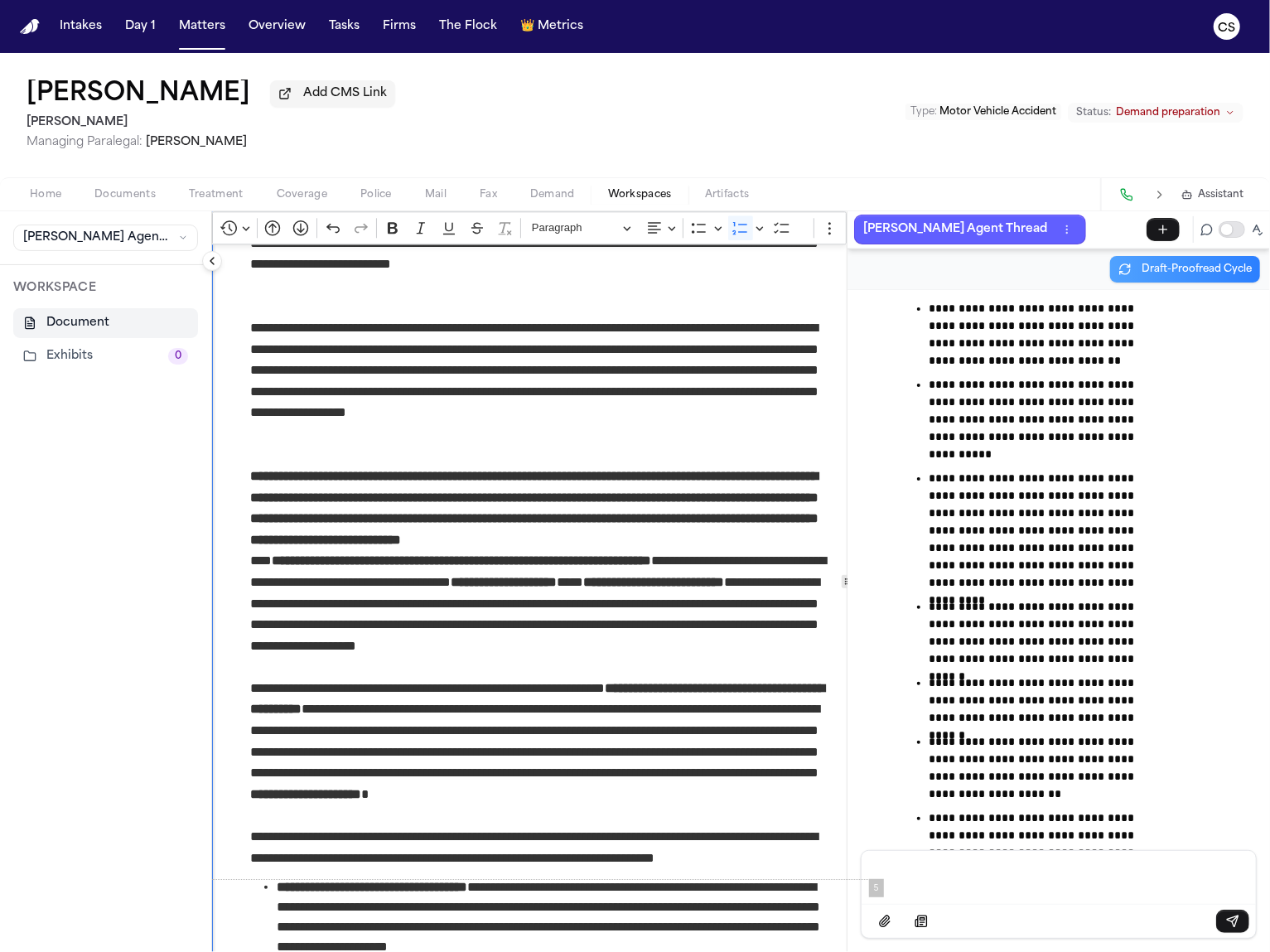
click at [346, 439] on p "Rich Text Editor. Editing area: main. Press ⌥0 for help." at bounding box center [540, 433] width 581 height 21
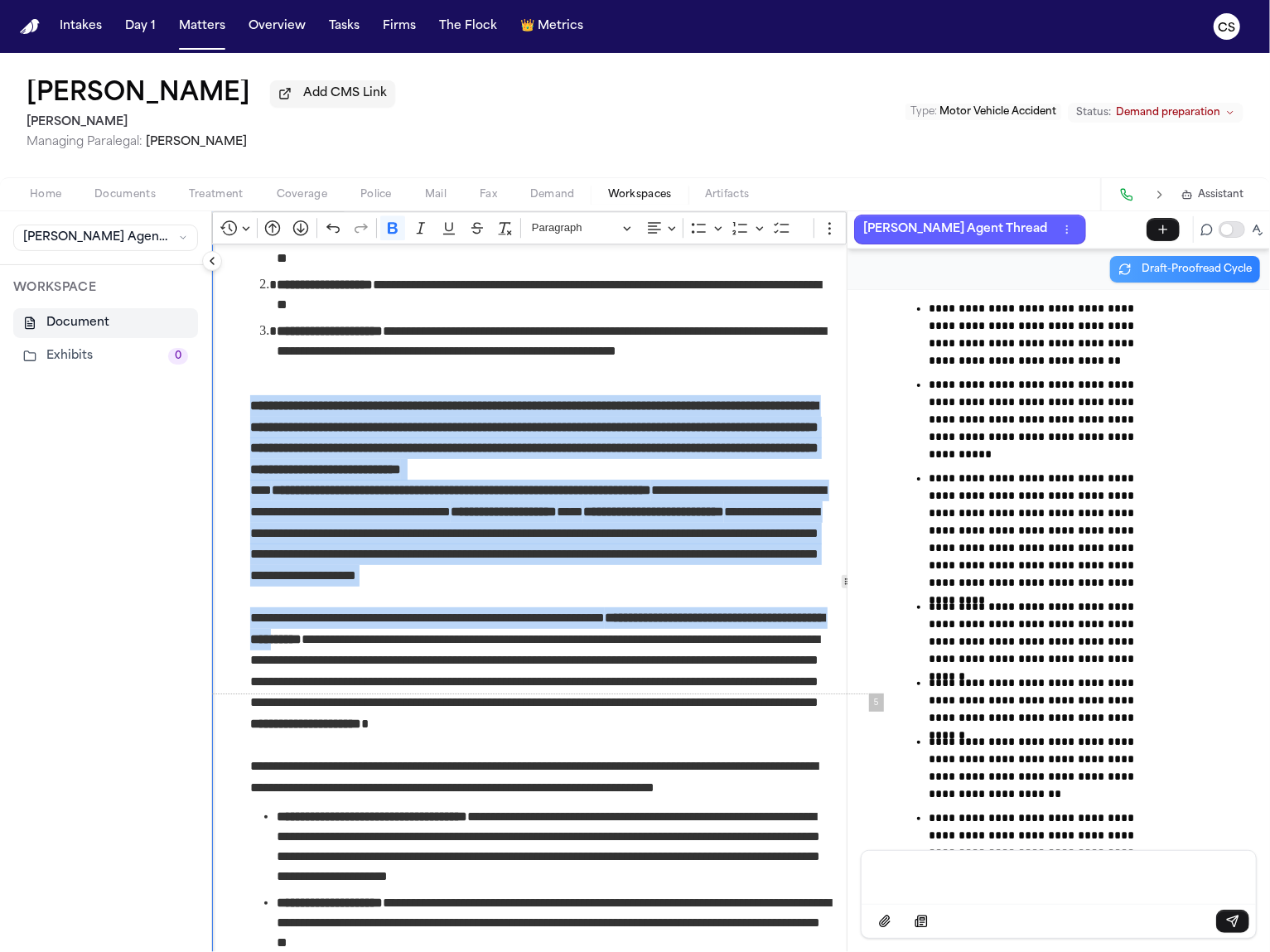
scroll to position [2838, 0]
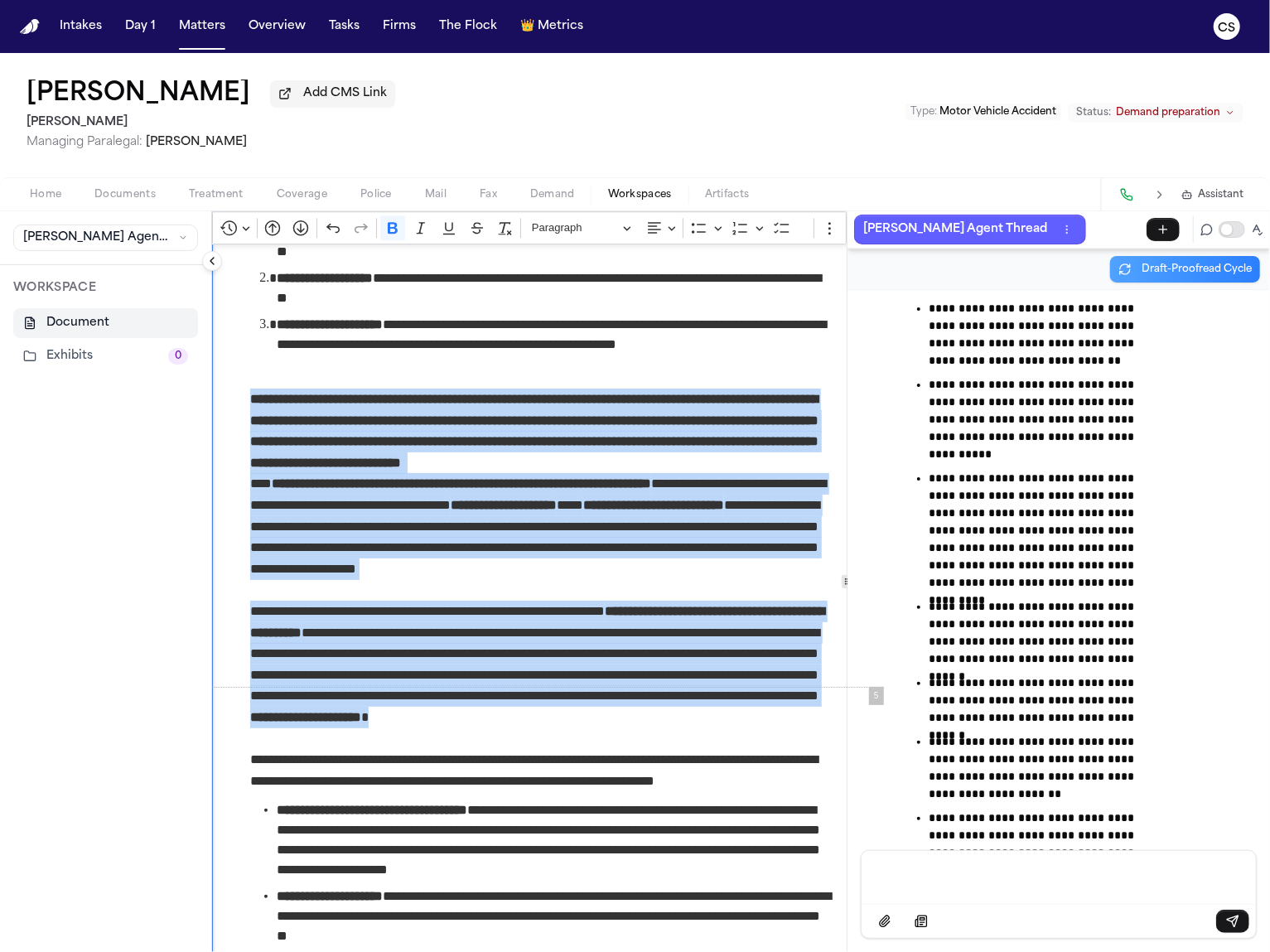
drag, startPoint x: 238, startPoint y: 508, endPoint x: 353, endPoint y: 730, distance: 250.0
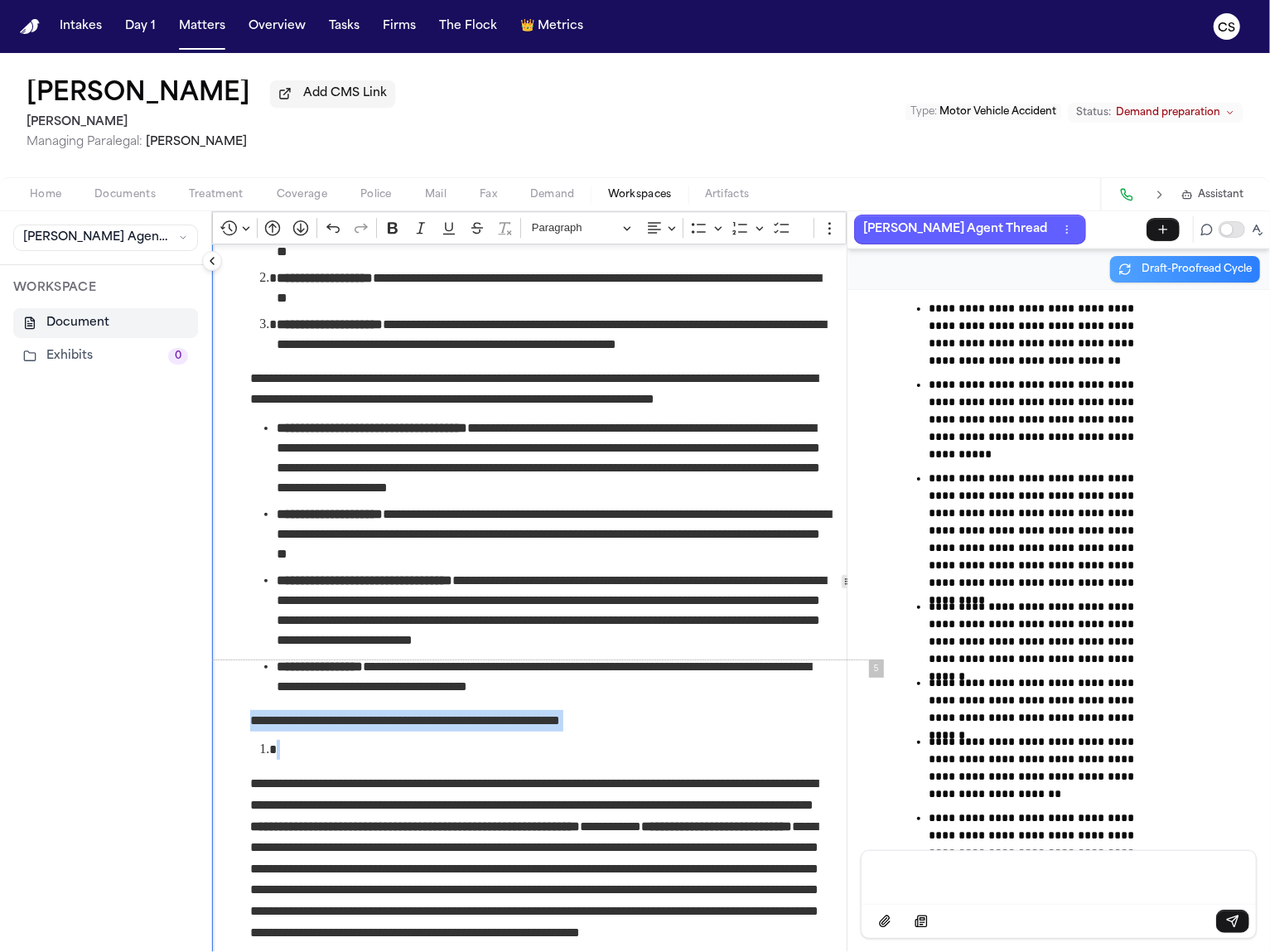
drag, startPoint x: 396, startPoint y: 761, endPoint x: 240, endPoint y: 729, distance: 159.2
click at [283, 747] on span "Rich Text Editor. Editing area: main. Press ⌥0 for help." at bounding box center [554, 750] width 555 height 20
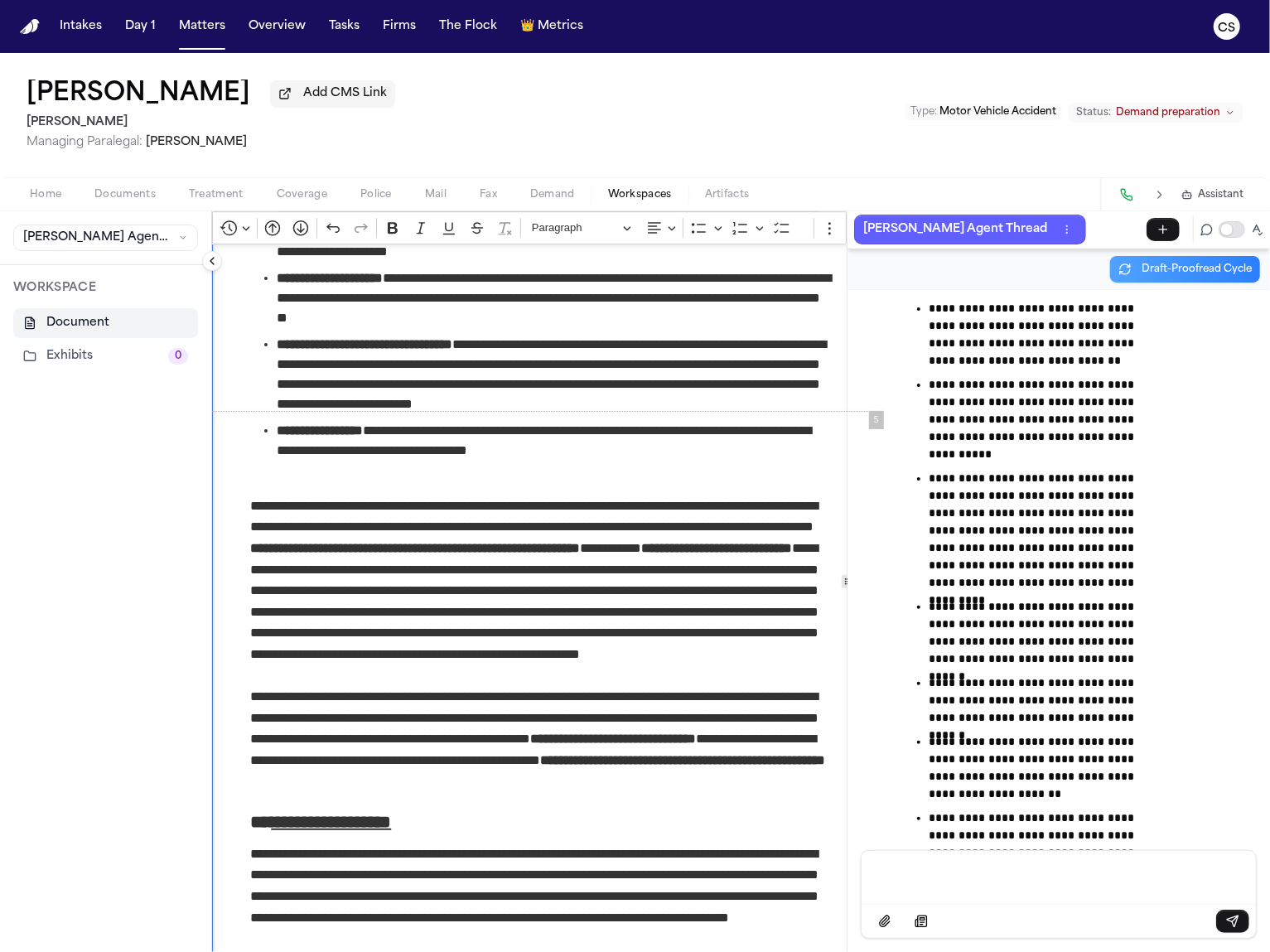
scroll to position [3088, 0]
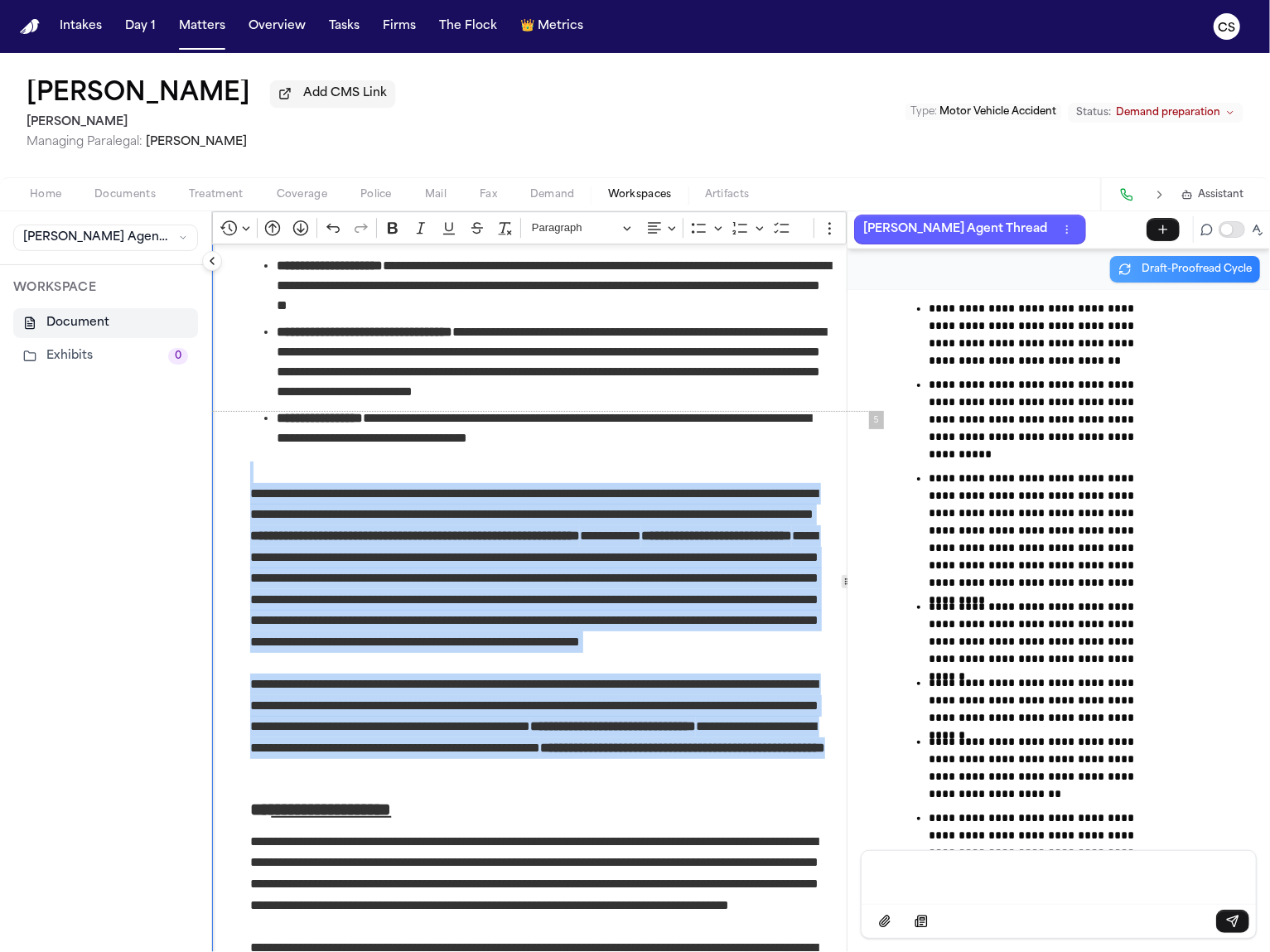
drag, startPoint x: 728, startPoint y: 773, endPoint x: 250, endPoint y: 470, distance: 565.9
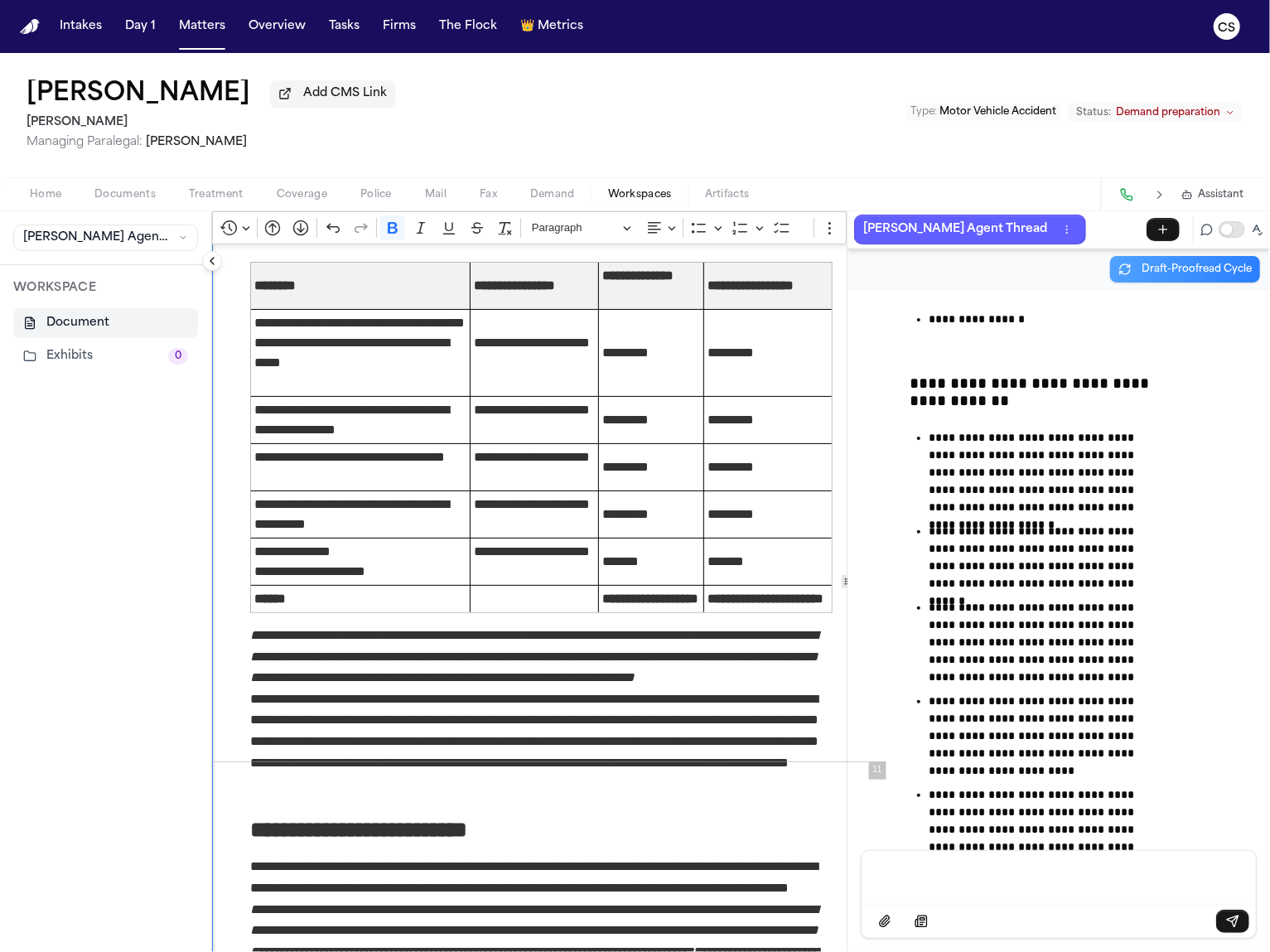
scroll to position [7491, 0]
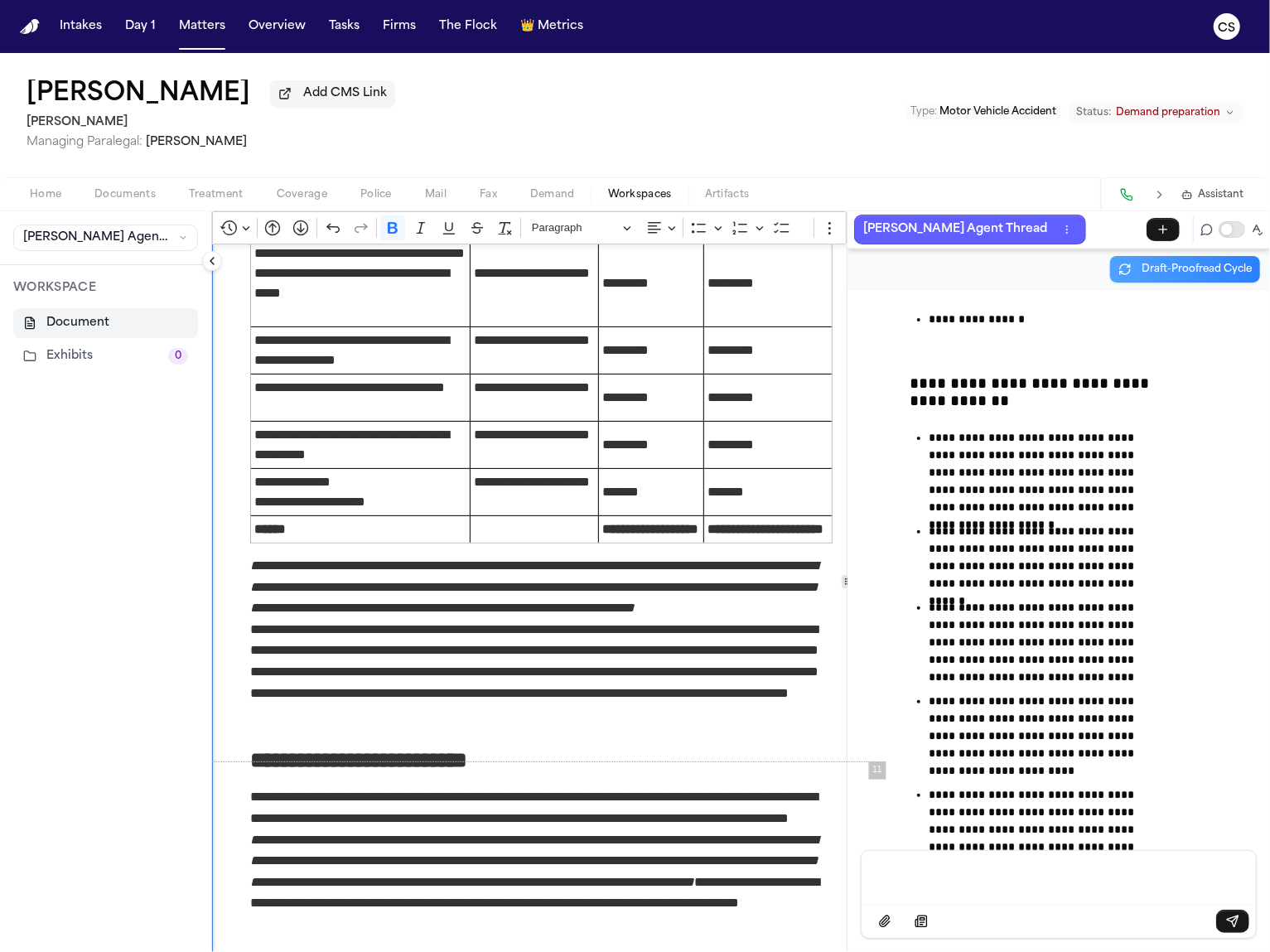
click at [1000, 890] on div "Message input" at bounding box center [1059, 875] width 375 height 50
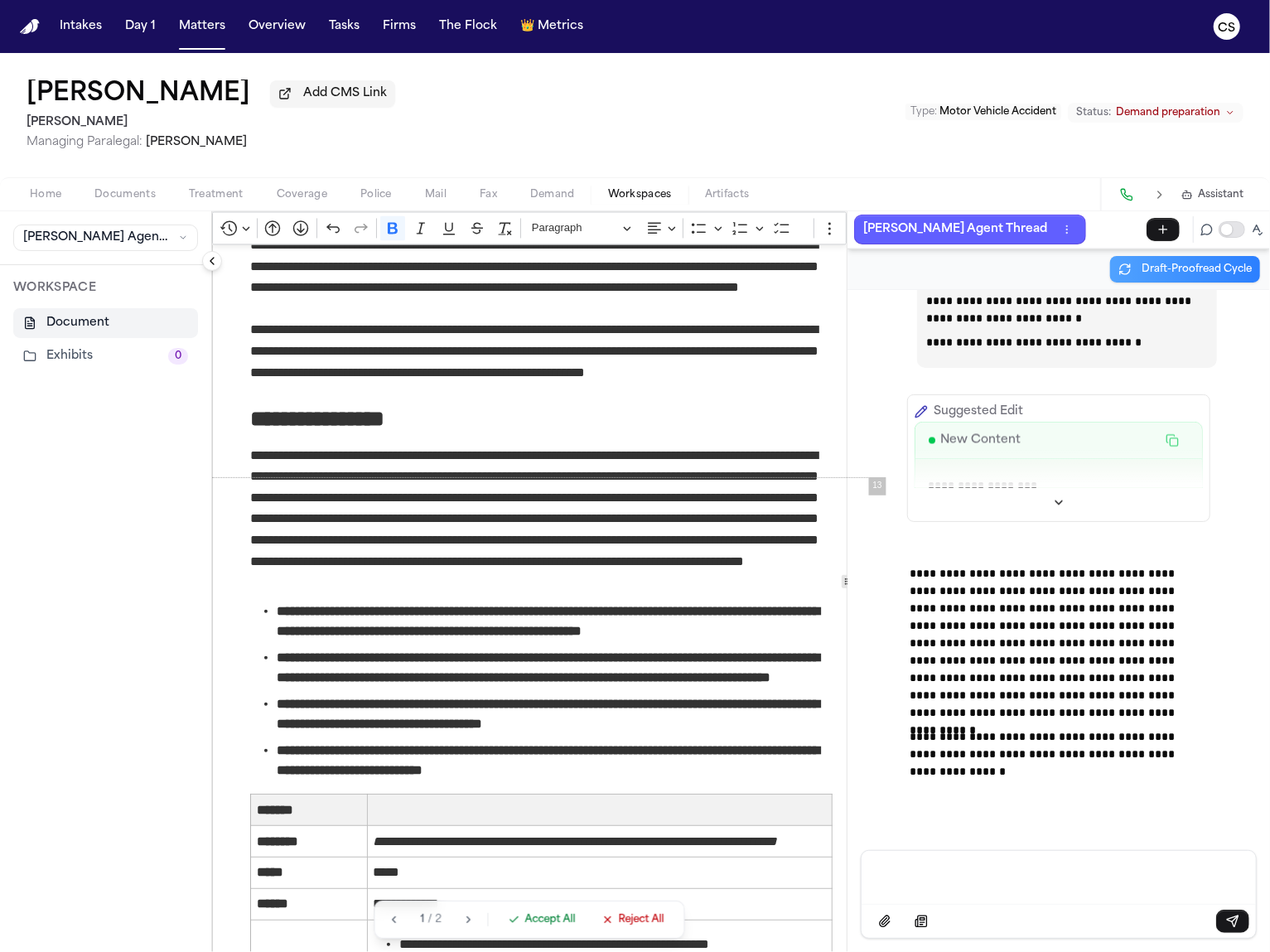
scroll to position [9352, 0]
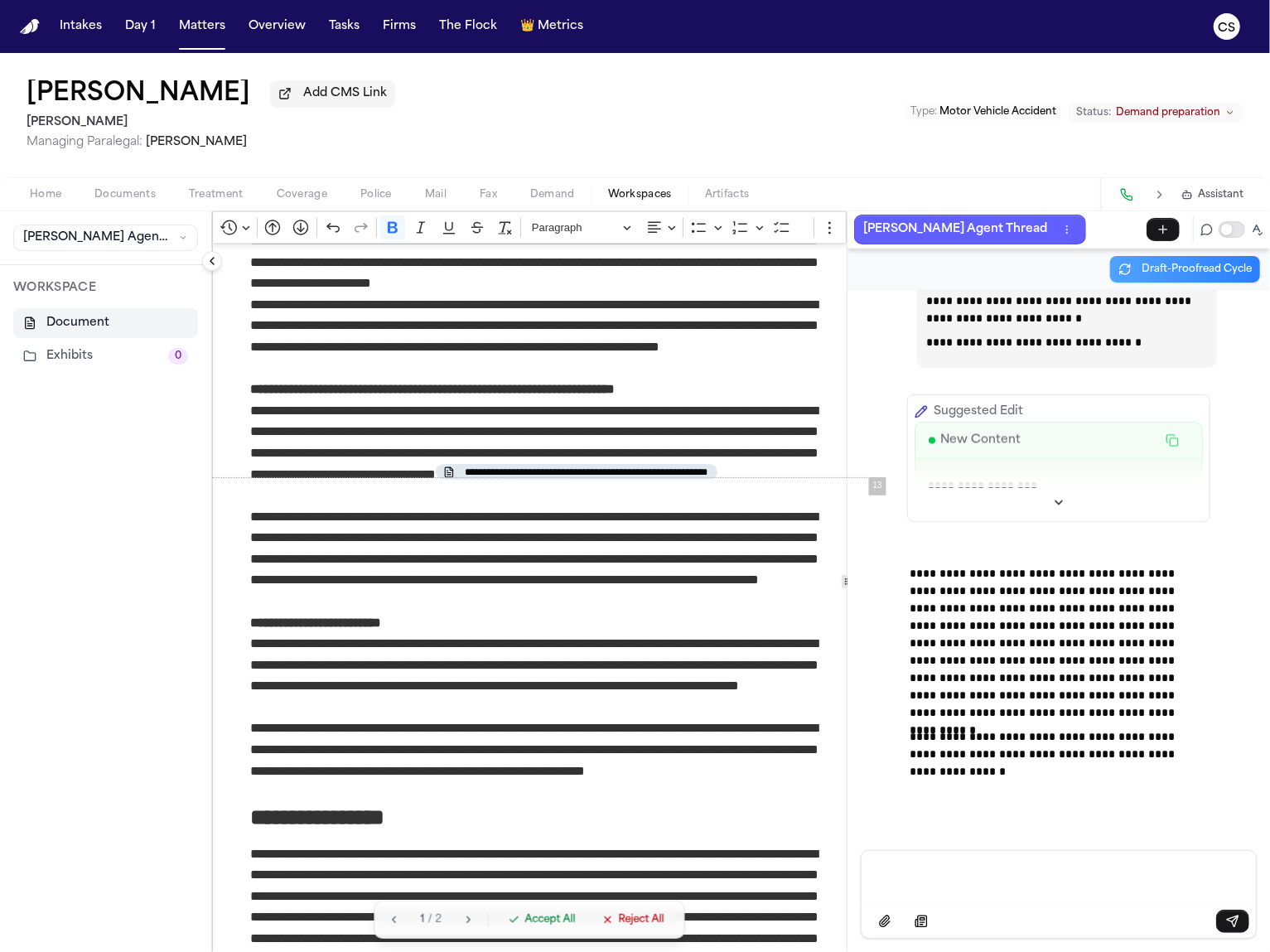
click at [630, 926] on span "Reject All" at bounding box center [640, 920] width 45 height 13
click at [959, 873] on p "Message input" at bounding box center [1059, 875] width 356 height 17
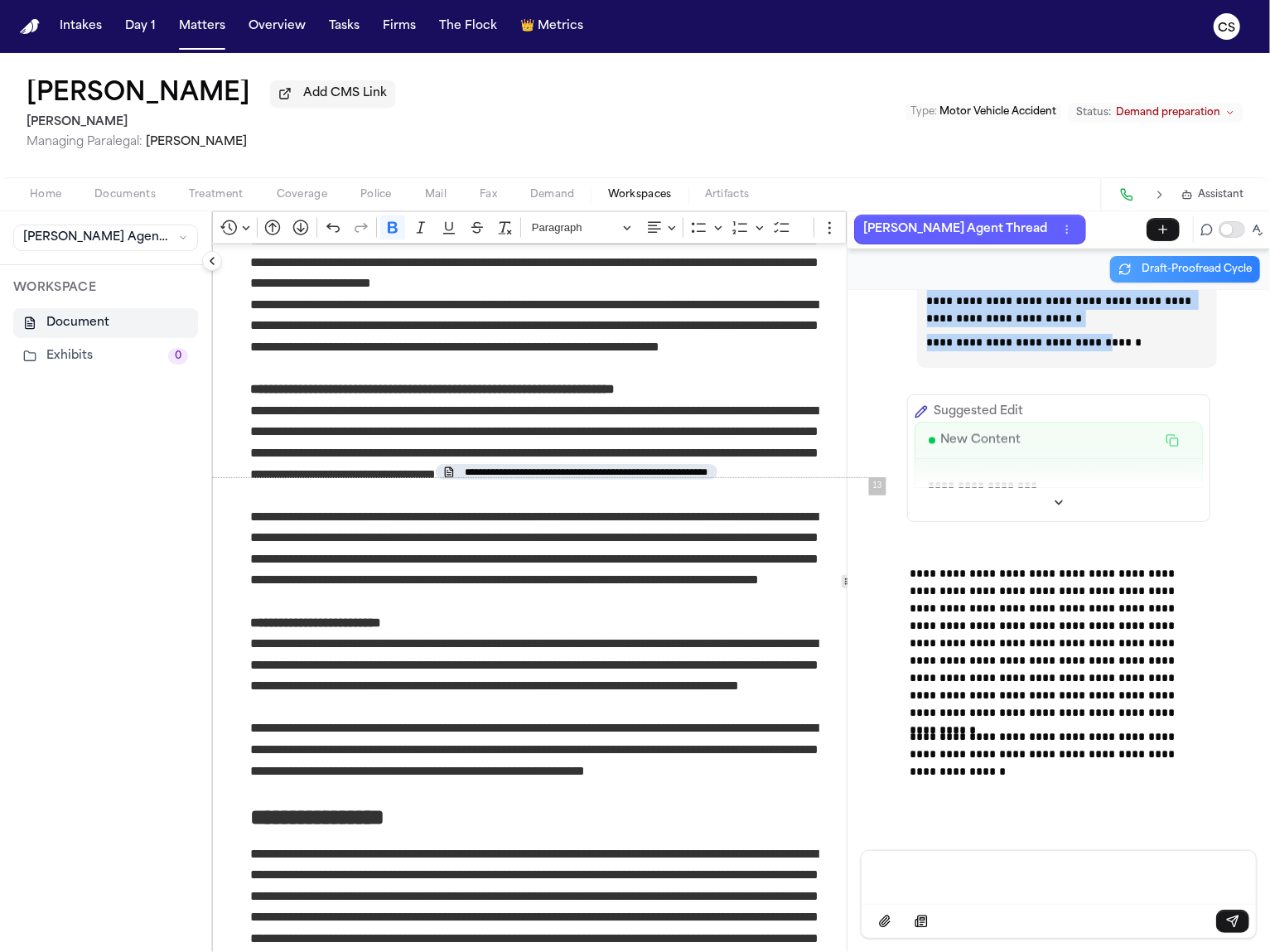
scroll to position [152034, 0]
drag, startPoint x: 913, startPoint y: 658, endPoint x: 1127, endPoint y: 735, distance: 227.4
click at [1127, 351] on div "**********" at bounding box center [1068, 102] width 281 height 497
copy div "**********"
click at [1049, 896] on div "Message input" at bounding box center [1059, 875] width 375 height 50
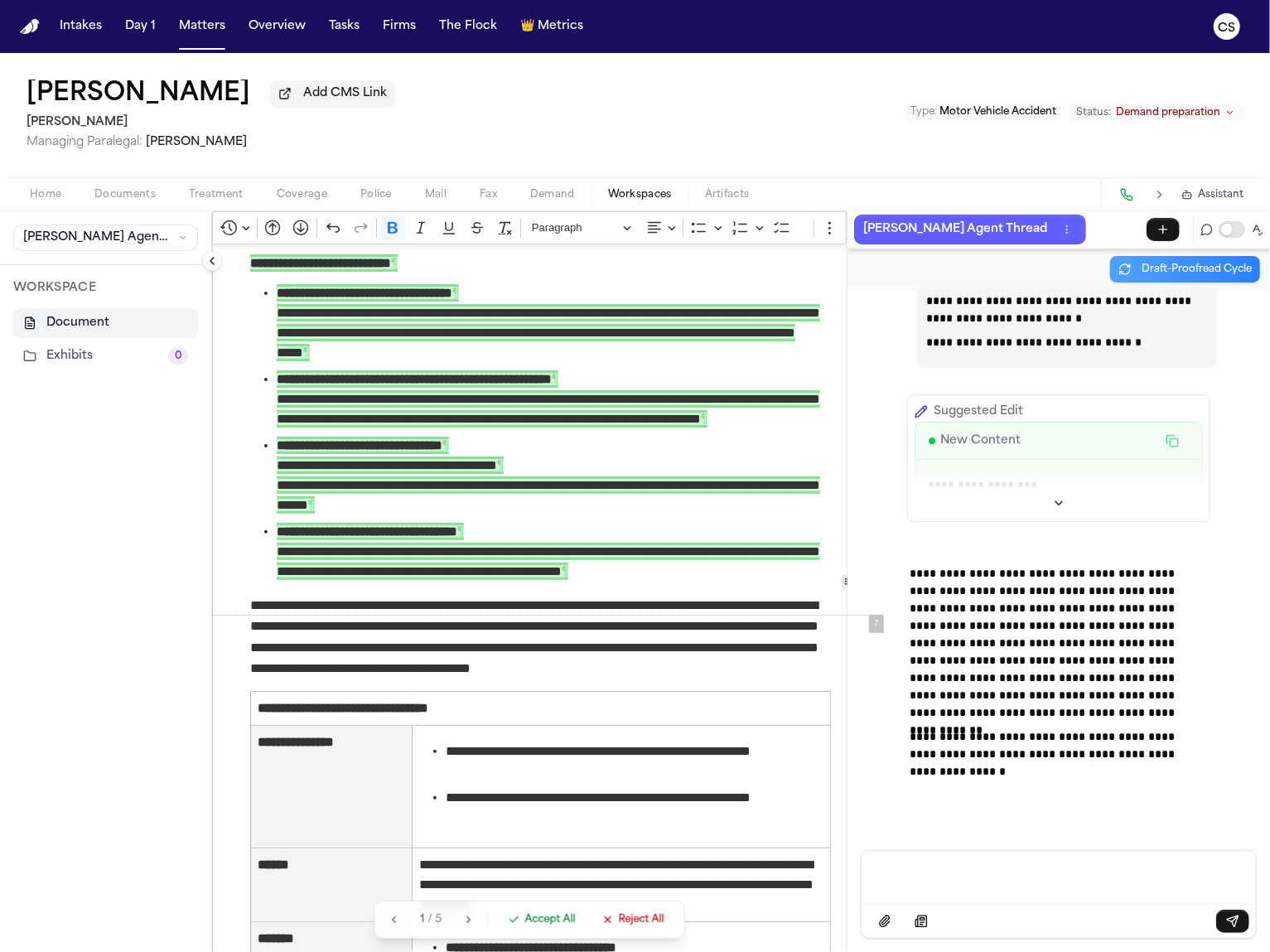
scroll to position [4494, 0]
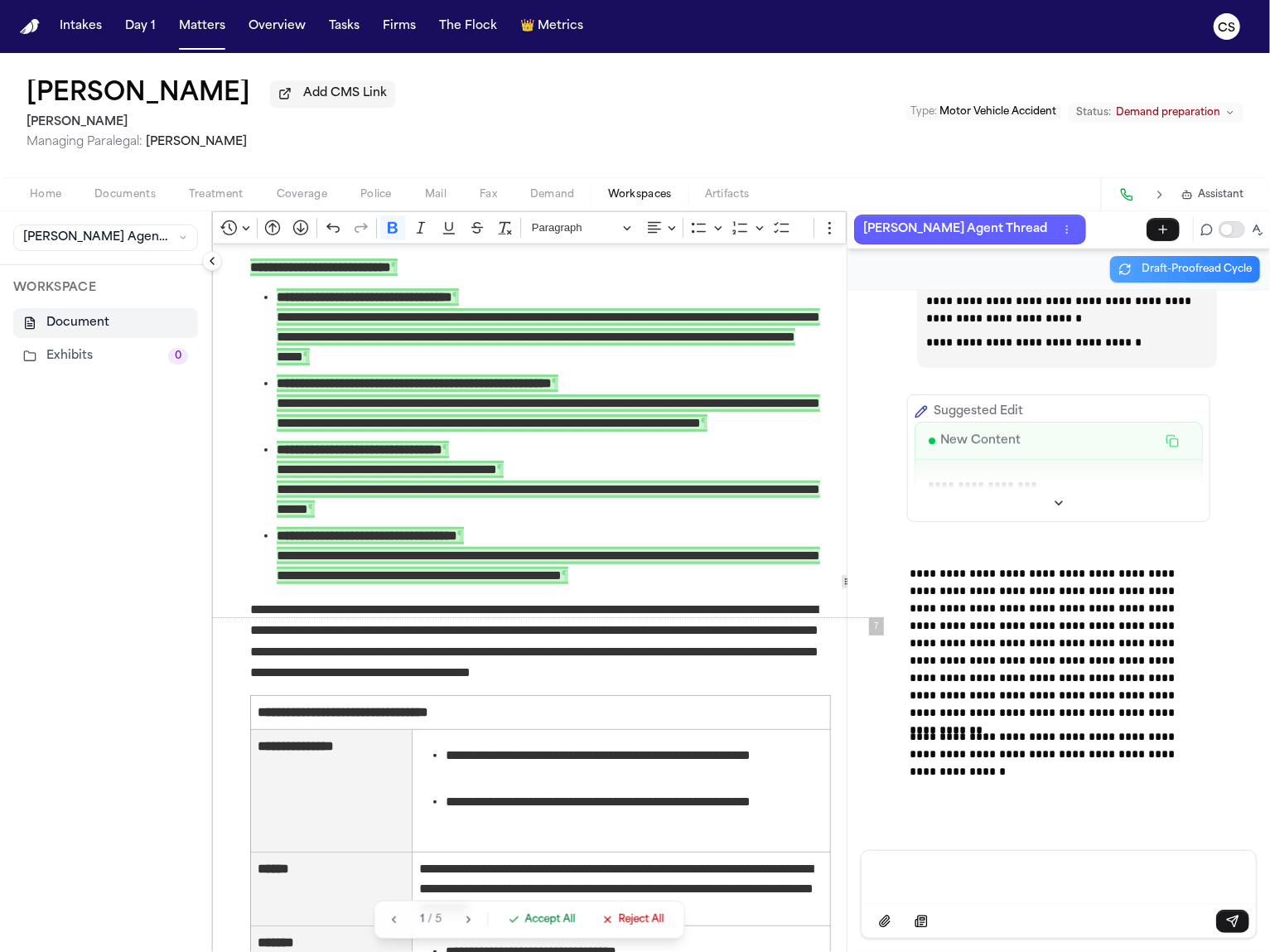
click at [623, 920] on span "Reject All" at bounding box center [640, 920] width 45 height 13
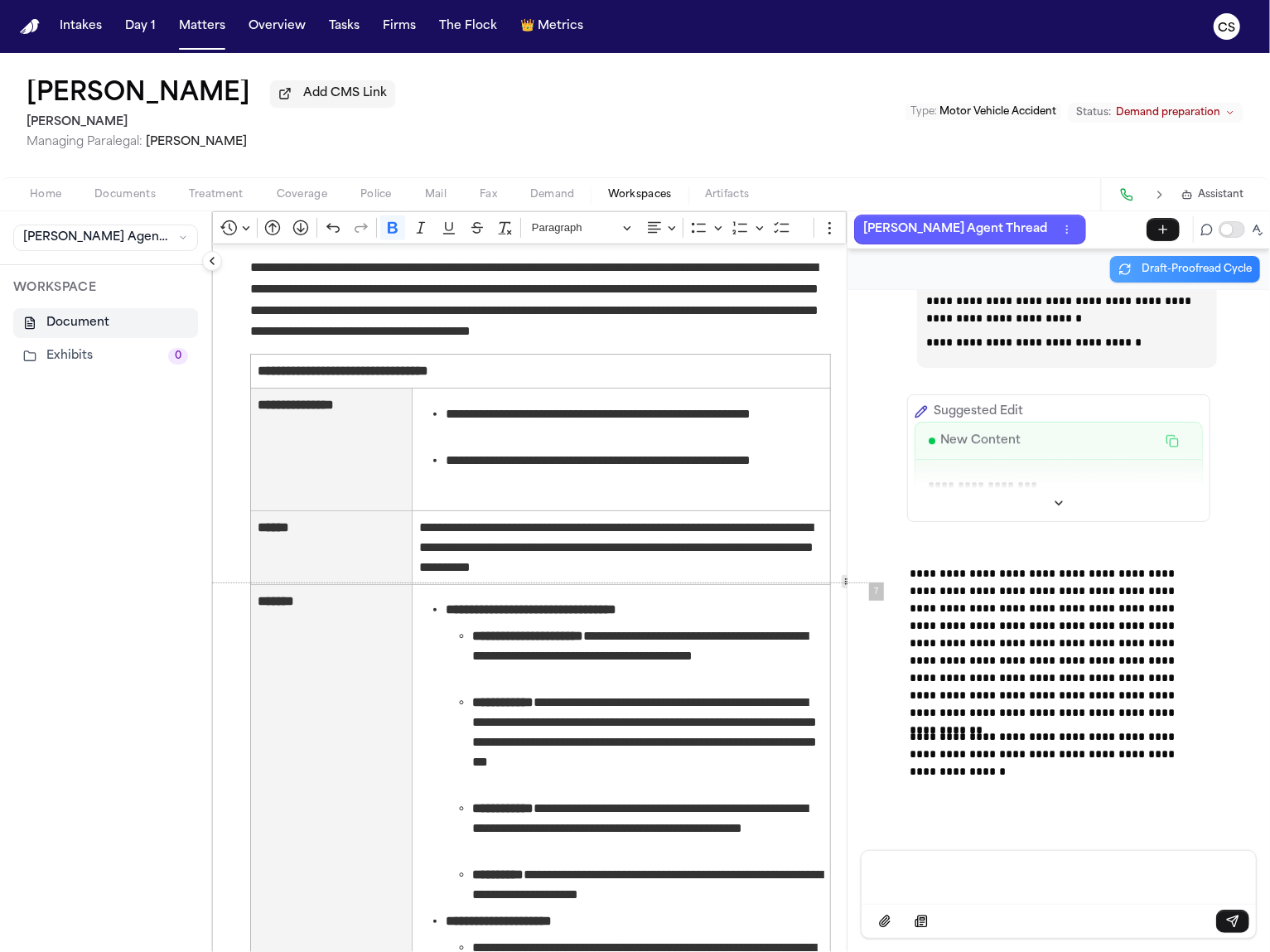
click at [958, 890] on div "Message input" at bounding box center [1059, 875] width 375 height 50
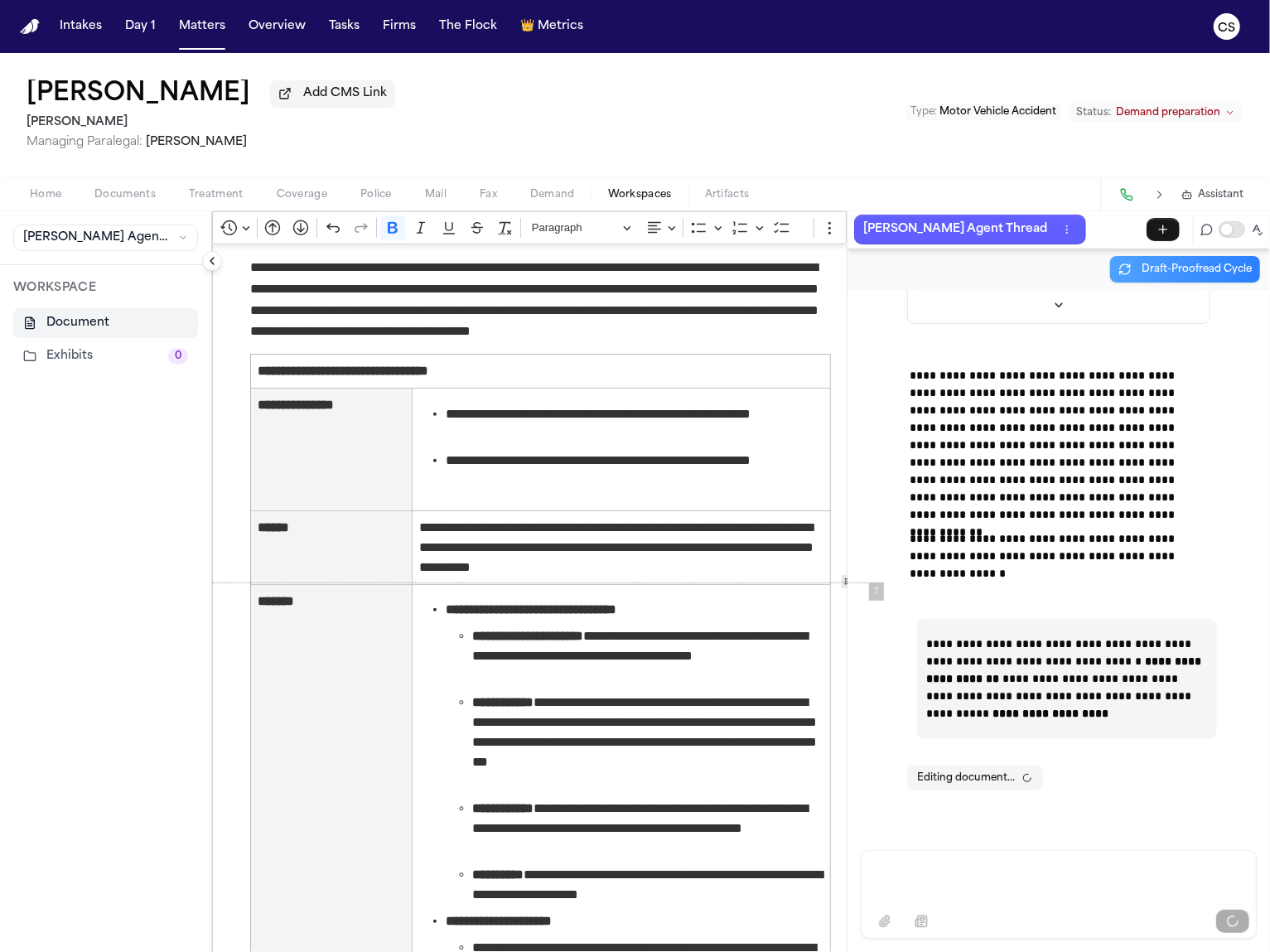
scroll to position [153608, 0]
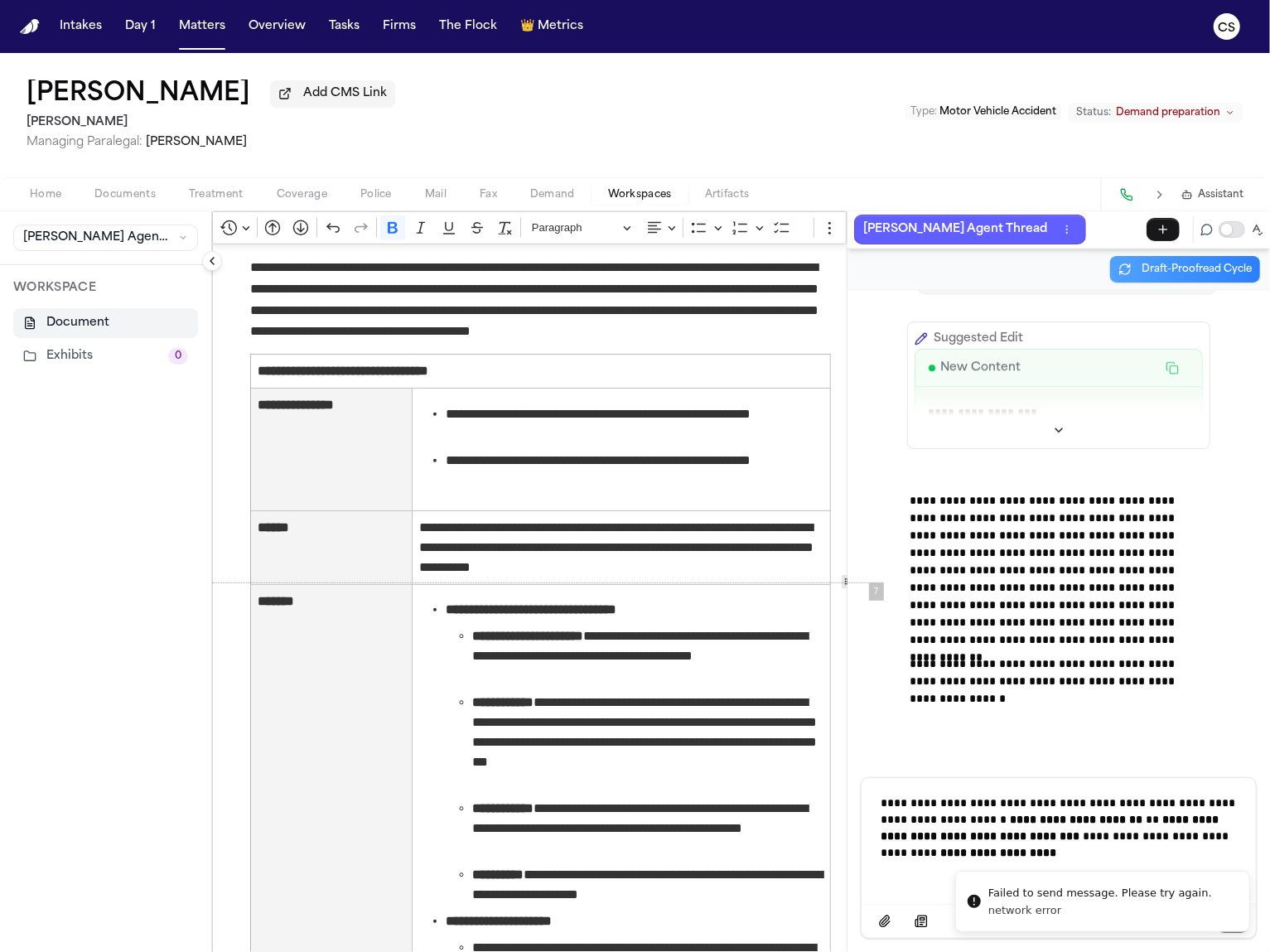
scroll to position [153411, 0]
click at [1116, 847] on p "**********" at bounding box center [1059, 827] width 356 height 66
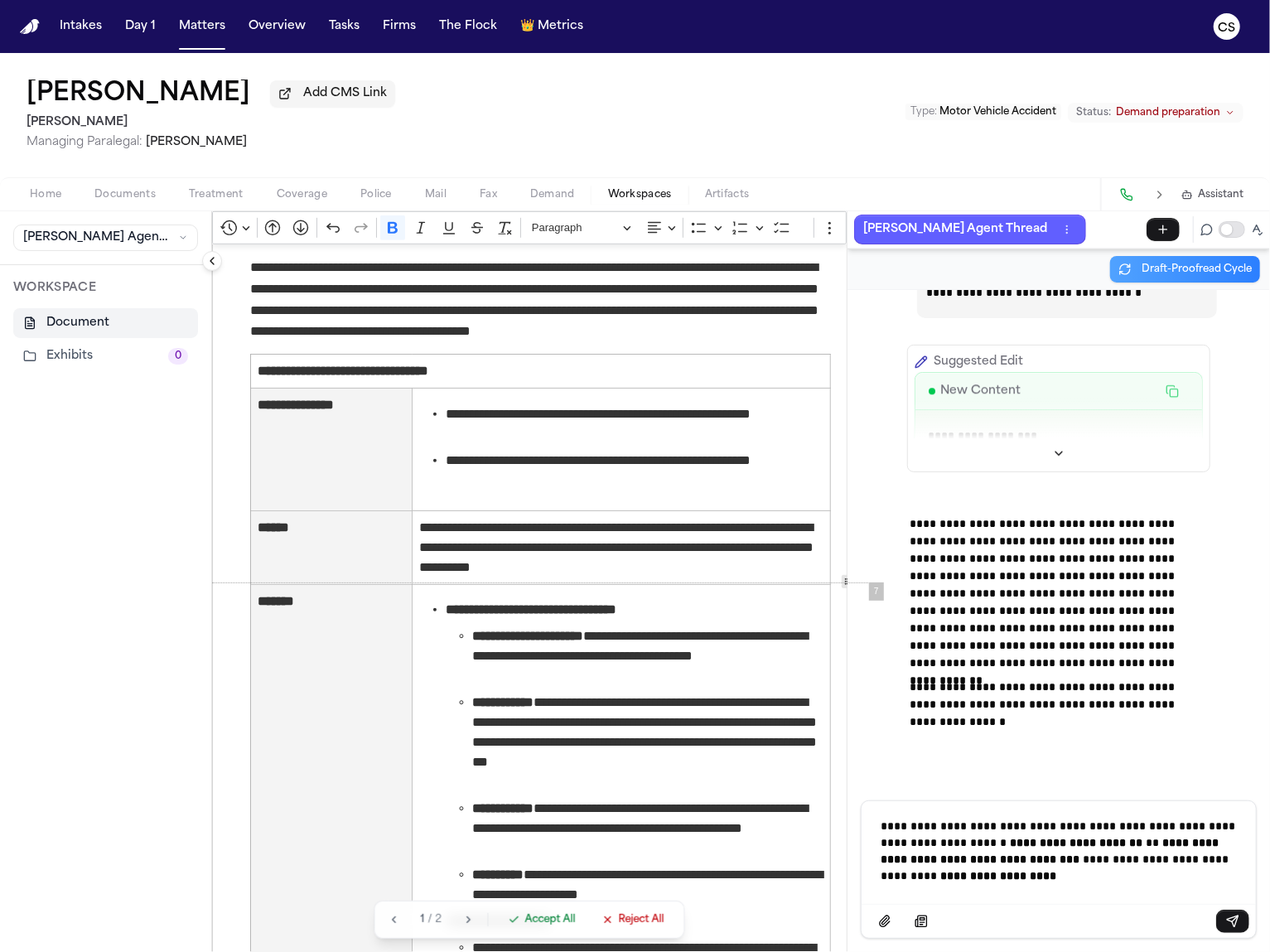
click at [937, 852] on strong "**********" at bounding box center [1053, 850] width 342 height 29
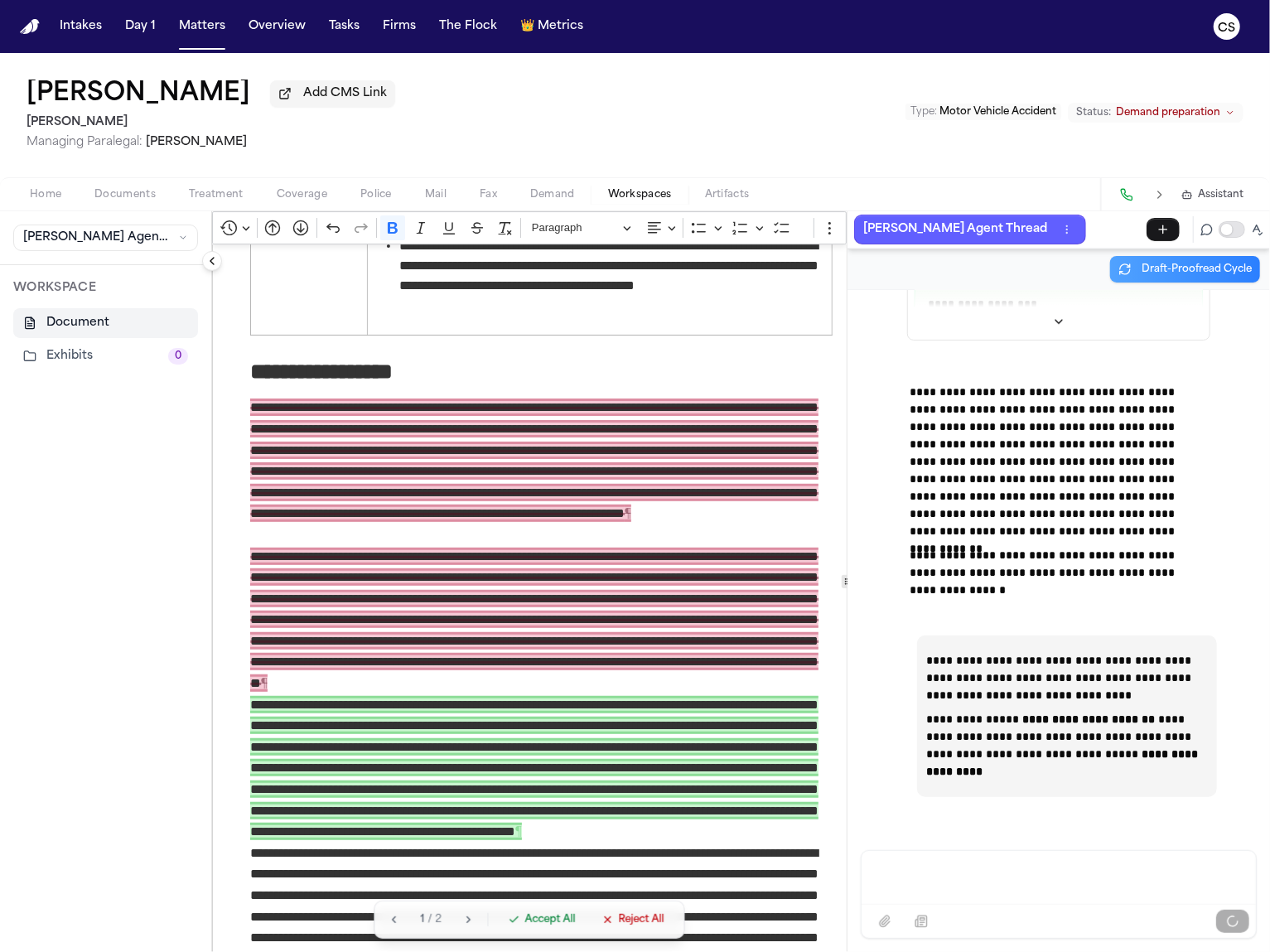
scroll to position [11104, 0]
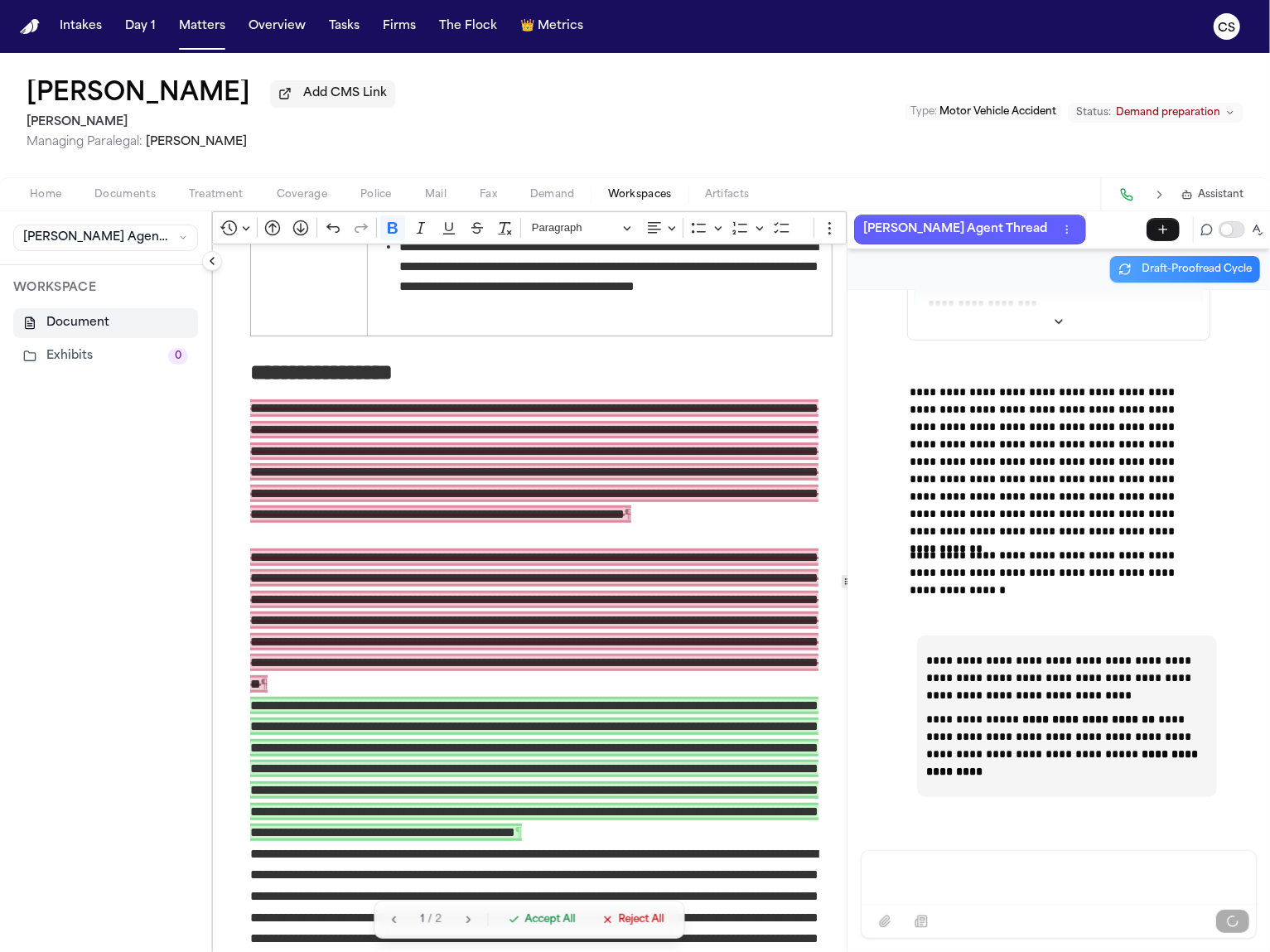
click at [647, 922] on span "Reject All" at bounding box center [640, 920] width 45 height 13
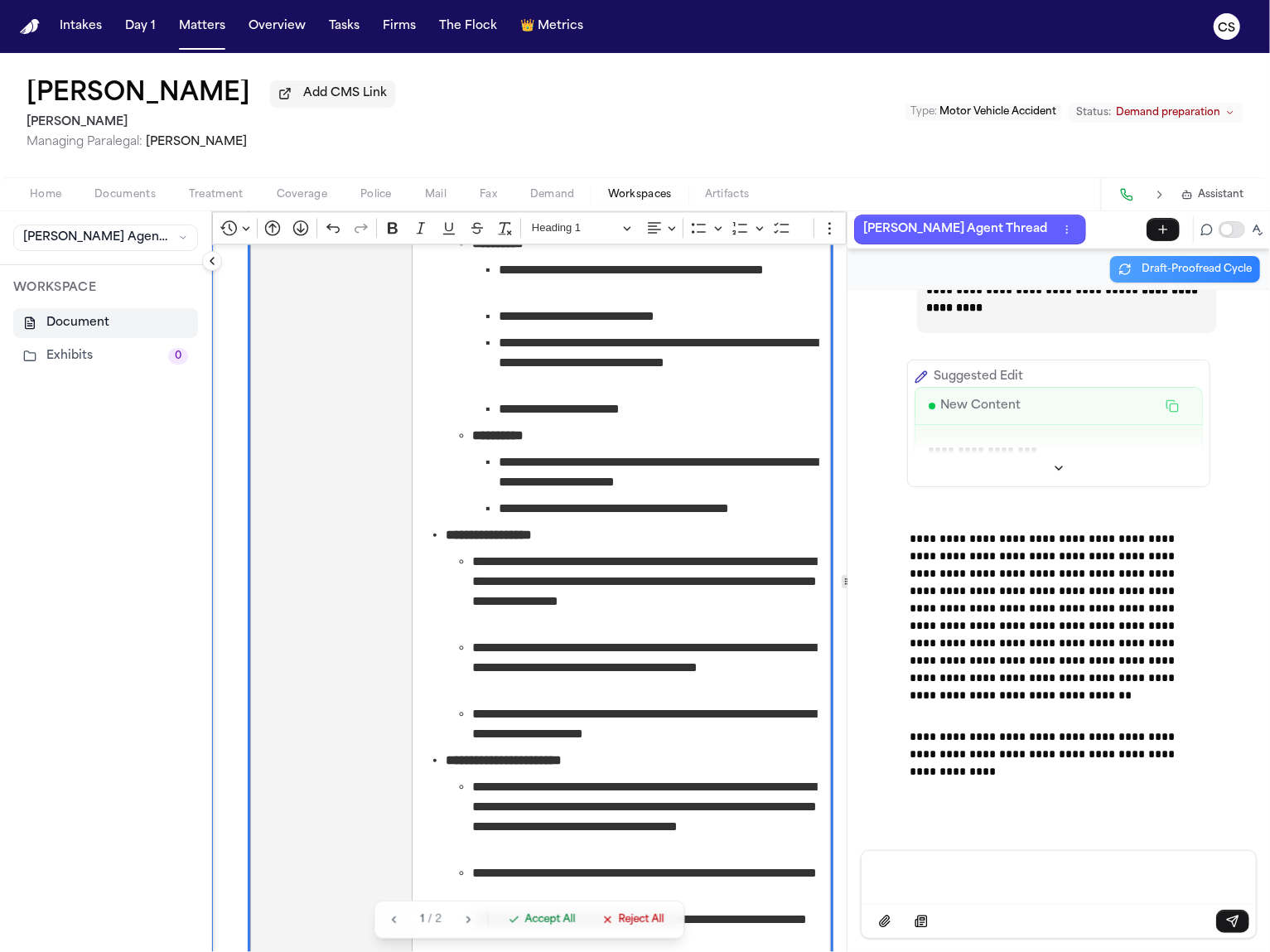
scroll to position [6955, 0]
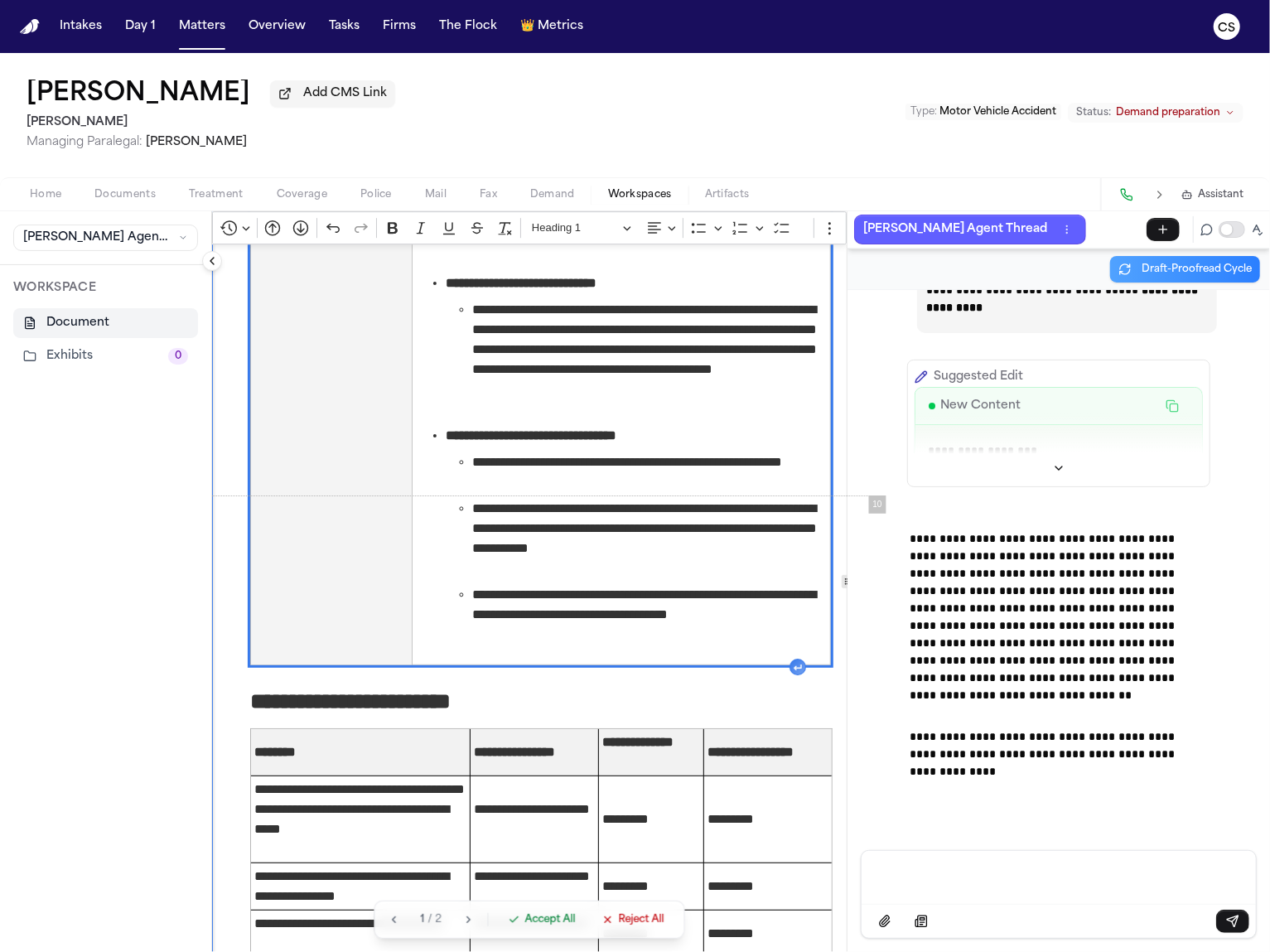
drag, startPoint x: 254, startPoint y: 693, endPoint x: 594, endPoint y: 660, distance: 341.6
click at [594, 660] on div "**********" at bounding box center [541, 547] width 658 height 14516
copy div "**********"
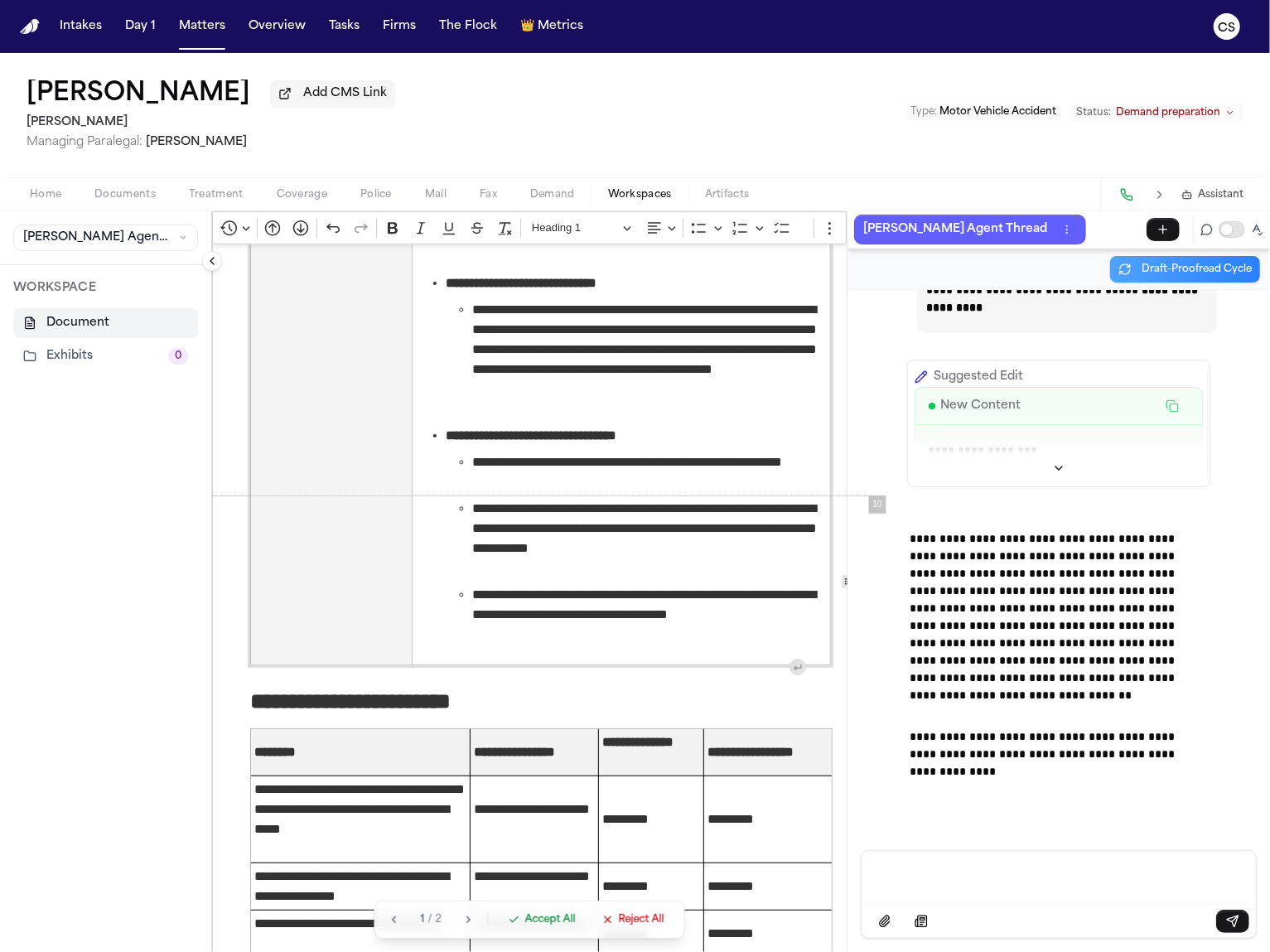
click at [920, 894] on div "Message input" at bounding box center [1059, 875] width 375 height 50
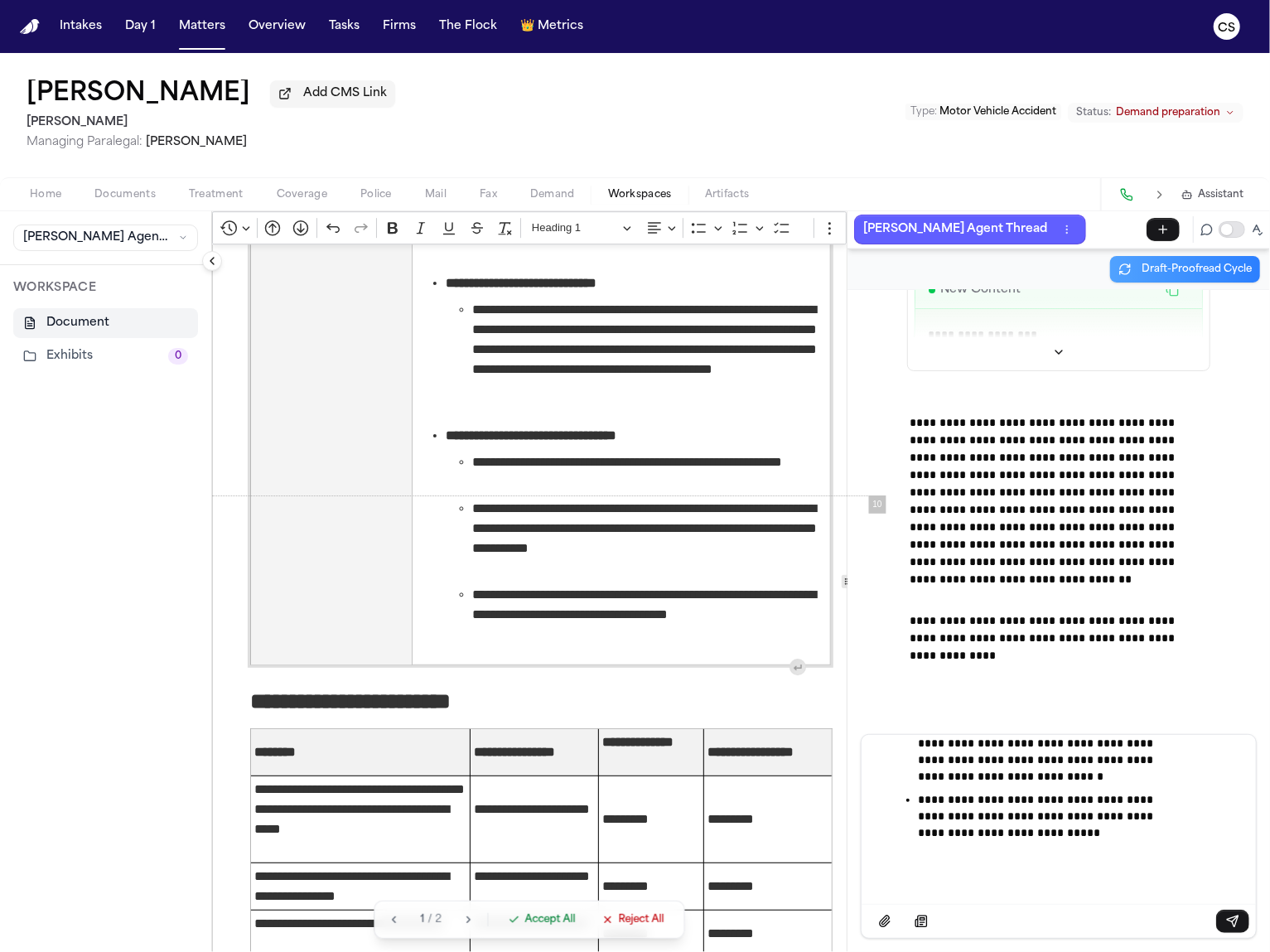
scroll to position [153100, 0]
drag, startPoint x: 909, startPoint y: 473, endPoint x: 1099, endPoint y: 653, distance: 261.7
click at [986, 869] on p "**********" at bounding box center [1047, 833] width 259 height 83
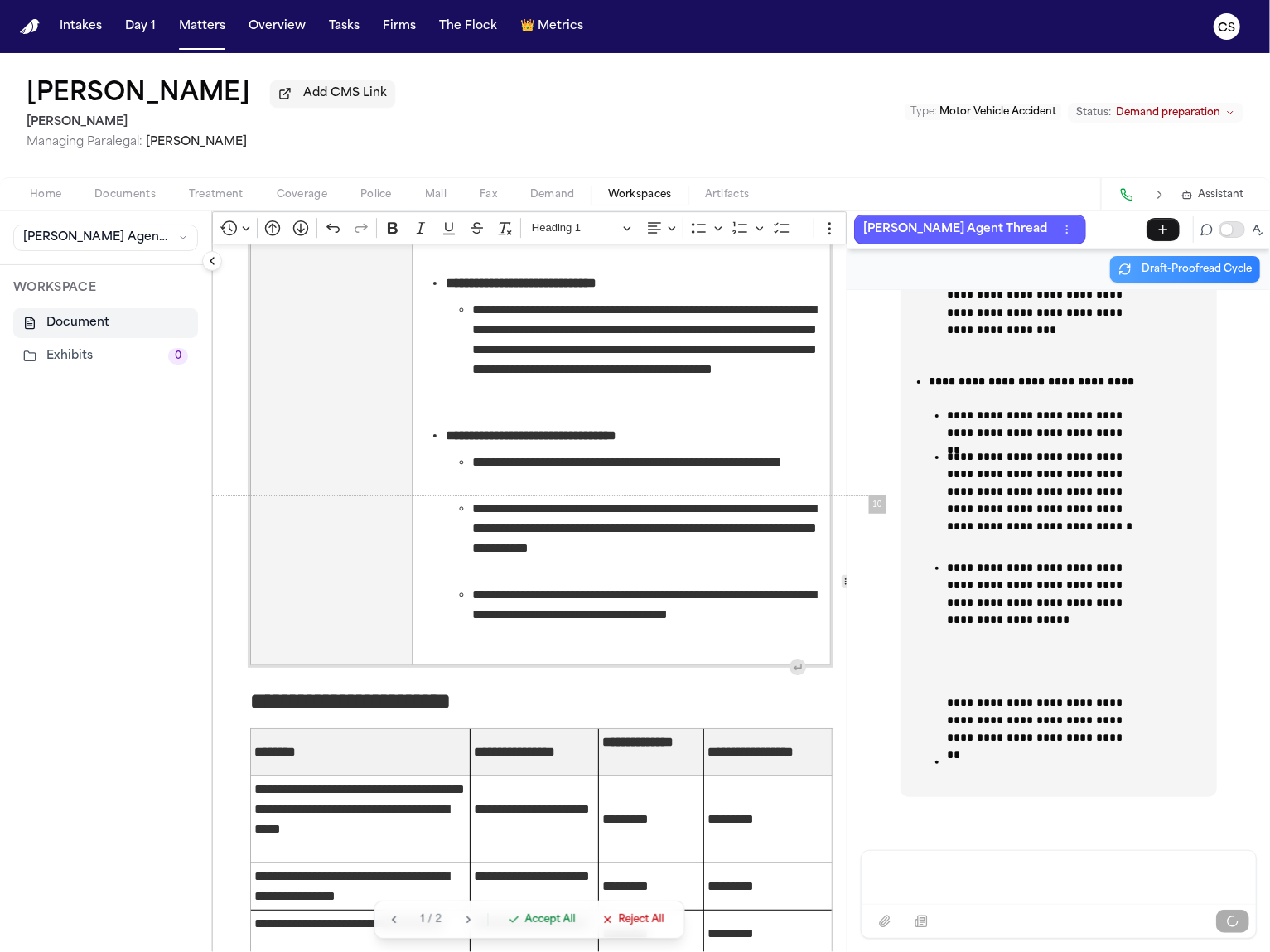
scroll to position [158202, 0]
click at [953, 863] on div "Message input" at bounding box center [1059, 875] width 375 height 50
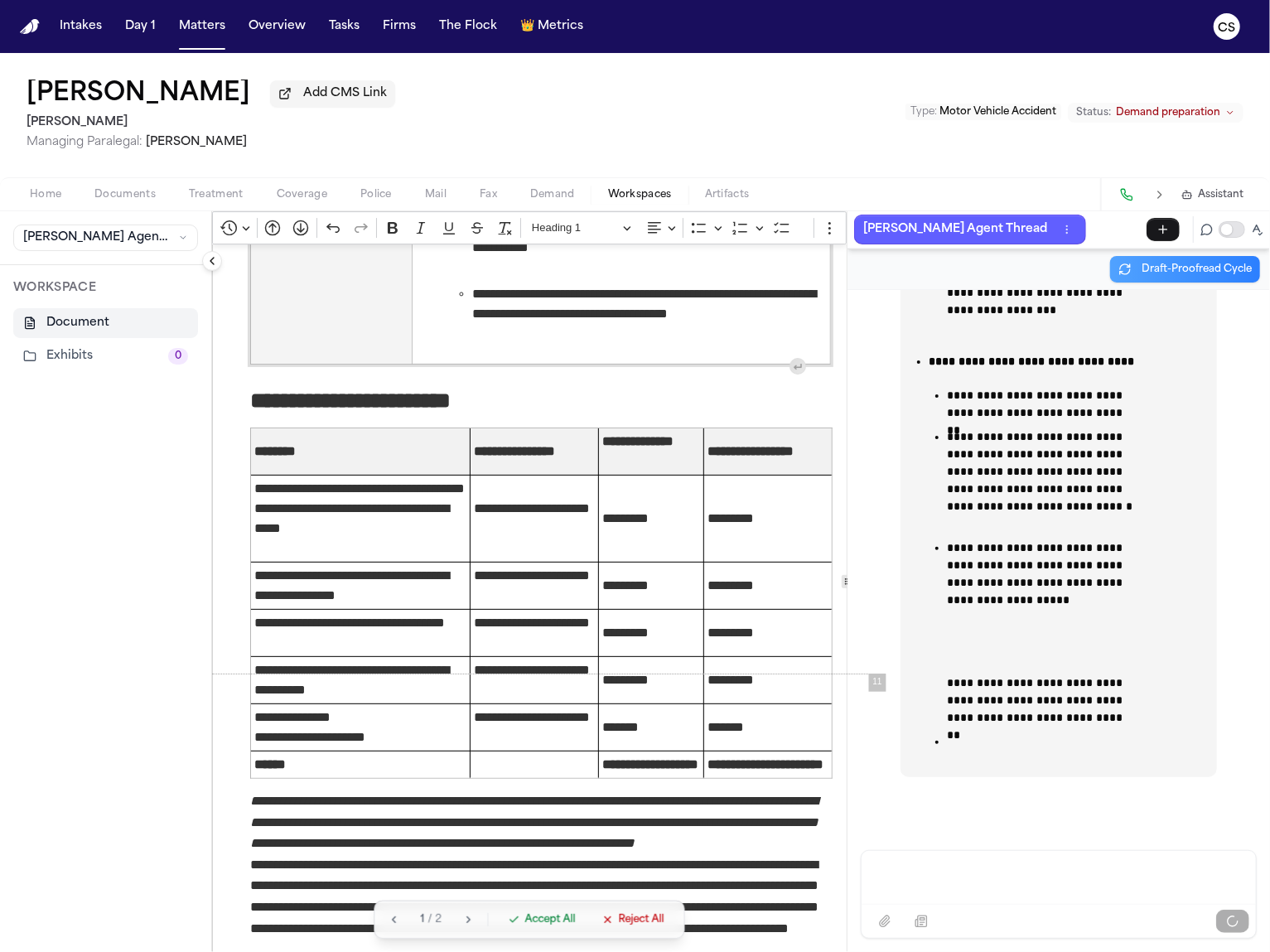
scroll to position [7666, 0]
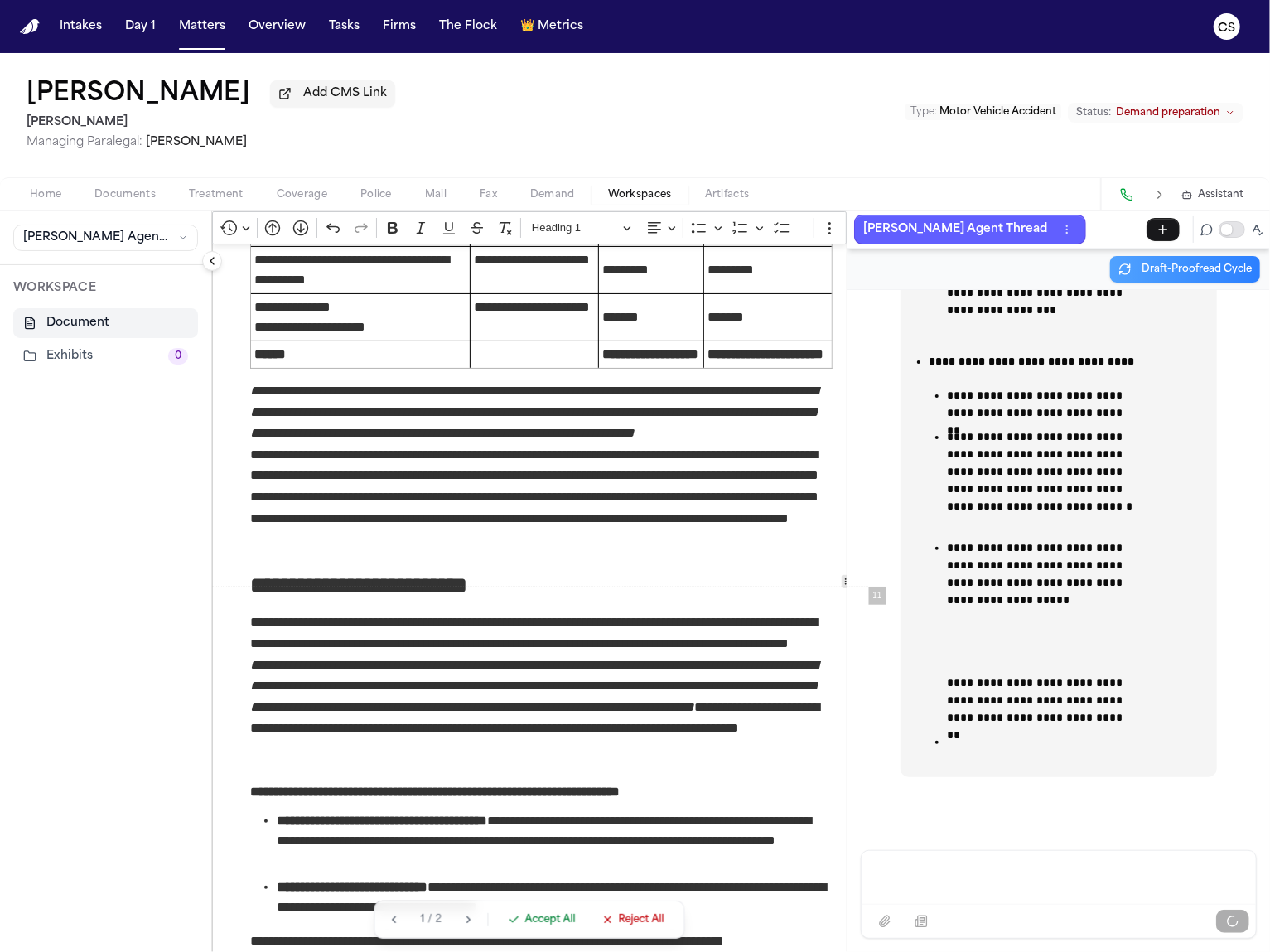
click at [628, 923] on span "Reject All" at bounding box center [640, 920] width 45 height 13
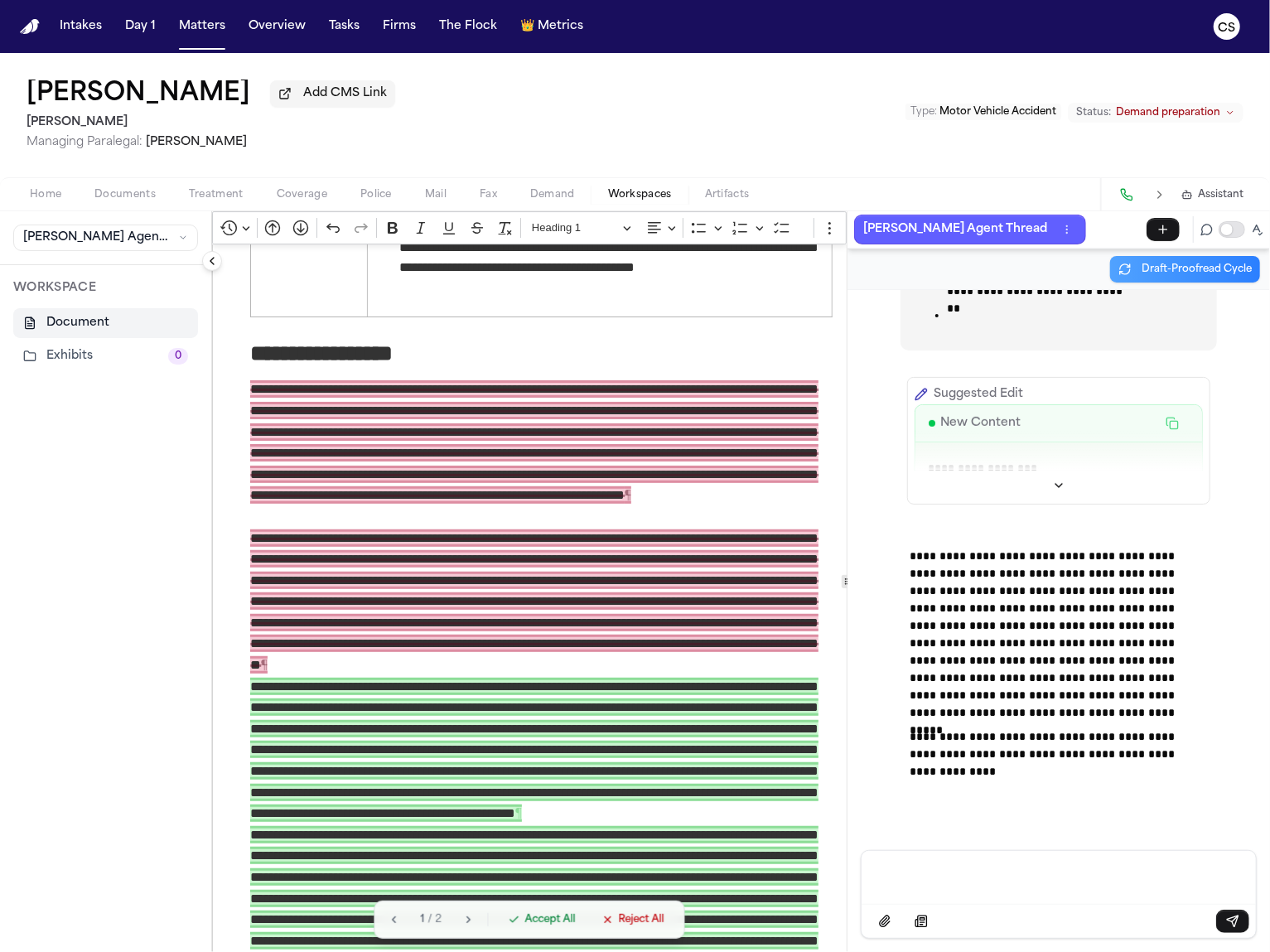
scroll to position [11054, 0]
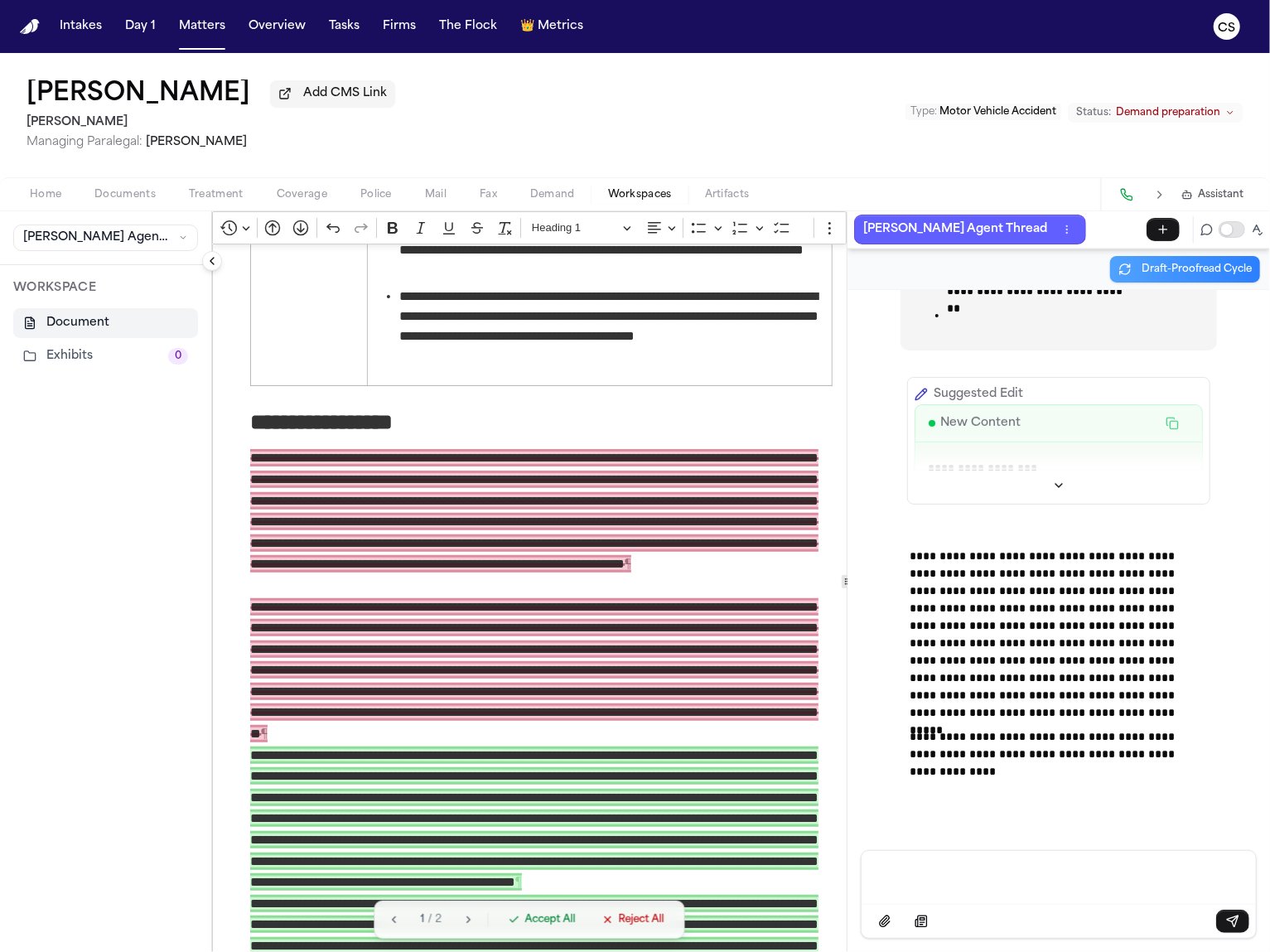
click at [657, 907] on div "1 / 2 Accept All Reject All" at bounding box center [529, 919] width 310 height 38
click at [657, 914] on span "Reject All" at bounding box center [640, 920] width 45 height 13
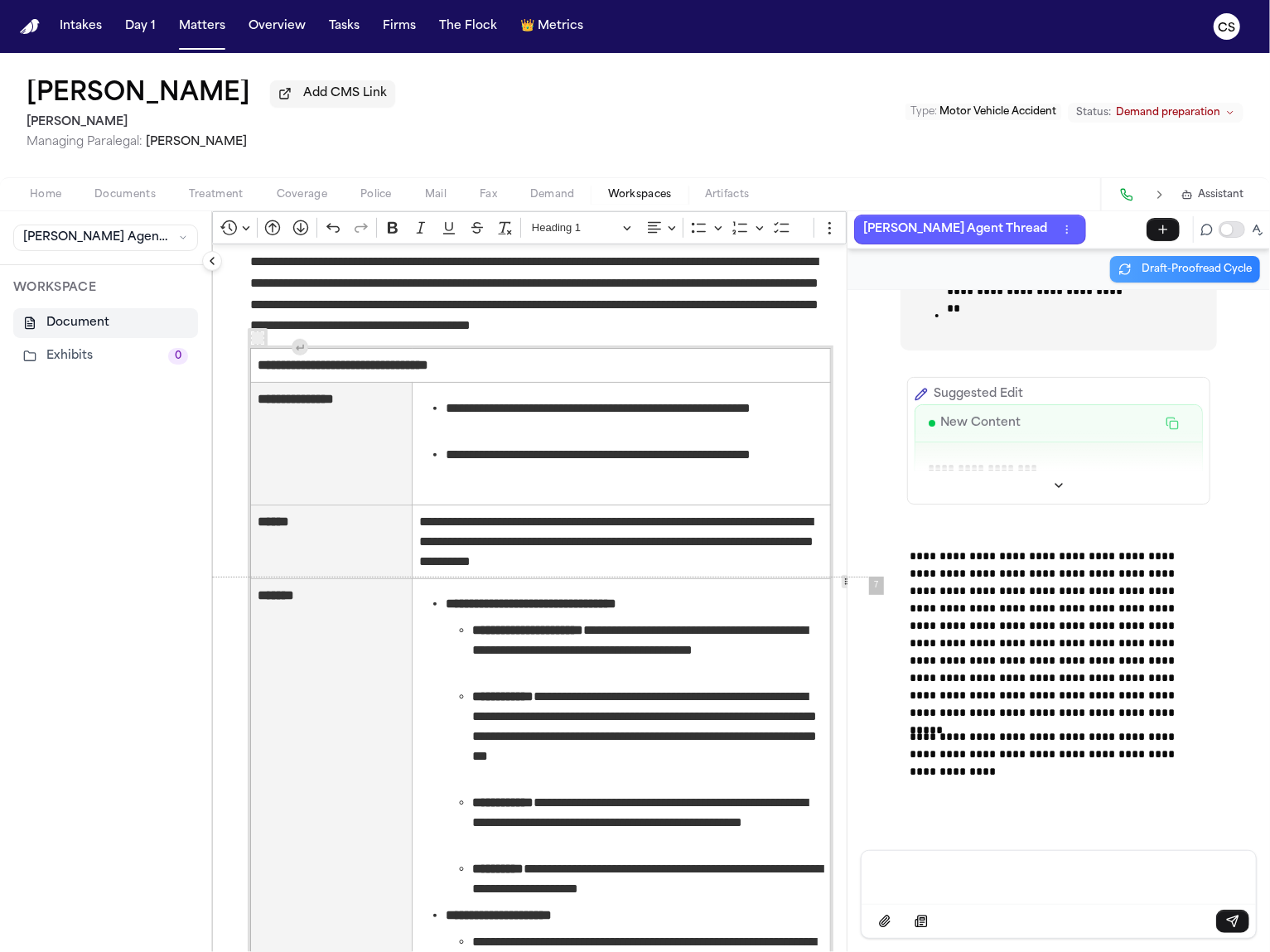
scroll to position [4283, 0]
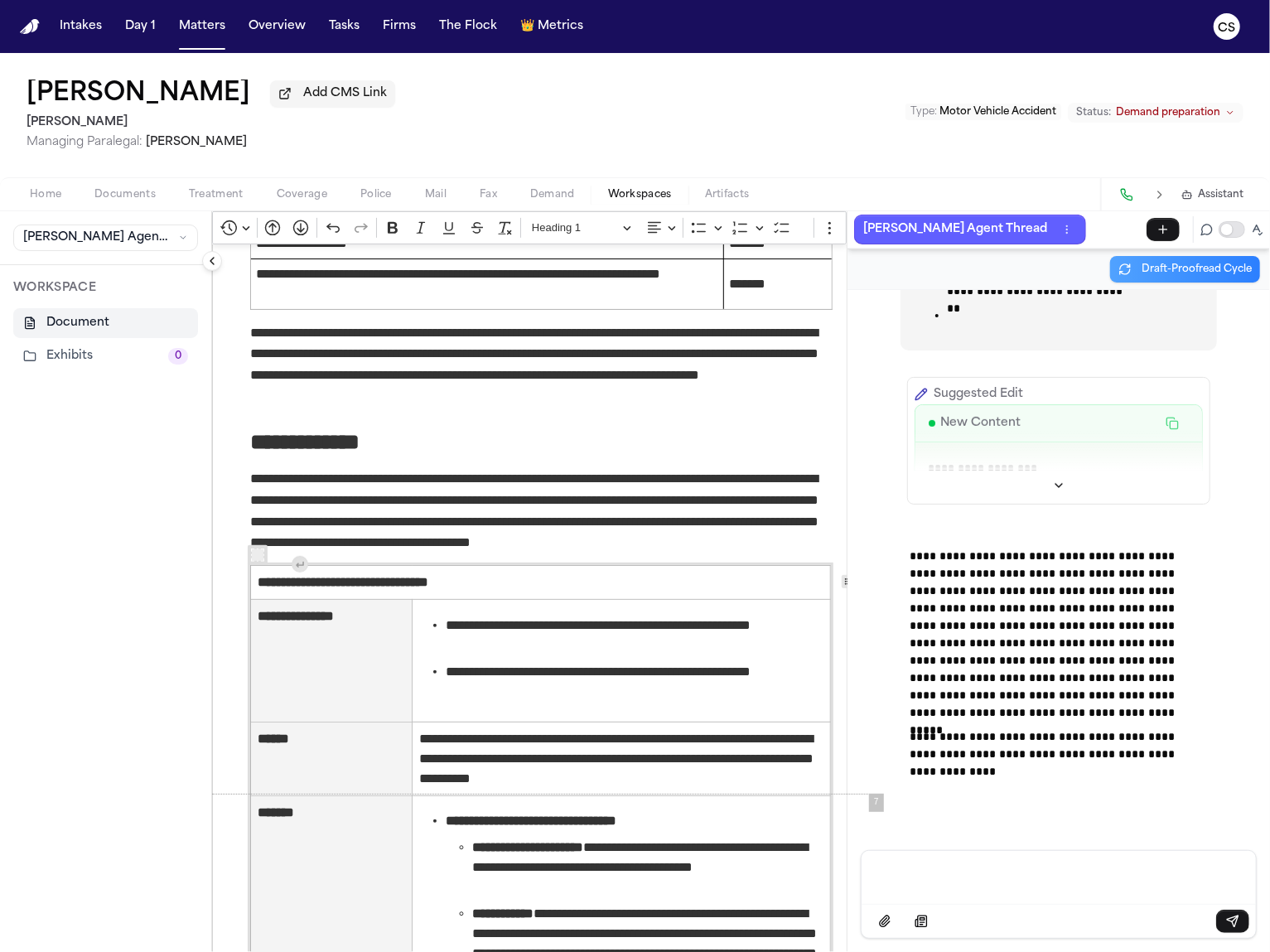
click at [1058, 893] on div "Message input" at bounding box center [1059, 875] width 375 height 50
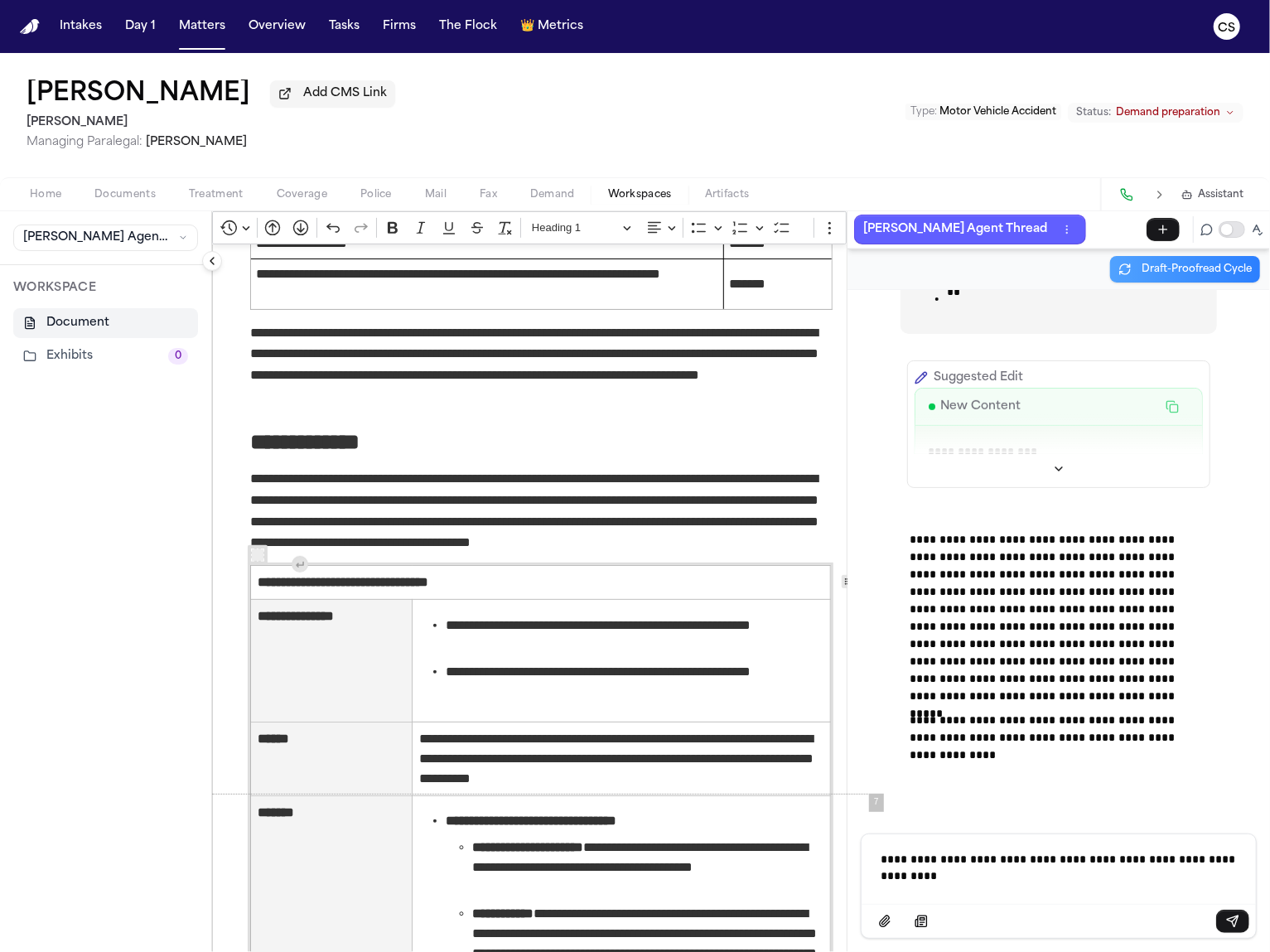
scroll to position [158664, 0]
